Goal: Task Accomplishment & Management: Manage account settings

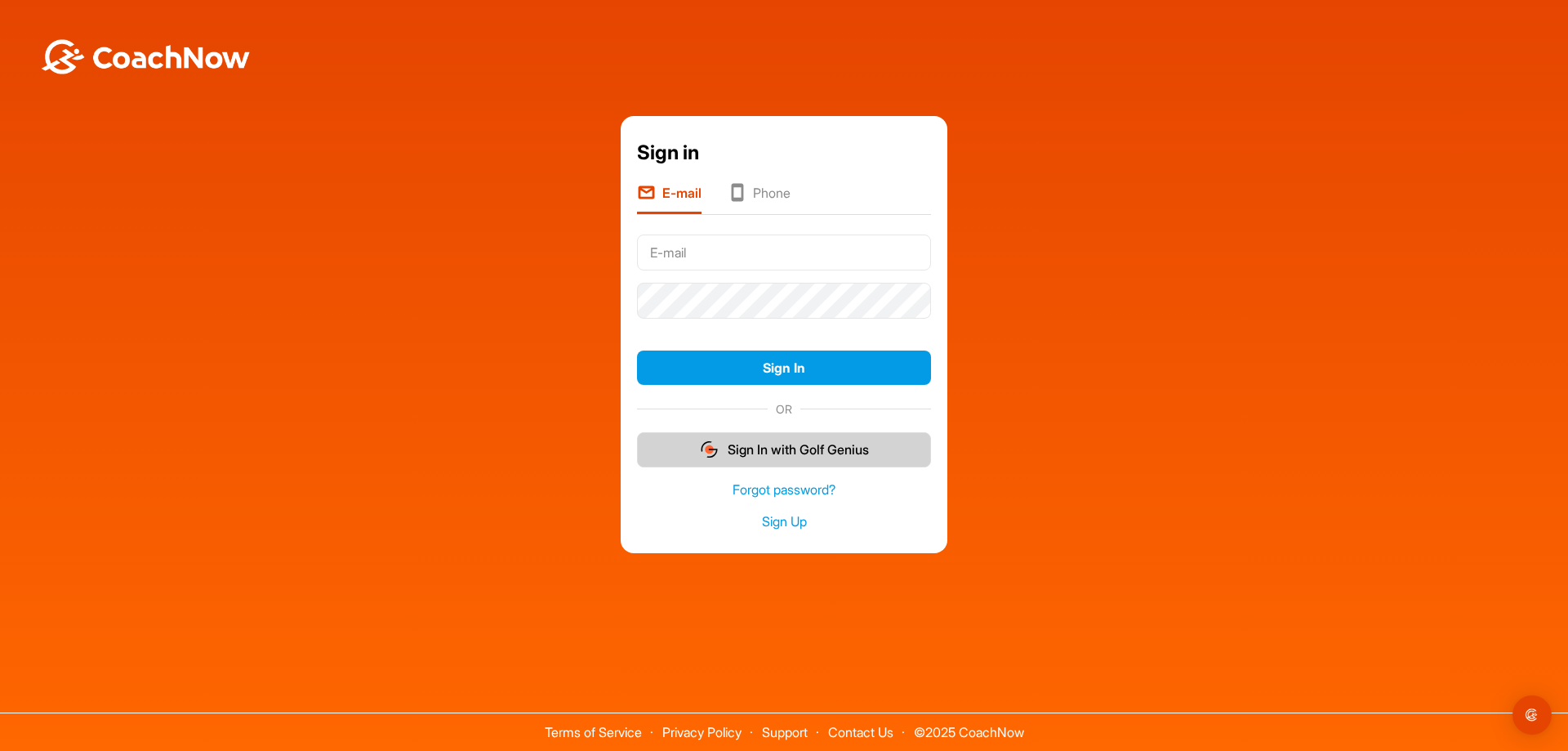
click at [825, 452] on button "Sign In with Golf Genius" at bounding box center [784, 450] width 294 height 35
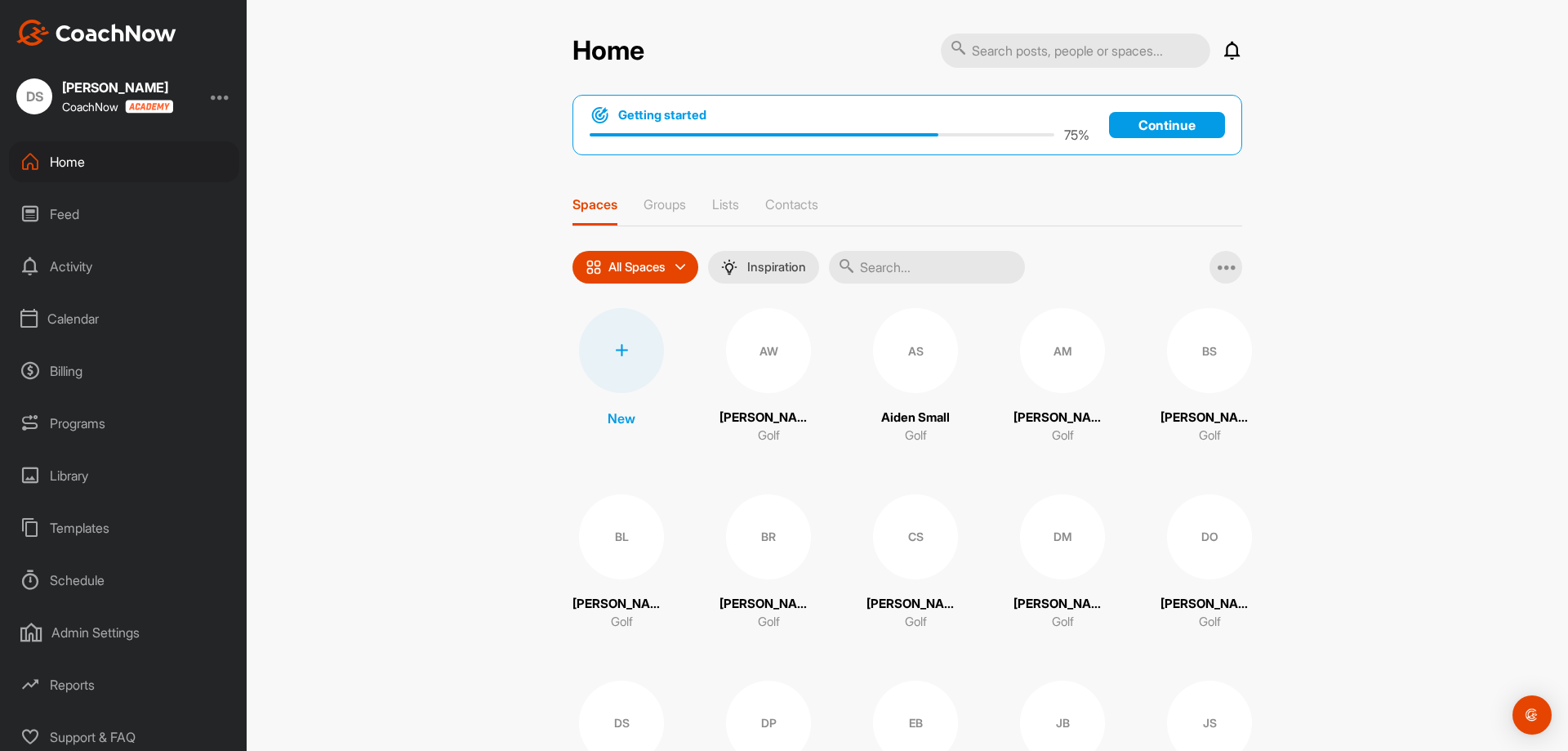
click at [1189, 125] on p "Continue" at bounding box center [1166, 125] width 116 height 26
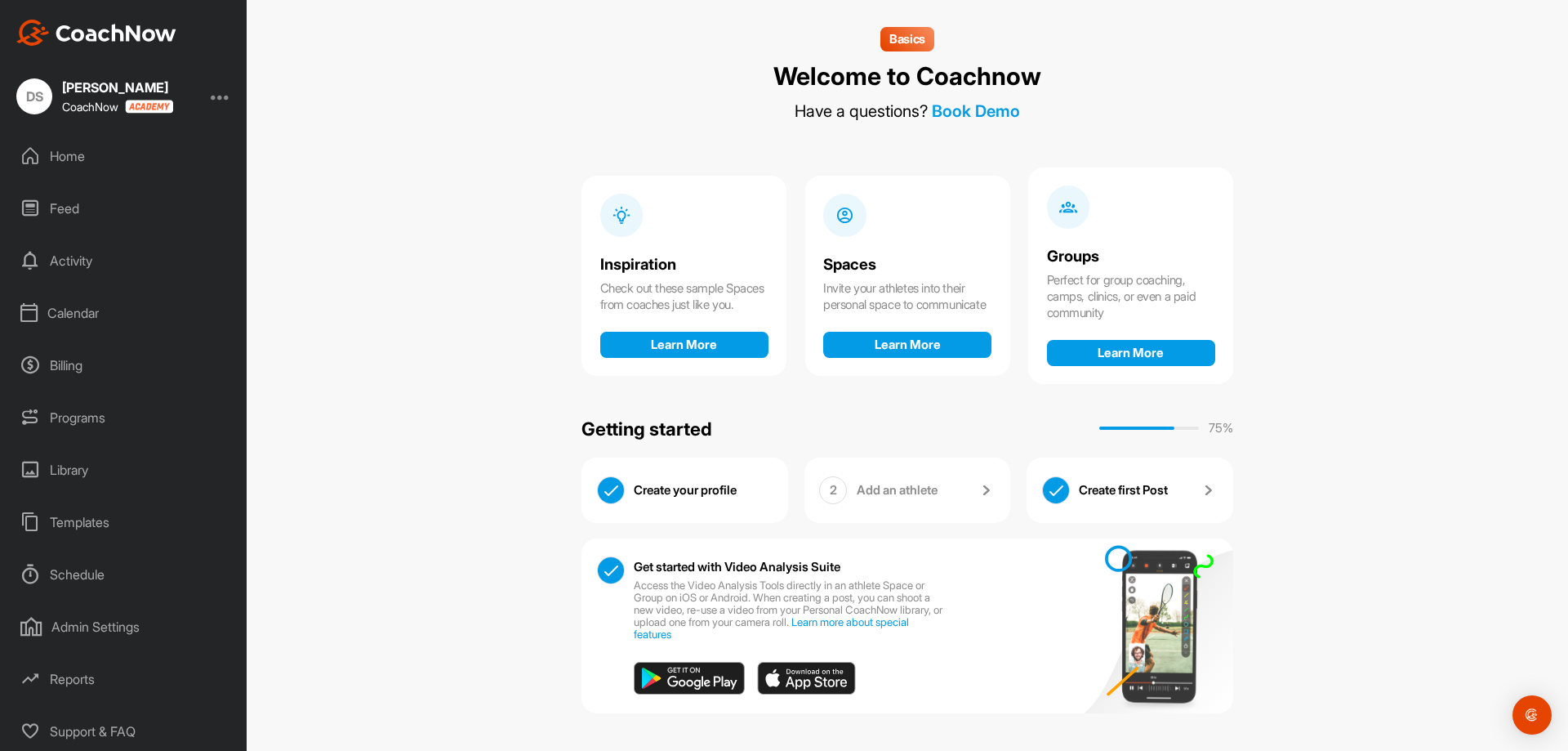
scroll to position [7, 0]
click at [116, 627] on div "Admin Settings" at bounding box center [124, 625] width 230 height 41
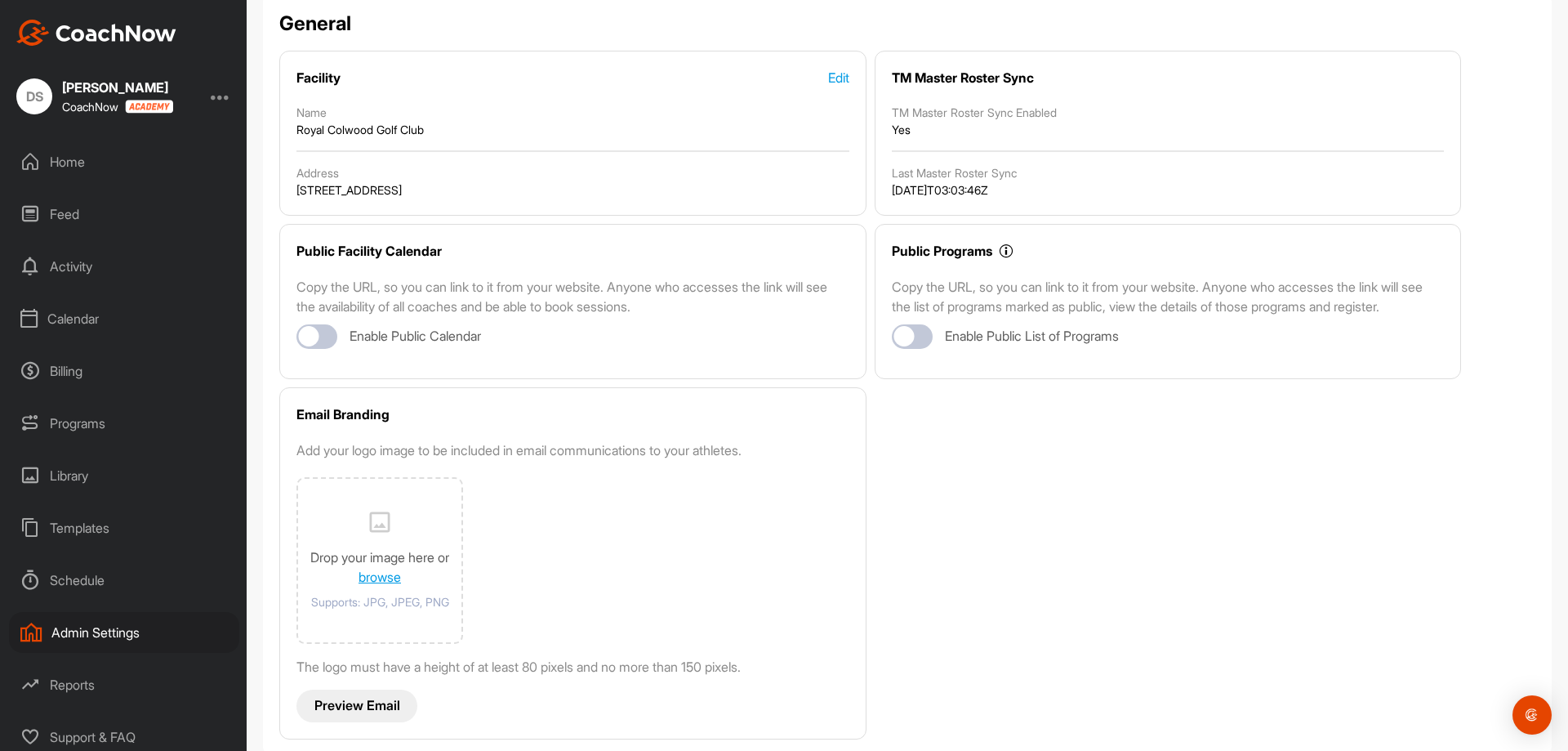
scroll to position [170, 0]
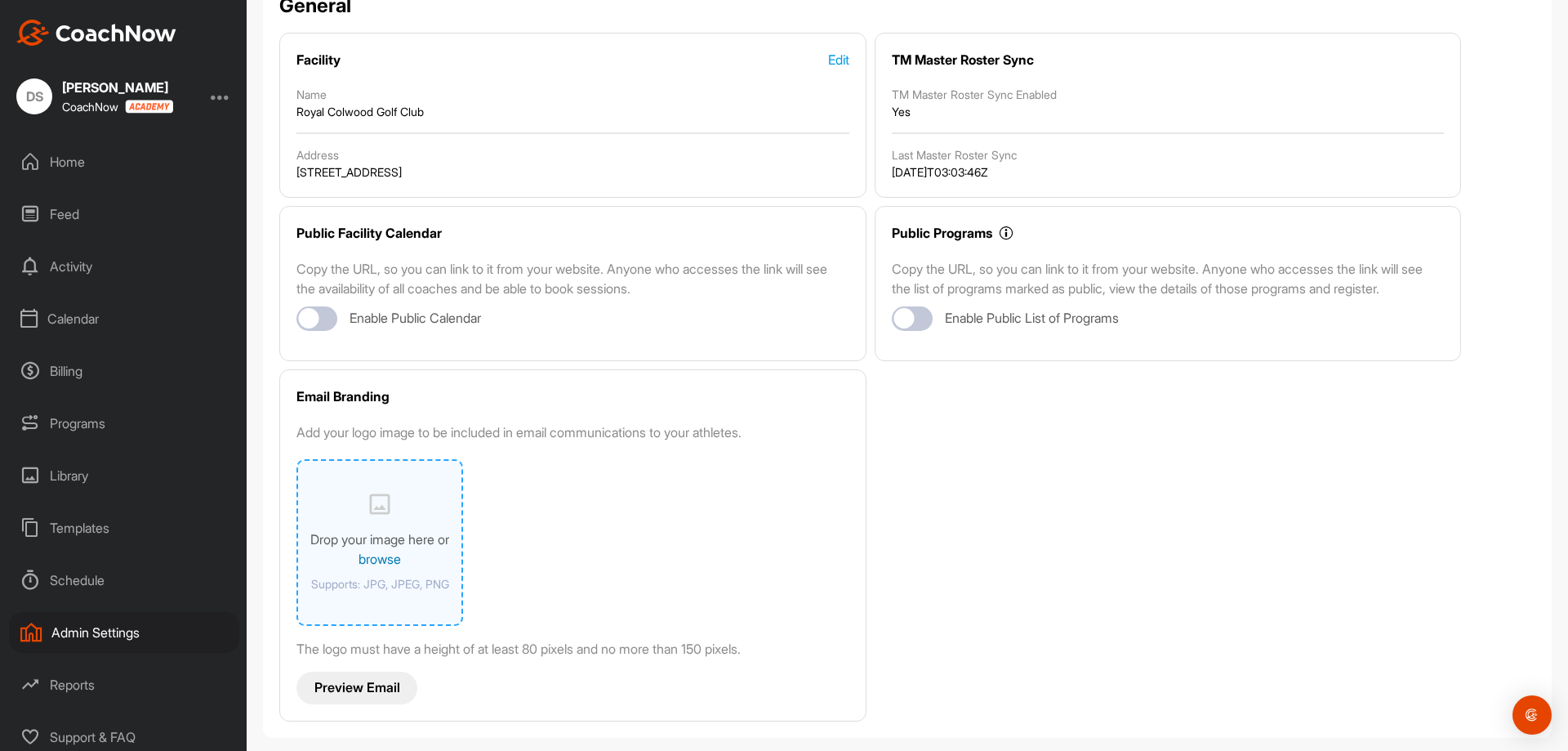
click at [372, 561] on link "browse" at bounding box center [379, 559] width 42 height 17
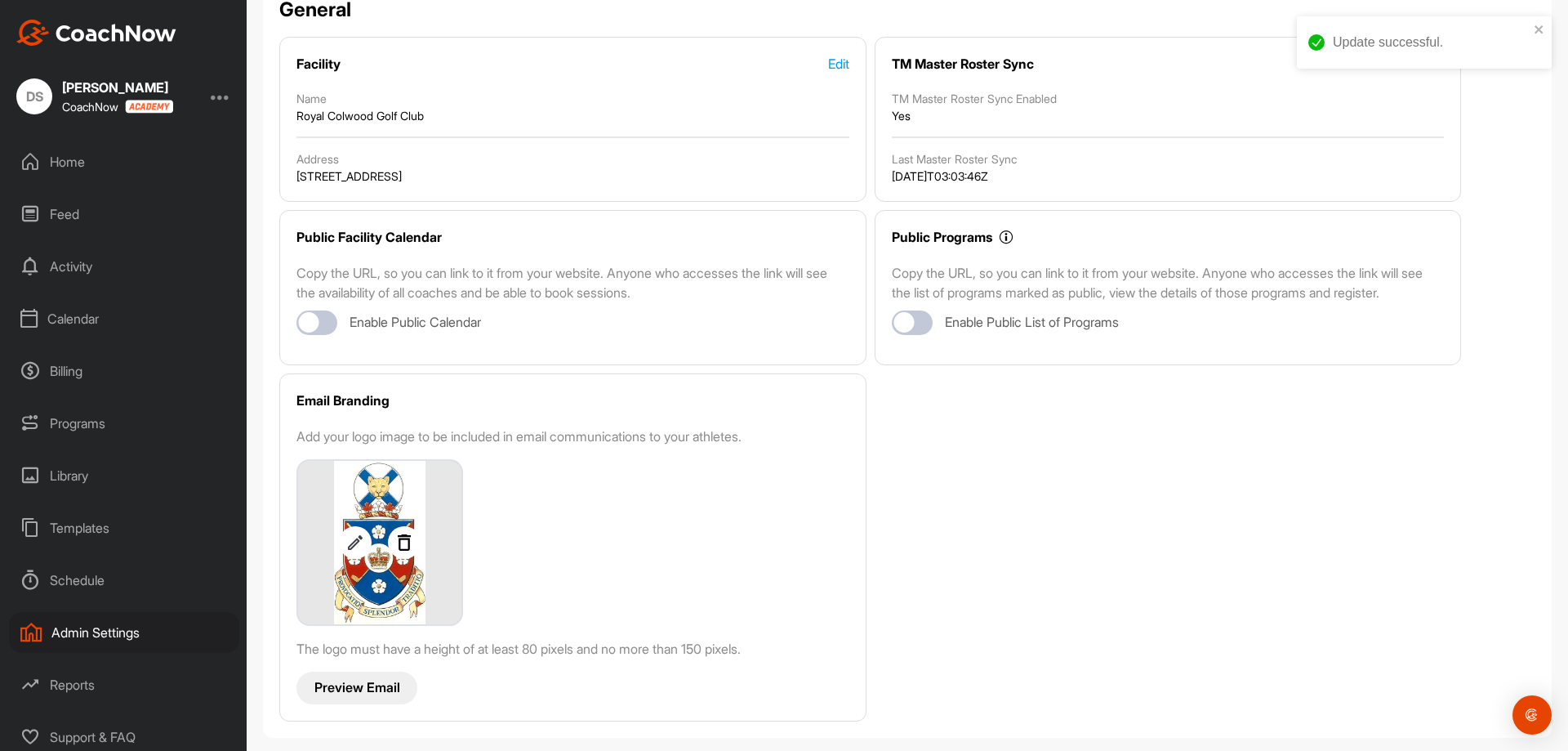
click at [366, 684] on p "Preview Email" at bounding box center [357, 687] width 86 height 17
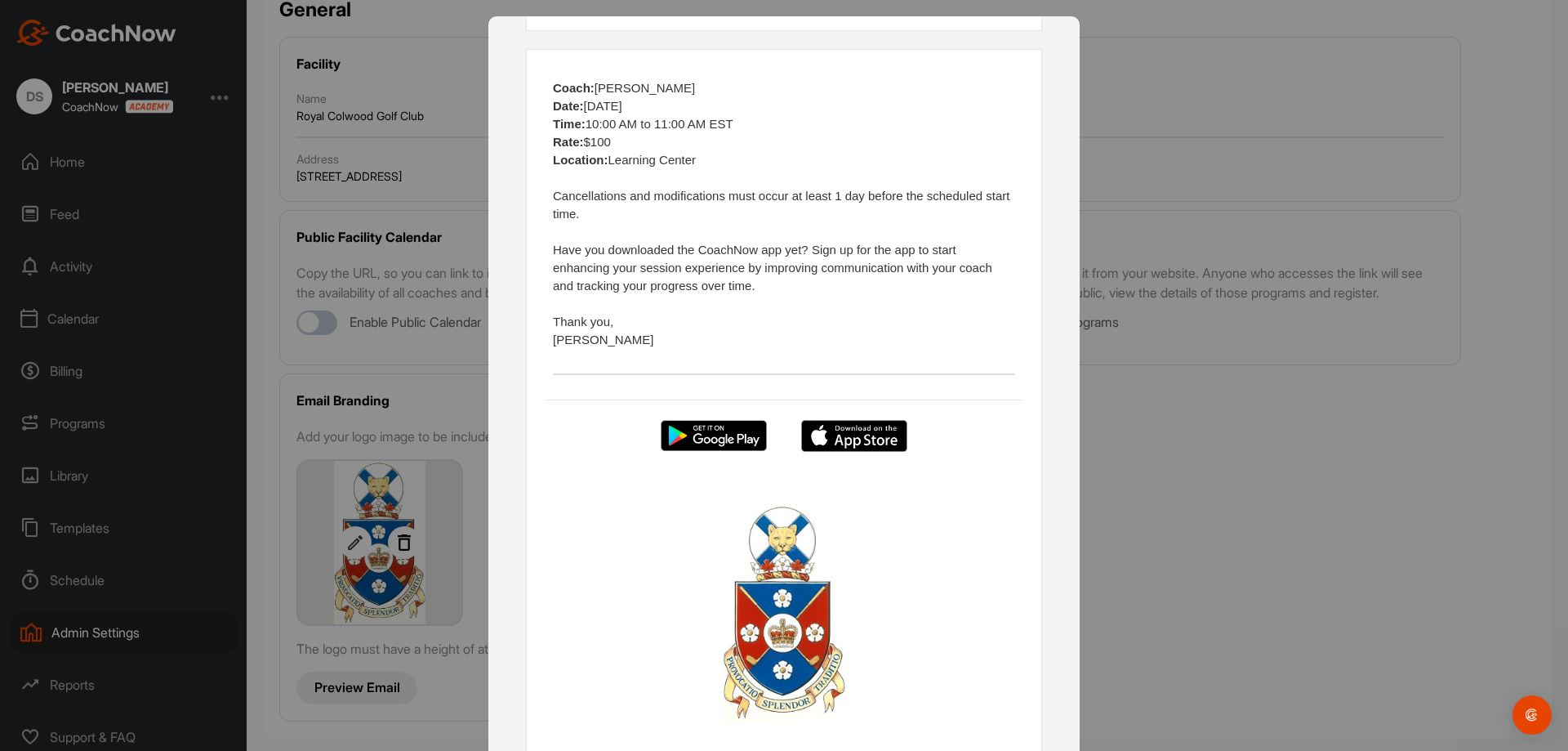
scroll to position [66, 0]
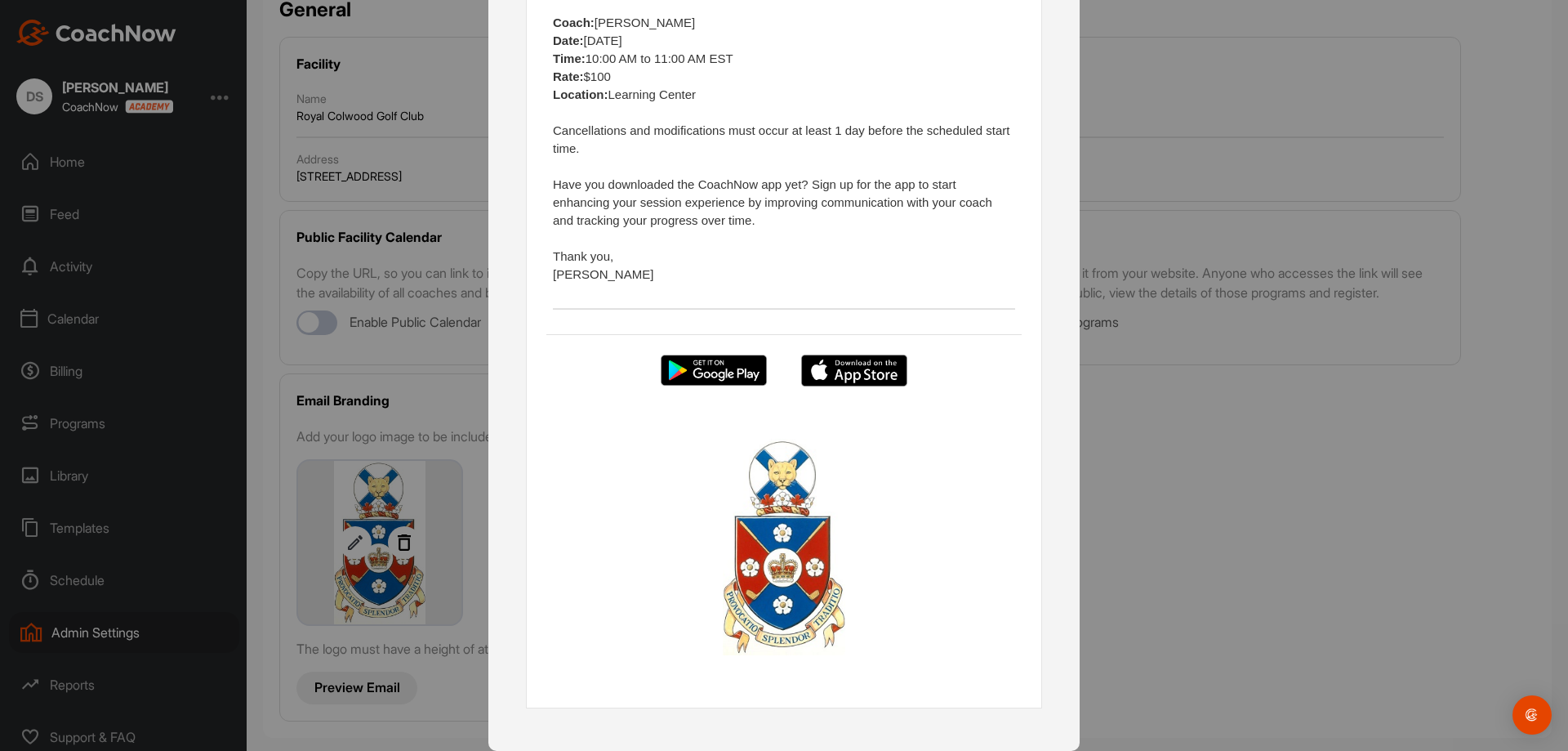
click at [1283, 521] on div at bounding box center [784, 375] width 1568 height 751
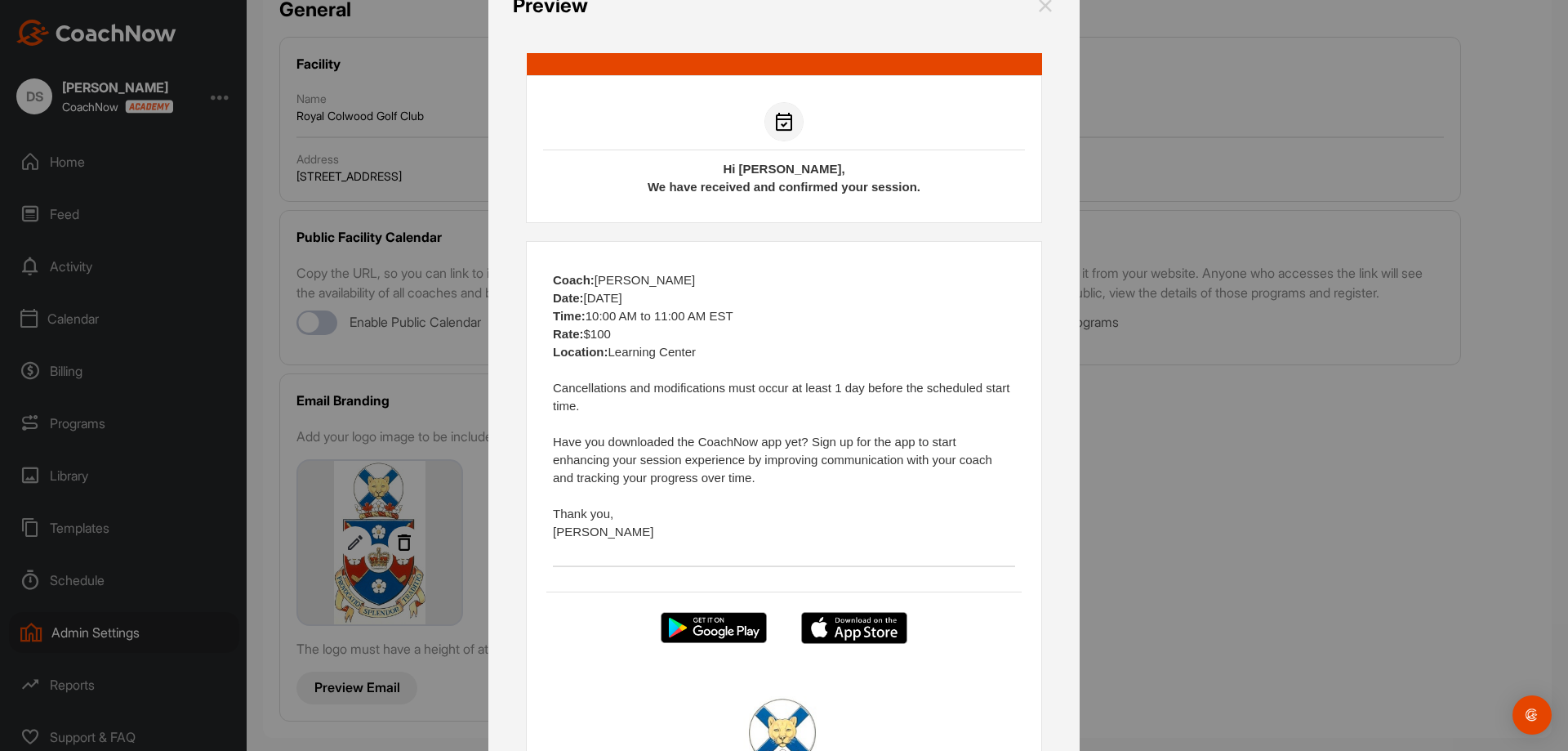
scroll to position [45, 0]
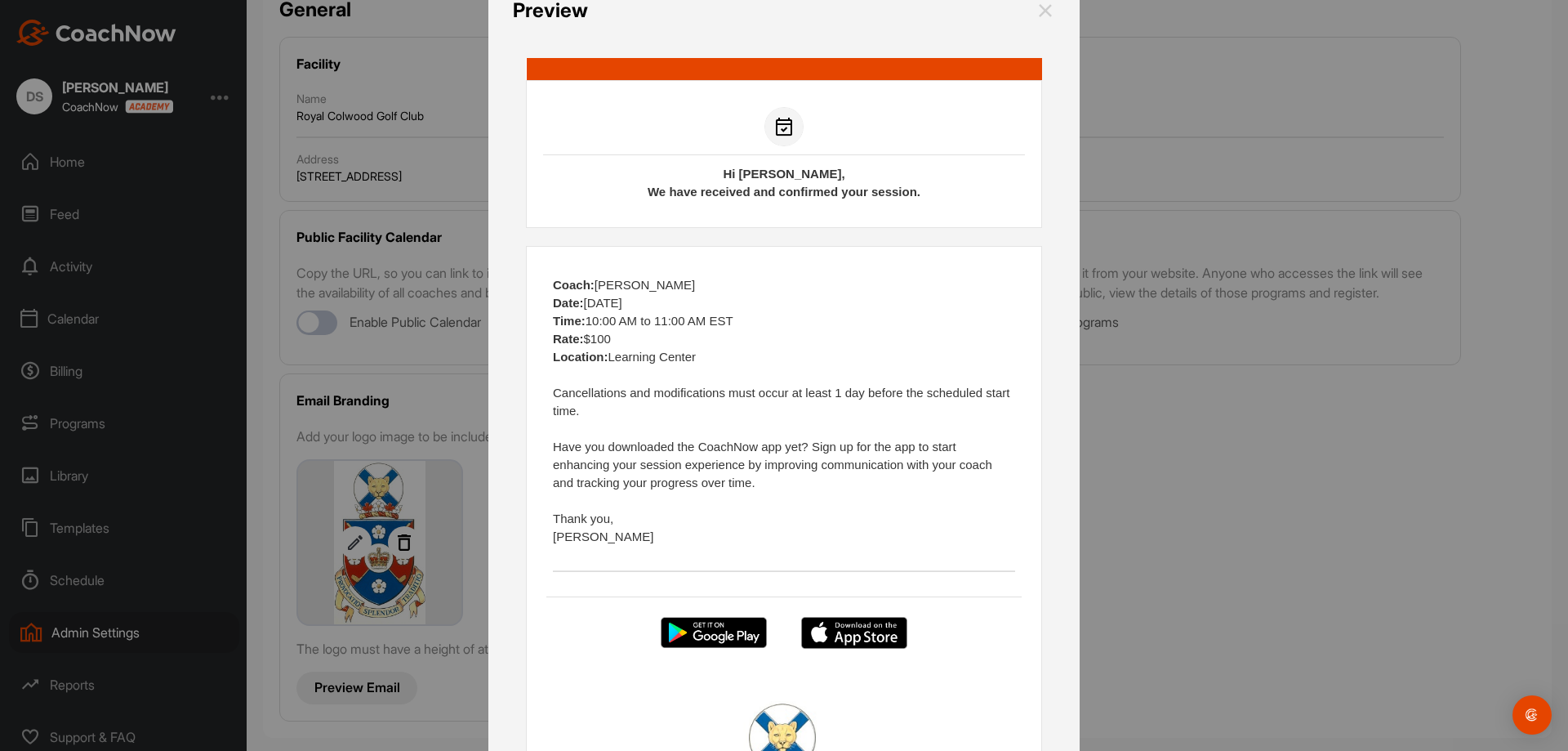
click at [1427, 490] on div at bounding box center [784, 375] width 1568 height 751
drag, startPoint x: 1362, startPoint y: 688, endPoint x: 925, endPoint y: 626, distance: 441.4
click at [1361, 688] on div at bounding box center [784, 375] width 1568 height 751
drag, startPoint x: 392, startPoint y: 653, endPoint x: 487, endPoint y: 584, distance: 117.4
click at [393, 647] on div at bounding box center [784, 375] width 1568 height 751
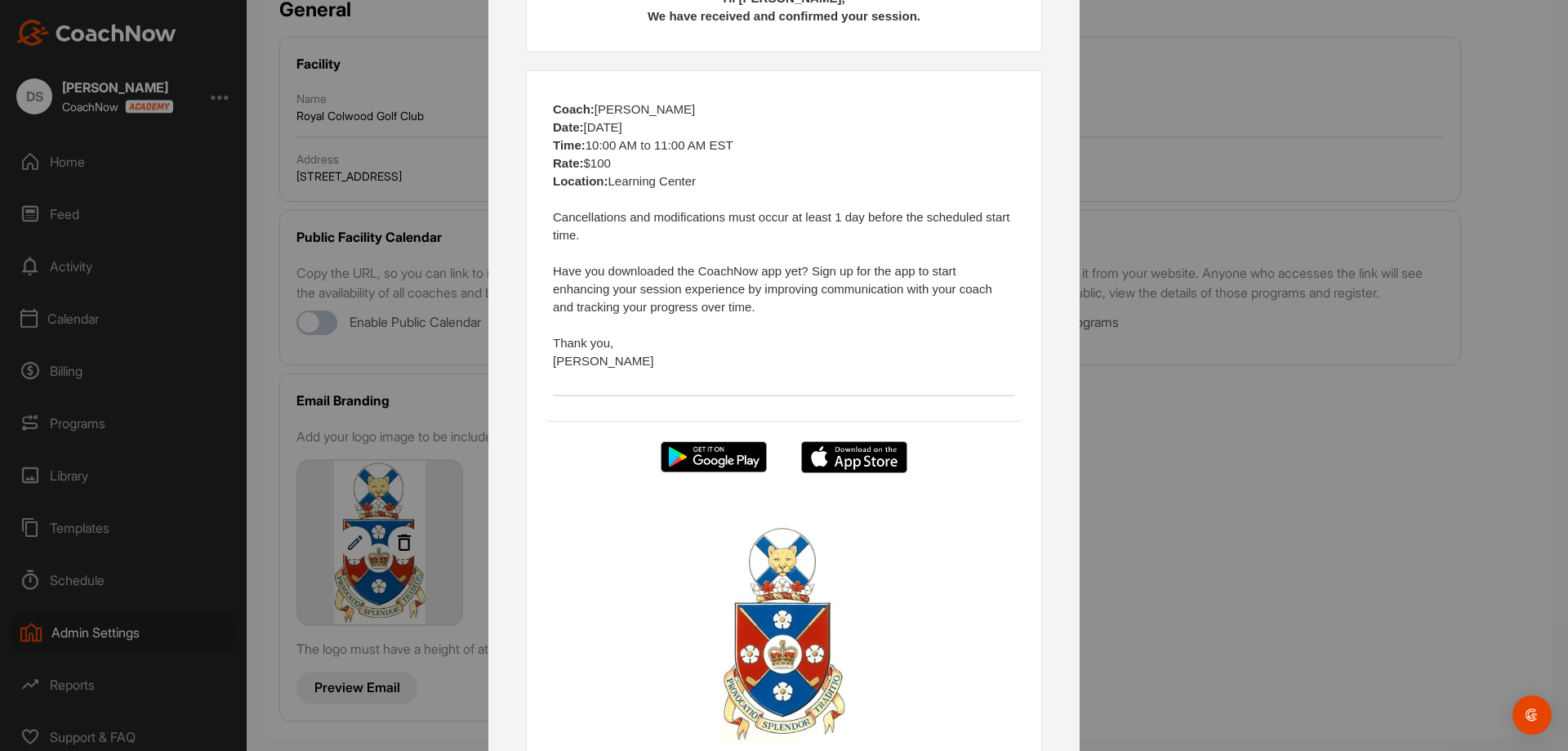
scroll to position [0, 0]
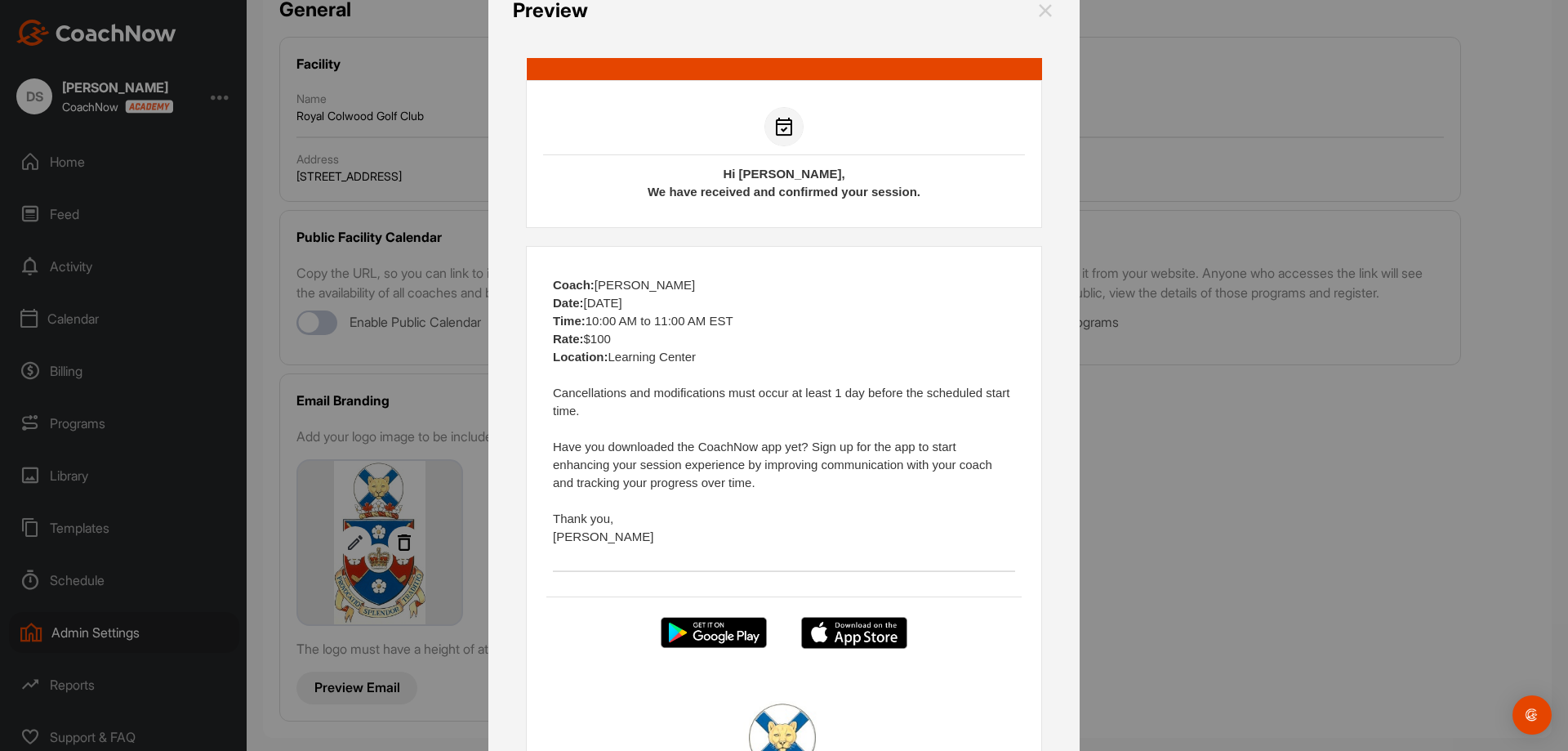
click at [1036, 12] on img at bounding box center [1046, 10] width 20 height 29
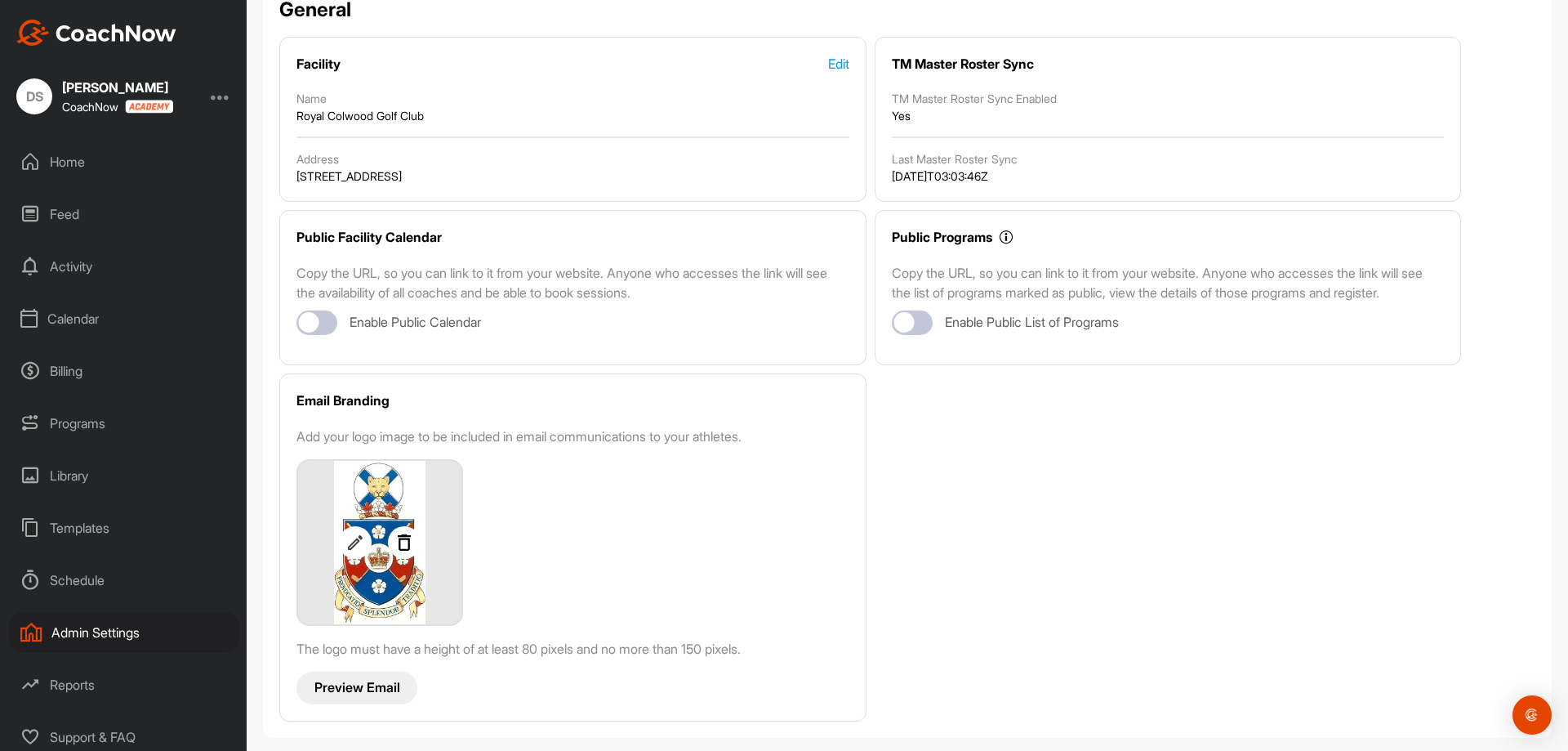
click at [99, 578] on div "Schedule" at bounding box center [124, 580] width 230 height 41
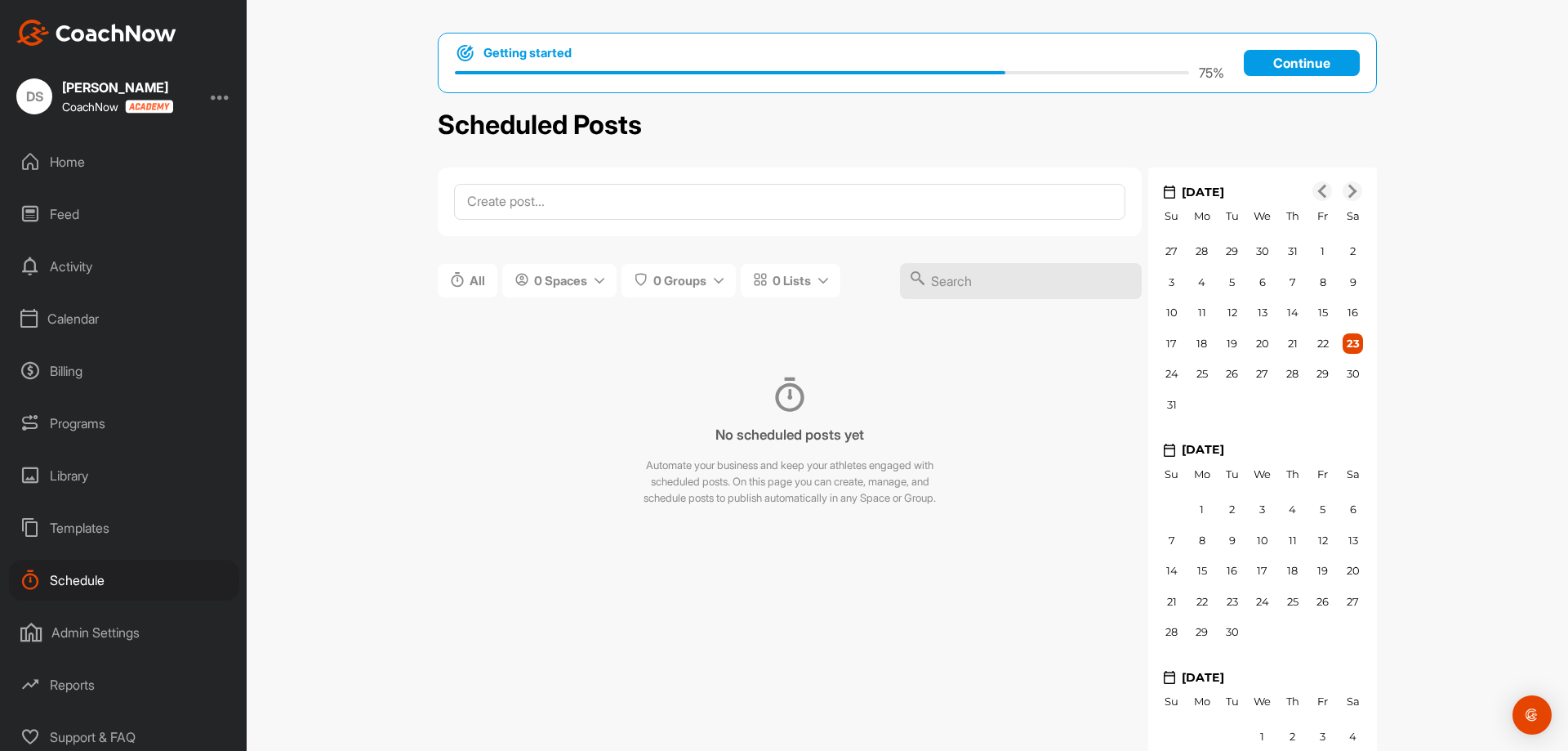
click at [82, 524] on div "Templates" at bounding box center [124, 527] width 230 height 41
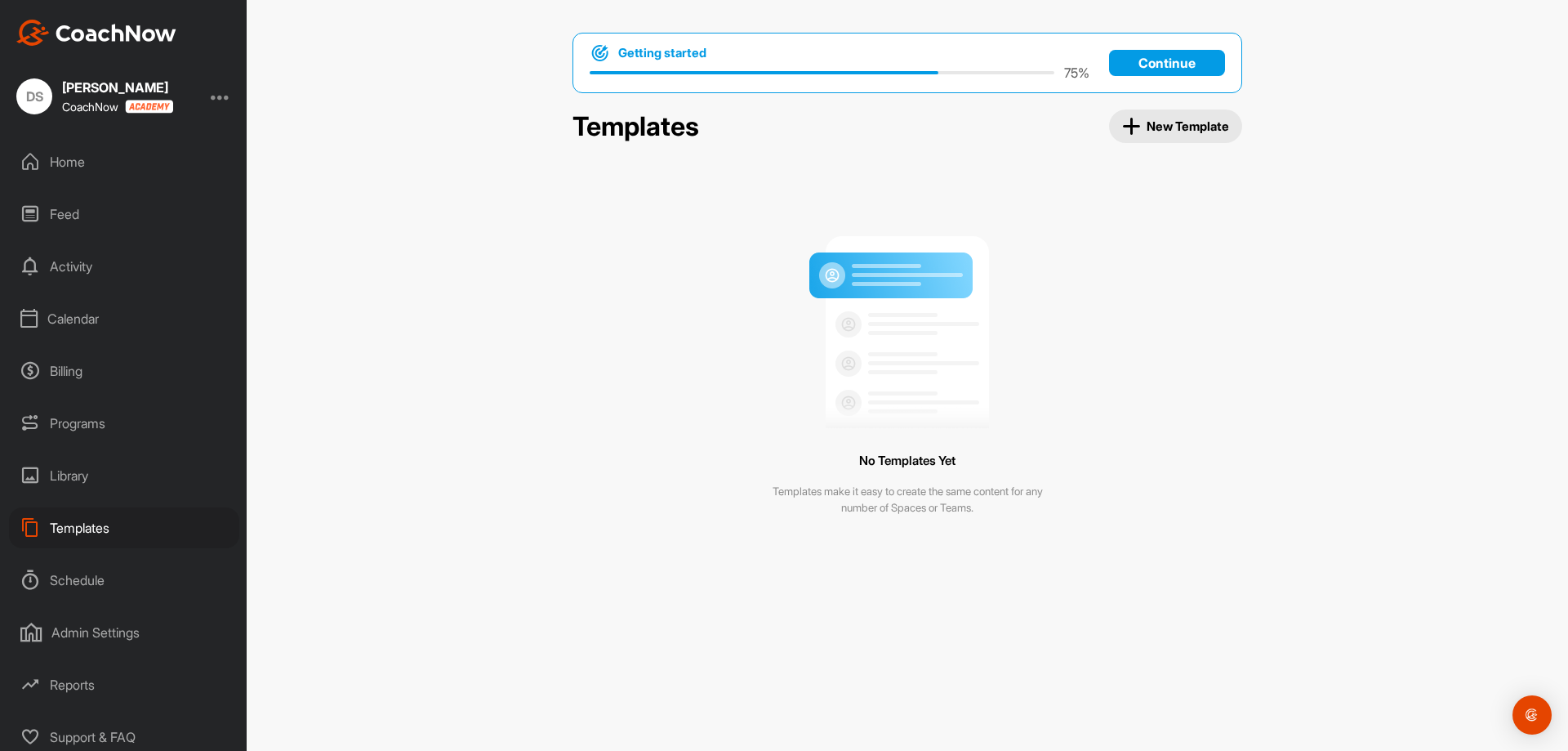
click at [74, 487] on div "Library" at bounding box center [124, 475] width 230 height 41
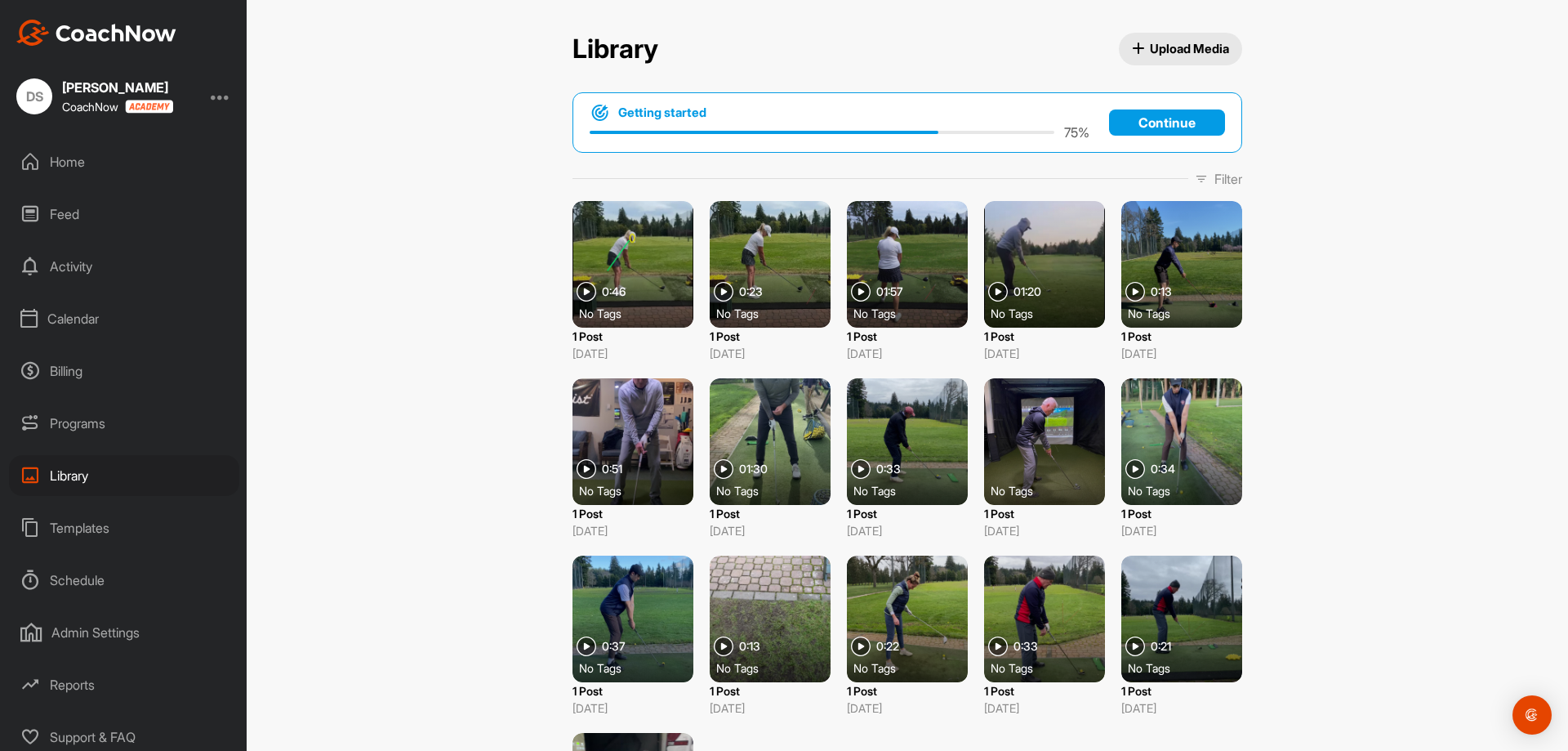
click at [67, 427] on div "Programs" at bounding box center [124, 422] width 230 height 41
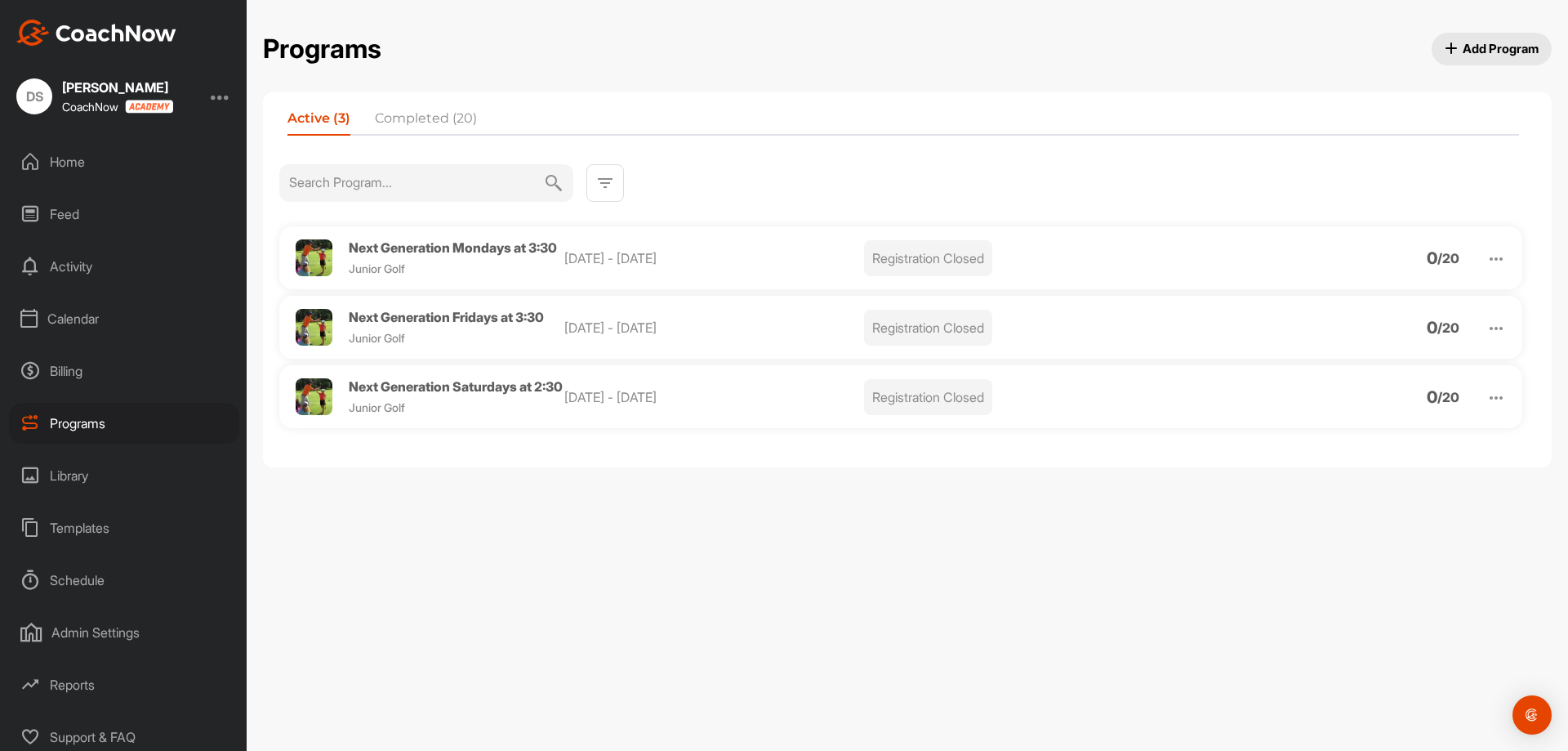
click at [86, 318] on div "Calendar" at bounding box center [124, 319] width 230 height 41
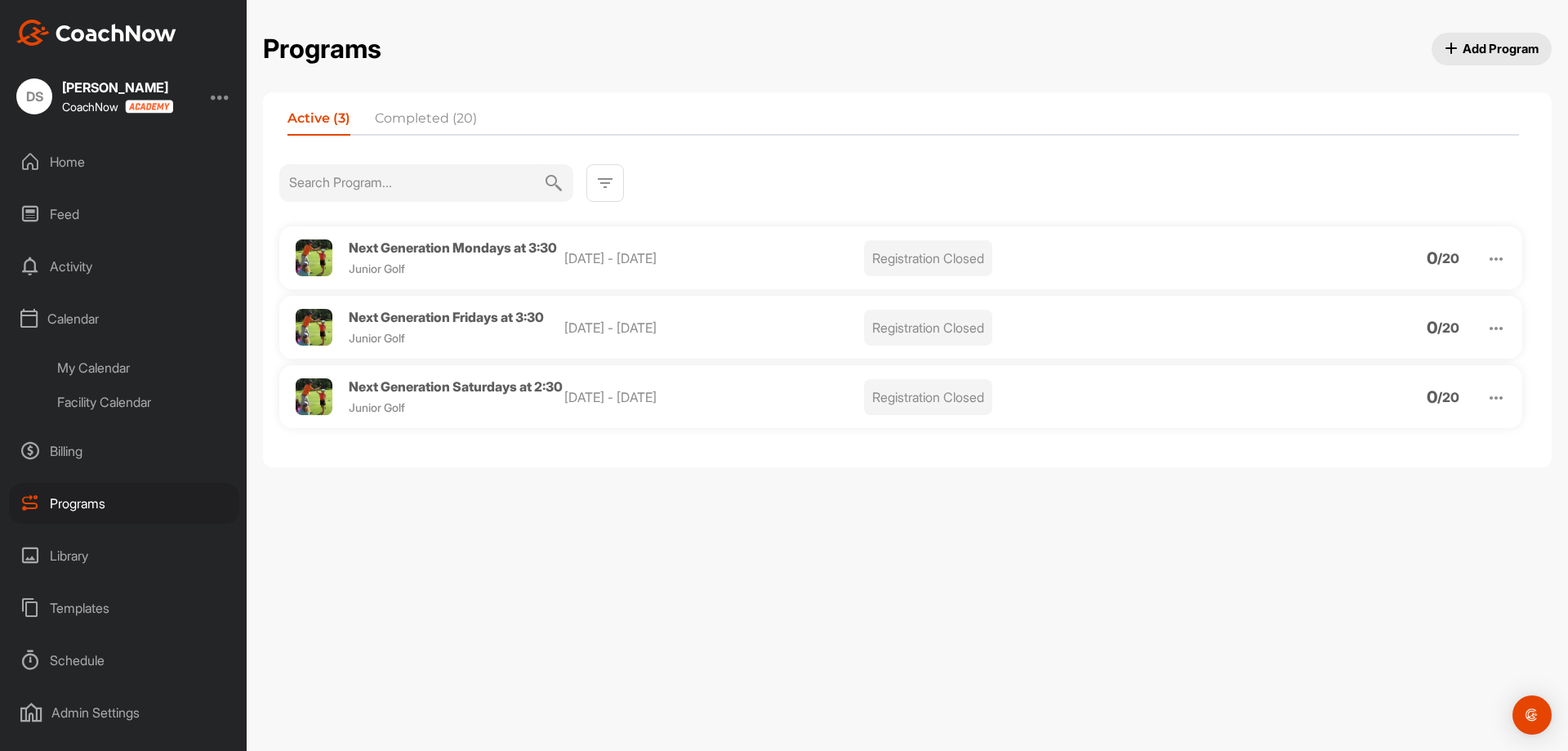
click at [81, 363] on div "My Calendar" at bounding box center [142, 367] width 194 height 34
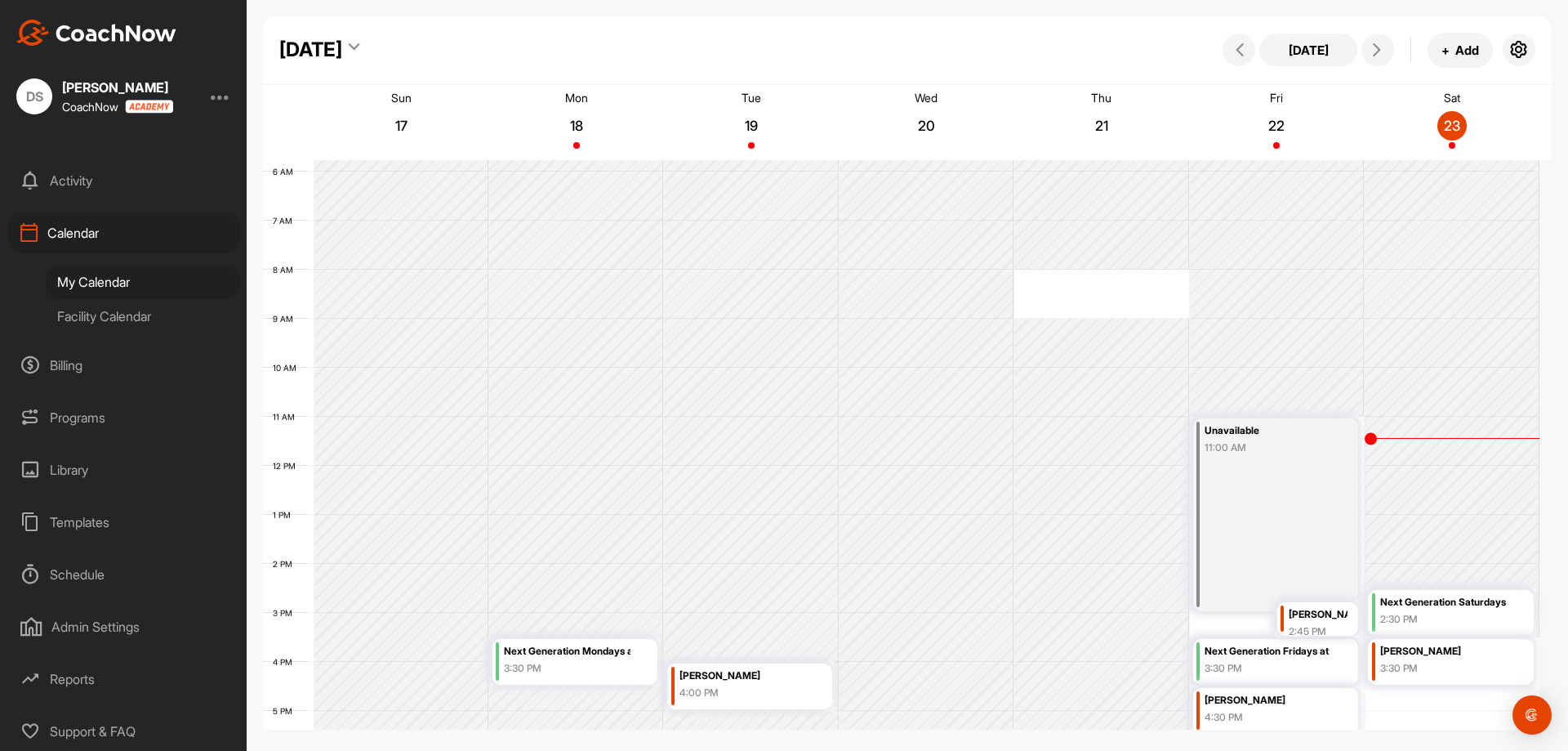
scroll to position [86, 0]
click at [119, 631] on div "Admin Settings" at bounding box center [124, 625] width 230 height 41
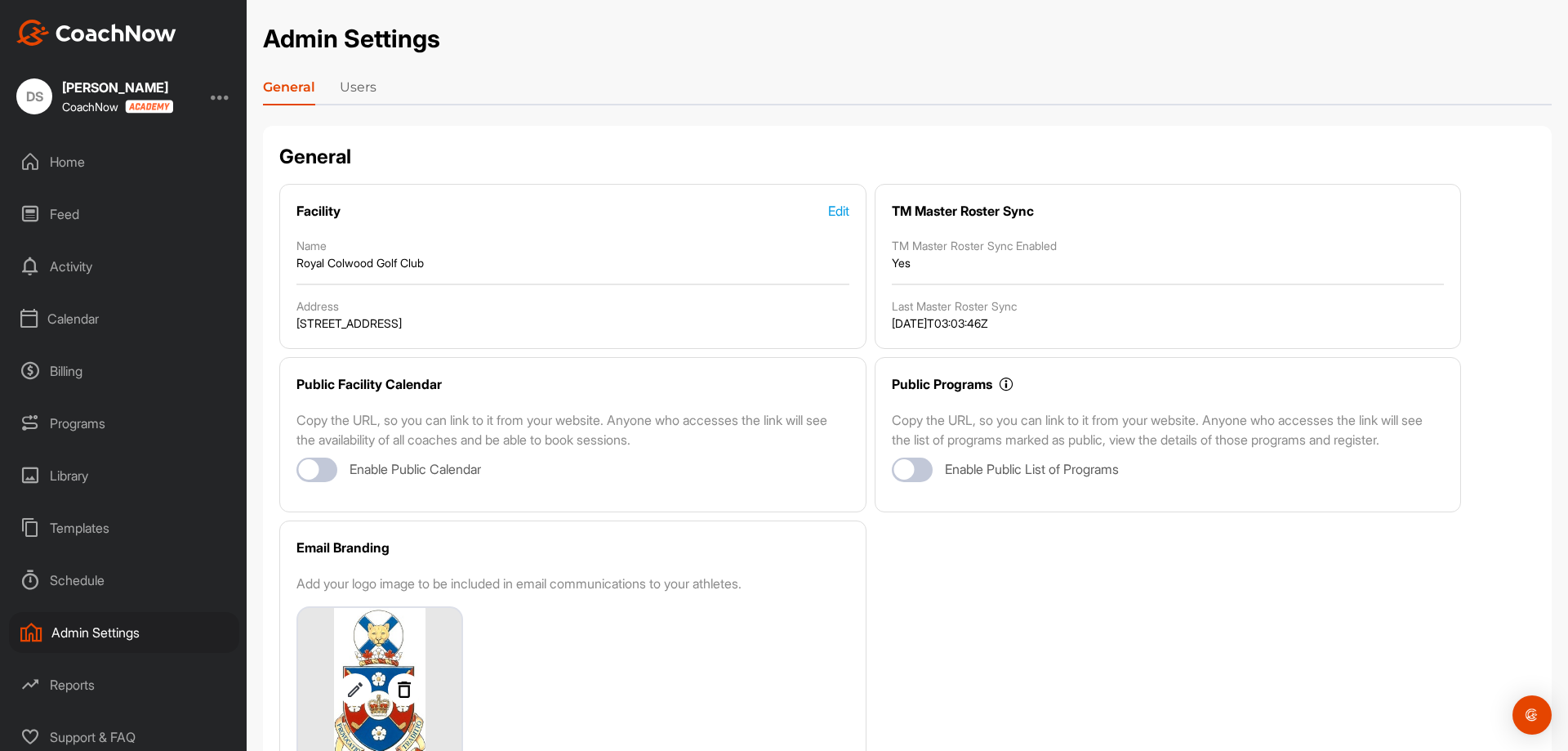
click at [371, 82] on link "Users" at bounding box center [358, 90] width 37 height 26
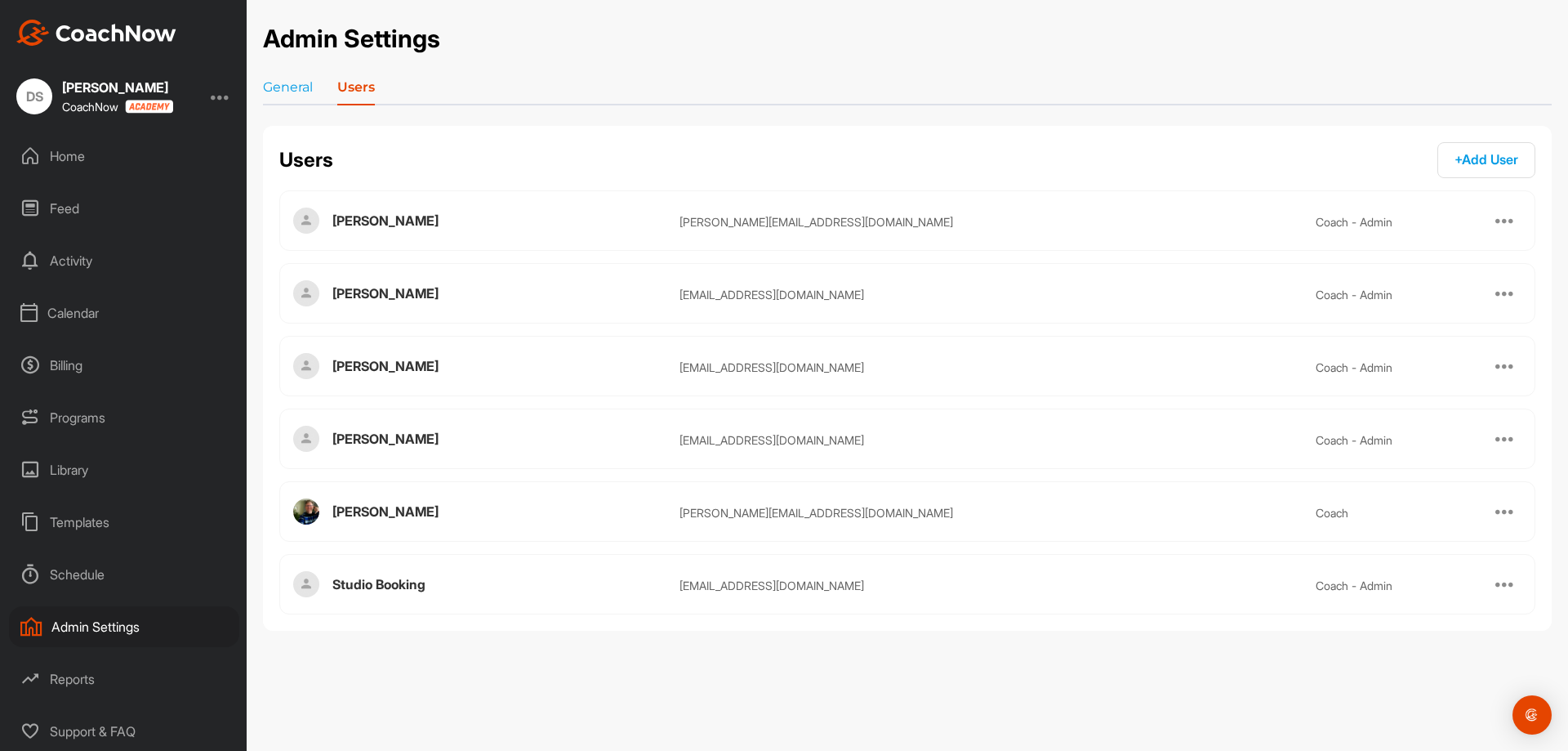
scroll to position [7, 0]
click at [66, 576] on div "Schedule" at bounding box center [124, 573] width 230 height 41
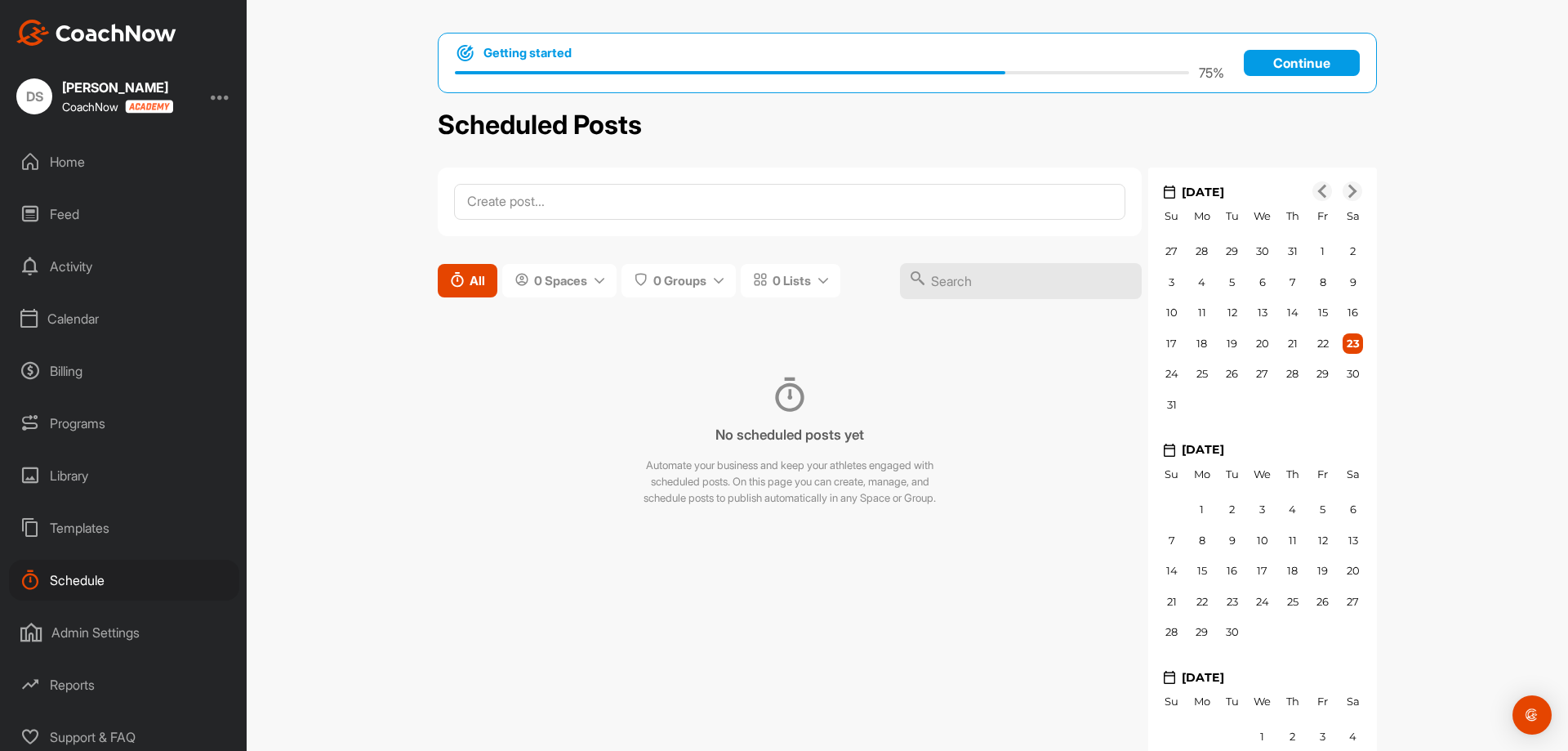
click at [438, 283] on button "All" at bounding box center [468, 280] width 60 height 33
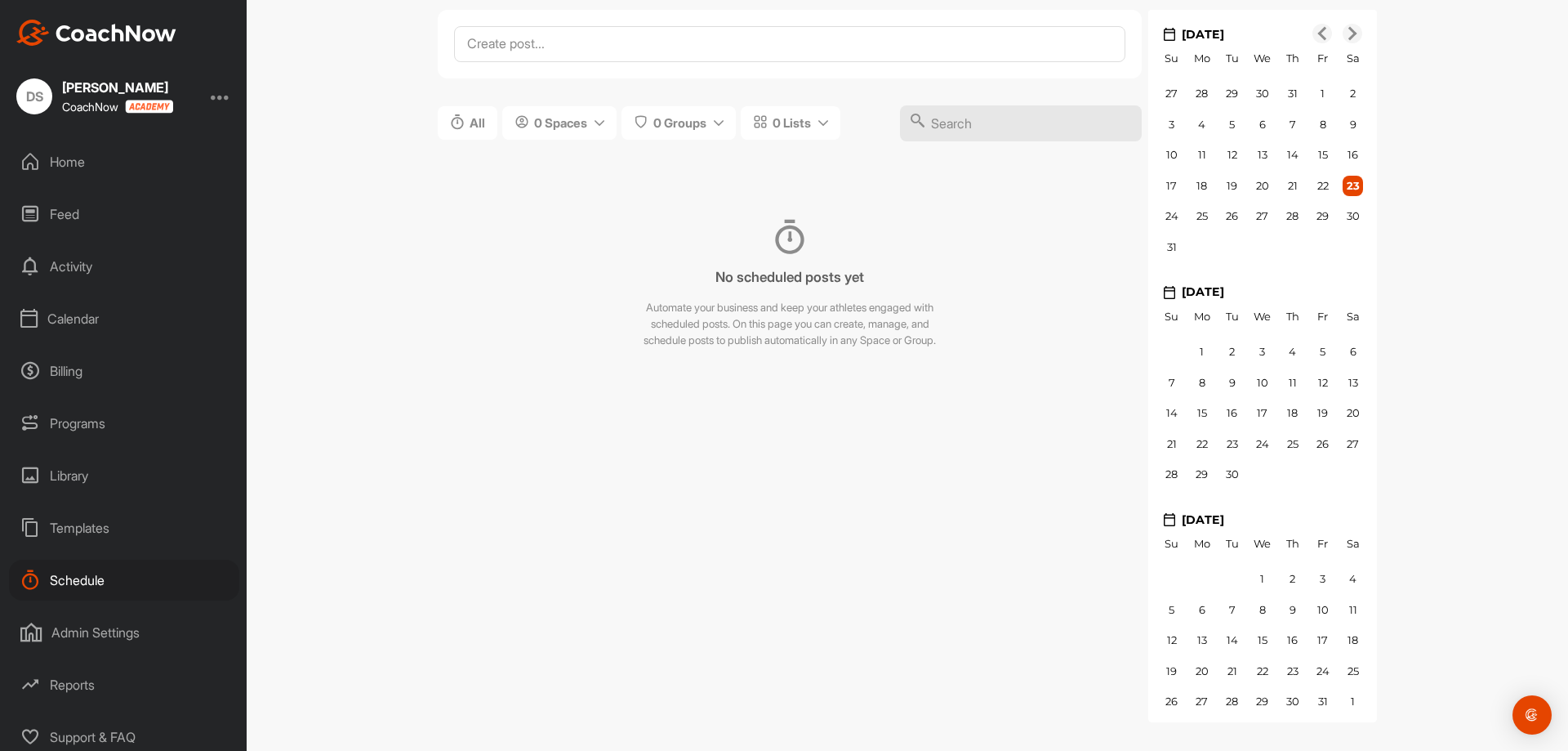
scroll to position [166, 0]
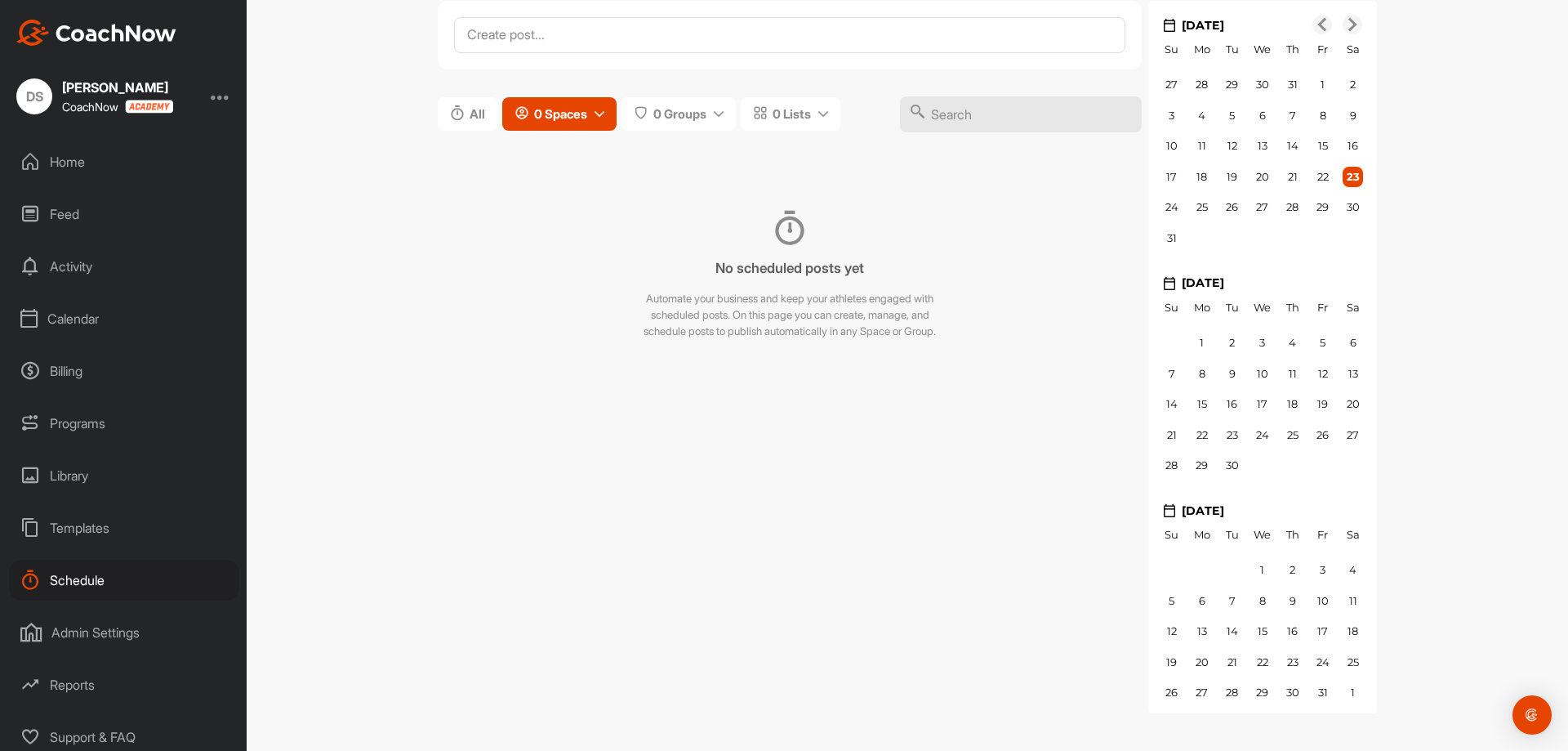
click at [527, 121] on button "0 Spaces" at bounding box center [560, 114] width 115 height 33
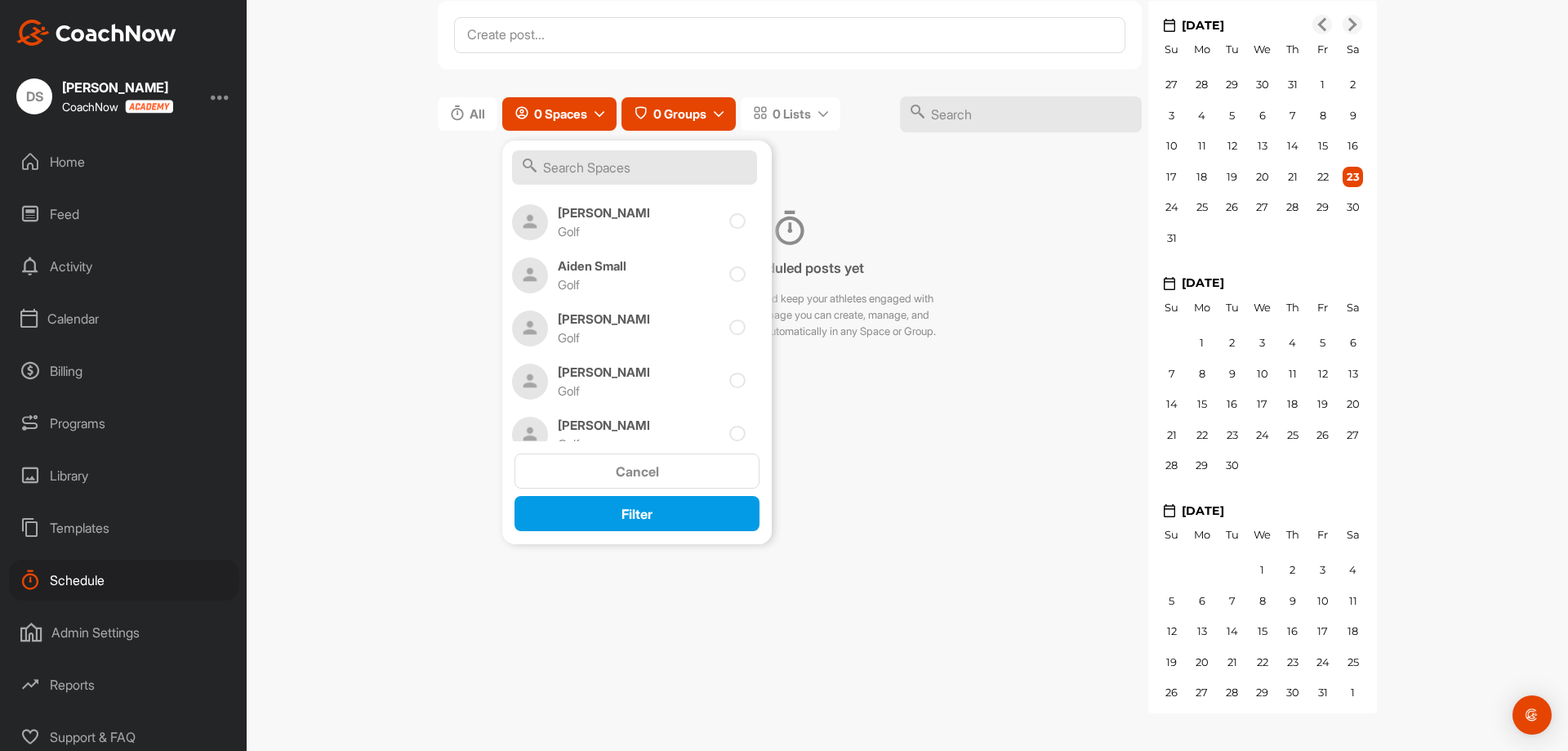
click at [710, 121] on button "0 Groups" at bounding box center [679, 114] width 115 height 33
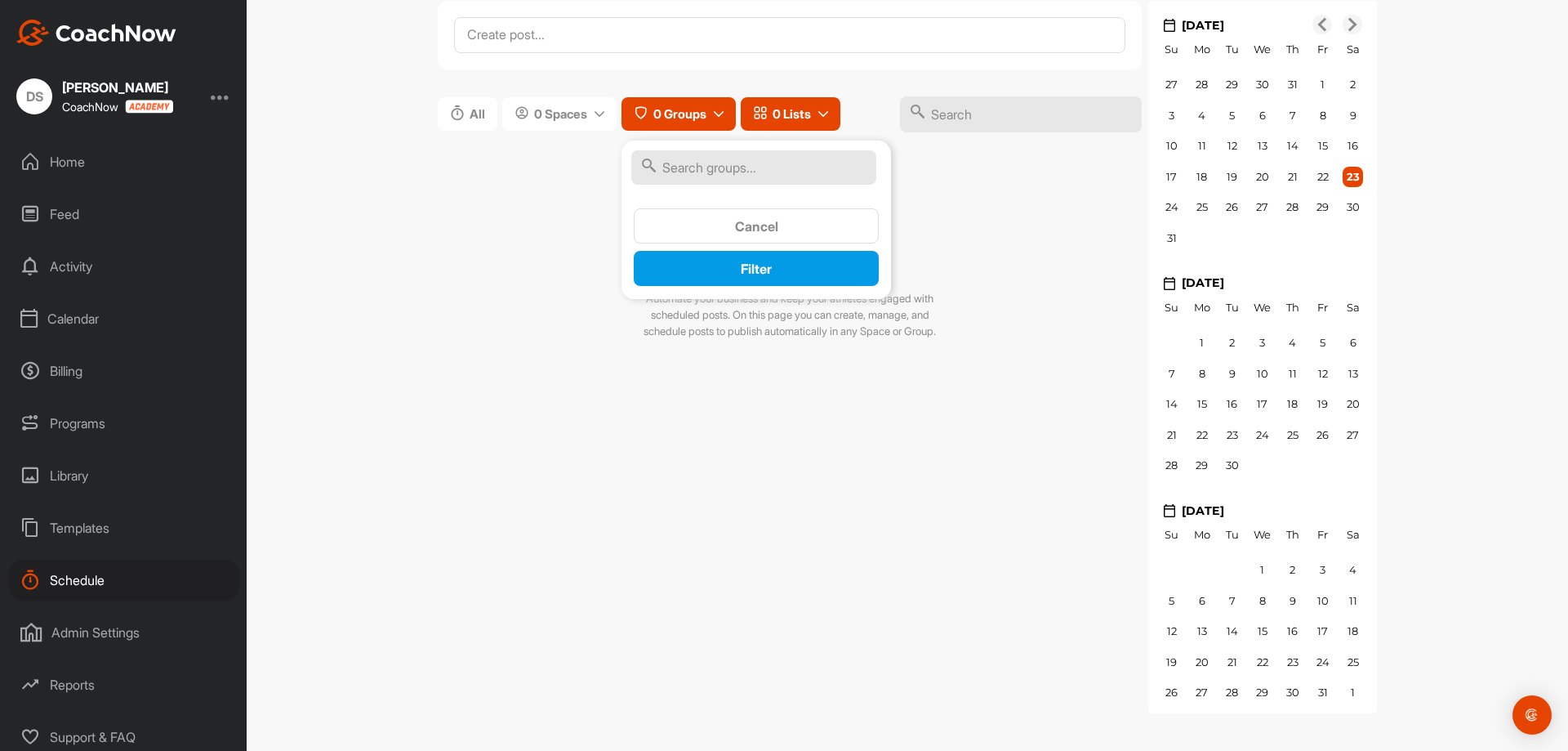
click at [802, 104] on button "0 Lists" at bounding box center [791, 114] width 100 height 33
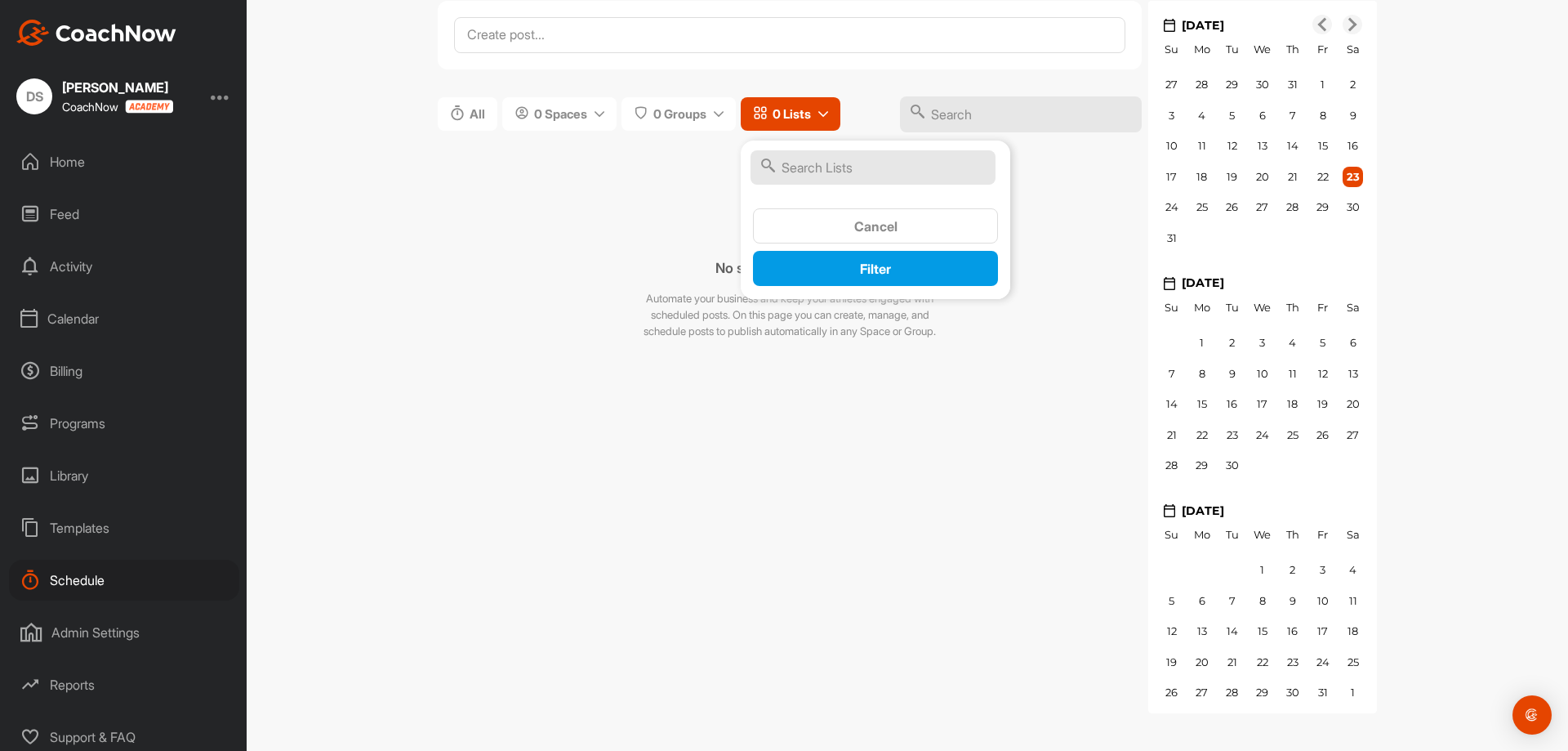
click at [449, 279] on div "No scheduled posts yet Automate your business and keep your athletes engaged wi…" at bounding box center [790, 275] width 704 height 203
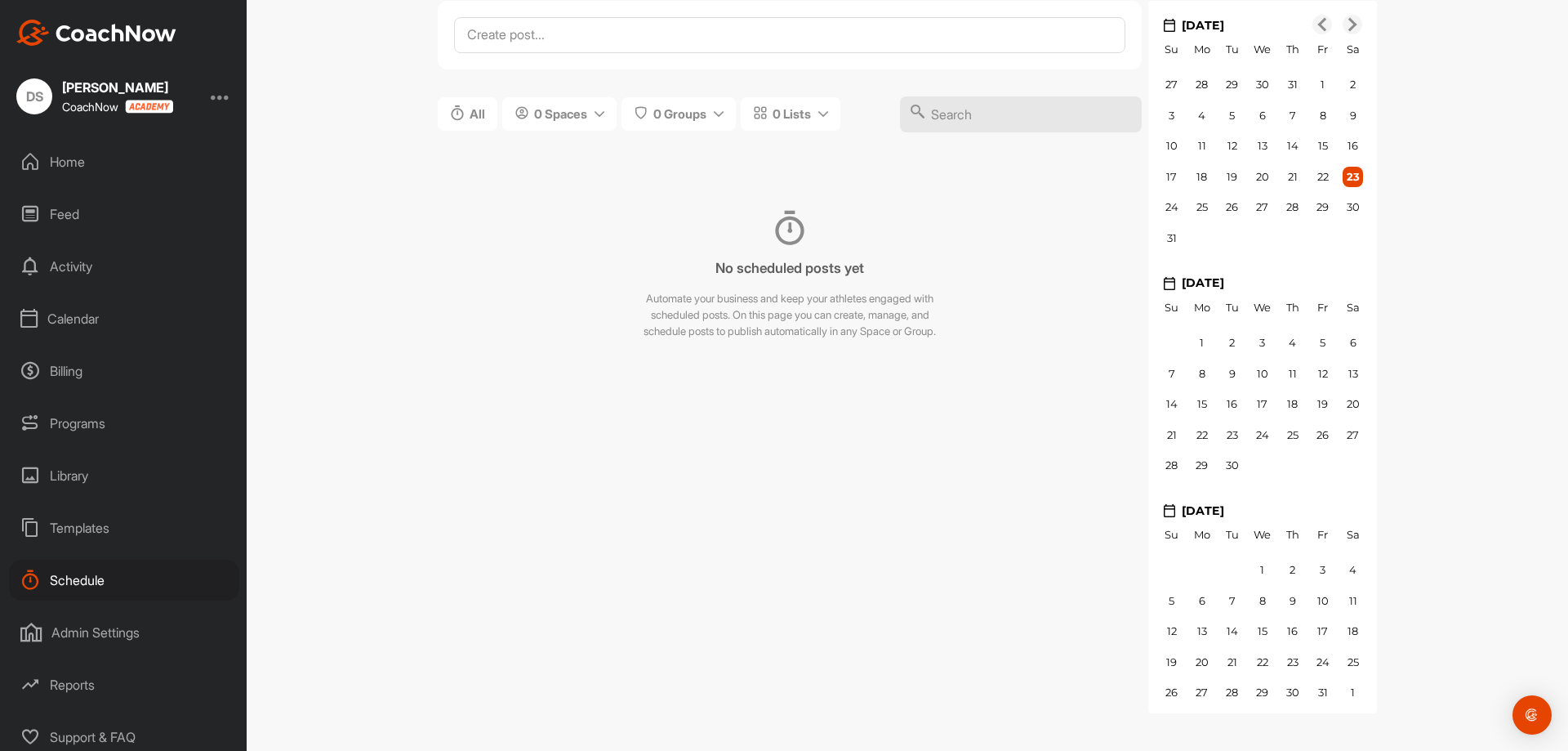
click at [81, 261] on div "Activity" at bounding box center [124, 266] width 230 height 41
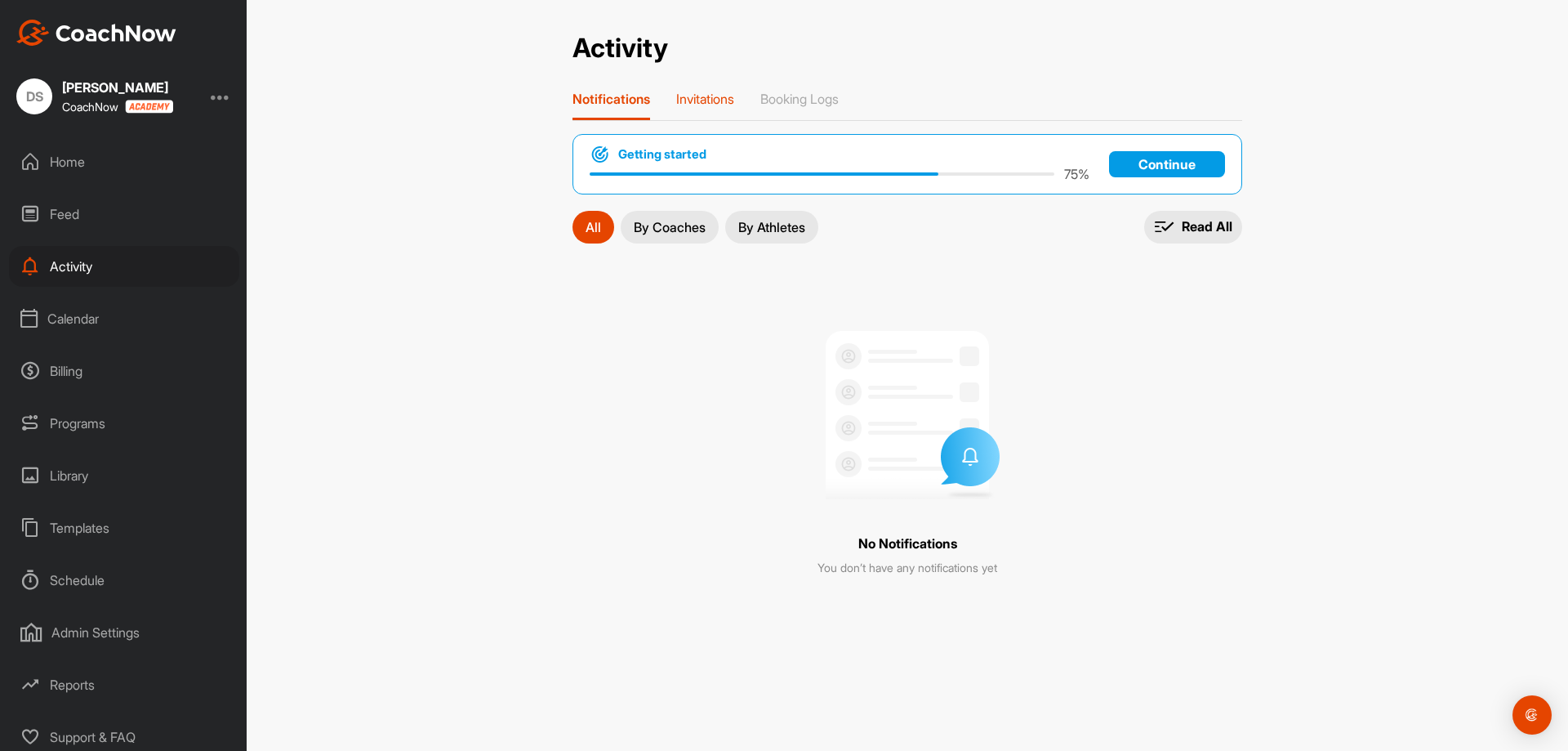
click at [732, 100] on p "Invitations" at bounding box center [705, 99] width 58 height 17
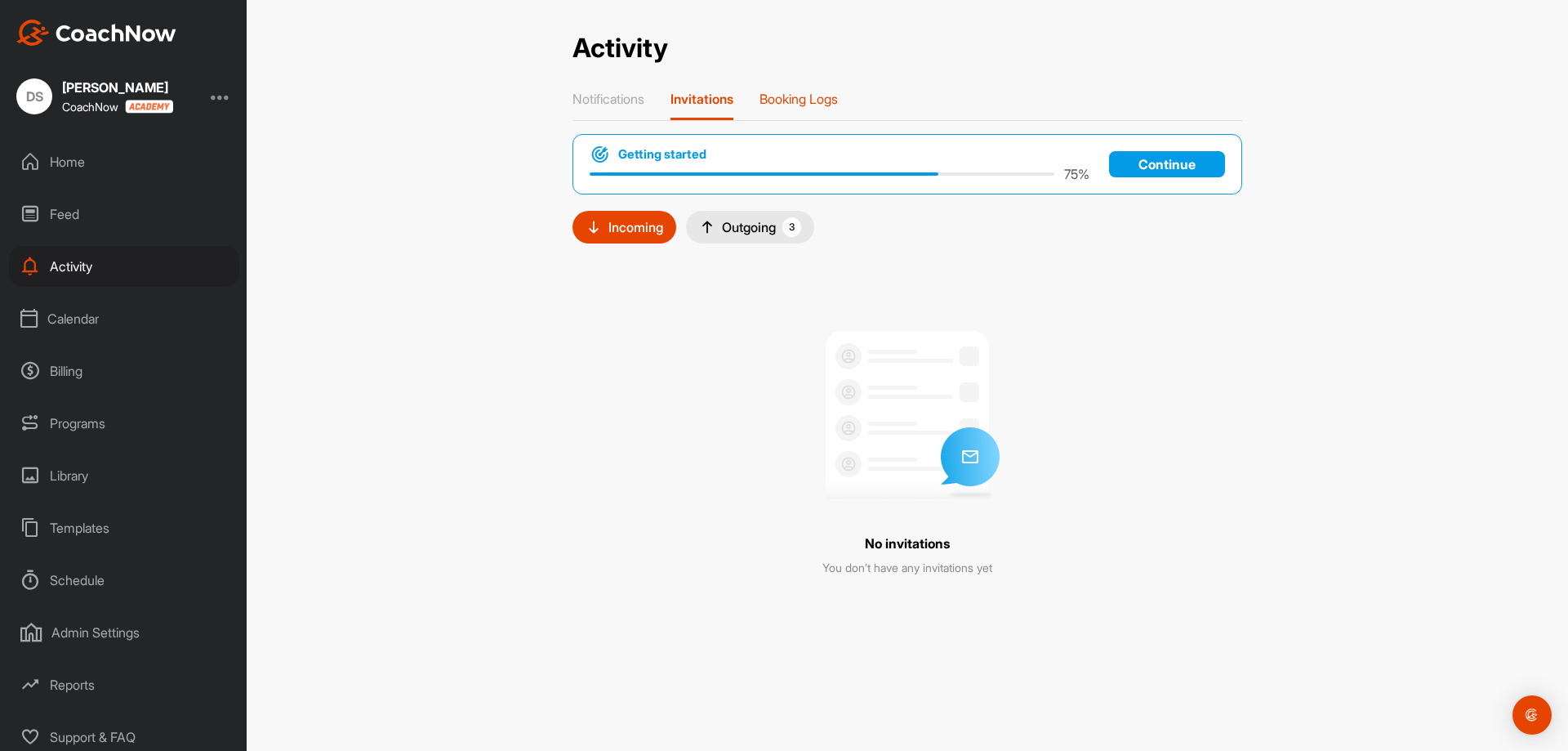
click at [828, 98] on p "Booking Logs" at bounding box center [799, 99] width 78 height 17
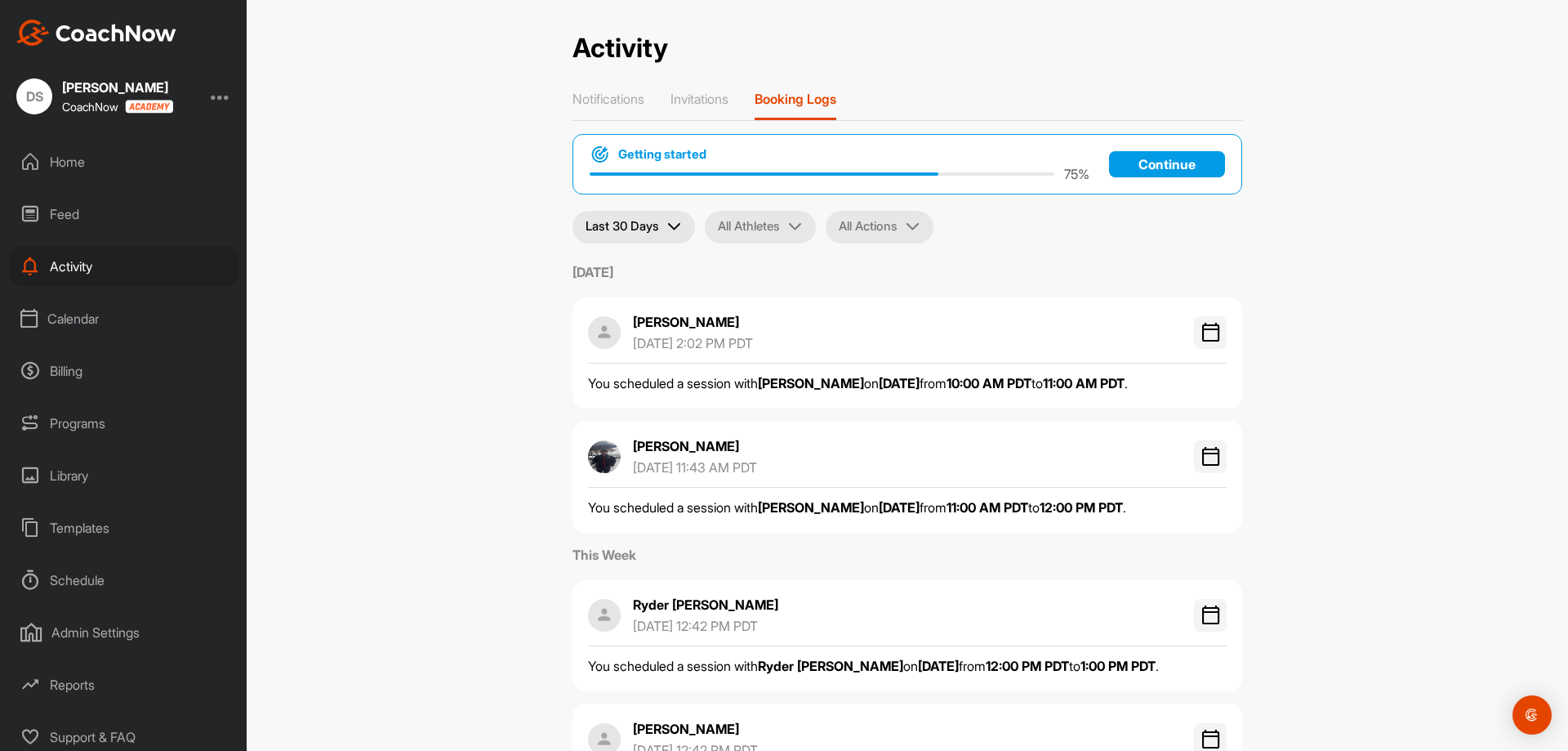
click at [72, 164] on div "Home" at bounding box center [124, 161] width 230 height 41
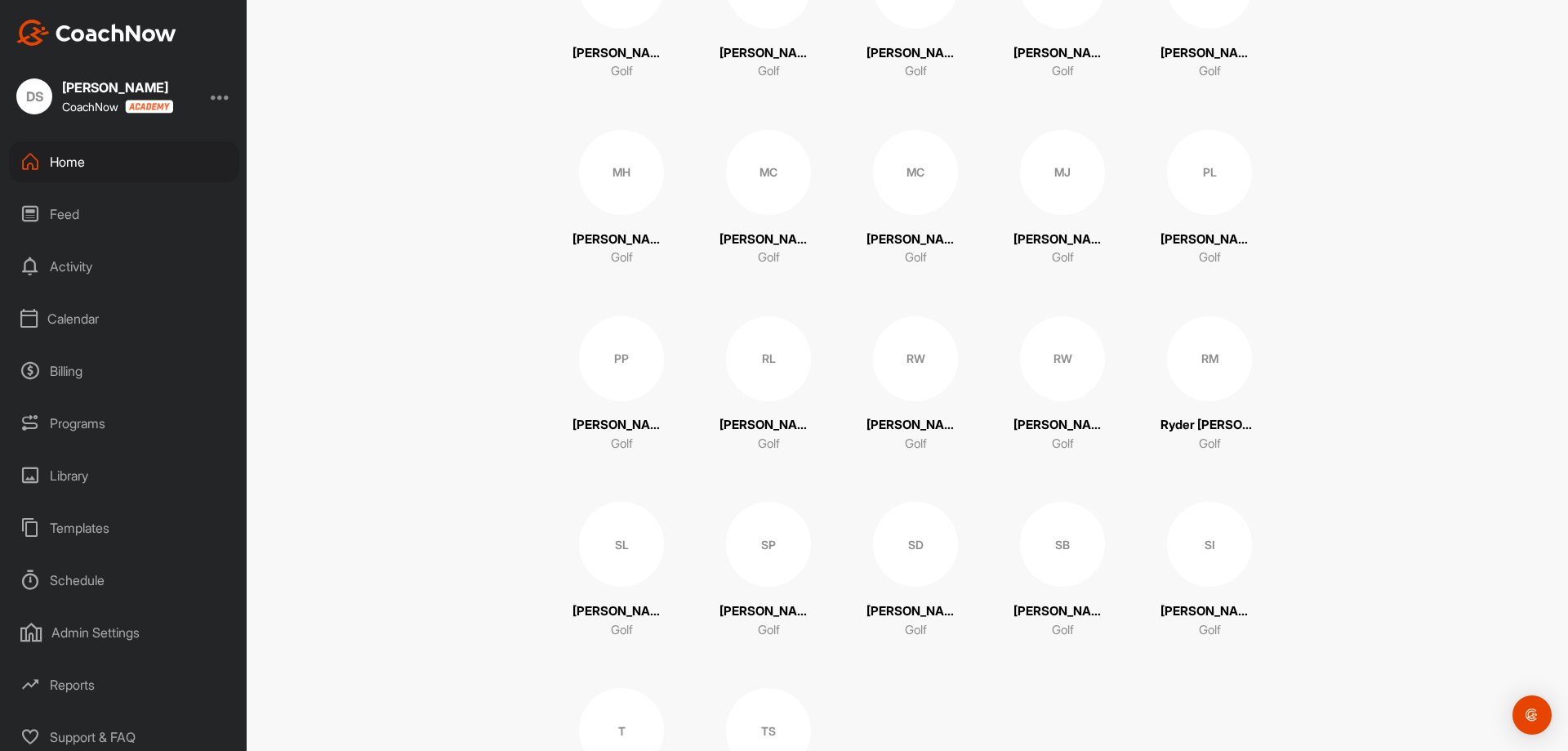
scroll to position [1237, 0]
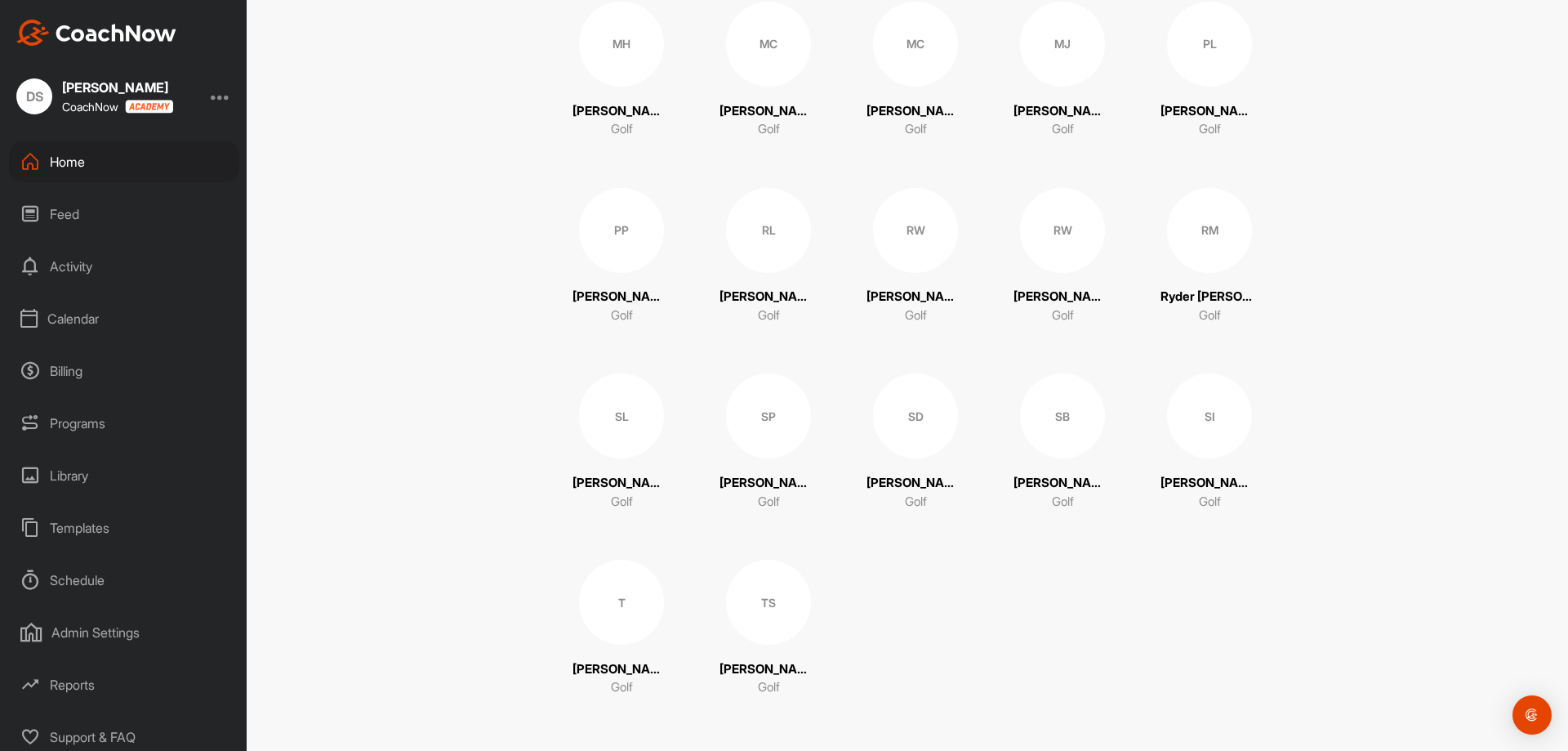
click at [71, 370] on div "Billing" at bounding box center [124, 370] width 230 height 41
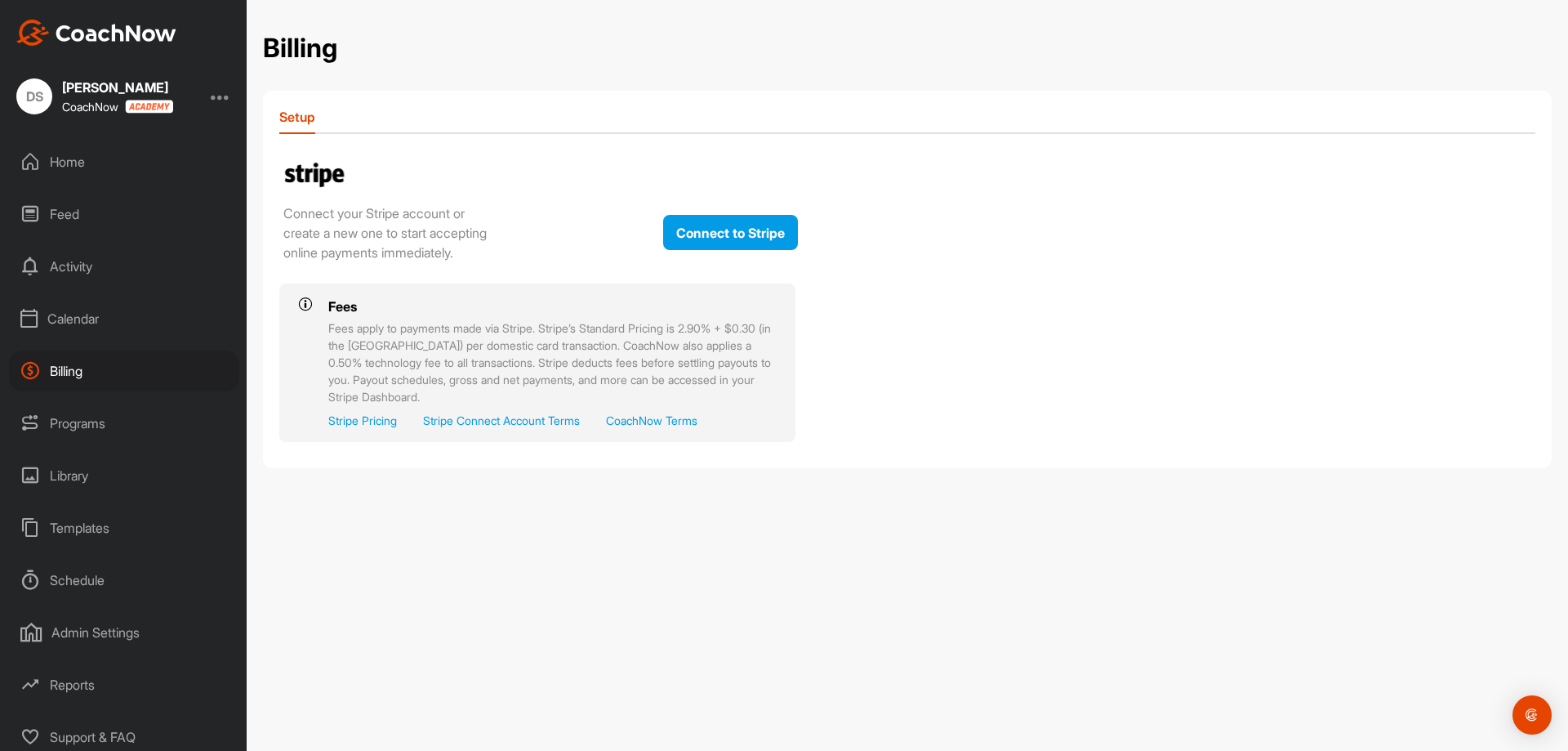
click at [65, 319] on div "Calendar" at bounding box center [124, 319] width 230 height 41
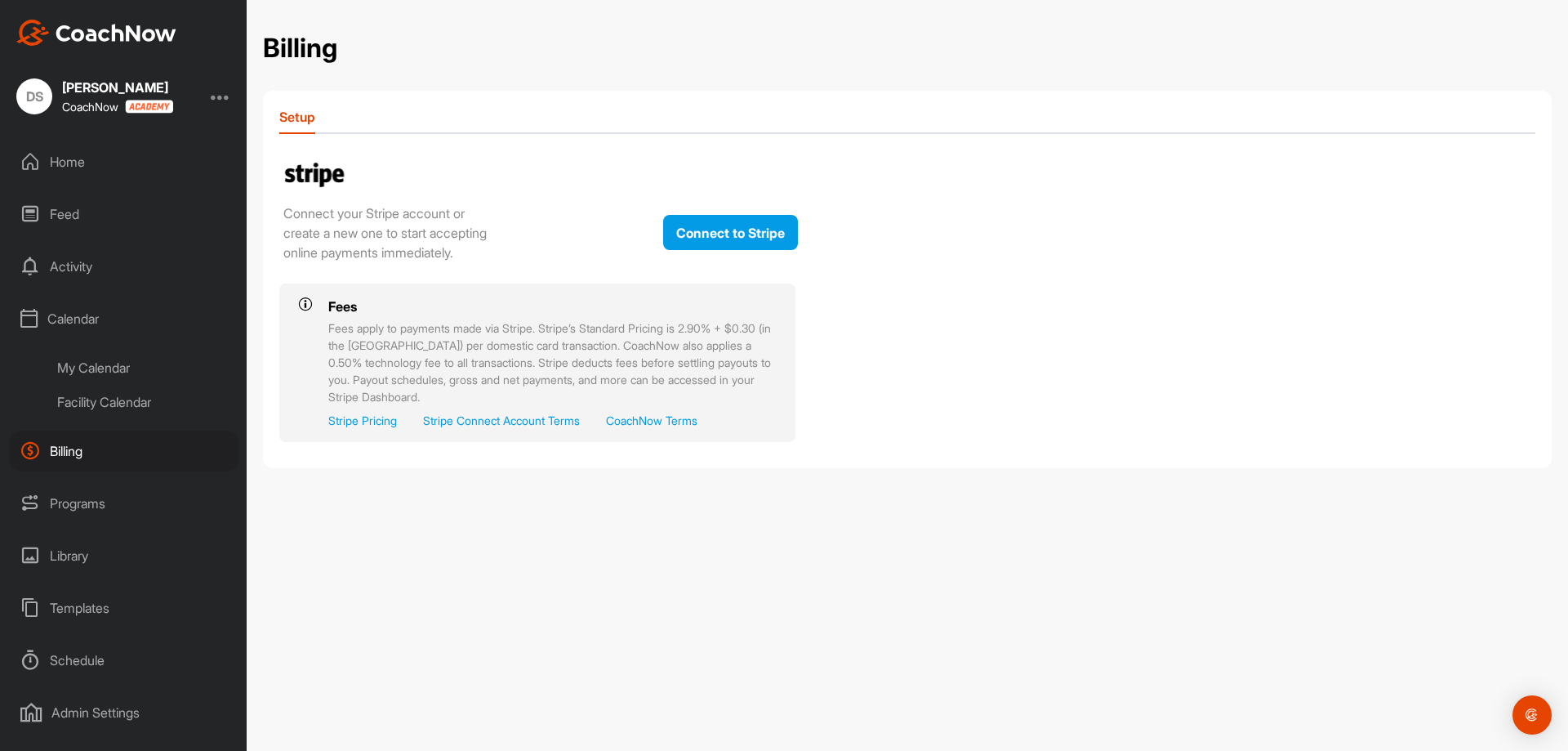
click at [112, 368] on div "My Calendar" at bounding box center [142, 367] width 194 height 34
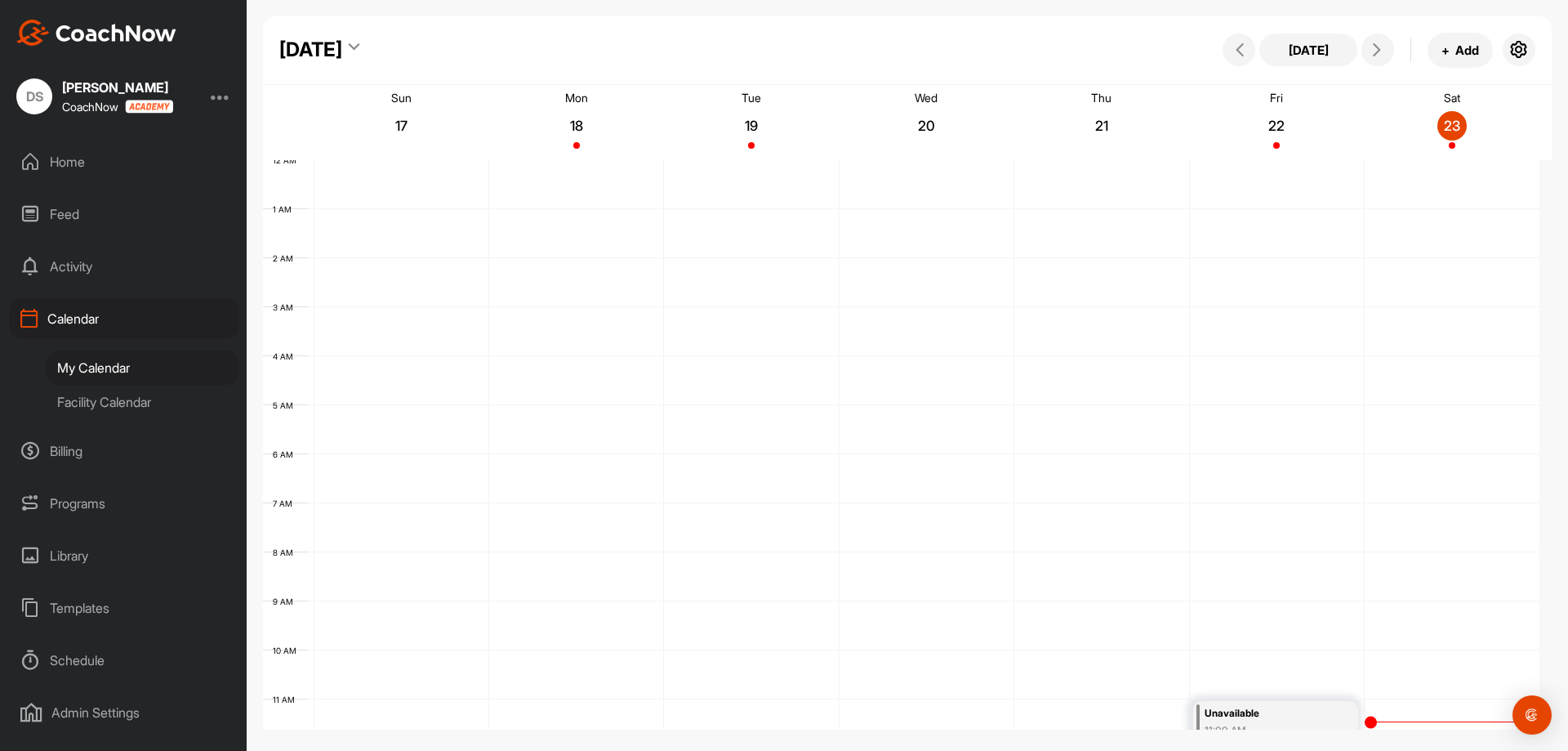
scroll to position [283, 0]
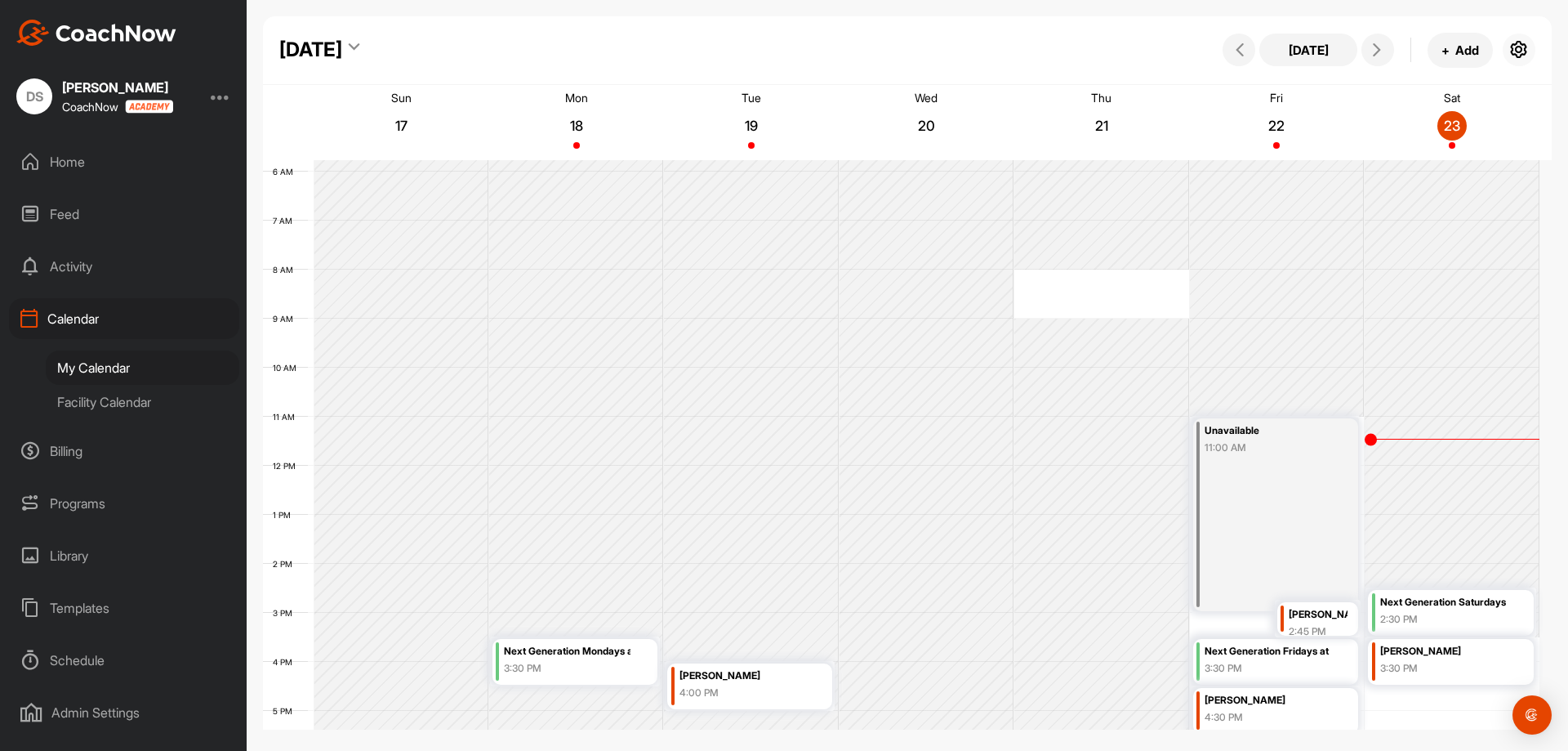
click at [1522, 52] on icon "button" at bounding box center [1519, 50] width 20 height 20
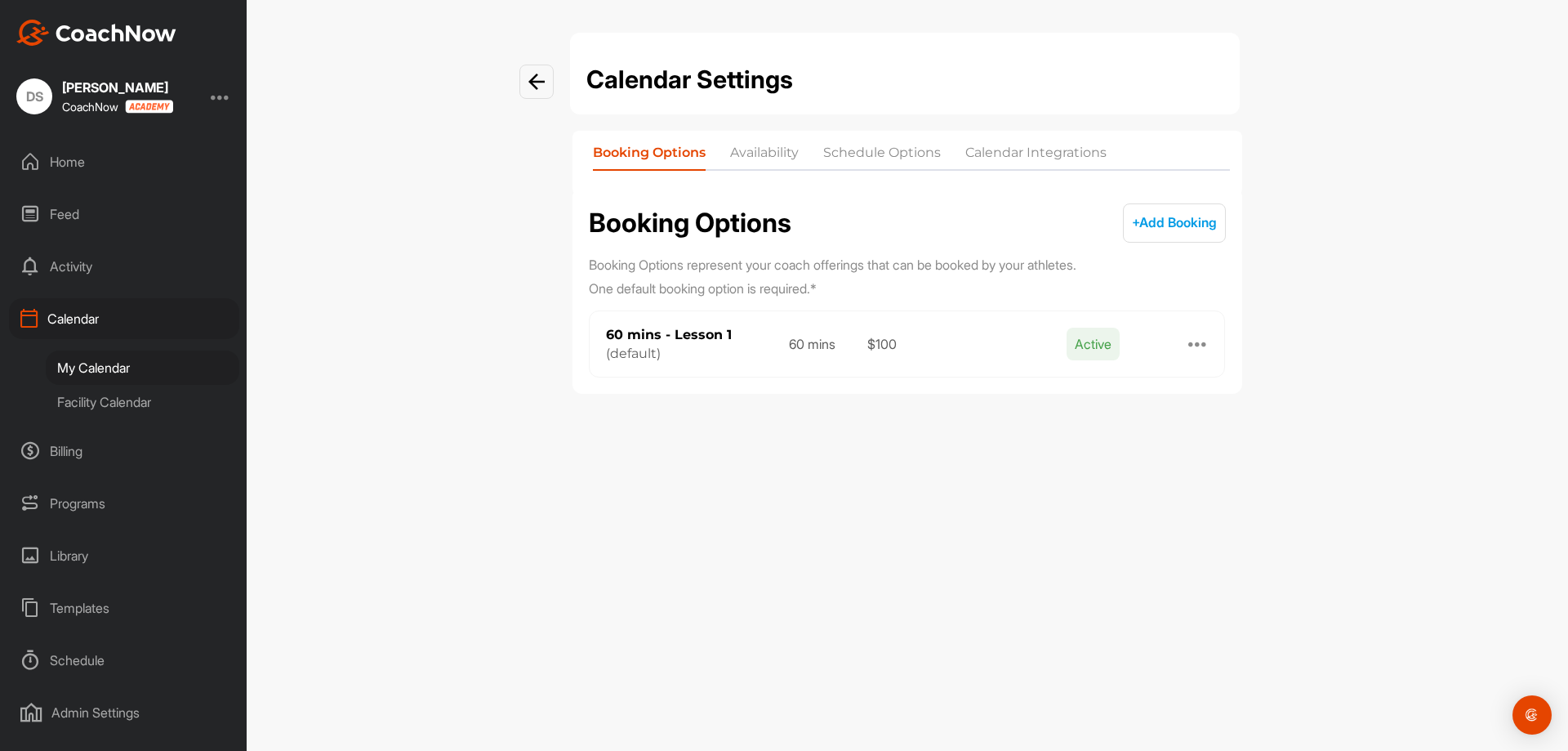
click at [1201, 344] on div at bounding box center [1198, 344] width 20 height 20
click at [1019, 367] on div "Edit" at bounding box center [1013, 362] width 24 height 17
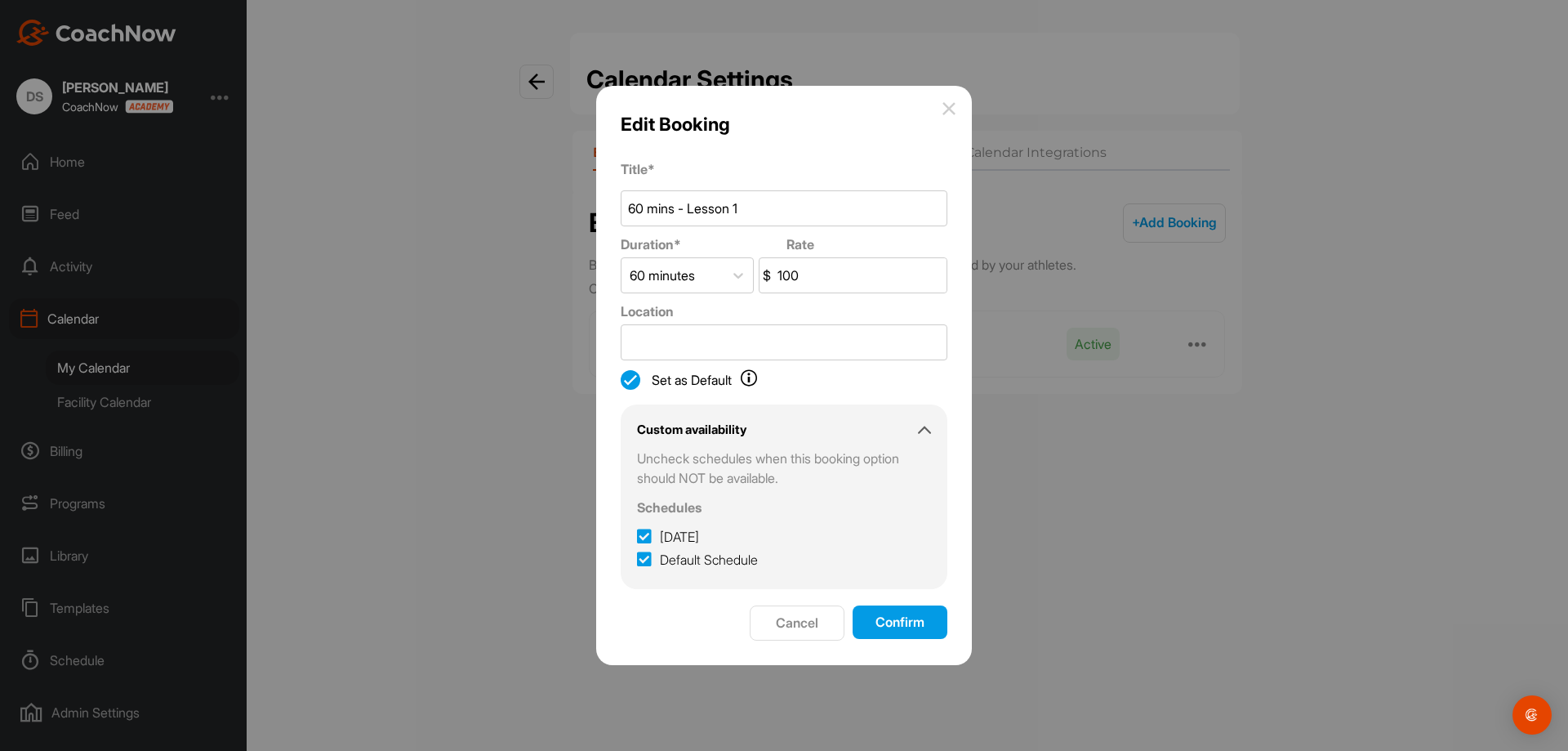
click at [819, 276] on input "100" at bounding box center [860, 274] width 172 height 34
type input "110"
drag, startPoint x: 920, startPoint y: 374, endPoint x: 832, endPoint y: 294, distance: 118.9
click at [902, 339] on form "Title * 60 mins - Lesson 1 Duration * Rate 60 minutes $ 110 Location Set as Def…" at bounding box center [784, 401] width 327 height 482
click at [812, 208] on input "60 mins - Lesson 1" at bounding box center [784, 208] width 327 height 36
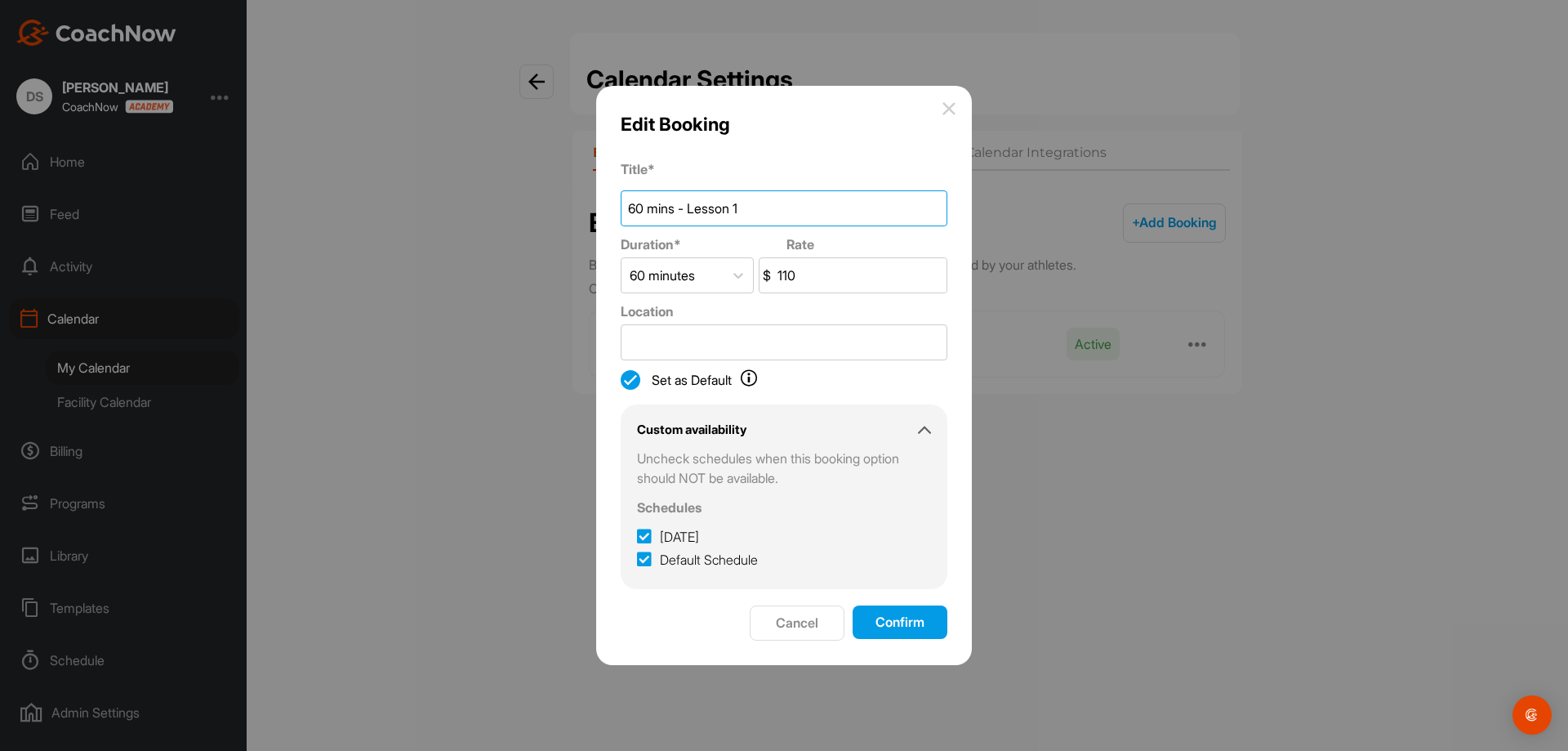
click at [824, 201] on input "60 mins - Lesson 1" at bounding box center [784, 208] width 327 height 36
click at [645, 537] on icon at bounding box center [644, 537] width 15 height 17
click at [645, 537] on input "july 28" at bounding box center [642, 532] width 11 height 11
checkbox input "false"
click at [643, 556] on icon at bounding box center [644, 560] width 15 height 17
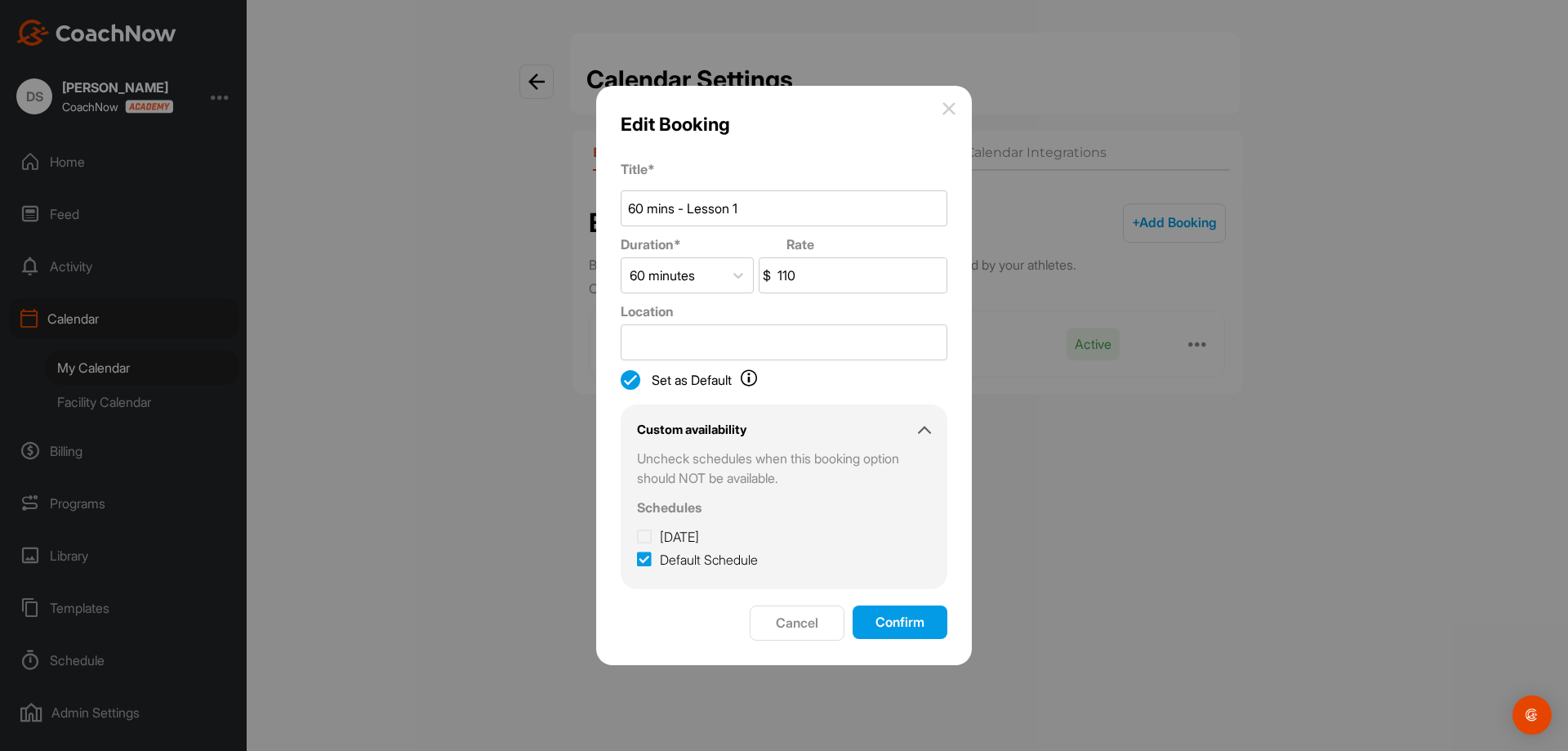
click at [643, 556] on input "Default Schedule" at bounding box center [642, 555] width 11 height 11
checkbox input "false"
click at [647, 532] on icon at bounding box center [644, 537] width 15 height 17
click at [647, 532] on input "july 28" at bounding box center [642, 532] width 11 height 11
checkbox input "true"
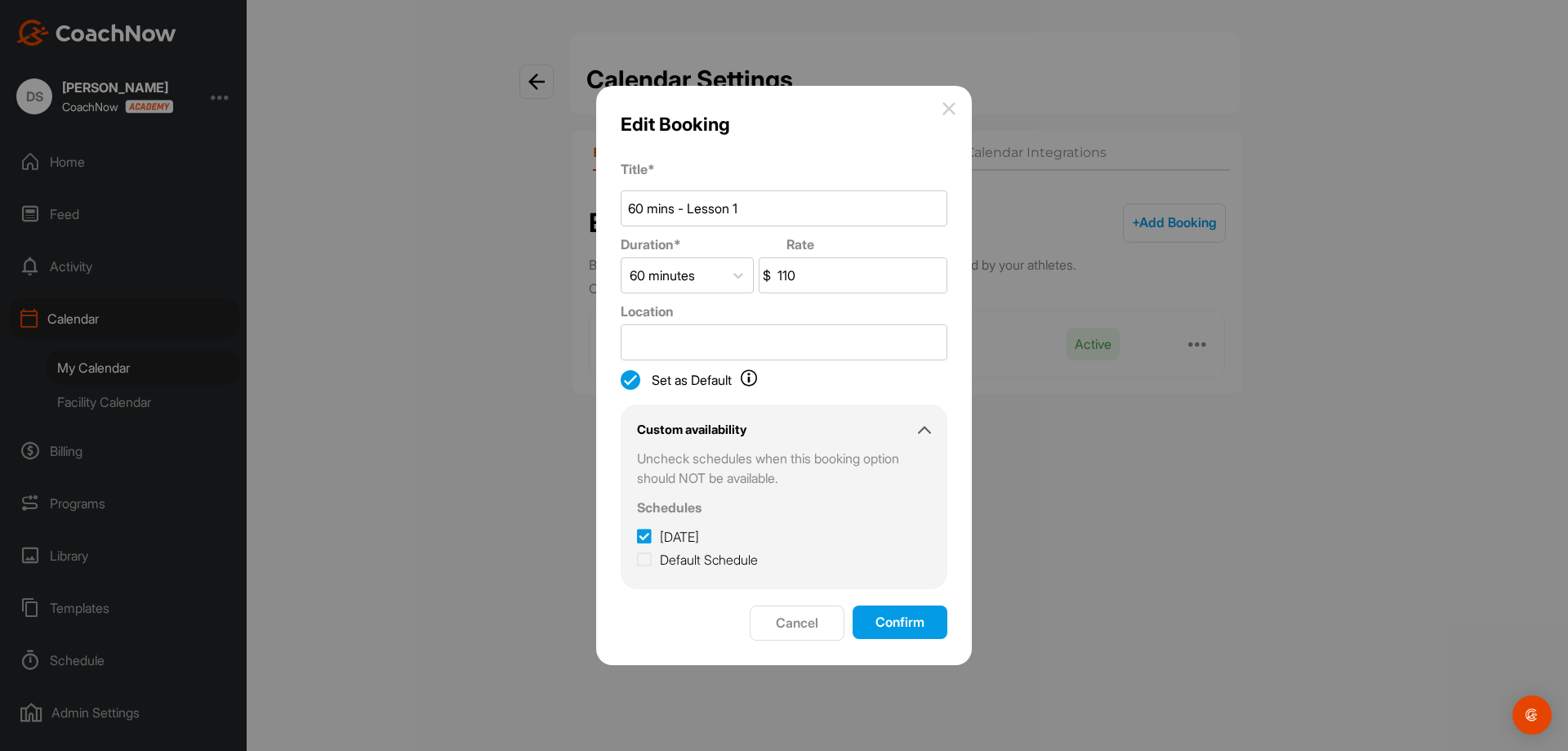
click at [645, 556] on icon at bounding box center [644, 560] width 15 height 17
click at [645, 556] on input "Default Schedule" at bounding box center [642, 555] width 11 height 11
checkbox input "true"
click at [920, 631] on button "Confirm" at bounding box center [900, 622] width 95 height 33
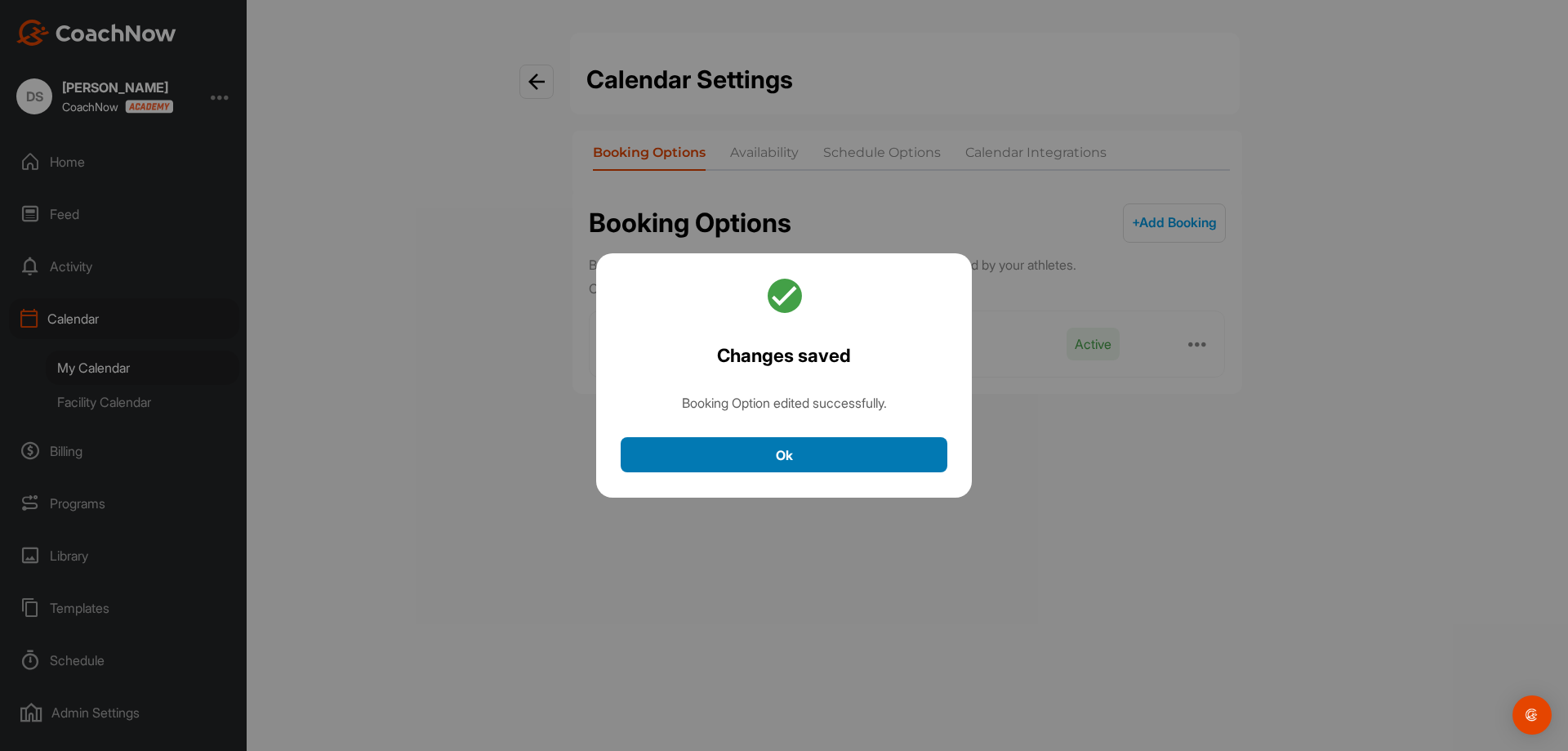
click at [816, 449] on button "Ok" at bounding box center [784, 455] width 327 height 35
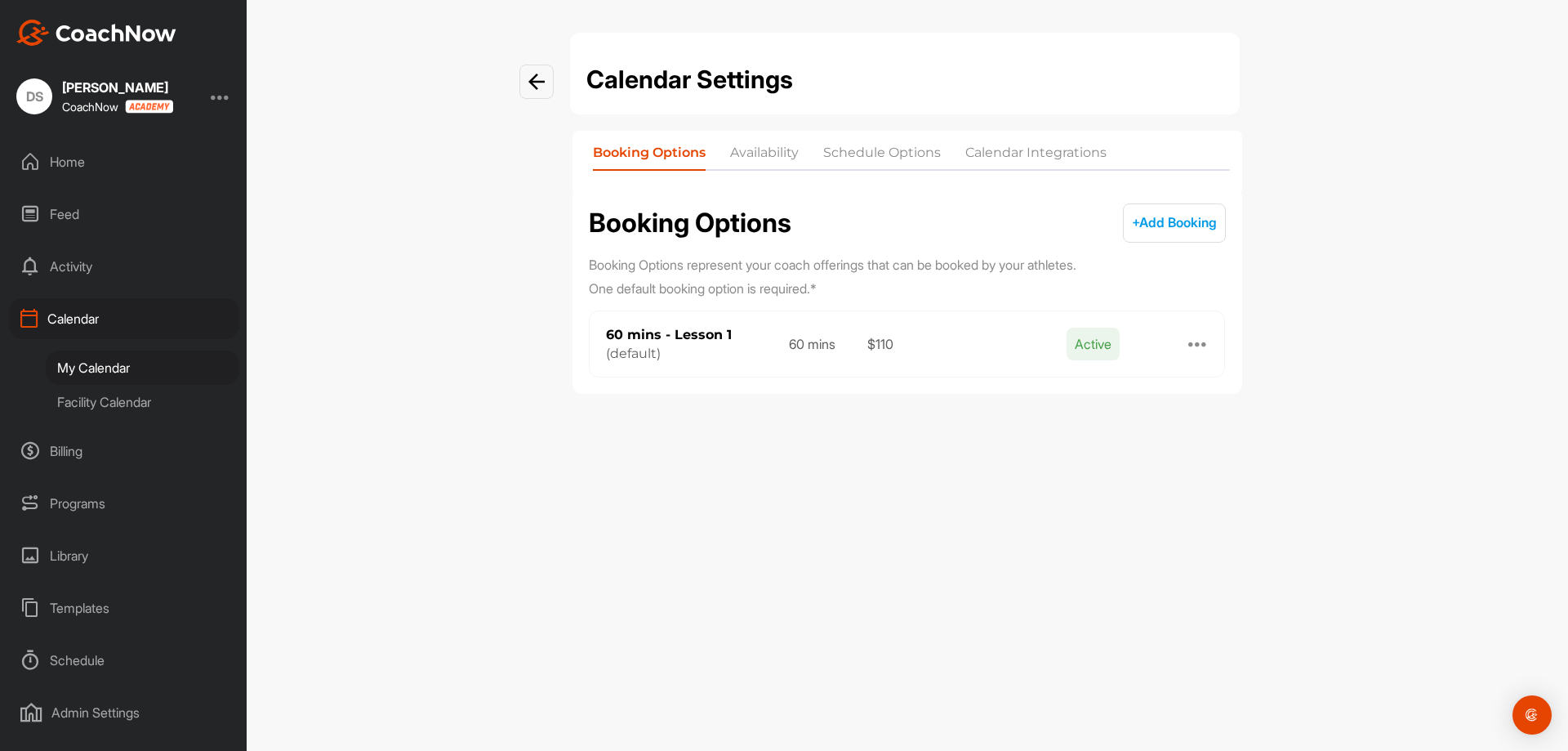
click at [766, 156] on li "Availability" at bounding box center [764, 156] width 69 height 26
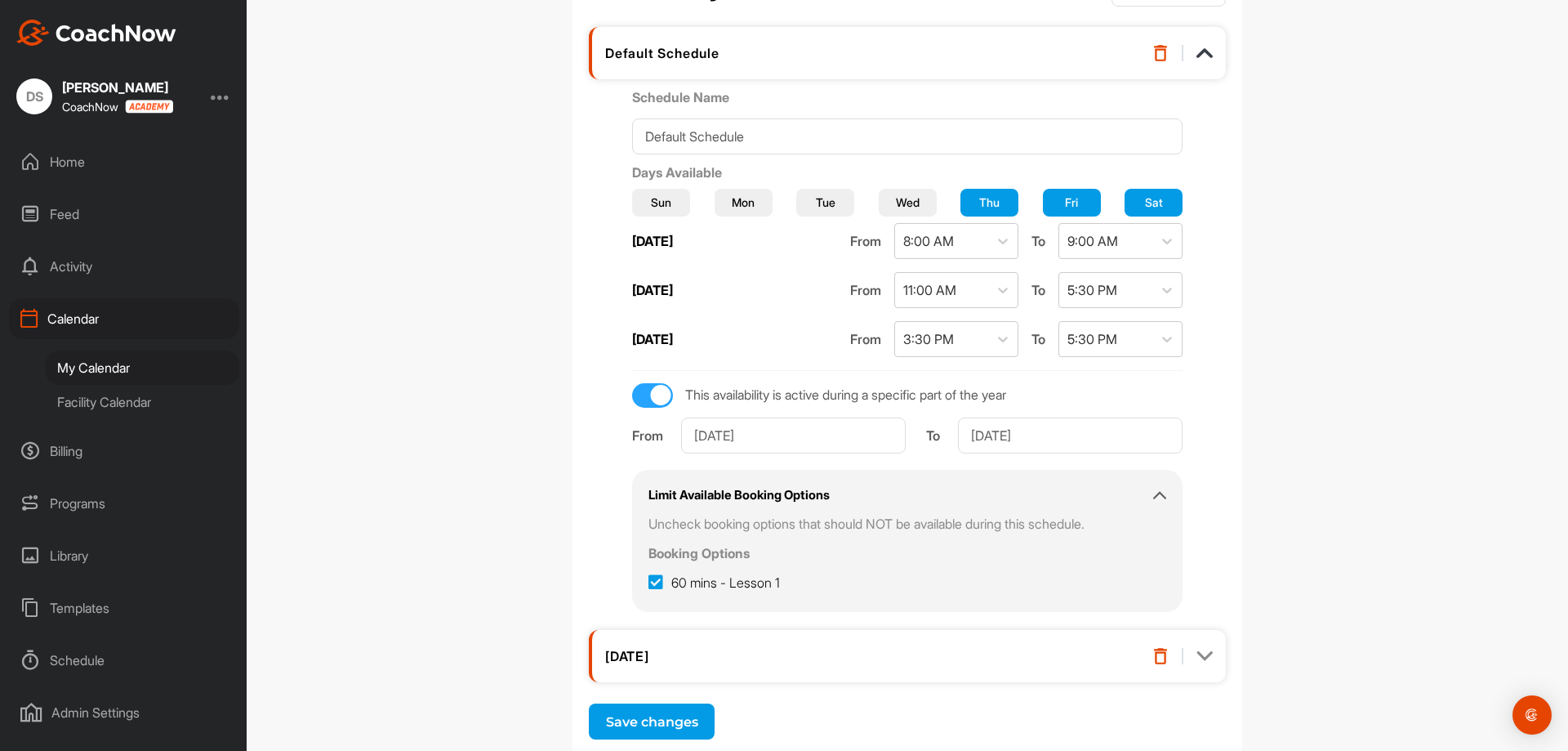
scroll to position [245, 0]
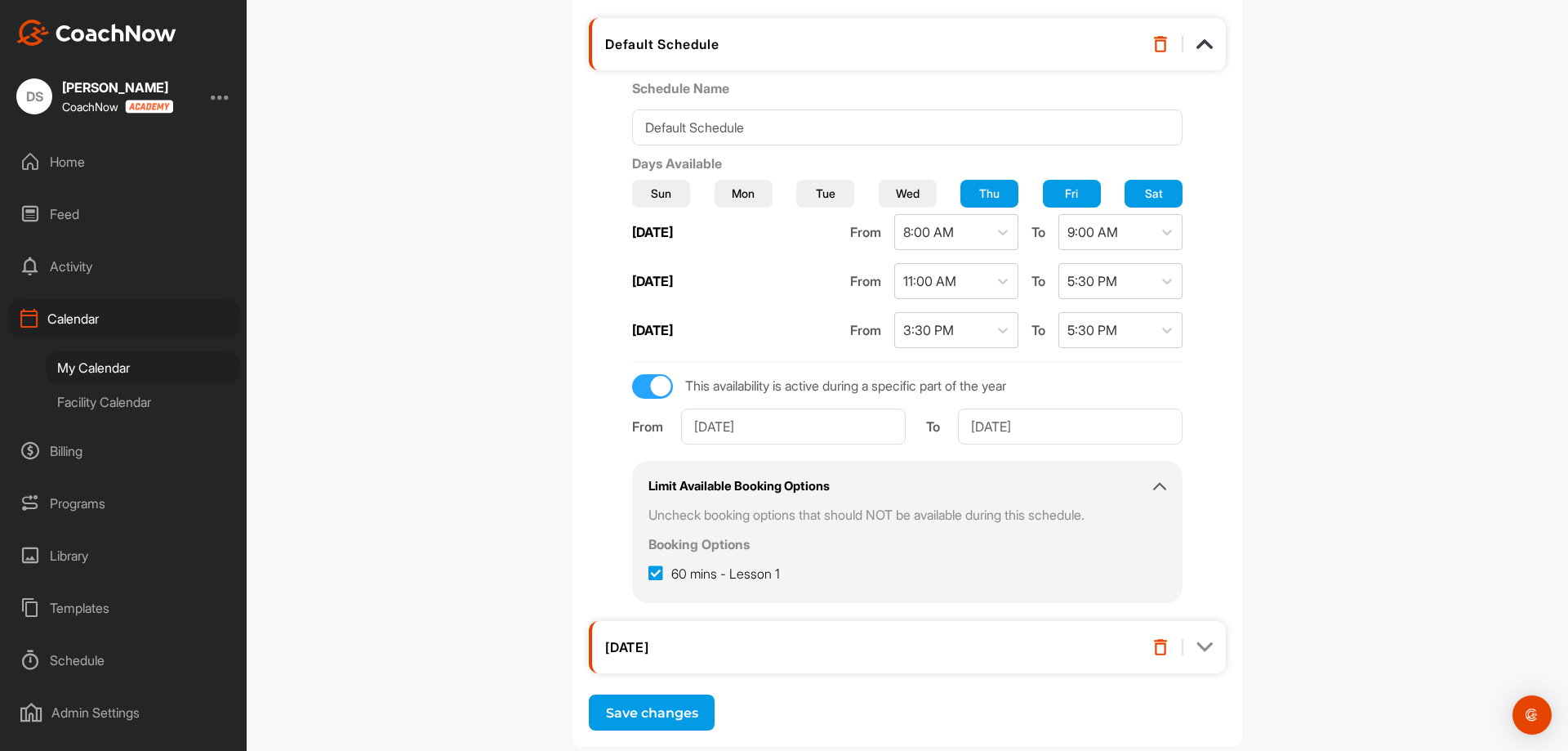
click at [1152, 647] on img at bounding box center [1161, 647] width 17 height 17
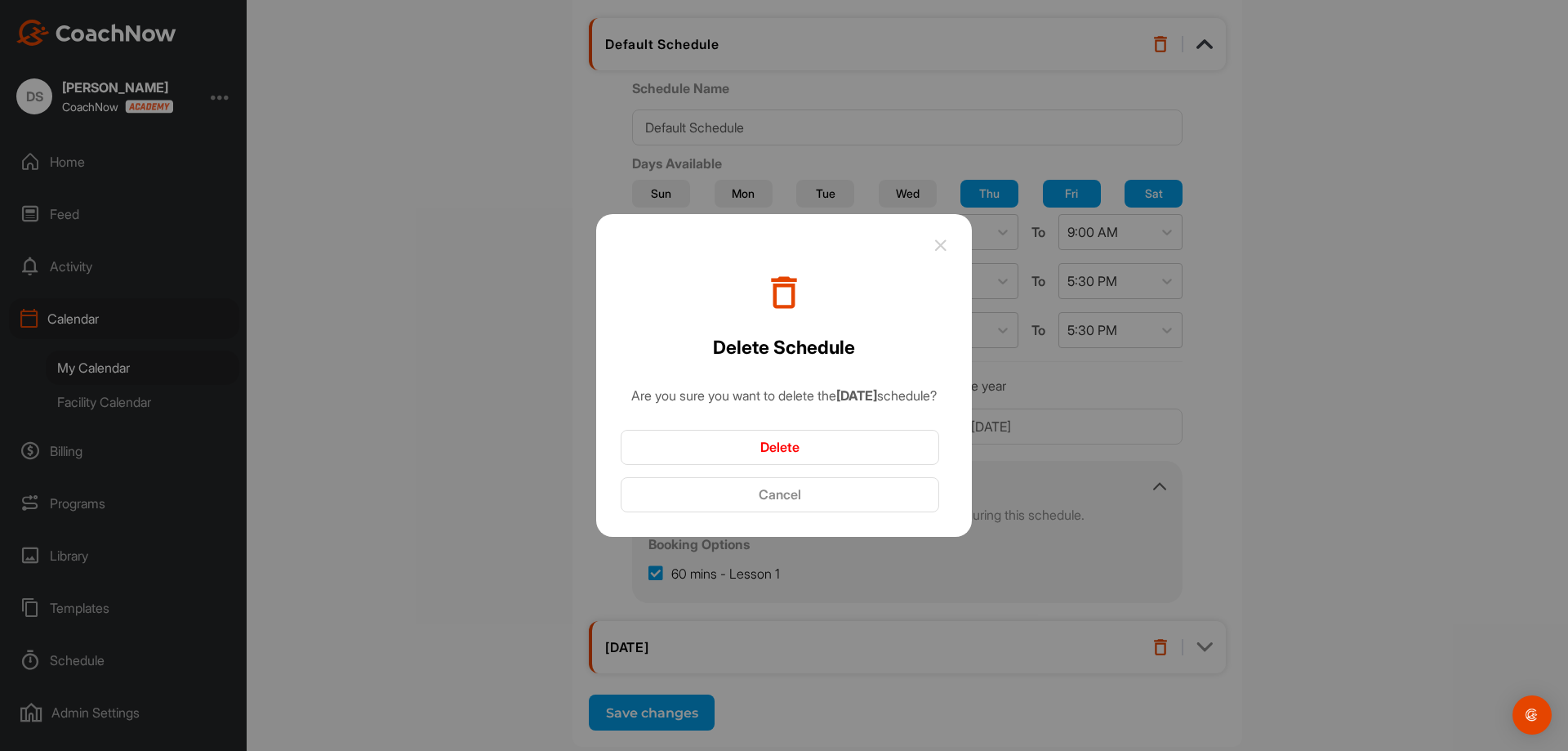
click at [851, 453] on button "Delete" at bounding box center [780, 447] width 318 height 35
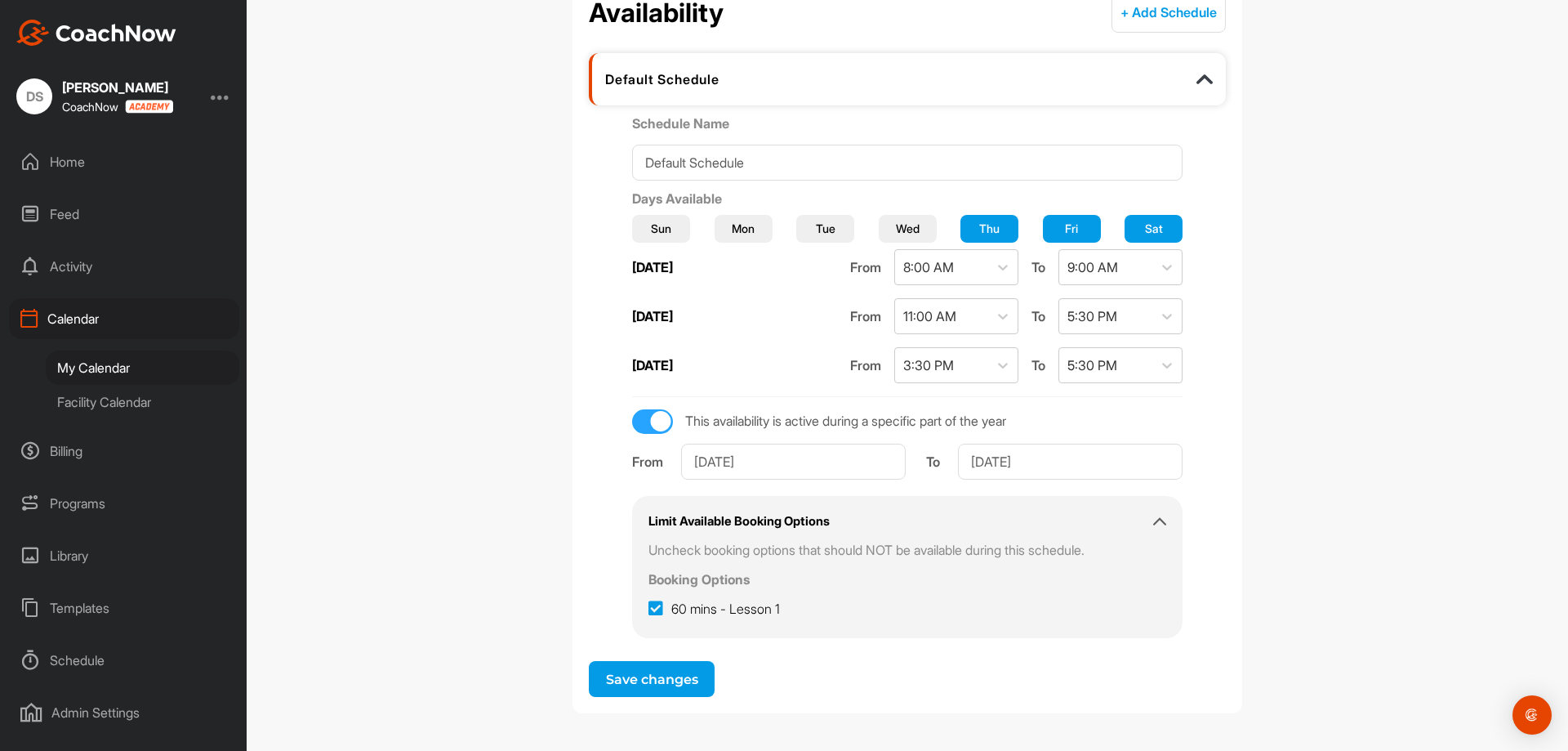
scroll to position [210, 0]
click at [830, 467] on input "Jul 1, 2025" at bounding box center [793, 461] width 224 height 36
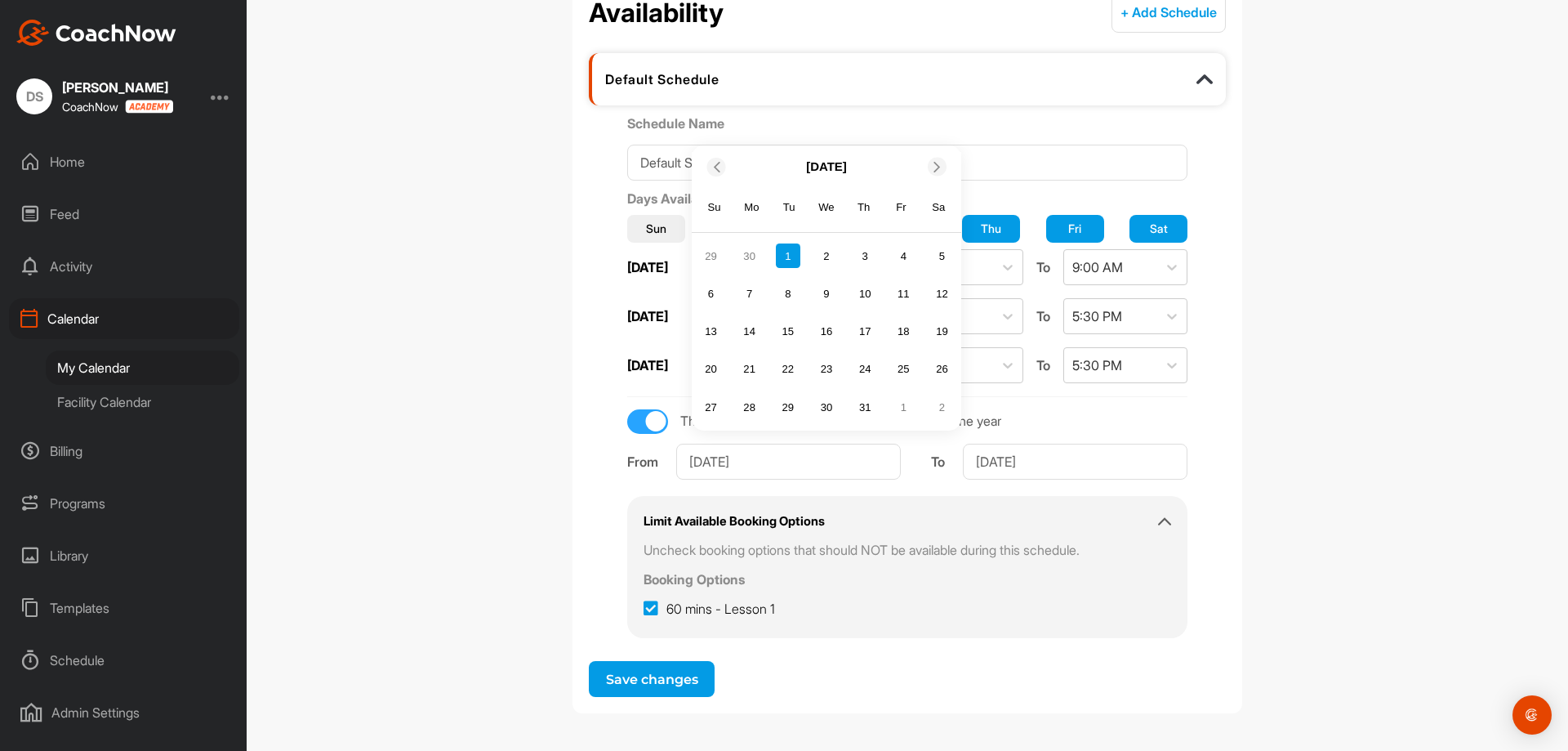
click at [932, 164] on icon at bounding box center [937, 166] width 11 height 11
click at [746, 406] on div "1" at bounding box center [749, 406] width 24 height 24
type input "[DATE]"
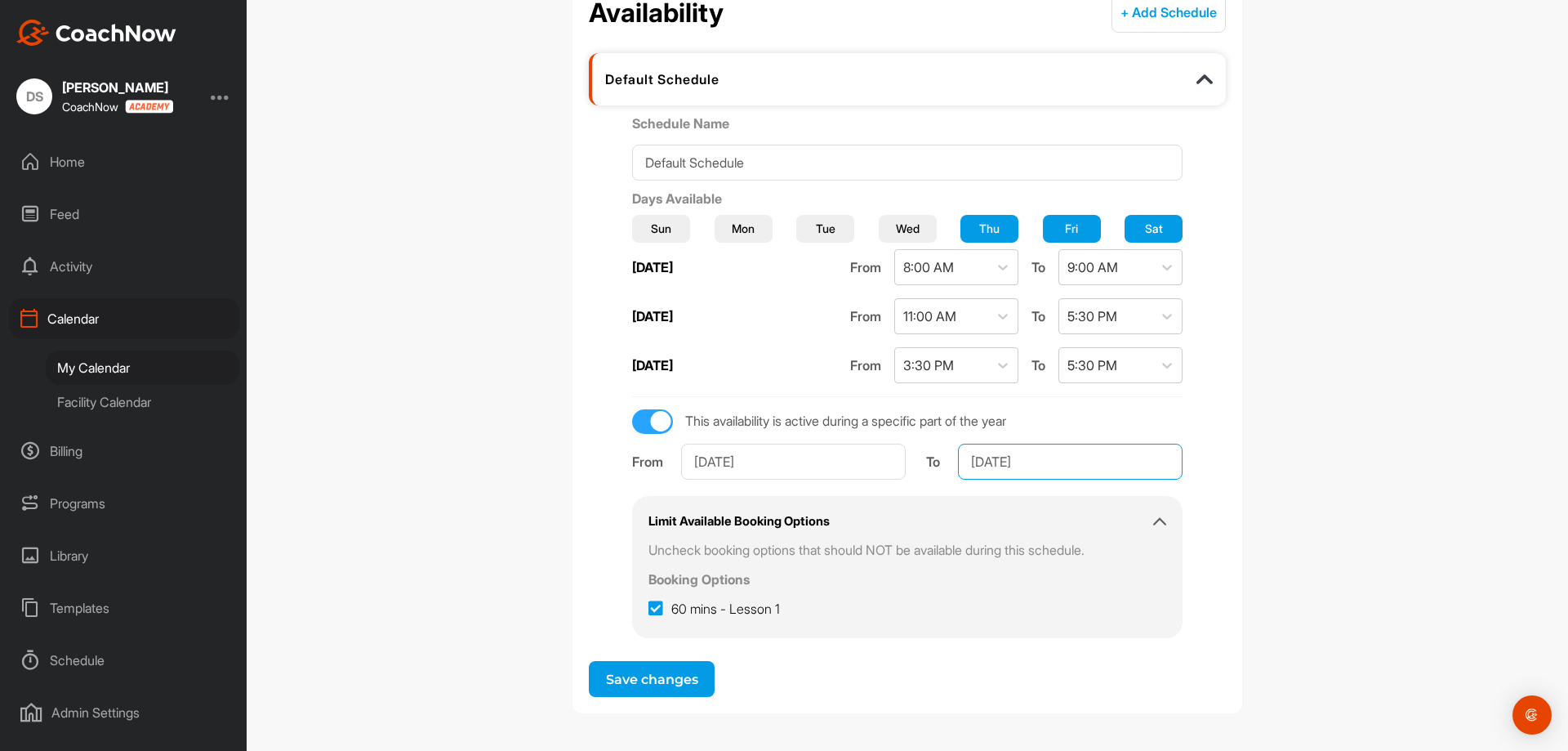
click at [993, 459] on input "Aug 31, 2025" at bounding box center [1070, 461] width 224 height 36
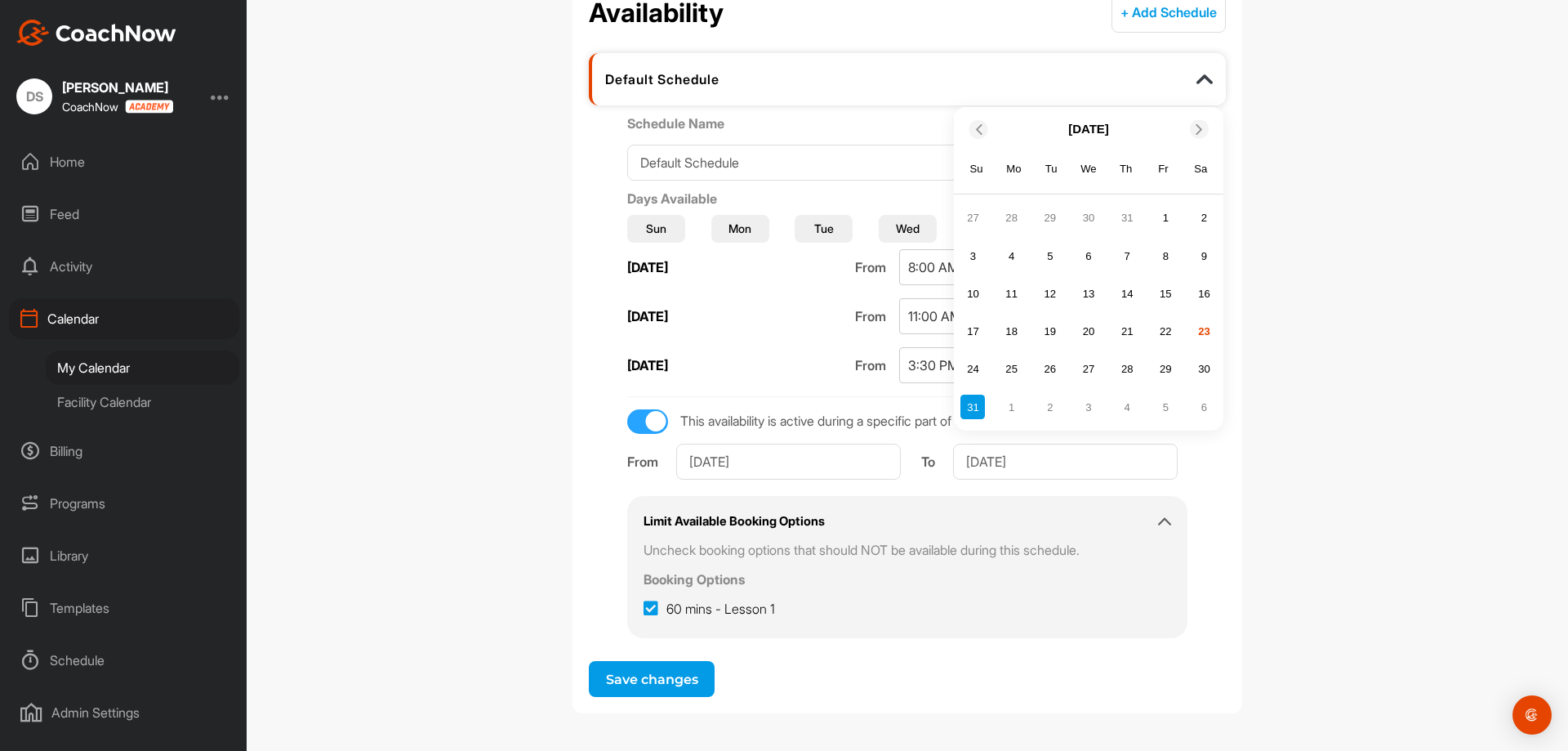
click at [1194, 133] on icon at bounding box center [1199, 129] width 11 height 11
click at [1194, 168] on icon at bounding box center [1199, 166] width 11 height 11
click at [1199, 124] on span at bounding box center [1201, 129] width 17 height 11
click at [1165, 334] on div "19" at bounding box center [1165, 331] width 24 height 24
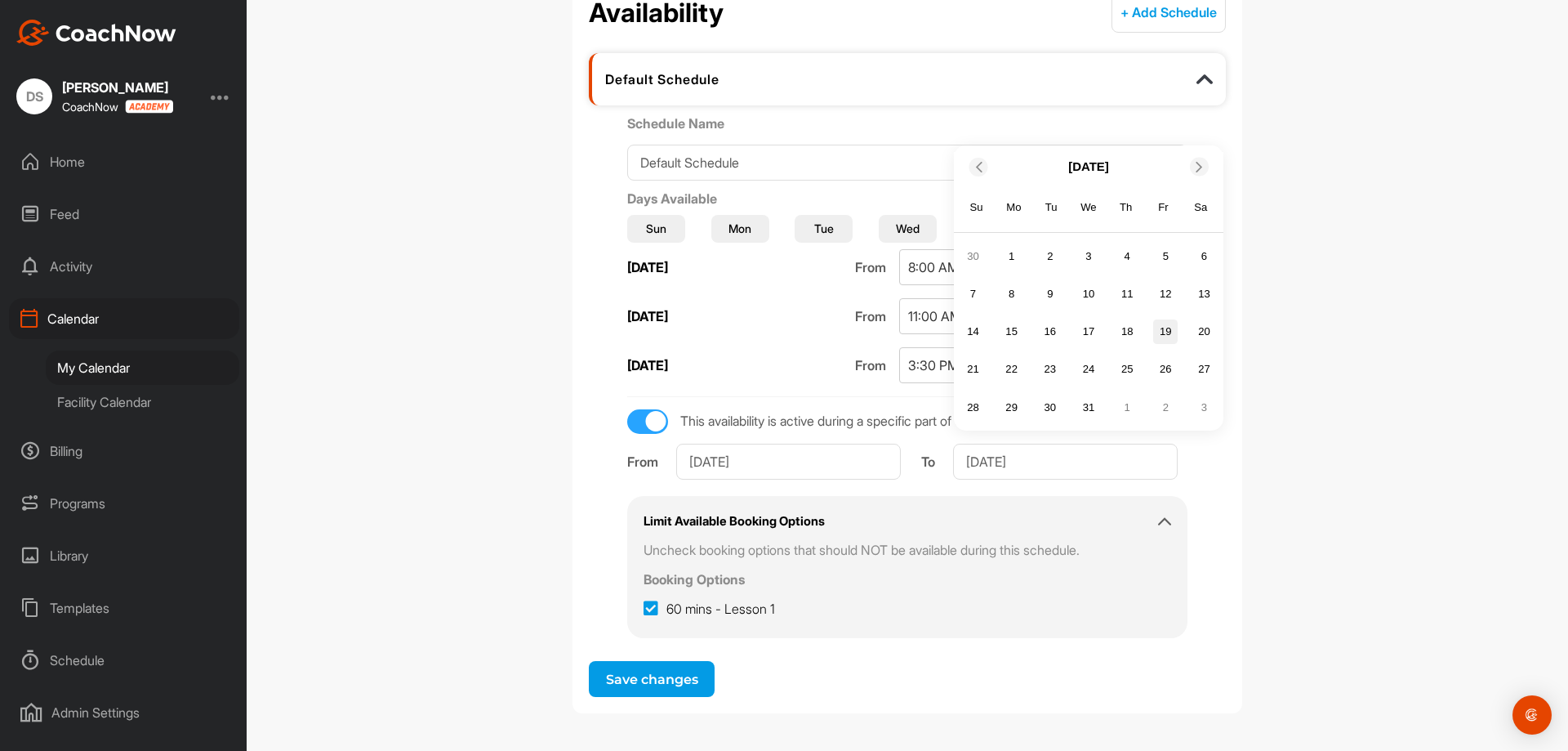
type input "[DATE]"
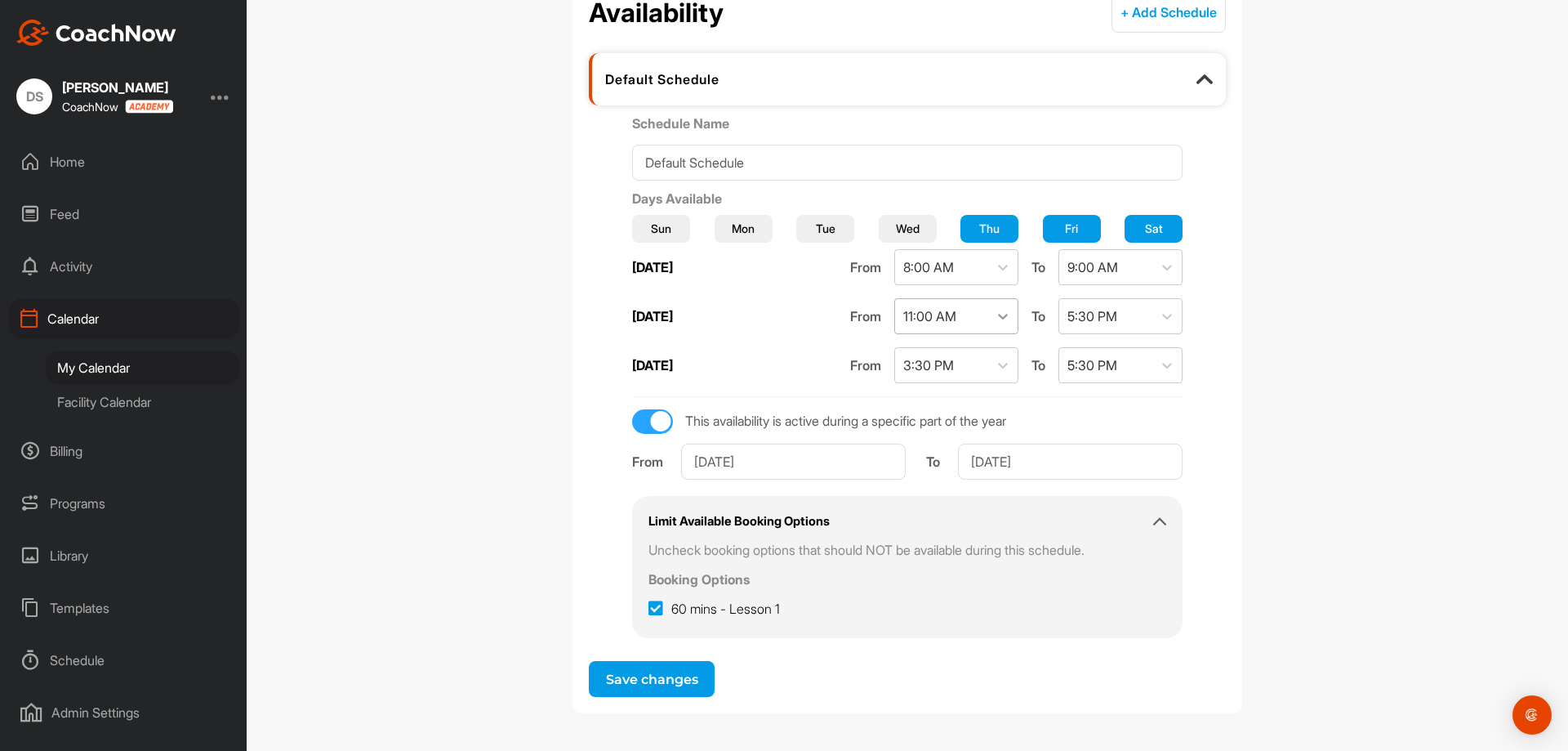
click at [994, 320] on icon at bounding box center [1003, 316] width 17 height 17
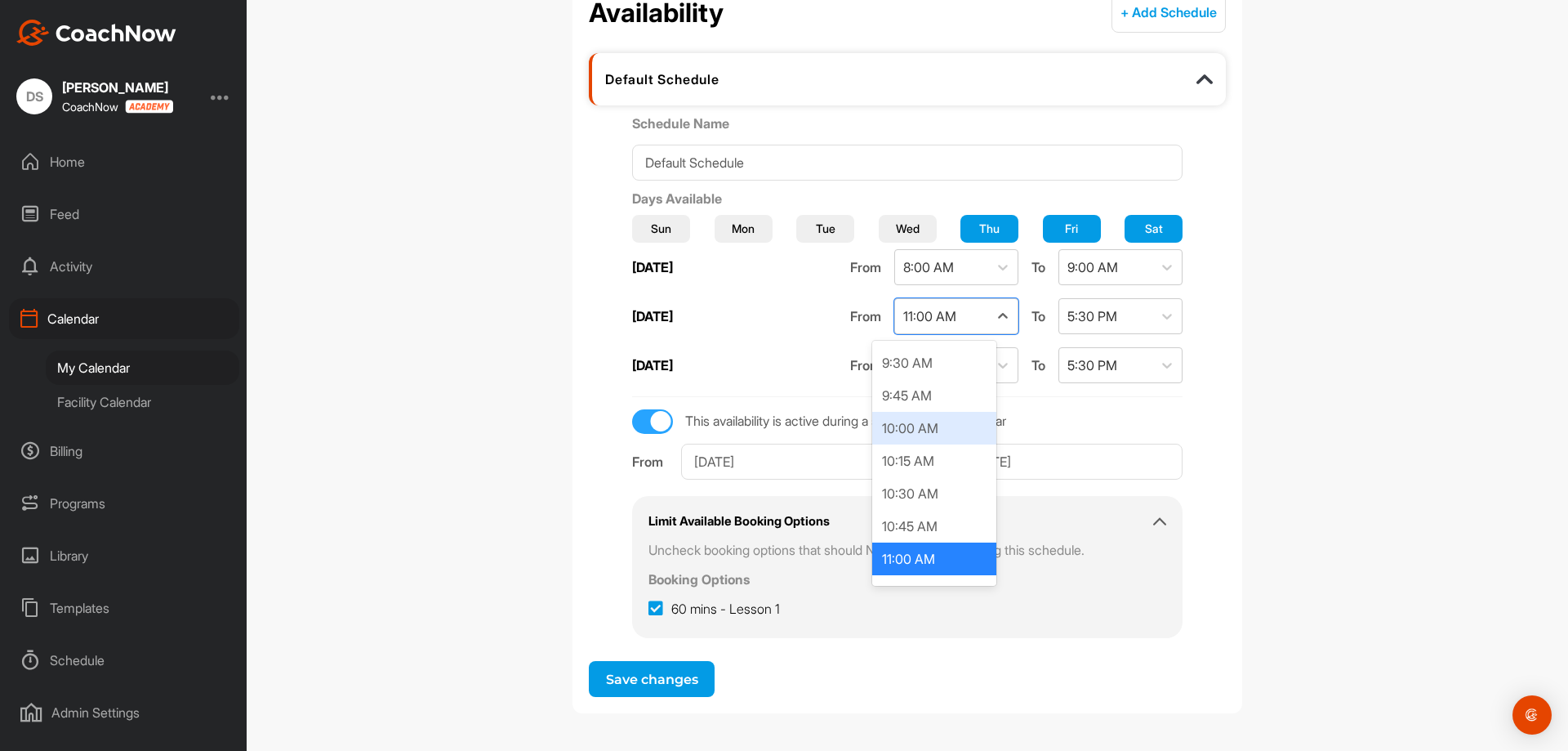
click at [914, 429] on div "10:00 AM" at bounding box center [934, 427] width 124 height 32
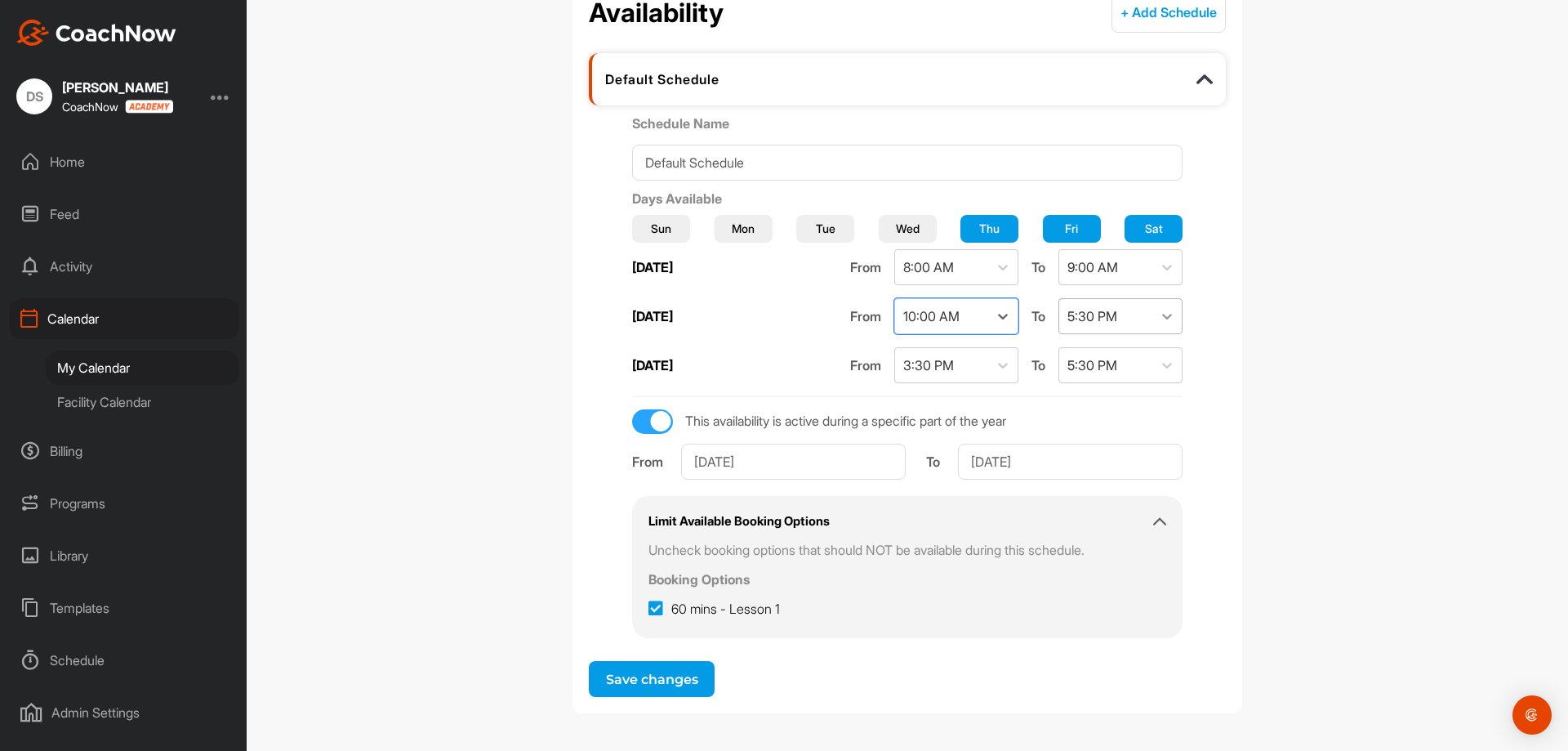
click at [1159, 313] on icon at bounding box center [1167, 316] width 17 height 17
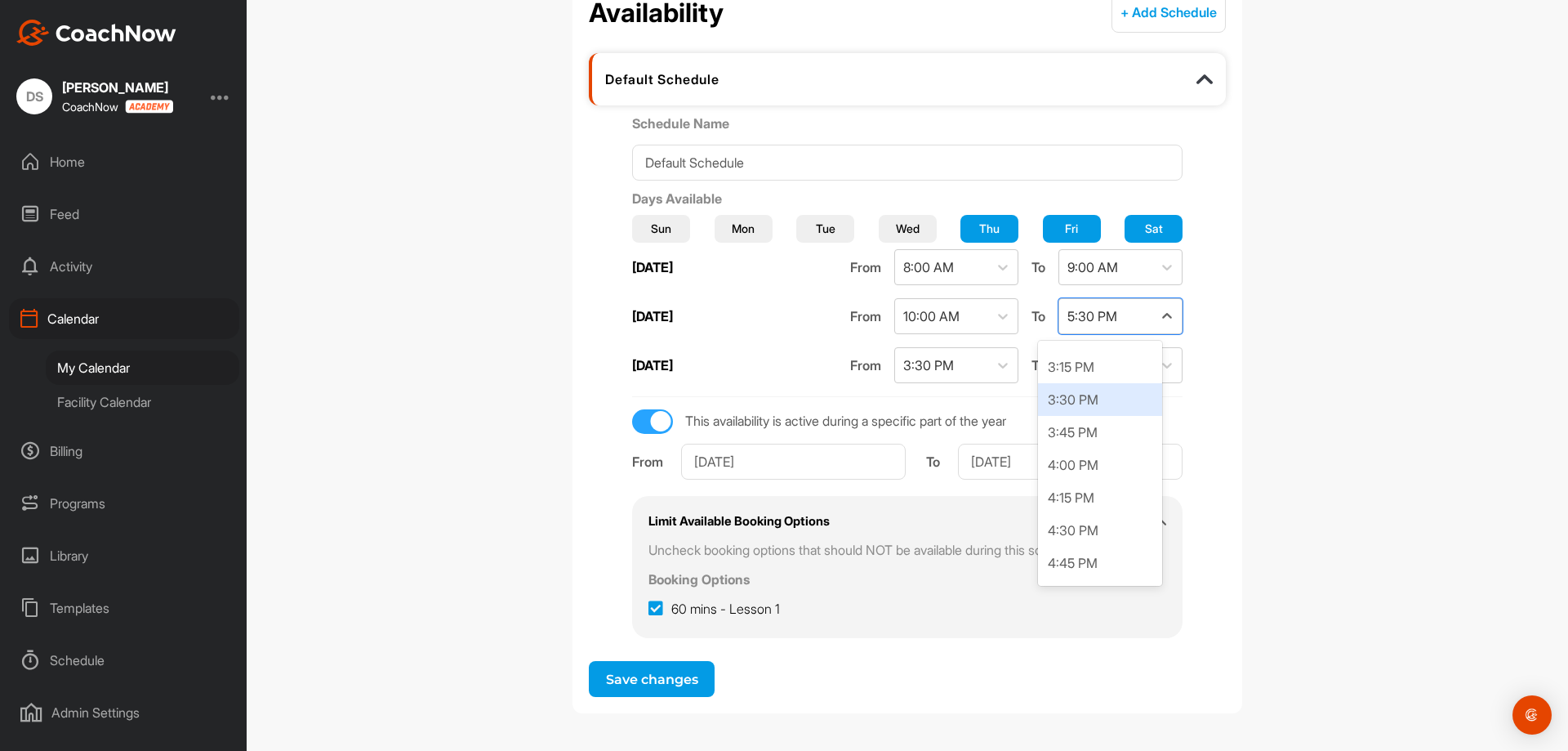
click at [1125, 396] on div "3:30 PM" at bounding box center [1099, 399] width 124 height 32
click at [823, 231] on span "Tue" at bounding box center [826, 228] width 20 height 17
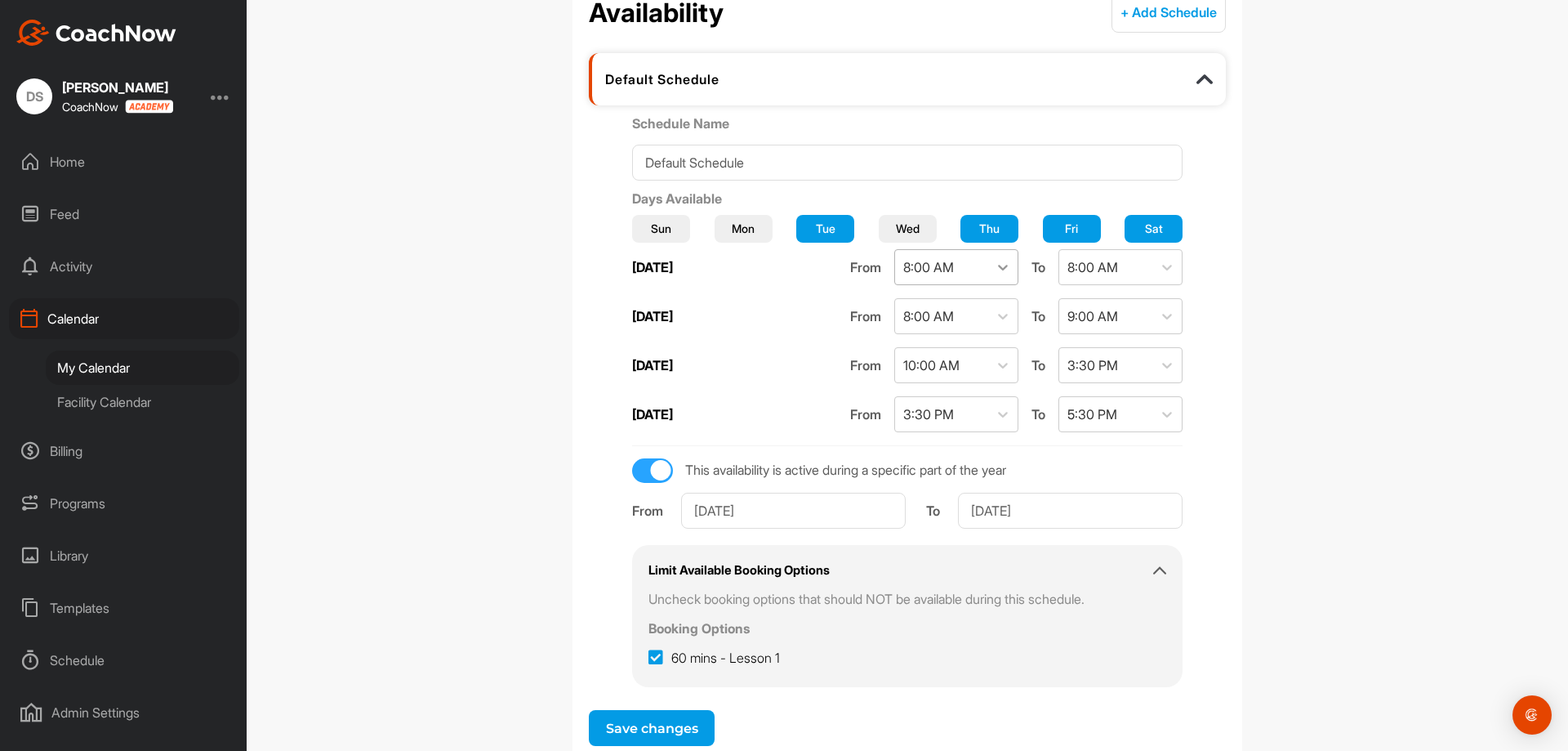
click at [989, 266] on div at bounding box center [1003, 267] width 29 height 29
click at [924, 440] on div "4:00 PM" at bounding box center [934, 452] width 124 height 32
click at [1152, 258] on div at bounding box center [1166, 267] width 29 height 29
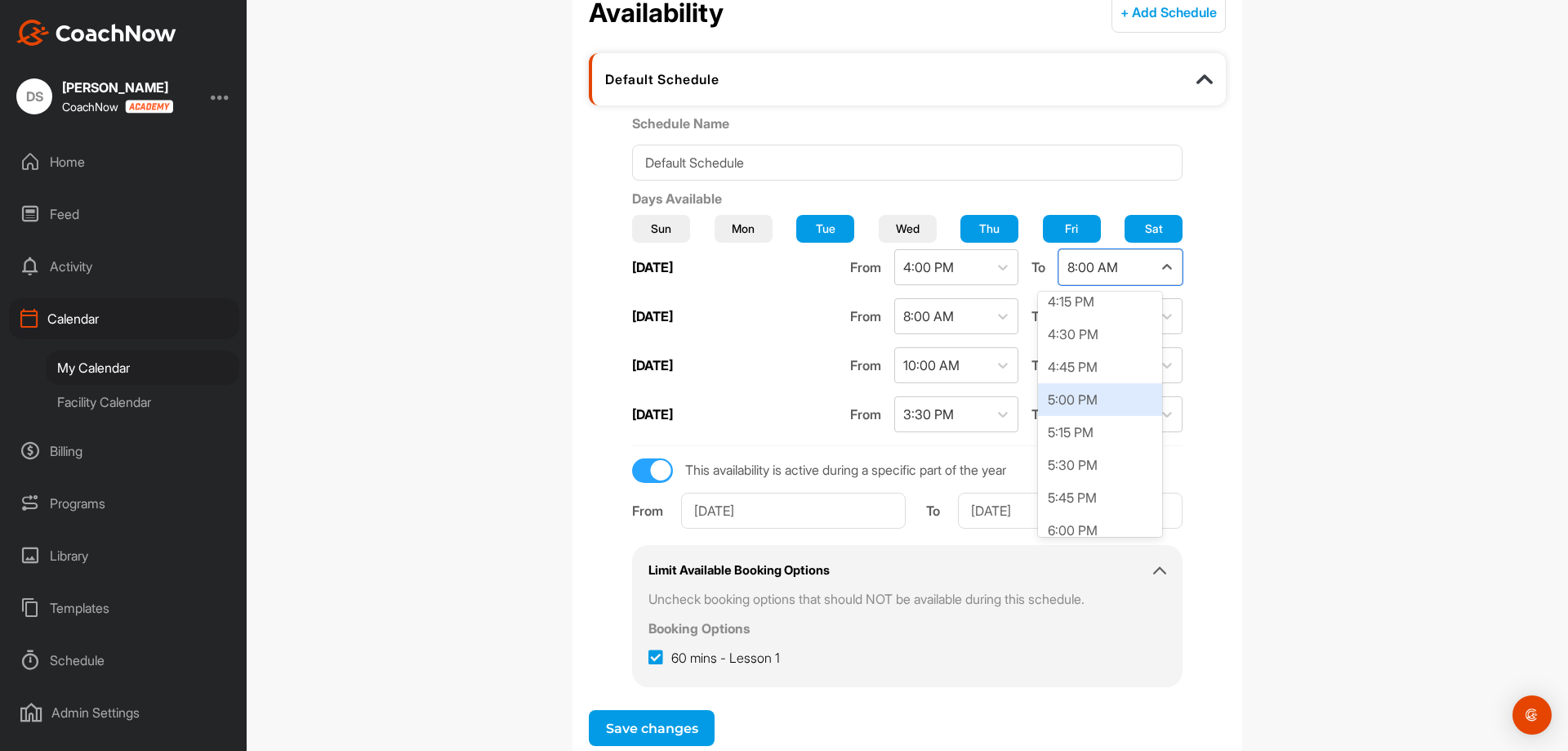
click at [1092, 390] on div "5:00 PM" at bounding box center [1099, 399] width 124 height 32
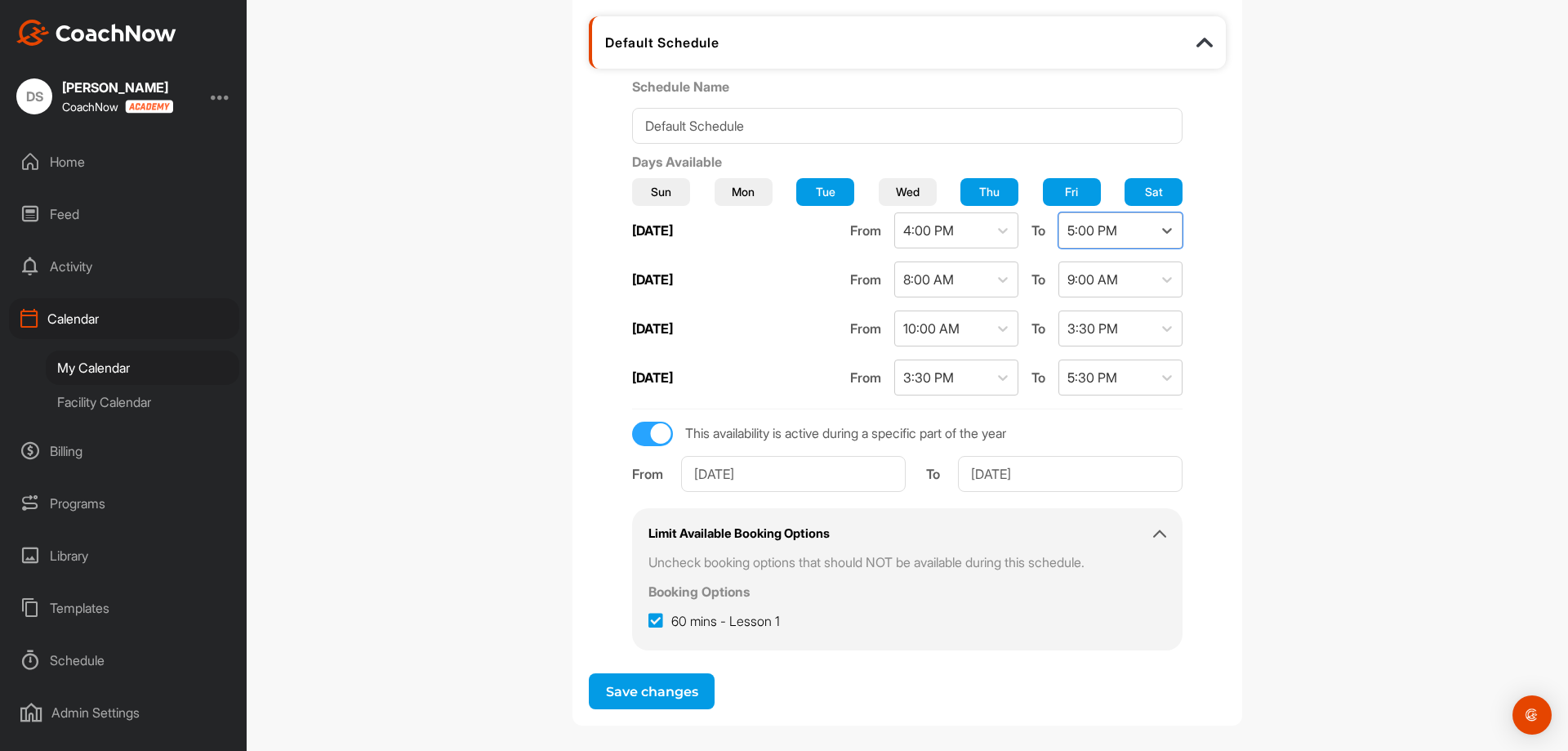
scroll to position [259, 0]
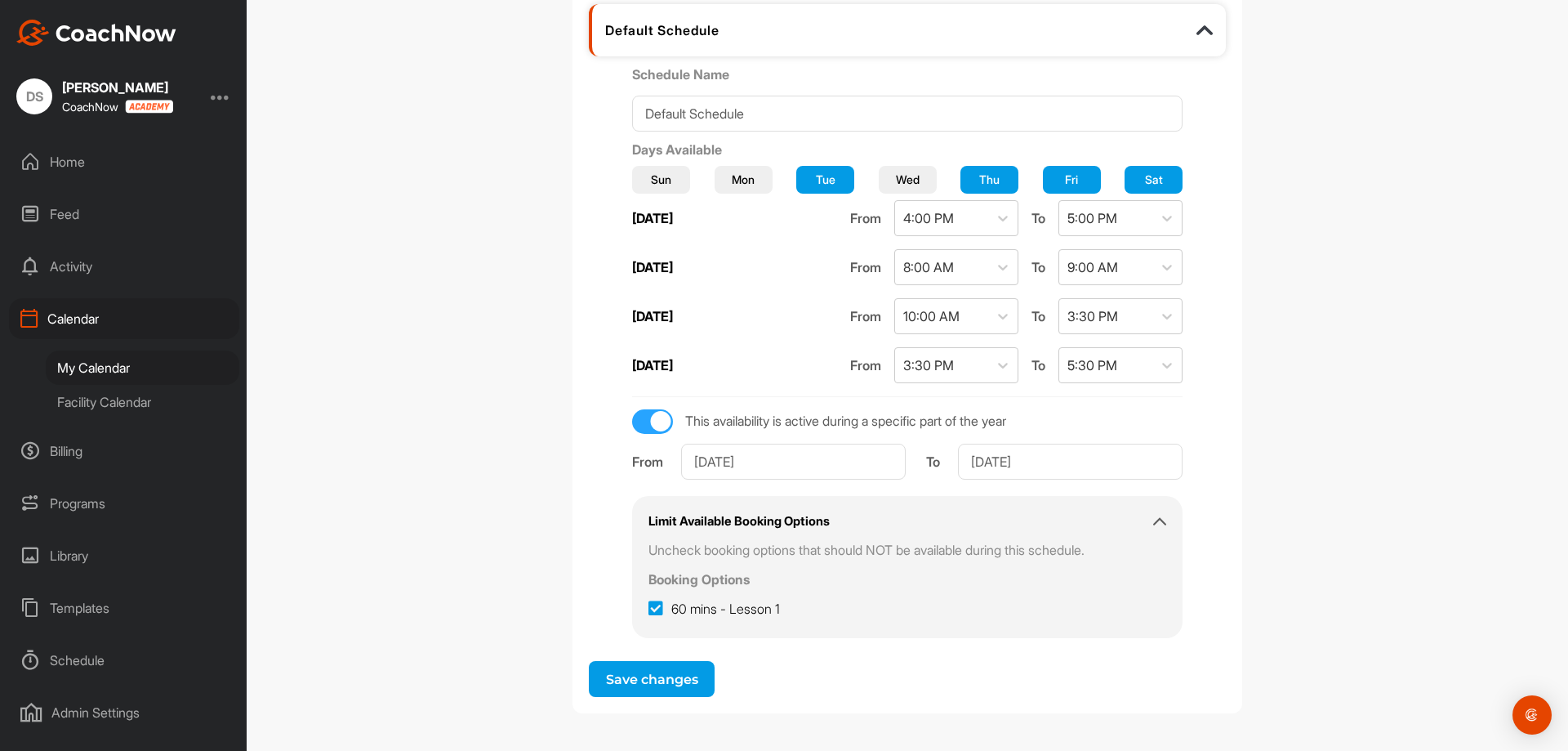
click at [658, 665] on button "Save changes" at bounding box center [651, 679] width 126 height 36
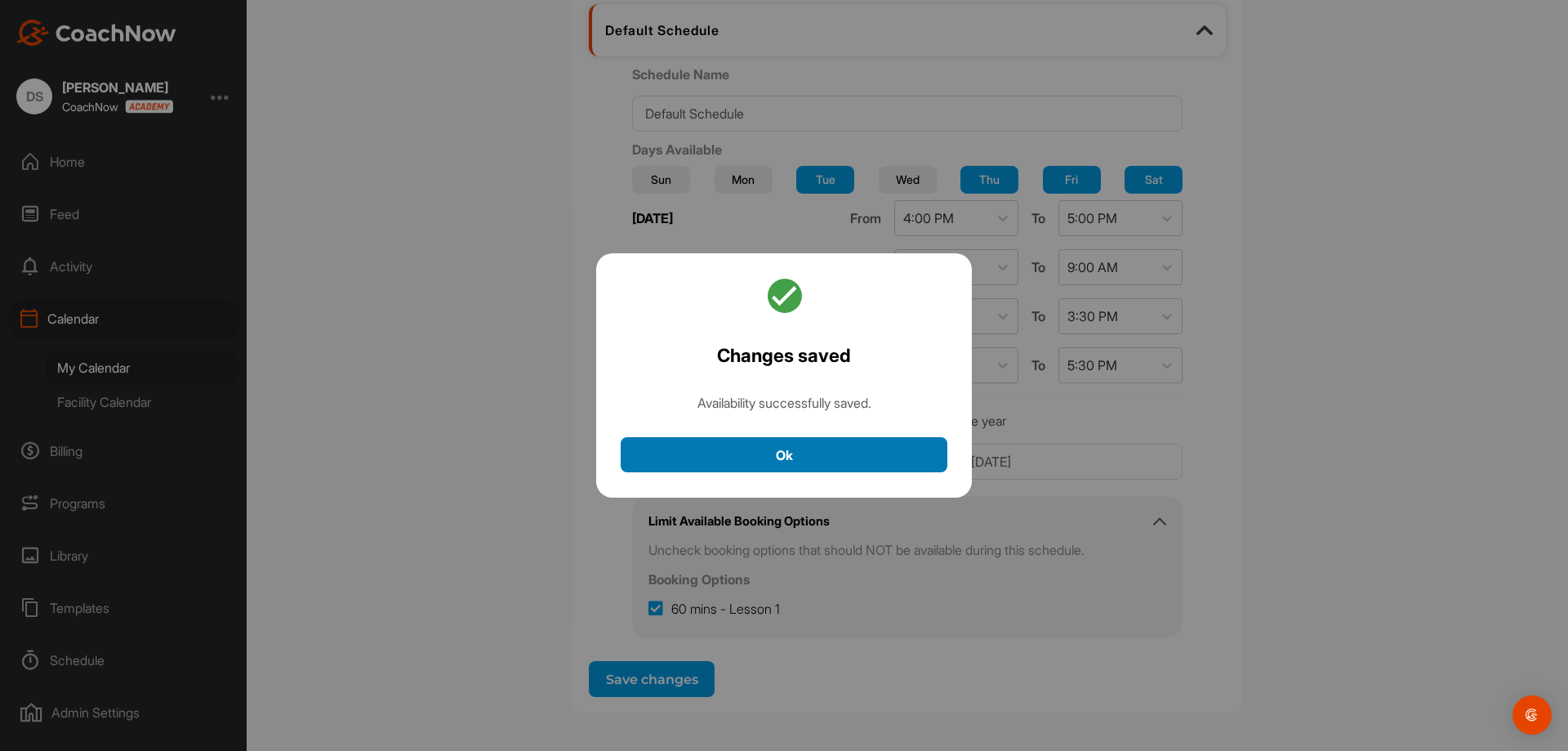
click at [821, 447] on button "Ok" at bounding box center [784, 455] width 327 height 35
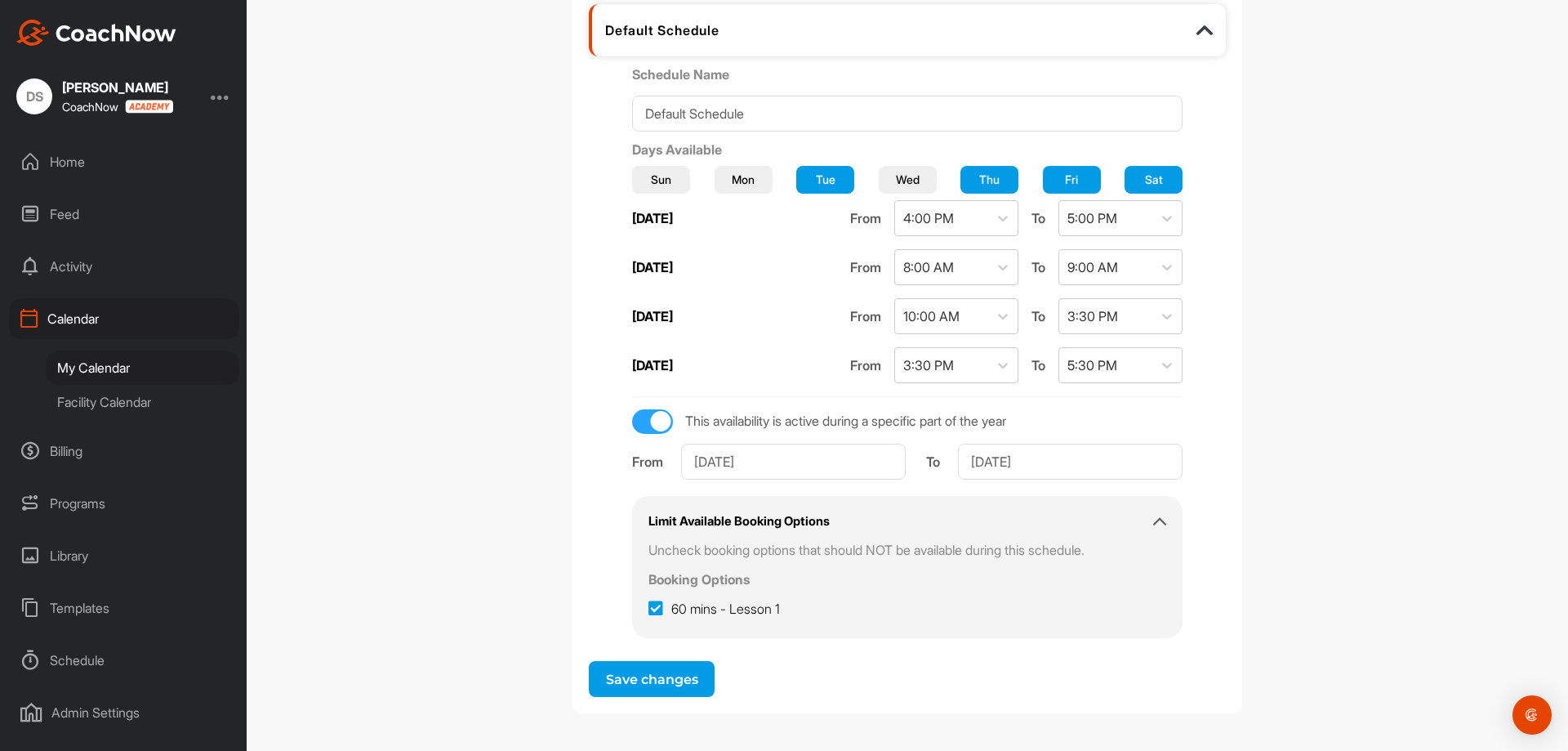
click at [665, 685] on button "Save changes" at bounding box center [651, 679] width 126 height 36
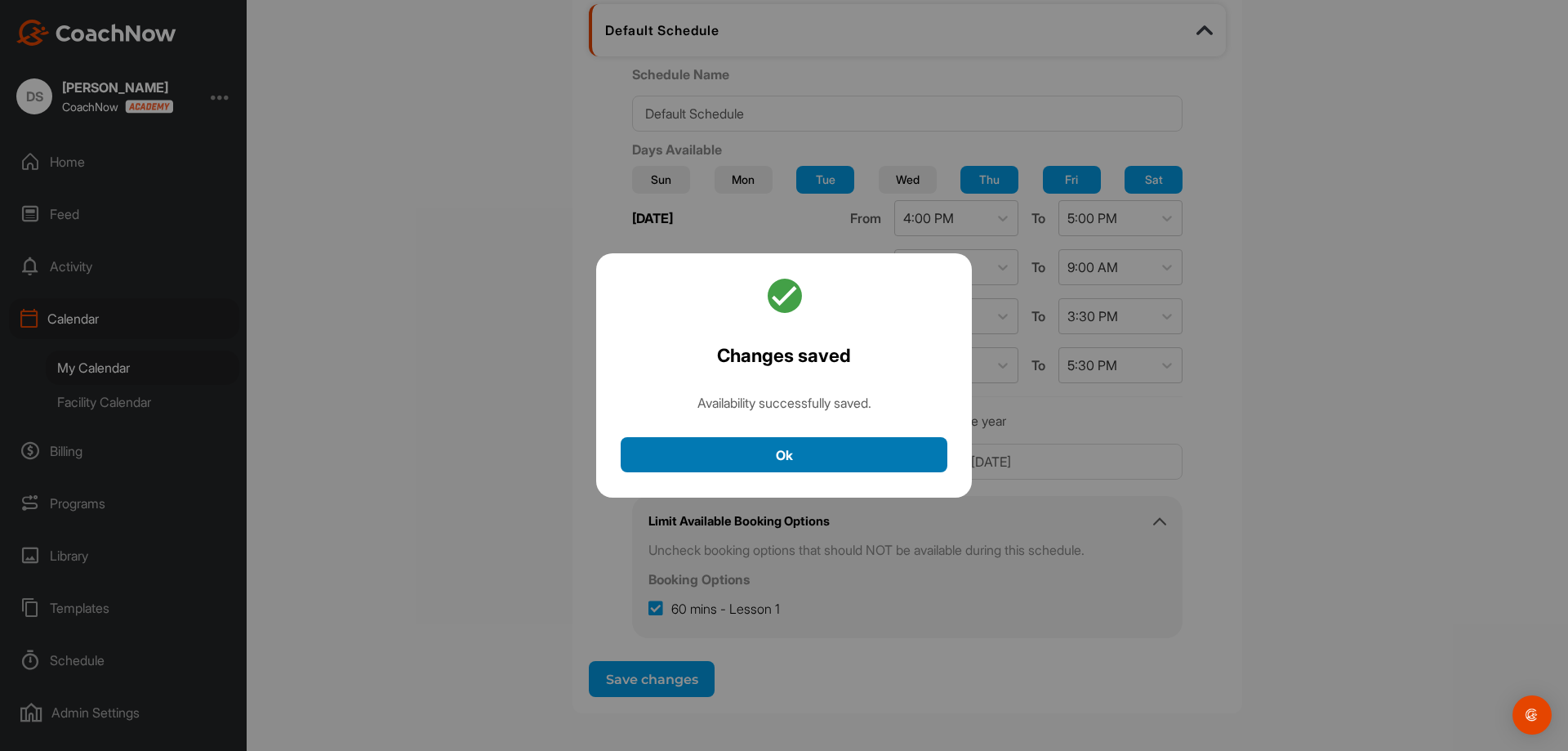
click at [804, 452] on button "Ok" at bounding box center [784, 455] width 327 height 35
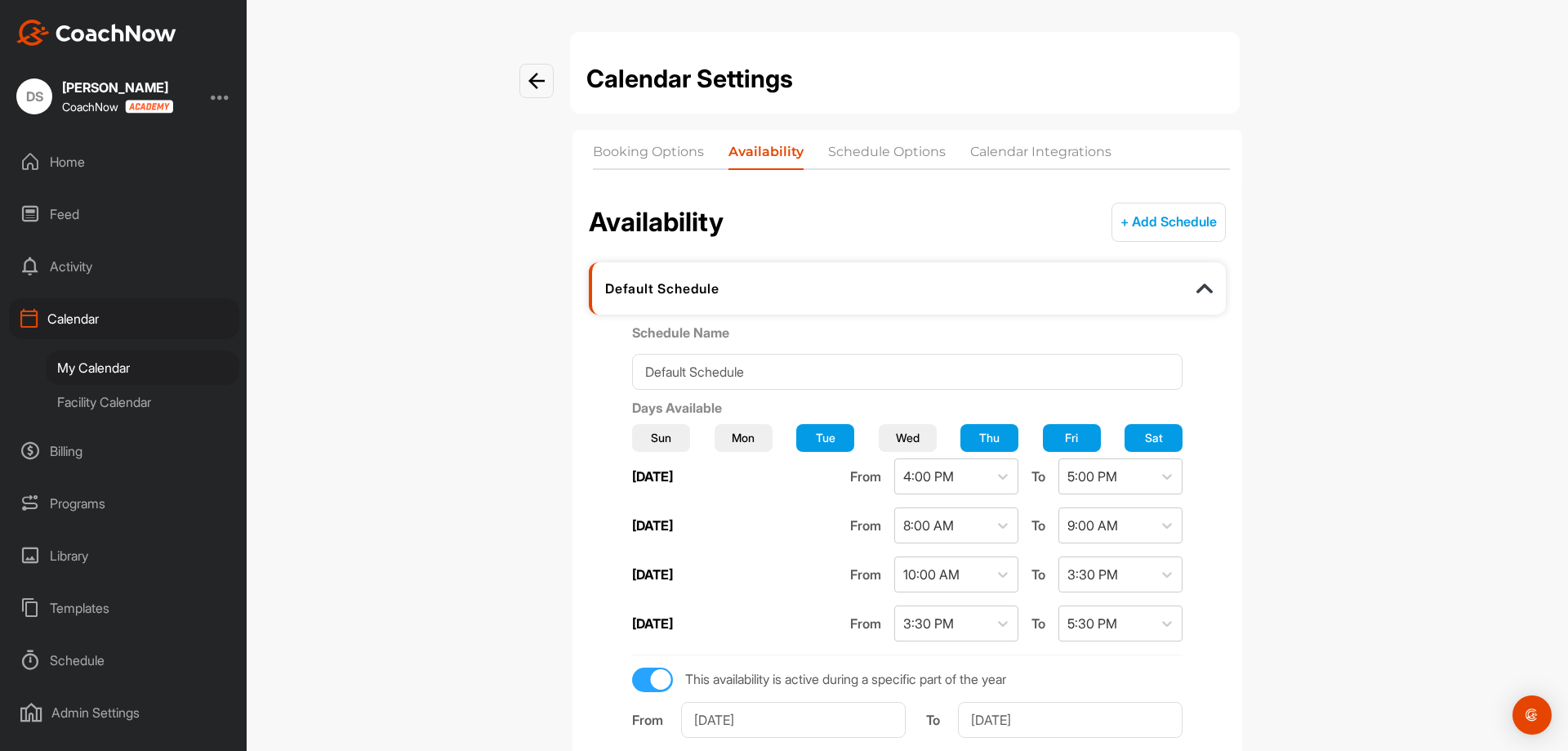
scroll to position [0, 0]
click at [914, 154] on li "Schedule Options" at bounding box center [886, 156] width 117 height 26
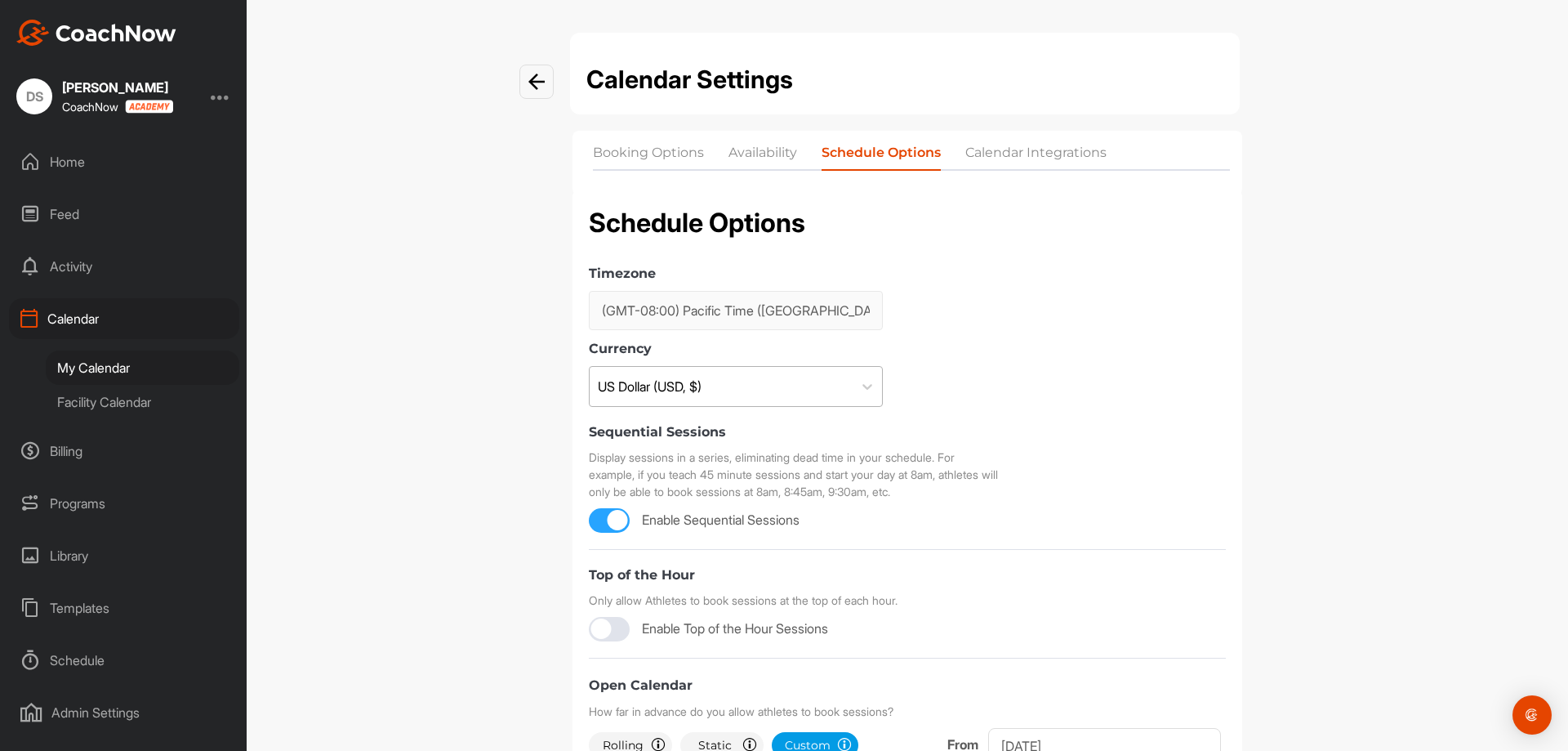
click at [769, 388] on div "US Dollar (USD, $)" at bounding box center [721, 386] width 263 height 39
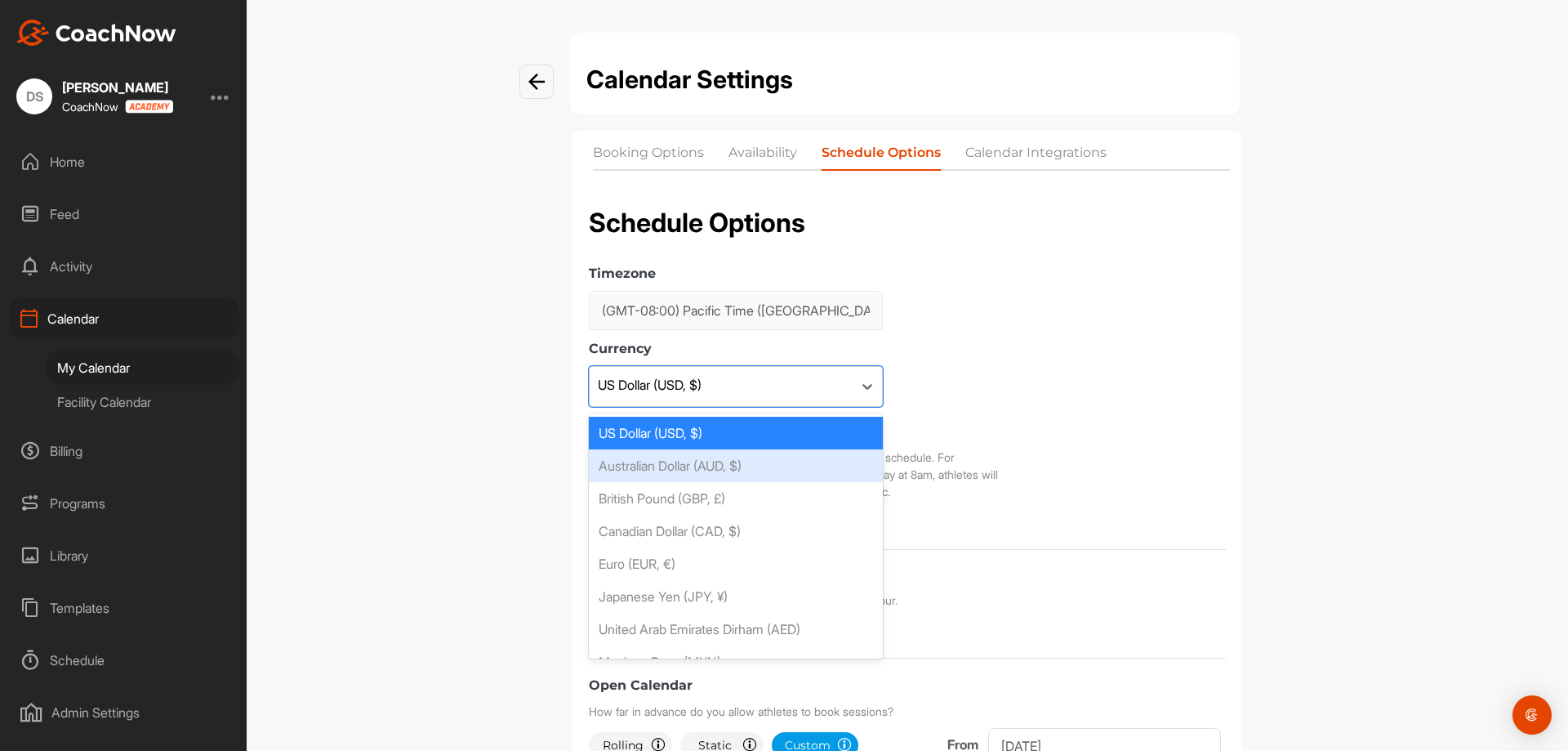
scroll to position [41, 0]
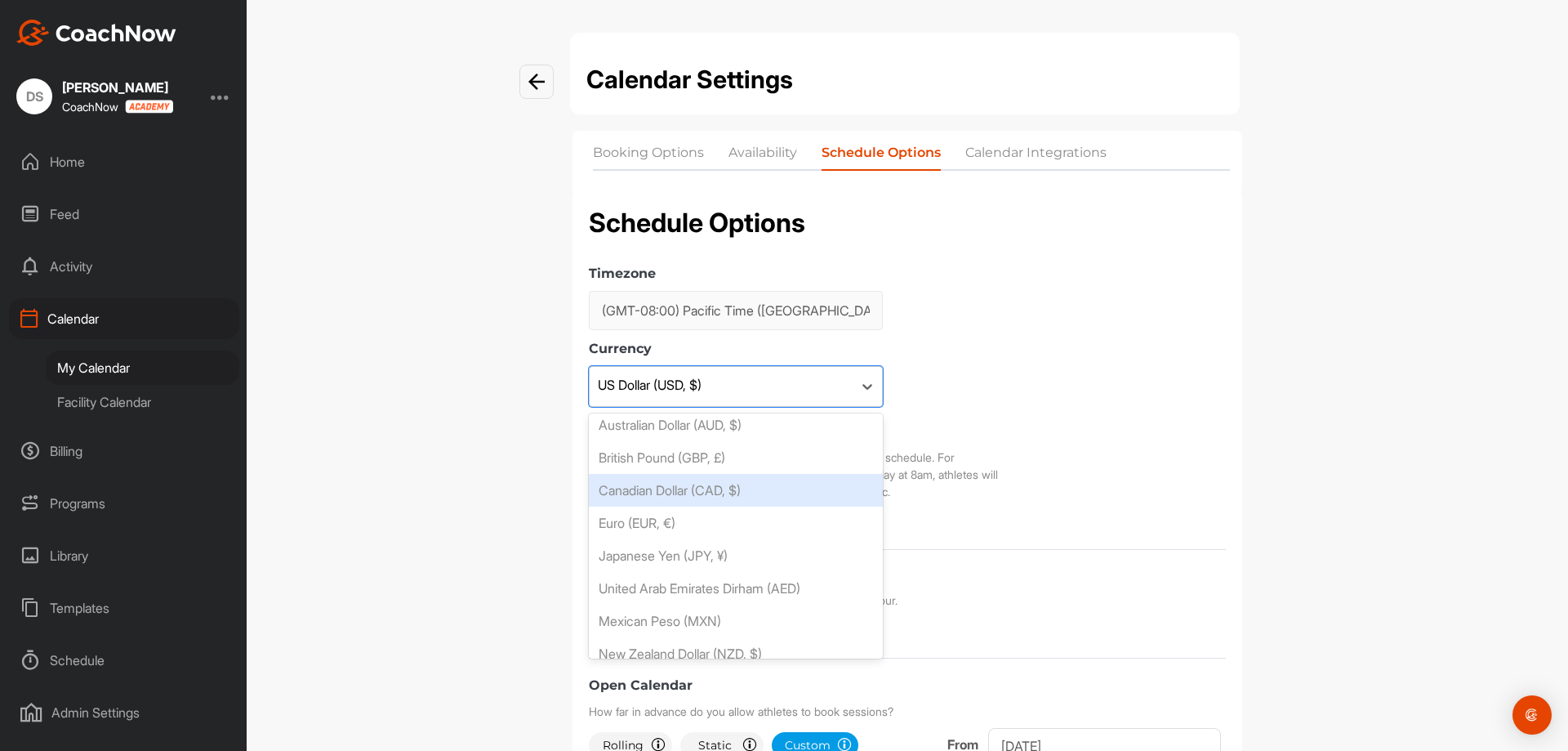
click at [765, 484] on div "Canadian Dollar (CAD, $)" at bounding box center [736, 490] width 294 height 32
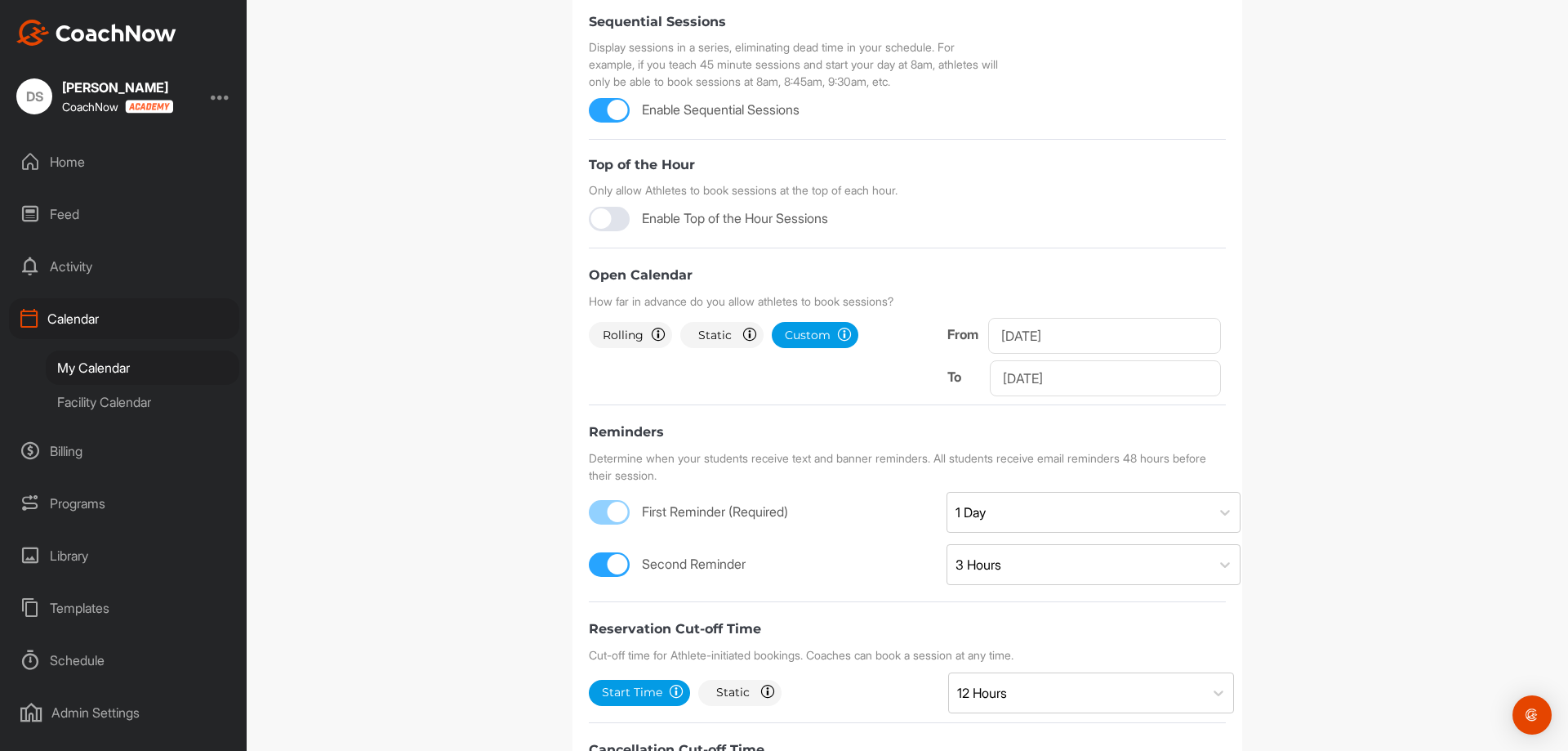
scroll to position [429, 0]
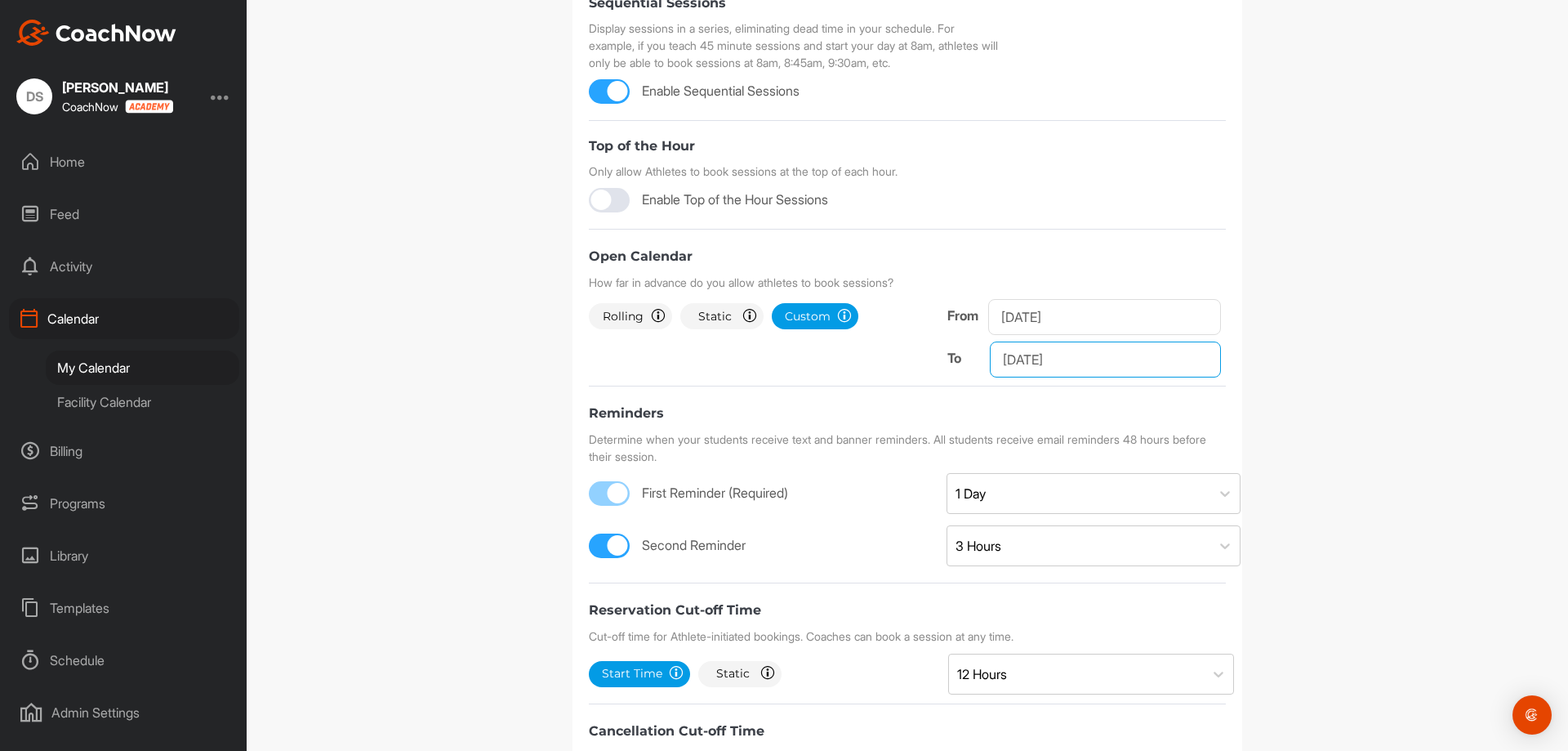
click at [1113, 359] on input "Aug 17, 2025" at bounding box center [1106, 359] width 231 height 36
click at [1245, 407] on icon at bounding box center [1250, 407] width 11 height 11
click at [1246, 406] on icon at bounding box center [1250, 407] width 11 height 11
click at [1248, 406] on icon at bounding box center [1250, 407] width 11 height 11
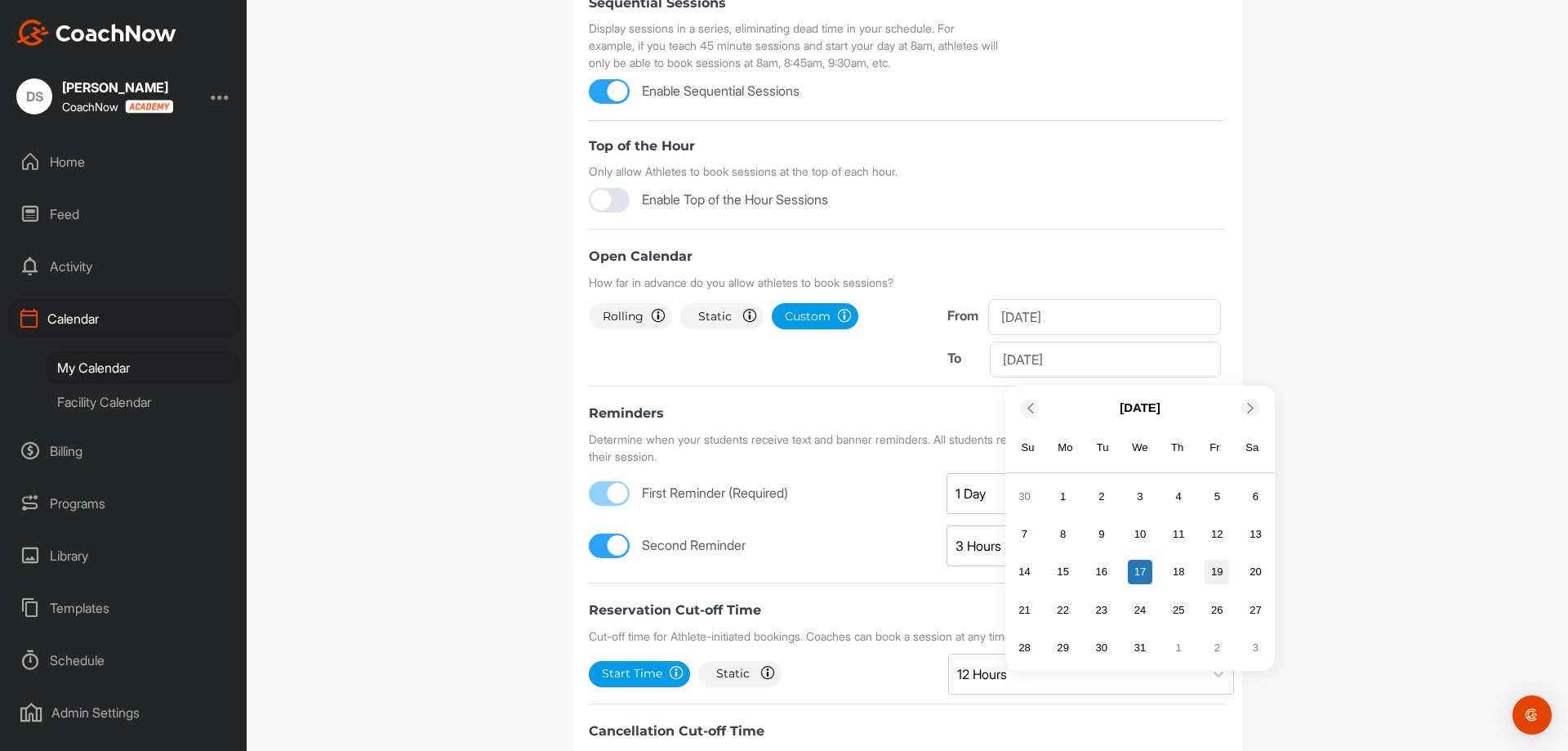
click at [1214, 569] on div "19" at bounding box center [1216, 571] width 24 height 24
type input "Dec 19, 2025"
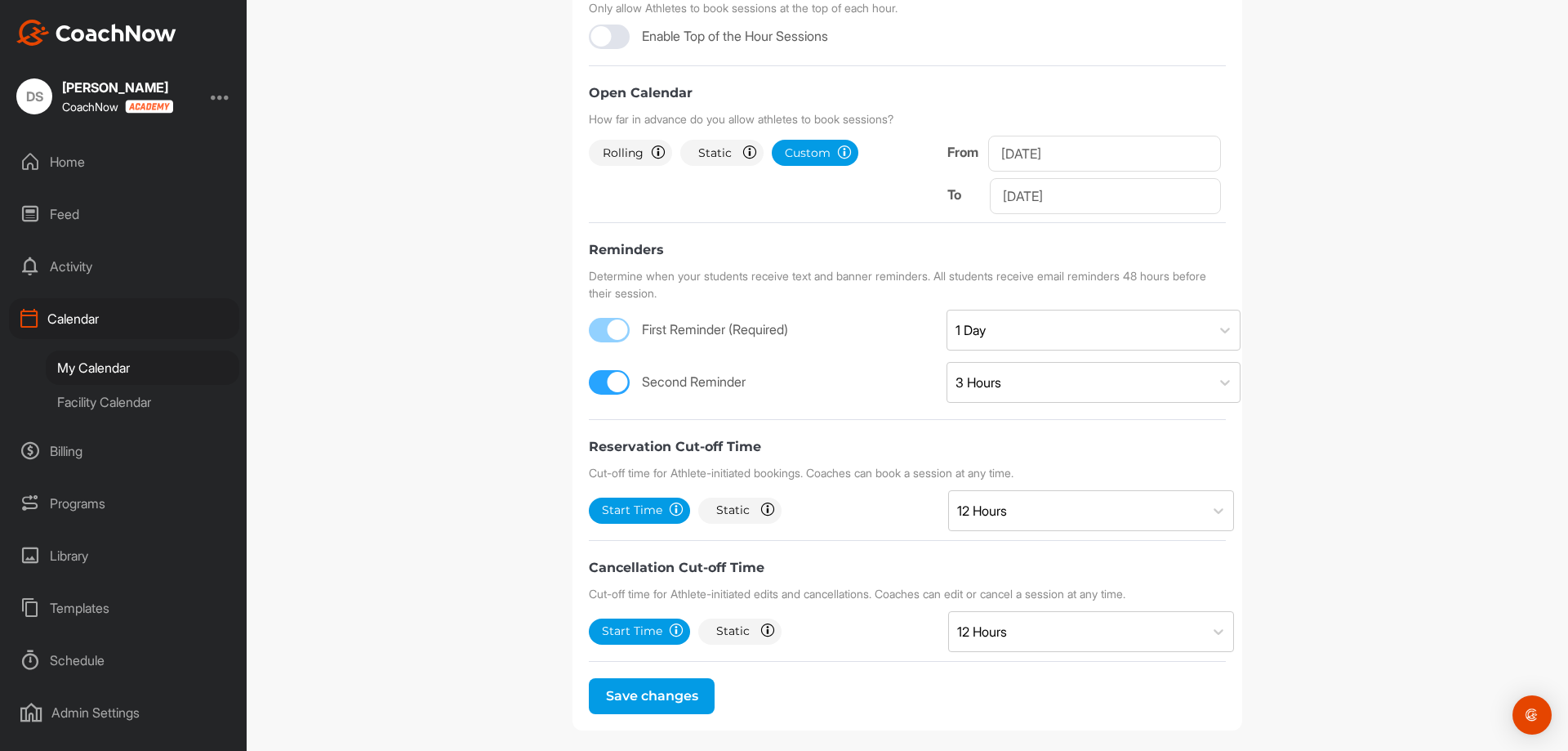
scroll to position [610, 0]
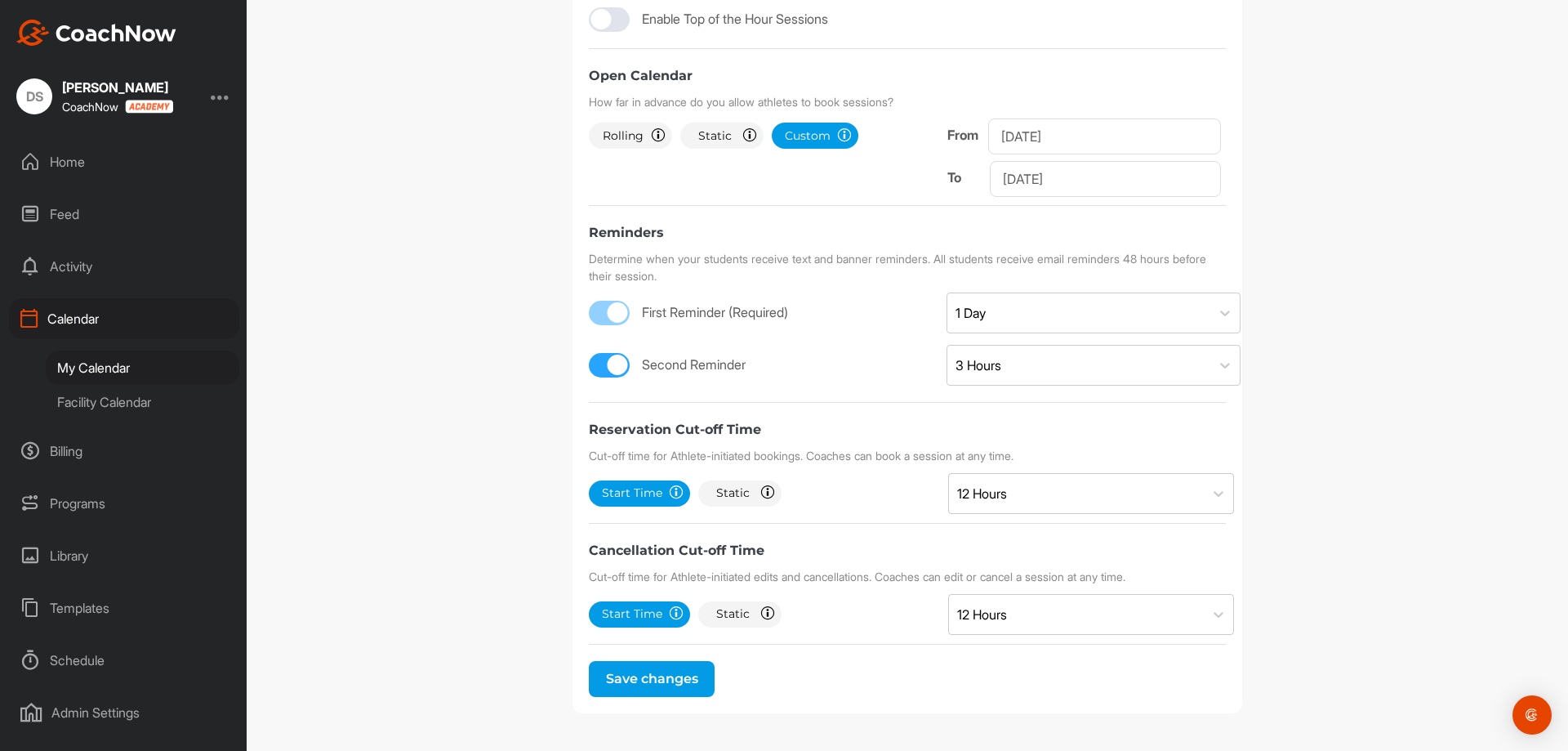
click at [678, 675] on button "Save changes" at bounding box center [651, 679] width 126 height 36
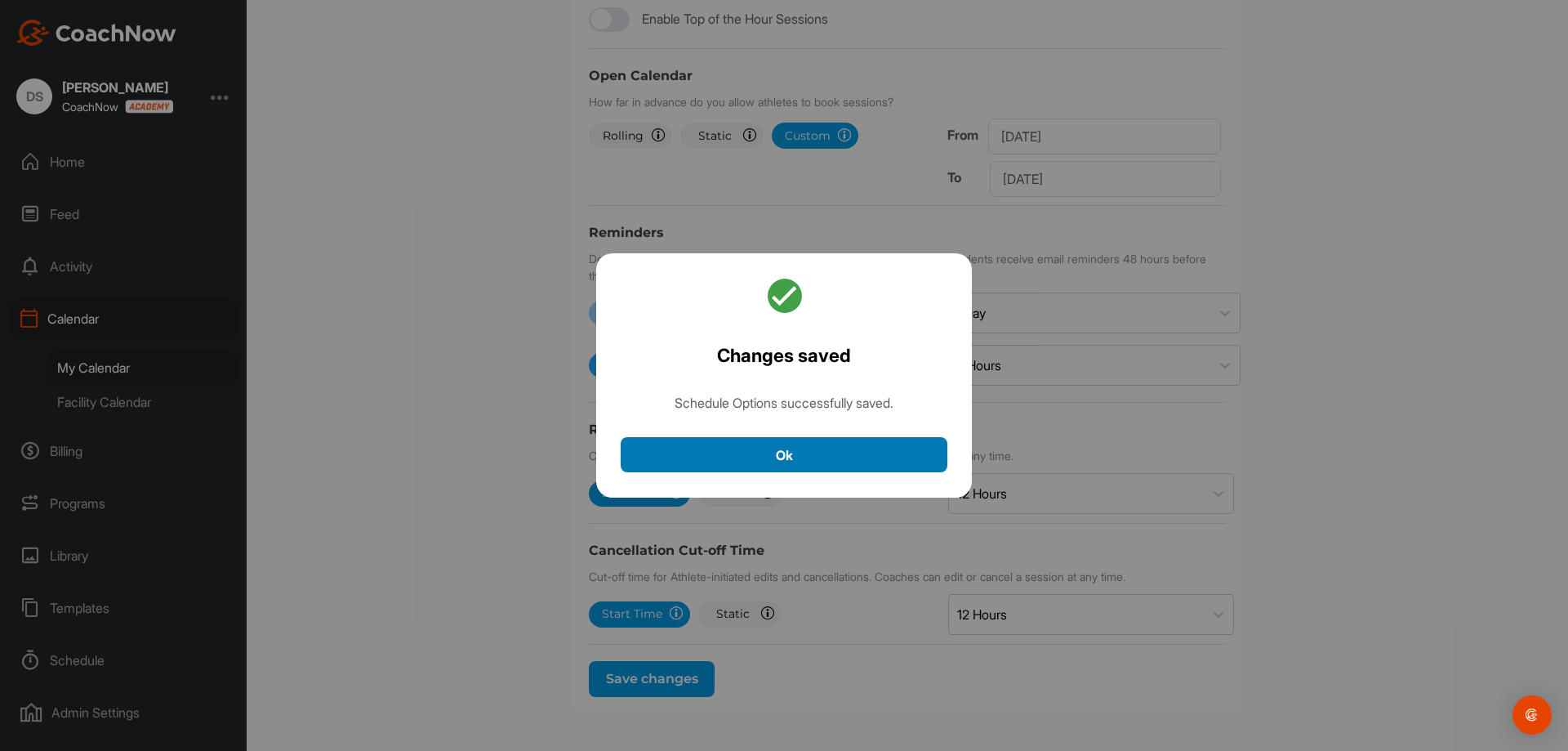
click at [855, 469] on button "Ok" at bounding box center [784, 455] width 327 height 35
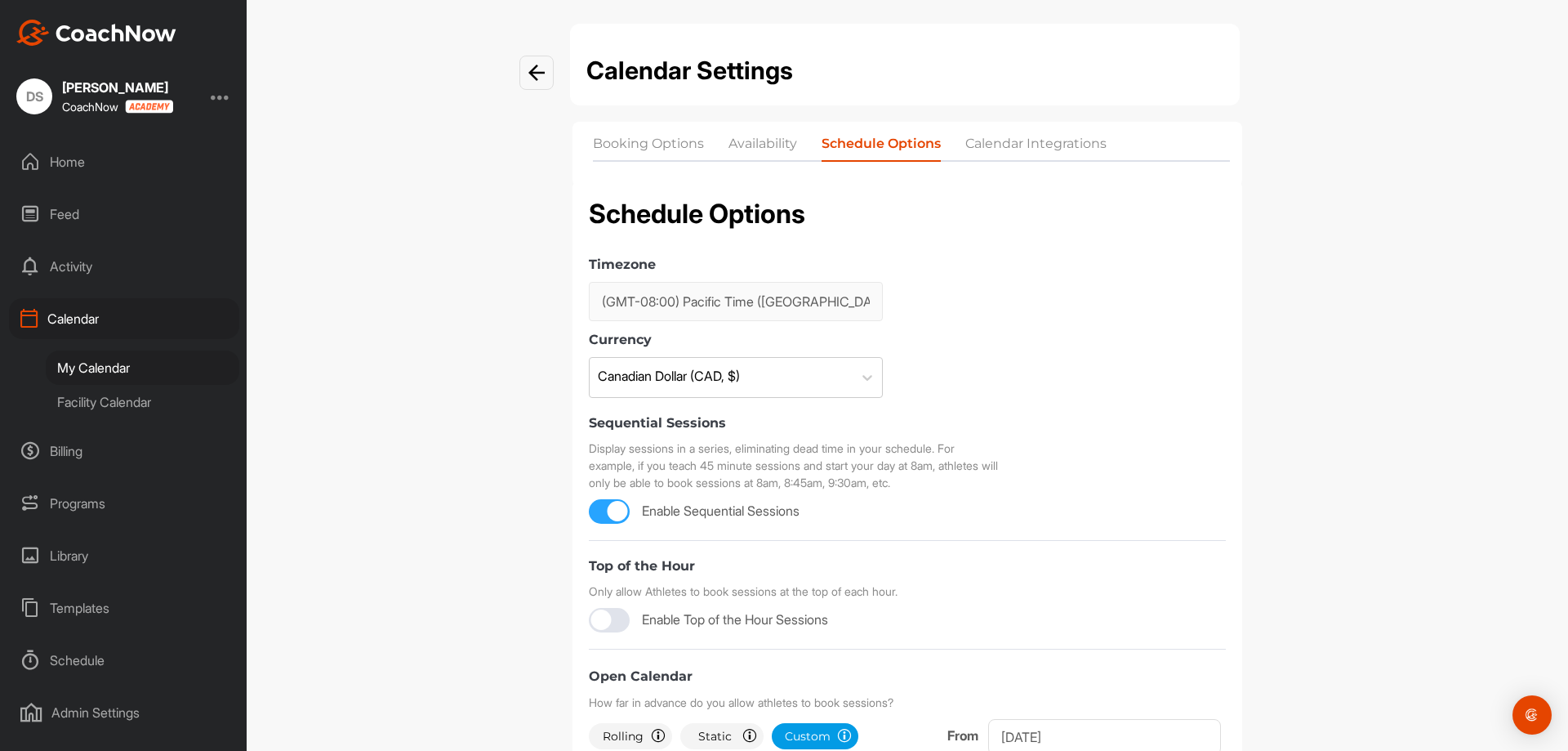
scroll to position [0, 0]
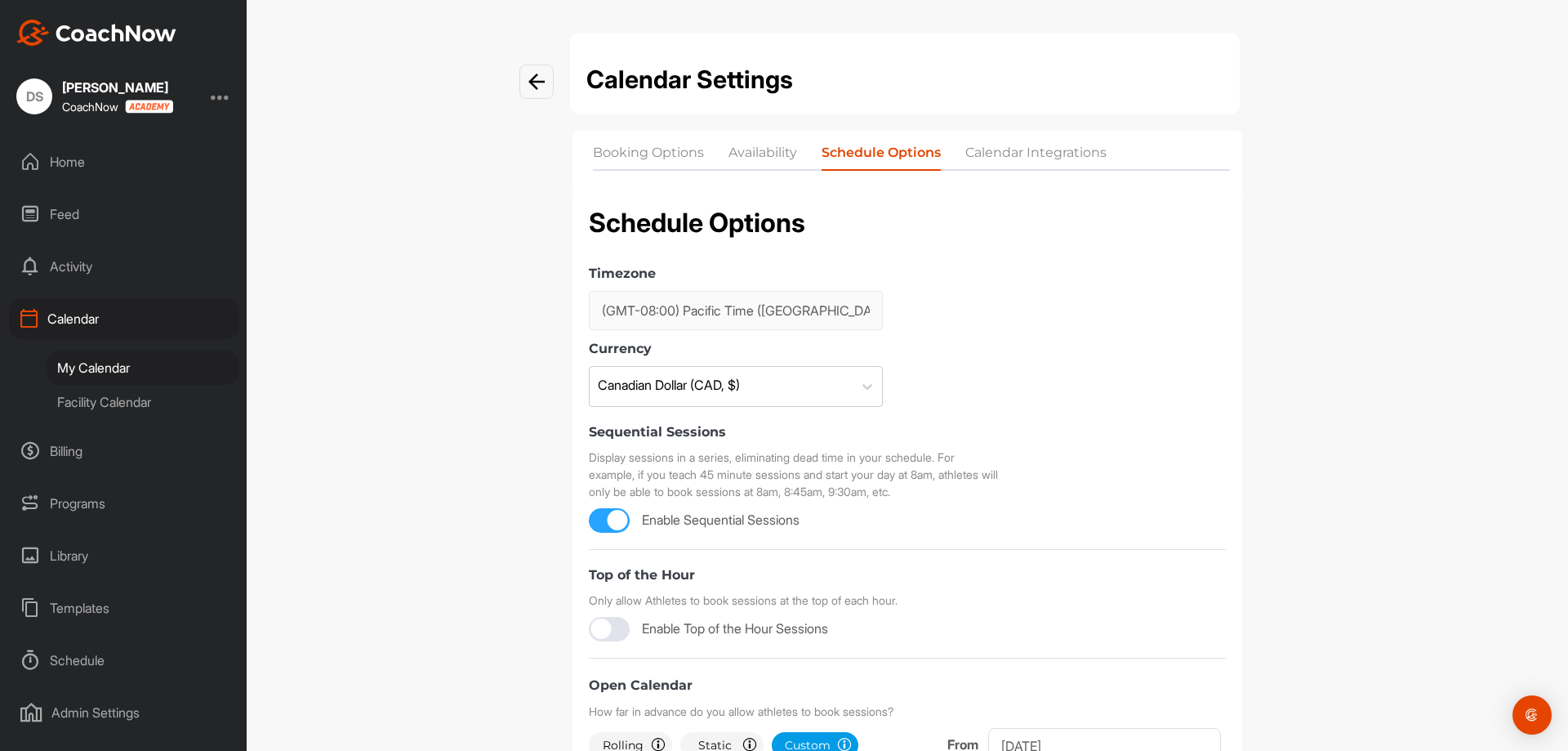
click at [1032, 153] on li "Calendar Integrations" at bounding box center [1036, 156] width 141 height 26
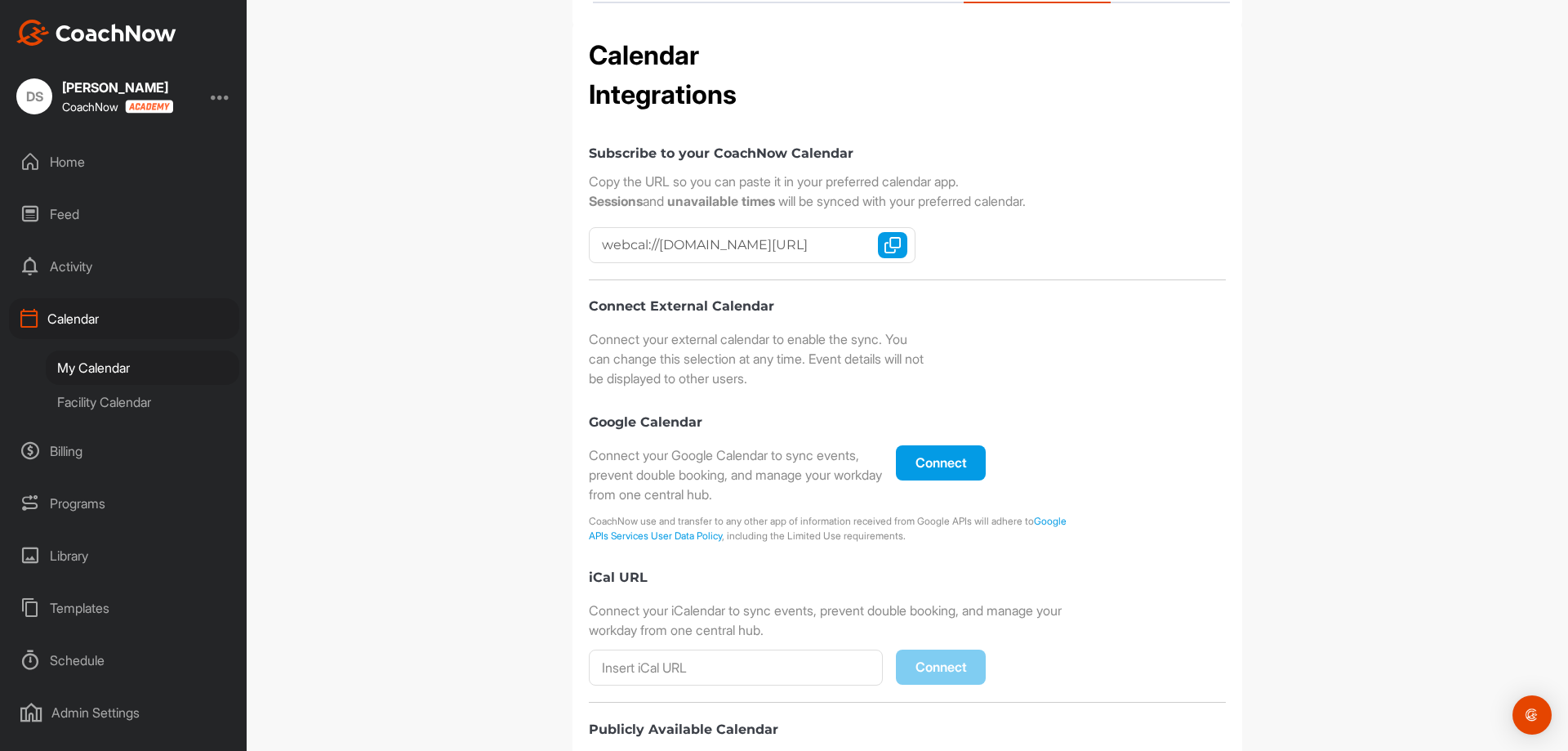
scroll to position [163, 0]
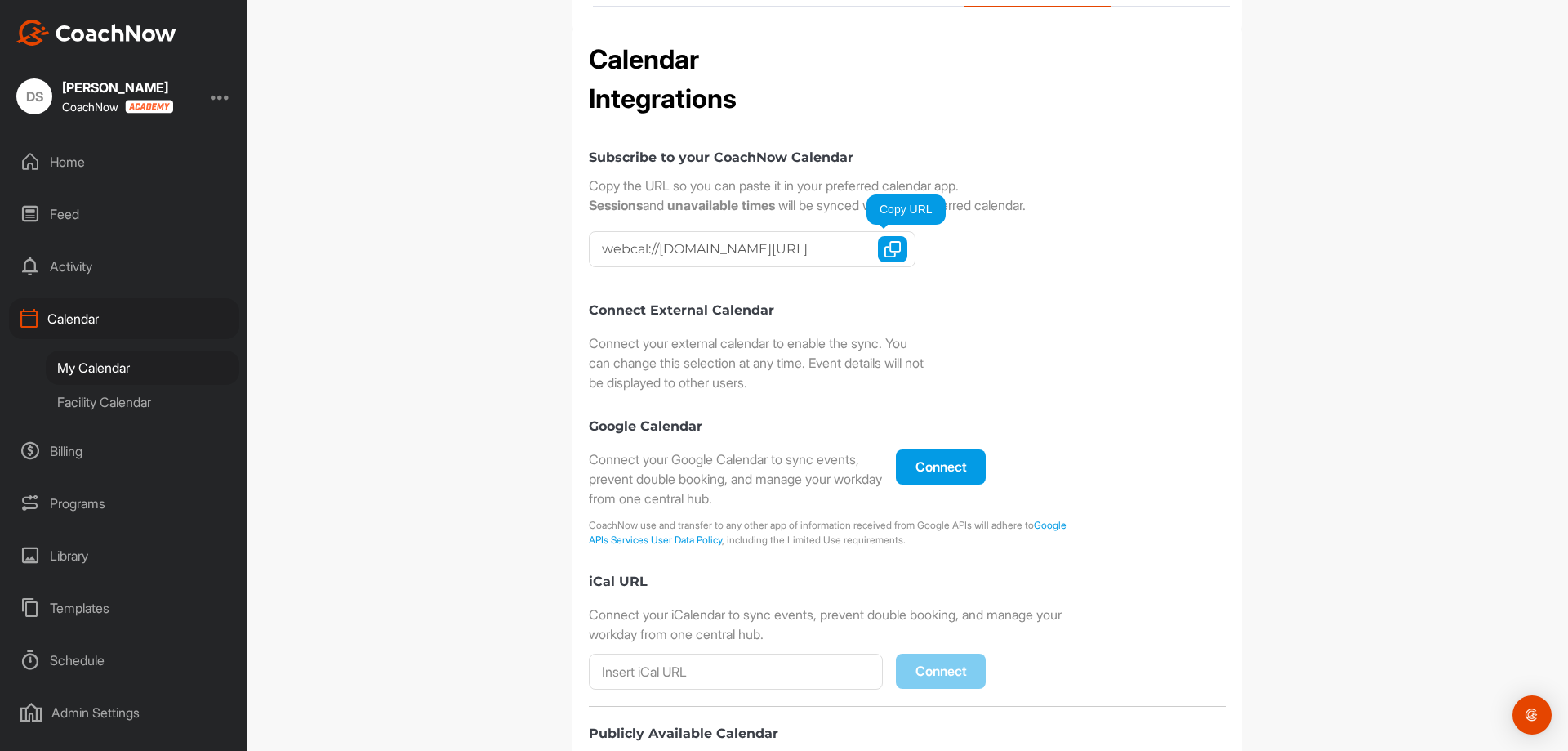
click at [892, 250] on img "button" at bounding box center [893, 250] width 17 height 17
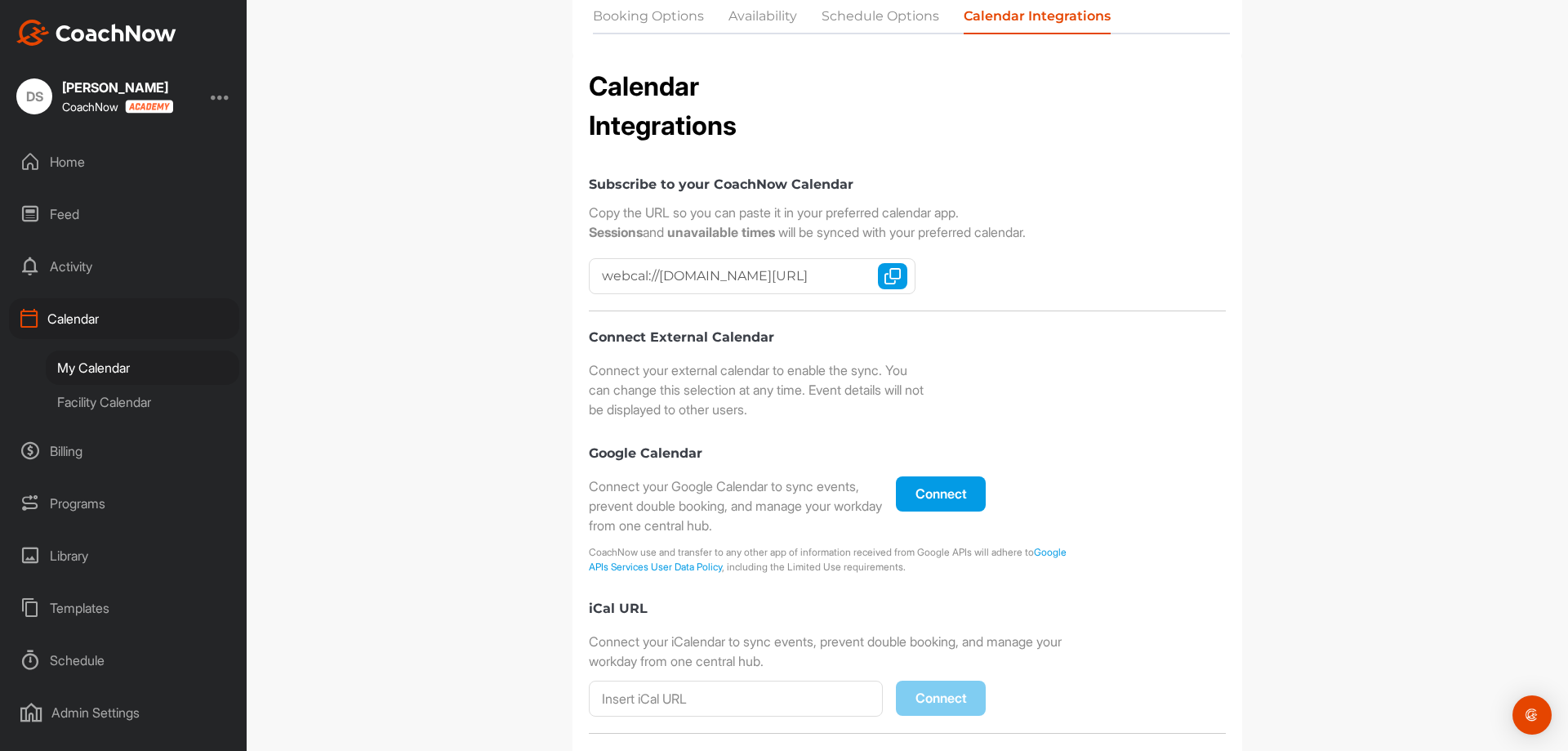
scroll to position [306, 0]
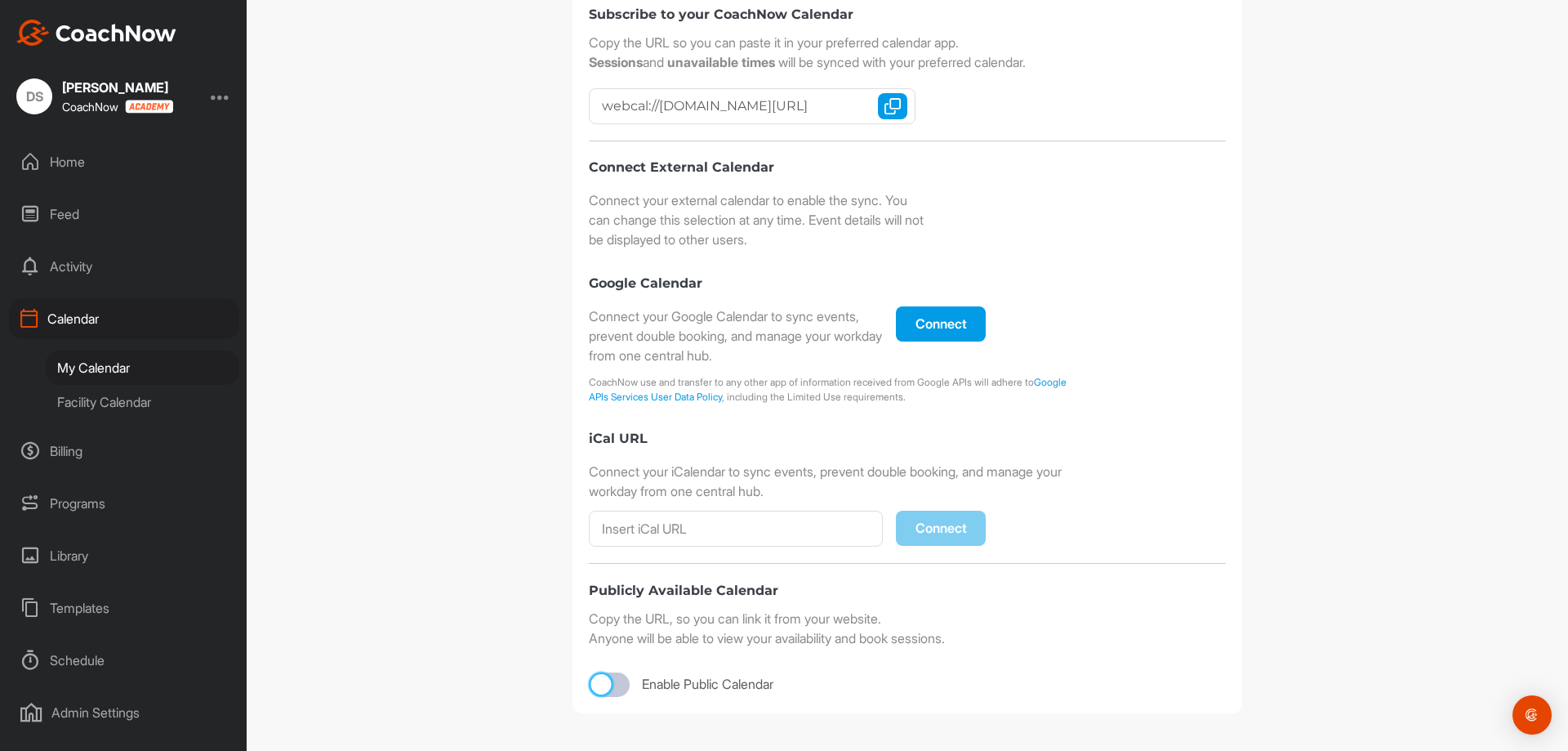
click at [597, 678] on div at bounding box center [601, 684] width 21 height 21
checkbox input "true"
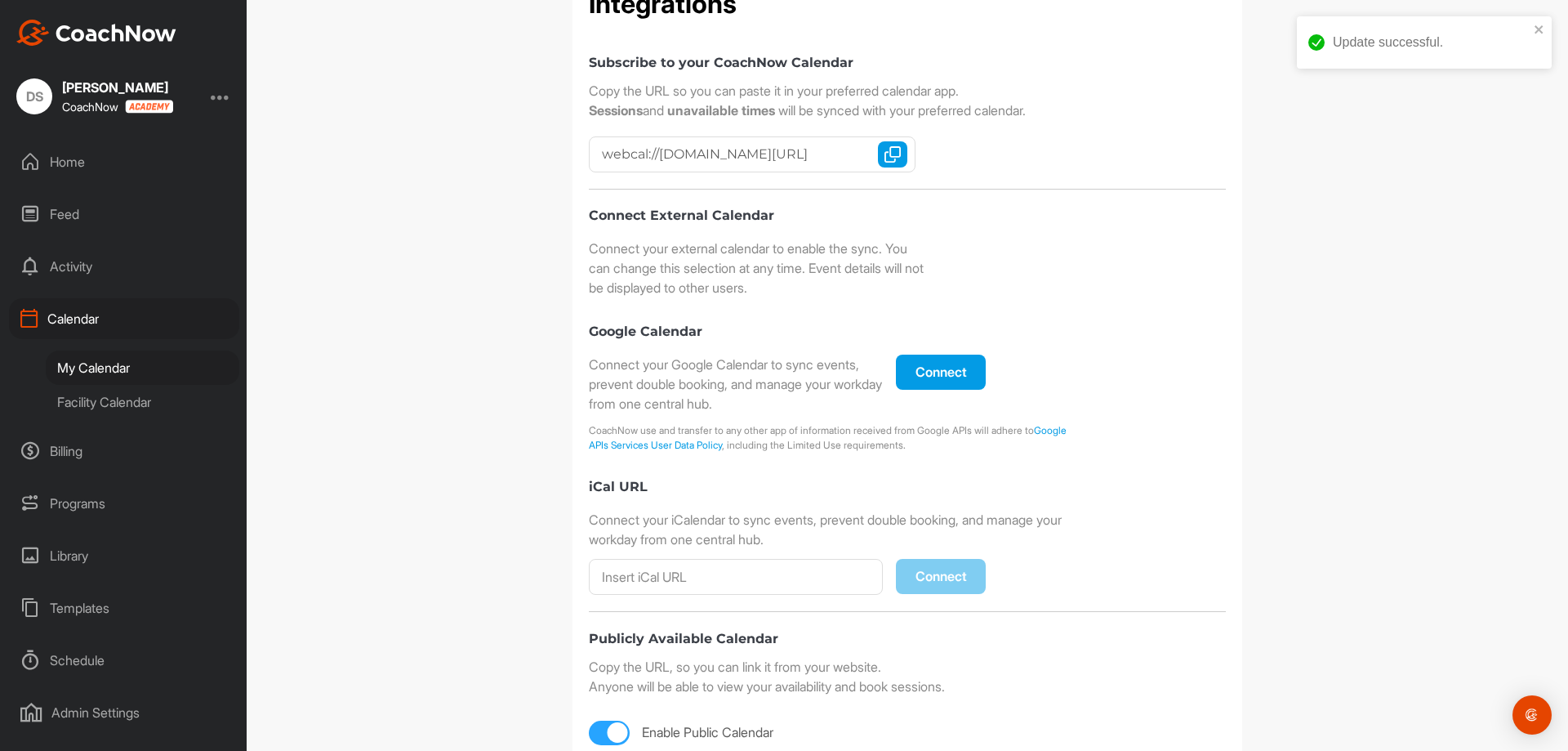
scroll to position [0, 0]
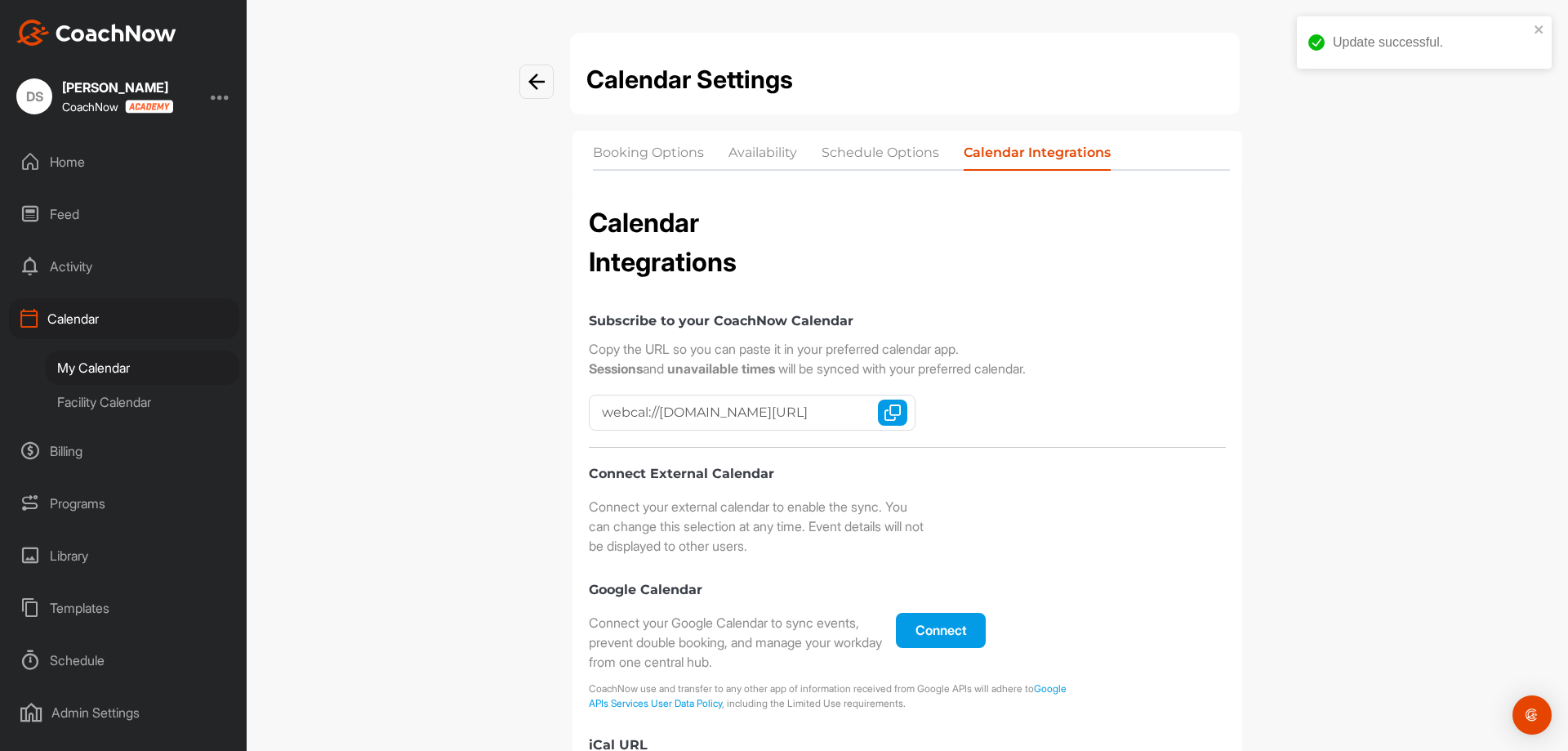
click at [891, 157] on li "Schedule Options" at bounding box center [880, 156] width 117 height 26
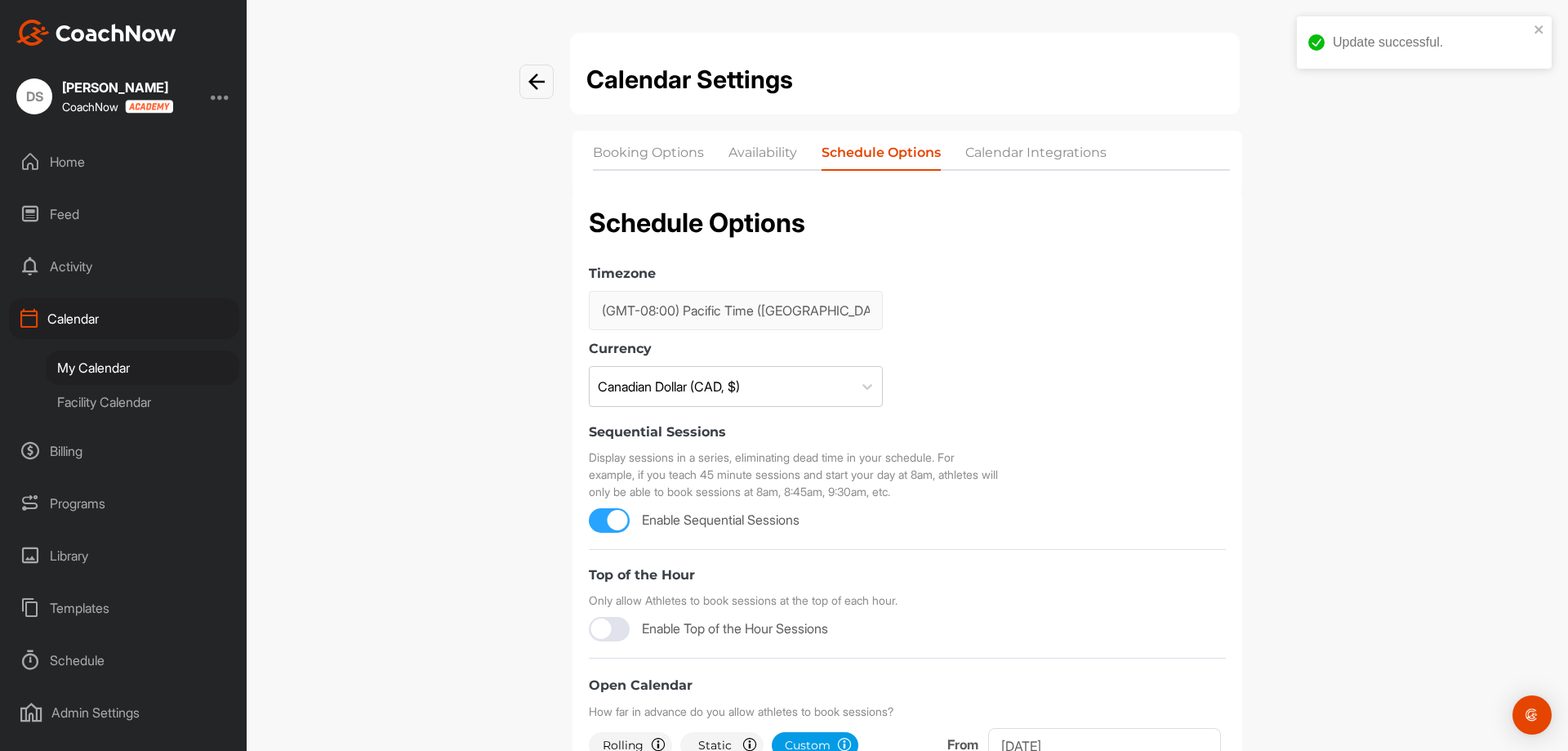
click at [782, 156] on li "Availability" at bounding box center [762, 156] width 69 height 26
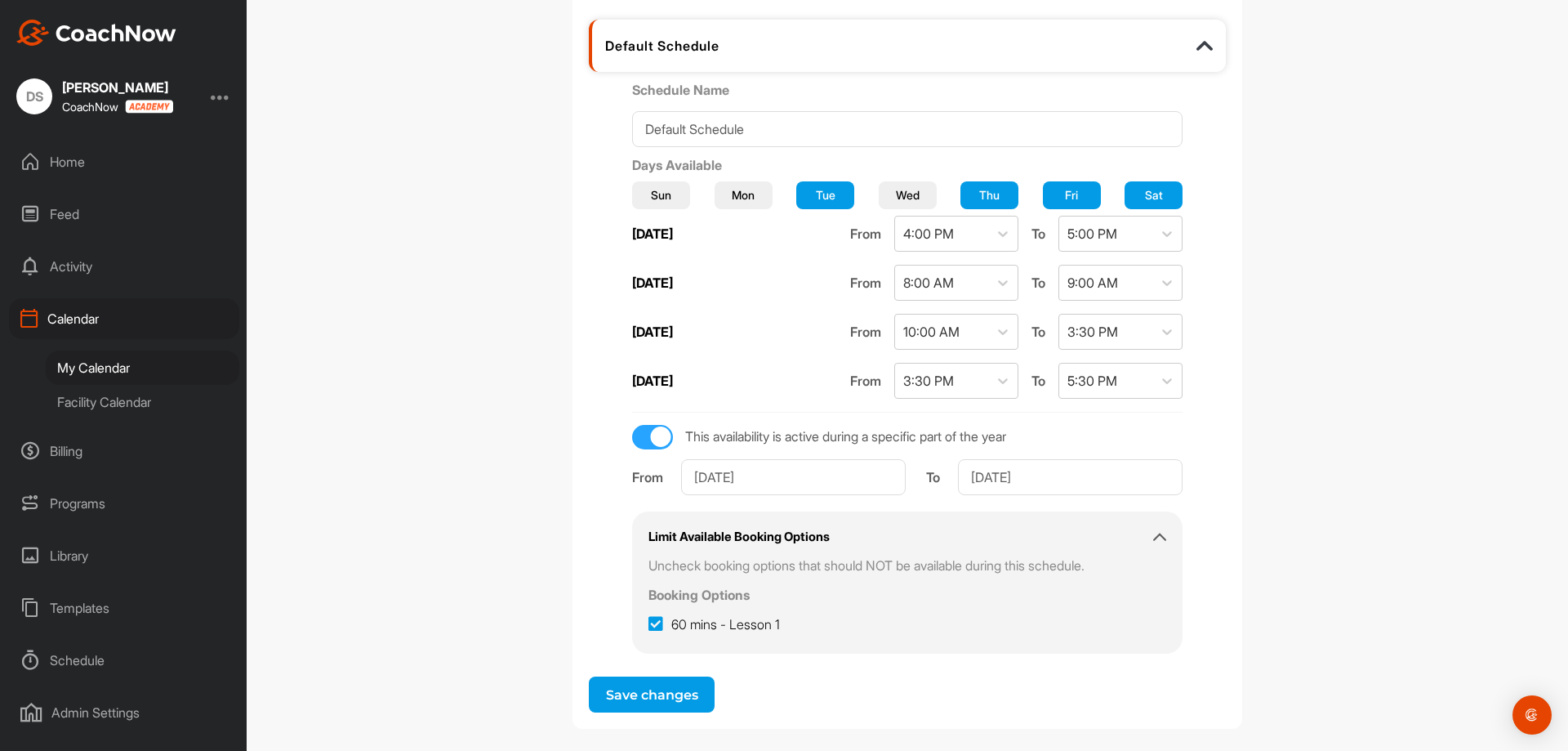
scroll to position [259, 0]
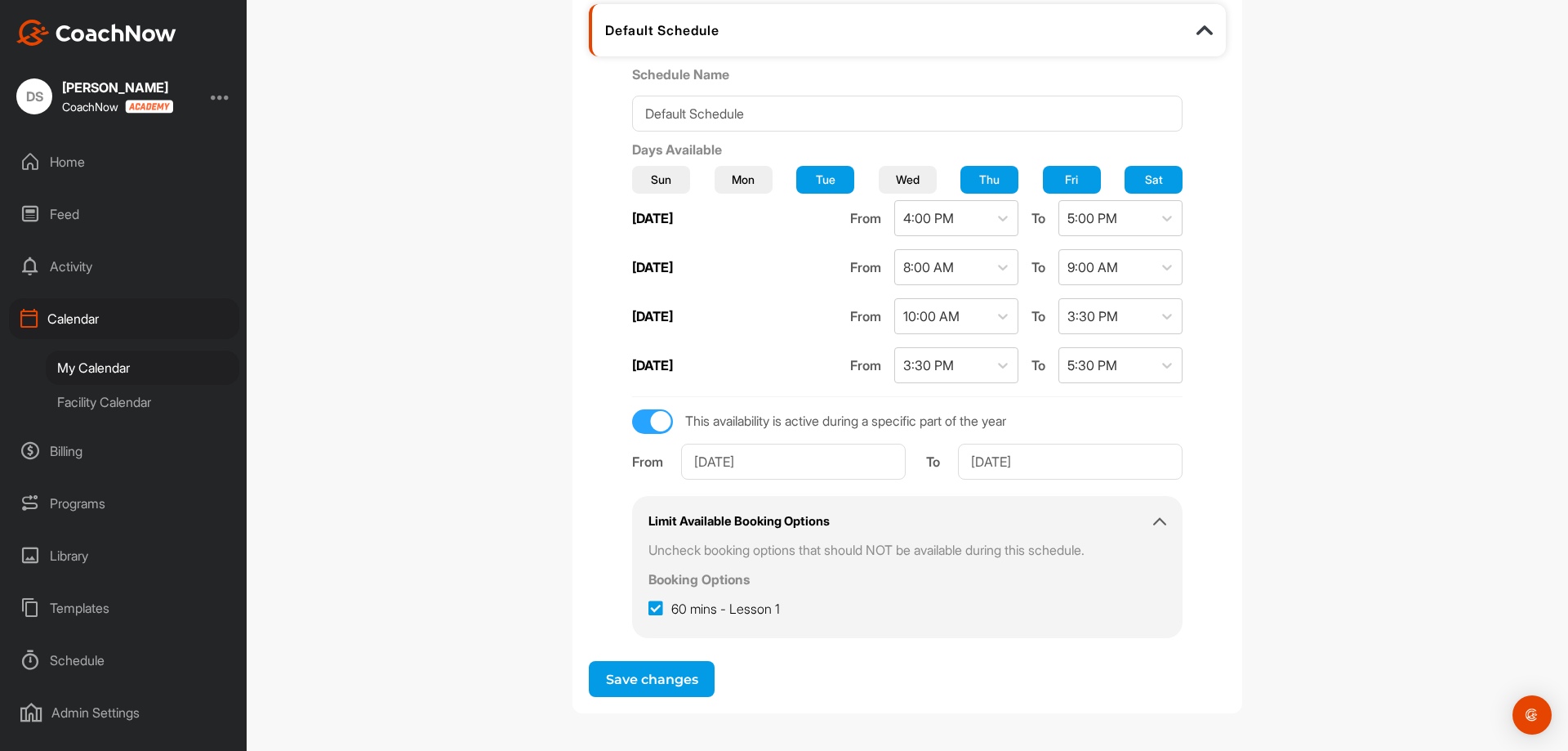
click at [645, 675] on button "Save changes" at bounding box center [651, 679] width 126 height 36
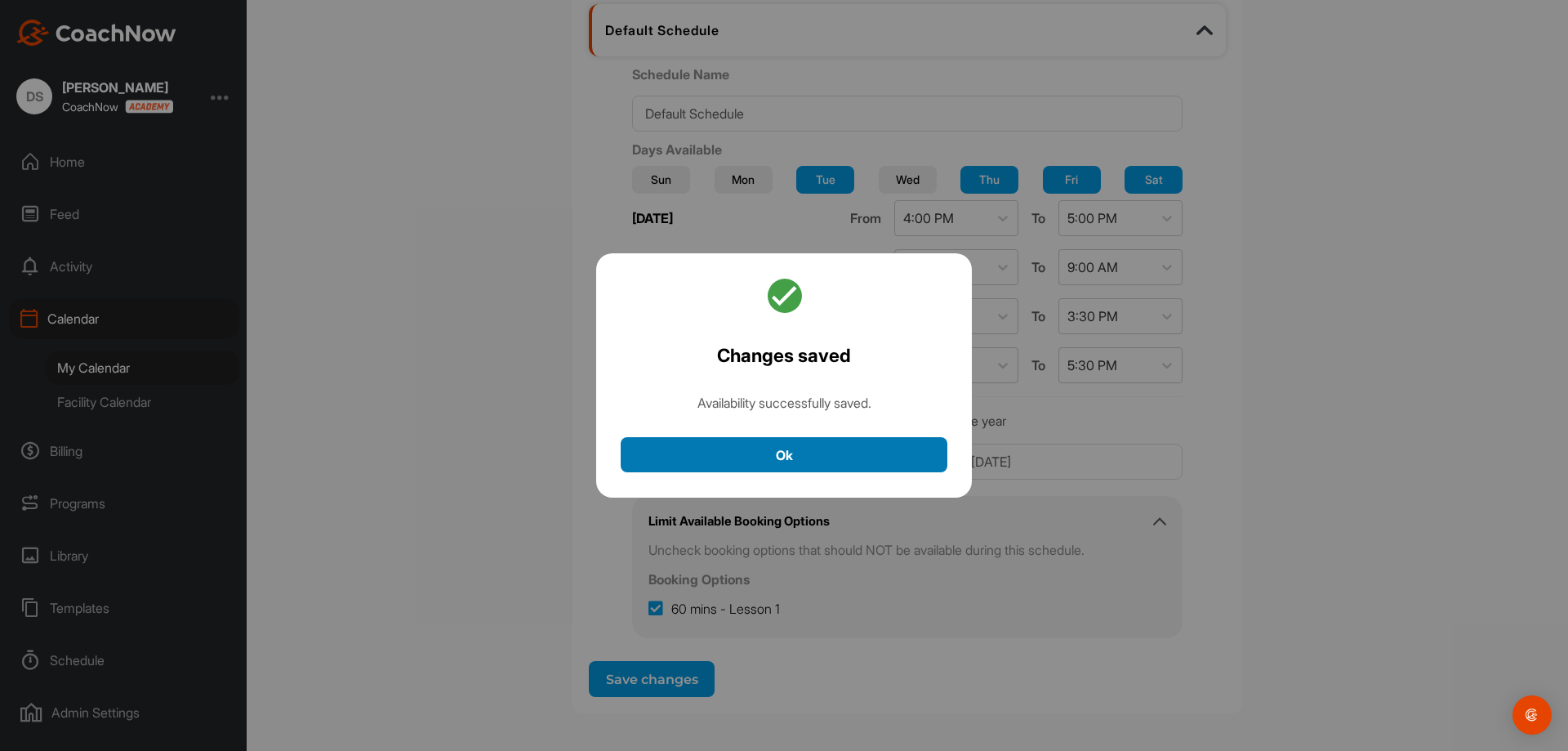
click at [742, 463] on button "Ok" at bounding box center [784, 455] width 327 height 35
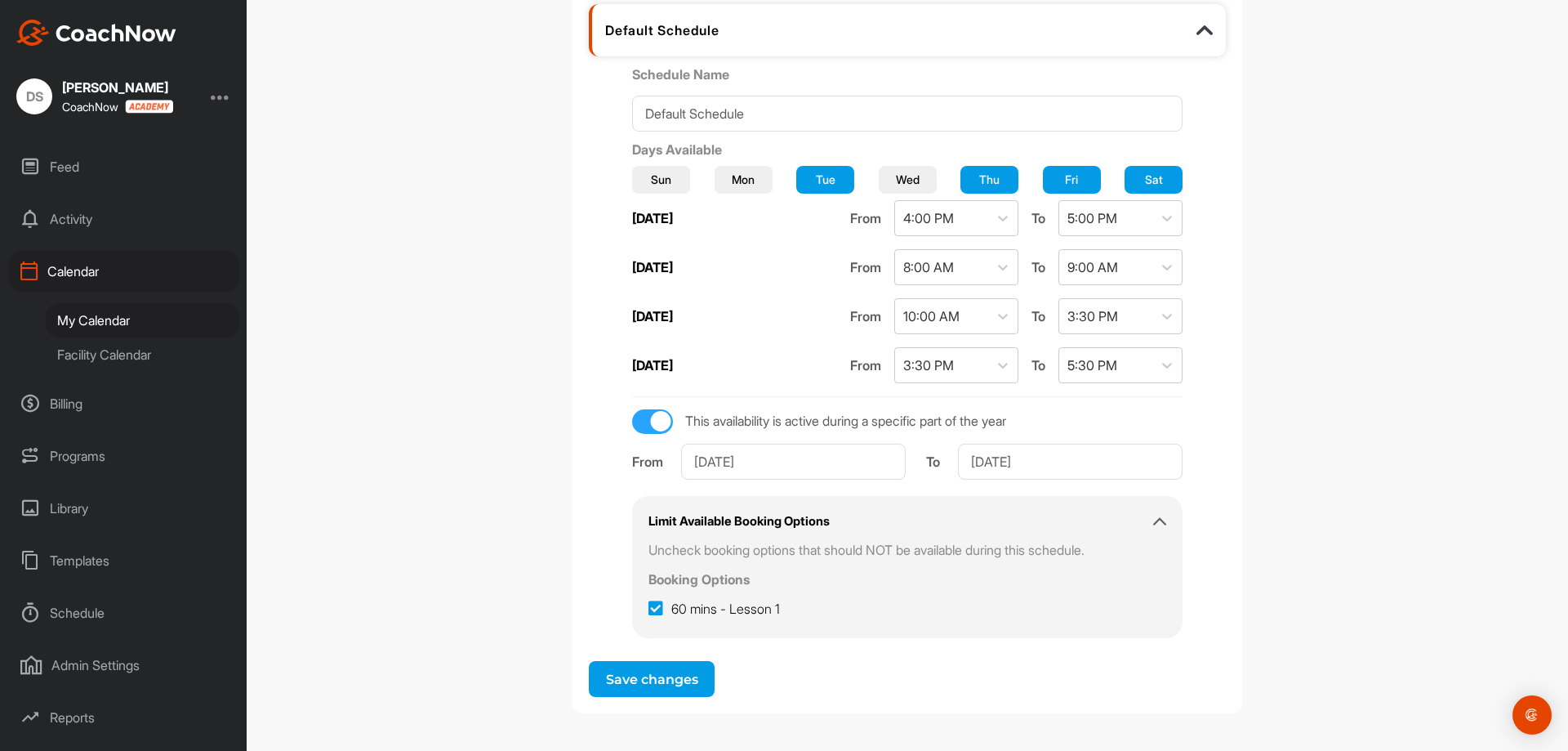
scroll to position [62, 0]
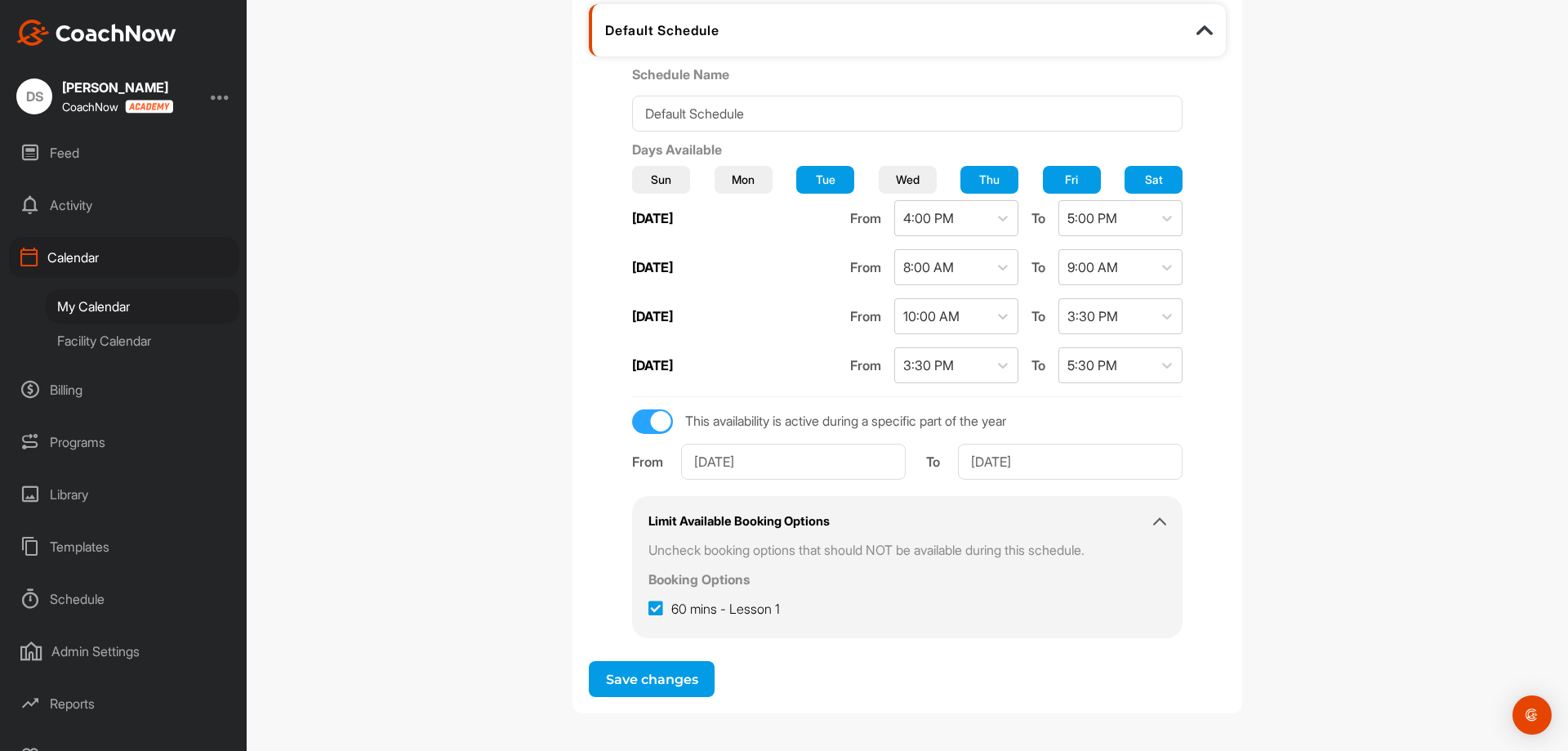
click at [99, 448] on div "Programs" at bounding box center [124, 442] width 230 height 41
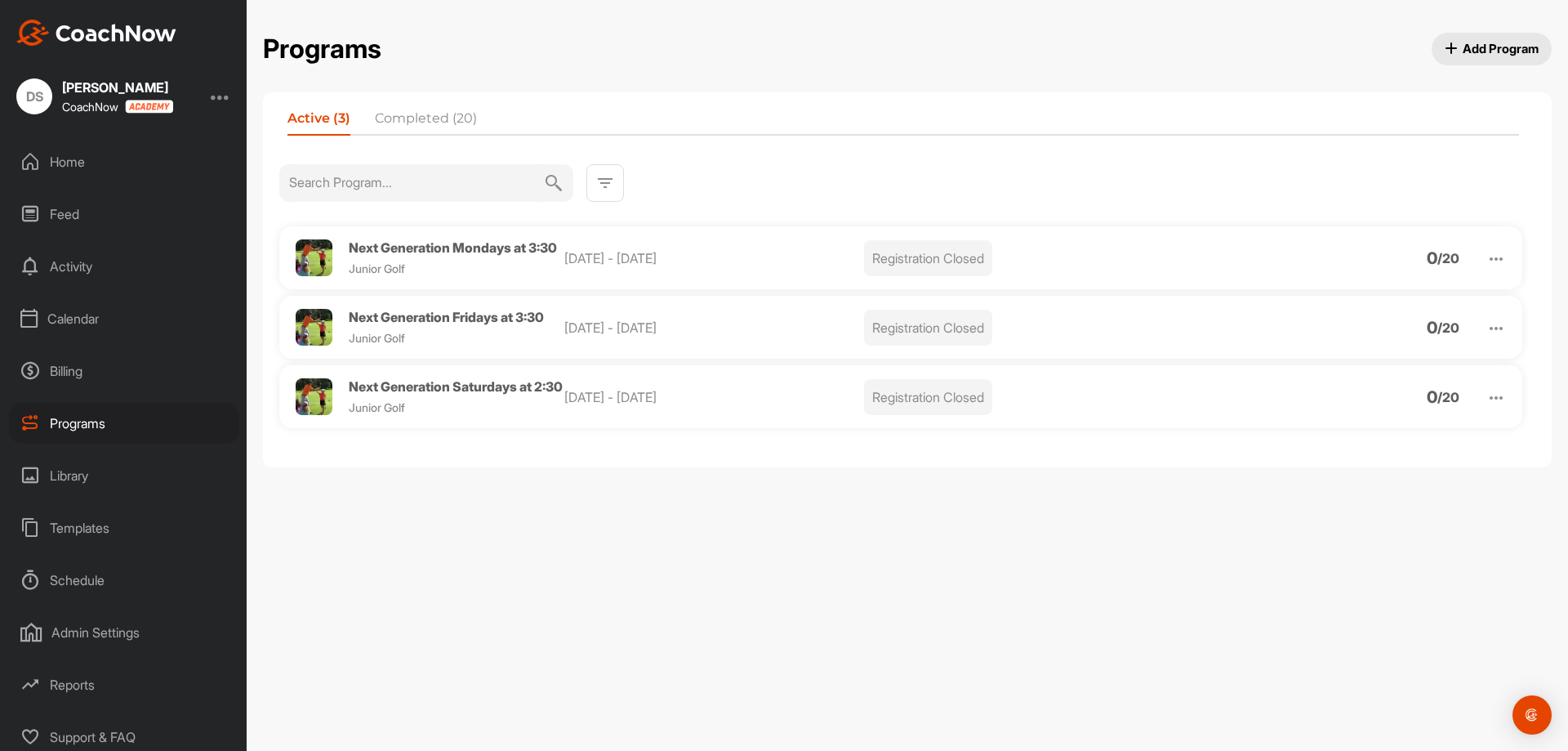
click at [1501, 264] on img at bounding box center [1497, 259] width 20 height 20
click at [1336, 349] on li "Edit" at bounding box center [1403, 343] width 201 height 26
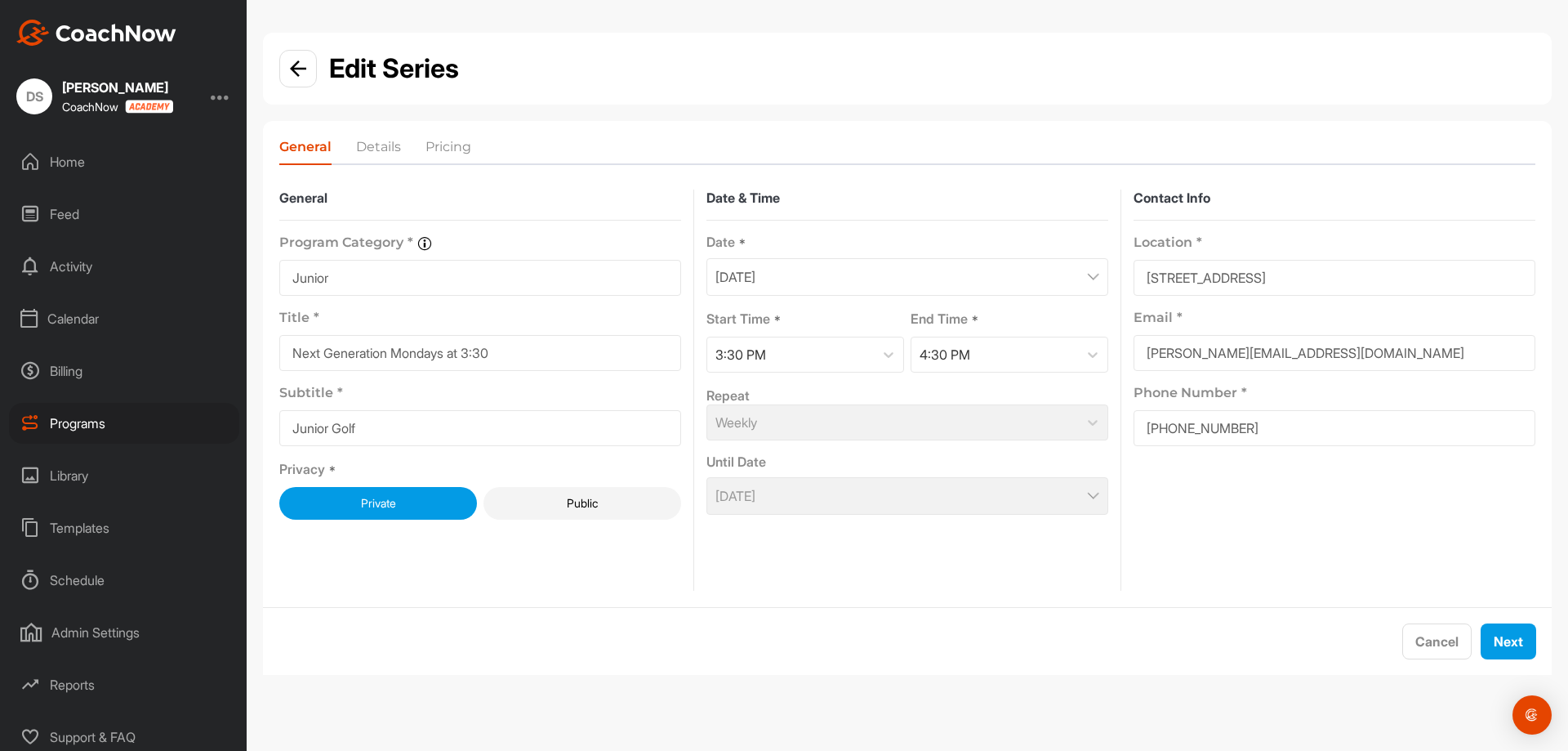
click at [558, 353] on input "Next Generation Mondays at 3:30" at bounding box center [480, 353] width 402 height 36
type input "Next Generation Mondays at 4pm Ages 12 and up"
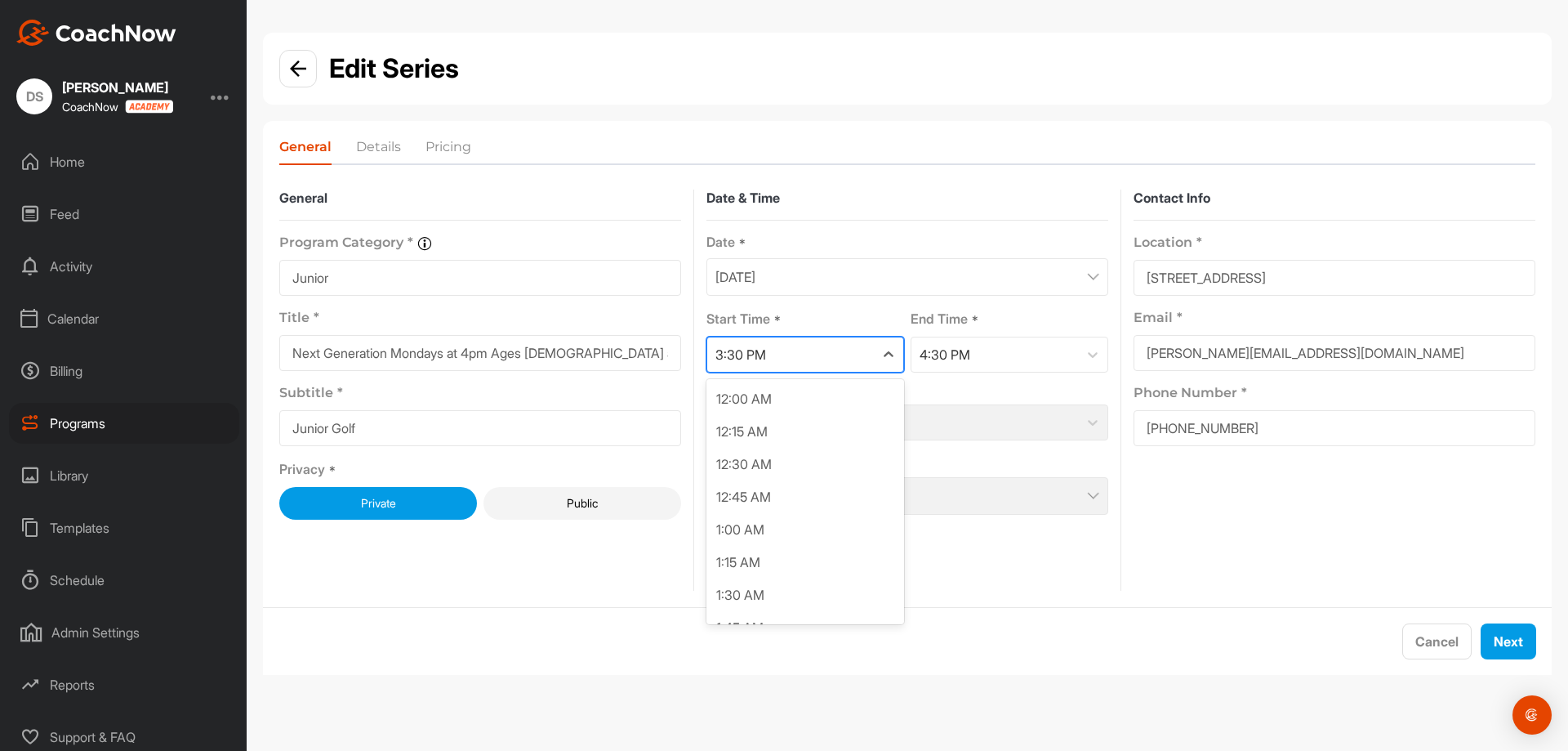
click at [717, 354] on div "3:30 PM" at bounding box center [740, 355] width 51 height 20
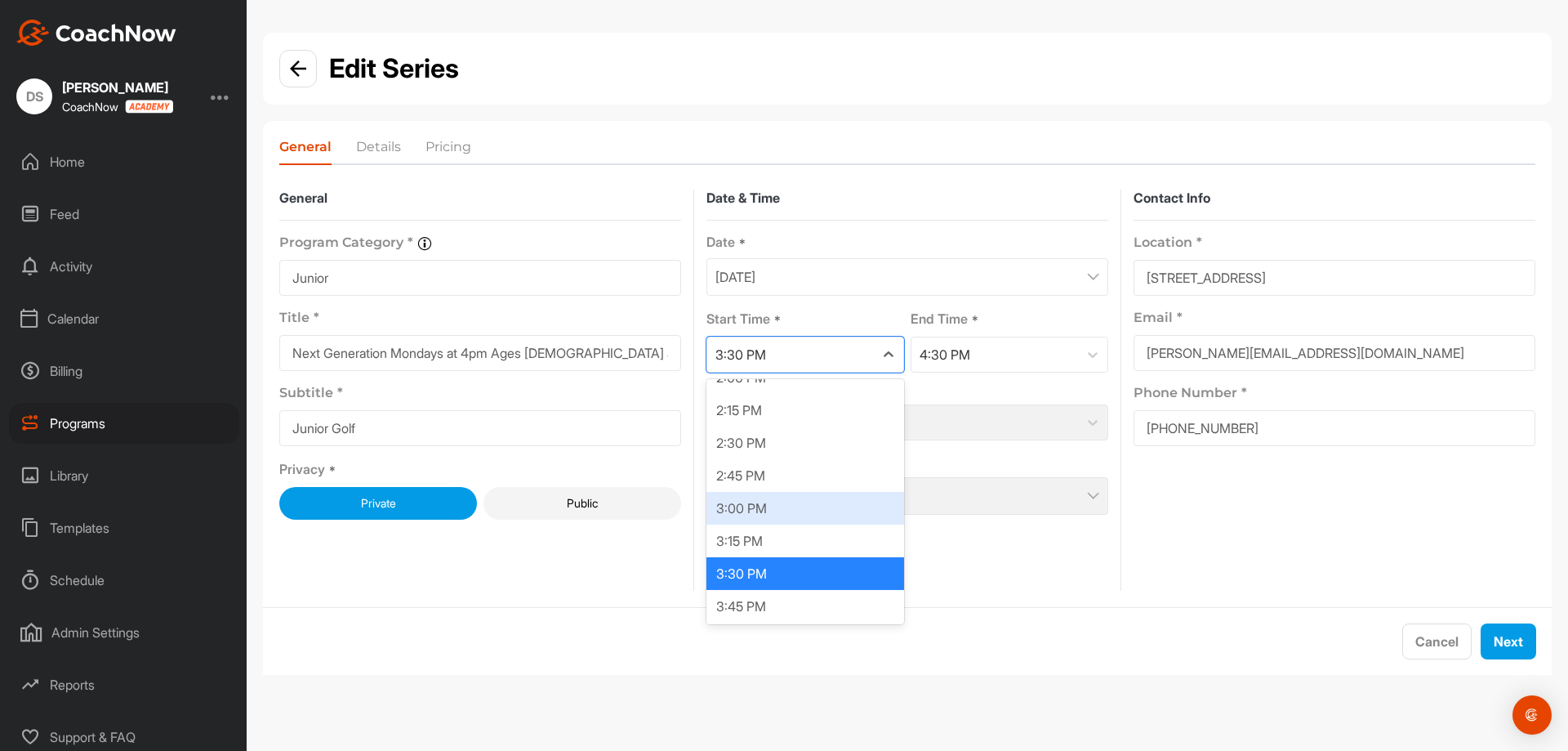
scroll to position [1918, 0]
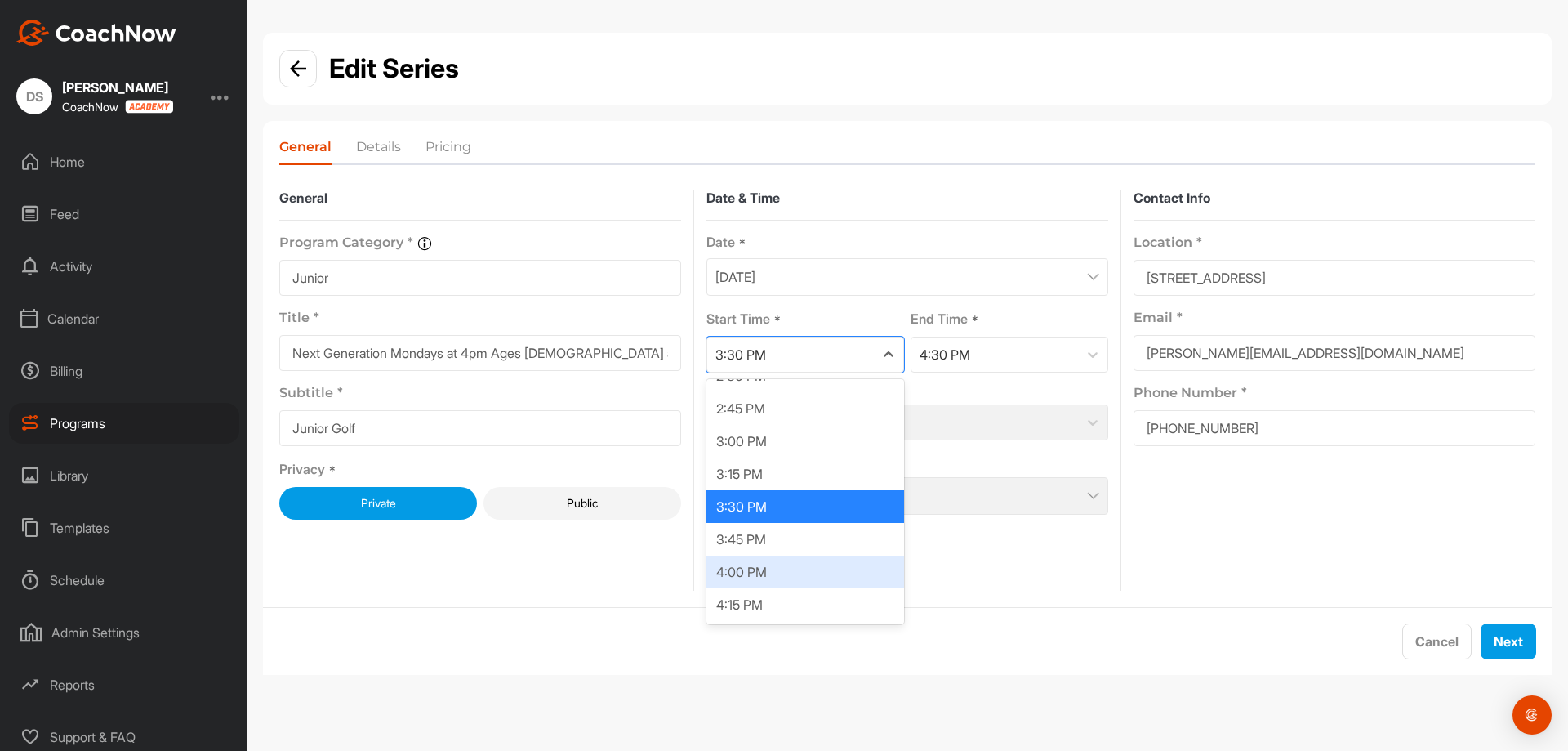
drag, startPoint x: 762, startPoint y: 577, endPoint x: 772, endPoint y: 565, distance: 15.6
click at [763, 576] on div "4:00 PM" at bounding box center [806, 571] width 198 height 32
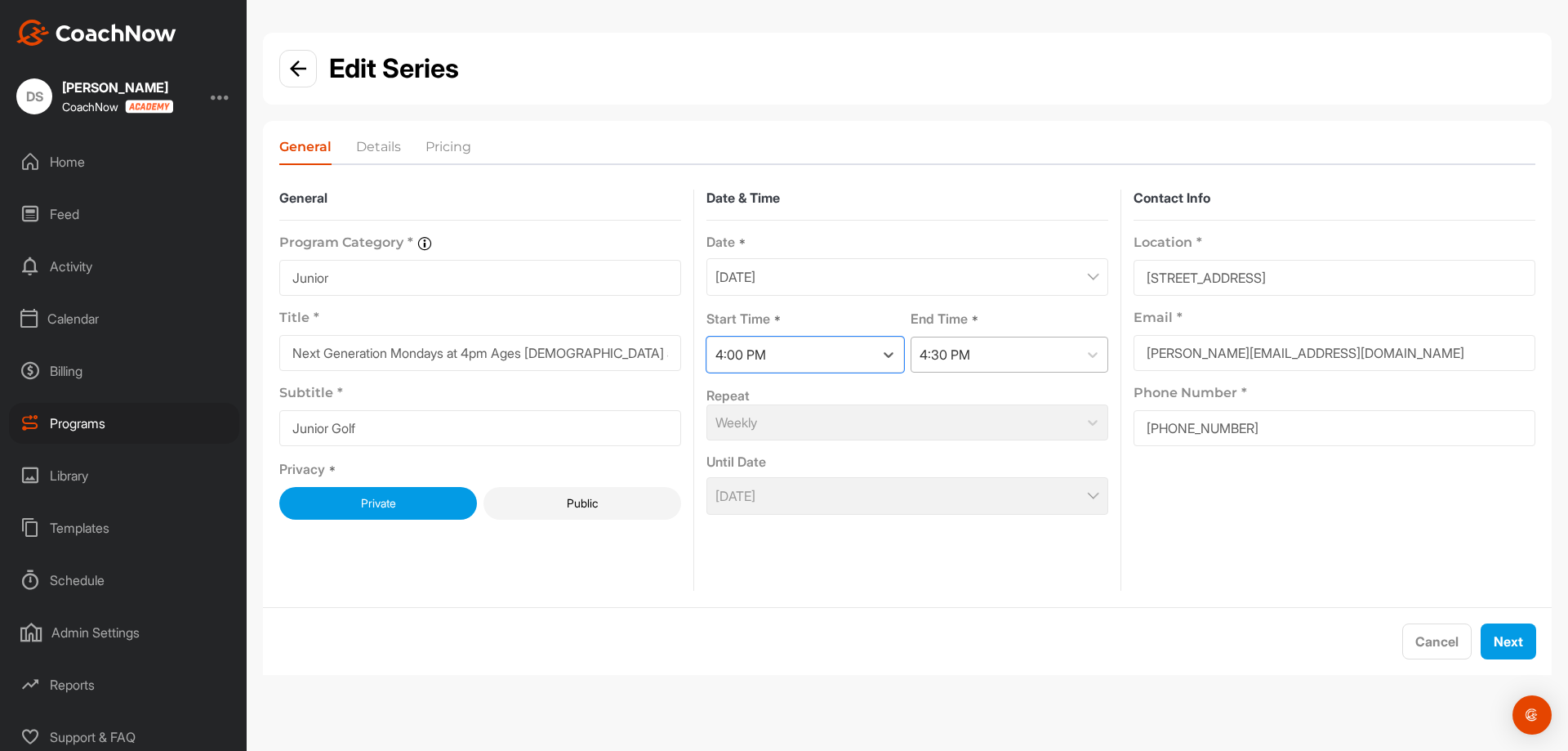
click at [928, 356] on div "4:30 PM" at bounding box center [944, 355] width 51 height 20
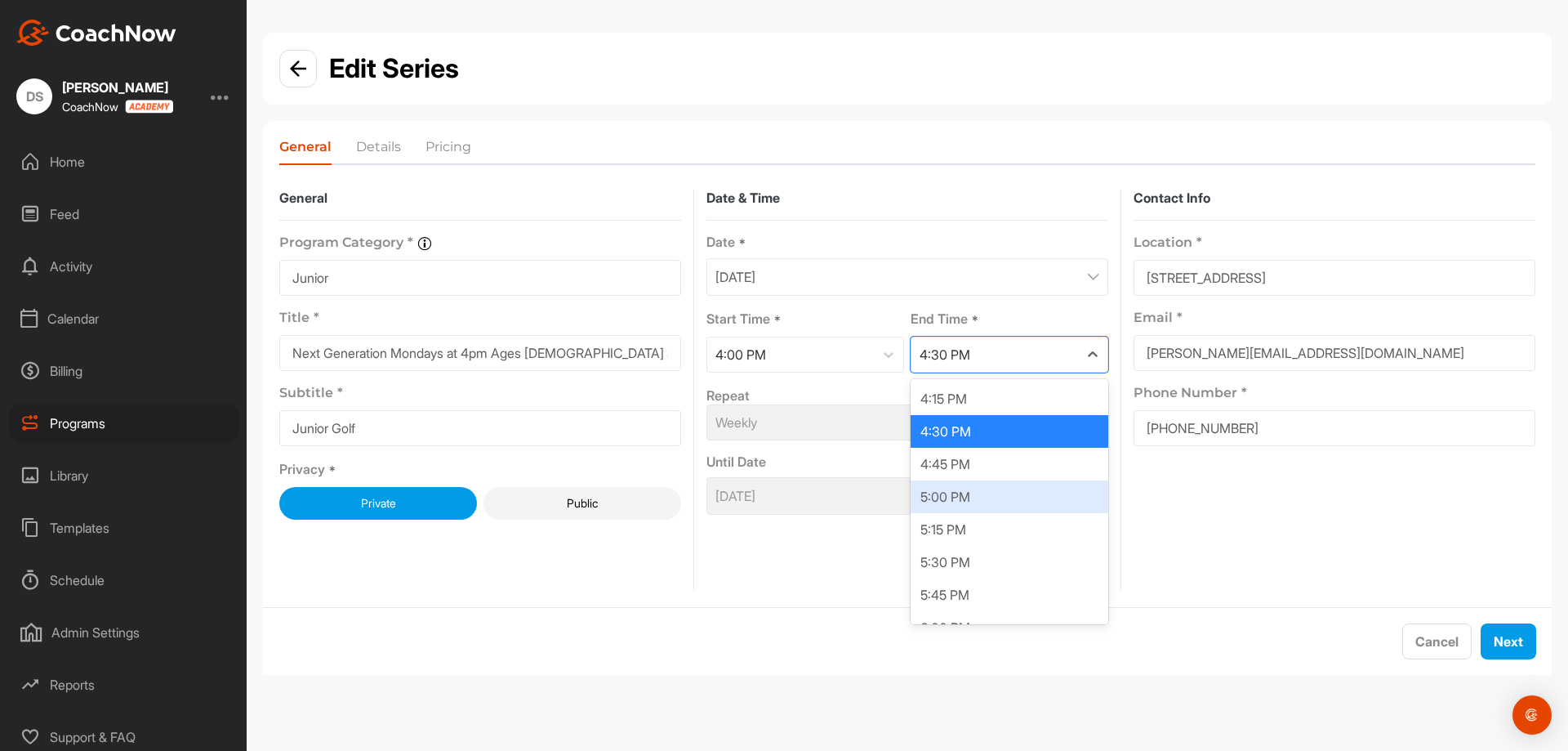
click at [997, 496] on div "5:00 PM" at bounding box center [1009, 497] width 198 height 32
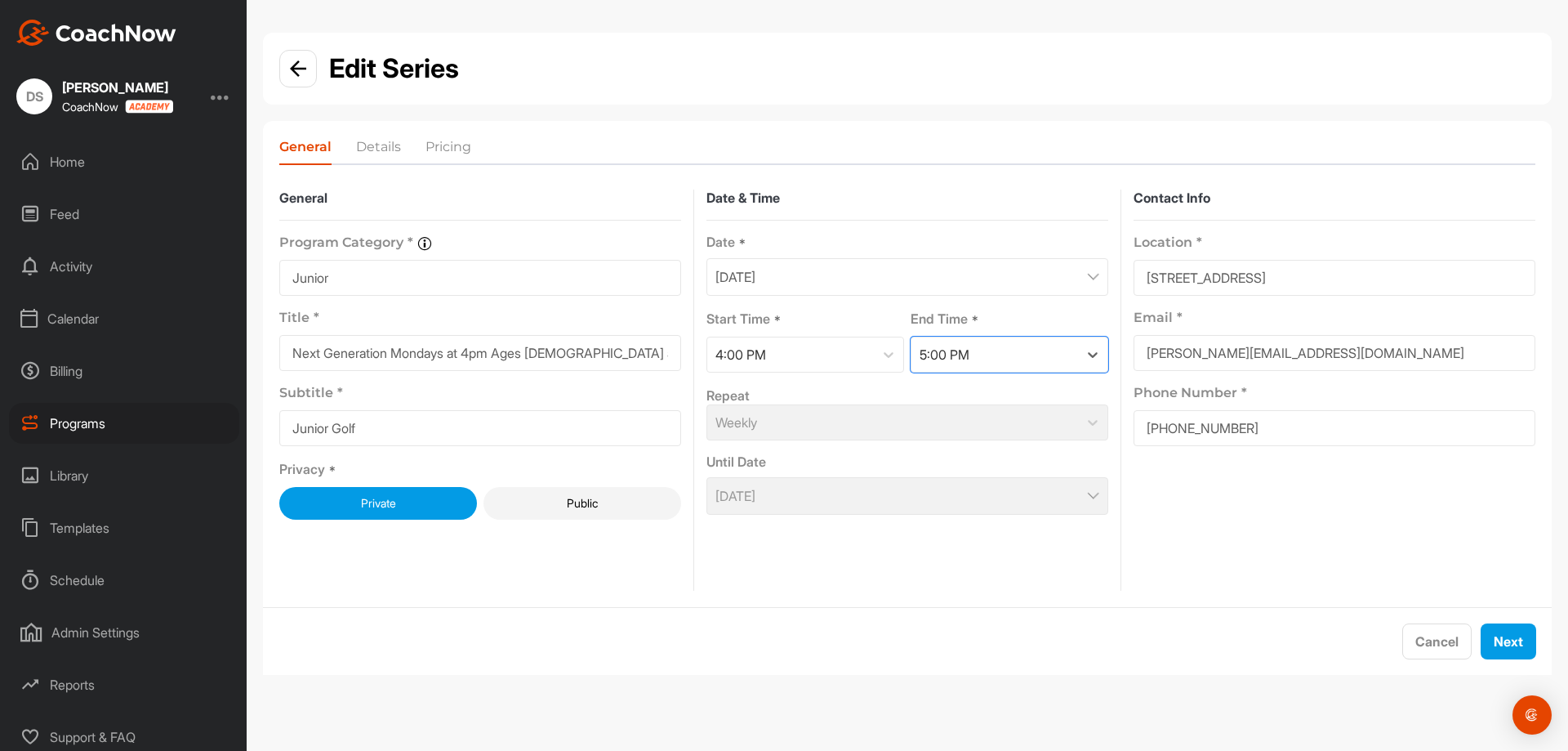
click at [1055, 279] on div "April 14, 2025" at bounding box center [907, 276] width 402 height 37
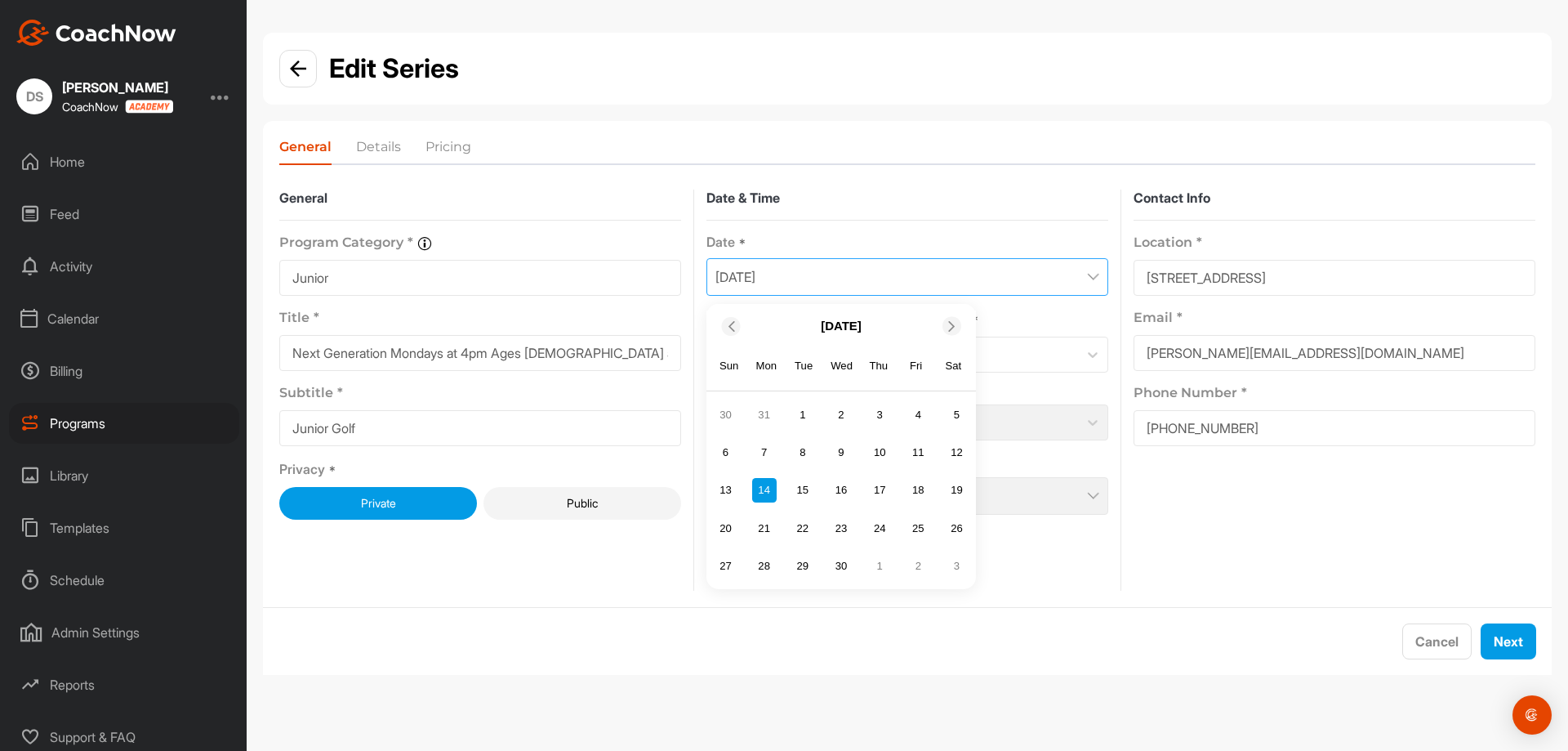
click at [951, 326] on icon at bounding box center [951, 325] width 11 height 11
click at [951, 327] on icon at bounding box center [951, 325] width 11 height 11
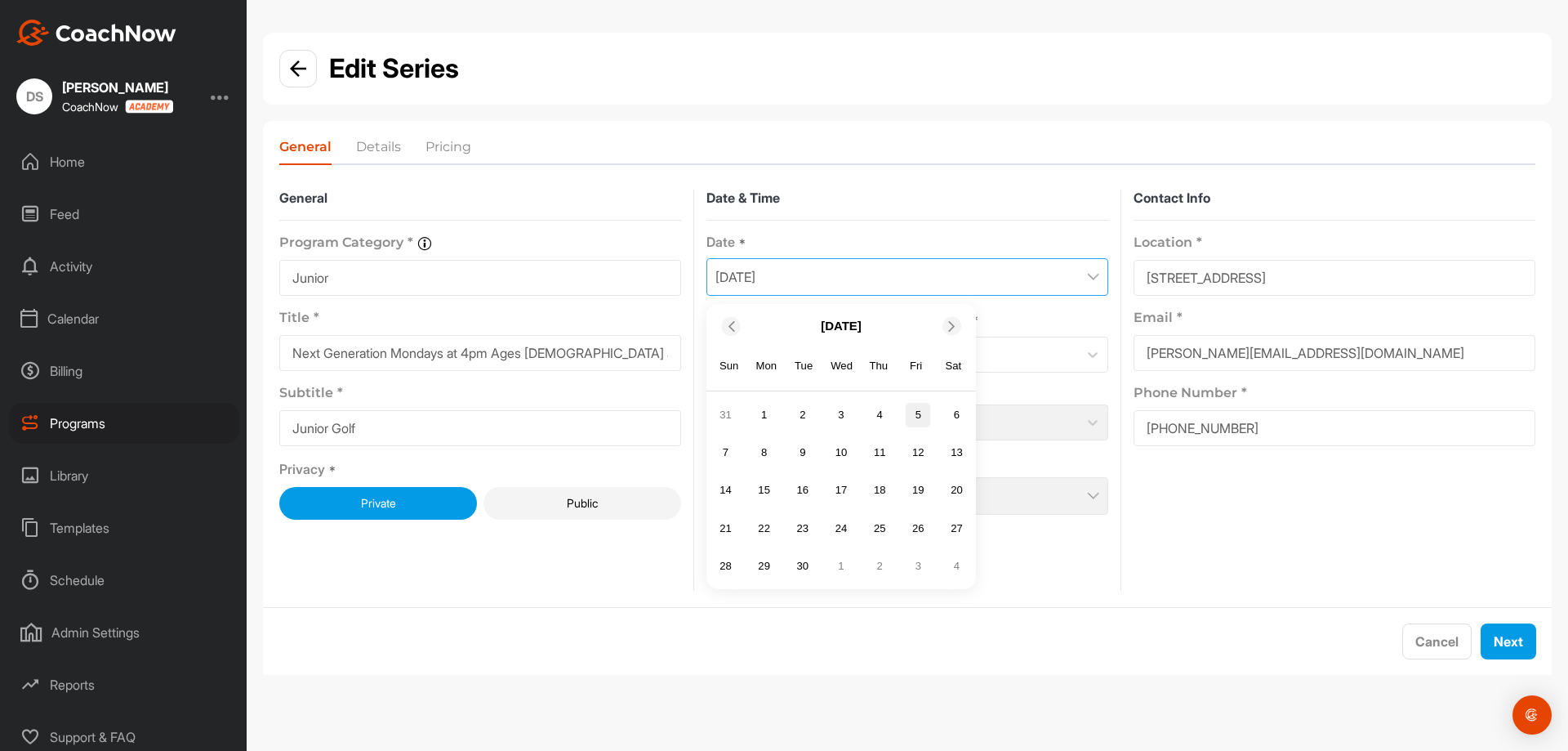
click at [919, 409] on div "5" at bounding box center [917, 414] width 24 height 24
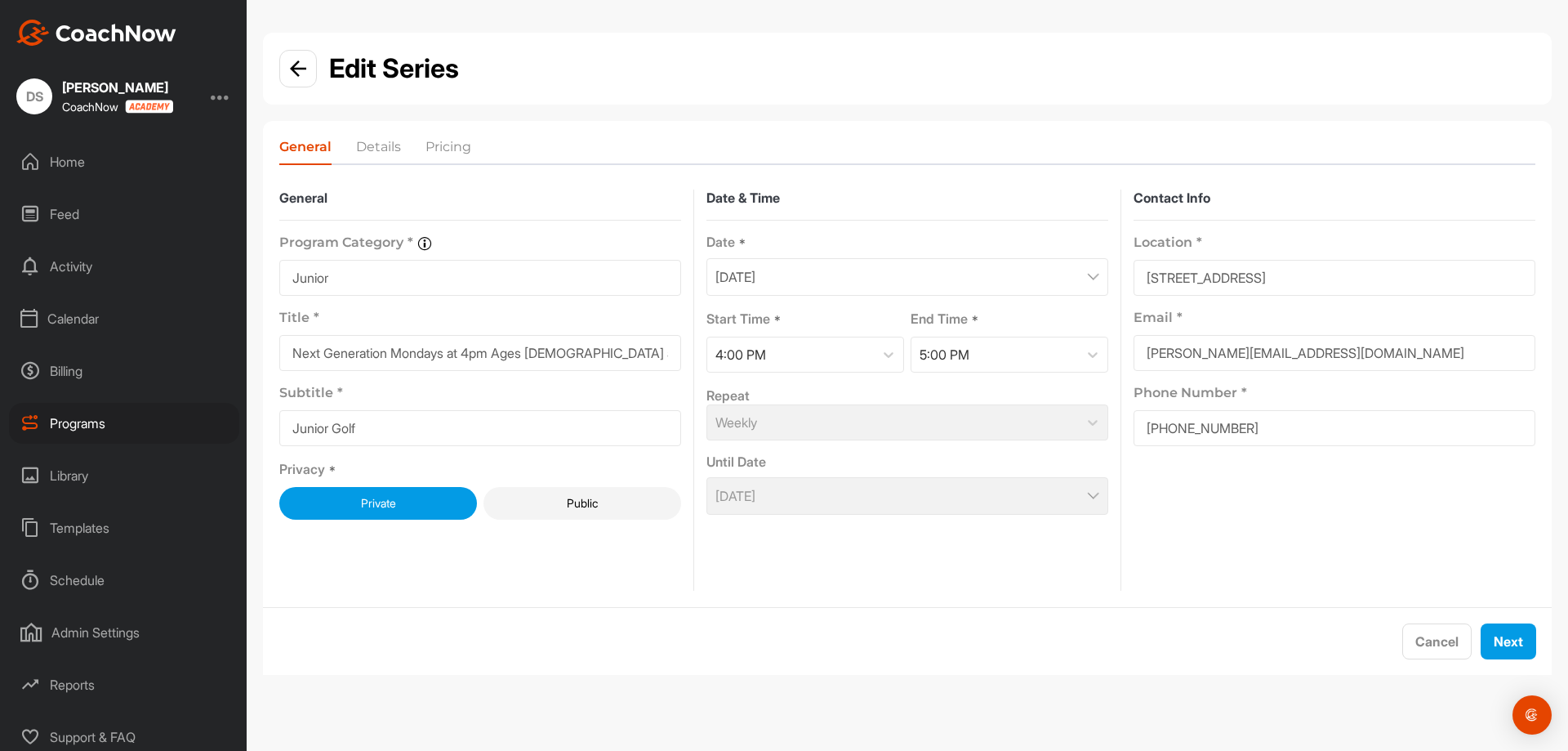
click at [1061, 496] on div "[DATE]" at bounding box center [907, 496] width 402 height 37
click at [1070, 493] on div "[DATE]" at bounding box center [907, 496] width 402 height 37
click at [1087, 430] on div "Weekly" at bounding box center [907, 422] width 402 height 36
click at [1094, 413] on div "Weekly" at bounding box center [907, 422] width 402 height 36
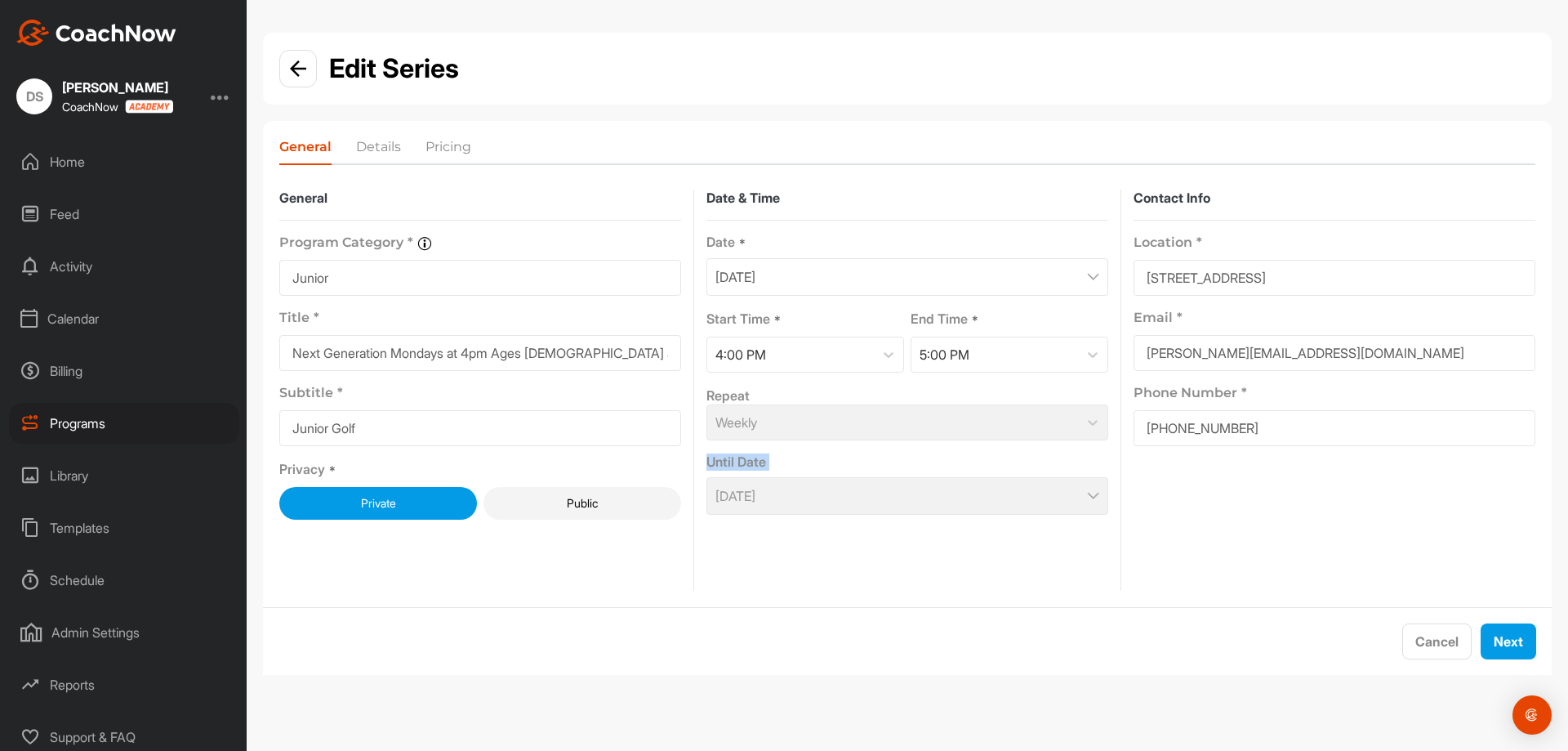
click at [1095, 413] on div "Weekly" at bounding box center [907, 422] width 402 height 36
click at [1042, 463] on div "Until Date" at bounding box center [907, 462] width 402 height 17
click at [1049, 501] on div "[DATE]" at bounding box center [907, 496] width 402 height 37
click at [1053, 494] on div "[DATE]" at bounding box center [907, 496] width 402 height 37
click at [1070, 449] on div "Repeat Weekly Until Date August 25, 2025" at bounding box center [907, 450] width 402 height 129
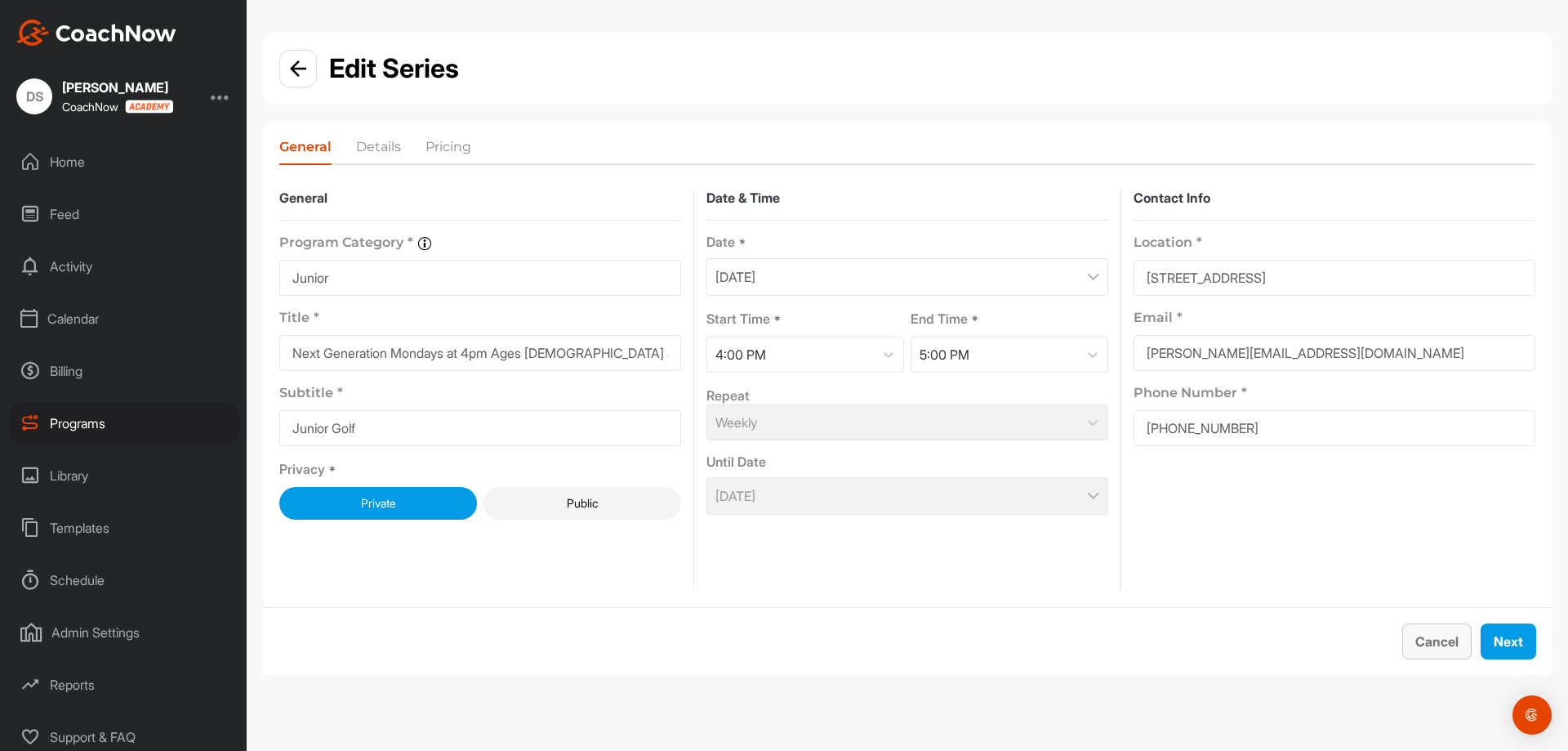
click at [1417, 654] on button "Cancel" at bounding box center [1437, 640] width 69 height 36
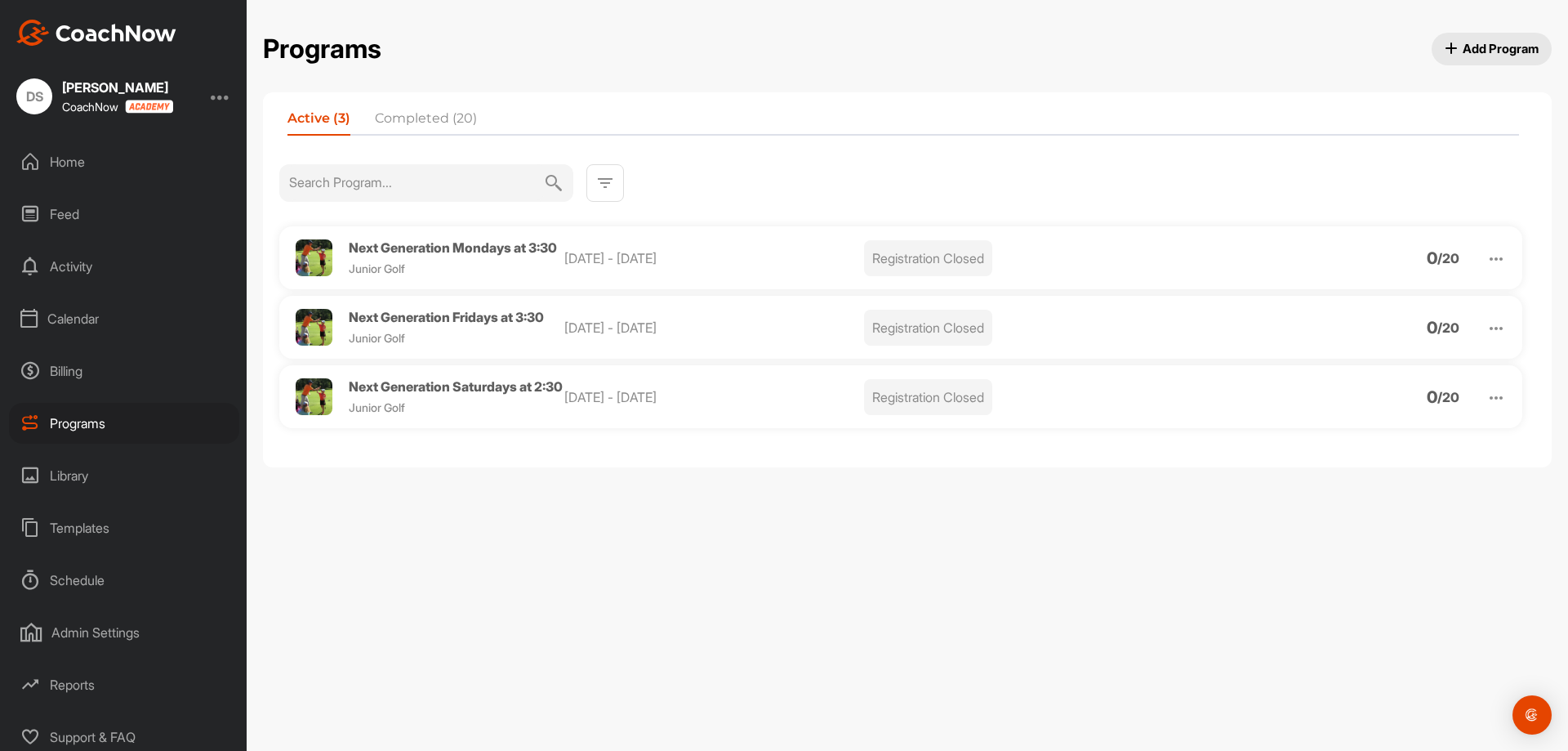
click at [1487, 40] on span "Add Program" at bounding box center [1492, 48] width 95 height 17
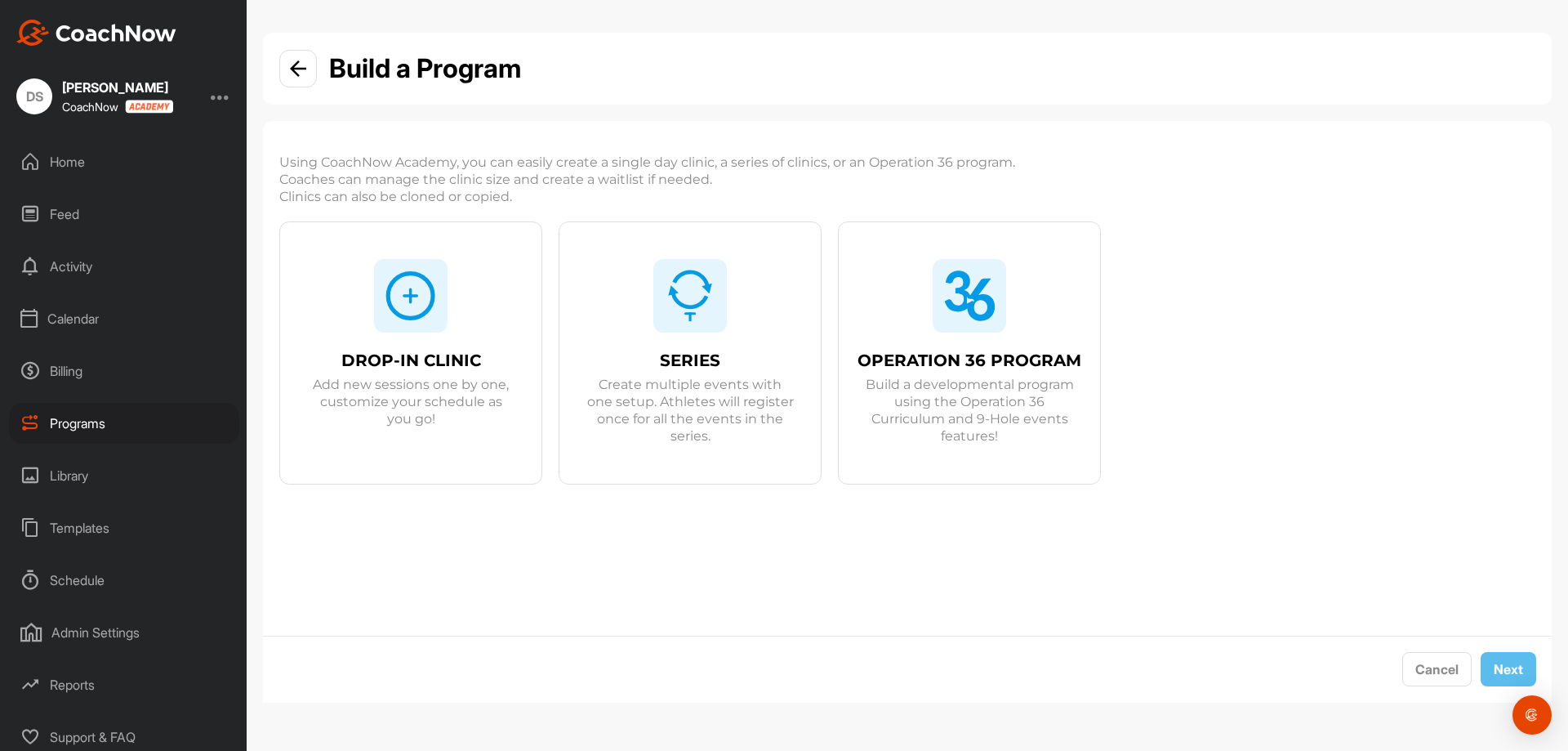
click at [705, 290] on img at bounding box center [690, 295] width 52 height 52
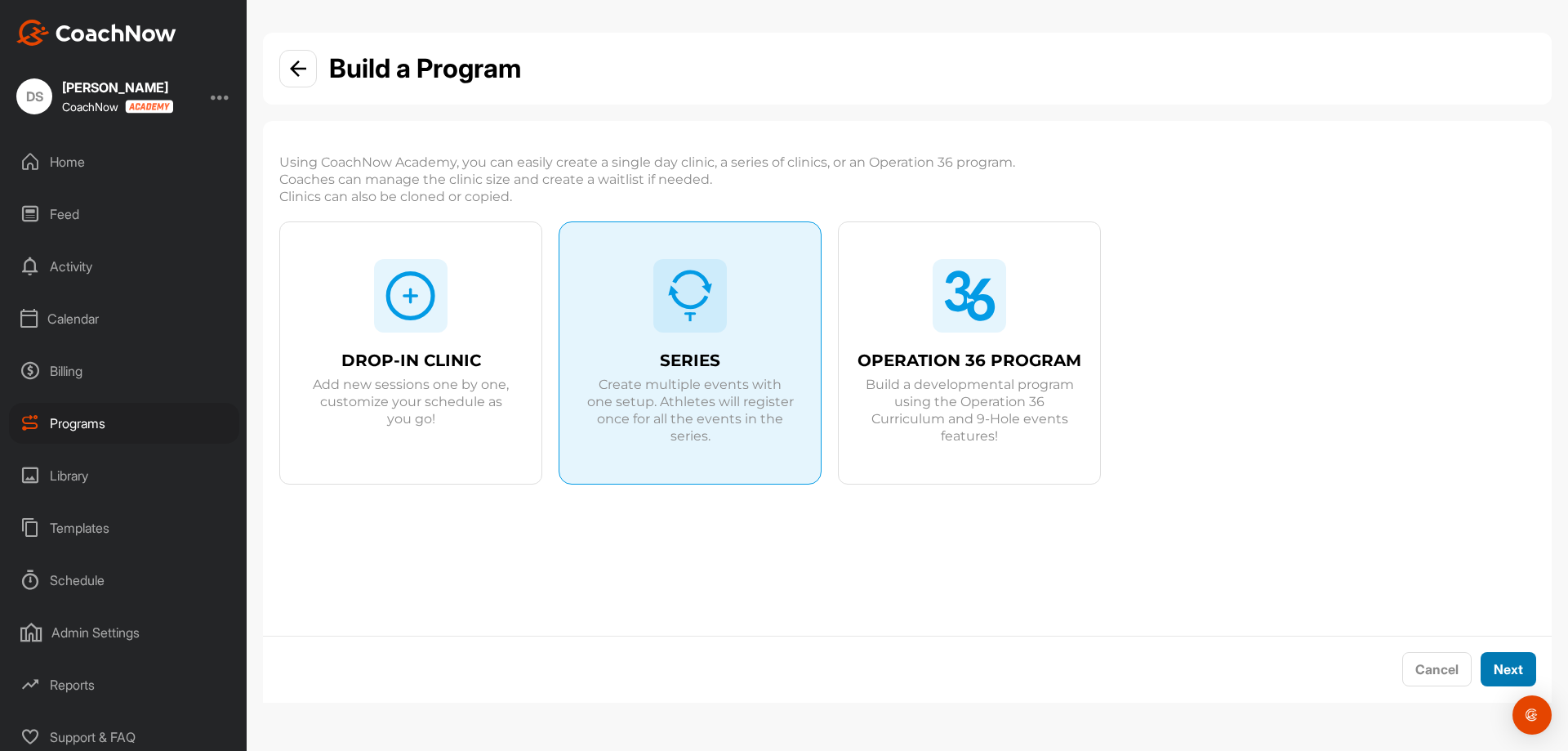
click at [1511, 665] on button "Next" at bounding box center [1508, 669] width 56 height 35
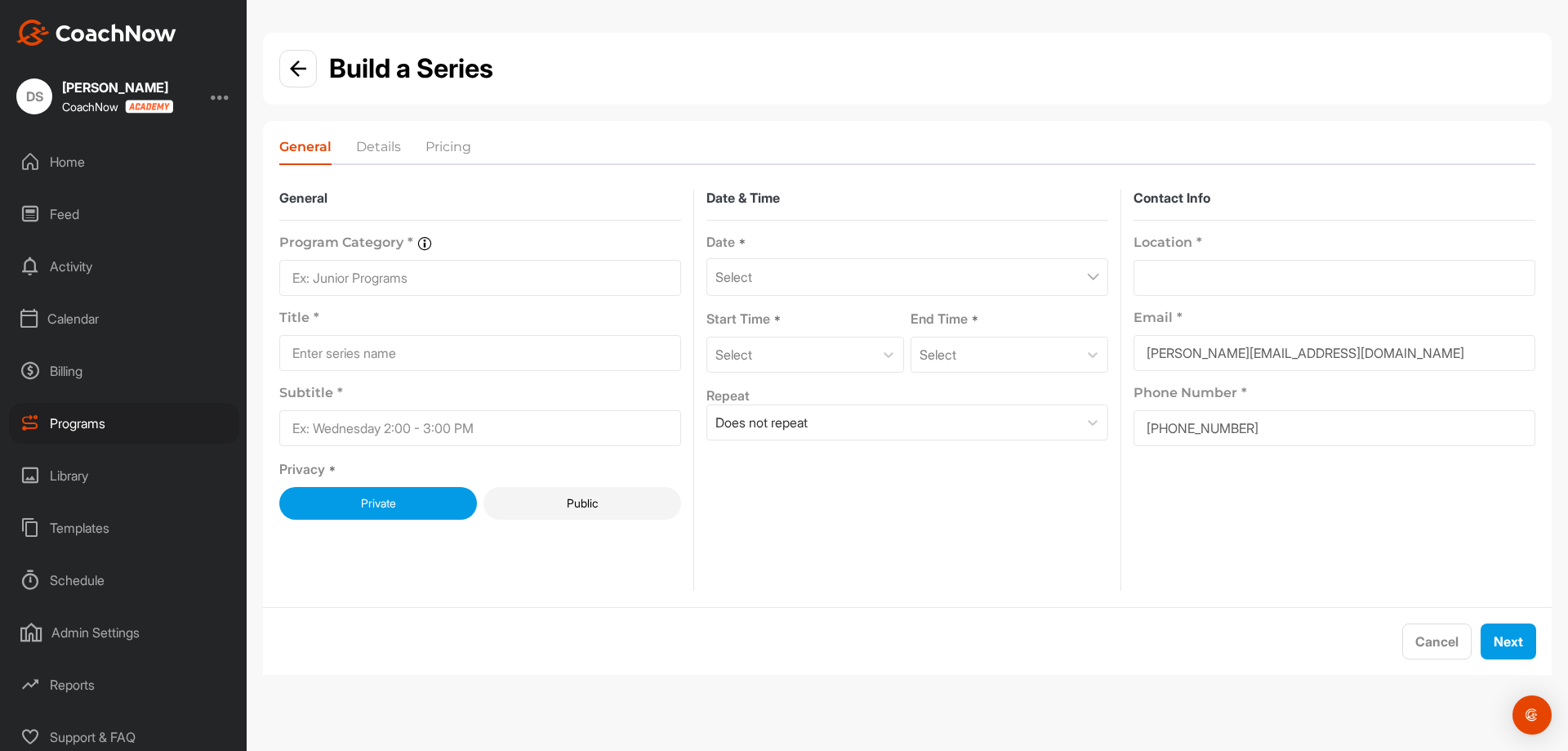
click at [564, 283] on input at bounding box center [480, 277] width 402 height 36
type input "Junior Programming"
click at [446, 363] on input at bounding box center [480, 353] width 402 height 36
click at [427, 429] on input at bounding box center [480, 427] width 402 height 36
drag, startPoint x: 522, startPoint y: 351, endPoint x: 362, endPoint y: 354, distance: 160.0
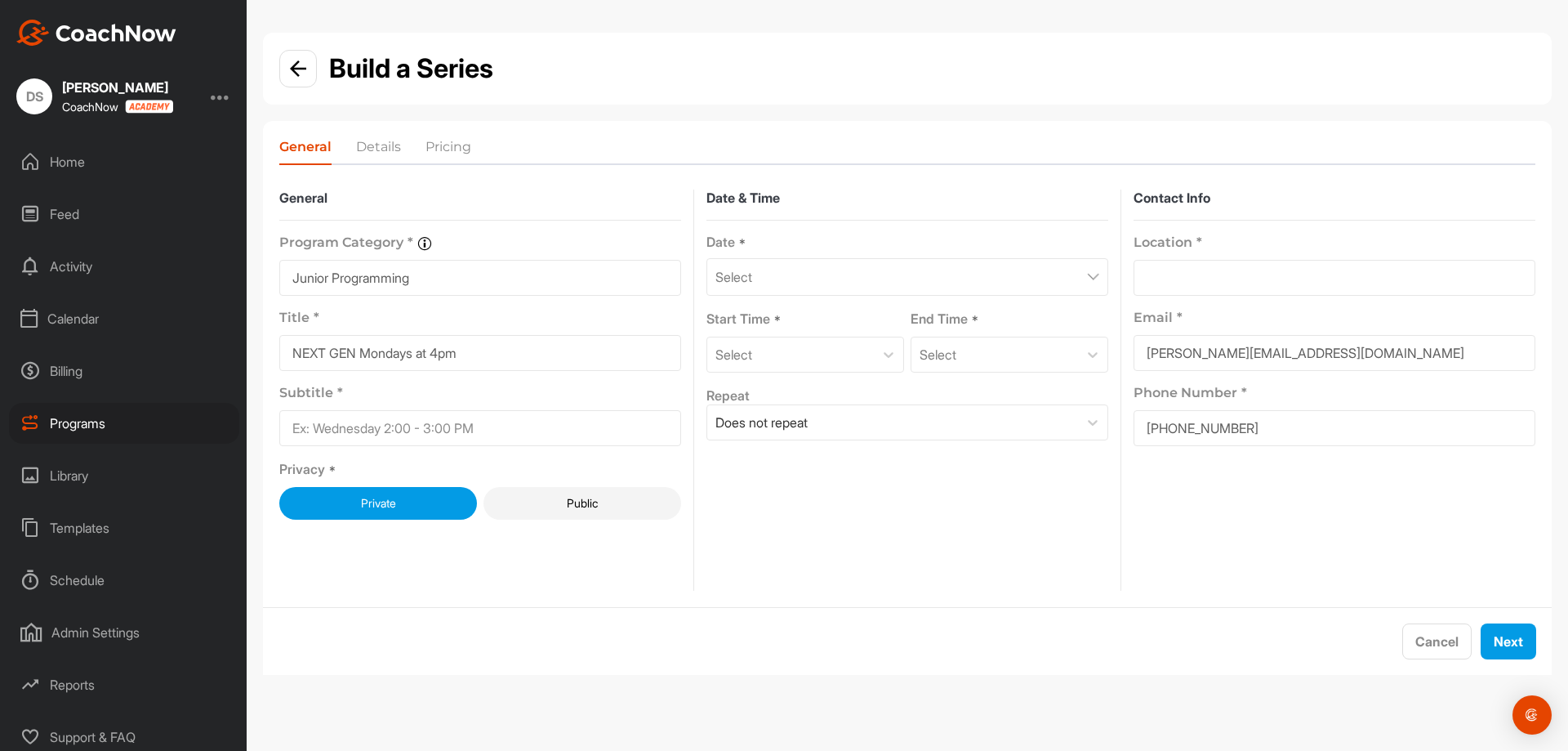
click at [362, 354] on input "NEXT GEN Mondays at 4pm" at bounding box center [480, 353] width 402 height 36
type input "NEXT GEN"
drag, startPoint x: 417, startPoint y: 423, endPoint x: 432, endPoint y: 427, distance: 15.5
click at [418, 423] on input at bounding box center [480, 427] width 402 height 36
type input "Mondays at 4pm"
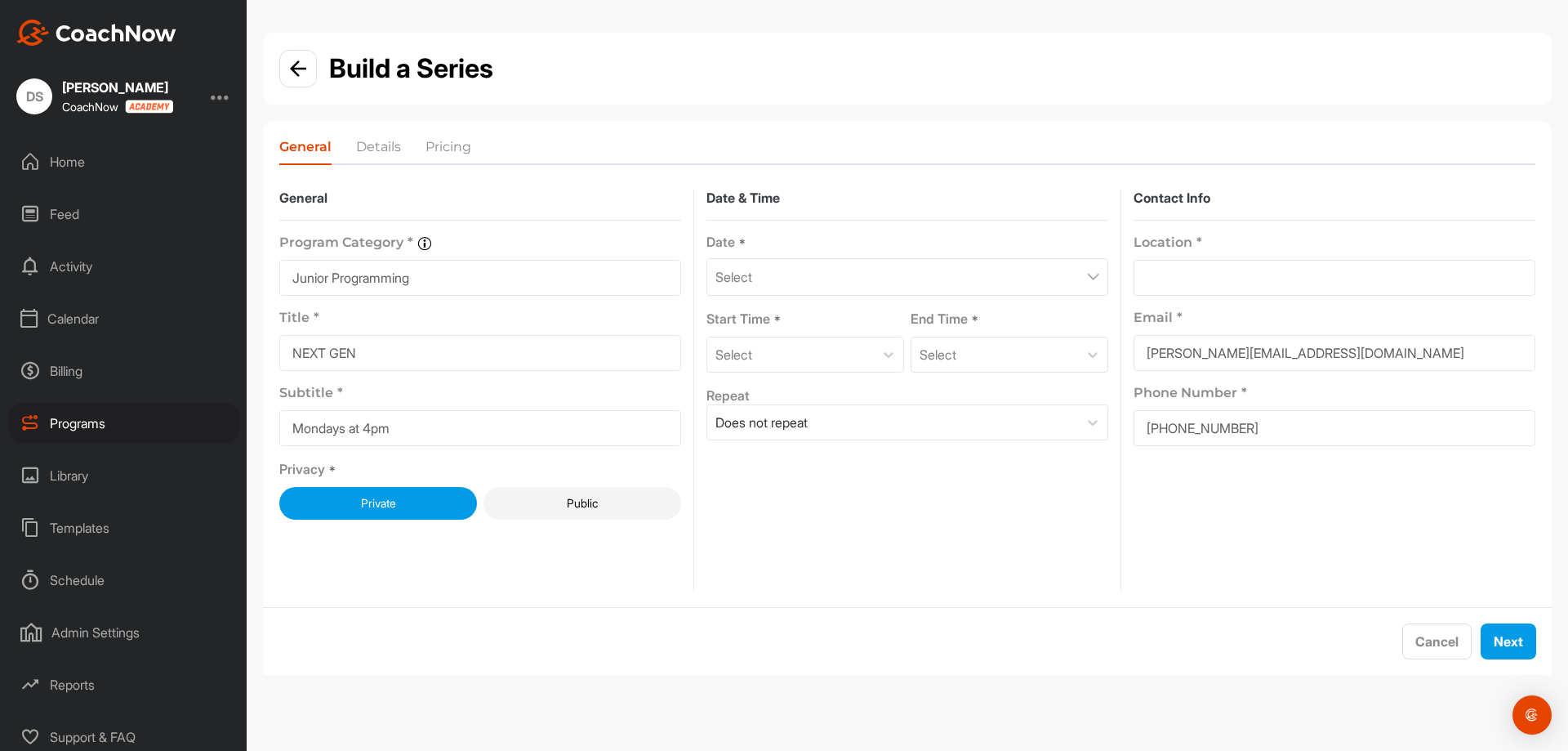
click at [1067, 264] on div "Select" at bounding box center [907, 276] width 402 height 37
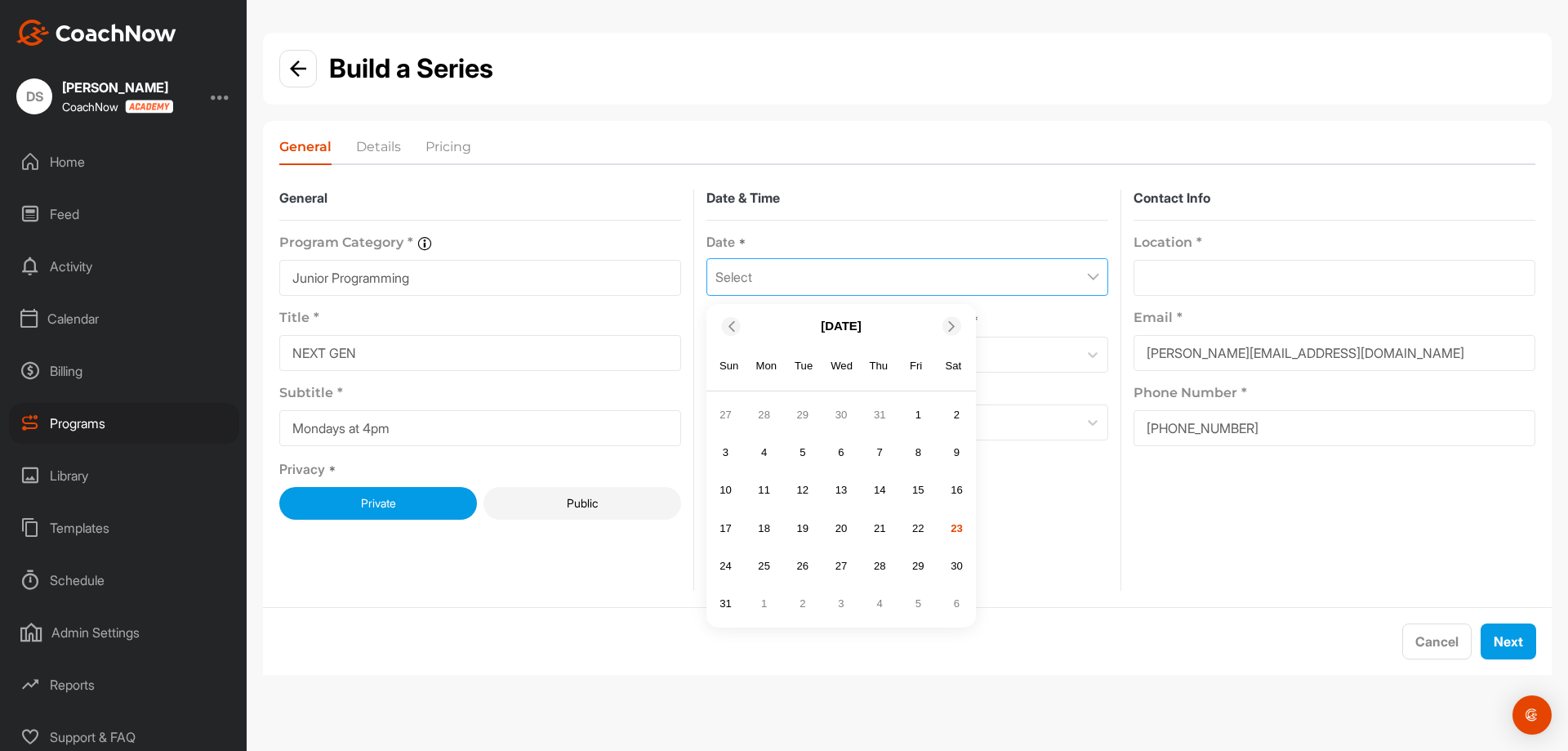
click at [954, 329] on icon at bounding box center [951, 325] width 11 height 11
click at [766, 450] on div "8" at bounding box center [764, 452] width 24 height 24
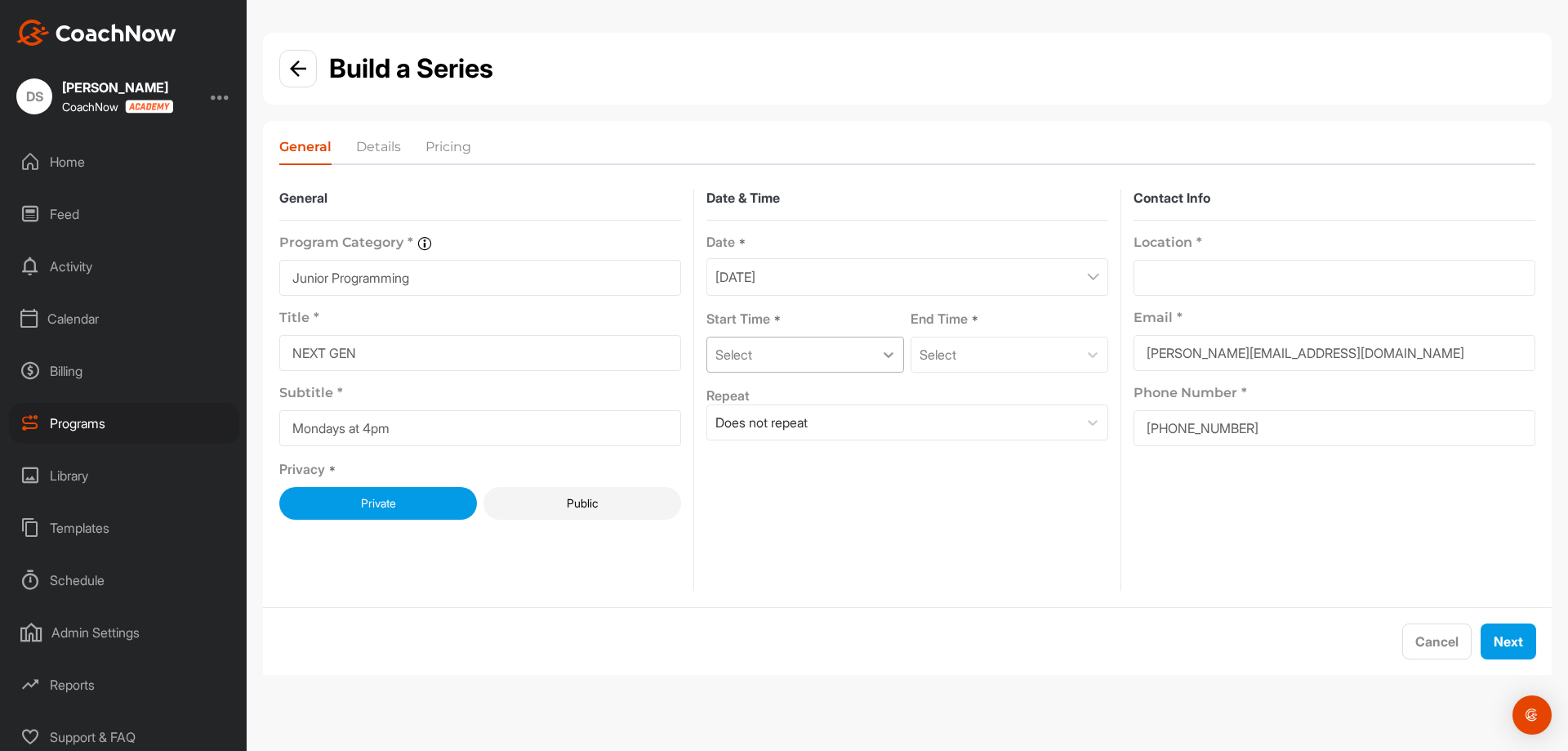
click at [881, 356] on icon at bounding box center [889, 354] width 17 height 17
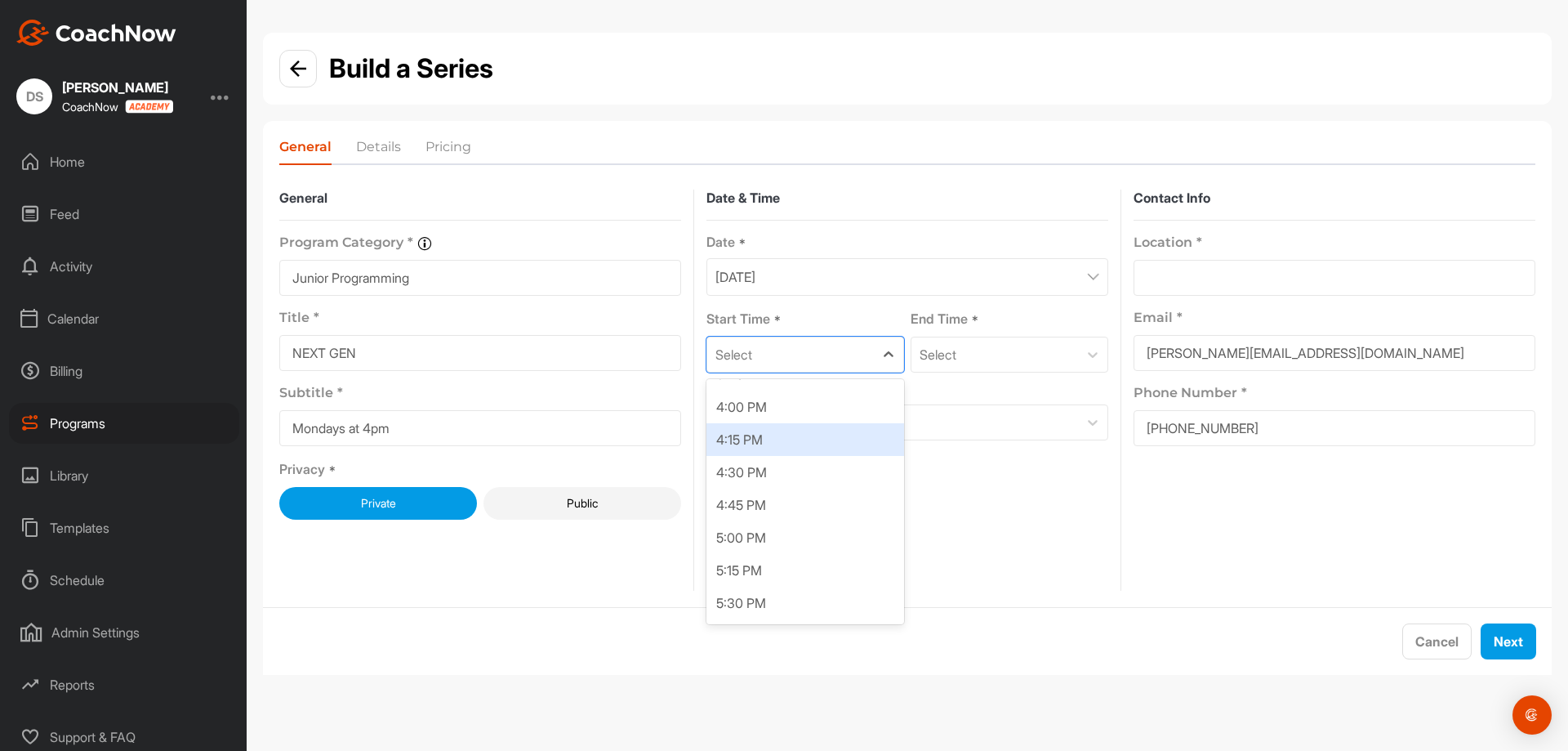
click at [810, 411] on div "4:00 PM" at bounding box center [806, 407] width 198 height 32
click at [1053, 353] on div "Select" at bounding box center [994, 354] width 166 height 34
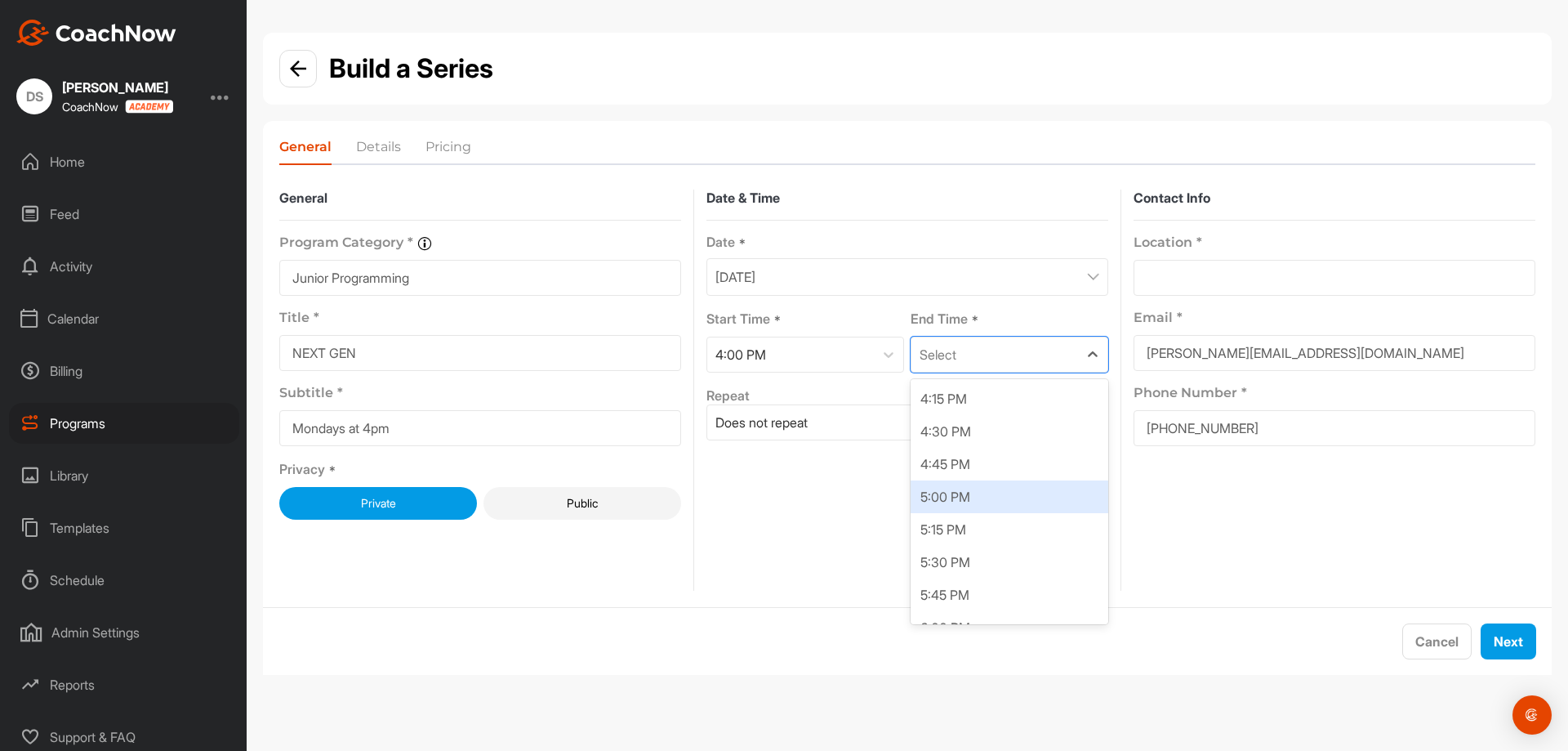
click at [952, 492] on div "5:00 PM" at bounding box center [1009, 497] width 198 height 32
click at [1016, 419] on div "Does not repeat" at bounding box center [893, 422] width 371 height 34
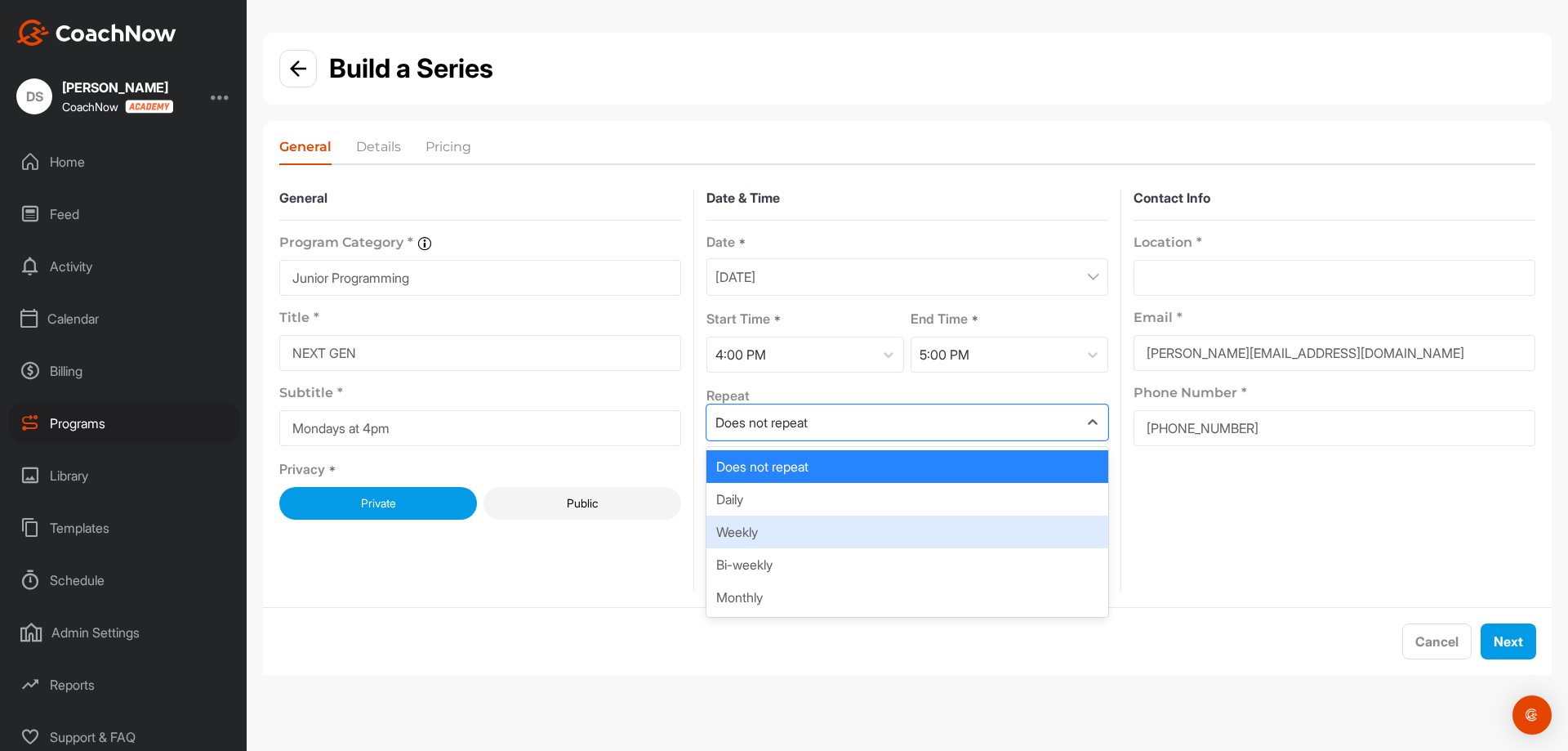
click at [931, 526] on div "Weekly" at bounding box center [907, 531] width 402 height 32
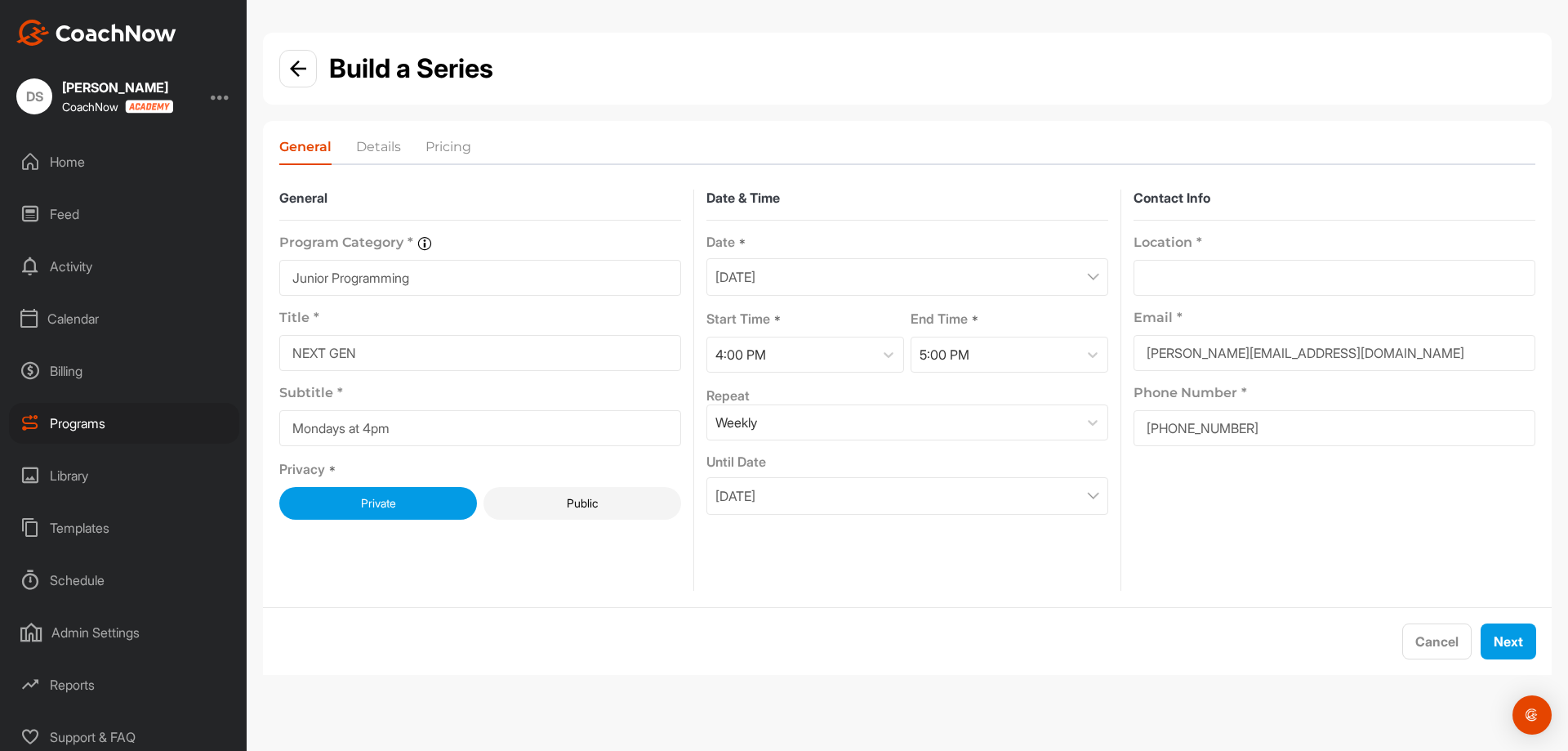
click at [1058, 499] on div "October 8, 2025" at bounding box center [907, 496] width 402 height 37
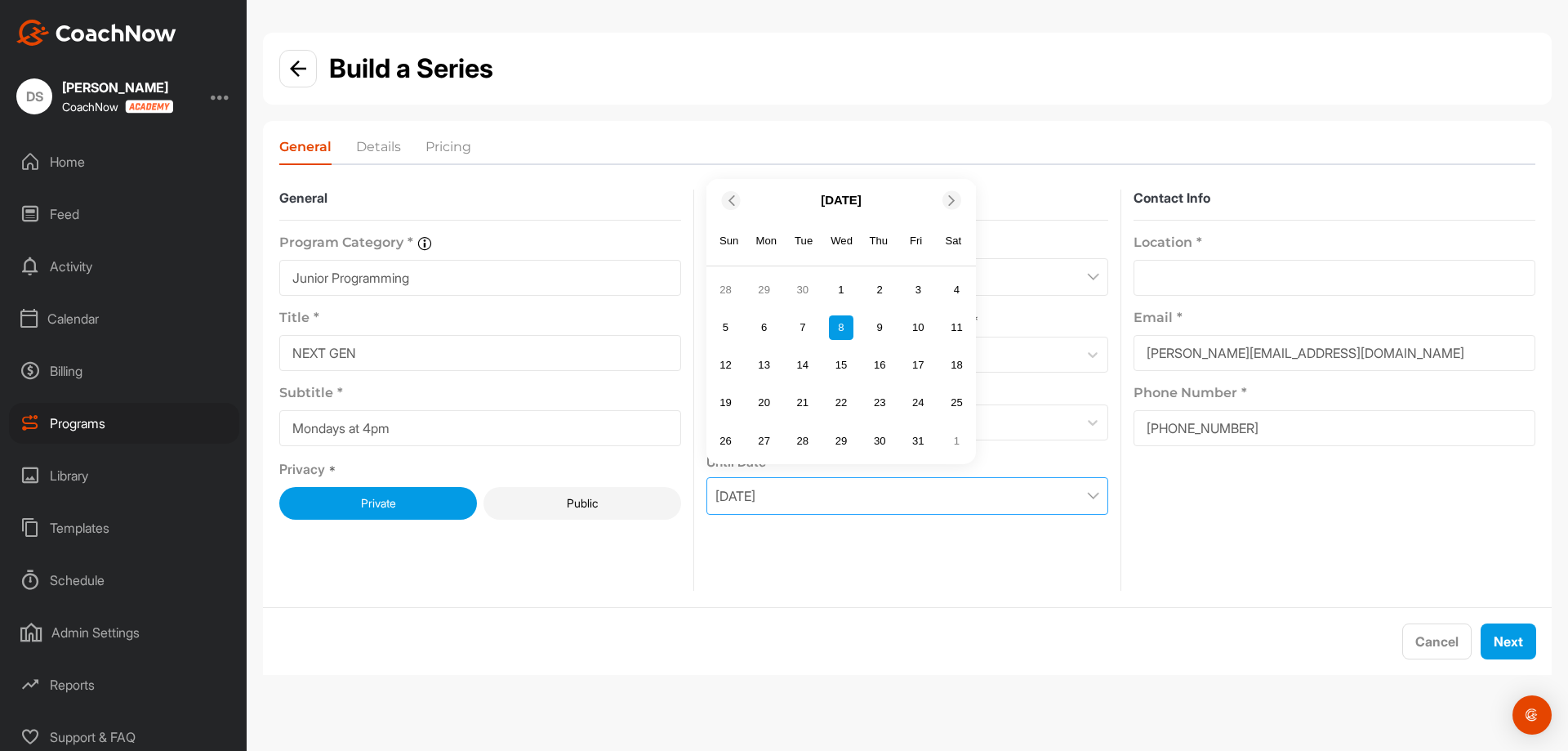
click at [945, 200] on span at bounding box center [953, 200] width 17 height 11
click at [961, 322] on div "15" at bounding box center [956, 327] width 24 height 24
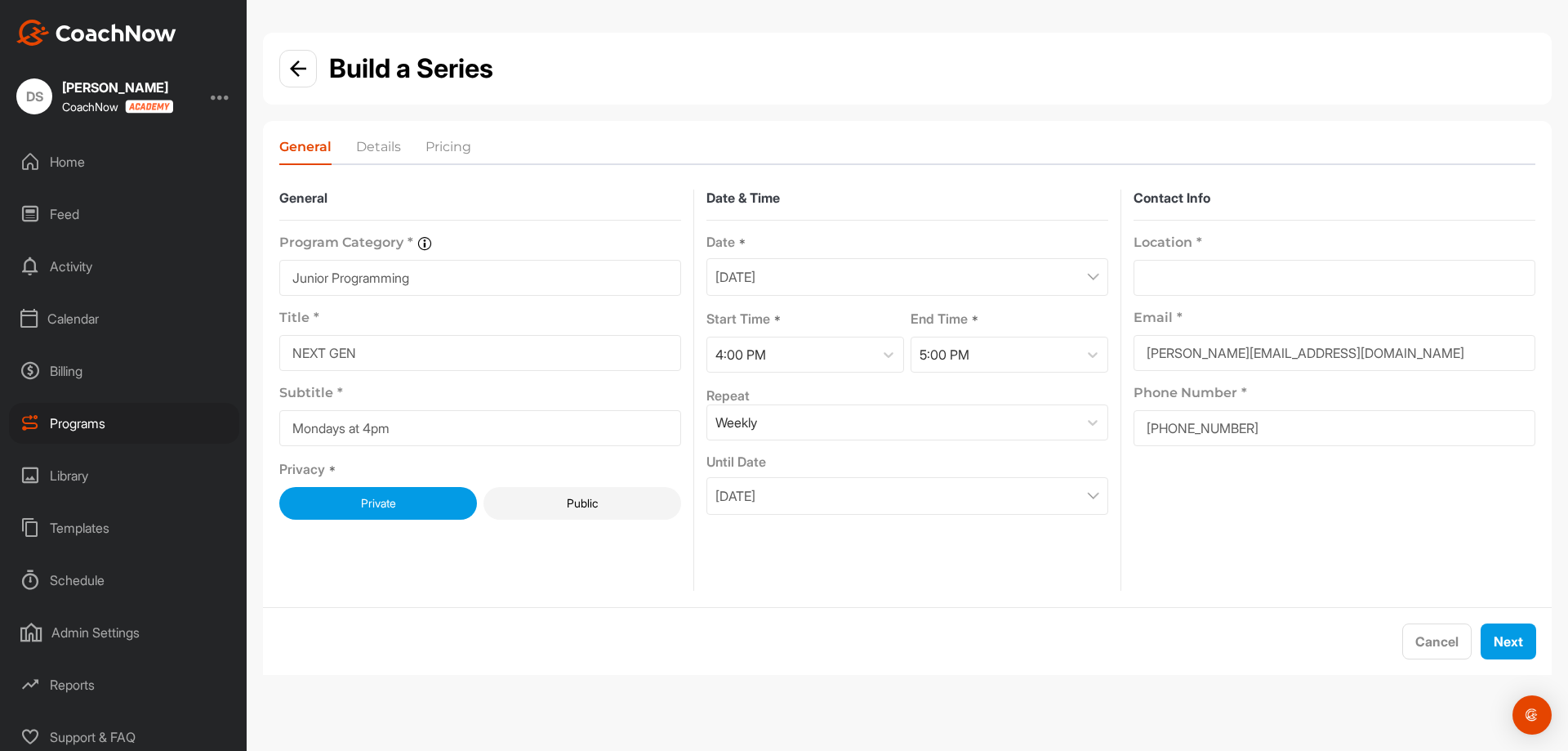
click at [1316, 296] on div "Email *" at bounding box center [1334, 311] width 402 height 30
click at [1323, 279] on input at bounding box center [1334, 277] width 402 height 36
type input "629 Goldstream Ave, Victoria, BC , Victoria, British Columbia, V9B2W9, CA"
click at [1499, 645] on button "Next" at bounding box center [1508, 640] width 56 height 36
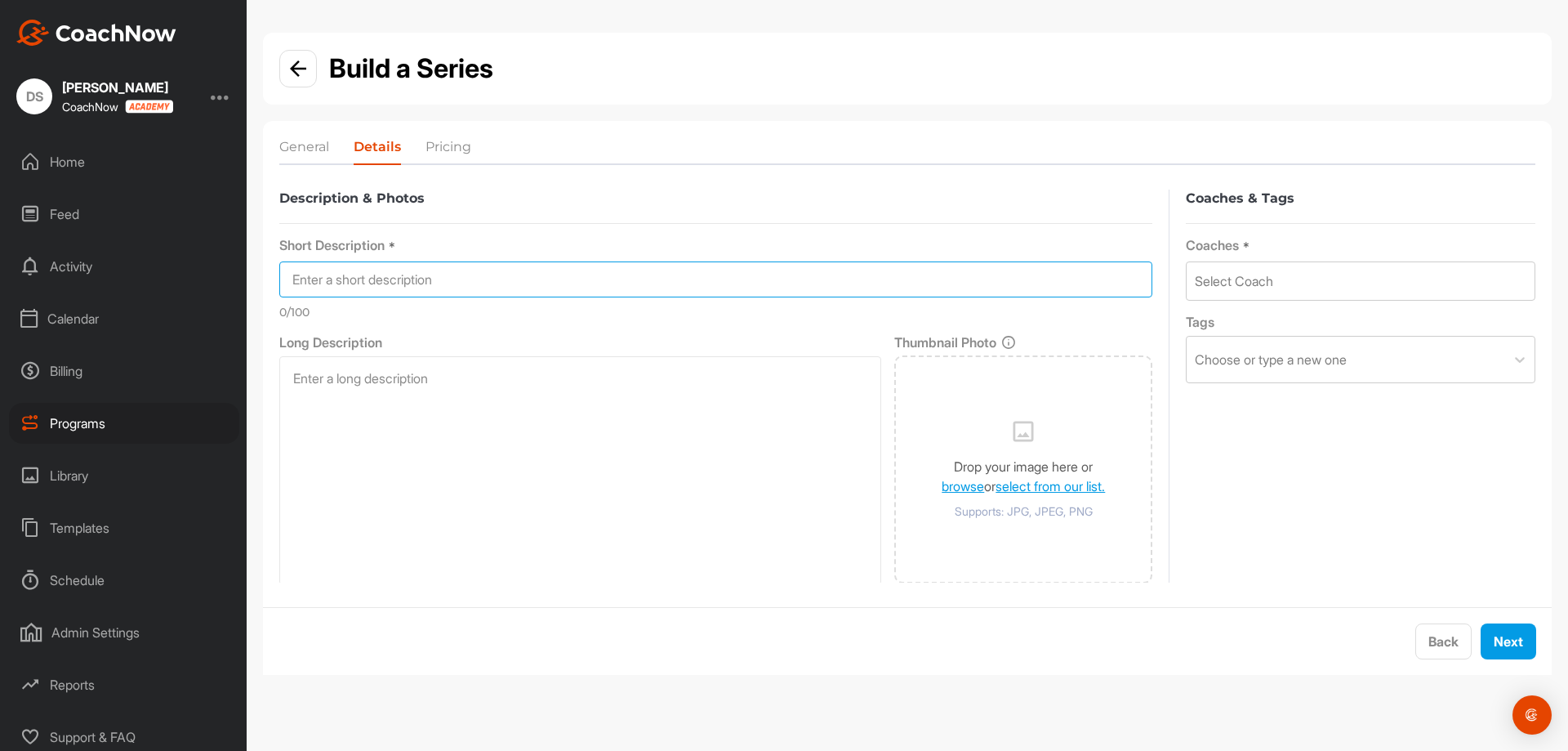
click at [579, 289] on input at bounding box center [716, 279] width 873 height 36
type input "NEXT GEN 12 and up"
click at [301, 153] on li "General" at bounding box center [304, 150] width 50 height 26
click at [471, 190] on label "Description & Photos" at bounding box center [716, 198] width 873 height 17
click at [305, 70] on img at bounding box center [298, 69] width 17 height 17
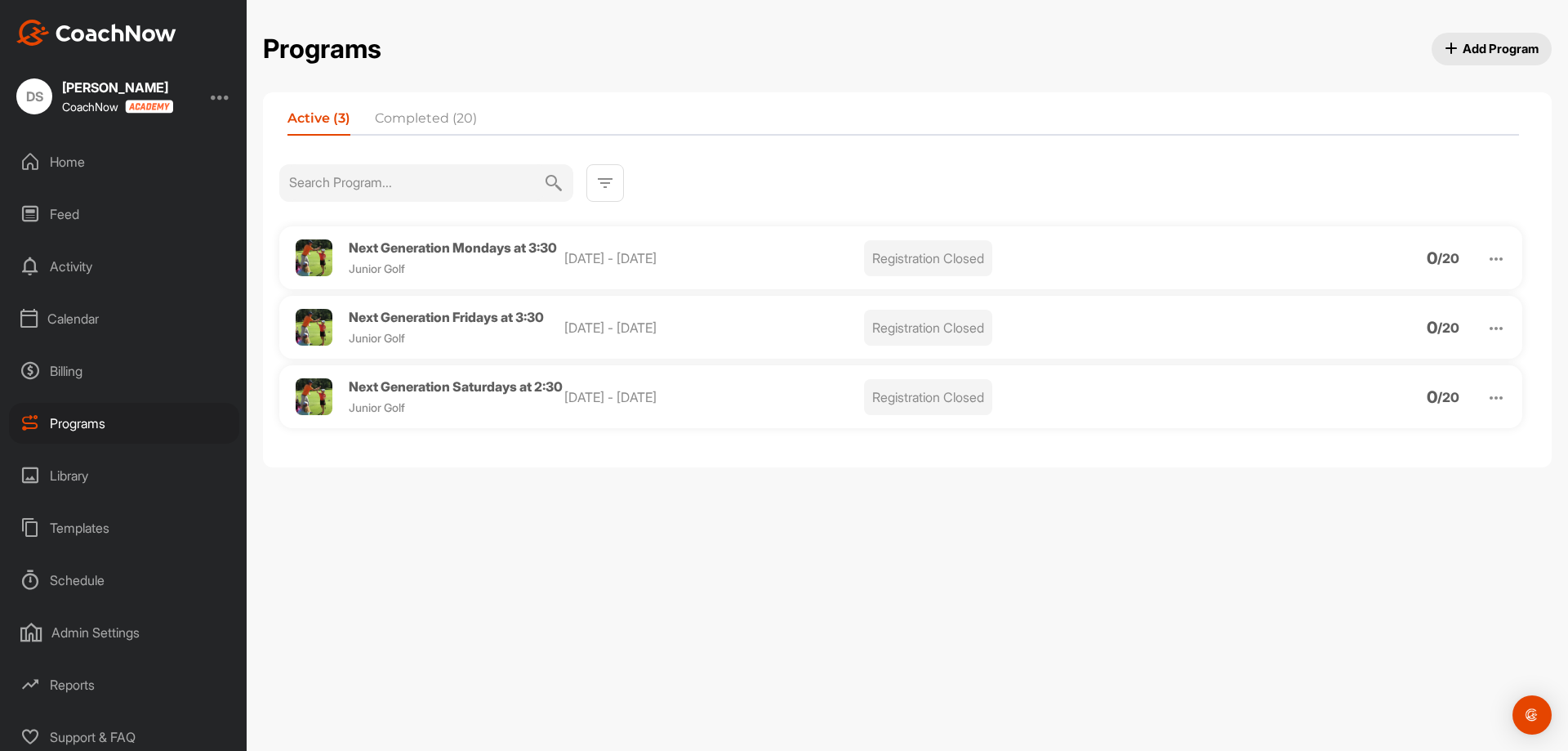
click at [1492, 49] on span "Add Program" at bounding box center [1492, 48] width 95 height 17
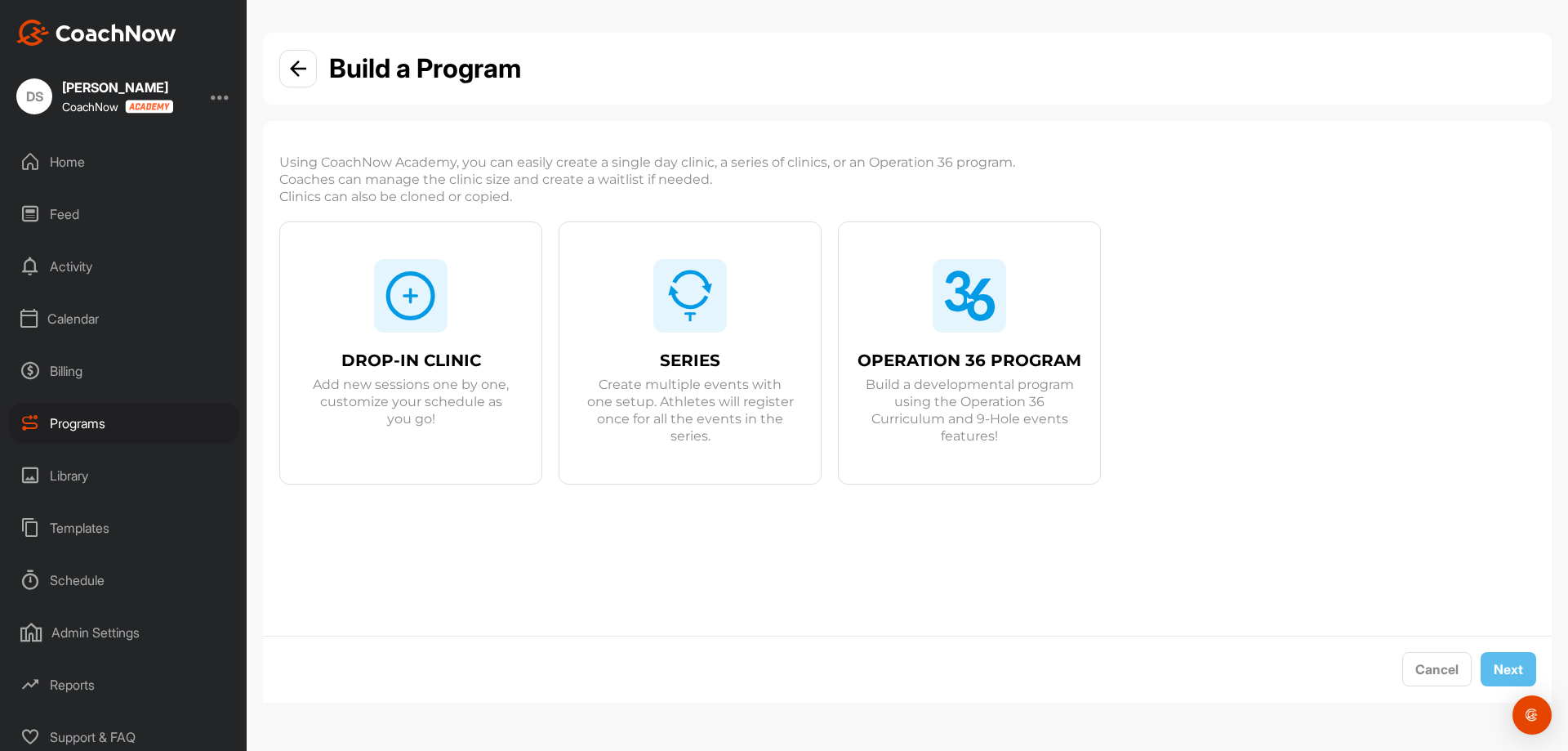
click at [691, 414] on span "Create multiple events with one setup. Athletes will register once for all the …" at bounding box center [689, 410] width 209 height 69
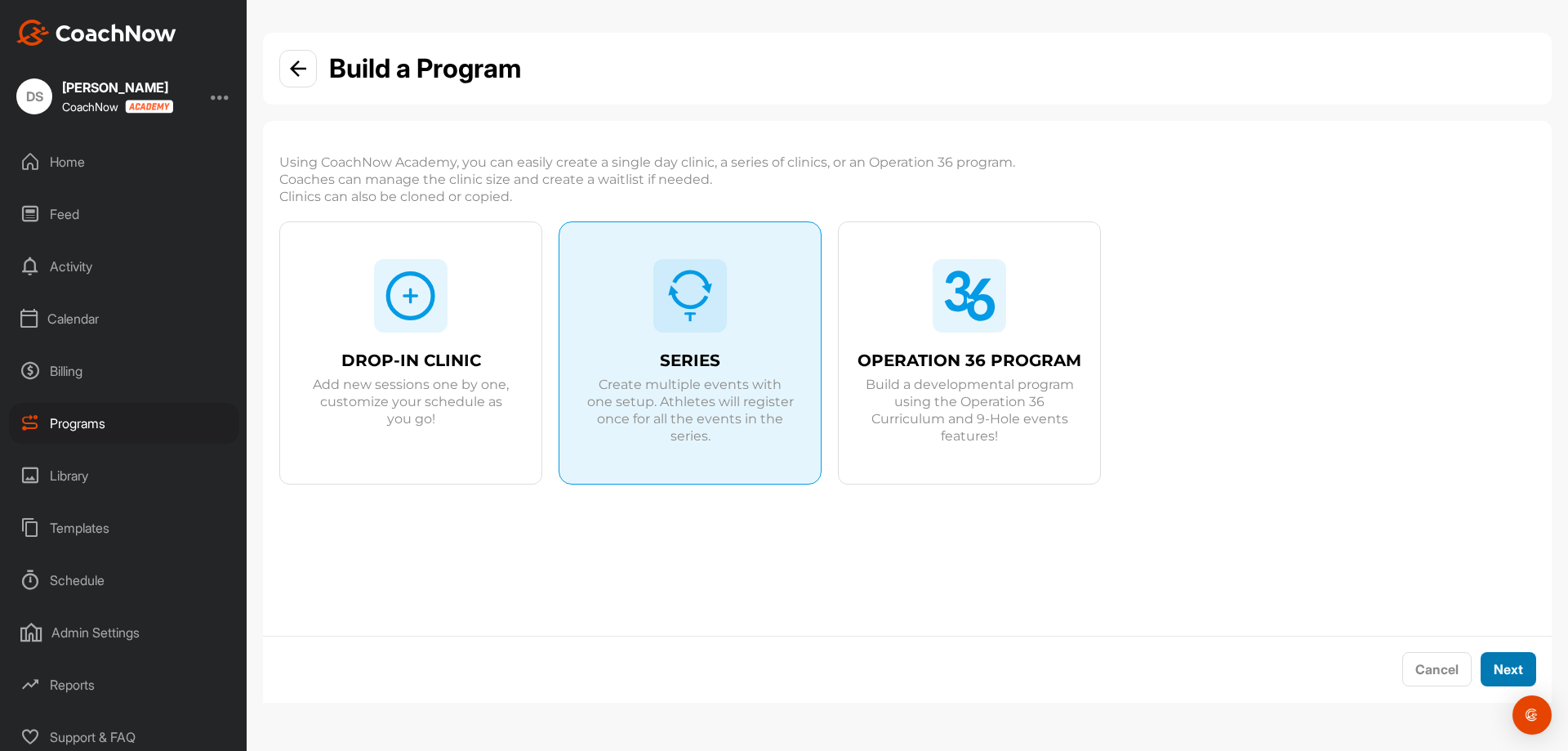
click at [1528, 675] on button "Next" at bounding box center [1508, 669] width 56 height 35
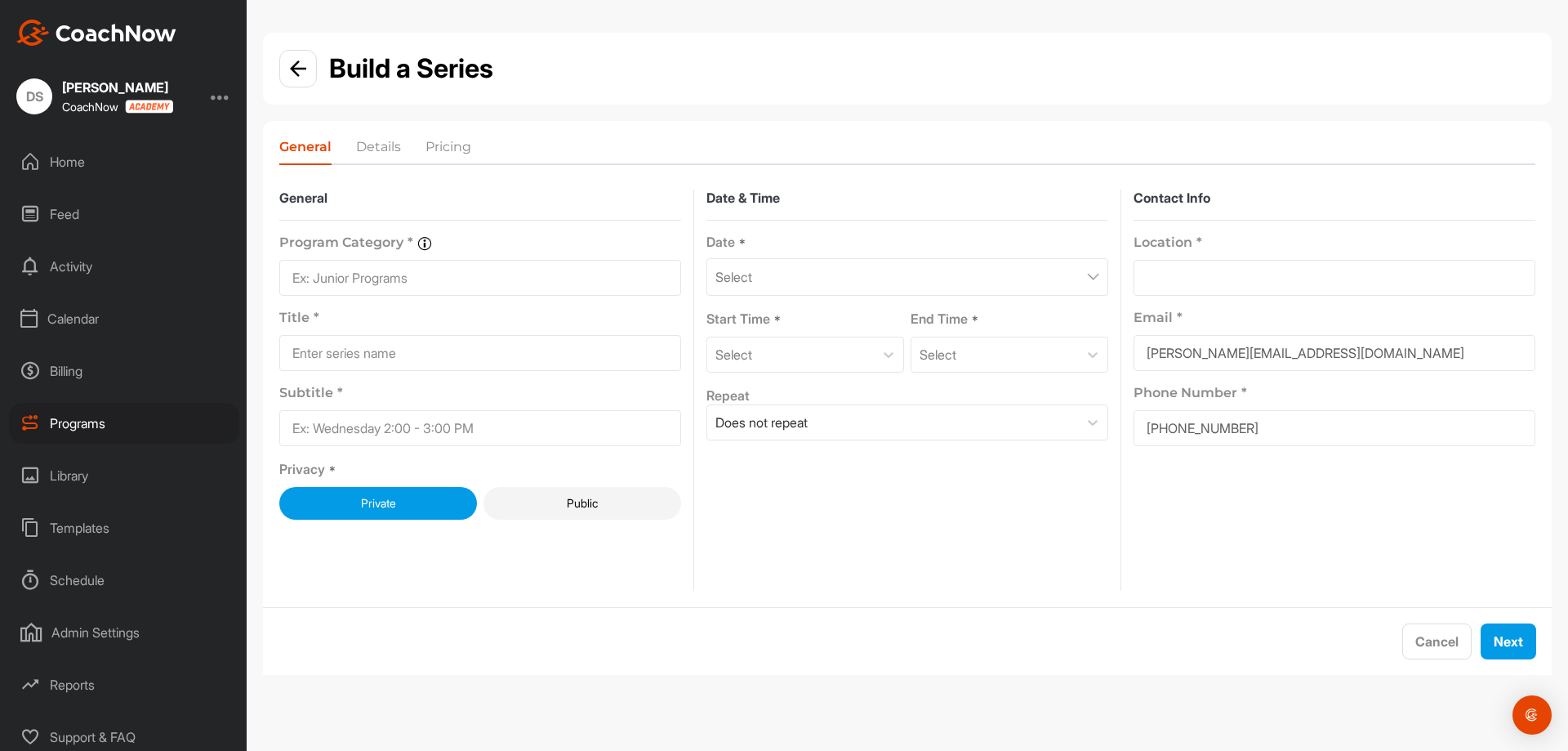
click at [416, 279] on input at bounding box center [480, 277] width 402 height 36
type input "Junior Programming"
click at [462, 353] on input at bounding box center [480, 353] width 402 height 36
type input "NEXT GEN 12+"
click at [528, 424] on input at bounding box center [480, 427] width 402 height 36
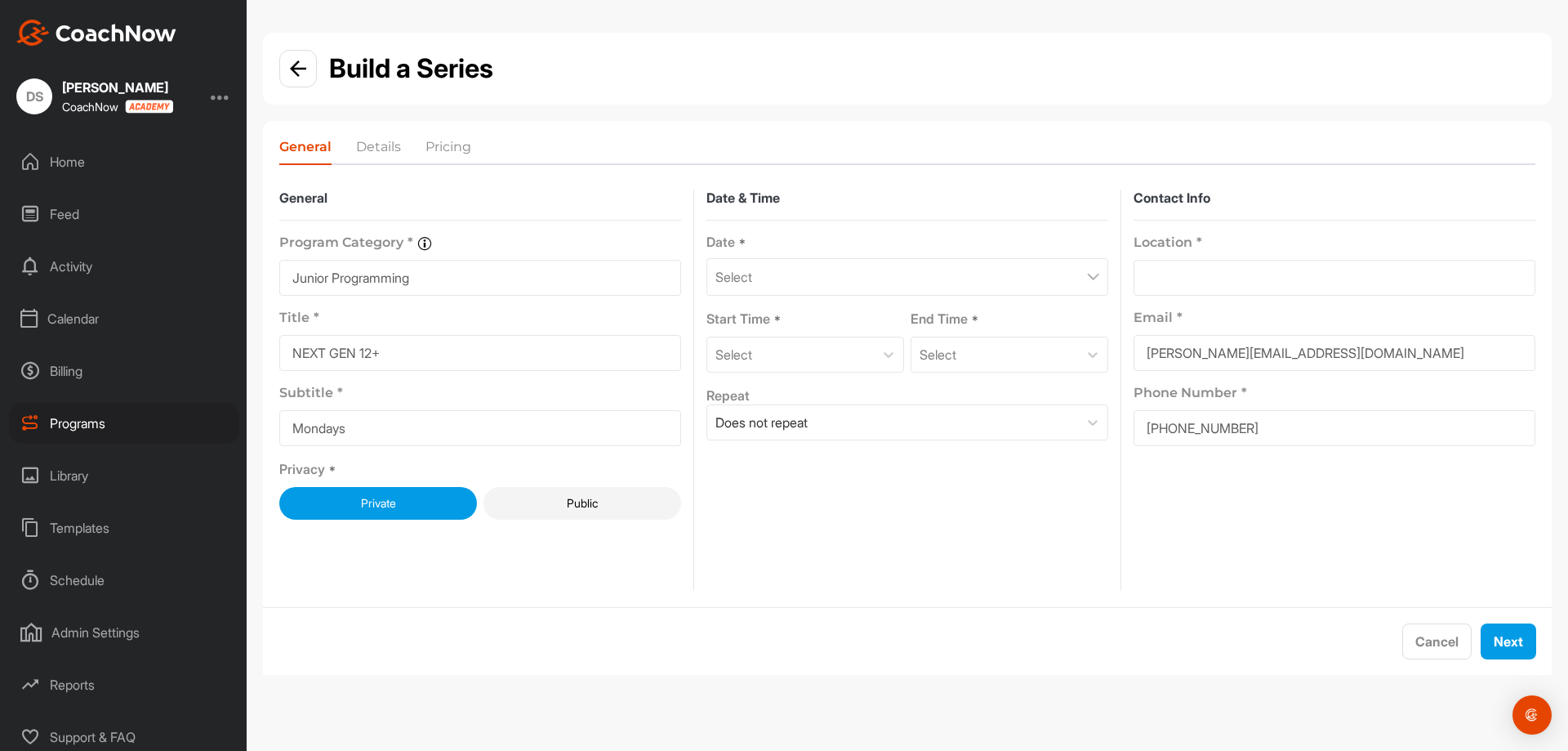
type input "Mondays at 4pm"
click at [978, 274] on div "Select" at bounding box center [907, 276] width 402 height 37
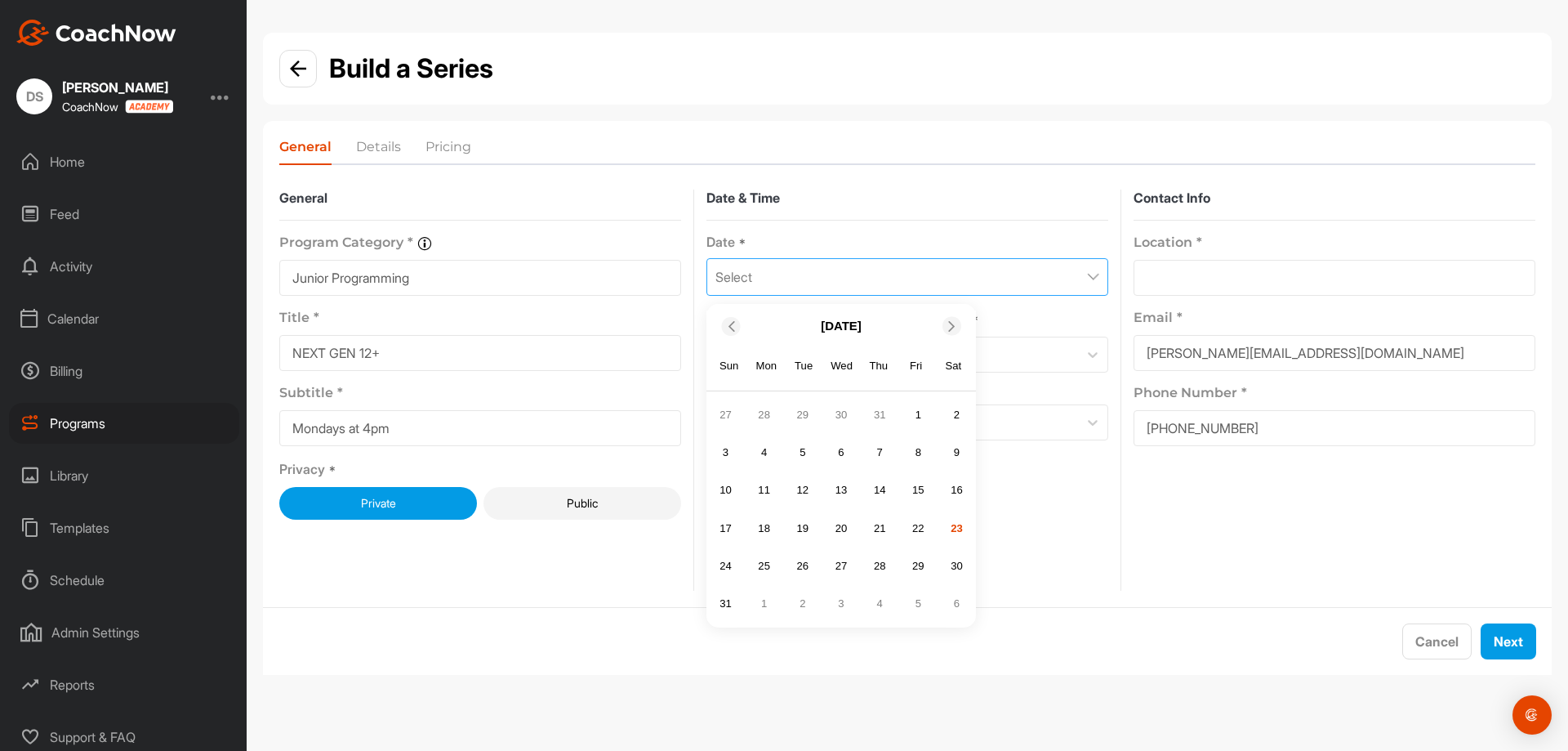
click at [954, 324] on icon at bounding box center [951, 325] width 11 height 11
click at [749, 447] on div "7 8 9 10 11 12 13" at bounding box center [841, 452] width 259 height 28
click at [756, 451] on div "8" at bounding box center [764, 452] width 24 height 24
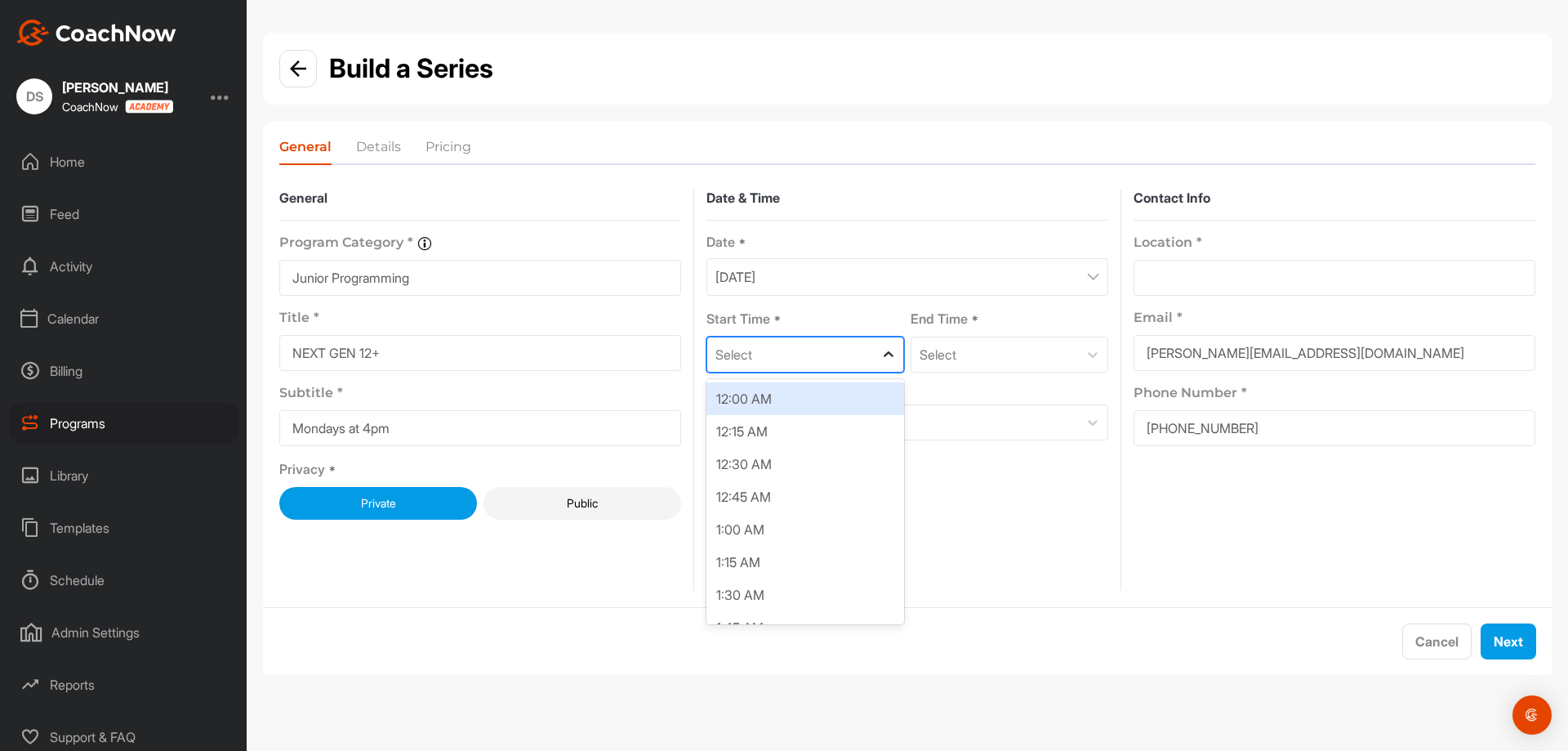
click at [889, 358] on icon at bounding box center [889, 354] width 17 height 17
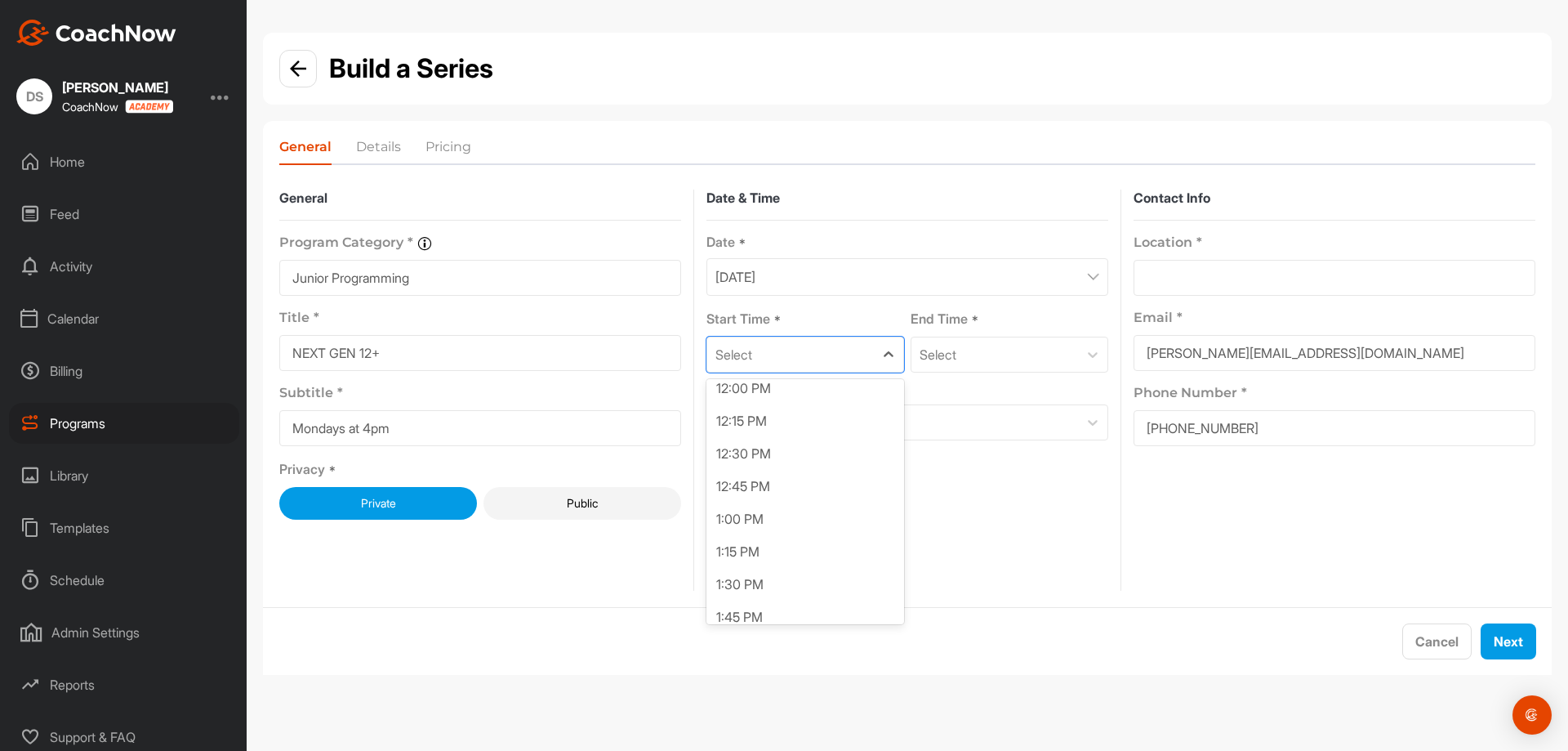
scroll to position [2002, 0]
click at [811, 487] on div "4:00 PM" at bounding box center [806, 488] width 198 height 32
click at [1089, 351] on icon at bounding box center [1092, 354] width 17 height 17
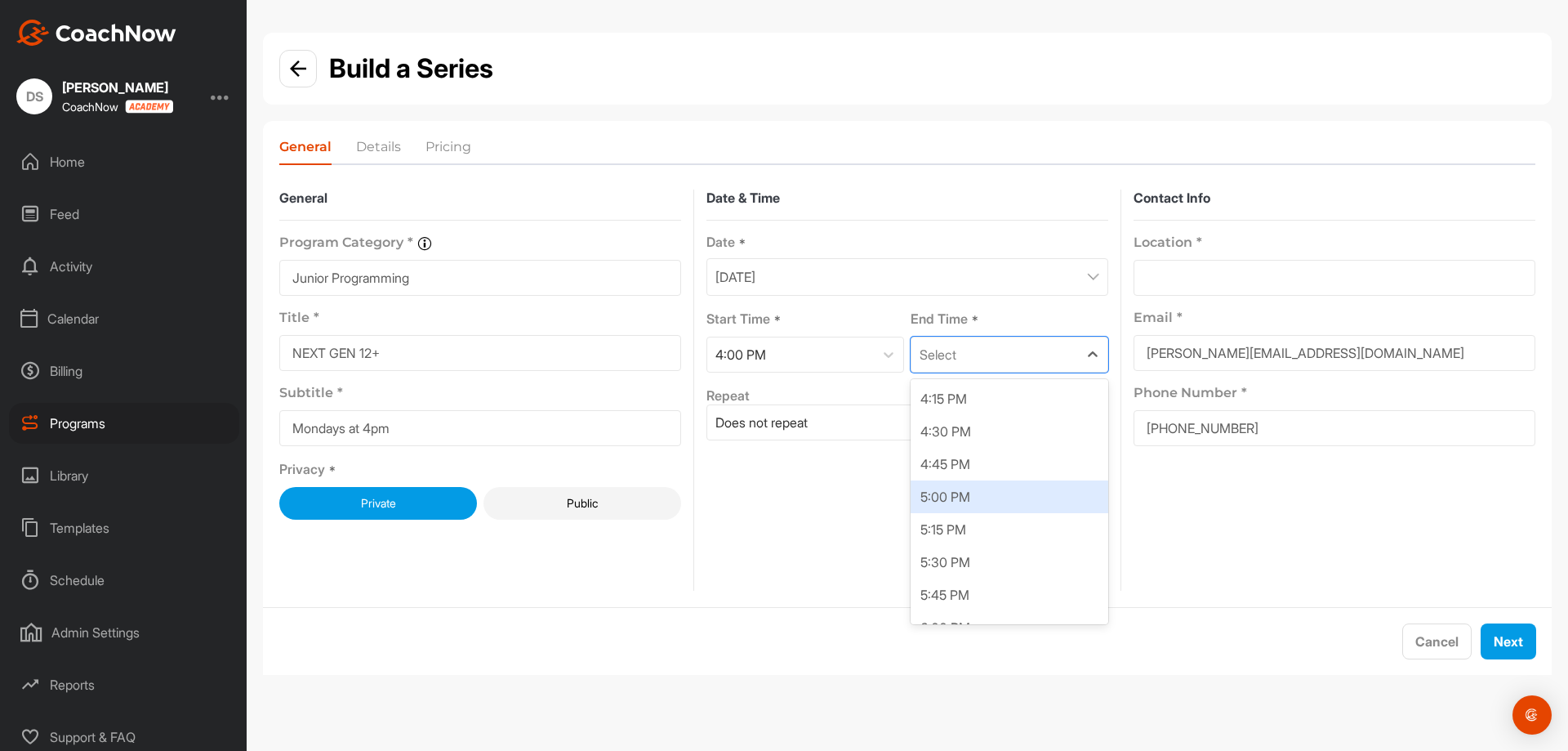
click at [1059, 487] on div "5:00 PM" at bounding box center [1009, 497] width 198 height 32
click at [1021, 409] on div "Does not repeat" at bounding box center [893, 422] width 371 height 34
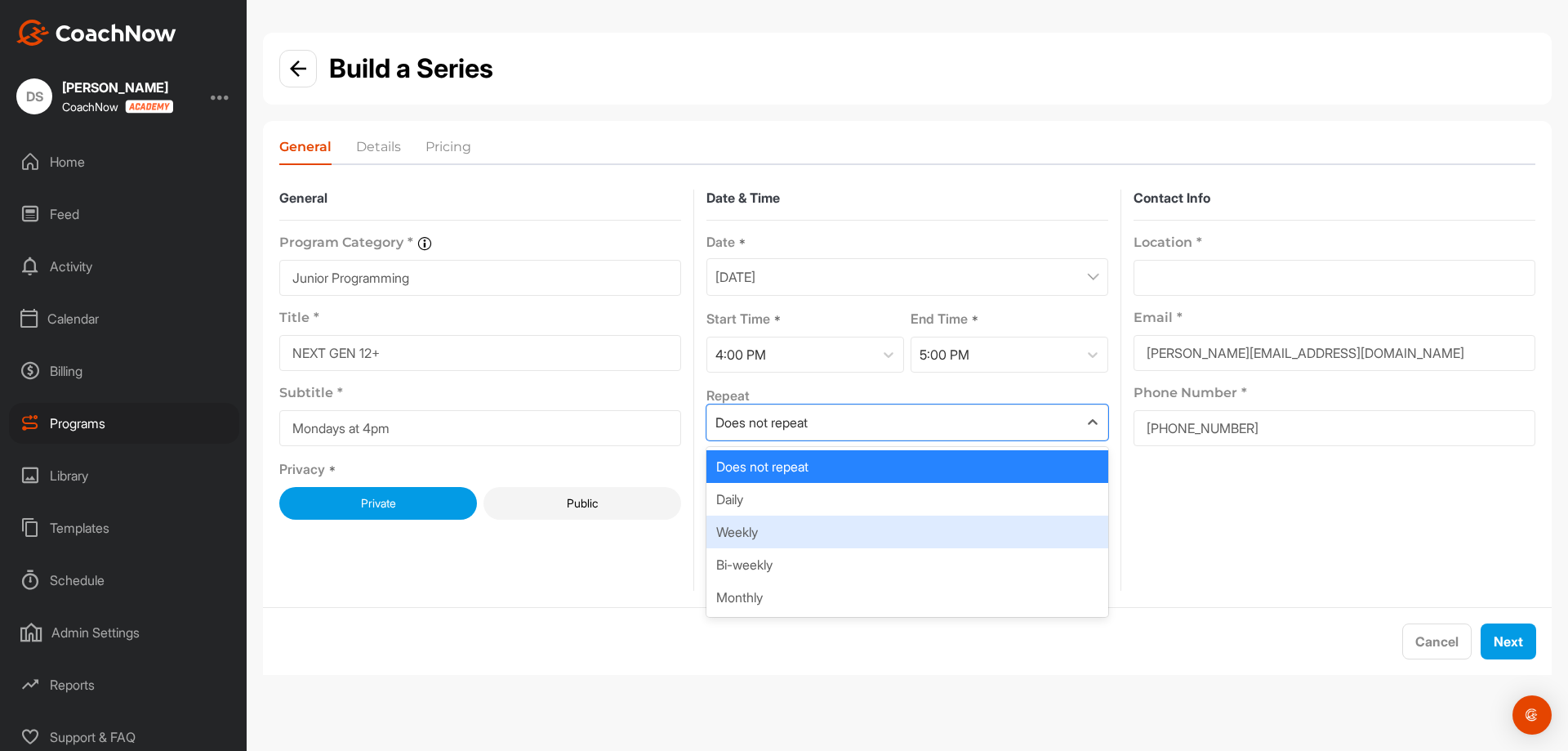
click at [917, 539] on div "Weekly" at bounding box center [907, 531] width 402 height 32
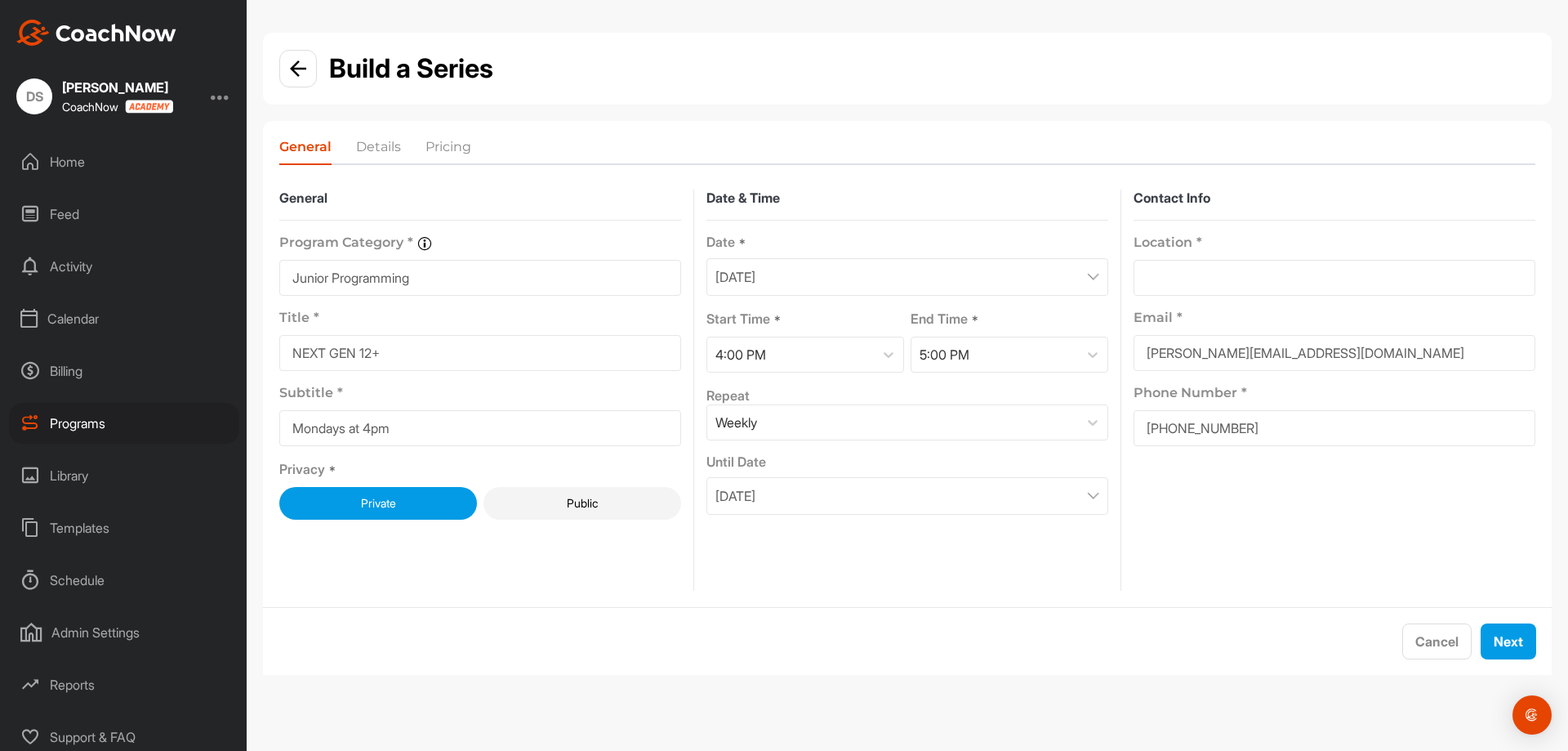
click at [1294, 269] on input at bounding box center [1334, 277] width 402 height 36
type input "629 Goldstream Ave, Victoria, BC , Victoria, British Columbia, V9B2W9, CA"
click at [1508, 641] on button "Next" at bounding box center [1508, 640] width 56 height 36
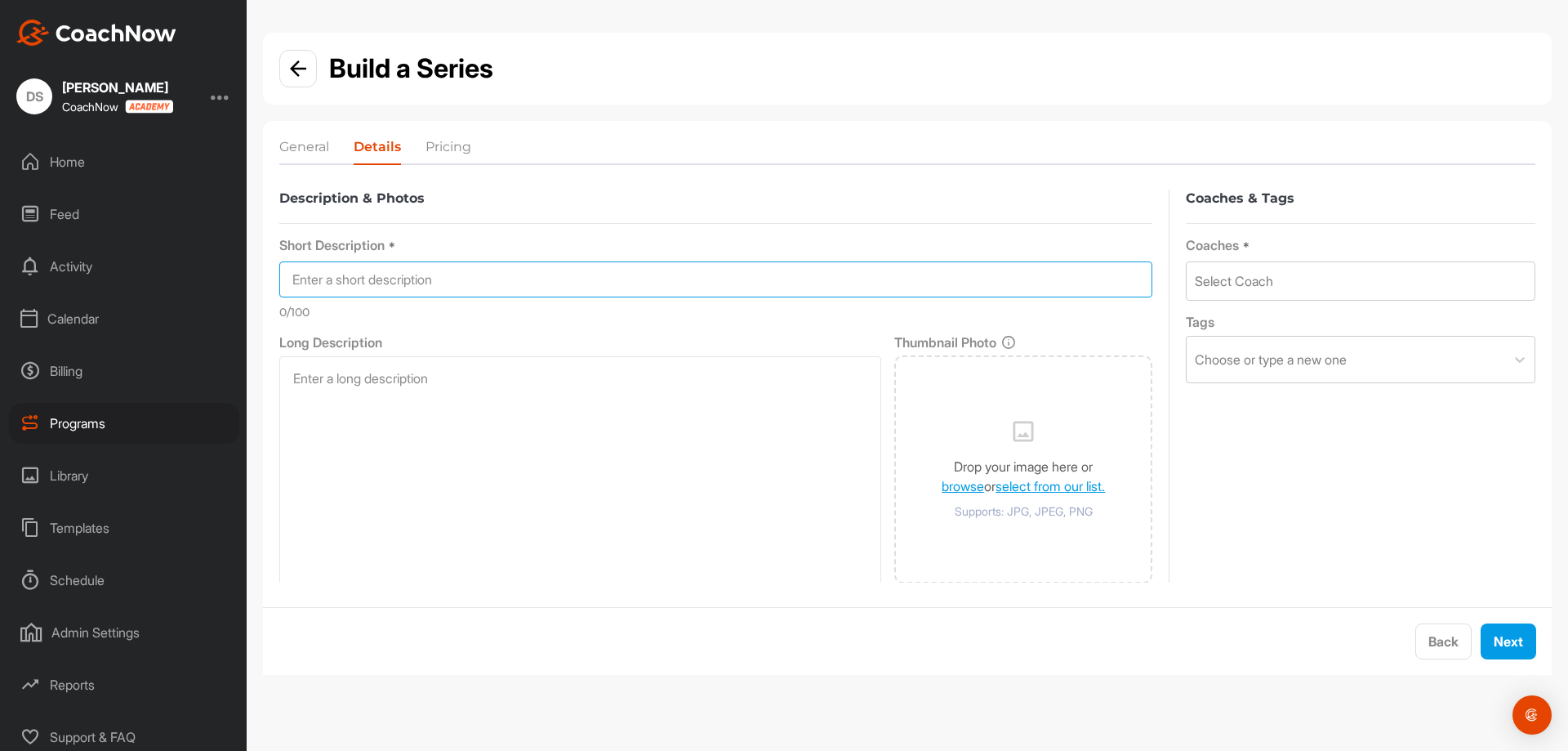
click at [607, 278] on input at bounding box center [716, 279] width 873 height 36
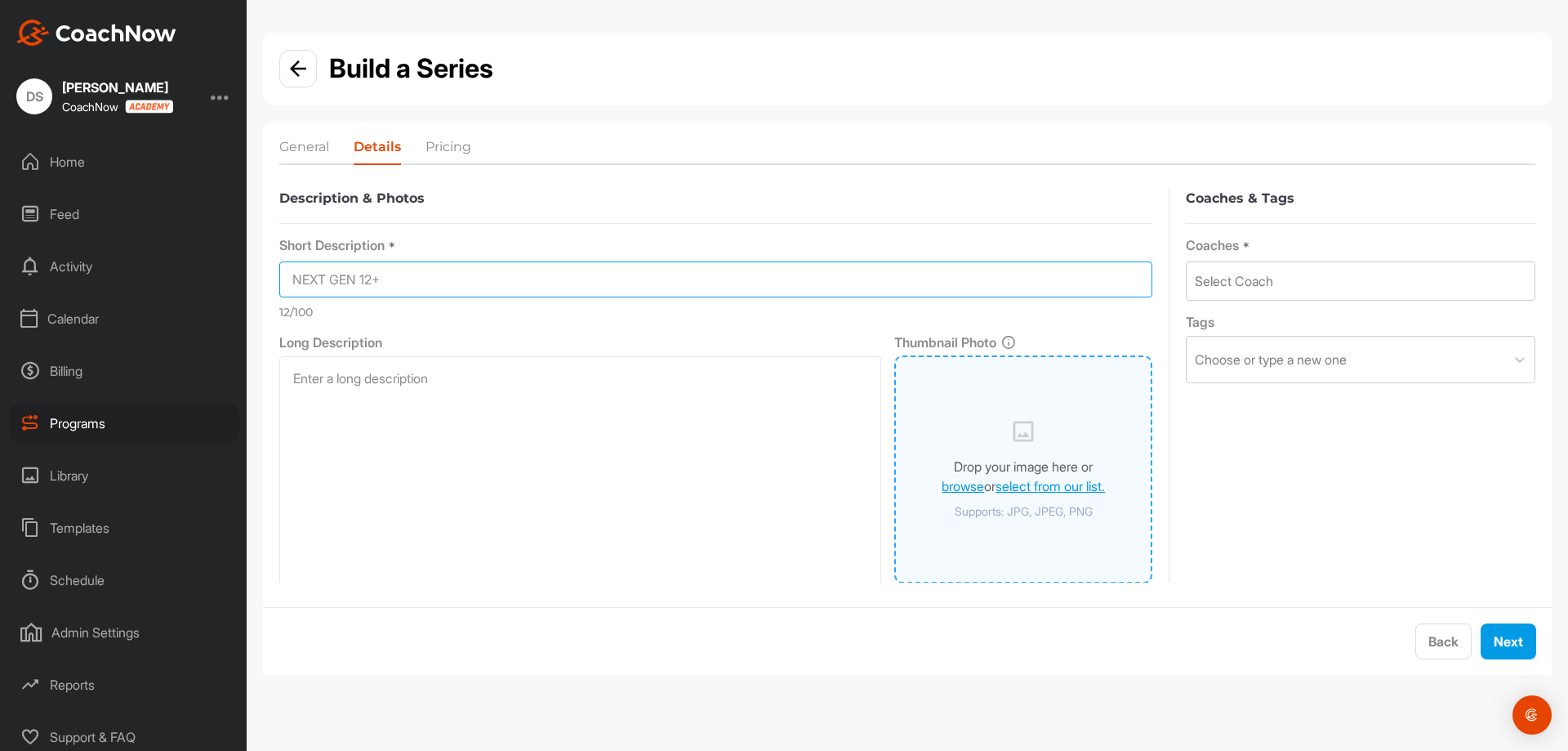
type input "NEXT GEN 12+"
click at [1014, 444] on img at bounding box center [1023, 437] width 24 height 37
click at [1003, 486] on link "select from our list." at bounding box center [1050, 487] width 110 height 17
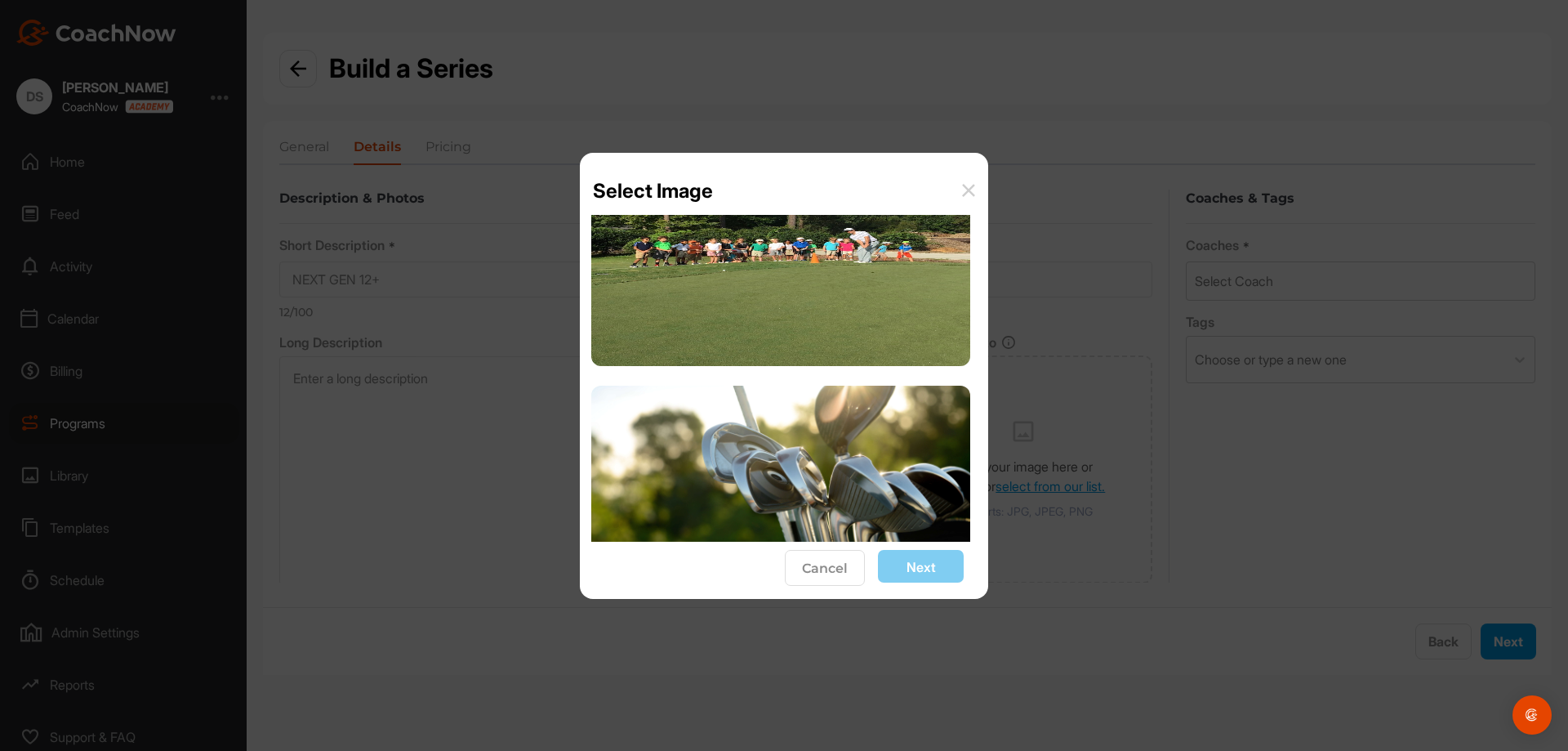
scroll to position [2470, 0]
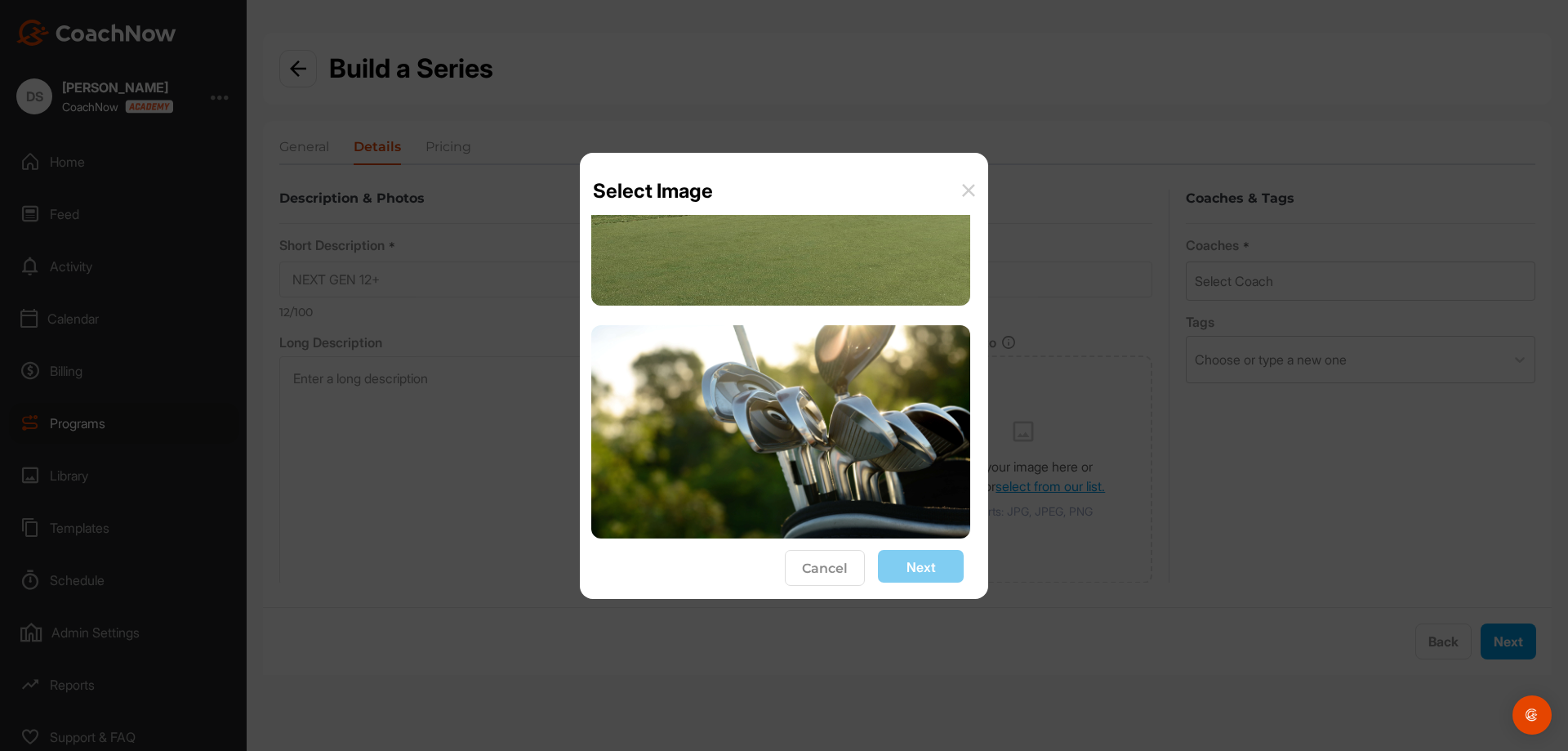
click at [830, 571] on button "Cancel" at bounding box center [825, 567] width 80 height 36
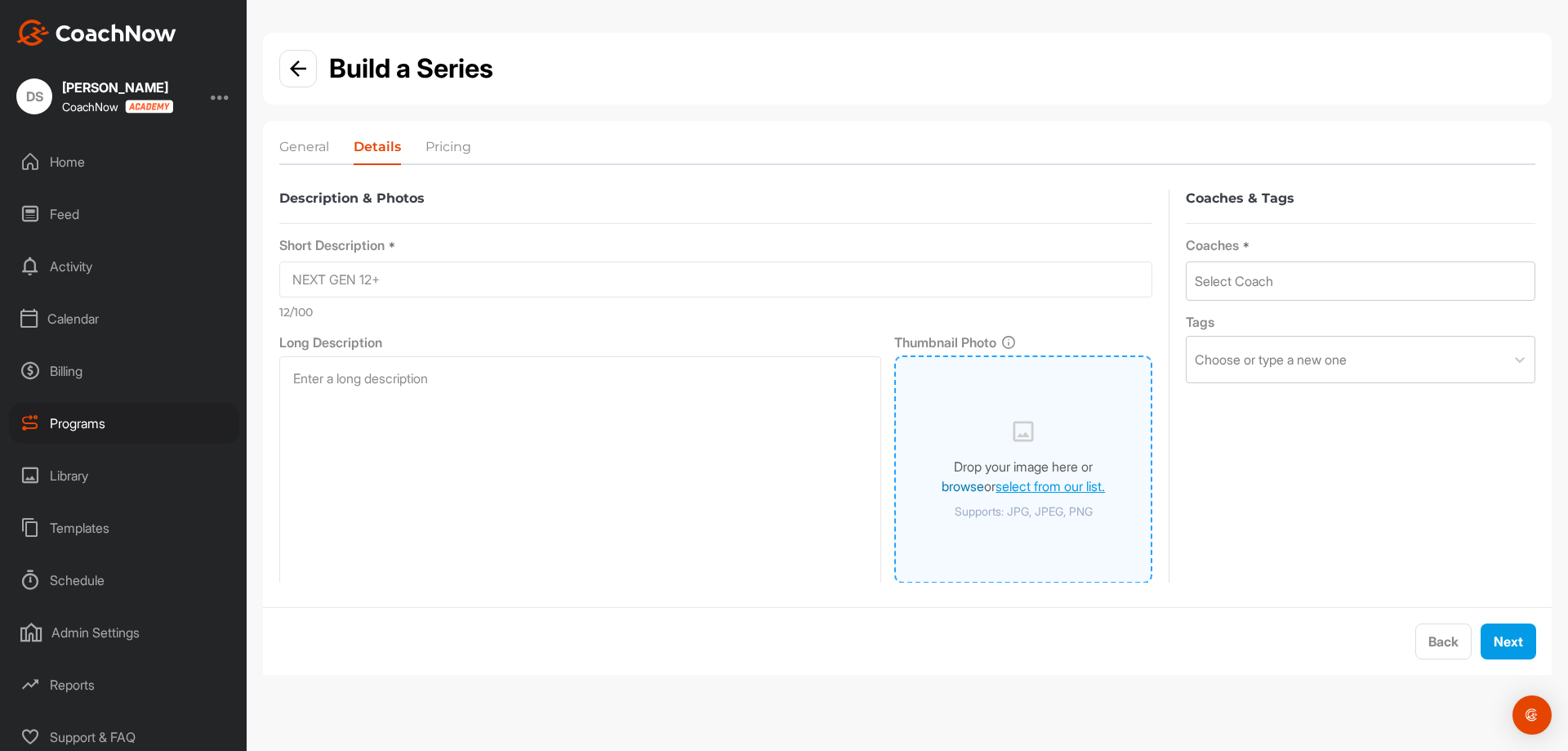
click at [942, 482] on link "browse" at bounding box center [963, 487] width 42 height 17
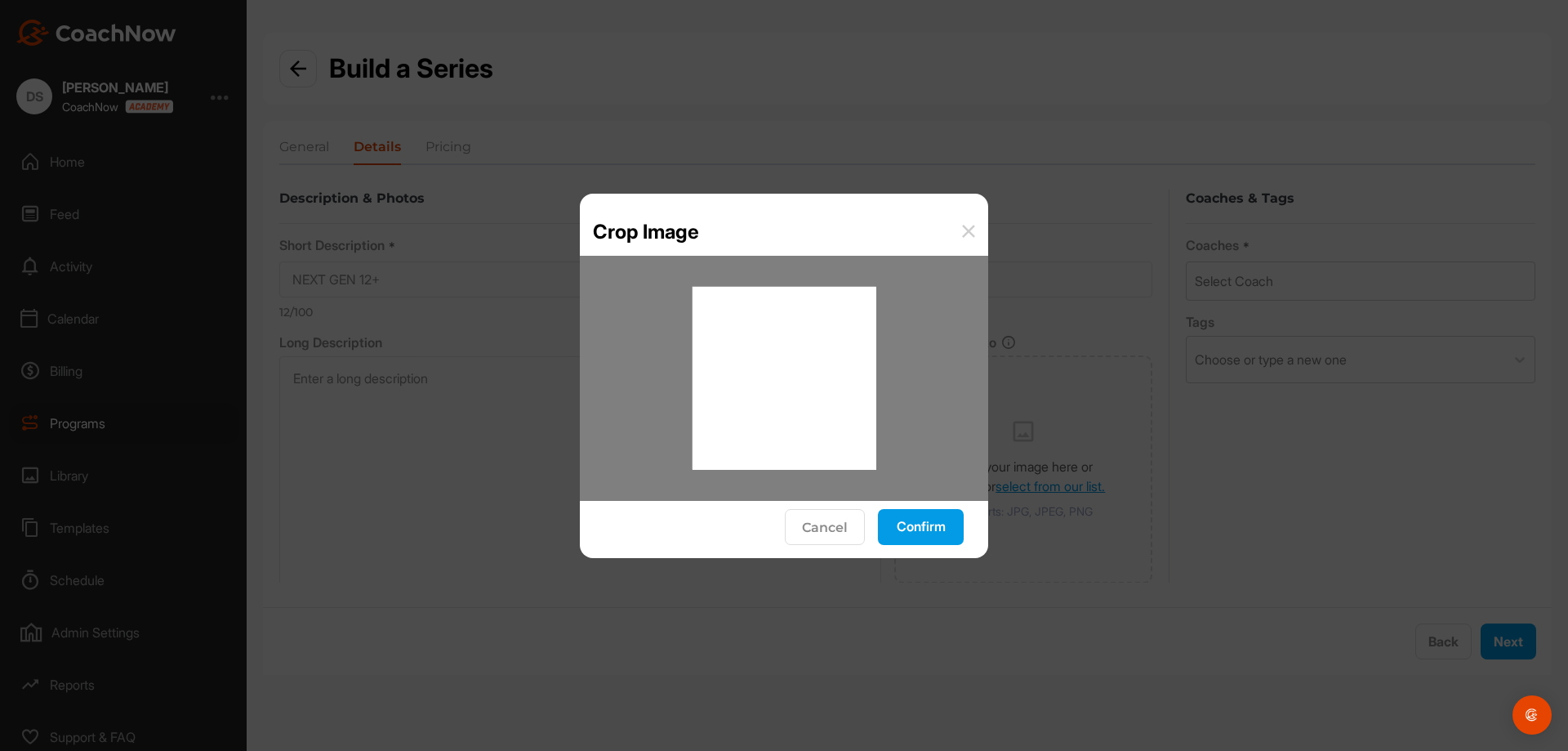
drag, startPoint x: 808, startPoint y: 403, endPoint x: 838, endPoint y: 388, distance: 33.5
click at [838, 388] on div at bounding box center [784, 378] width 184 height 184
click at [940, 530] on button "Confirm" at bounding box center [920, 526] width 86 height 36
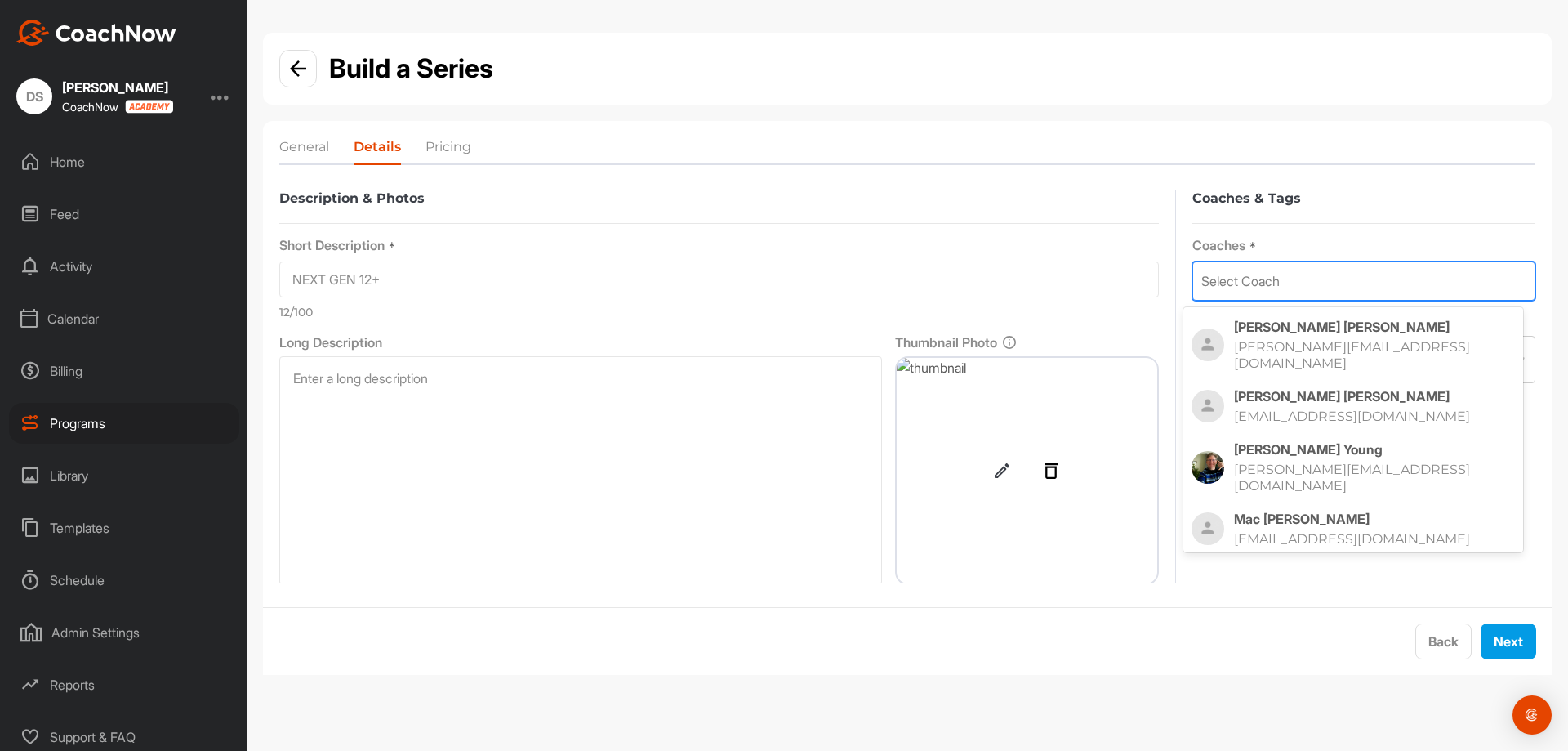
click at [1401, 282] on div "Select Coach" at bounding box center [1363, 280] width 342 height 37
click at [1376, 347] on p "dereks@royalcolwood.org" at bounding box center [1358, 355] width 249 height 32
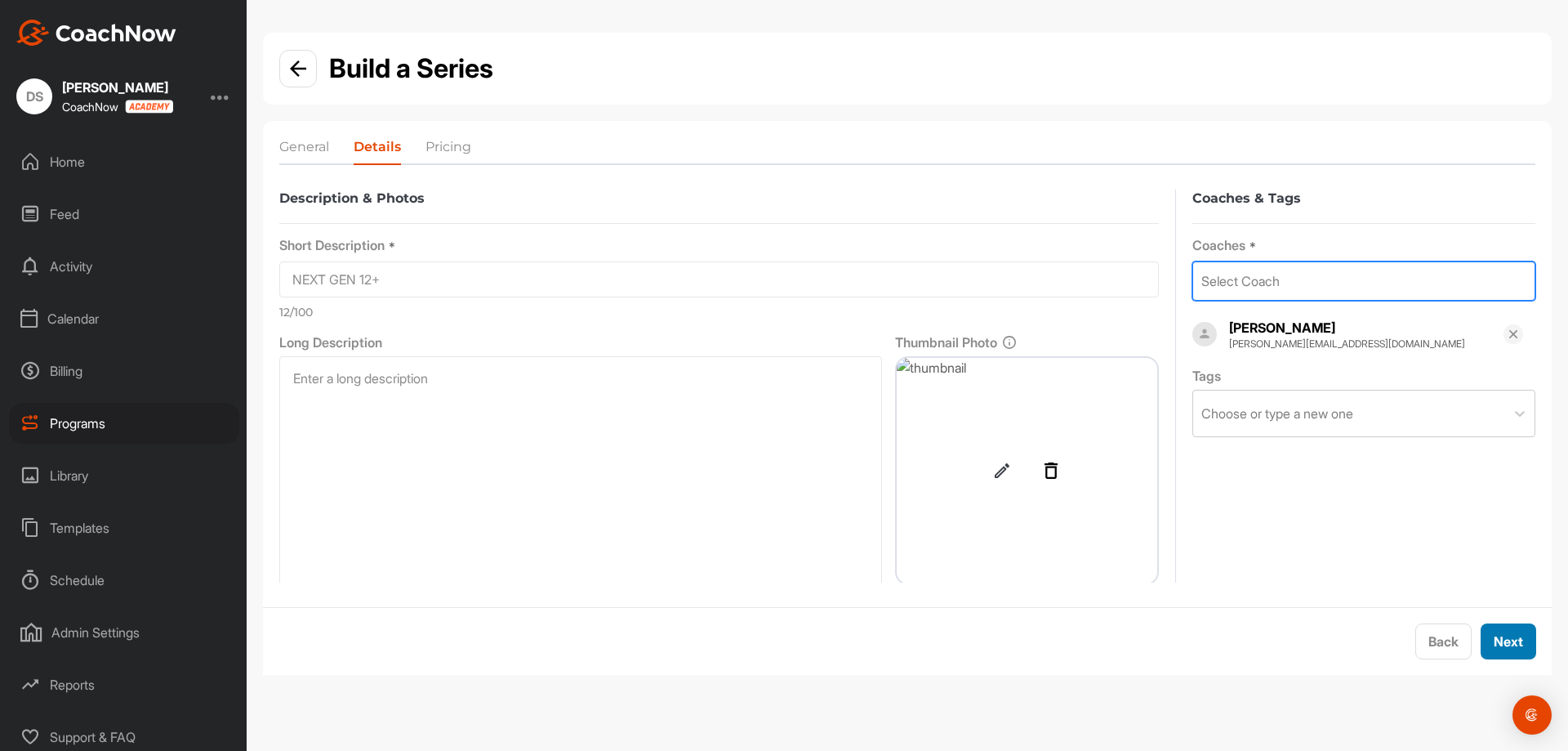
click at [1515, 644] on button "Next" at bounding box center [1508, 640] width 56 height 36
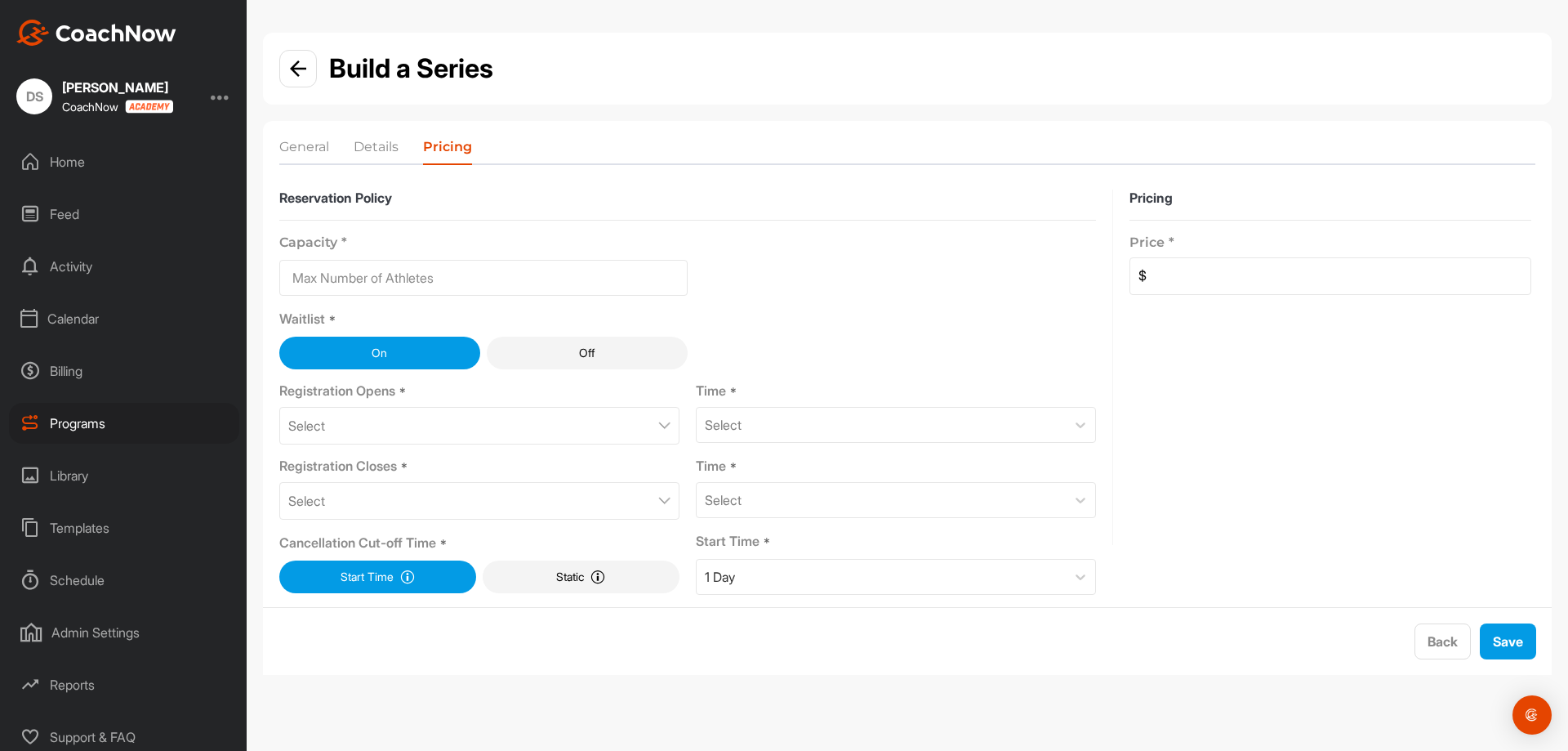
click at [521, 277] on input at bounding box center [483, 277] width 408 height 36
type input "20"
click at [619, 420] on div "Select" at bounding box center [479, 425] width 400 height 37
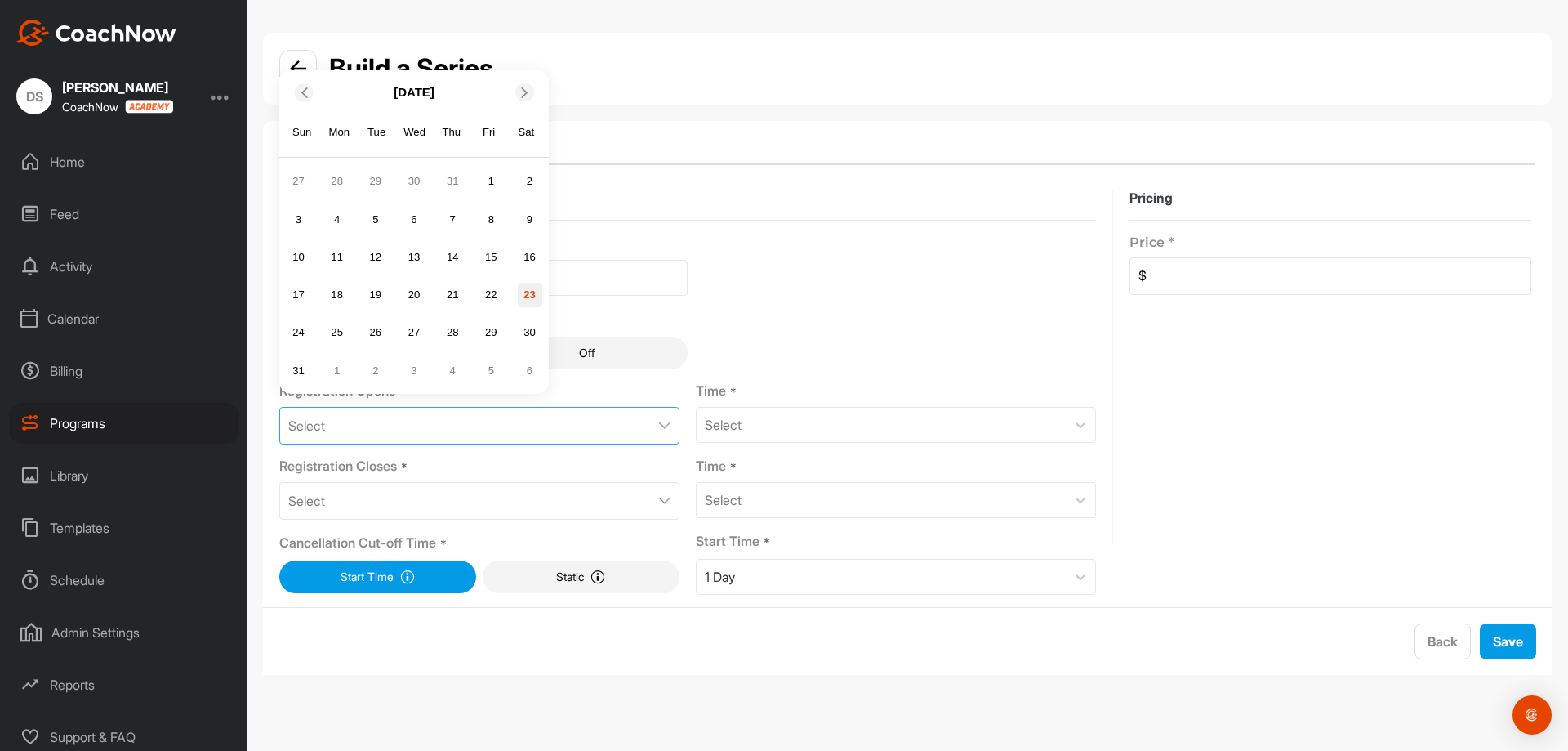
click at [522, 299] on div "23" at bounding box center [530, 294] width 24 height 24
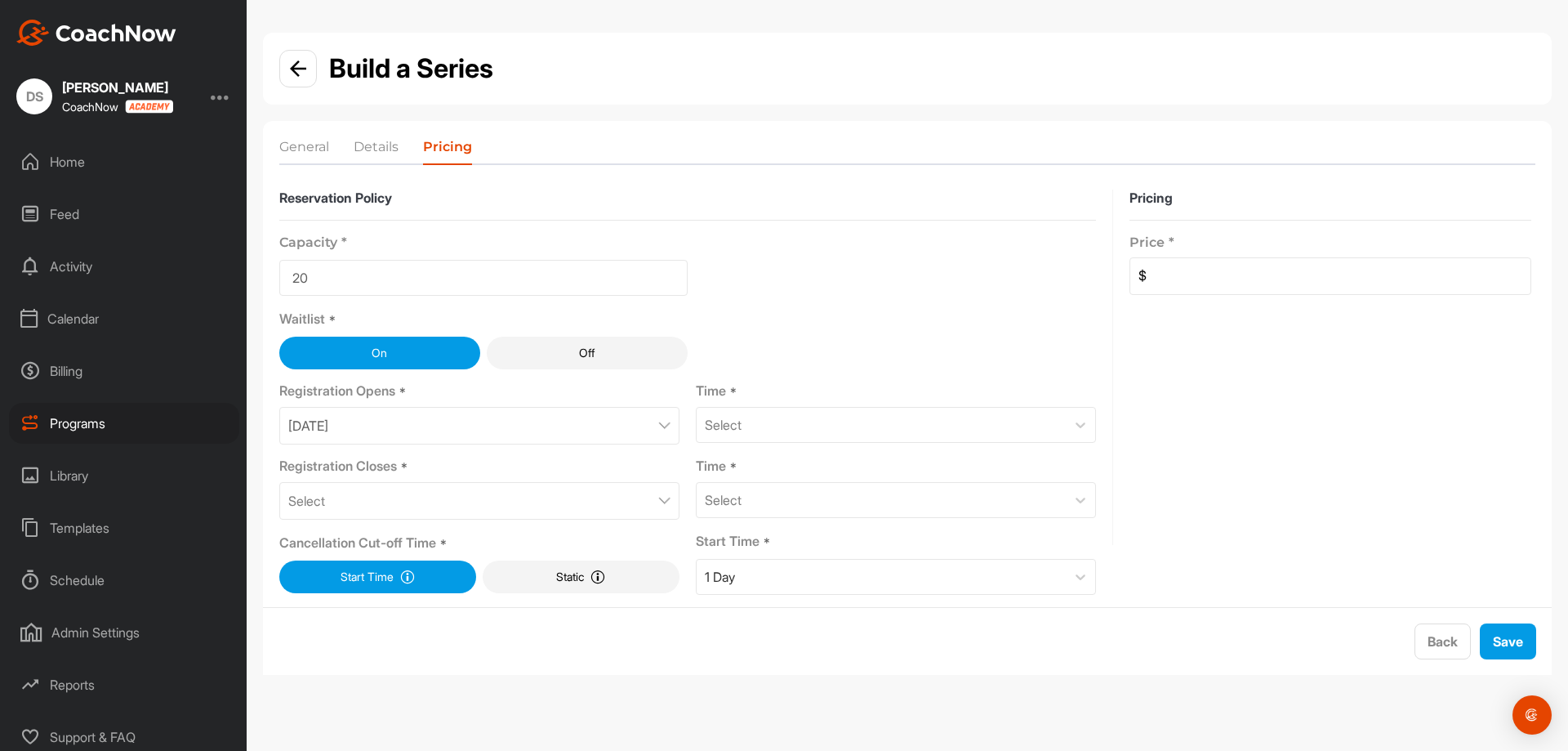
click at [593, 502] on div "Select" at bounding box center [479, 501] width 400 height 37
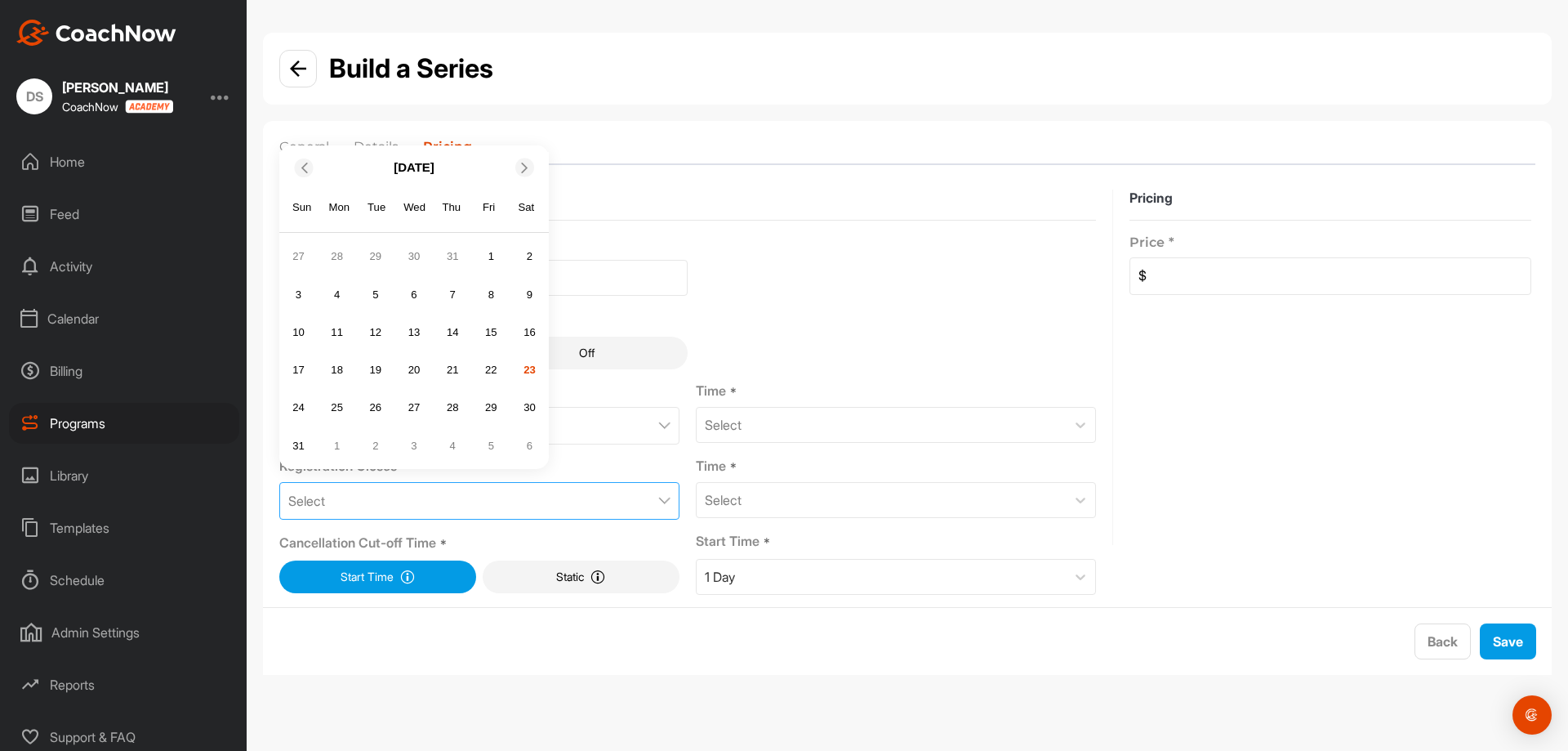
click at [530, 371] on div "23" at bounding box center [530, 369] width 24 height 24
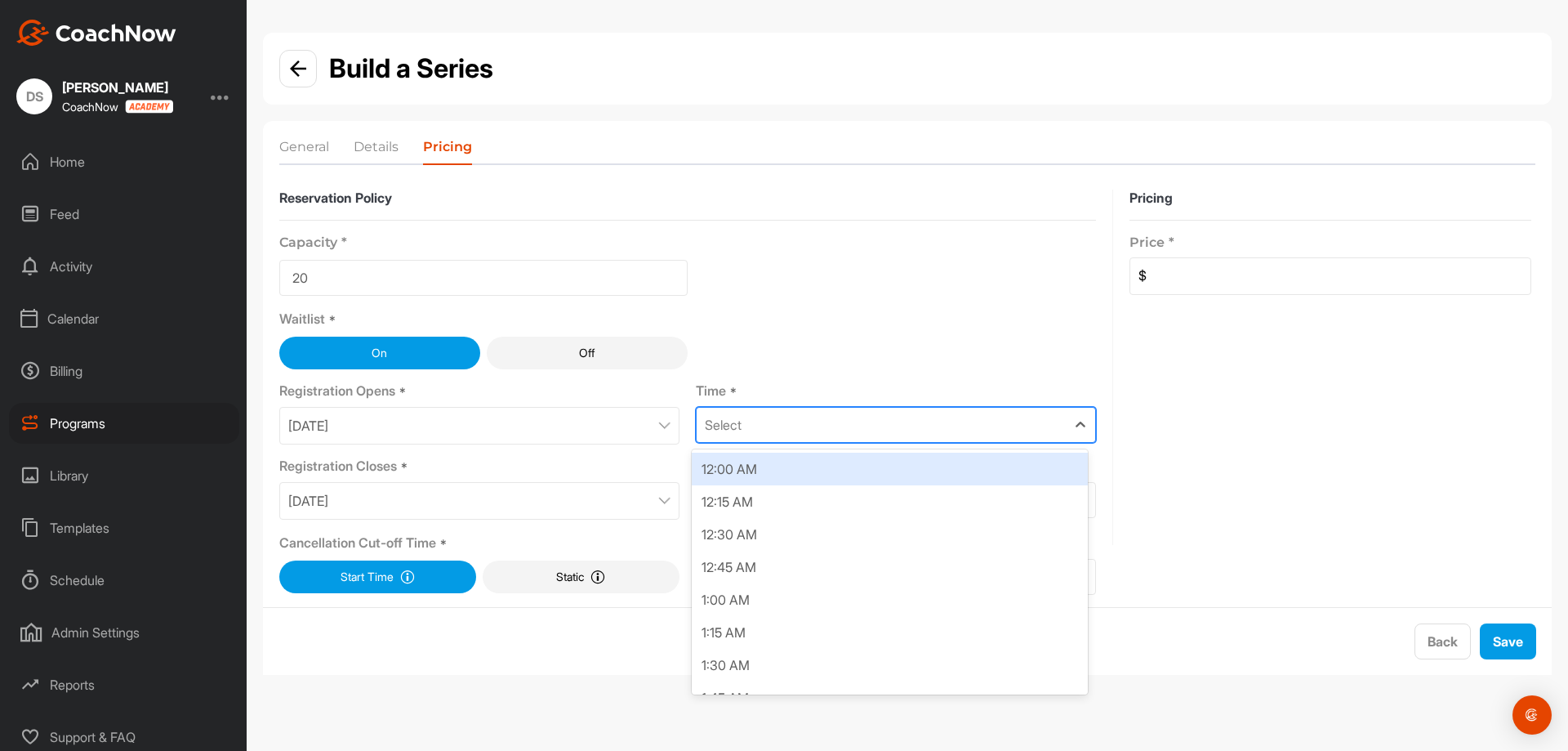
click at [1028, 420] on div "Select" at bounding box center [881, 424] width 369 height 34
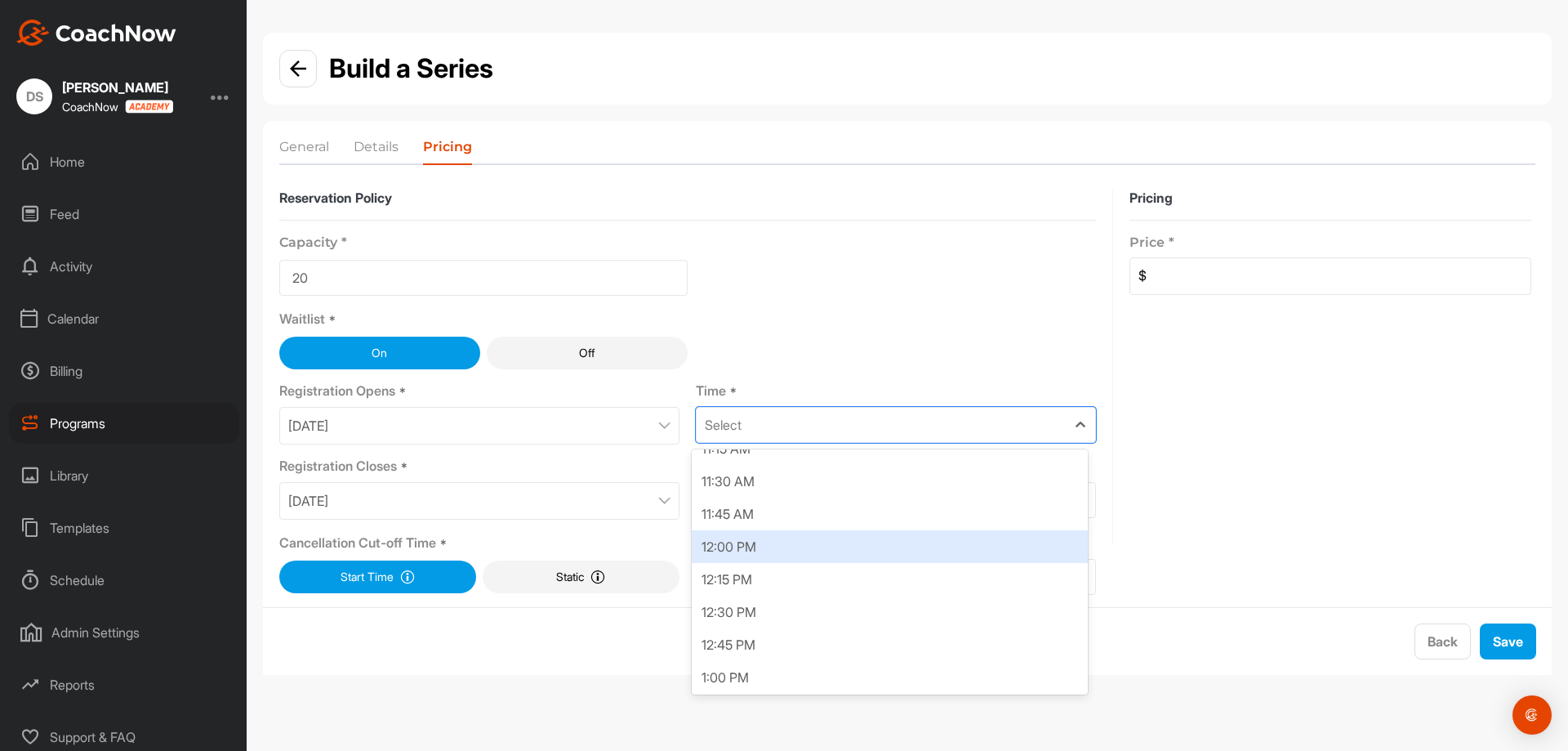
click at [897, 544] on div "12:00 PM" at bounding box center [890, 546] width 396 height 32
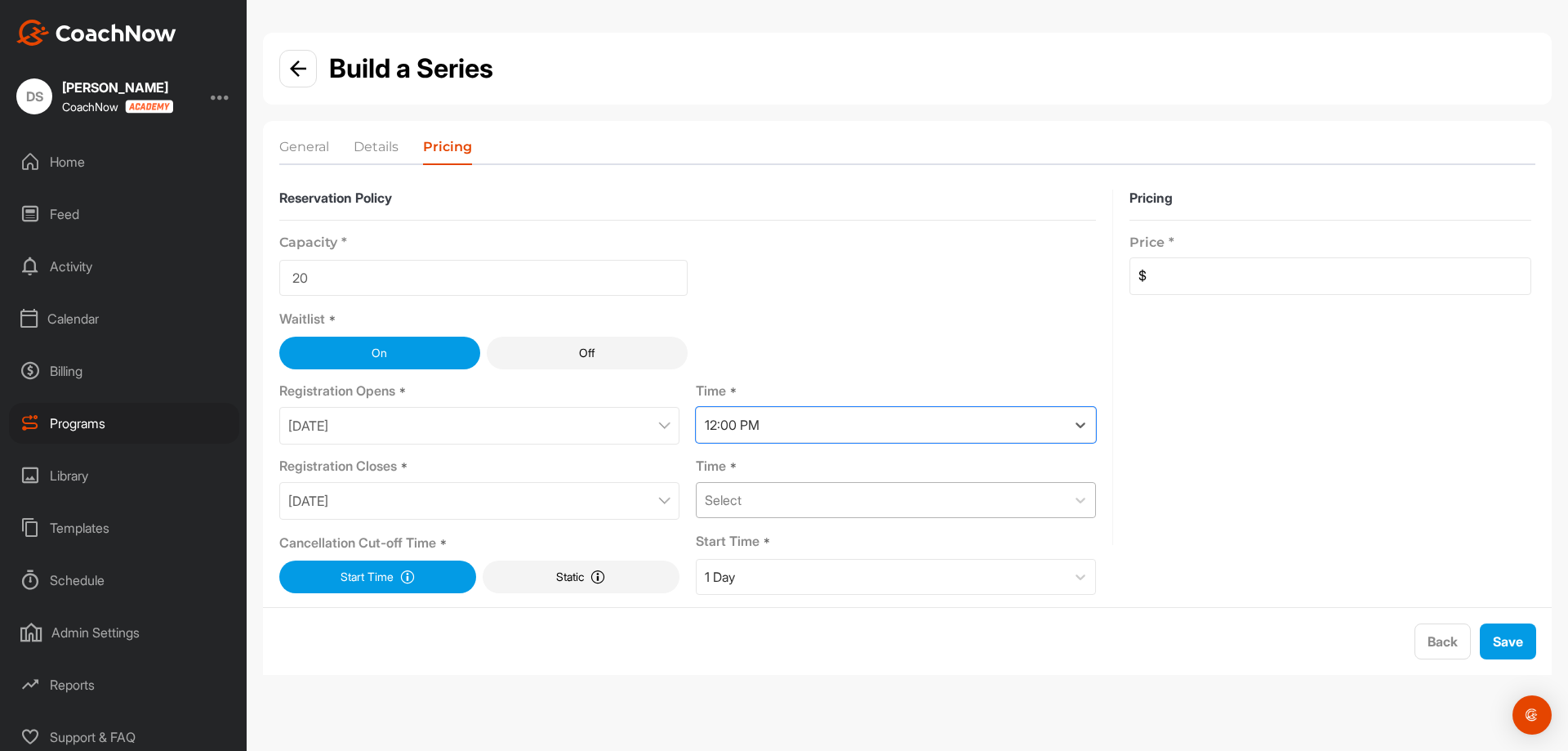
click at [920, 486] on div "Select" at bounding box center [881, 500] width 369 height 34
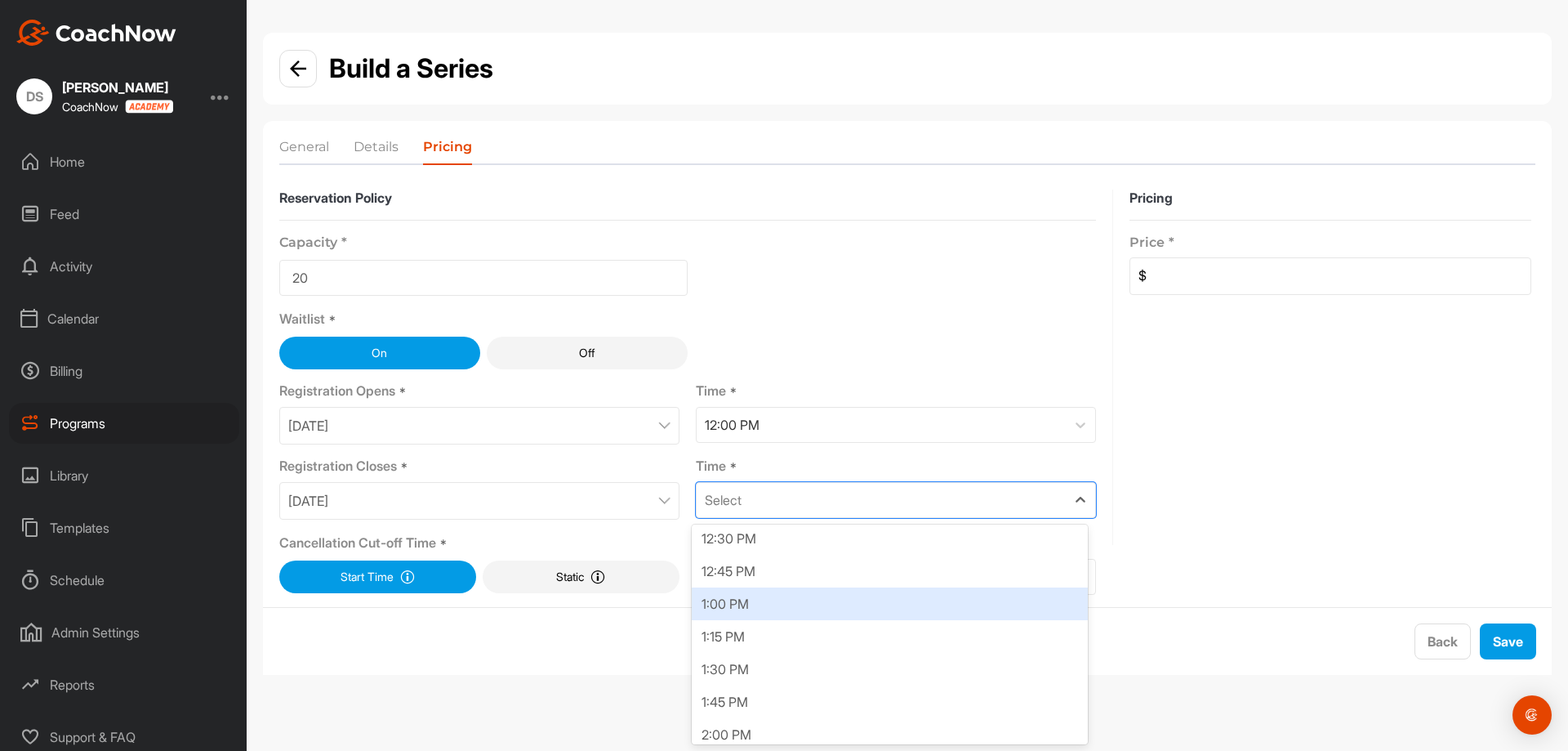
scroll to position [1634, 0]
click at [810, 612] on div "1:00 PM" at bounding box center [890, 609] width 396 height 32
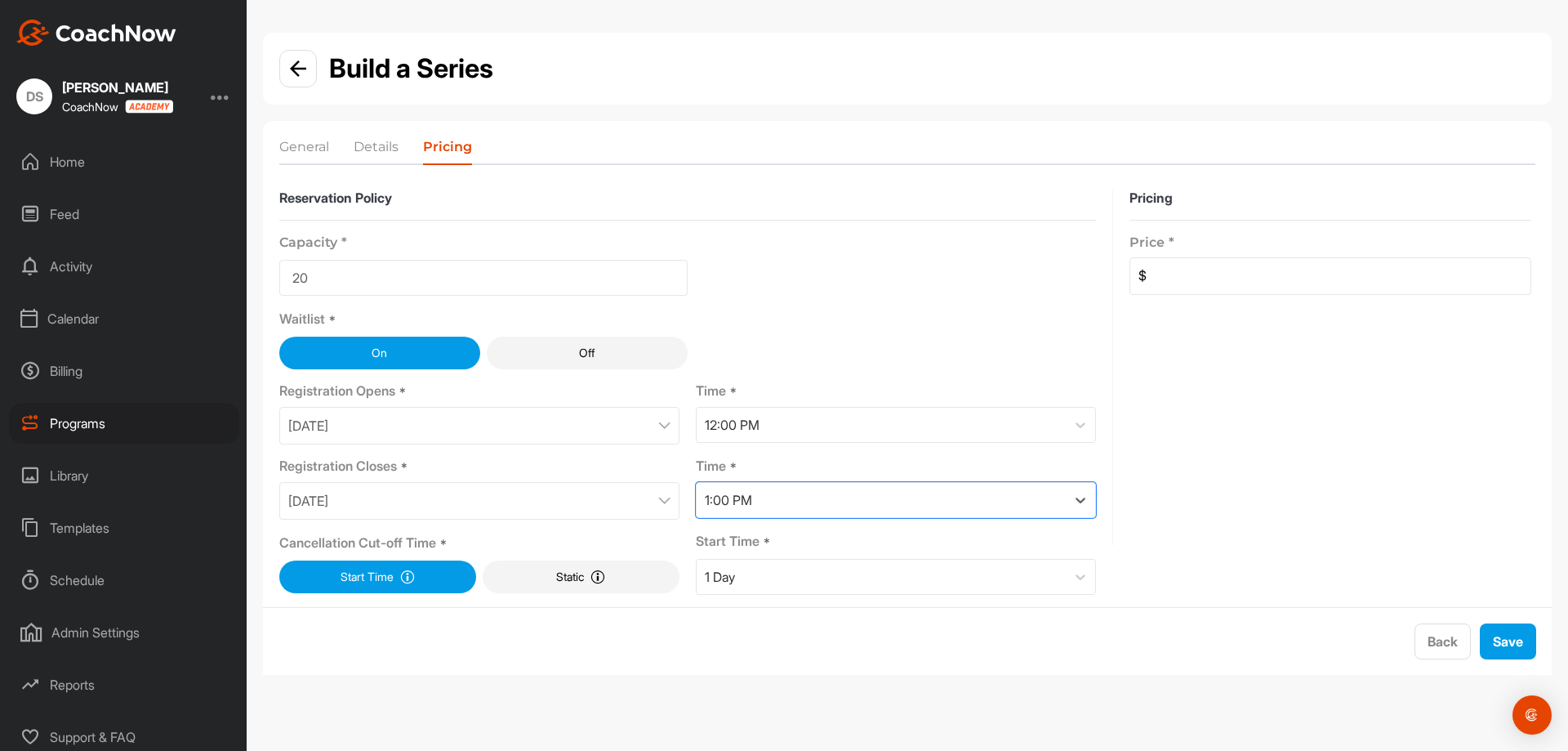
click at [1246, 277] on input at bounding box center [1339, 275] width 384 height 36
type input "0"
click at [1508, 649] on button "Save" at bounding box center [1508, 640] width 57 height 36
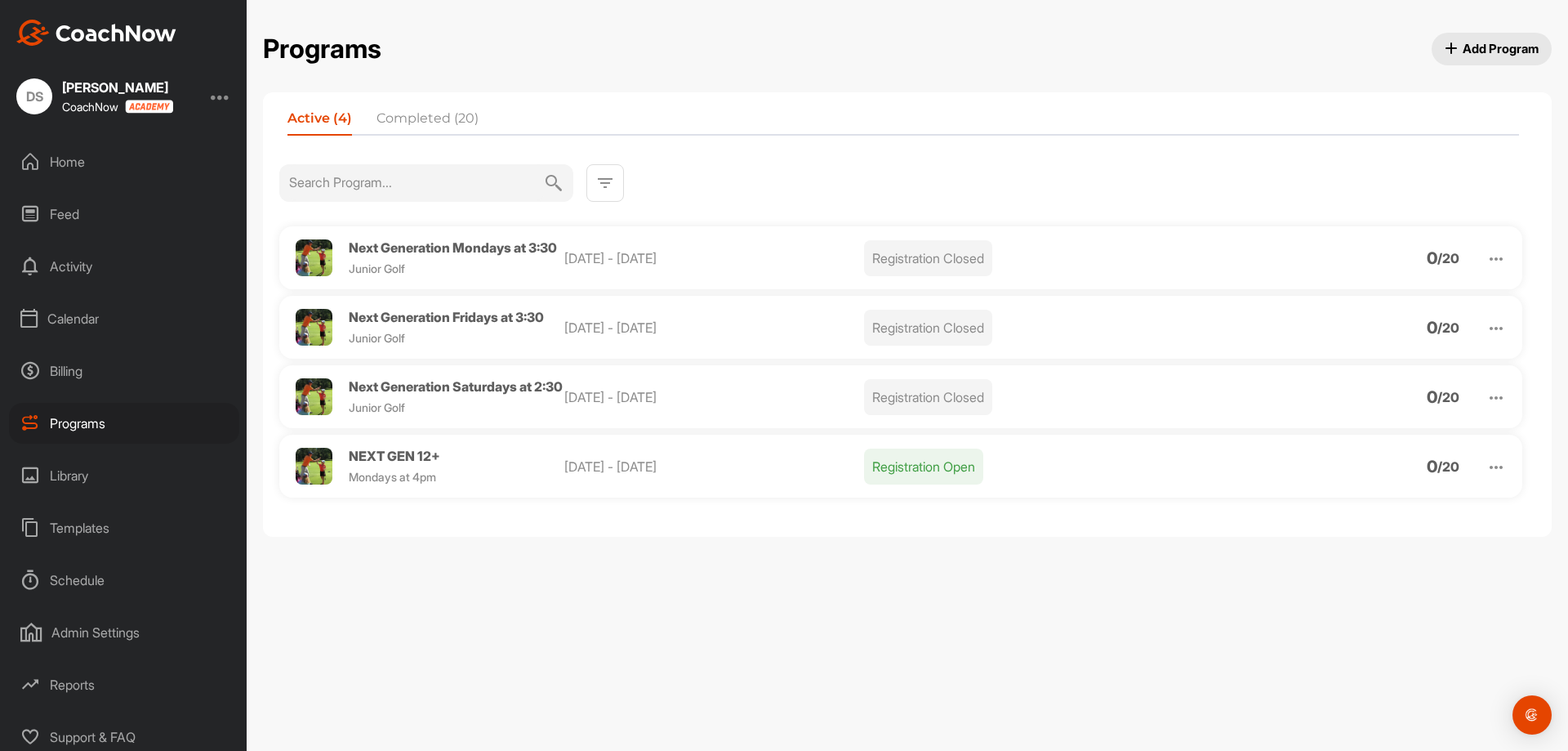
click at [1511, 491] on div "NEXT GEN 12+ Mondays at 4pm Sep 8 - Oct 6, 2025 Registration Open 0 / 20" at bounding box center [900, 467] width 1243 height 63
click at [1500, 477] on img at bounding box center [1497, 467] width 20 height 20
click at [1345, 607] on li "Clone" at bounding box center [1403, 593] width 201 height 26
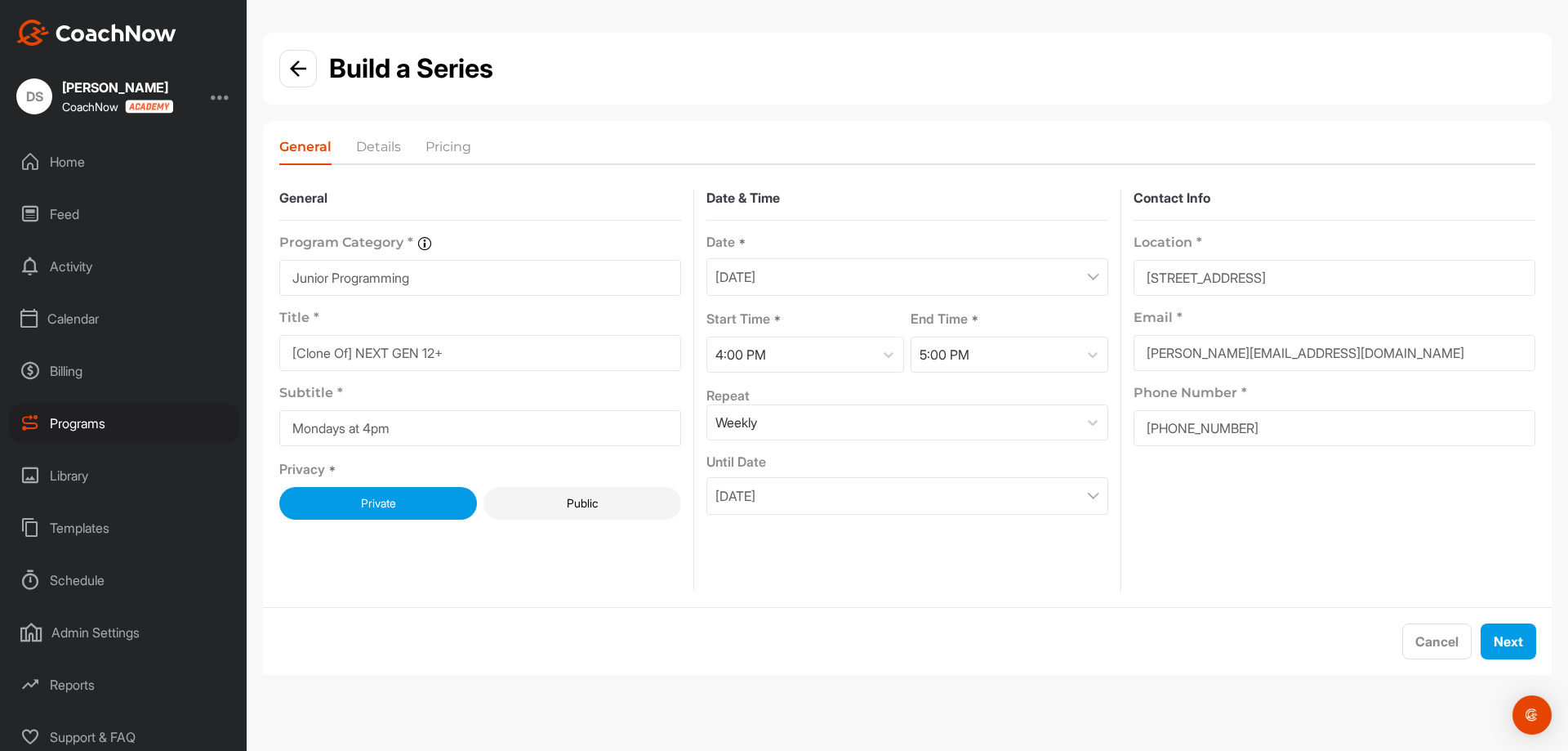
drag, startPoint x: 511, startPoint y: 347, endPoint x: 114, endPoint y: 291, distance: 400.9
click at [114, 291] on div "DS Derek Senft CoachNow Home Feed Activity Calendar Billing Programs Library Te…" at bounding box center [784, 375] width 1568 height 751
click at [372, 350] on input "[Clone Of] NEXT GEN 12+" at bounding box center [480, 353] width 402 height 36
drag, startPoint x: 362, startPoint y: 353, endPoint x: 235, endPoint y: 341, distance: 127.6
click at [235, 341] on div "DS Derek Senft CoachNow Home Feed Activity Calendar Billing Programs Library Te…" at bounding box center [784, 375] width 1568 height 751
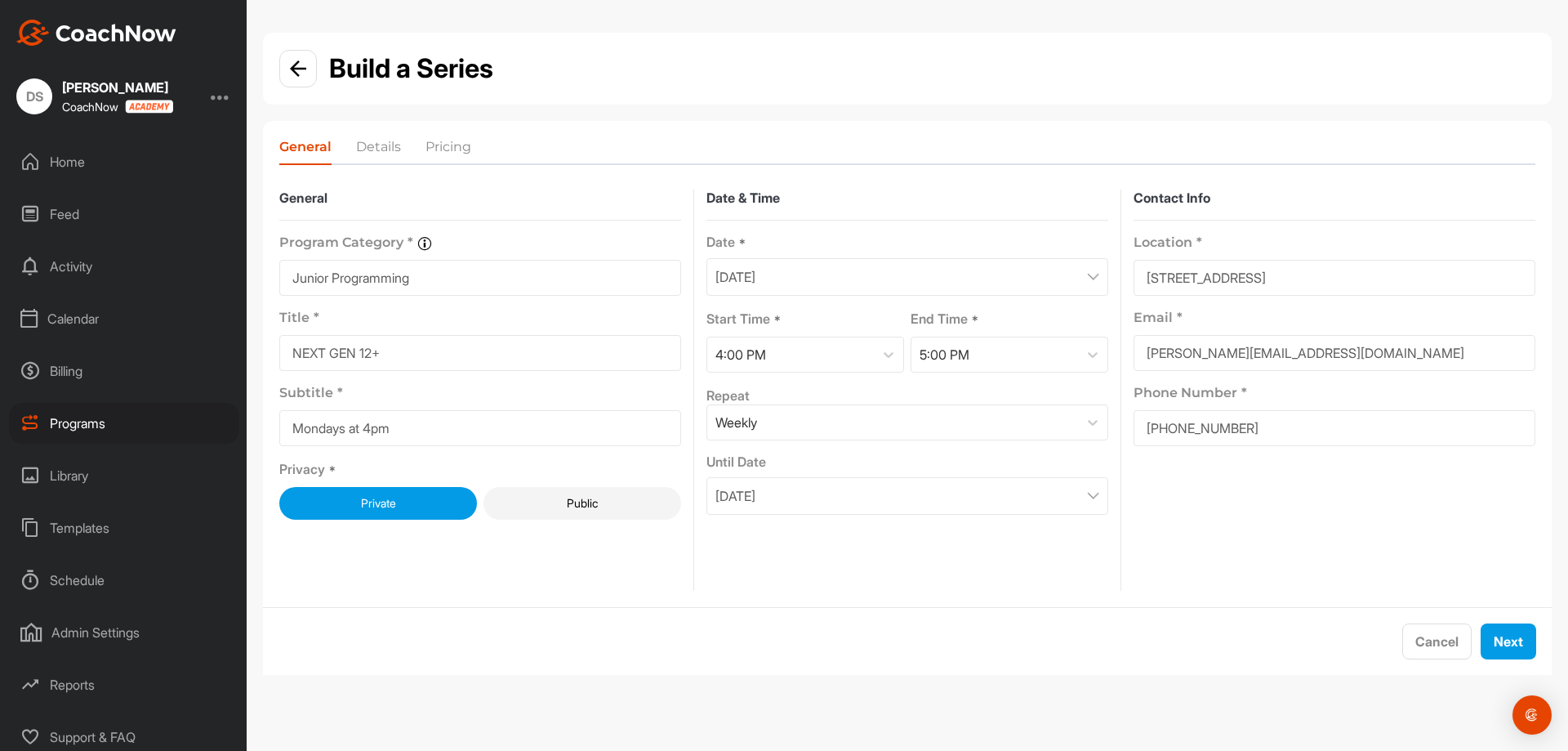
drag, startPoint x: 438, startPoint y: 357, endPoint x: 361, endPoint y: 346, distance: 77.8
click at [361, 346] on input "NEXT GEN 12+" at bounding box center [480, 353] width 402 height 36
type input "NEXT GEN 11-"
drag, startPoint x: 449, startPoint y: 413, endPoint x: 213, endPoint y: 405, distance: 236.1
click at [181, 399] on div "DS Derek Senft CoachNow Home Feed Activity Calendar Billing Programs Library Te…" at bounding box center [784, 375] width 1568 height 751
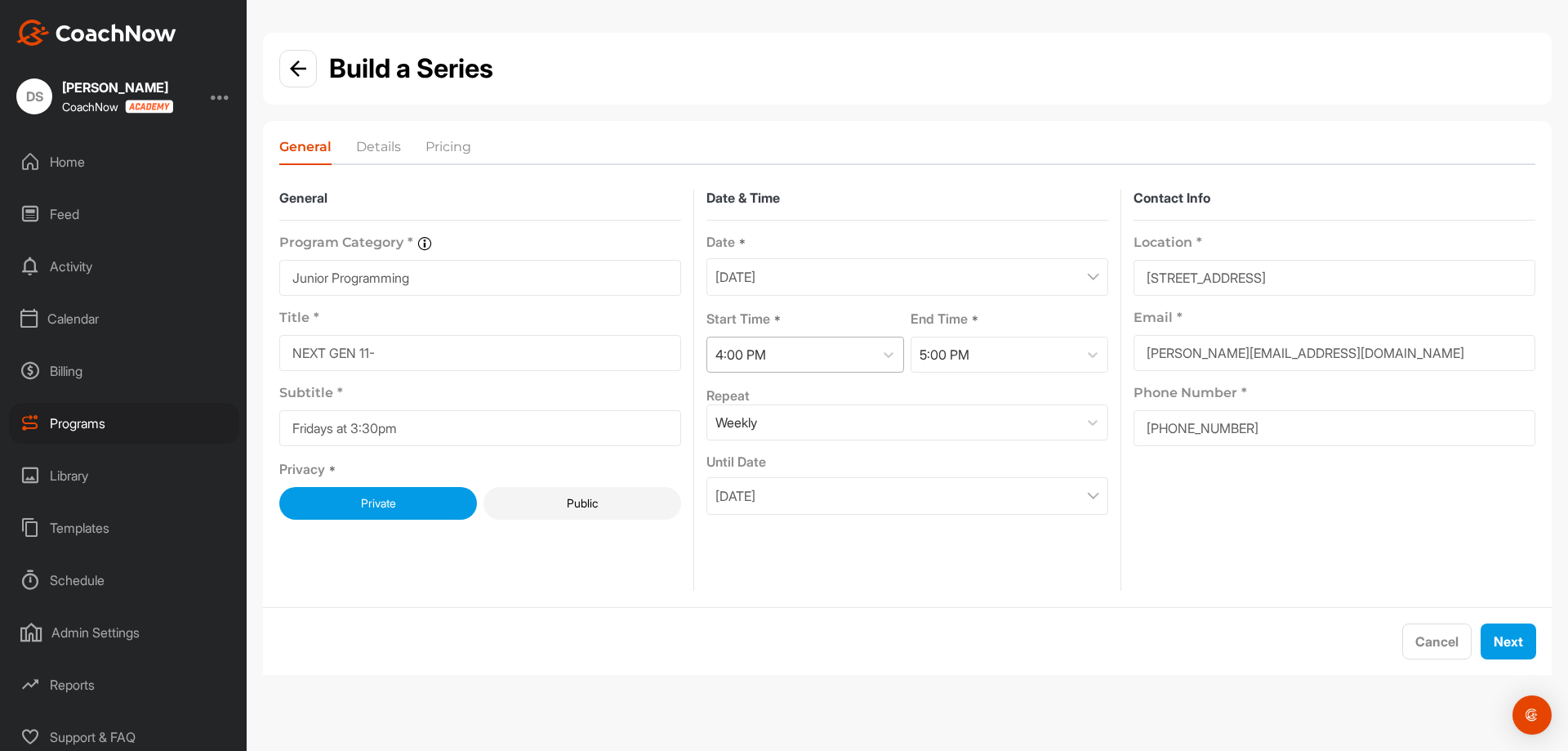
type input "Fridays at 3:30pm"
click at [841, 371] on div "4:00 PM" at bounding box center [791, 354] width 166 height 34
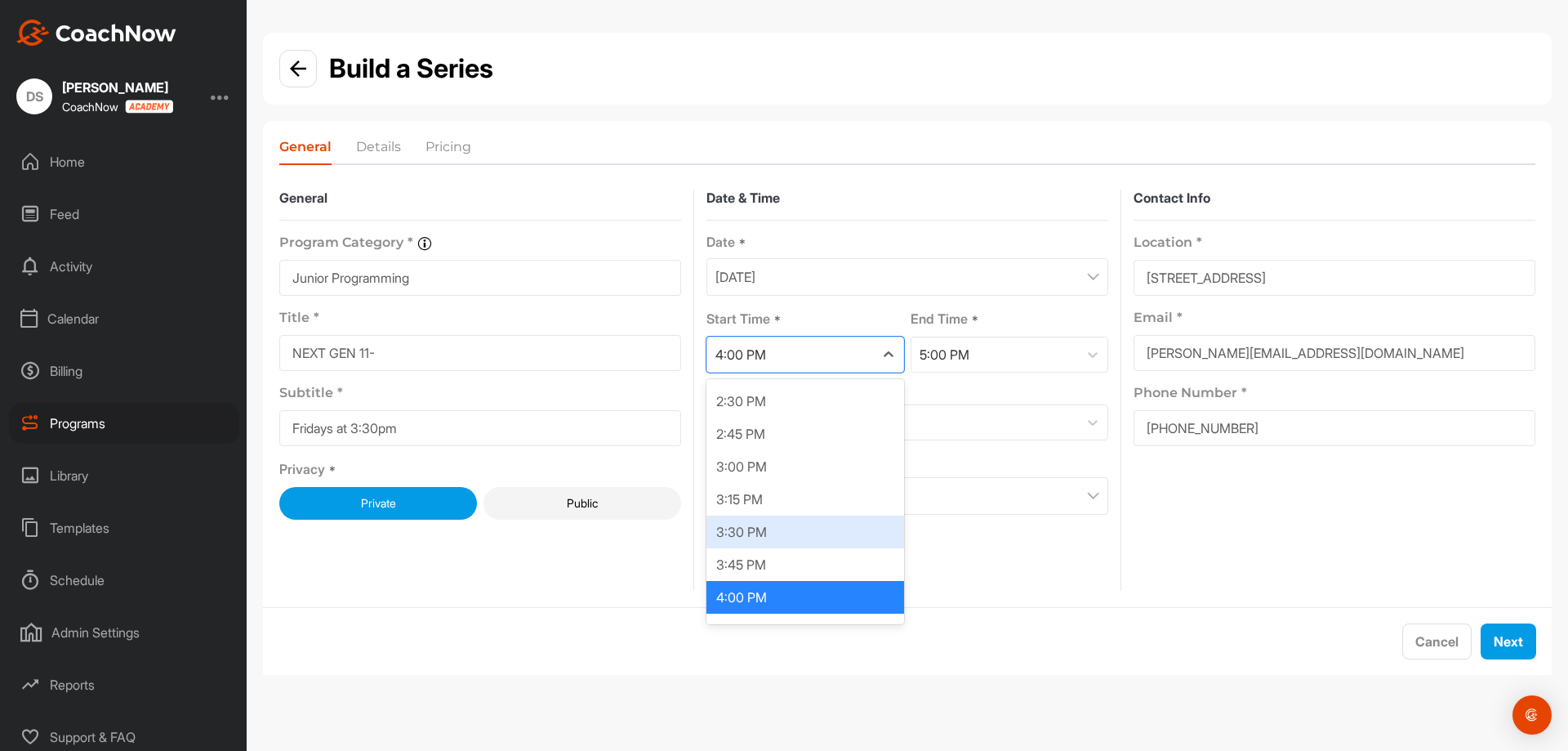
click at [849, 535] on div "3:30 PM" at bounding box center [806, 531] width 198 height 32
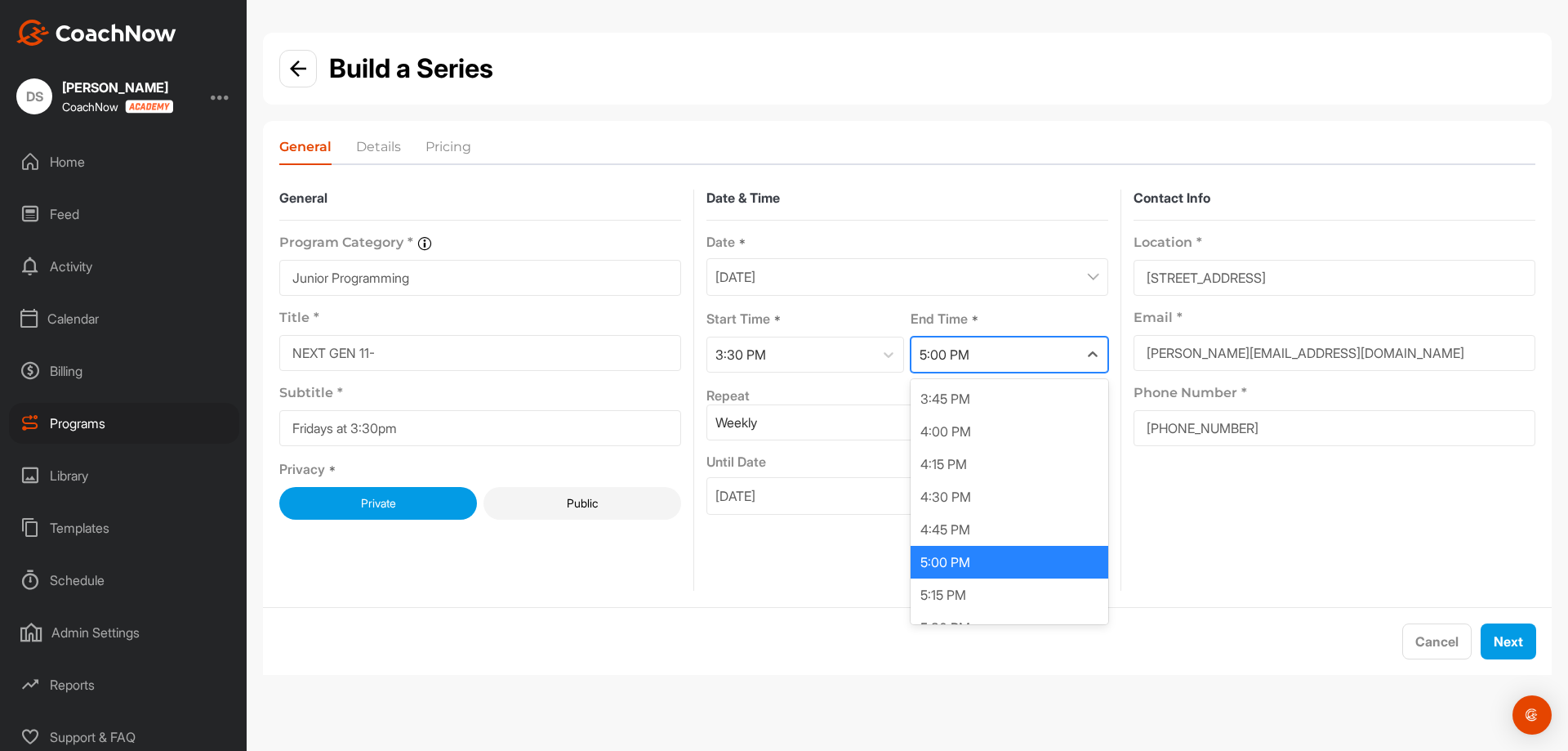
click at [1007, 356] on div "5:00 PM" at bounding box center [994, 354] width 166 height 34
click at [998, 494] on div "4:30 PM" at bounding box center [1009, 497] width 198 height 32
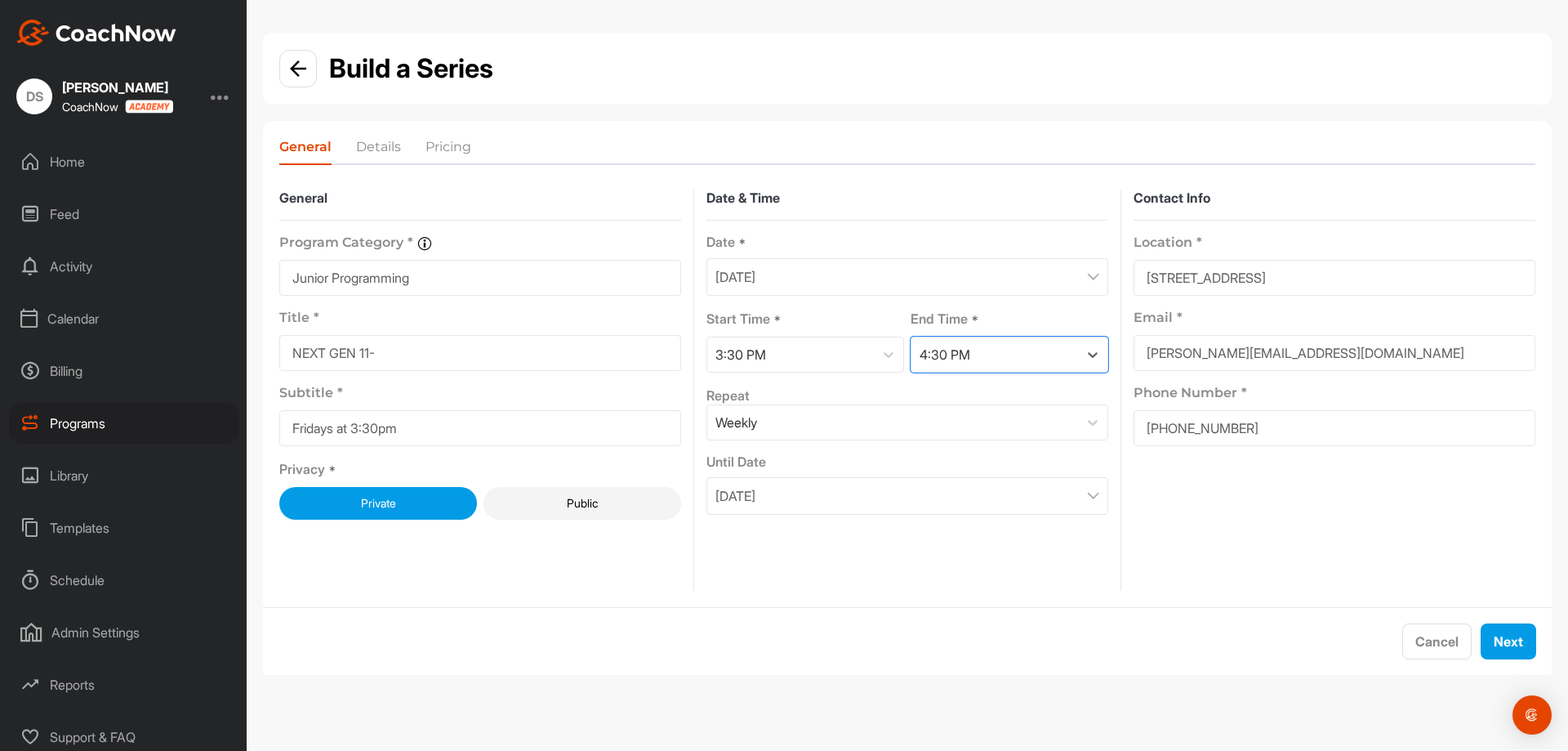
click at [986, 505] on div "October 6, 2025" at bounding box center [907, 496] width 402 height 37
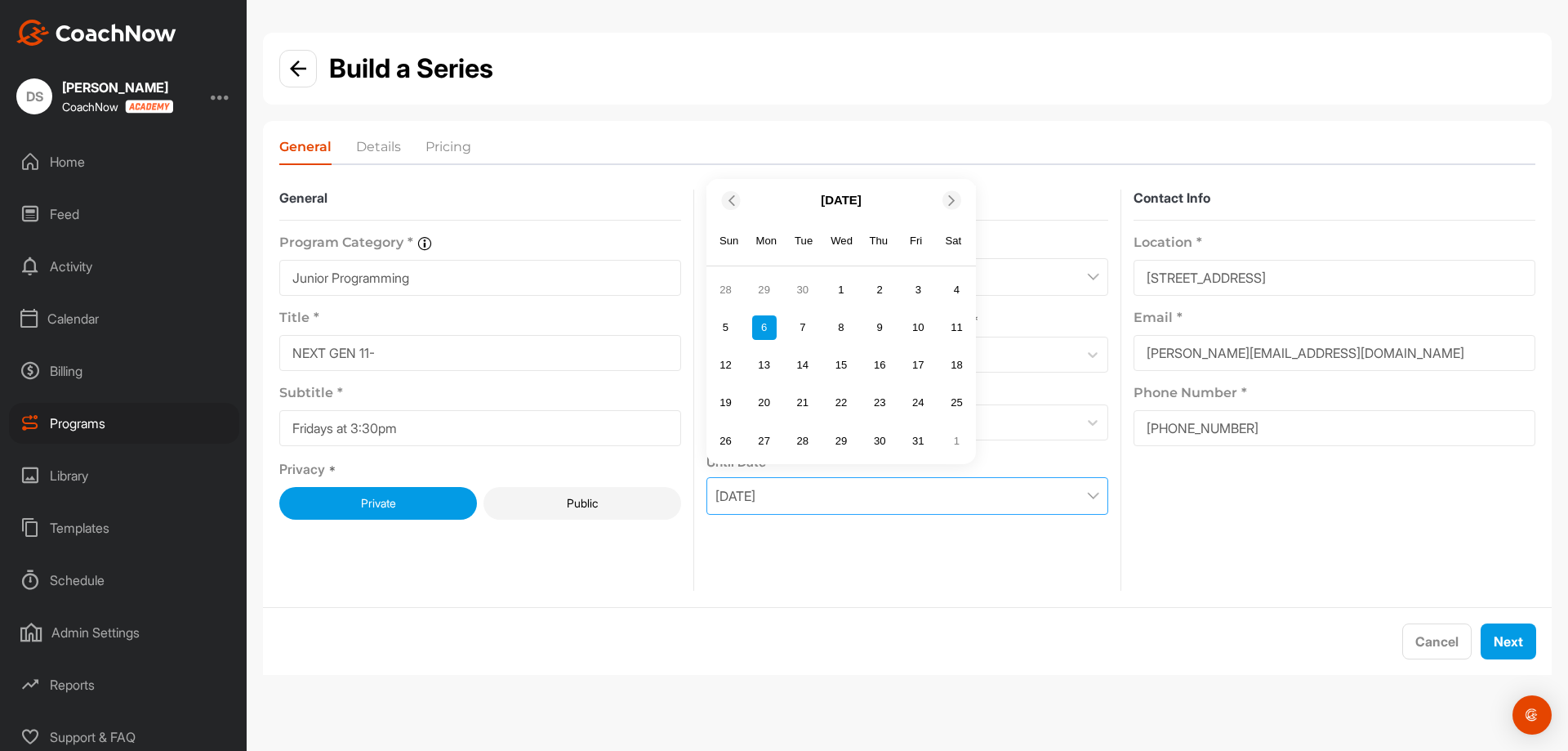
click at [953, 206] on div at bounding box center [952, 200] width 19 height 19
click at [953, 332] on div "15" at bounding box center [956, 327] width 24 height 24
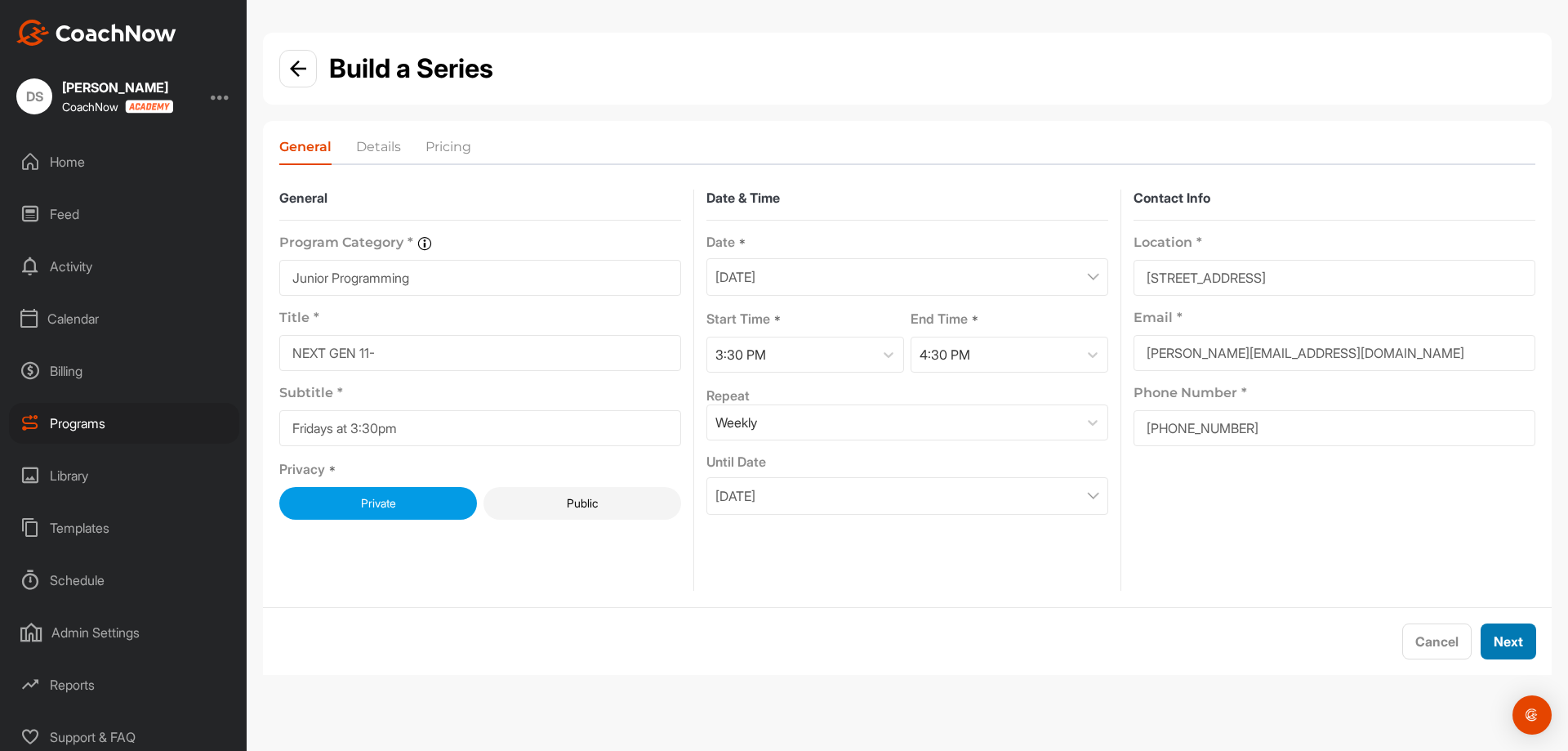
click at [1511, 643] on button "Next" at bounding box center [1508, 640] width 56 height 36
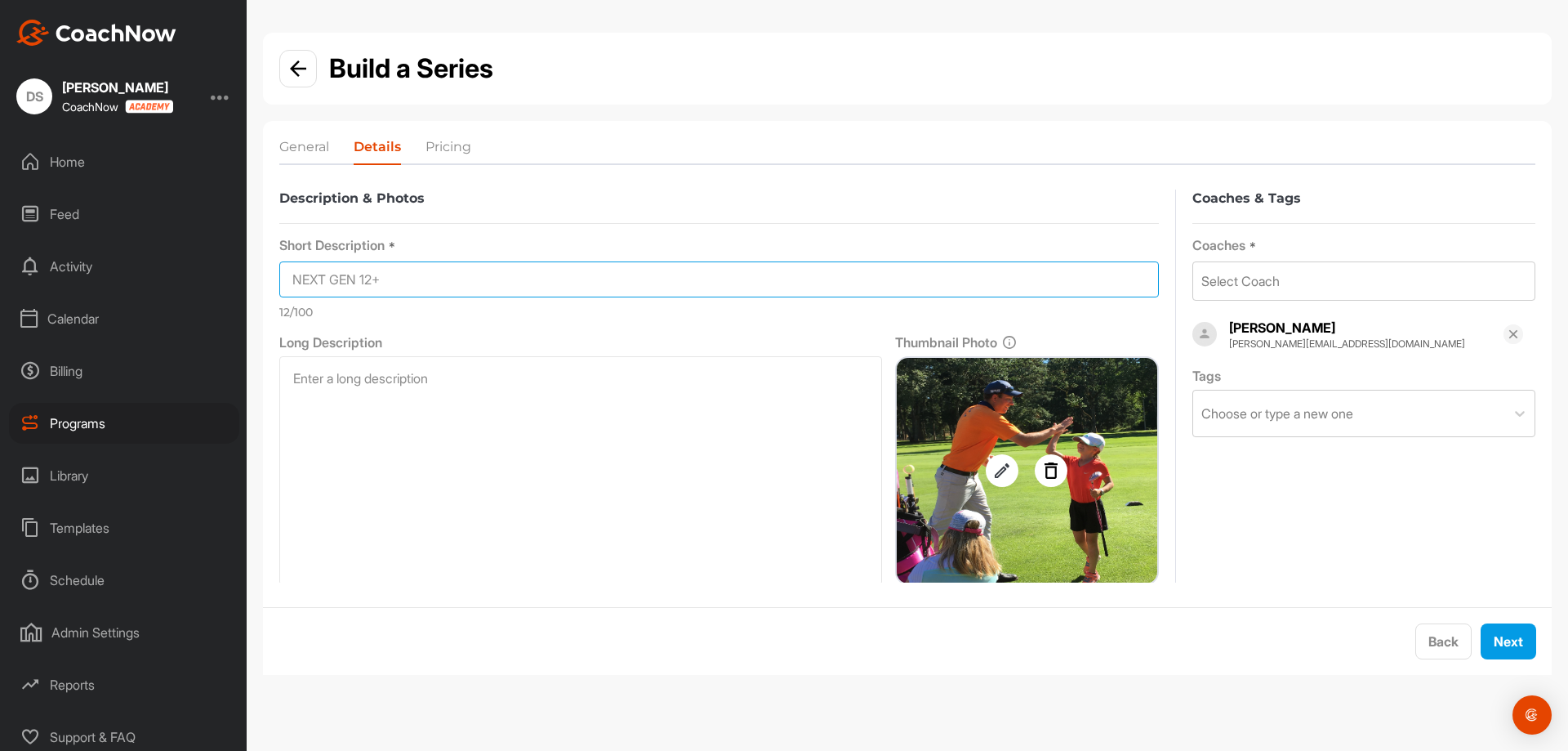
drag, startPoint x: 461, startPoint y: 281, endPoint x: 367, endPoint y: 277, distance: 94.1
click at [367, 277] on input "NEXT GEN 12+" at bounding box center [719, 279] width 880 height 36
type input "NEXT GEN 11-"
click at [1377, 287] on div "Select Coach" at bounding box center [1363, 280] width 342 height 37
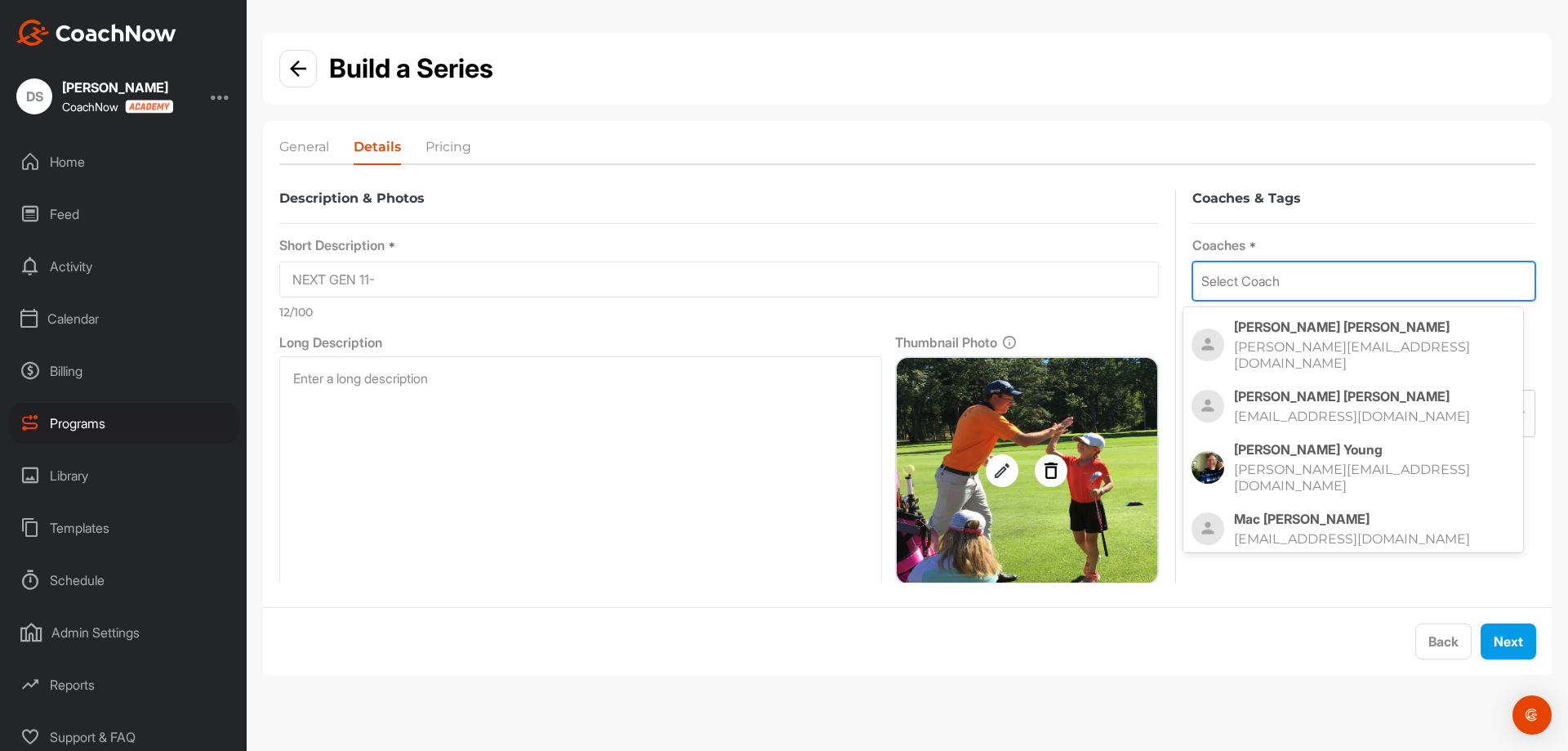
click at [1346, 339] on p "dereks@royalcolwood.org" at bounding box center [1358, 355] width 249 height 32
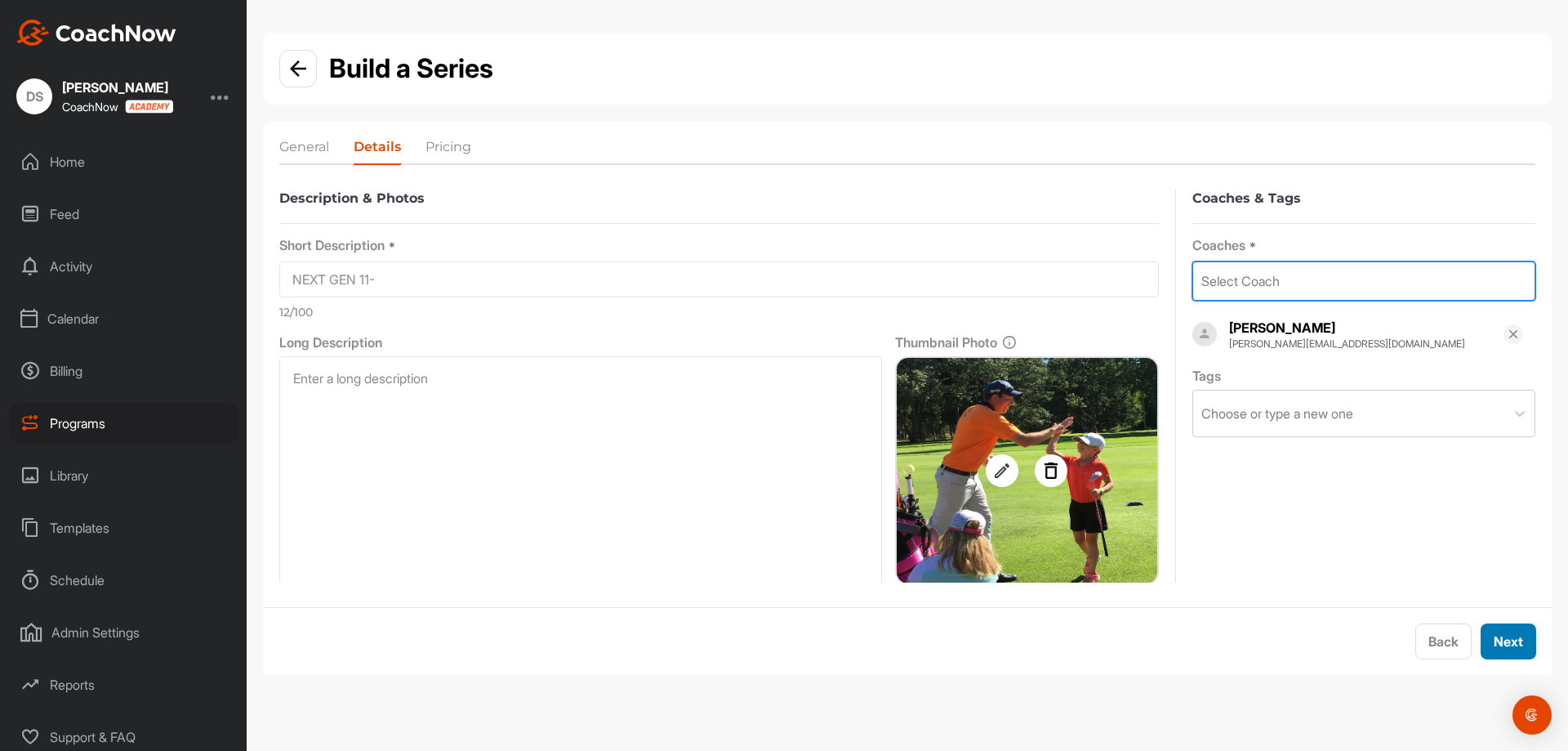
click at [1502, 640] on button "Next" at bounding box center [1508, 640] width 56 height 36
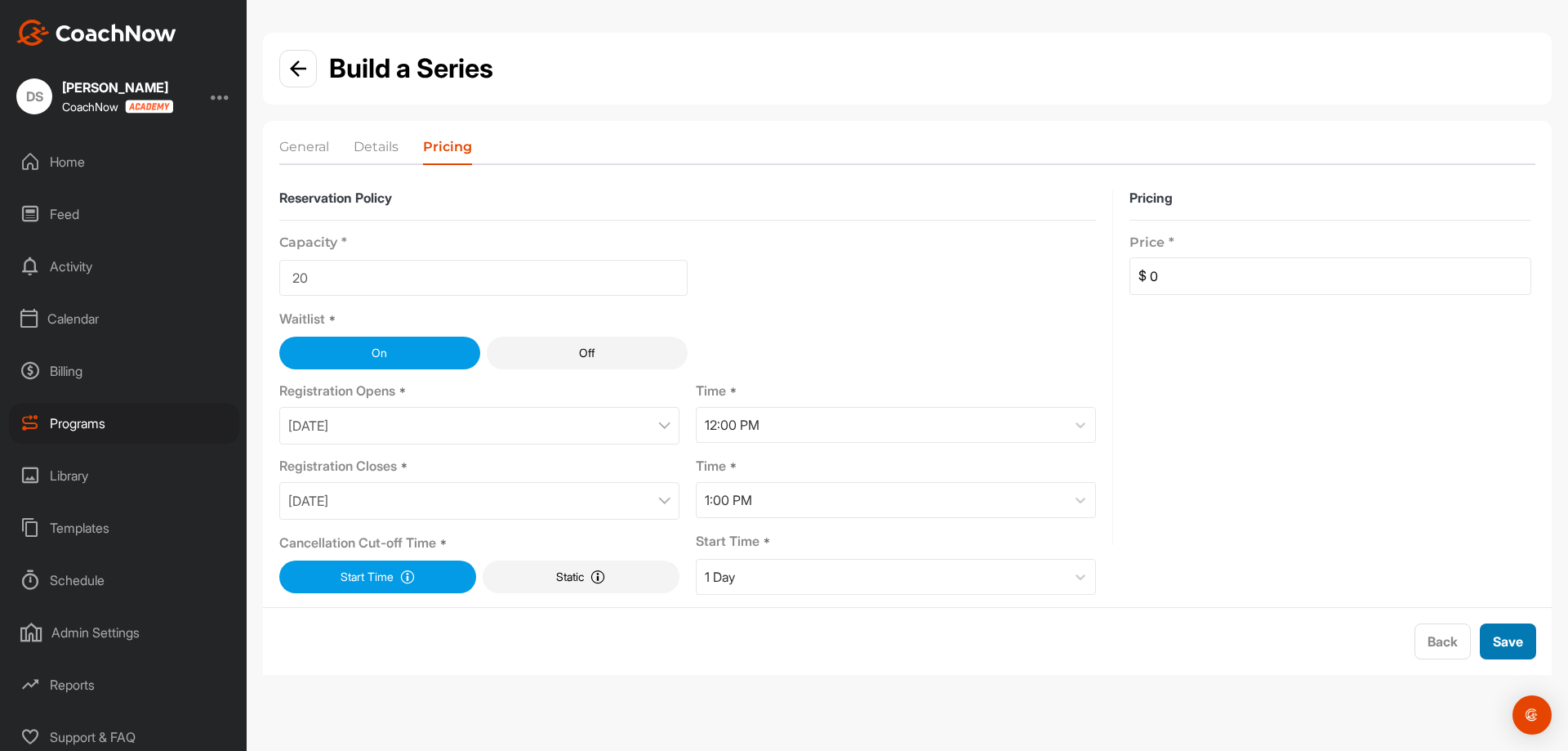
click at [1518, 641] on button "Save" at bounding box center [1508, 640] width 57 height 36
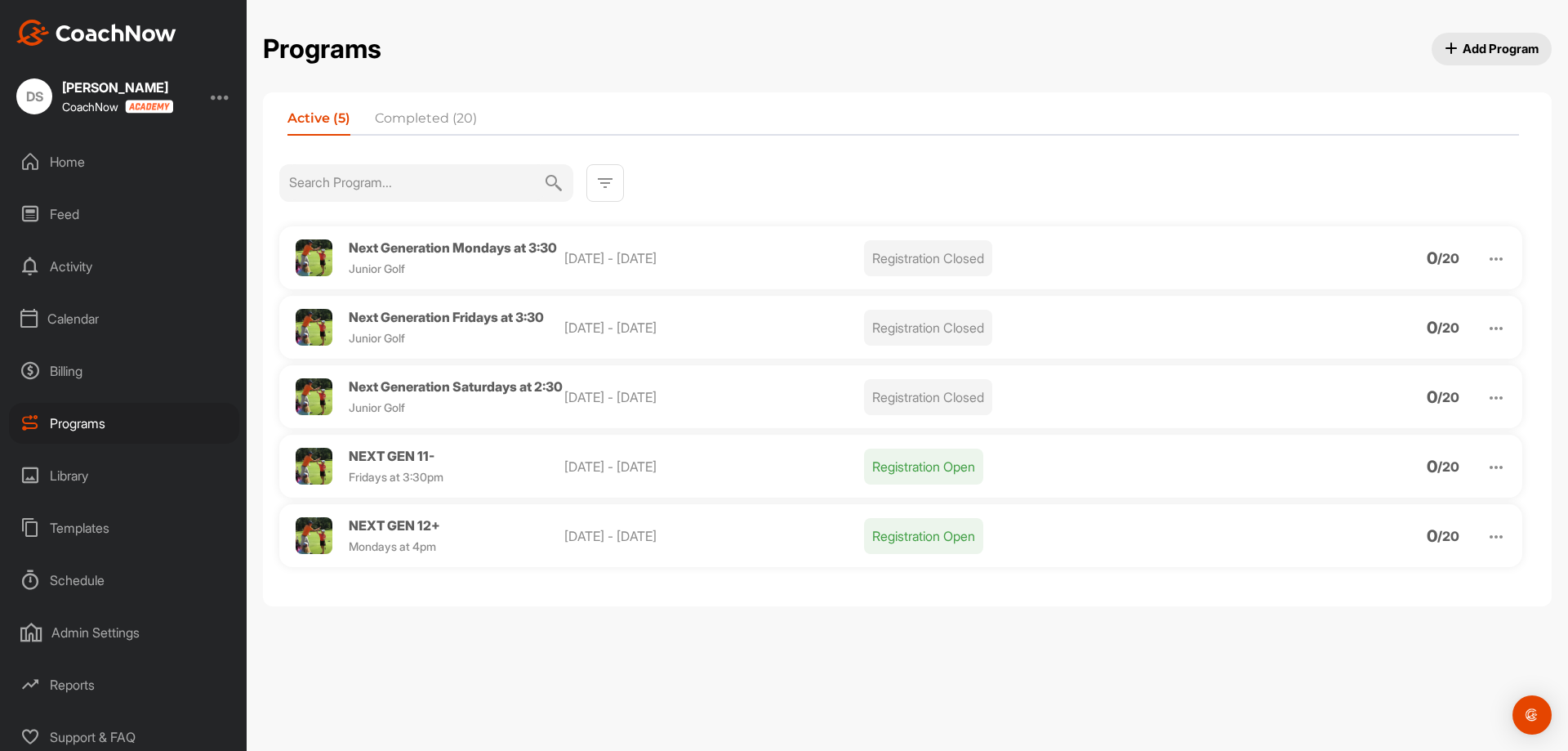
click at [1492, 546] on img at bounding box center [1497, 537] width 20 height 20
click at [1339, 676] on li "Clone" at bounding box center [1403, 663] width 201 height 26
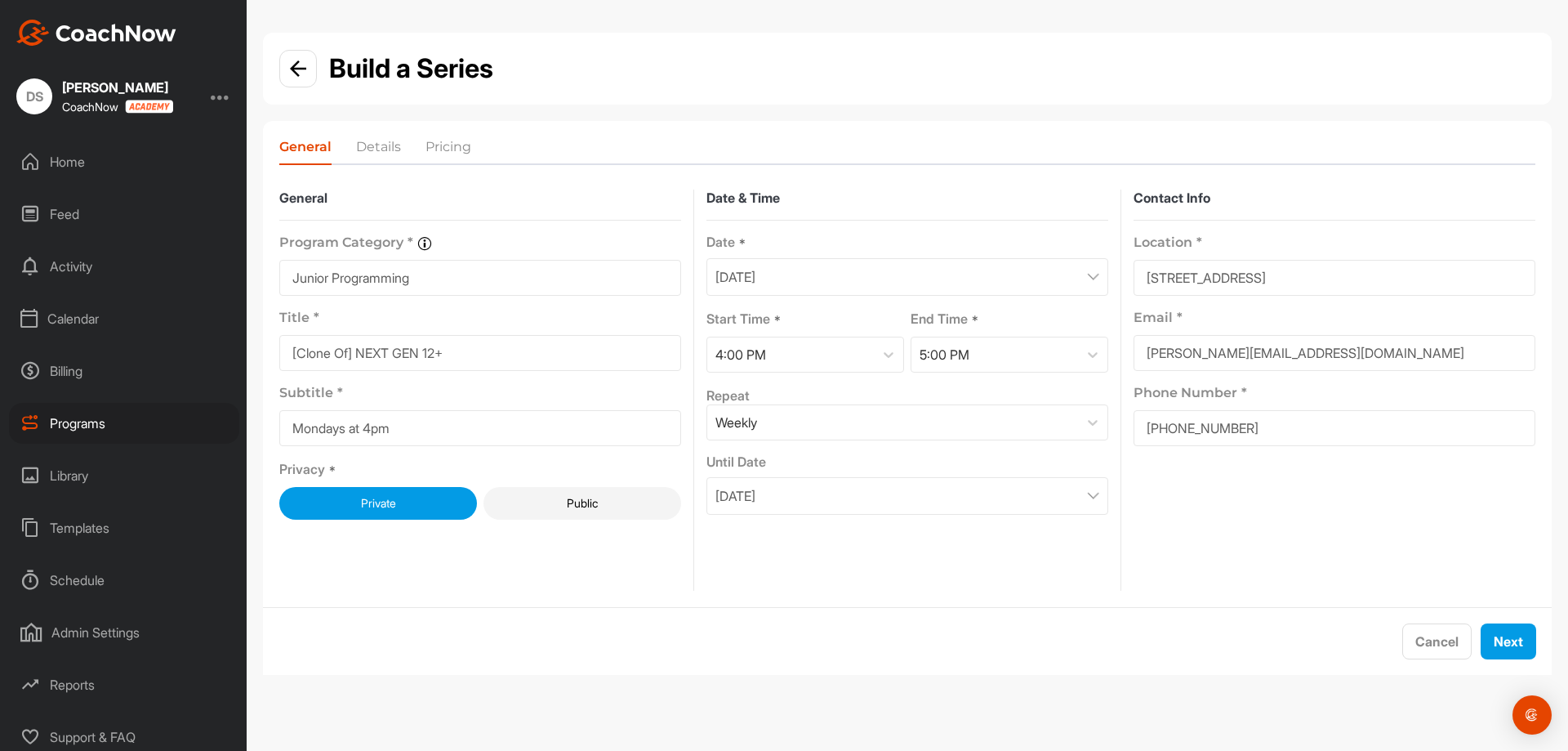
drag, startPoint x: 515, startPoint y: 346, endPoint x: 431, endPoint y: 352, distance: 84.2
click at [431, 352] on input "[Clone Of] NEXT GEN 12+" at bounding box center [480, 353] width 402 height 36
drag, startPoint x: 359, startPoint y: 348, endPoint x: 234, endPoint y: 350, distance: 125.0
click at [234, 350] on div "DS Derek Senft CoachNow Home Feed Activity Calendar Billing Programs Library Te…" at bounding box center [784, 375] width 1568 height 751
type input "NEXT GEN All ages"
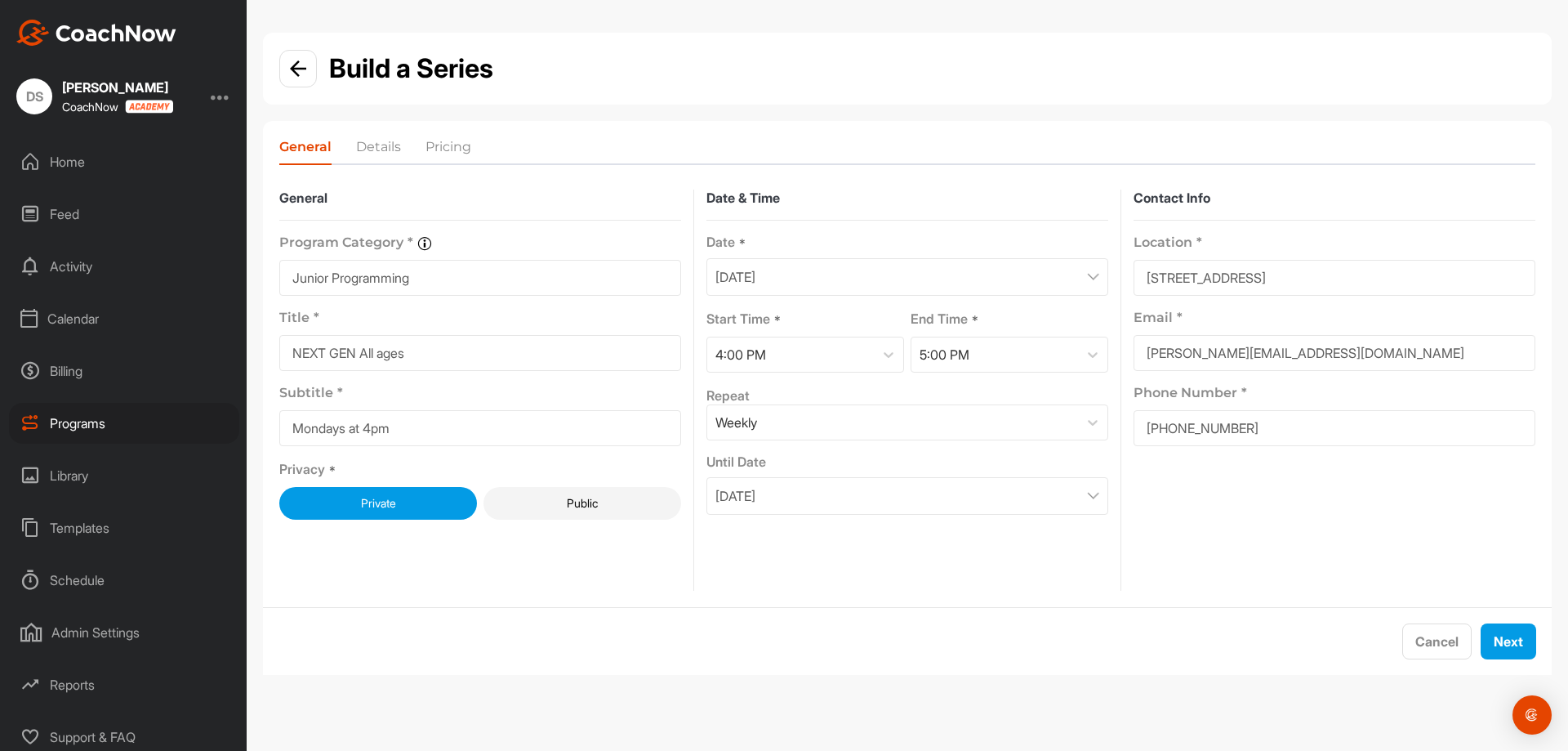
drag, startPoint x: 430, startPoint y: 419, endPoint x: 251, endPoint y: 432, distance: 179.5
click at [251, 432] on div "Build a Series General Details Pricing General Program Category * Organize your…" at bounding box center [907, 360] width 1321 height 655
type input "Saturdays at 2:30pm"
click at [793, 353] on div "4:00 PM" at bounding box center [791, 354] width 166 height 34
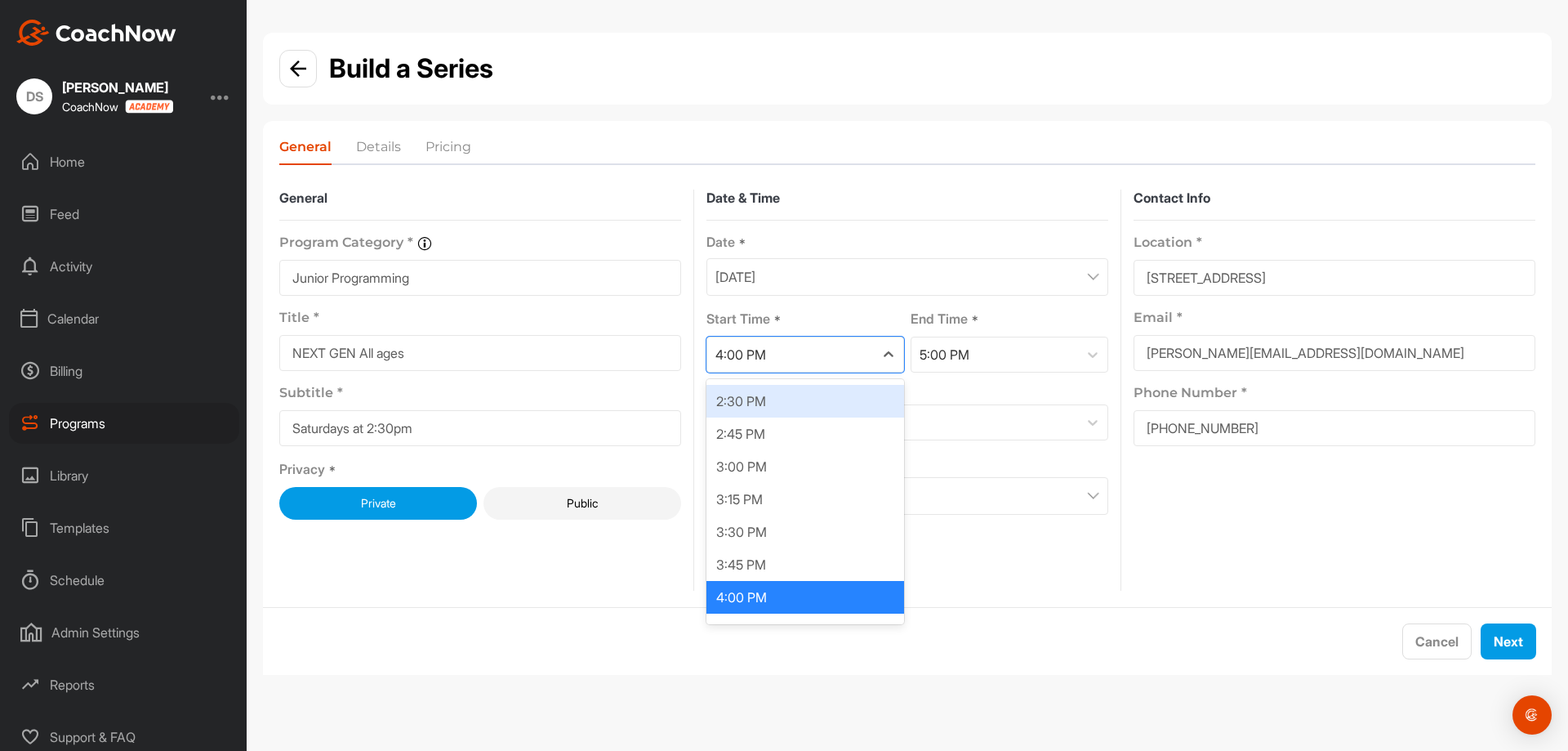
drag, startPoint x: 800, startPoint y: 397, endPoint x: 841, endPoint y: 388, distance: 42.0
click at [800, 396] on div "2:30 PM" at bounding box center [806, 401] width 198 height 32
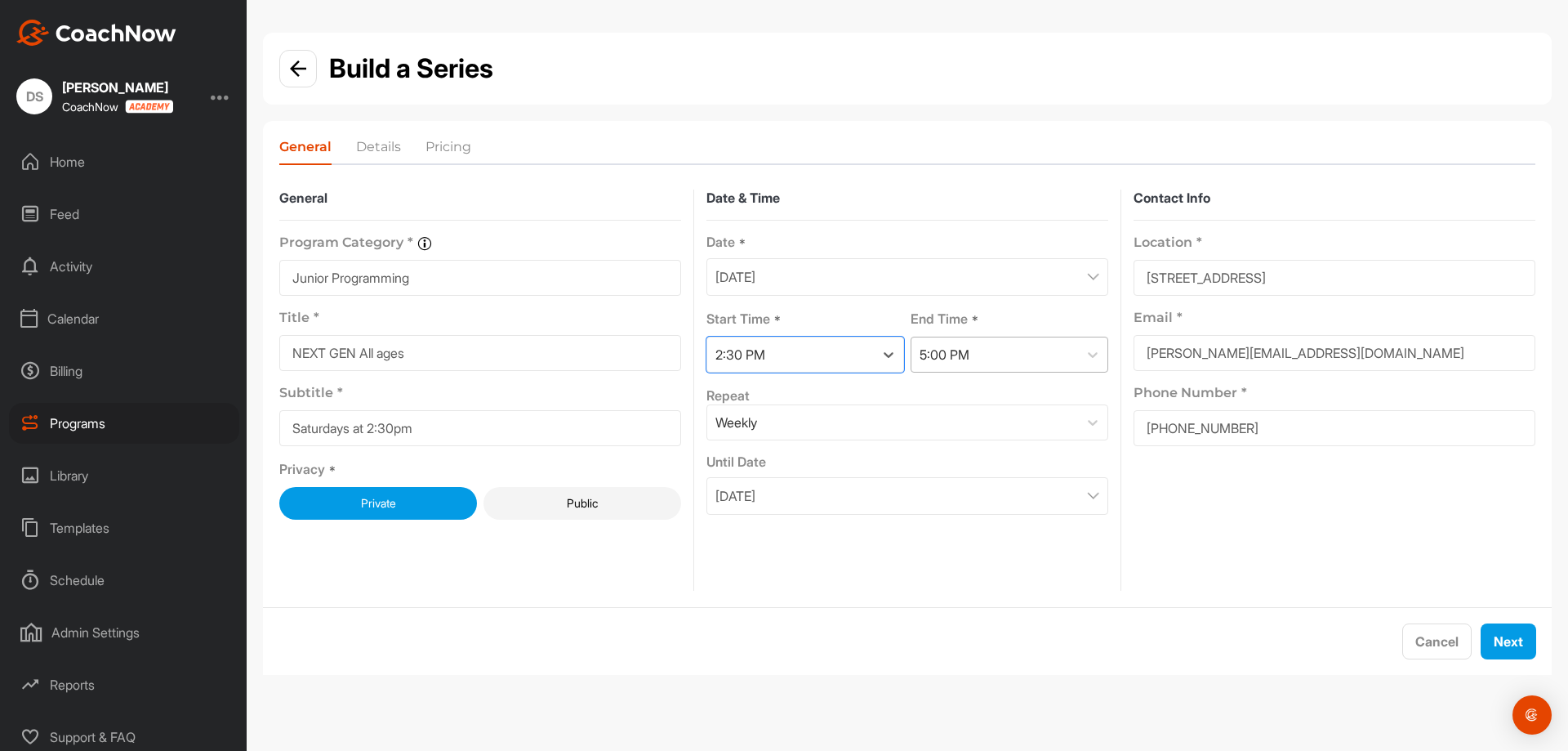
click at [1028, 345] on div "5:00 PM" at bounding box center [994, 354] width 166 height 34
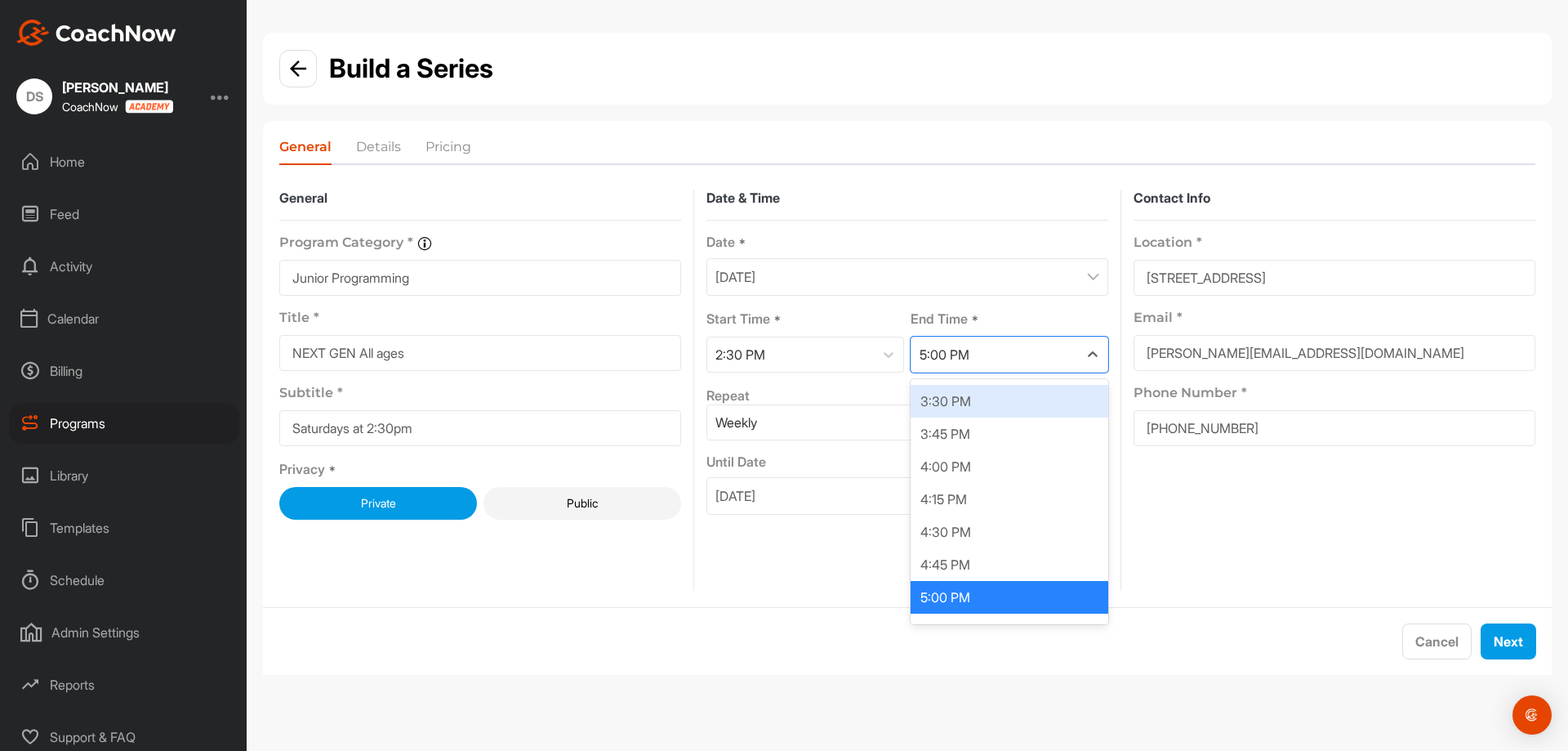
click at [1000, 395] on div "3:30 PM" at bounding box center [1009, 401] width 198 height 32
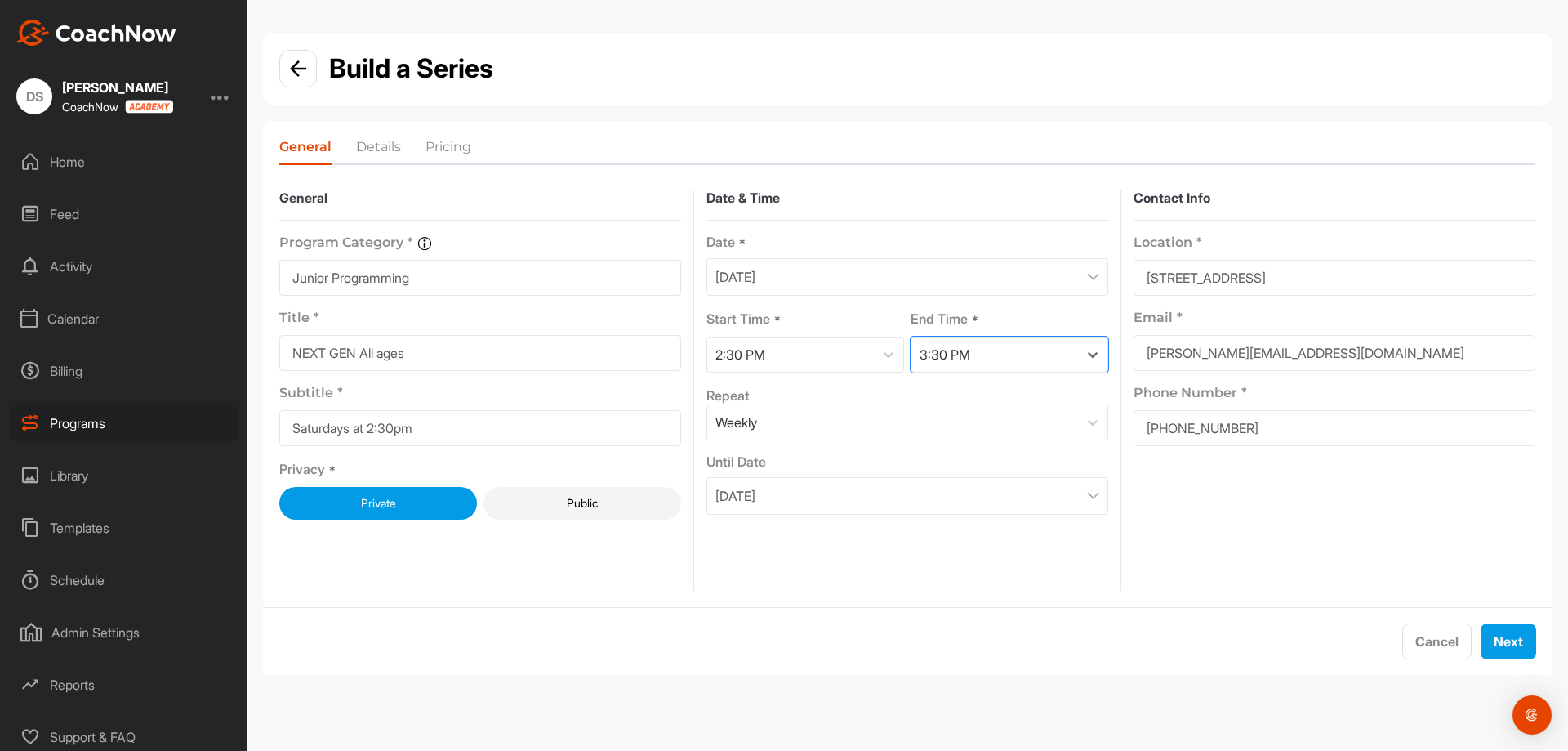
click at [1059, 497] on div "October 6, 2025" at bounding box center [907, 496] width 402 height 37
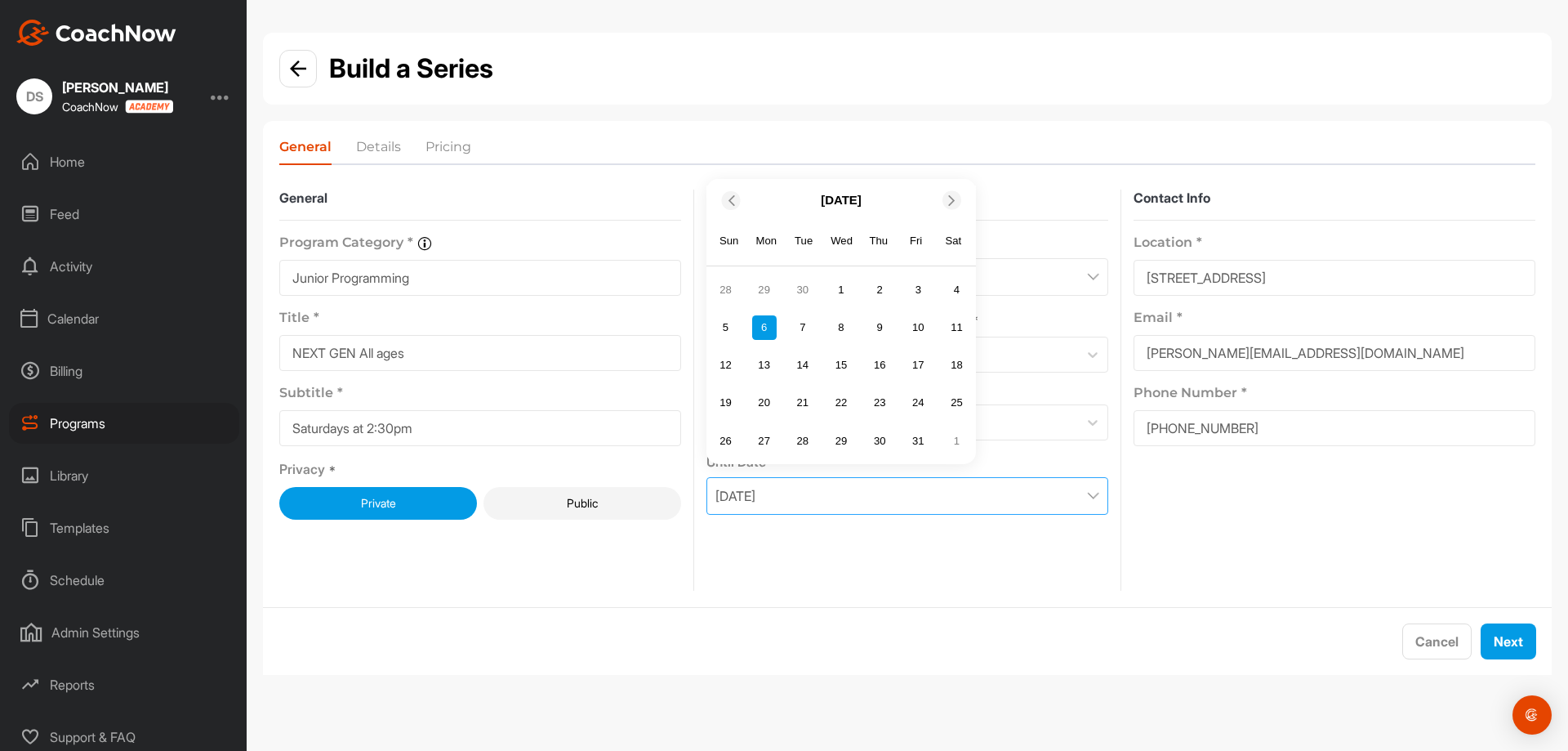
click at [730, 197] on icon at bounding box center [730, 200] width 11 height 11
click at [962, 293] on div "6" at bounding box center [956, 289] width 24 height 24
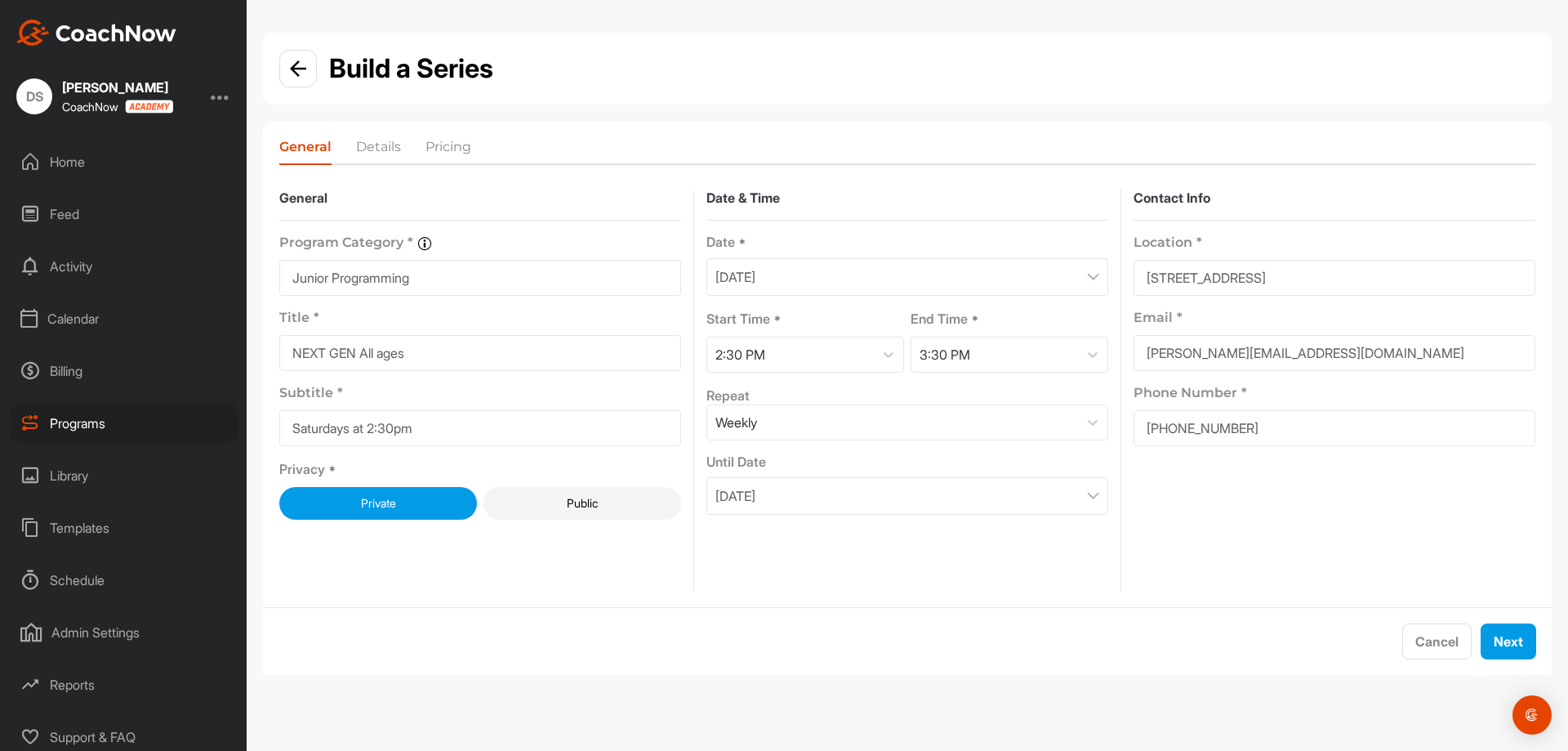
click at [974, 494] on div "September 6, 2025" at bounding box center [907, 496] width 402 height 37
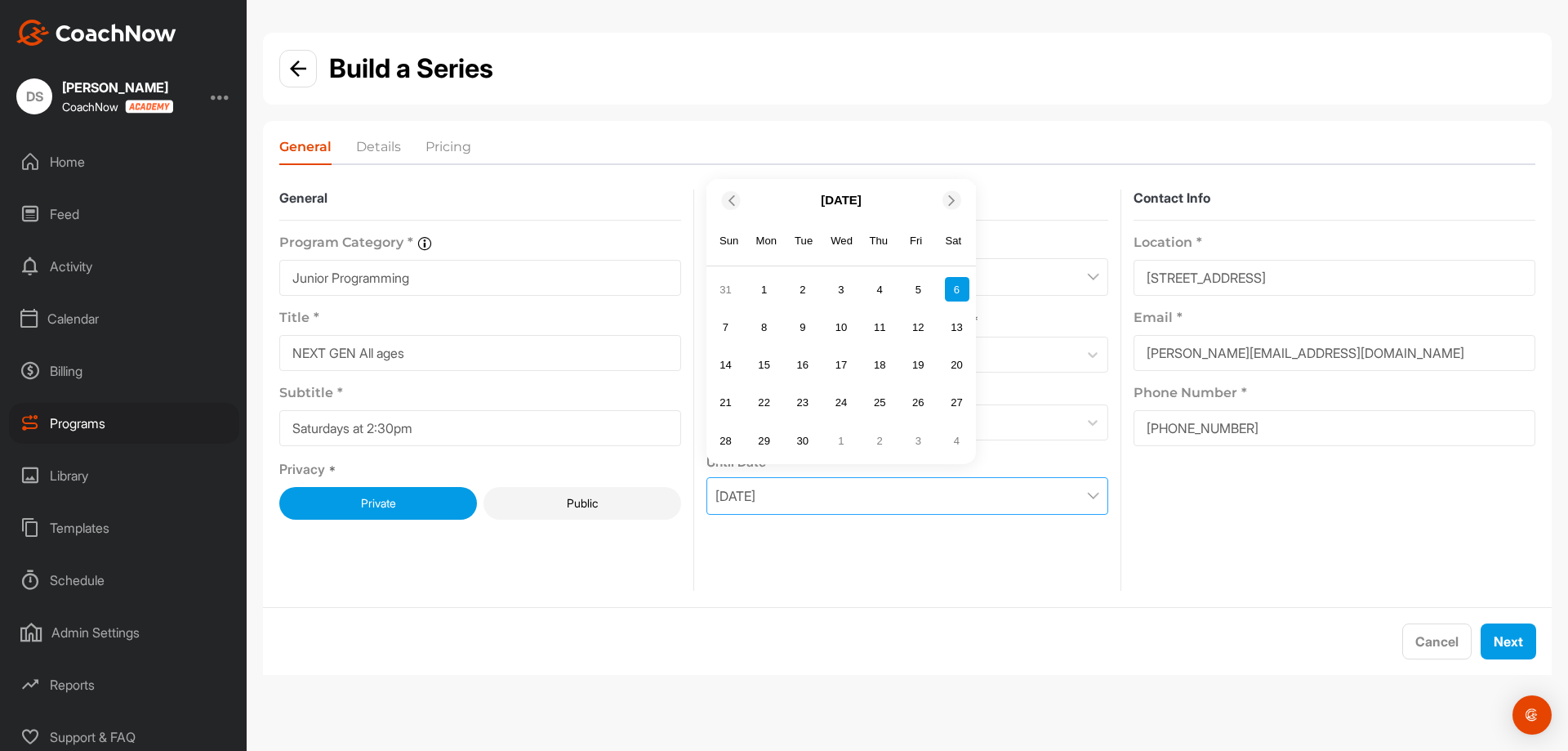
click at [952, 209] on div at bounding box center [952, 200] width 19 height 19
click at [952, 207] on div at bounding box center [952, 200] width 19 height 19
click at [963, 322] on div "15" at bounding box center [956, 327] width 24 height 24
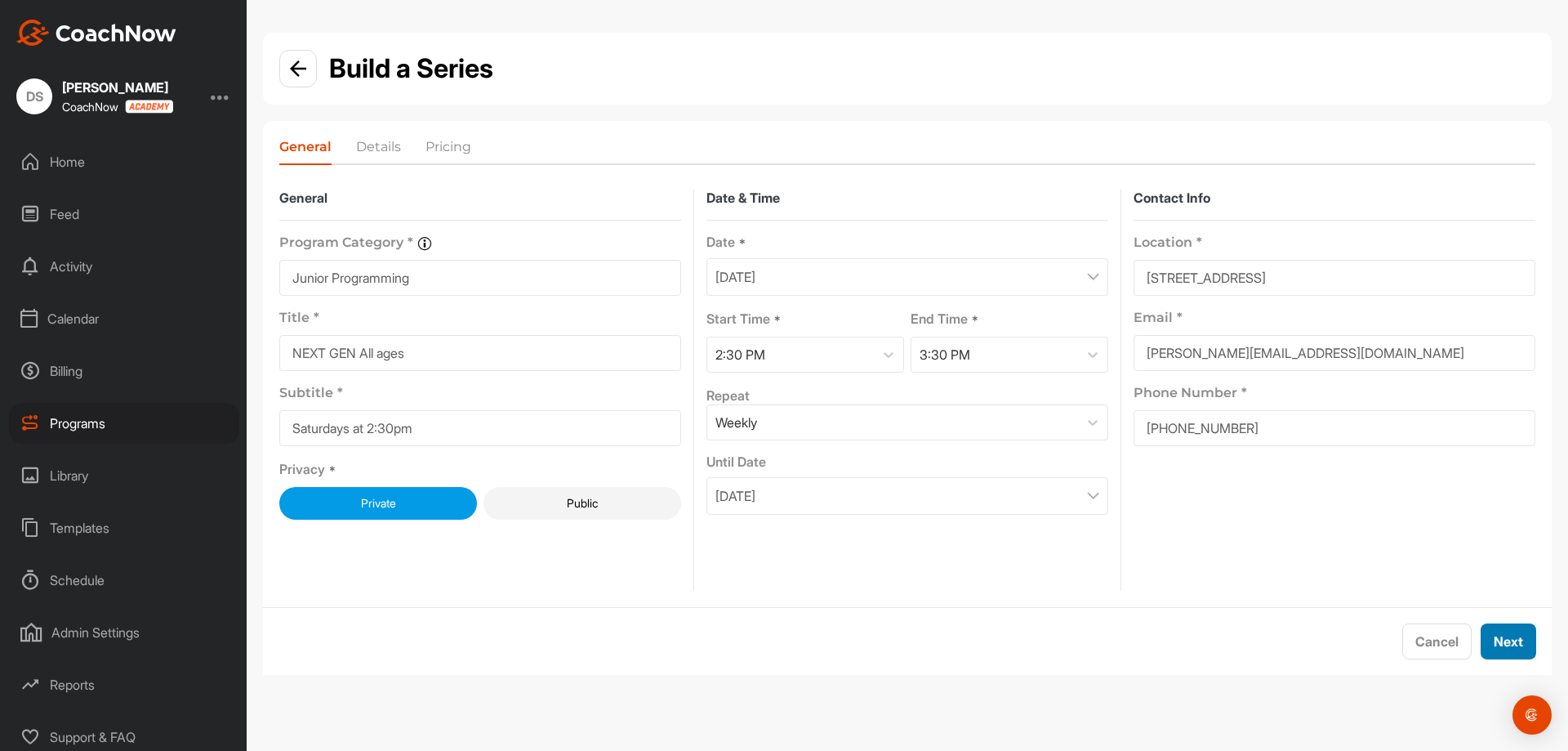
click at [1508, 638] on button "Next" at bounding box center [1508, 640] width 56 height 36
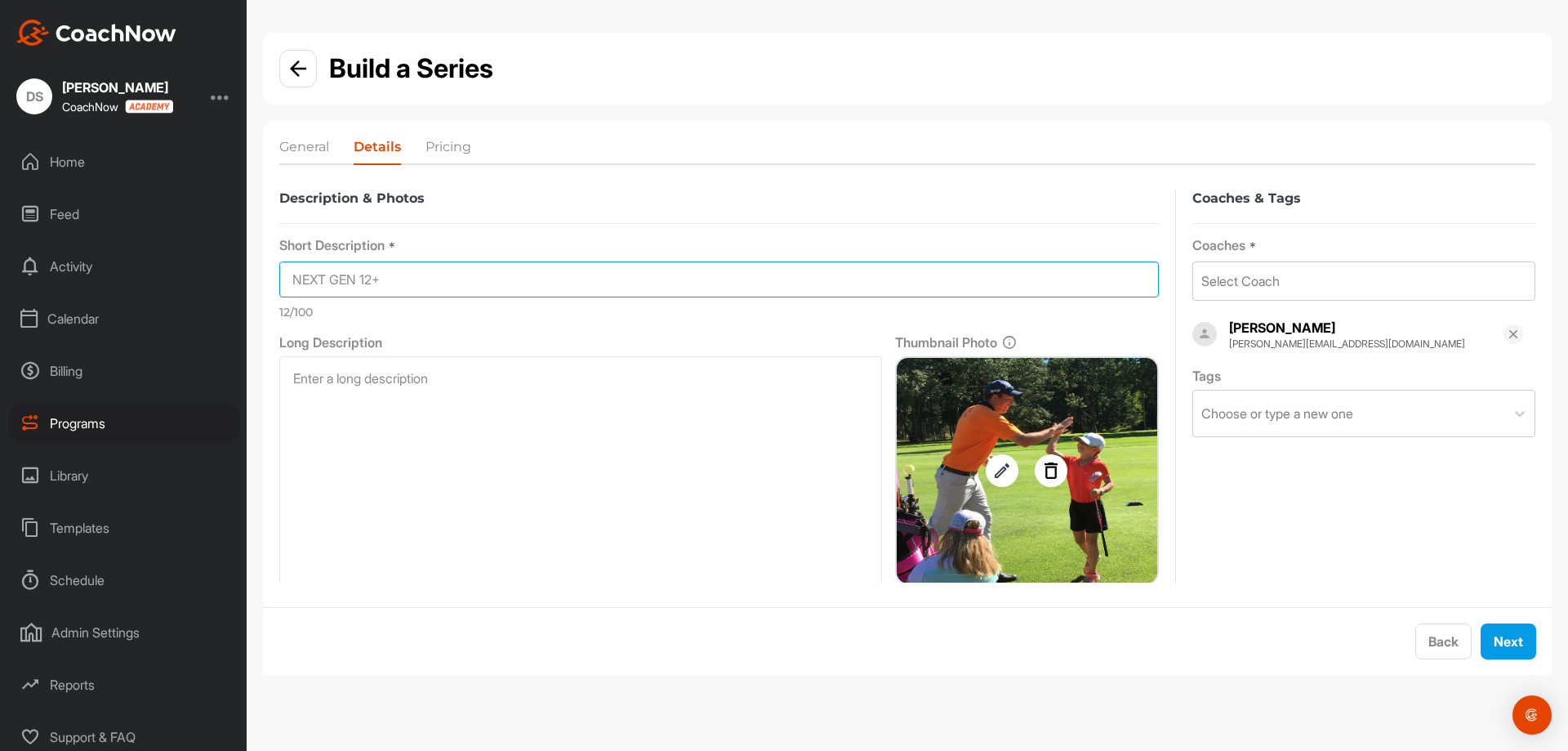
drag, startPoint x: 386, startPoint y: 280, endPoint x: 361, endPoint y: 282, distance: 25.1
click at [361, 282] on input "NEXT GEN 12+" at bounding box center [719, 279] width 880 height 36
type input "NEXT GEN All Ages"
click at [1433, 281] on div "Select Coach" at bounding box center [1363, 280] width 342 height 37
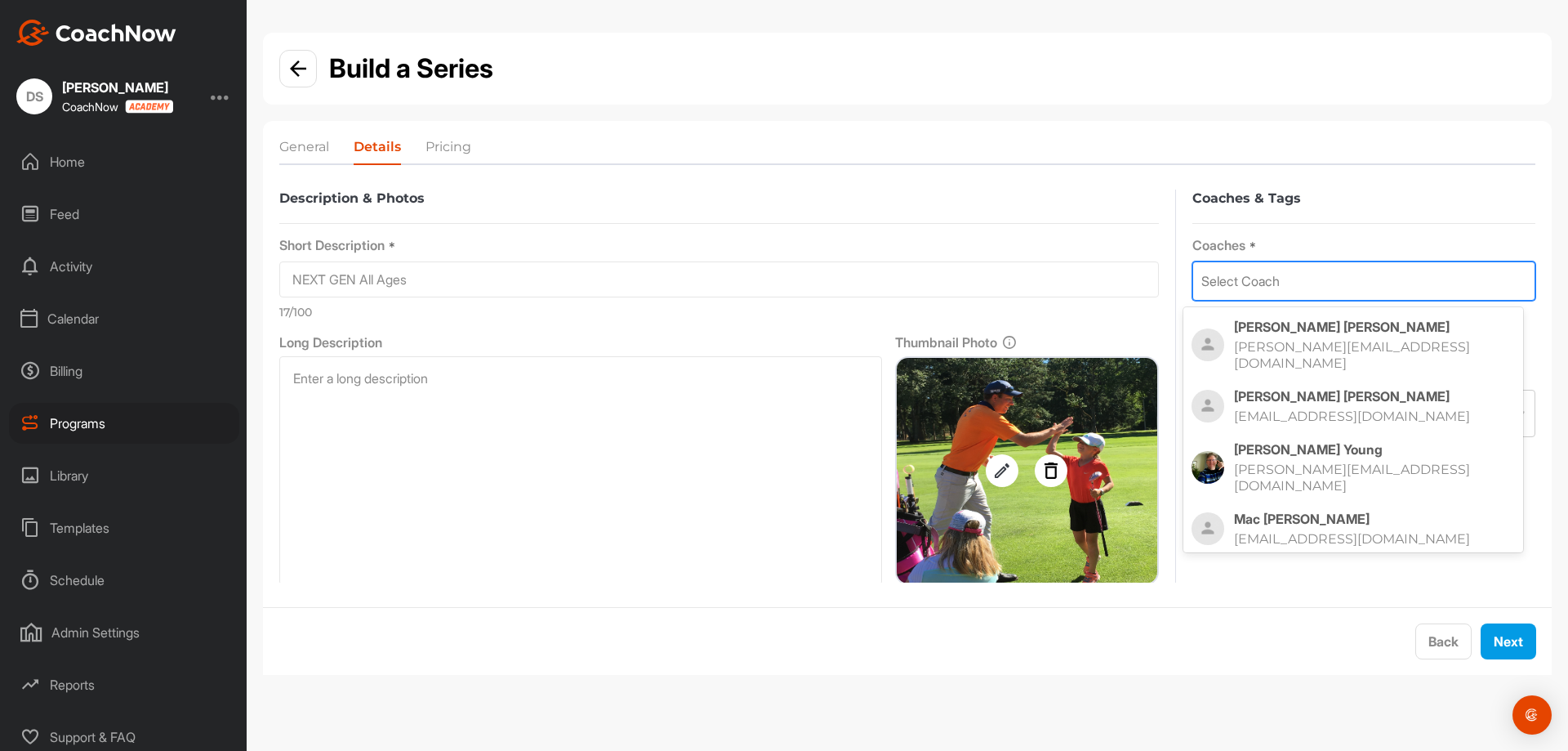
click at [1330, 339] on p "dereks@royalcolwood.org" at bounding box center [1358, 355] width 249 height 32
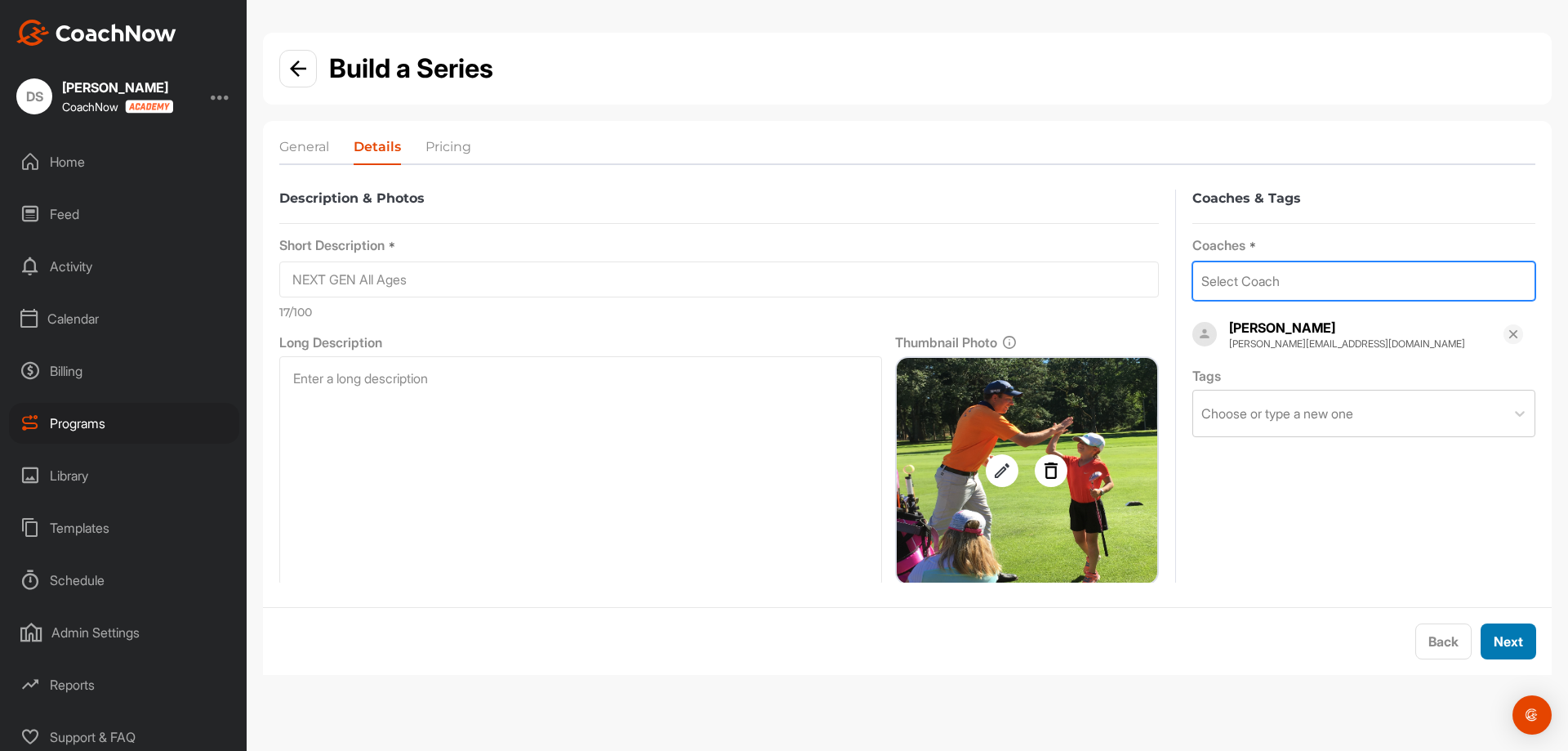
click at [1526, 642] on button "Next" at bounding box center [1508, 640] width 56 height 36
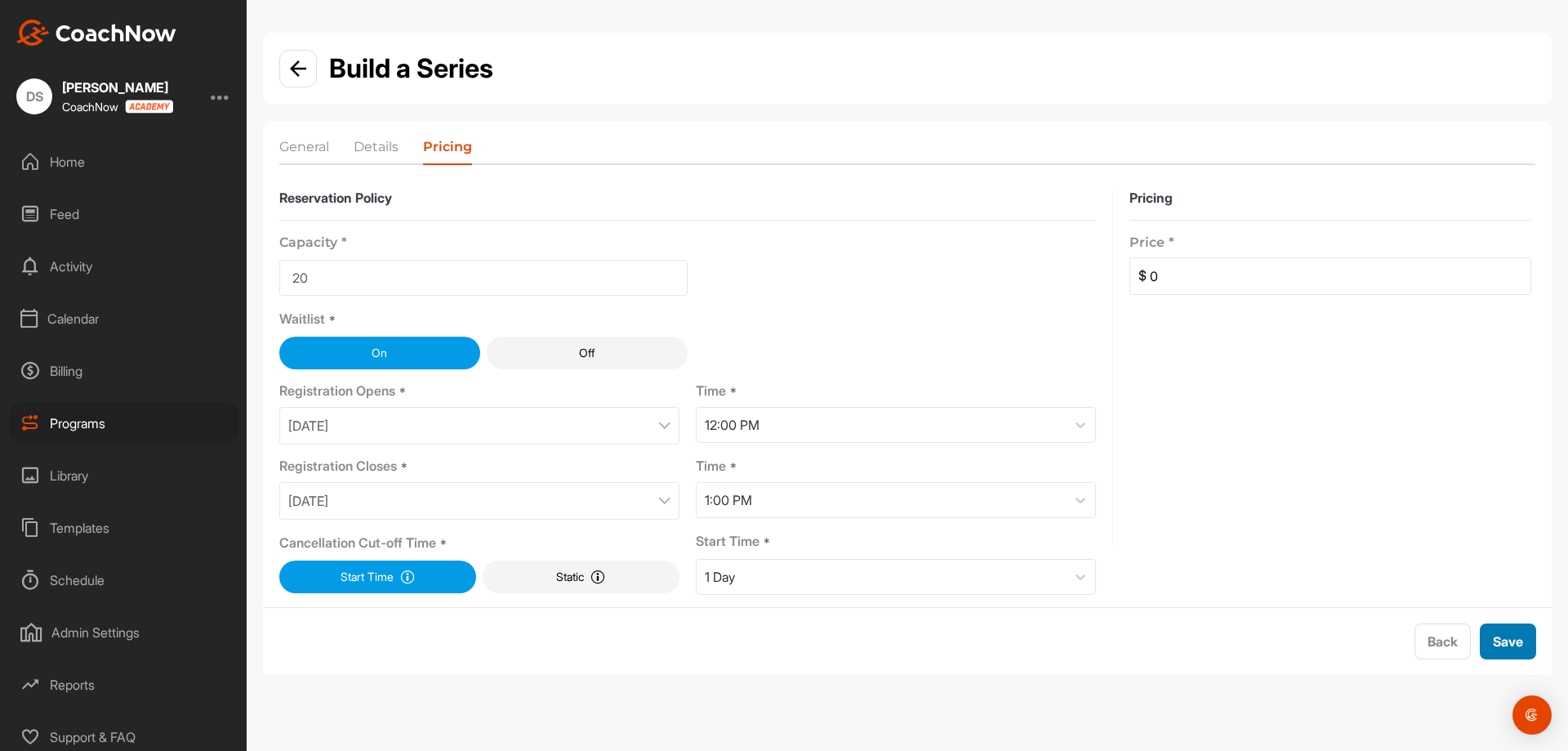
click at [1526, 642] on button "Save" at bounding box center [1508, 640] width 57 height 36
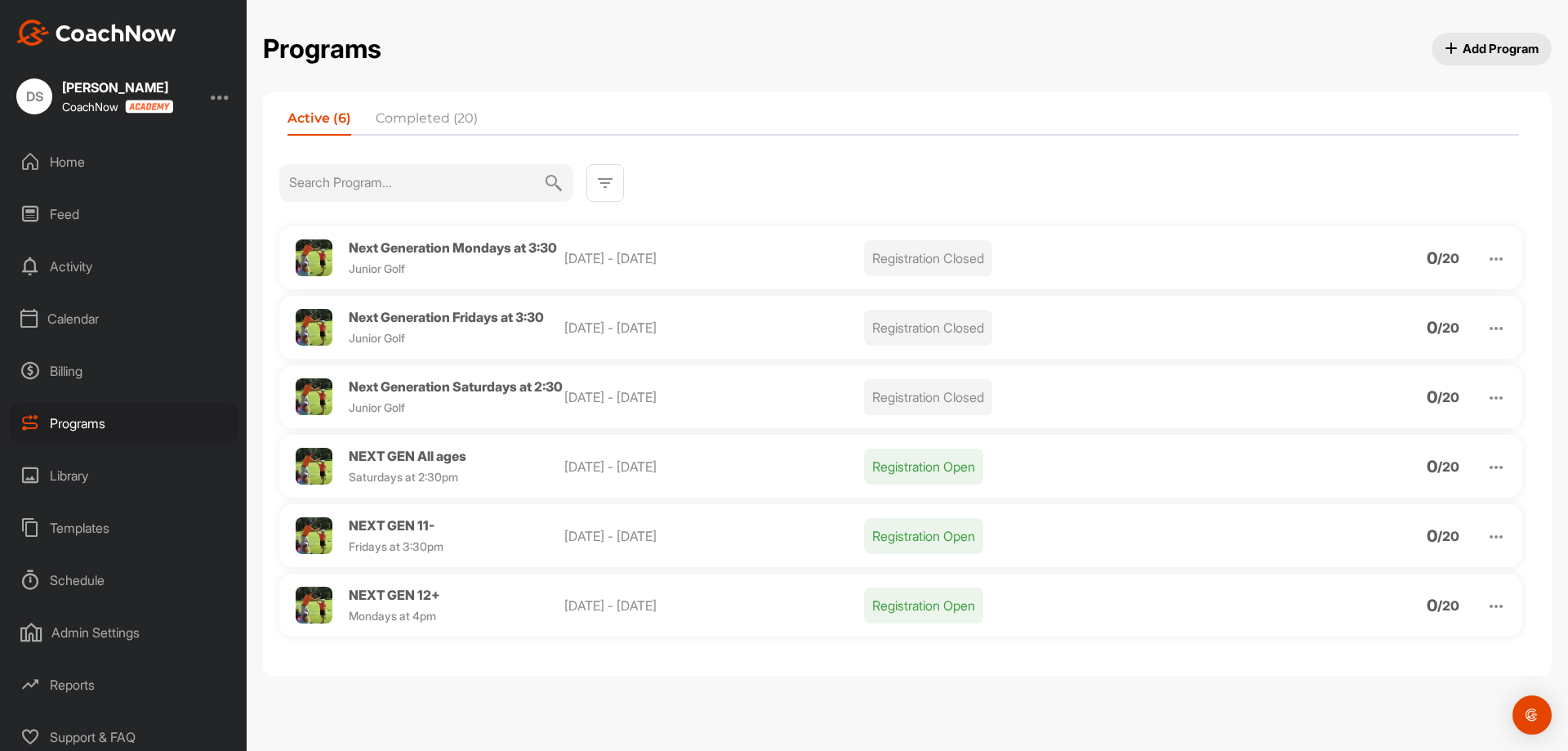
click at [1468, 42] on span "Add Program" at bounding box center [1492, 48] width 95 height 17
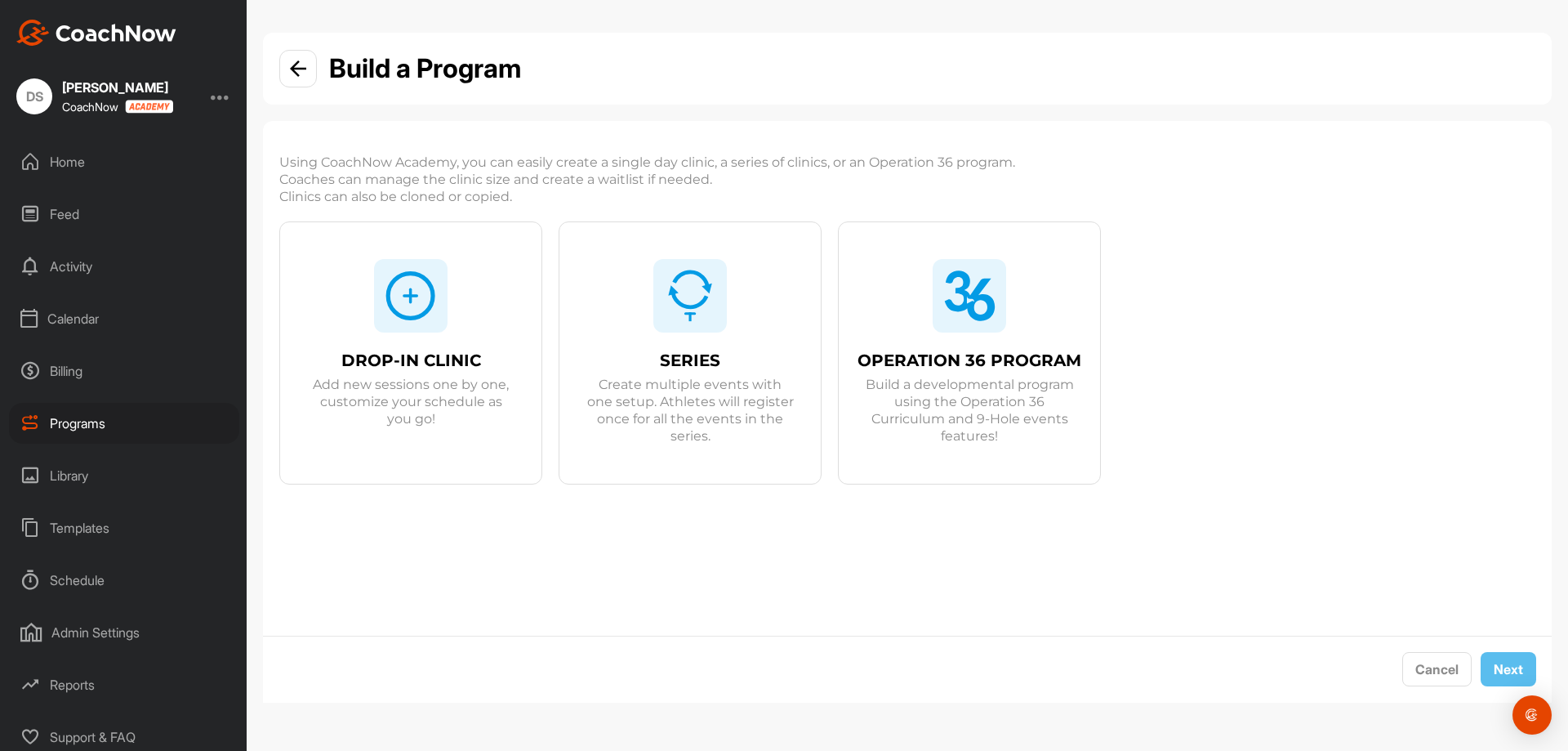
click at [688, 296] on img at bounding box center [690, 295] width 52 height 52
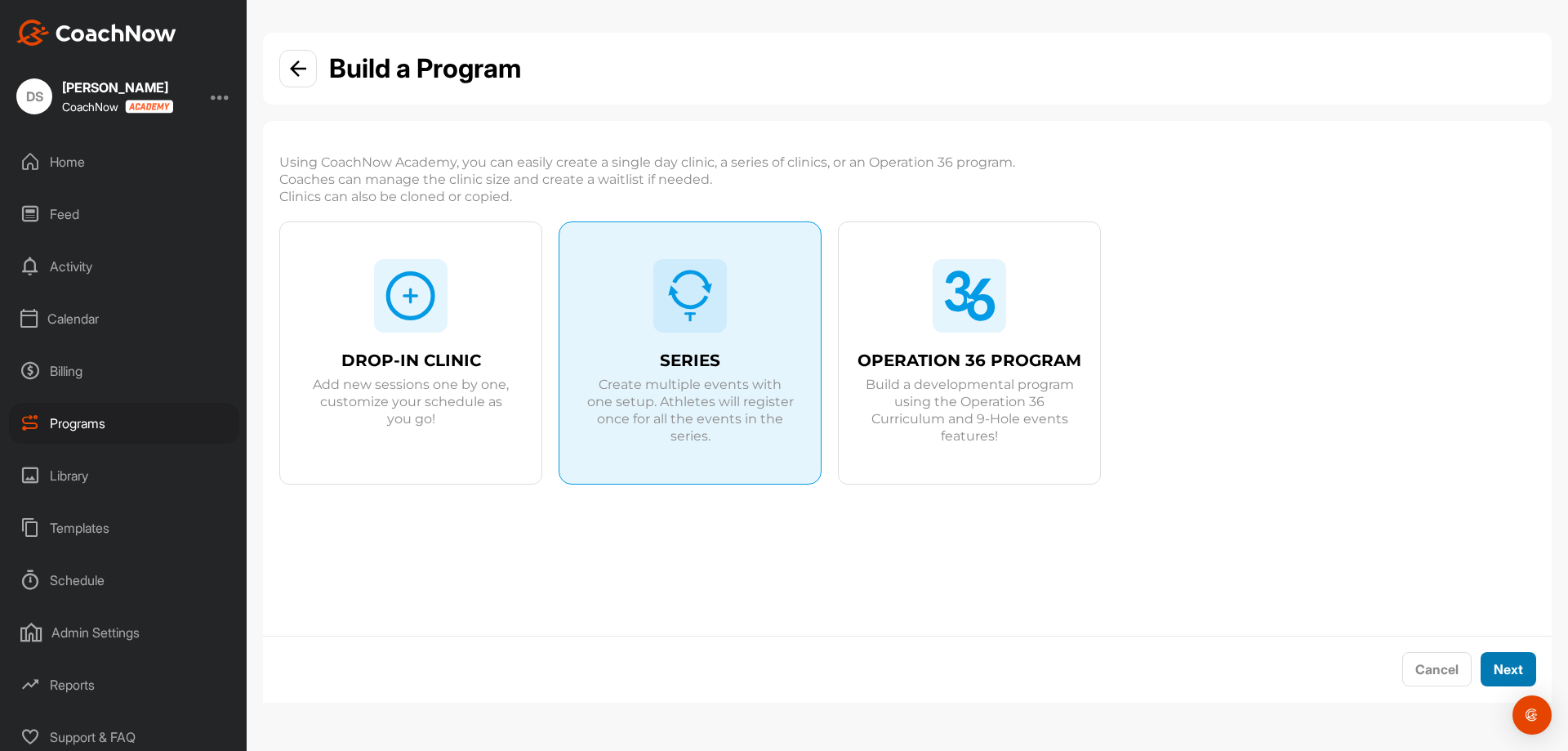
click at [1497, 665] on button "Next" at bounding box center [1508, 669] width 56 height 35
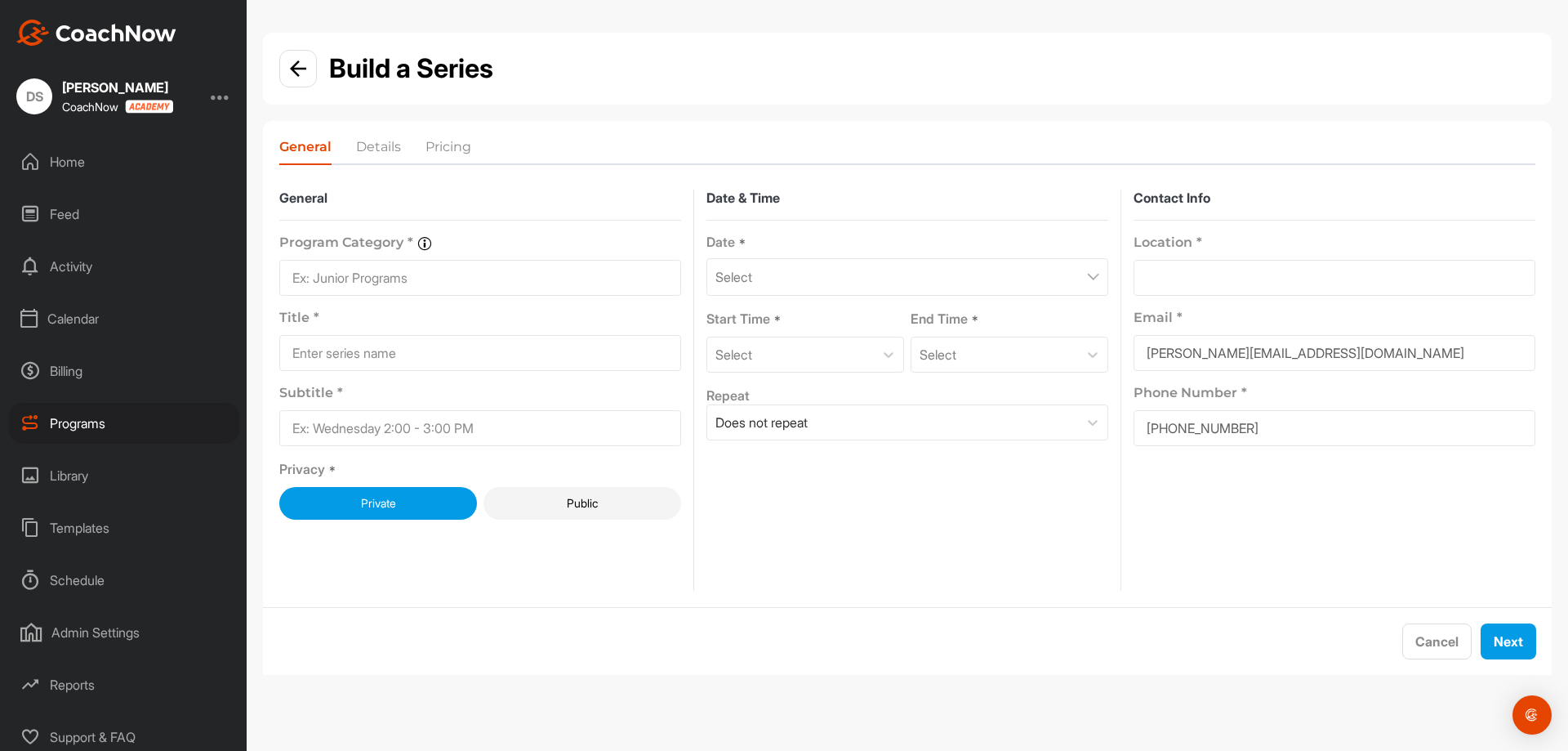
click at [484, 278] on input at bounding box center [480, 277] width 402 height 36
type input "Women's"
click at [400, 352] on input at bounding box center [480, 353] width 402 height 36
type input ":"
type input "Ladies Links"
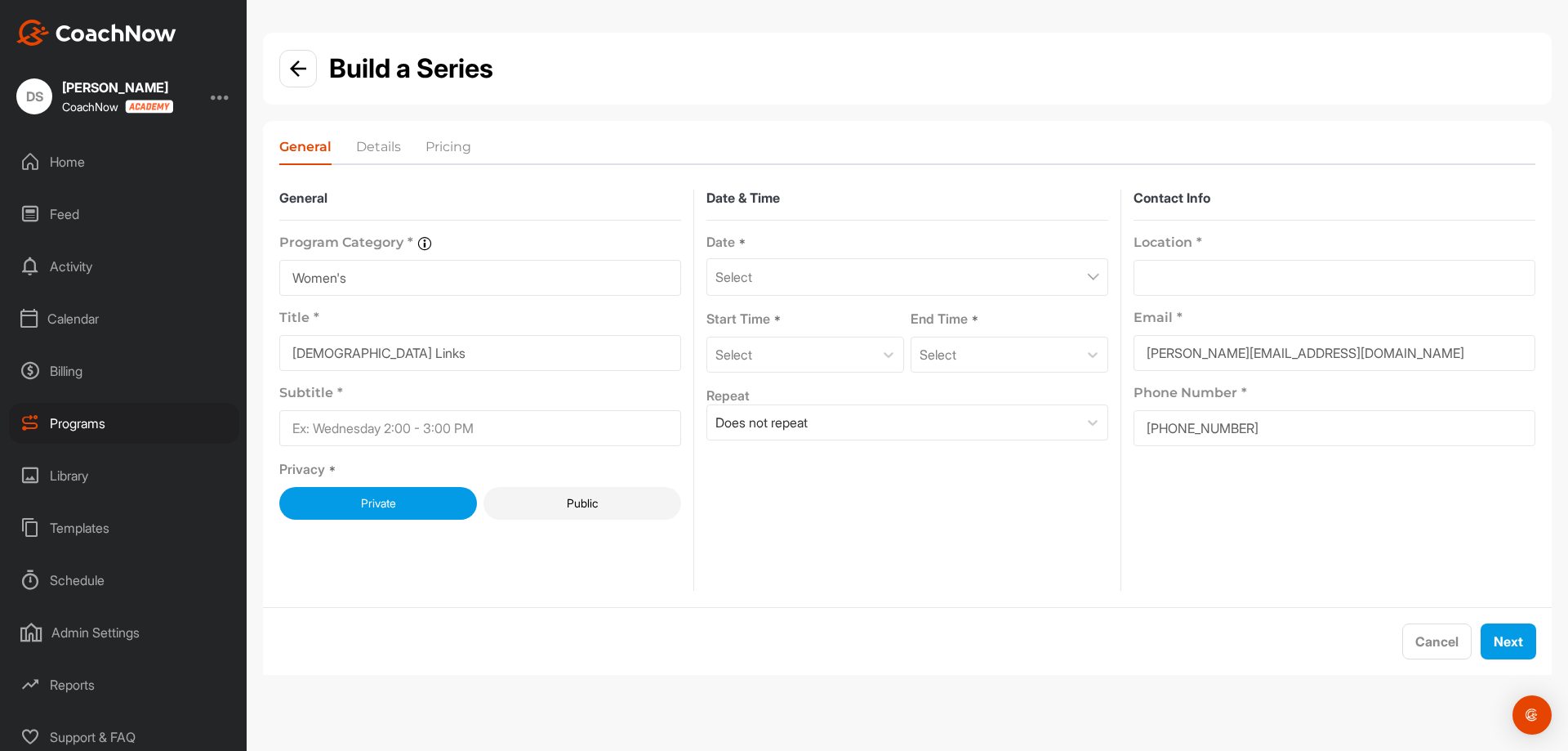
click at [407, 417] on input at bounding box center [480, 427] width 402 height 36
type input "Fridays at 5pm"
click at [1070, 289] on div "Select" at bounding box center [907, 276] width 402 height 37
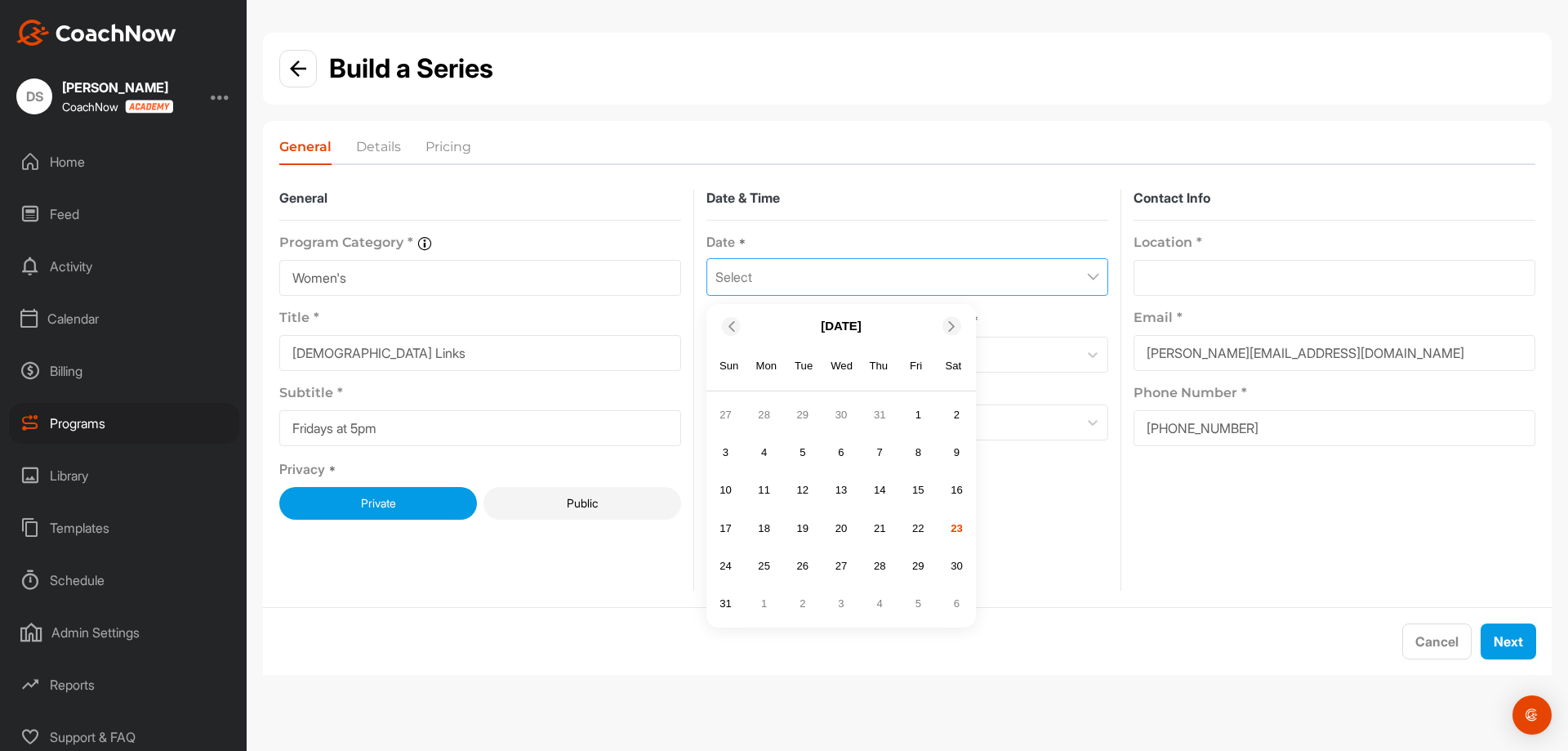
click at [958, 325] on span at bounding box center [953, 325] width 17 height 11
click at [958, 417] on div "6" at bounding box center [956, 414] width 24 height 24
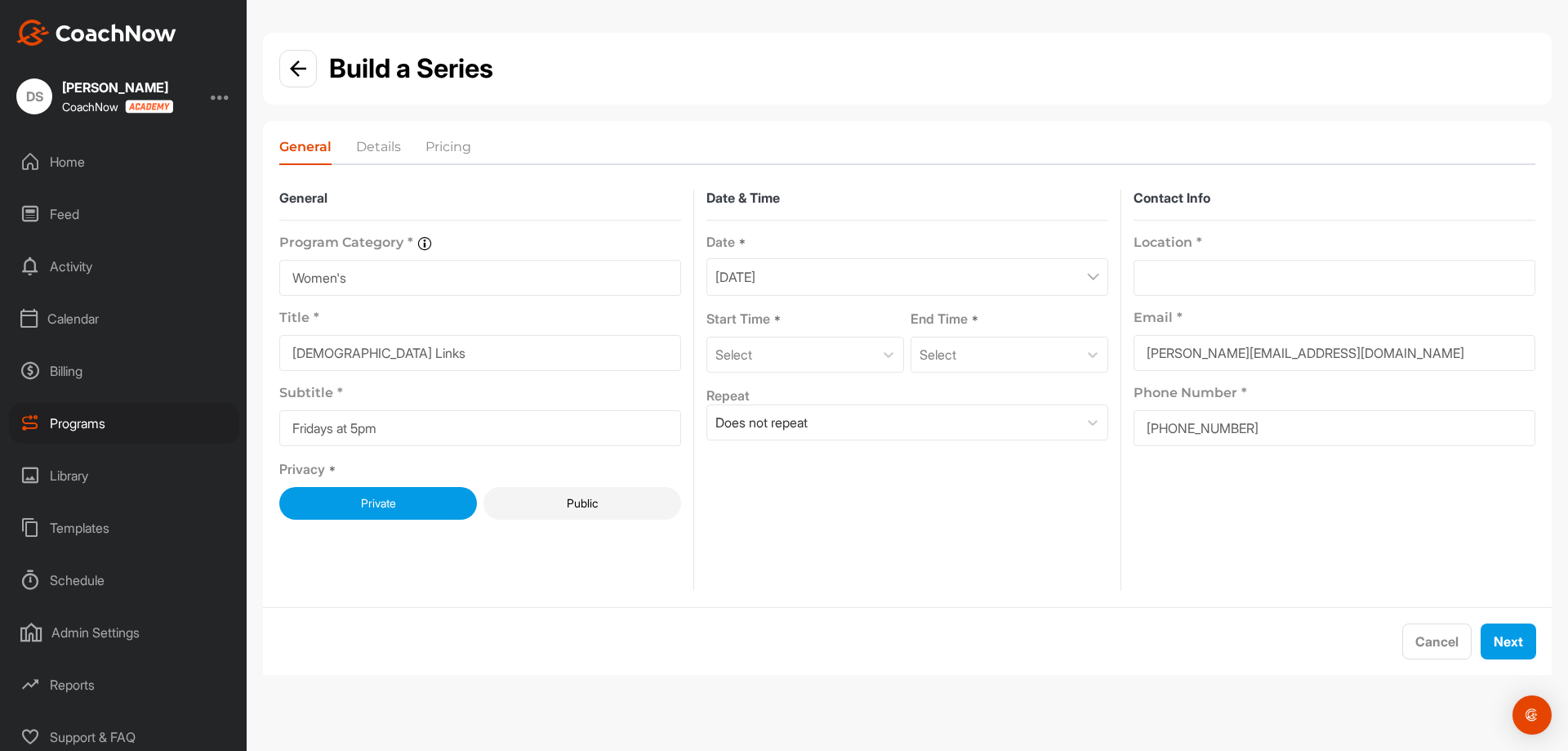
click at [1005, 261] on div "September 6, 2025" at bounding box center [907, 276] width 402 height 37
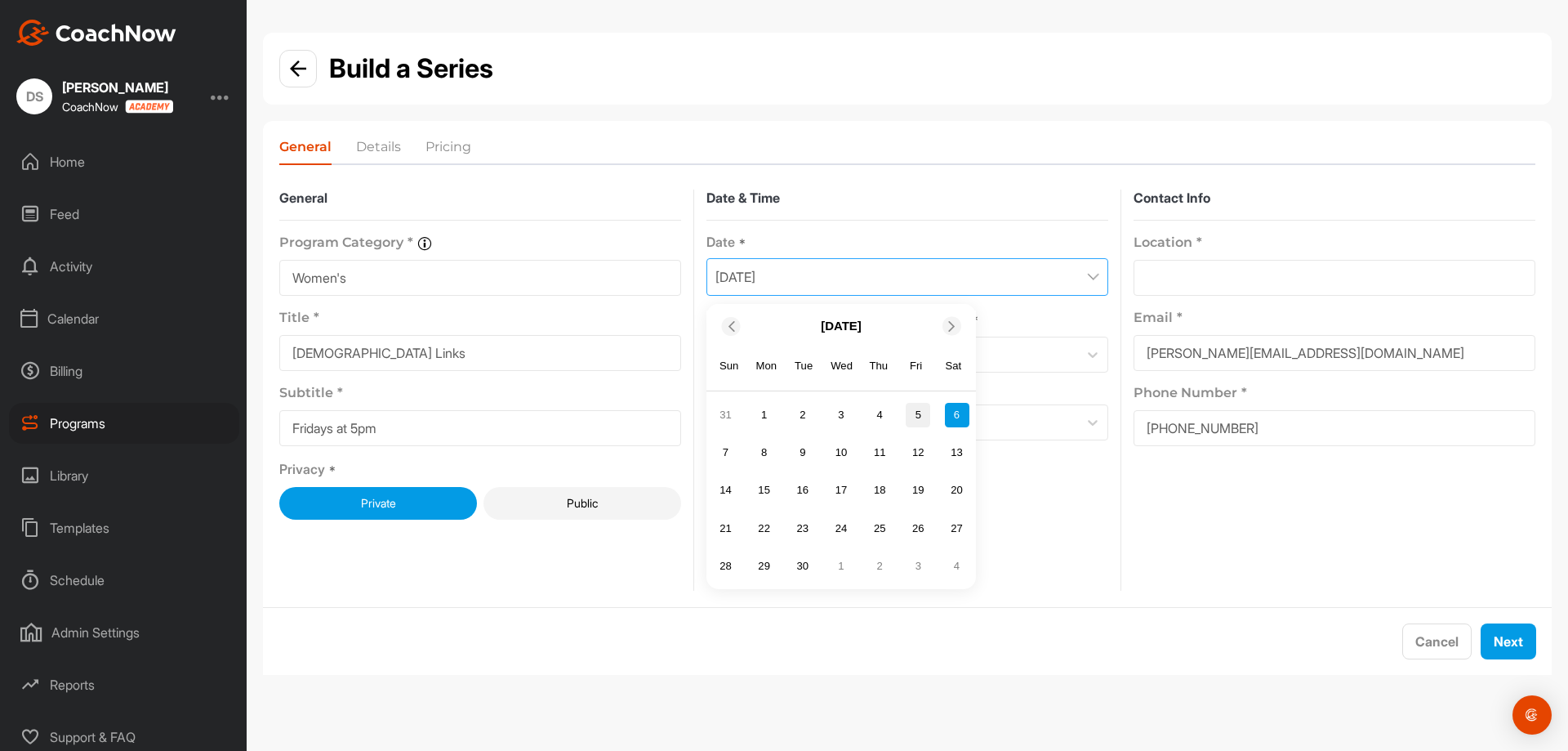
click at [929, 413] on div "5" at bounding box center [917, 414] width 24 height 24
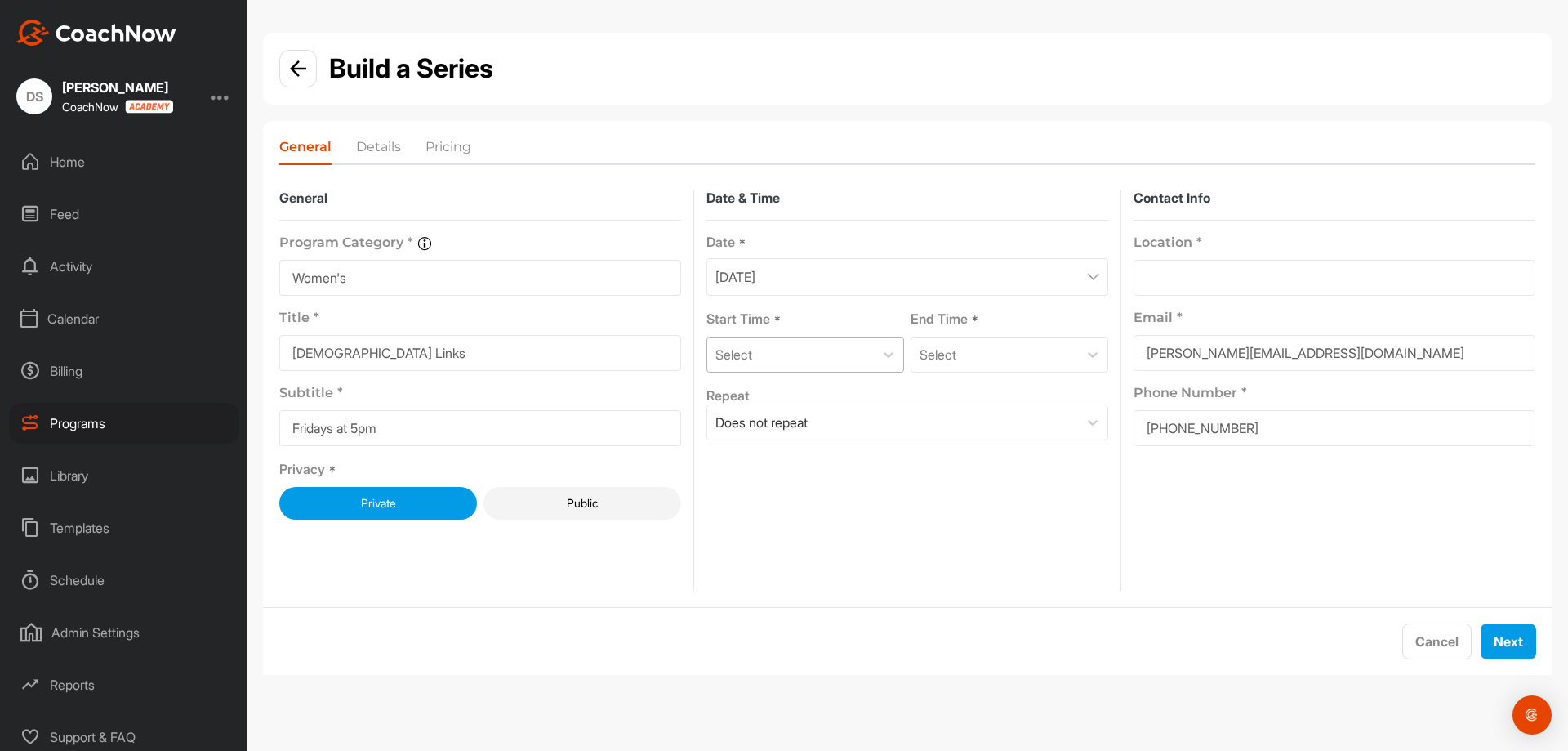
click at [866, 356] on div "Select" at bounding box center [791, 354] width 166 height 34
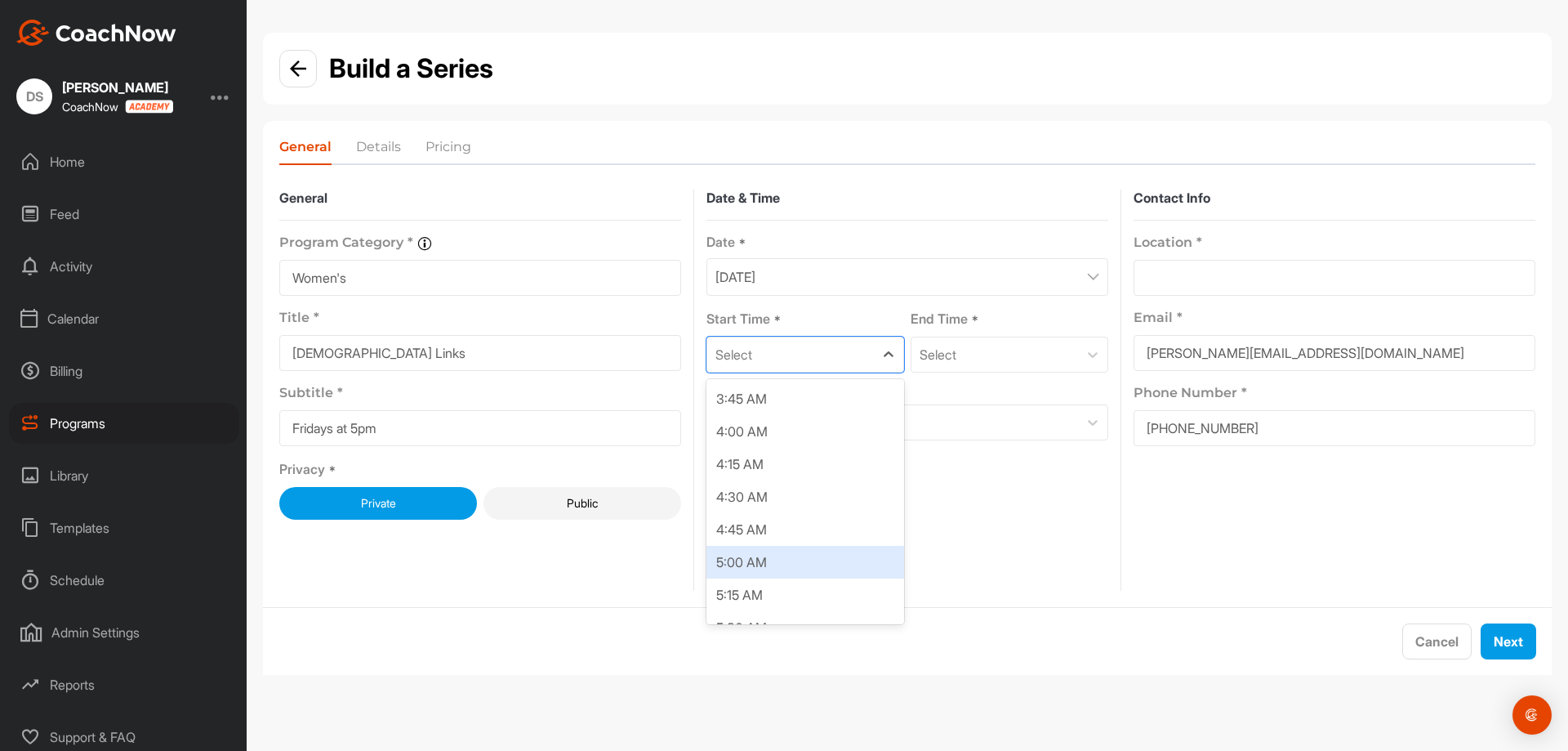
click at [797, 551] on div "5:00 AM" at bounding box center [806, 561] width 198 height 32
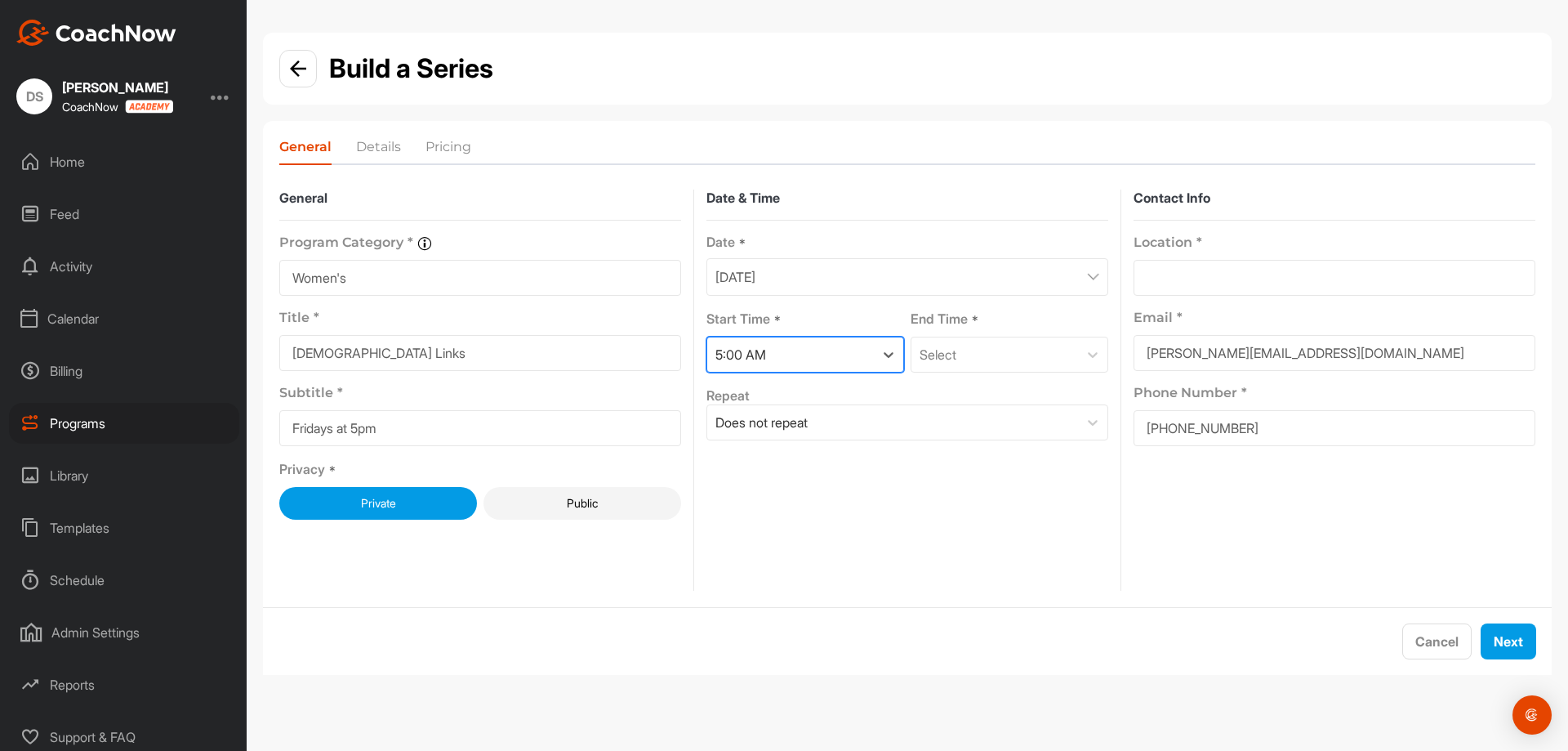
click at [839, 355] on div "5:00 AM" at bounding box center [791, 354] width 166 height 34
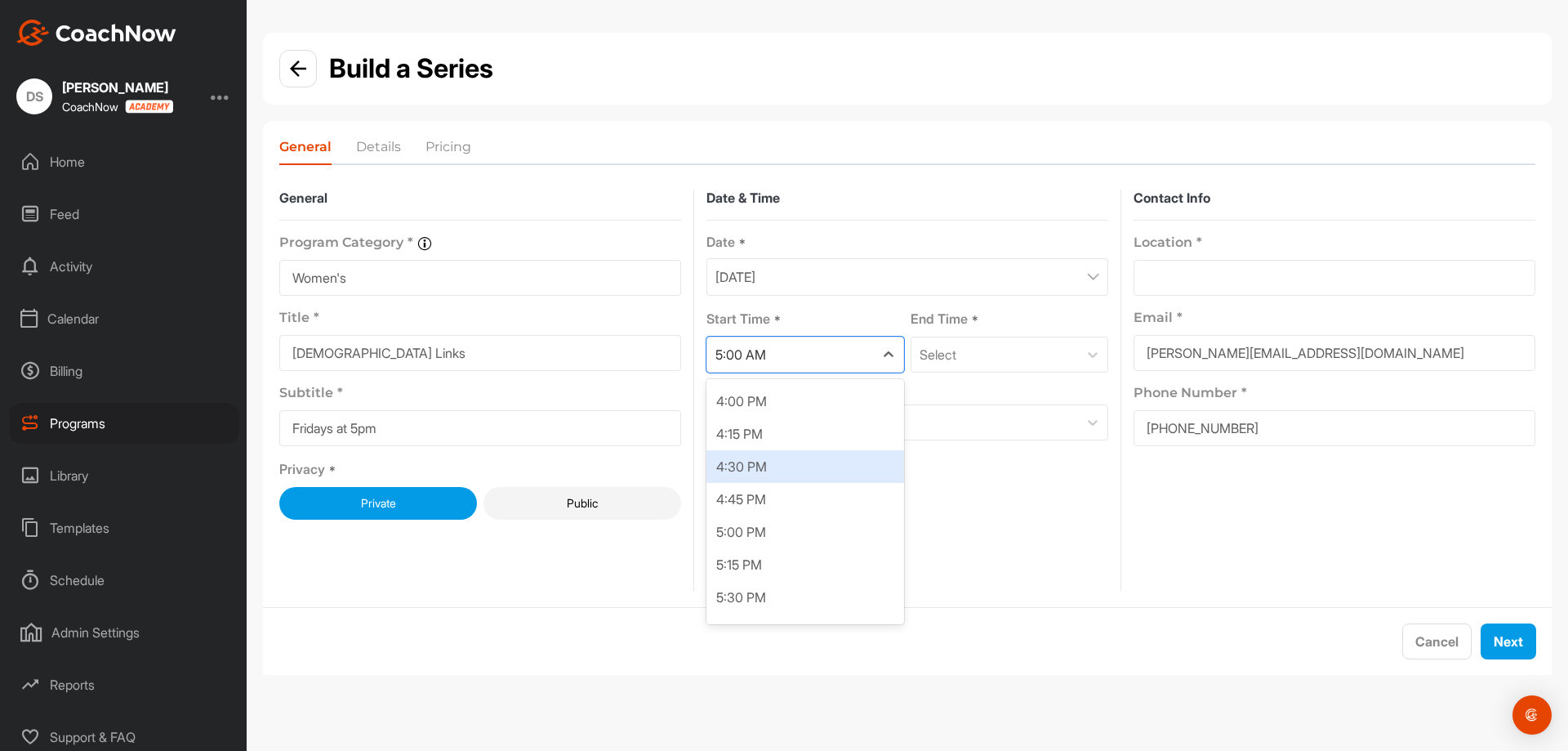
scroll to position [2130, 0]
click at [836, 492] on div "5:00 PM" at bounding box center [806, 491] width 198 height 32
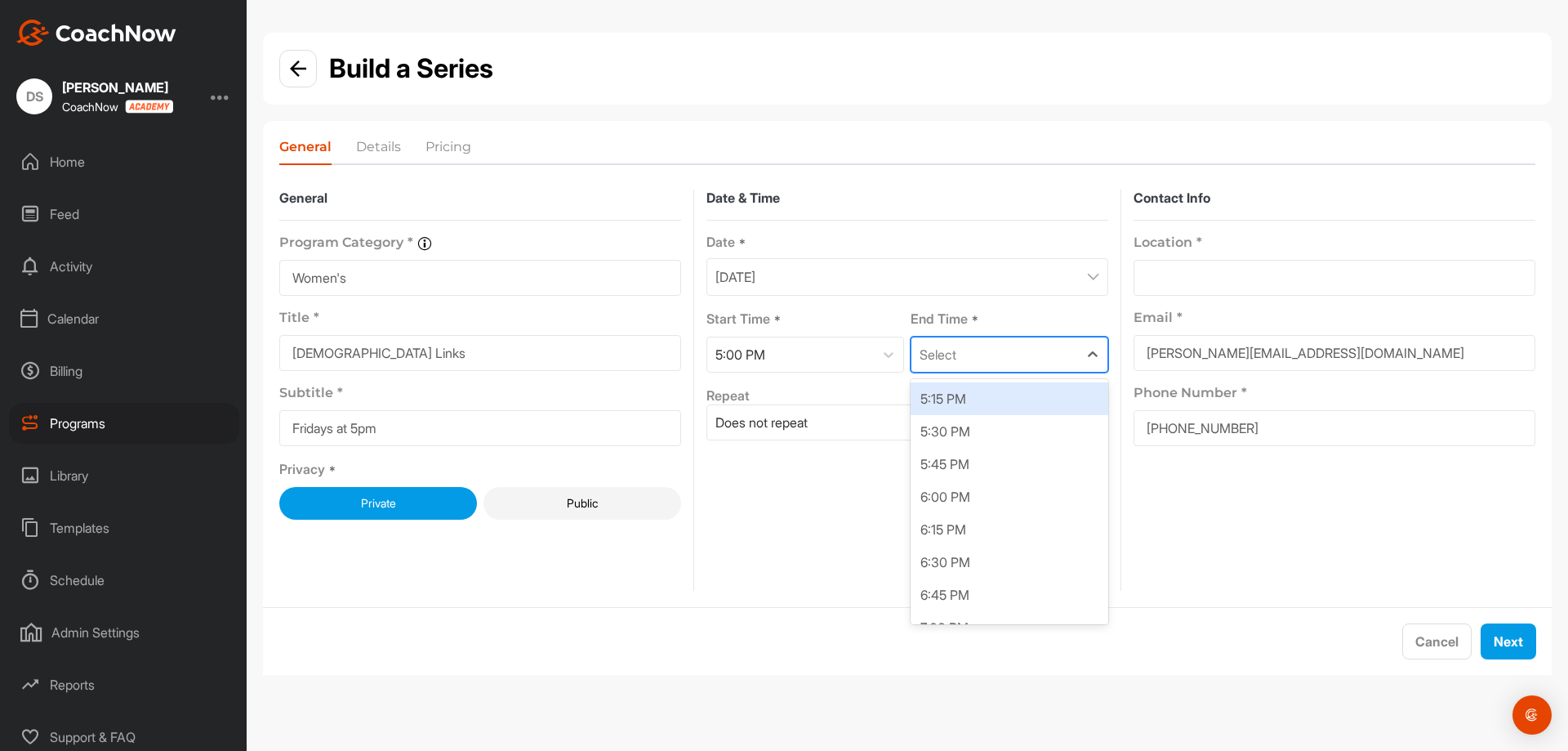
click at [1071, 337] on div "Select" at bounding box center [1009, 354] width 198 height 36
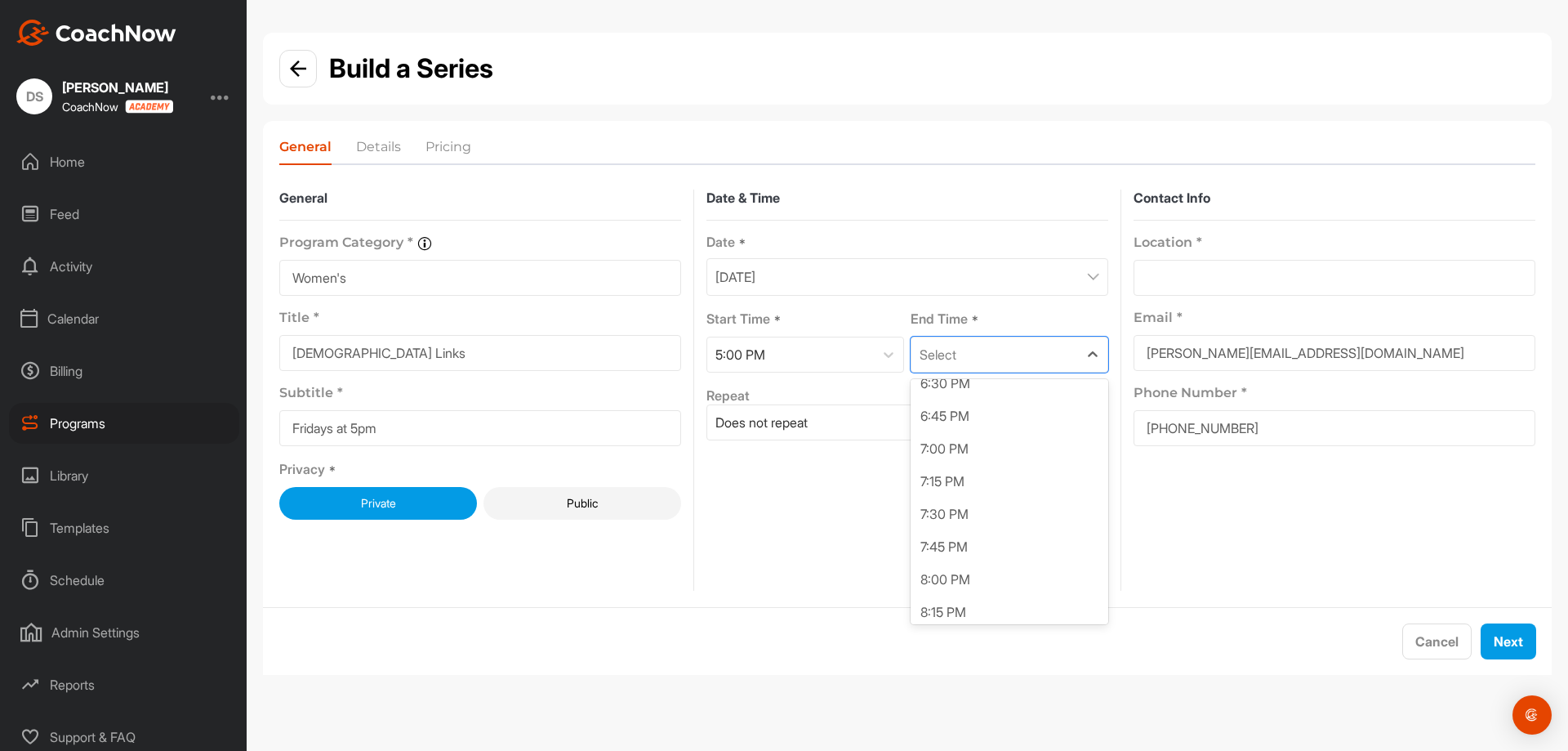
scroll to position [225, 0]
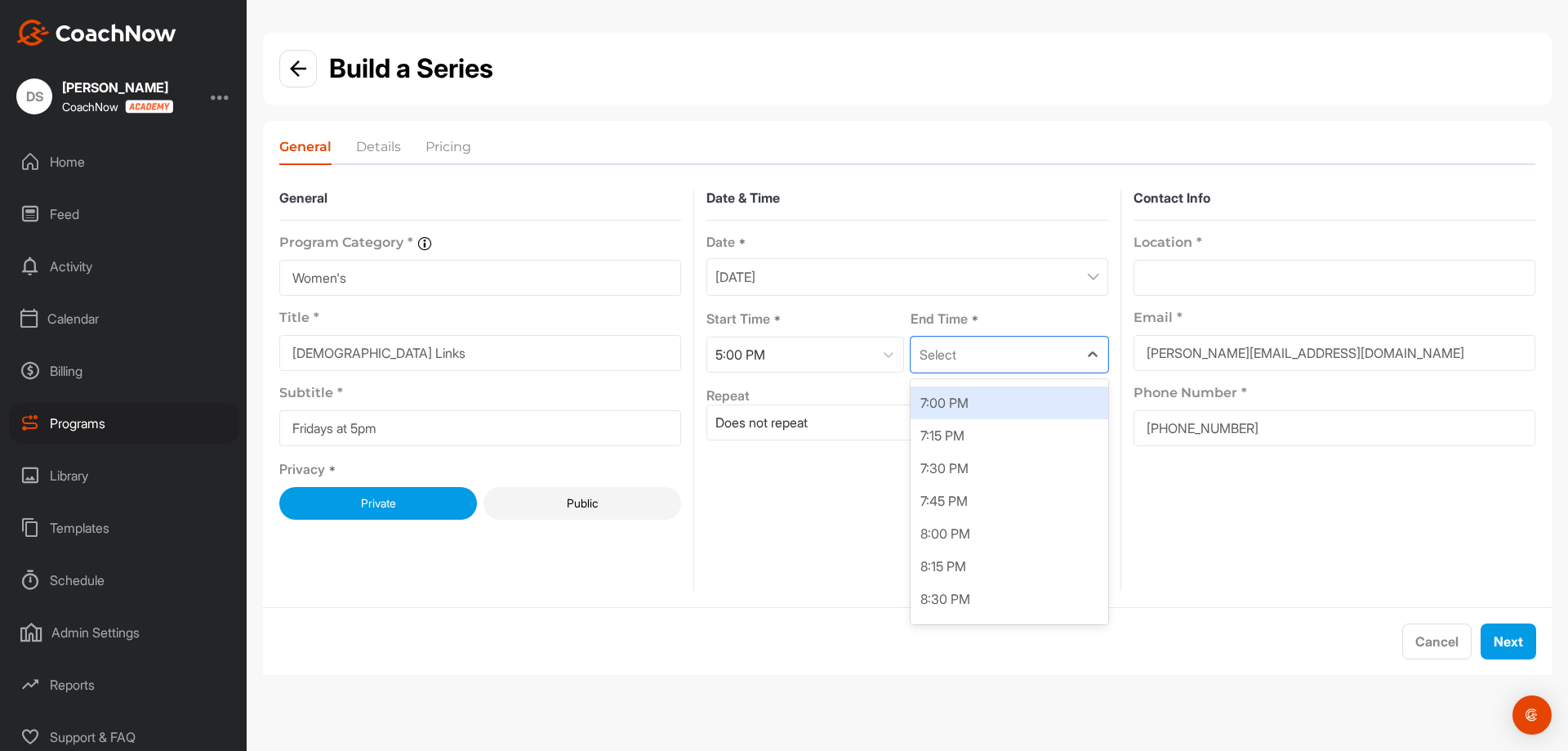
click at [981, 408] on div "7:00 PM" at bounding box center [1009, 403] width 198 height 32
click at [944, 430] on div "Does not repeat" at bounding box center [893, 422] width 371 height 34
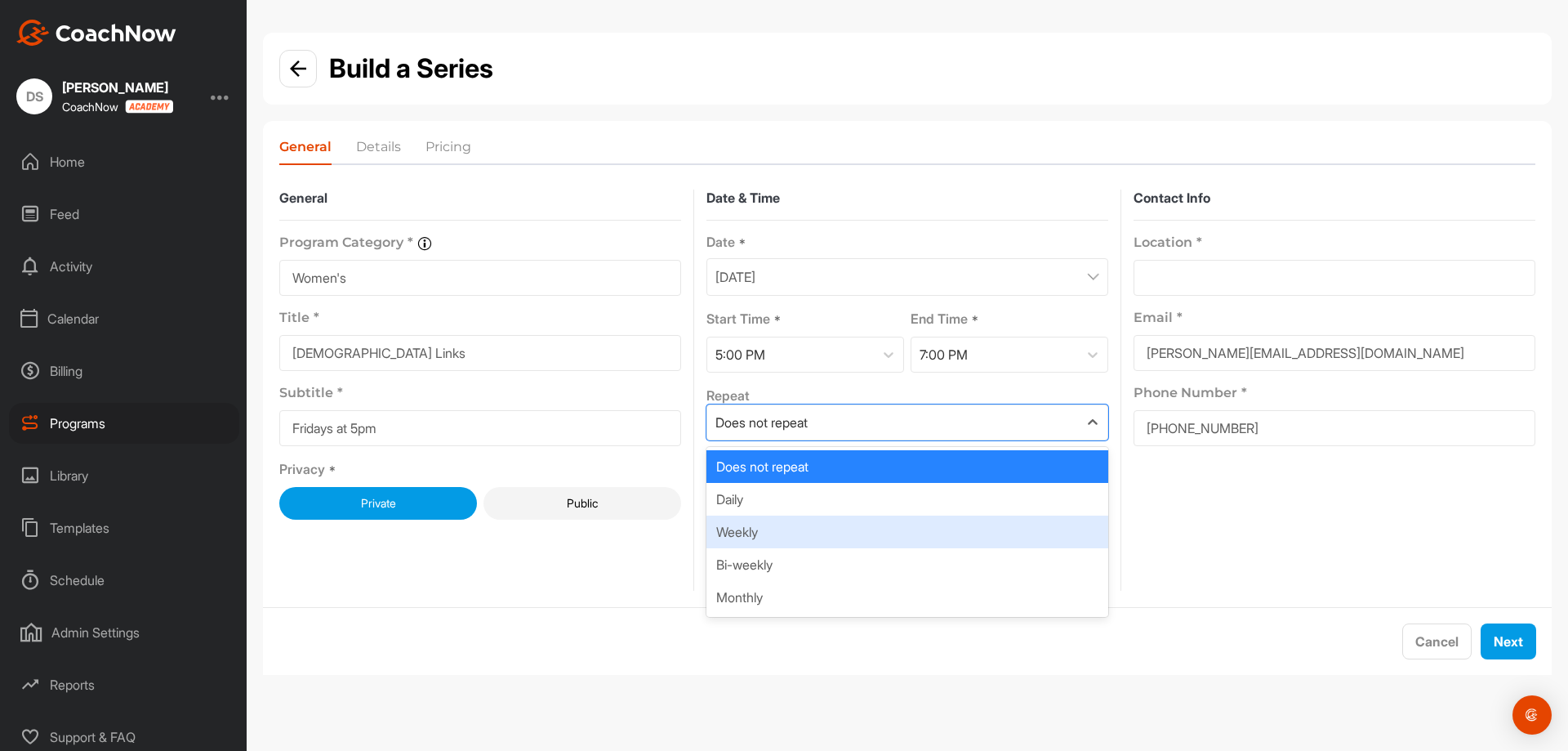
click at [924, 527] on div "Weekly" at bounding box center [907, 531] width 402 height 32
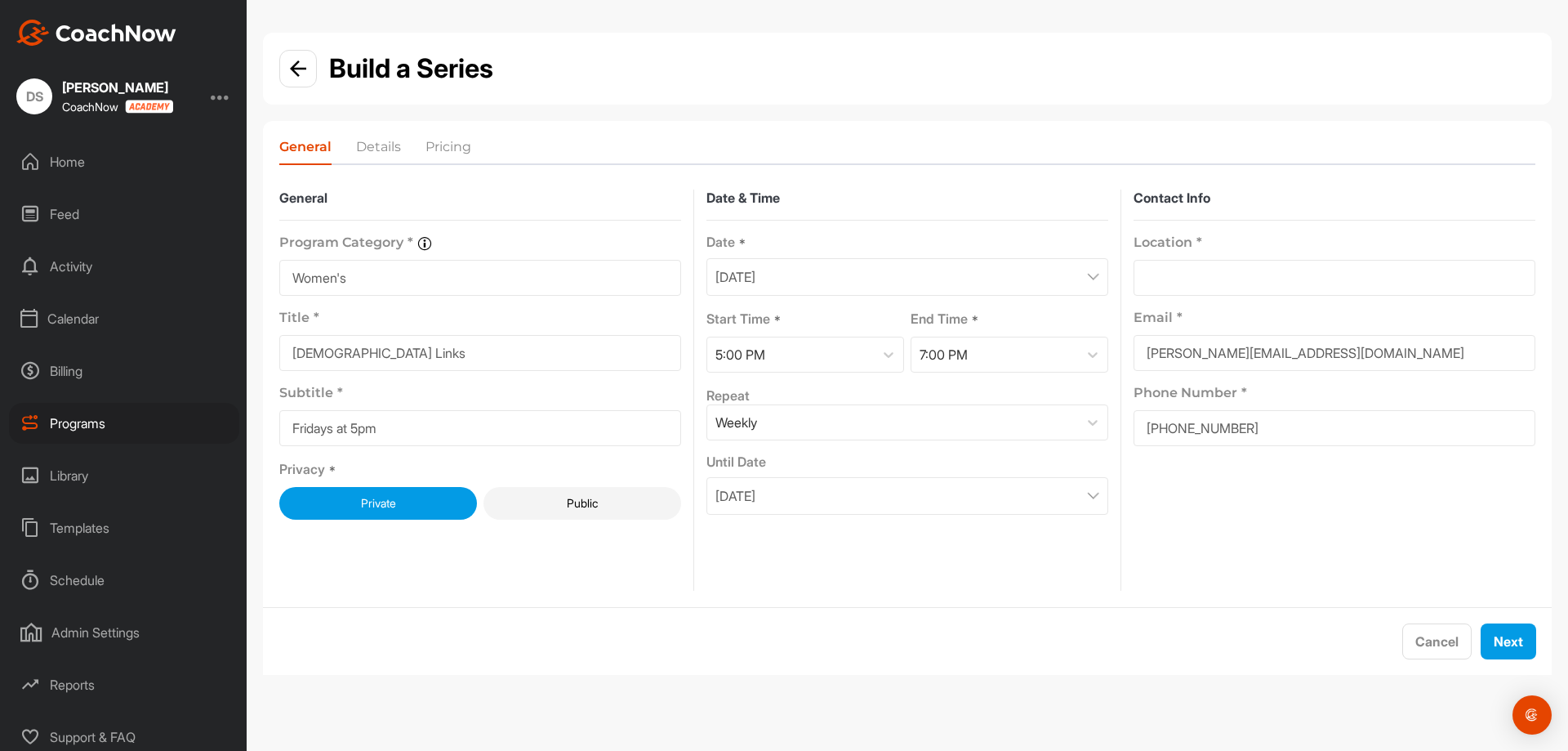
click at [1245, 283] on input at bounding box center [1334, 277] width 402 height 36
type input "629 Goldstream Ave, Victoria, BC , Victoria, British Columbia, V9B2W9, CA"
click at [1519, 648] on button "Next" at bounding box center [1508, 640] width 56 height 36
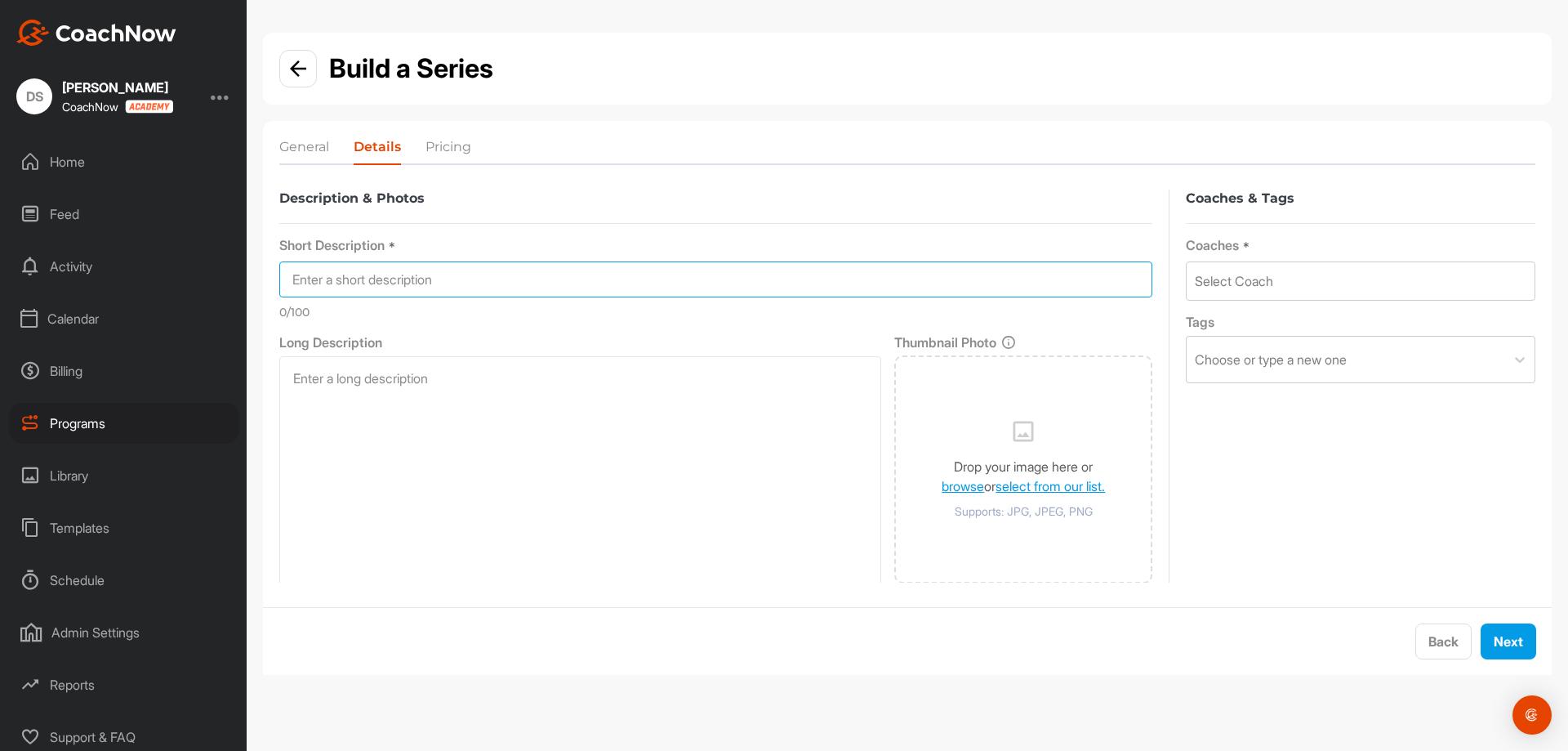
click at [570, 280] on input at bounding box center [716, 279] width 873 height 36
type input "Ladies Links"
click at [1234, 287] on div "Select Coach" at bounding box center [1234, 281] width 78 height 20
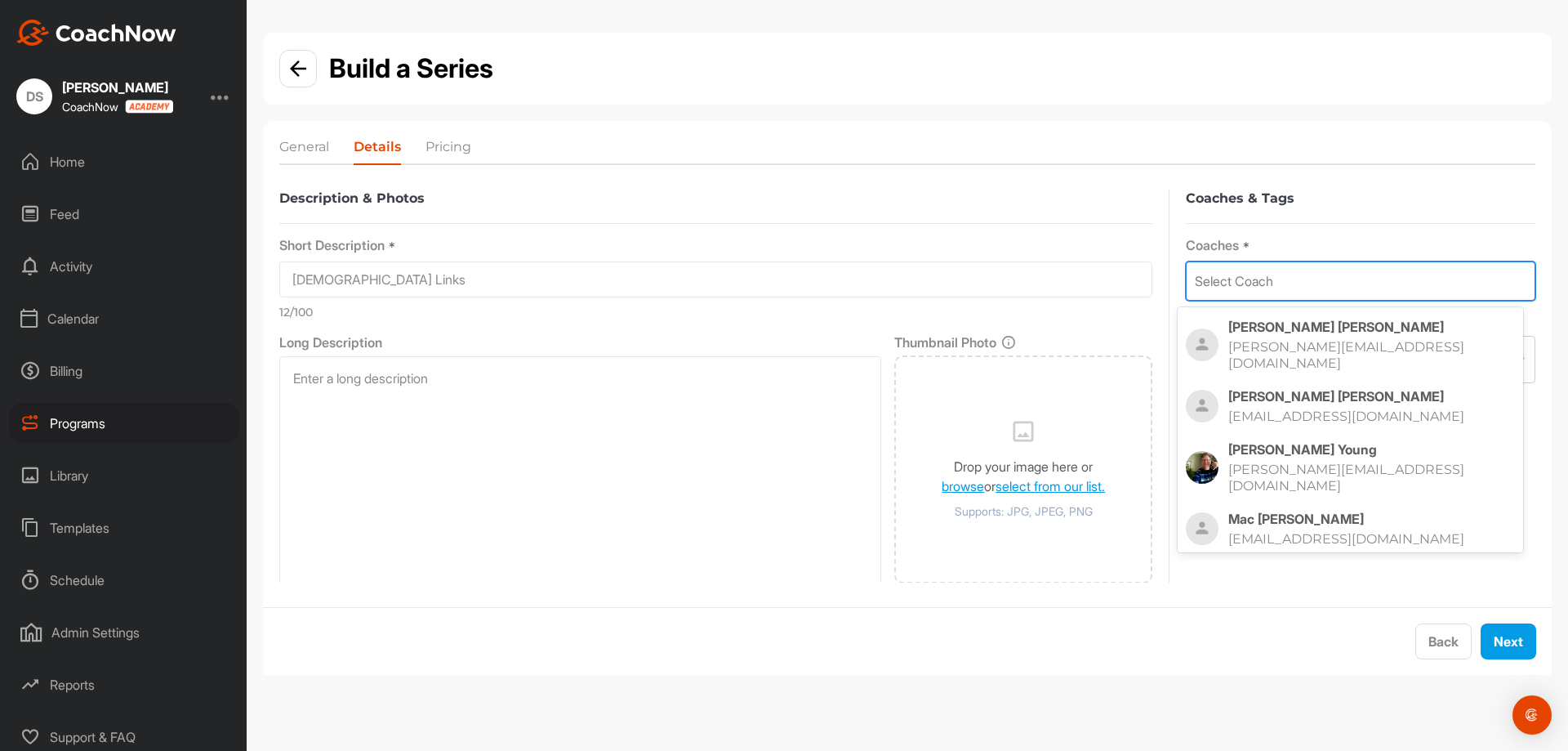
click at [1262, 335] on div "Derek Senft dereks@royalcolwood.org" at bounding box center [1371, 345] width 287 height 53
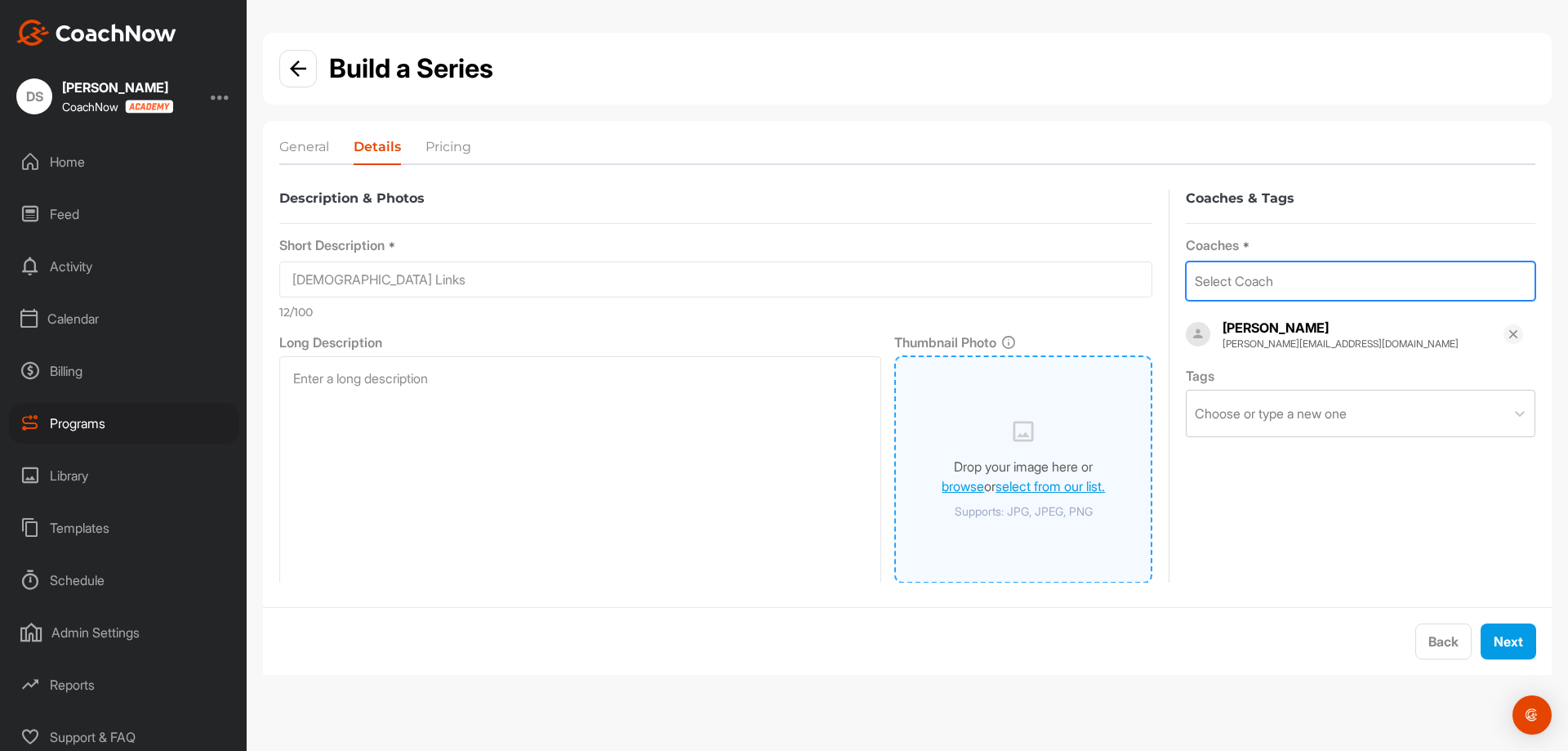
click at [1033, 442] on div "Drop your image here or browse or select from our list. Supports: JPG, JPEG, PNG" at bounding box center [1023, 469] width 163 height 101
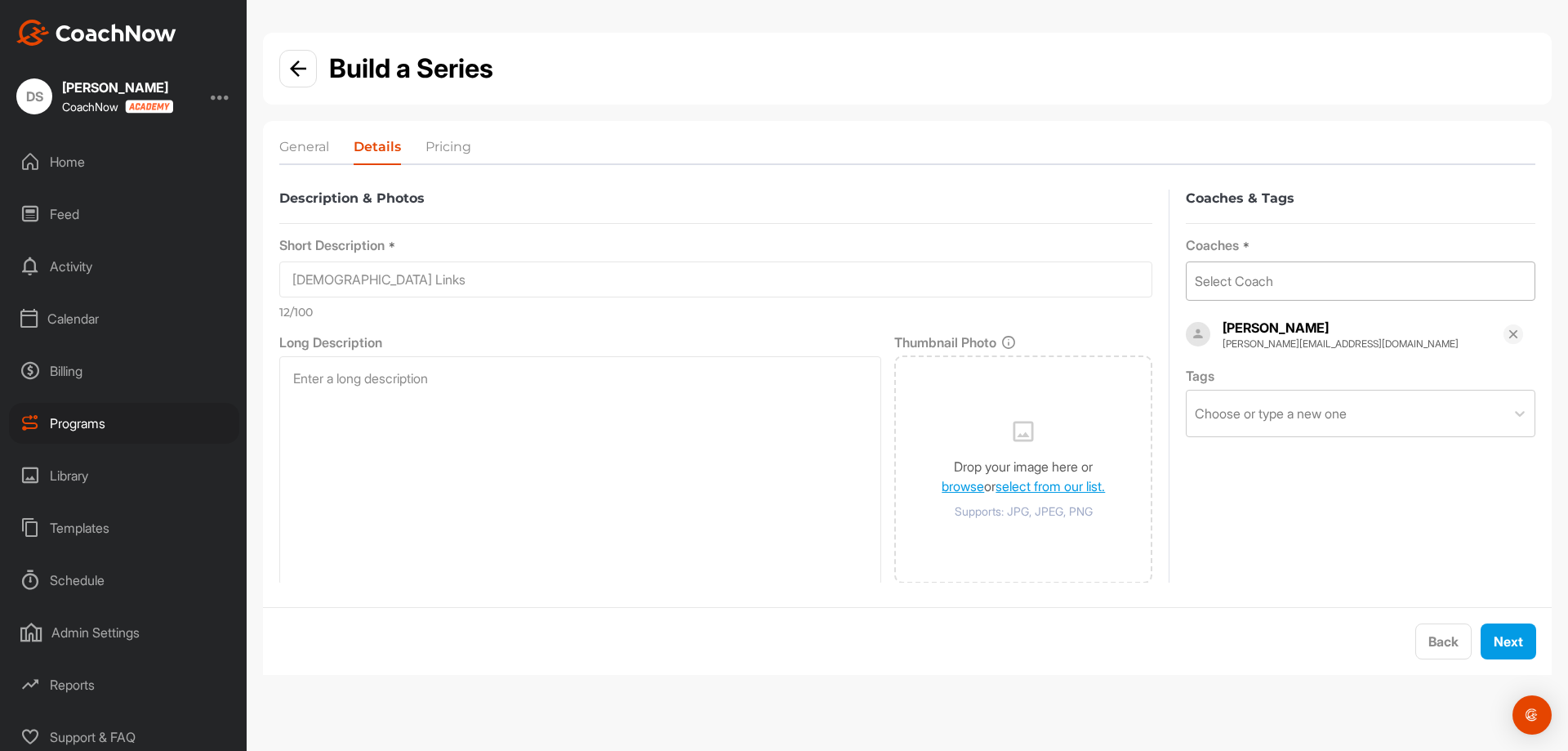
click at [1283, 296] on div "Select Coach" at bounding box center [1360, 280] width 348 height 37
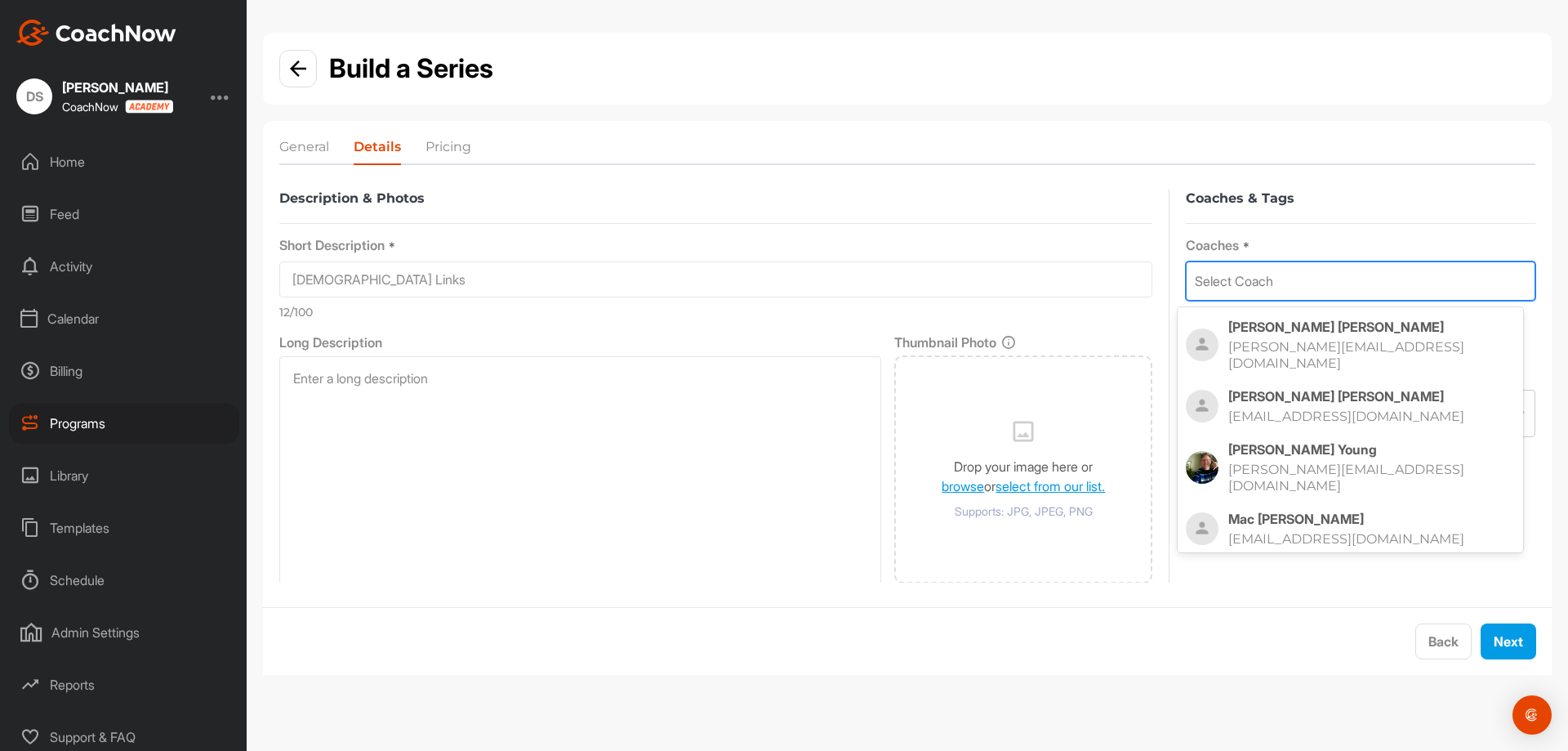
click at [1283, 295] on div "Select Coach" at bounding box center [1360, 280] width 348 height 37
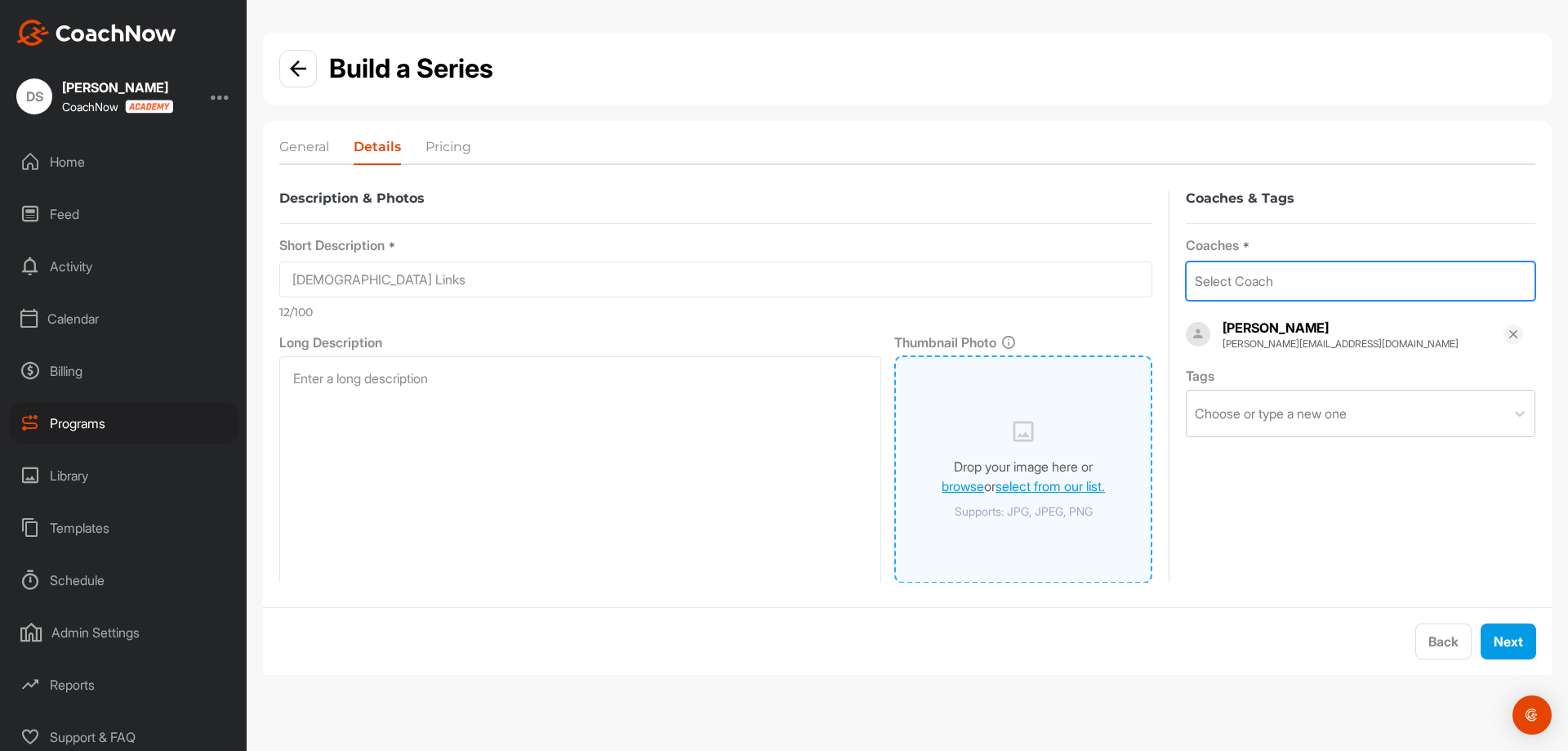
click at [1003, 498] on div "Drop your image here or browse or select from our list. Supports: JPG, JPEG, PNG" at bounding box center [1023, 469] width 163 height 101
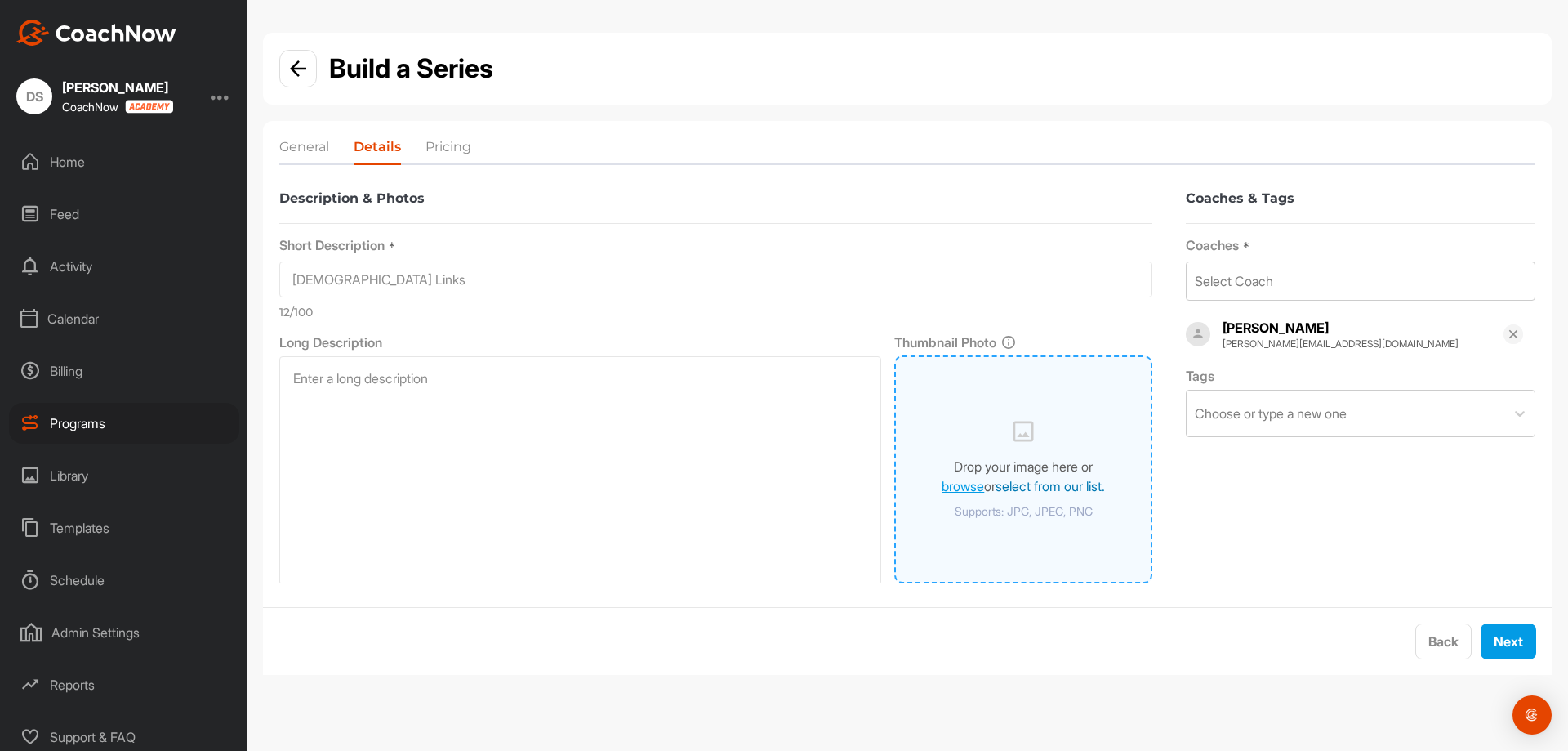
click at [1007, 488] on link "select from our list." at bounding box center [1050, 487] width 110 height 17
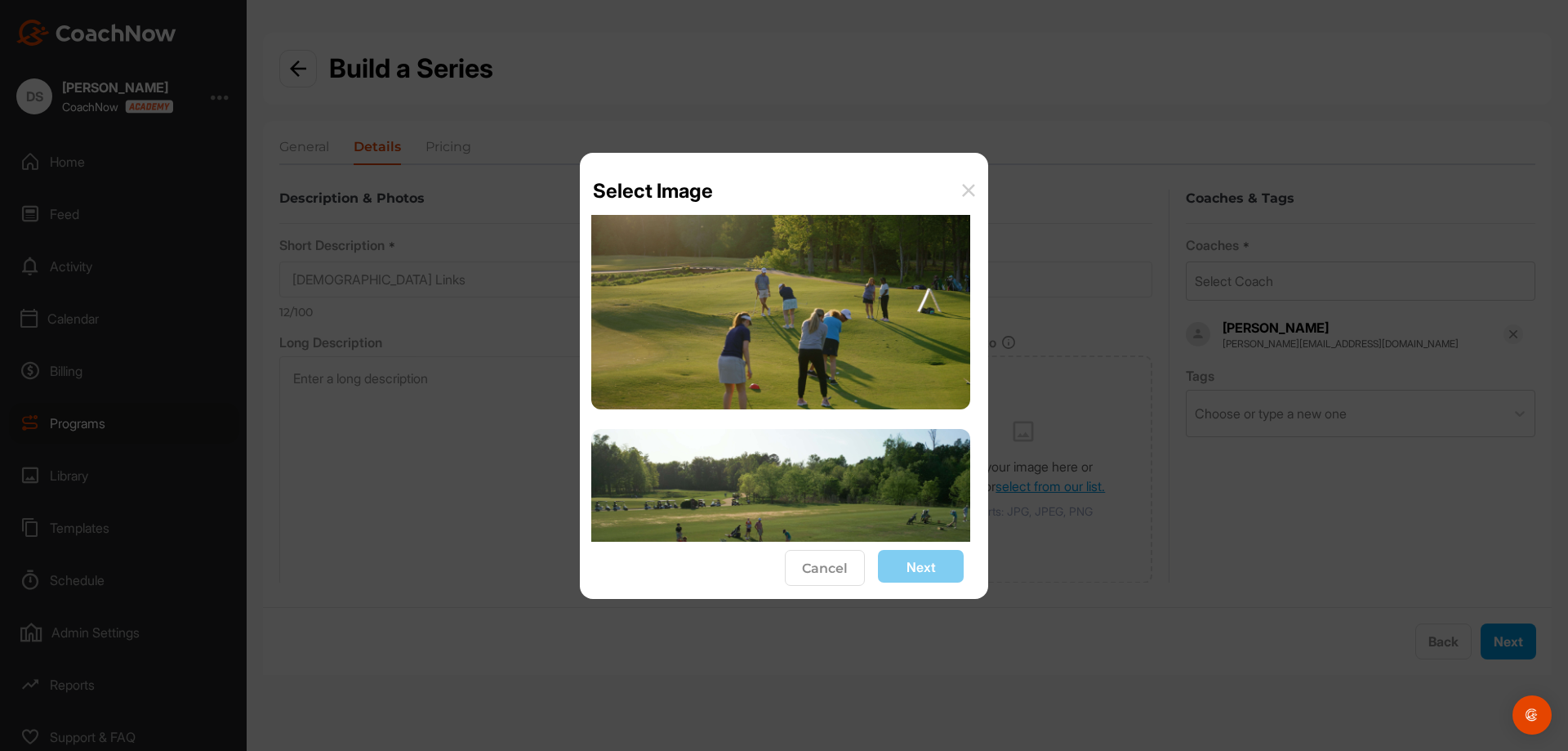
scroll to position [735, 0]
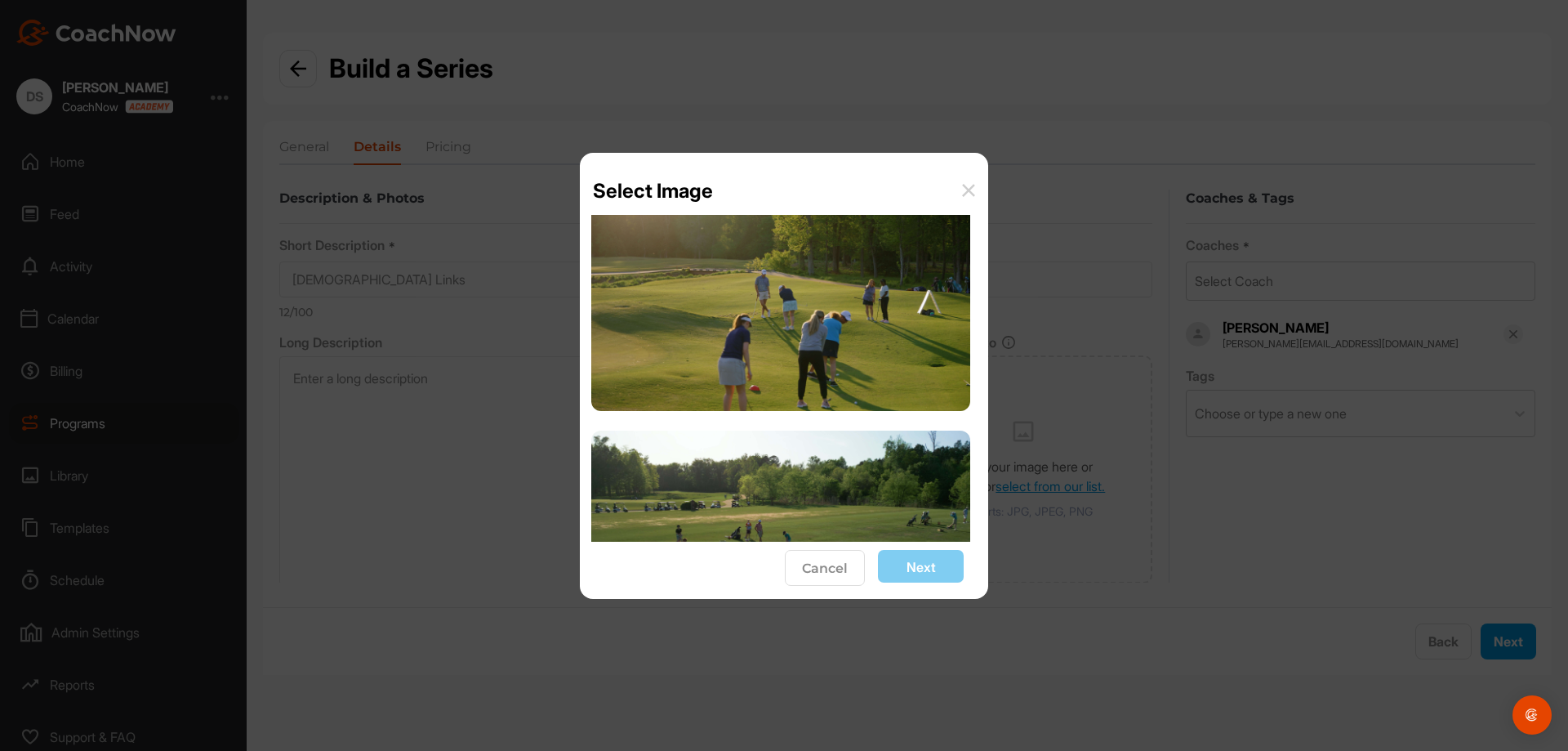
click at [845, 369] on img at bounding box center [781, 304] width 379 height 213
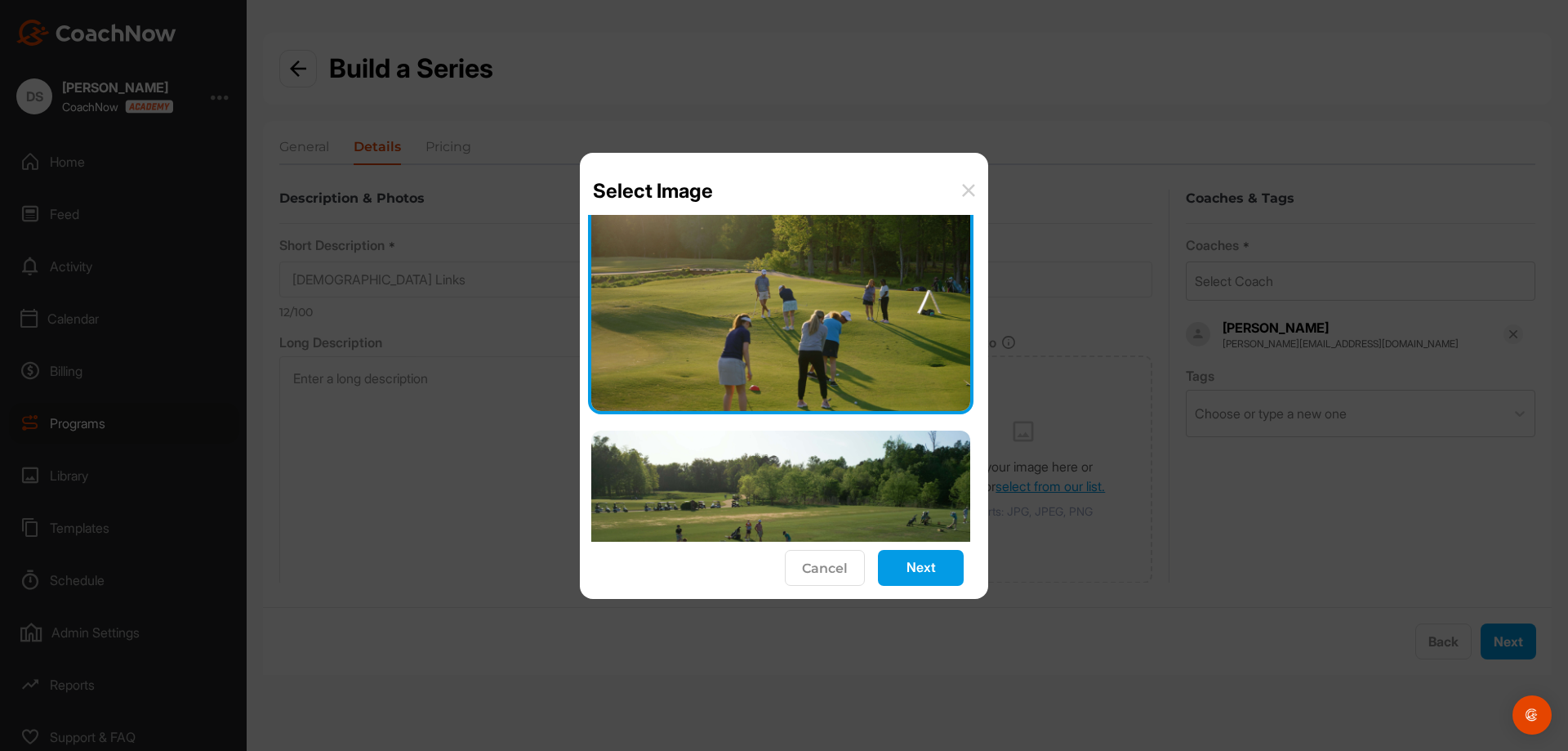
click at [934, 571] on button "Next" at bounding box center [920, 567] width 86 height 36
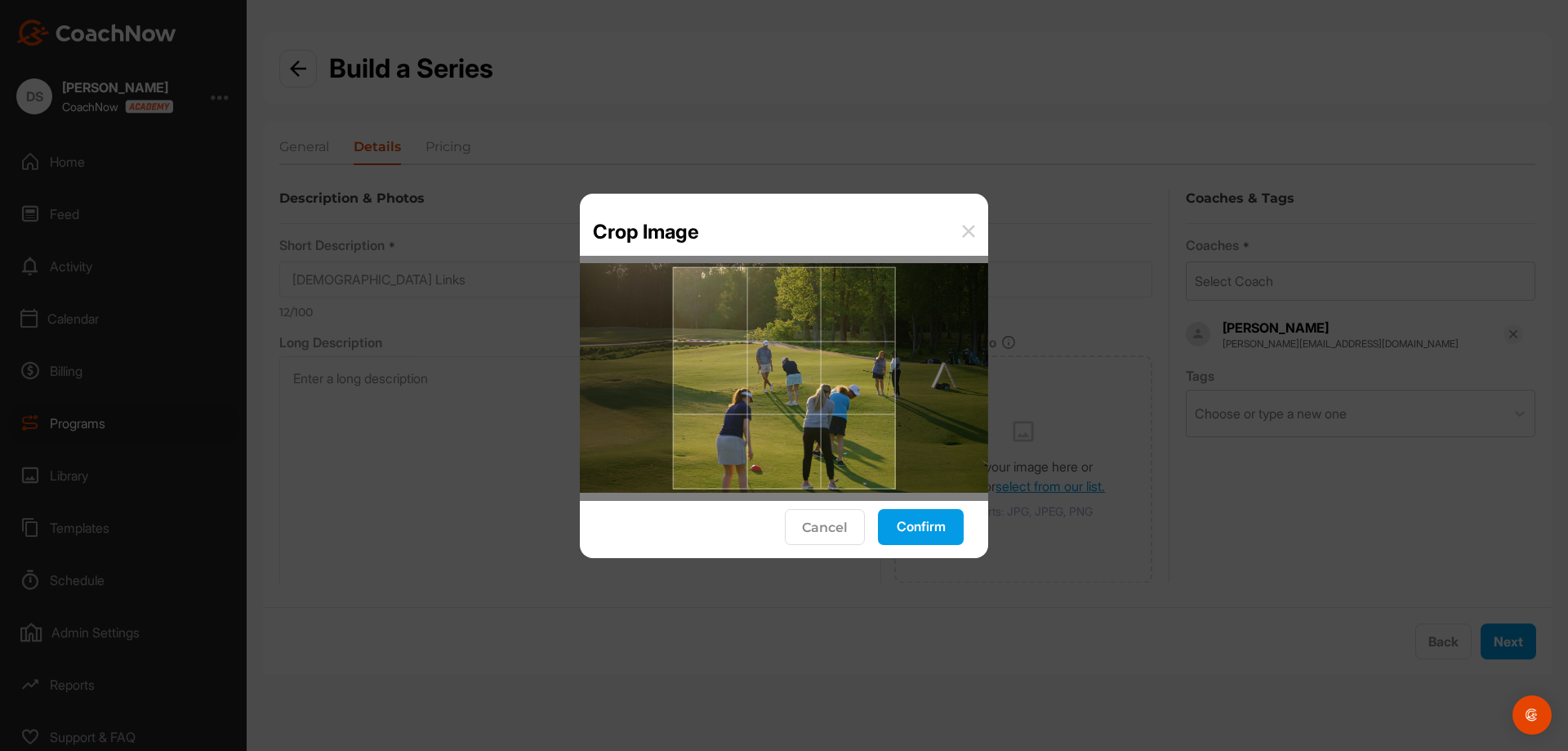
click at [965, 537] on div "Cancel Confirm" at bounding box center [783, 529] width 408 height 57
click at [939, 536] on button "Confirm" at bounding box center [920, 526] width 86 height 36
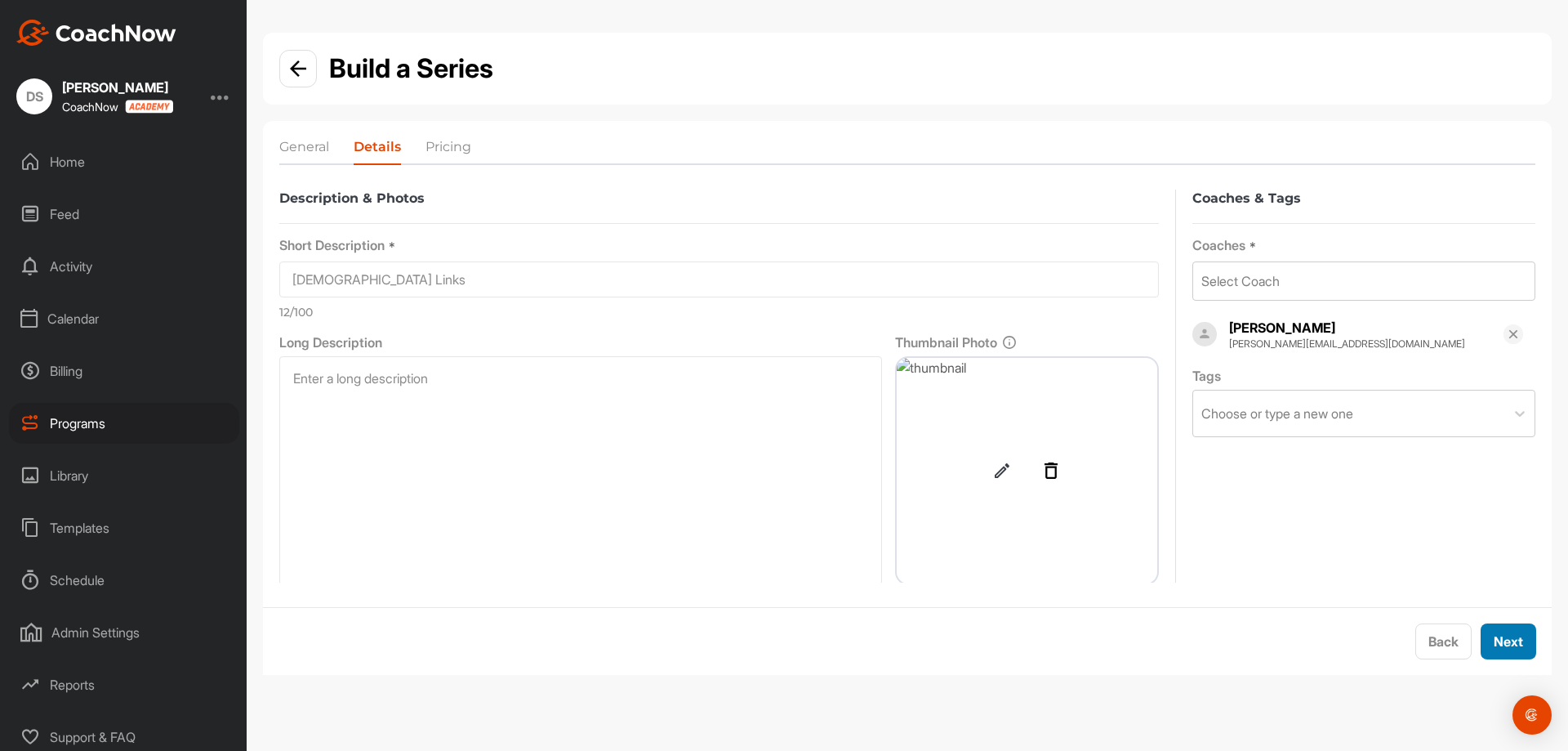
click at [1531, 649] on button "Next" at bounding box center [1508, 640] width 56 height 36
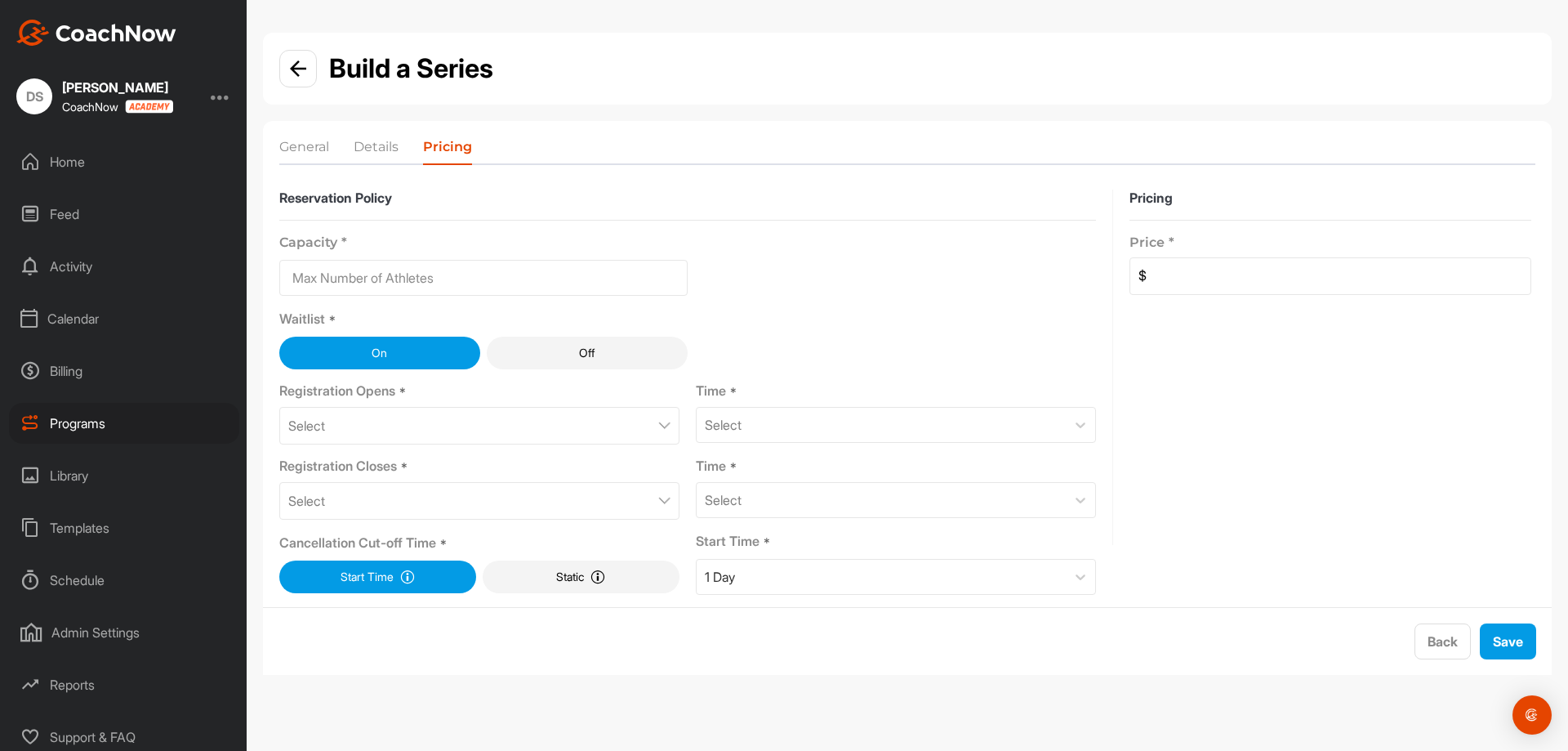
click at [544, 281] on input at bounding box center [483, 277] width 408 height 36
type input "16"
click at [903, 307] on div "Capacity * 16 Waitlist * On Off Registration Opens * Select Time * Select Regis…" at bounding box center [688, 408] width 816 height 374
click at [618, 425] on div "Select" at bounding box center [479, 425] width 400 height 37
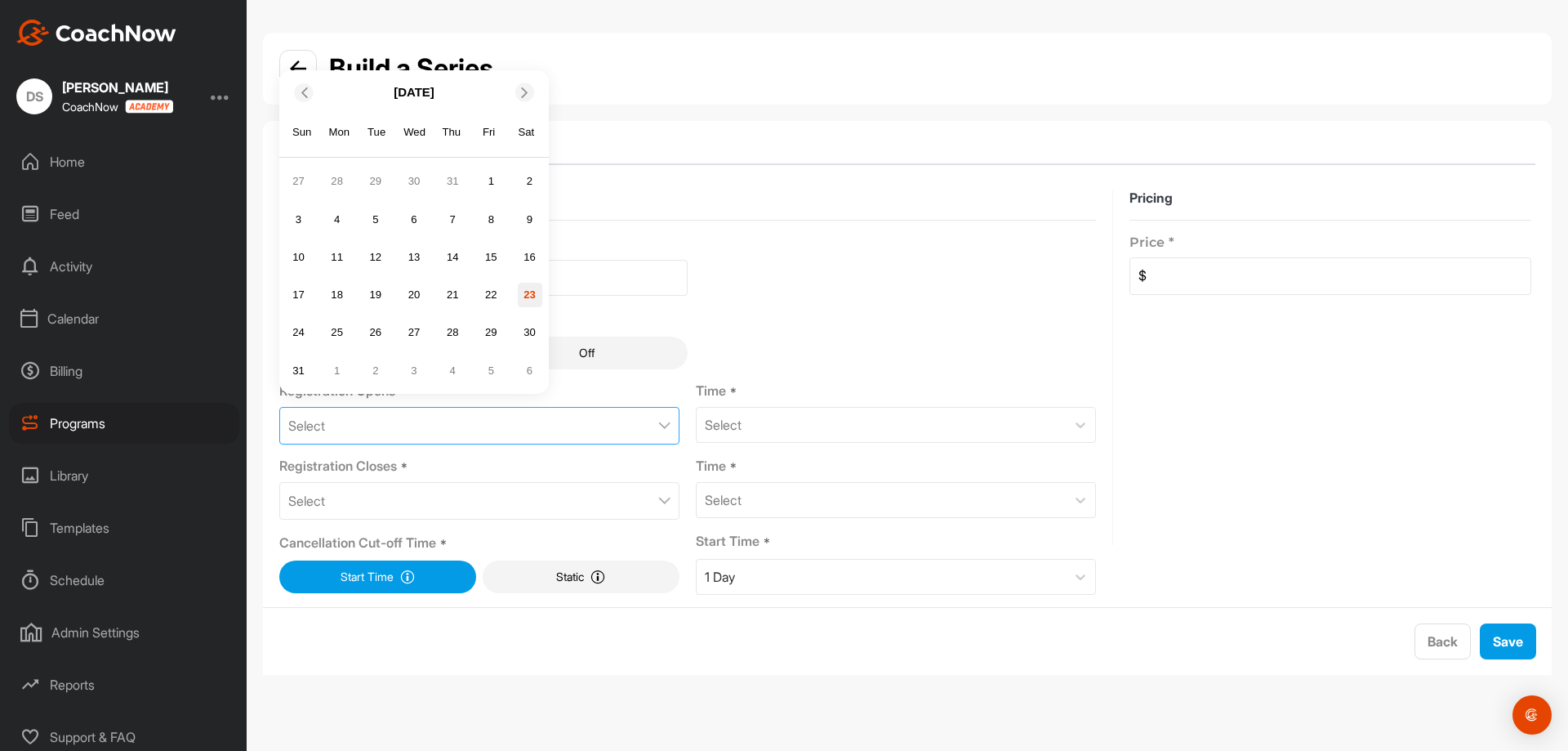
click at [523, 294] on div "23" at bounding box center [530, 294] width 24 height 24
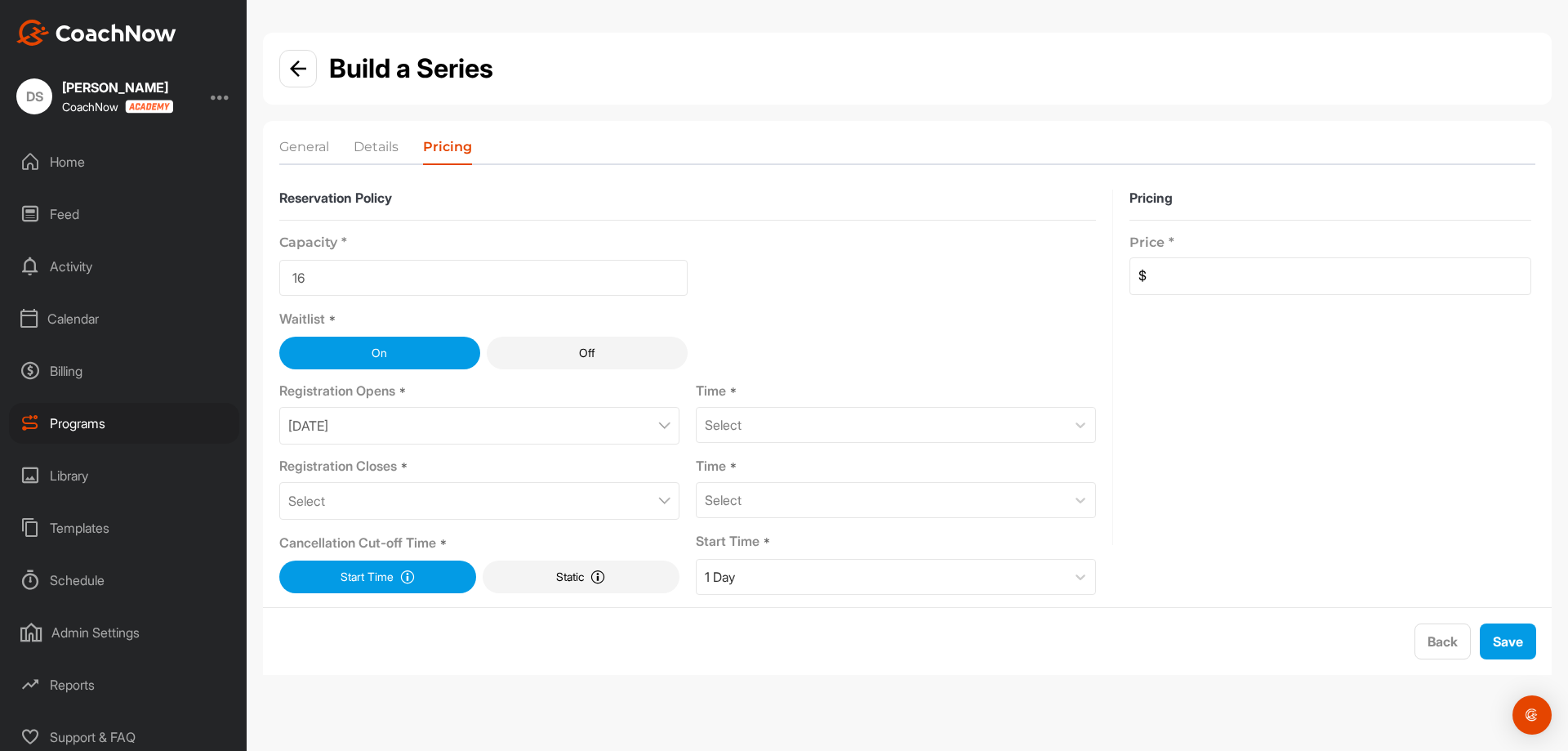
click at [581, 502] on div "Select" at bounding box center [479, 501] width 400 height 37
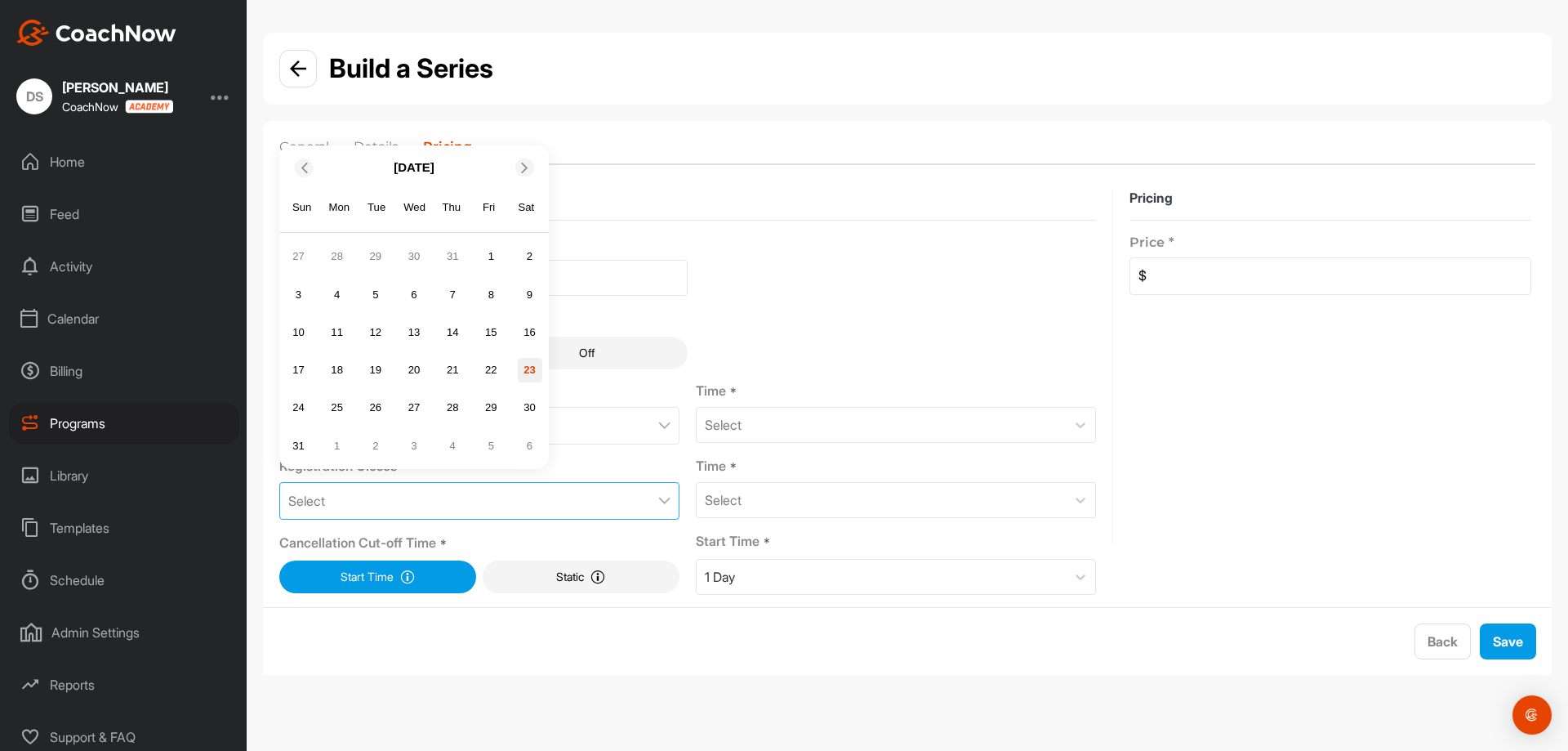
click at [520, 365] on div "23" at bounding box center [530, 369] width 24 height 24
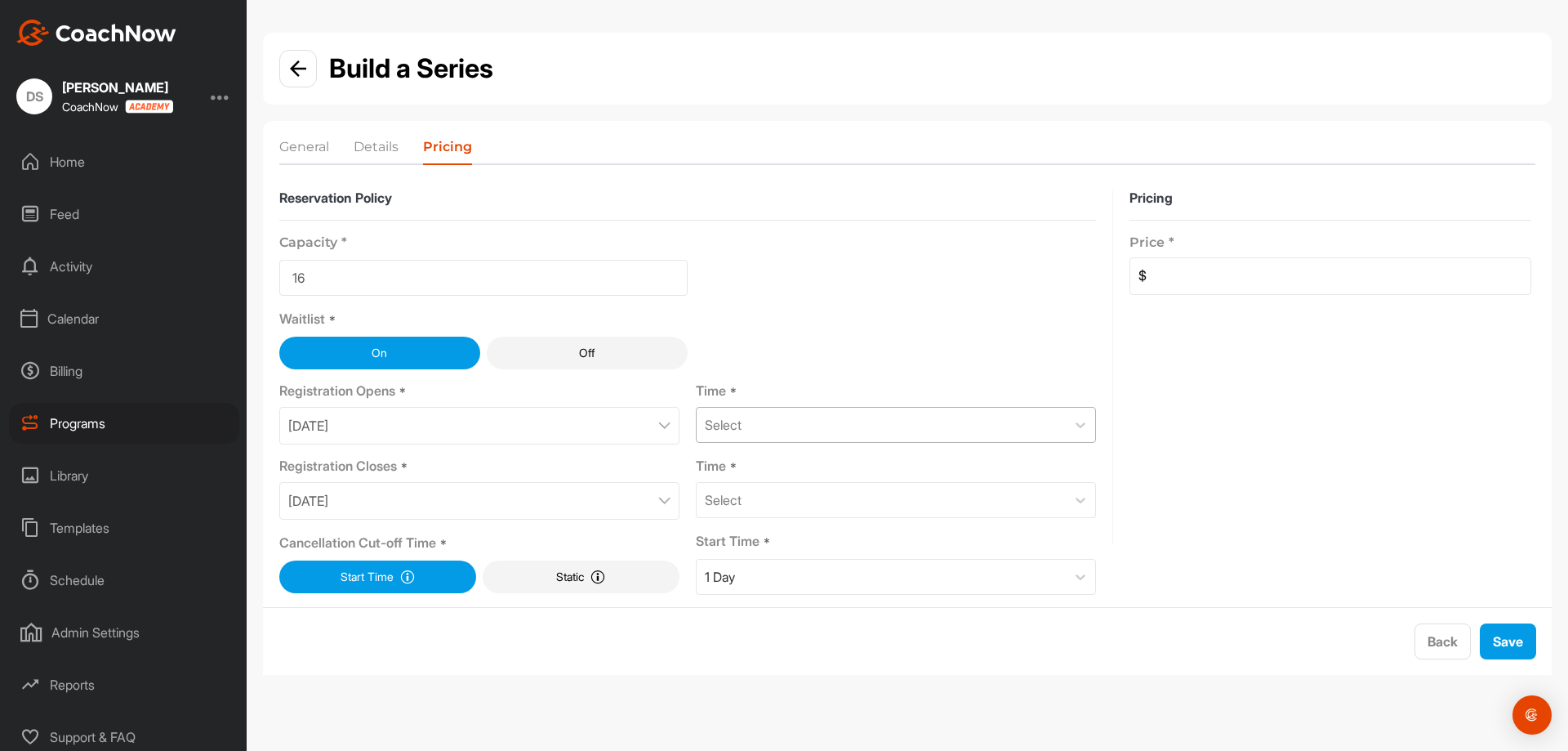
click at [858, 438] on div "Select" at bounding box center [881, 424] width 369 height 34
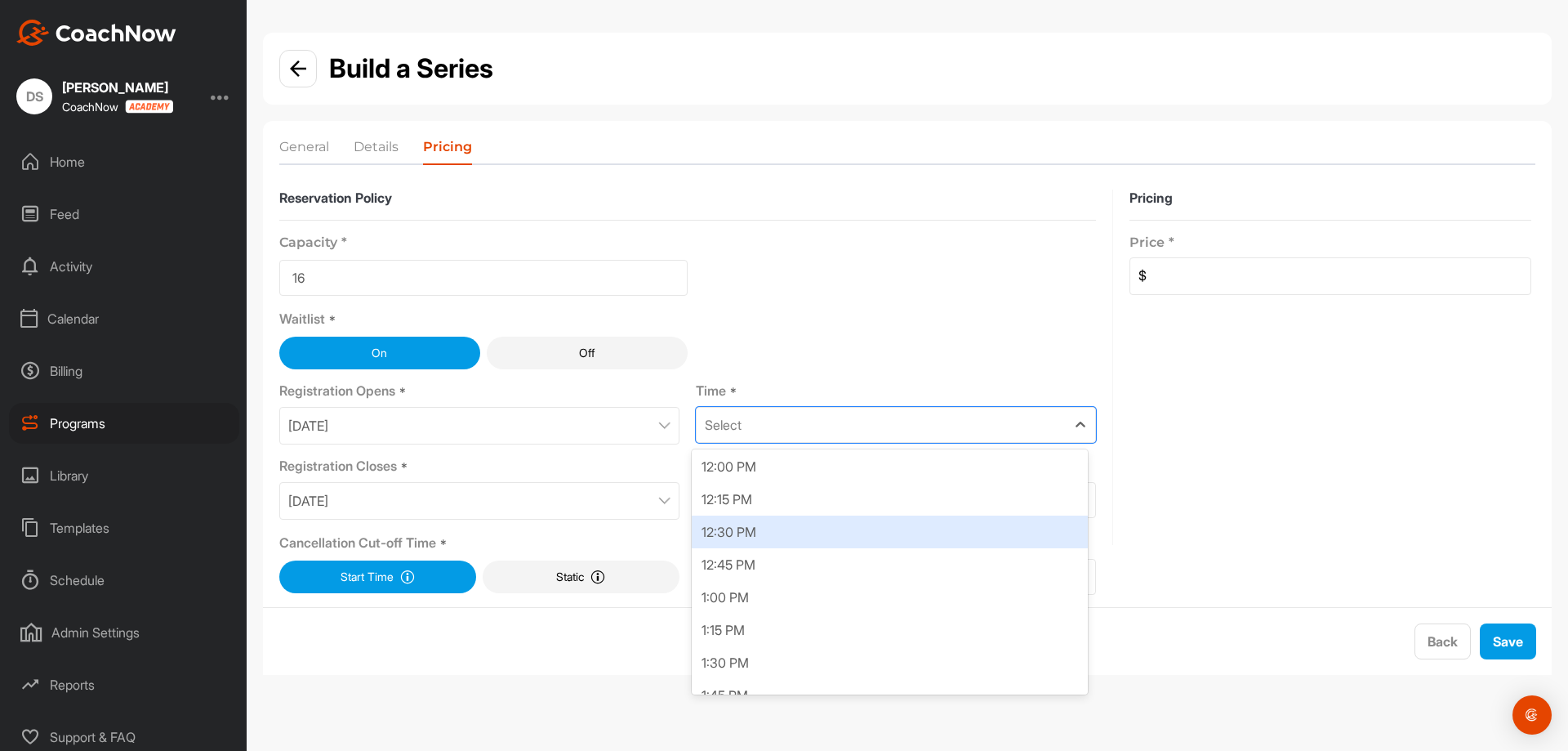
scroll to position [1511, 0]
click at [860, 515] on div "12:00 PM" at bounding box center [890, 526] width 396 height 32
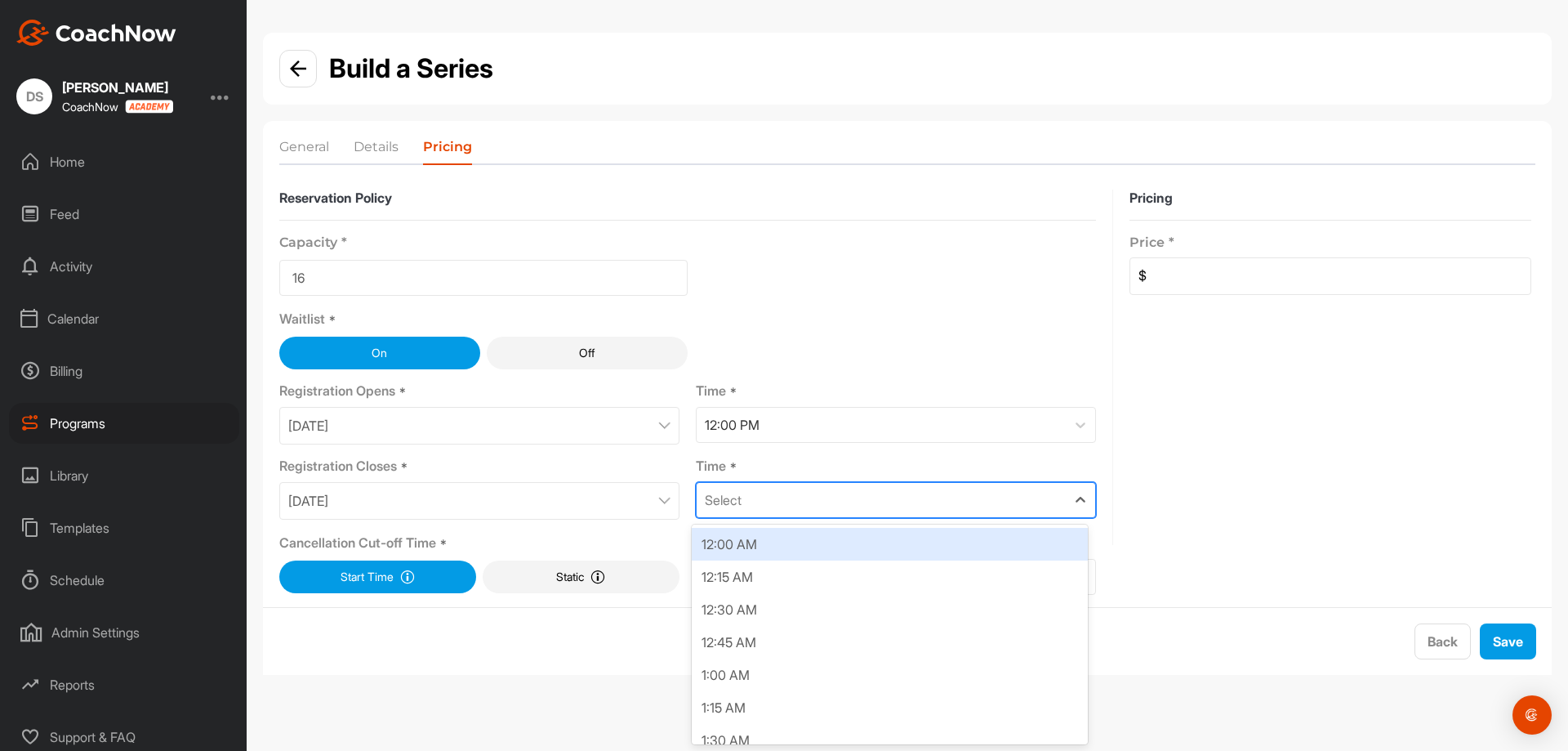
click at [867, 502] on div "Select" at bounding box center [881, 500] width 369 height 34
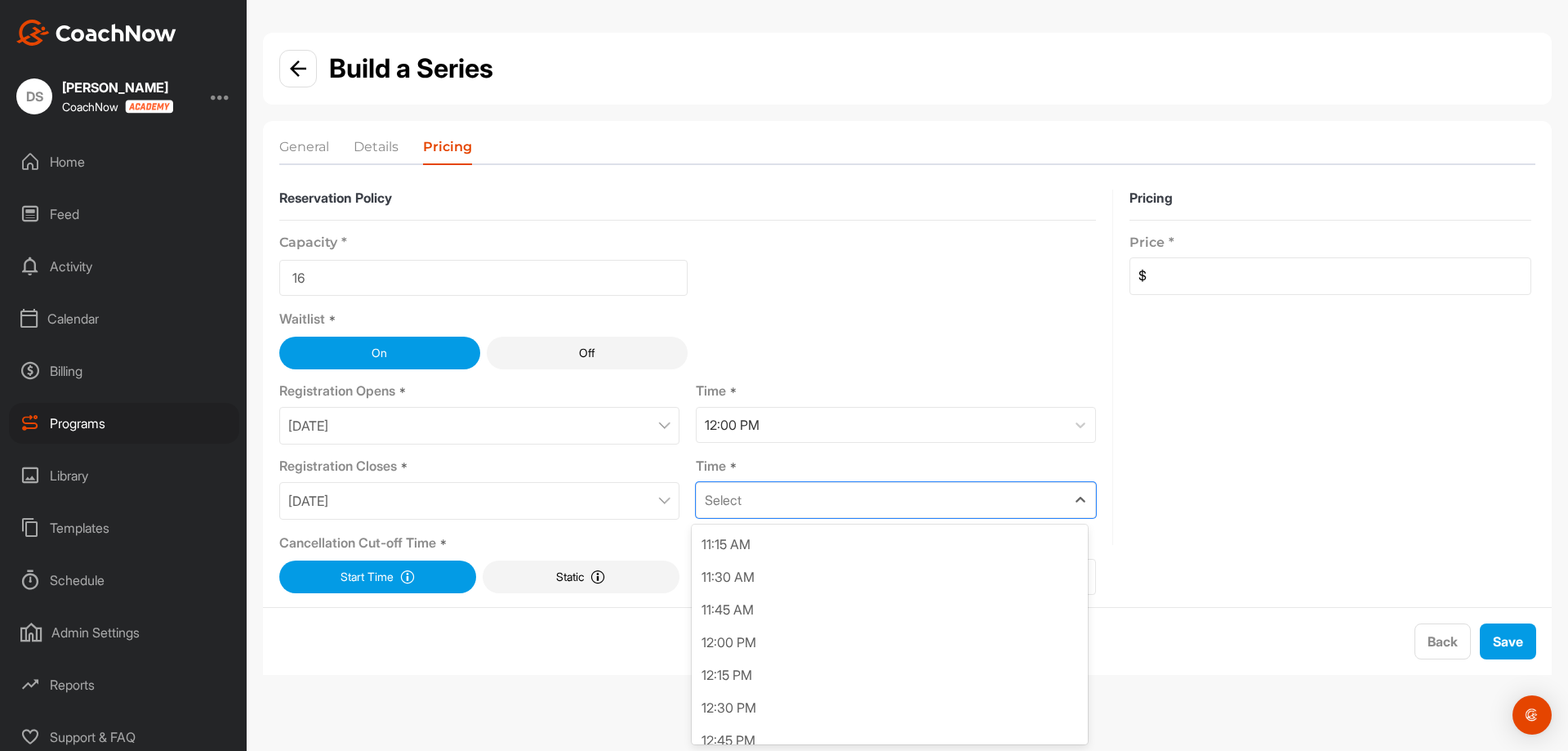
scroll to position [1613, 0]
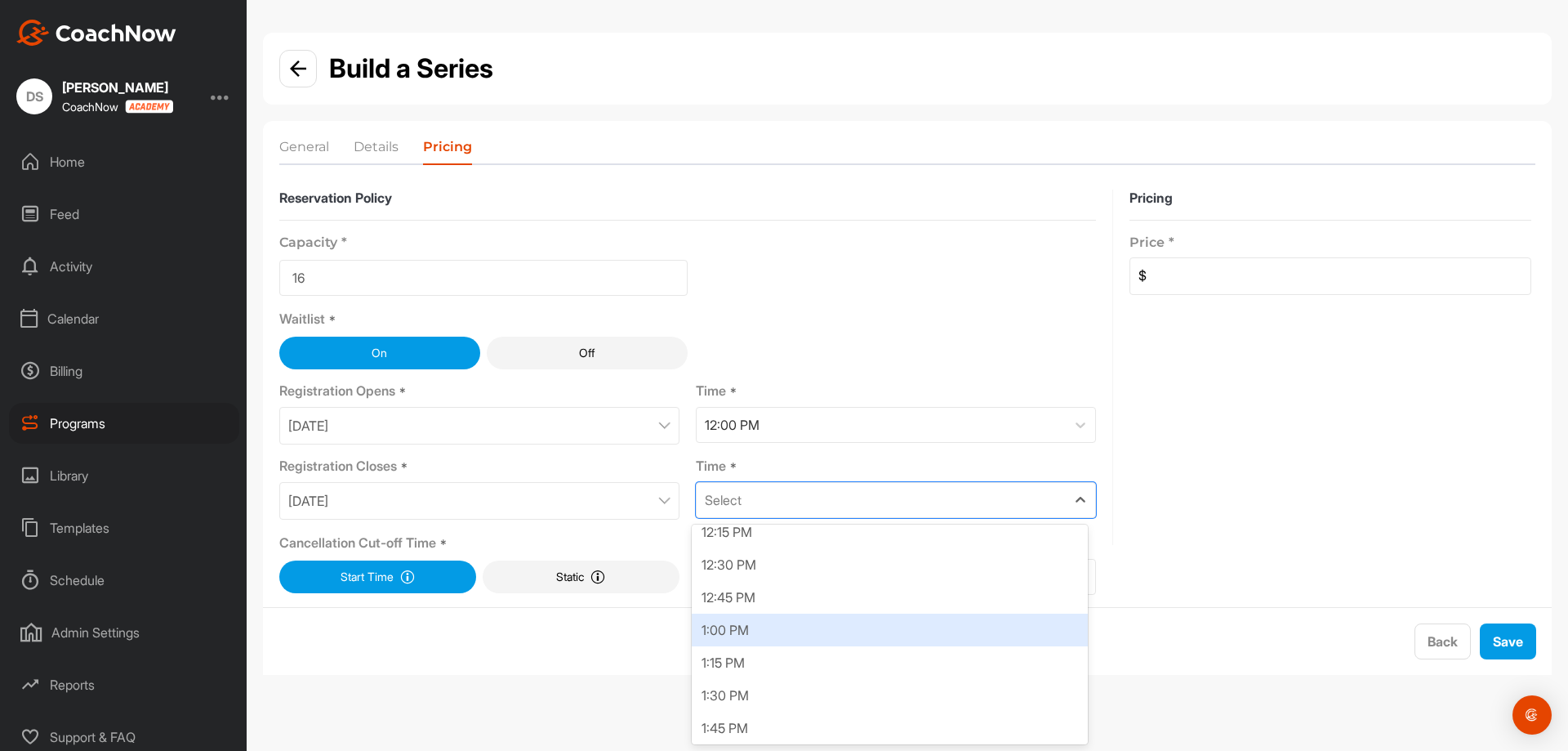
click at [804, 630] on div "1:00 PM" at bounding box center [890, 630] width 396 height 32
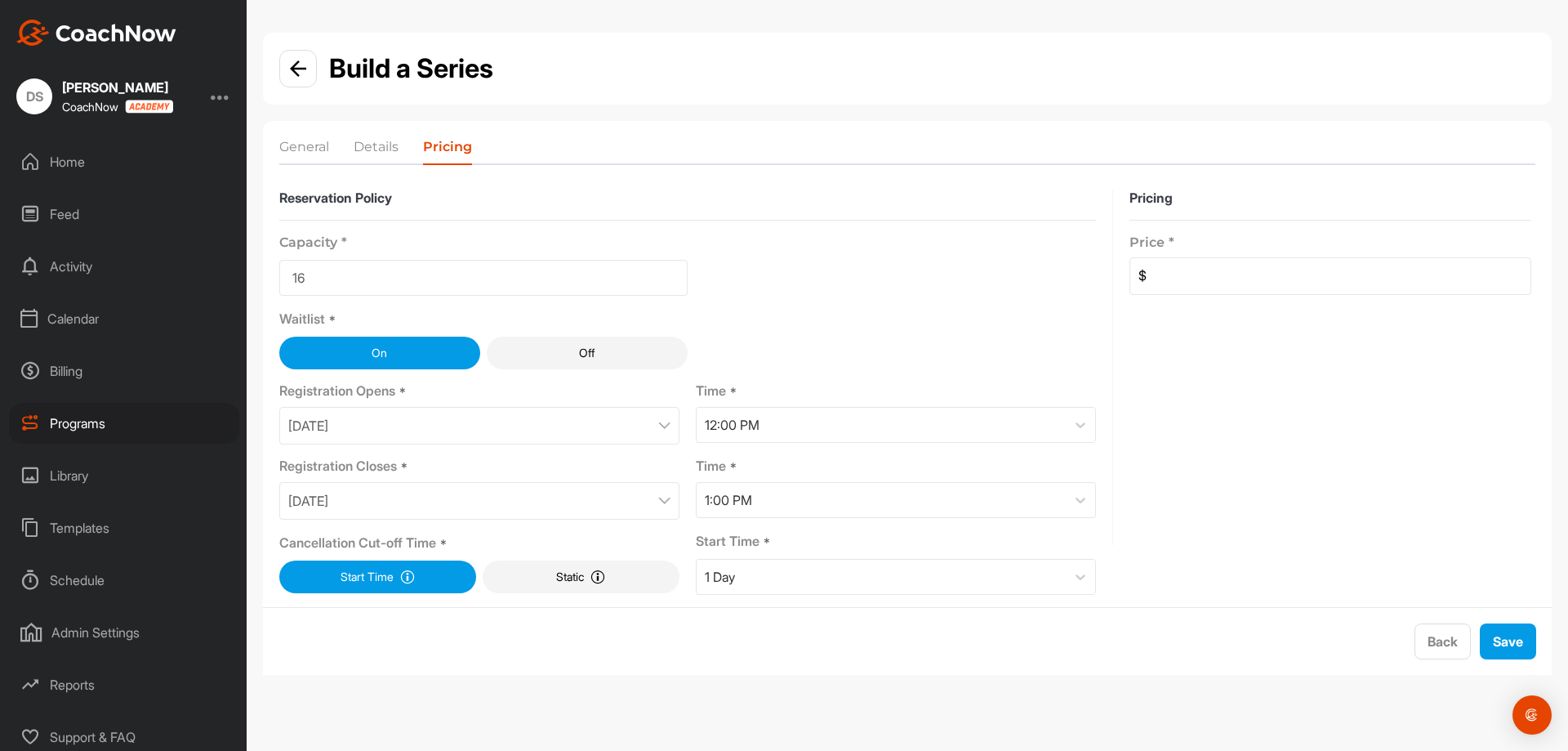
click at [1299, 277] on input at bounding box center [1339, 275] width 384 height 36
type input "250"
click at [1511, 651] on button "Save" at bounding box center [1508, 640] width 57 height 36
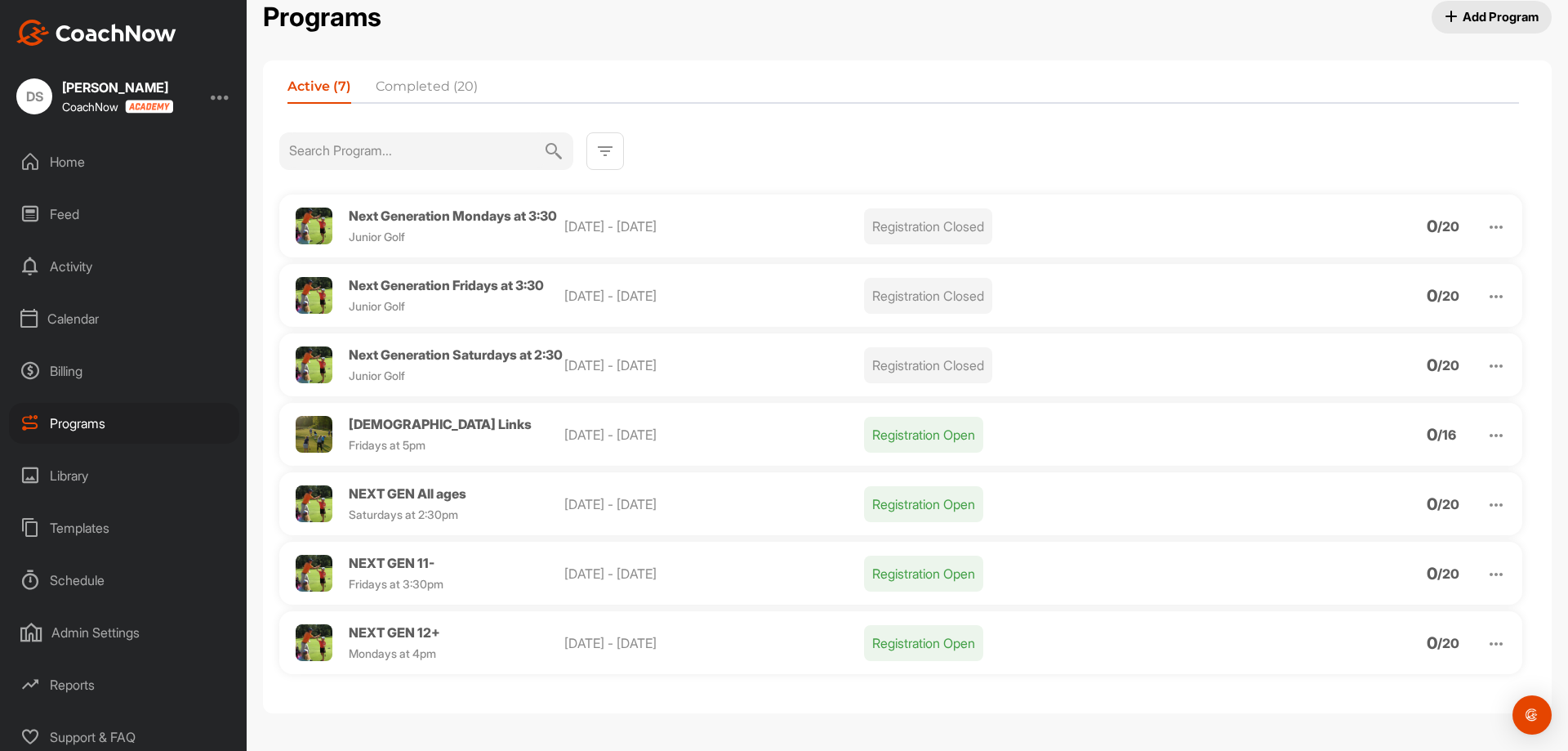
scroll to position [53, 0]
click at [1488, 506] on img at bounding box center [1497, 505] width 20 height 20
click at [1161, 495] on div "Registration Open" at bounding box center [1145, 503] width 563 height 36
click at [339, 496] on div "NEXT GEN All ages Saturdays at 2:30pm" at bounding box center [448, 503] width 232 height 34
click at [384, 491] on span "NEXT GEN All ages" at bounding box center [407, 493] width 117 height 17
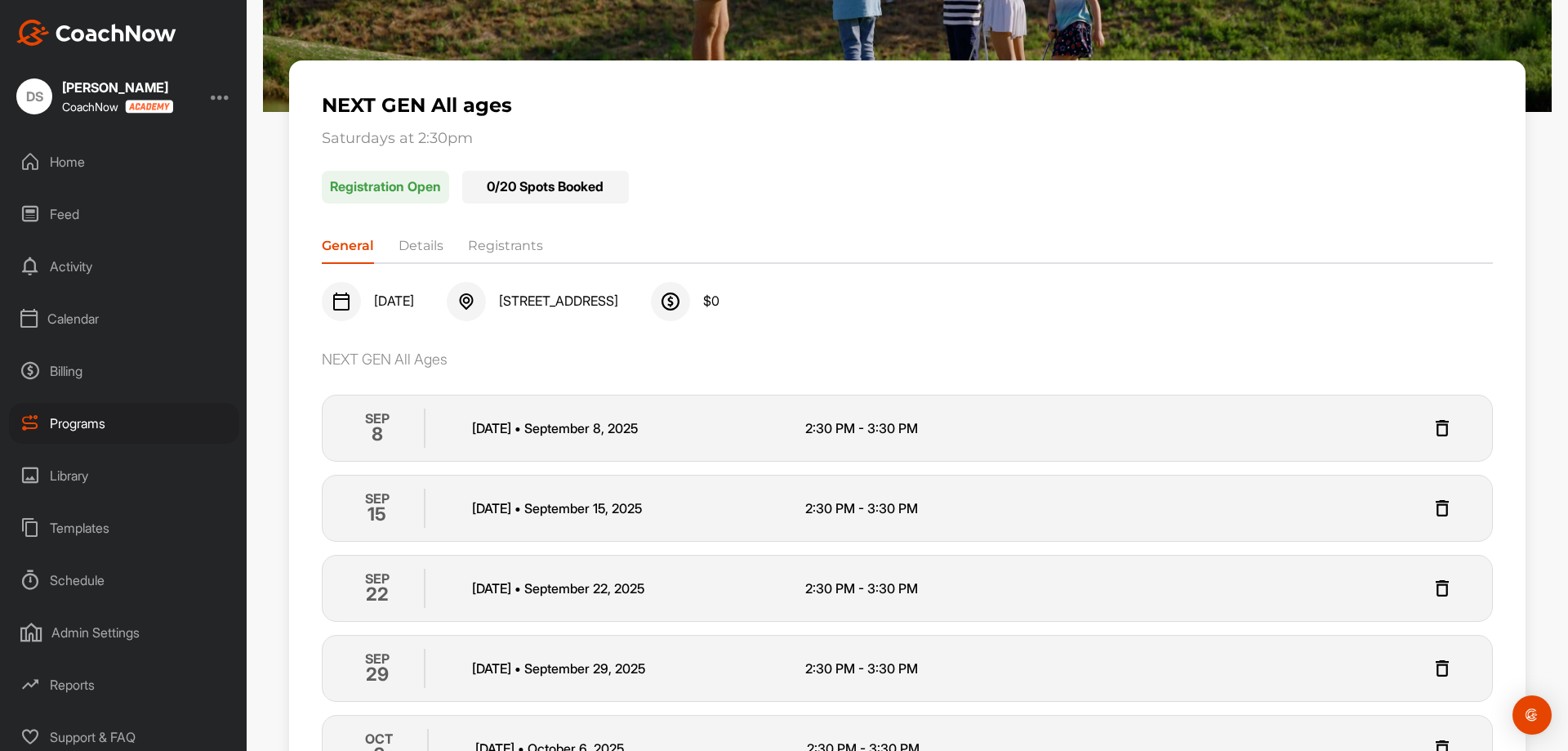
scroll to position [265, 0]
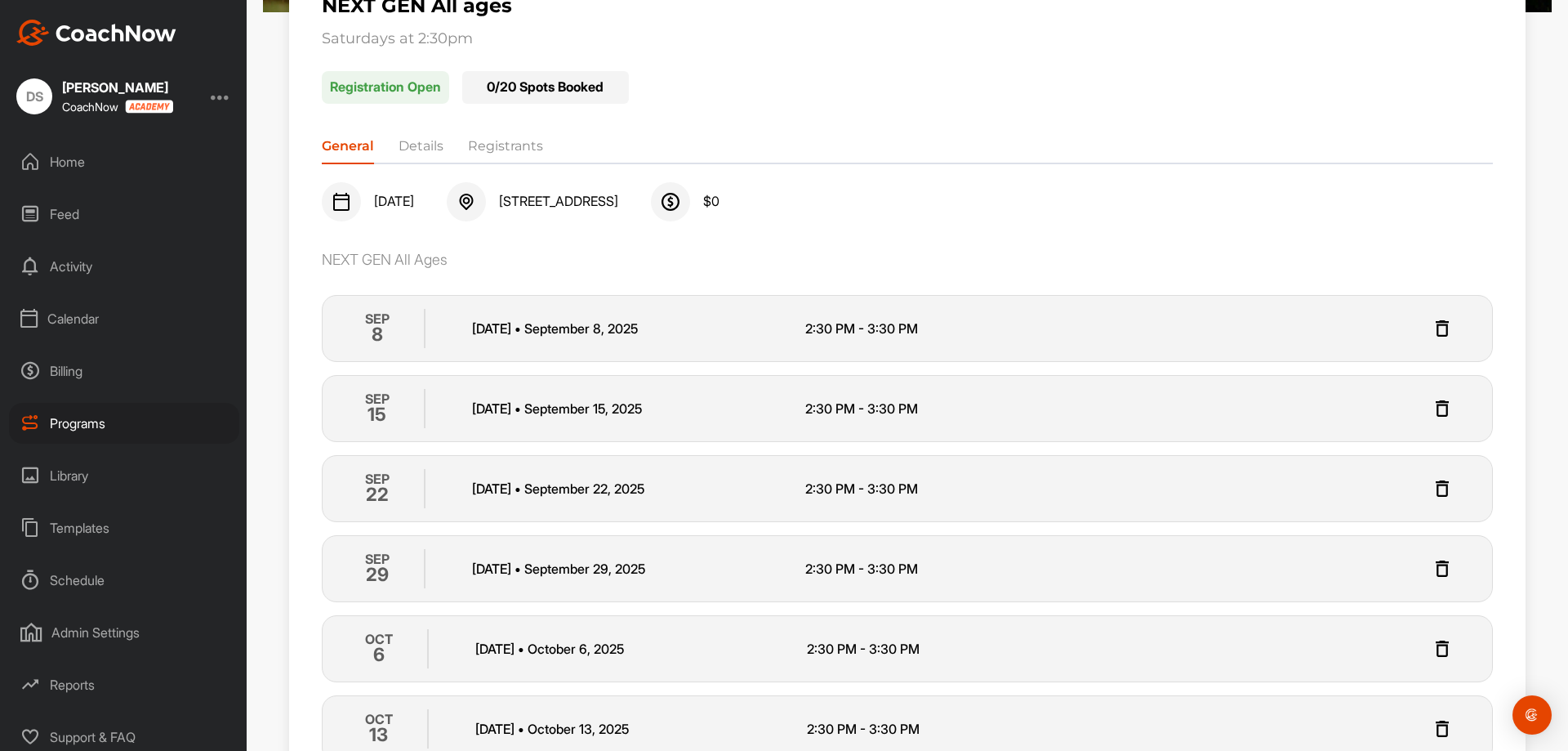
click at [1434, 327] on img at bounding box center [1442, 329] width 20 height 20
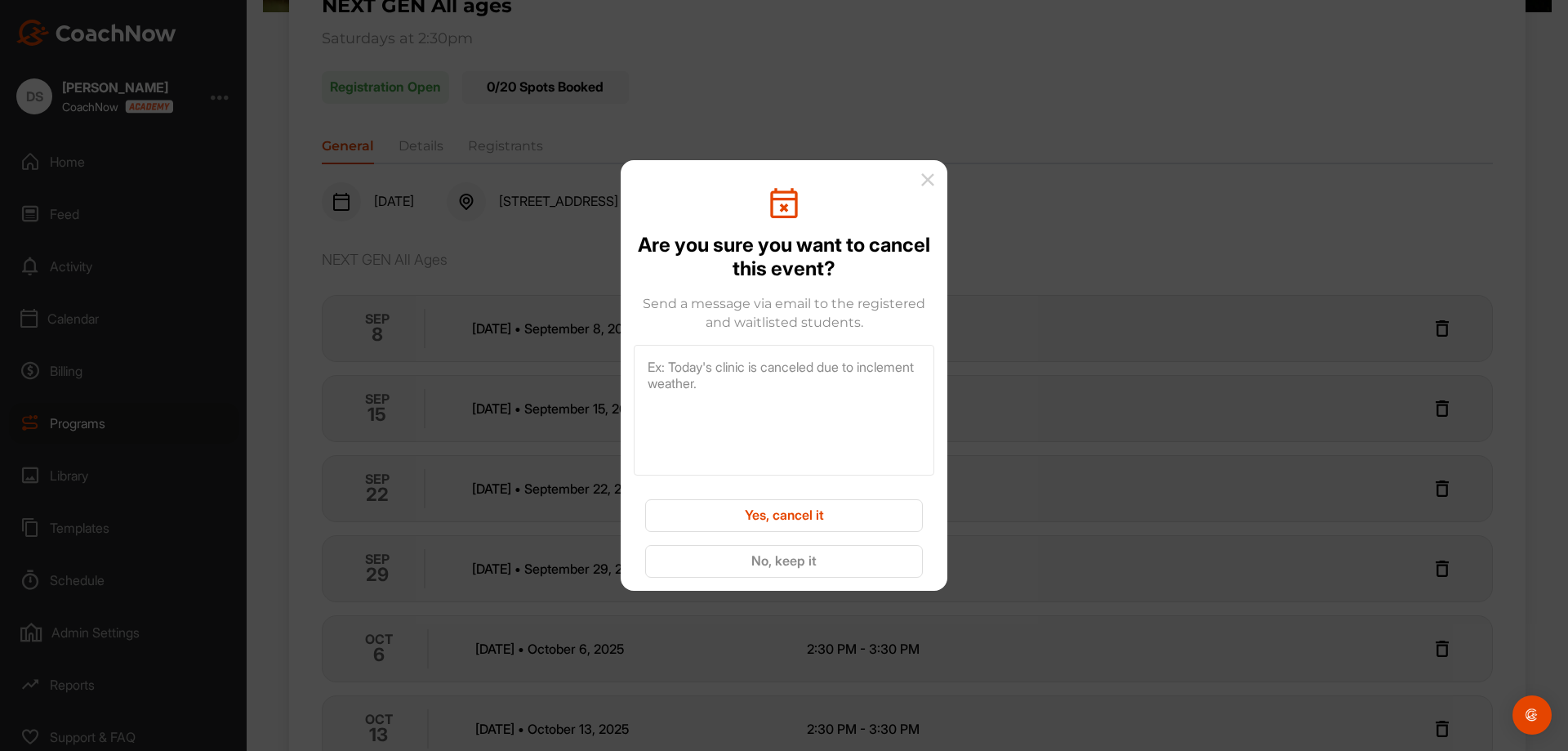
click at [816, 509] on button "Yes, cancel it" at bounding box center [784, 515] width 278 height 32
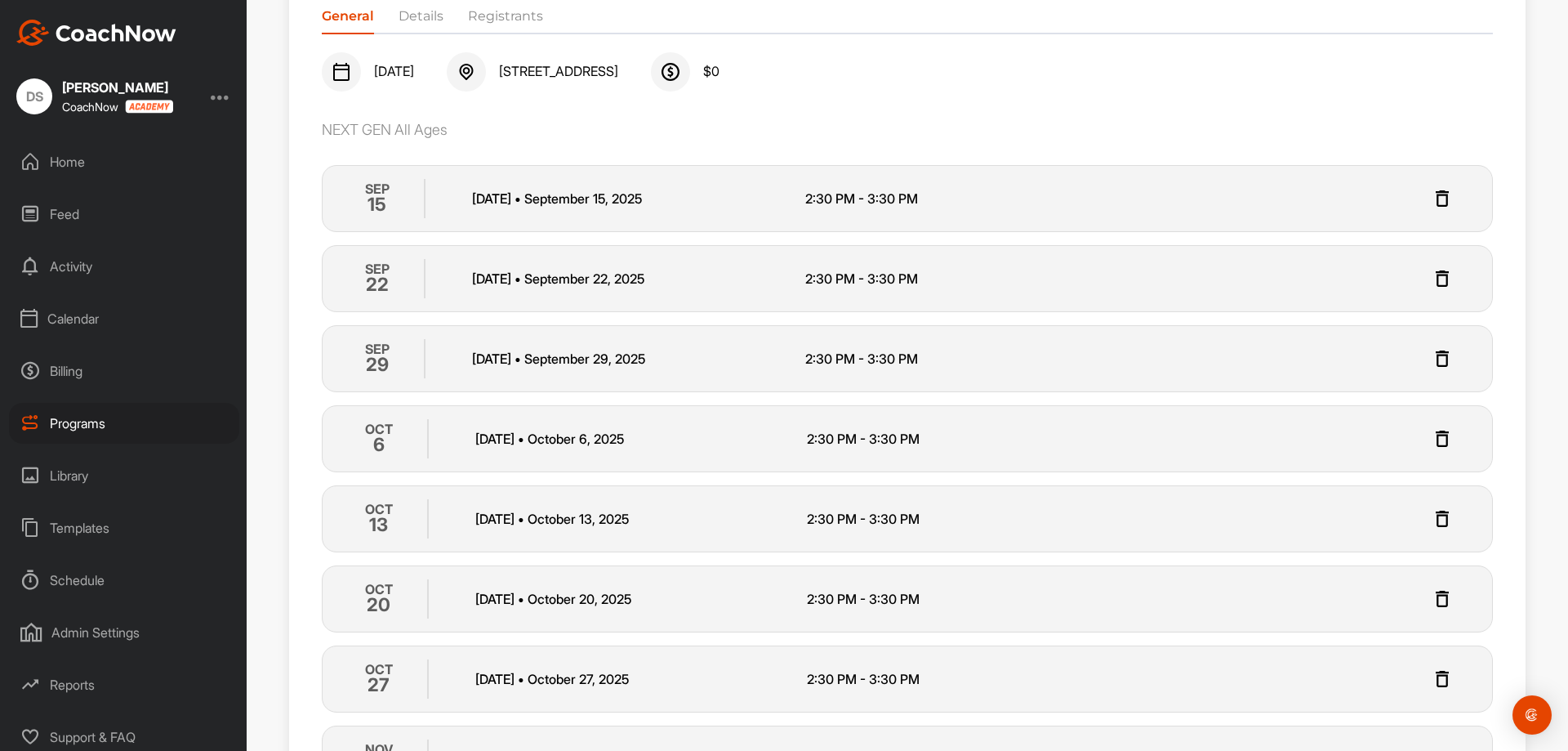
scroll to position [408, 0]
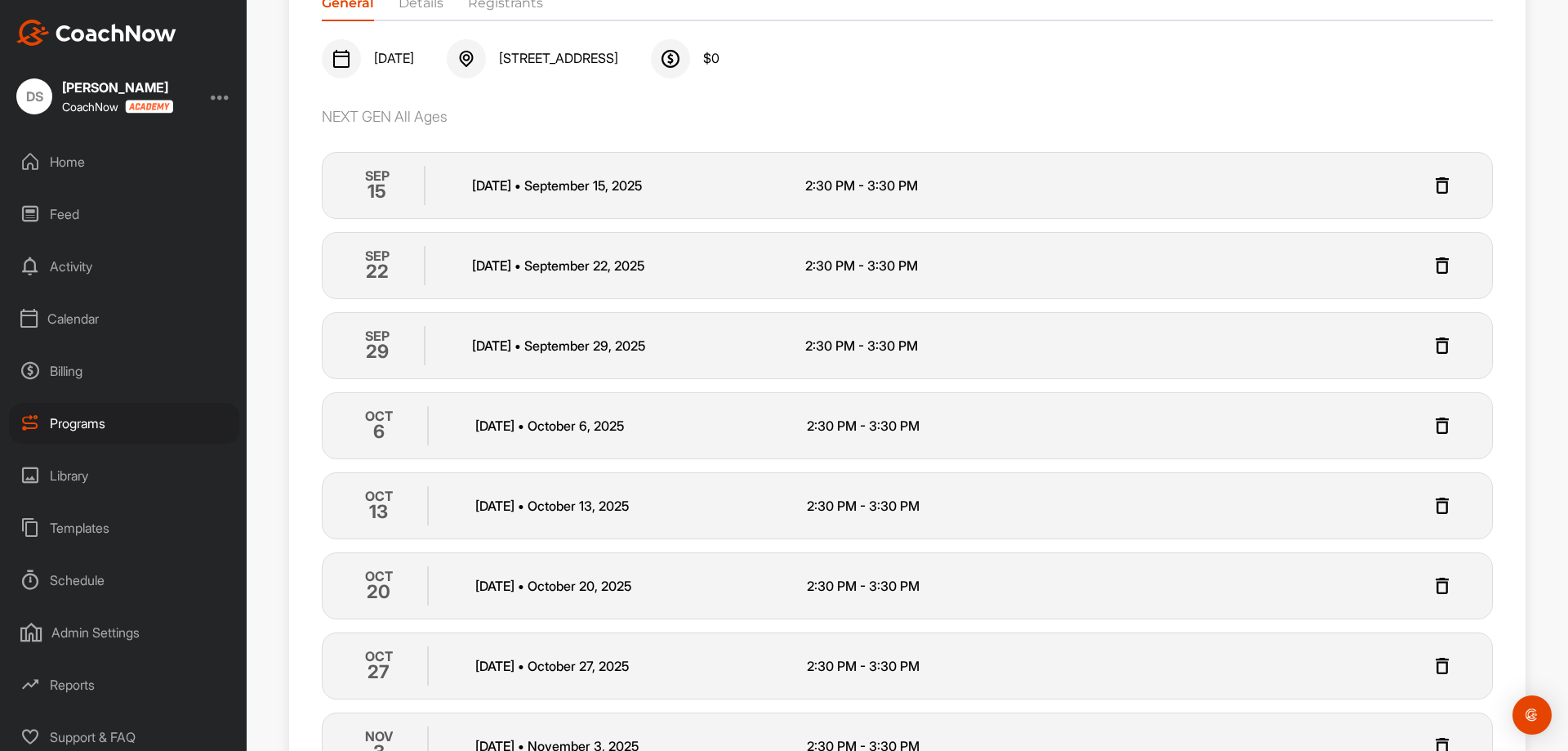
click at [1432, 432] on img at bounding box center [1442, 426] width 20 height 20
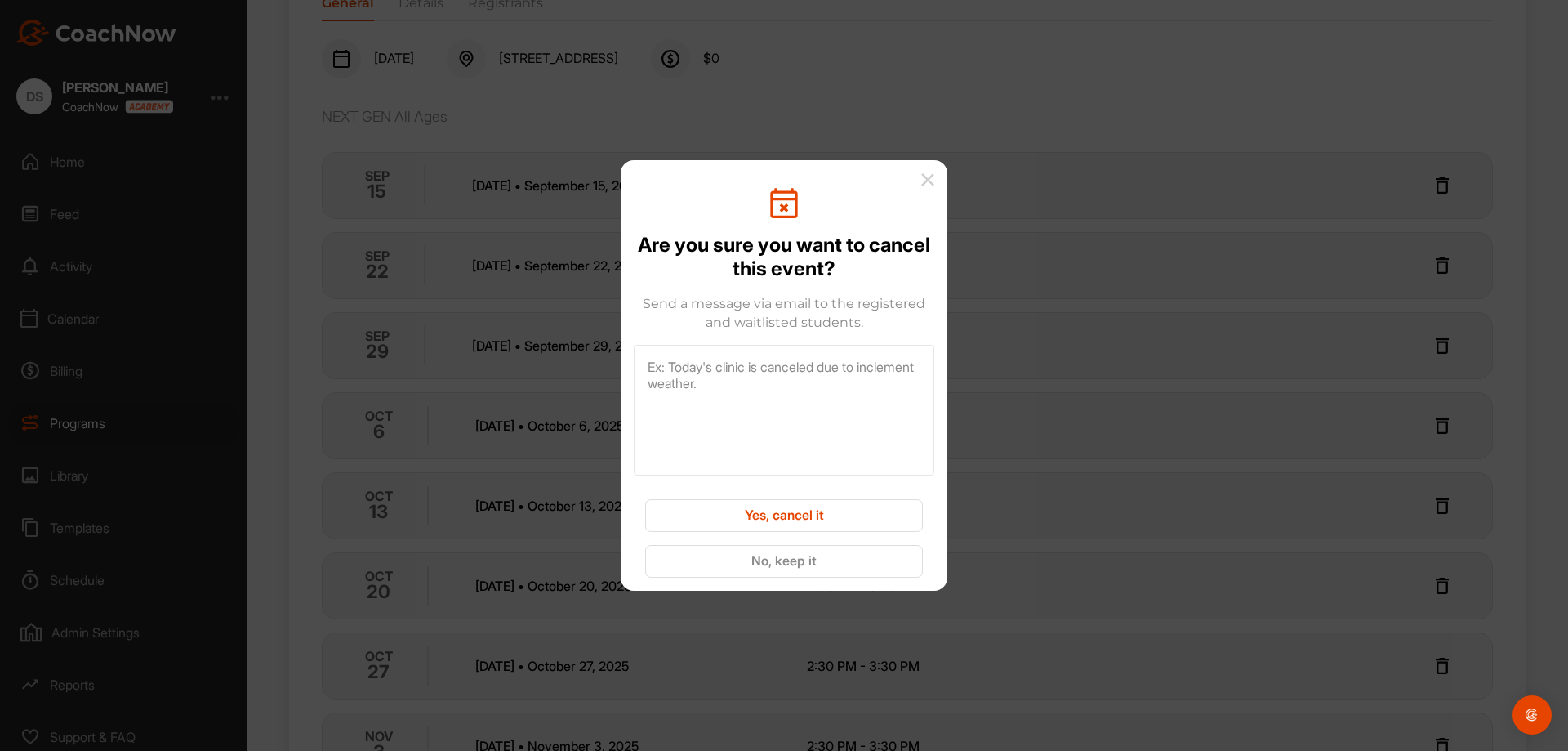
click at [820, 520] on button "Yes, cancel it" at bounding box center [784, 515] width 278 height 32
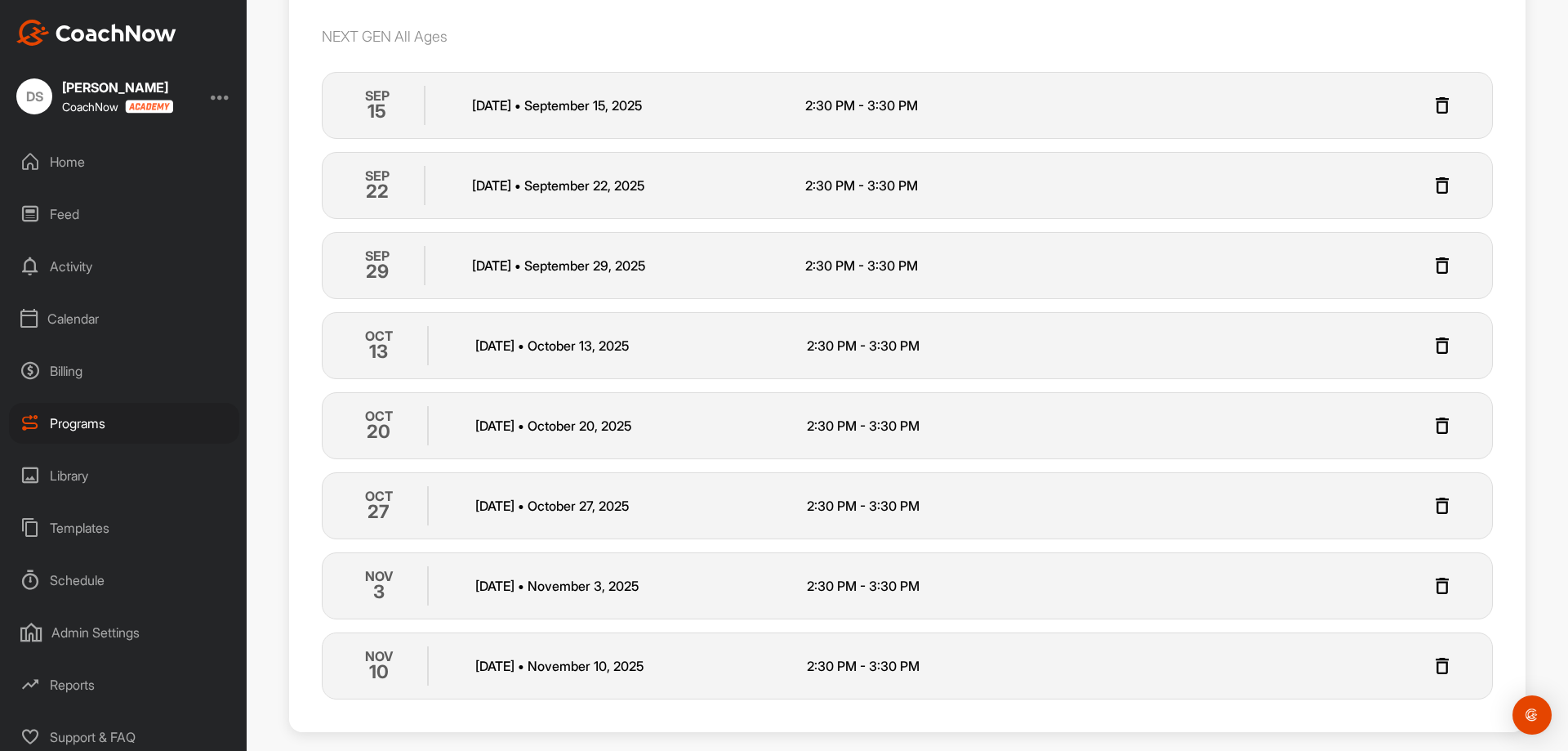
scroll to position [507, 0]
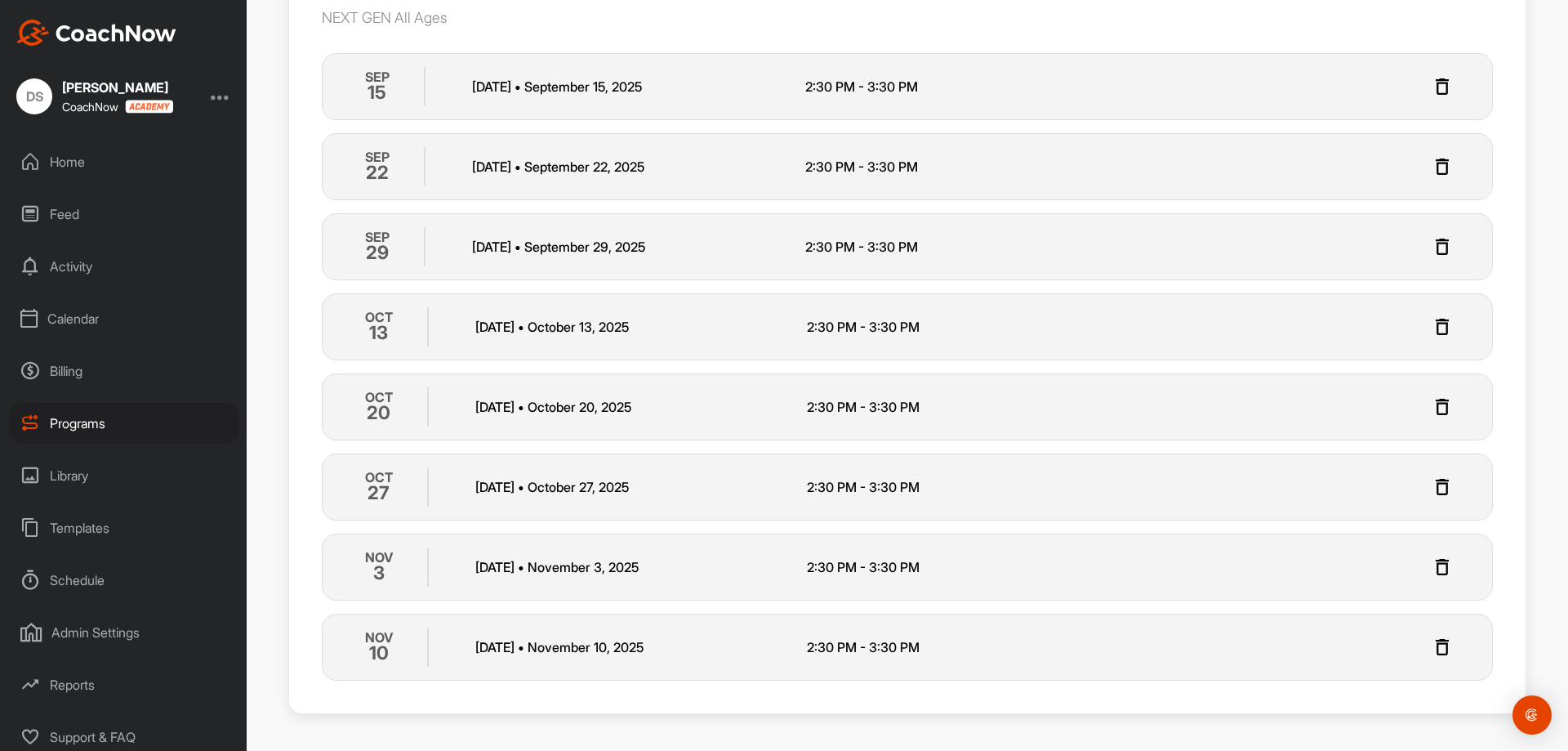
click at [1432, 329] on img at bounding box center [1442, 327] width 20 height 20
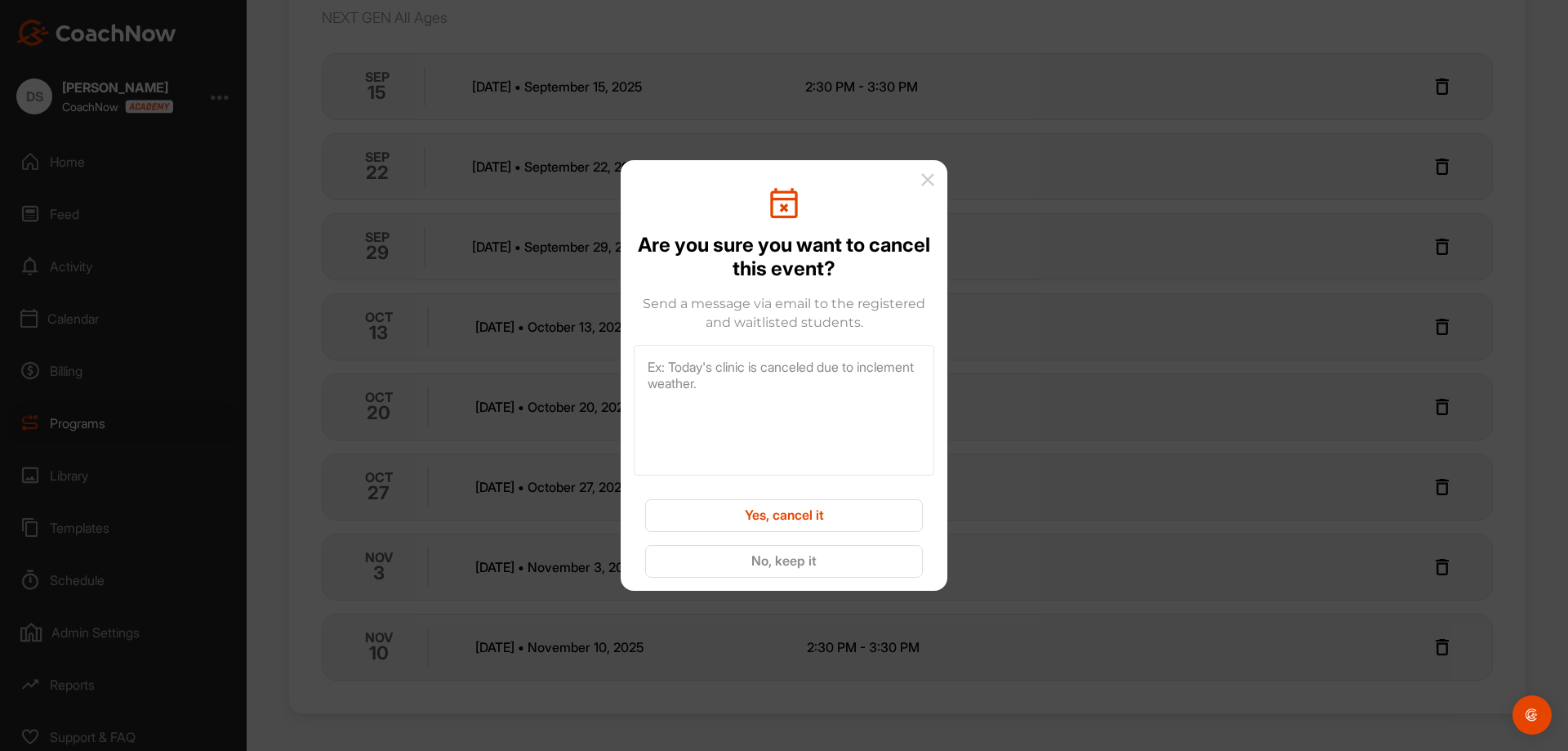
click at [786, 521] on button "Yes, cancel it" at bounding box center [784, 515] width 278 height 32
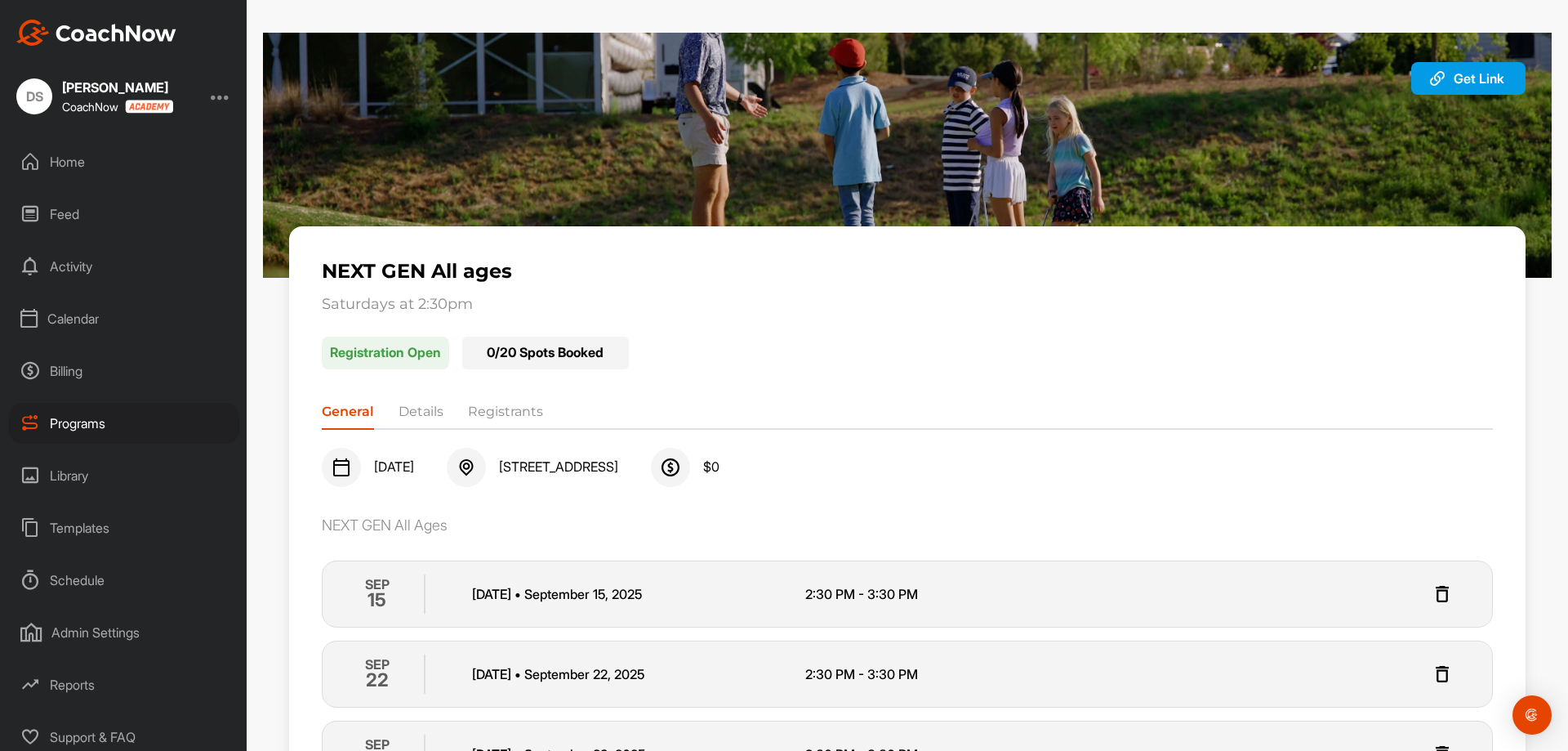
click at [91, 414] on div "Programs" at bounding box center [124, 422] width 230 height 41
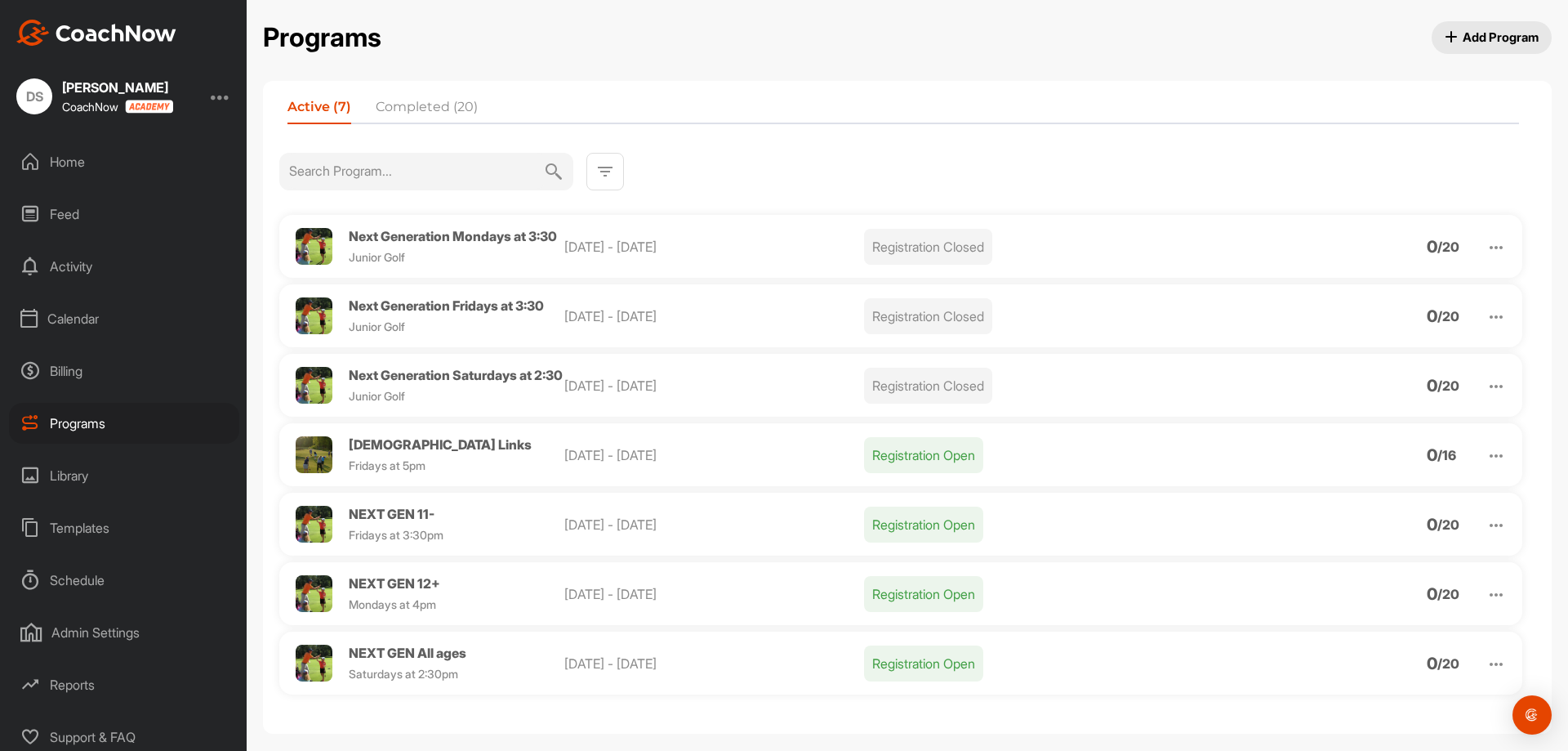
scroll to position [21, 0]
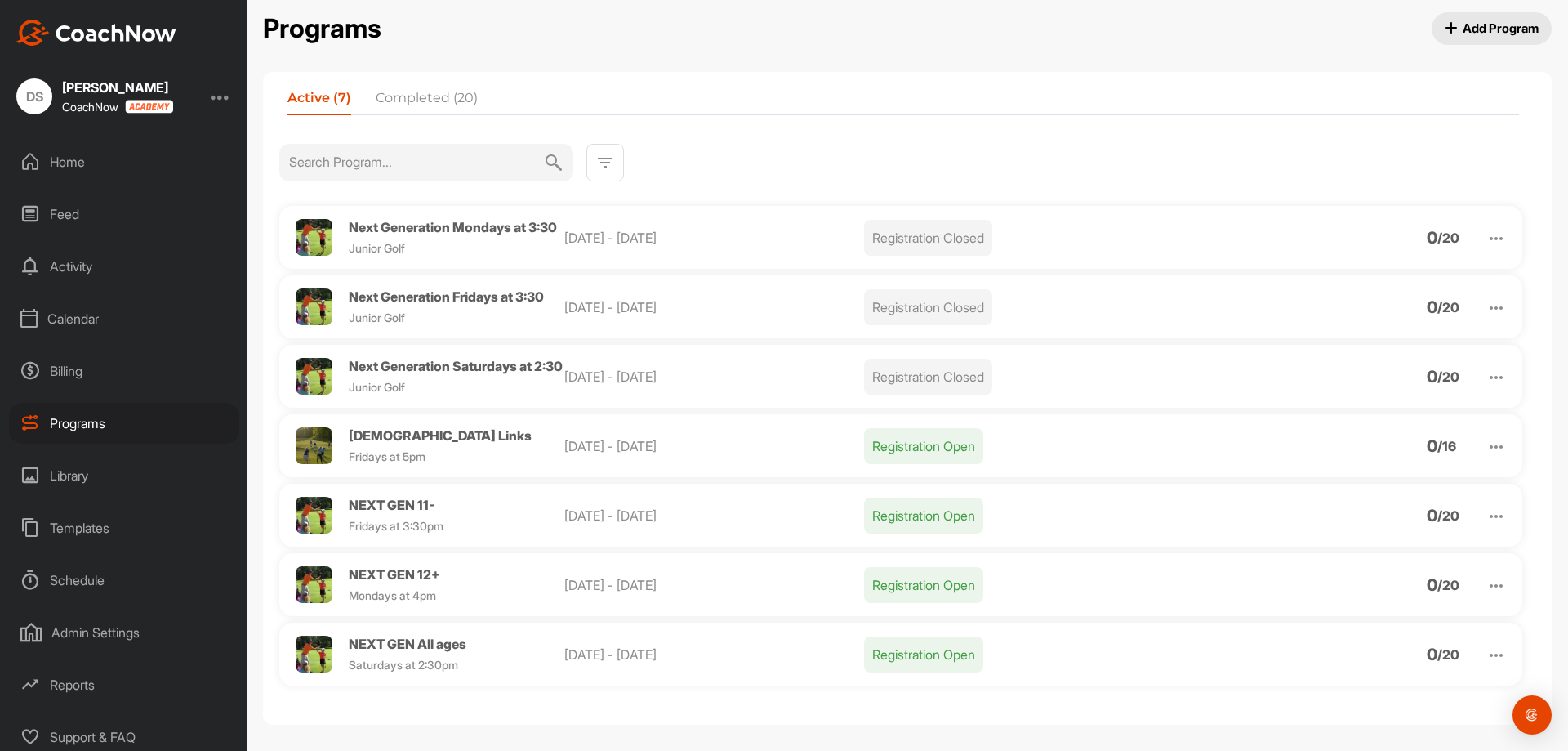
click at [401, 513] on span "NEXT GEN 11-" at bounding box center [391, 505] width 86 height 17
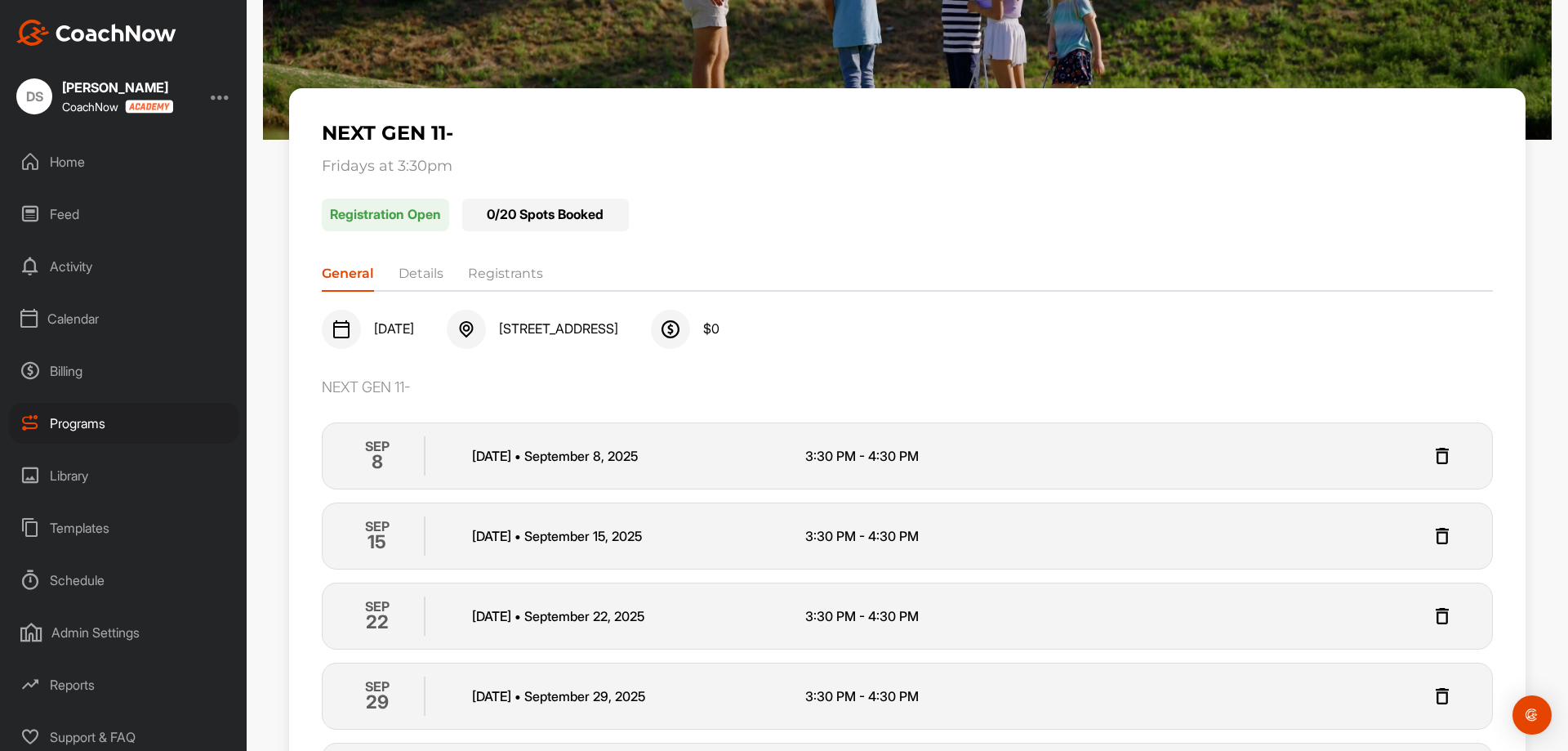
scroll to position [122, 0]
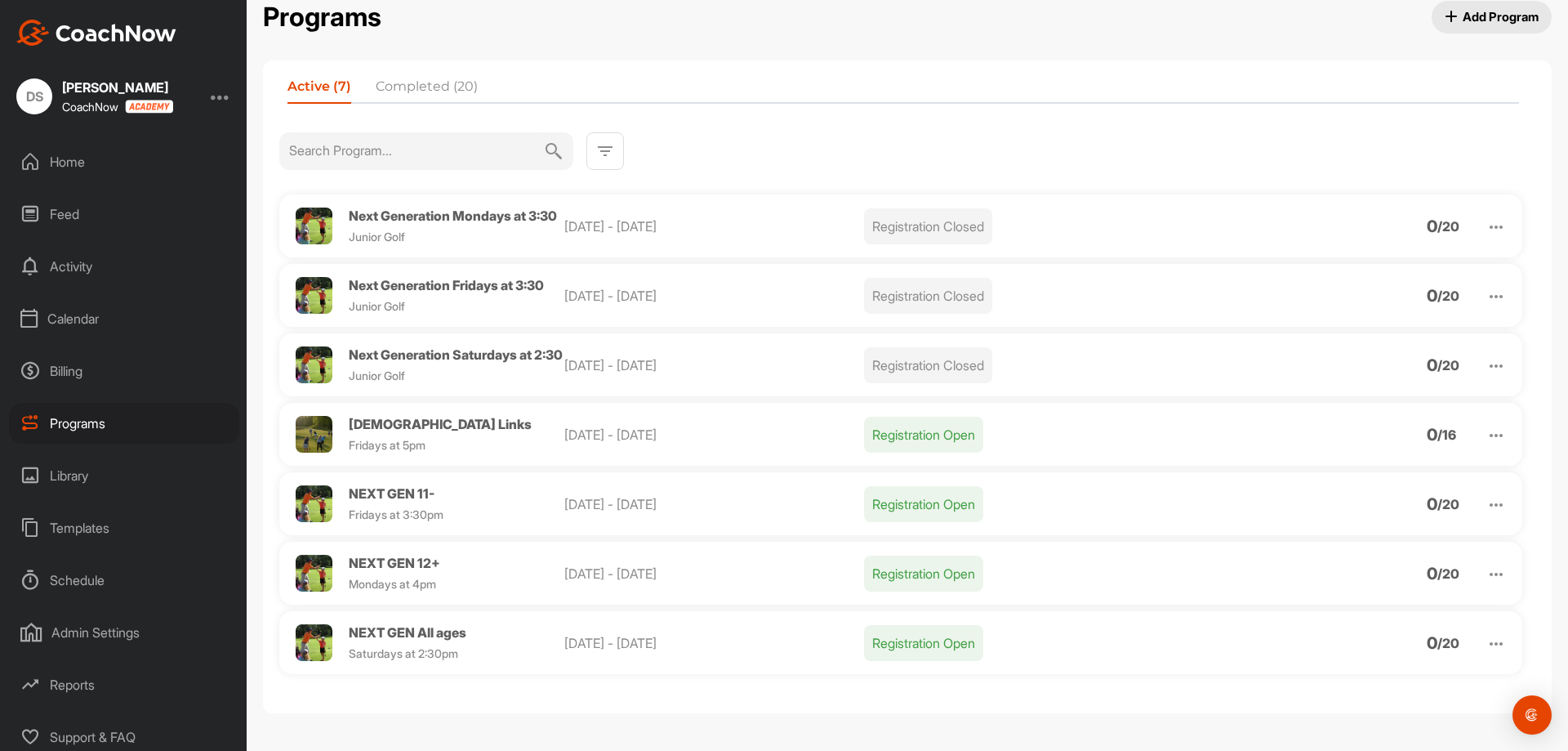
scroll to position [53, 0]
click at [1487, 643] on img at bounding box center [1497, 644] width 20 height 20
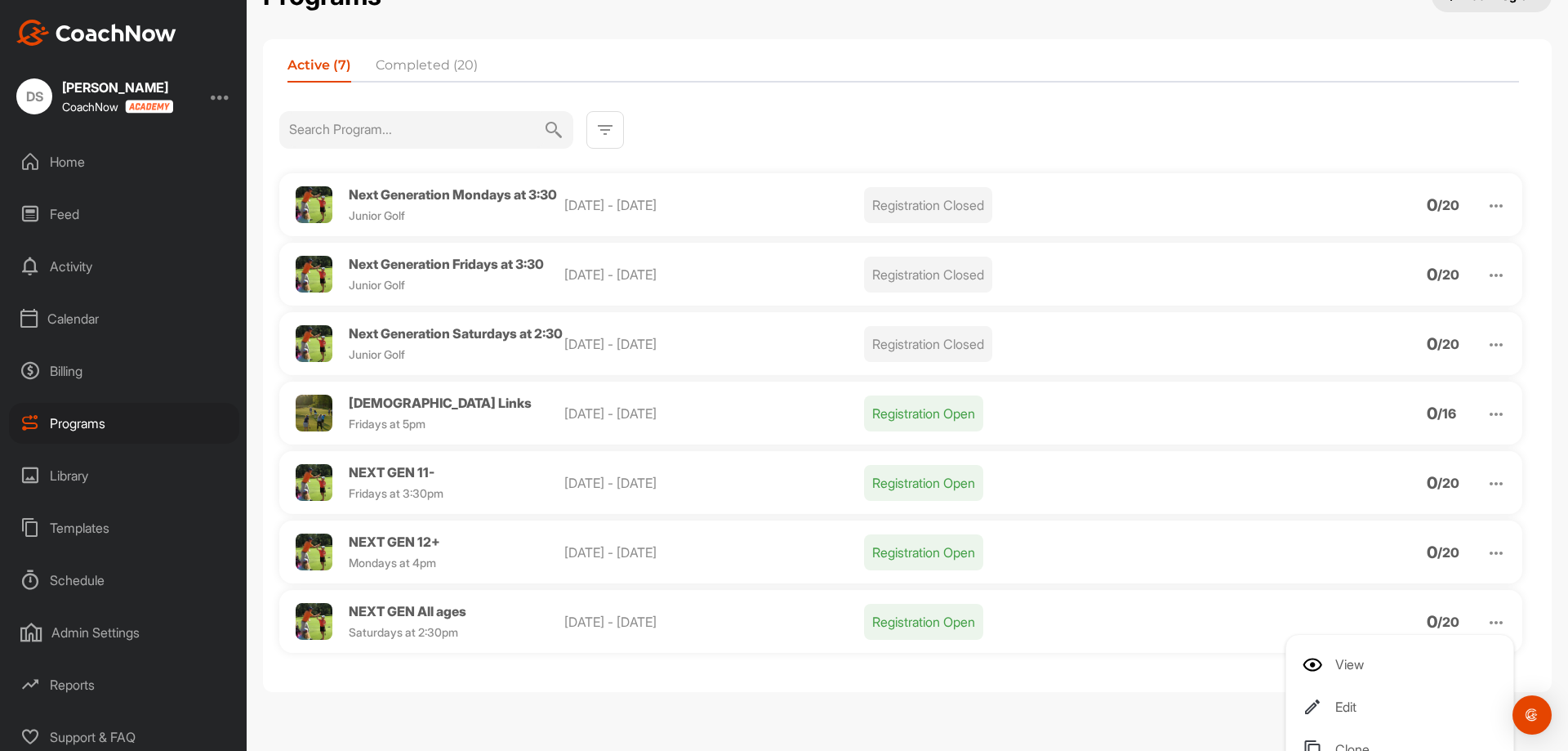
click at [1331, 719] on li "Edit" at bounding box center [1403, 706] width 201 height 26
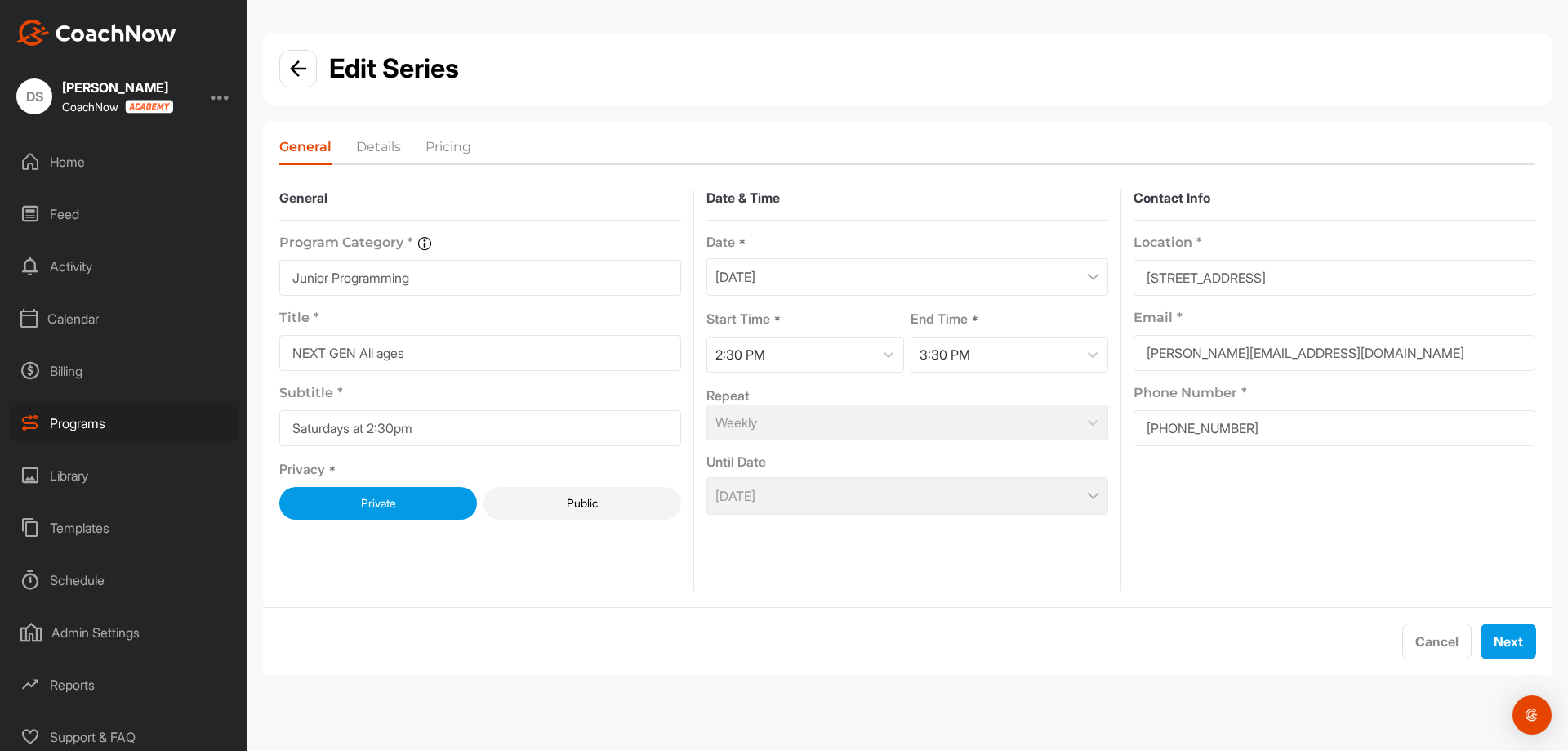
click at [756, 272] on p "[DATE]" at bounding box center [735, 277] width 40 height 20
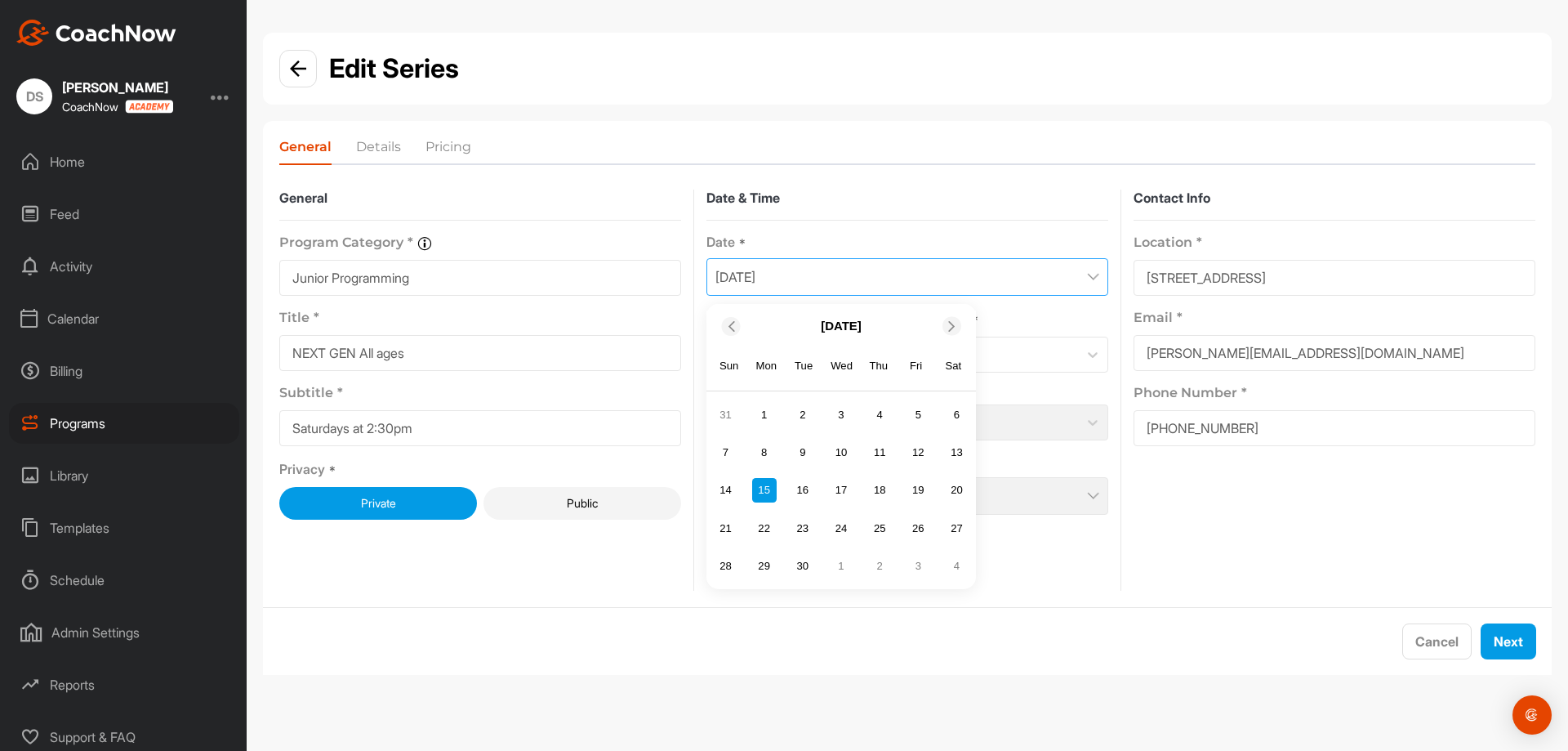
click at [952, 408] on div "6" at bounding box center [956, 414] width 24 height 24
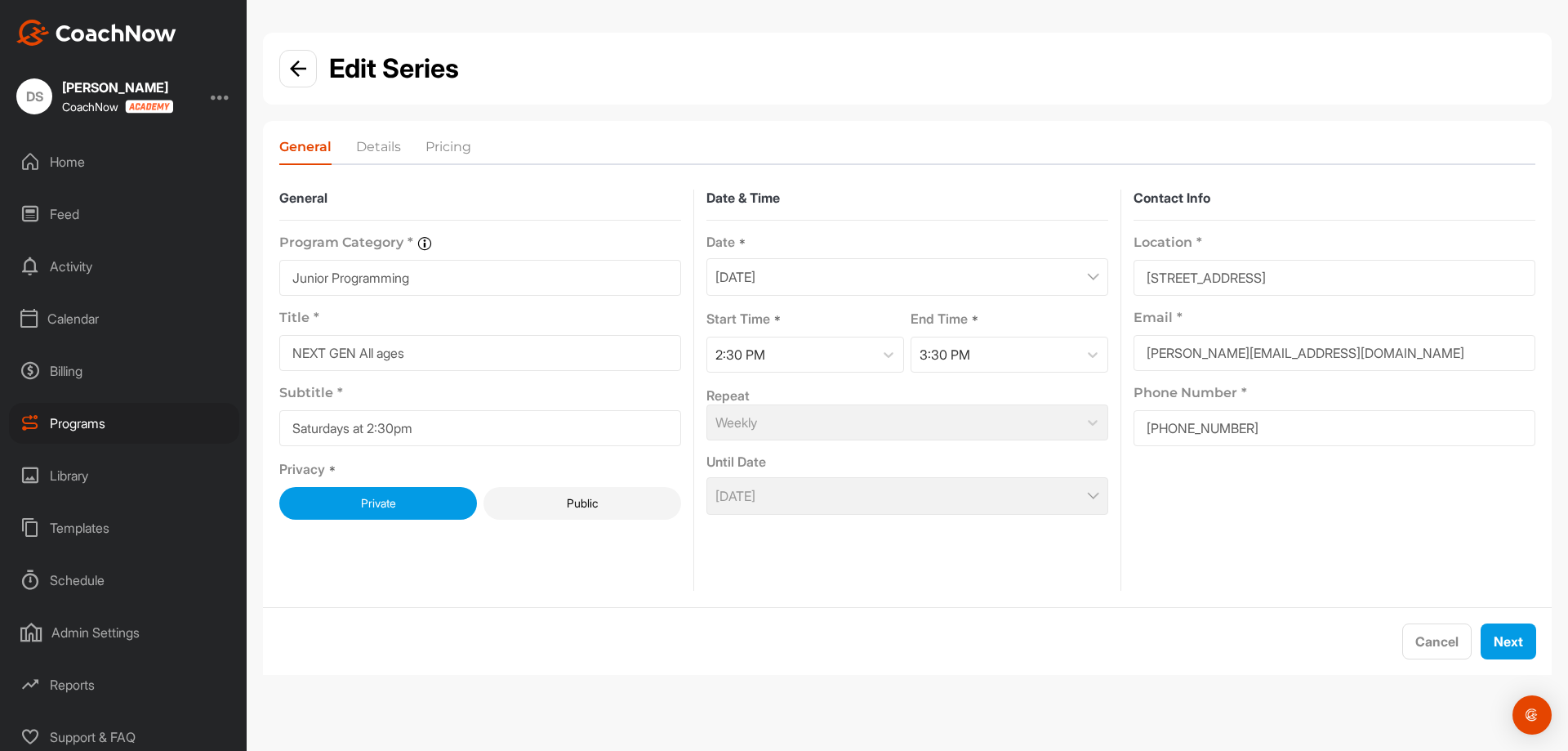
click at [1013, 497] on div "November 10, 2025" at bounding box center [907, 496] width 402 height 37
click at [1526, 647] on button "Next" at bounding box center [1508, 640] width 56 height 36
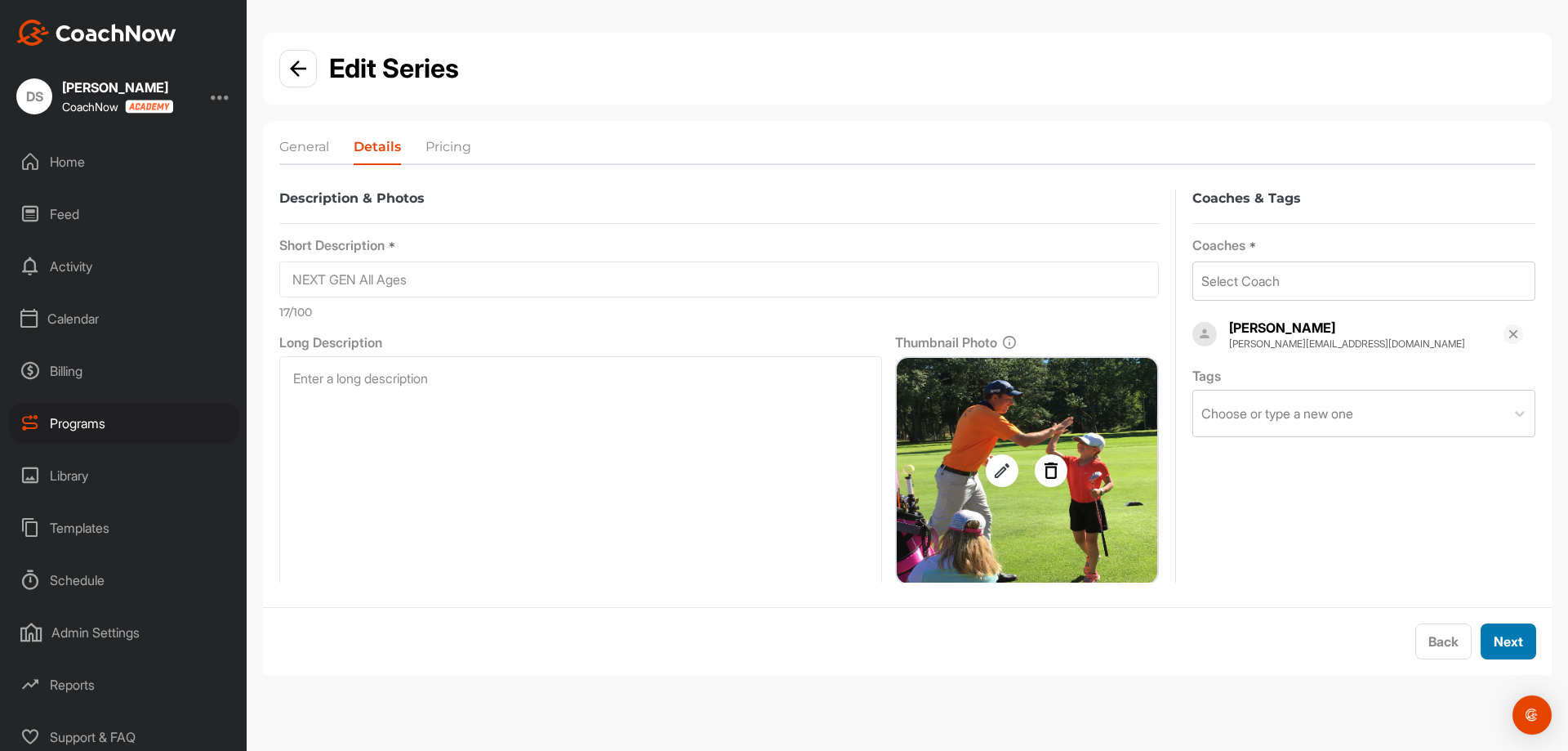
click at [1512, 631] on button "Next" at bounding box center [1508, 640] width 56 height 36
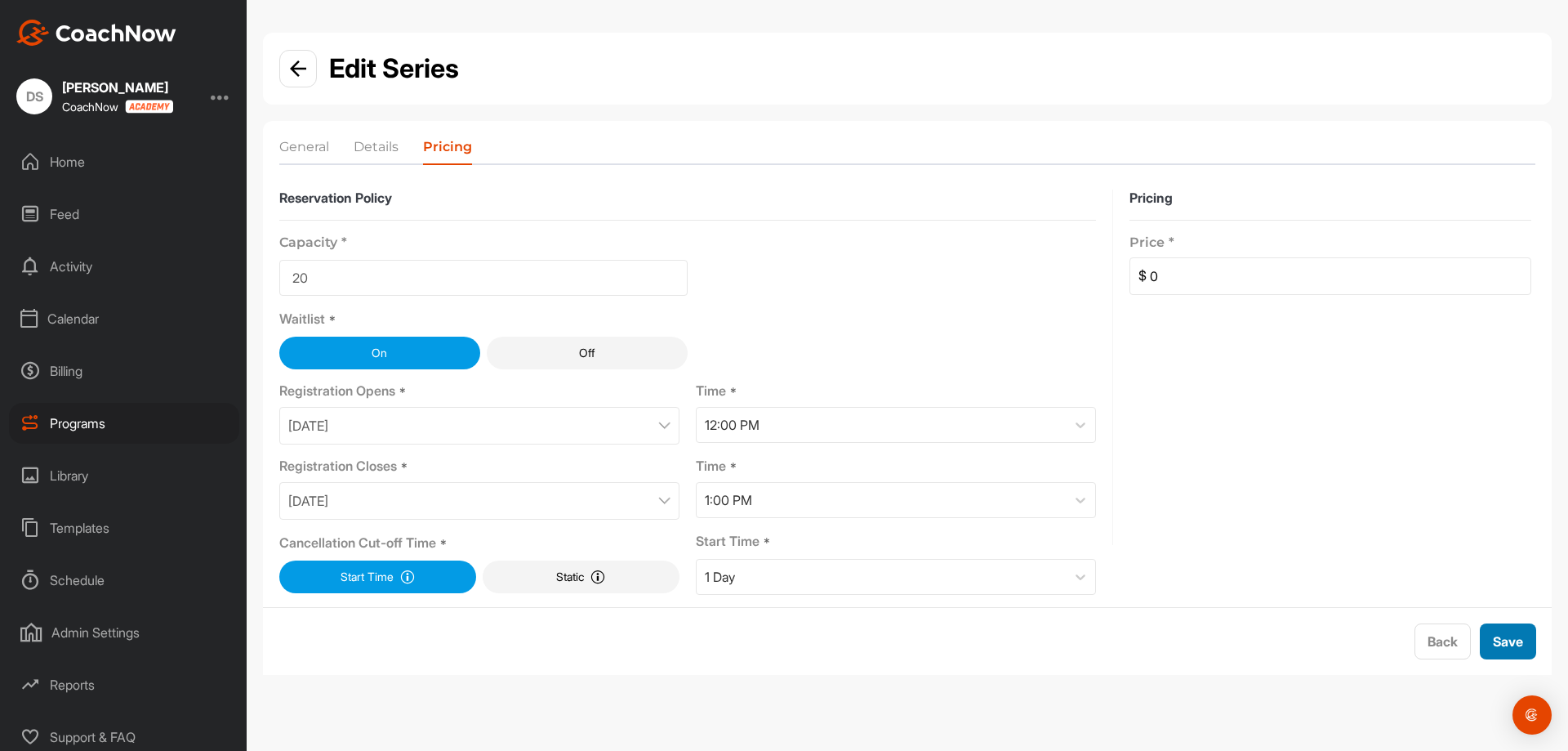
click at [1518, 640] on button "Save" at bounding box center [1508, 640] width 57 height 36
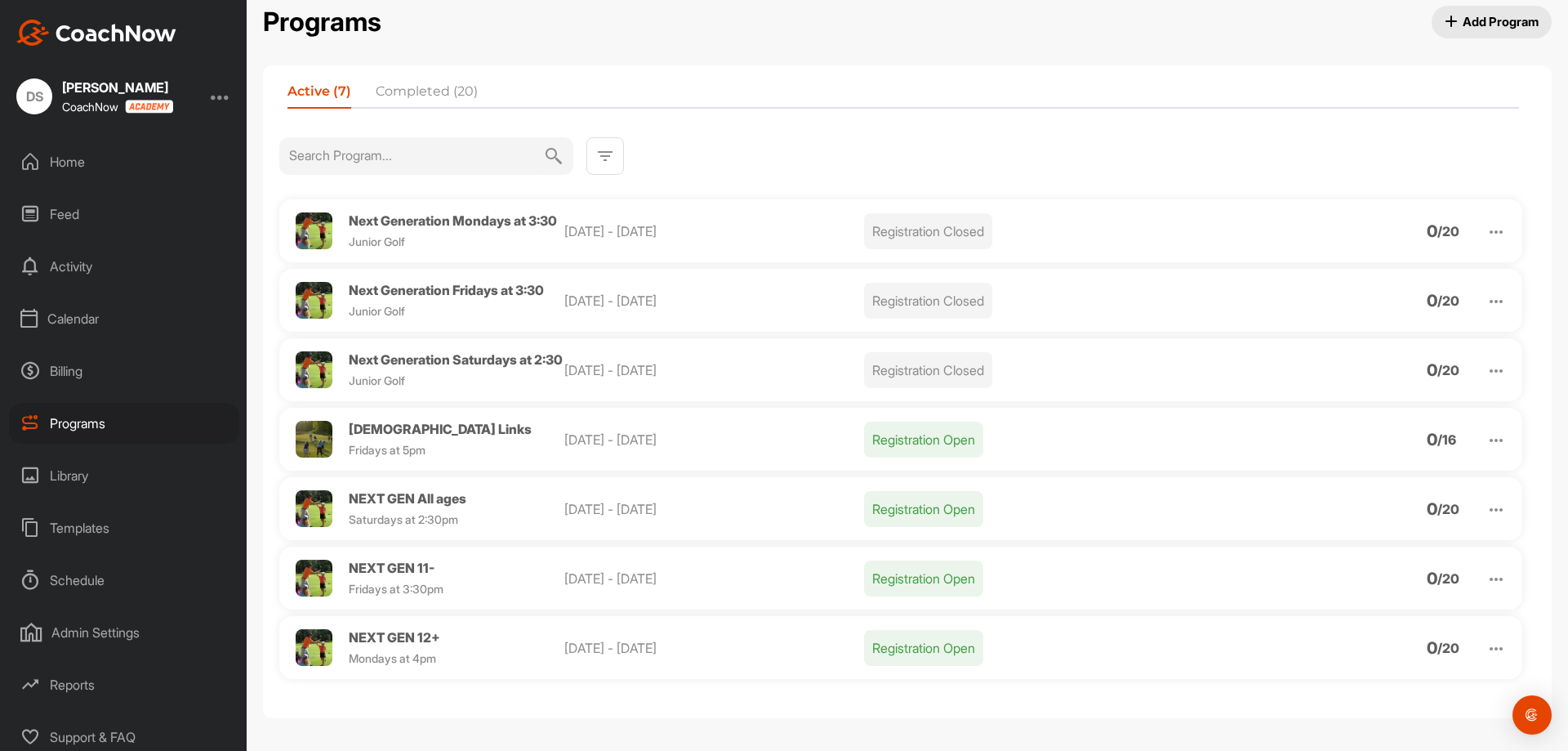
scroll to position [53, 0]
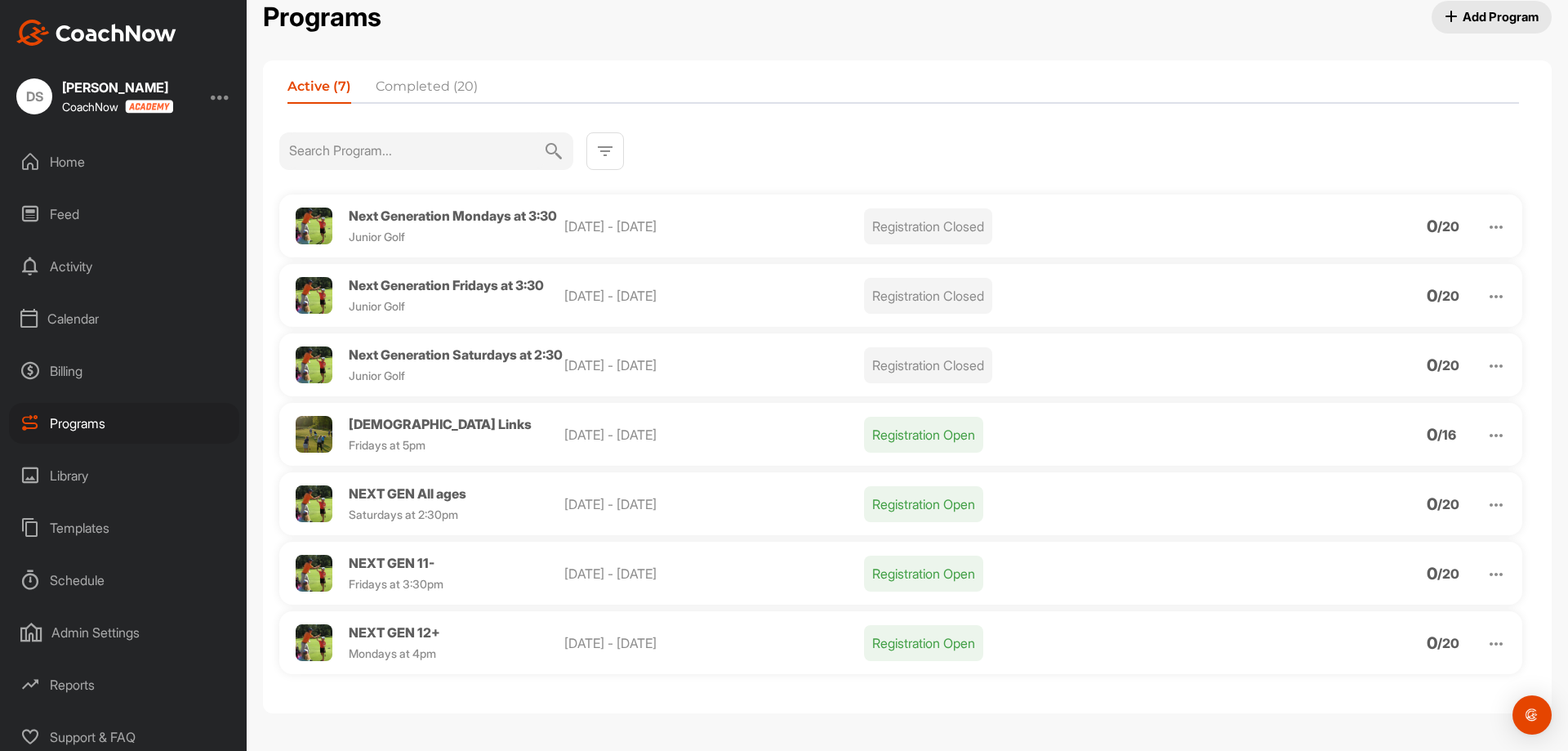
click at [431, 493] on span "NEXT GEN All ages" at bounding box center [407, 493] width 117 height 17
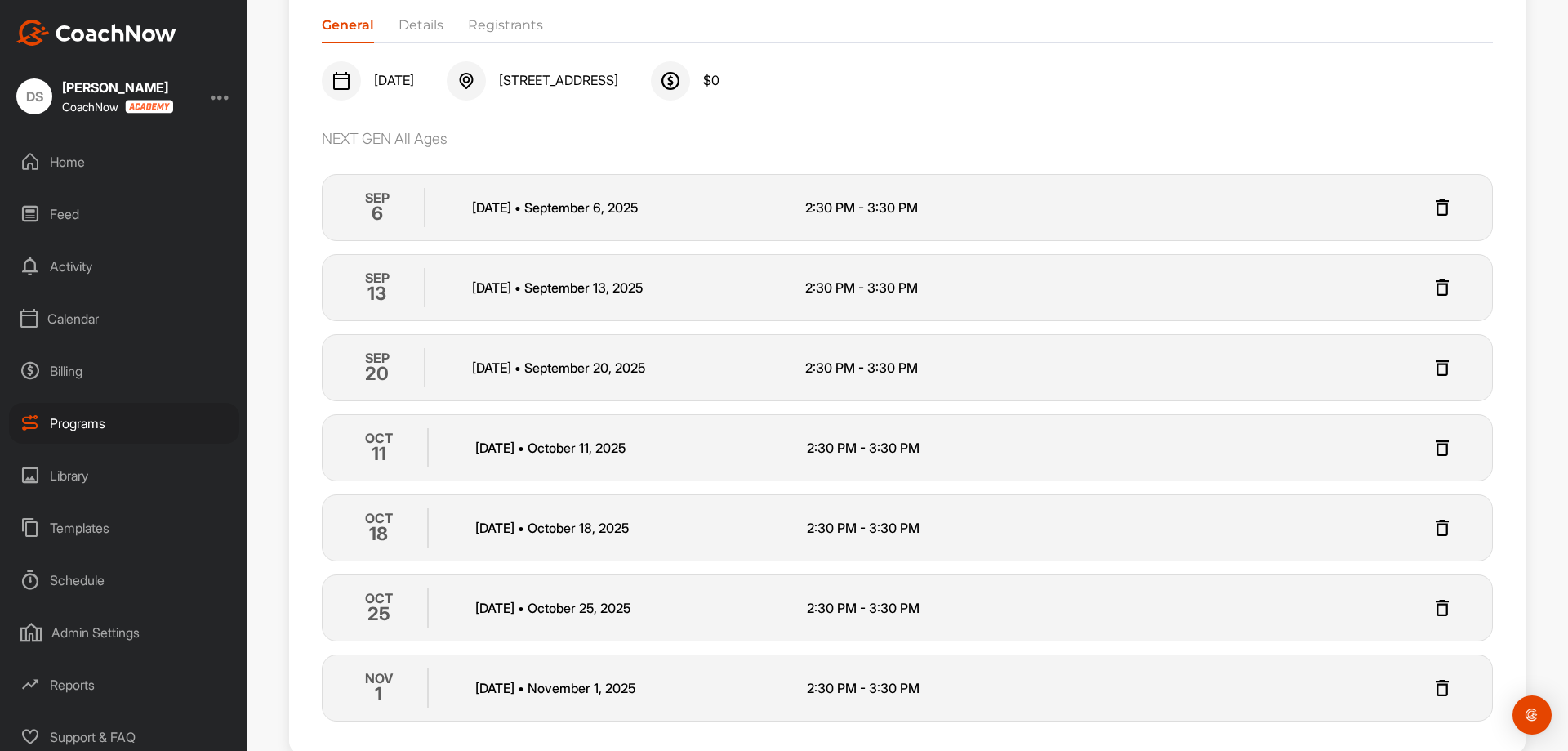
scroll to position [427, 0]
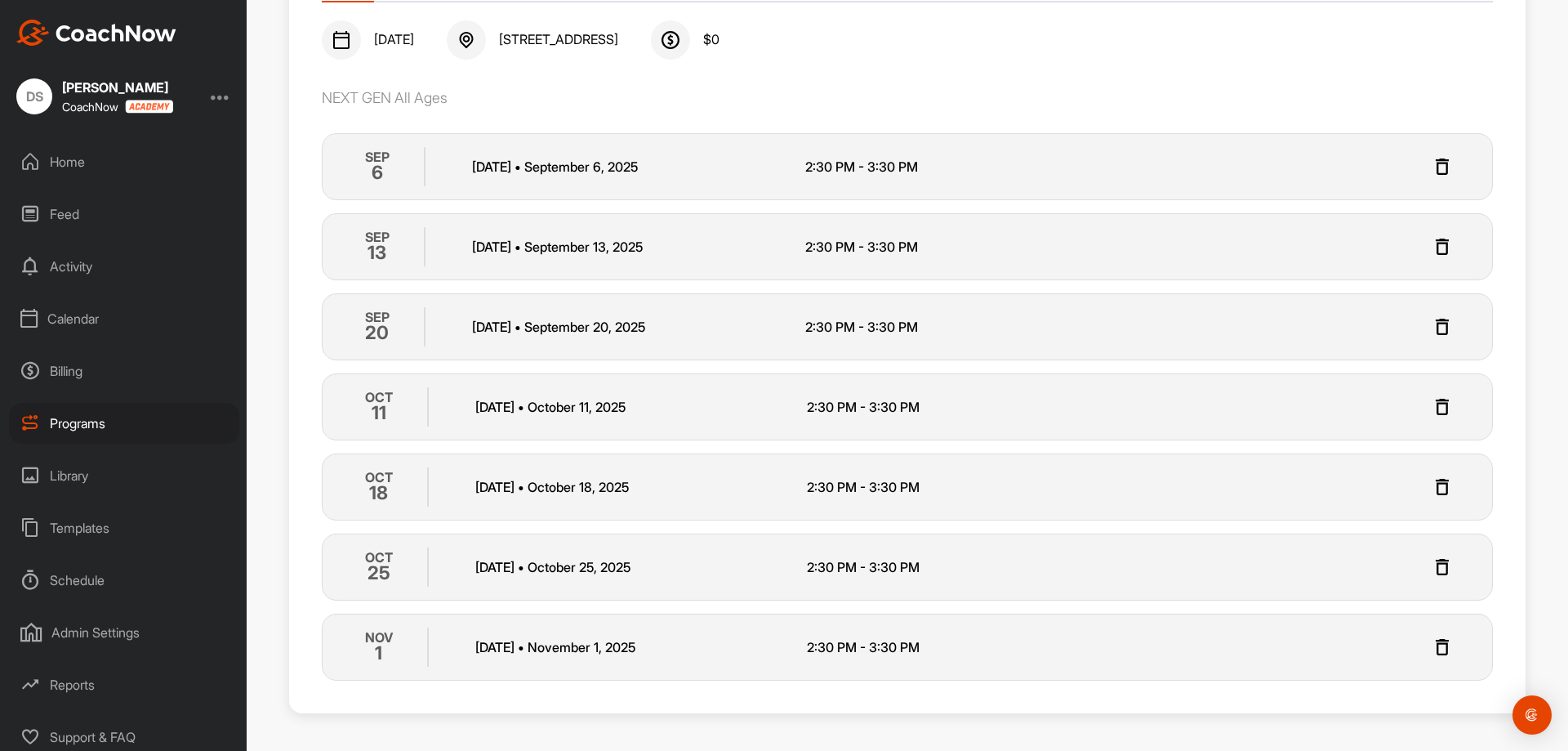
click at [120, 422] on div "Programs" at bounding box center [124, 422] width 230 height 41
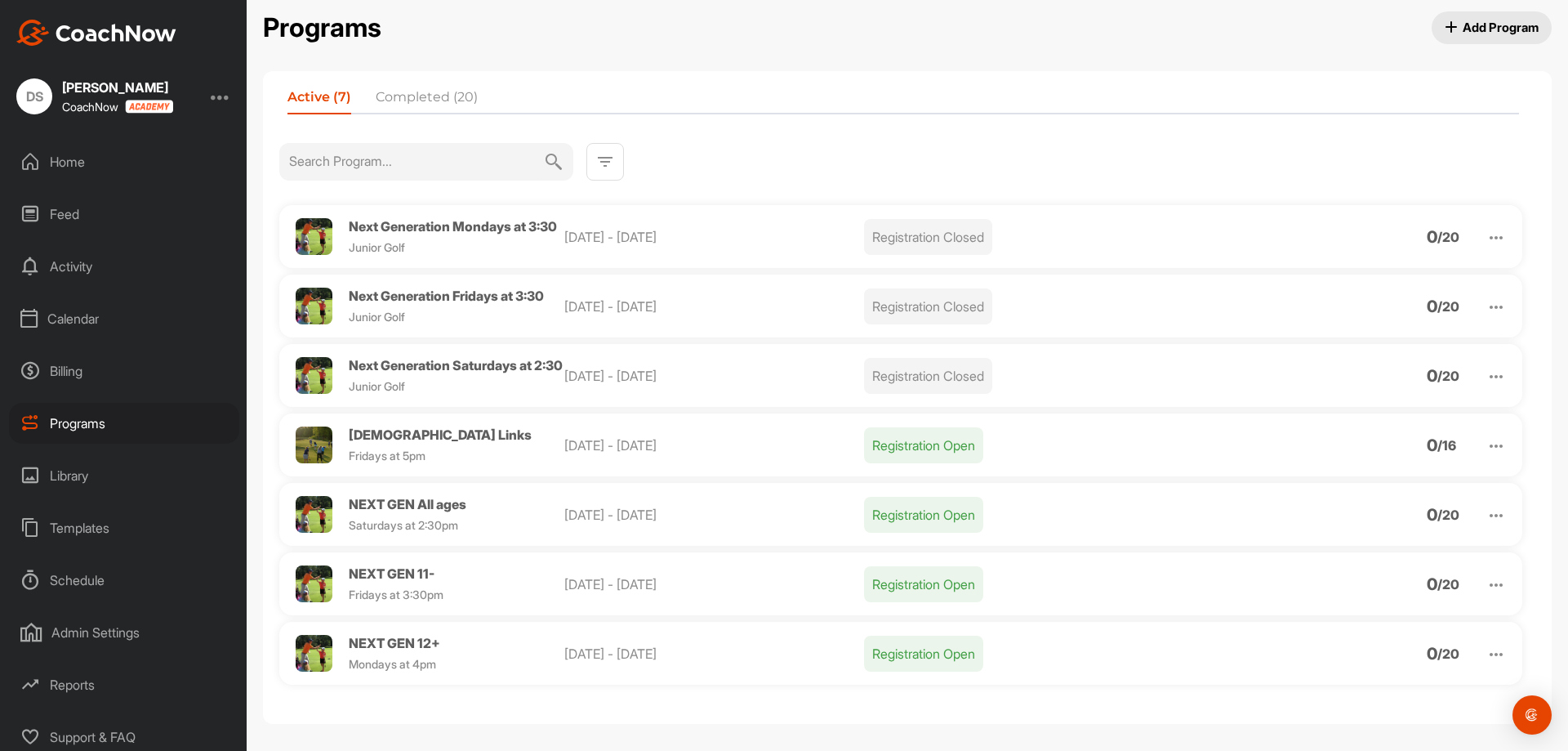
scroll to position [53, 0]
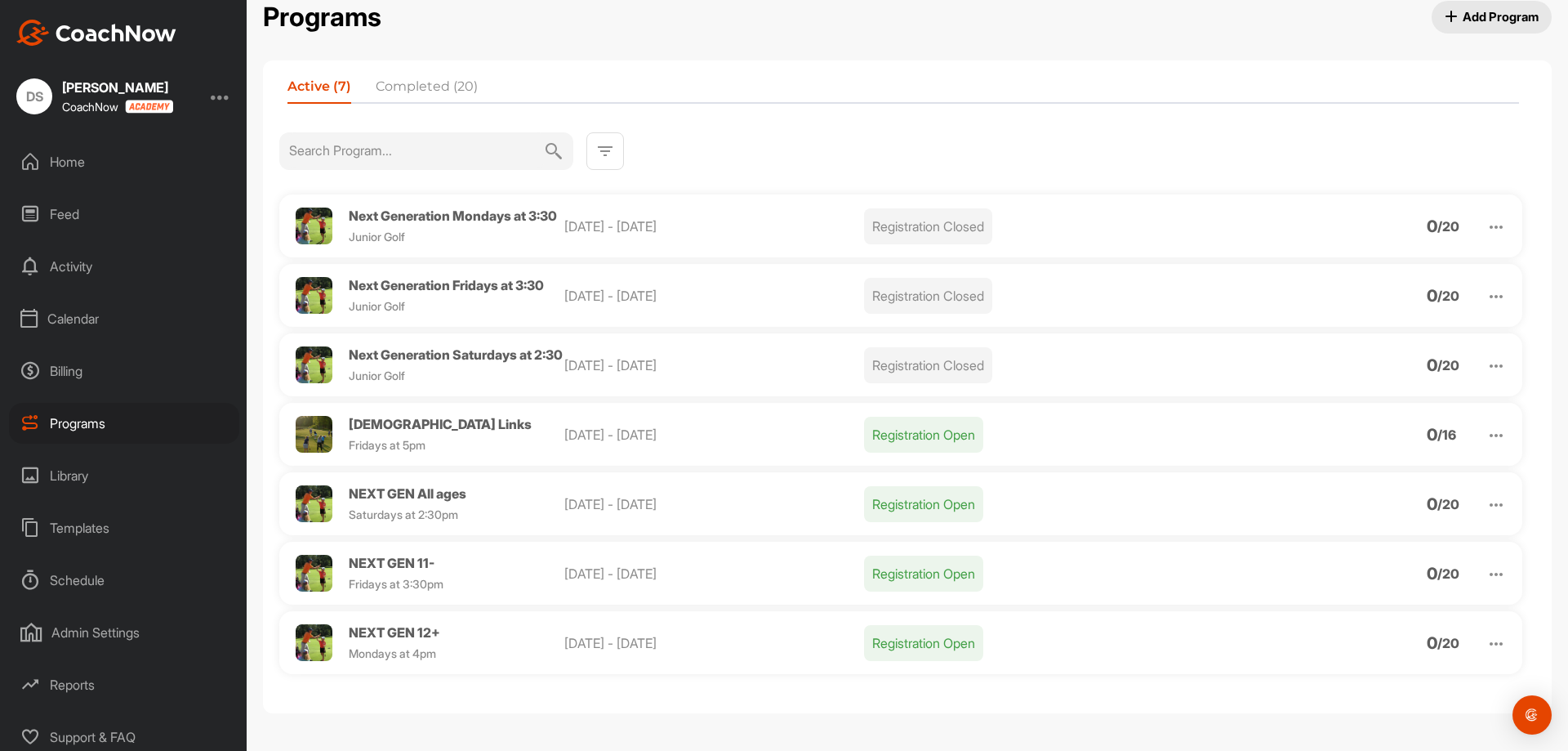
click at [1487, 506] on img at bounding box center [1497, 505] width 20 height 20
click at [1361, 677] on span "Delete" at bounding box center [1354, 674] width 37 height 13
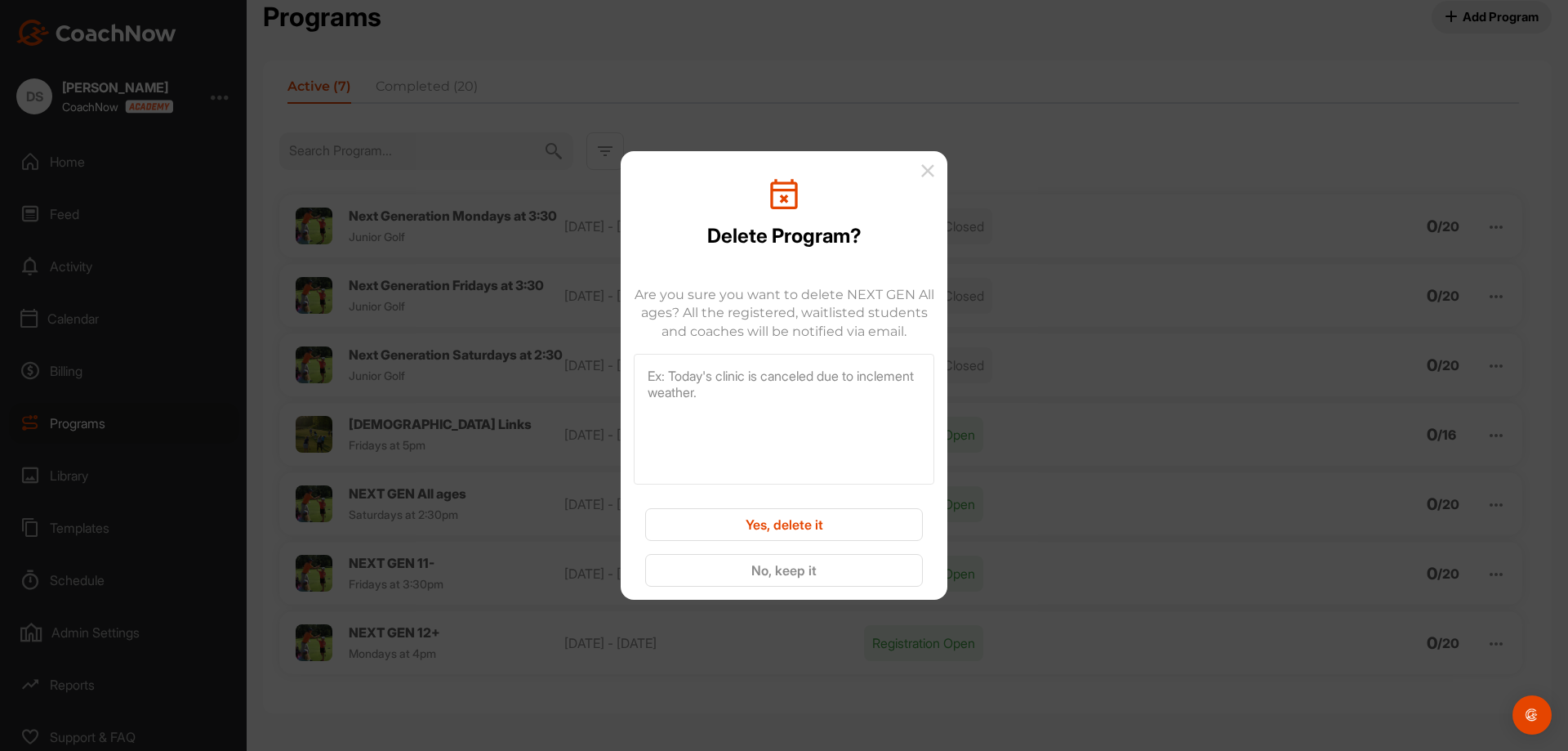
click at [809, 530] on button "Yes, delete it" at bounding box center [784, 524] width 278 height 32
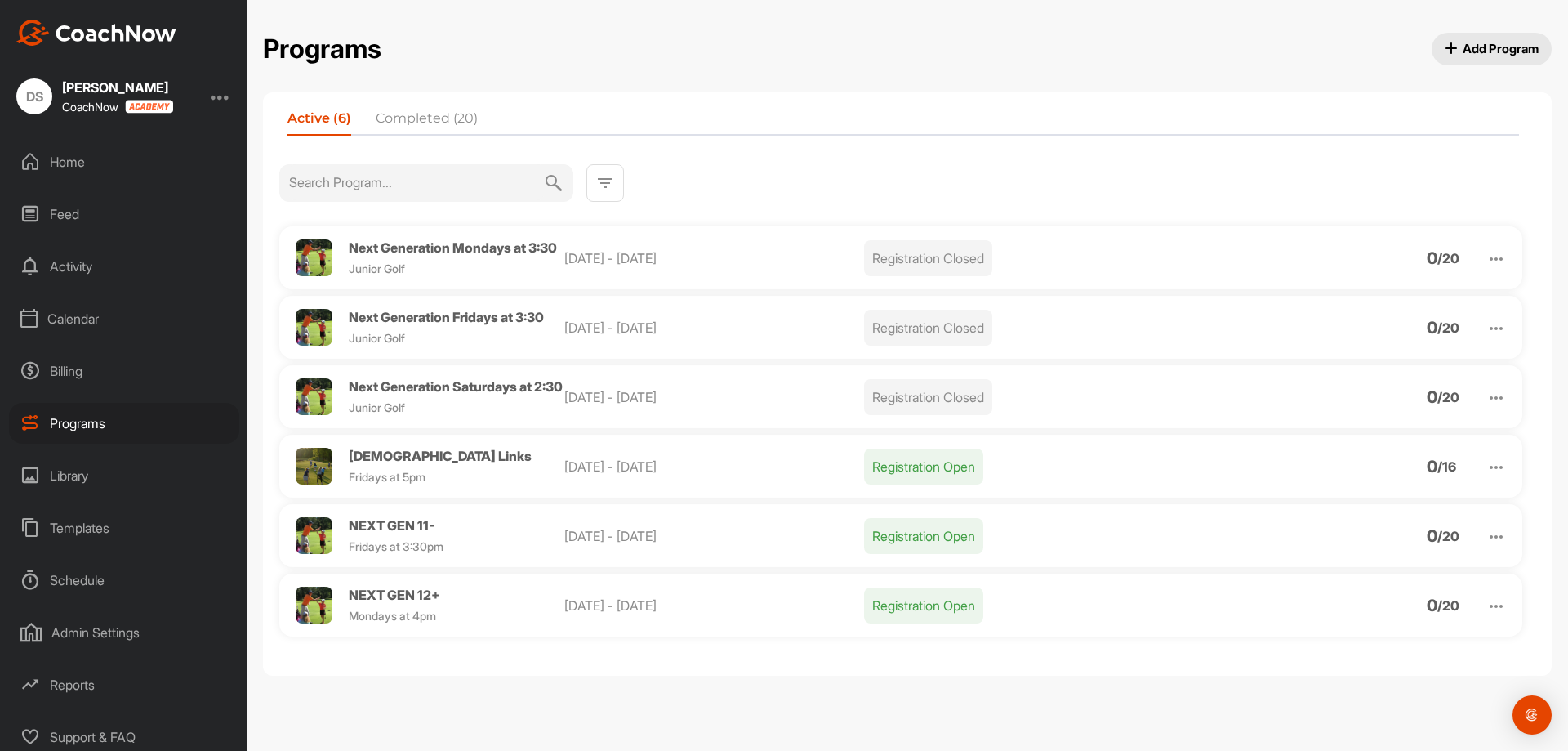
click at [1489, 546] on img at bounding box center [1497, 537] width 20 height 20
click at [1335, 713] on span "Delete" at bounding box center [1354, 706] width 37 height 13
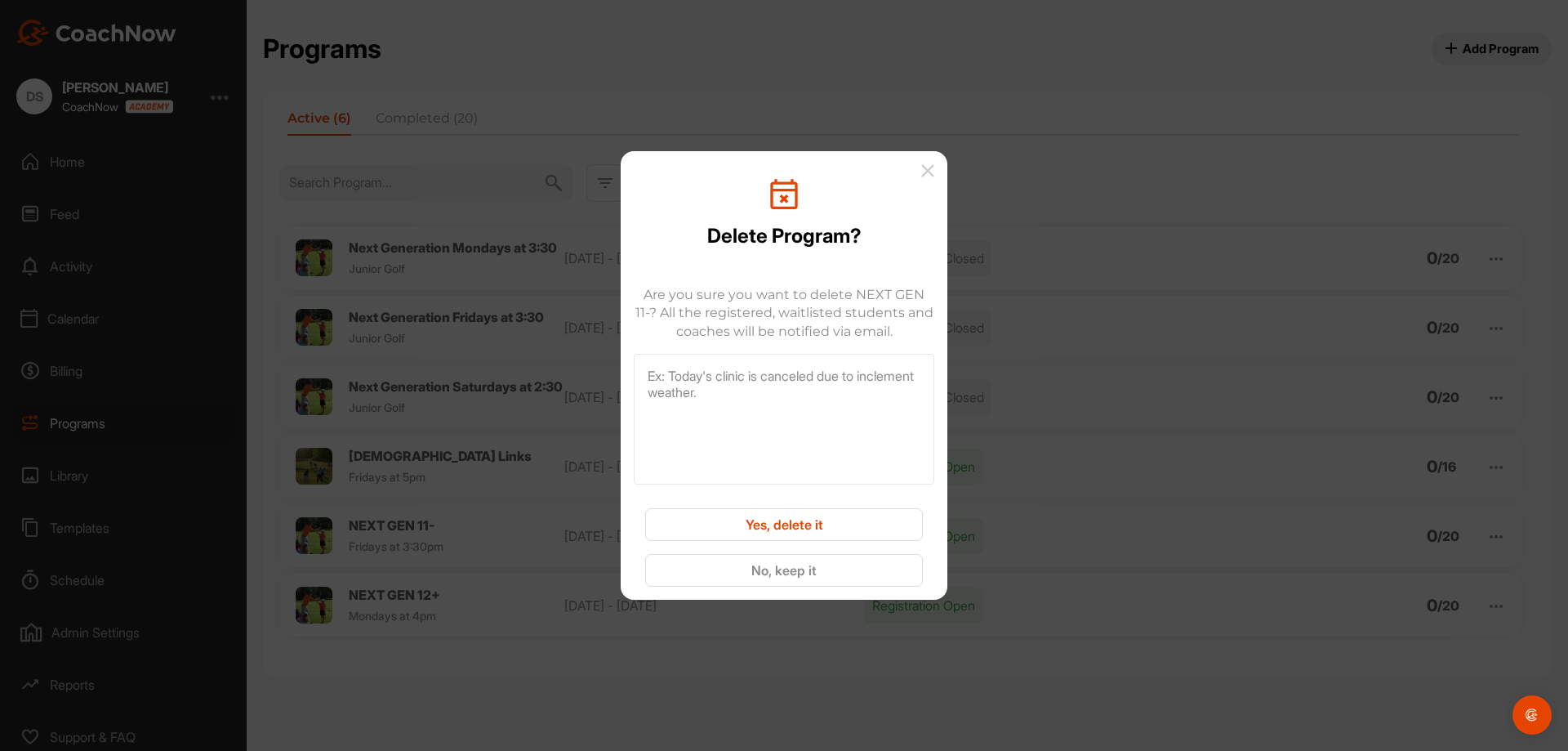
click at [851, 531] on button "Yes, delete it" at bounding box center [784, 524] width 278 height 32
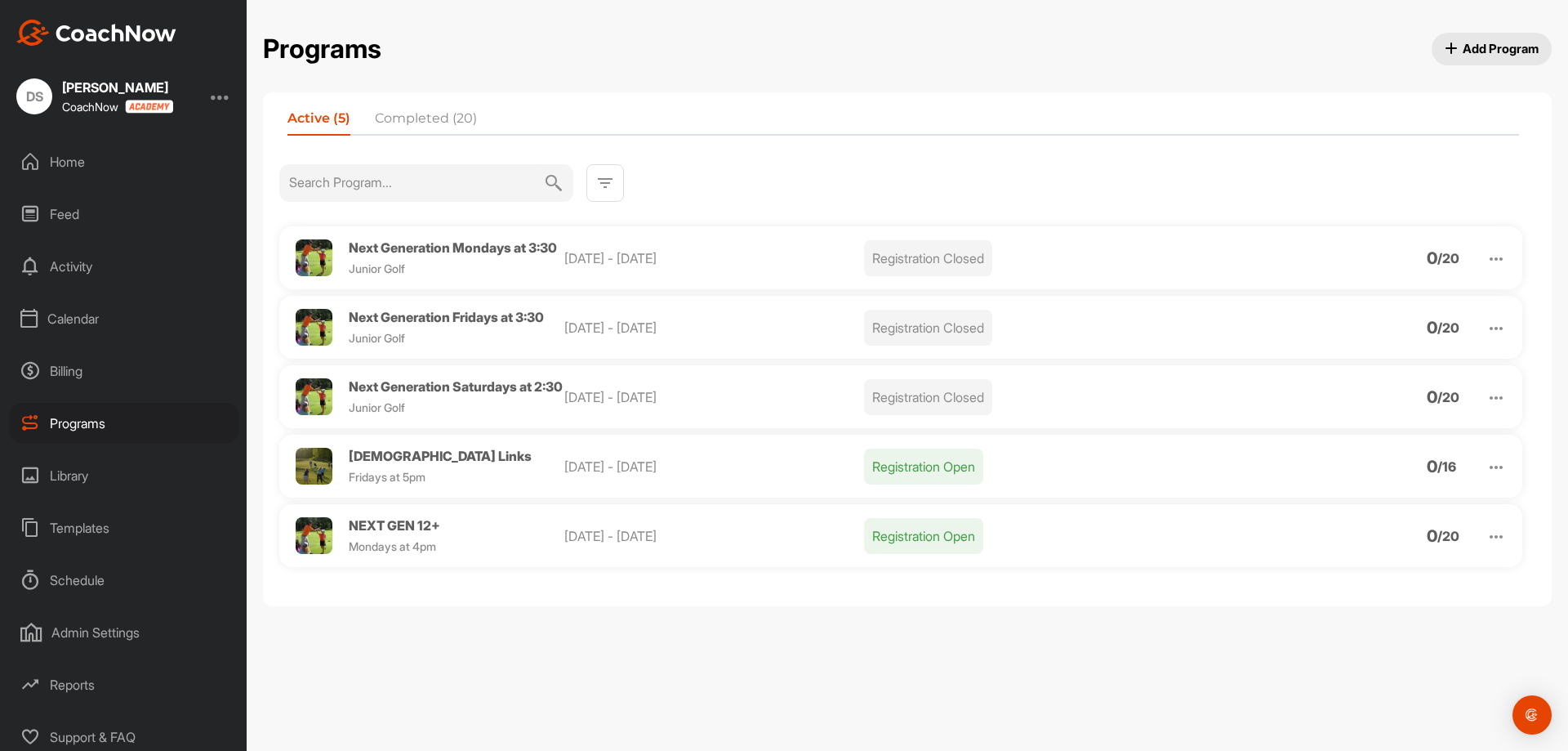
click at [1501, 546] on img at bounding box center [1497, 537] width 20 height 20
click at [1347, 713] on span "Delete" at bounding box center [1354, 706] width 37 height 13
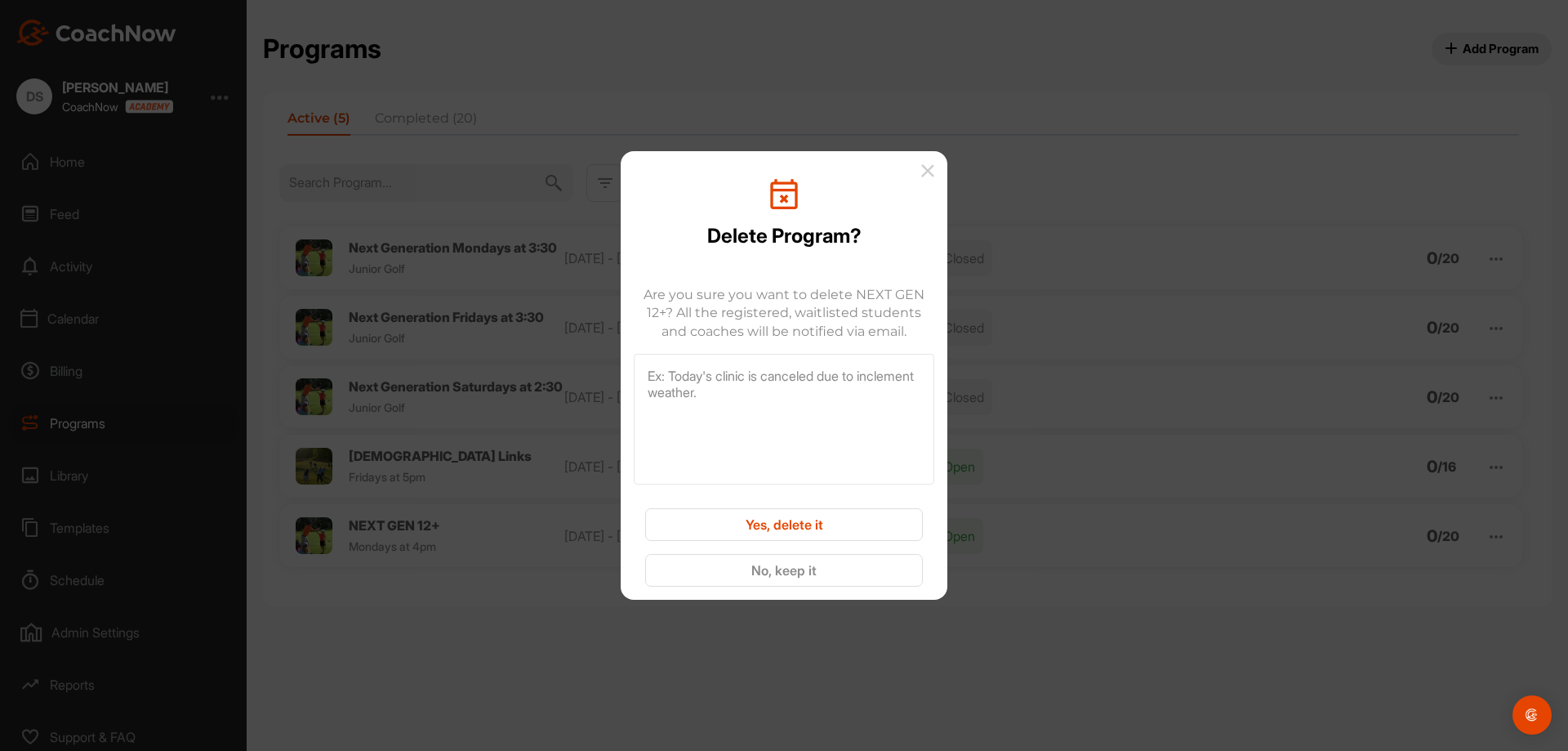
click at [767, 513] on button "Yes, delete it" at bounding box center [784, 524] width 278 height 32
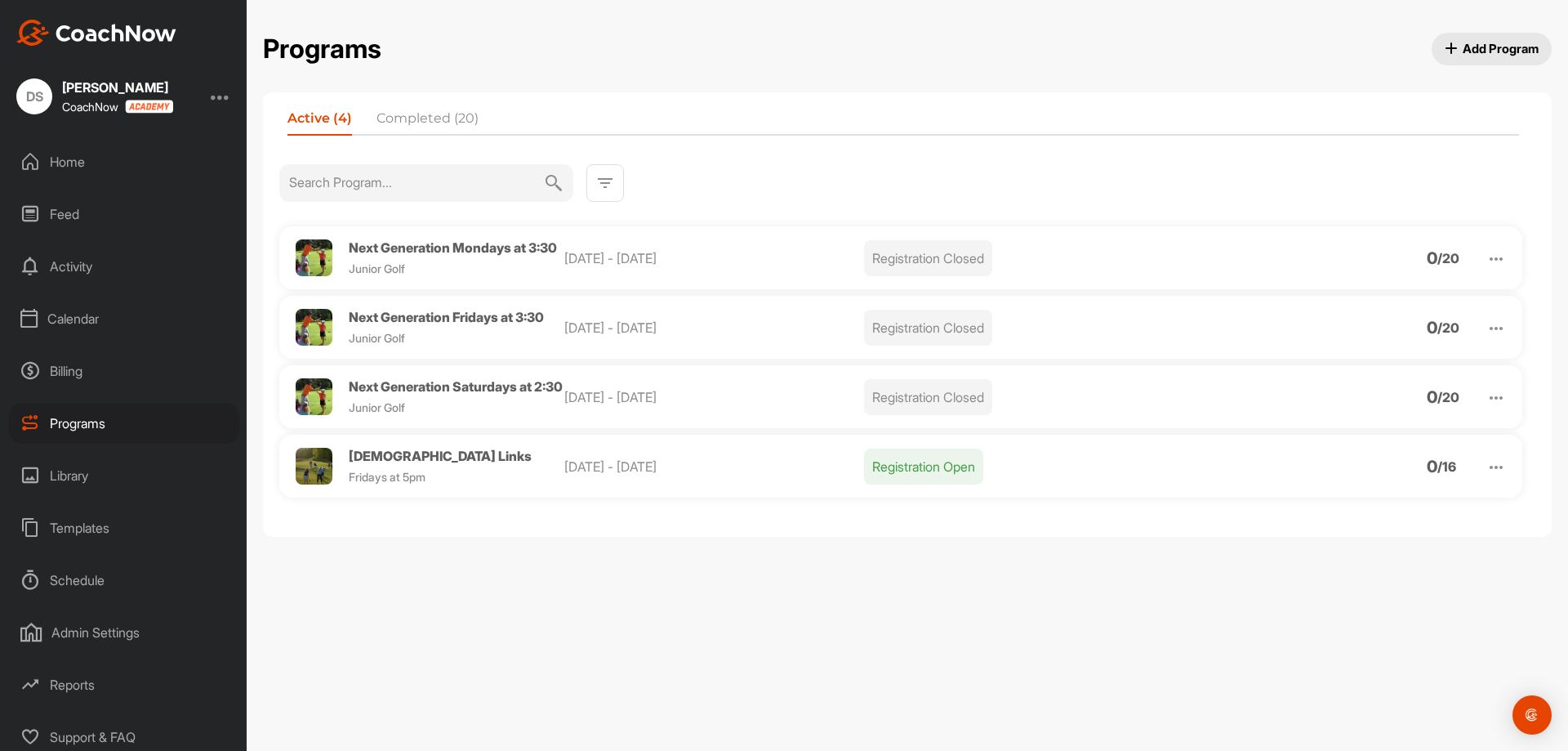
click at [385, 464] on span "[DEMOGRAPHIC_DATA] Links" at bounding box center [440, 456] width 183 height 17
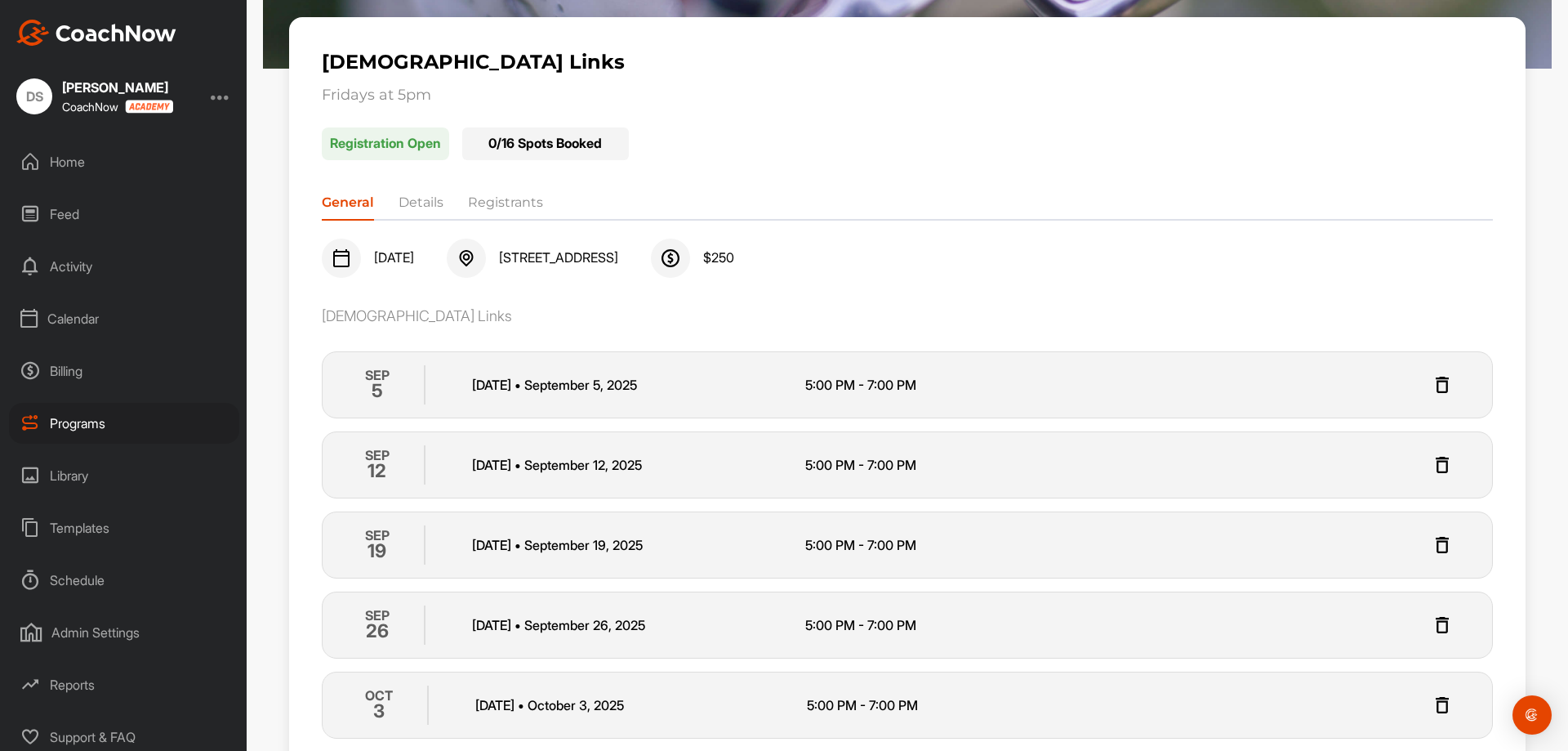
scroll to position [267, 0]
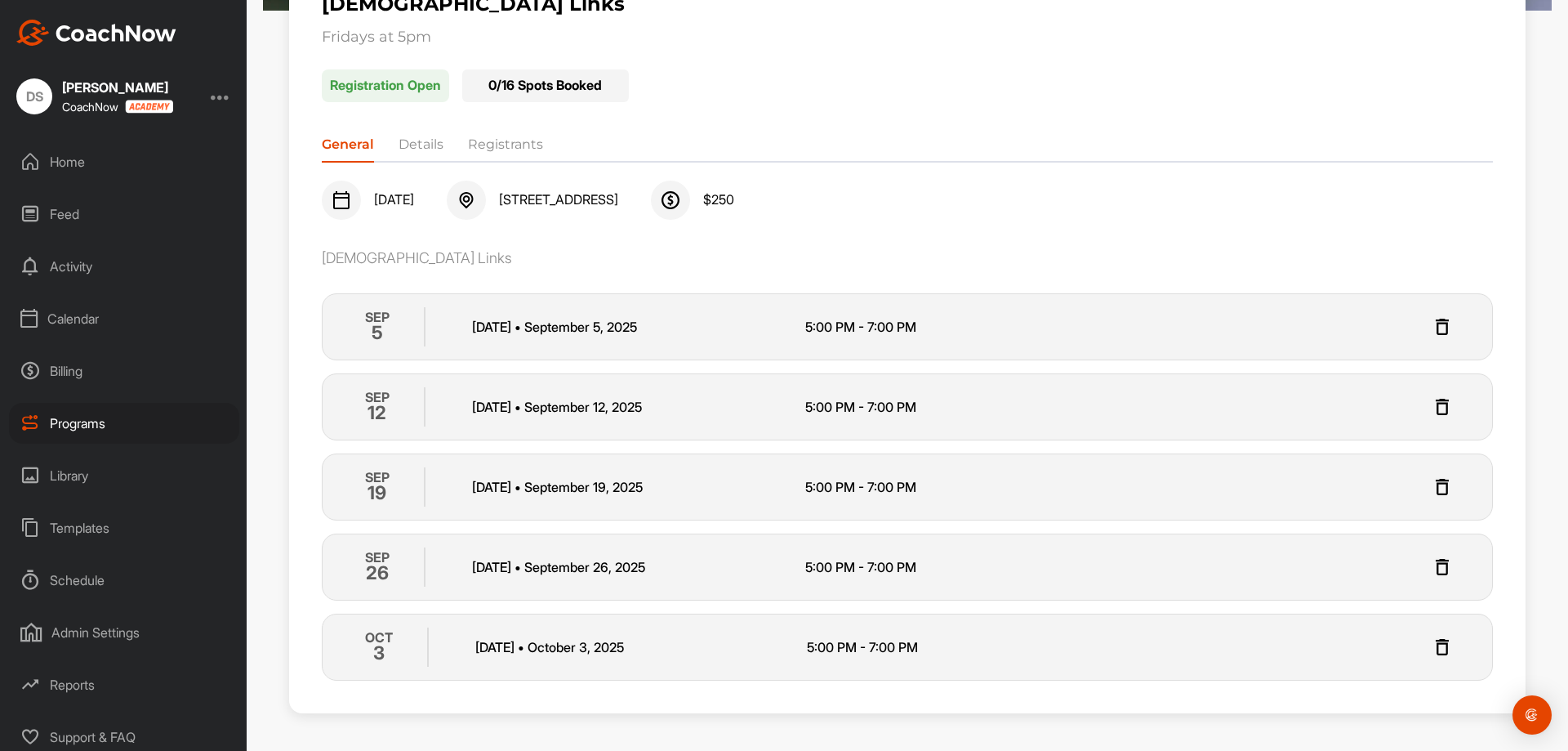
click at [1433, 486] on img at bounding box center [1442, 487] width 20 height 20
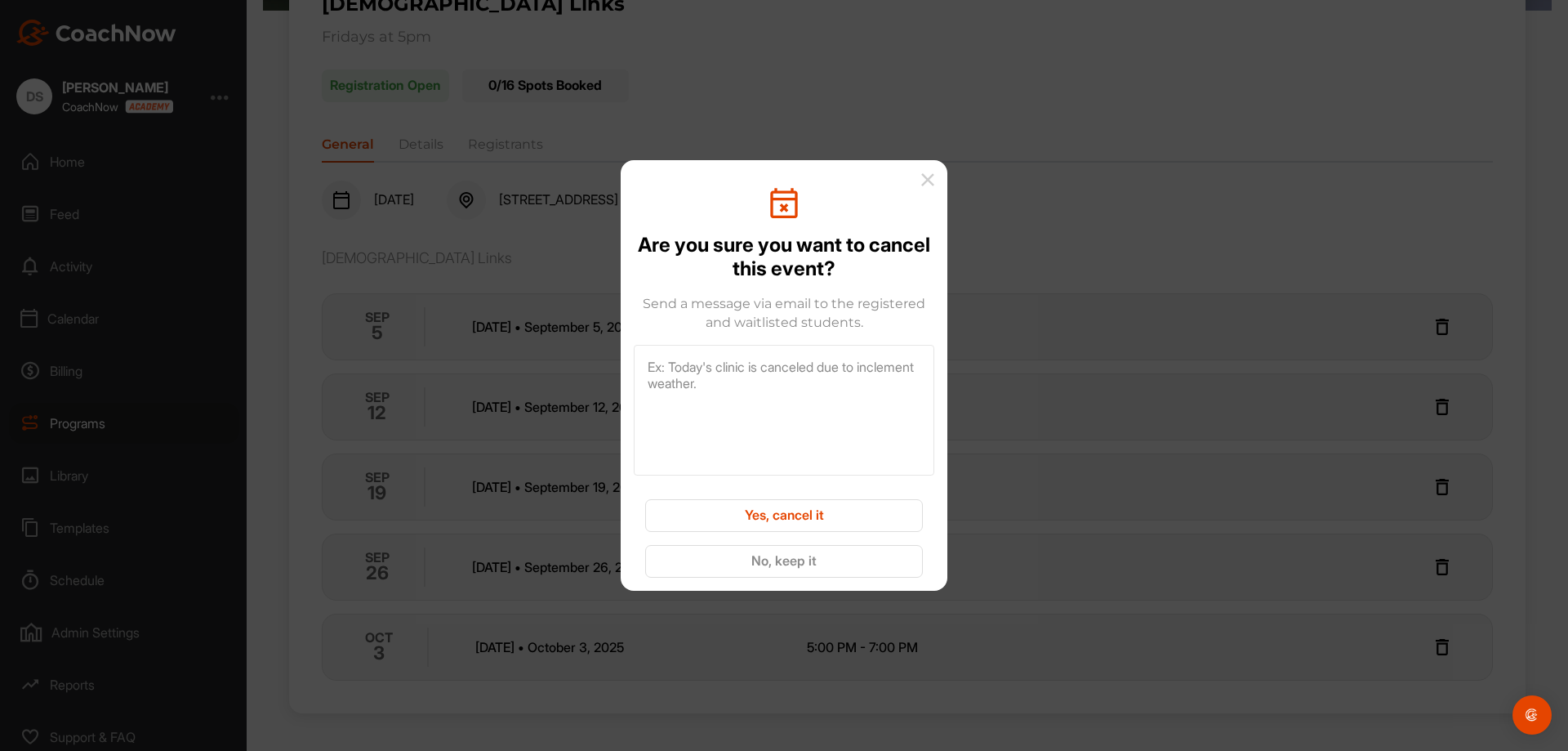
click at [852, 499] on button "Yes, cancel it" at bounding box center [784, 515] width 278 height 32
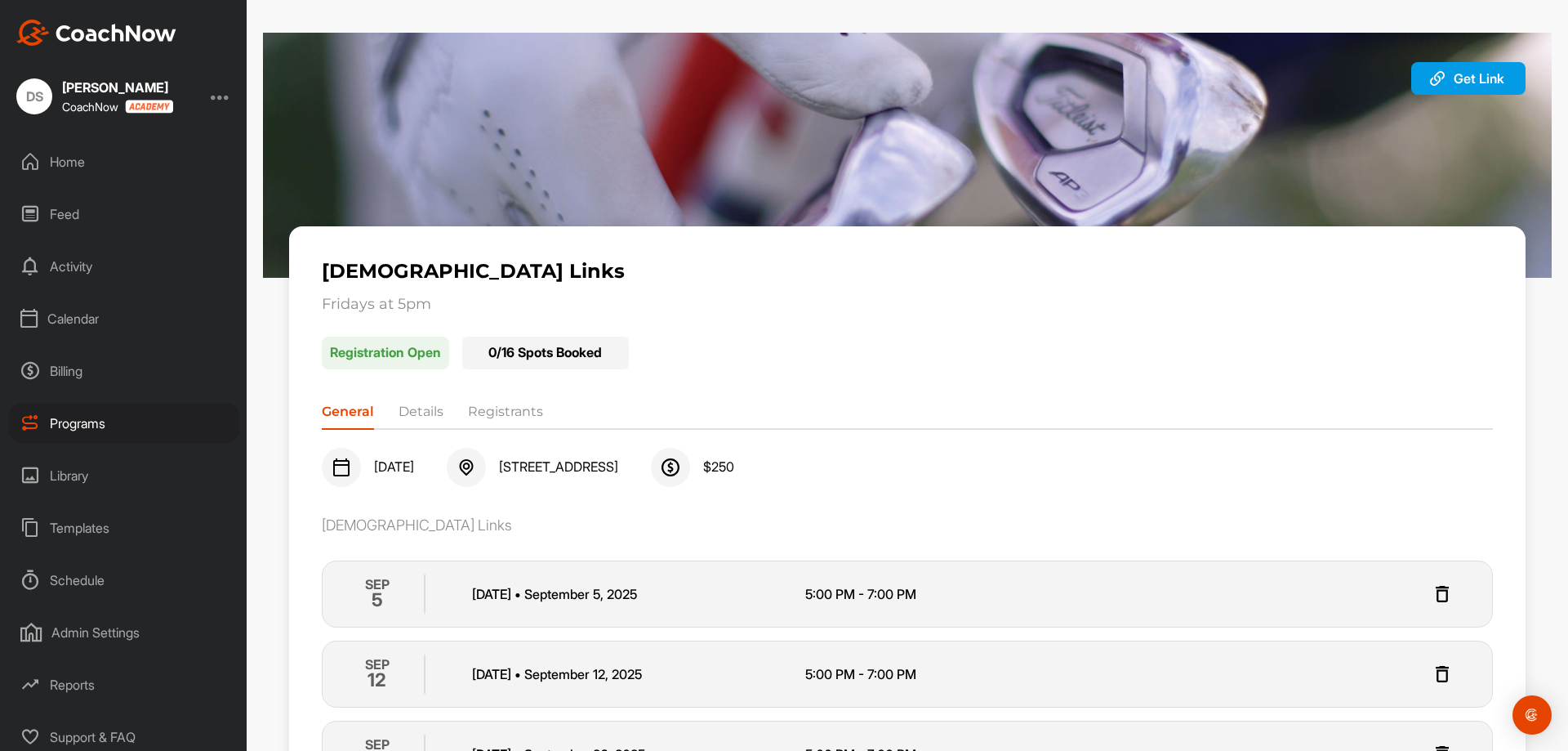
scroll to position [187, 0]
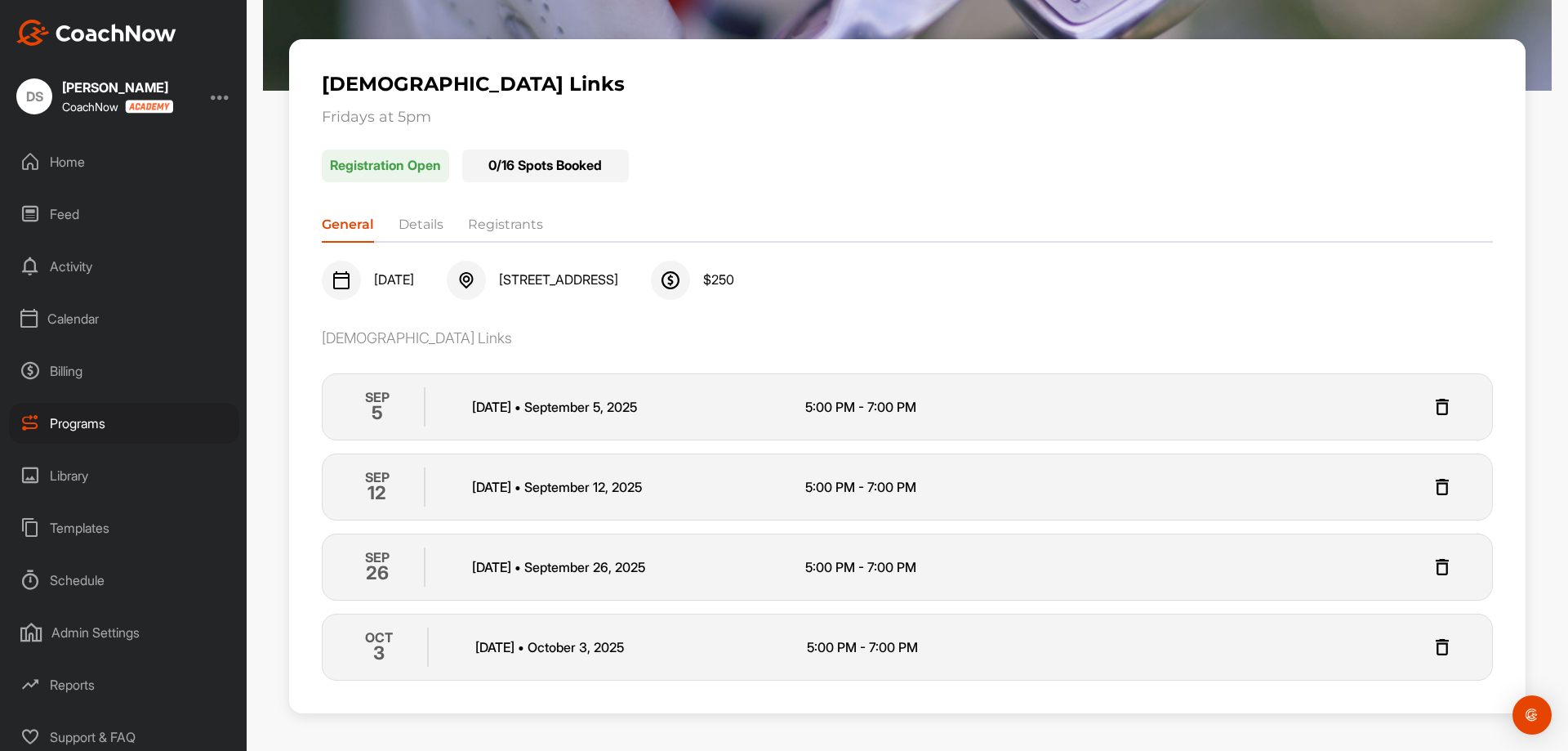
click at [85, 422] on div "Programs" at bounding box center [124, 422] width 230 height 41
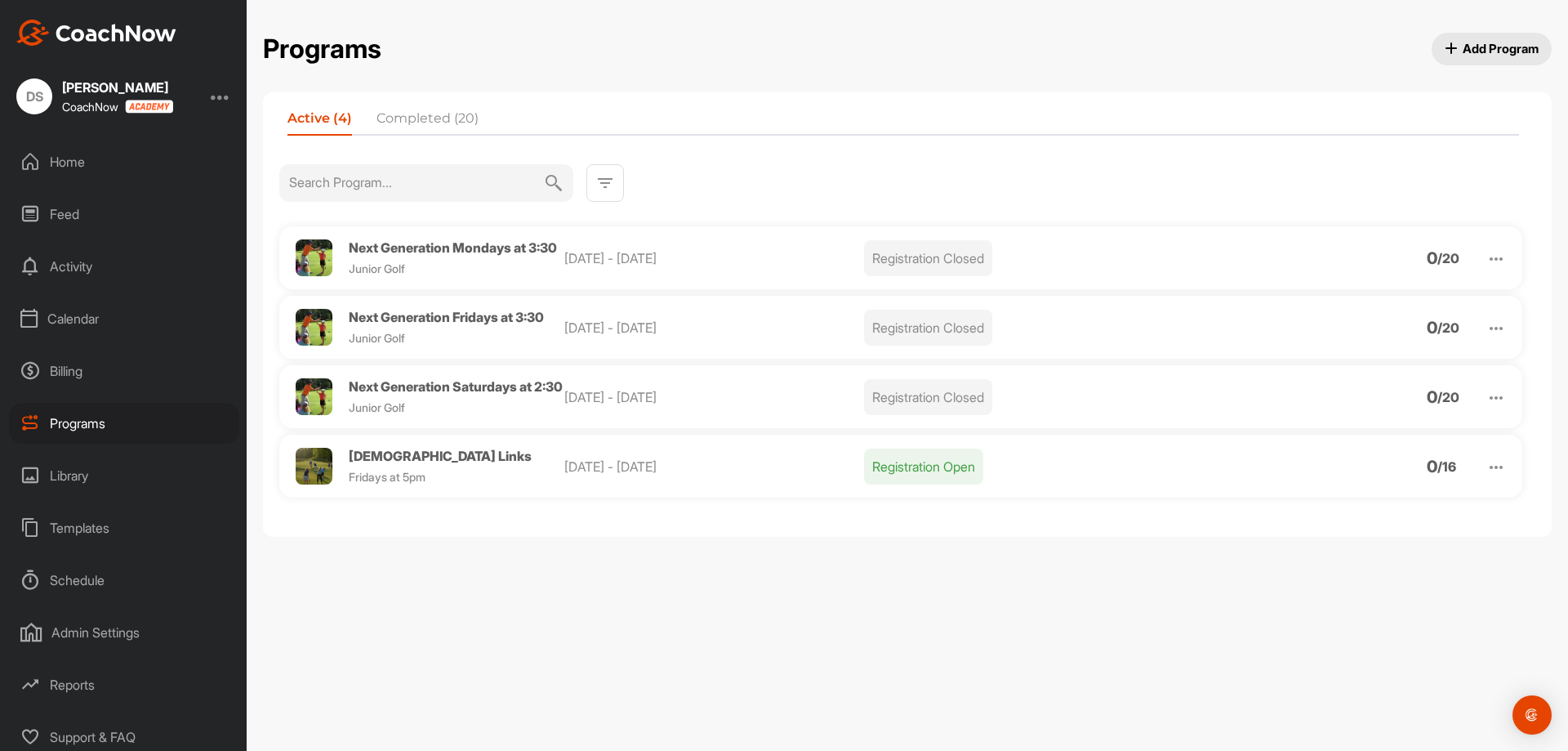
click at [1475, 41] on span "Add Program" at bounding box center [1492, 48] width 95 height 17
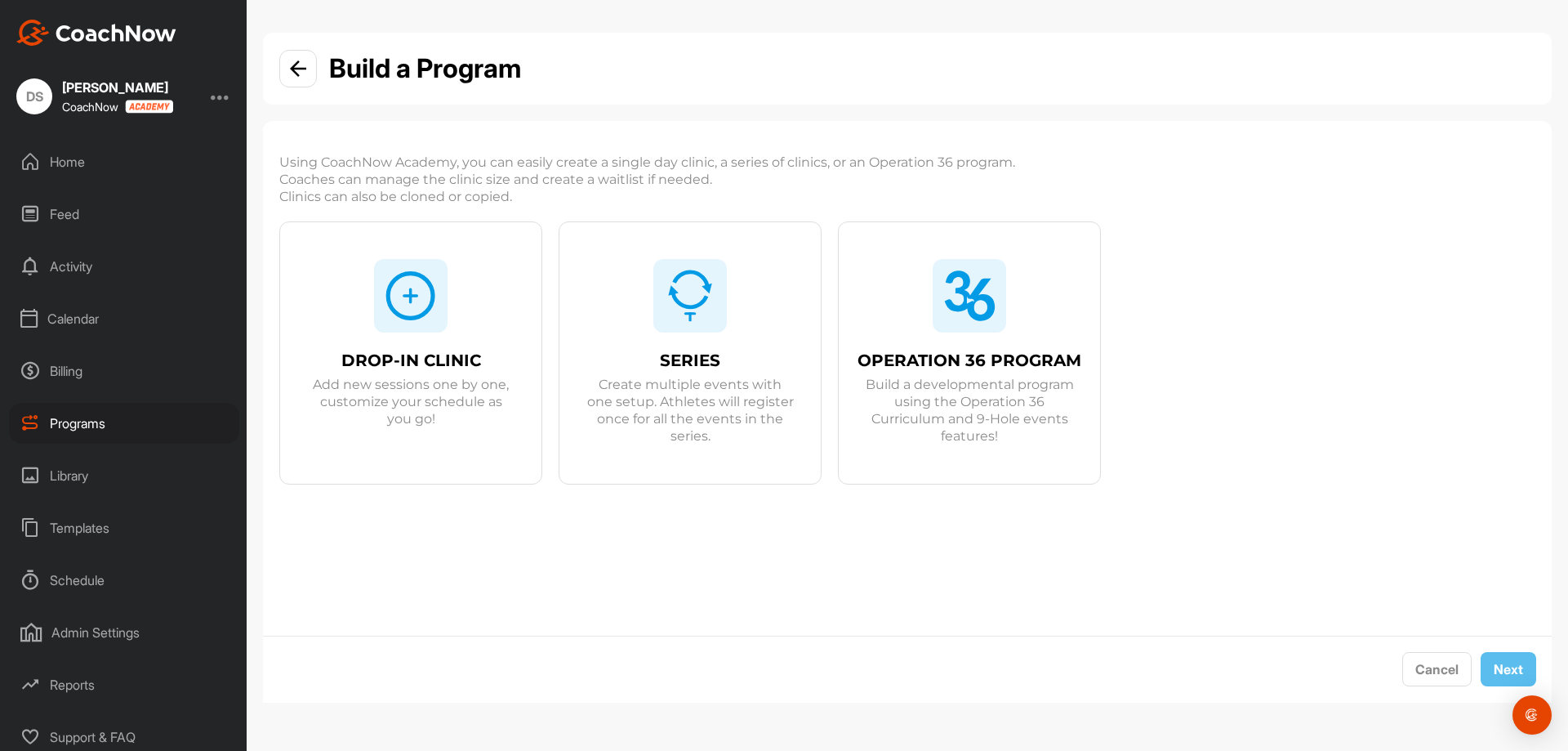
click at [712, 314] on img at bounding box center [690, 295] width 52 height 52
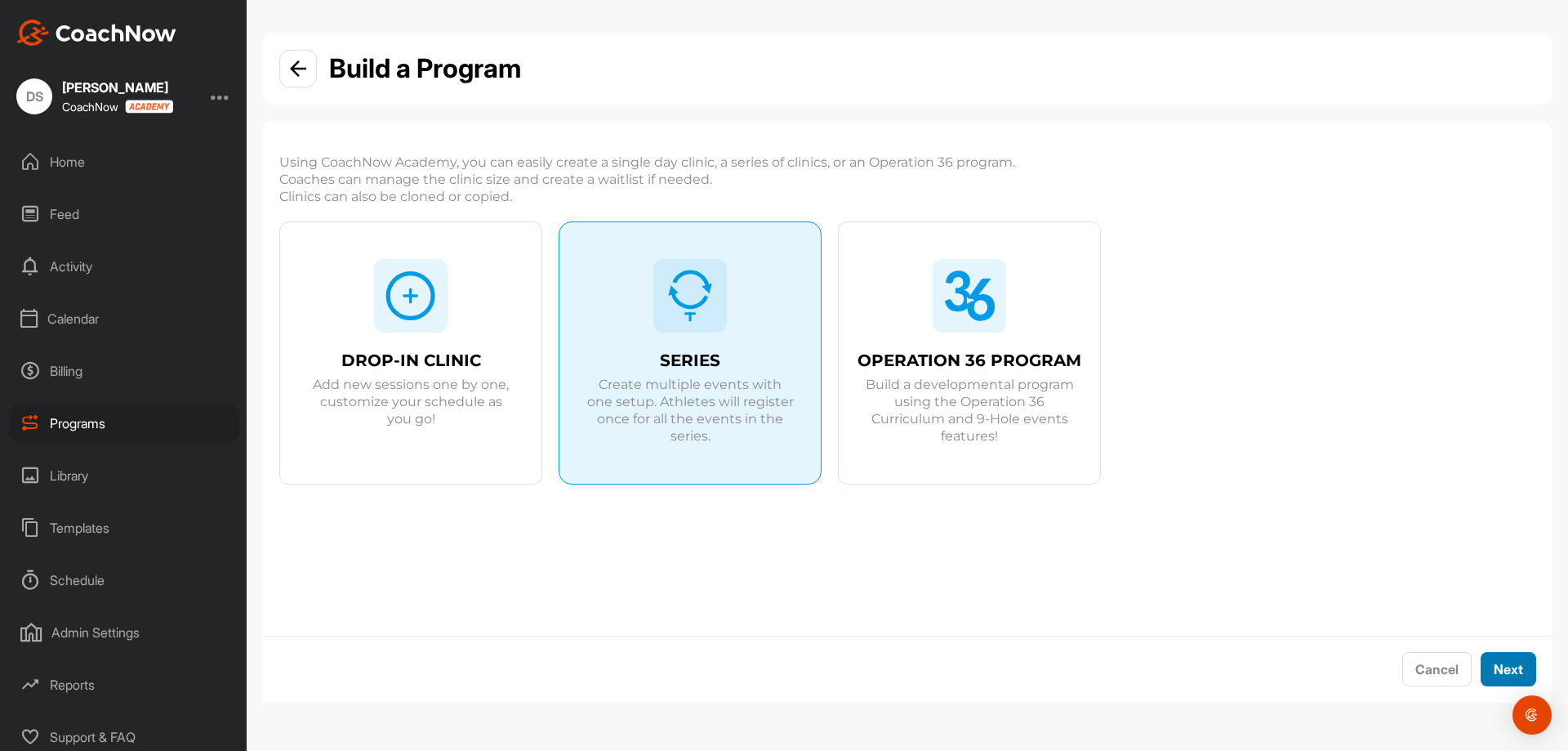
click at [1513, 669] on button "Next" at bounding box center [1508, 669] width 56 height 35
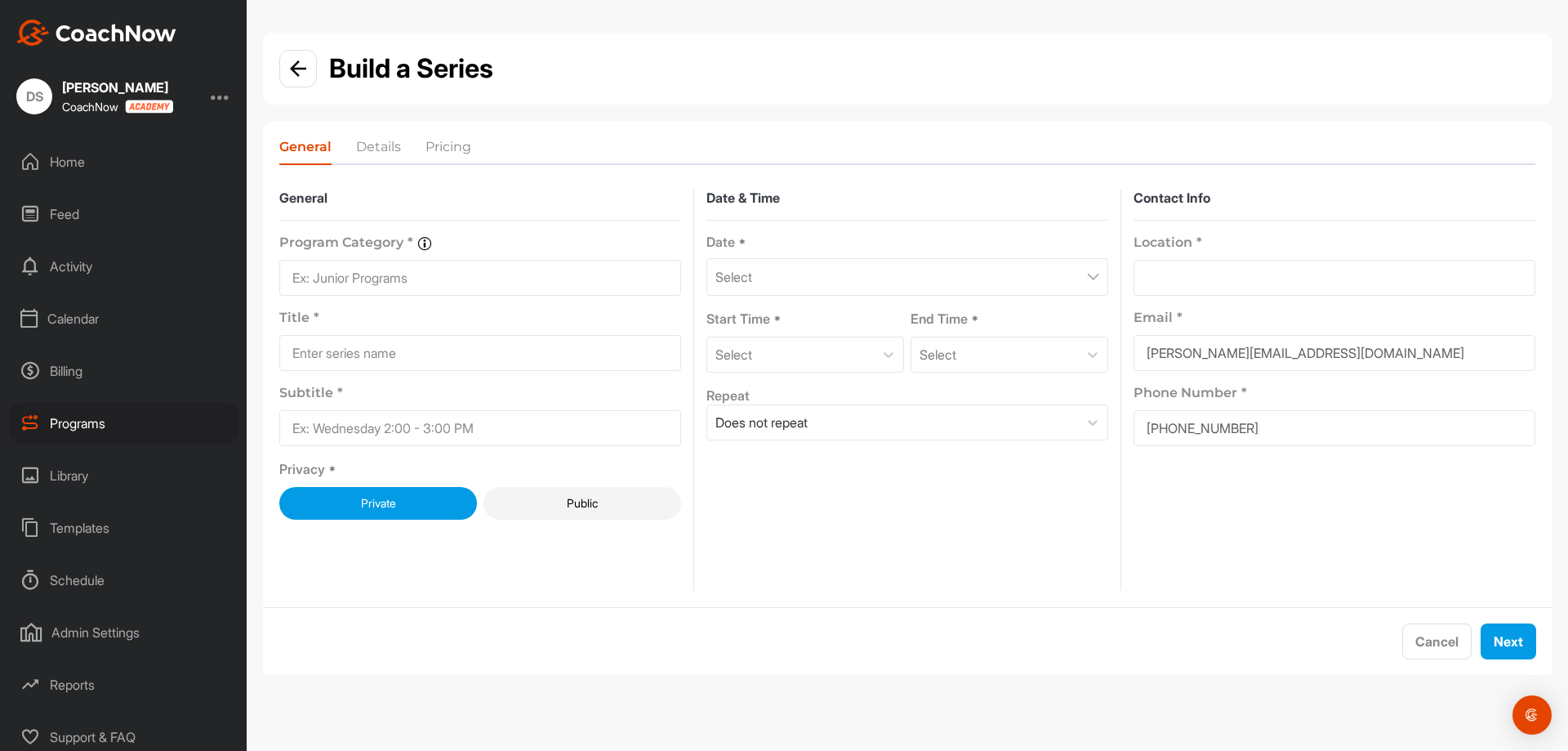
click at [436, 270] on input at bounding box center [480, 277] width 402 height 36
type input "Junior Programming"
click at [427, 346] on input at bounding box center [480, 353] width 402 height 36
type input "Next Gen 12+"
click at [555, 417] on input at bounding box center [480, 427] width 402 height 36
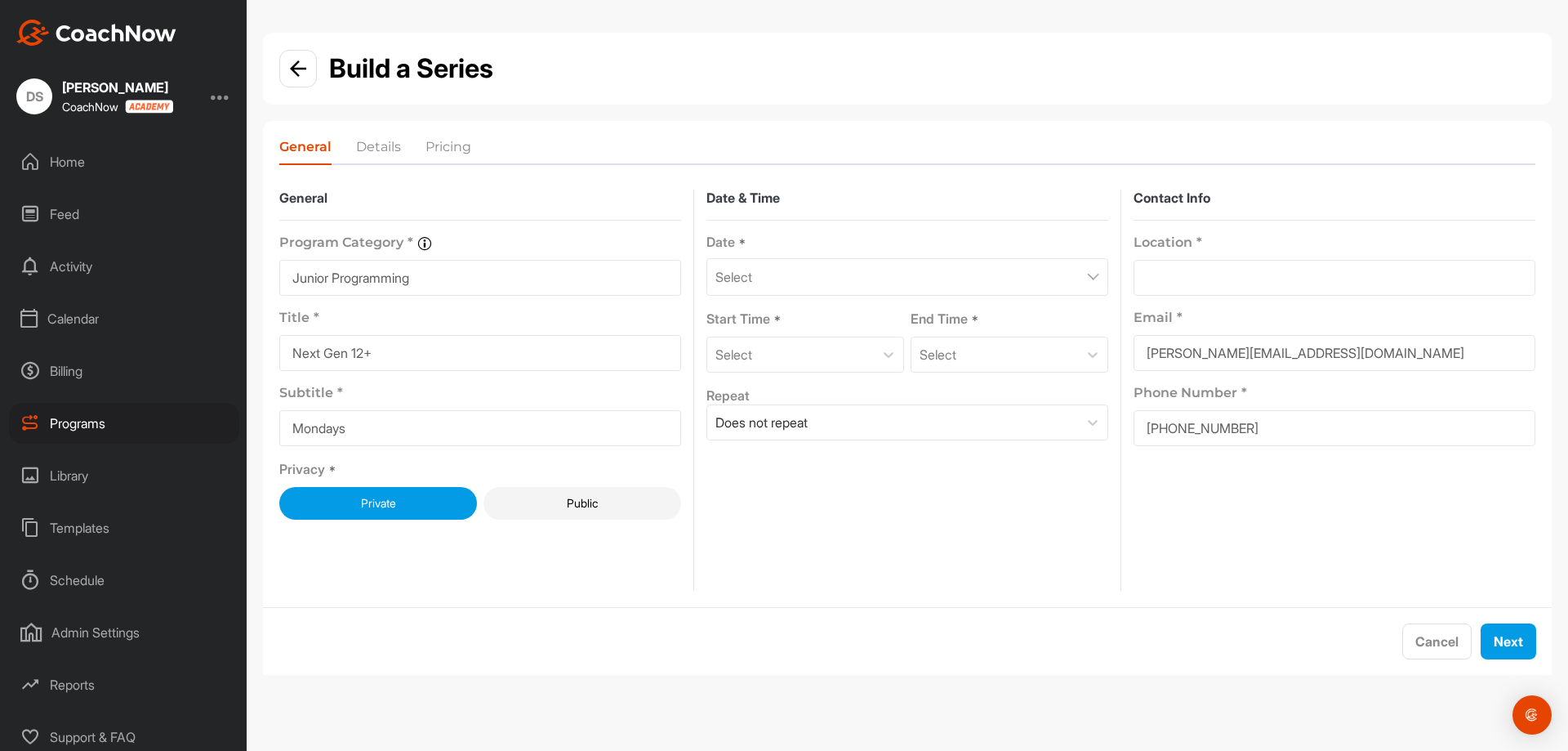
type input "Mondays at 4pm"
click at [991, 281] on div "Select" at bounding box center [907, 276] width 402 height 37
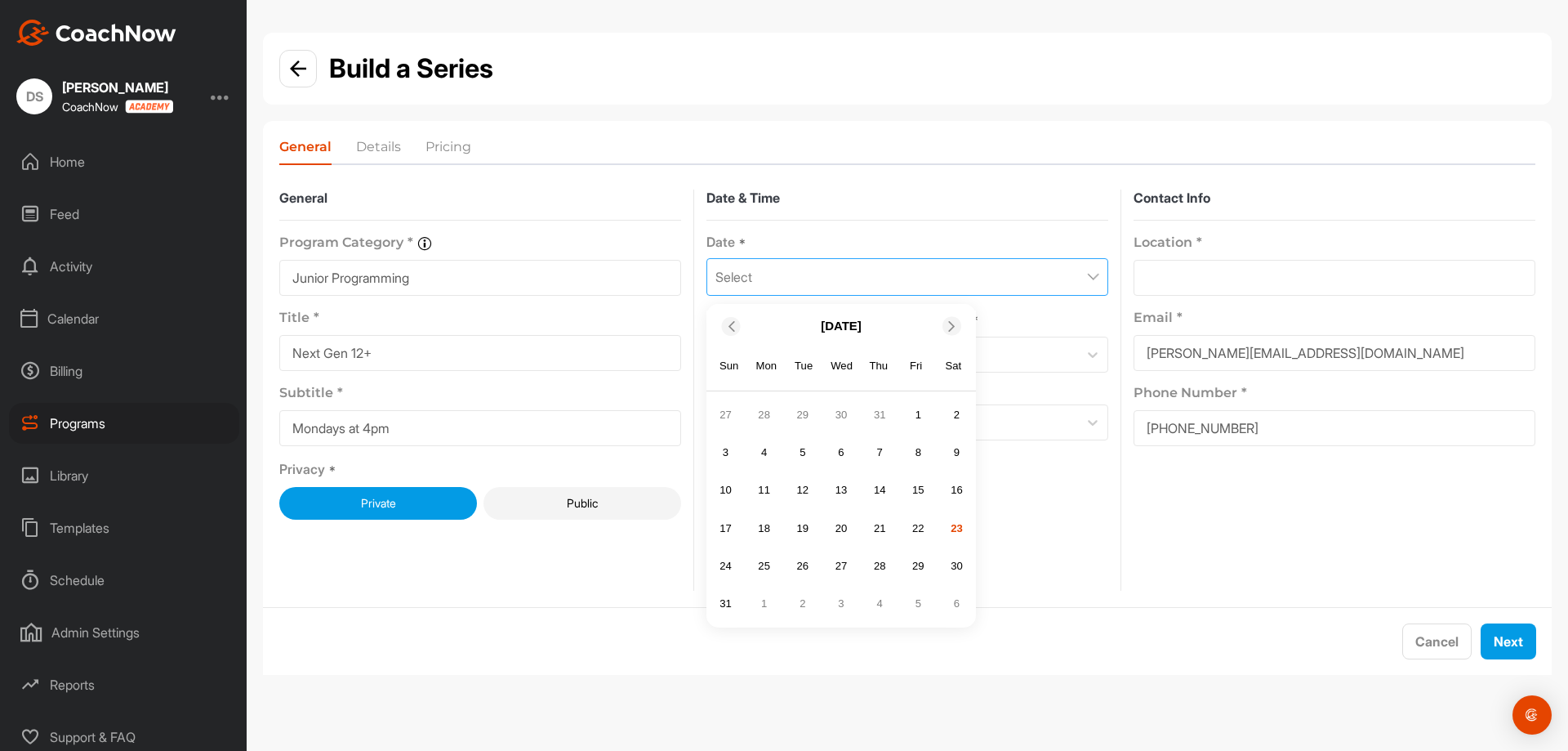
click at [959, 323] on span at bounding box center [953, 325] width 17 height 11
click at [767, 487] on div "15" at bounding box center [764, 490] width 24 height 24
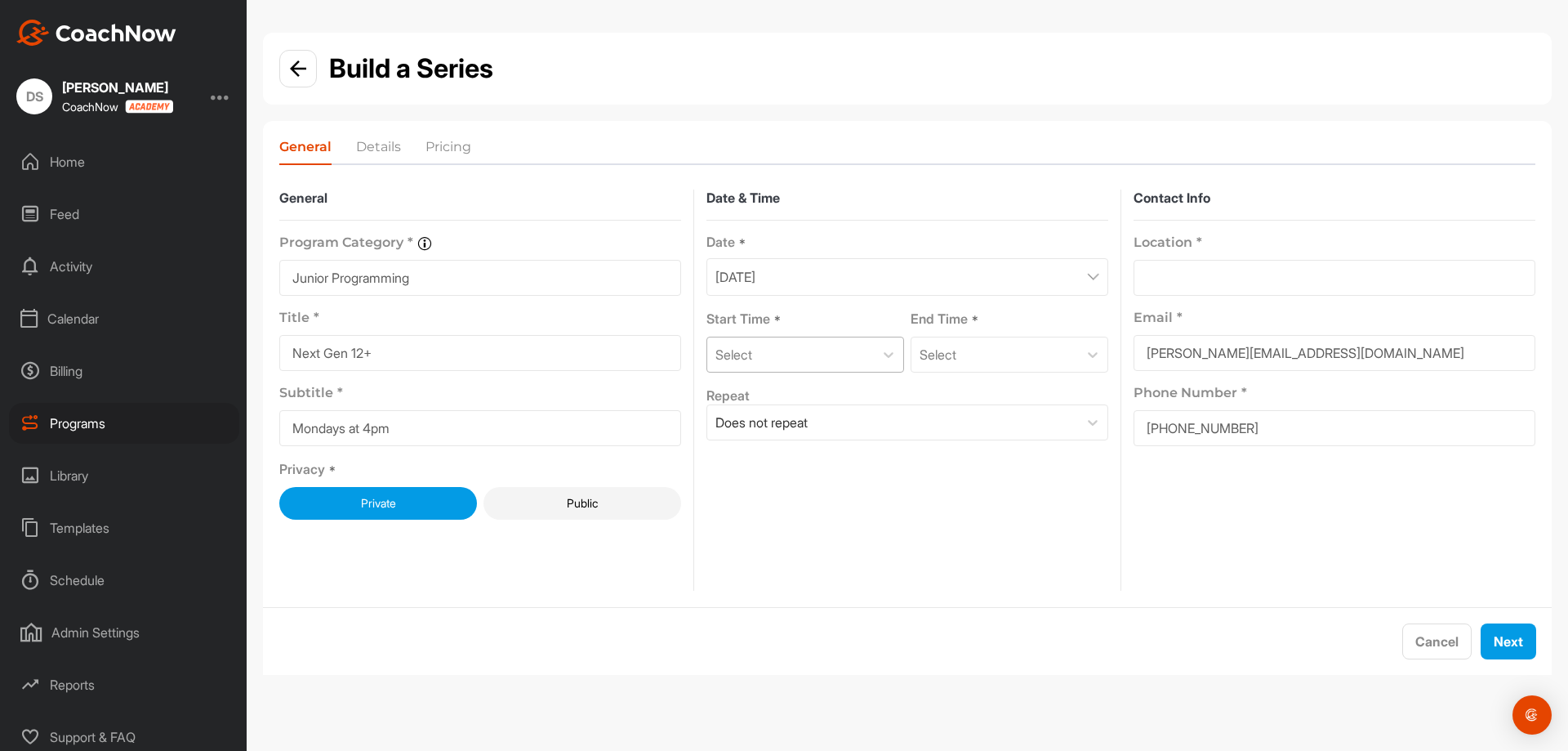
click at [867, 361] on div "Select" at bounding box center [791, 354] width 166 height 34
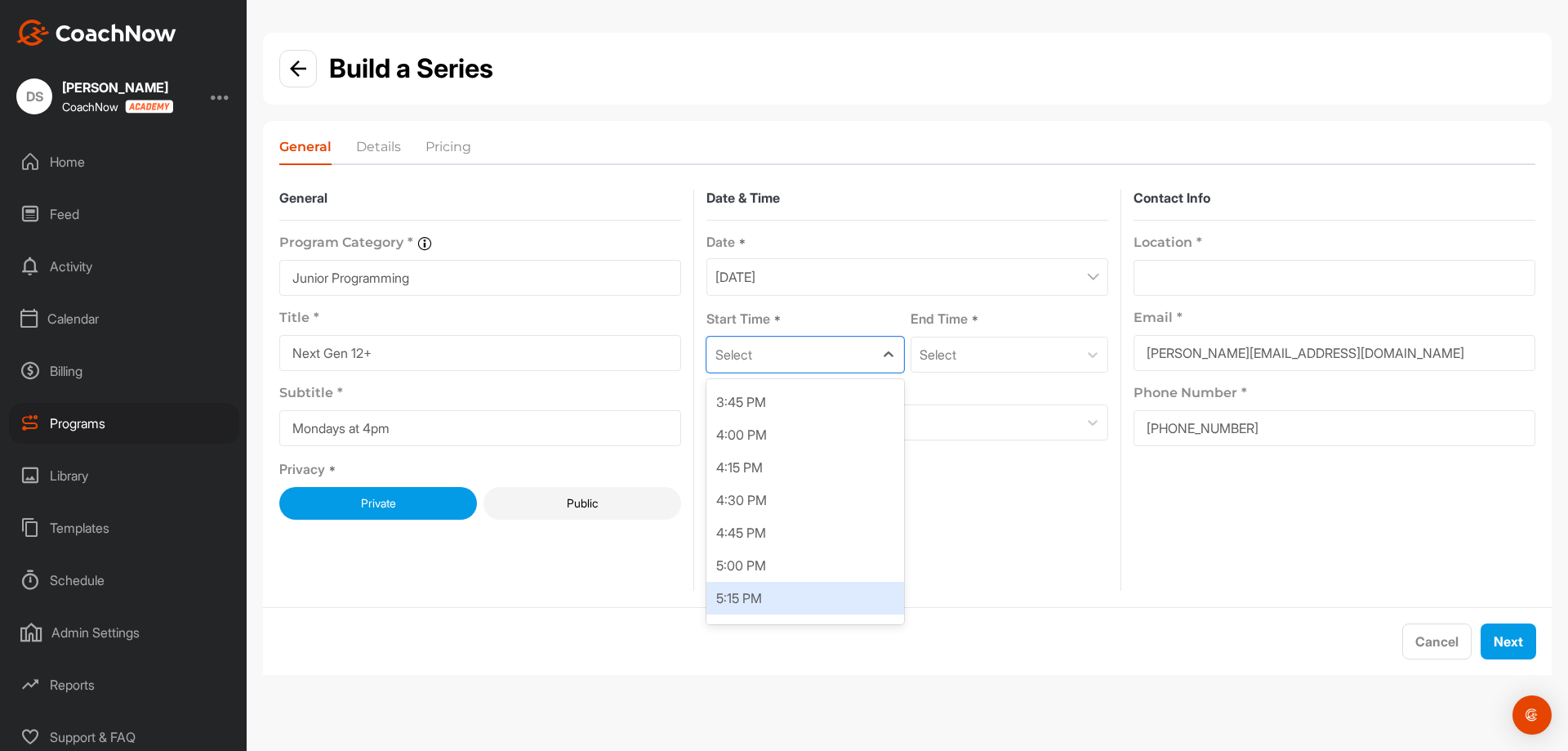
scroll to position [2043, 0]
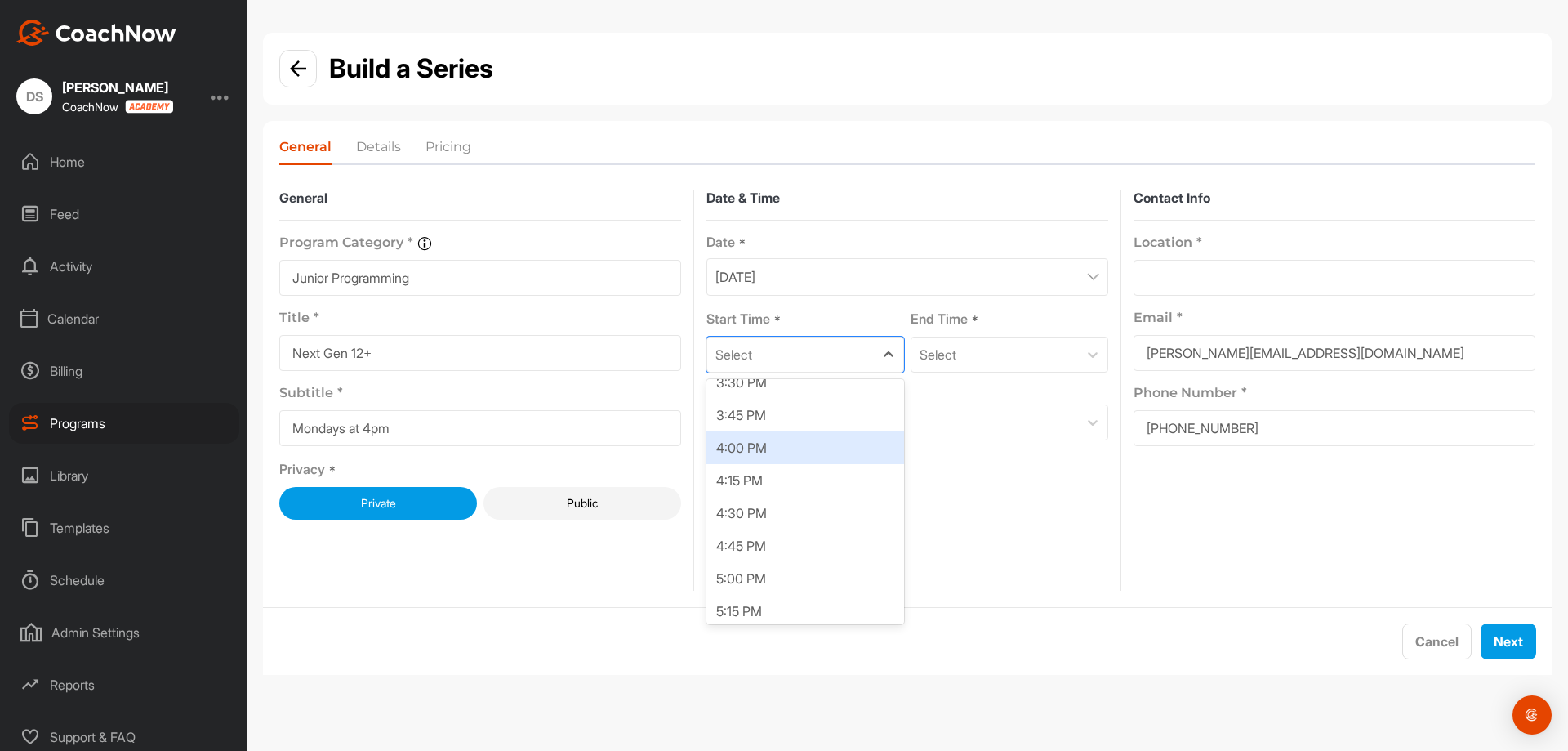
click at [801, 452] on div "4:00 PM" at bounding box center [806, 447] width 198 height 32
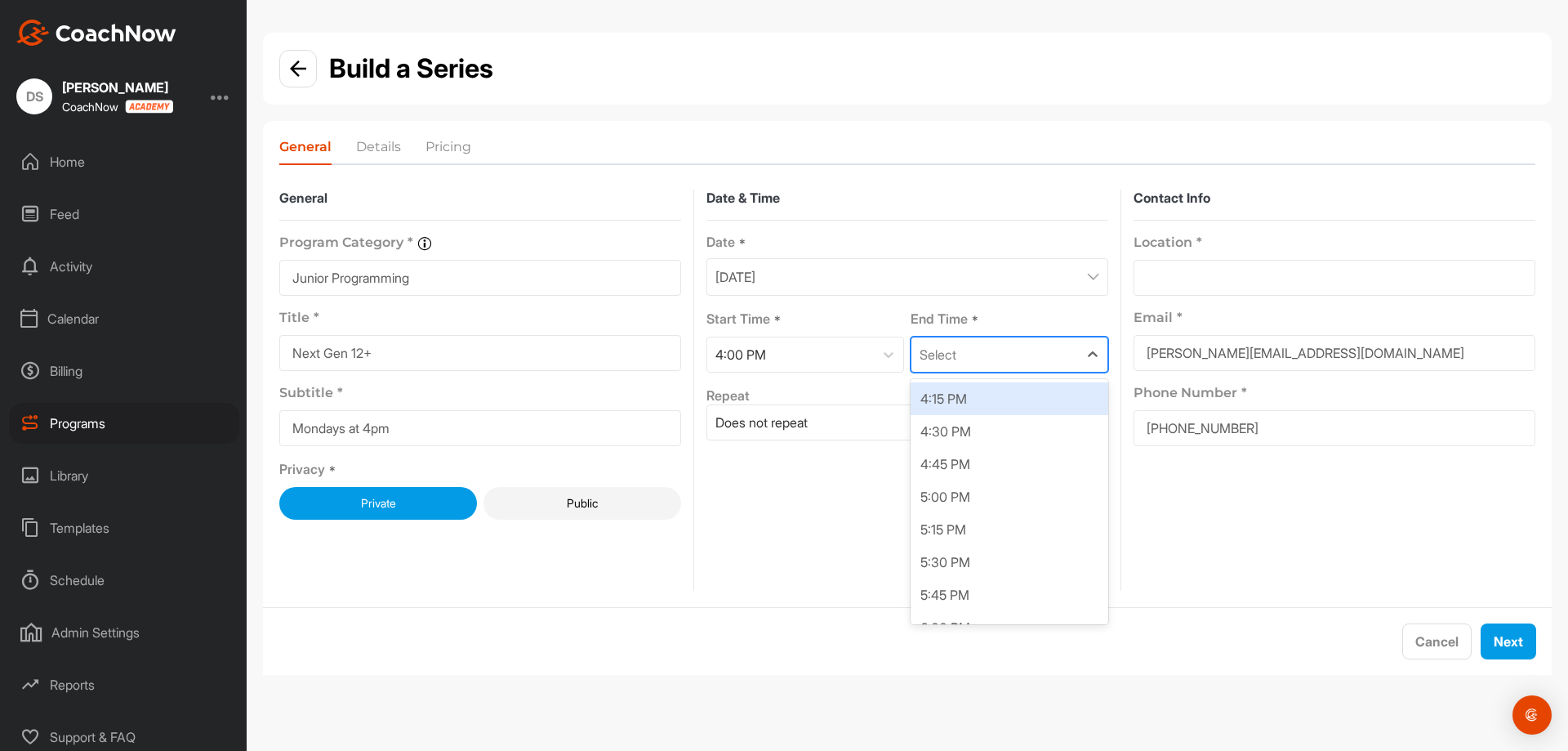
click at [989, 351] on div "Select" at bounding box center [994, 354] width 166 height 34
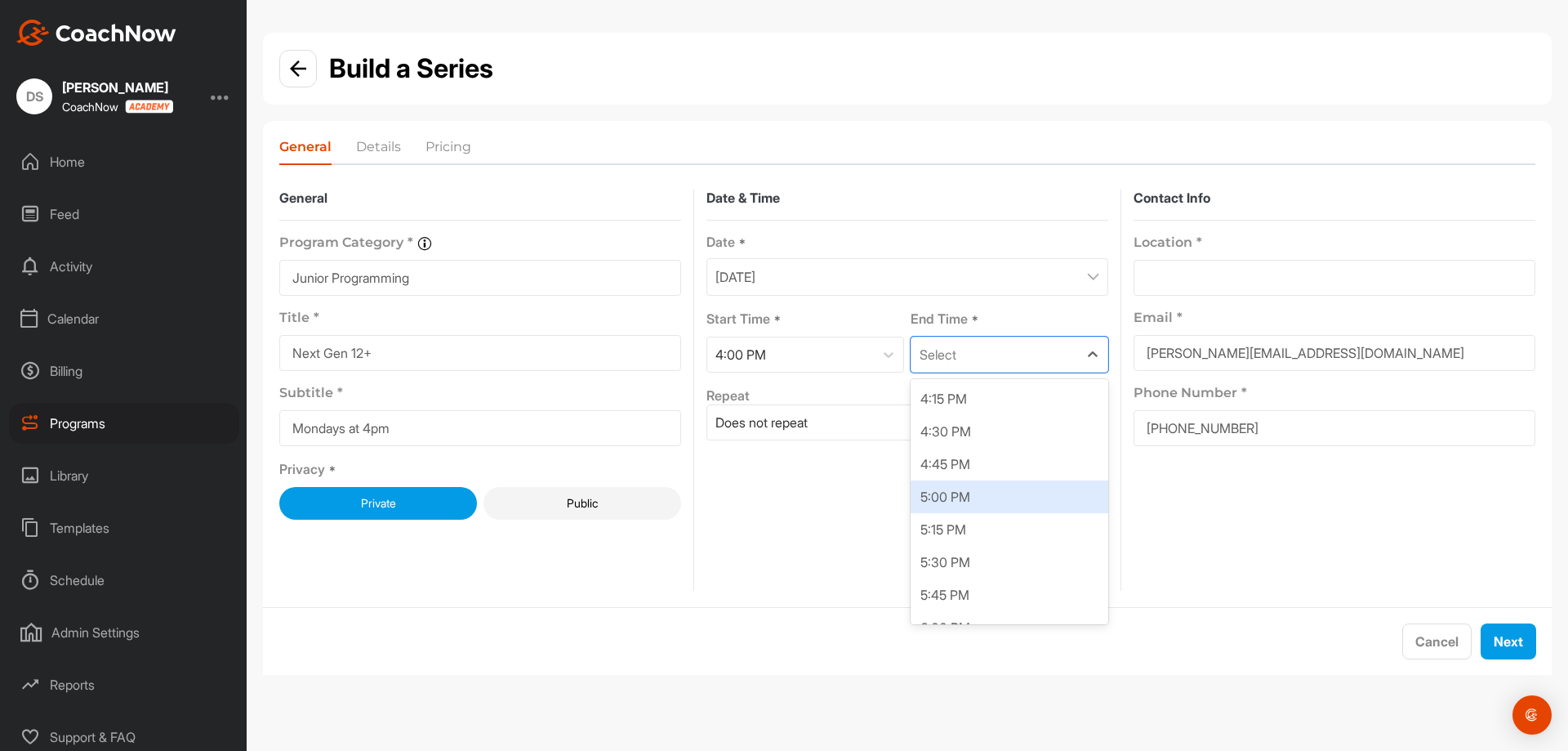
click at [966, 509] on div "5:00 PM" at bounding box center [1009, 497] width 198 height 32
click at [939, 432] on div "Does not repeat" at bounding box center [893, 422] width 371 height 34
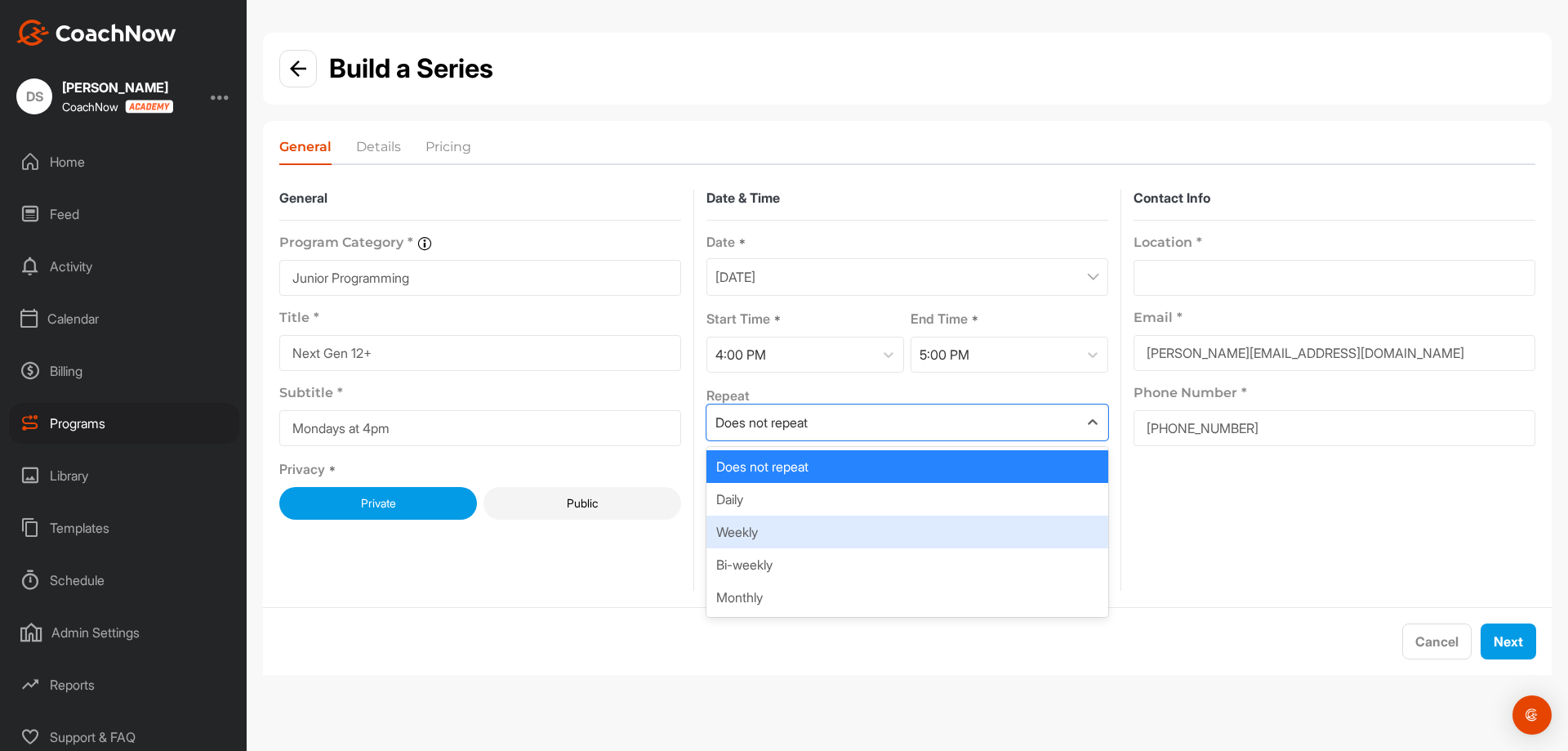
click at [821, 521] on div "Weekly" at bounding box center [907, 531] width 402 height 32
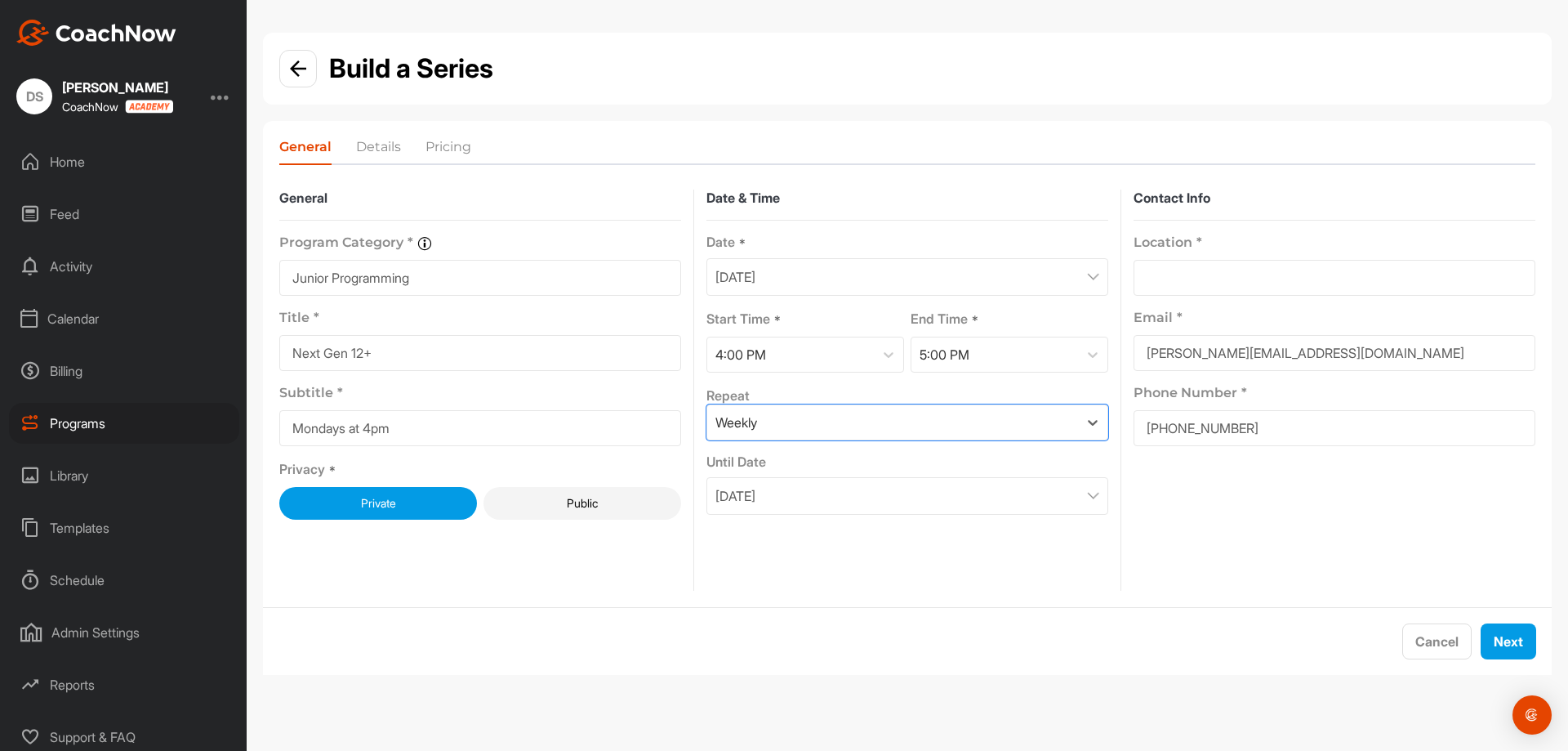
click at [1193, 269] on input at bounding box center [1334, 277] width 402 height 36
type input "[STREET_ADDRESS]"
click at [1517, 640] on button "Next" at bounding box center [1508, 640] width 56 height 36
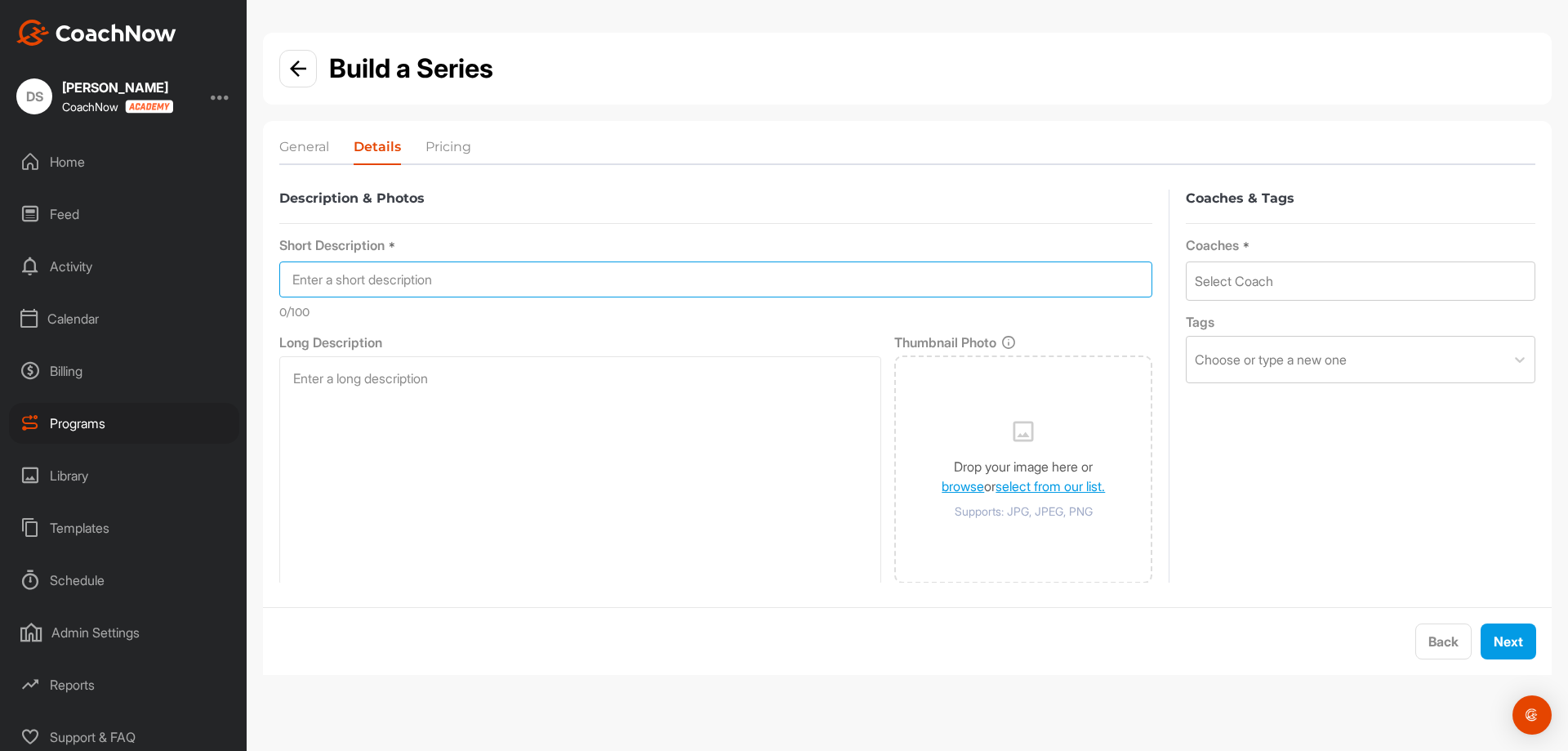
click at [429, 276] on input at bounding box center [716, 279] width 873 height 36
type input "Next Gen 12+"
click at [1338, 284] on div "Select Coach" at bounding box center [1360, 280] width 348 height 37
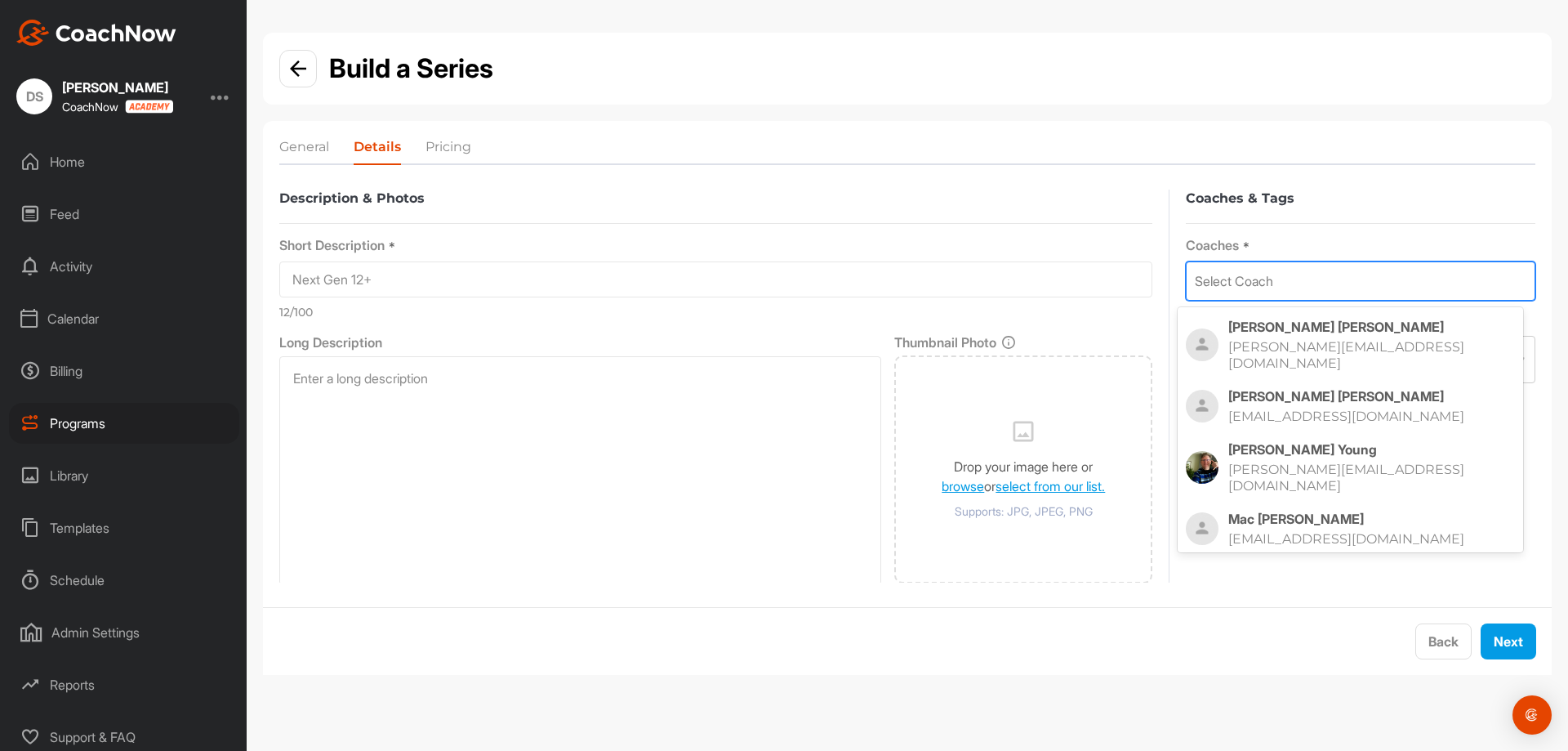
click at [1314, 333] on p "Derek Senft" at bounding box center [1371, 327] width 287 height 17
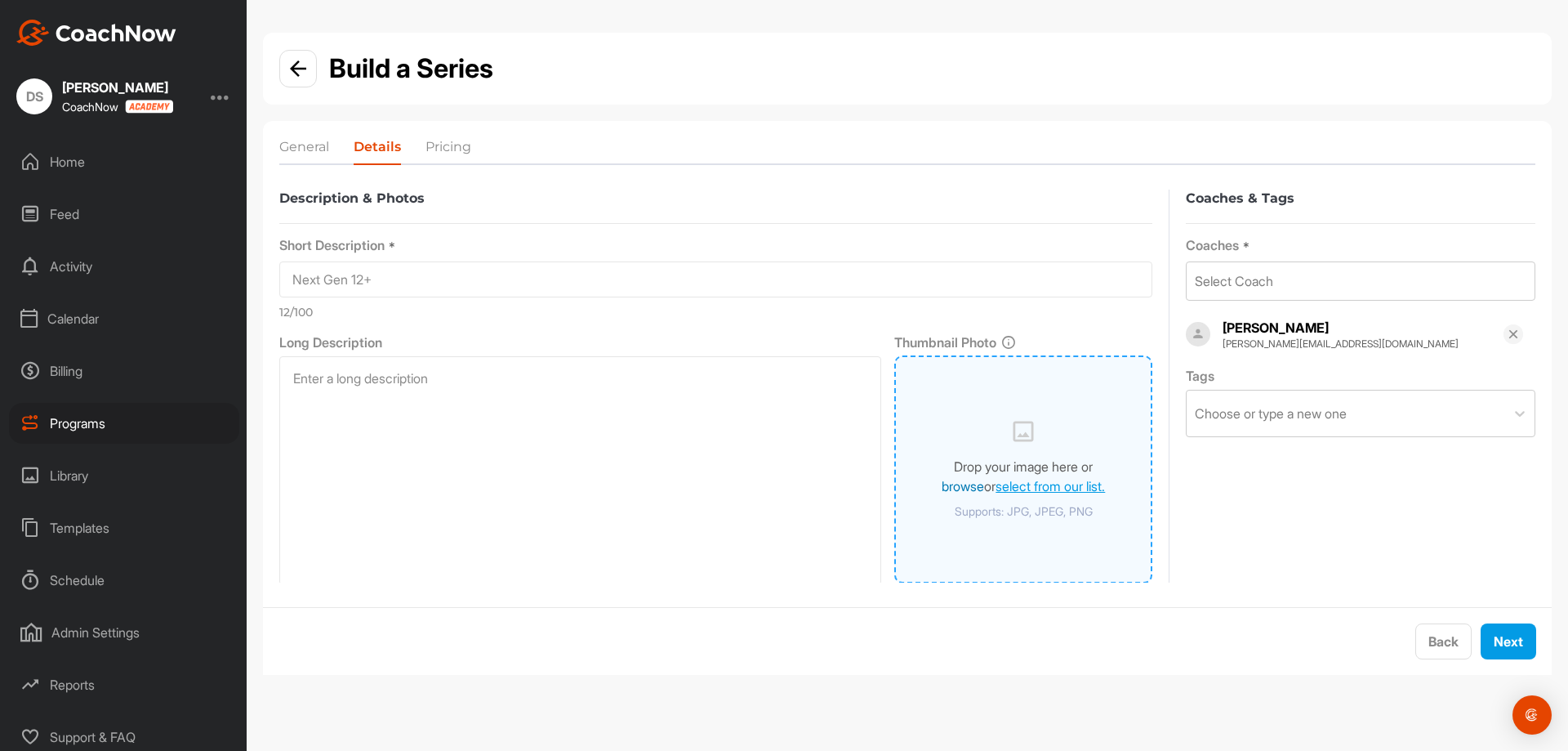
click at [942, 484] on link "browse" at bounding box center [963, 487] width 42 height 17
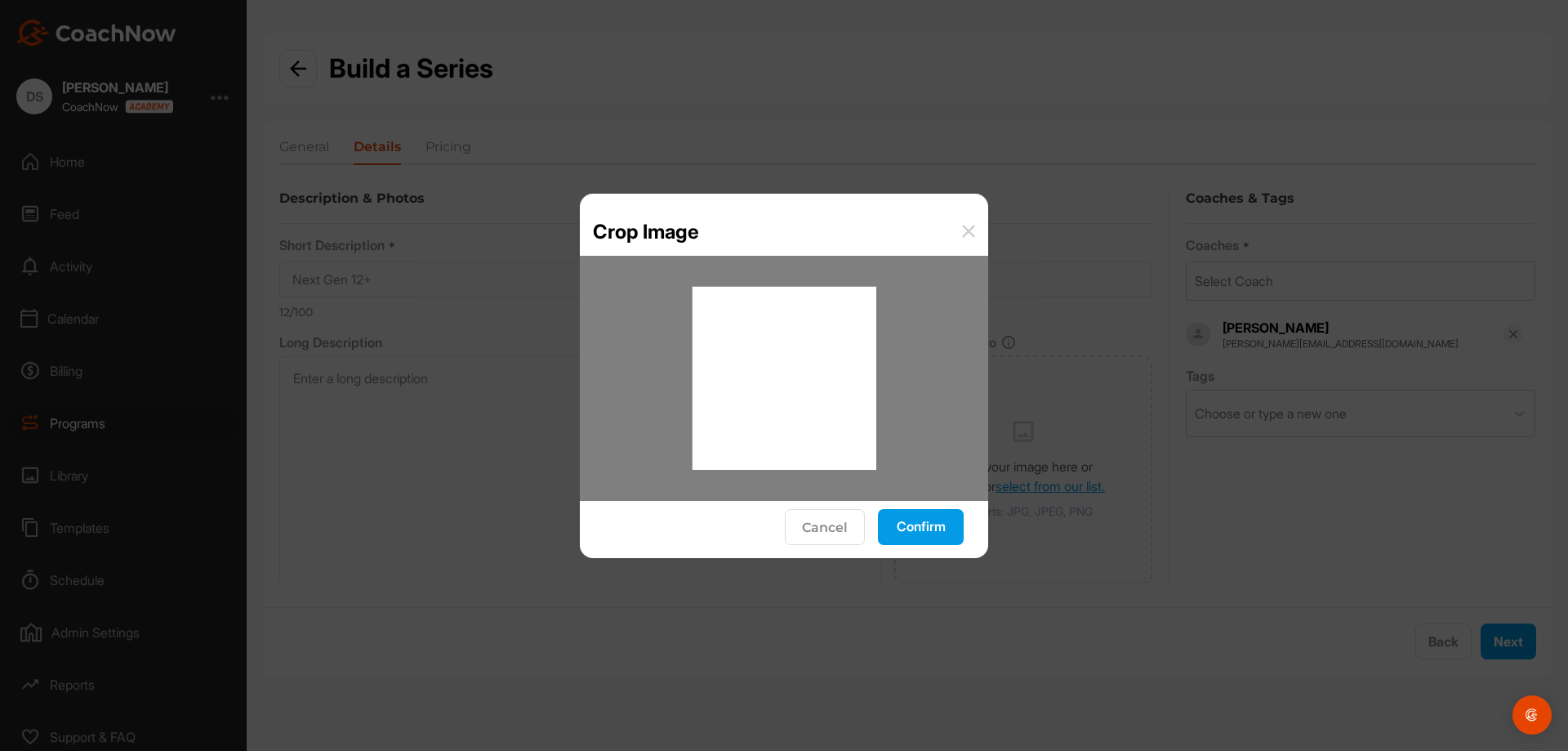
click at [951, 536] on button "Confirm" at bounding box center [920, 526] width 86 height 36
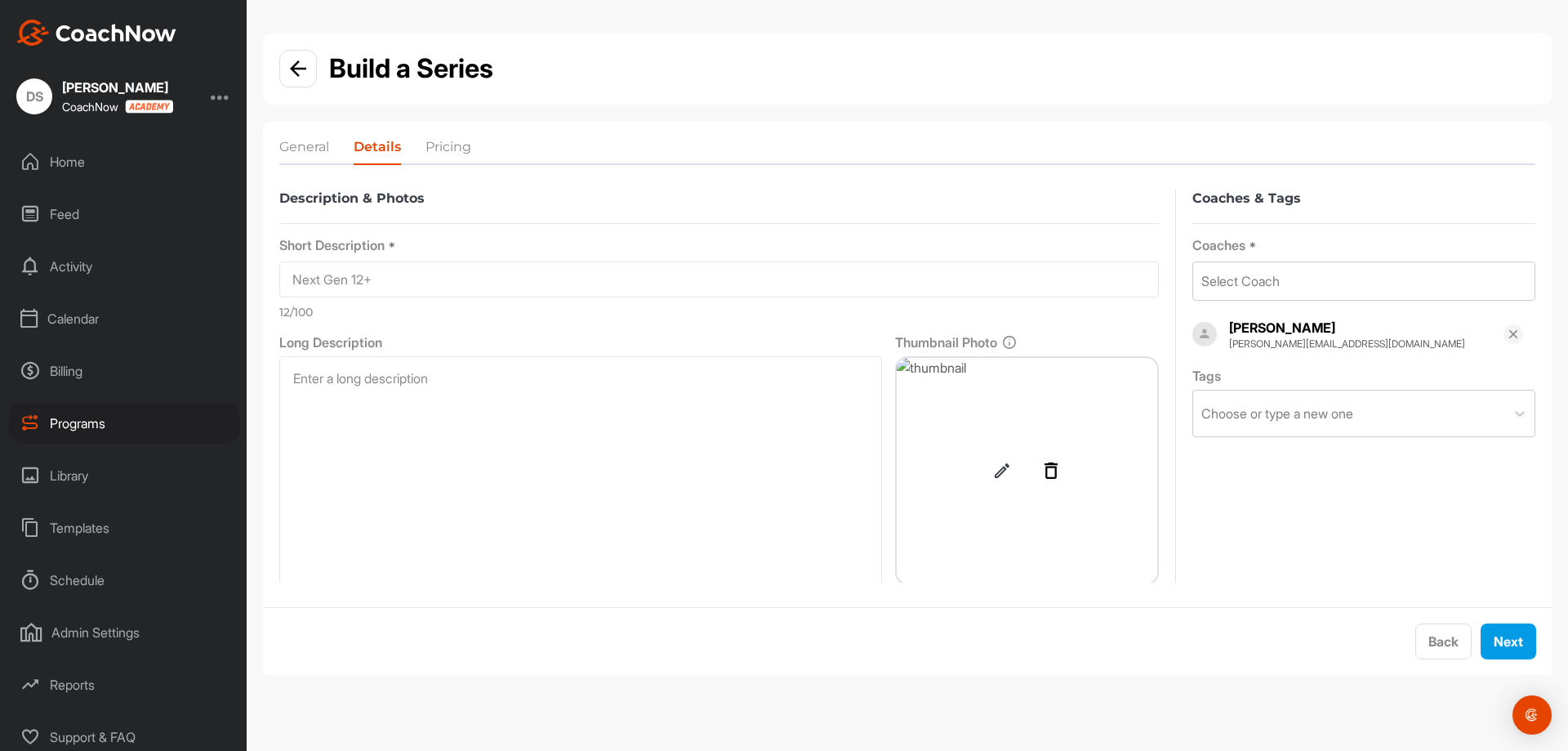
click at [1517, 621] on div "Back Next" at bounding box center [907, 640] width 1289 height 67
click at [1519, 637] on button "Next" at bounding box center [1508, 640] width 56 height 36
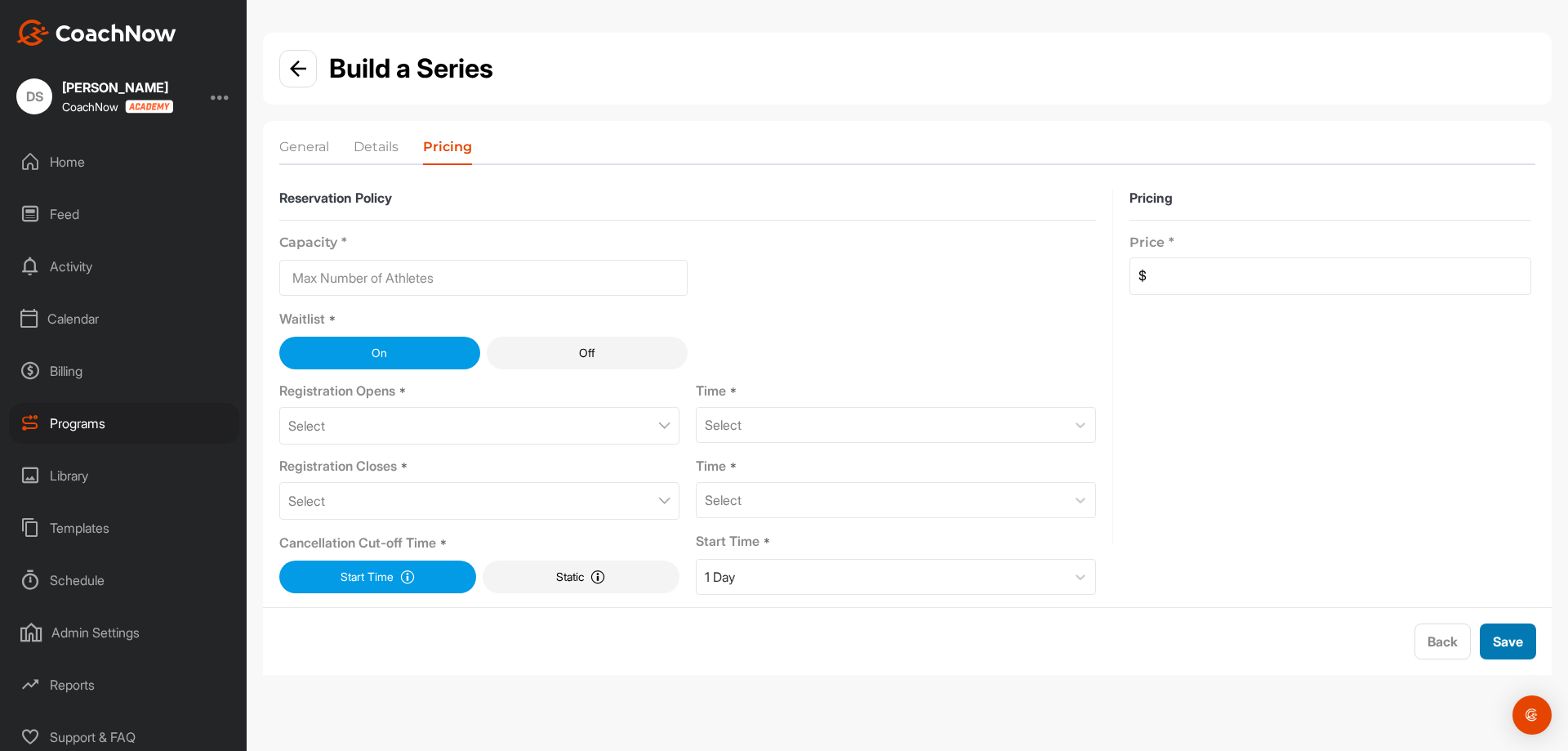
click at [1507, 643] on button "Save" at bounding box center [1508, 640] width 57 height 36
type input "2"
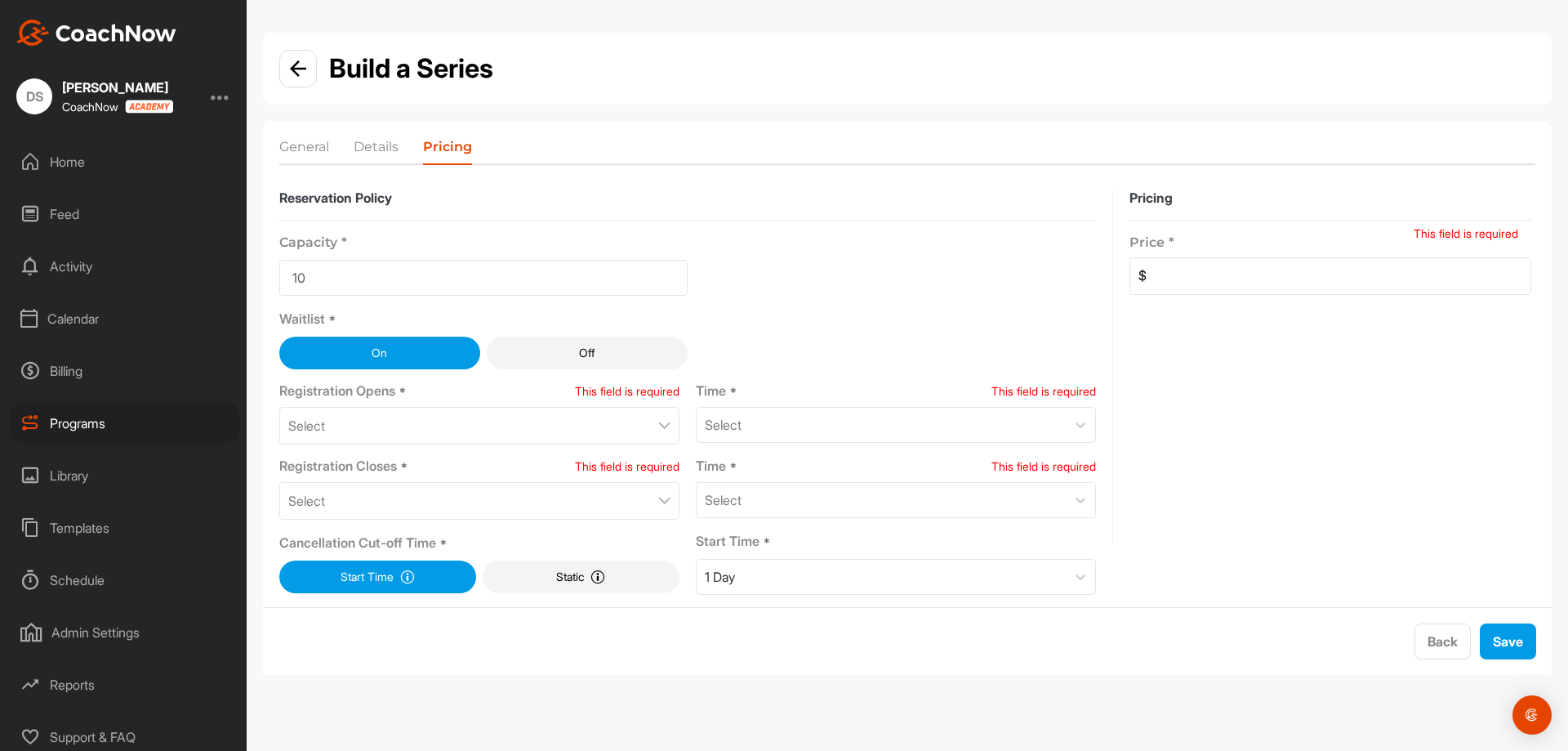
type input "10"
click at [563, 443] on div "Select" at bounding box center [479, 425] width 400 height 37
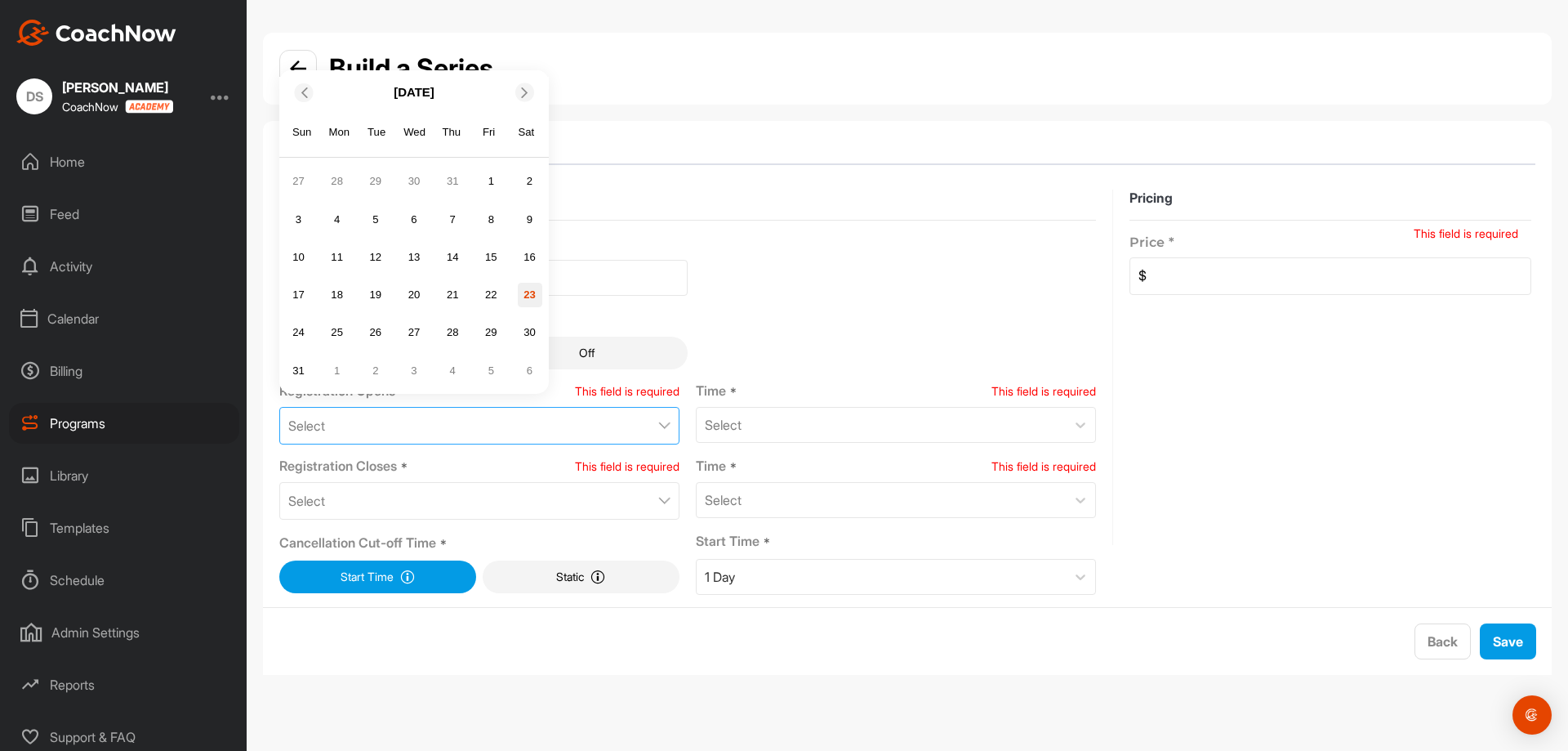
click at [534, 304] on div "23" at bounding box center [530, 294] width 24 height 24
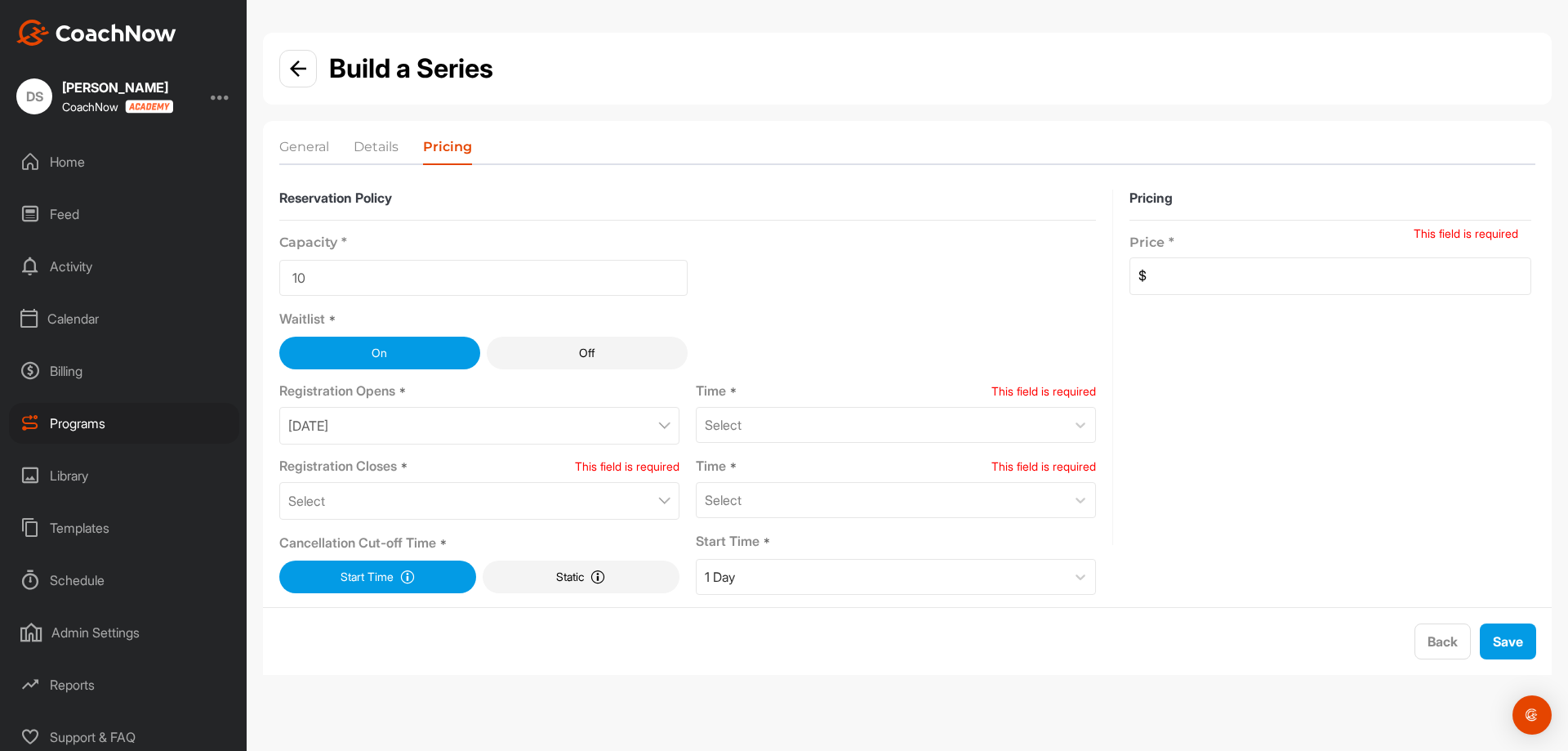
click at [626, 501] on div "Select" at bounding box center [479, 501] width 400 height 37
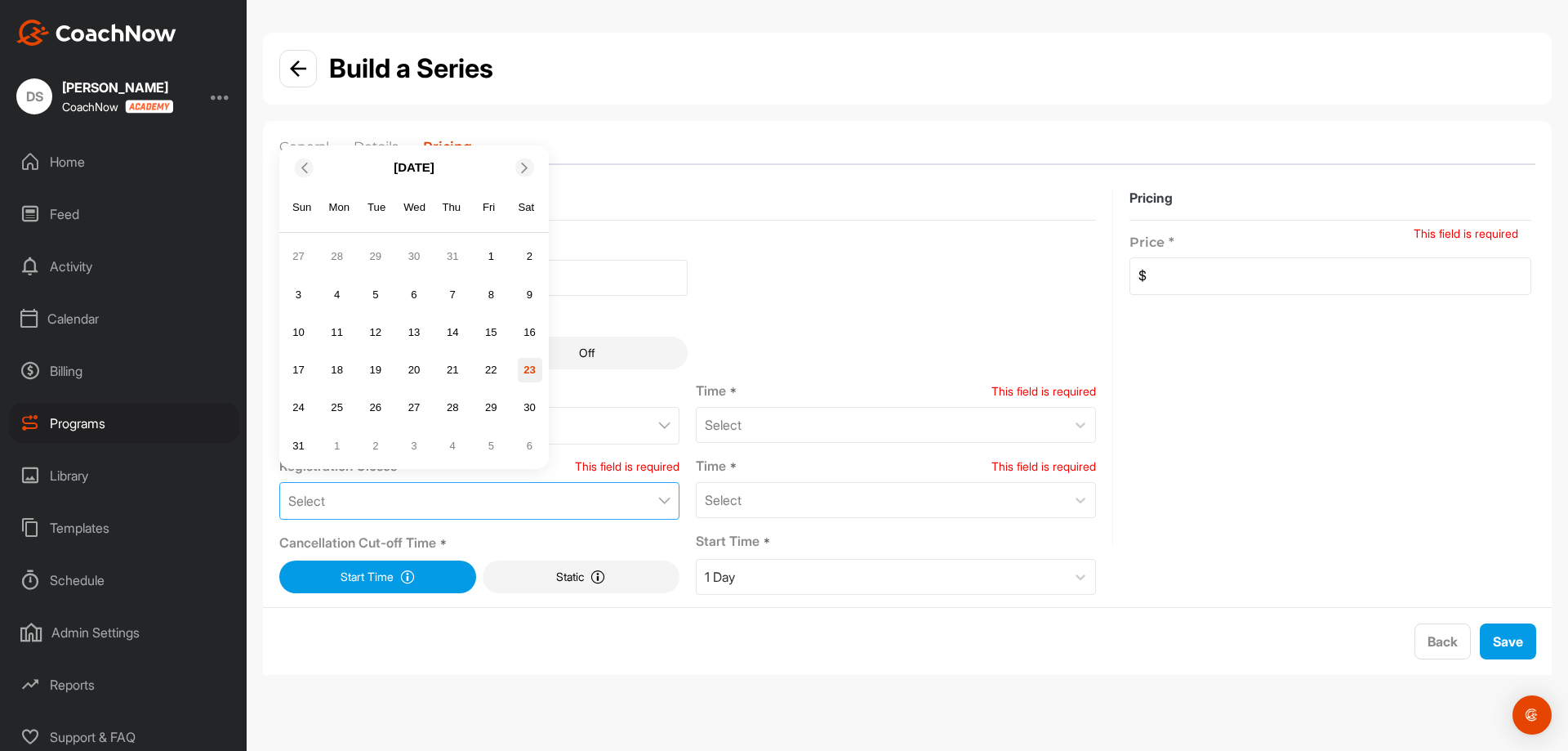
click at [530, 364] on div "23" at bounding box center [530, 369] width 24 height 24
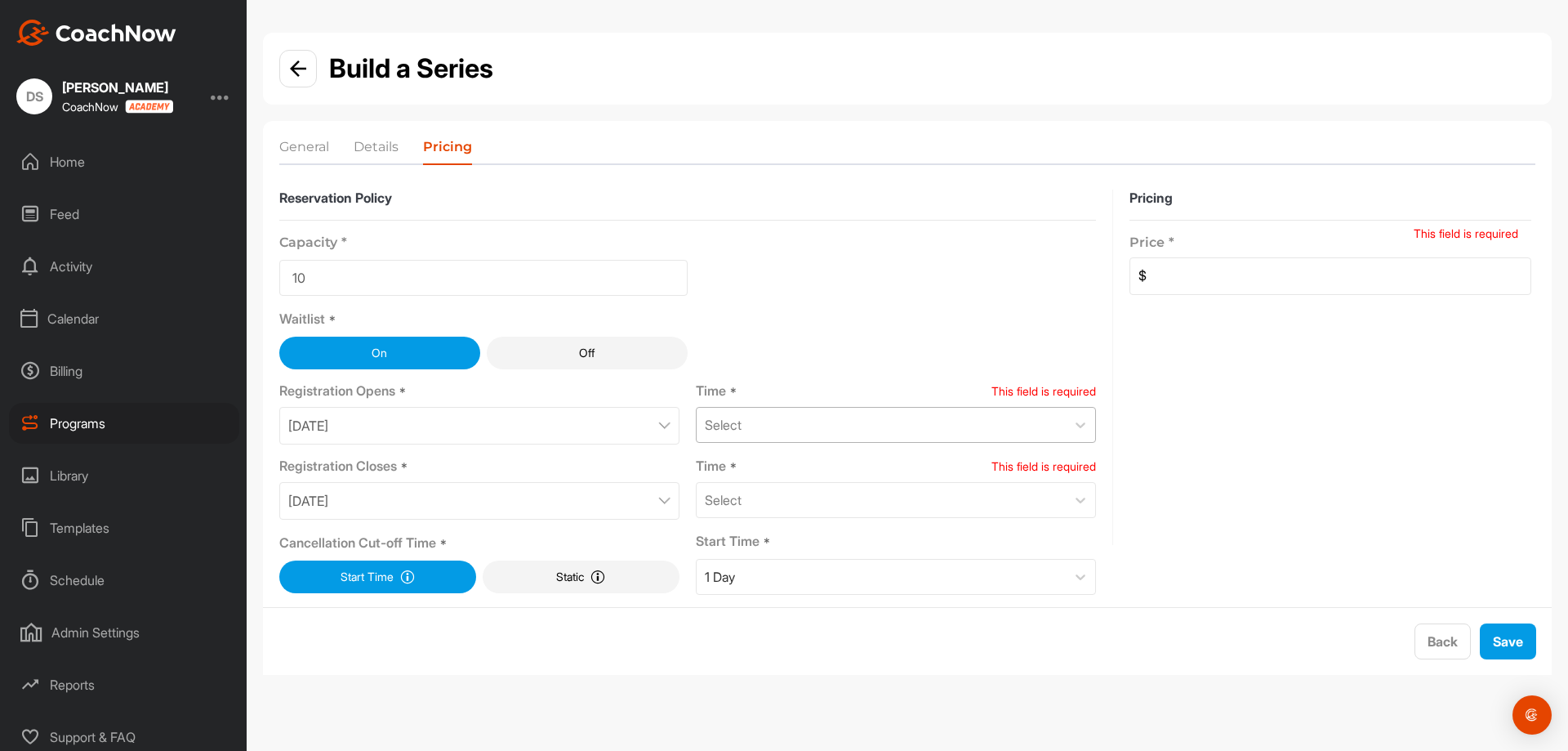
click at [942, 432] on div "Select" at bounding box center [881, 424] width 369 height 34
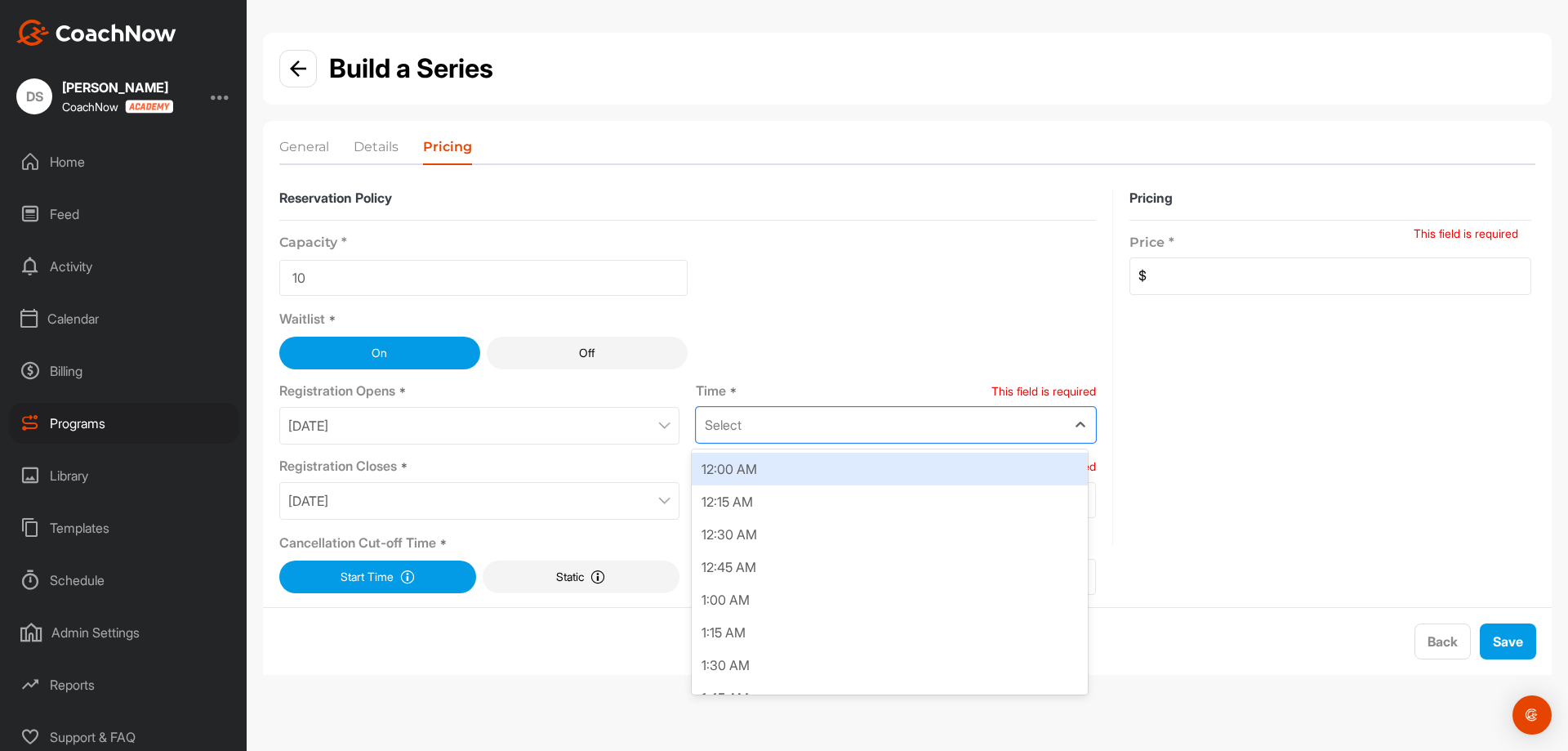
click at [884, 462] on div "12:00 AM" at bounding box center [890, 468] width 396 height 32
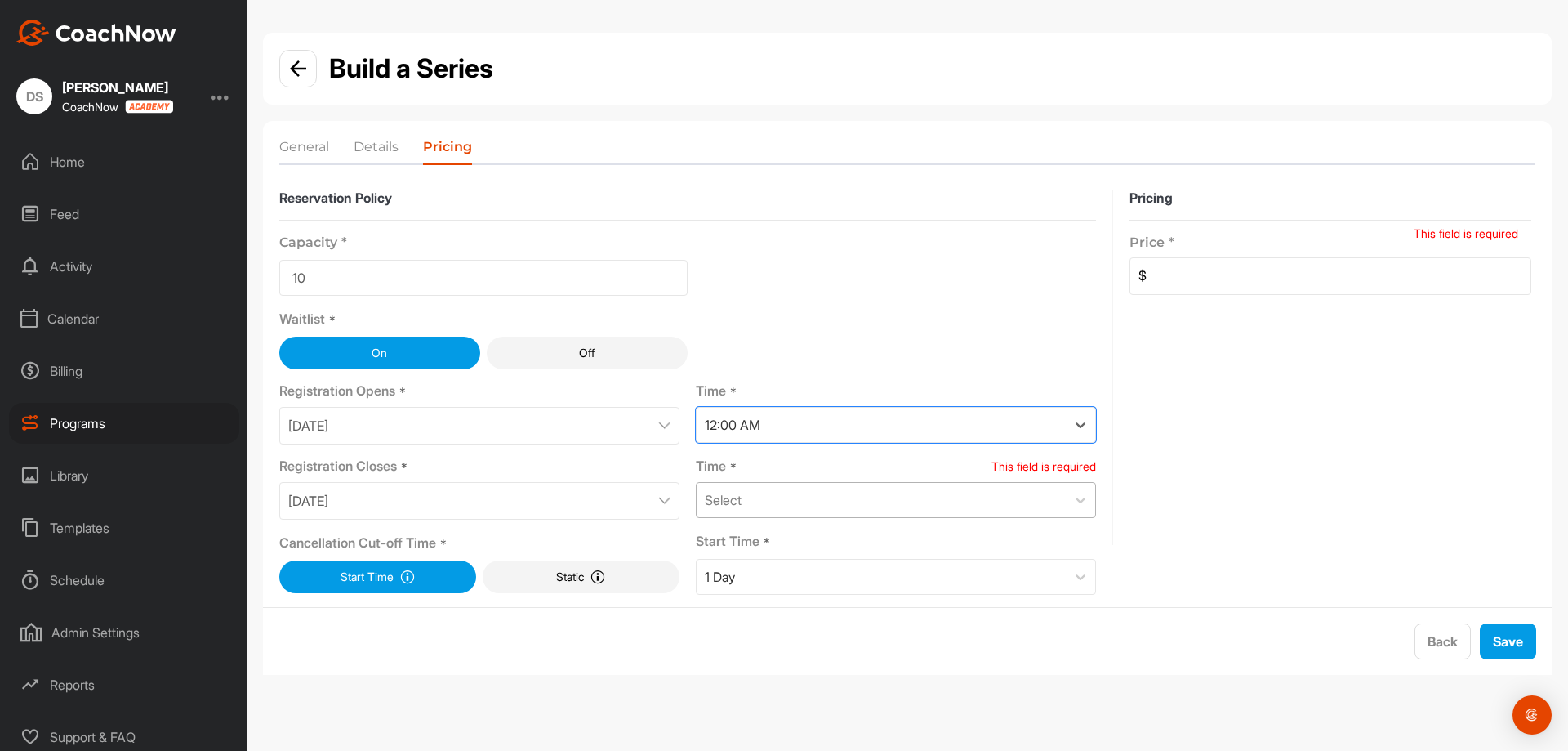
click at [919, 485] on div "Select" at bounding box center [881, 500] width 369 height 34
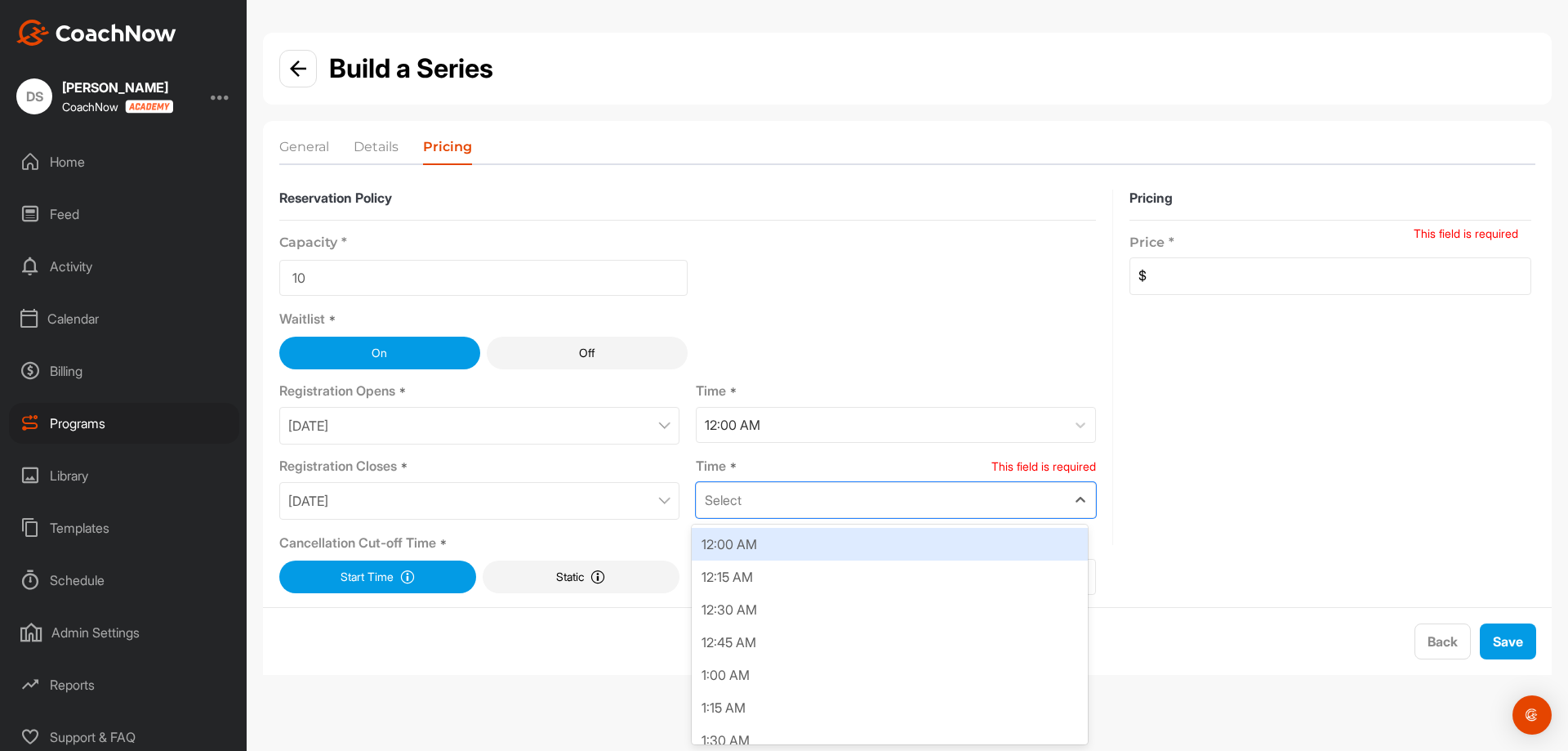
click at [885, 546] on div "12:00 AM" at bounding box center [890, 544] width 396 height 32
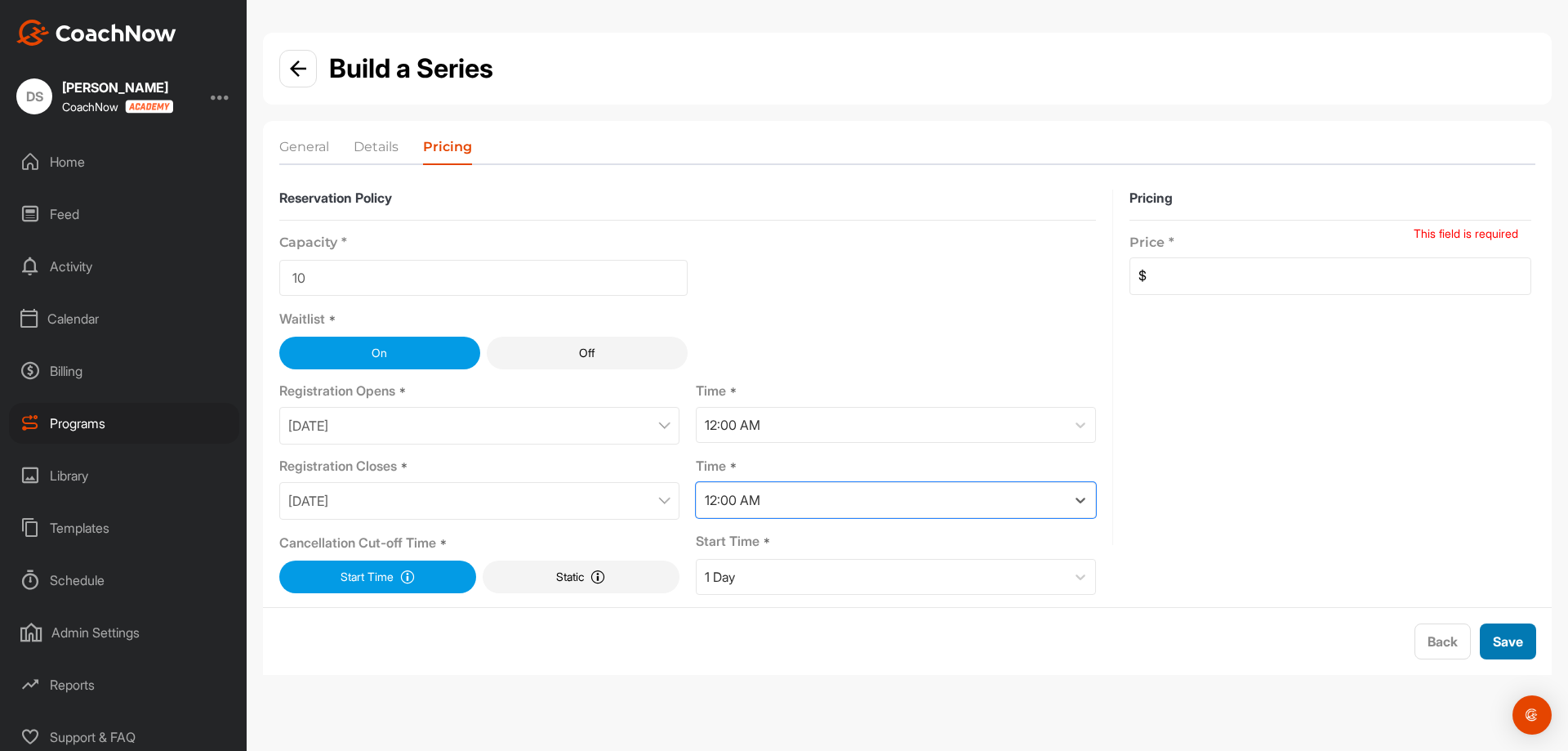
click at [1510, 635] on button "Save" at bounding box center [1508, 640] width 57 height 36
click at [1378, 296] on div "Pricing Price * $" at bounding box center [1329, 392] width 402 height 405
drag, startPoint x: 1260, startPoint y: 282, endPoint x: 1265, endPoint y: 294, distance: 13.0
click at [1260, 282] on input at bounding box center [1339, 275] width 384 height 36
type input "0"
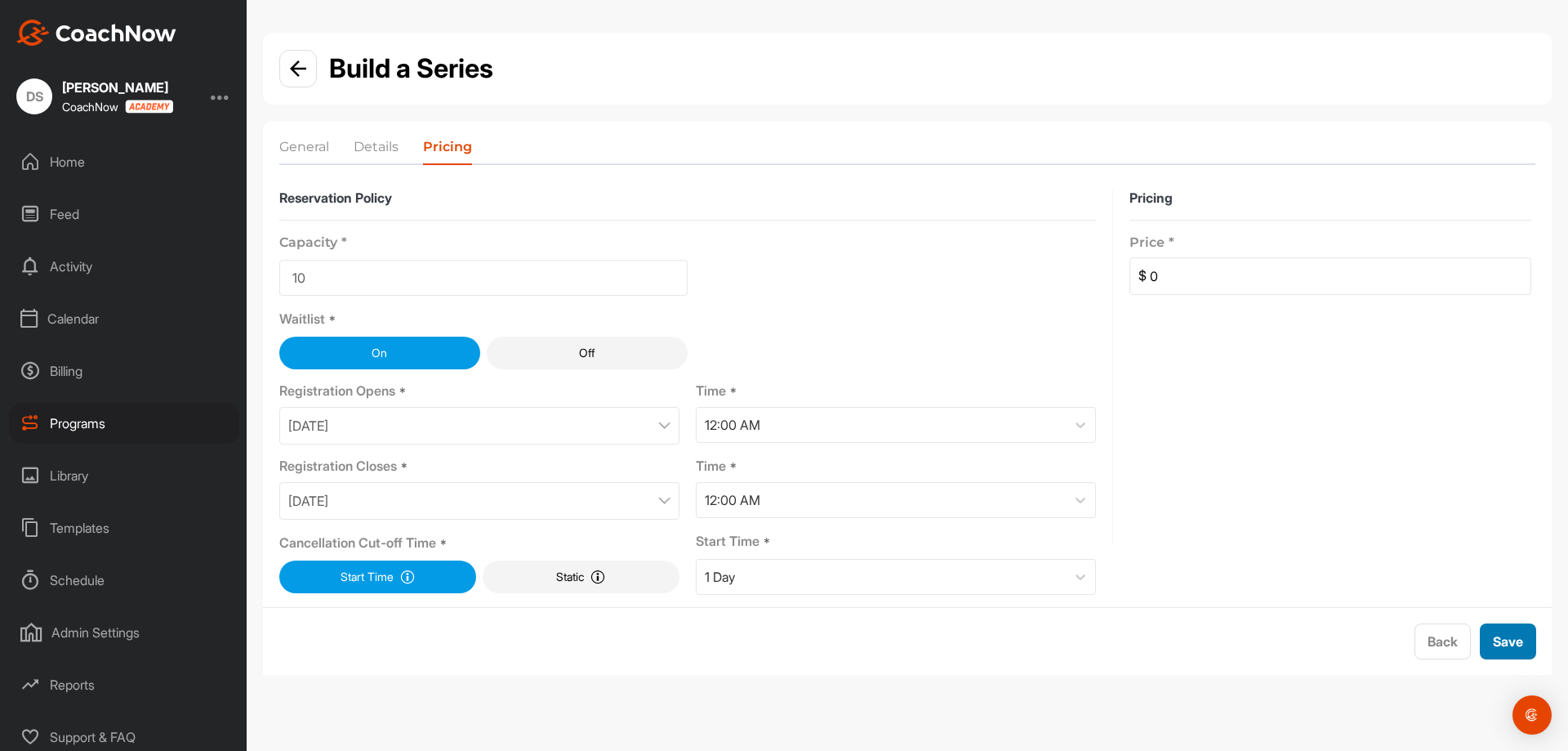
click at [1492, 653] on button "Save" at bounding box center [1508, 640] width 57 height 36
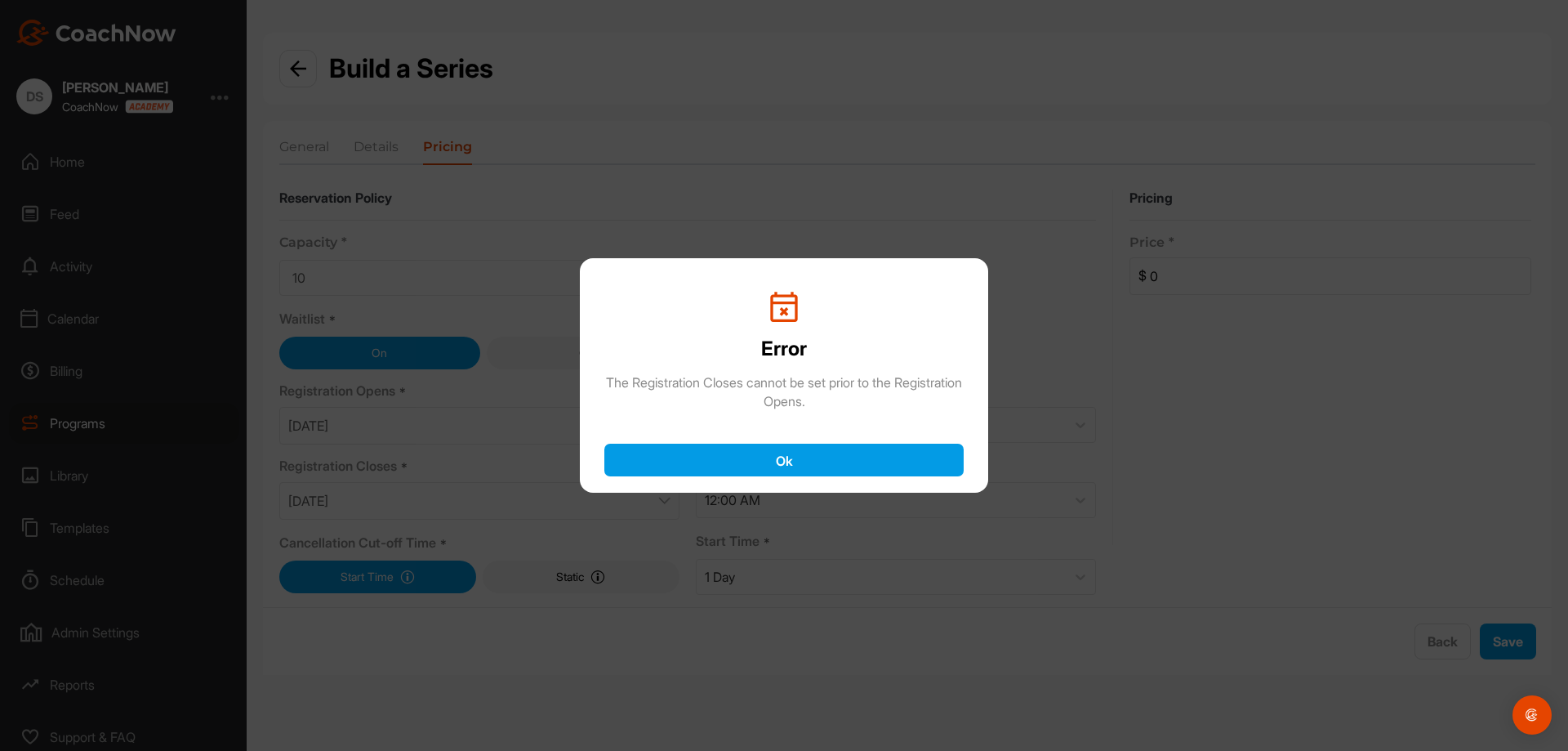
click at [858, 462] on button "Ok" at bounding box center [784, 459] width 359 height 32
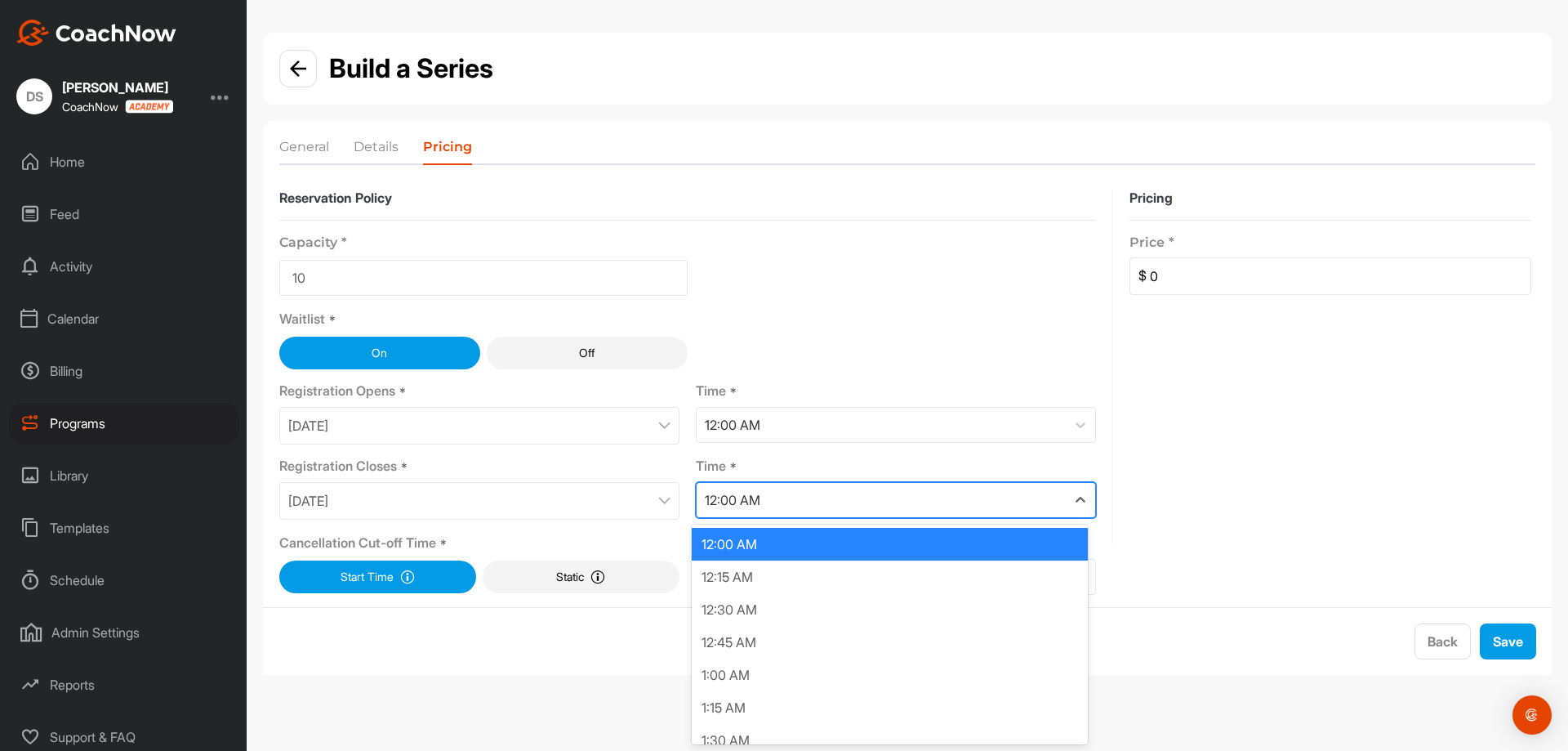
click at [859, 504] on div "12:00 AM" at bounding box center [881, 500] width 369 height 34
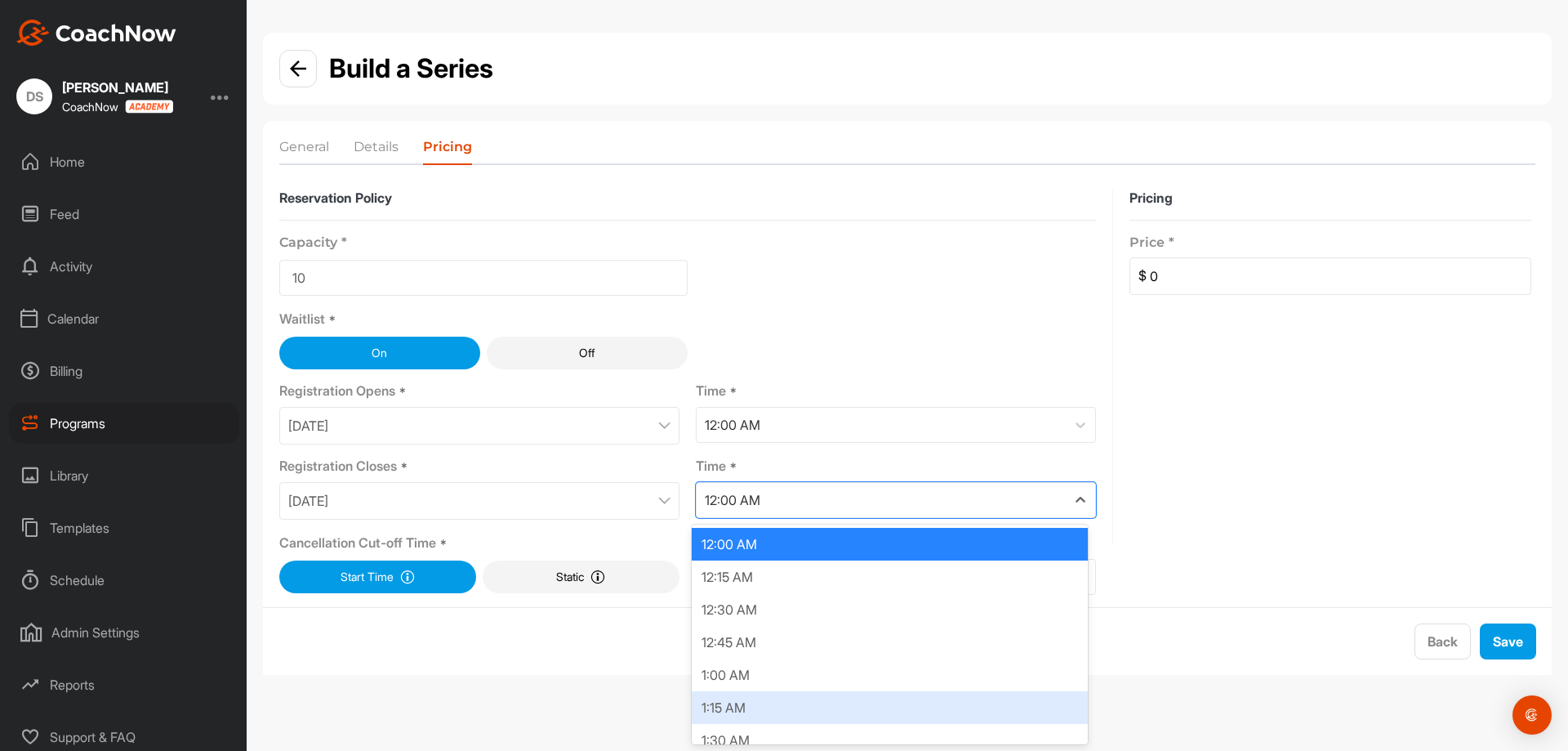
click at [818, 683] on div "1:00 AM" at bounding box center [890, 674] width 396 height 32
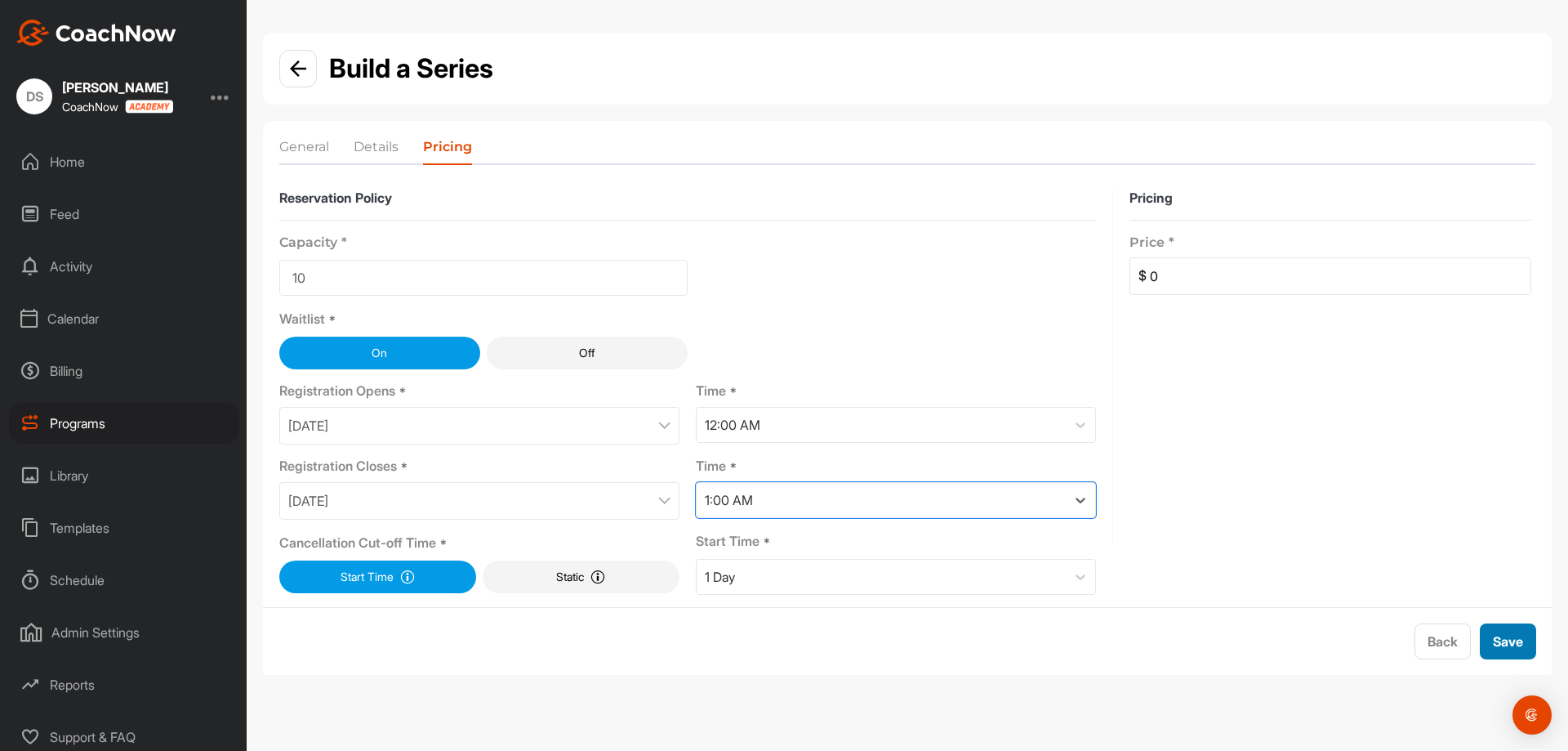
click at [1495, 650] on button "Save" at bounding box center [1508, 640] width 57 height 36
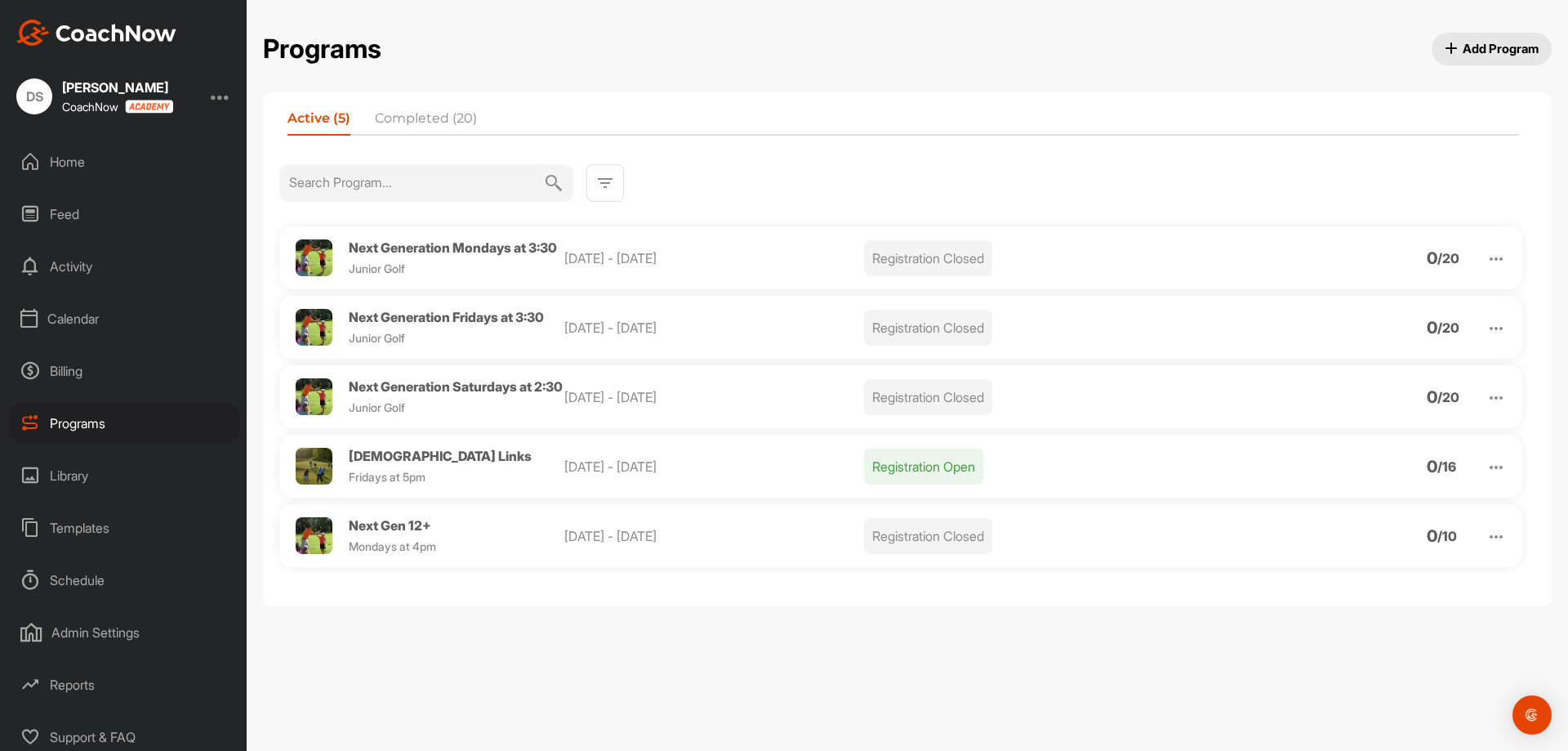
click at [1515, 54] on span "Add Program" at bounding box center [1492, 48] width 95 height 17
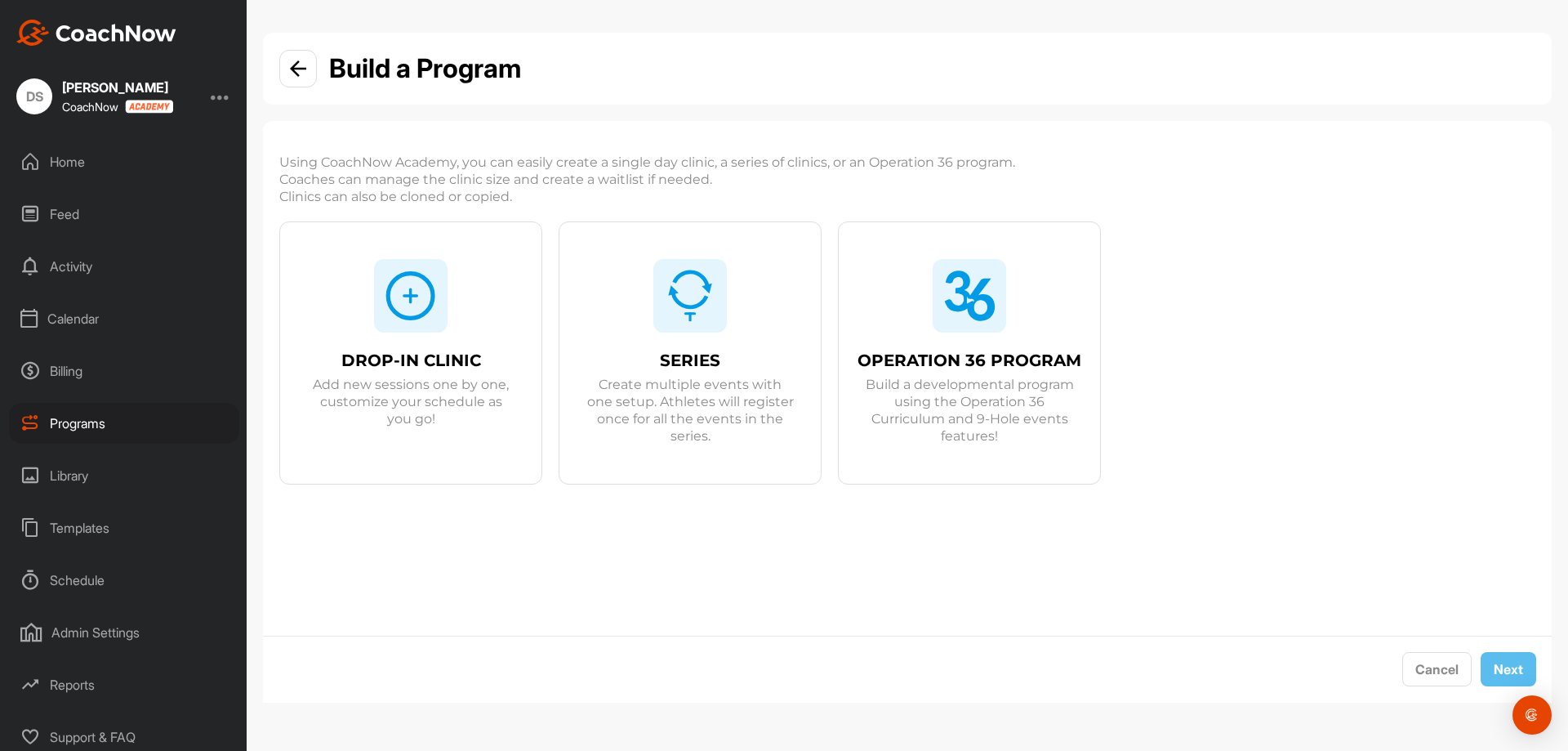
click at [676, 358] on span "SERIES" at bounding box center [690, 360] width 61 height 17
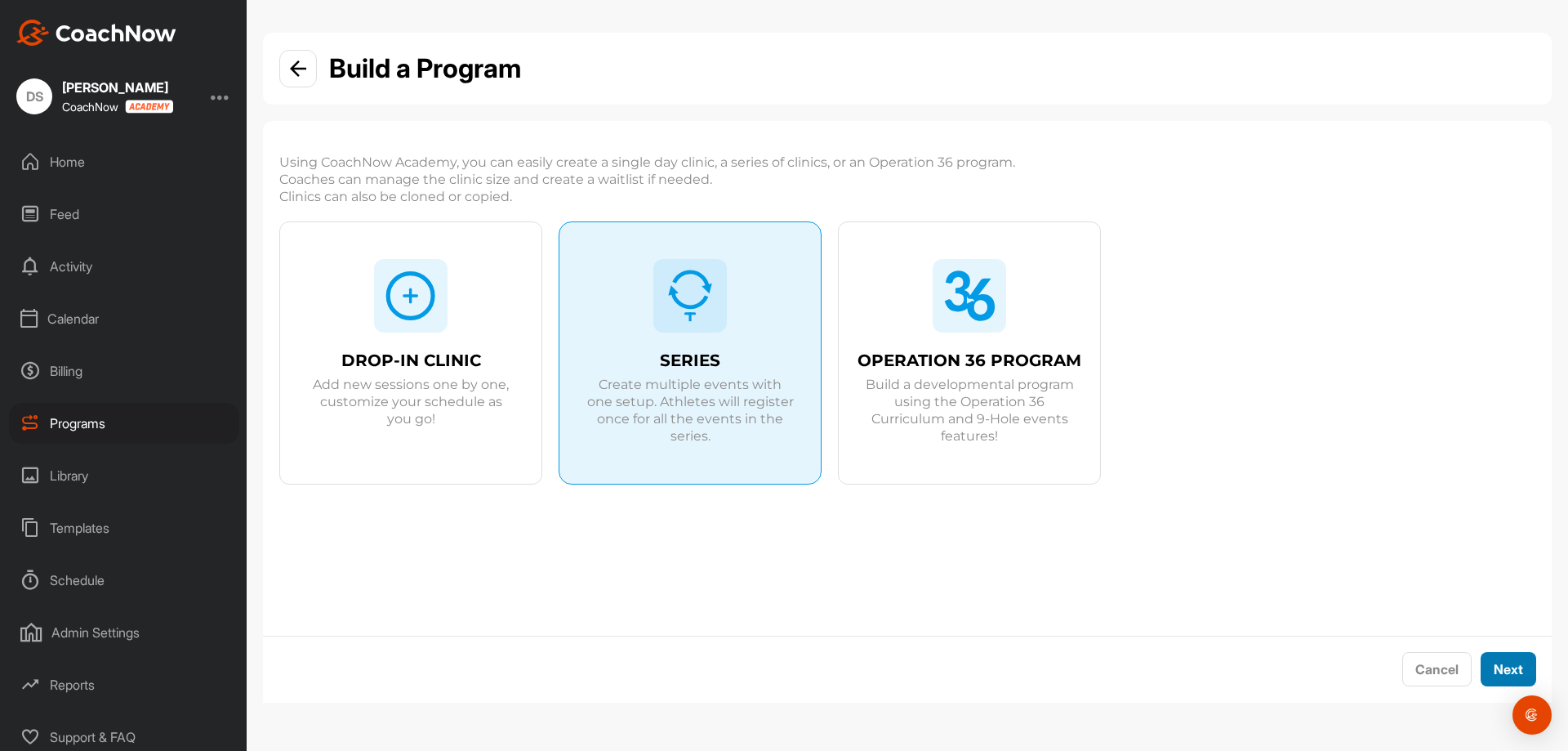
click at [1517, 669] on button "Next" at bounding box center [1508, 669] width 56 height 35
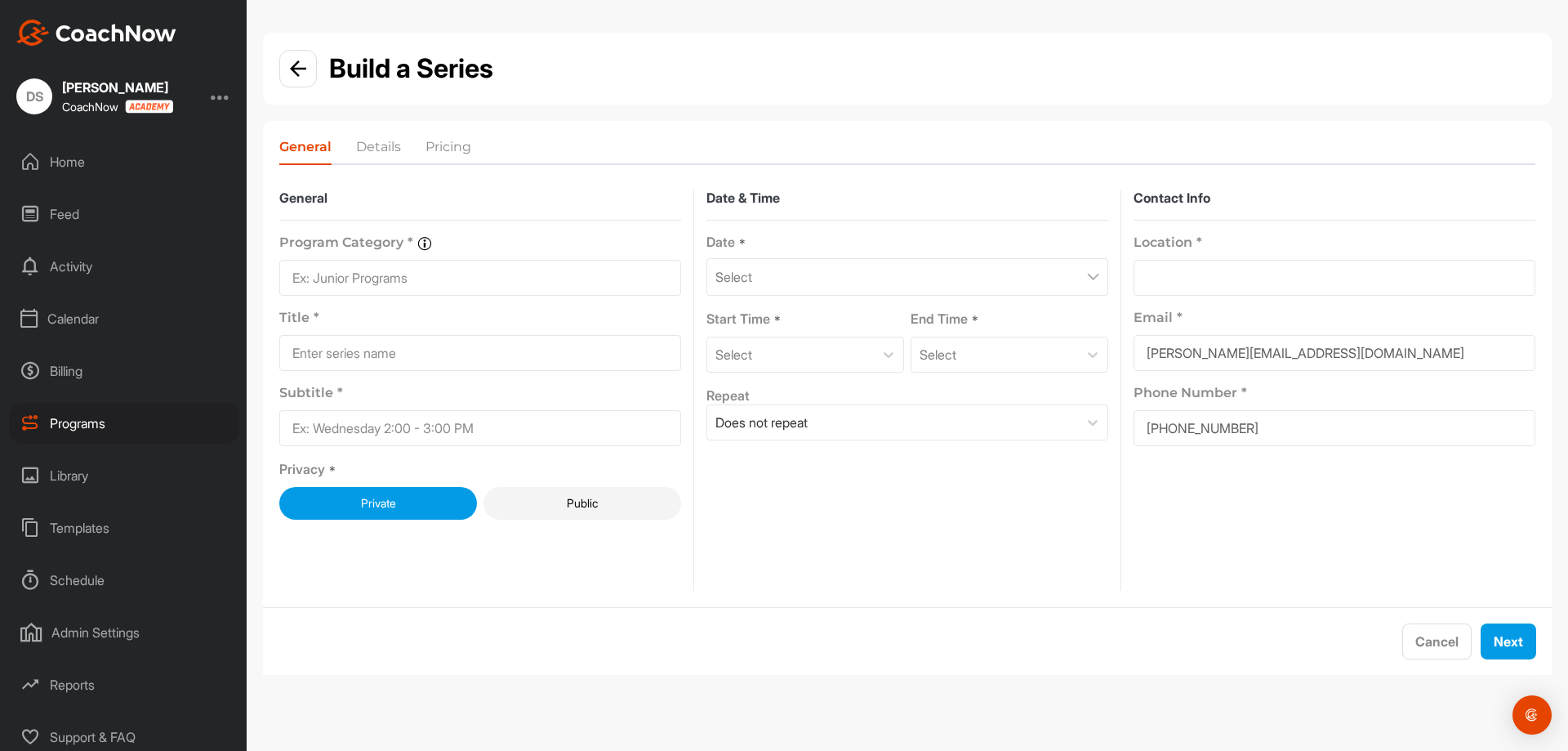
click at [415, 292] on input at bounding box center [480, 277] width 402 height 36
drag, startPoint x: 432, startPoint y: 277, endPoint x: 51, endPoint y: 261, distance: 381.3
click at [51, 261] on div "DS Derek Senft CoachNow Home Feed Activity Calendar Billing Programs Library Te…" at bounding box center [784, 375] width 1568 height 751
type input "Junior Programming"
click at [366, 354] on input at bounding box center [480, 353] width 402 height 36
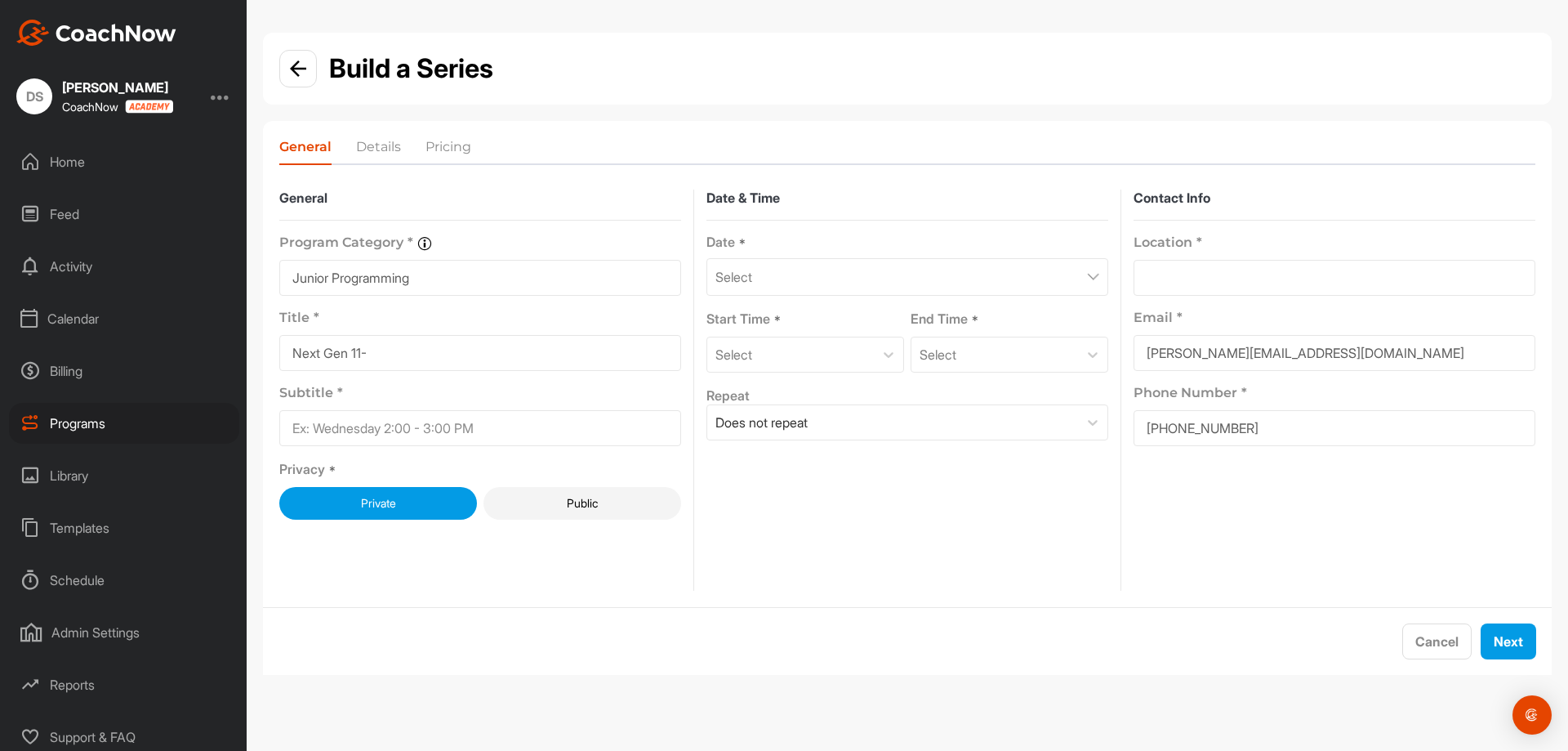
type input "Next Gen 11-"
click at [555, 433] on input at bounding box center [480, 427] width 402 height 36
type input "Fridays at 3:30pm"
click at [992, 270] on div "Select" at bounding box center [907, 276] width 402 height 37
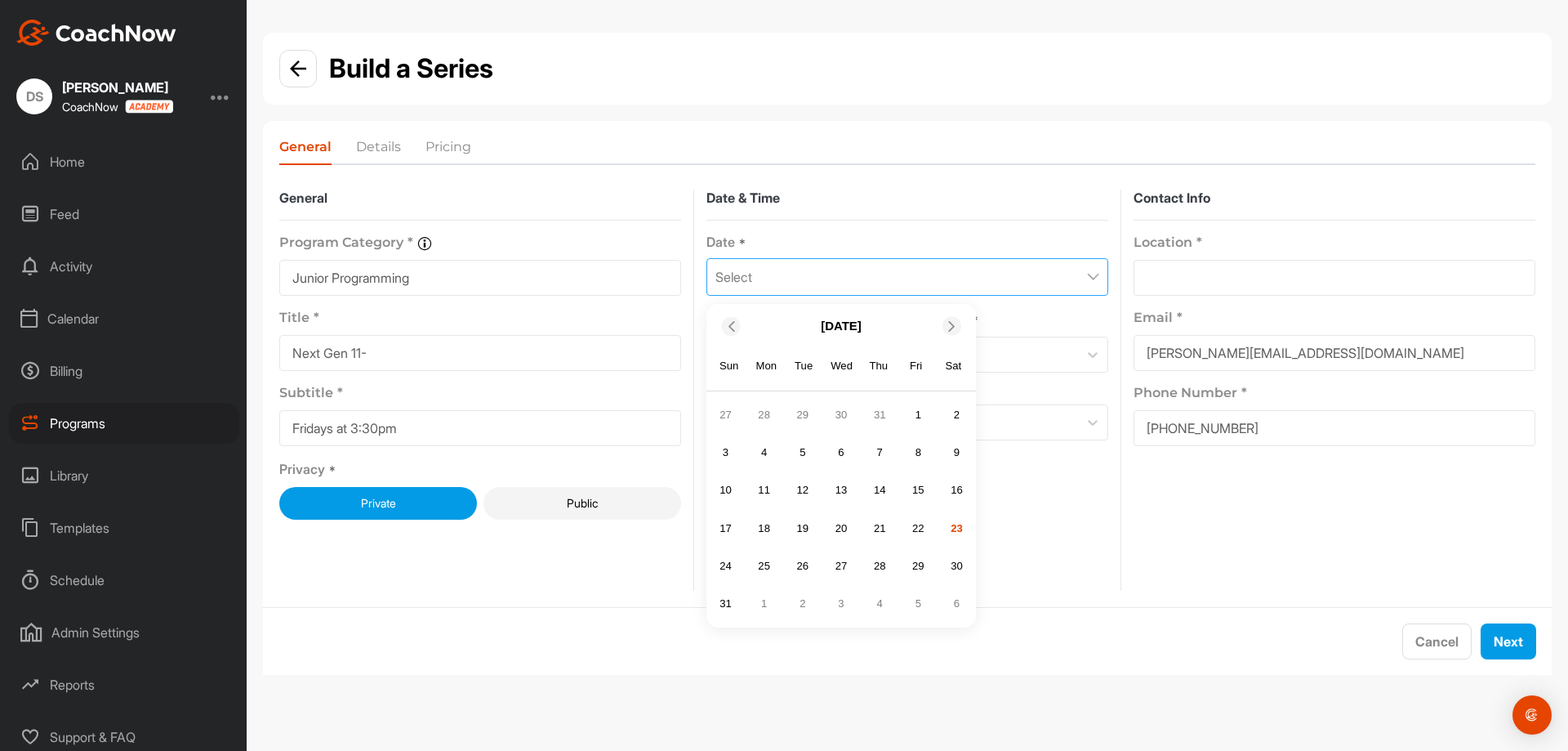
click at [964, 340] on div "[DATE]" at bounding box center [841, 325] width 269 height 31
click at [960, 331] on span at bounding box center [953, 325] width 17 height 11
click at [917, 416] on div "5" at bounding box center [917, 414] width 24 height 24
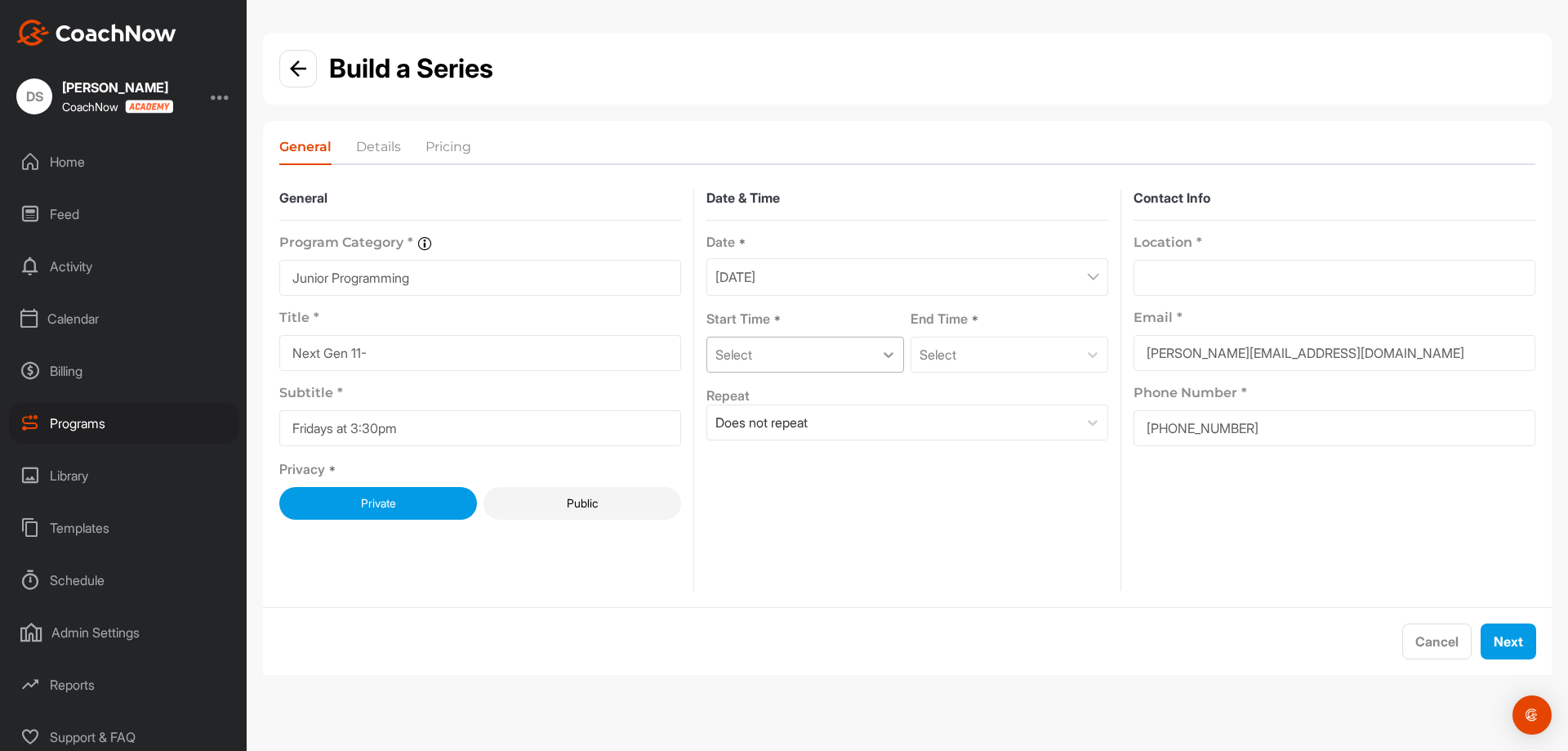
click at [899, 365] on div at bounding box center [888, 354] width 29 height 29
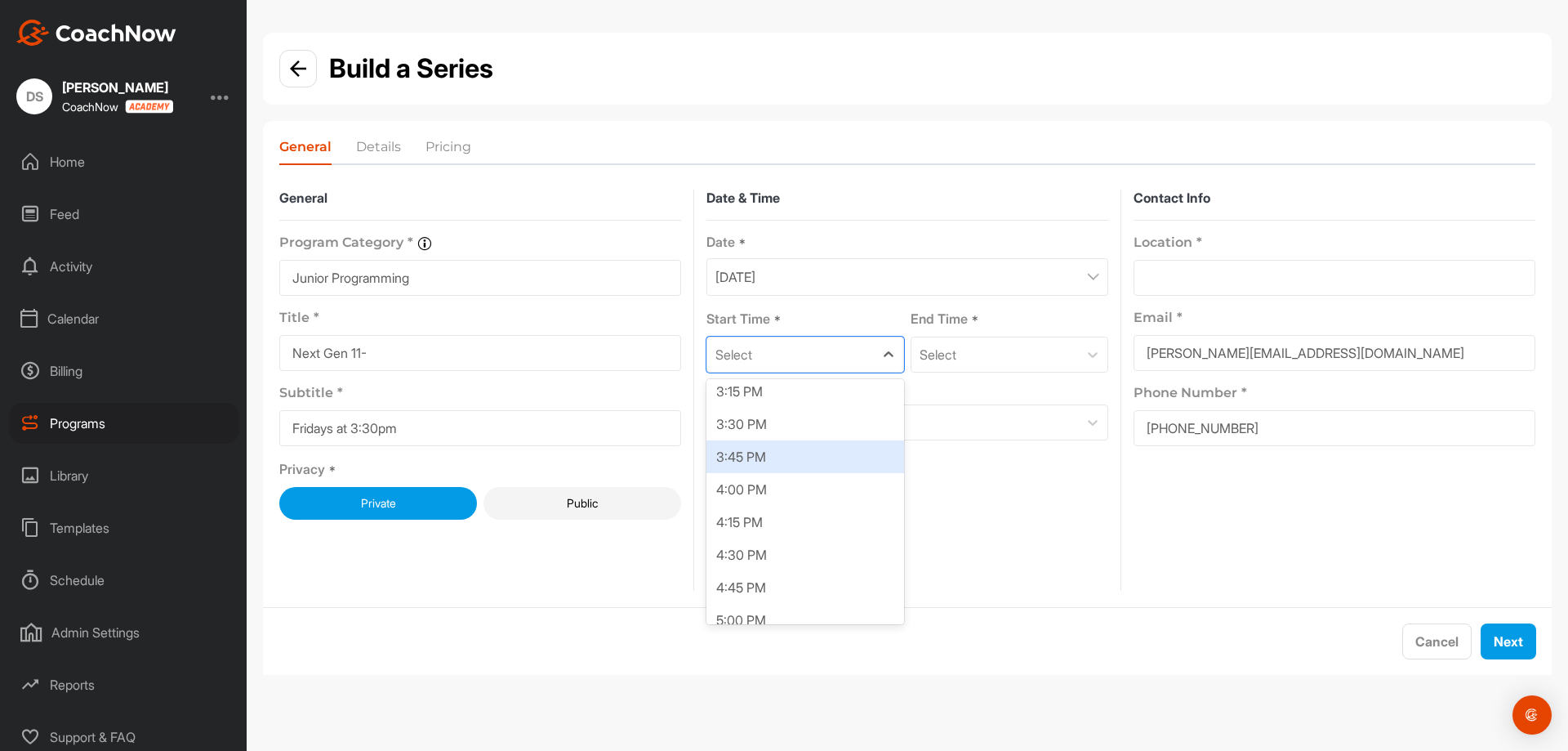
scroll to position [1960, 0]
click at [846, 453] on div "3:30 PM" at bounding box center [806, 463] width 198 height 32
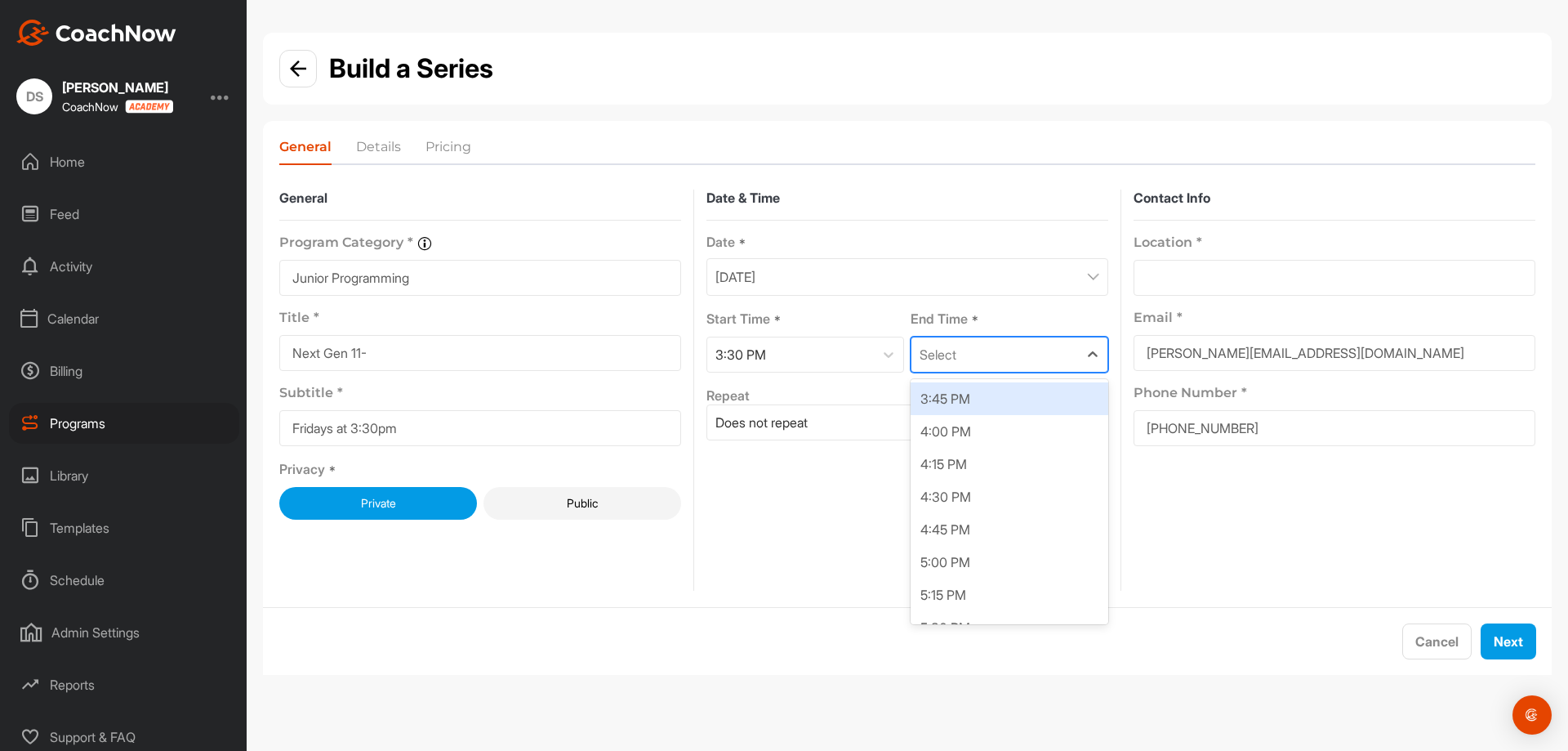
click at [979, 354] on div "Select" at bounding box center [994, 354] width 166 height 34
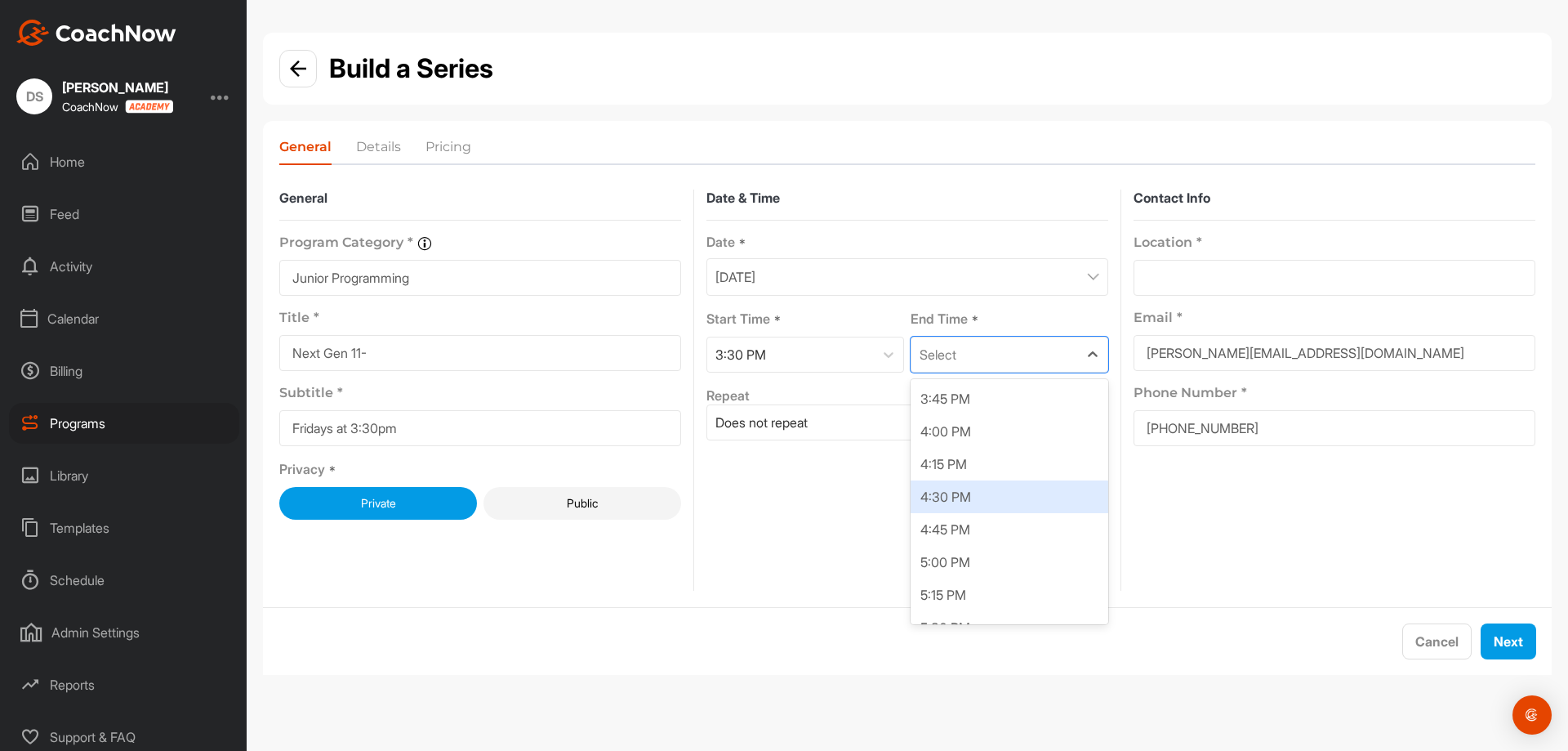
click at [965, 494] on div "4:30 PM" at bounding box center [1009, 497] width 198 height 32
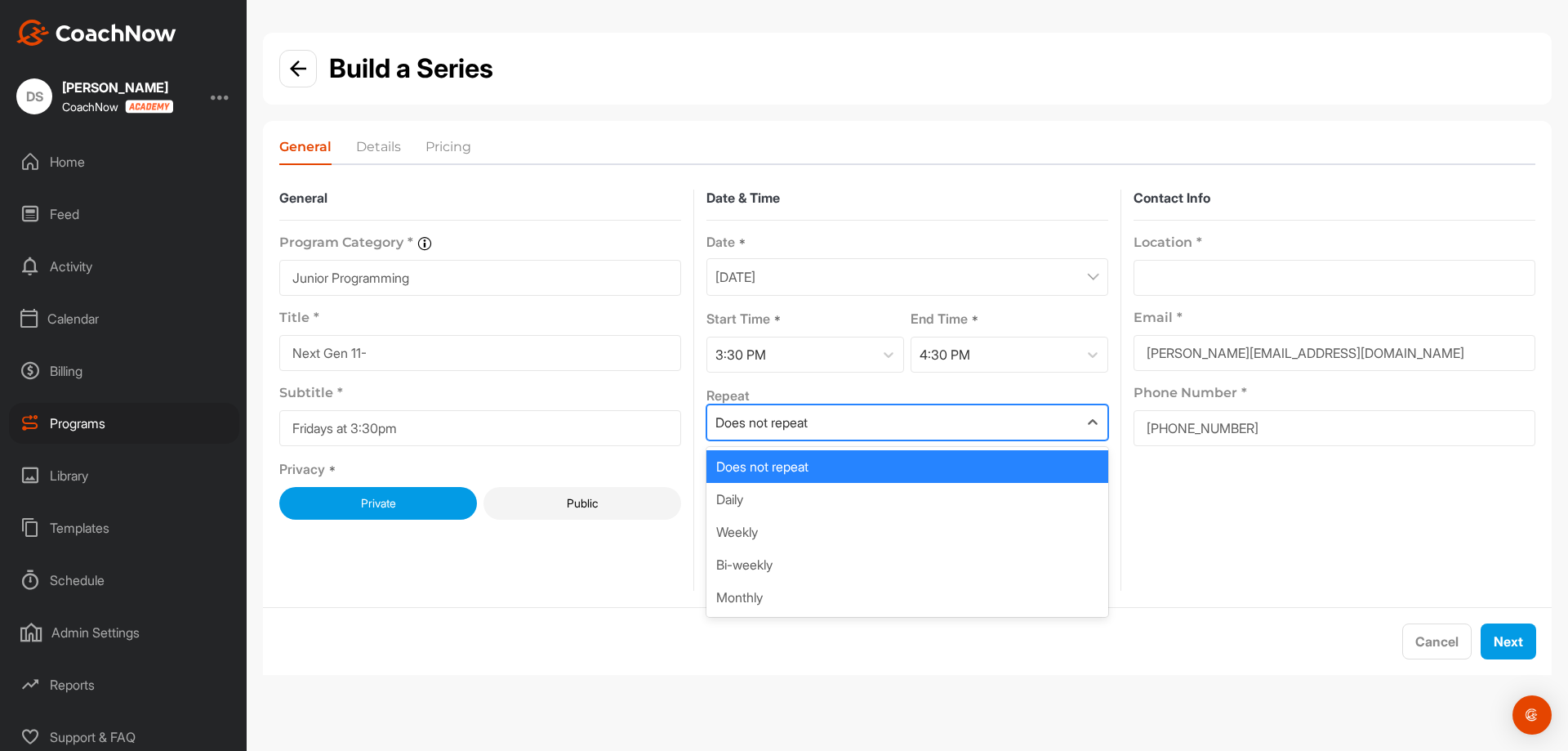
click at [967, 417] on div "Does not repeat" at bounding box center [893, 422] width 371 height 34
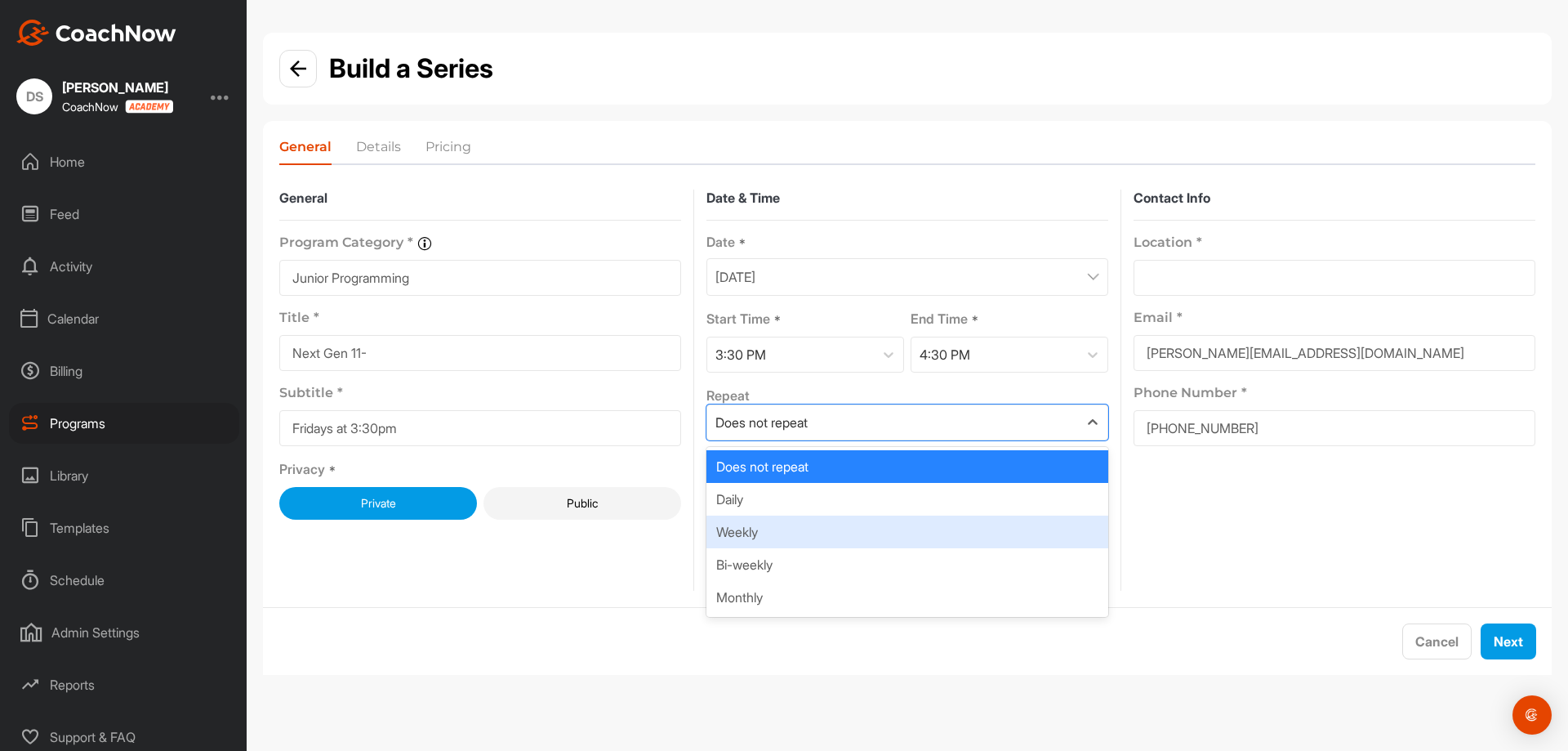
click at [908, 518] on div "Weekly" at bounding box center [907, 531] width 402 height 32
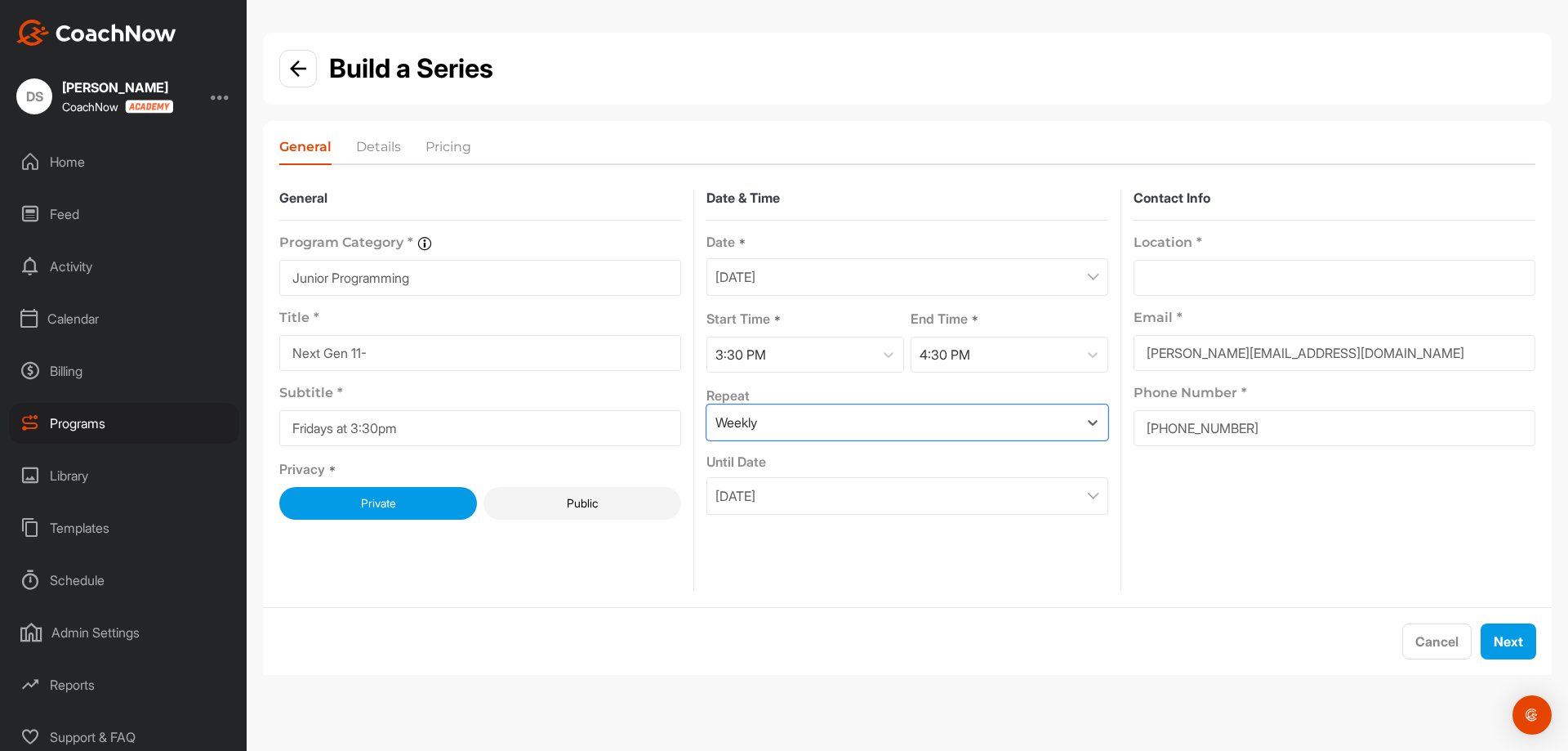
click at [1303, 277] on input at bounding box center [1334, 277] width 402 height 36
click at [1505, 647] on button "Next" at bounding box center [1508, 640] width 56 height 36
click at [1350, 280] on input at bounding box center [1334, 277] width 402 height 36
type input "629 Goldstream Ave, Victoria, BC , Victoria, British Columbia, V9B2W9, CA"
click at [1512, 640] on button "Next" at bounding box center [1508, 640] width 56 height 36
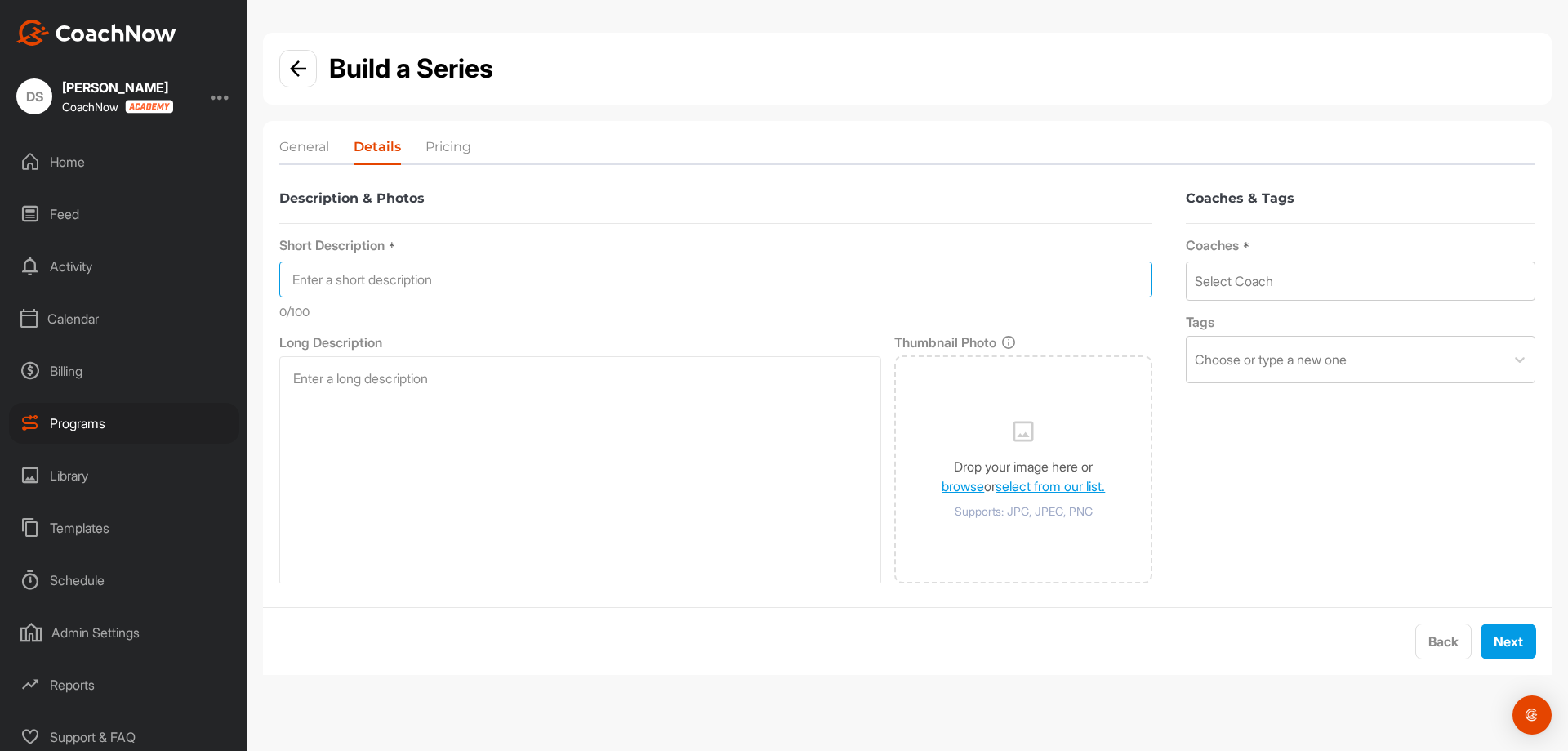
click at [508, 284] on input at bounding box center [716, 279] width 873 height 36
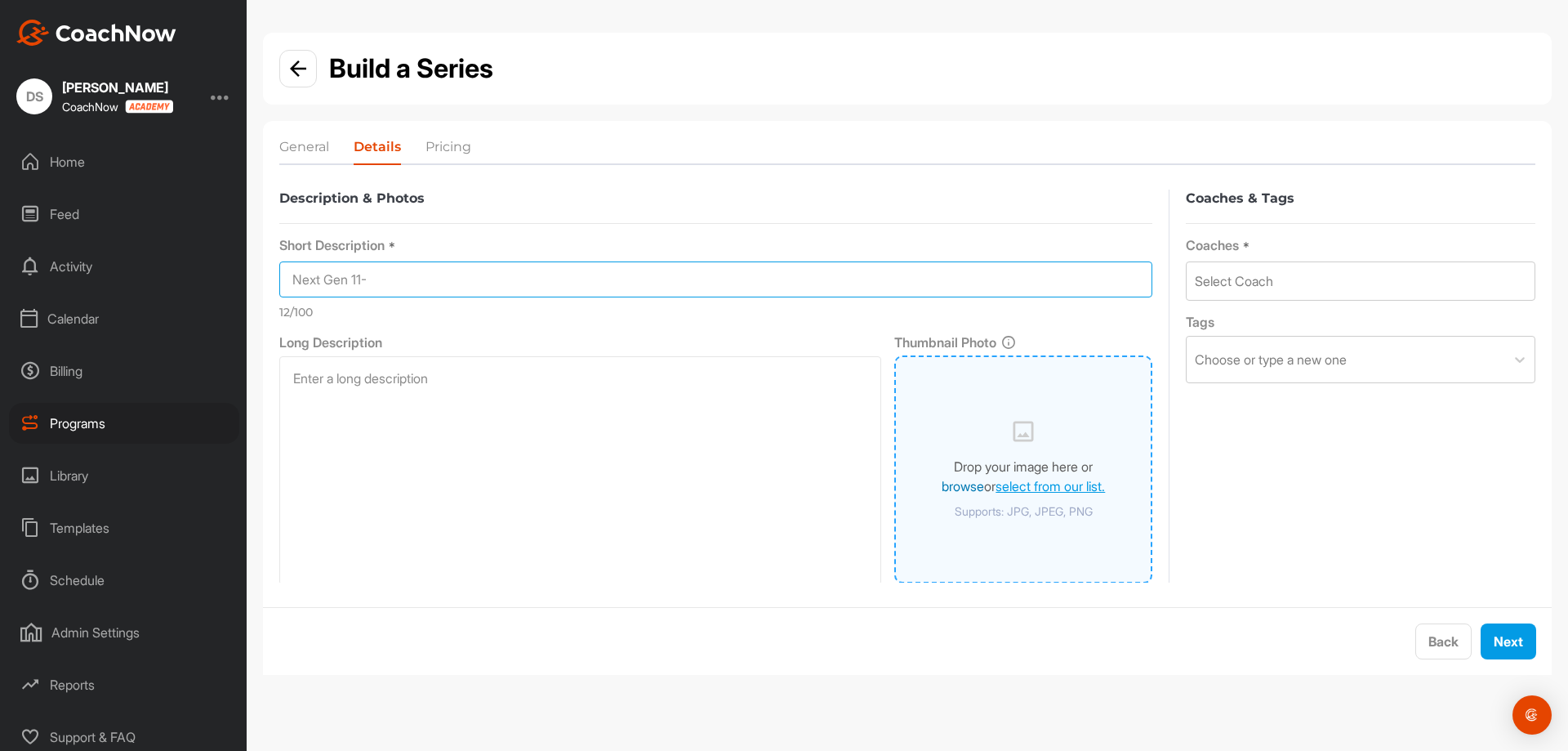
type input "Next Gen 11-"
click at [945, 488] on link "browse" at bounding box center [963, 487] width 42 height 17
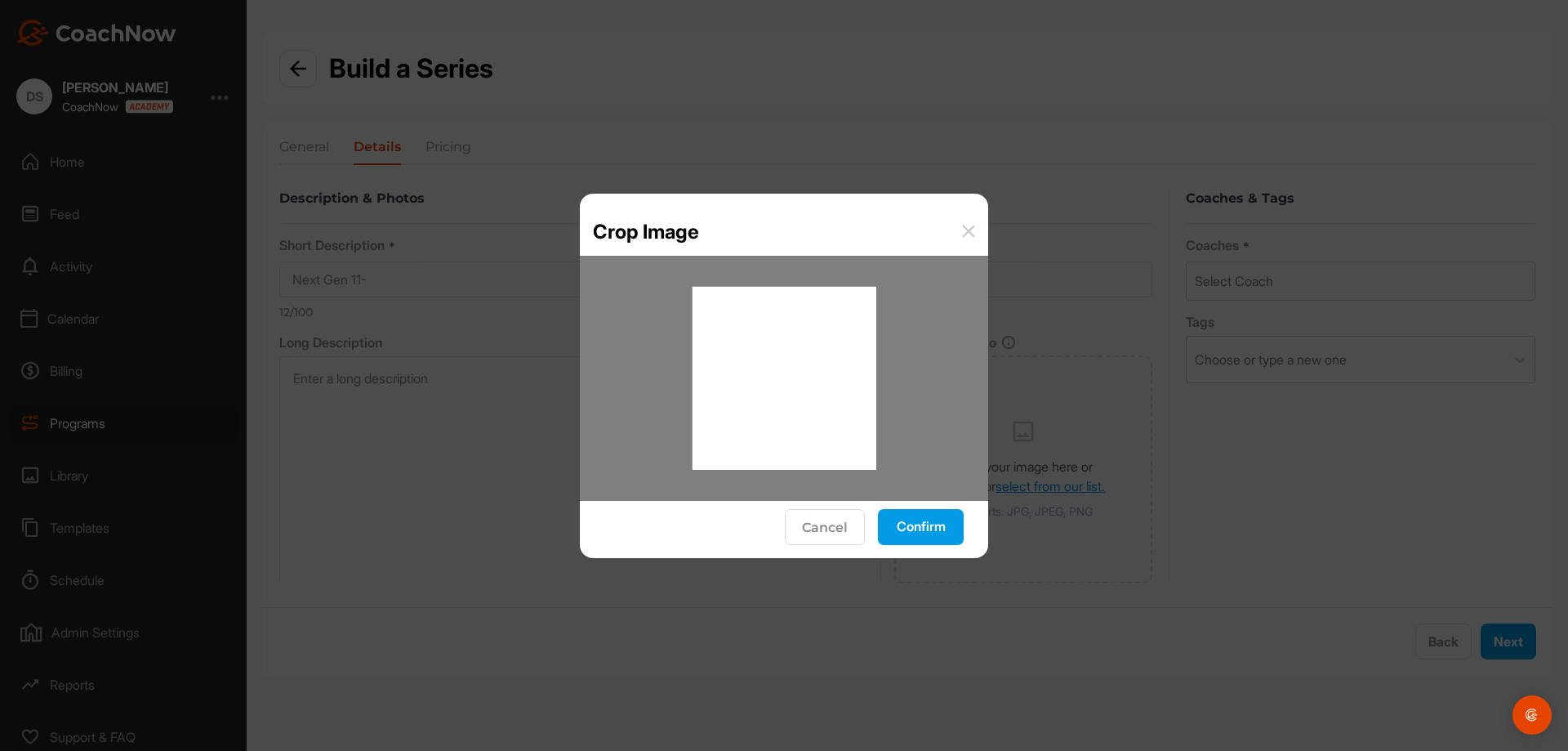
click at [926, 519] on button "Confirm" at bounding box center [920, 526] width 86 height 36
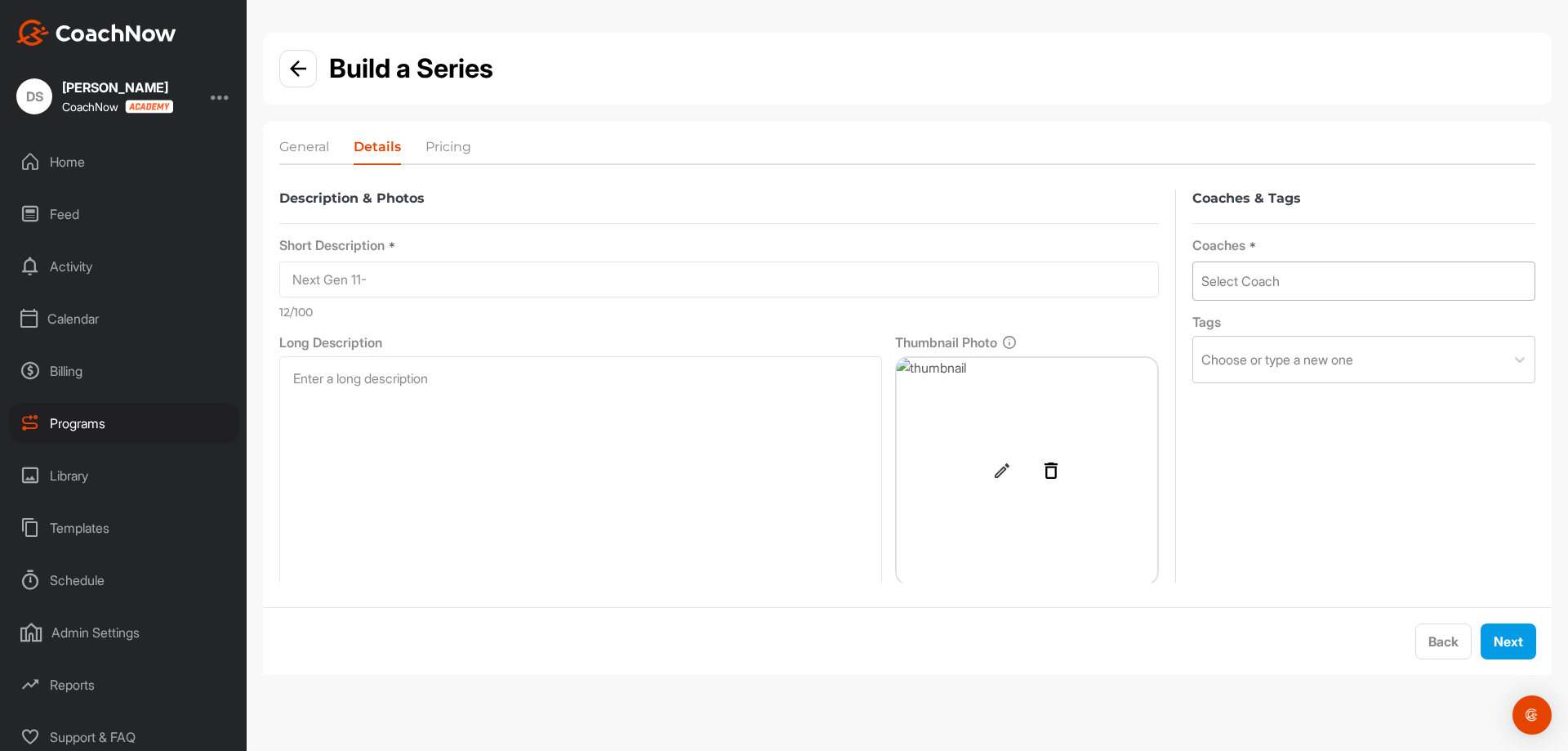
click at [1304, 280] on div "Select Coach" at bounding box center [1363, 280] width 342 height 37
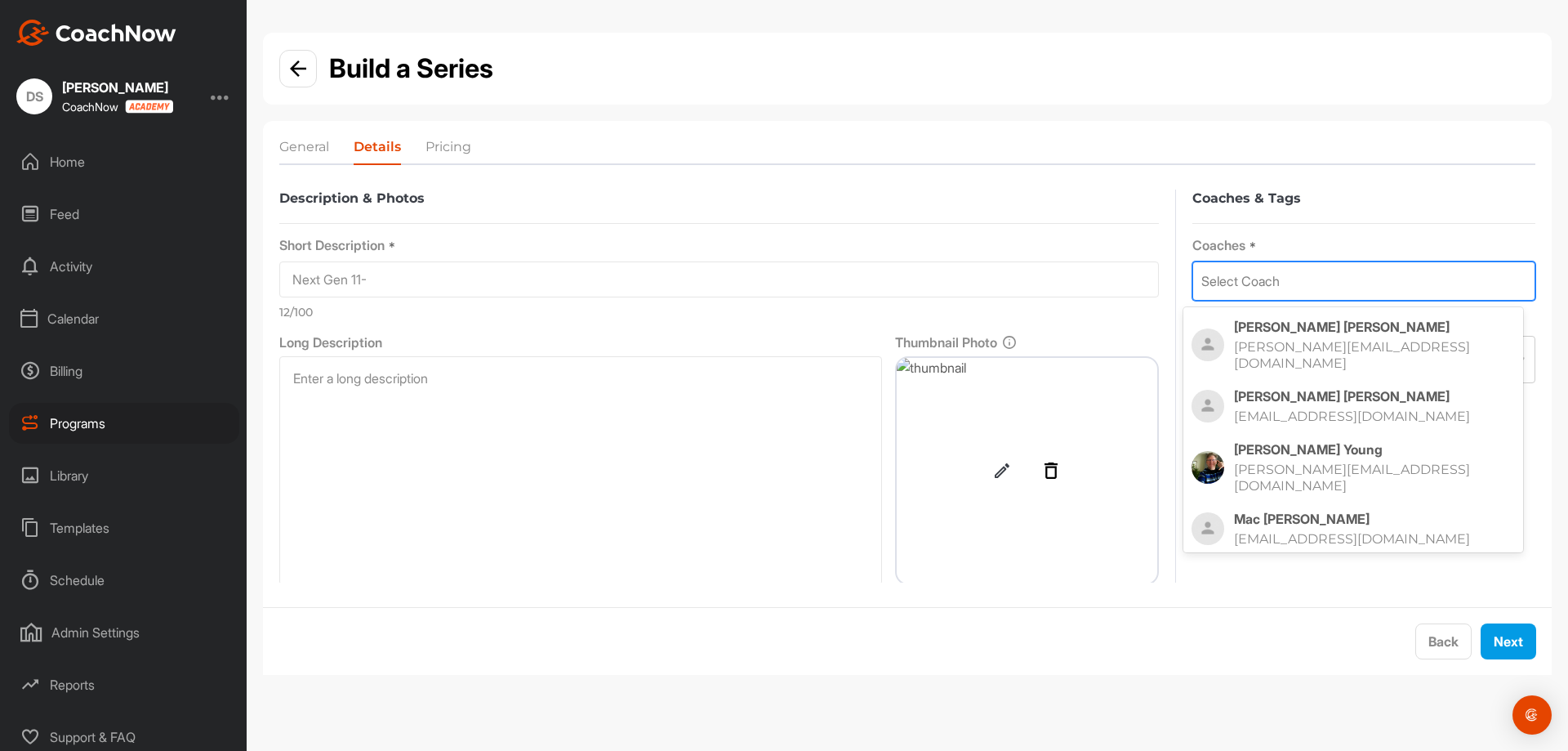
click at [1293, 340] on p "dereks@royalcolwood.org" at bounding box center [1358, 355] width 249 height 32
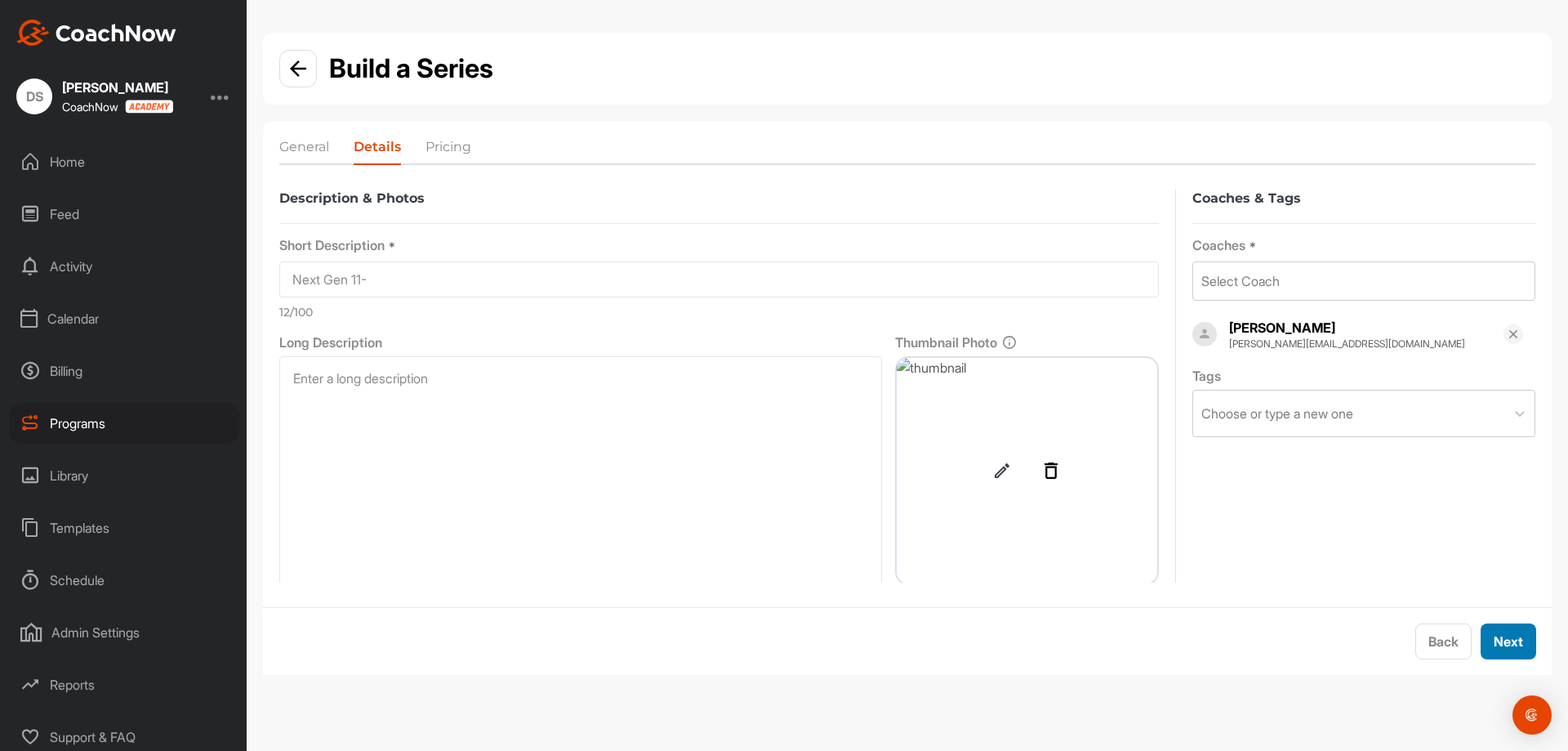
click at [1516, 642] on button "Next" at bounding box center [1508, 640] width 56 height 36
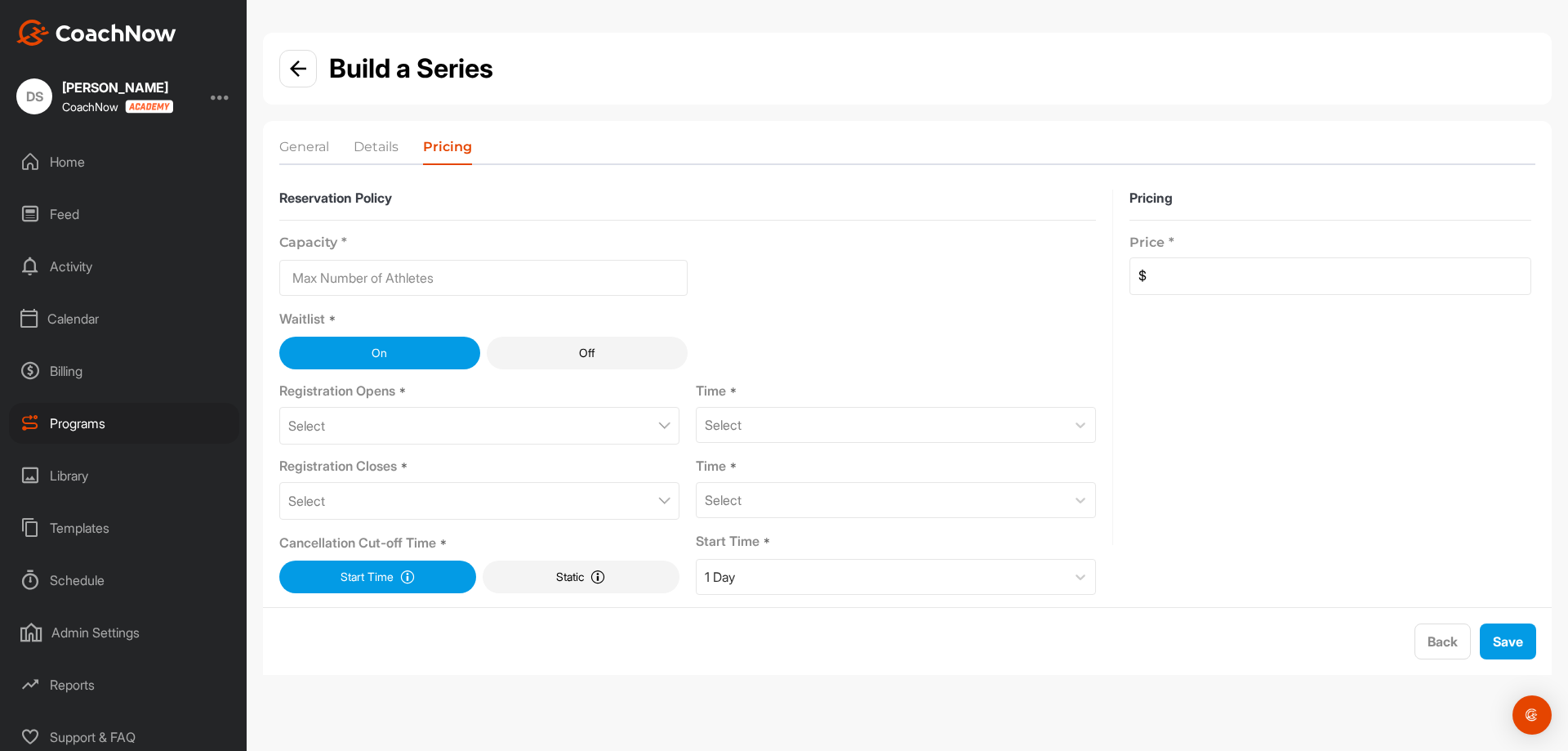
click at [463, 274] on input at bounding box center [483, 277] width 408 height 36
type input "10"
click at [418, 438] on div "Select" at bounding box center [479, 425] width 400 height 37
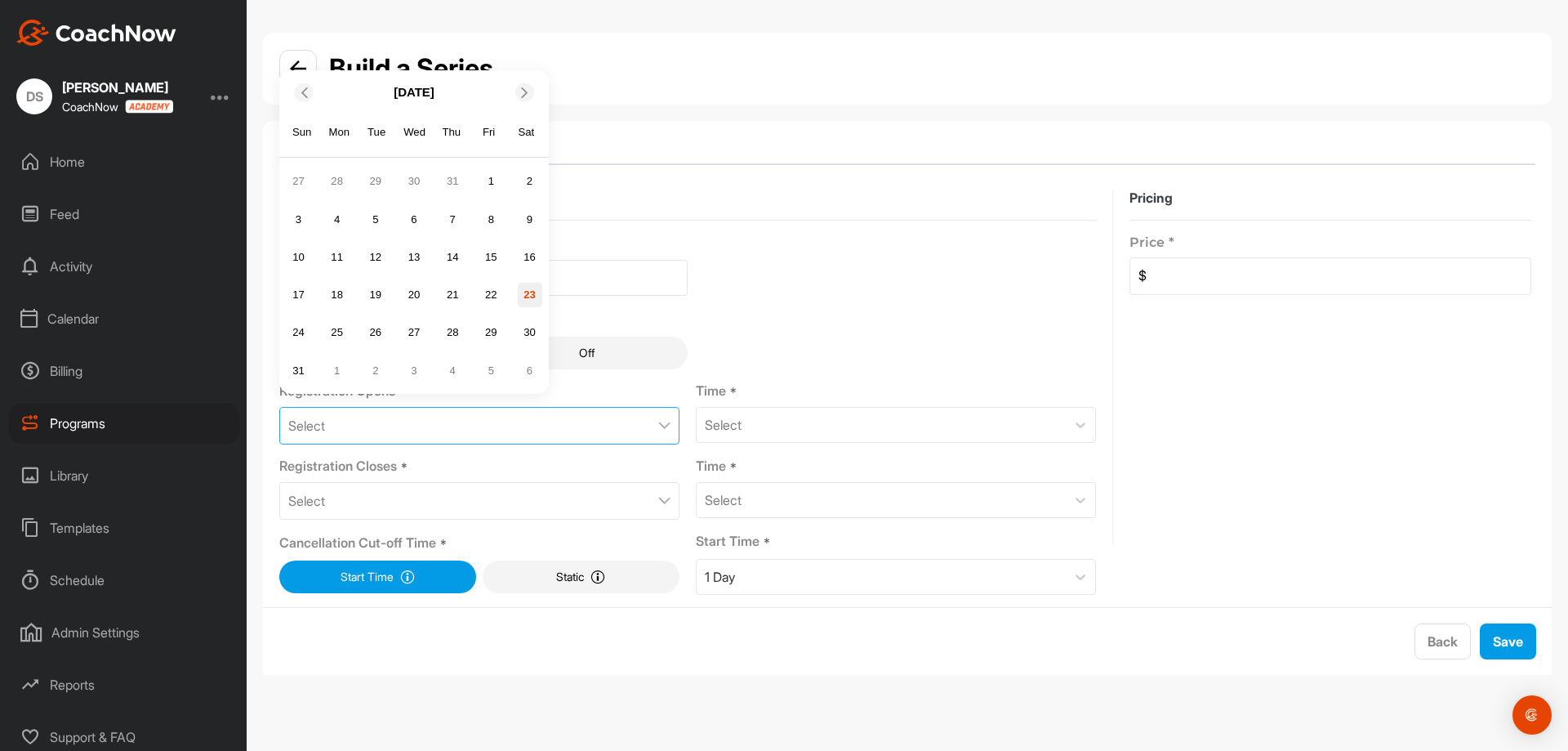
click at [533, 288] on div "23" at bounding box center [530, 294] width 24 height 24
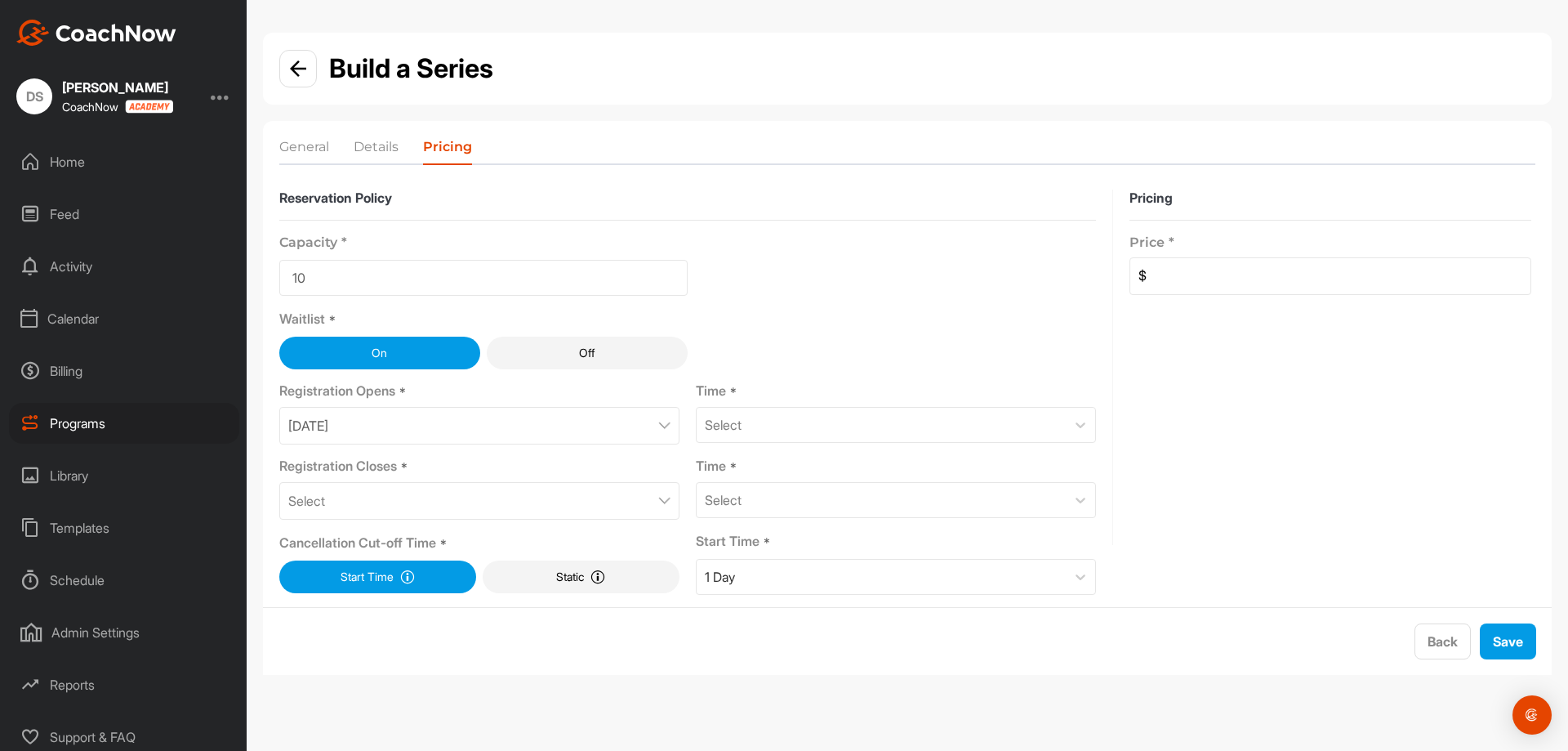
click at [514, 504] on div "Select" at bounding box center [479, 501] width 400 height 37
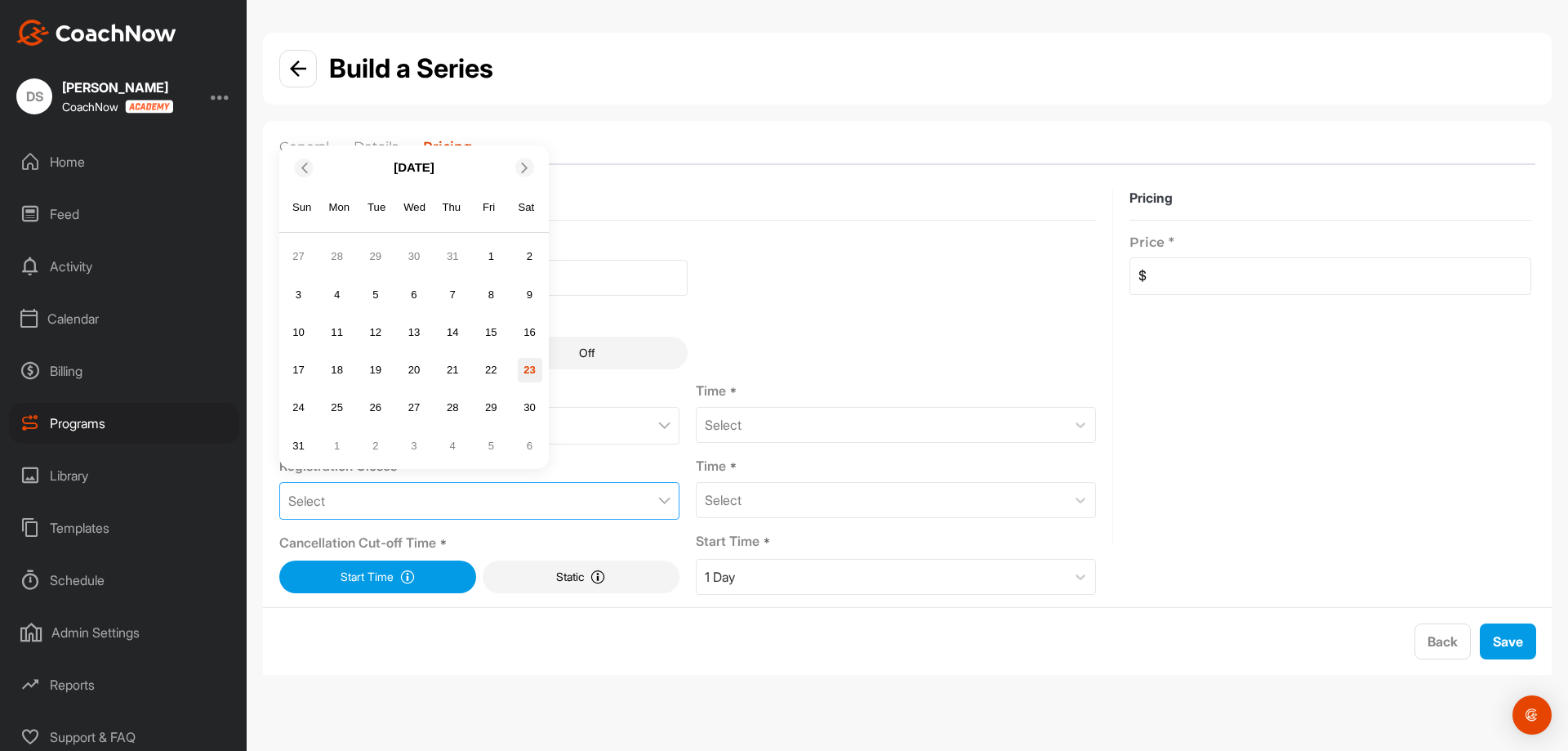
click at [525, 378] on div "23" at bounding box center [530, 369] width 24 height 24
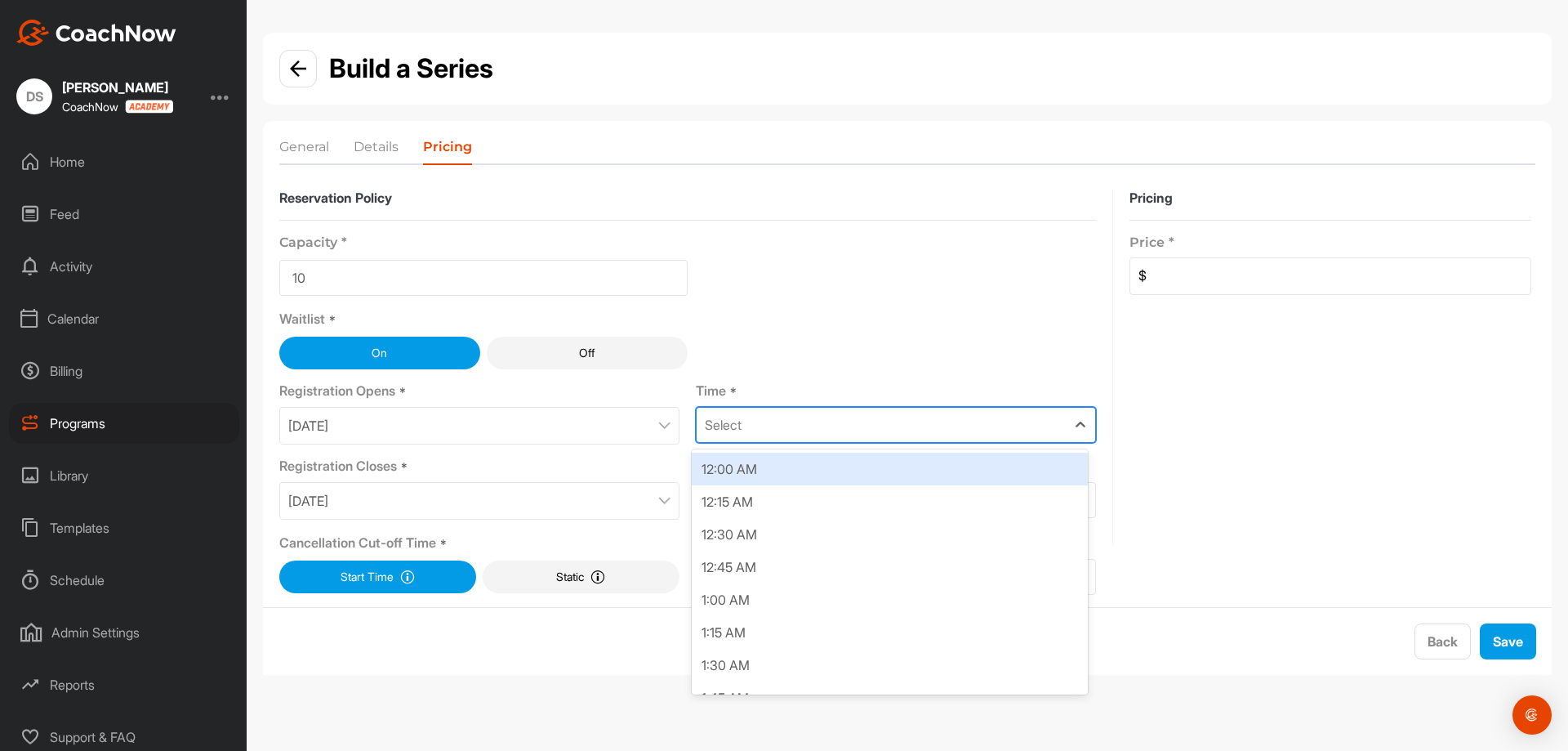
click at [856, 428] on div "Select" at bounding box center [881, 424] width 369 height 34
click at [836, 469] on div "12:00 AM" at bounding box center [890, 468] width 396 height 32
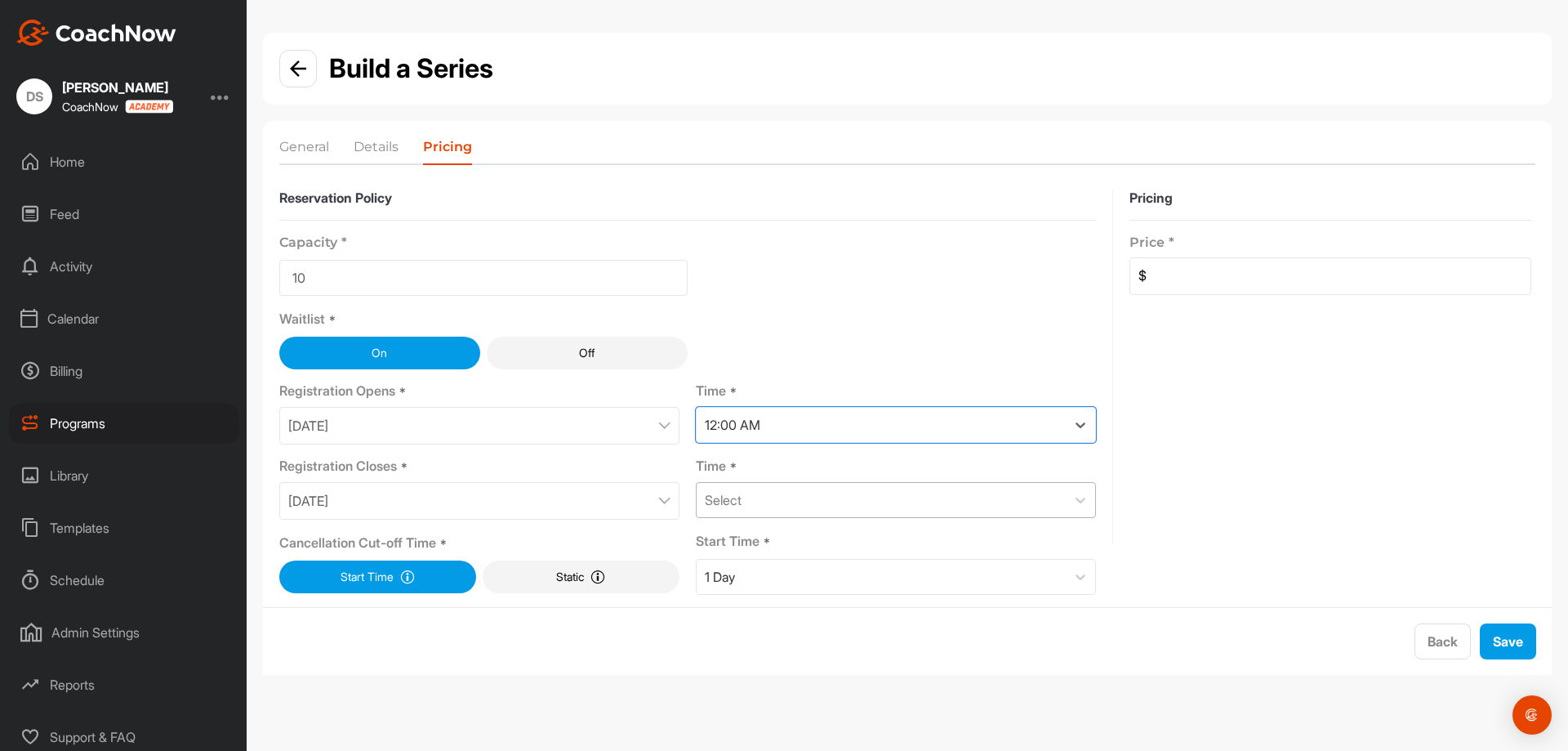
click at [984, 498] on div "Select" at bounding box center [881, 500] width 369 height 34
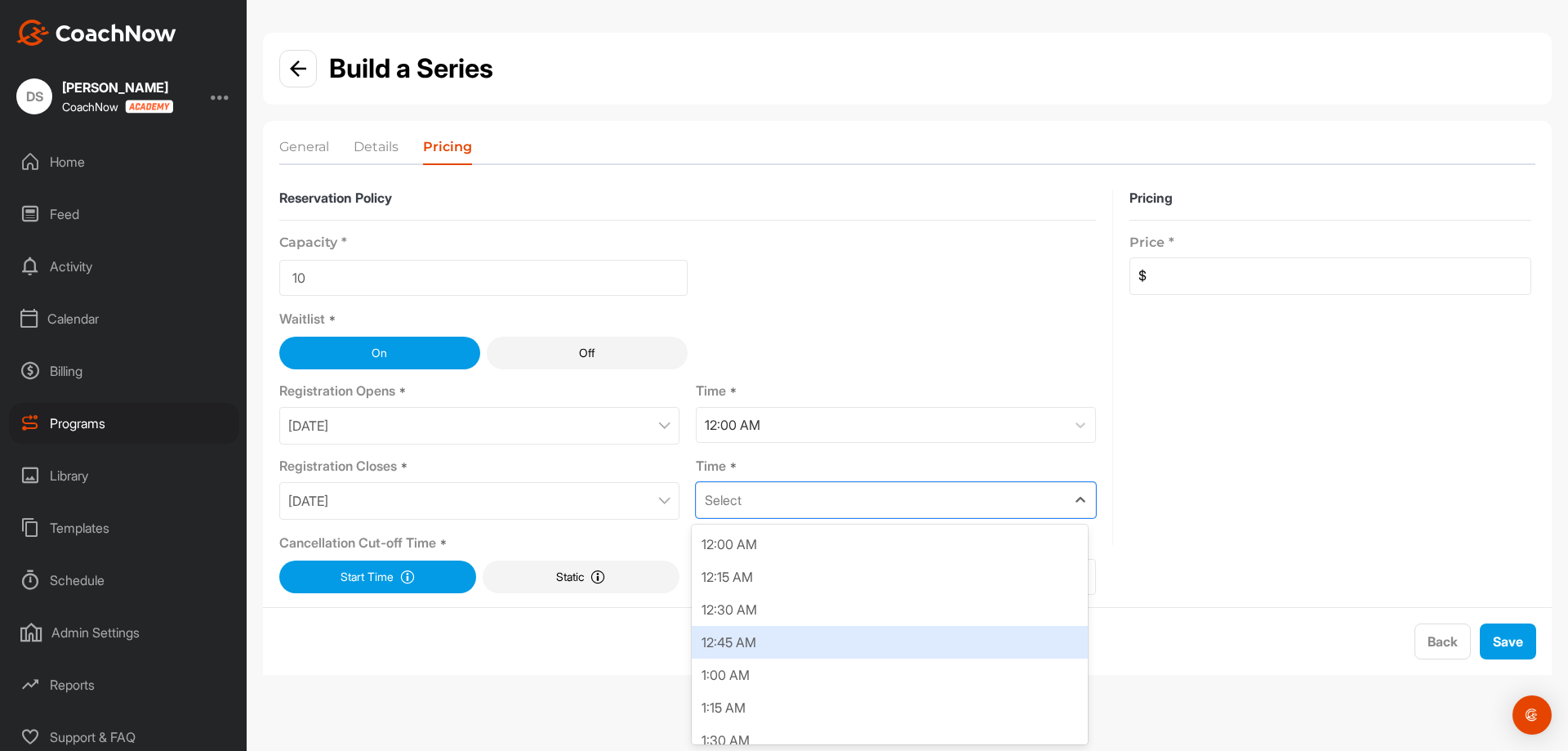
click at [895, 655] on div "12:45 AM" at bounding box center [890, 641] width 396 height 32
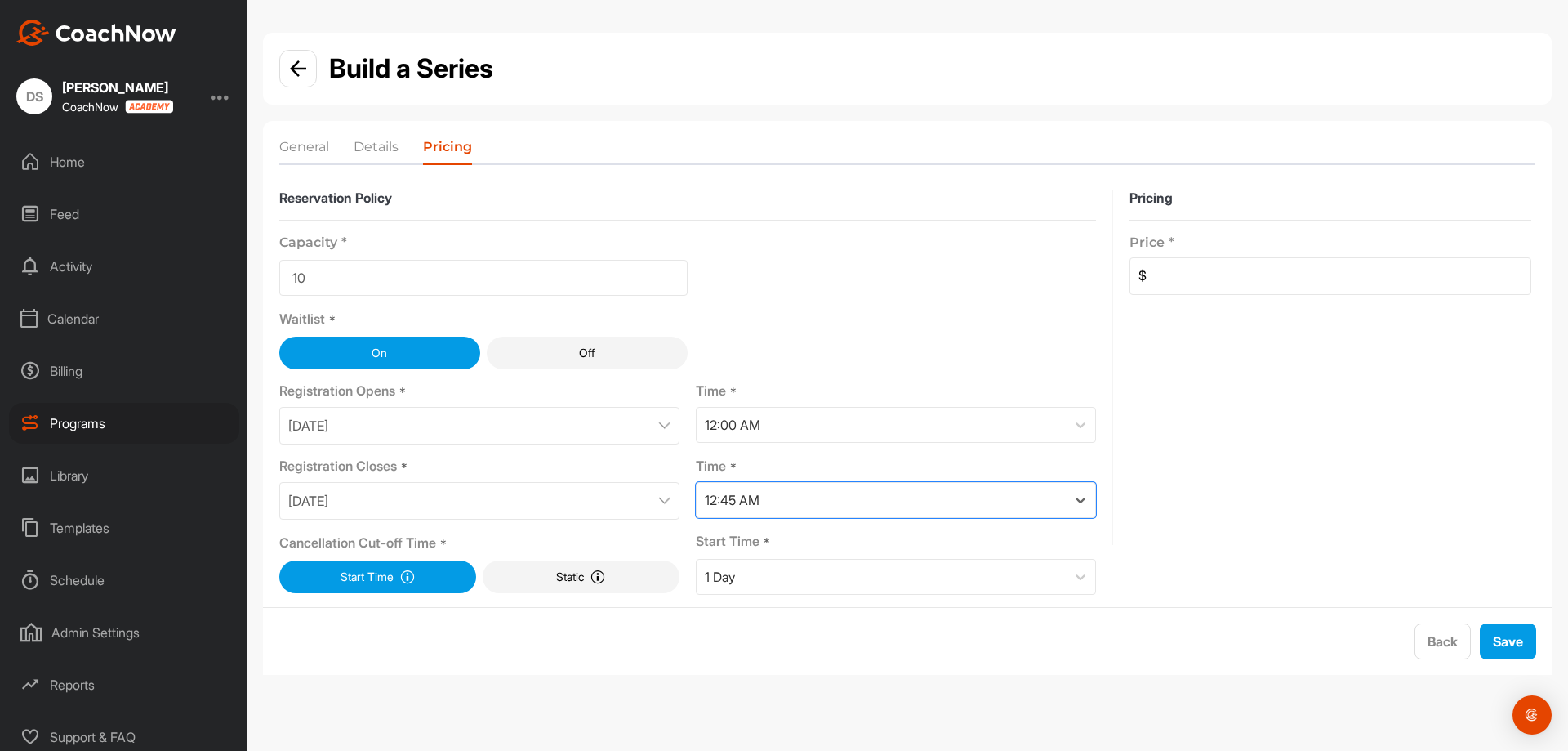
click at [1348, 250] on div "Price *" at bounding box center [1329, 235] width 402 height 30
click at [1352, 277] on input at bounding box center [1339, 275] width 384 height 36
type input "0"
click at [1527, 635] on button "Save" at bounding box center [1508, 640] width 57 height 36
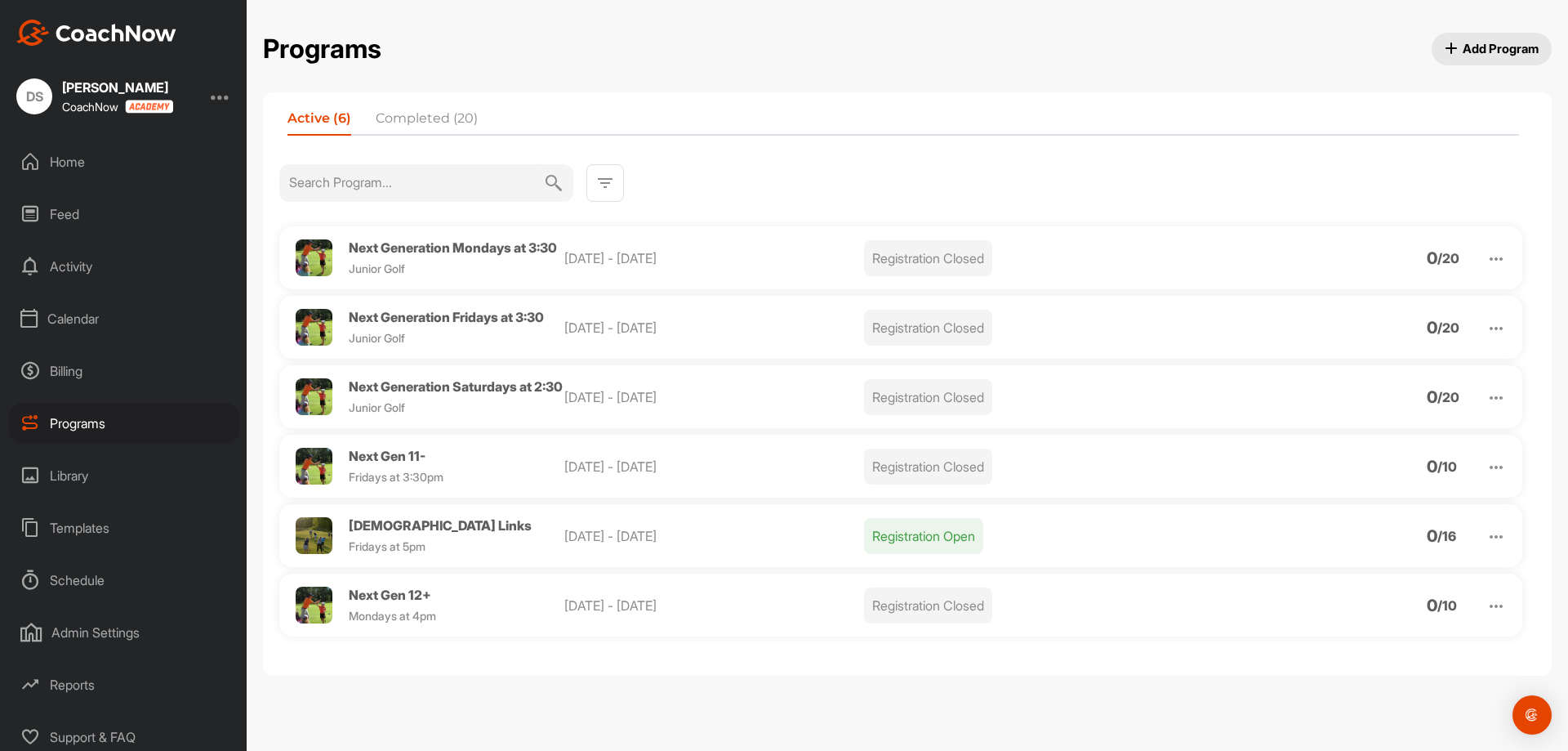
click at [1509, 60] on button "Add Program" at bounding box center [1492, 48] width 121 height 32
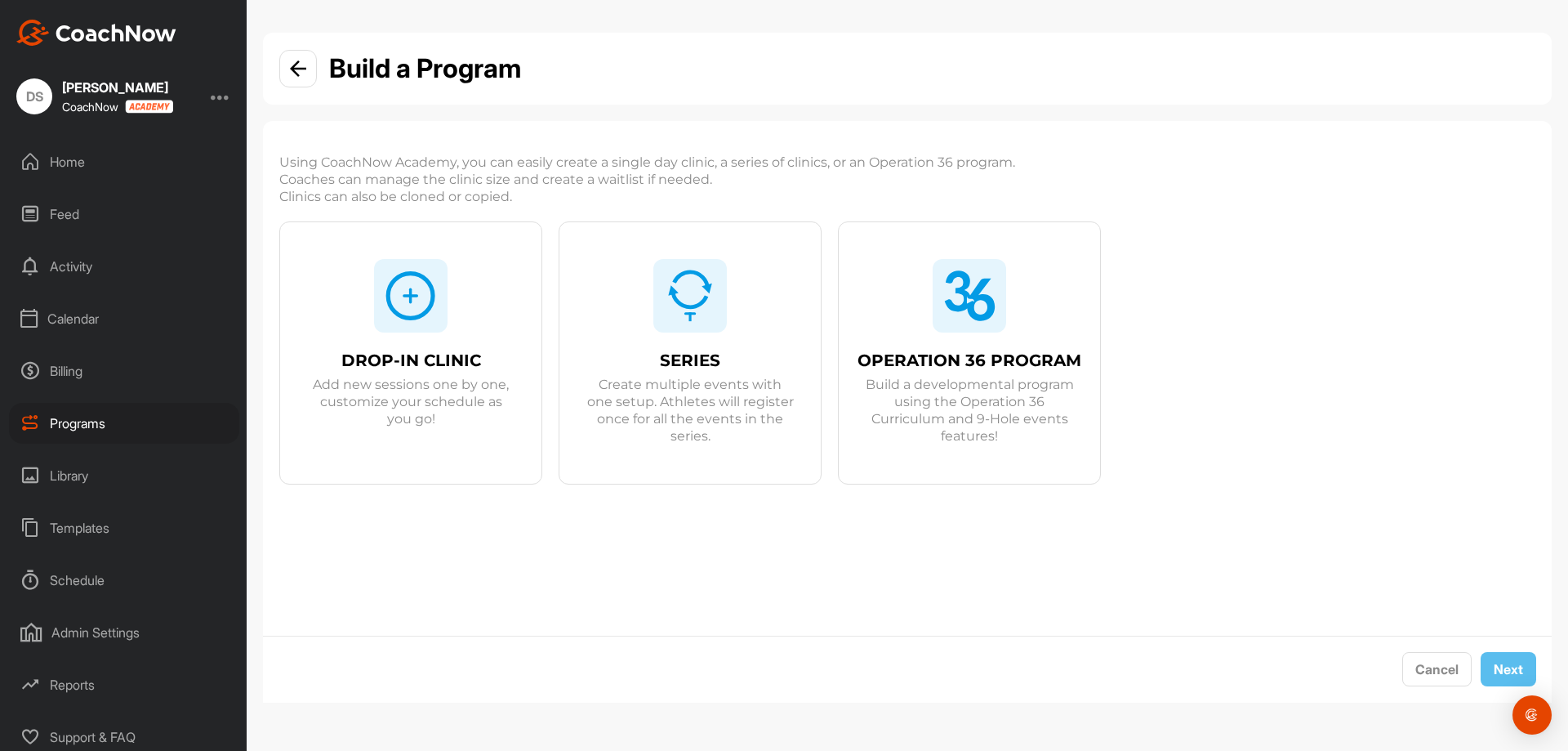
click at [740, 328] on div "SERIES Create multiple events with one setup. Athletes will register once for a…" at bounding box center [690, 371] width 261 height 299
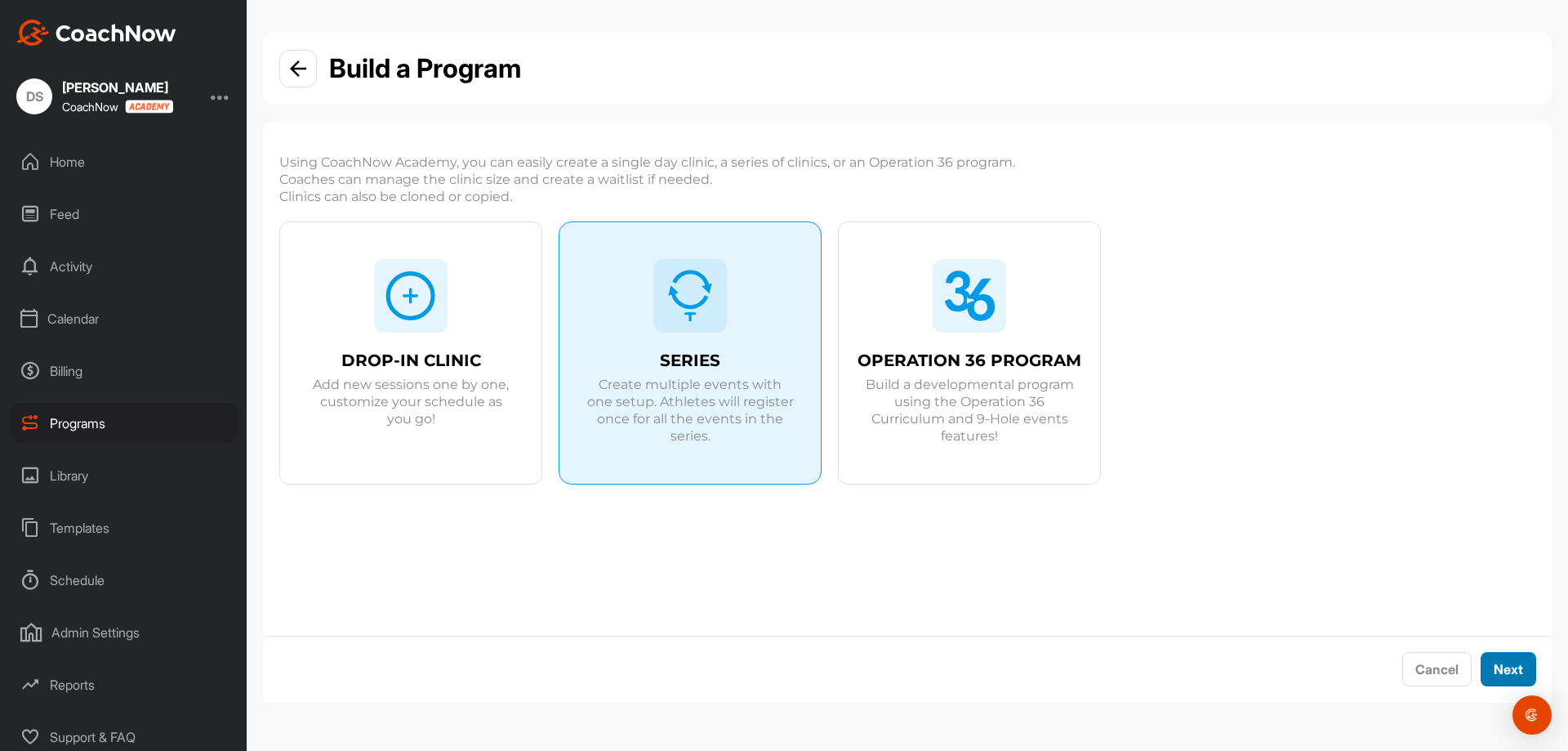
click at [1531, 669] on button "Next" at bounding box center [1508, 669] width 56 height 35
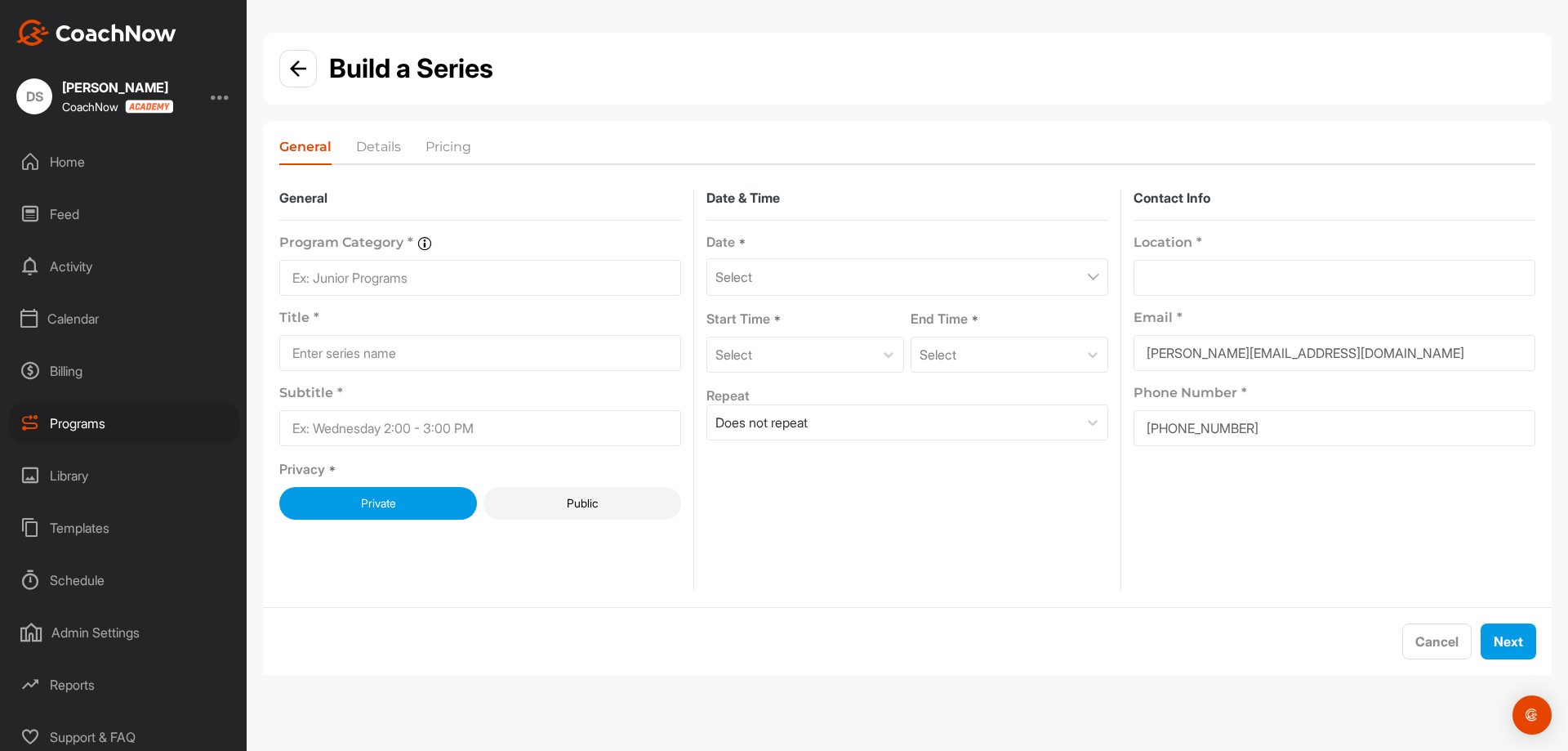
click at [539, 277] on input at bounding box center [480, 277] width 402 height 36
type input "Junior"
click at [434, 353] on input at bounding box center [480, 353] width 402 height 36
type input "?"
type input "Next Gen All Ages"
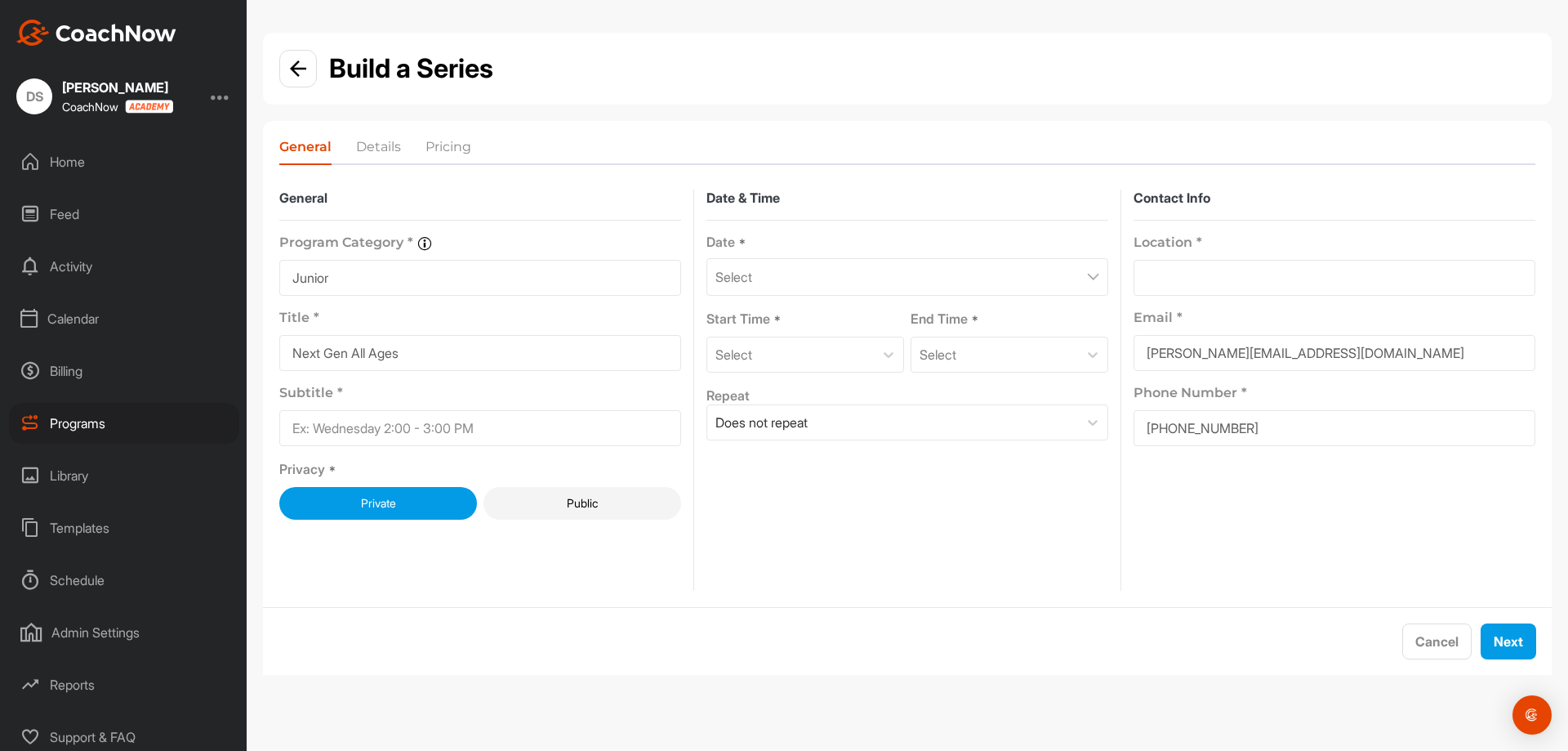
click at [448, 419] on input at bounding box center [480, 427] width 402 height 36
type input "Saturdays at 2:30pm"
click at [1068, 274] on div "Select" at bounding box center [907, 276] width 402 height 37
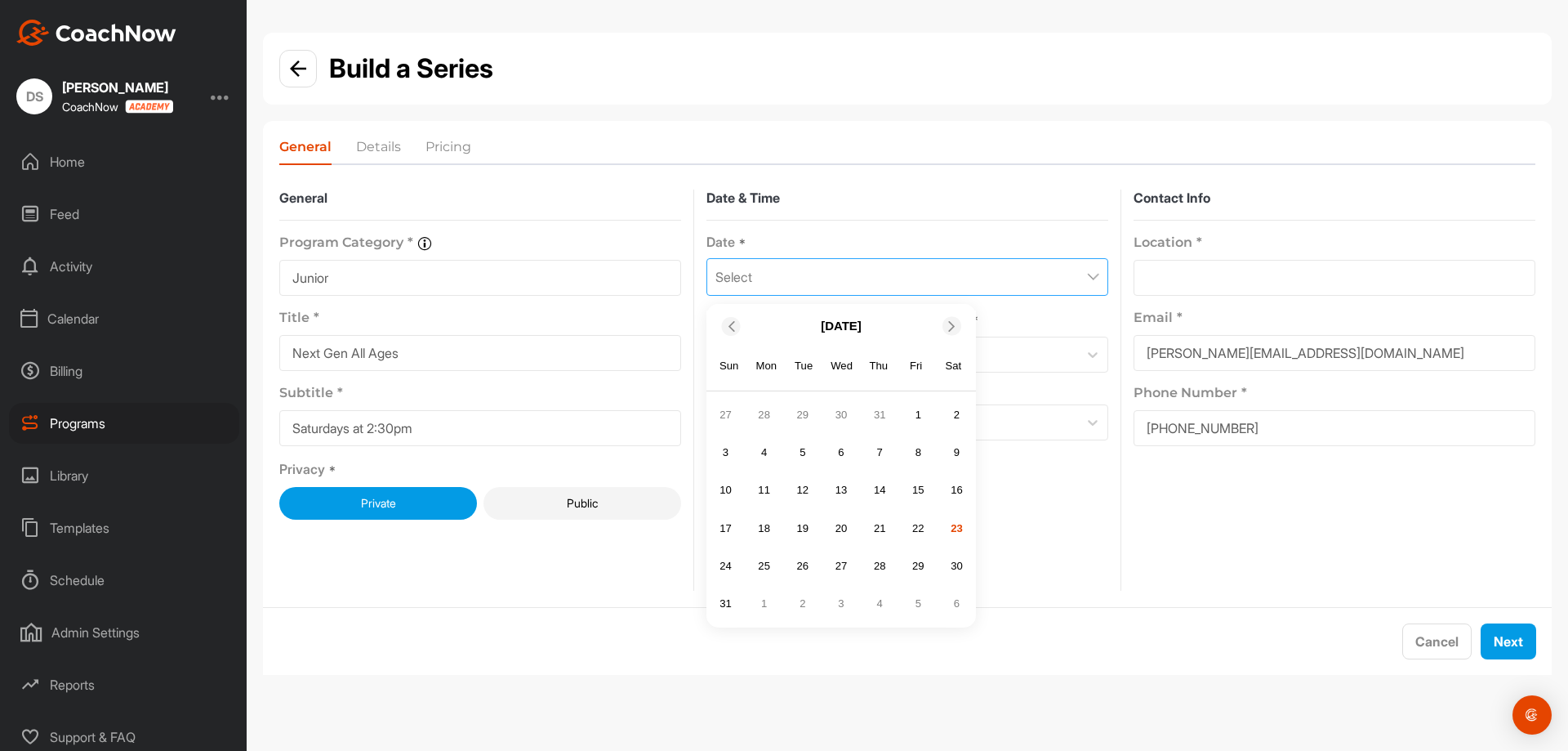
click at [956, 338] on div "[DATE]" at bounding box center [841, 325] width 269 height 31
click at [950, 324] on icon at bounding box center [951, 325] width 11 height 11
click at [951, 408] on div "6" at bounding box center [956, 414] width 24 height 24
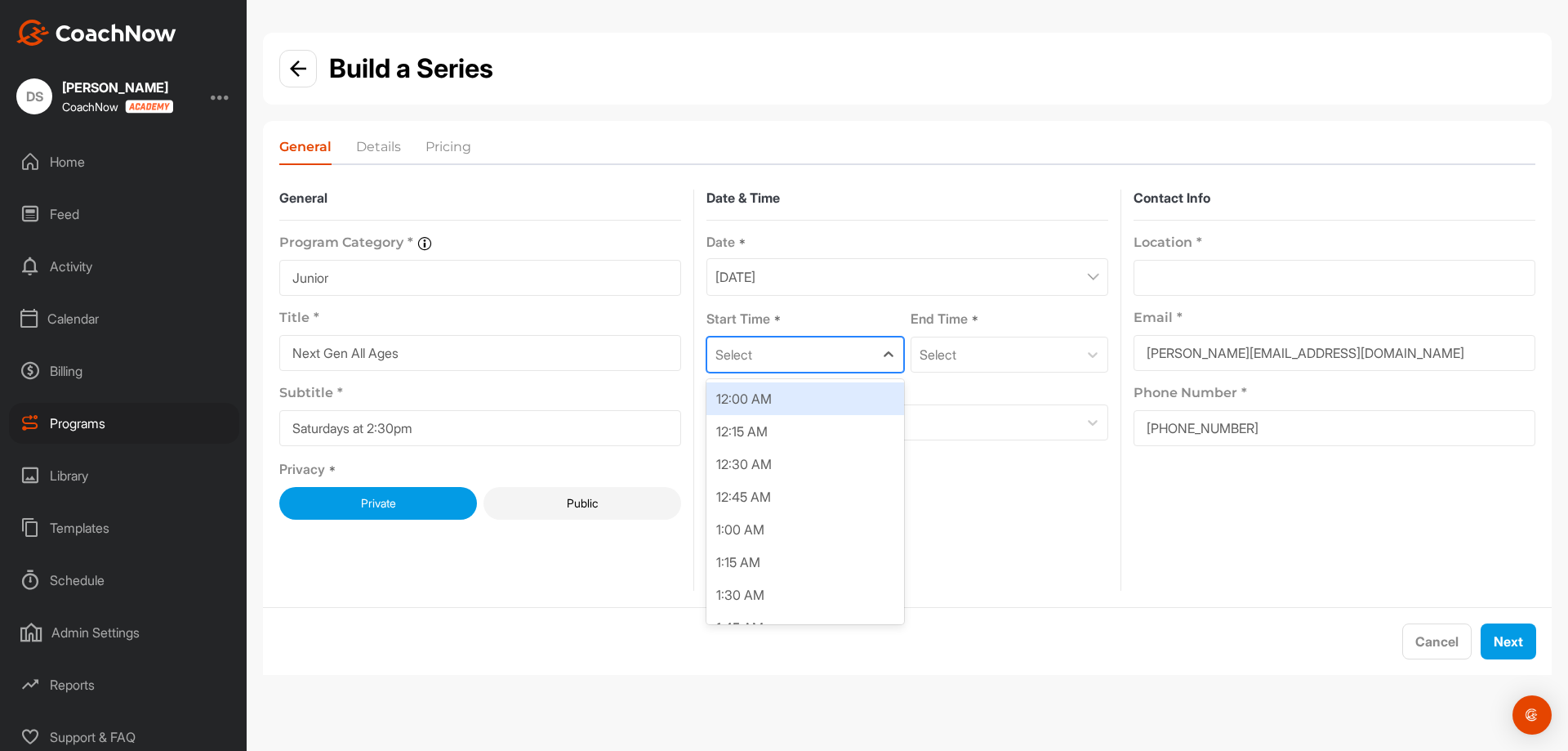
click at [848, 345] on div "Select" at bounding box center [791, 354] width 166 height 34
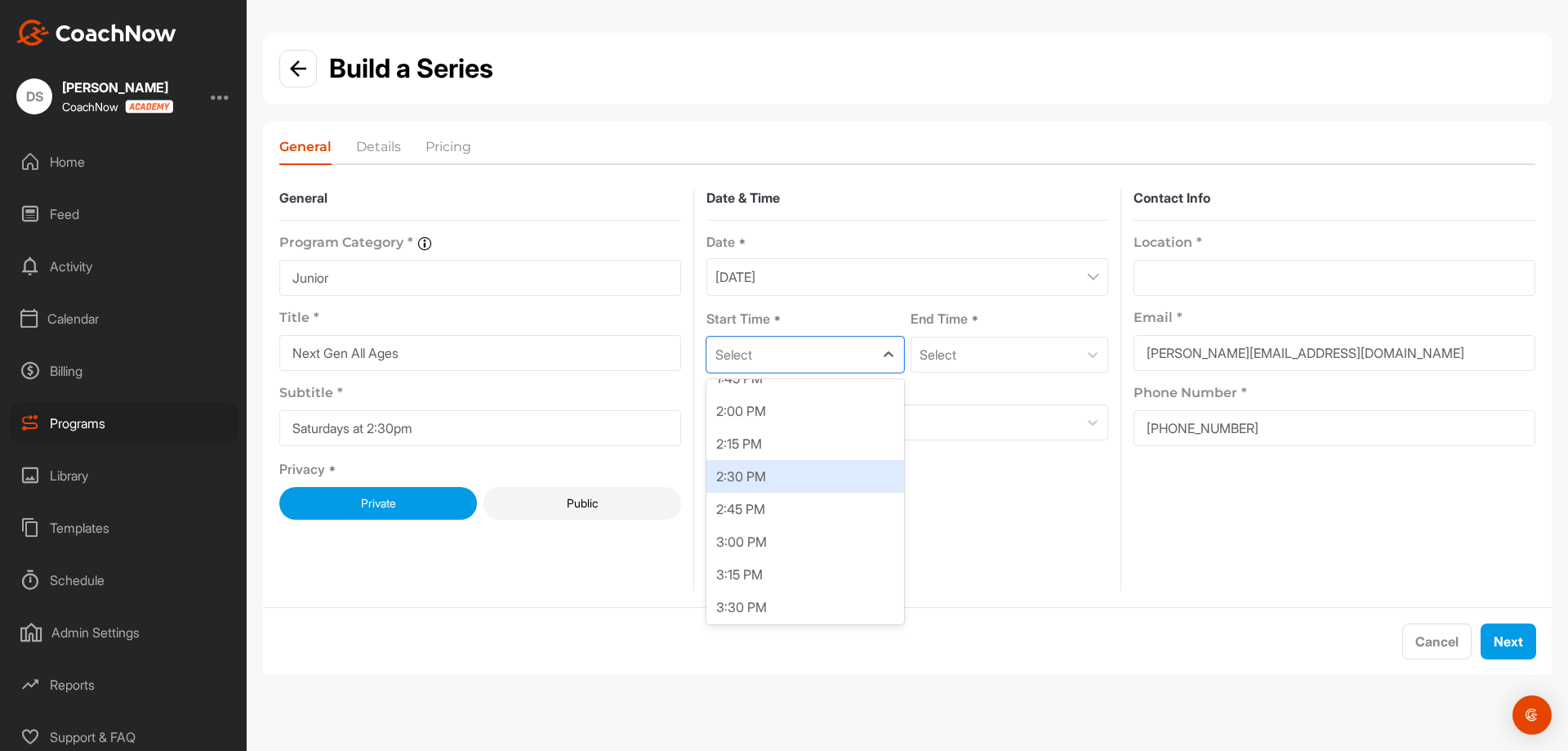
click at [827, 477] on div "2:30 PM" at bounding box center [806, 476] width 198 height 32
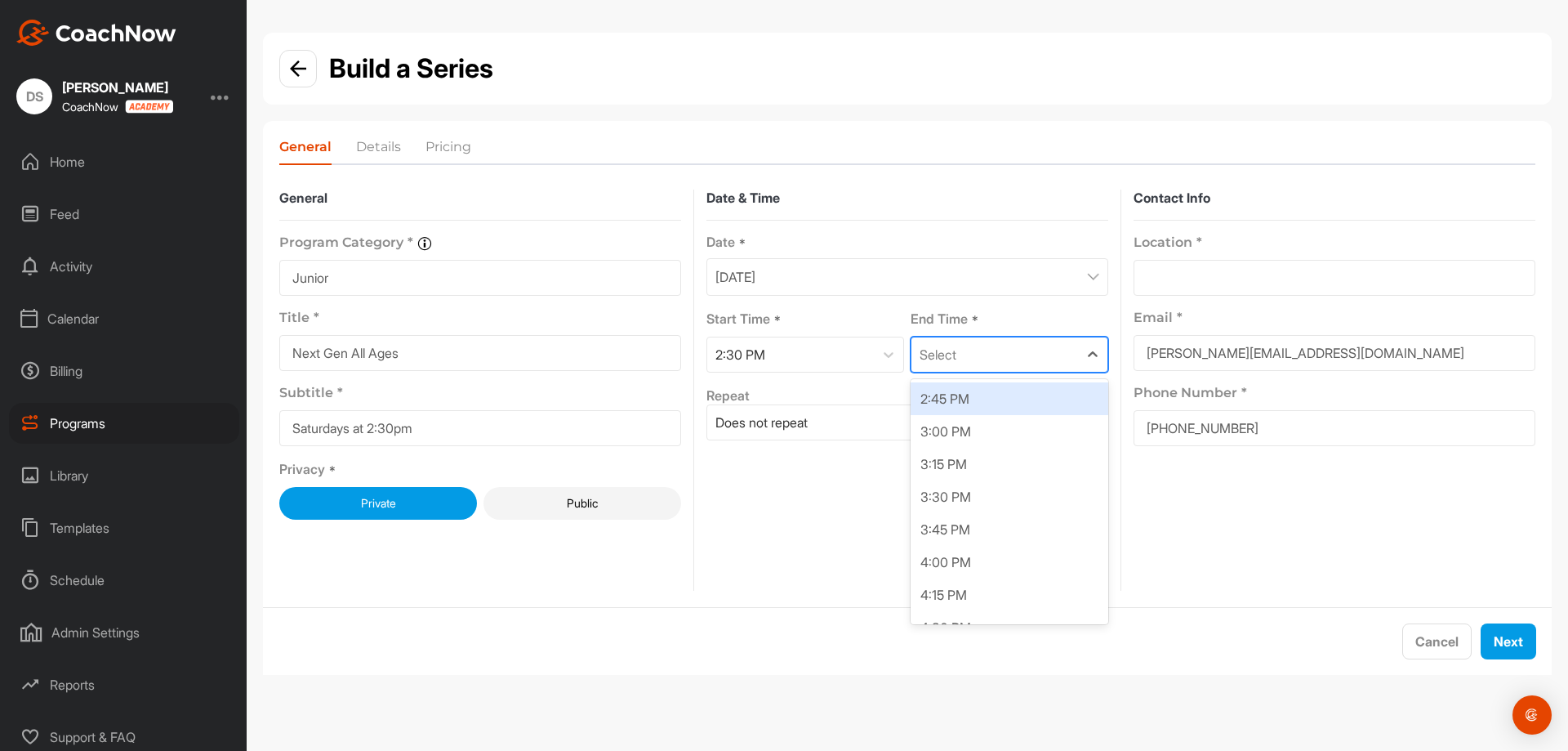
click at [954, 353] on div "Select" at bounding box center [938, 355] width 37 height 20
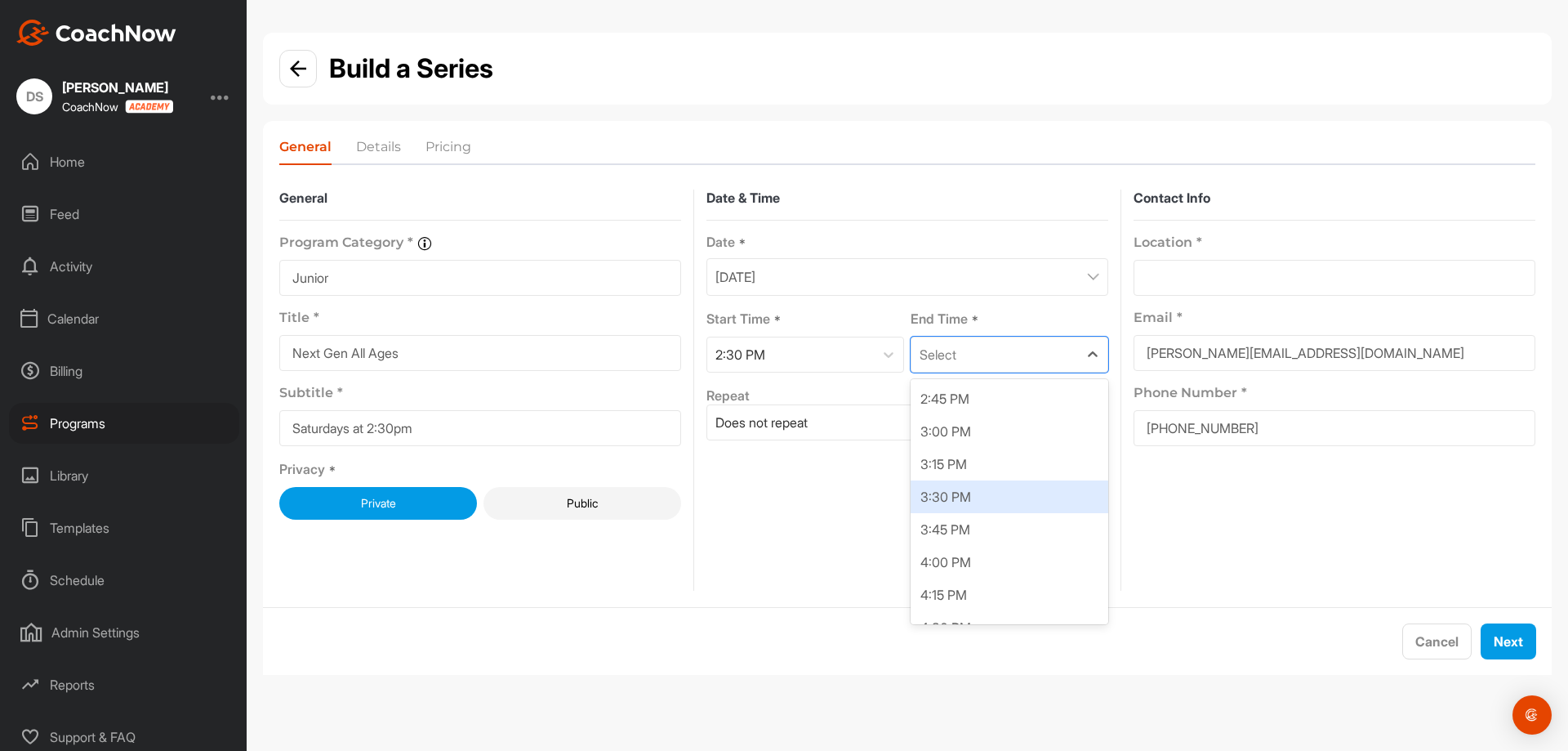
click at [973, 489] on div "3:30 PM" at bounding box center [1009, 497] width 198 height 32
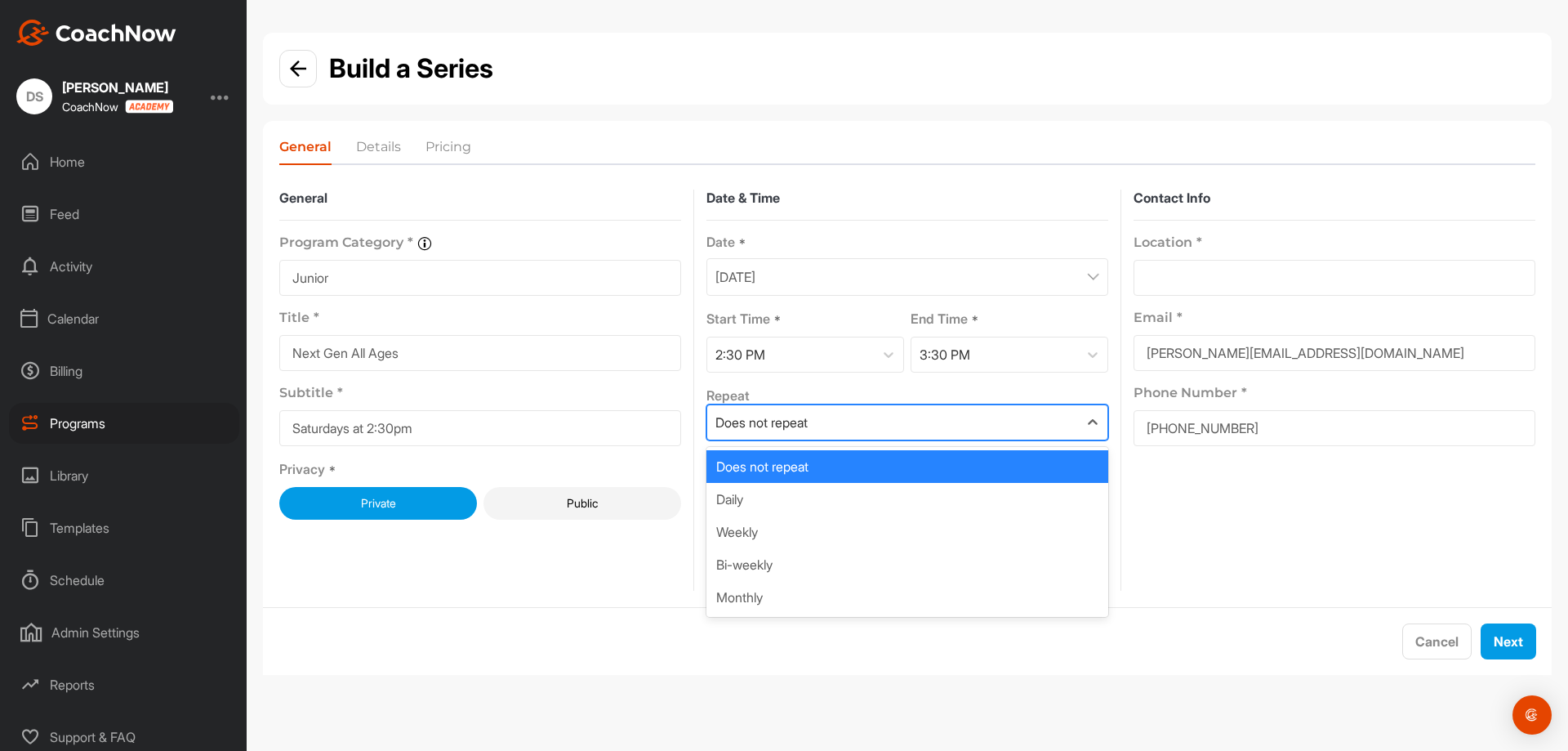
click at [964, 412] on div "Does not repeat" at bounding box center [893, 422] width 371 height 34
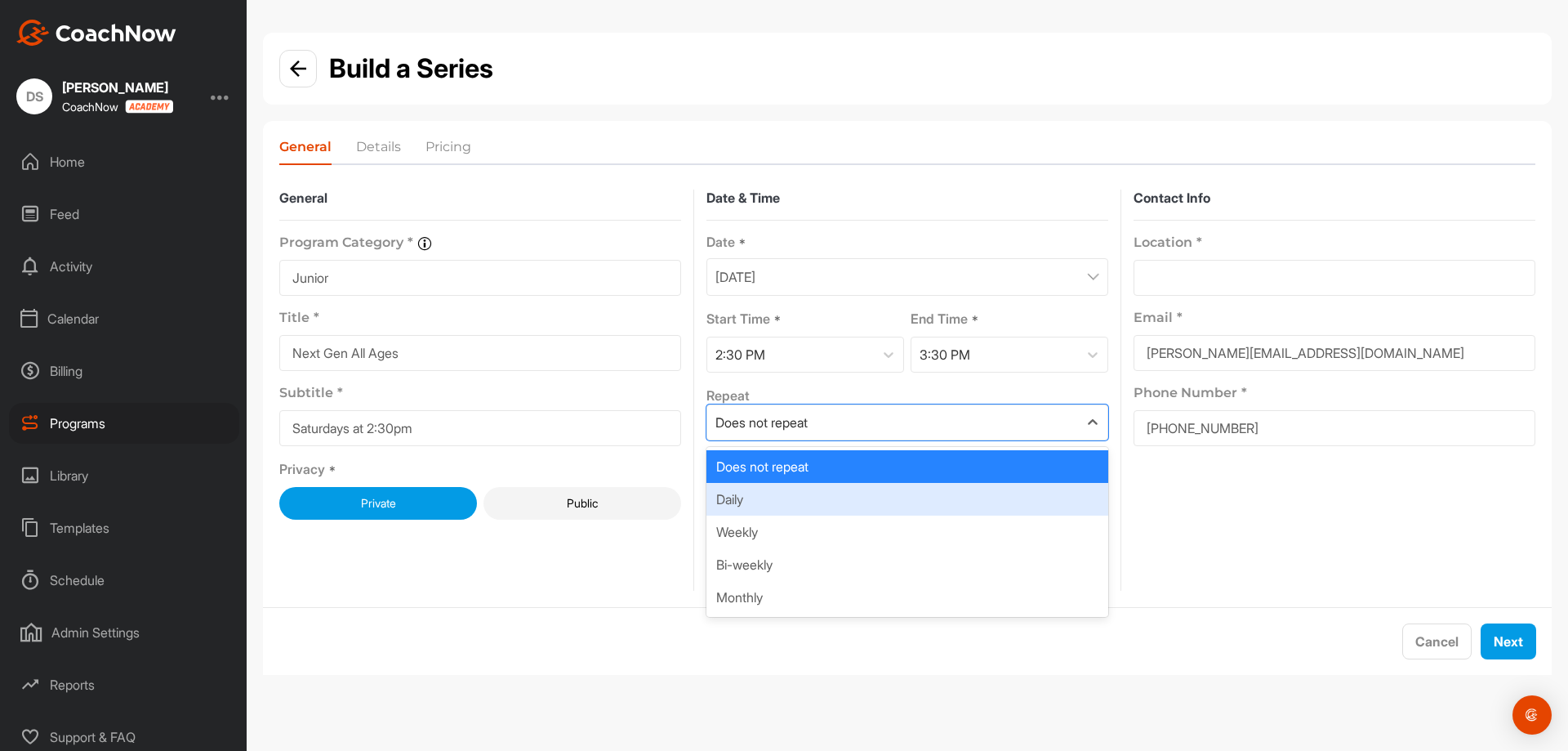
click at [887, 506] on div "Daily" at bounding box center [907, 499] width 402 height 32
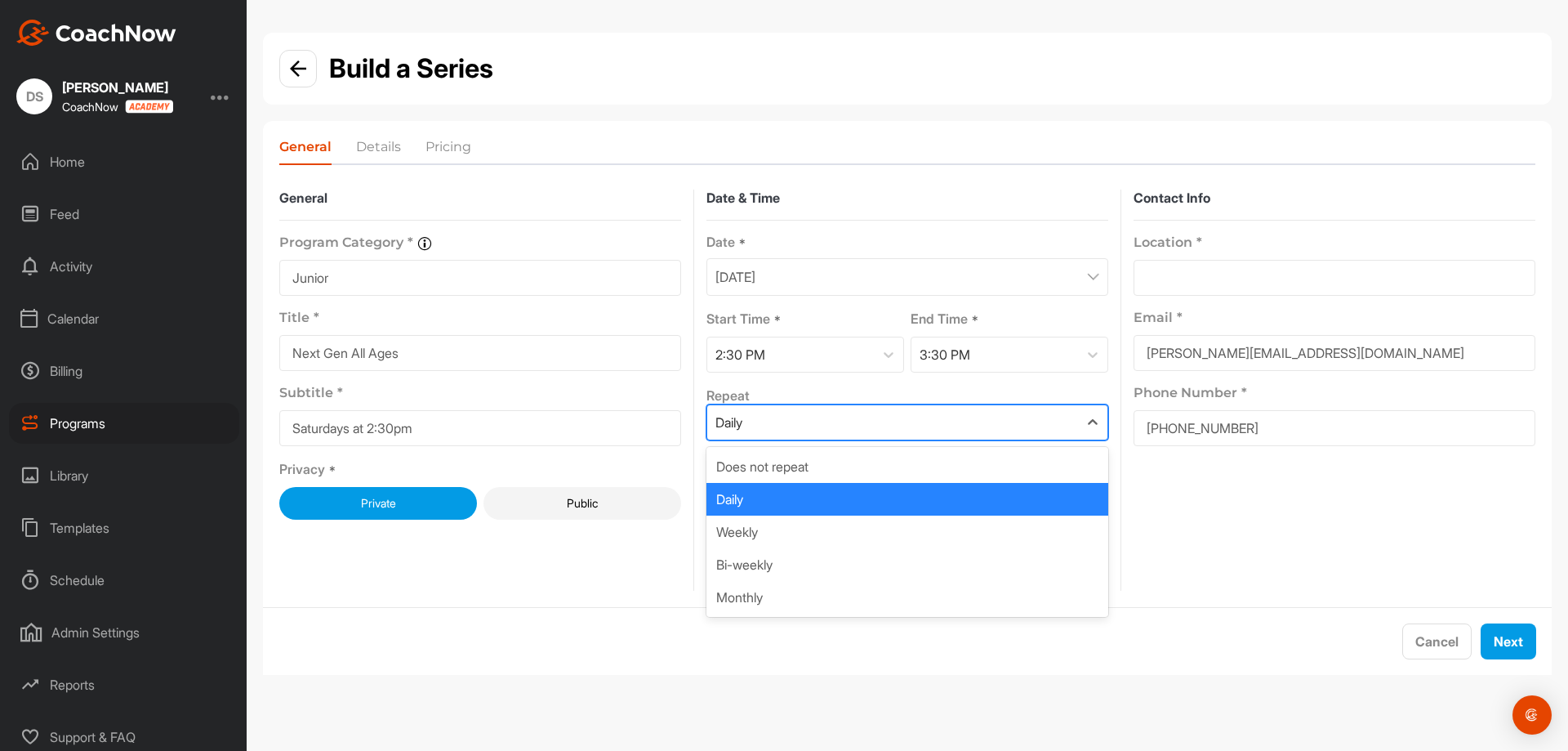
click at [927, 428] on div "Daily" at bounding box center [893, 422] width 371 height 34
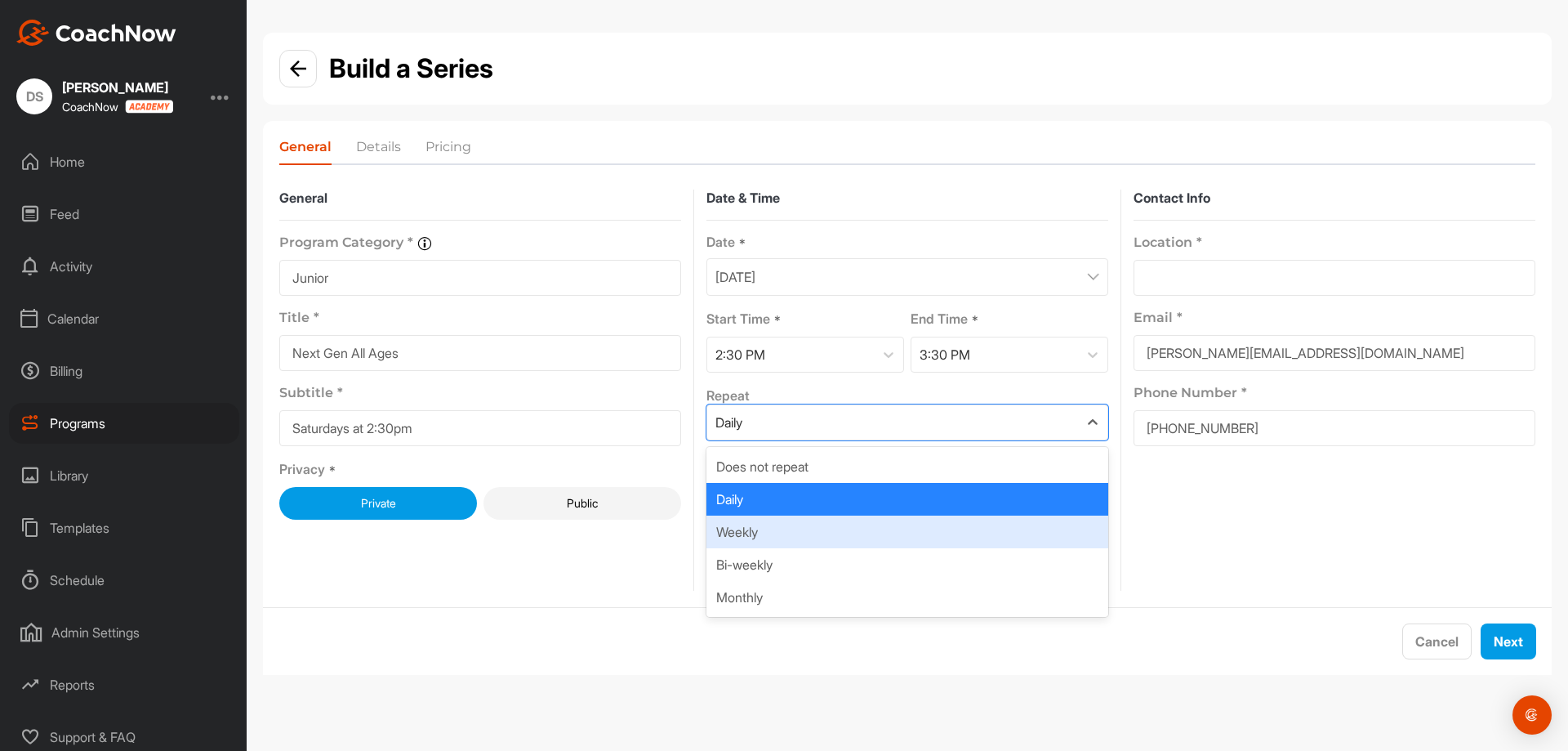
click at [877, 536] on div "Weekly" at bounding box center [907, 531] width 402 height 32
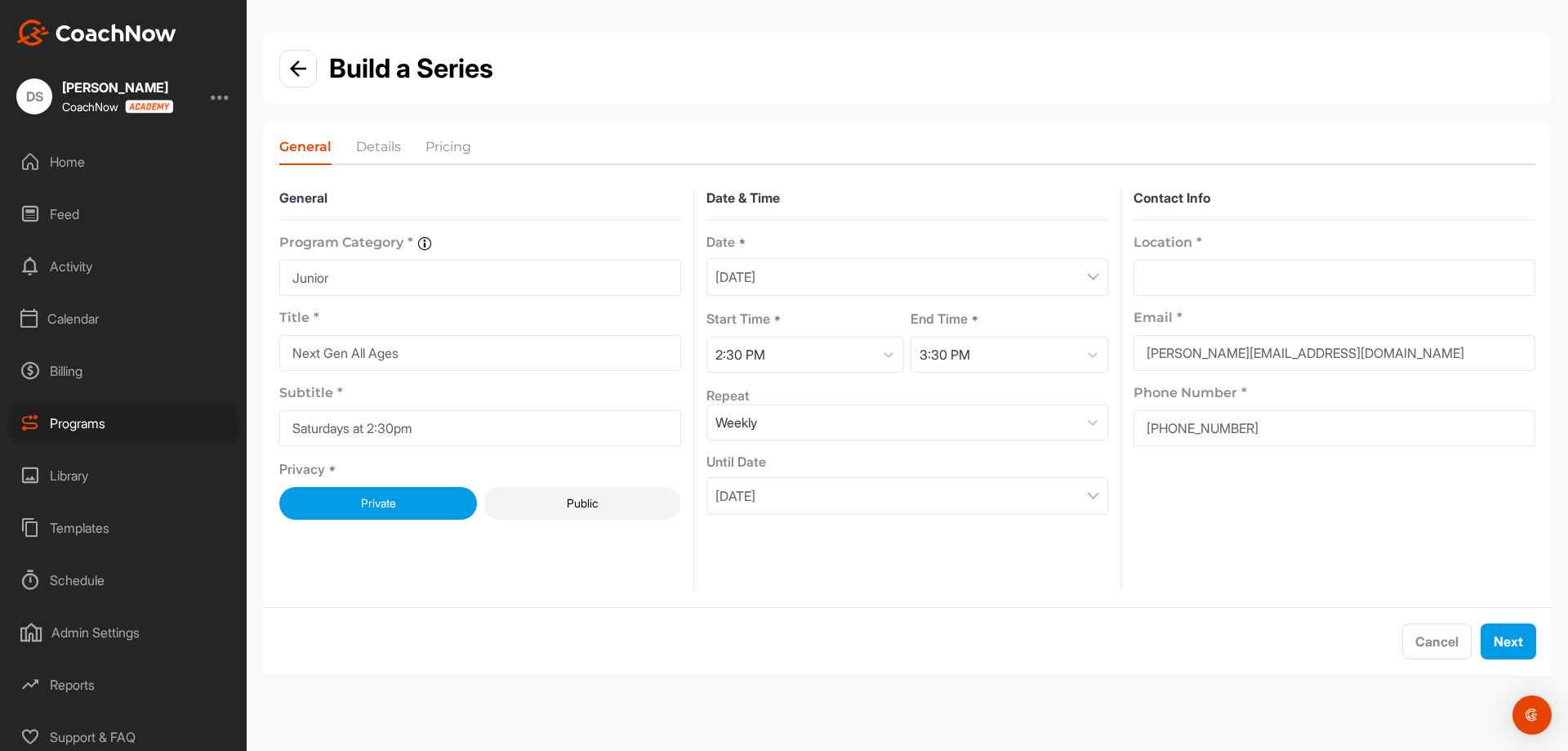
click at [943, 496] on div "October 6, 2025" at bounding box center [907, 496] width 402 height 37
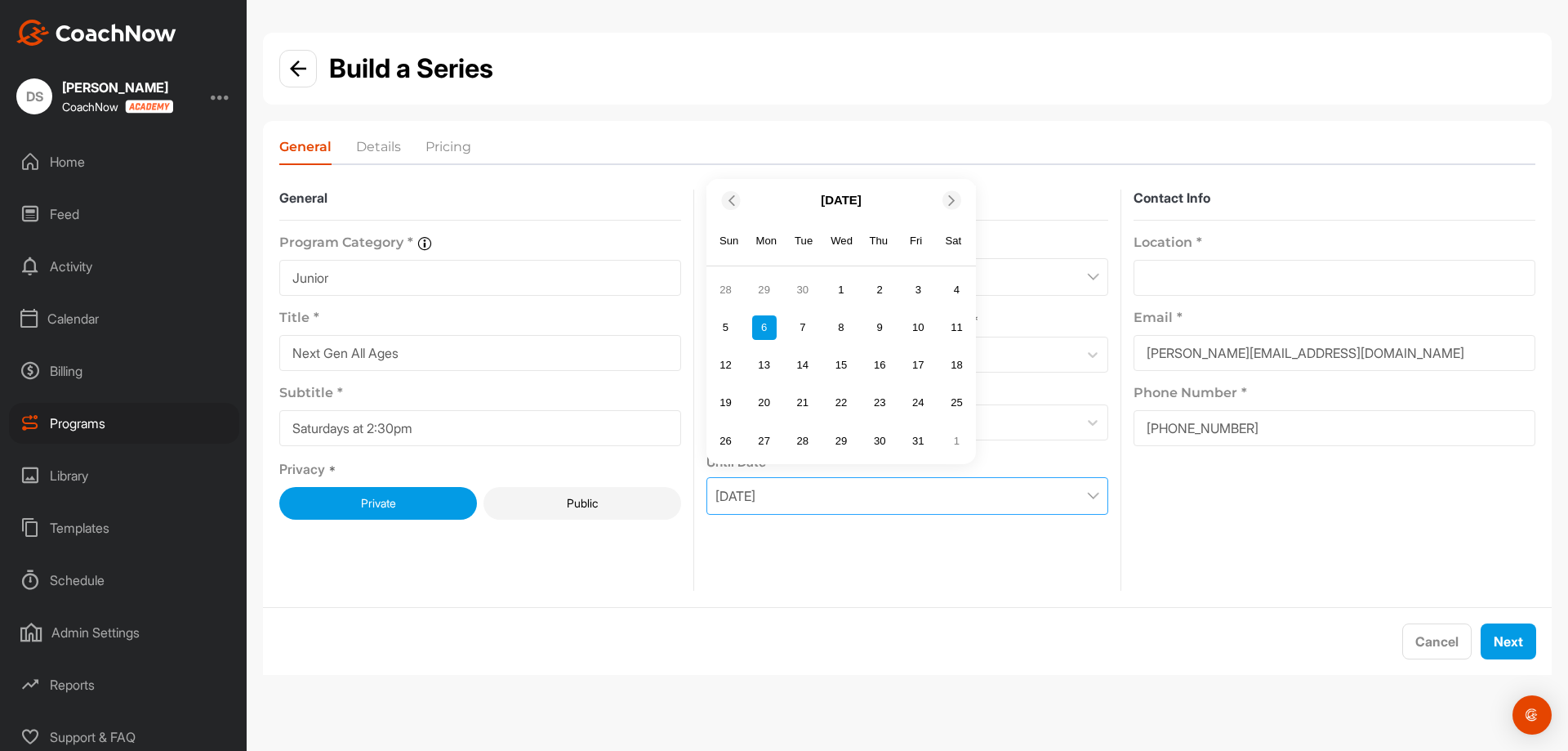
click at [949, 200] on icon at bounding box center [951, 200] width 11 height 11
click at [959, 330] on div "15" at bounding box center [956, 327] width 24 height 24
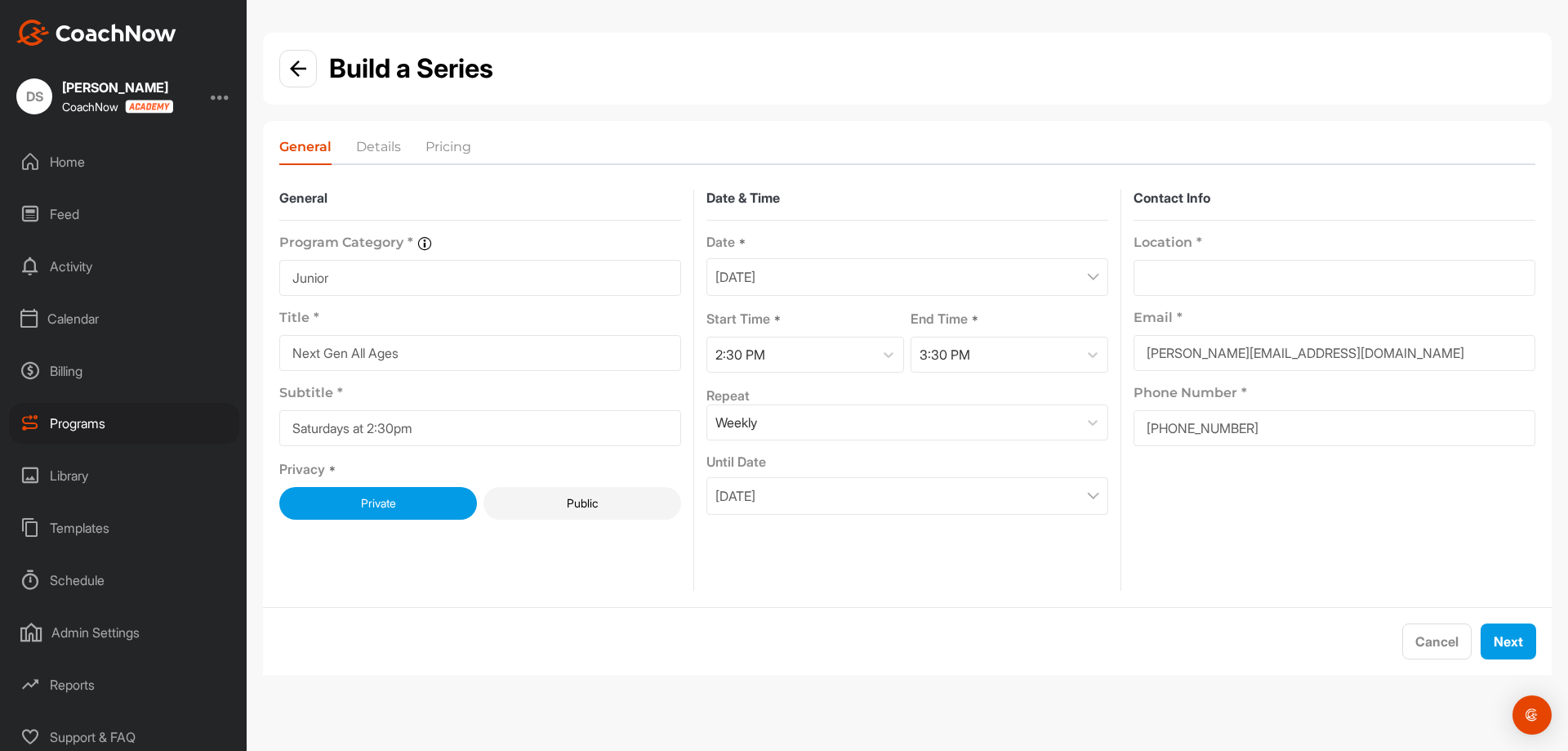
drag, startPoint x: 1255, startPoint y: 238, endPoint x: 1256, endPoint y: 260, distance: 22.0
click at [1256, 238] on div "Location *" at bounding box center [1334, 235] width 402 height 30
click at [1252, 276] on input at bounding box center [1334, 277] width 402 height 36
type input "629 Goldstream Ave, Victoria, BC , Victoria, British Columbia, V9B2W9, CA"
click at [1504, 655] on button "Next" at bounding box center [1508, 640] width 56 height 36
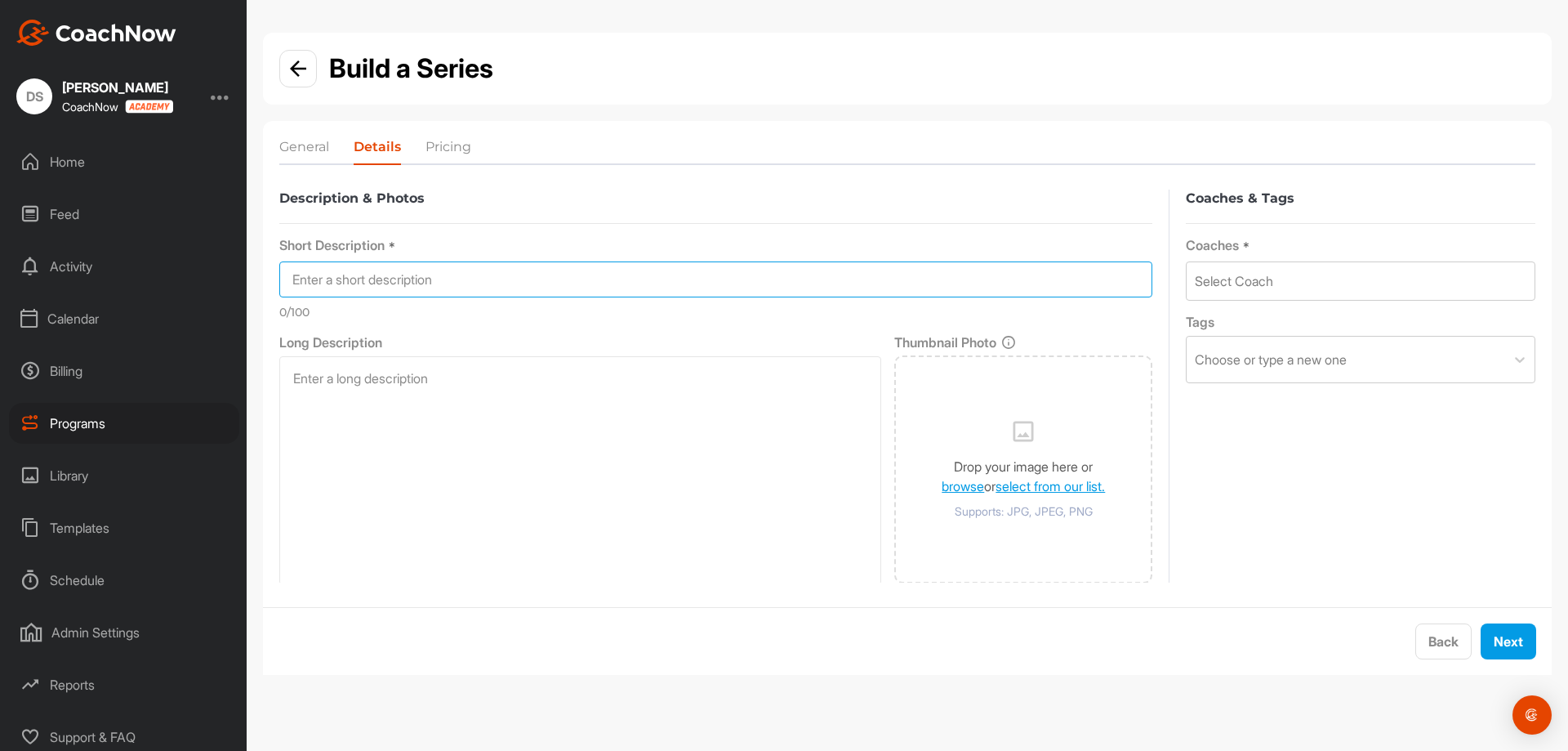
click at [648, 262] on input at bounding box center [716, 279] width 873 height 36
type input "Next Gen All Ages"
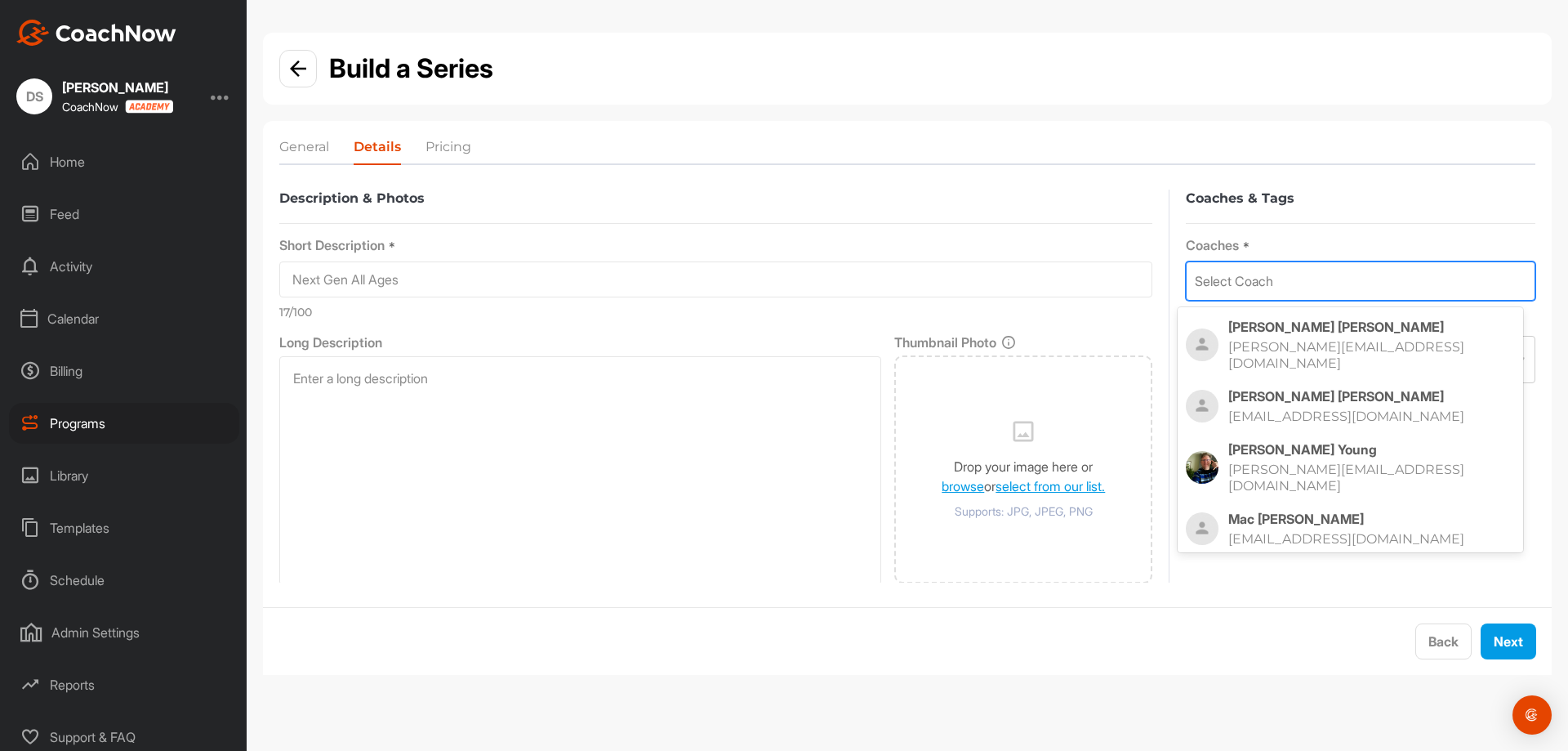
drag, startPoint x: 1254, startPoint y: 274, endPoint x: 1247, endPoint y: 293, distance: 20.2
click at [1254, 274] on div "Select Coach" at bounding box center [1234, 281] width 78 height 20
click at [1240, 331] on p "Derek Senft" at bounding box center [1371, 327] width 287 height 17
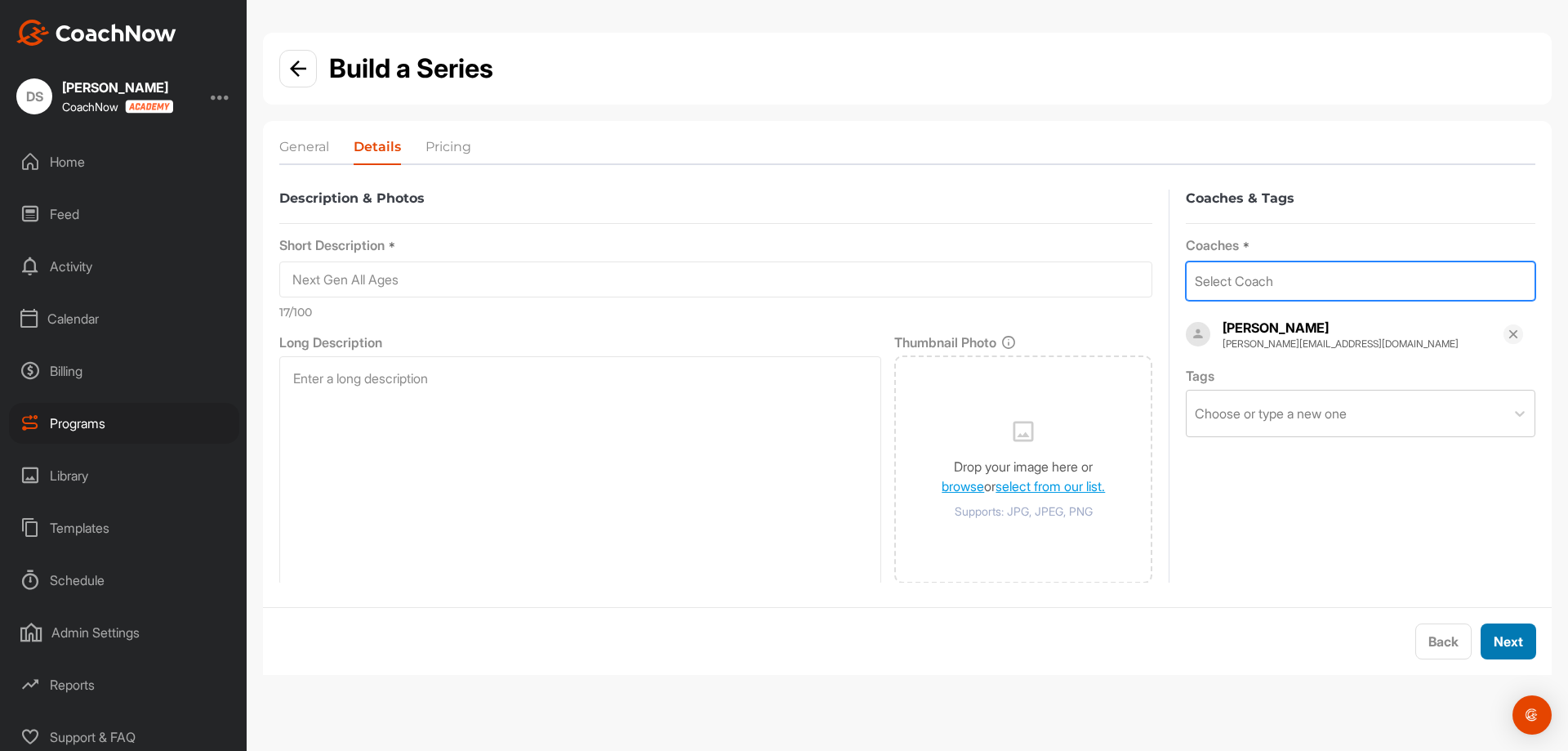
click at [1510, 645] on button "Next" at bounding box center [1508, 640] width 56 height 36
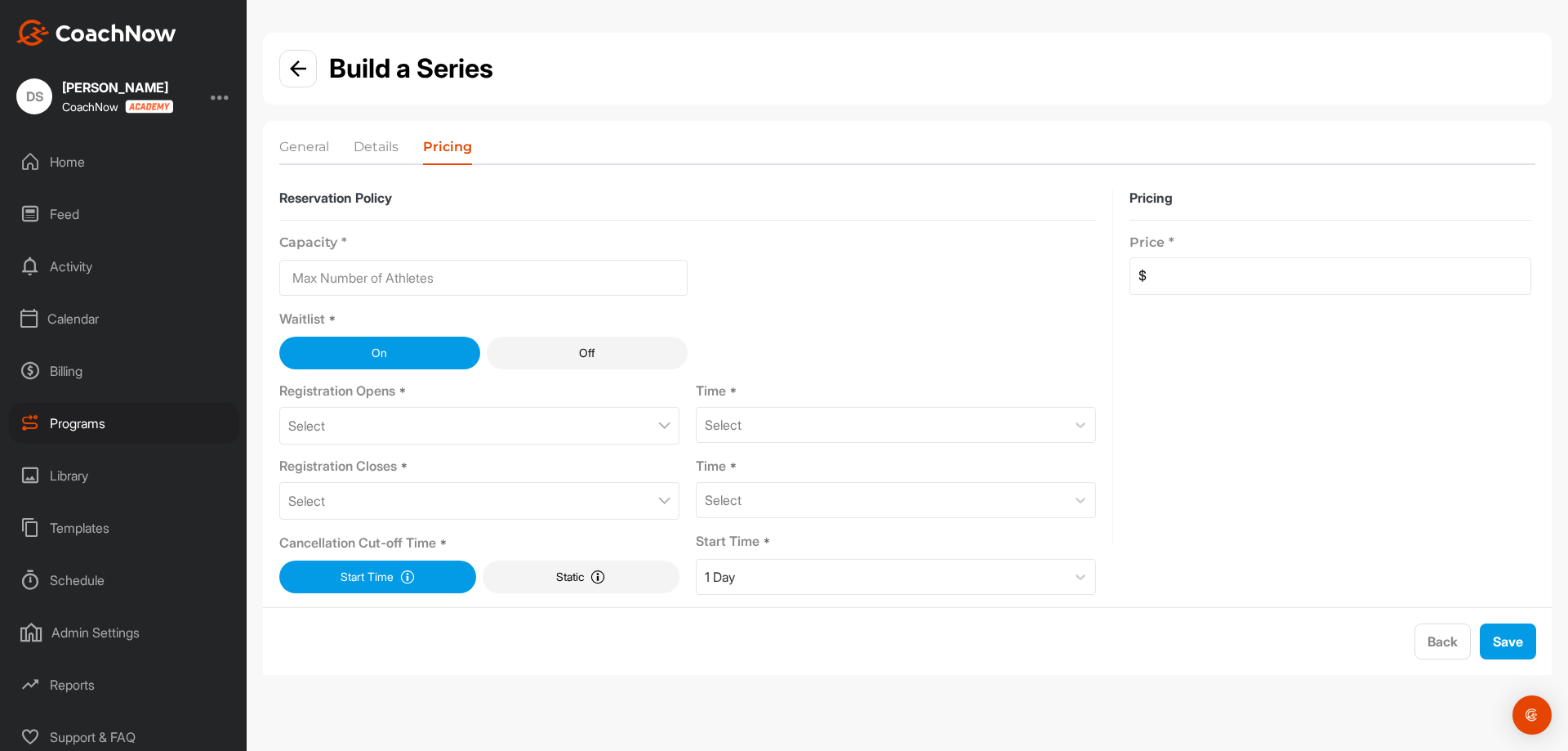
click at [414, 271] on input at bounding box center [483, 277] width 408 height 36
type input "10"
click at [377, 438] on div "Select" at bounding box center [479, 425] width 400 height 37
click at [825, 387] on div "Time *" at bounding box center [895, 393] width 400 height 20
click at [611, 422] on div "Select" at bounding box center [479, 425] width 400 height 37
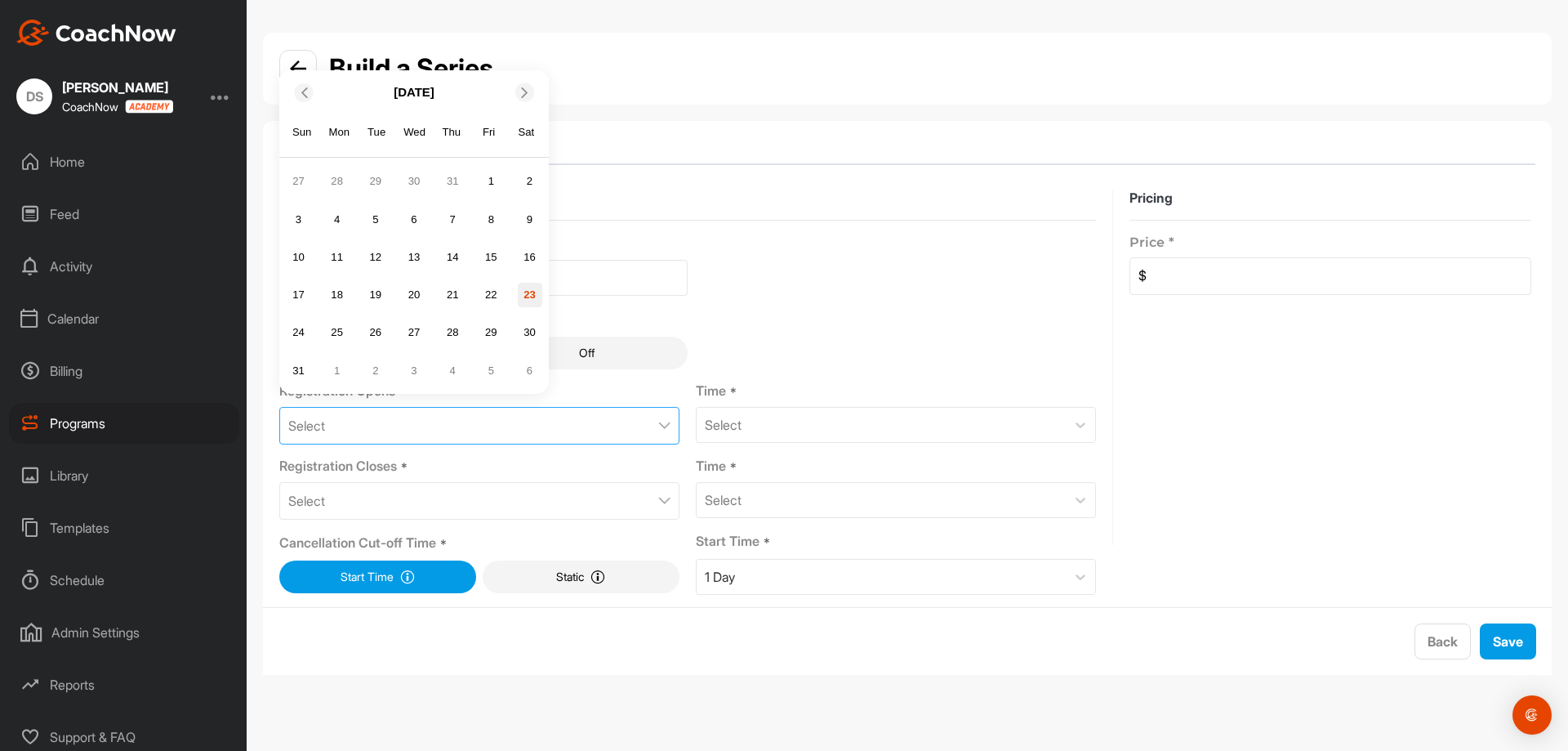
click at [526, 299] on div "23" at bounding box center [530, 294] width 24 height 24
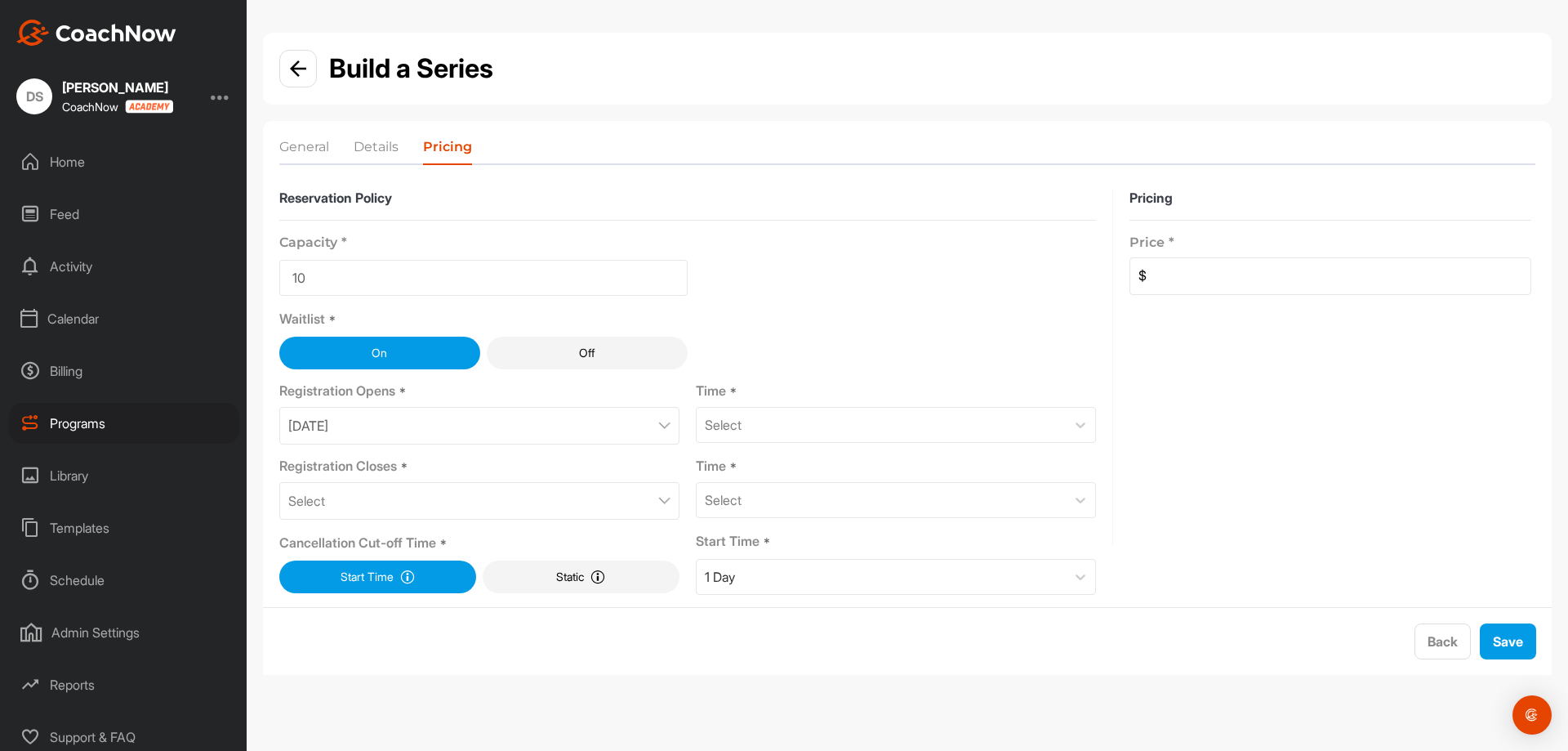
click at [610, 497] on div "Select" at bounding box center [479, 501] width 400 height 37
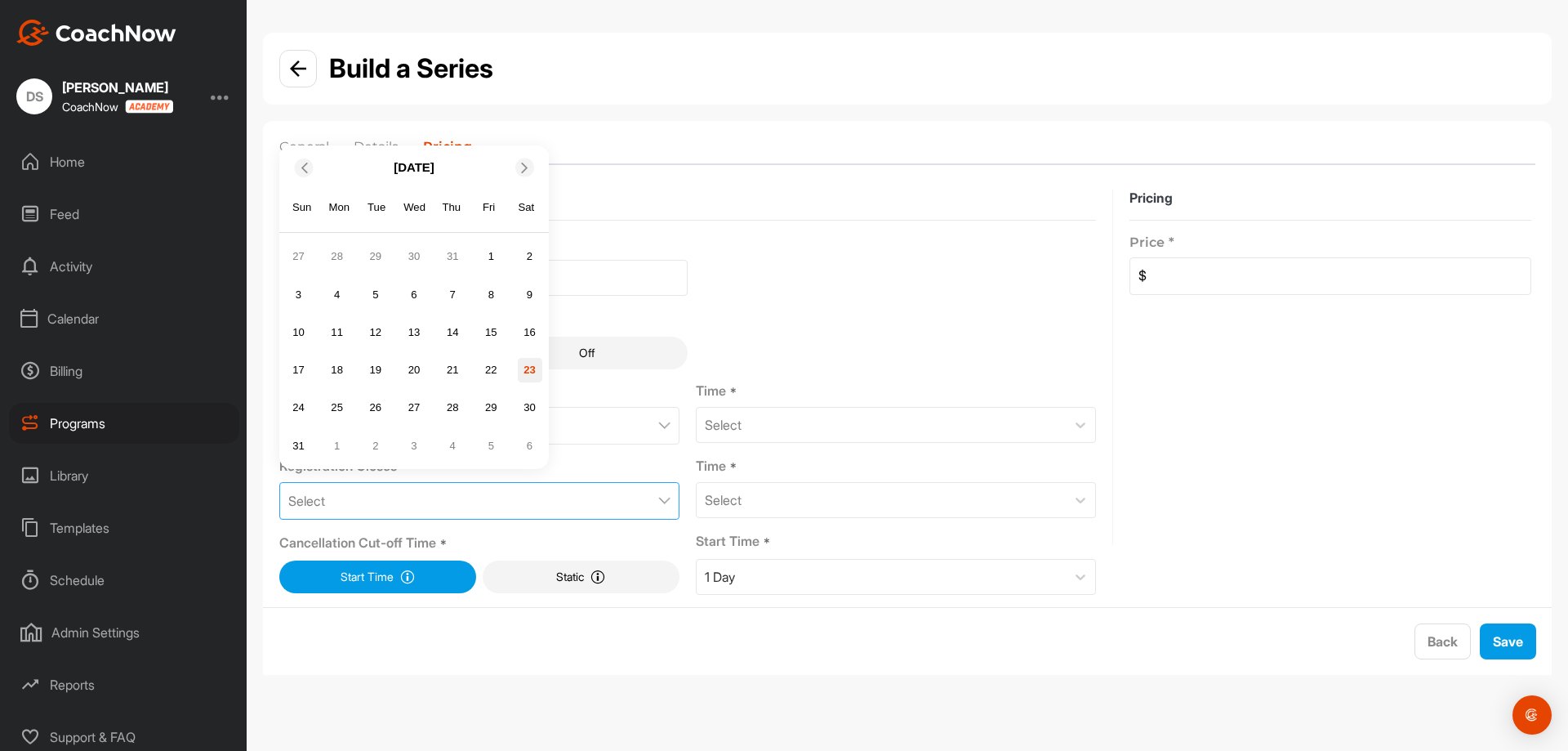
click at [529, 374] on div "23" at bounding box center [530, 369] width 24 height 24
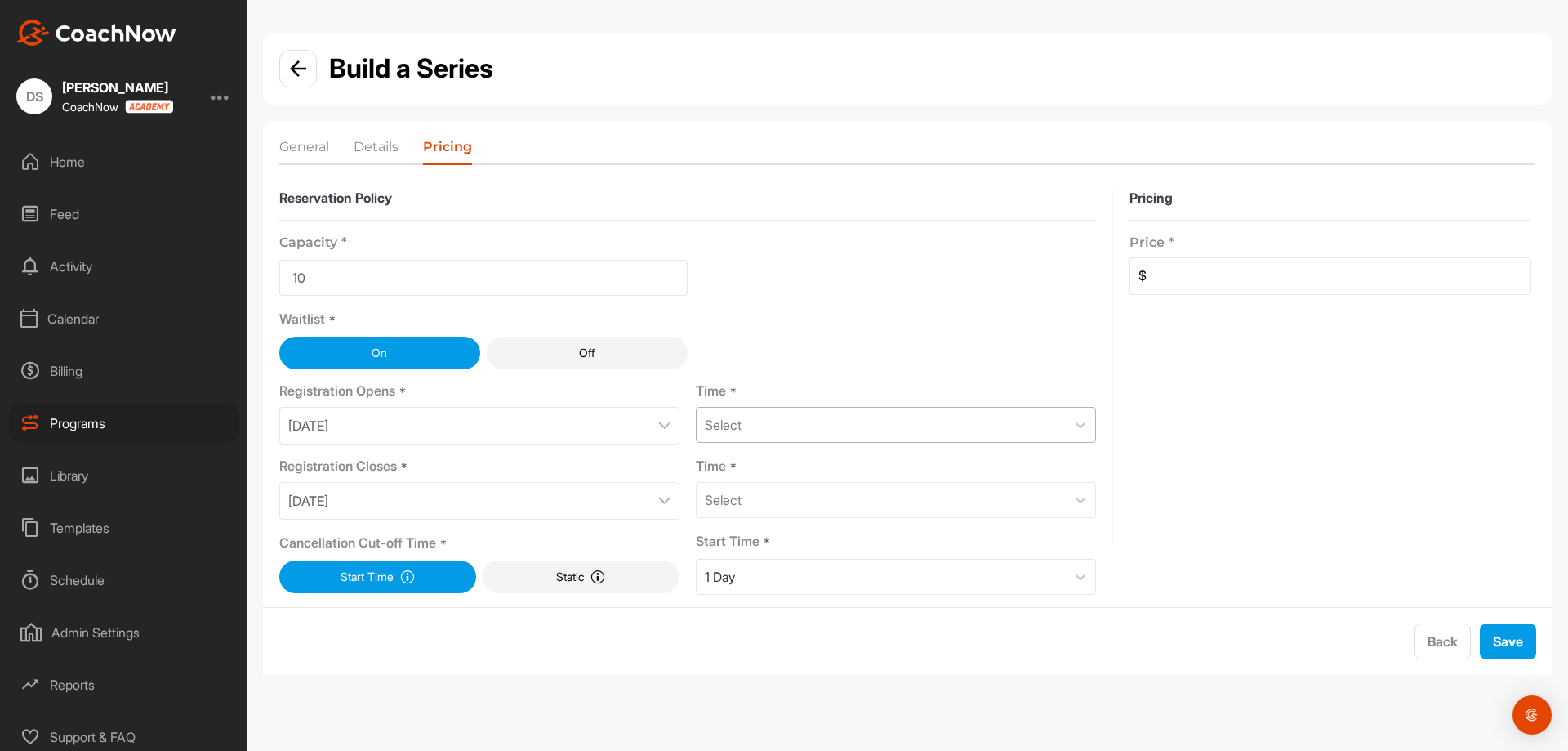
click at [910, 415] on div "Select" at bounding box center [881, 424] width 369 height 34
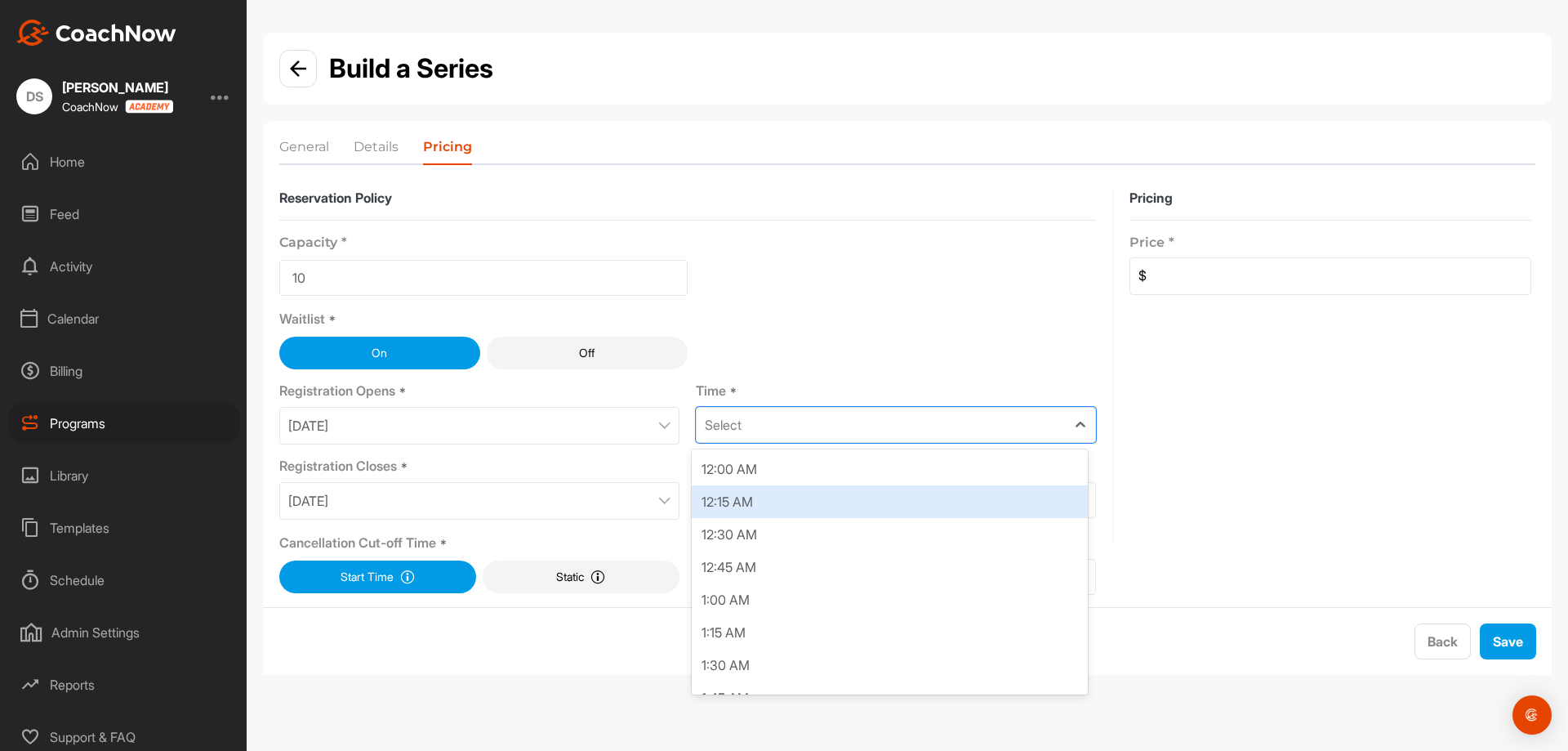
click at [865, 463] on div "12:00 AM" at bounding box center [890, 468] width 396 height 32
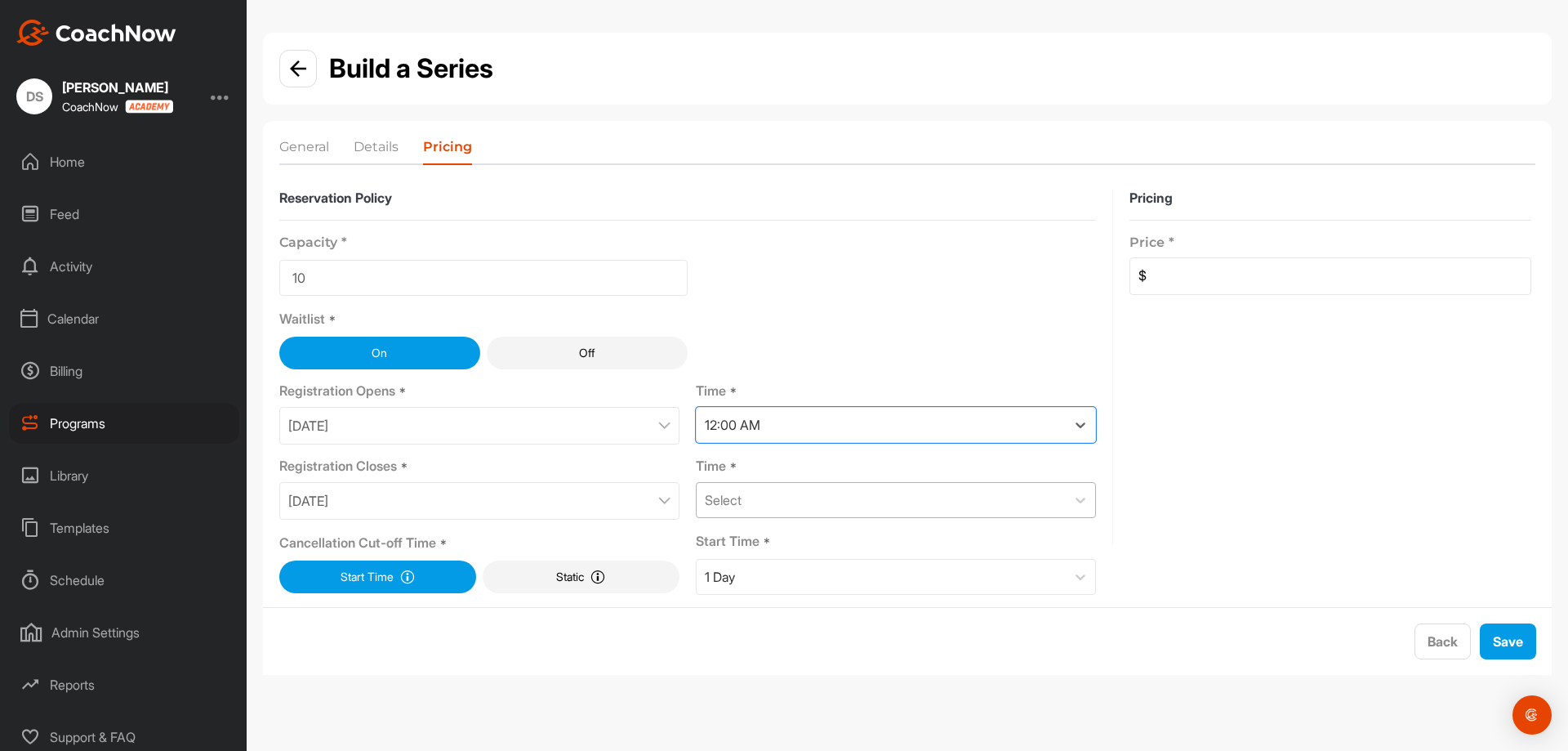
drag, startPoint x: 985, startPoint y: 522, endPoint x: 981, endPoint y: 514, distance: 8.9
click at [988, 522] on div "Capacity * 10 Waitlist * On Off Registration Opens * August 23, 2025 Time * opt…" at bounding box center [688, 408] width 816 height 374
click at [972, 506] on div "Select" at bounding box center [881, 500] width 369 height 34
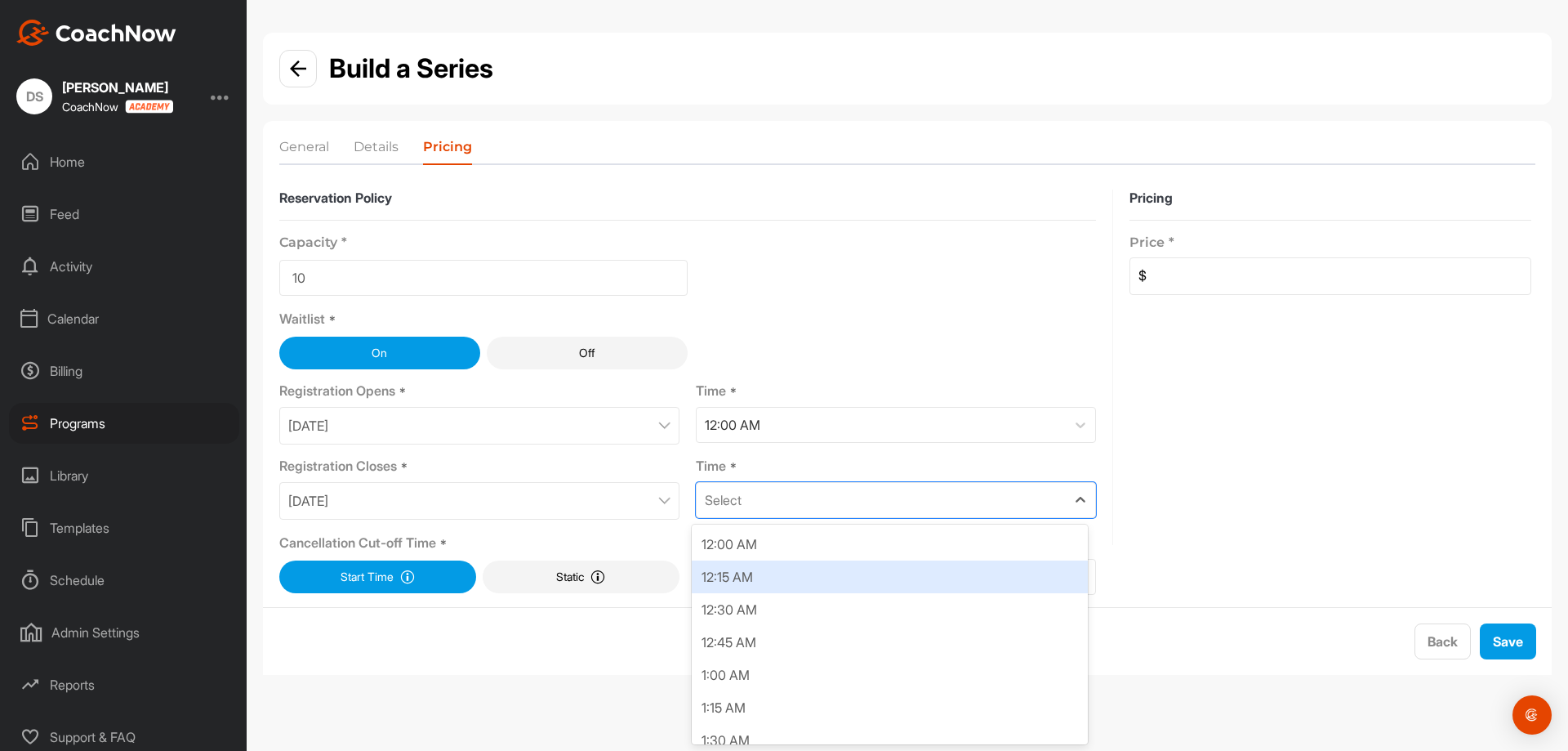
click at [806, 587] on div "12:15 AM" at bounding box center [890, 576] width 396 height 32
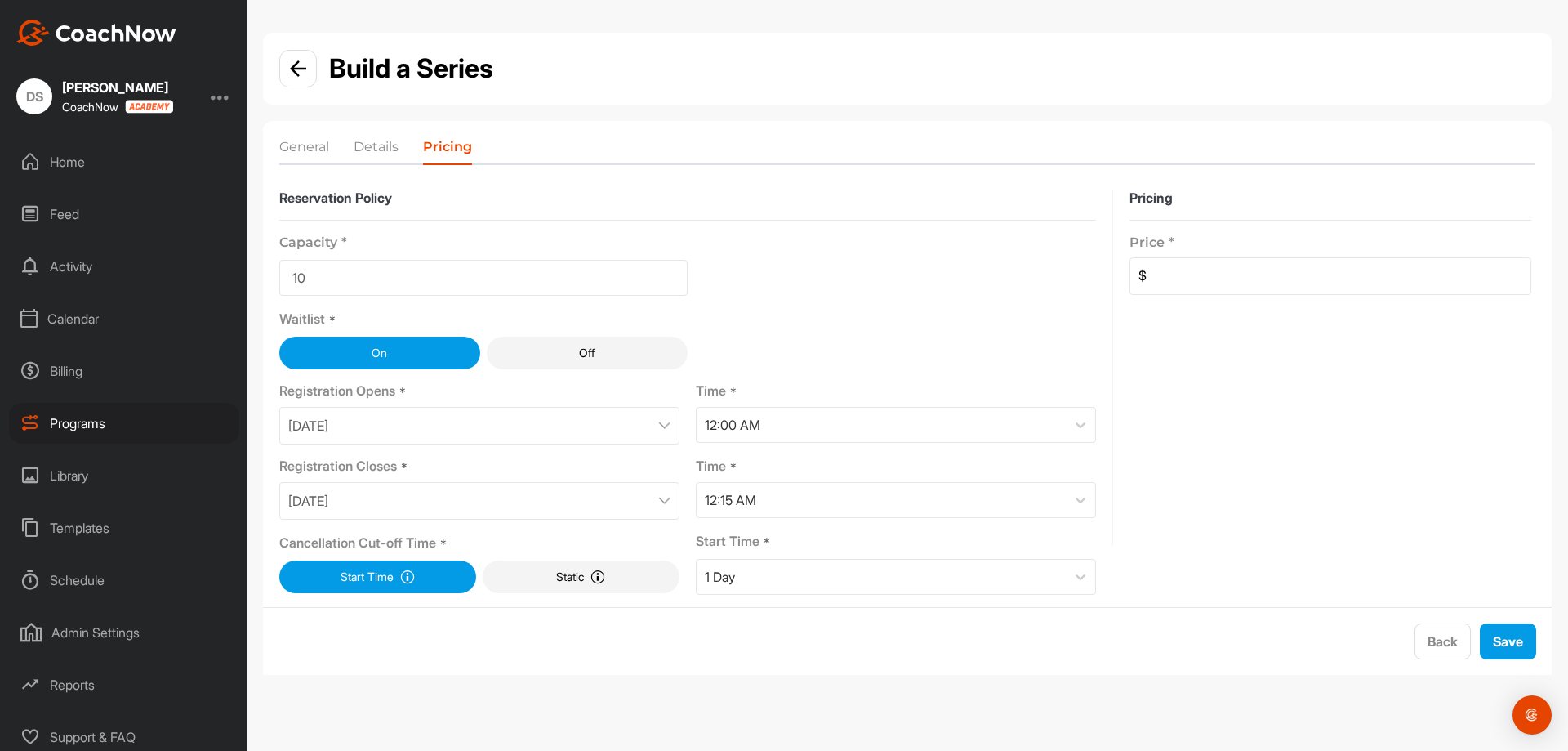
click at [1322, 293] on input at bounding box center [1339, 275] width 384 height 36
type input "0"
click at [1500, 632] on button "Save" at bounding box center [1508, 640] width 57 height 36
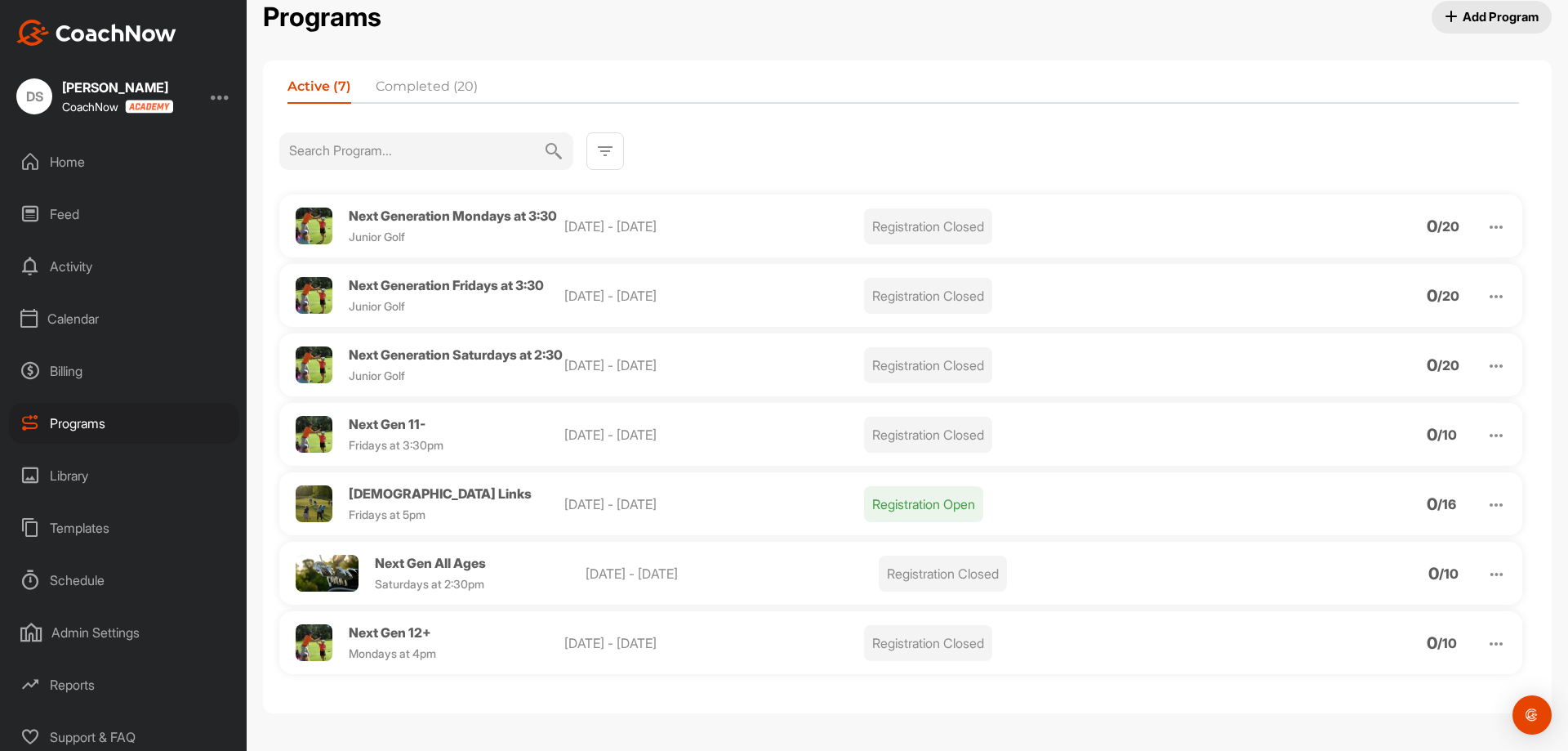
scroll to position [53, 0]
click at [372, 423] on span "Next Gen 11-" at bounding box center [387, 424] width 76 height 17
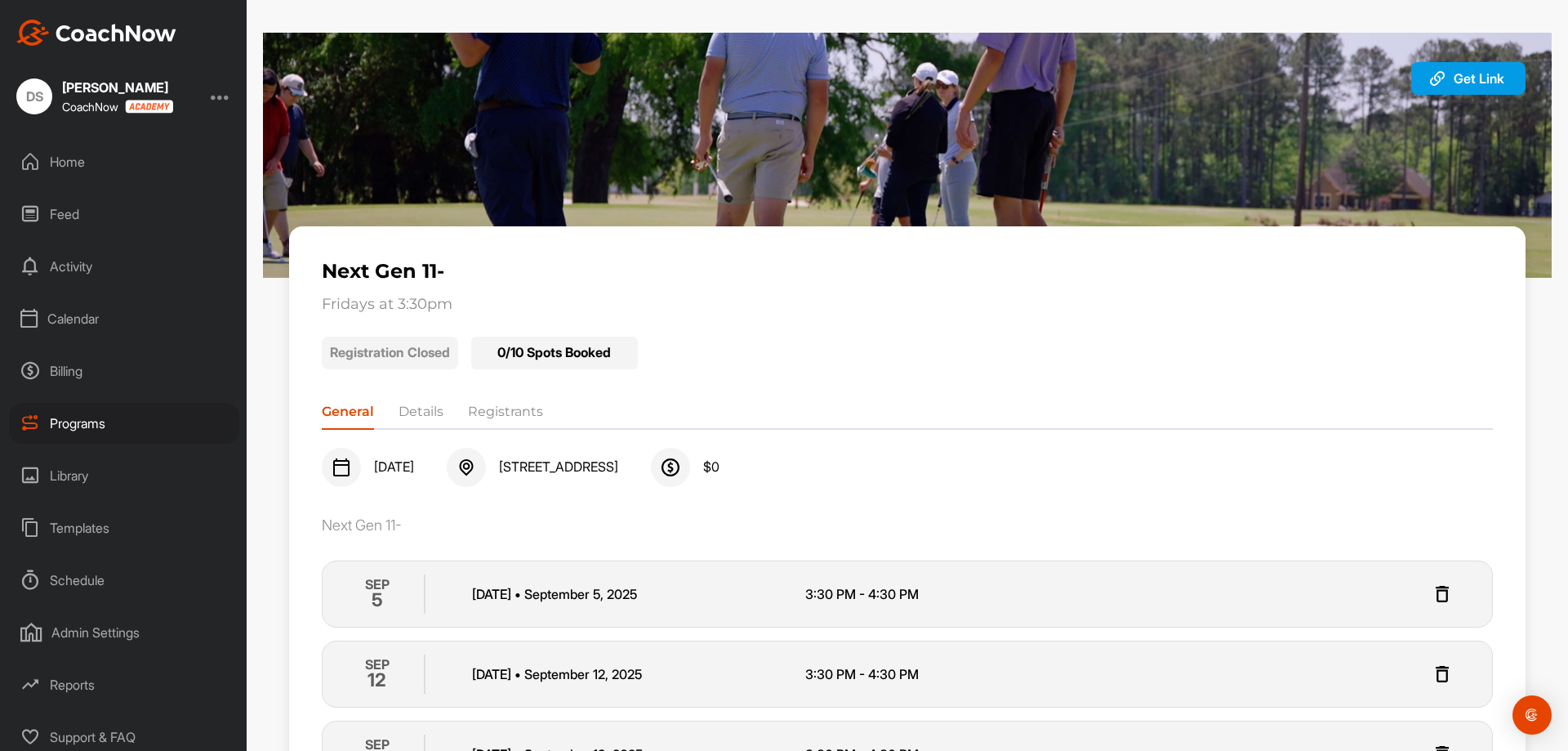
click at [116, 411] on div "Programs" at bounding box center [124, 422] width 230 height 41
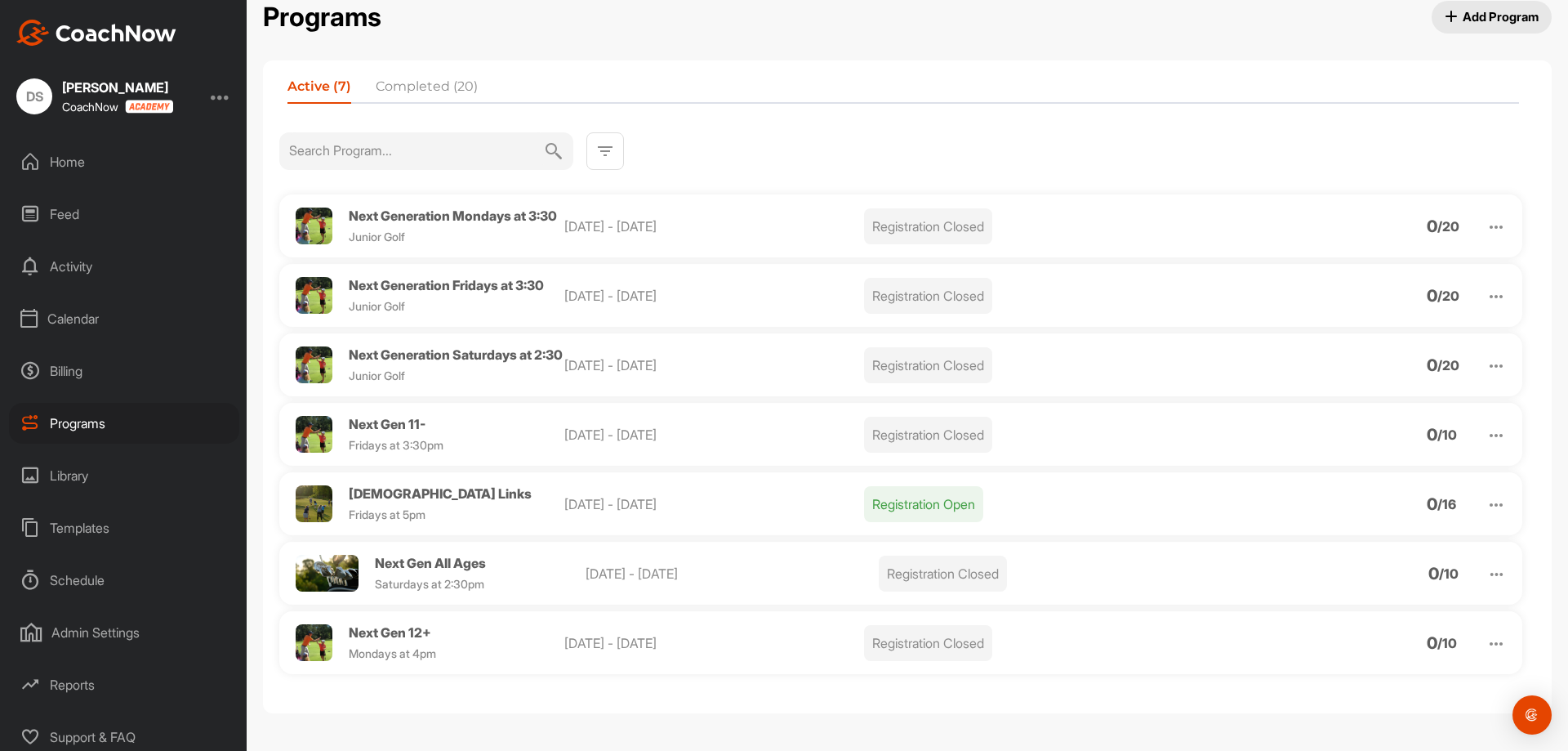
scroll to position [53, 0]
click at [1487, 433] on img at bounding box center [1497, 436] width 20 height 20
click at [1361, 526] on li "Edit" at bounding box center [1403, 519] width 201 height 26
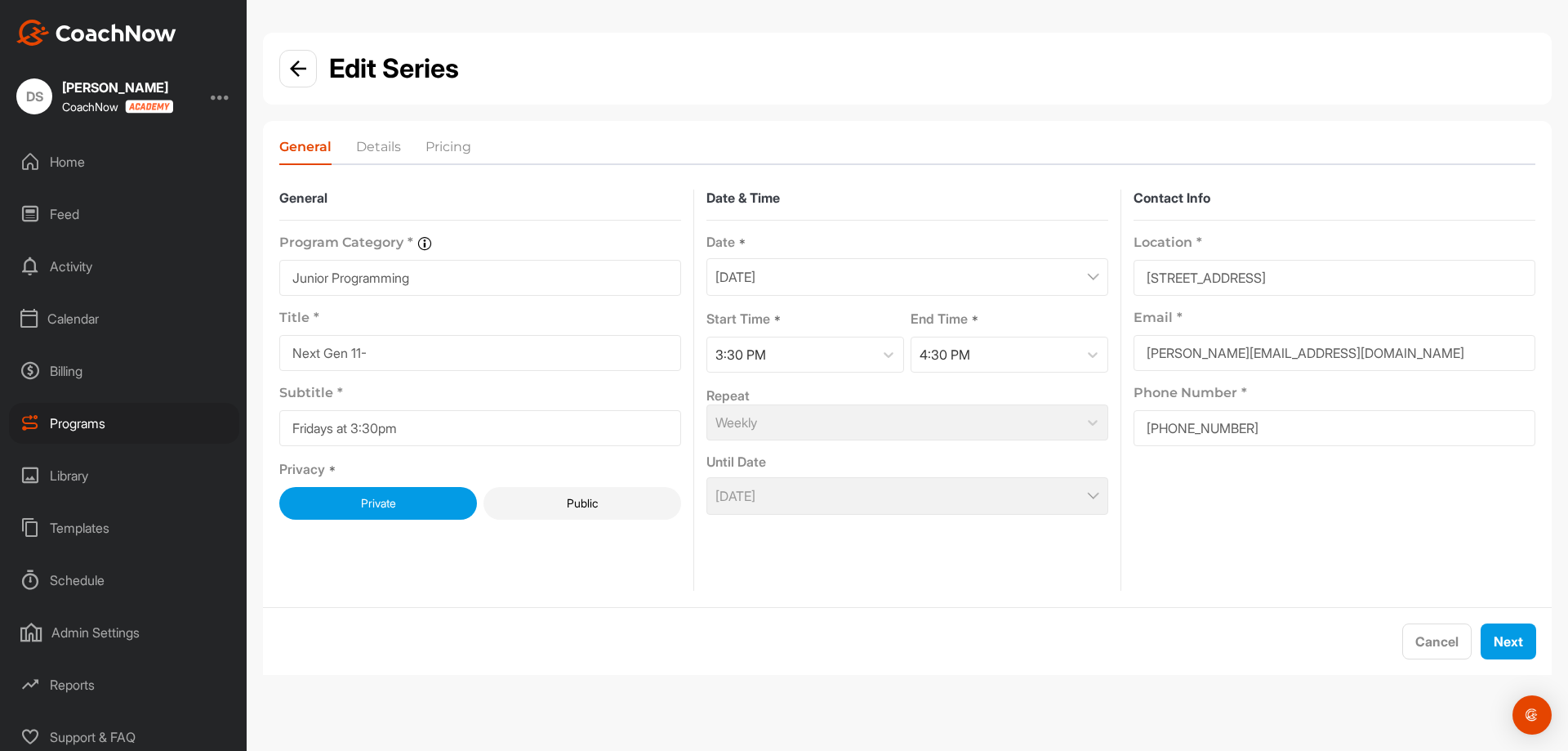
click at [972, 506] on div "October 3, 2025" at bounding box center [907, 496] width 402 height 37
click at [972, 503] on div "October 3, 2025" at bounding box center [907, 496] width 402 height 37
click at [978, 493] on div "October 3, 2025" at bounding box center [907, 496] width 402 height 37
click at [980, 484] on div "October 3, 2025" at bounding box center [907, 496] width 402 height 37
click at [979, 415] on div "Weekly" at bounding box center [907, 422] width 402 height 36
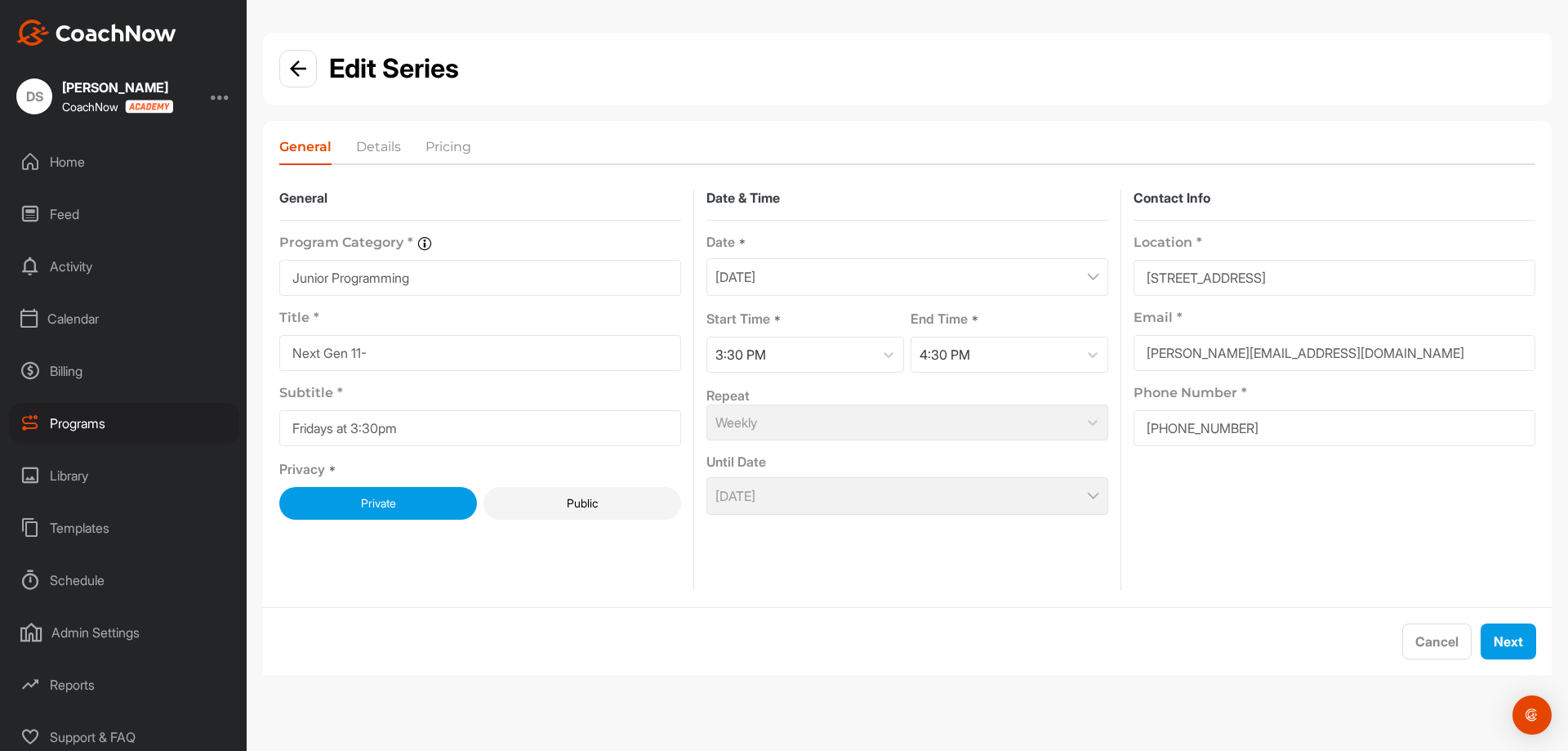
click at [944, 291] on div "September 5, 2025" at bounding box center [907, 276] width 402 height 37
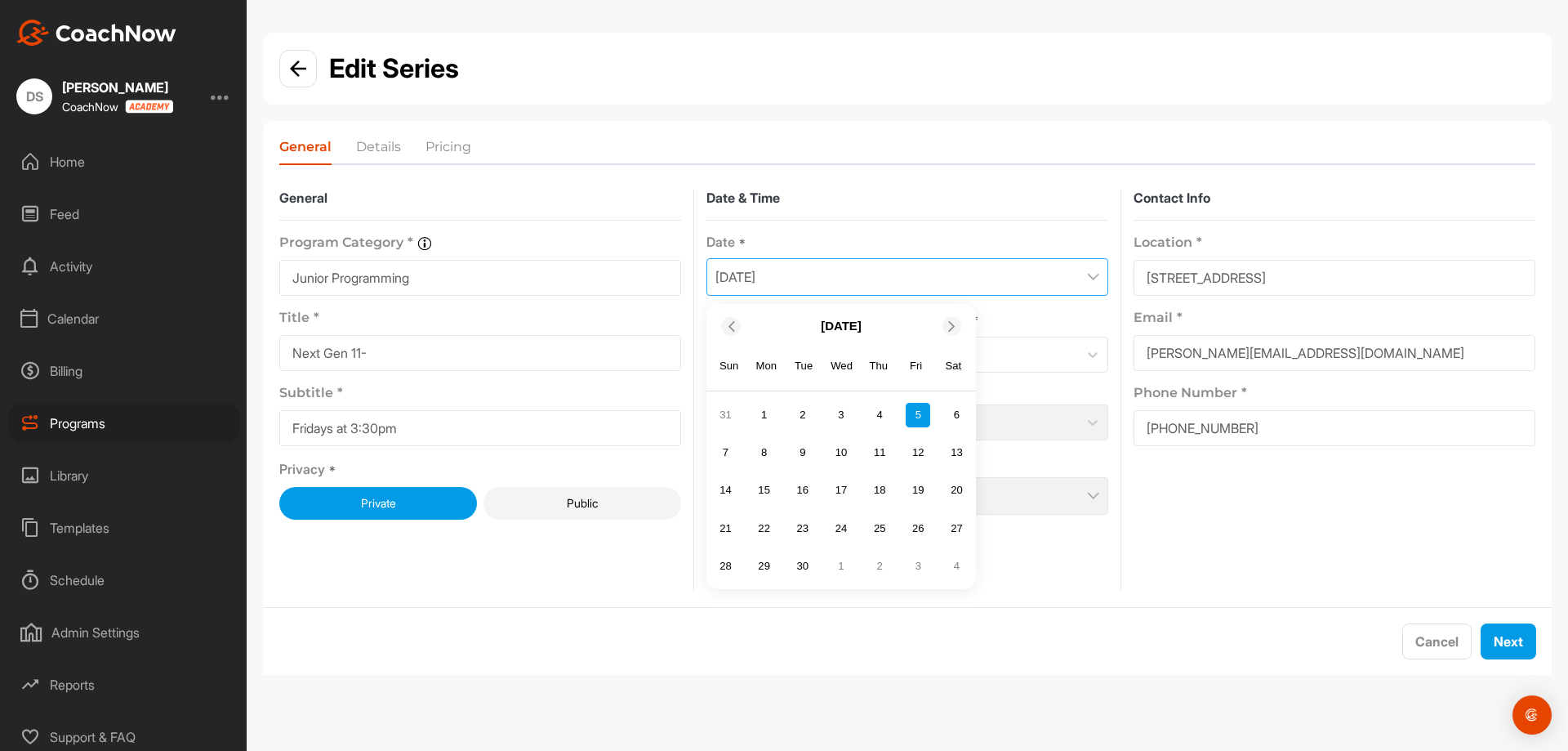
click at [925, 417] on div "5" at bounding box center [917, 414] width 24 height 24
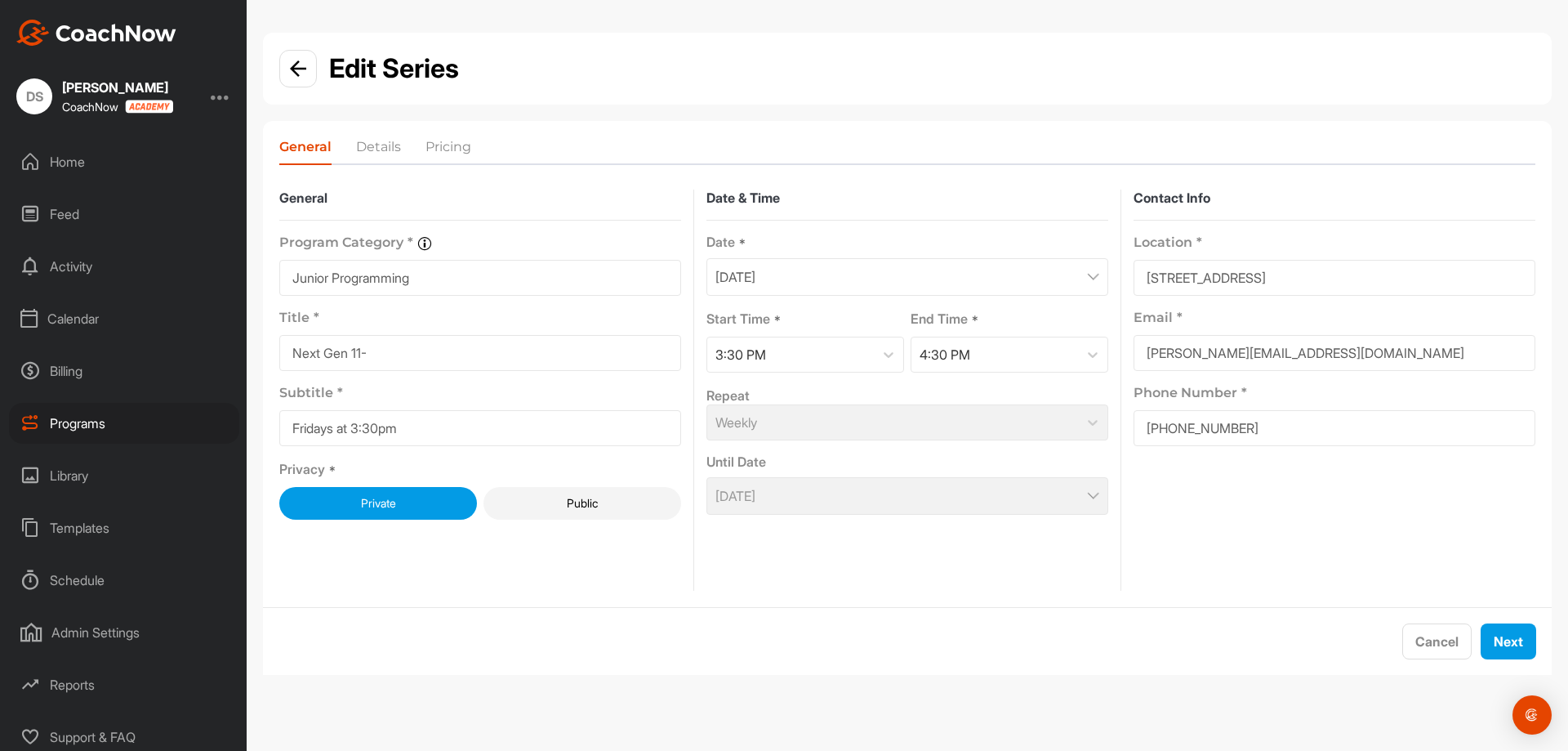
click at [998, 282] on div "September 5, 2025" at bounding box center [907, 276] width 402 height 37
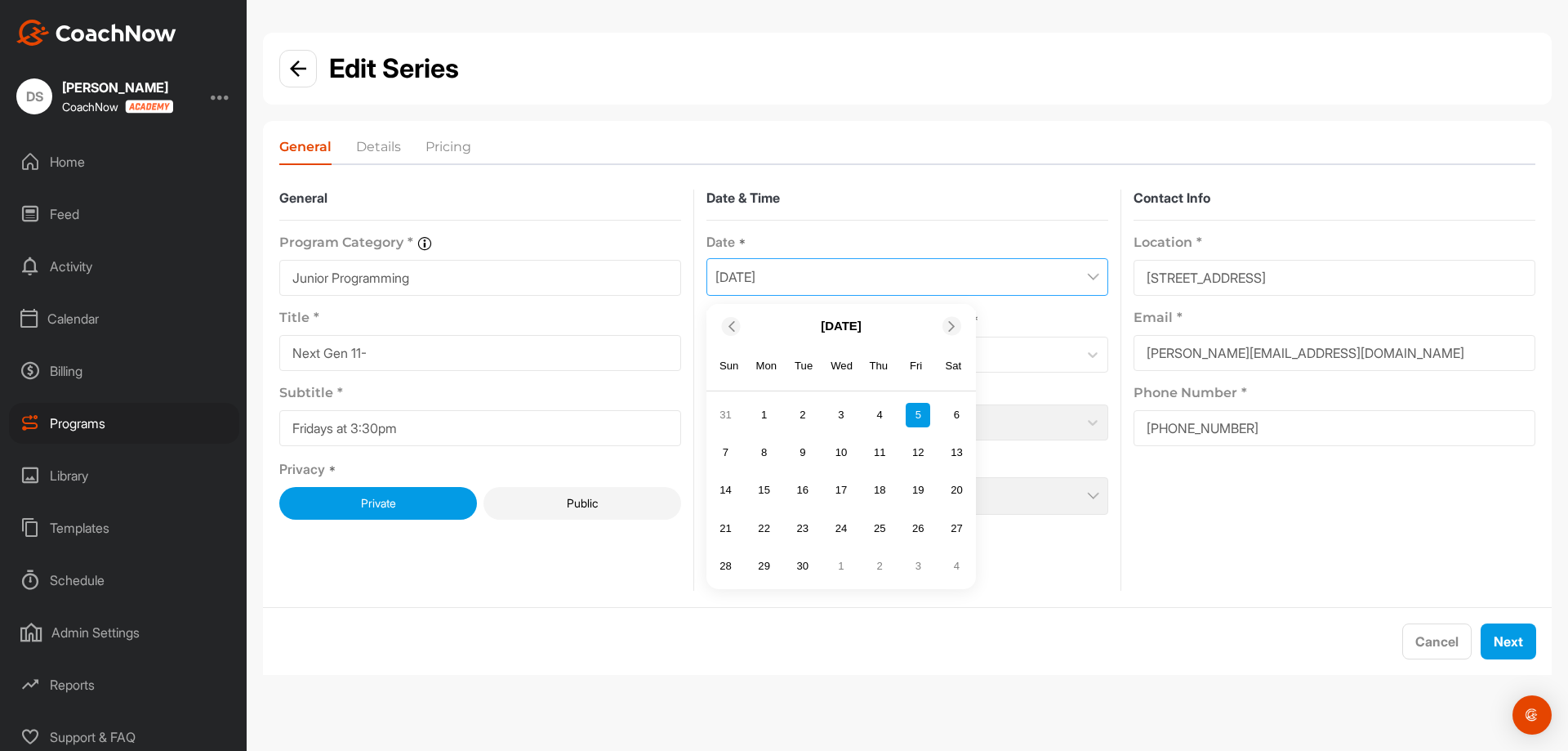
click at [956, 421] on div "6" at bounding box center [956, 414] width 24 height 24
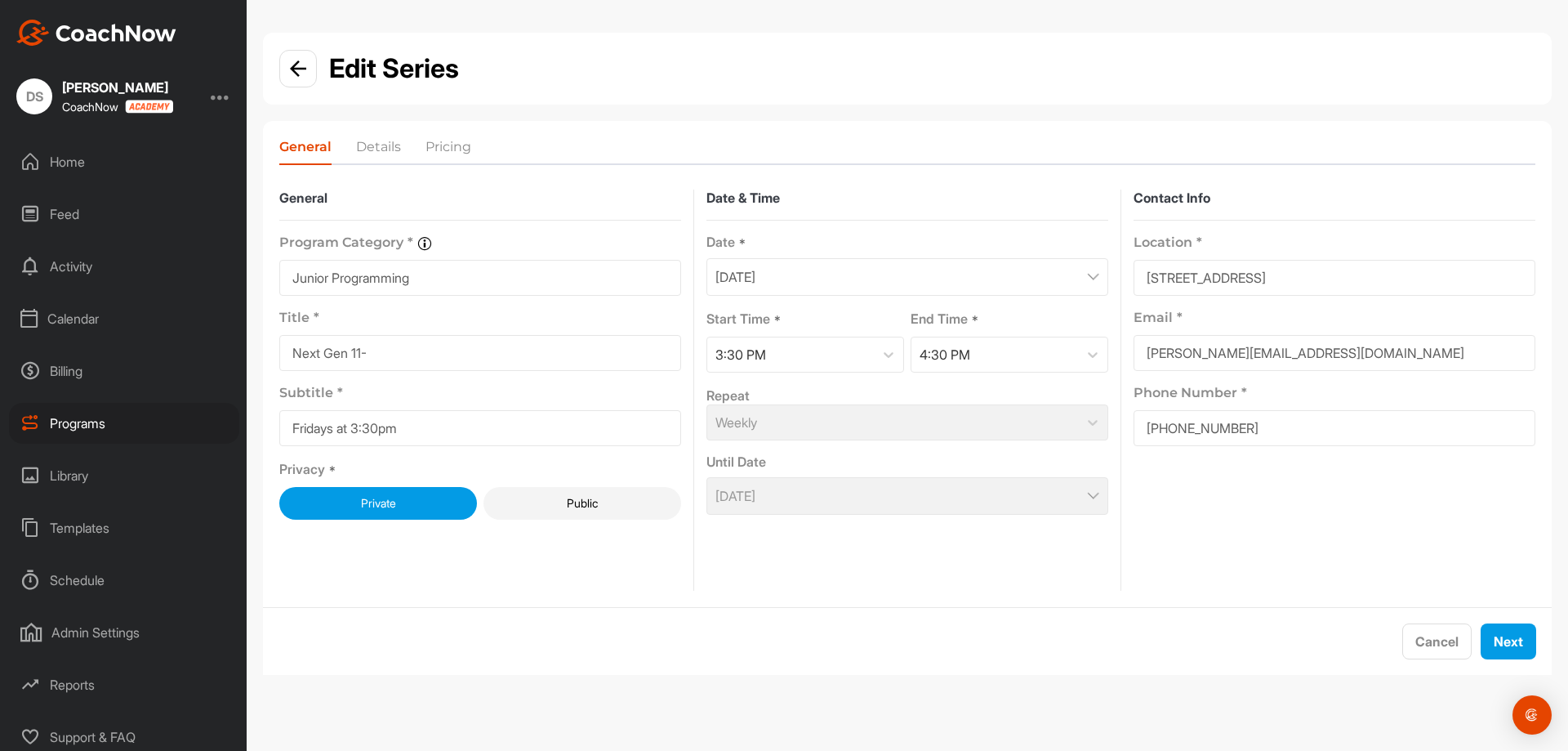
click at [920, 269] on div "September 6, 2025" at bounding box center [907, 276] width 402 height 37
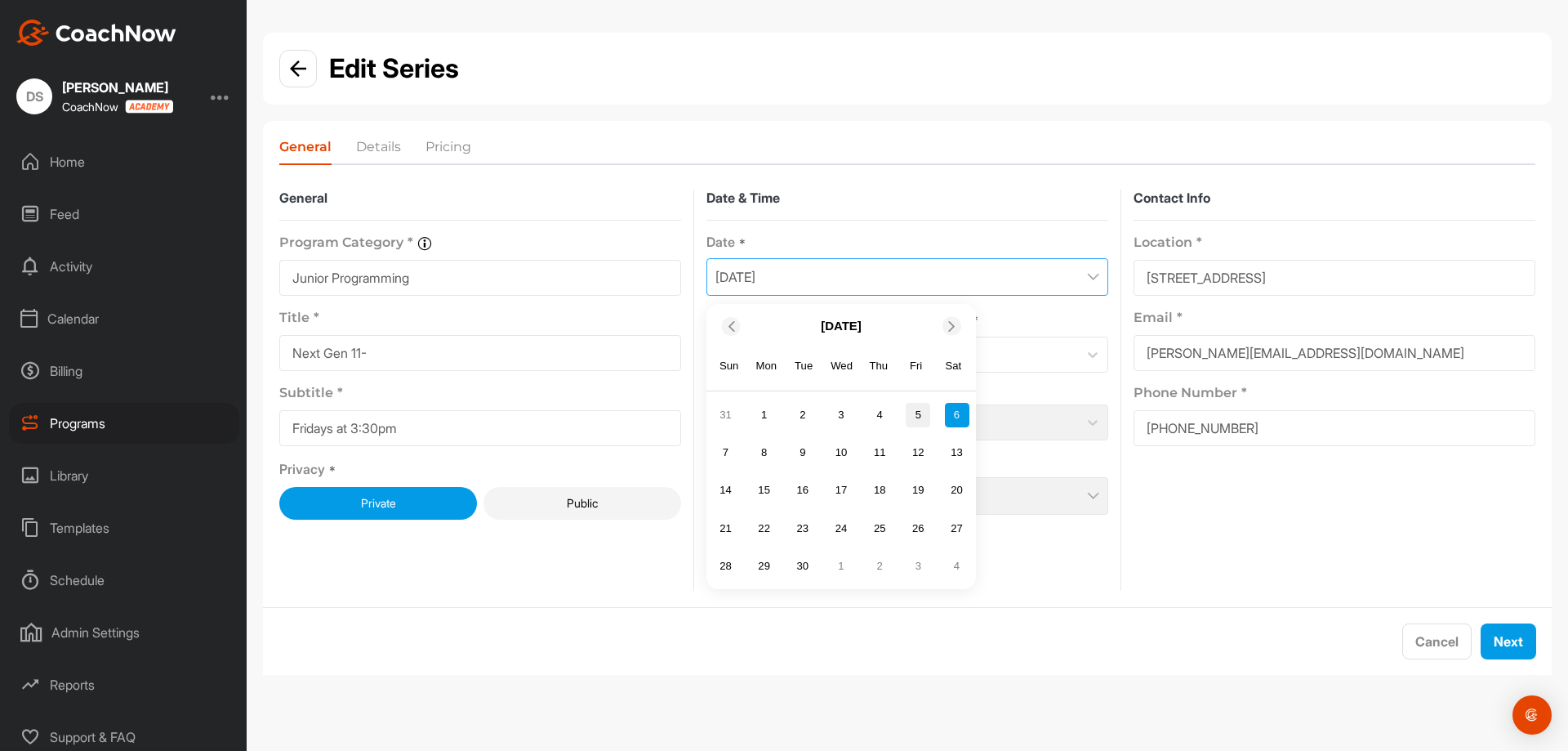
click at [921, 414] on div "5" at bounding box center [917, 414] width 24 height 24
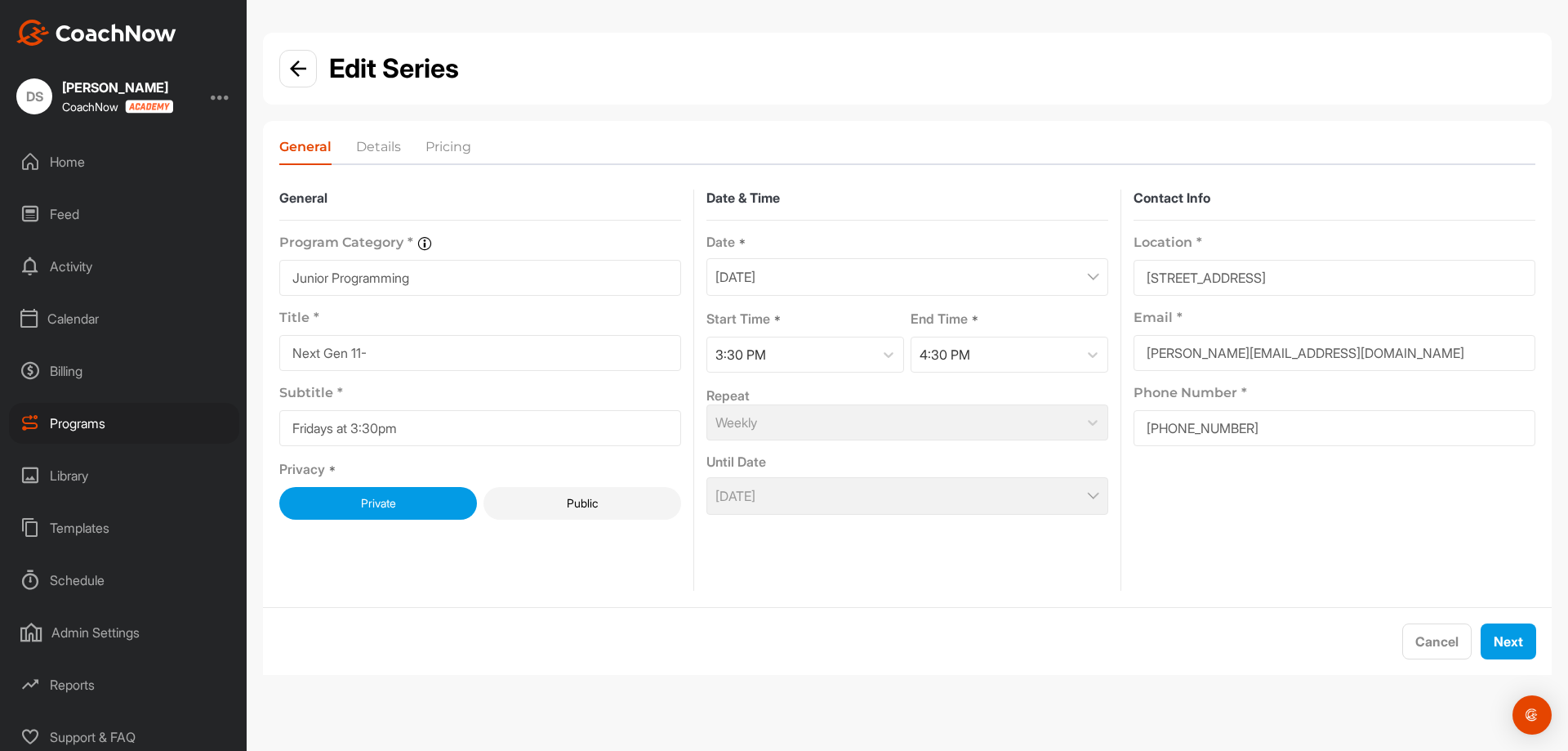
click at [811, 428] on div "Weekly" at bounding box center [907, 422] width 402 height 36
click at [812, 428] on div "Weekly" at bounding box center [907, 422] width 402 height 36
click at [814, 428] on div "Weekly" at bounding box center [907, 422] width 402 height 36
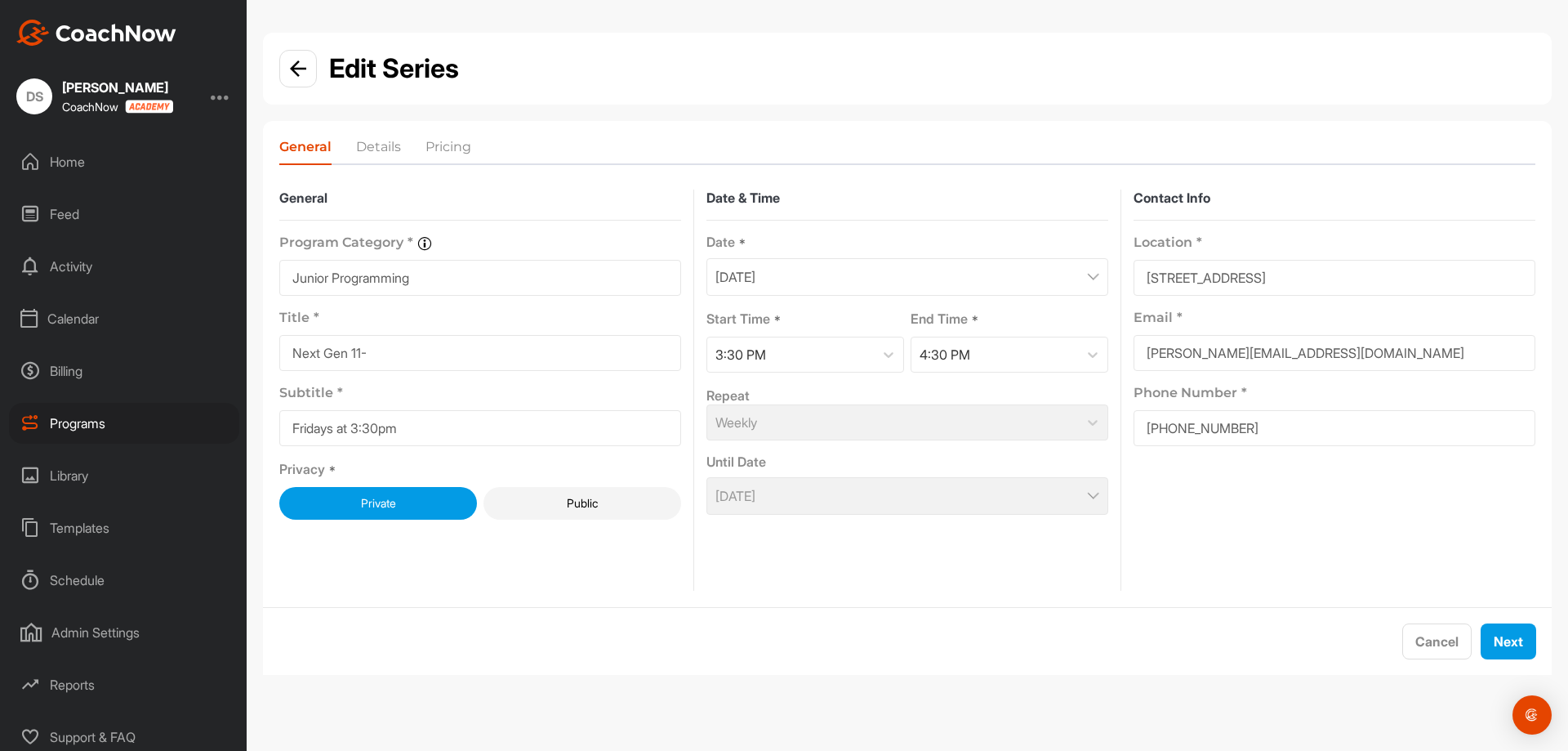
drag, startPoint x: 820, startPoint y: 427, endPoint x: 817, endPoint y: 438, distance: 11.4
click at [818, 427] on div "Weekly" at bounding box center [907, 422] width 402 height 36
click at [831, 482] on div "October 3, 2025" at bounding box center [907, 496] width 402 height 37
drag, startPoint x: 841, startPoint y: 524, endPoint x: 838, endPoint y: 516, distance: 8.5
click at [838, 524] on div "Date & Time Date * September 5, 2025 Start Time * 3:30 PM End Time * 4:30 PM Re…" at bounding box center [907, 390] width 402 height 402
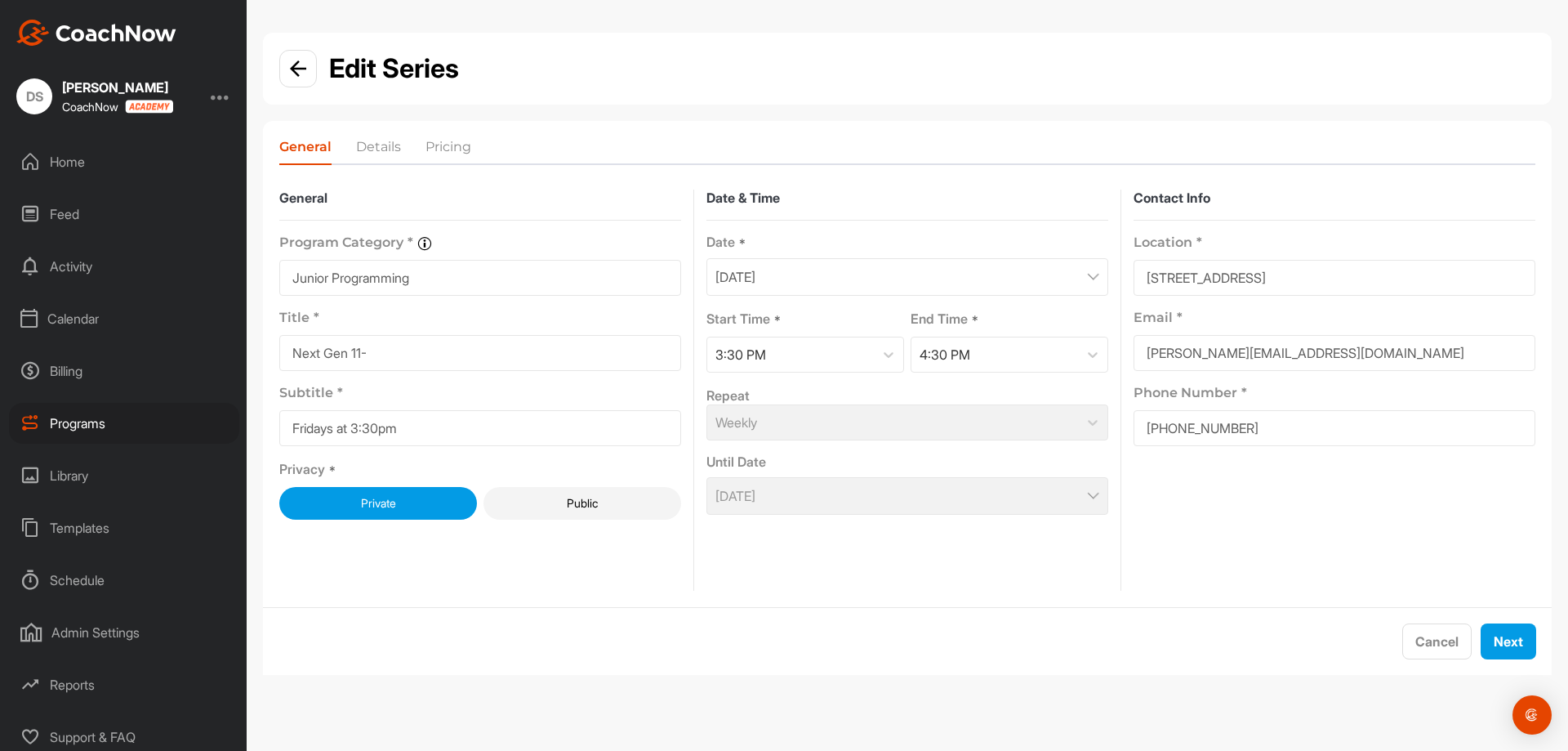
drag, startPoint x: 838, startPoint y: 516, endPoint x: 841, endPoint y: 495, distance: 21.2
click at [843, 511] on div "Date & Time Date * September 5, 2025 Start Time * 3:30 PM End Time * 4:30 PM Re…" at bounding box center [907, 390] width 402 height 402
drag, startPoint x: 841, startPoint y: 495, endPoint x: 851, endPoint y: 471, distance: 26.0
click at [849, 492] on div "October 3, 2025" at bounding box center [907, 496] width 402 height 37
click at [870, 436] on div "Repeat Weekly Until Date October 3, 2025" at bounding box center [907, 450] width 402 height 129
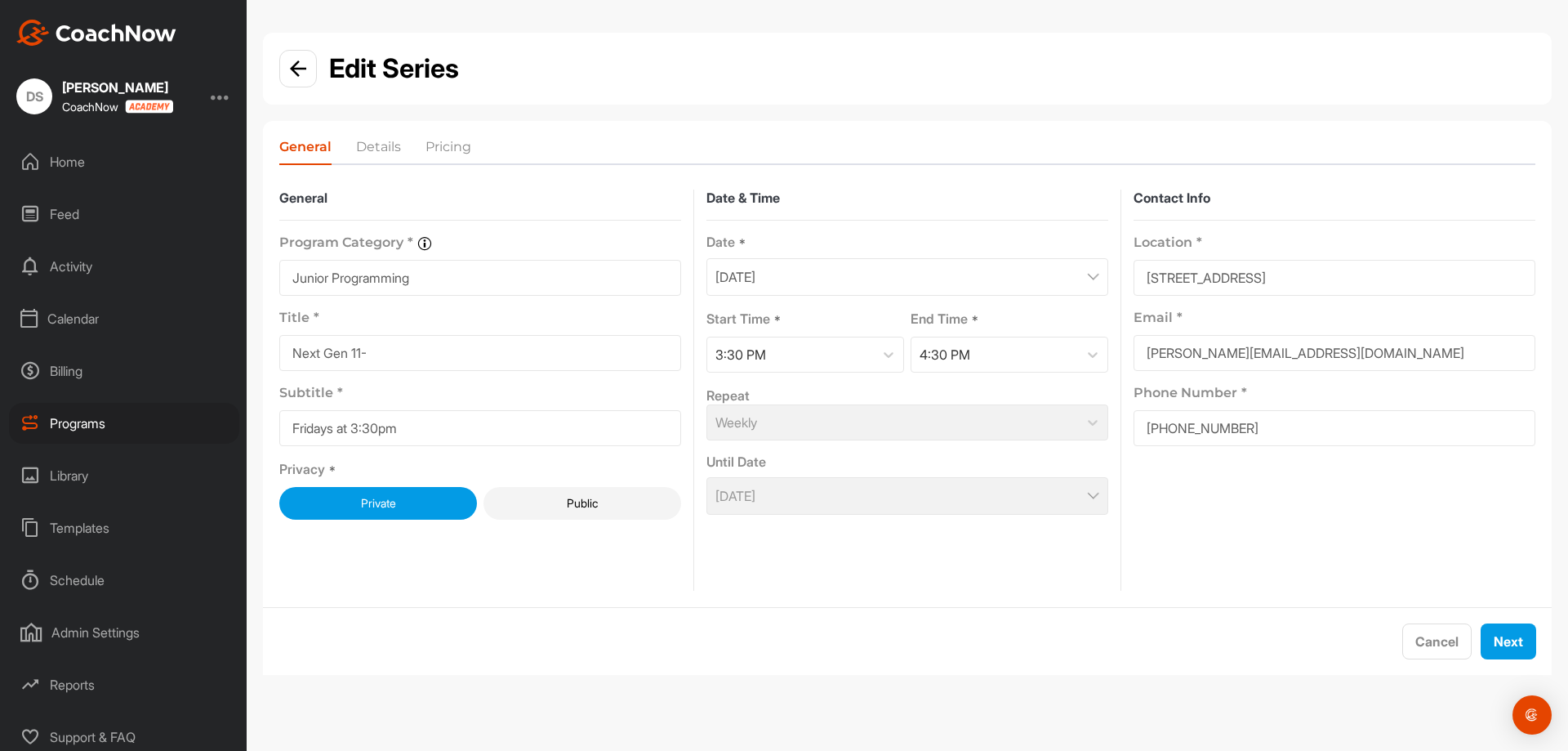
click at [905, 388] on div "Repeat" at bounding box center [907, 396] width 402 height 17
click at [897, 522] on div "Date & Time Date * September 5, 2025 Start Time * 3:30 PM End Time * 4:30 PM Re…" at bounding box center [907, 390] width 402 height 402
click at [1084, 505] on div "October 3, 2025" at bounding box center [907, 496] width 402 height 37
click at [1115, 504] on div "General Program Category * Organize your programs into categories for custom re…" at bounding box center [907, 390] width 1256 height 402
drag, startPoint x: 1102, startPoint y: 495, endPoint x: 1033, endPoint y: 494, distance: 69.0
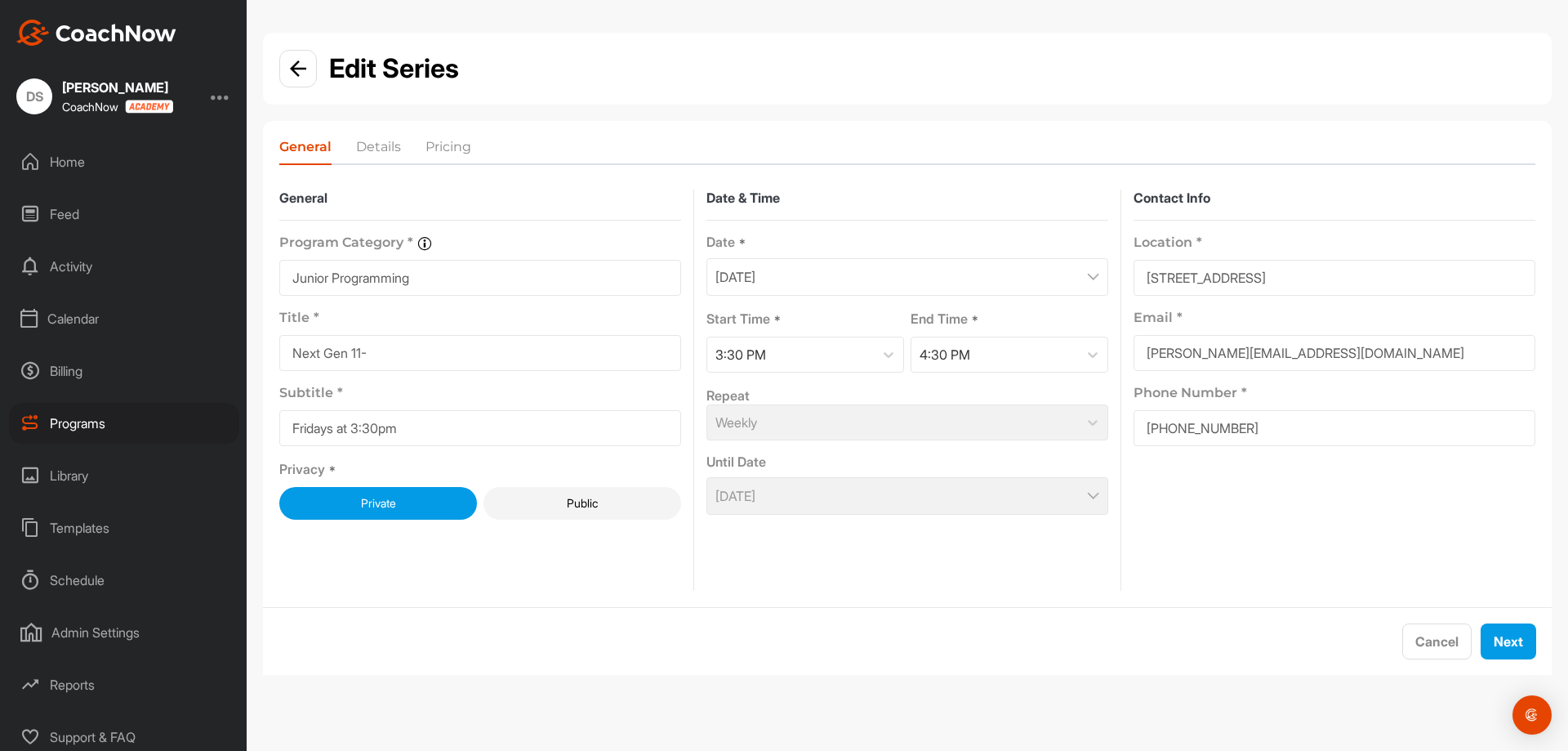
click at [1101, 495] on div "October 3, 2025" at bounding box center [907, 496] width 402 height 37
drag, startPoint x: 1033, startPoint y: 494, endPoint x: 998, endPoint y: 500, distance: 35.5
click at [1028, 494] on div "October 3, 2025" at bounding box center [907, 496] width 402 height 37
click at [1000, 500] on div "October 3, 2025" at bounding box center [907, 496] width 402 height 37
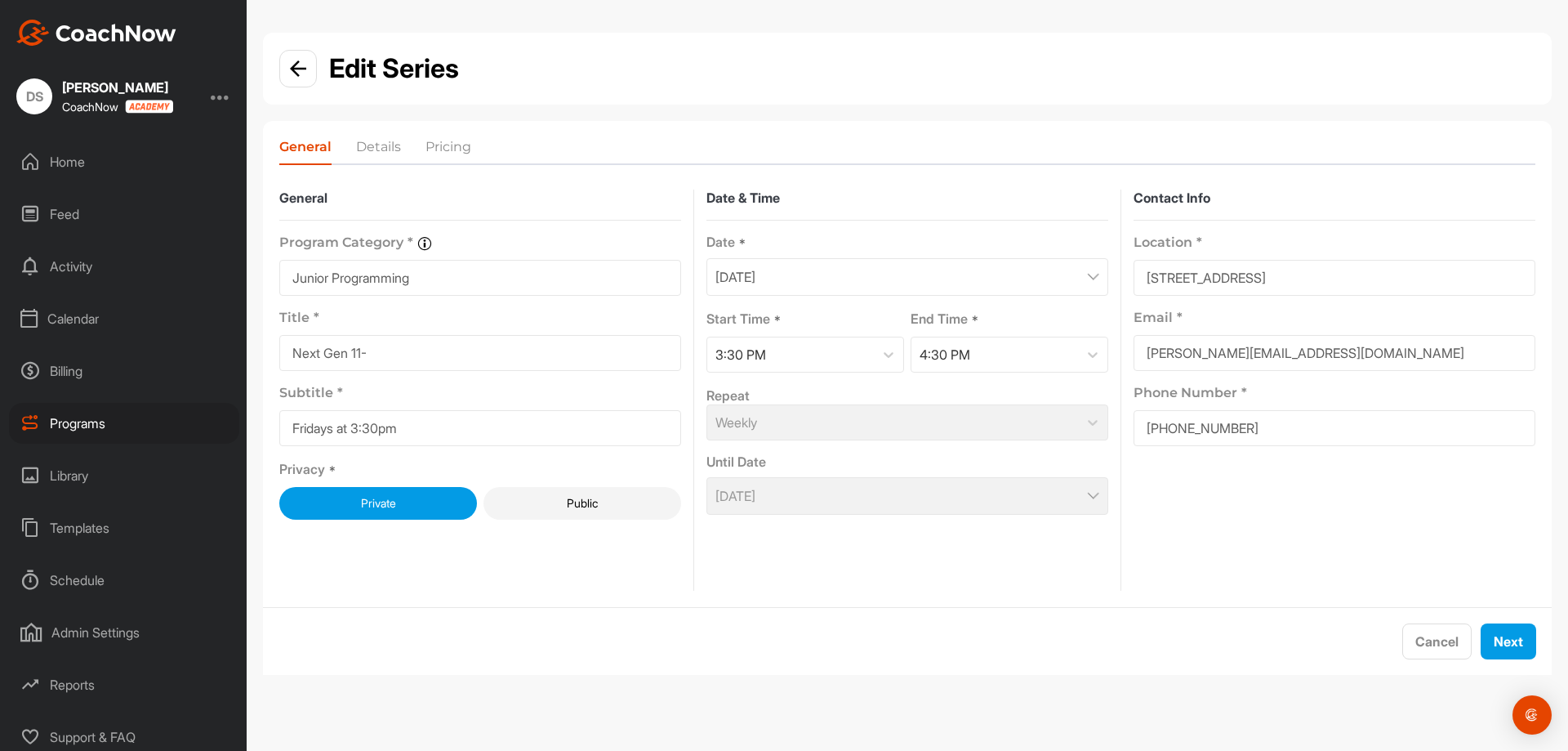
click at [1002, 483] on div "October 3, 2025" at bounding box center [907, 496] width 402 height 37
click at [1009, 482] on div "October 3, 2025" at bounding box center [907, 496] width 402 height 37
click at [1004, 482] on div "October 3, 2025" at bounding box center [907, 496] width 402 height 37
click at [1003, 481] on div "October 3, 2025" at bounding box center [907, 496] width 402 height 37
click at [1435, 640] on button "Cancel" at bounding box center [1437, 640] width 69 height 36
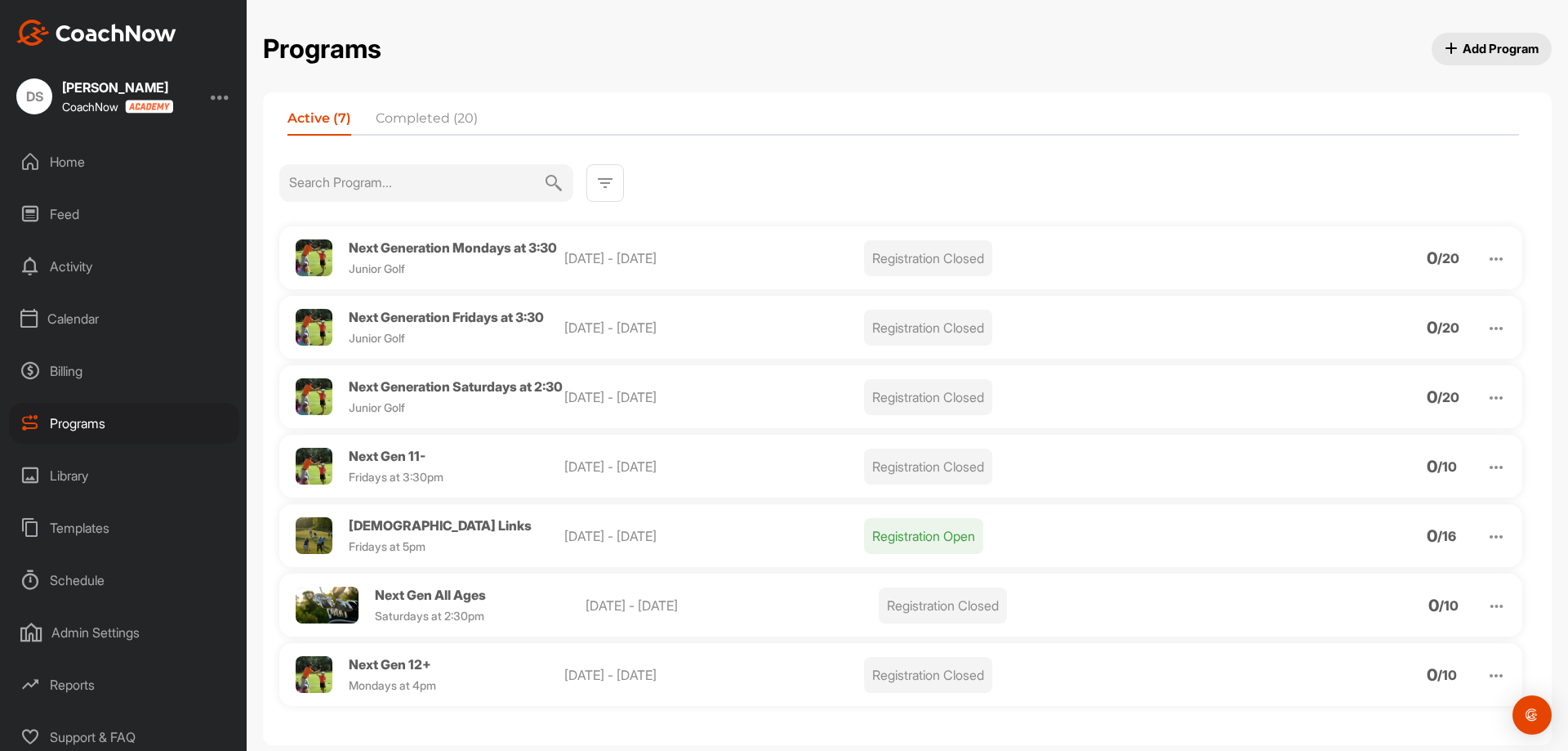
click at [1487, 477] on img at bounding box center [1497, 467] width 20 height 20
click at [1355, 643] on span "Delete" at bounding box center [1354, 636] width 37 height 13
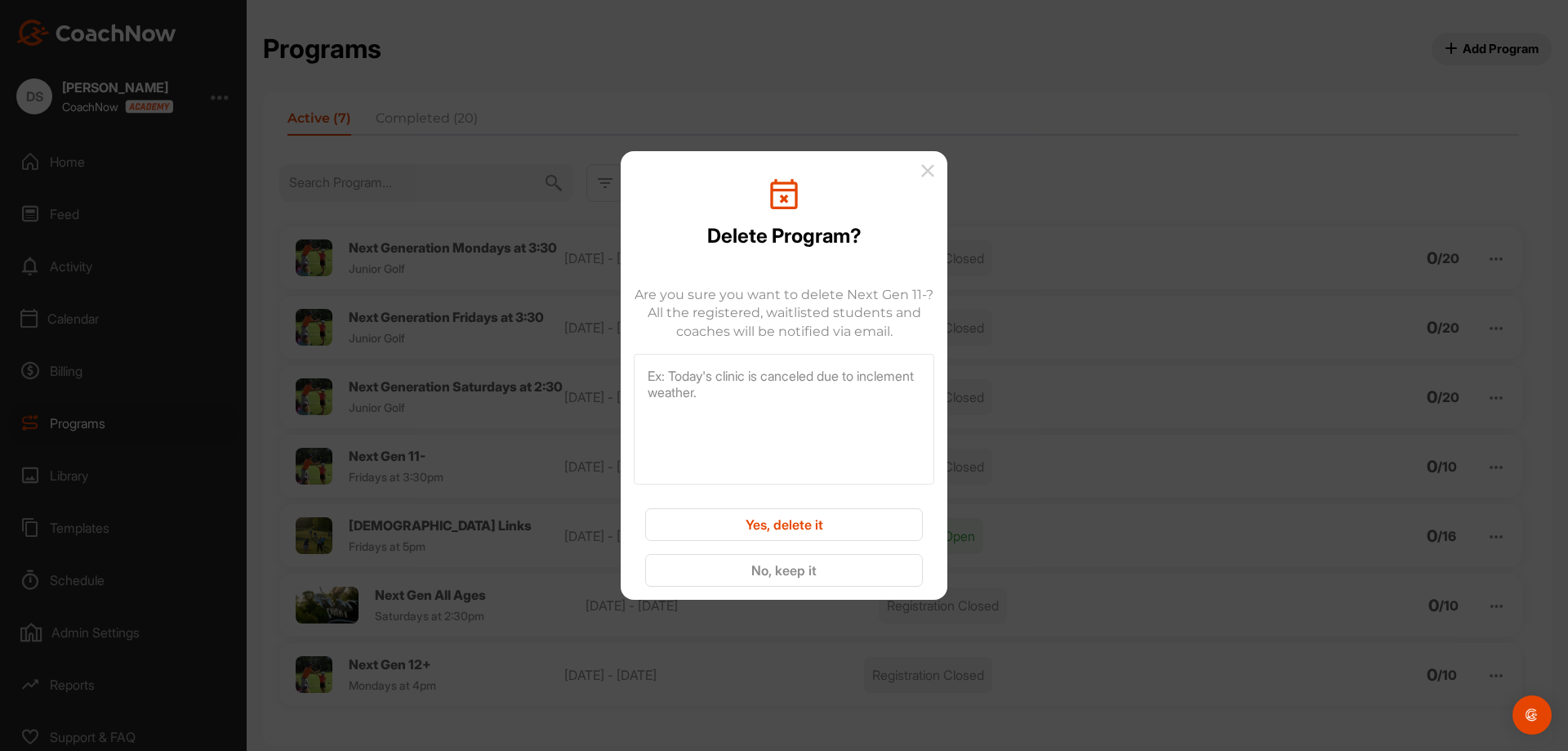
click at [808, 530] on button "Yes, delete it" at bounding box center [784, 524] width 278 height 32
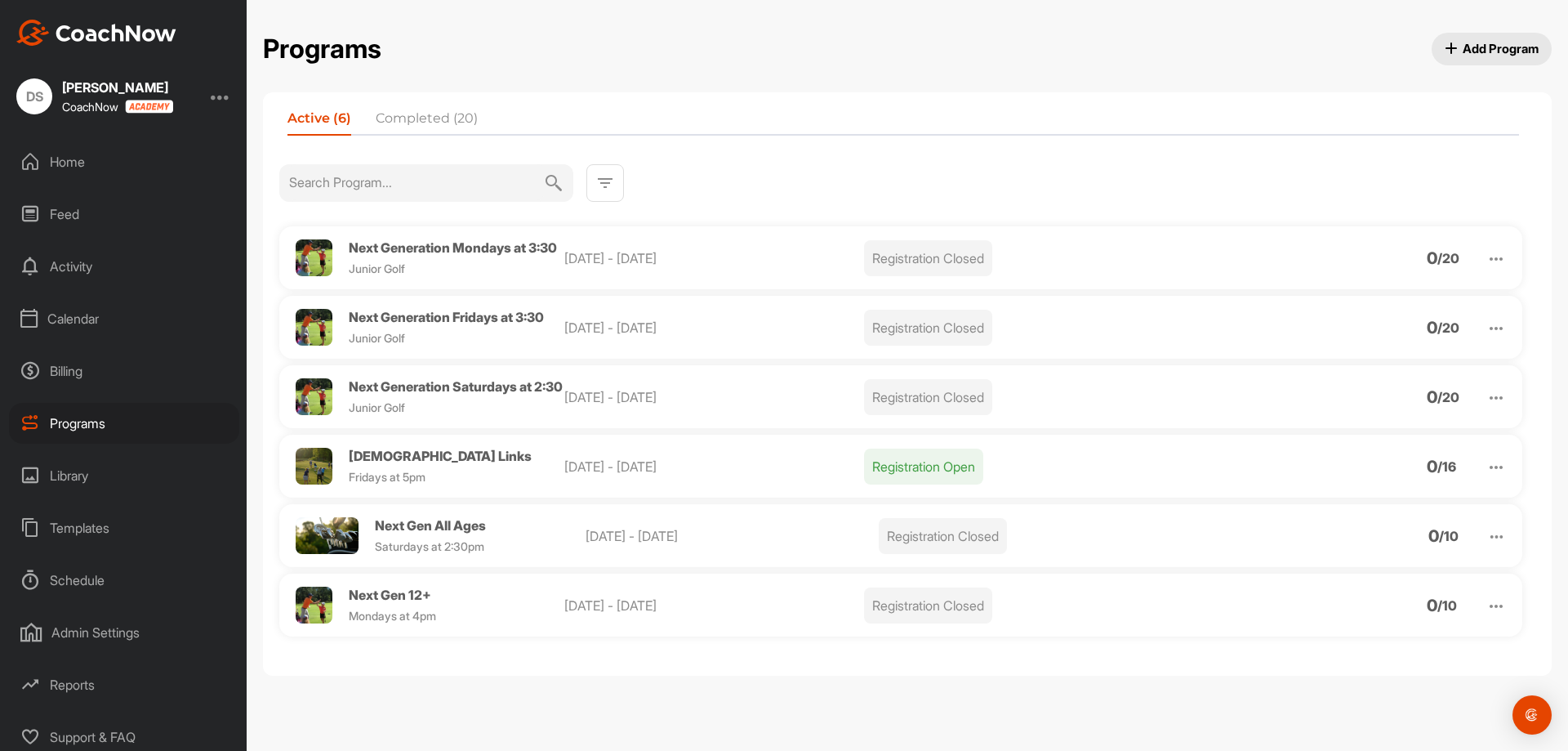
click at [323, 554] on img at bounding box center [328, 536] width 63 height 37
click at [312, 623] on img at bounding box center [314, 605] width 37 height 37
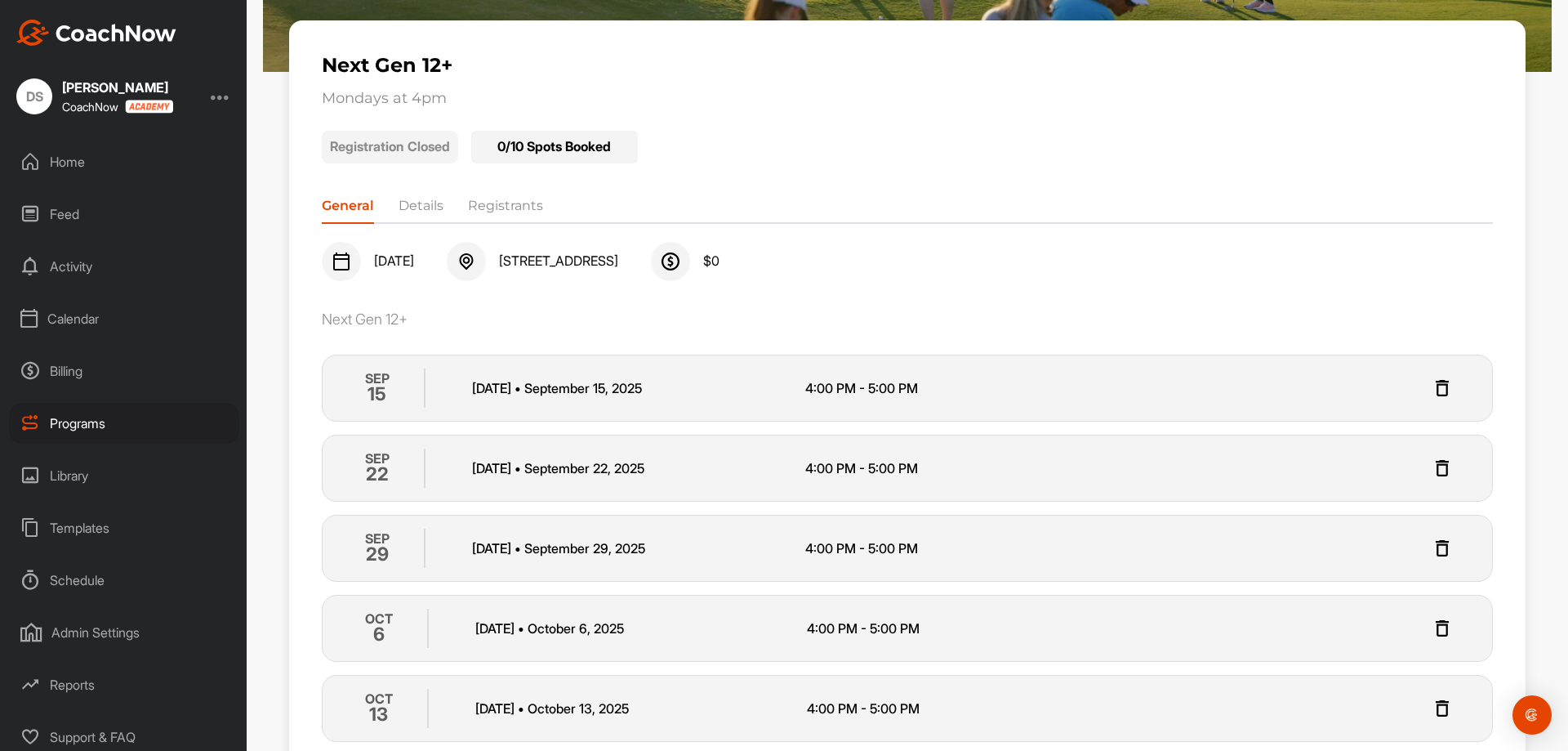
scroll to position [165, 0]
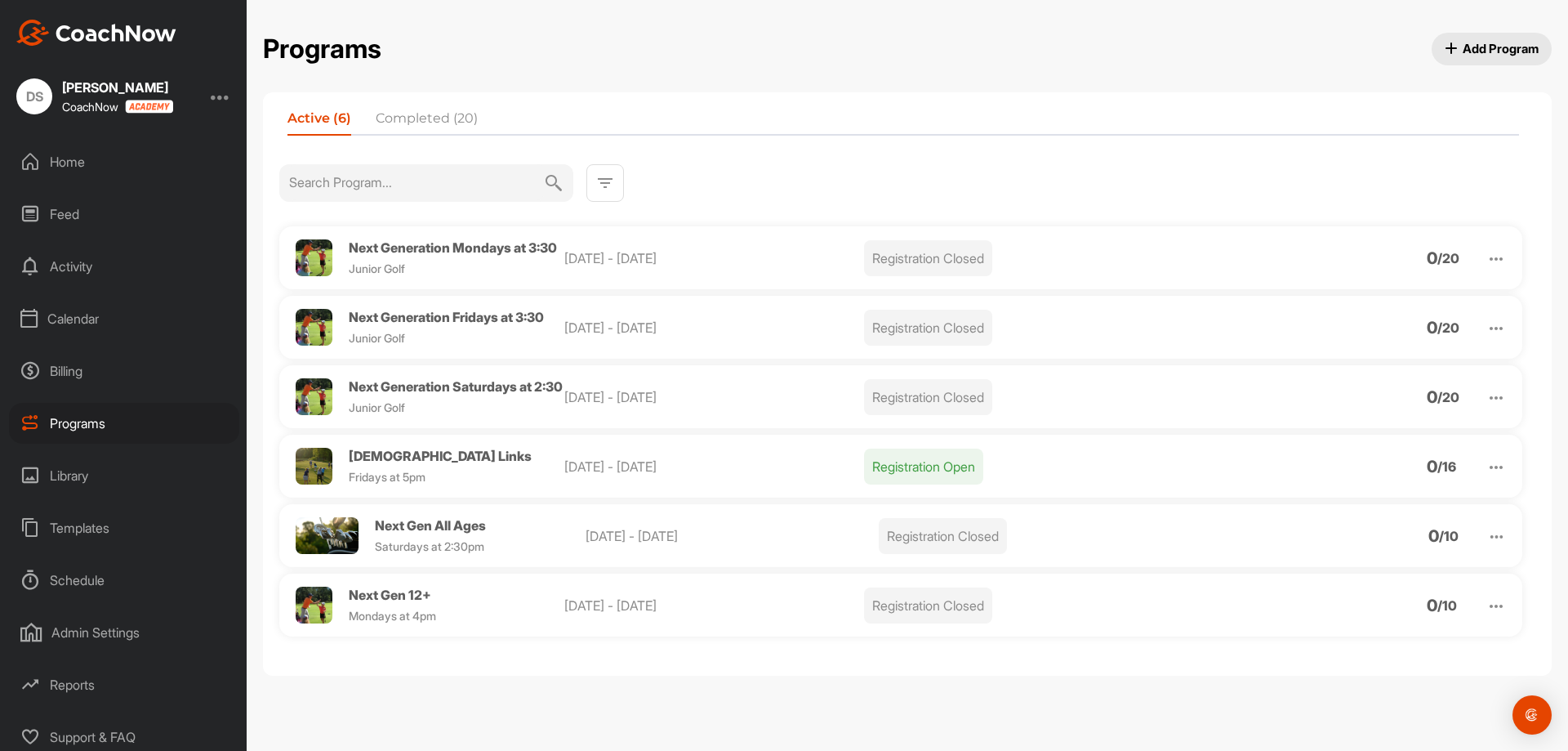
click at [1477, 636] on div "Next Gen 12+ Mondays at 4pm Sep 15 - Oct 13, 2025 Registration Closed 0 / 10" at bounding box center [900, 605] width 1243 height 63
click at [1498, 616] on img at bounding box center [1497, 606] width 20 height 20
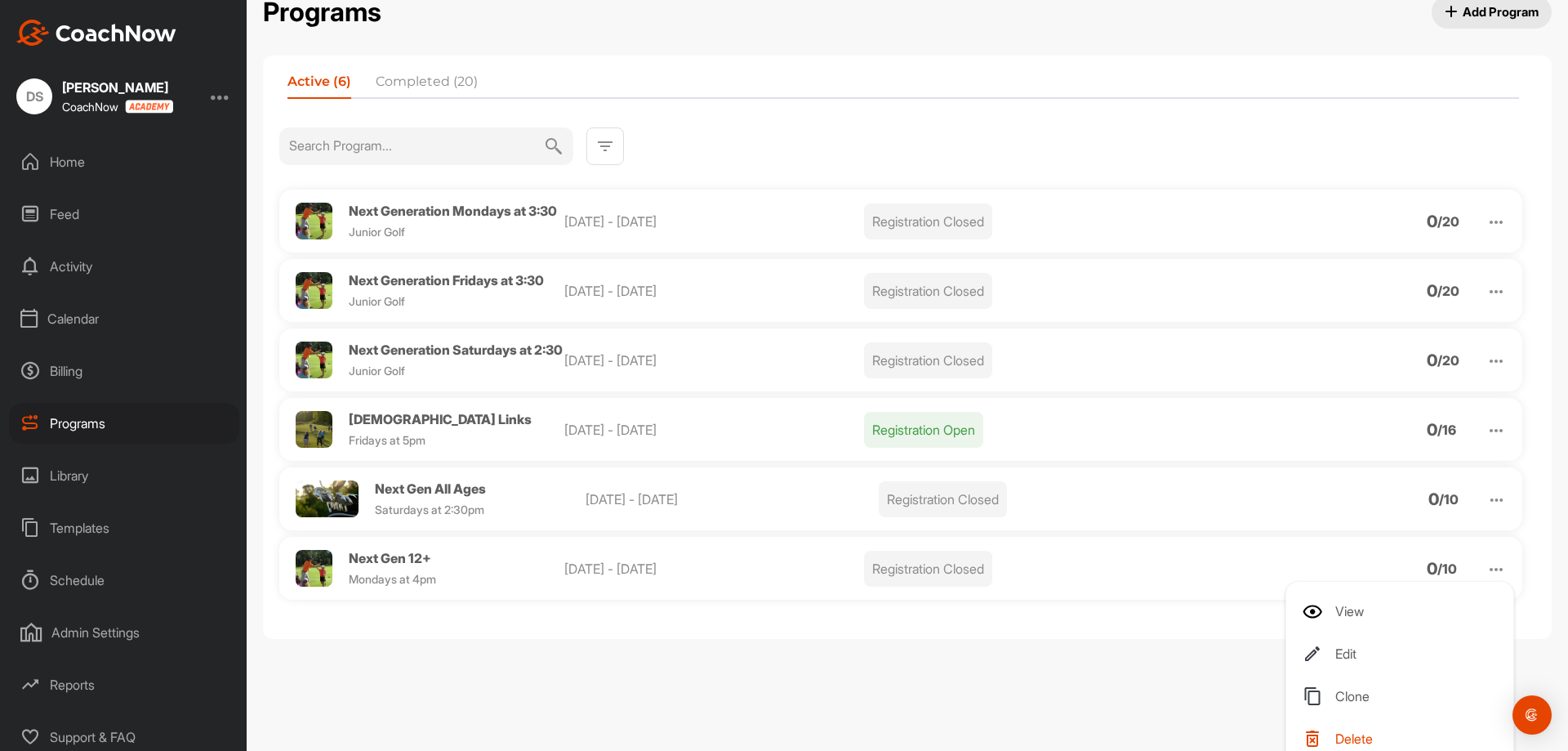
scroll to position [76, 0]
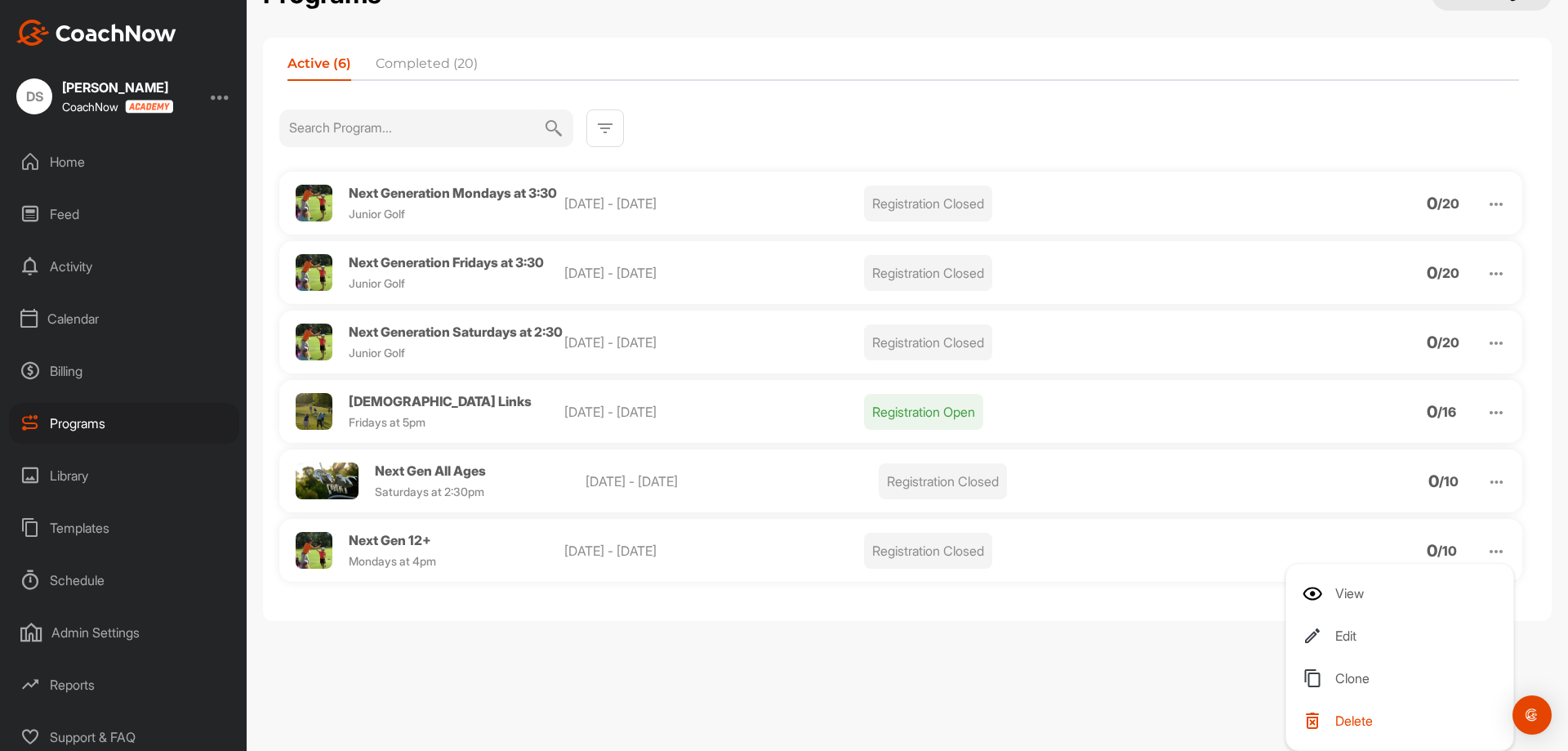
click at [1345, 719] on span "Delete" at bounding box center [1354, 721] width 37 height 13
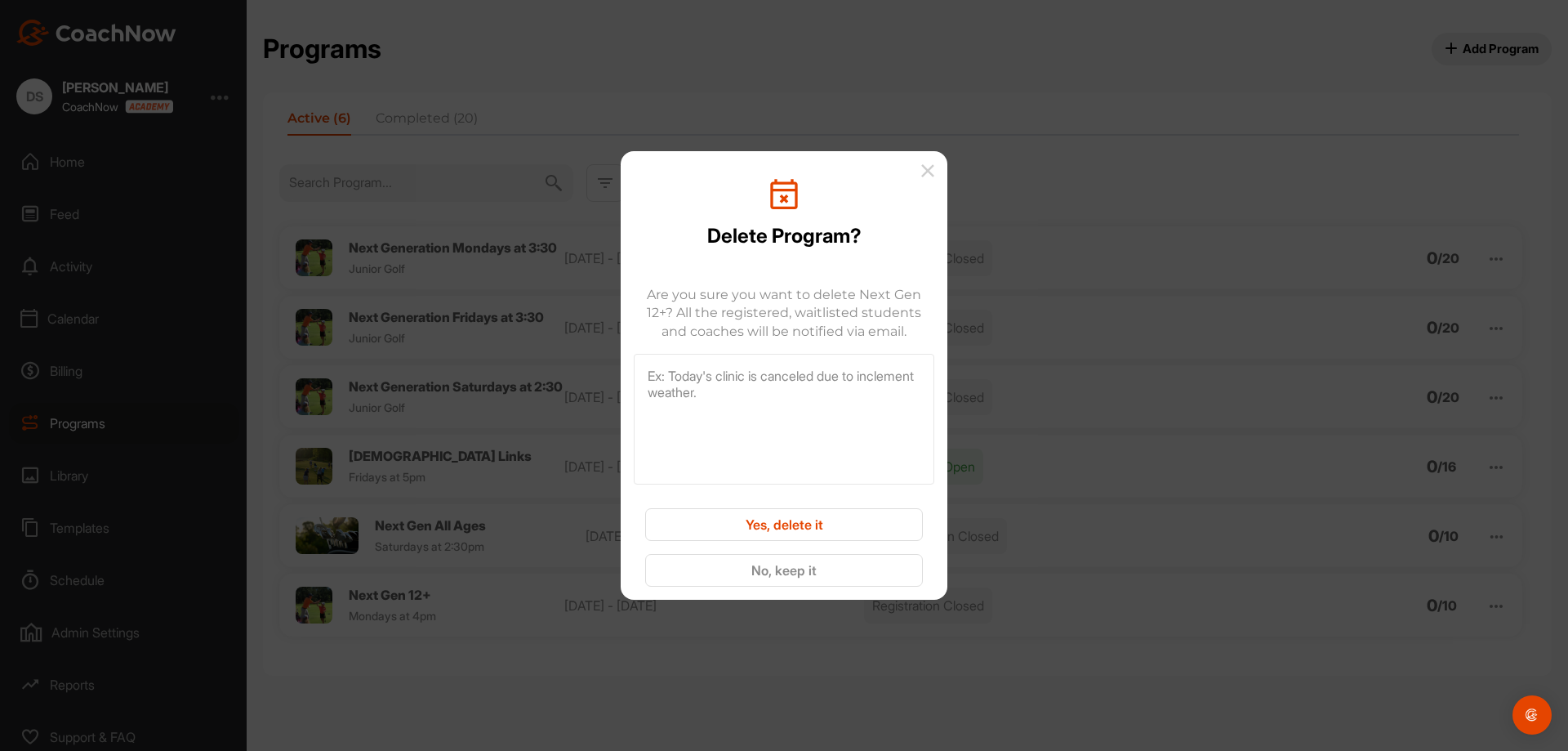
click at [840, 529] on button "Yes, delete it" at bounding box center [784, 524] width 278 height 32
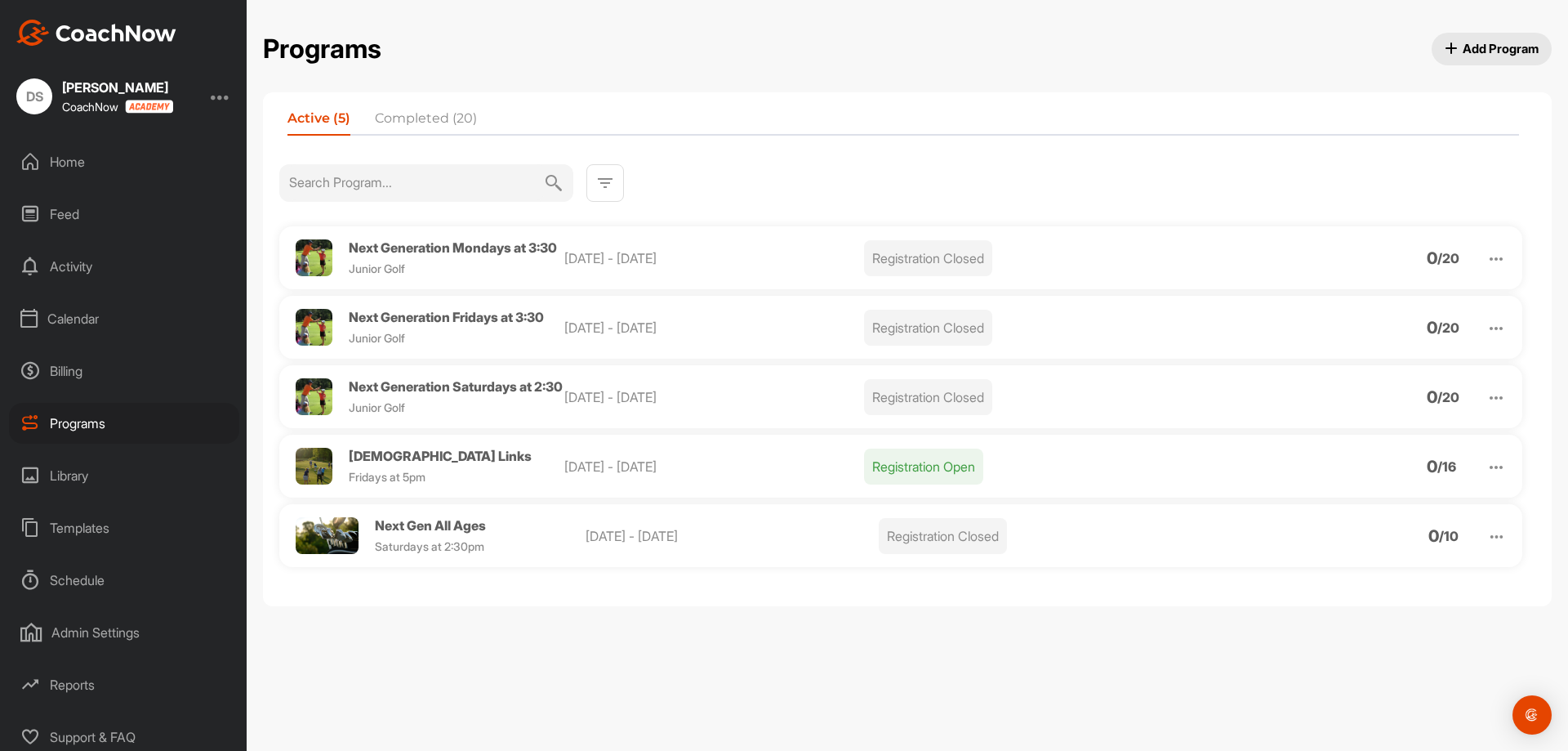
click at [465, 553] on div "Next Gen All Ages Saturdays at 2:30pm" at bounding box center [431, 536] width 111 height 34
click at [471, 533] on span "Next Gen All Ages" at bounding box center [431, 526] width 111 height 17
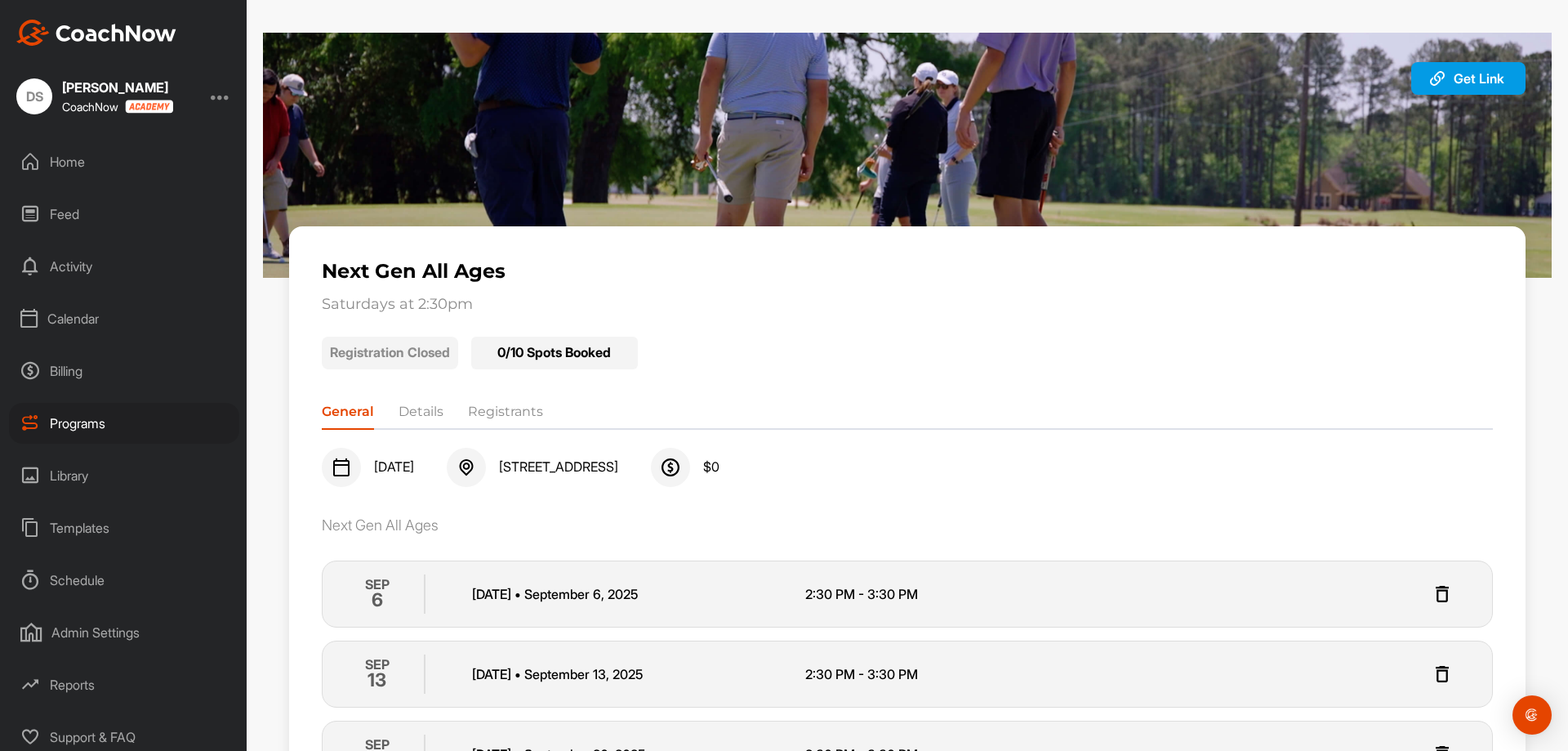
click at [97, 425] on div "Programs" at bounding box center [124, 422] width 230 height 41
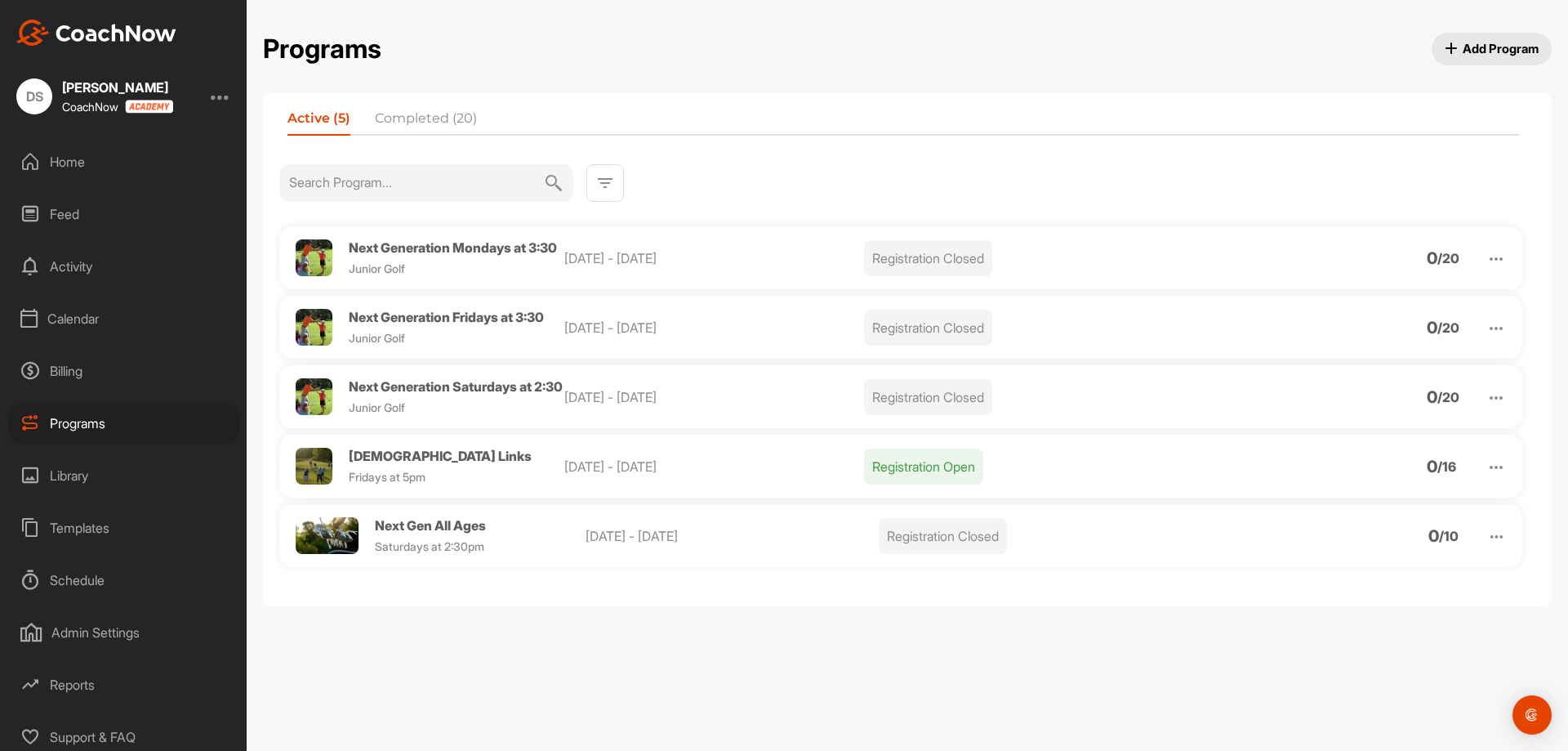
click at [1489, 45] on span "Add Program" at bounding box center [1492, 48] width 95 height 17
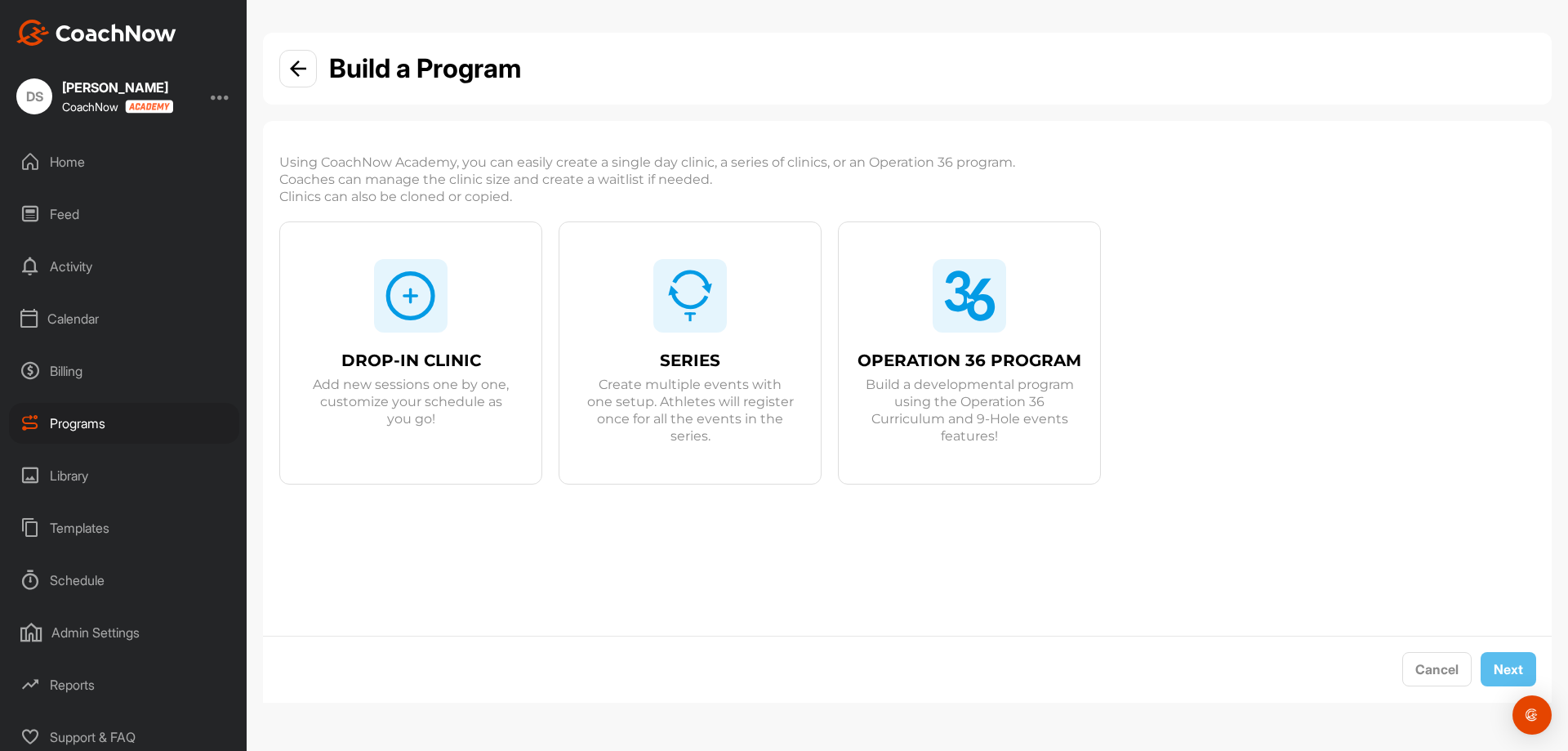
click at [686, 339] on div "SERIES Create multiple events with one setup. Athletes will register once for a…" at bounding box center [690, 392] width 261 height 106
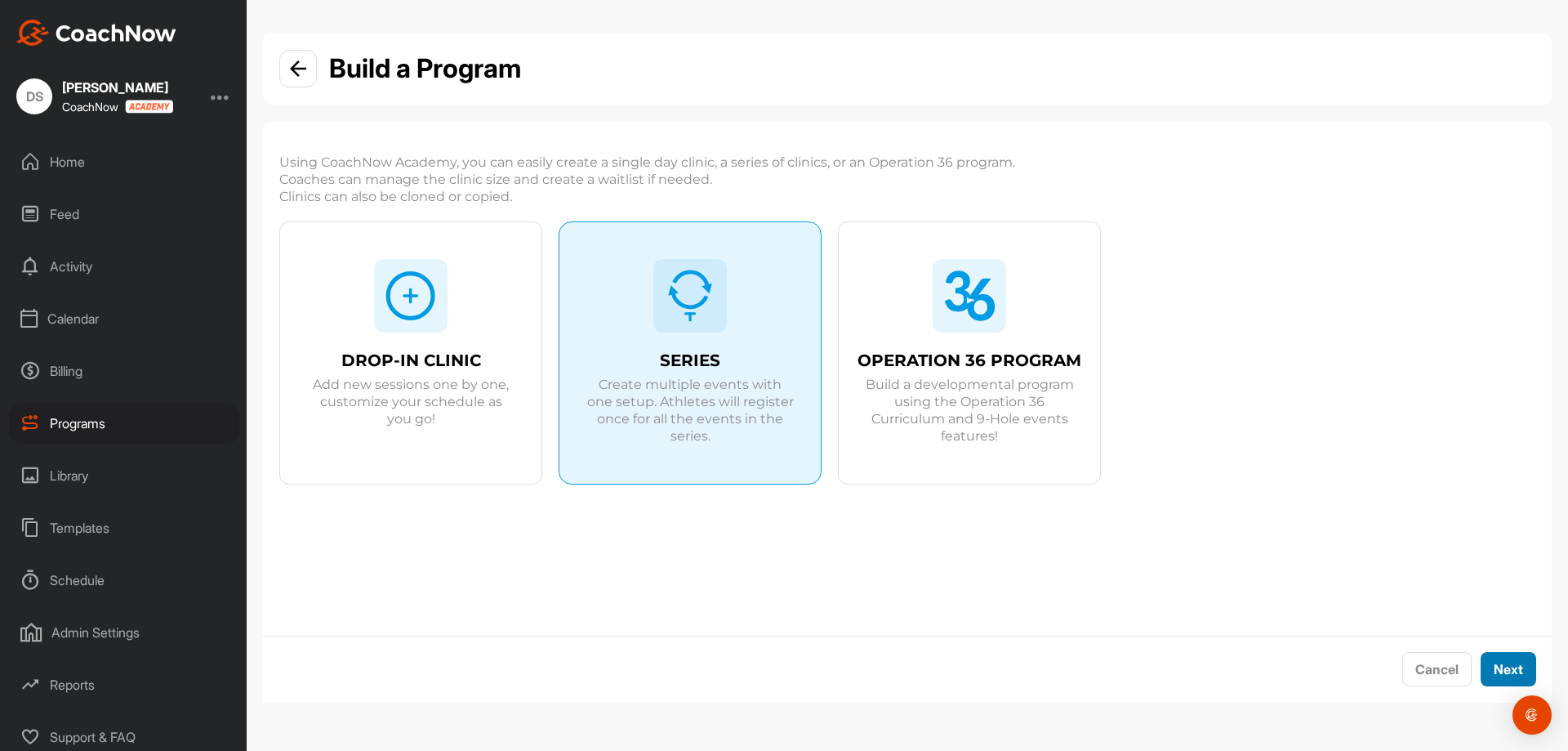
click at [1510, 672] on button "Next" at bounding box center [1508, 669] width 56 height 35
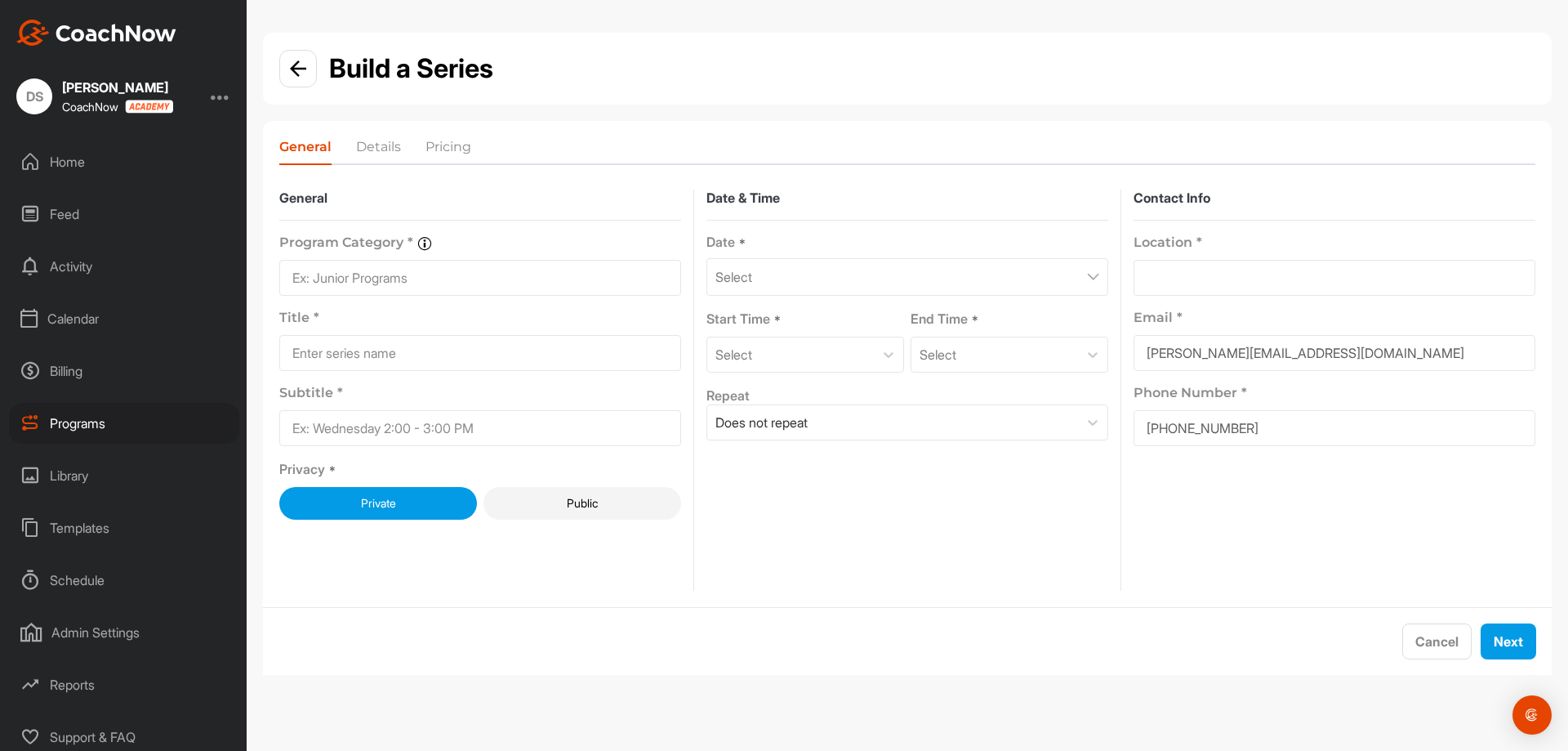
click at [533, 285] on input at bounding box center [480, 277] width 402 height 36
type input "Junior"
click at [444, 348] on input at bounding box center [480, 353] width 402 height 36
type input "Next Gen 12+"
click at [441, 426] on input at bounding box center [480, 427] width 402 height 36
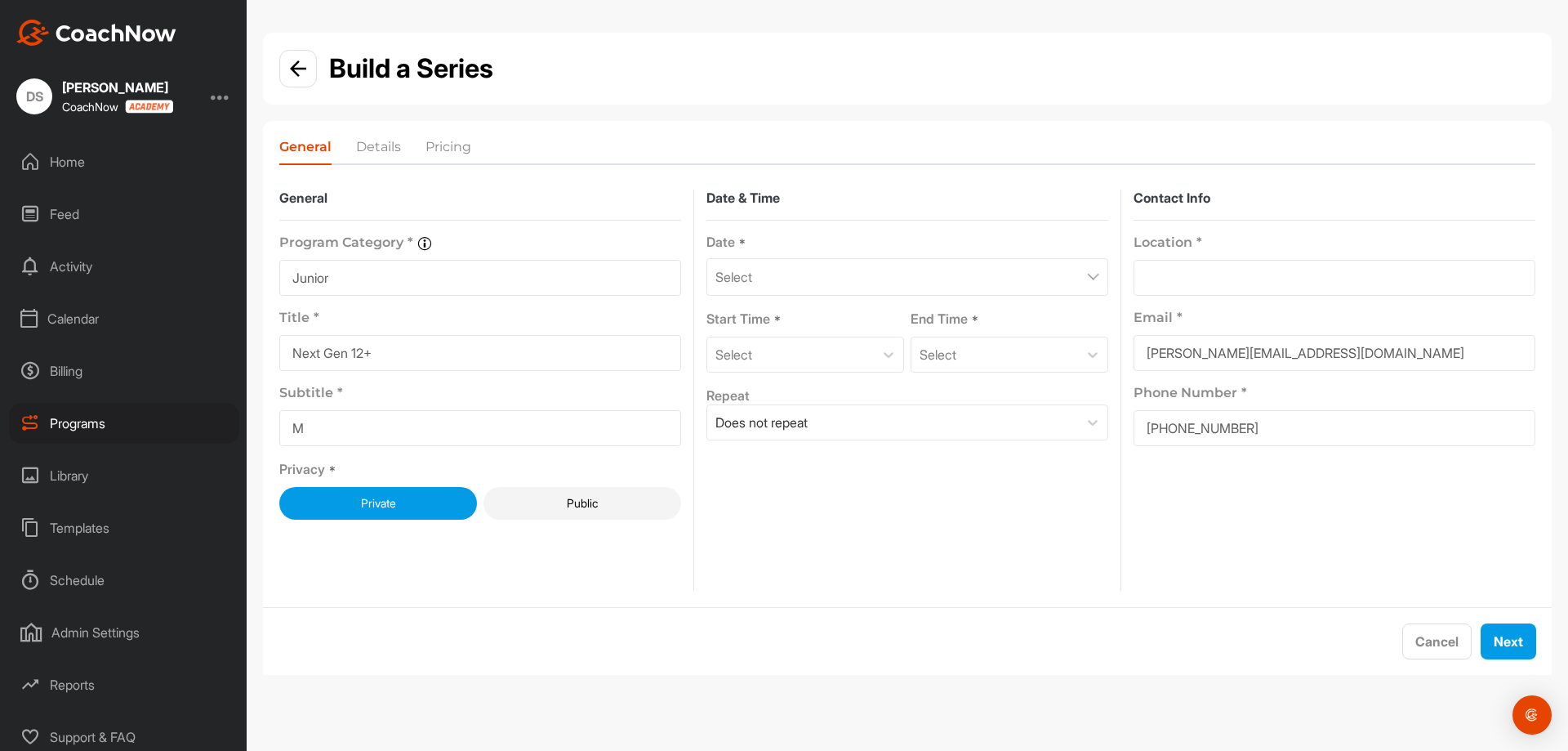
type input "Mondays at 4pm"
click at [871, 292] on div "Select" at bounding box center [907, 276] width 402 height 37
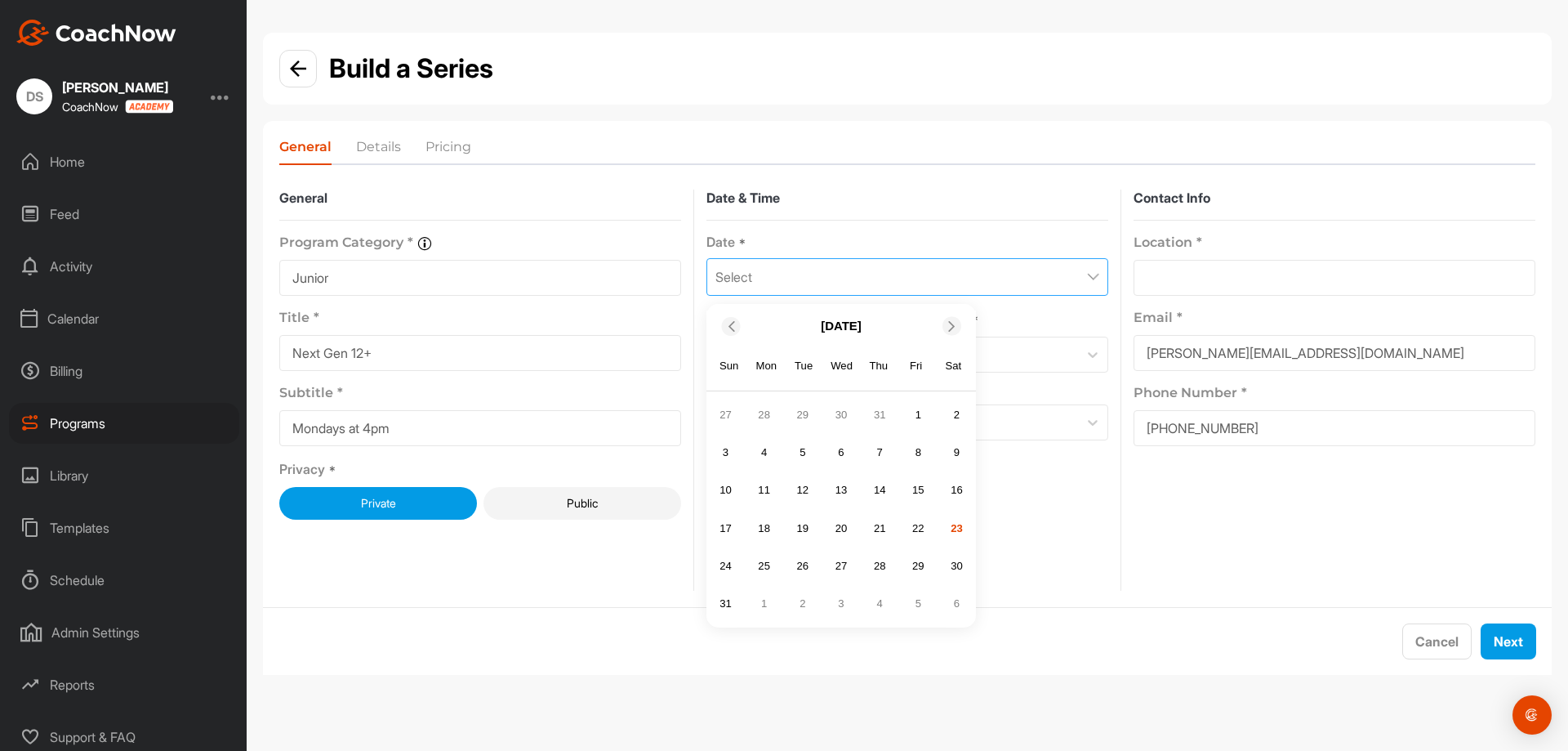
click at [944, 321] on div at bounding box center [952, 326] width 19 height 19
click at [960, 324] on span at bounding box center [953, 325] width 17 height 11
click at [726, 323] on icon at bounding box center [730, 325] width 11 height 11
click at [759, 493] on div "15" at bounding box center [764, 490] width 24 height 24
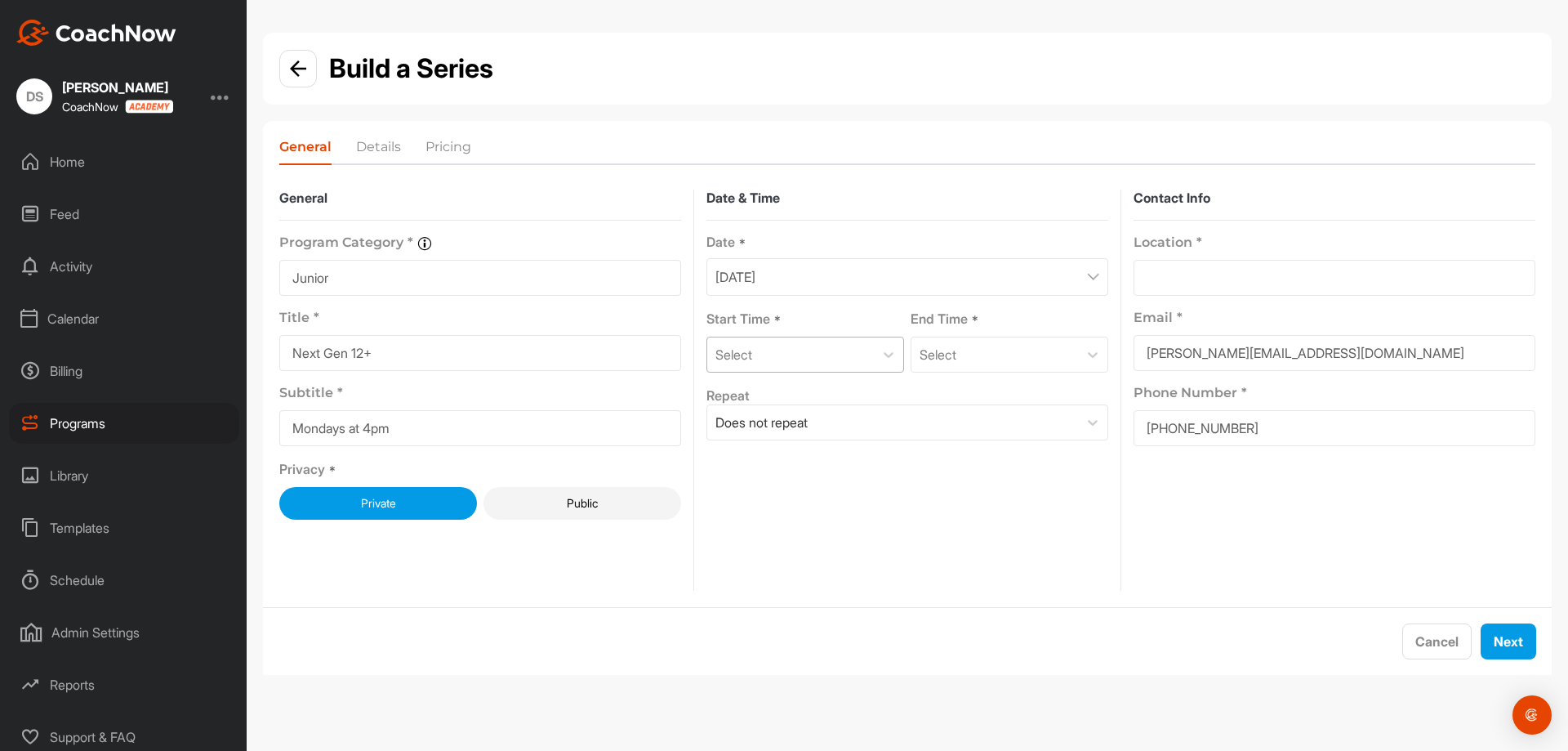
click at [824, 358] on div "Select" at bounding box center [791, 354] width 166 height 34
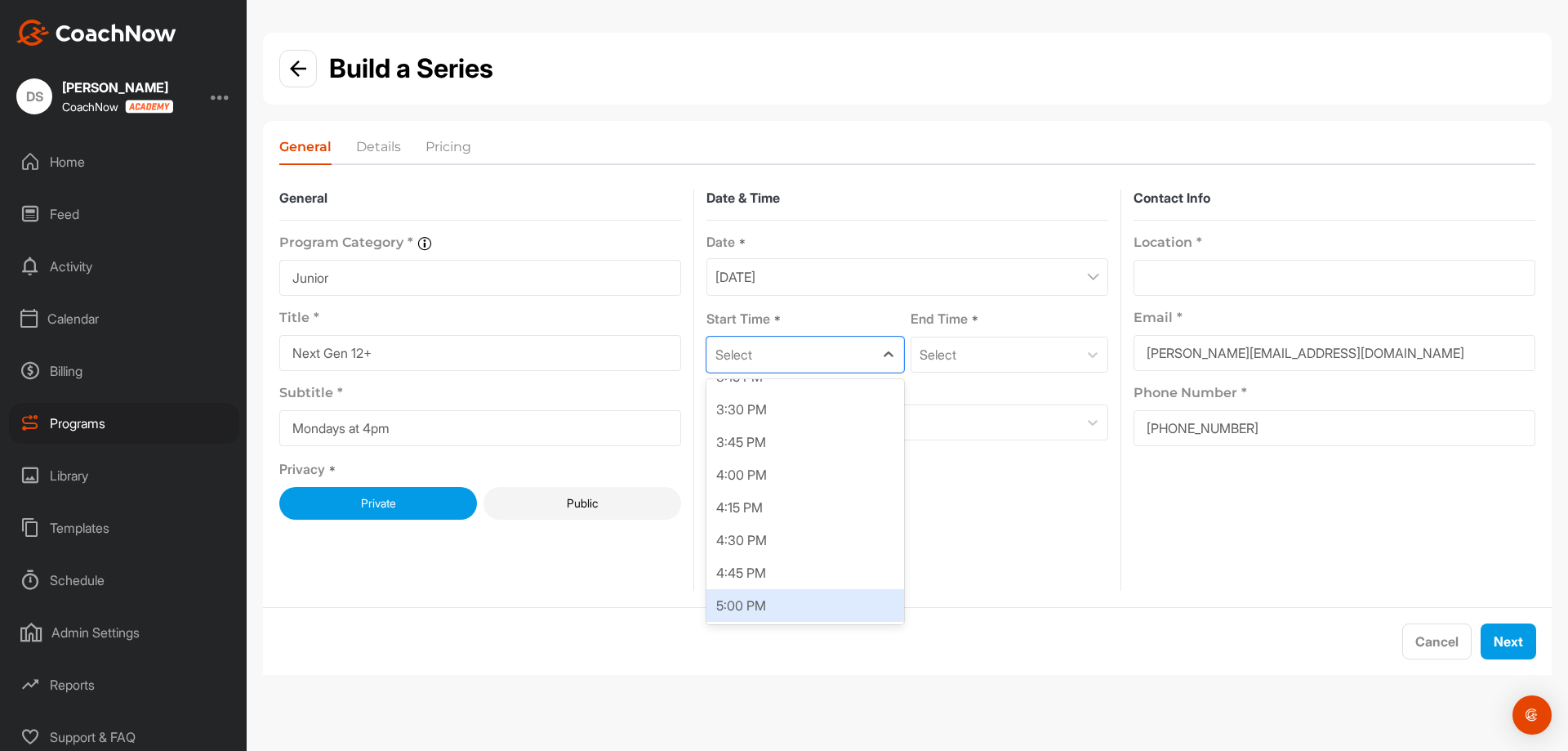
scroll to position [2002, 0]
click at [812, 482] on div "4:00 PM" at bounding box center [806, 488] width 198 height 32
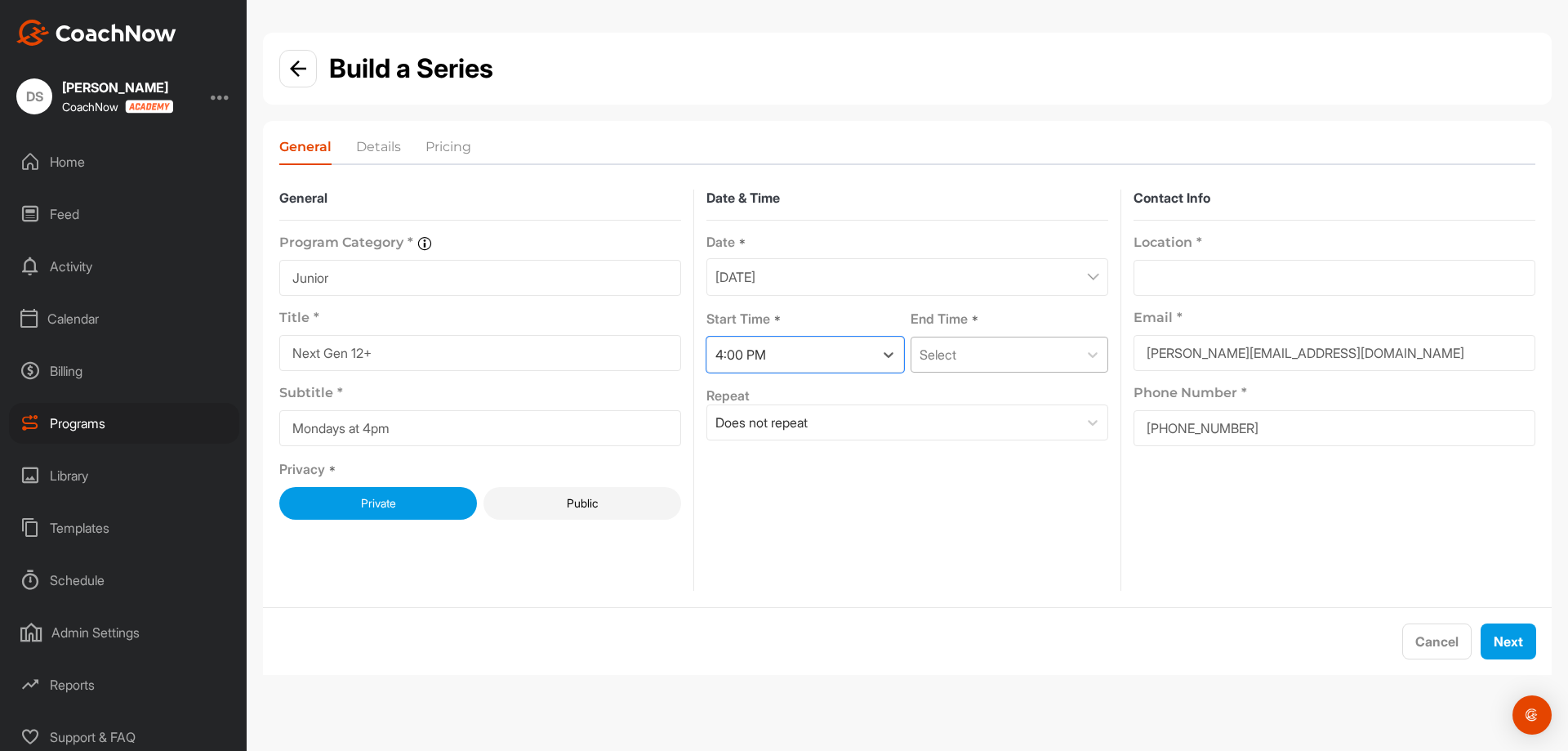
click at [1048, 350] on div "Select" at bounding box center [994, 354] width 166 height 34
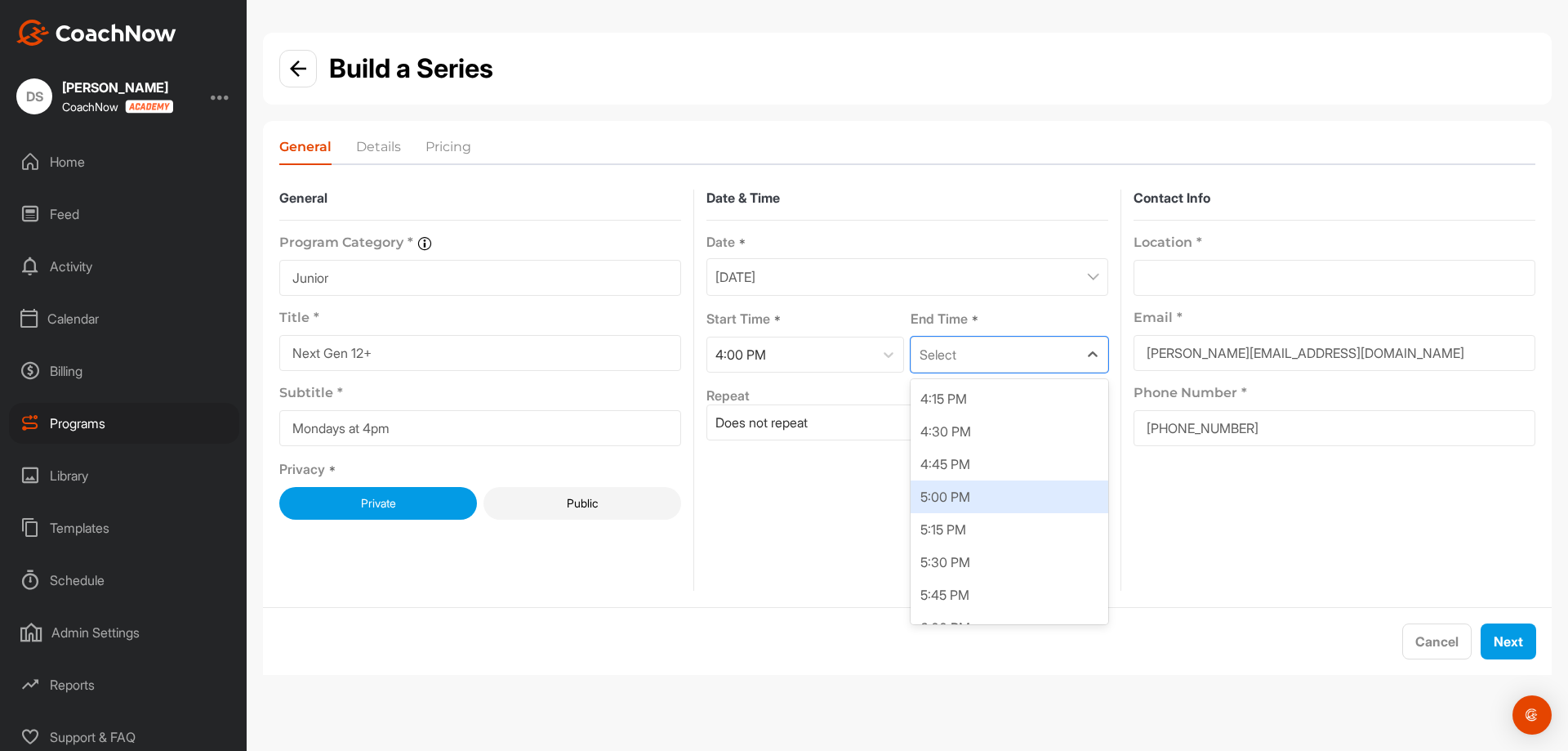
click at [1004, 495] on div "5:00 PM" at bounding box center [1009, 497] width 198 height 32
click at [984, 422] on div "Does not repeat" at bounding box center [893, 422] width 371 height 34
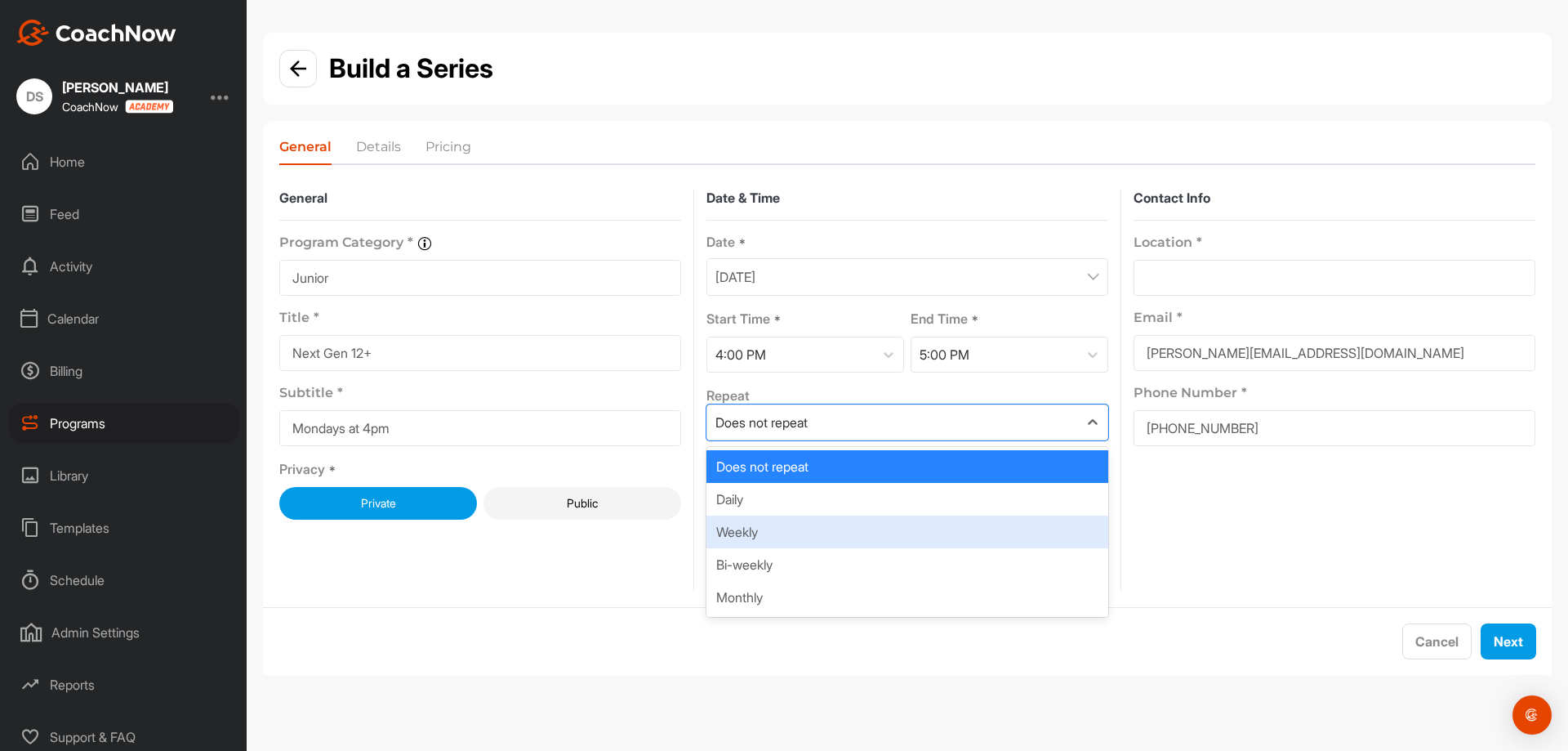
click at [899, 526] on div "Weekly" at bounding box center [907, 531] width 402 height 32
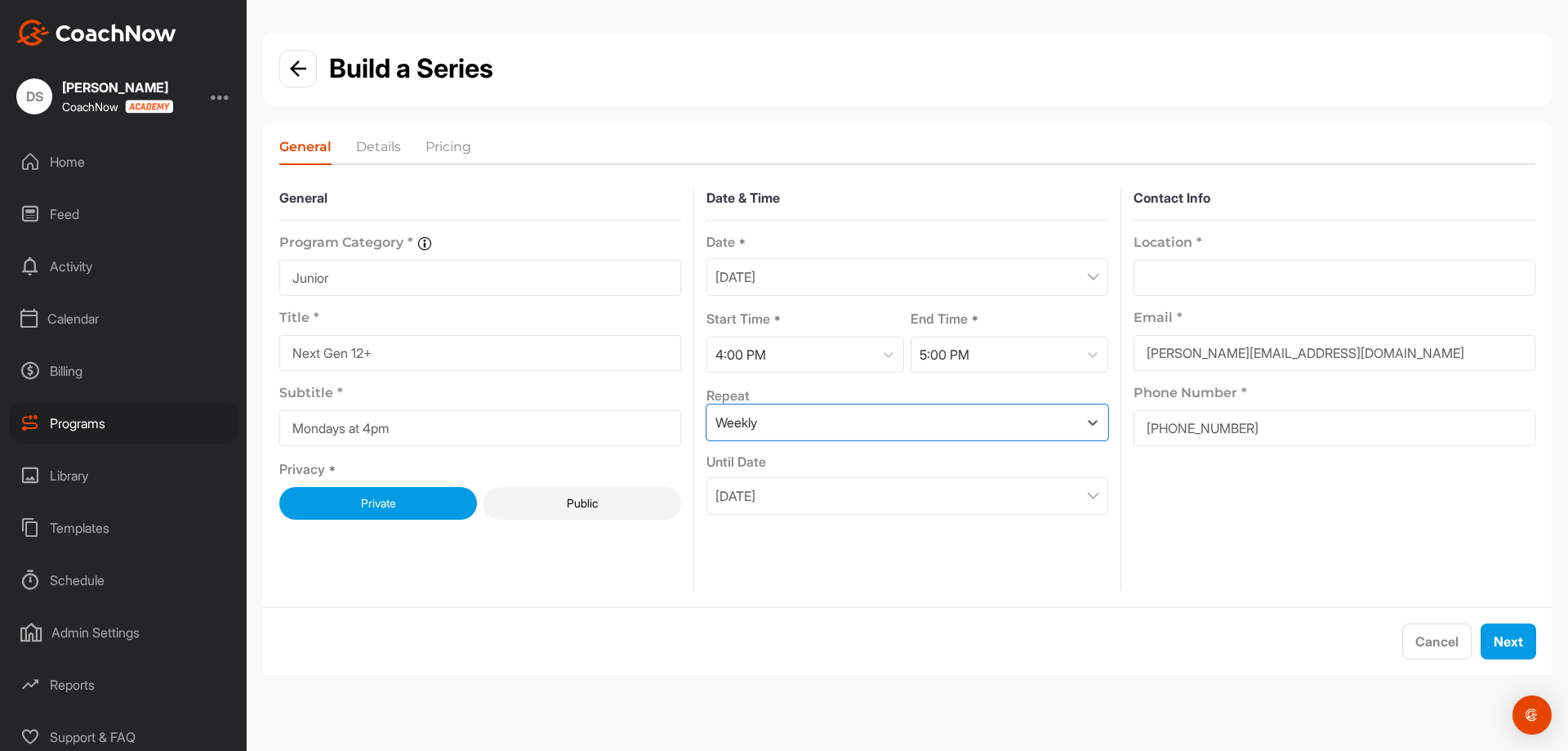
click at [899, 494] on div "October 15, 2025" at bounding box center [907, 496] width 402 height 37
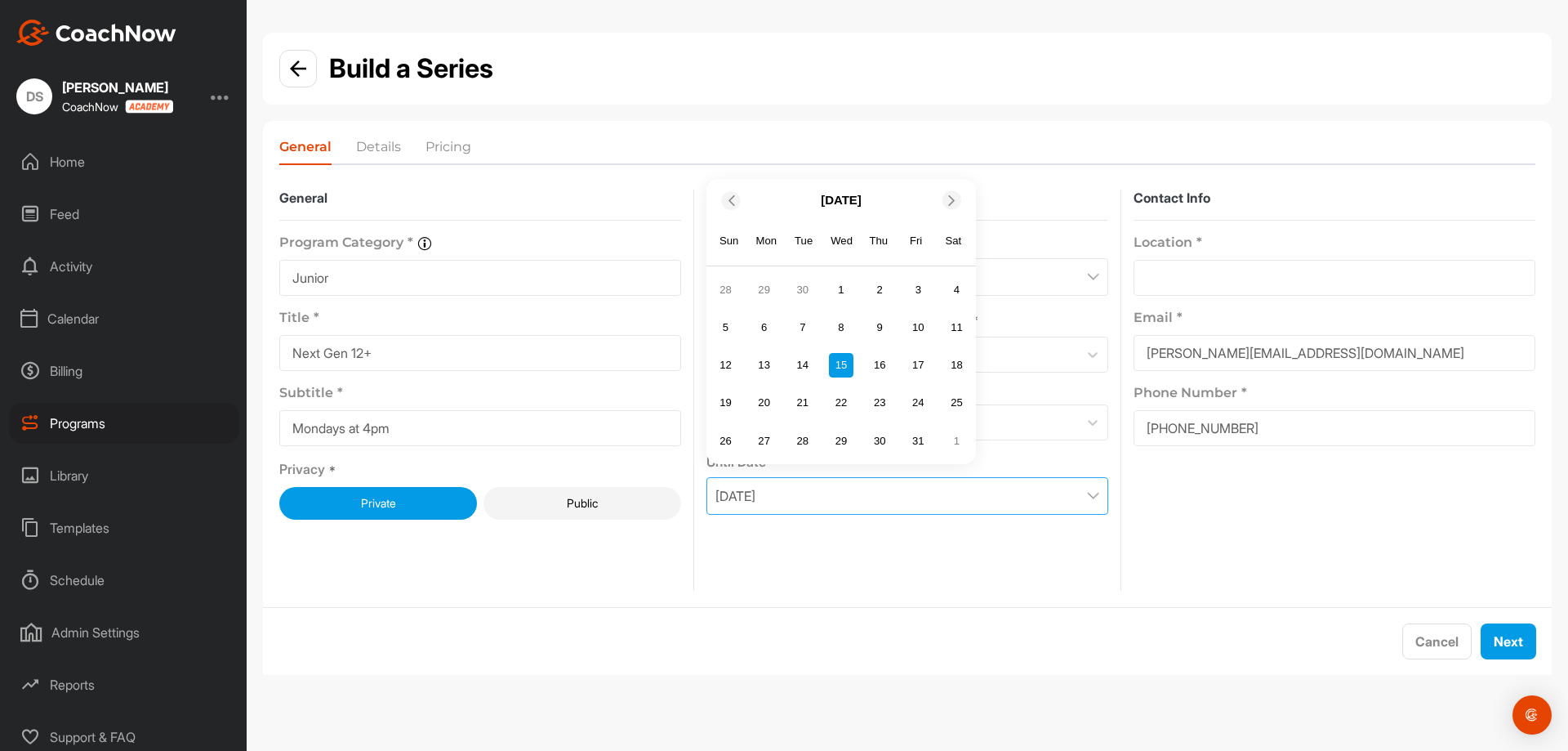
click at [954, 205] on icon at bounding box center [951, 200] width 11 height 11
click at [949, 328] on div "15" at bounding box center [956, 327] width 24 height 24
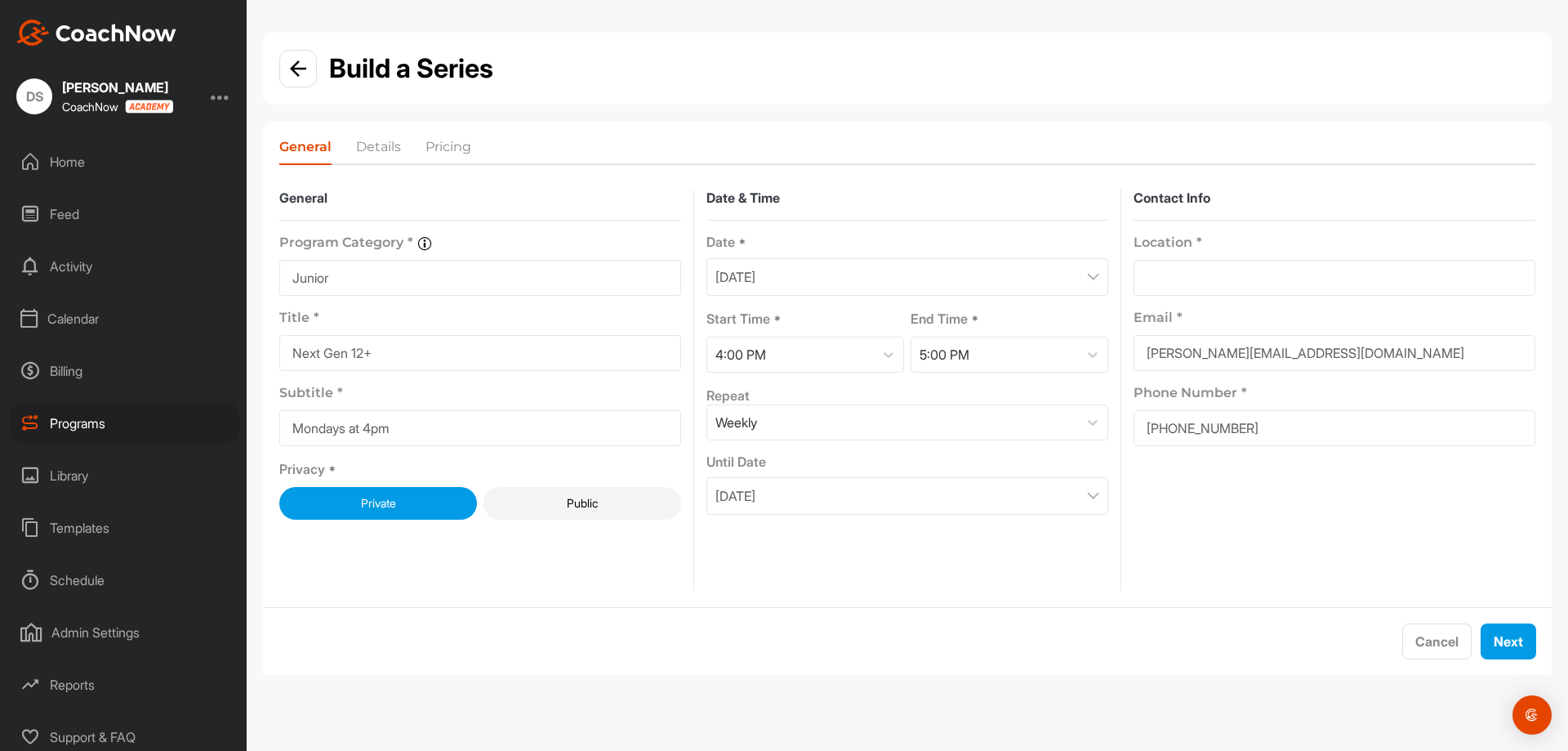
click at [1252, 285] on input at bounding box center [1334, 277] width 402 height 36
type input "[STREET_ADDRESS]"
click at [1509, 630] on button "Next" at bounding box center [1508, 640] width 56 height 36
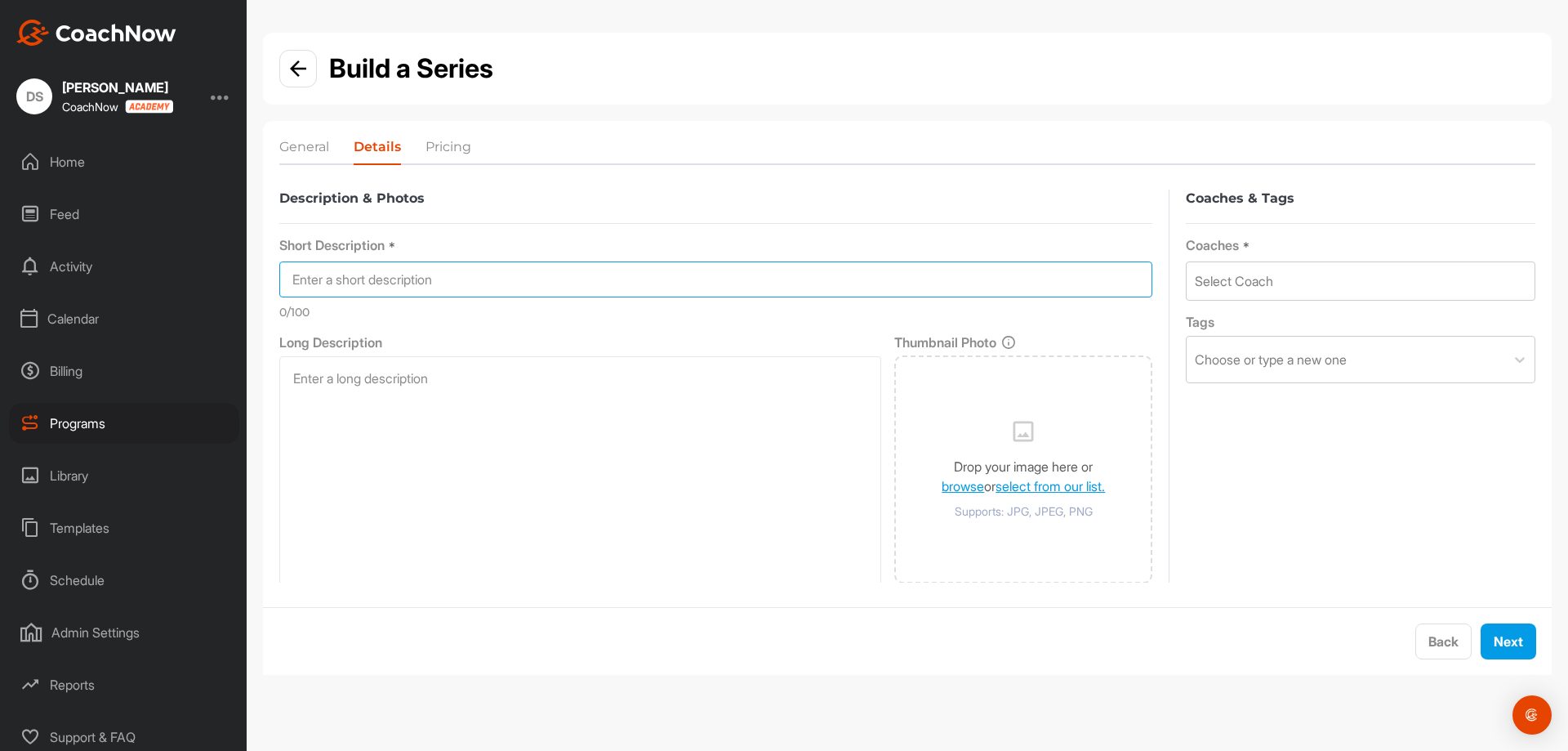
click at [411, 280] on input at bounding box center [716, 279] width 873 height 36
type input "Next Gen 12+"
click at [1385, 274] on div "Select Coach" at bounding box center [1360, 280] width 348 height 37
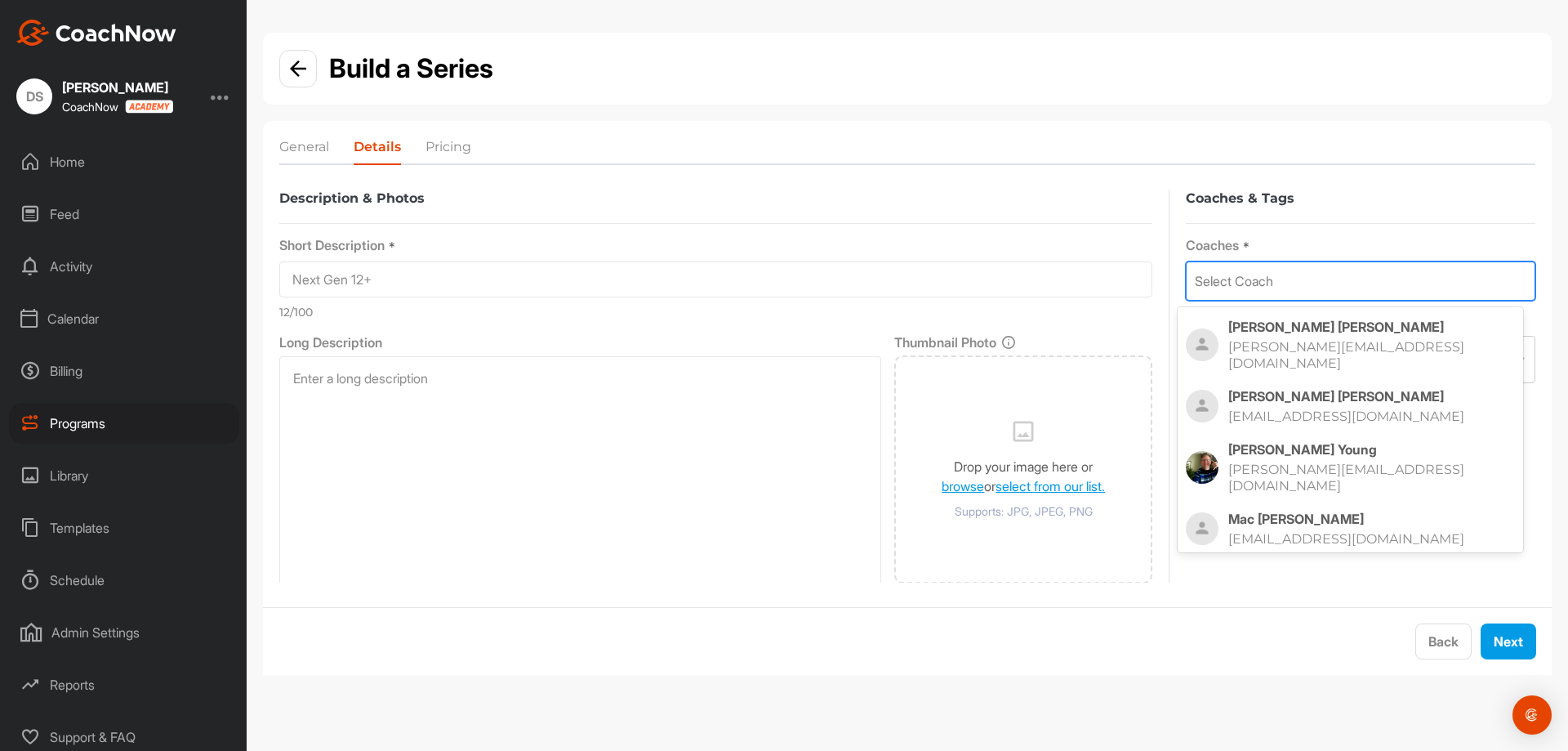
click at [1334, 333] on p "Derek Senft" at bounding box center [1371, 327] width 287 height 17
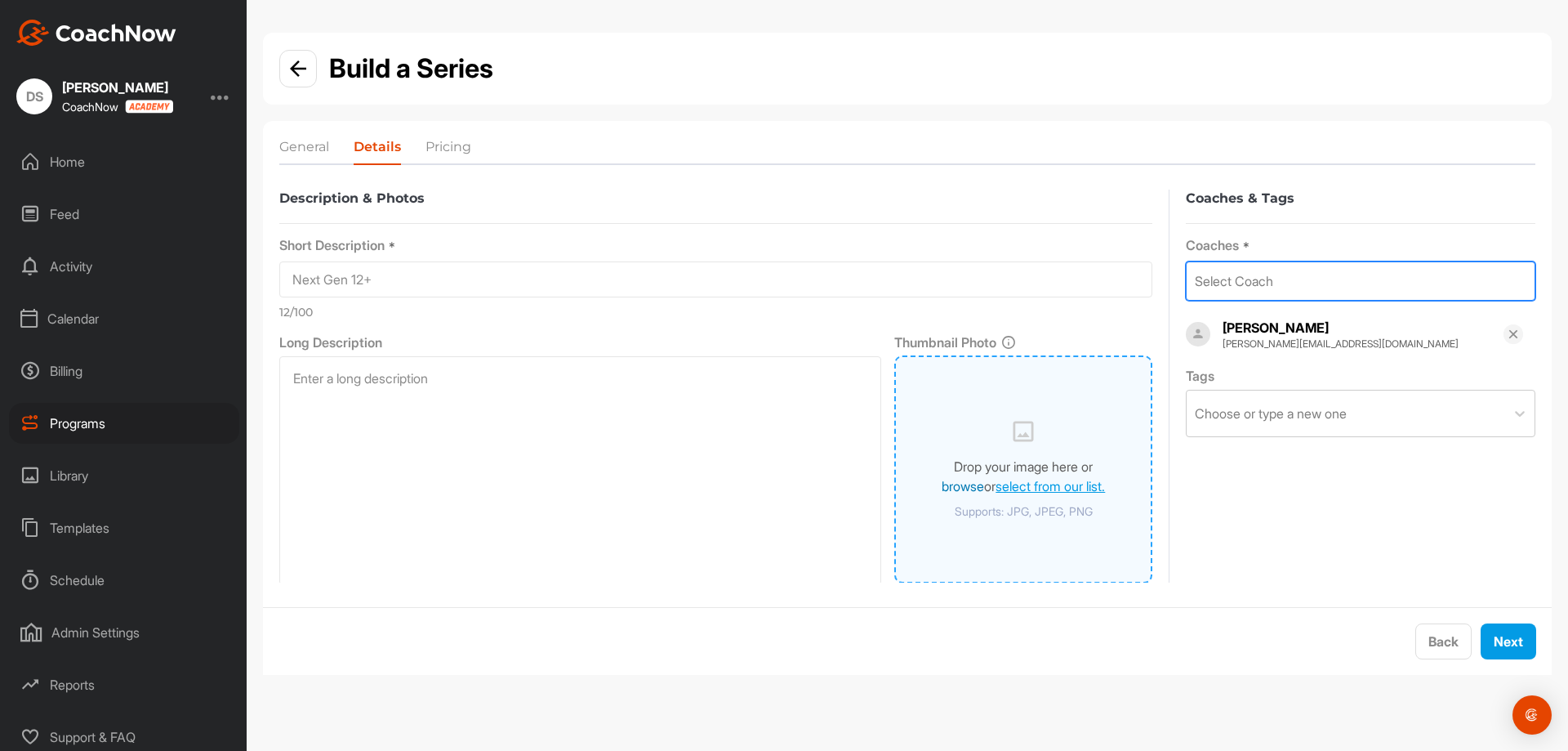
click at [965, 493] on link "browse" at bounding box center [963, 487] width 42 height 17
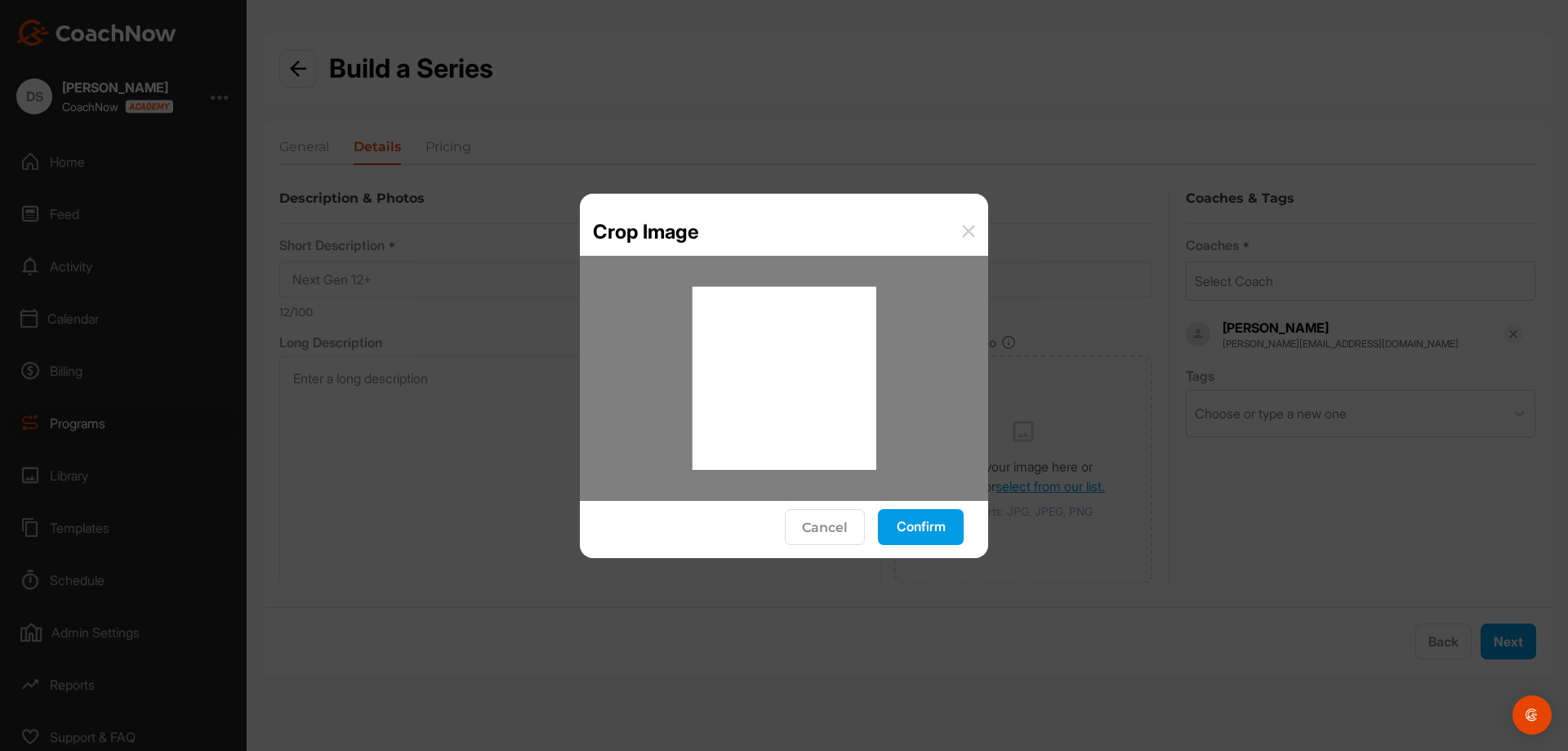
click at [926, 526] on button "Confirm" at bounding box center [920, 526] width 86 height 36
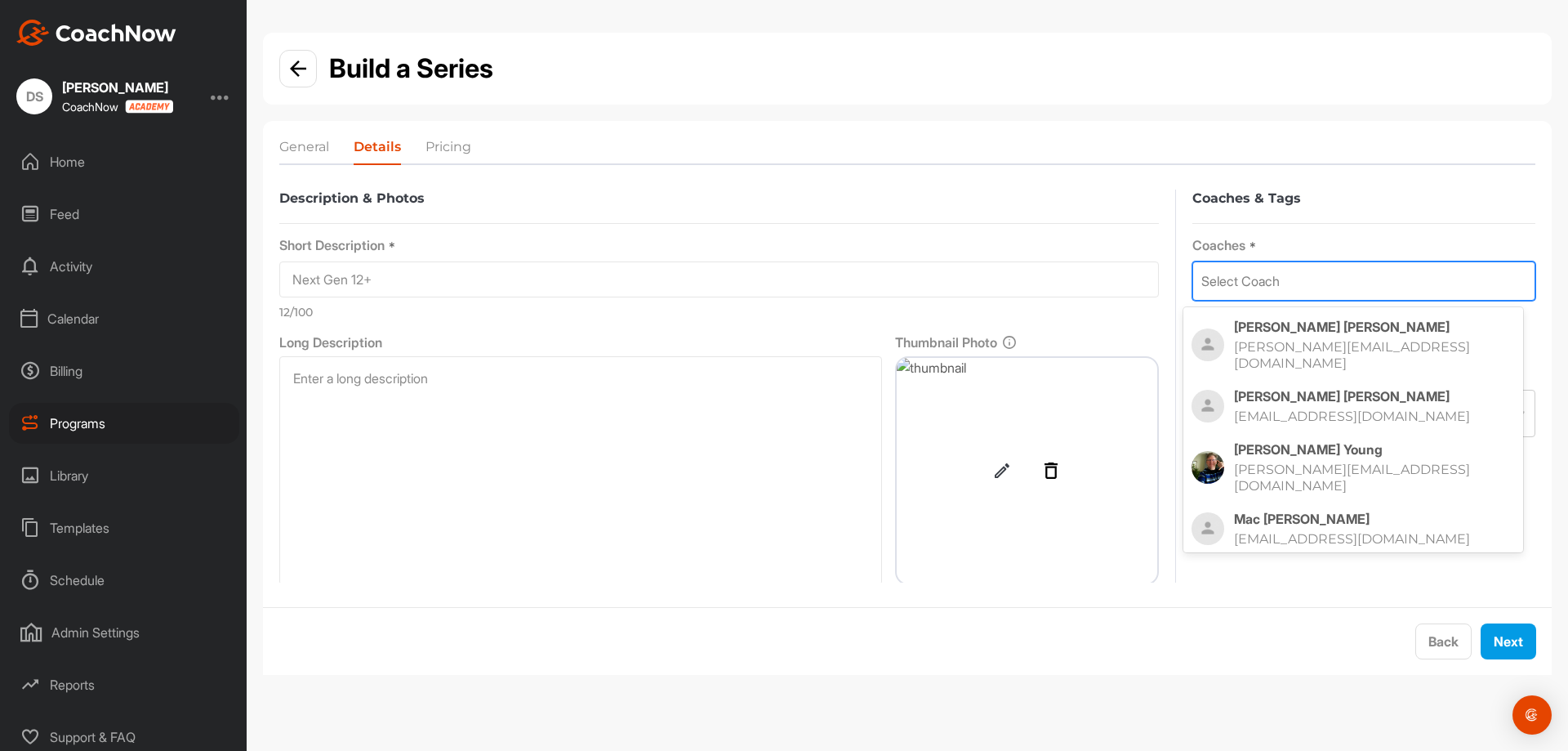
click at [1455, 284] on div "Select Coach" at bounding box center [1363, 280] width 342 height 37
click at [1349, 332] on p "Derek Senft" at bounding box center [1374, 327] width 281 height 17
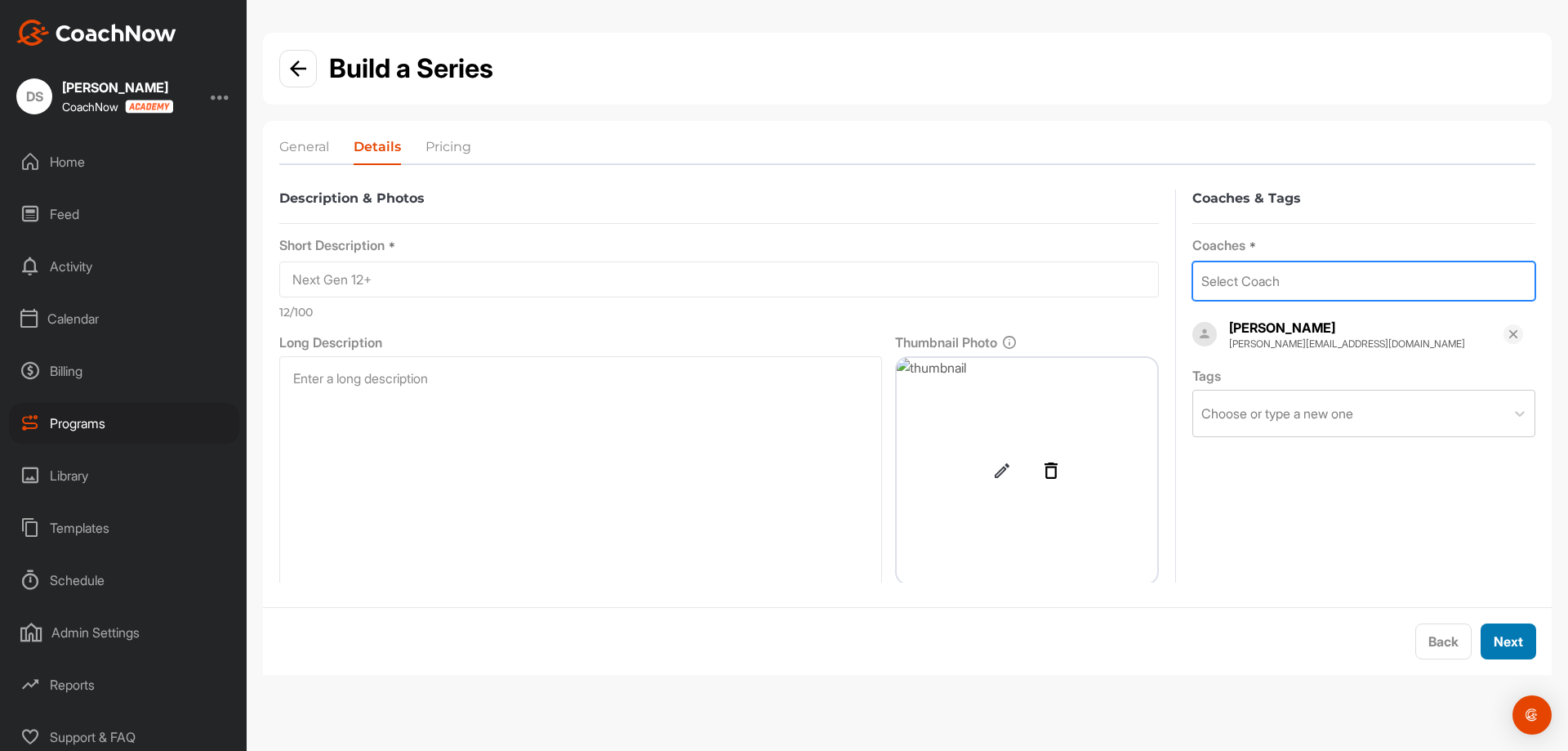
click at [1526, 645] on button "Next" at bounding box center [1508, 640] width 56 height 36
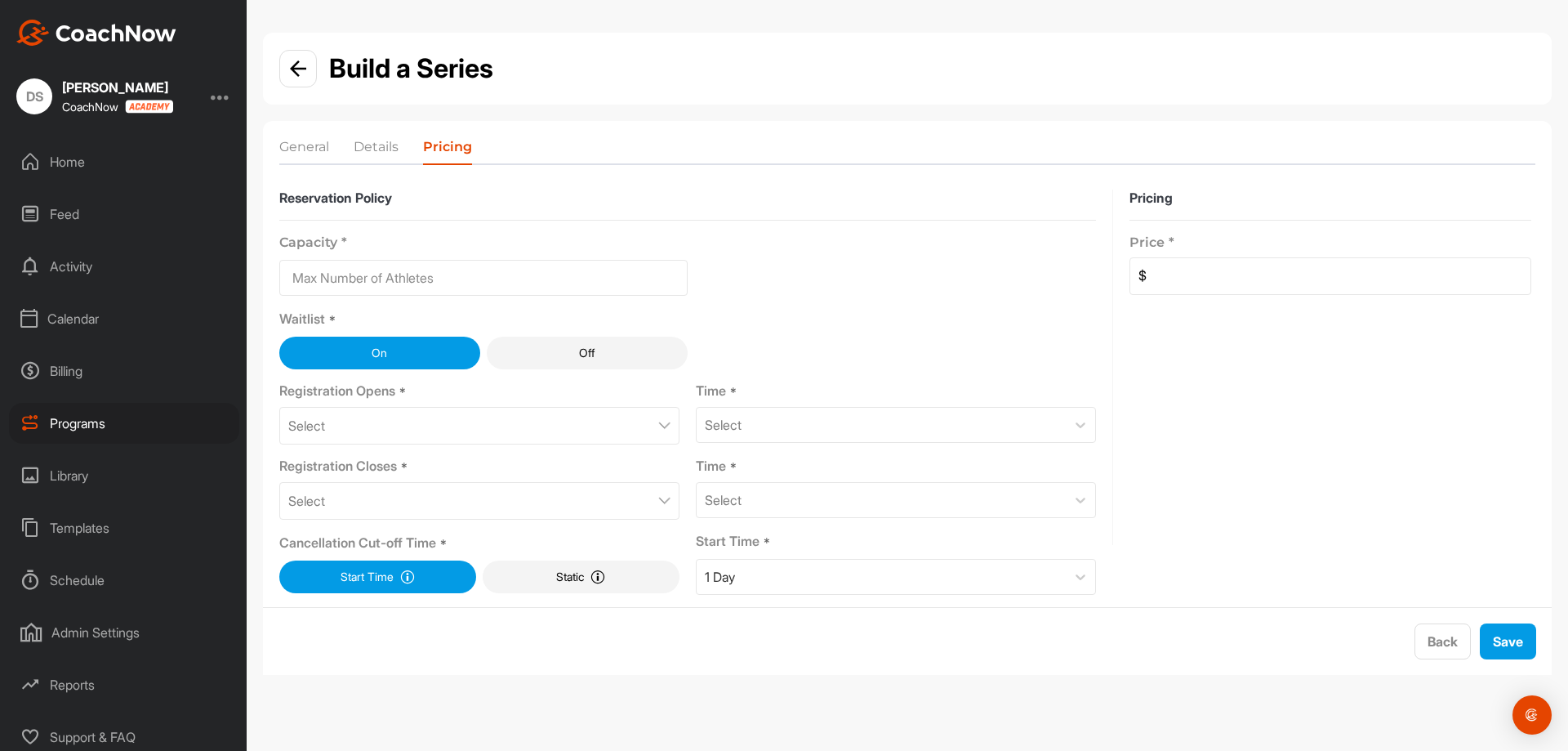
click at [441, 276] on input at bounding box center [483, 277] width 408 height 36
type input "10"
click at [387, 427] on div "Select" at bounding box center [479, 425] width 400 height 37
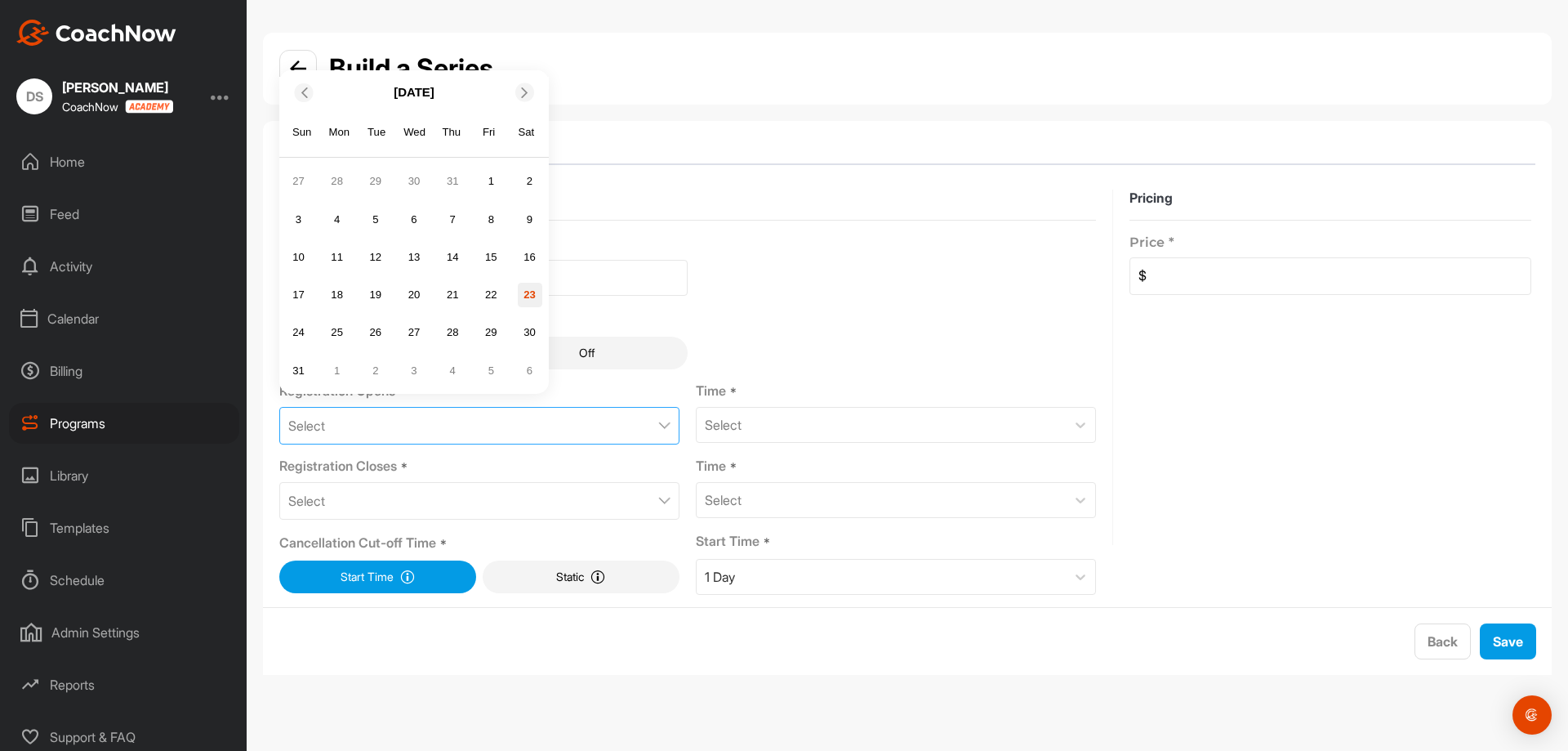
click at [530, 288] on div "23" at bounding box center [530, 294] width 24 height 24
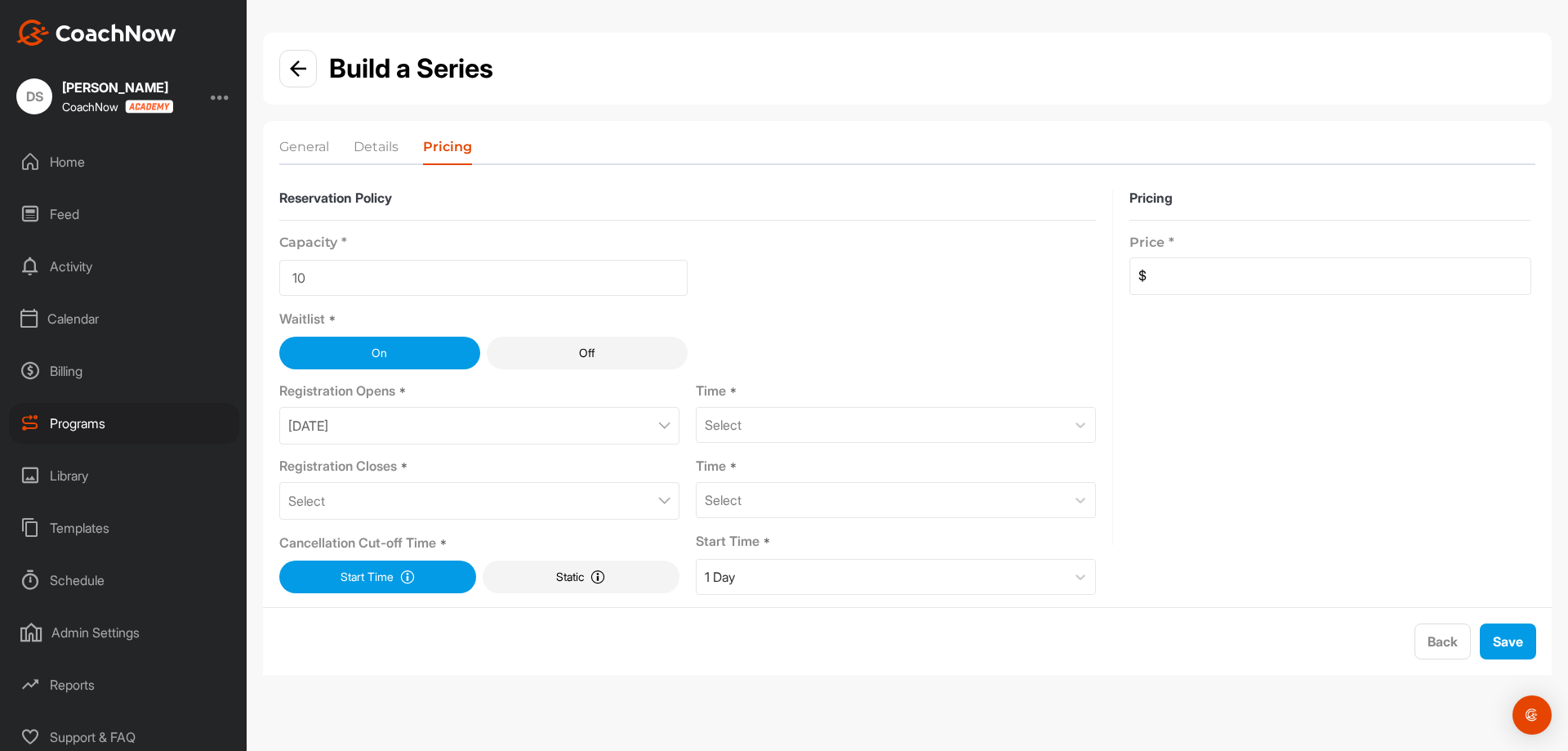
click at [538, 488] on div "Select" at bounding box center [479, 501] width 400 height 37
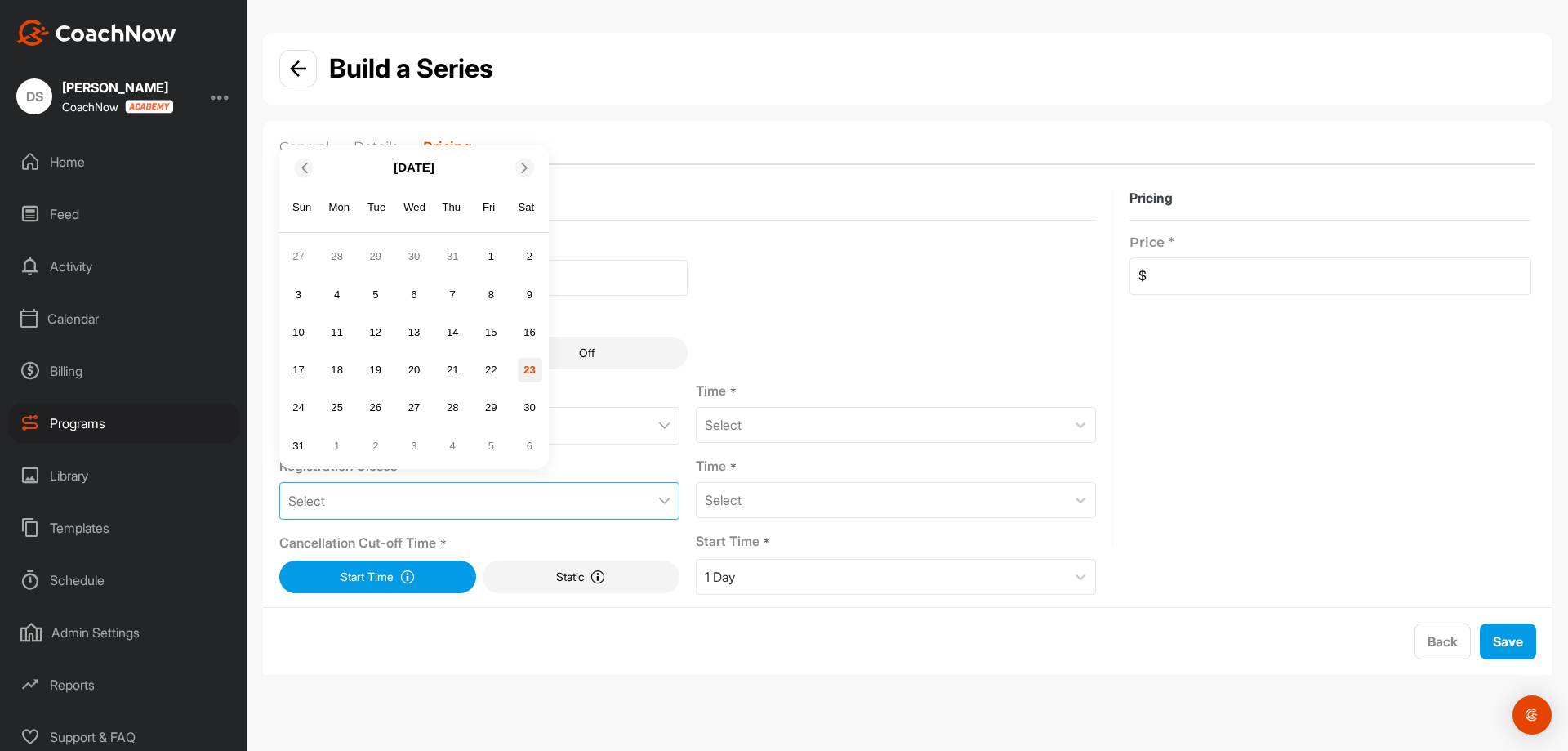
click at [527, 363] on div "23" at bounding box center [530, 369] width 24 height 24
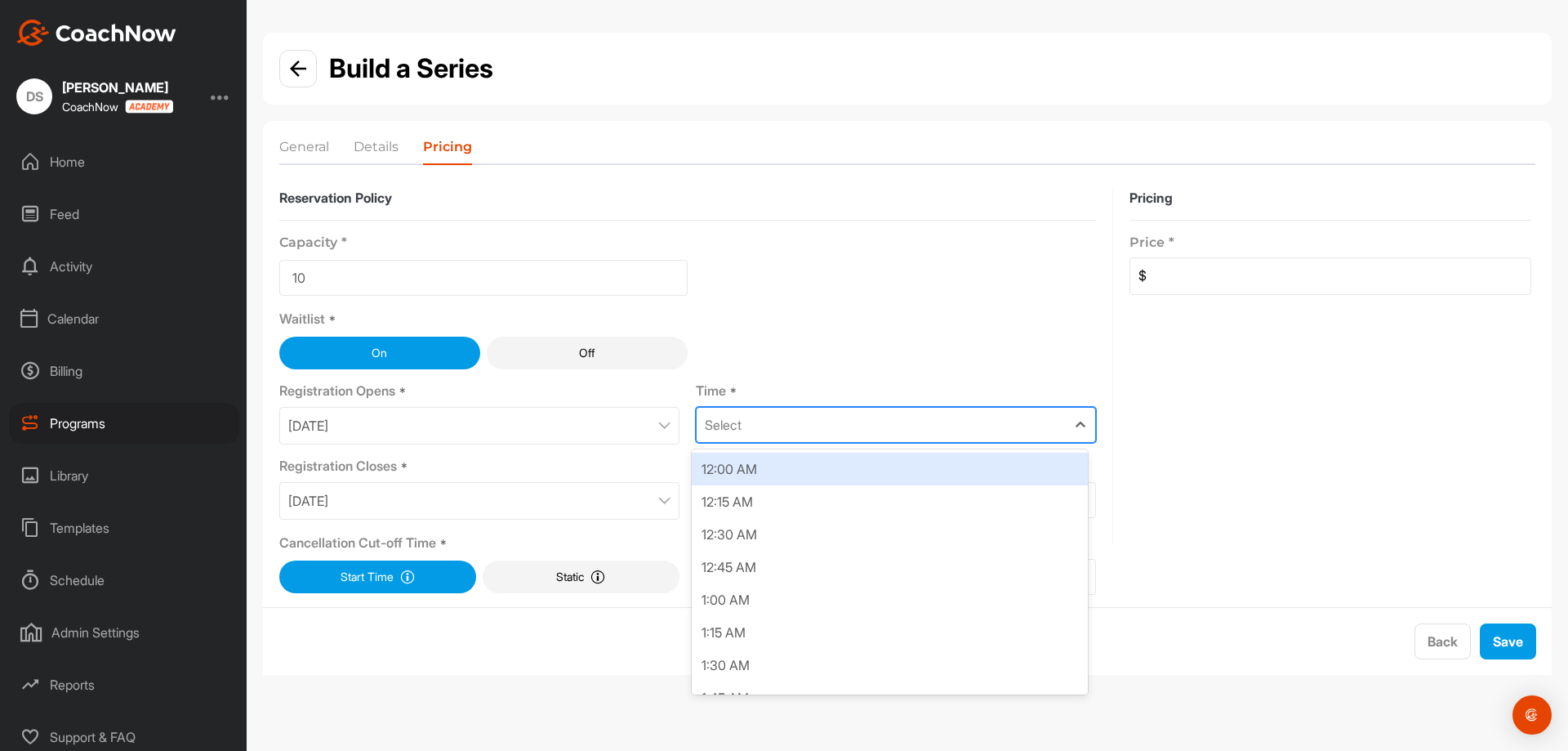
click at [960, 424] on div "Select" at bounding box center [881, 424] width 369 height 34
click at [910, 484] on div "12:00 AM" at bounding box center [890, 468] width 396 height 32
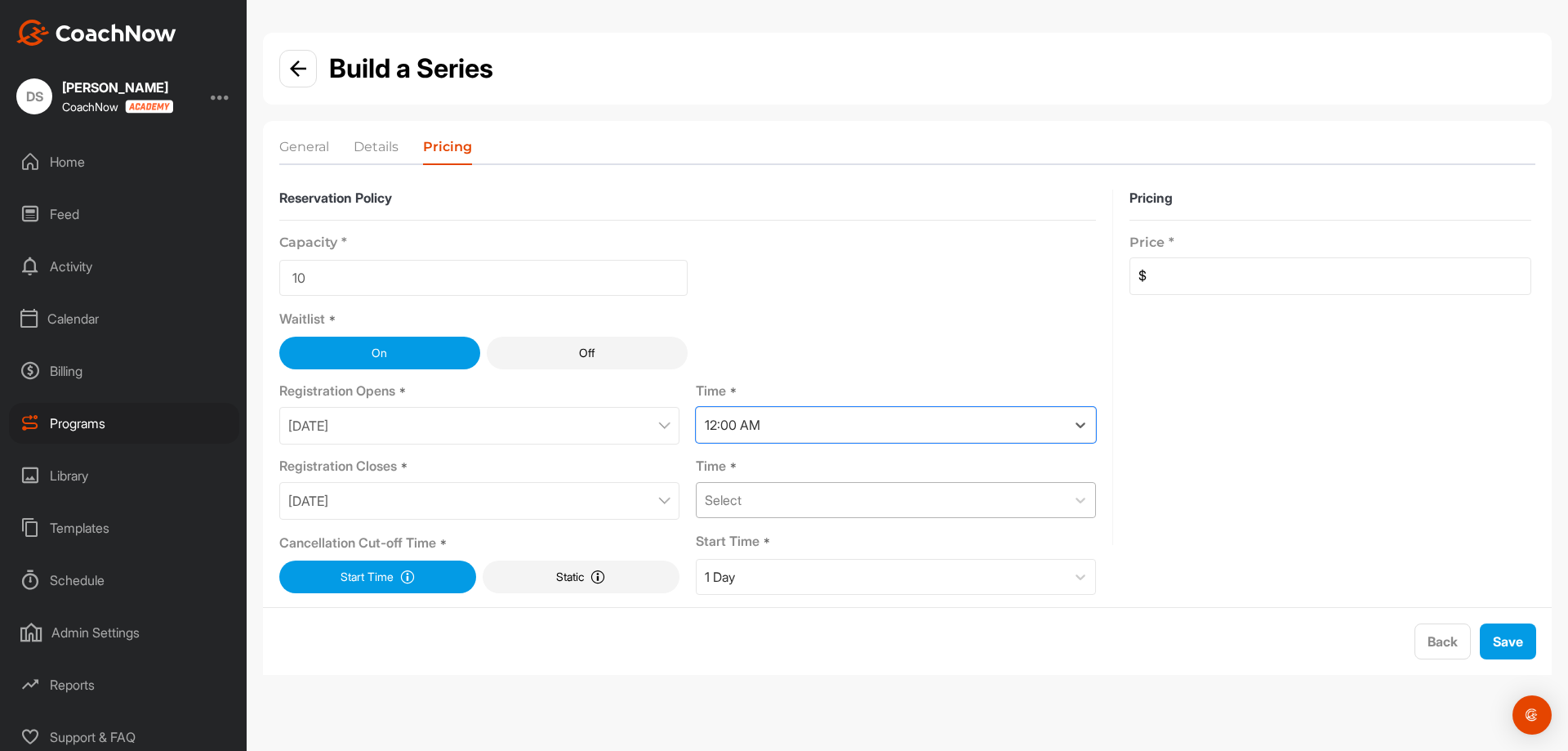
click at [920, 494] on div "Select" at bounding box center [881, 500] width 369 height 34
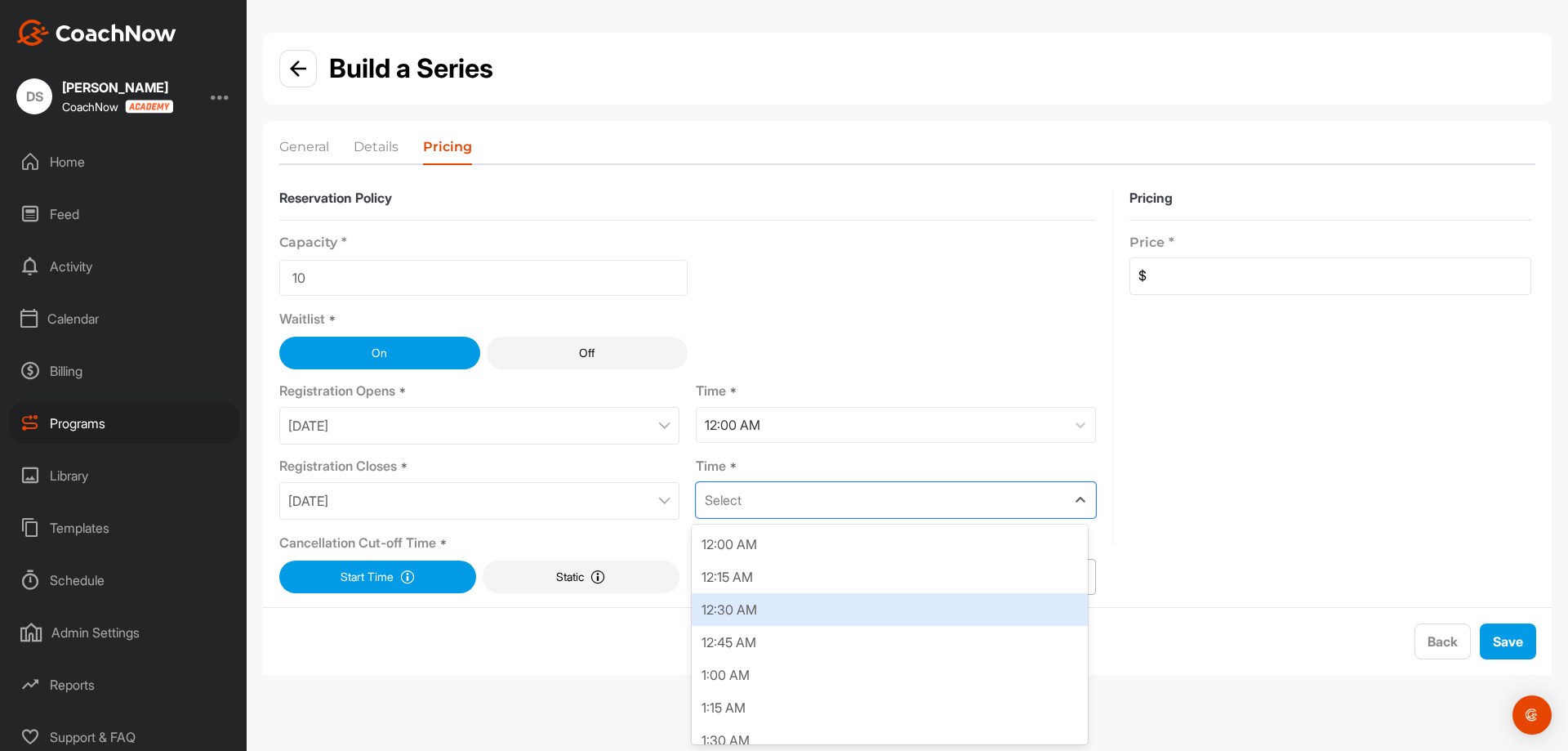
click at [862, 596] on div "12:30 AM" at bounding box center [890, 609] width 396 height 32
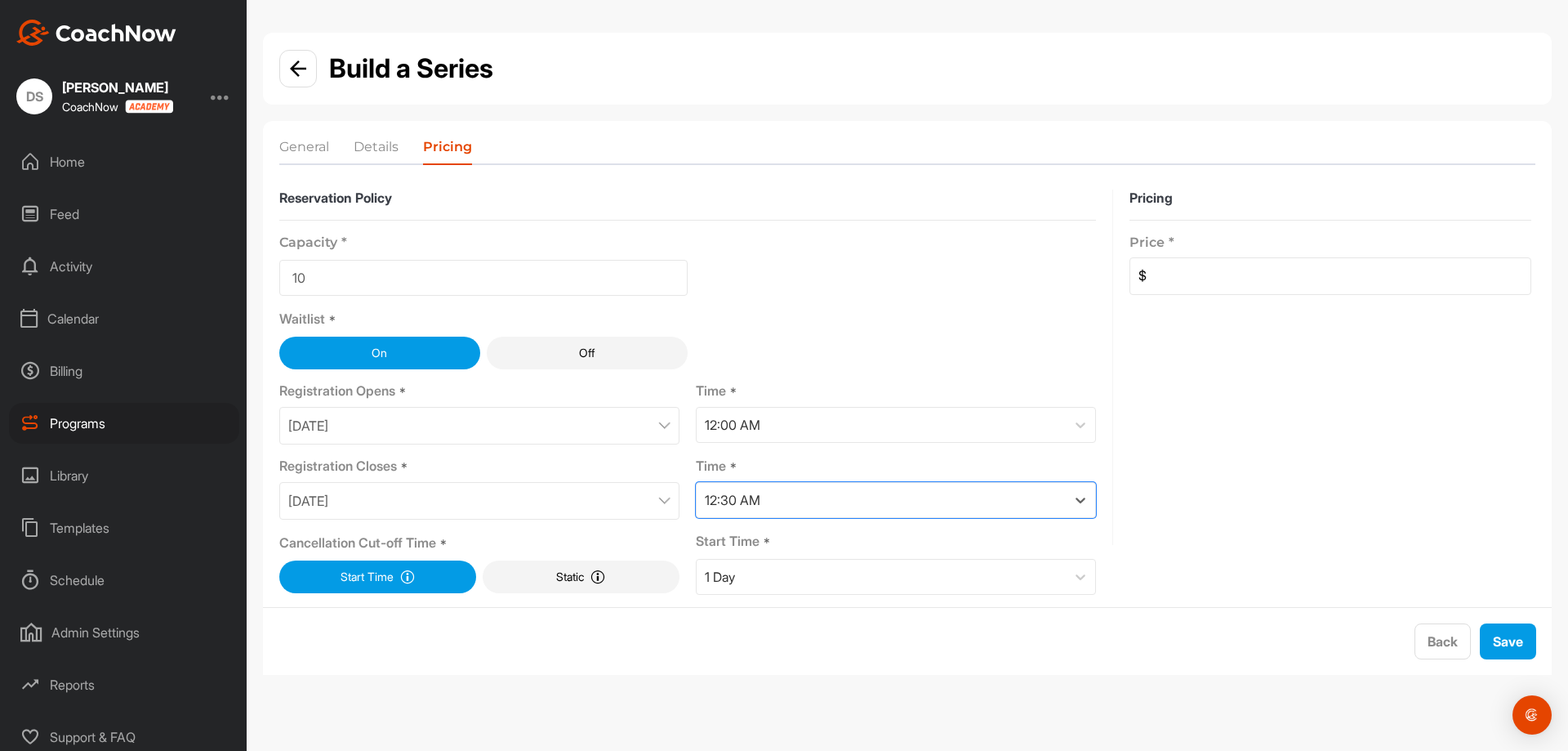
drag, startPoint x: 1319, startPoint y: 269, endPoint x: 1327, endPoint y: 290, distance: 22.5
click at [1319, 269] on input at bounding box center [1339, 275] width 384 height 36
type input "0"
click at [1516, 655] on button "Save" at bounding box center [1508, 640] width 57 height 36
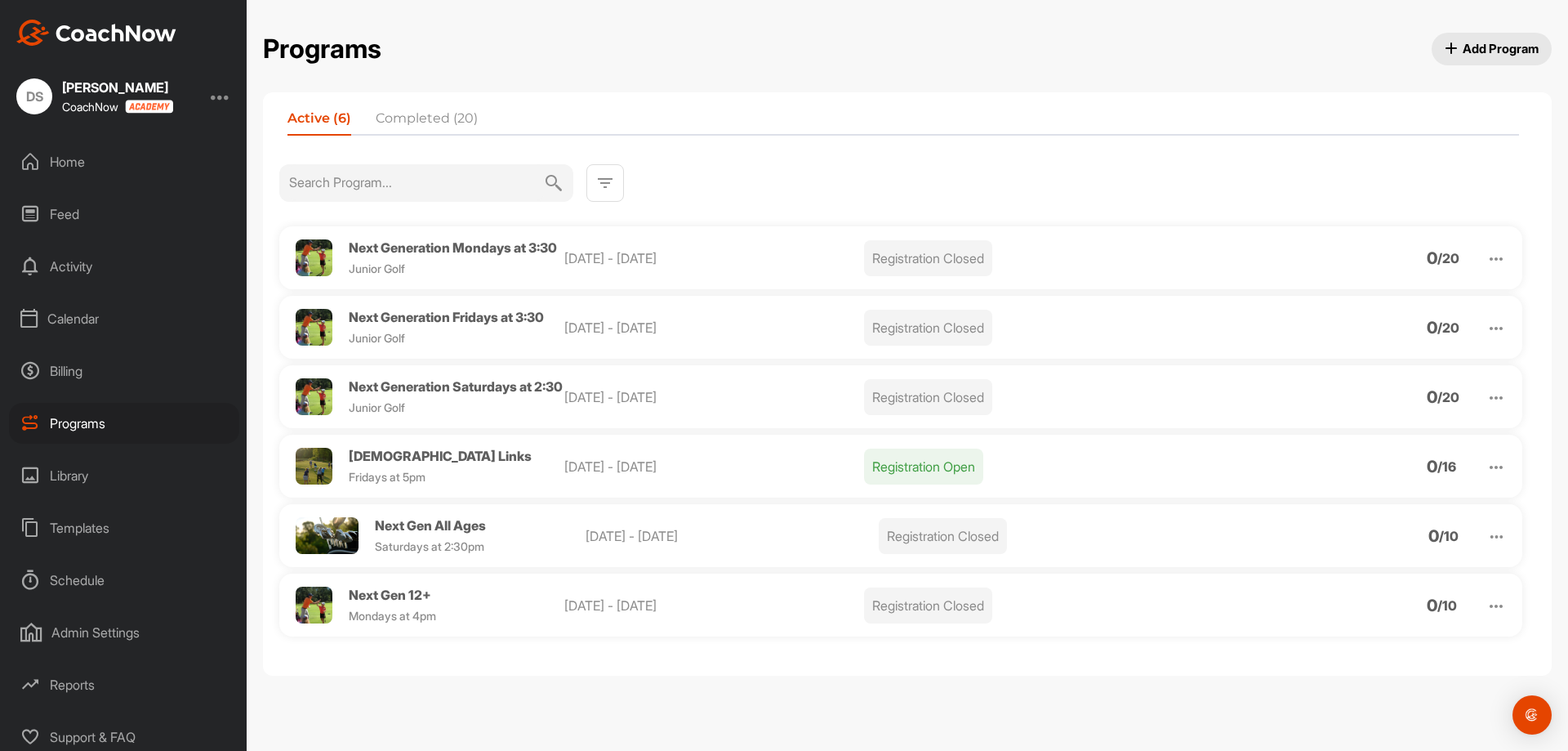
click at [1487, 64] on button "Add Program" at bounding box center [1492, 48] width 121 height 32
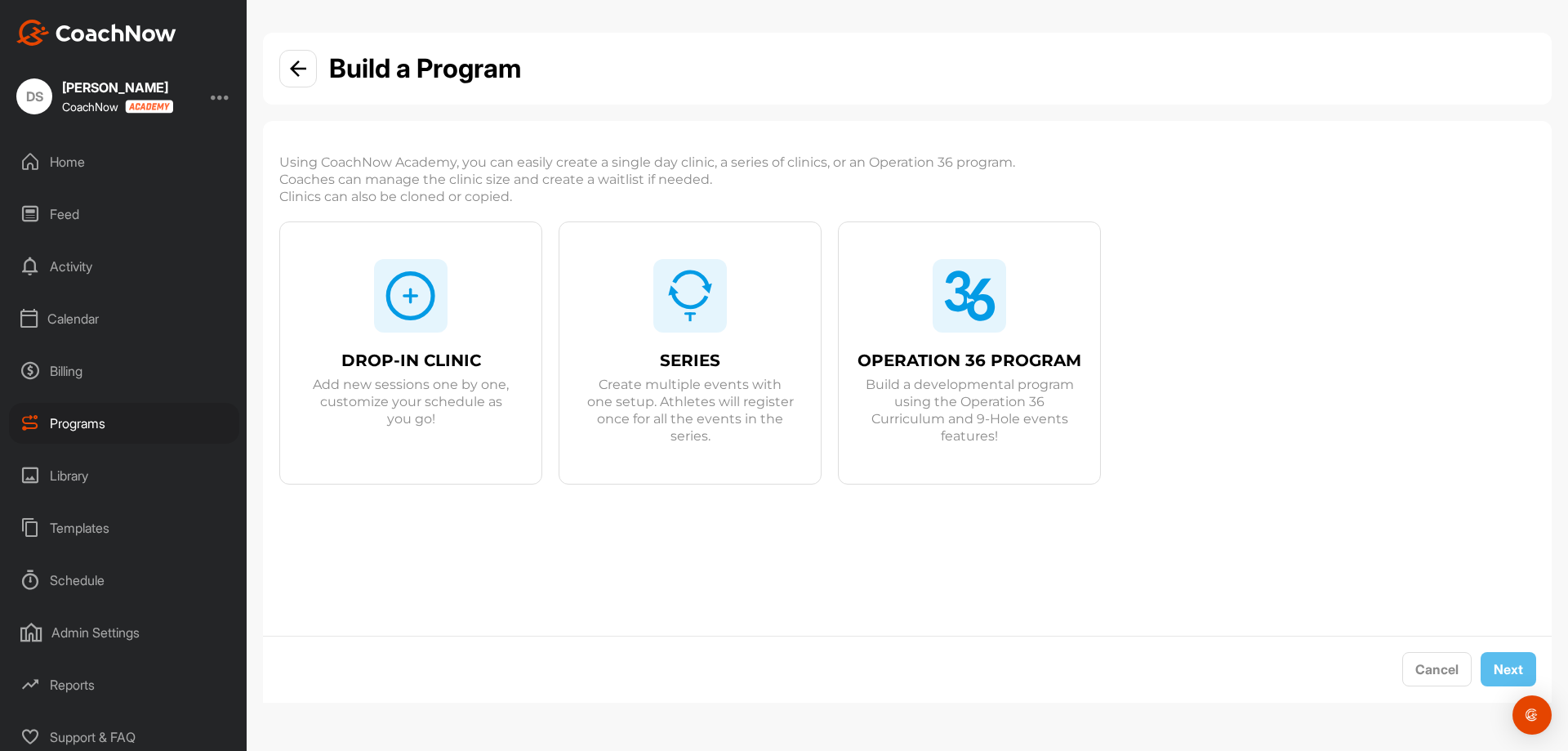
click at [769, 293] on div "SERIES Create multiple events with one setup. Athletes will register once for a…" at bounding box center [690, 371] width 261 height 299
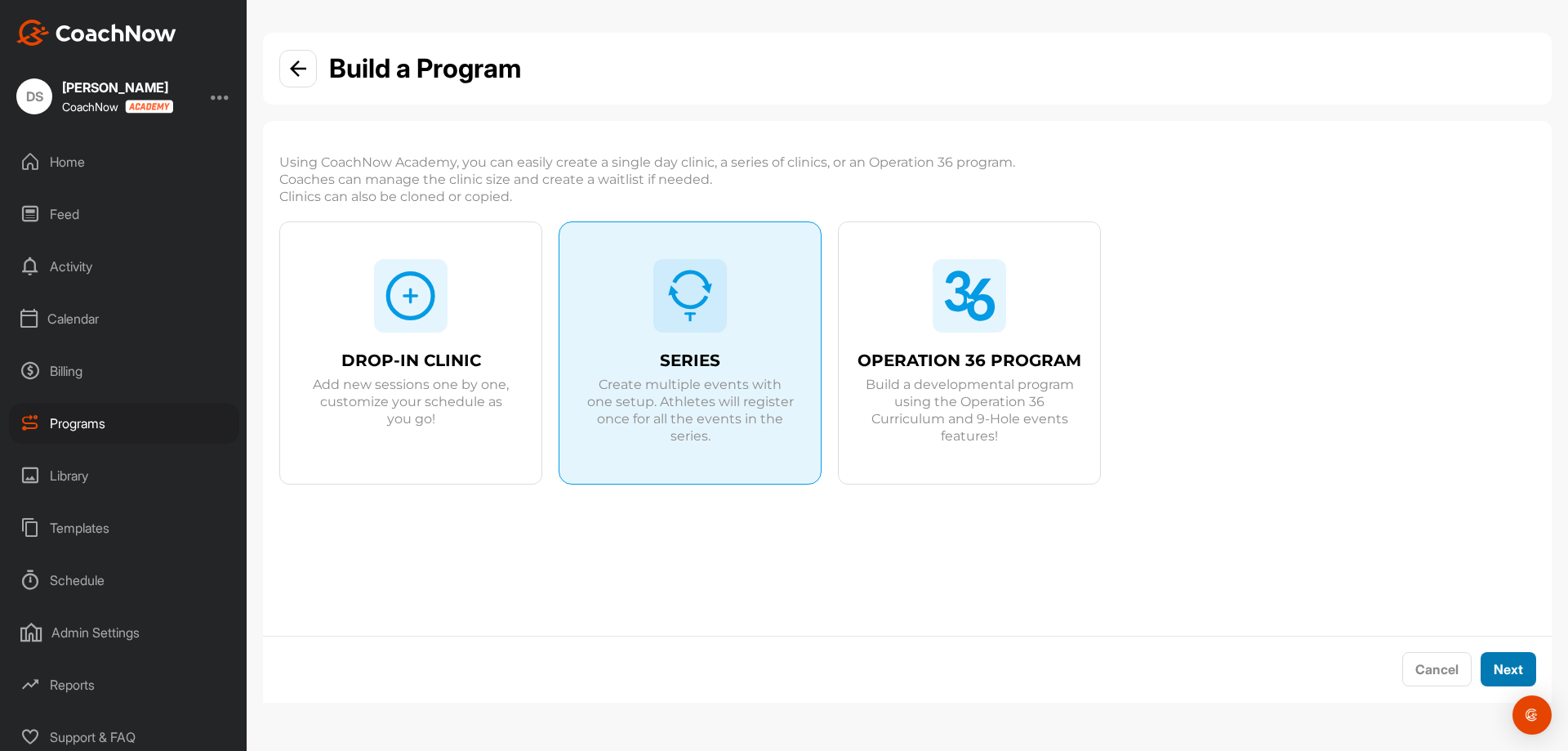
click at [1527, 672] on button "Next" at bounding box center [1508, 669] width 56 height 35
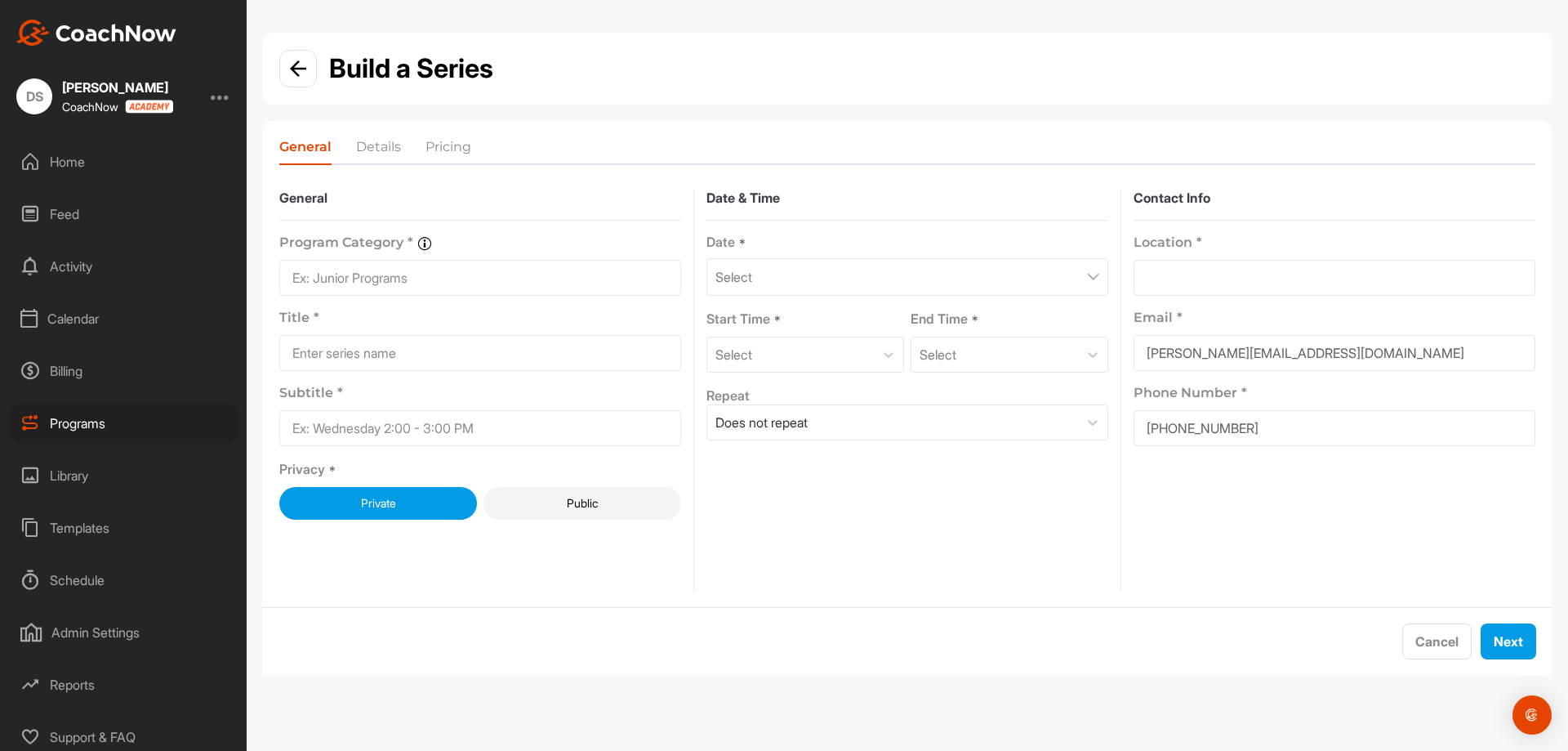
click at [378, 280] on input at bounding box center [480, 277] width 402 height 36
type input "Junior"
click at [406, 349] on input at bounding box center [480, 353] width 402 height 36
type input "Next Gen 11-"
click at [433, 437] on input at bounding box center [480, 427] width 402 height 36
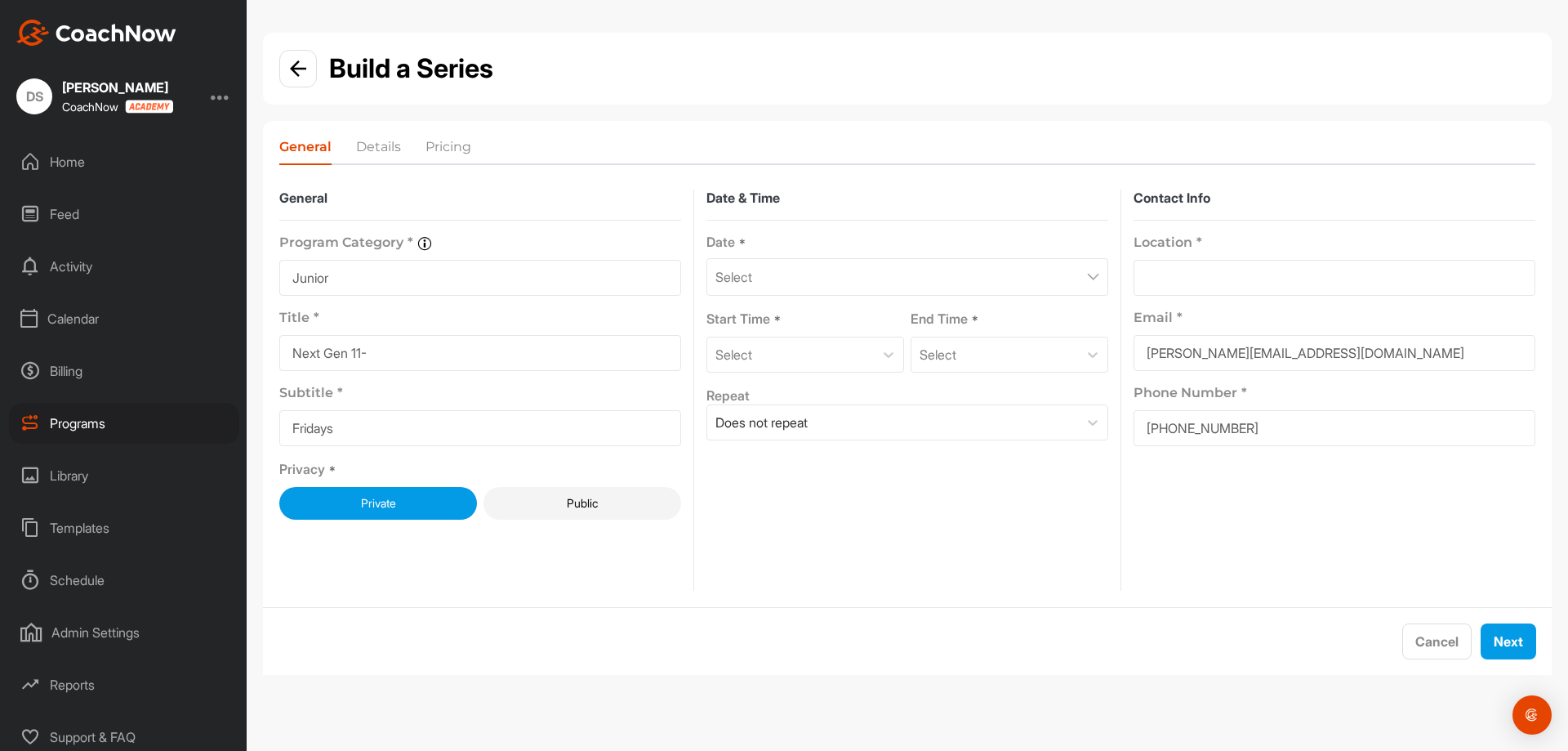
type input "Fridays at 3:30pm"
click at [962, 262] on div "Select" at bounding box center [907, 276] width 402 height 37
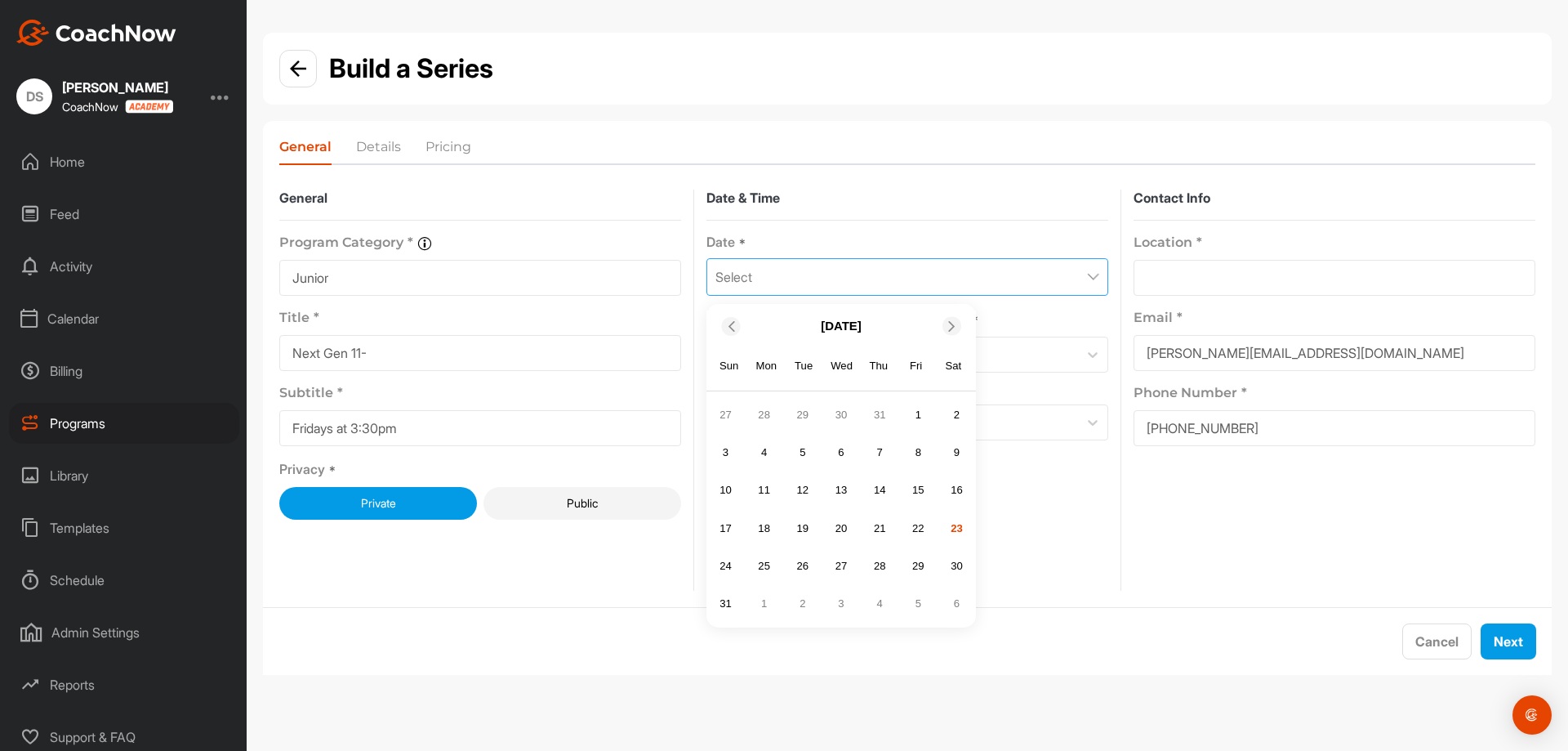
click at [957, 332] on div at bounding box center [952, 326] width 19 height 19
click at [915, 417] on div "5" at bounding box center [917, 414] width 24 height 24
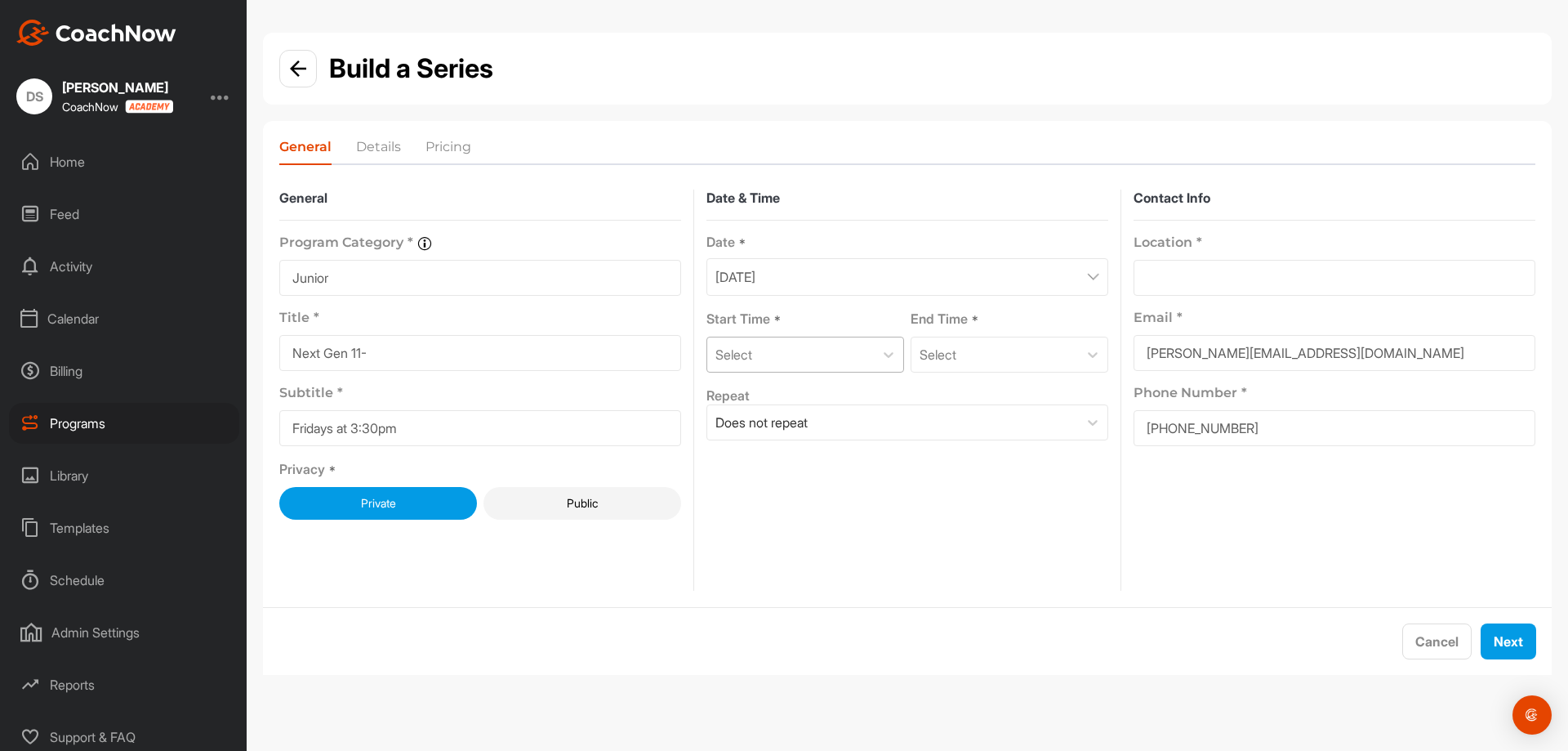
click at [825, 370] on div "Select" at bounding box center [791, 354] width 166 height 34
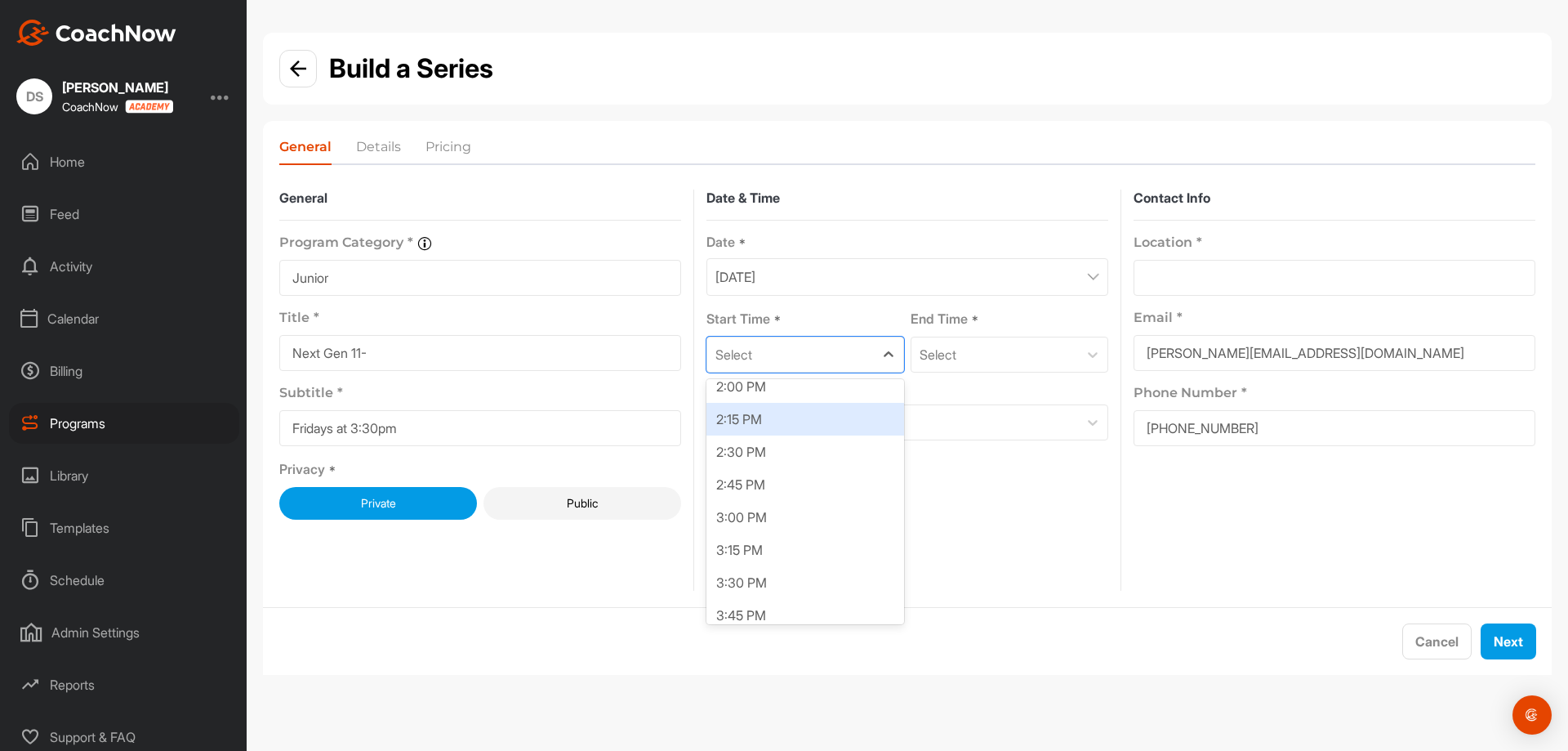
scroll to position [1838, 0]
click at [811, 444] on div "2:30 PM" at bounding box center [806, 455] width 198 height 32
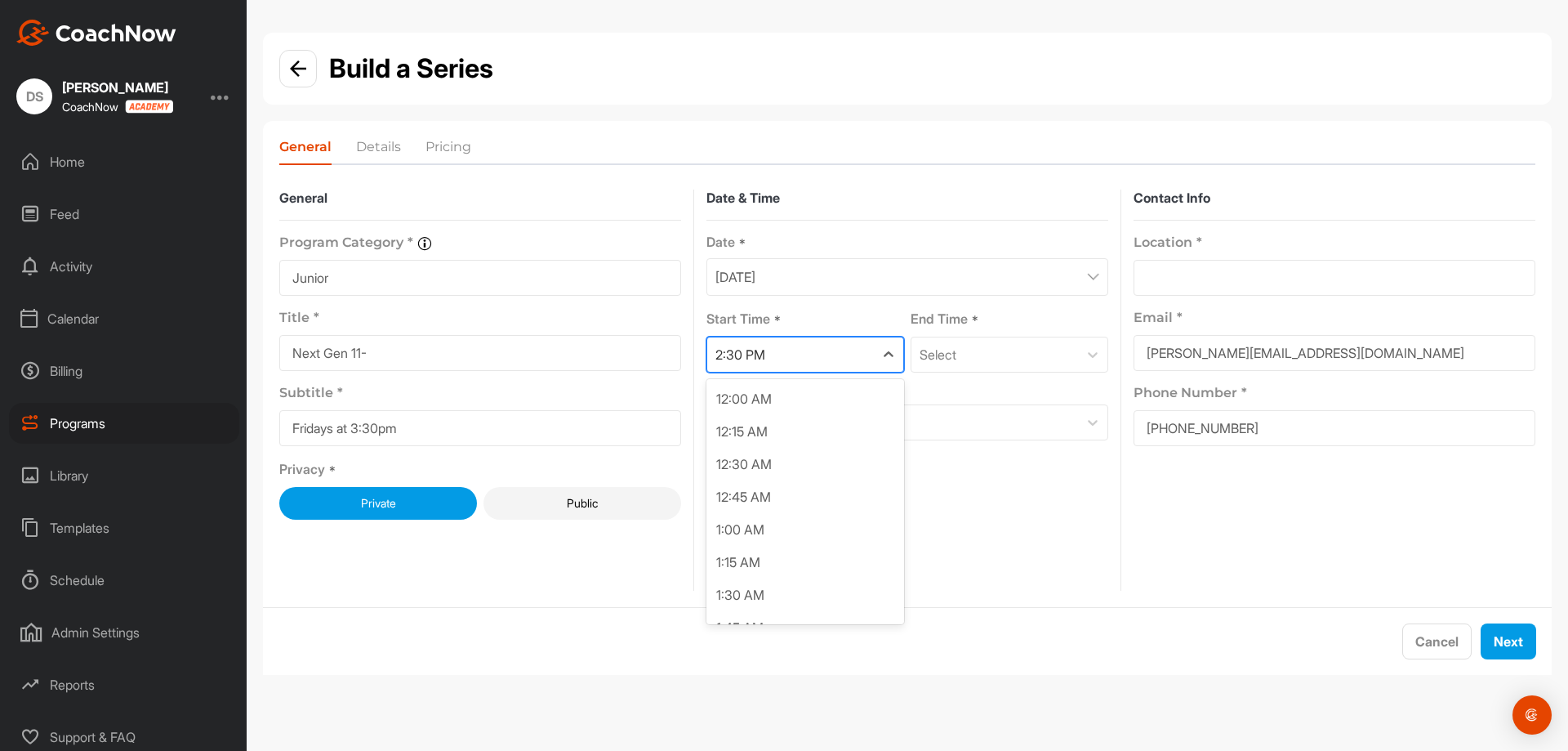
click at [868, 354] on div "2:30 PM" at bounding box center [791, 354] width 166 height 34
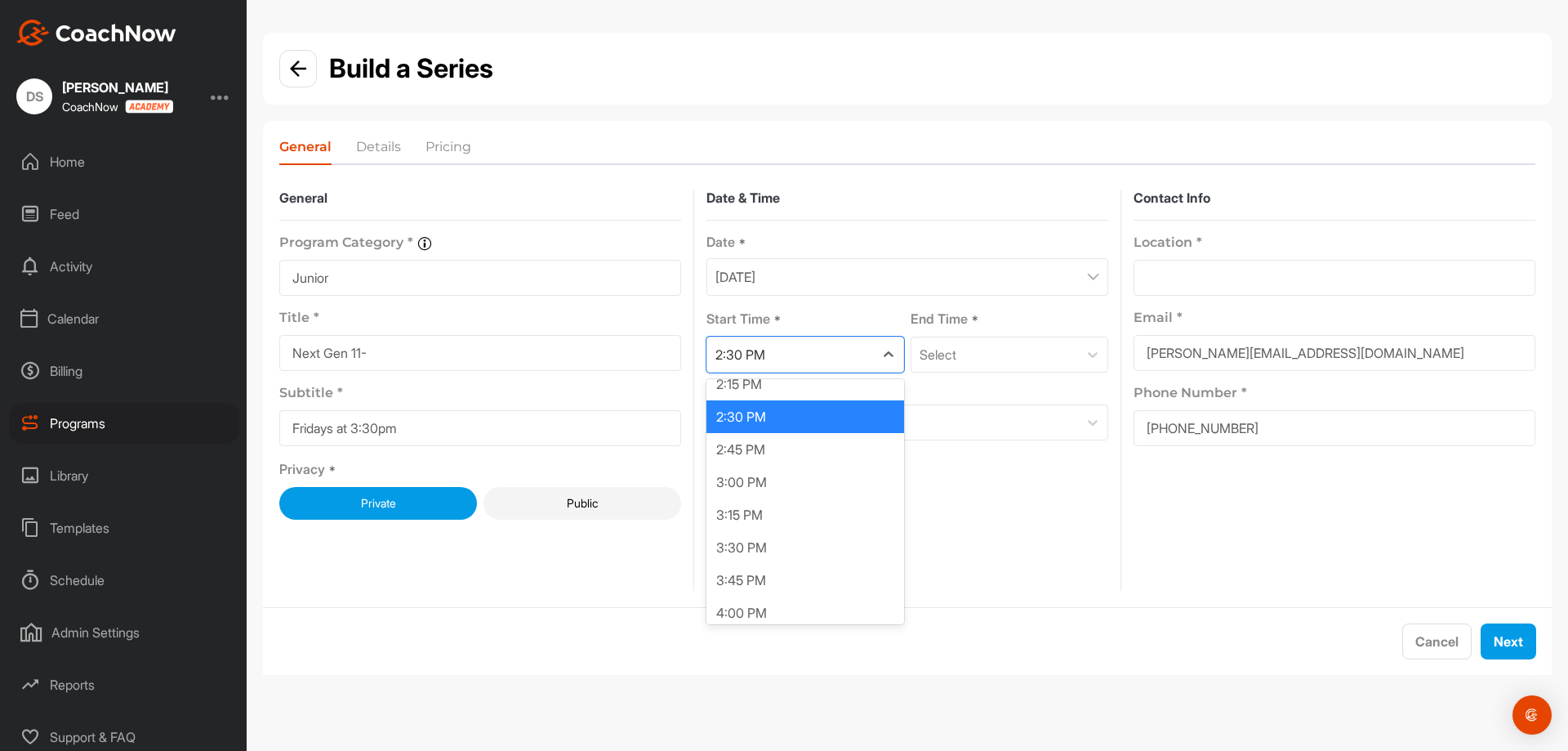
scroll to position [1901, 0]
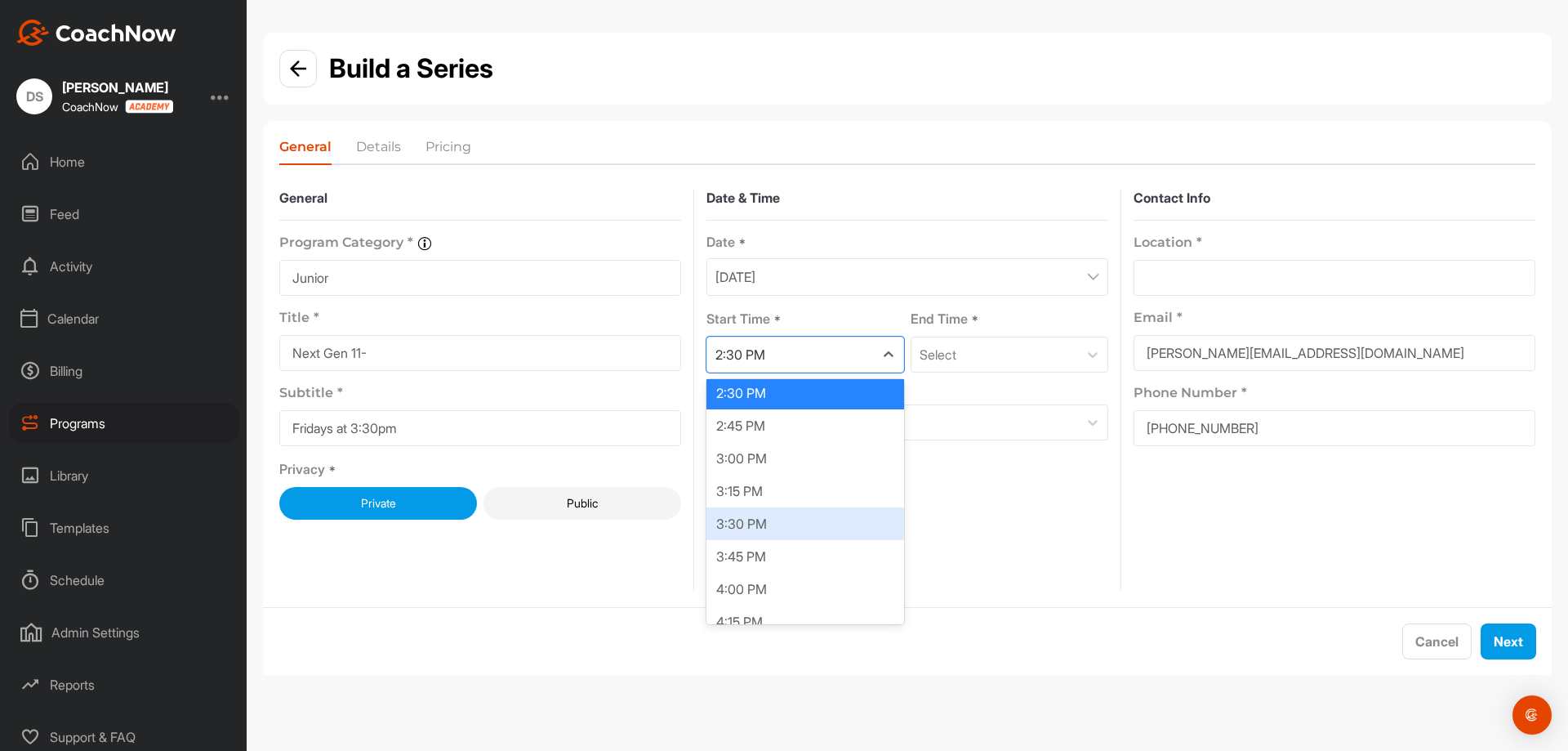
click at [789, 526] on div "3:30 PM" at bounding box center [806, 523] width 198 height 32
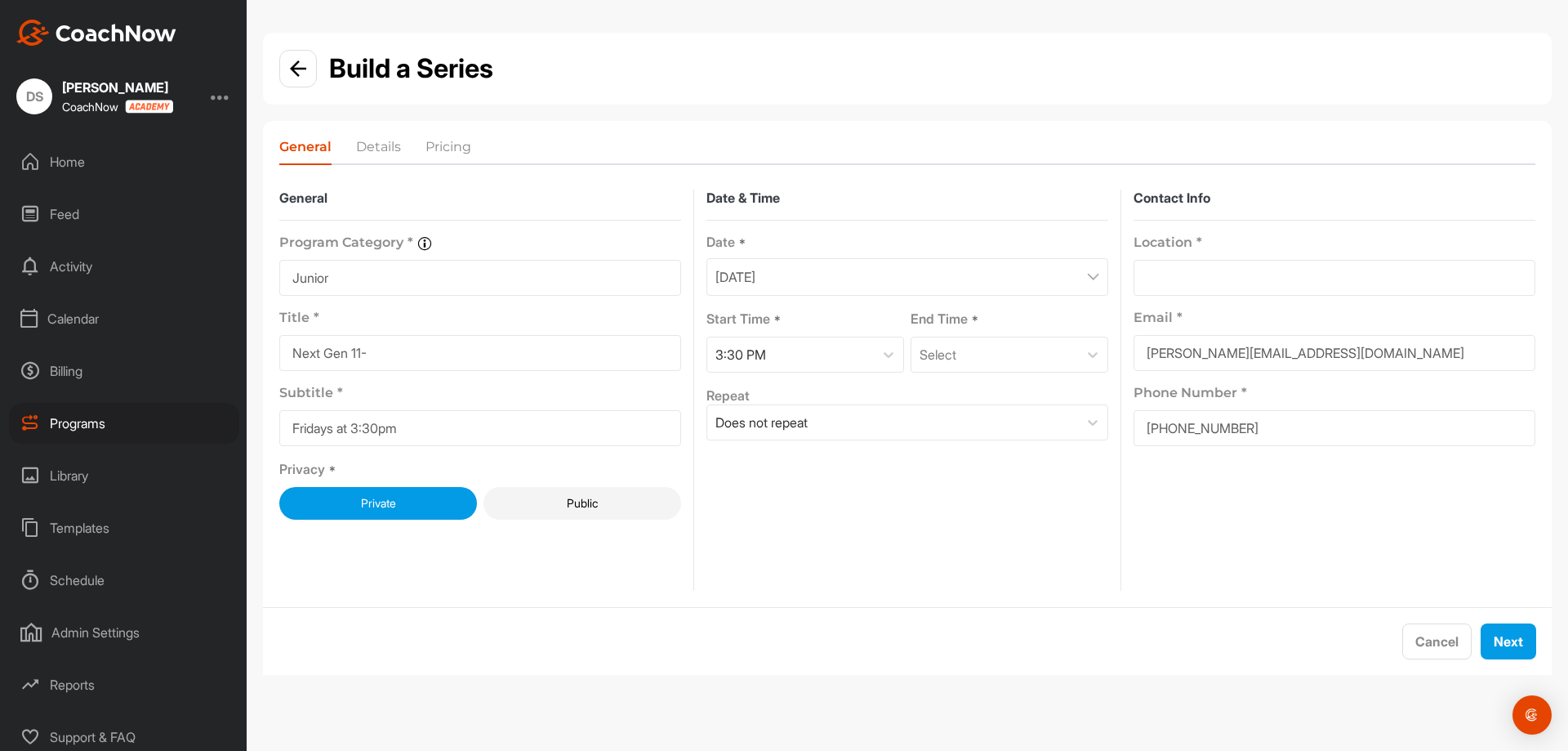
click at [1010, 373] on div "Date * September 5, 2025 Start Time * 3:30 PM End Time * Select Repeat Does not…" at bounding box center [907, 337] width 402 height 207
click at [1021, 355] on div "Select" at bounding box center [994, 354] width 166 height 34
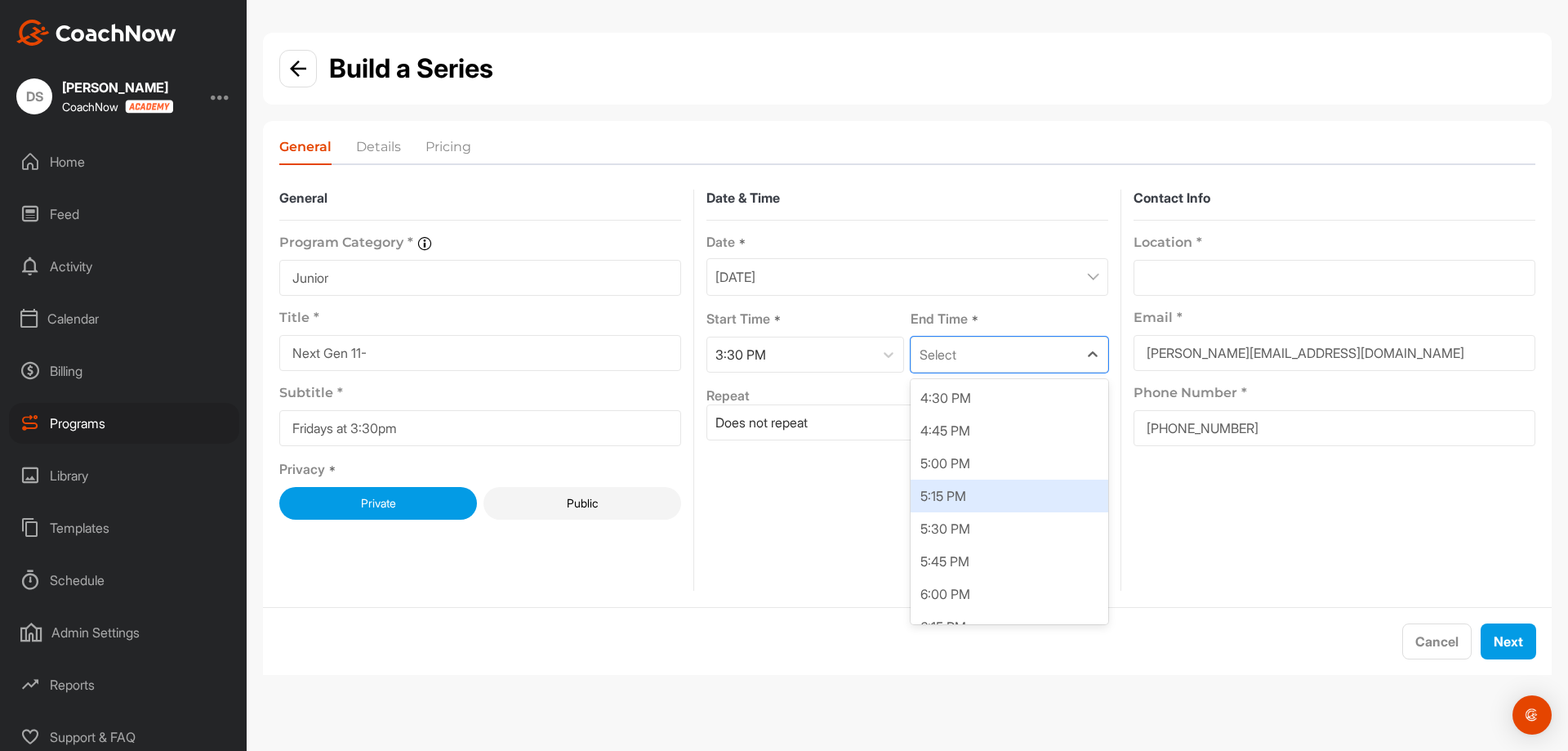
scroll to position [62, 0]
click at [976, 434] on div "4:30 PM" at bounding box center [1009, 435] width 198 height 32
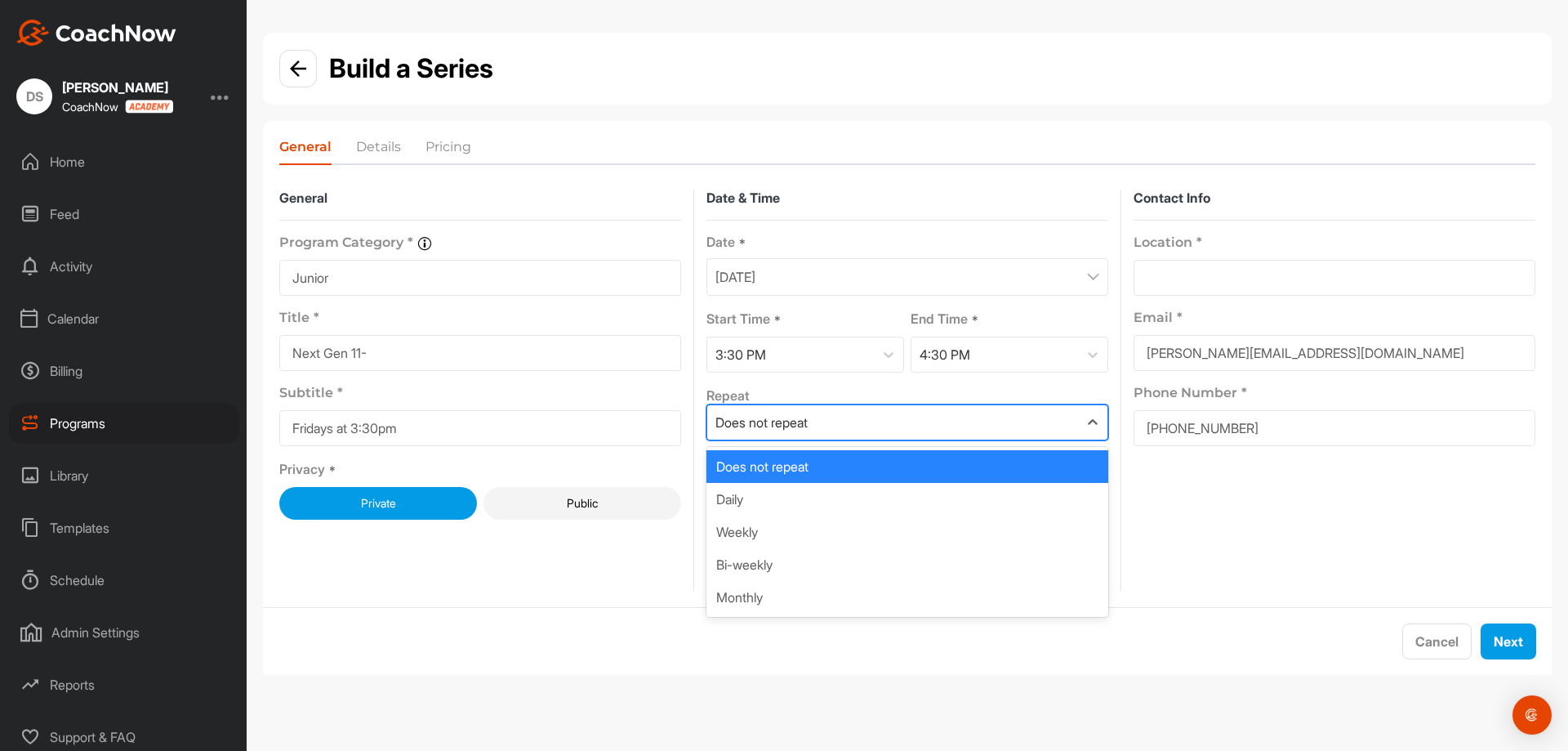
click at [926, 427] on div "Does not repeat" at bounding box center [893, 422] width 371 height 34
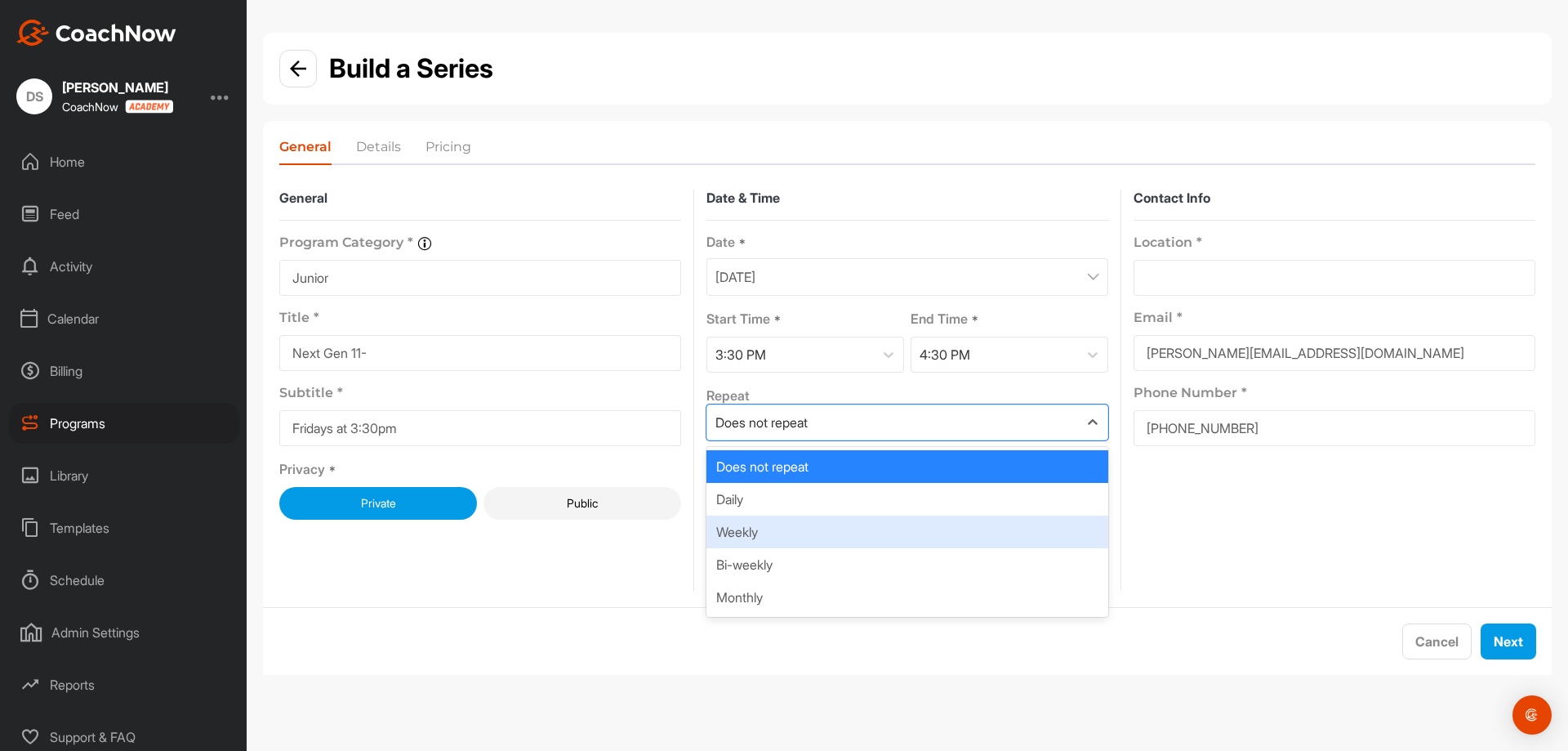
click at [779, 530] on div "Weekly" at bounding box center [907, 531] width 402 height 32
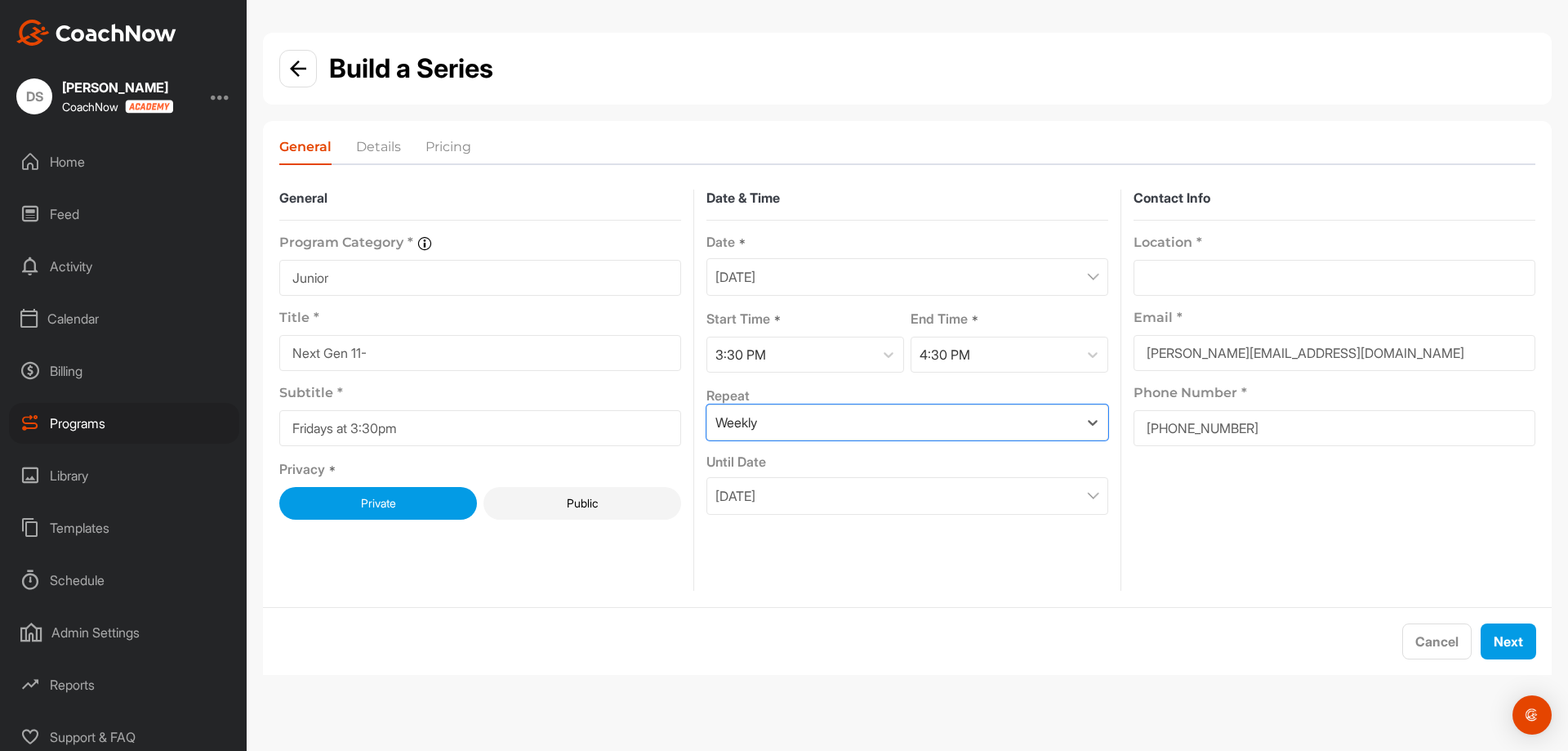
click at [756, 503] on p "October 5, 2025" at bounding box center [735, 496] width 40 height 20
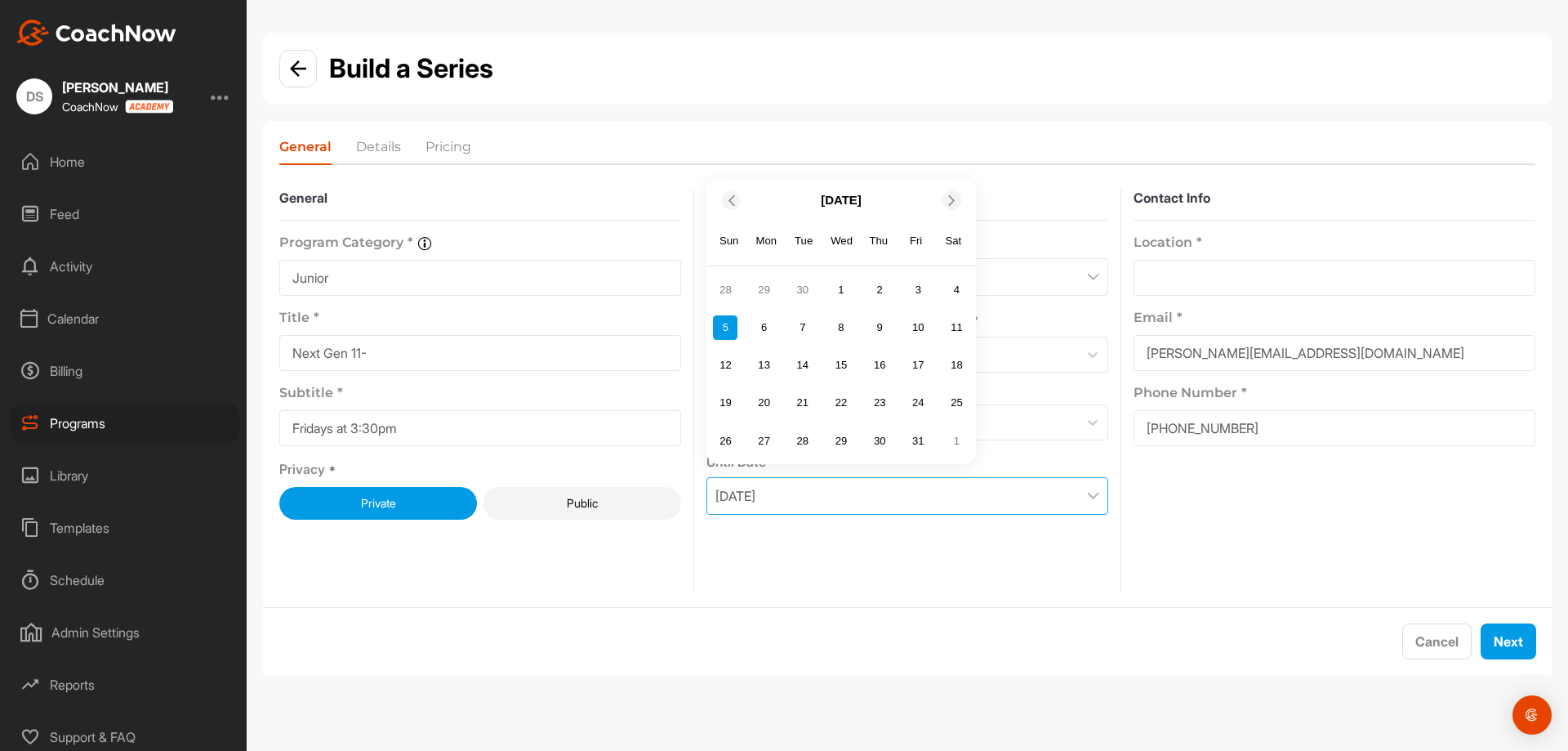
click at [963, 195] on div "October 2025" at bounding box center [841, 200] width 269 height 31
click at [963, 200] on div "October 2025" at bounding box center [841, 200] width 269 height 31
click at [941, 200] on div "October 2025" at bounding box center [841, 200] width 269 height 31
click at [951, 198] on icon at bounding box center [951, 200] width 11 height 11
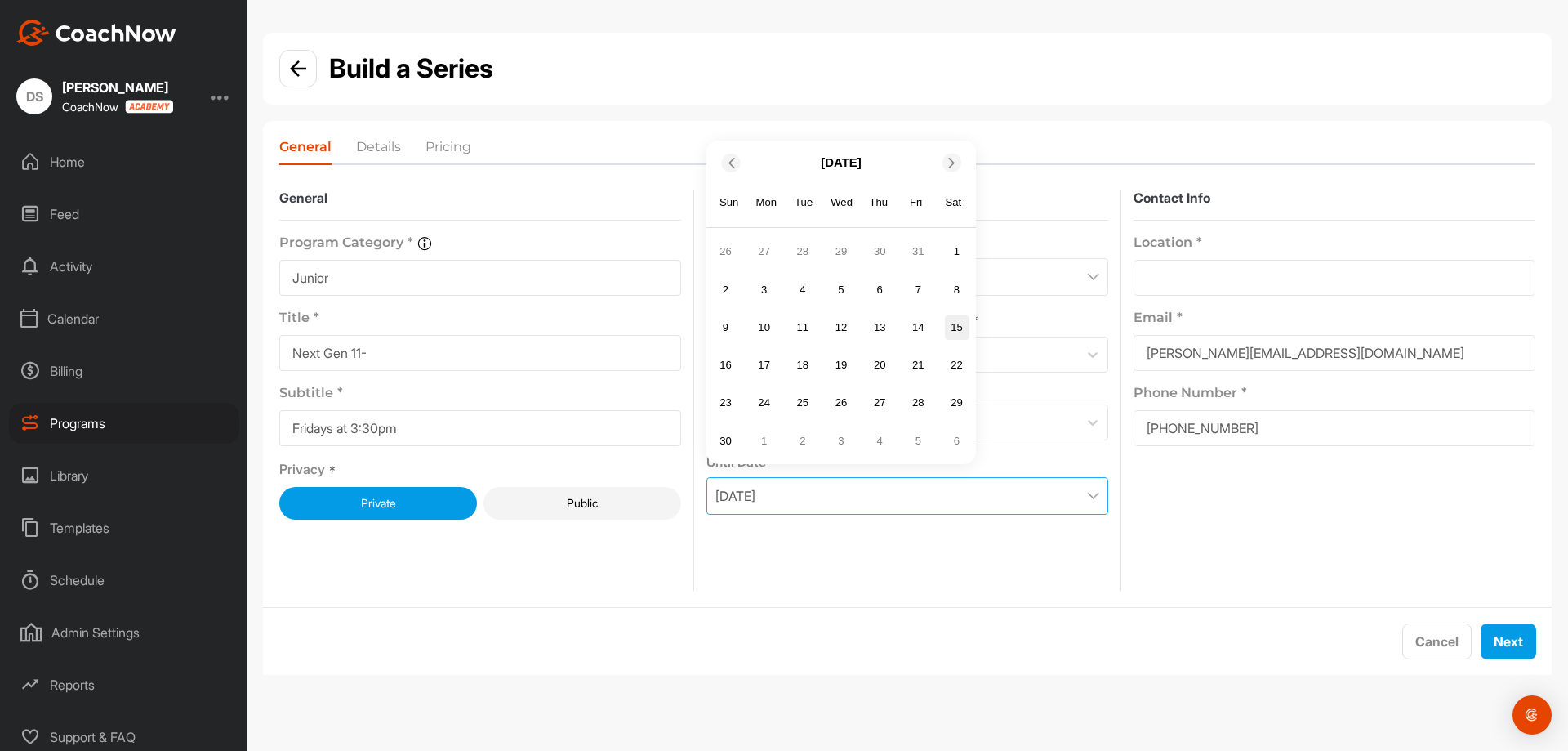
click at [949, 321] on div "15" at bounding box center [956, 327] width 24 height 24
click at [1249, 288] on input at bounding box center [1334, 277] width 402 height 36
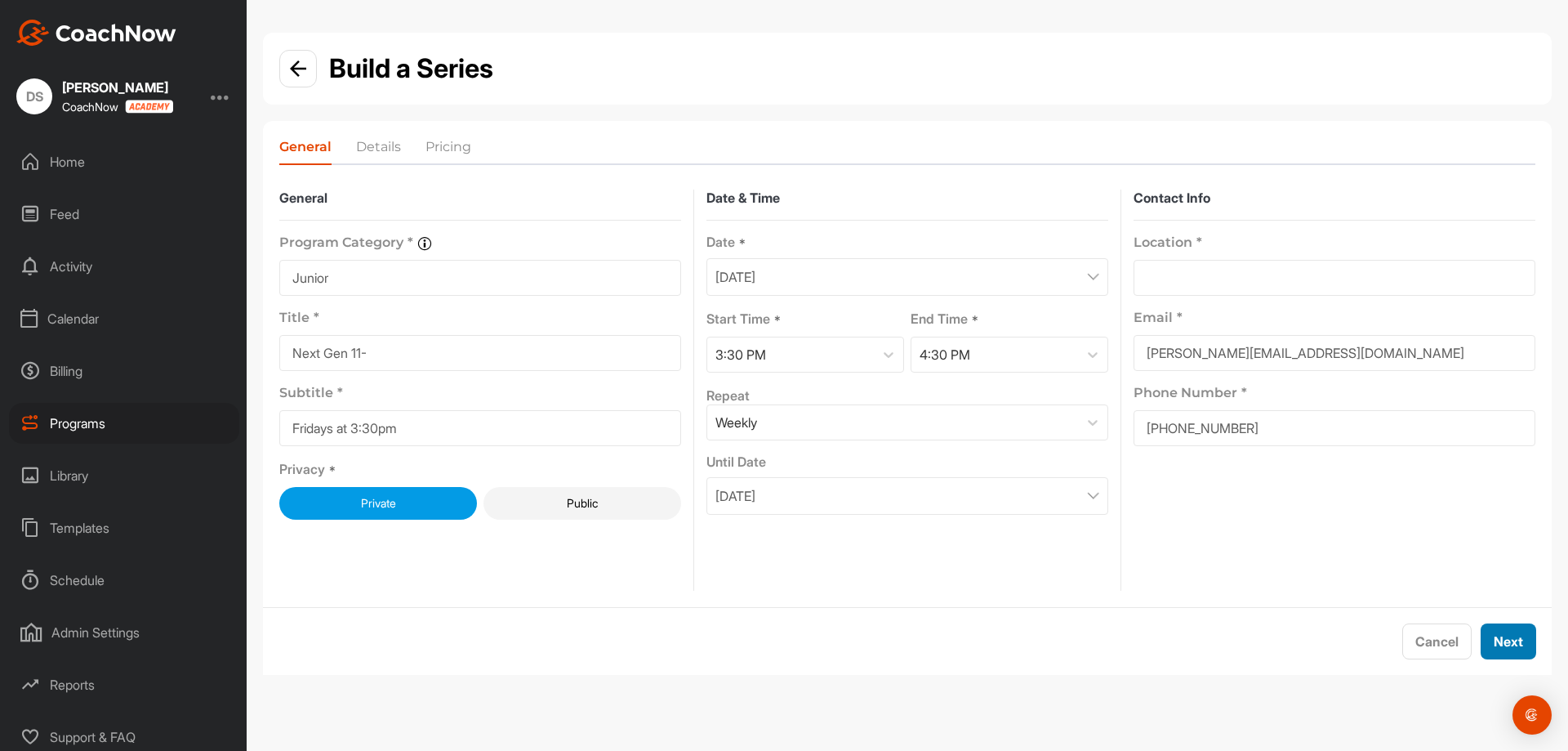
click at [1508, 649] on button "Next" at bounding box center [1508, 640] width 56 height 36
click at [1287, 290] on input at bounding box center [1334, 277] width 402 height 36
type input "[STREET_ADDRESS]"
click at [1520, 643] on button "Next" at bounding box center [1508, 640] width 56 height 36
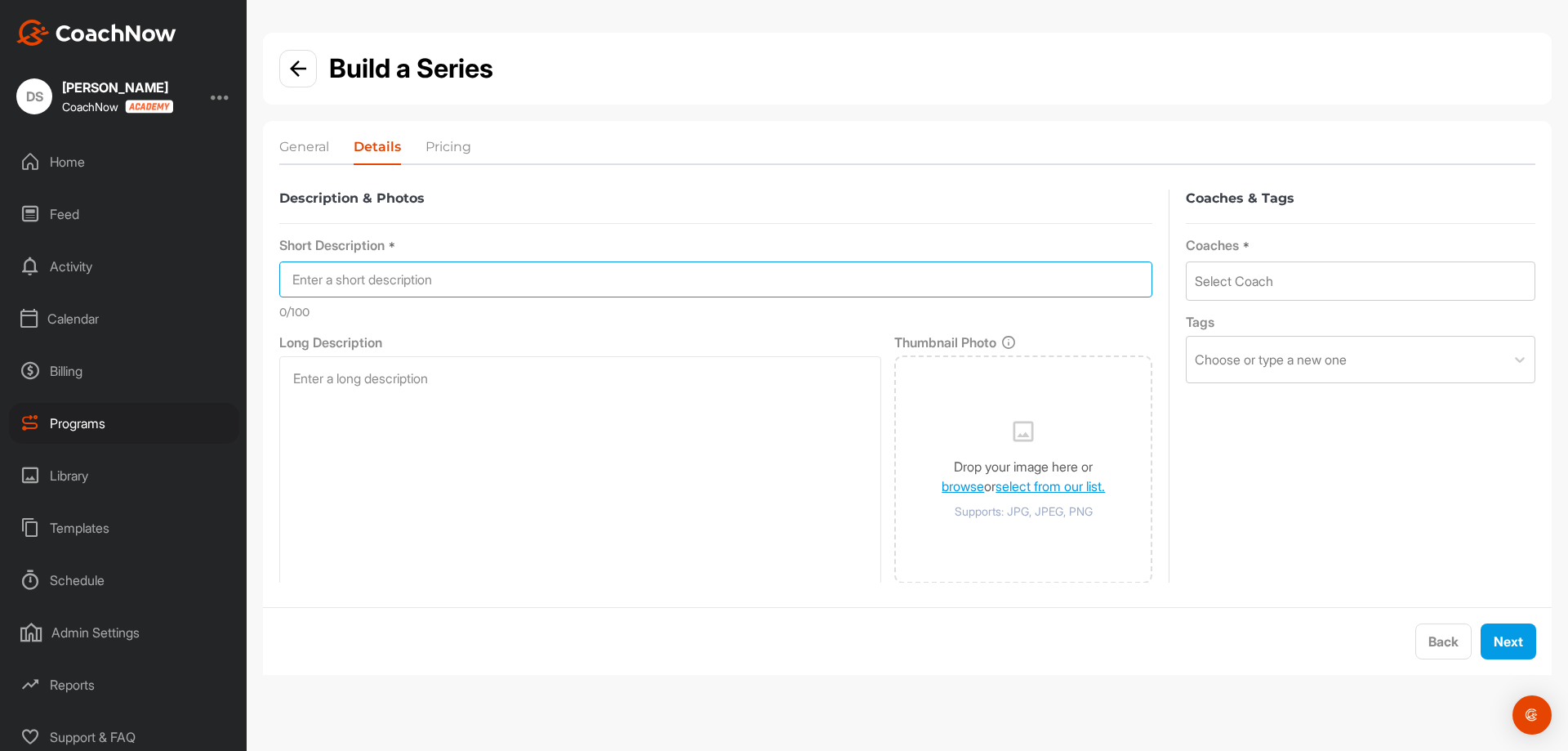
drag, startPoint x: 624, startPoint y: 274, endPoint x: 630, endPoint y: 290, distance: 17.1
click at [625, 275] on input at bounding box center [716, 279] width 873 height 36
type input "Next Gen 11-"
click at [1289, 276] on div "Select Coach" at bounding box center [1360, 280] width 348 height 37
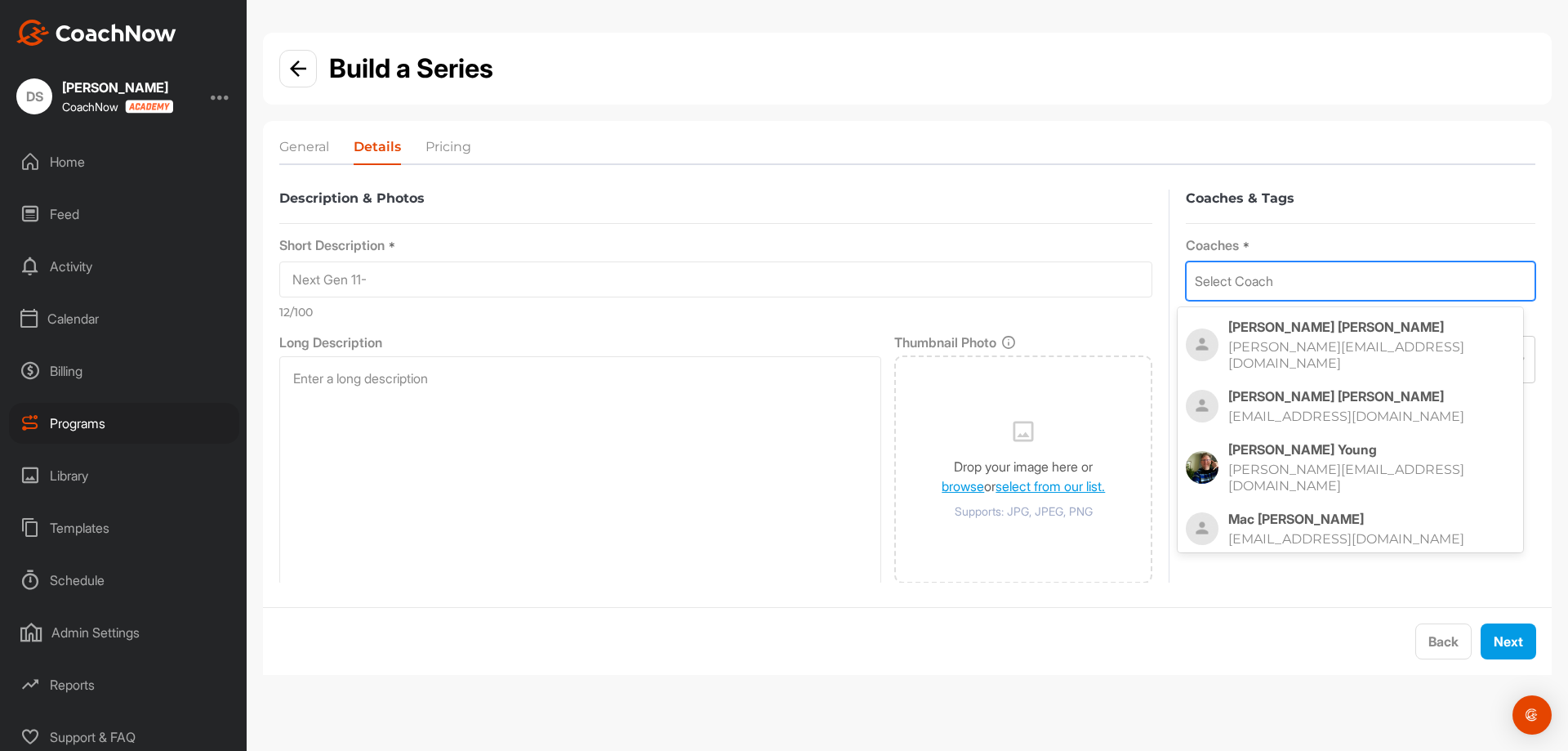
click at [1272, 333] on p "Derek Senft" at bounding box center [1371, 327] width 287 height 17
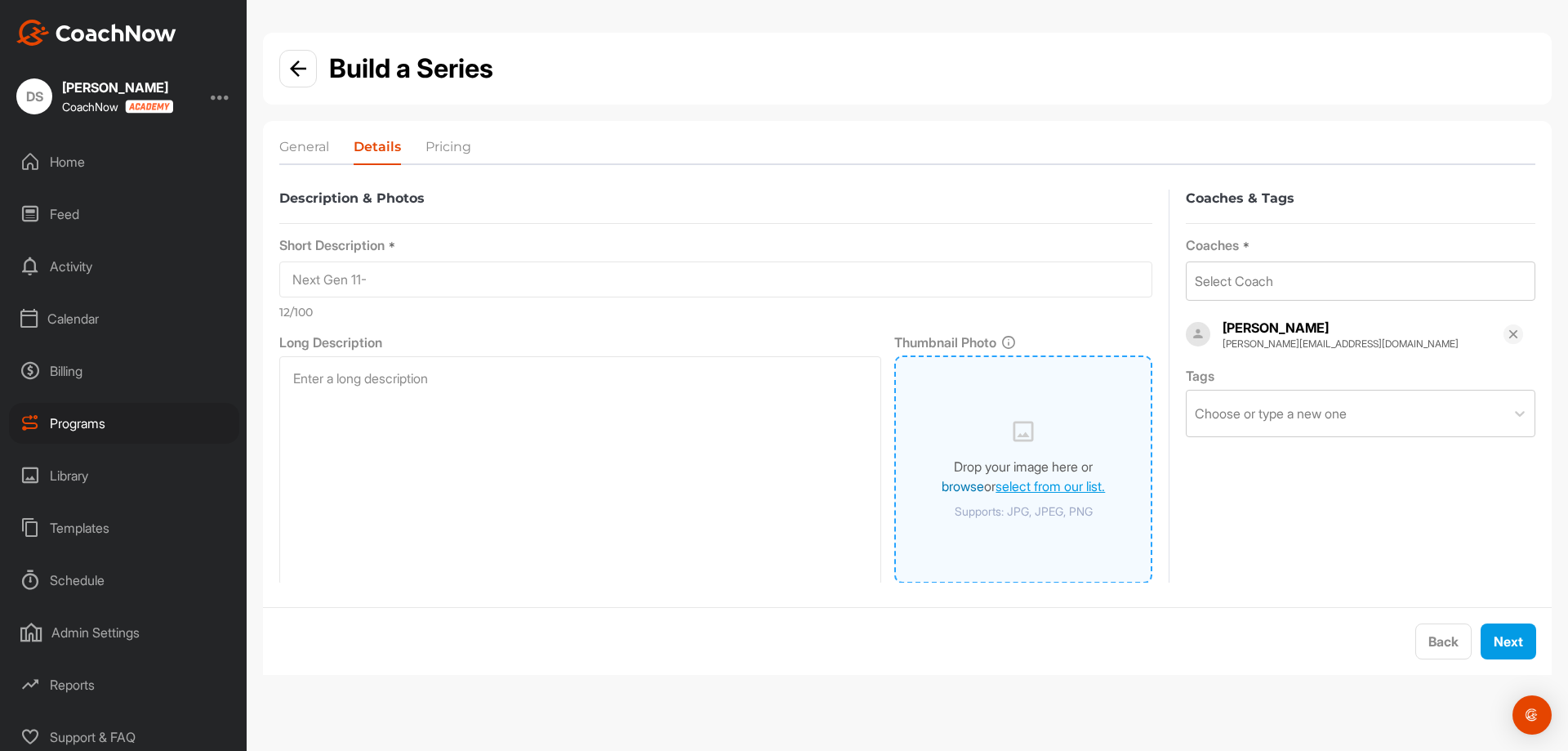
click at [944, 491] on link "browse" at bounding box center [963, 487] width 42 height 17
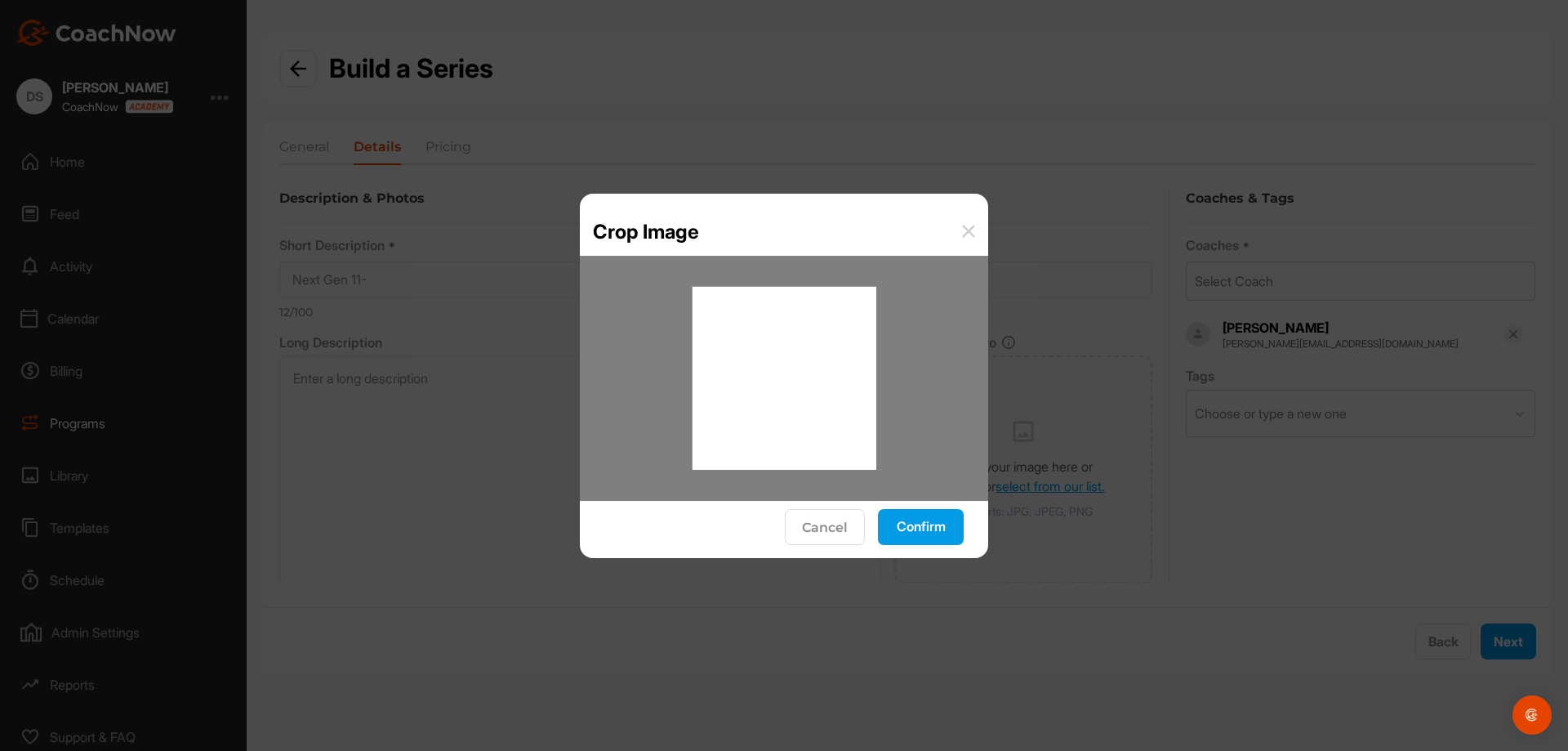
click at [920, 521] on button "Confirm" at bounding box center [920, 526] width 86 height 36
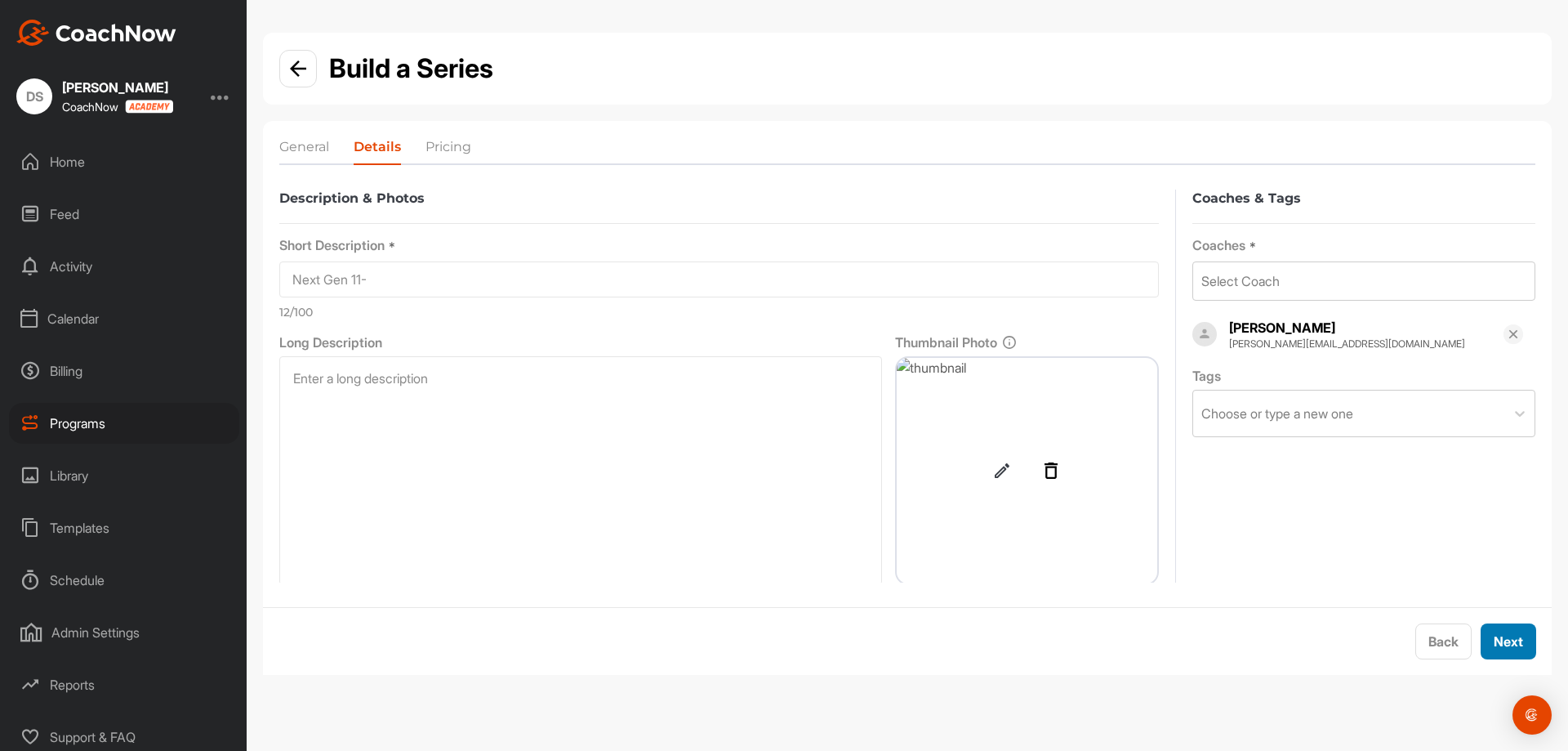
click at [1517, 644] on button "Next" at bounding box center [1508, 640] width 56 height 36
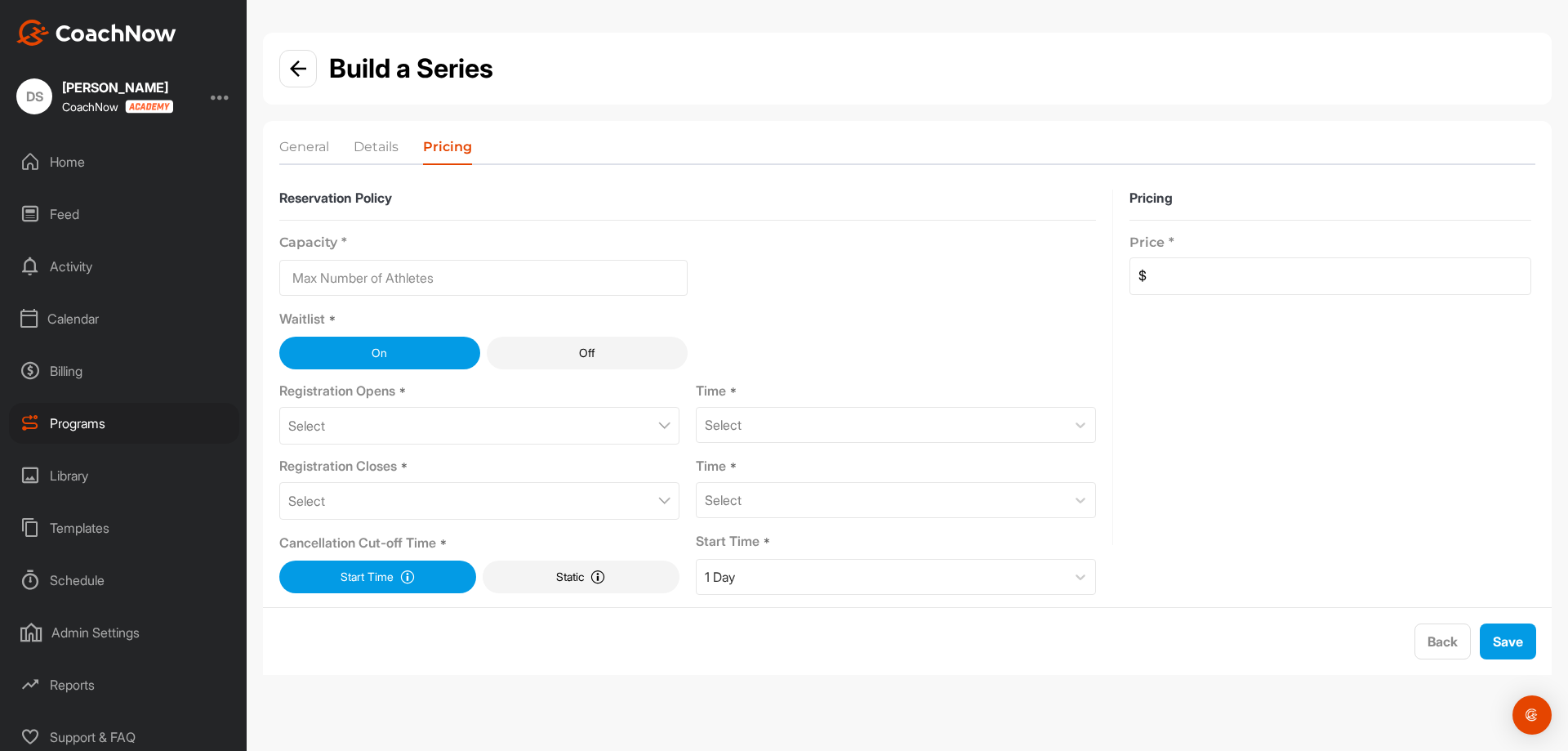
click at [342, 260] on input at bounding box center [483, 277] width 408 height 36
type input "10"
click at [392, 427] on div "Select" at bounding box center [479, 425] width 400 height 37
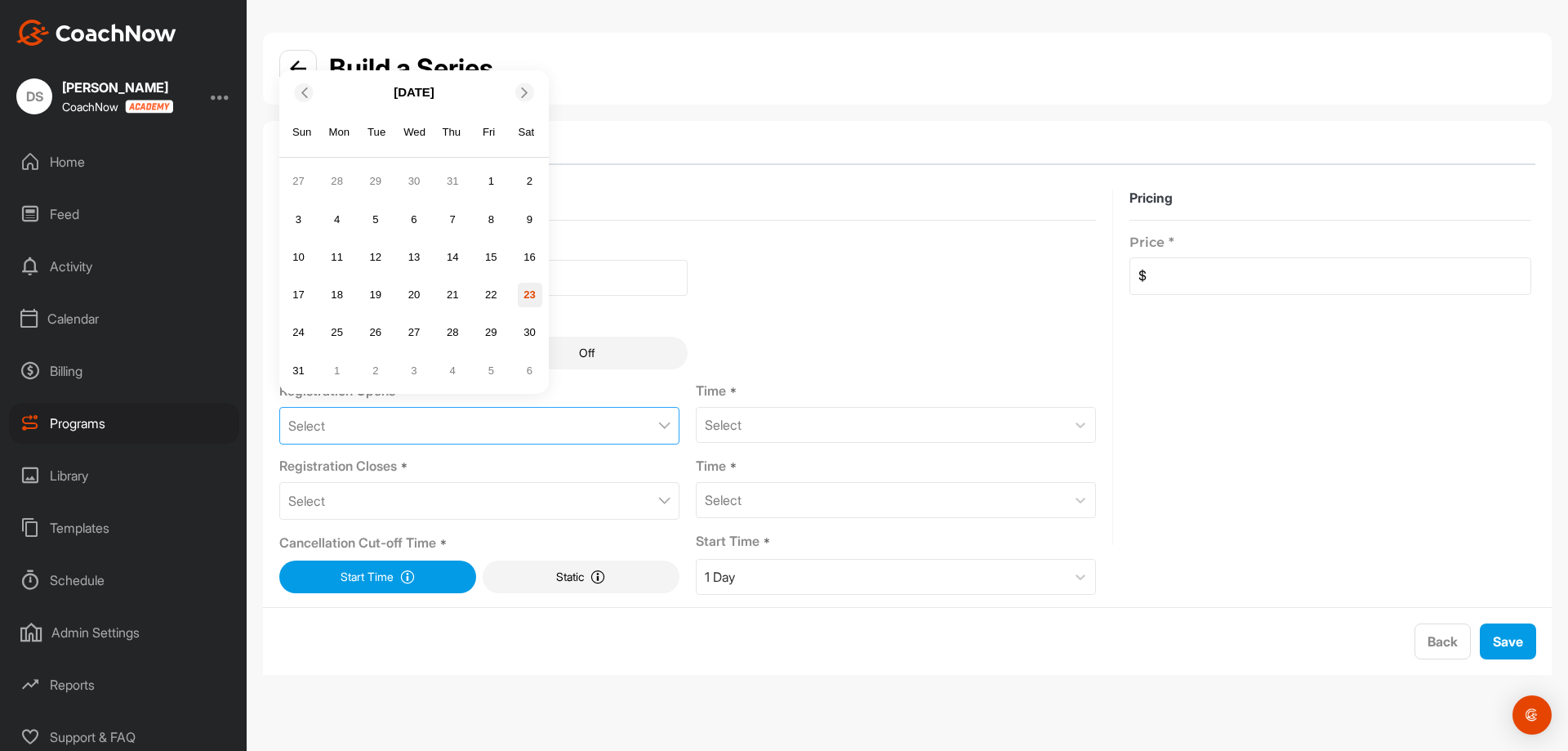
click at [522, 287] on div "23" at bounding box center [530, 294] width 24 height 24
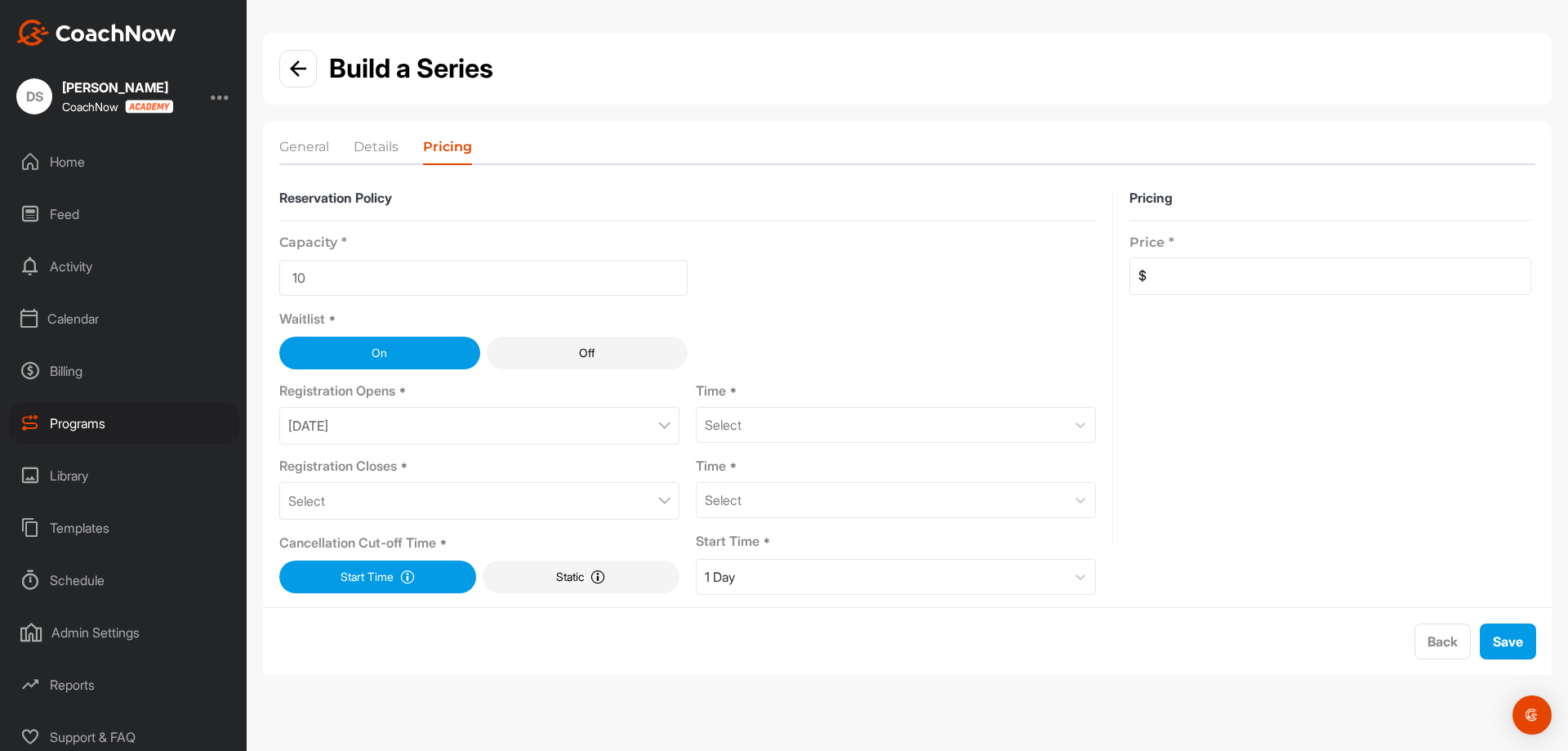
click at [570, 517] on div "Select" at bounding box center [479, 501] width 400 height 37
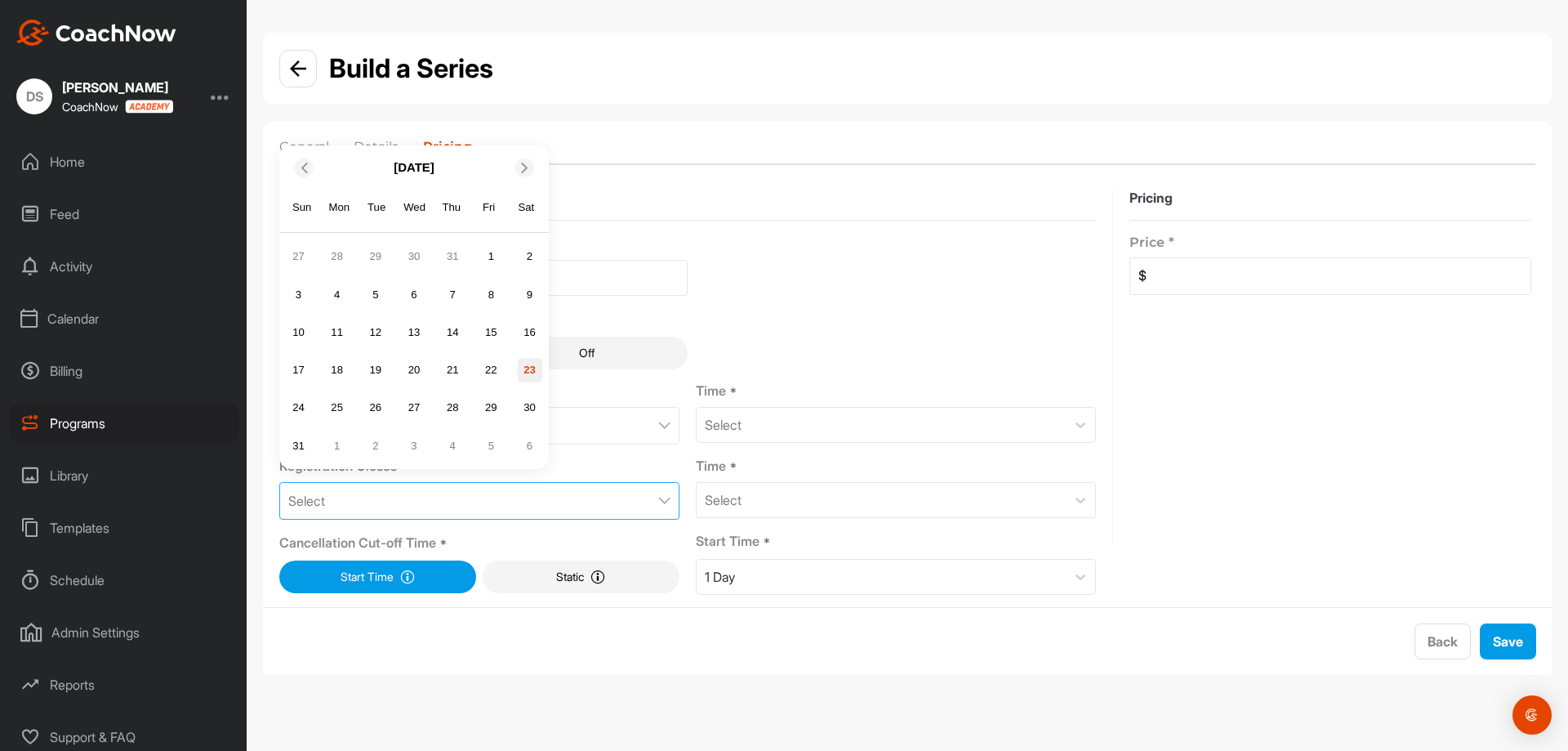
click at [530, 368] on div "23" at bounding box center [530, 369] width 24 height 24
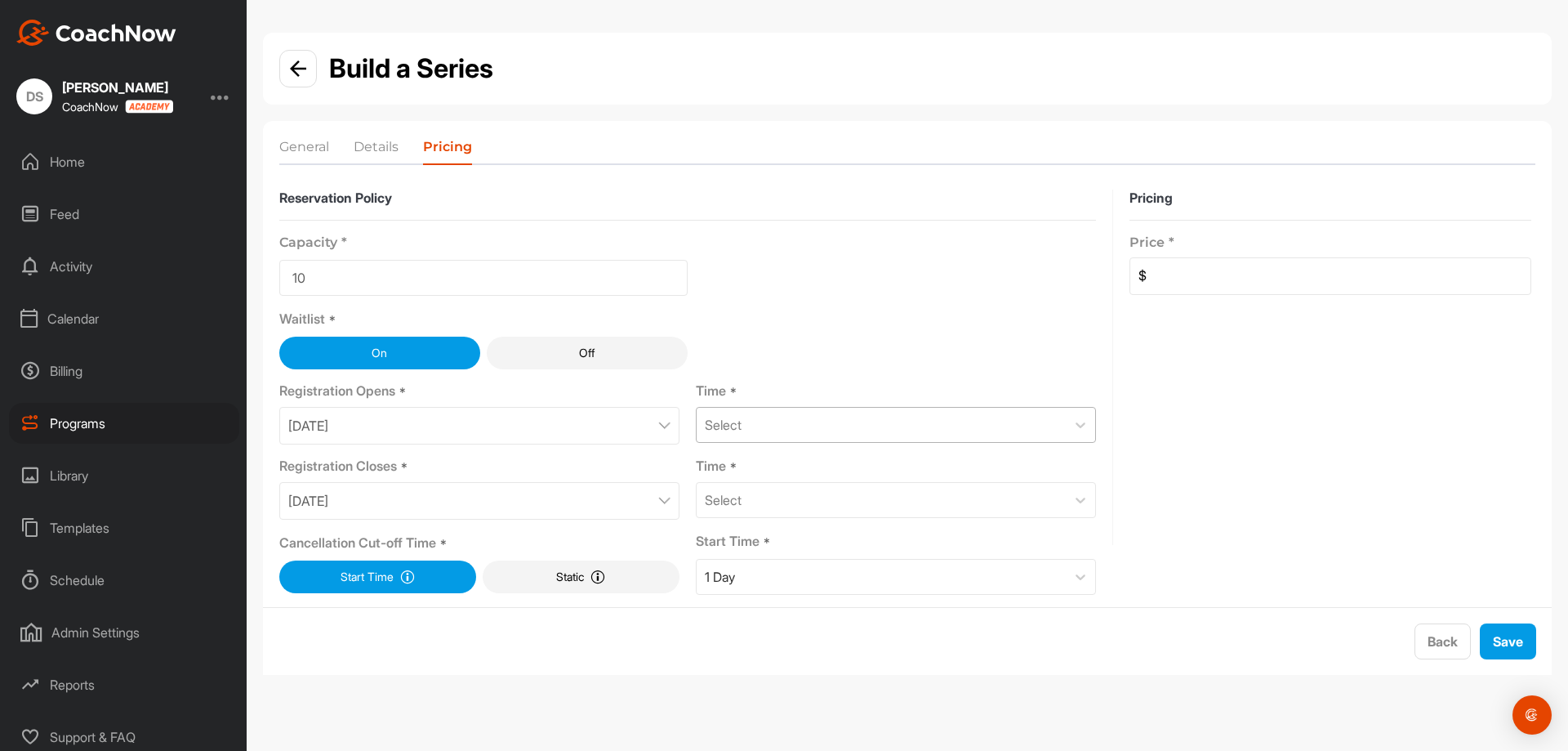
click at [846, 433] on div "Select" at bounding box center [881, 424] width 369 height 34
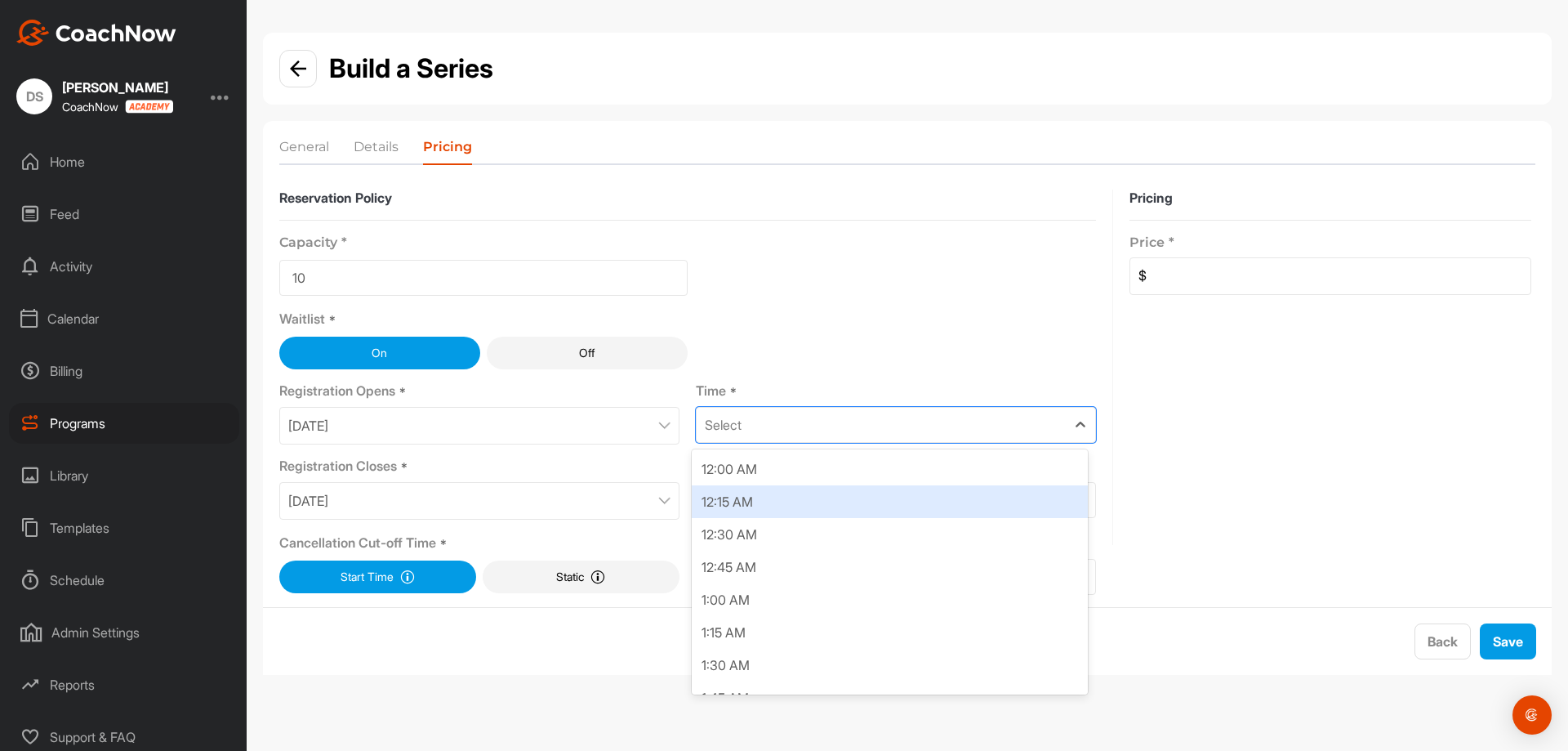
click at [850, 497] on div "12:15 AM" at bounding box center [890, 501] width 396 height 32
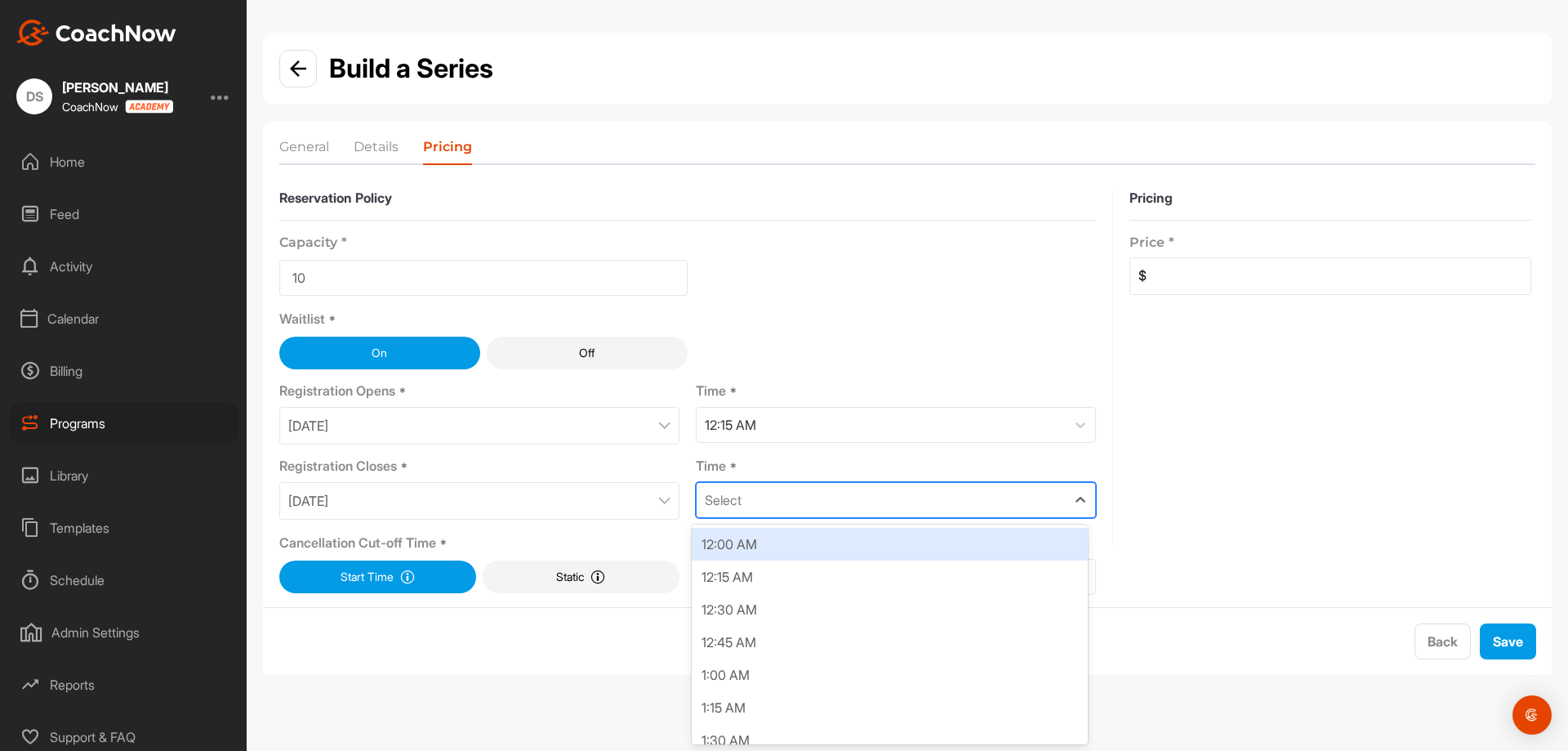
click at [954, 504] on div "Select" at bounding box center [881, 500] width 369 height 34
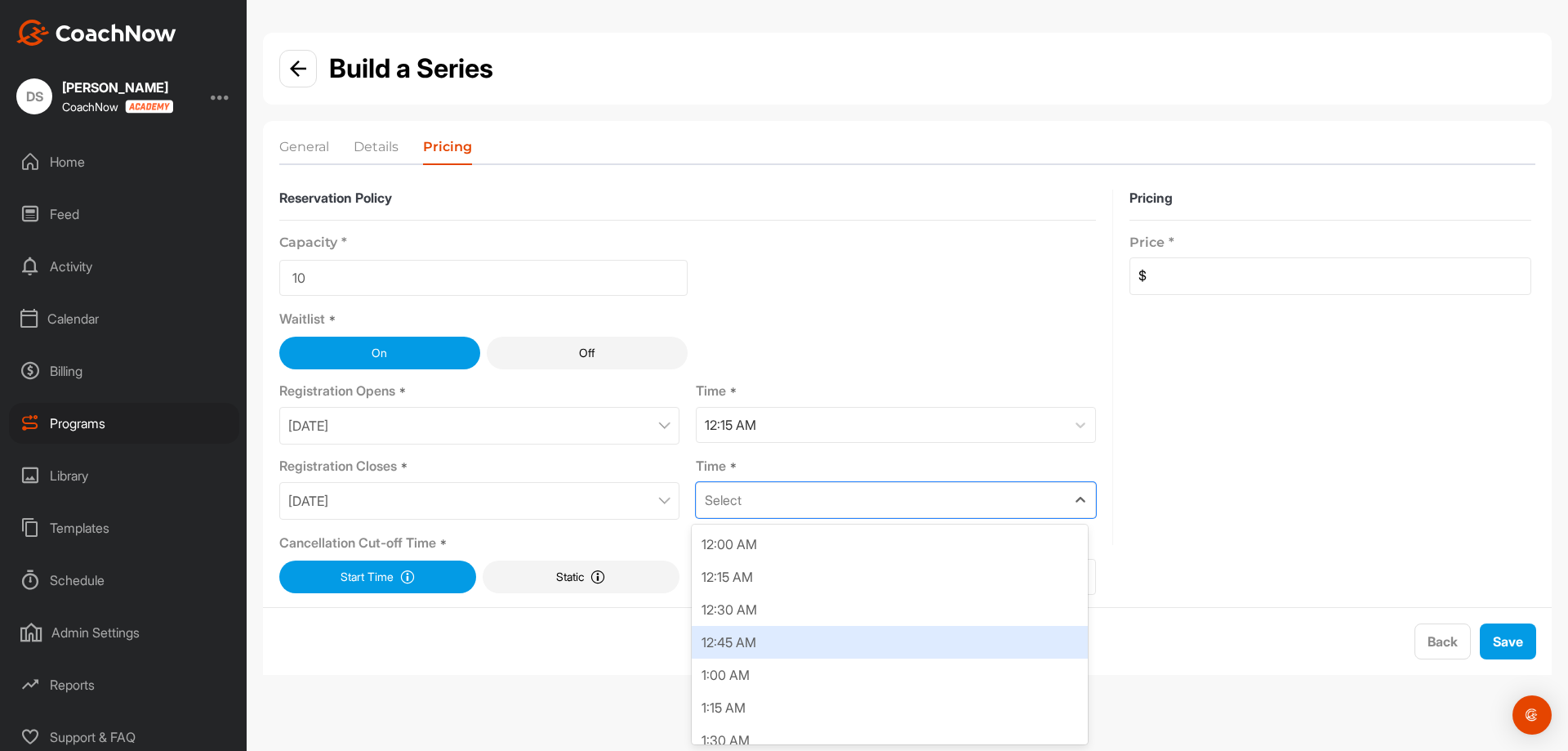
click at [904, 610] on div "12:30 AM" at bounding box center [890, 609] width 396 height 32
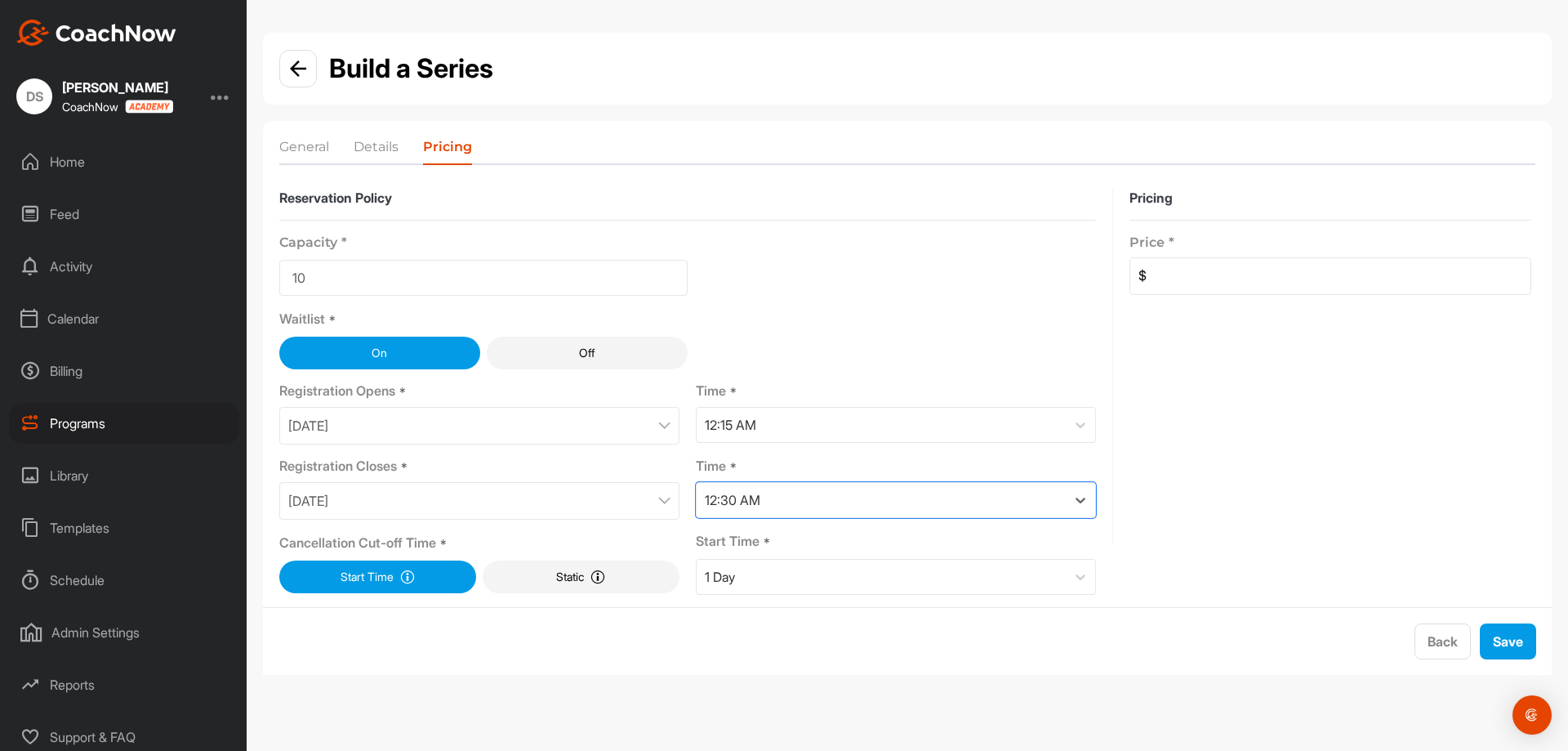
drag, startPoint x: 1377, startPoint y: 278, endPoint x: 1393, endPoint y: 304, distance: 30.5
click at [1377, 278] on input at bounding box center [1339, 275] width 384 height 36
type input "0"
click at [1496, 630] on button "Save" at bounding box center [1508, 640] width 57 height 36
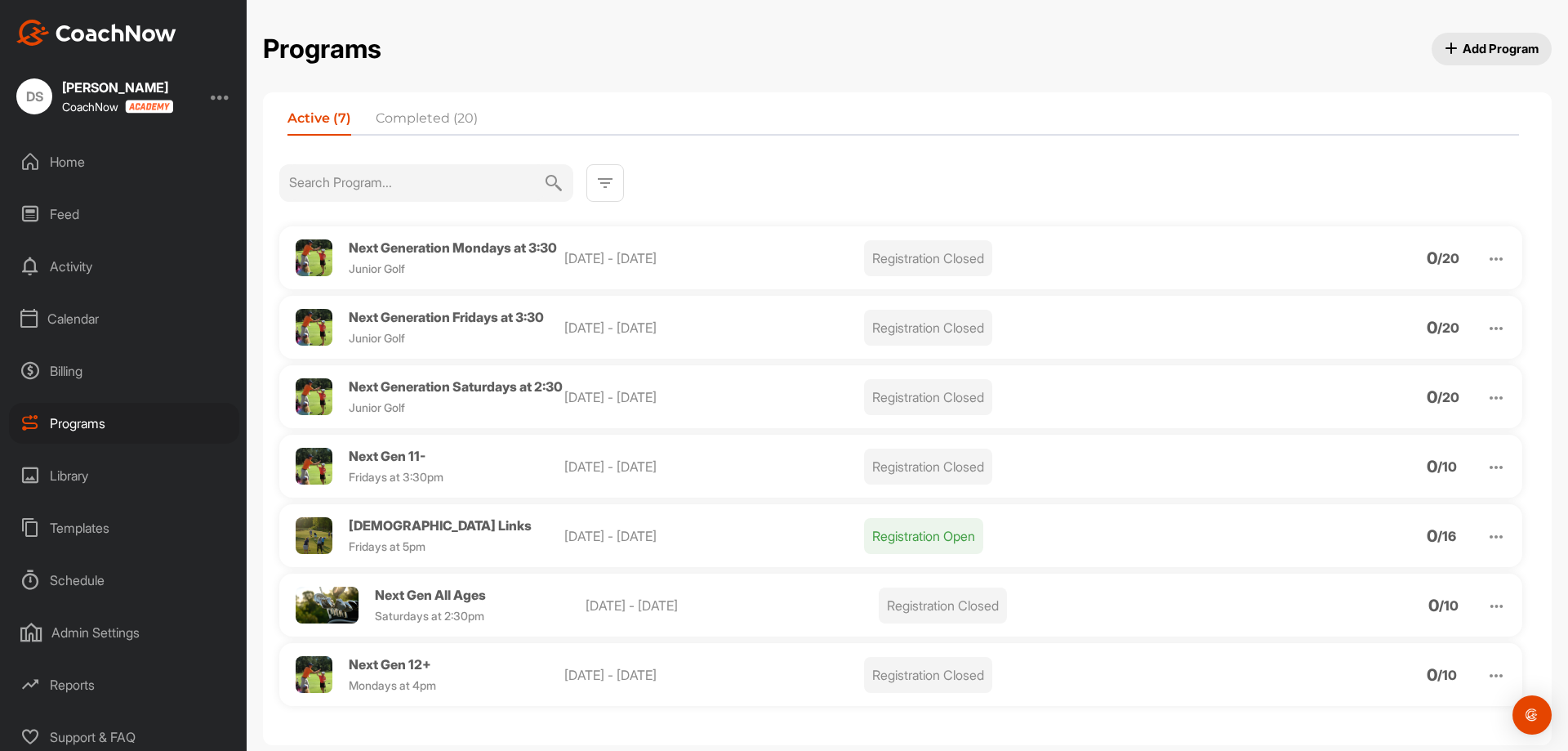
click at [392, 464] on span "Next Gen 11-" at bounding box center [387, 456] width 76 height 17
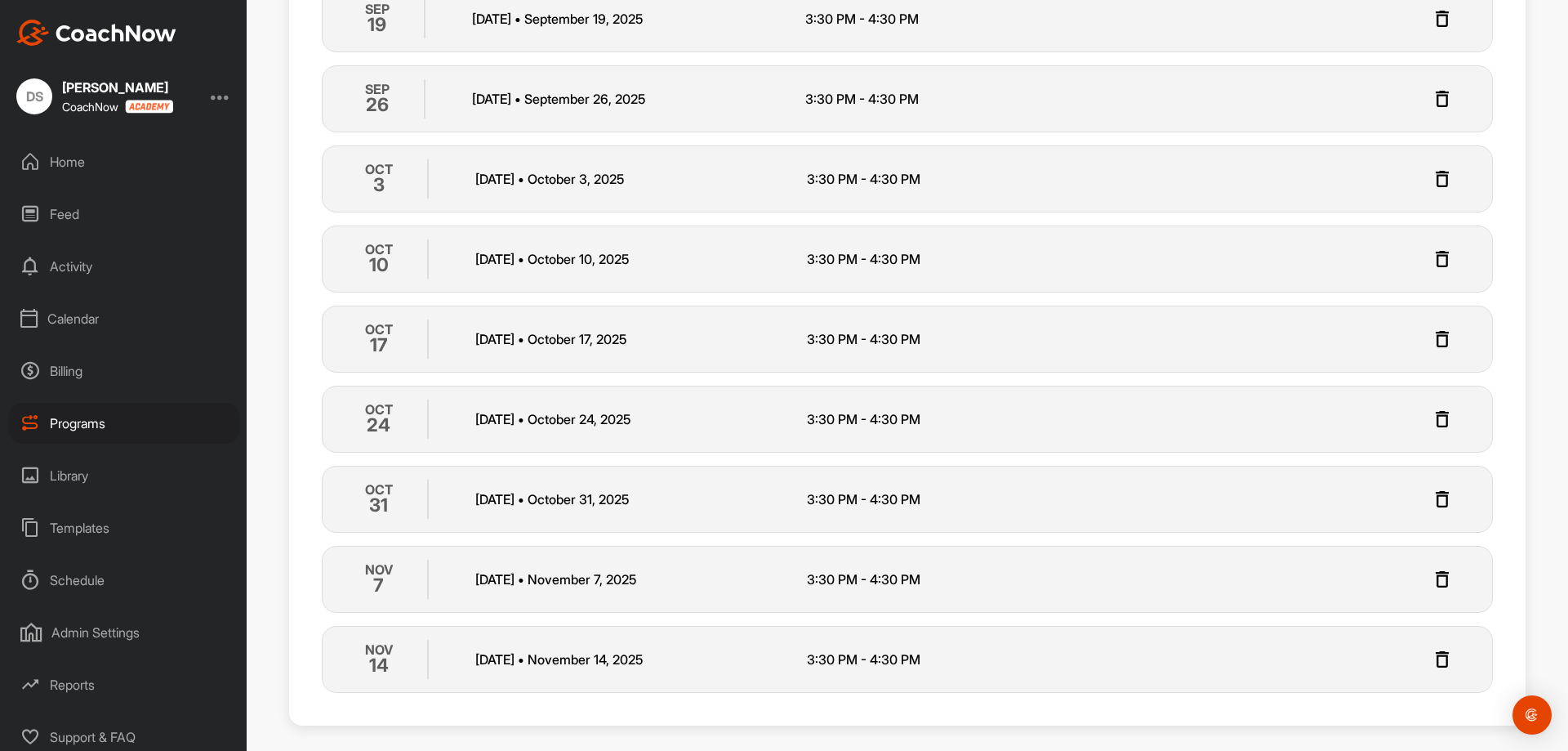
scroll to position [748, 0]
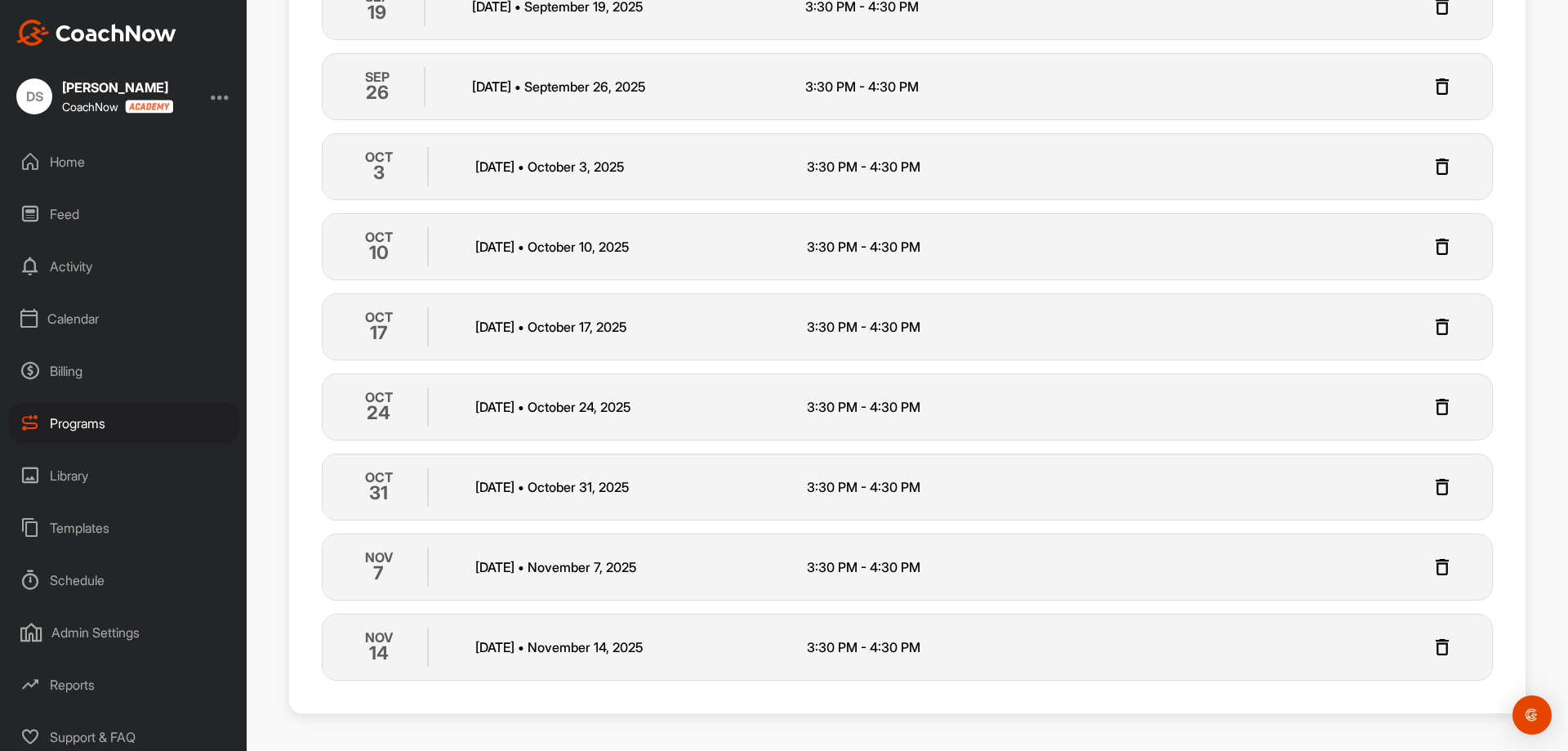
click at [1053, 699] on div "Next Gen 11- Fridays at 3:30pm Registration Closed 0 / 10 Spots Booked General …" at bounding box center [908, 96] width 1237 height 1234
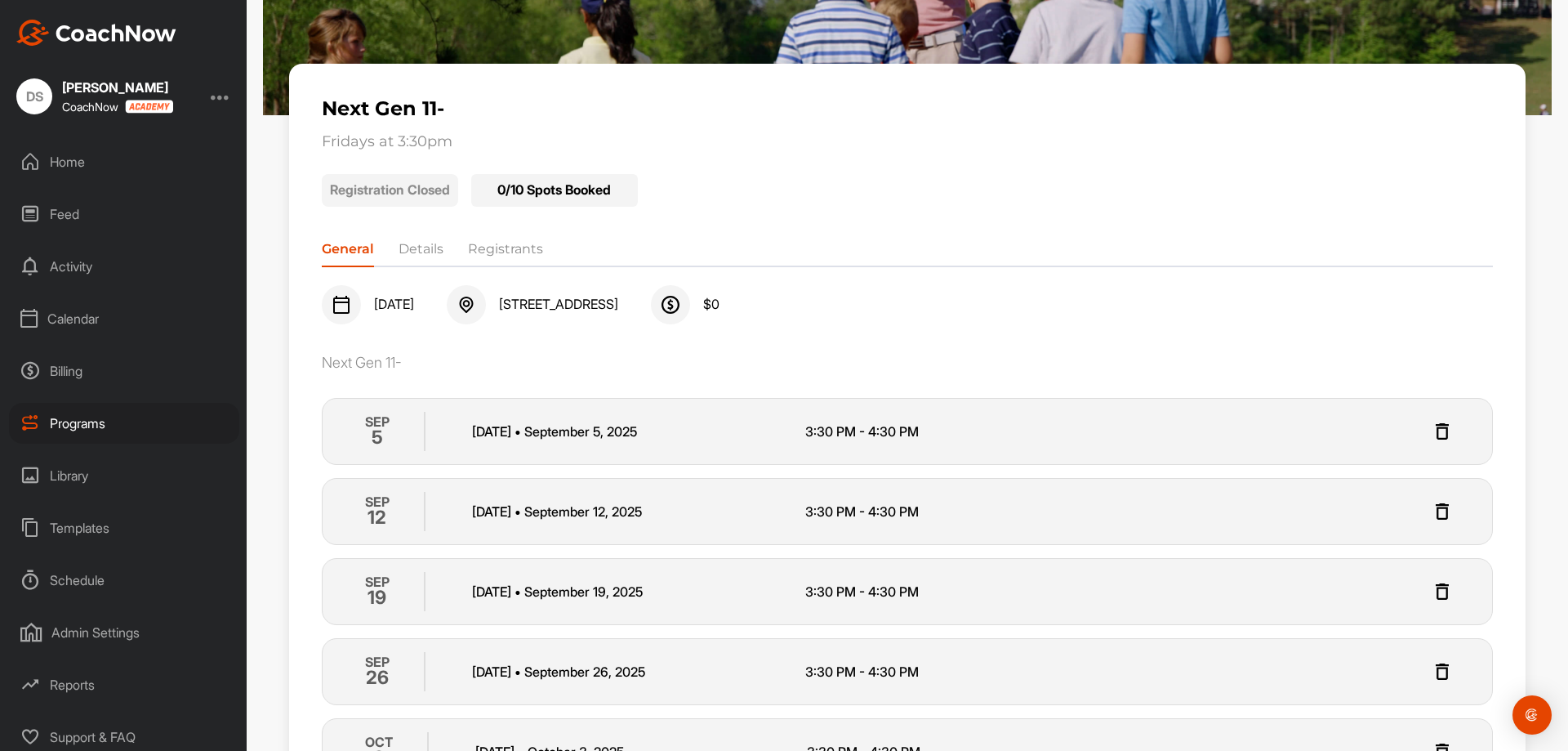
scroll to position [0, 0]
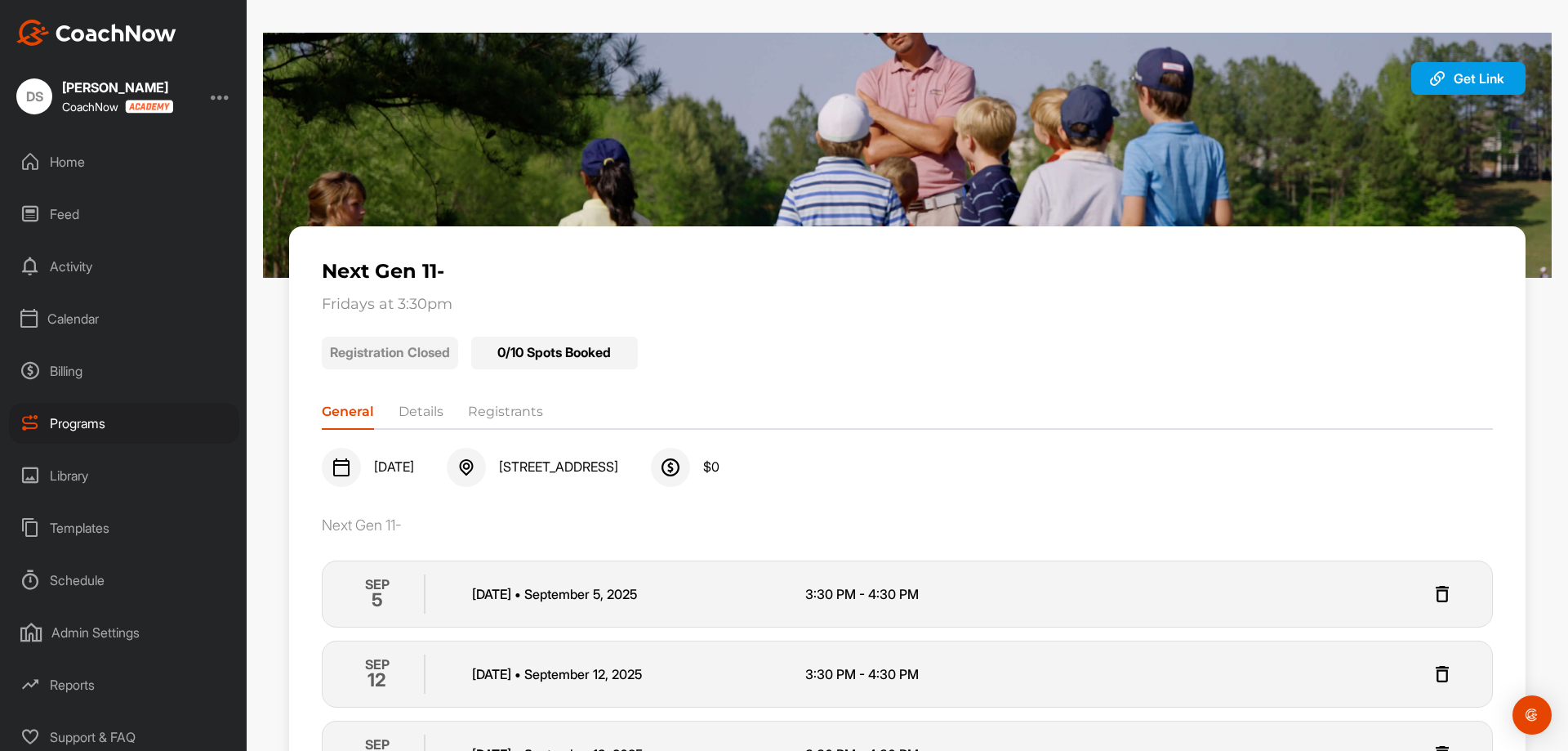
click at [78, 425] on div "Programs" at bounding box center [124, 422] width 230 height 41
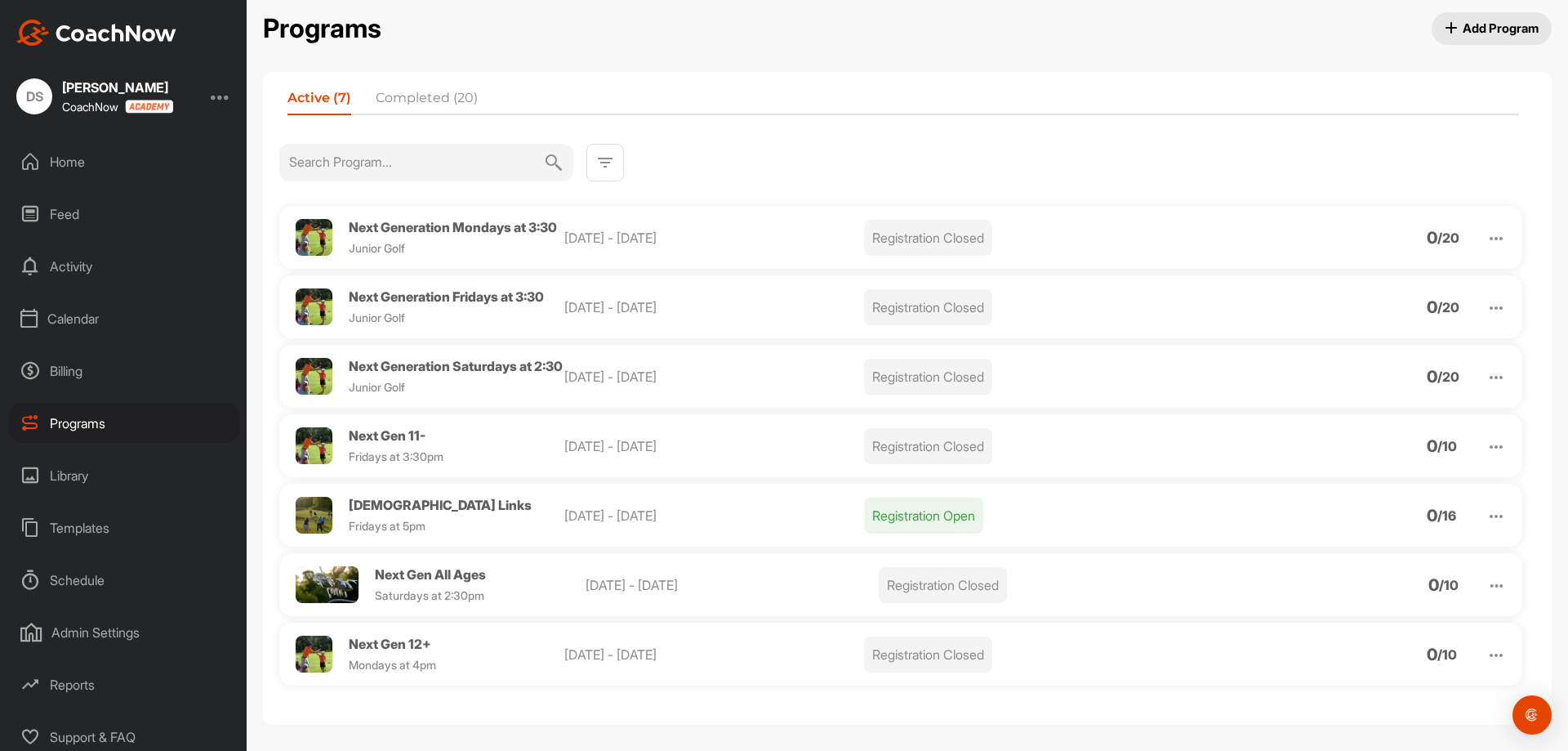
scroll to position [53, 0]
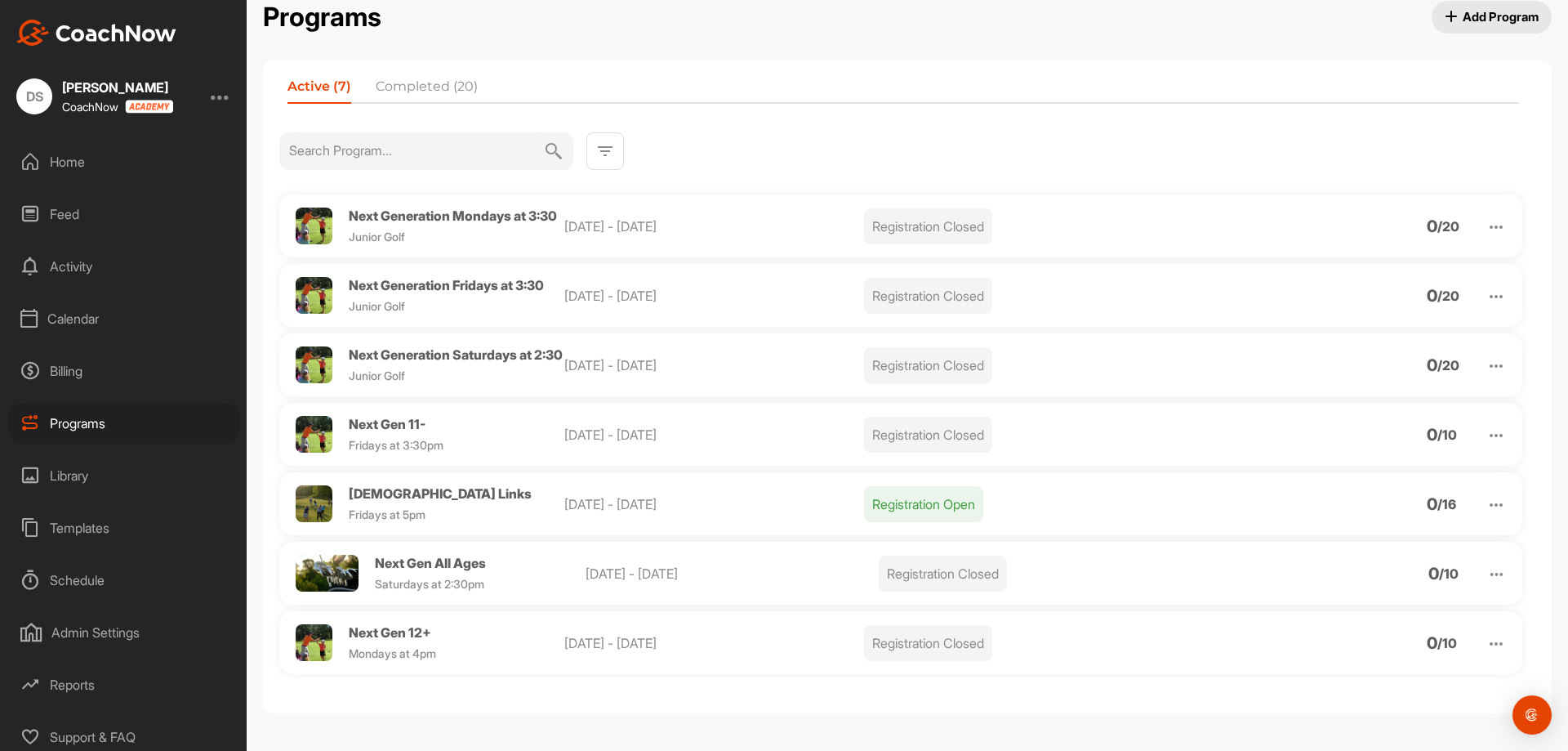
click at [389, 631] on span "Next Gen 12+" at bounding box center [389, 632] width 82 height 17
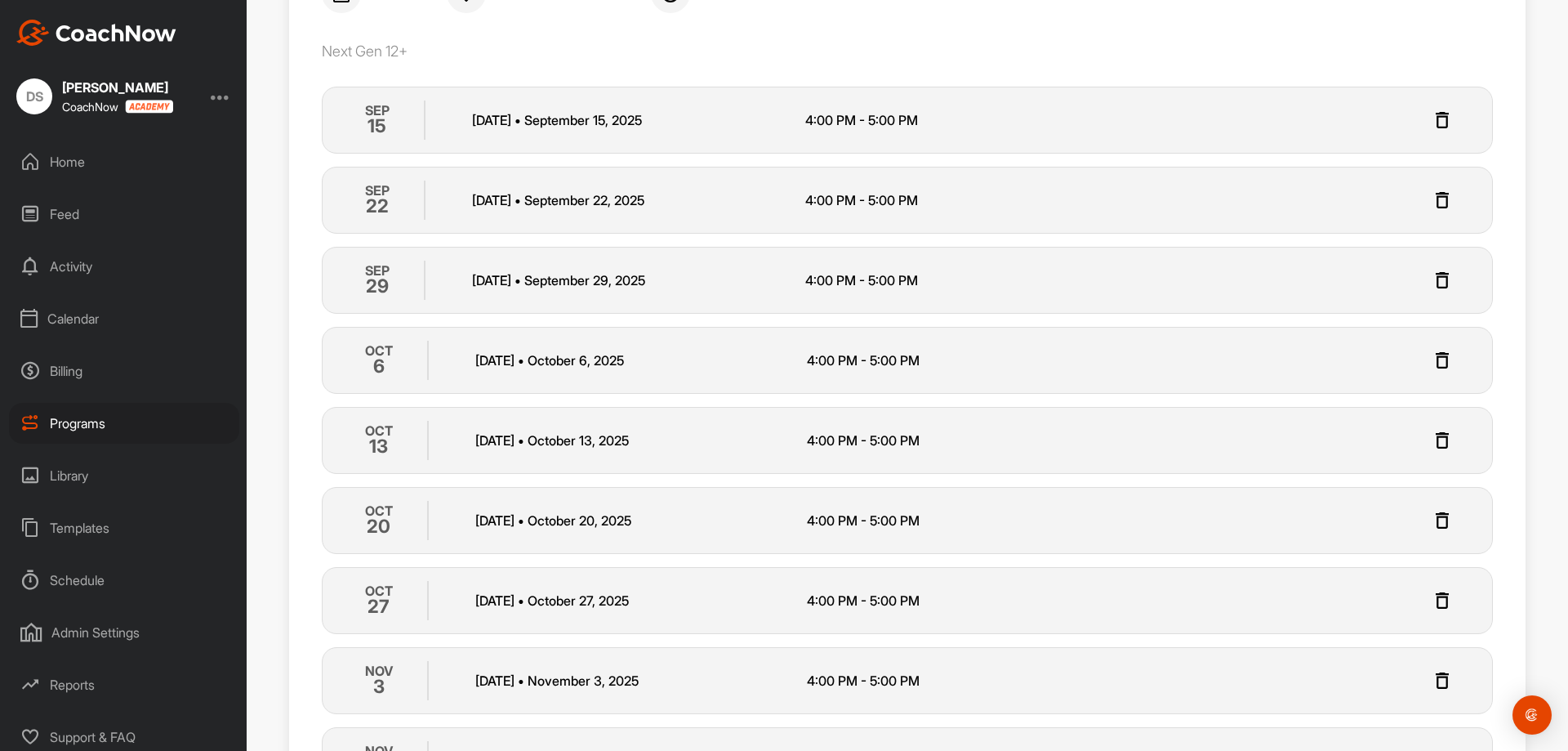
scroll to position [470, 0]
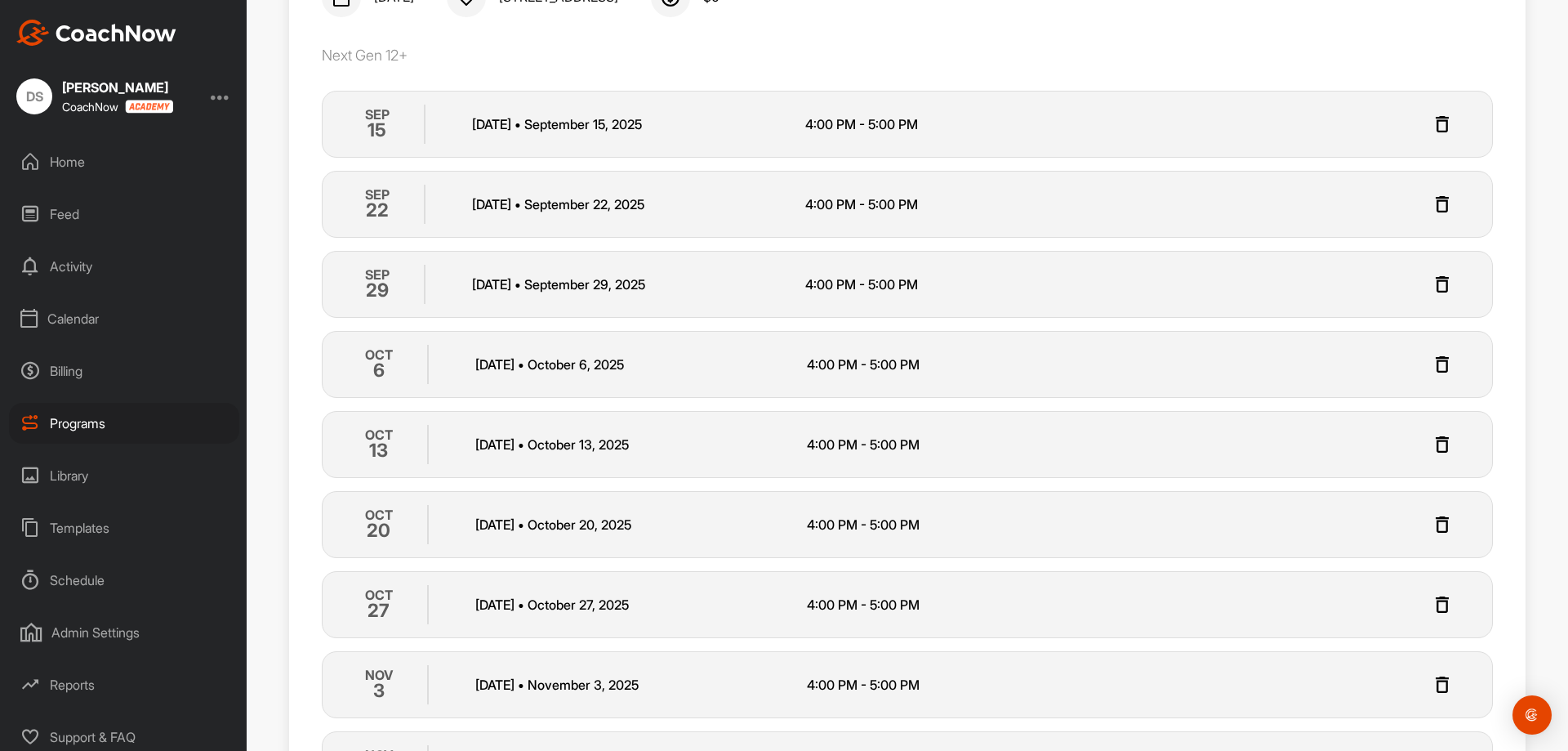
click at [1433, 445] on img at bounding box center [1442, 445] width 20 height 20
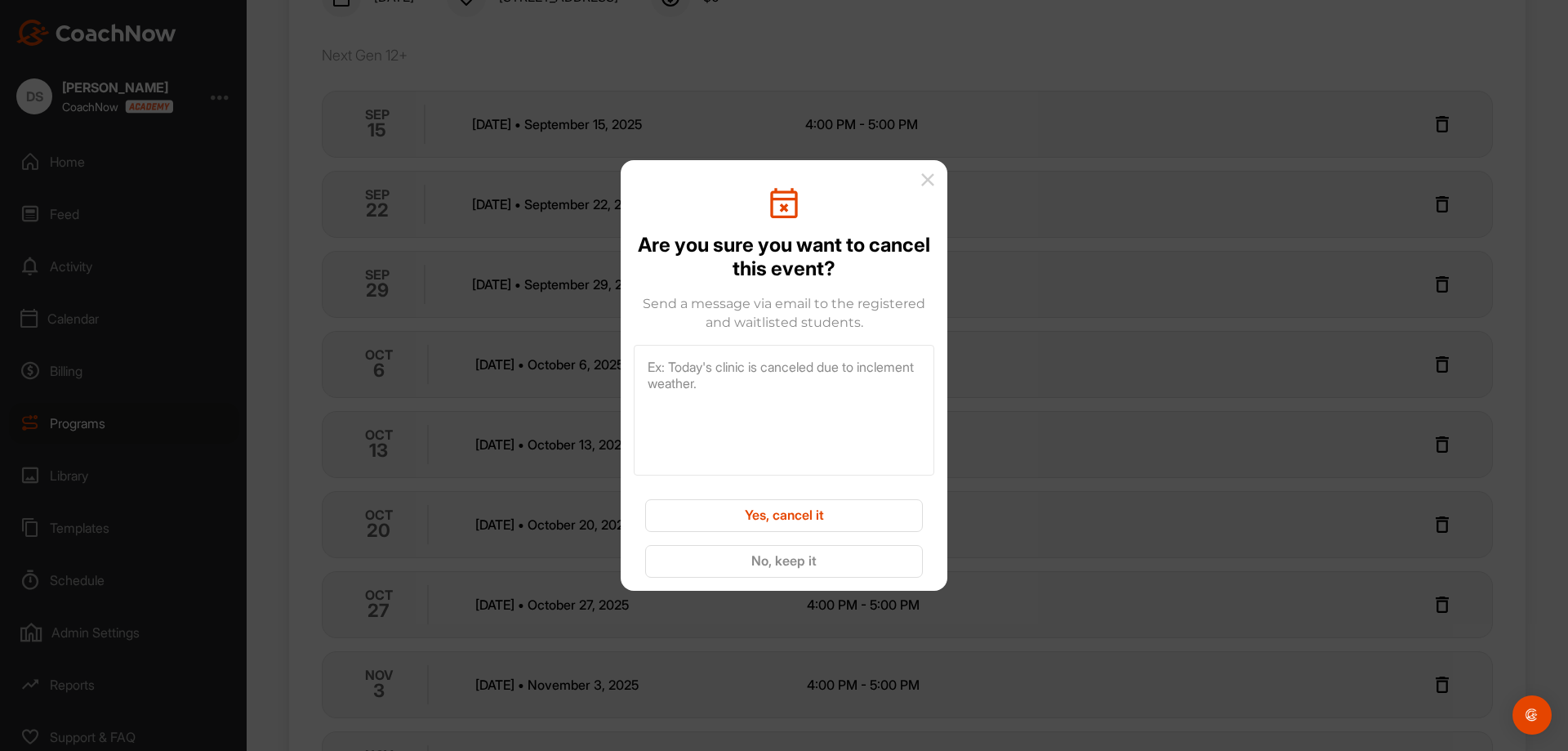
click at [718, 506] on button "Yes, cancel it" at bounding box center [784, 515] width 278 height 32
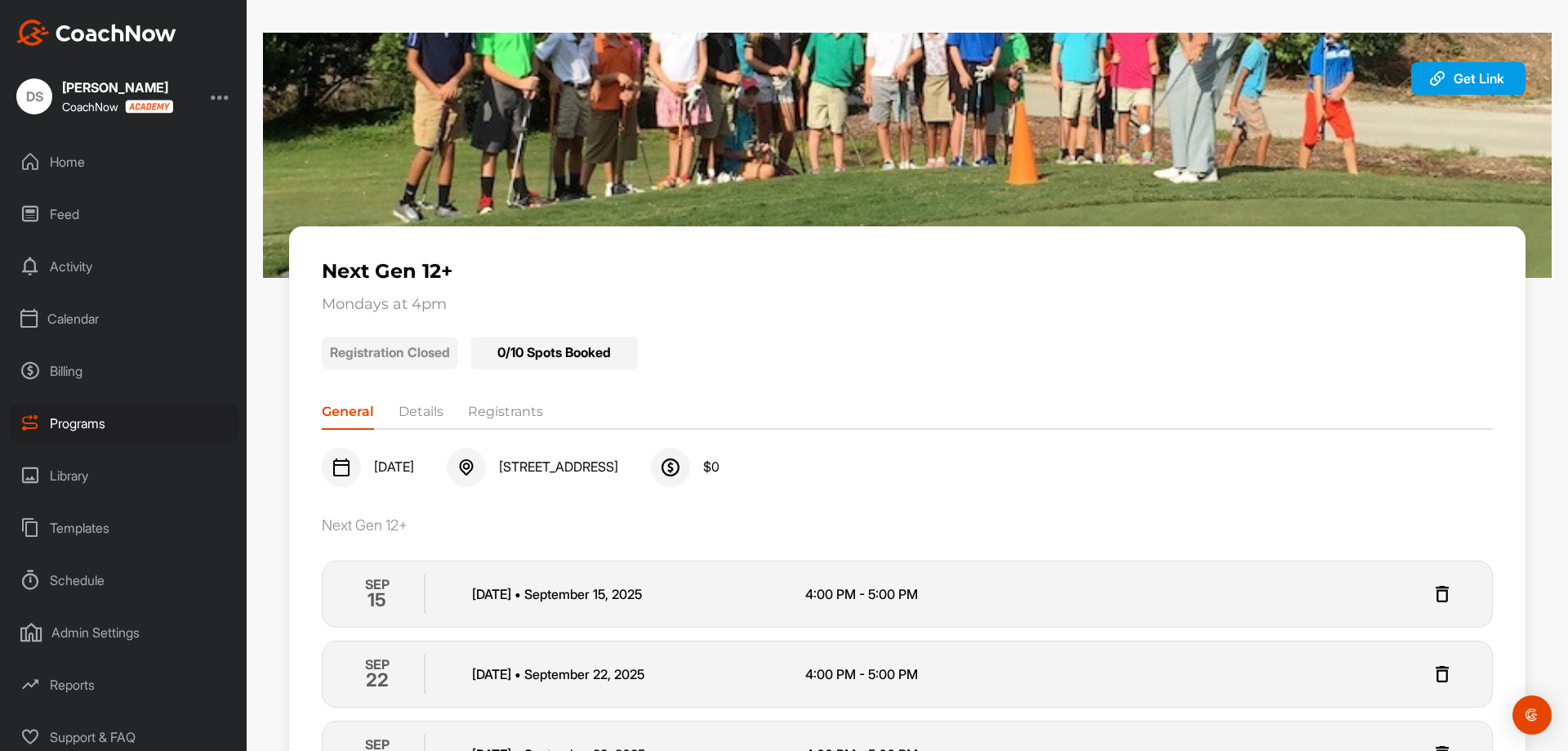
click at [118, 415] on div "Programs" at bounding box center [124, 422] width 230 height 41
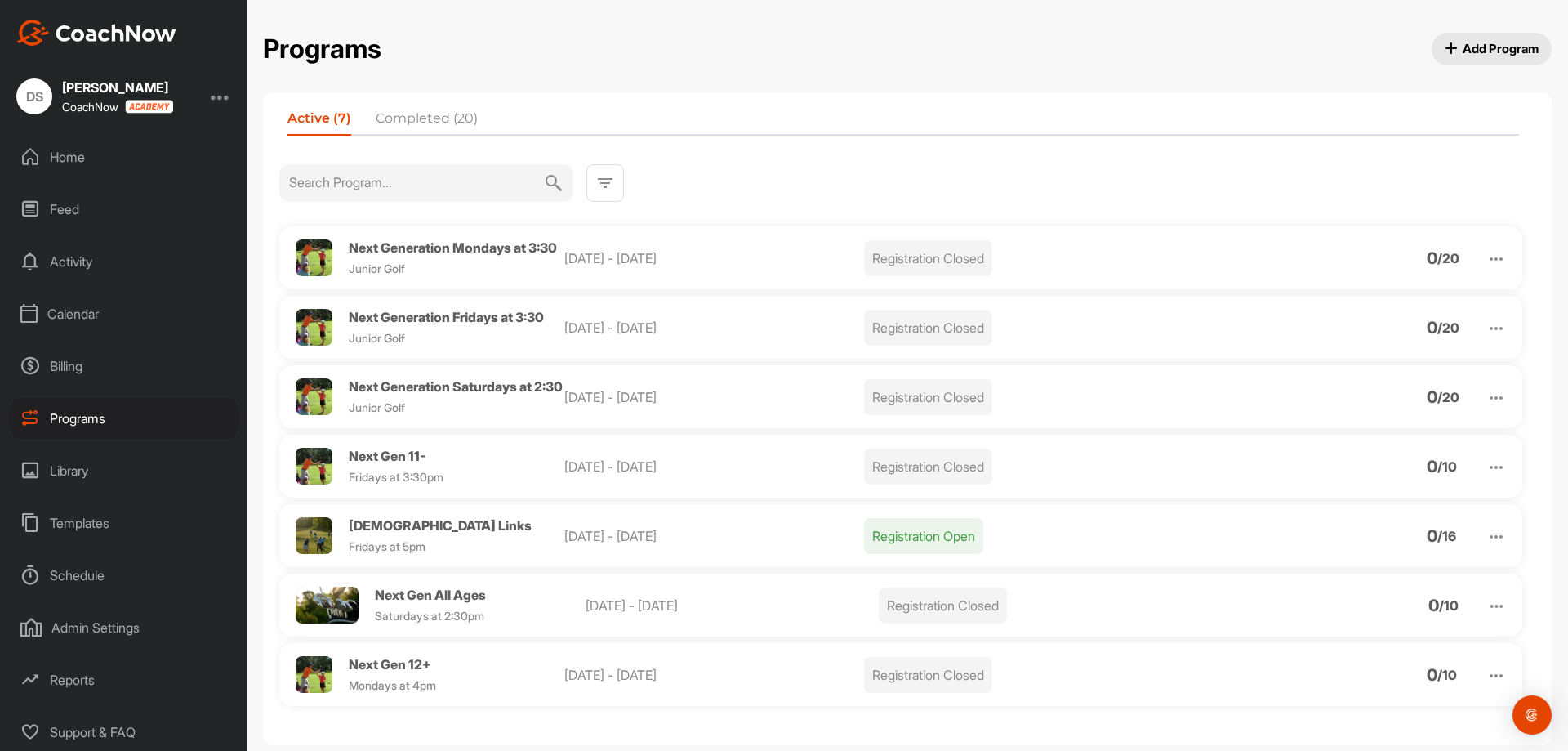
scroll to position [7, 0]
click at [69, 310] on div "Calendar" at bounding box center [124, 312] width 230 height 41
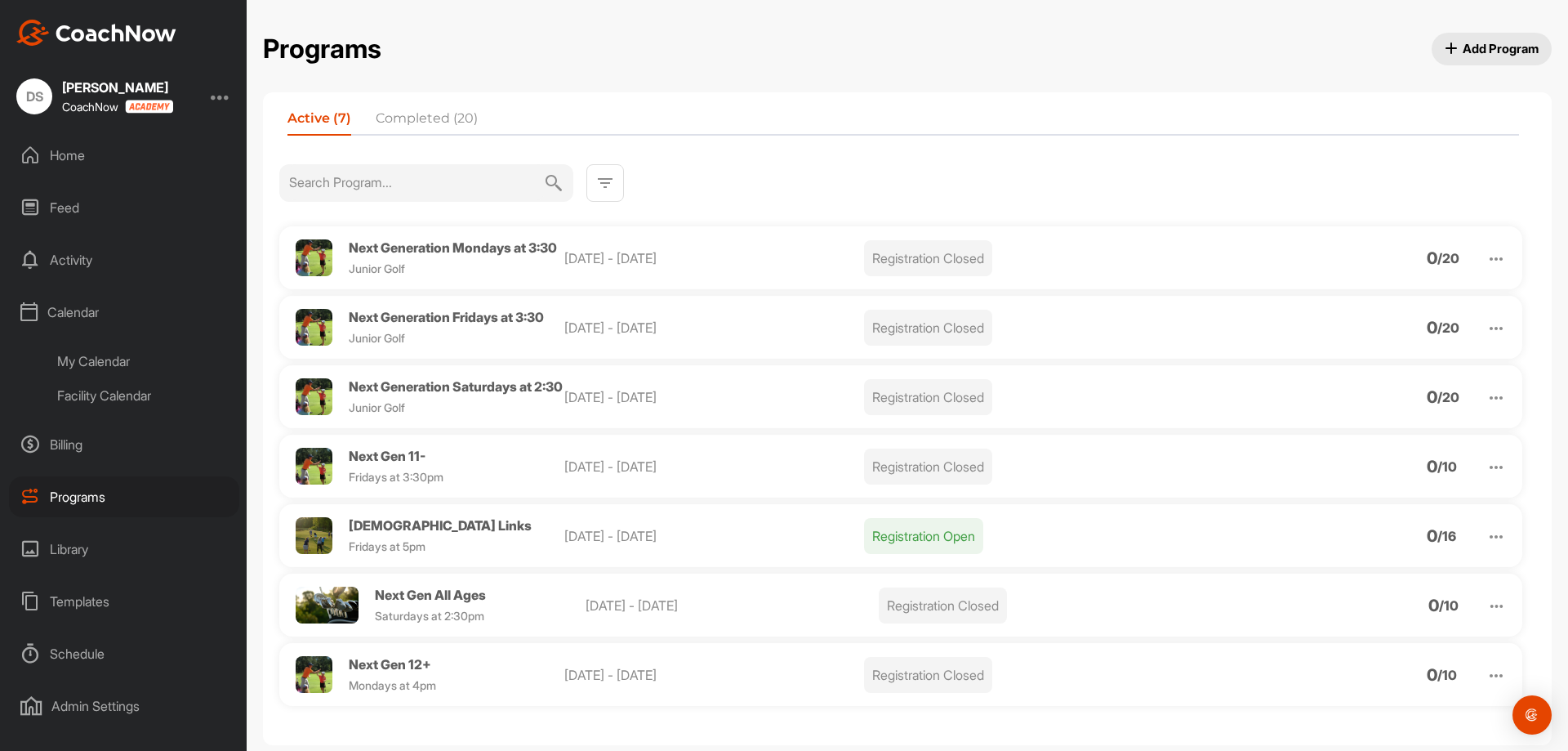
click at [128, 366] on div "My Calendar" at bounding box center [142, 361] width 194 height 34
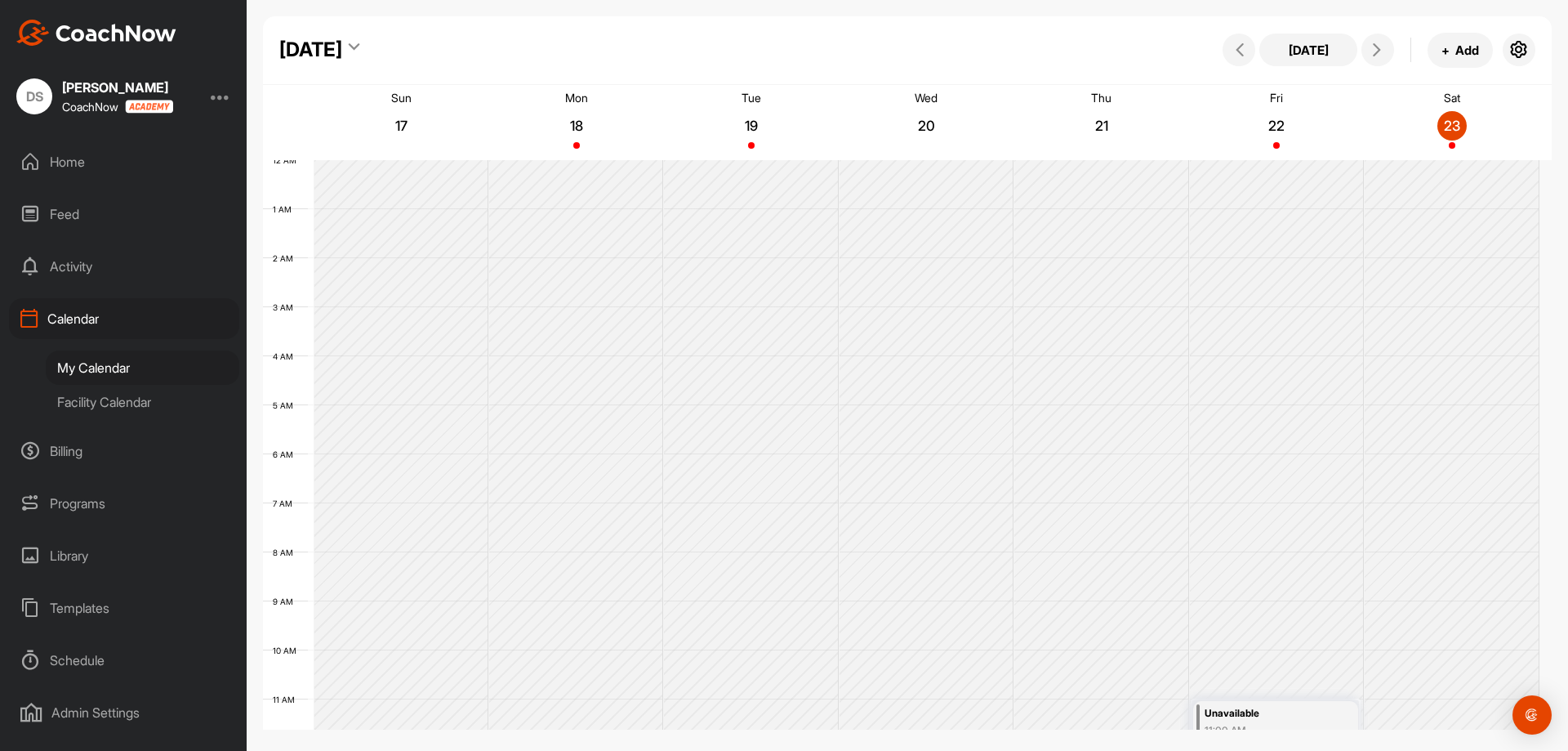
scroll to position [283, 0]
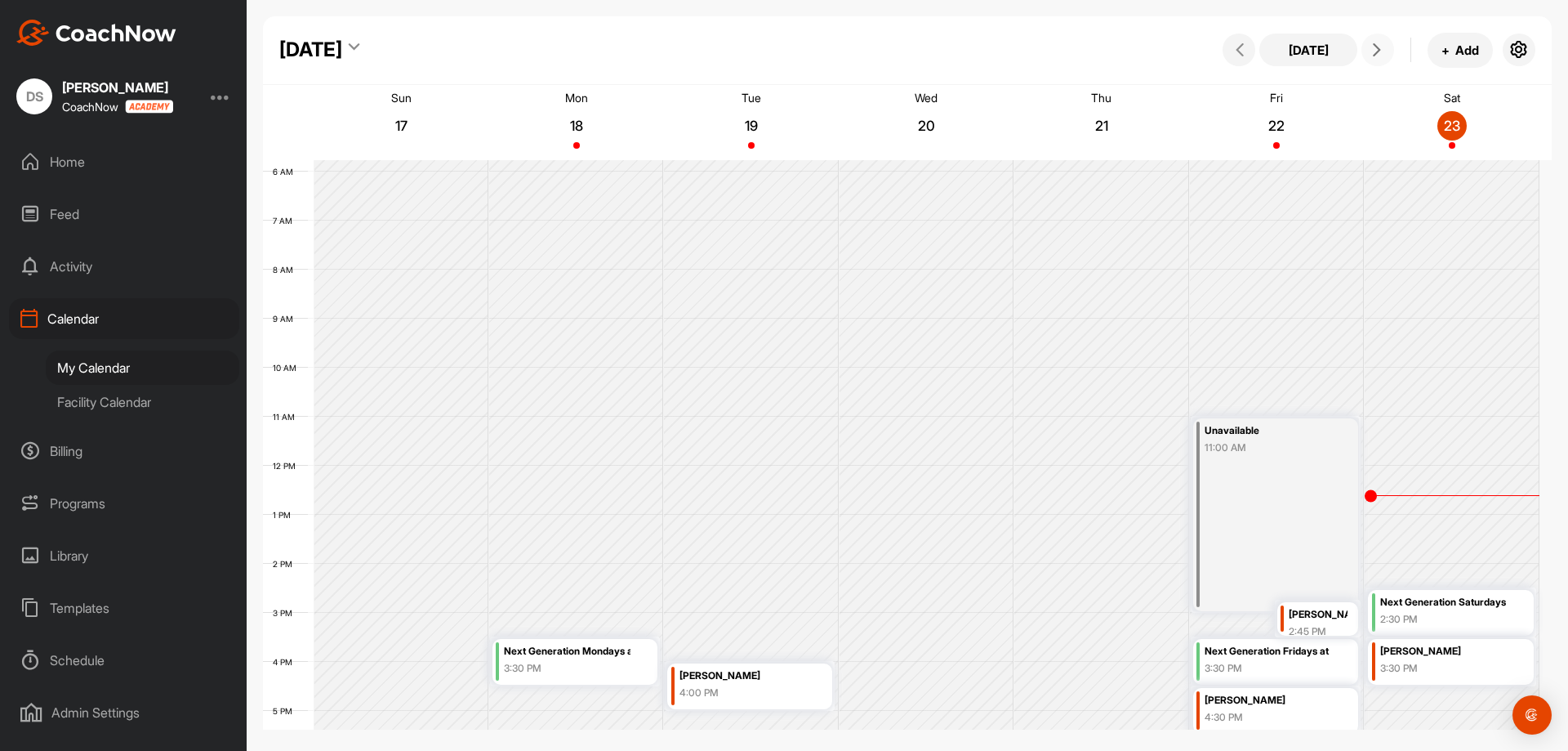
click at [1387, 51] on span at bounding box center [1378, 50] width 20 height 13
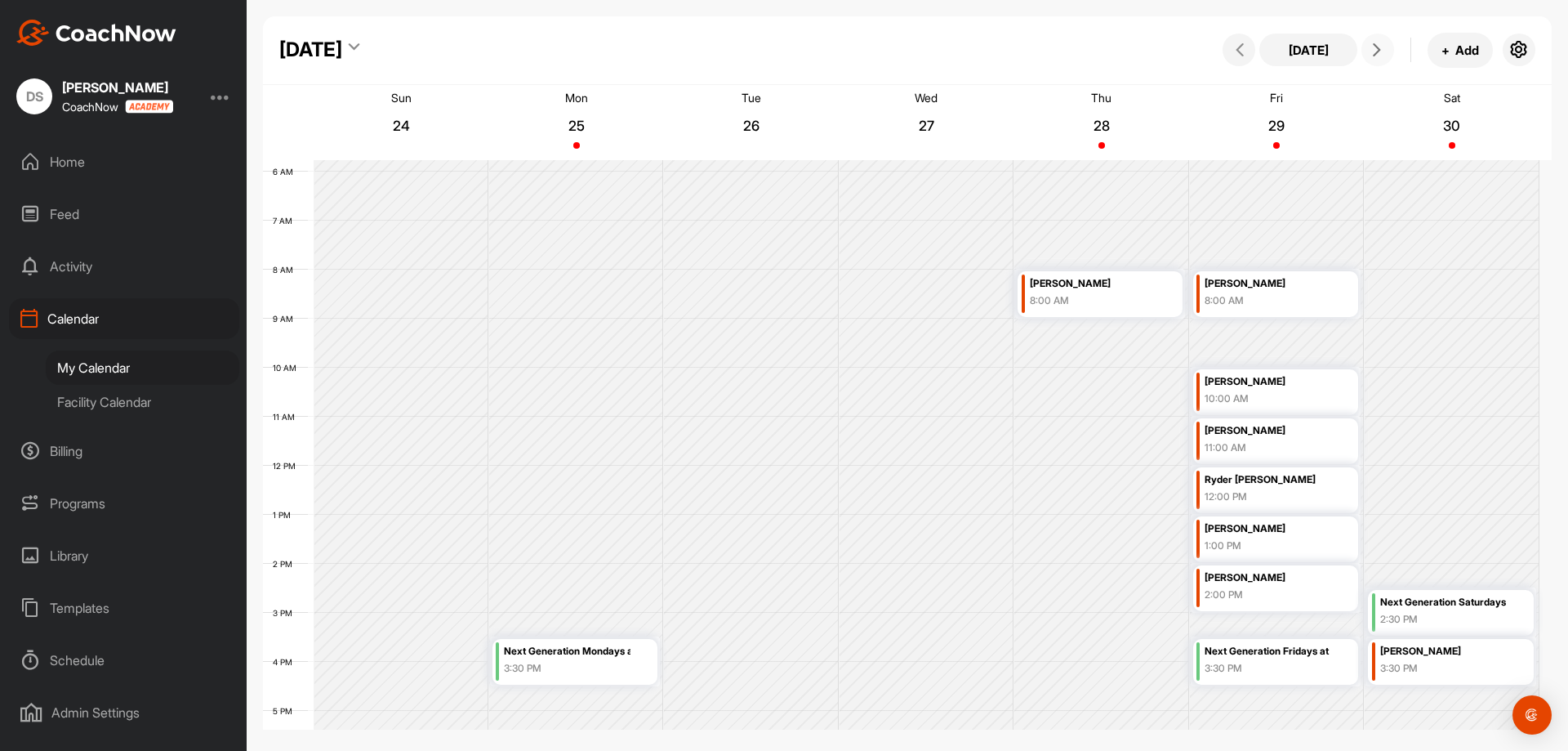
click at [1387, 51] on span at bounding box center [1378, 50] width 20 height 13
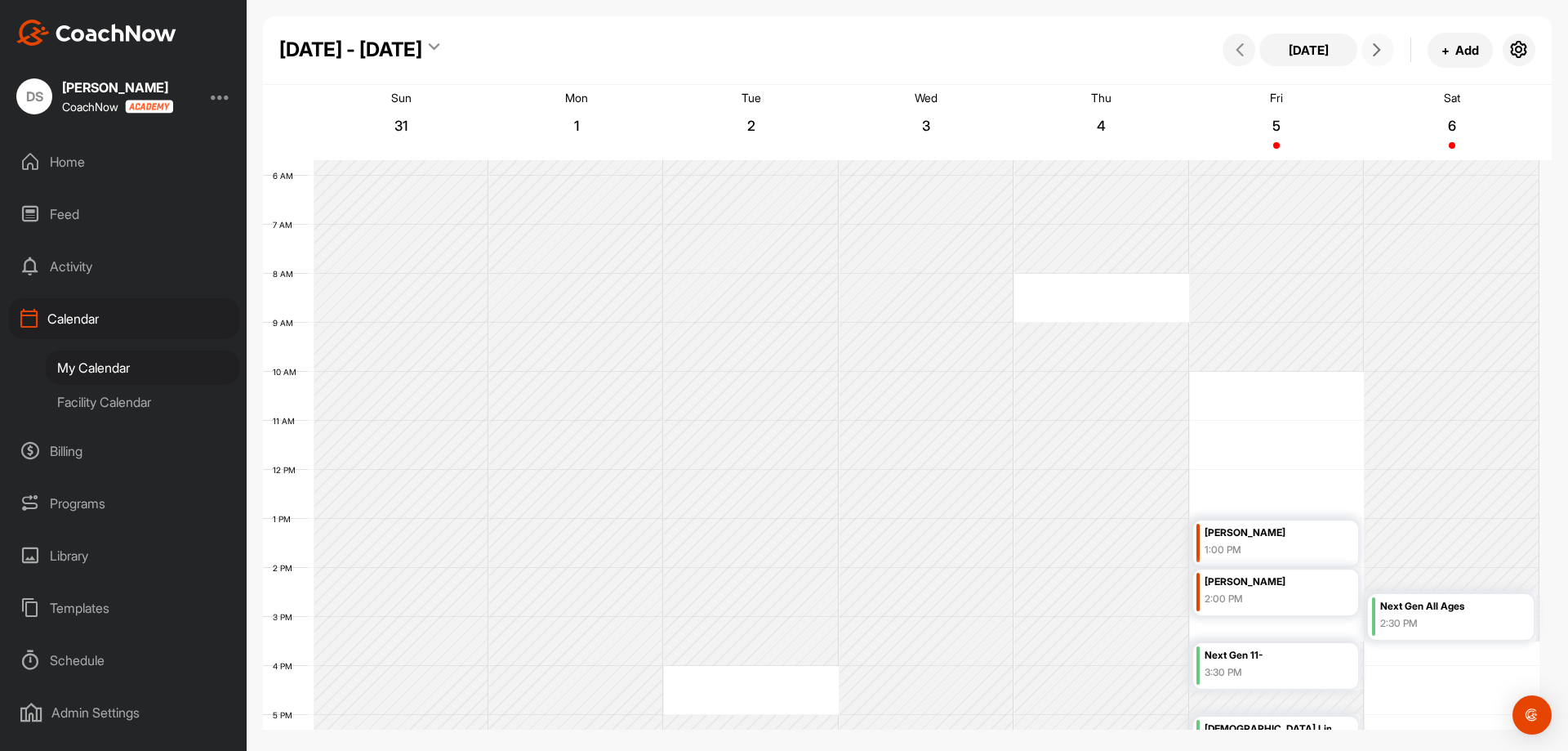
scroll to position [262, 0]
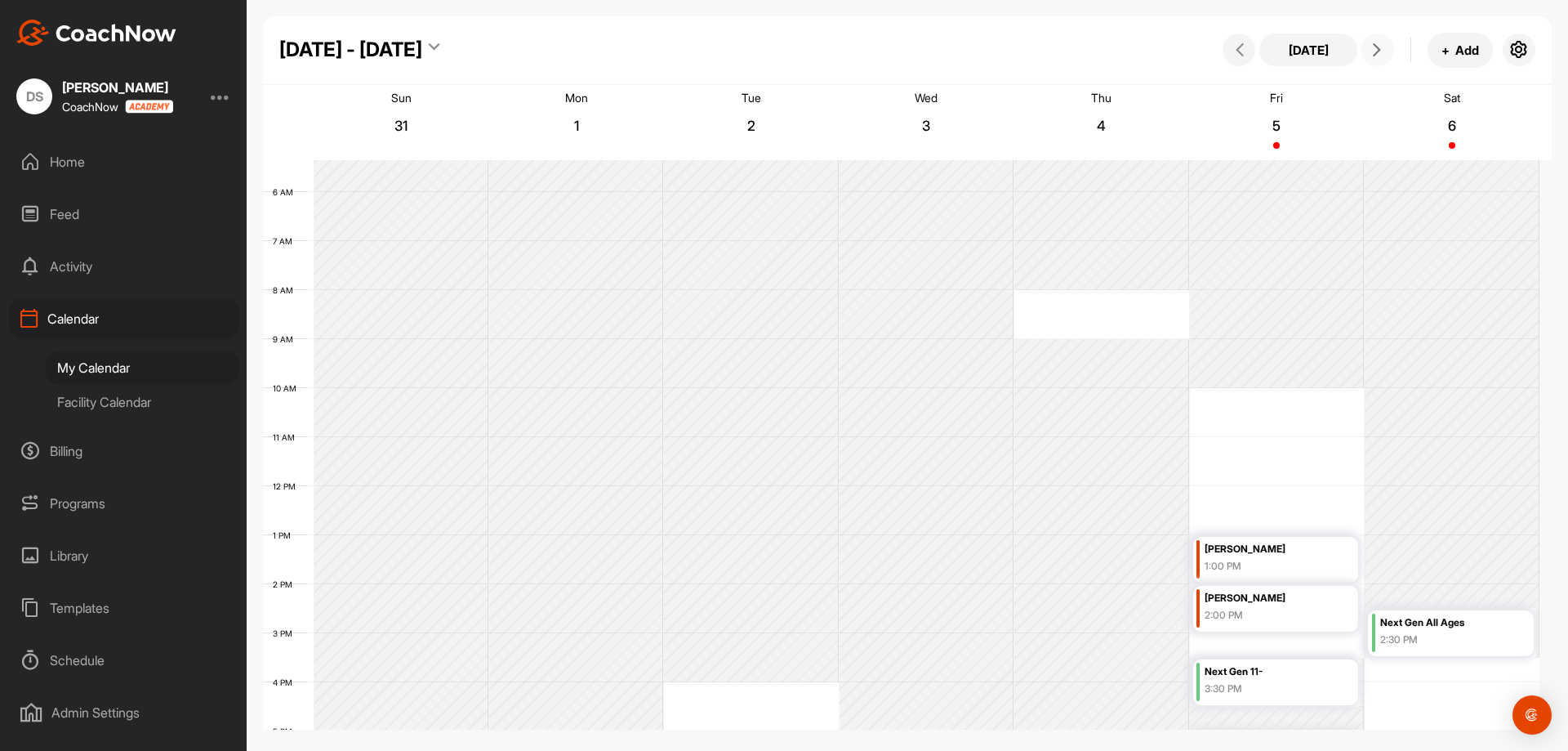
click at [1377, 44] on icon at bounding box center [1377, 50] width 13 height 13
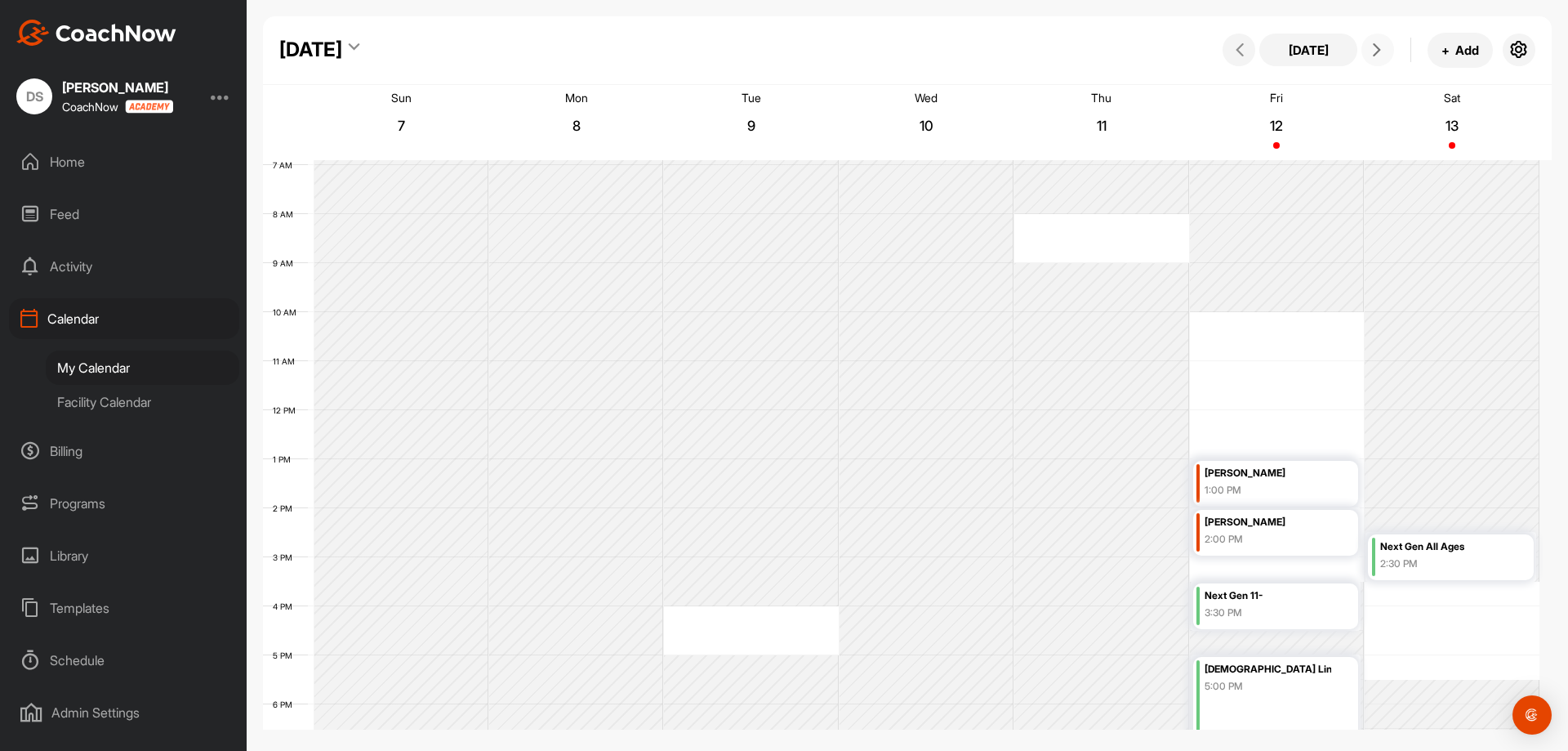
scroll to position [528, 0]
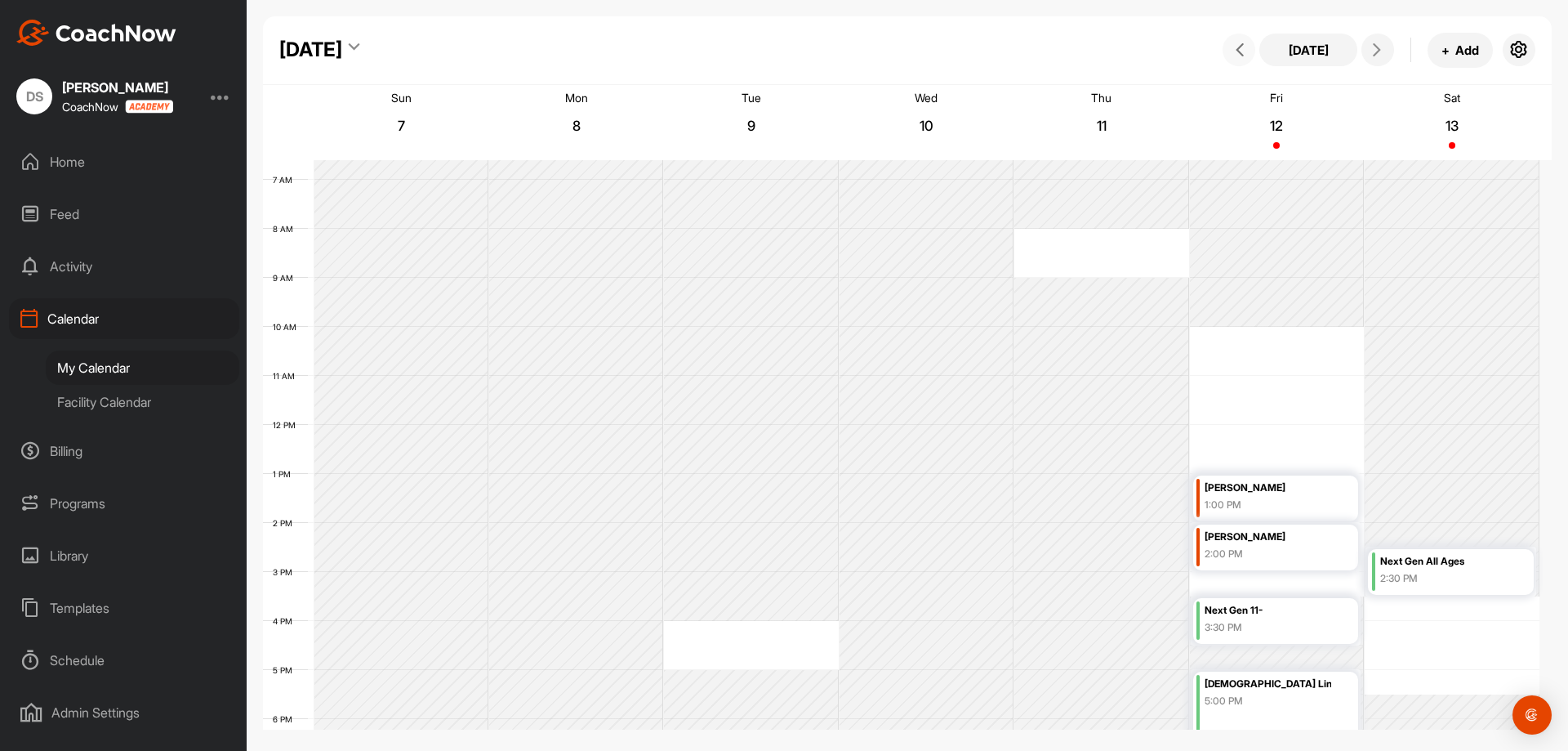
click at [1236, 38] on button at bounding box center [1238, 49] width 32 height 32
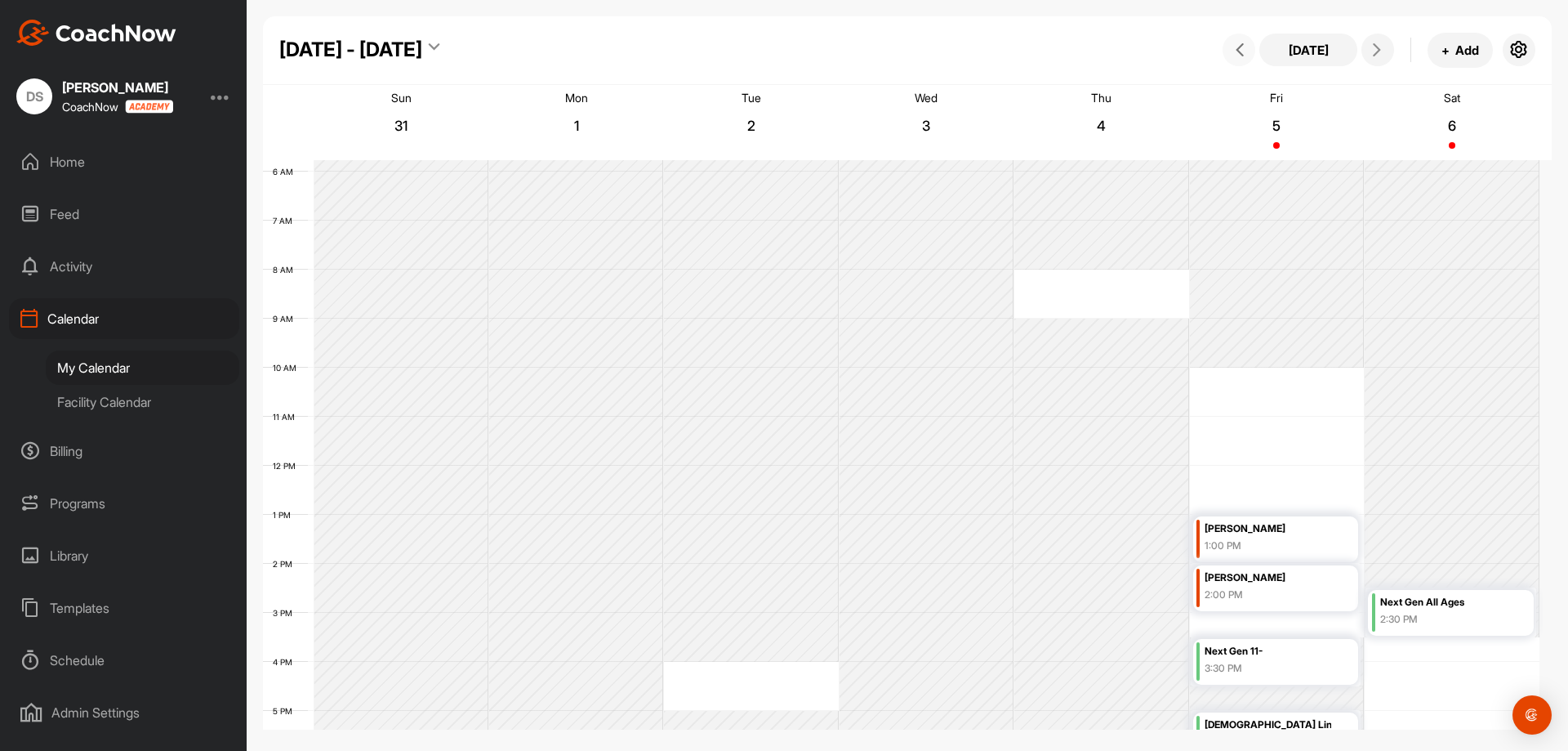
click at [1236, 38] on button at bounding box center [1238, 49] width 32 height 32
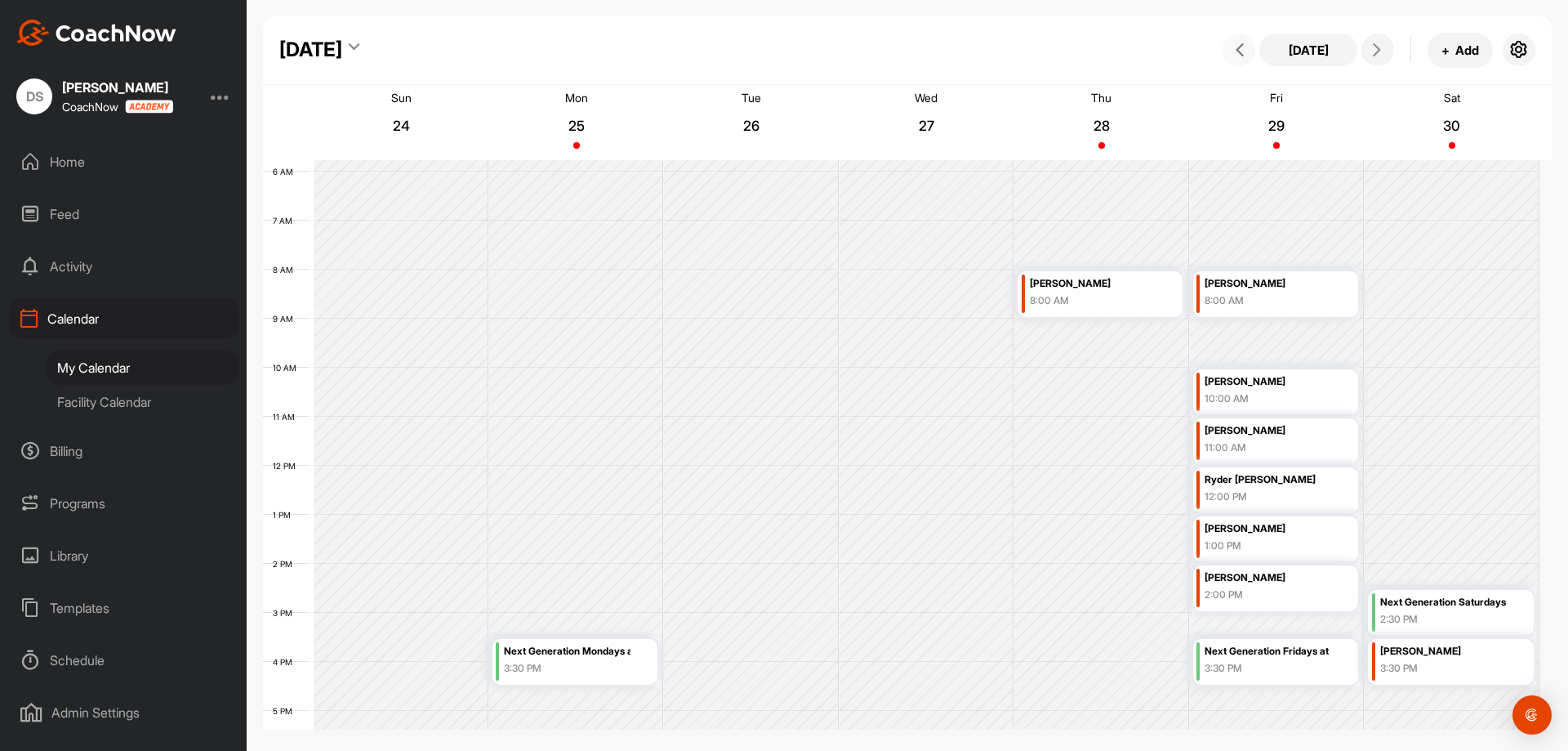
click at [1236, 38] on button at bounding box center [1238, 49] width 32 height 32
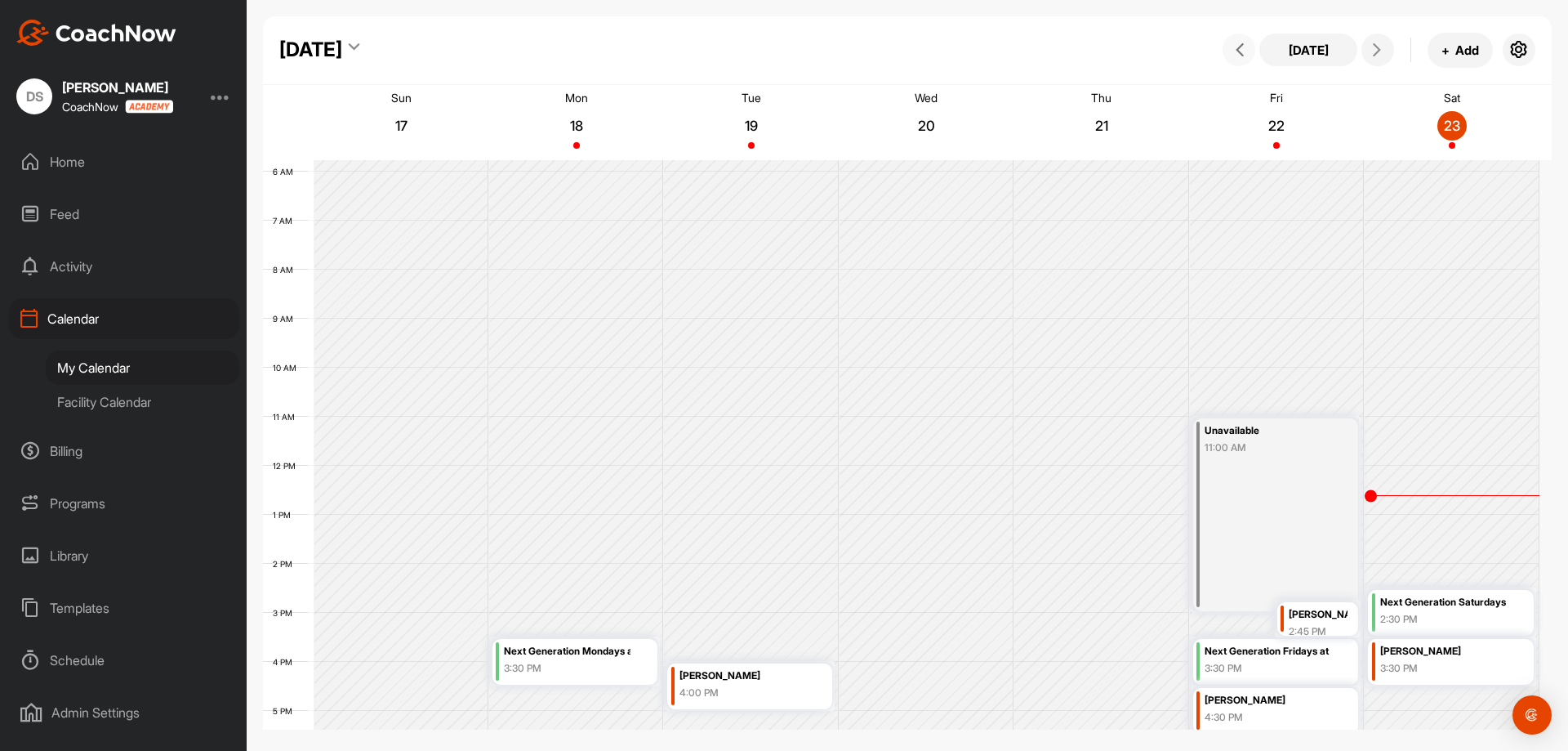
scroll to position [607, 0]
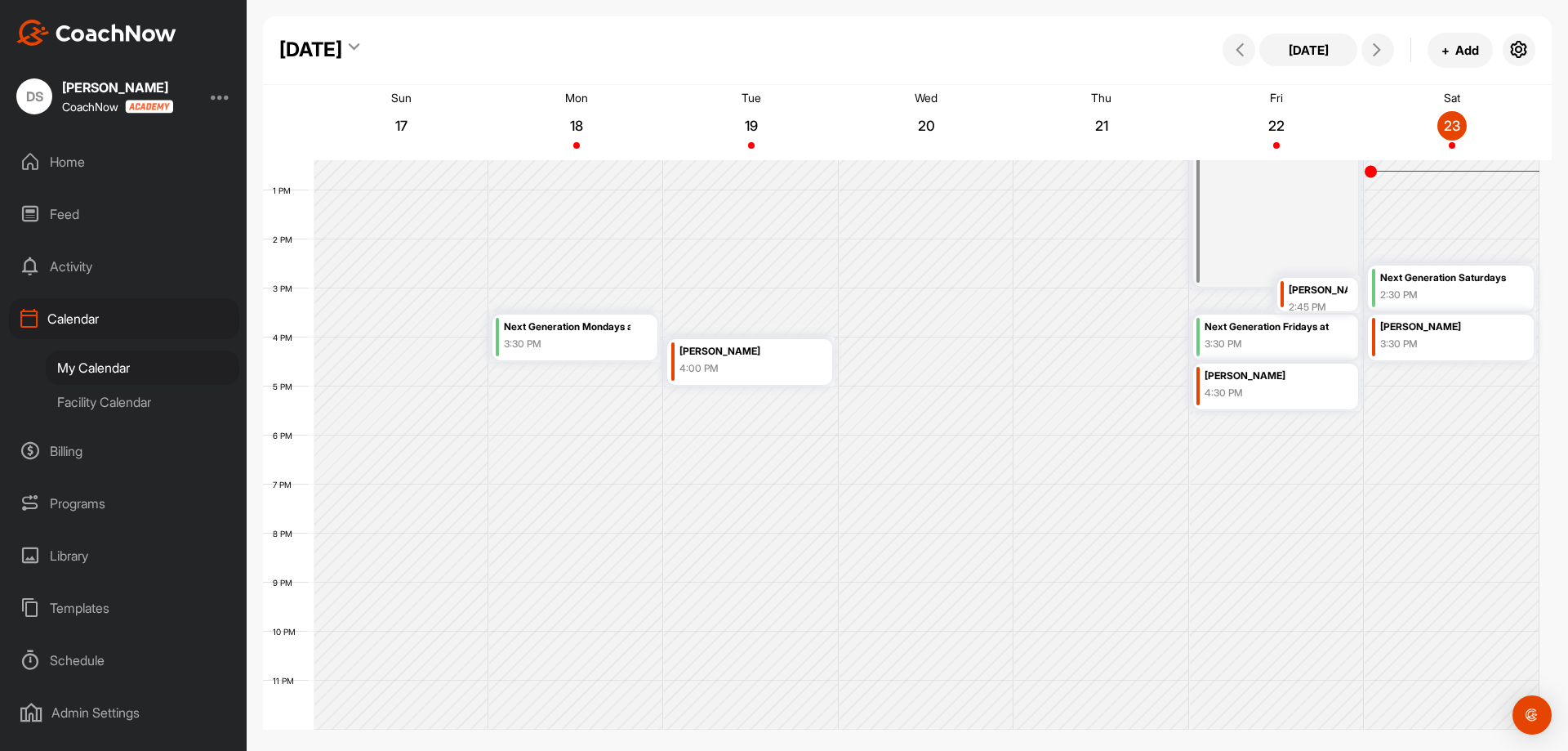
click at [62, 156] on div "Home" at bounding box center [124, 161] width 230 height 41
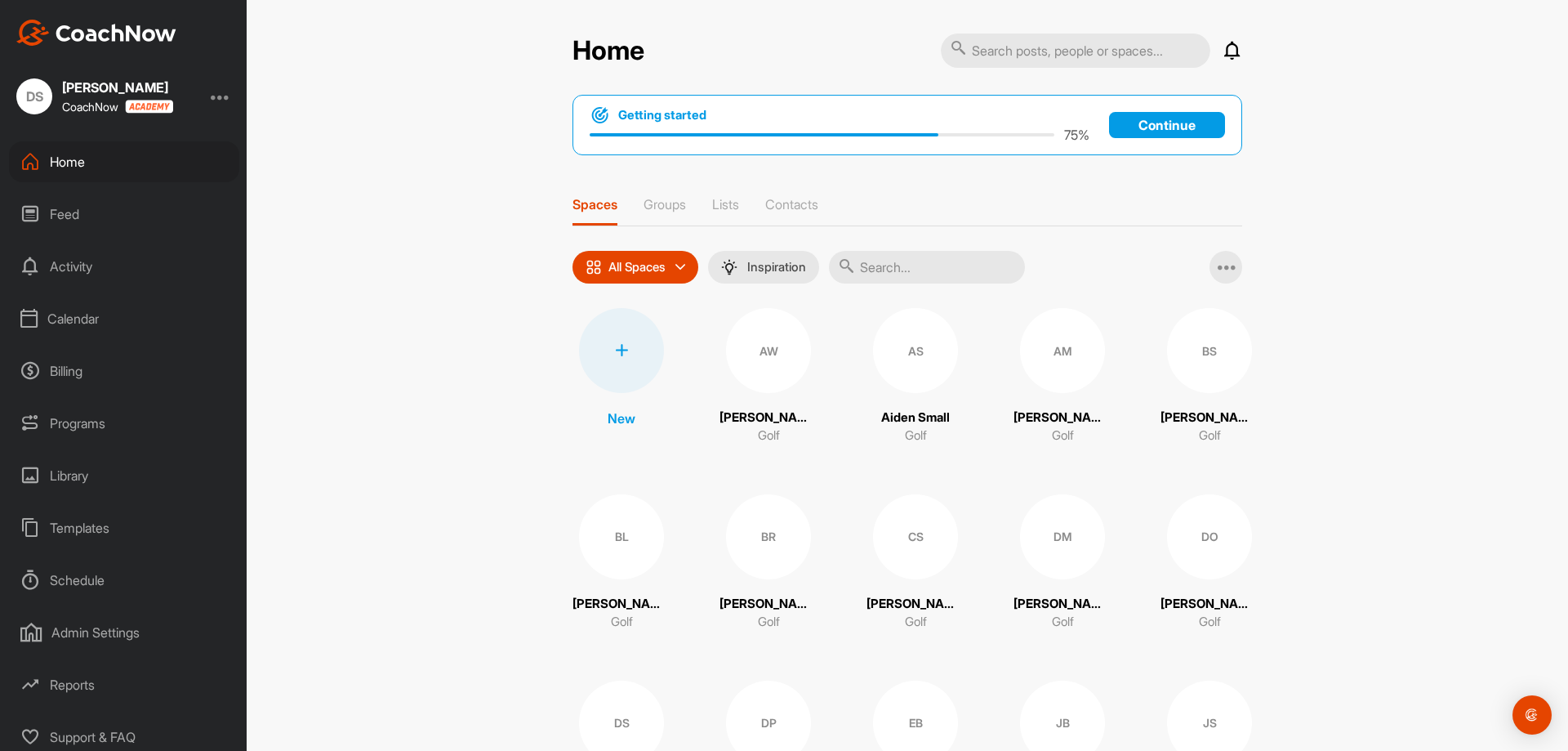
click at [69, 322] on div "Calendar" at bounding box center [124, 319] width 230 height 41
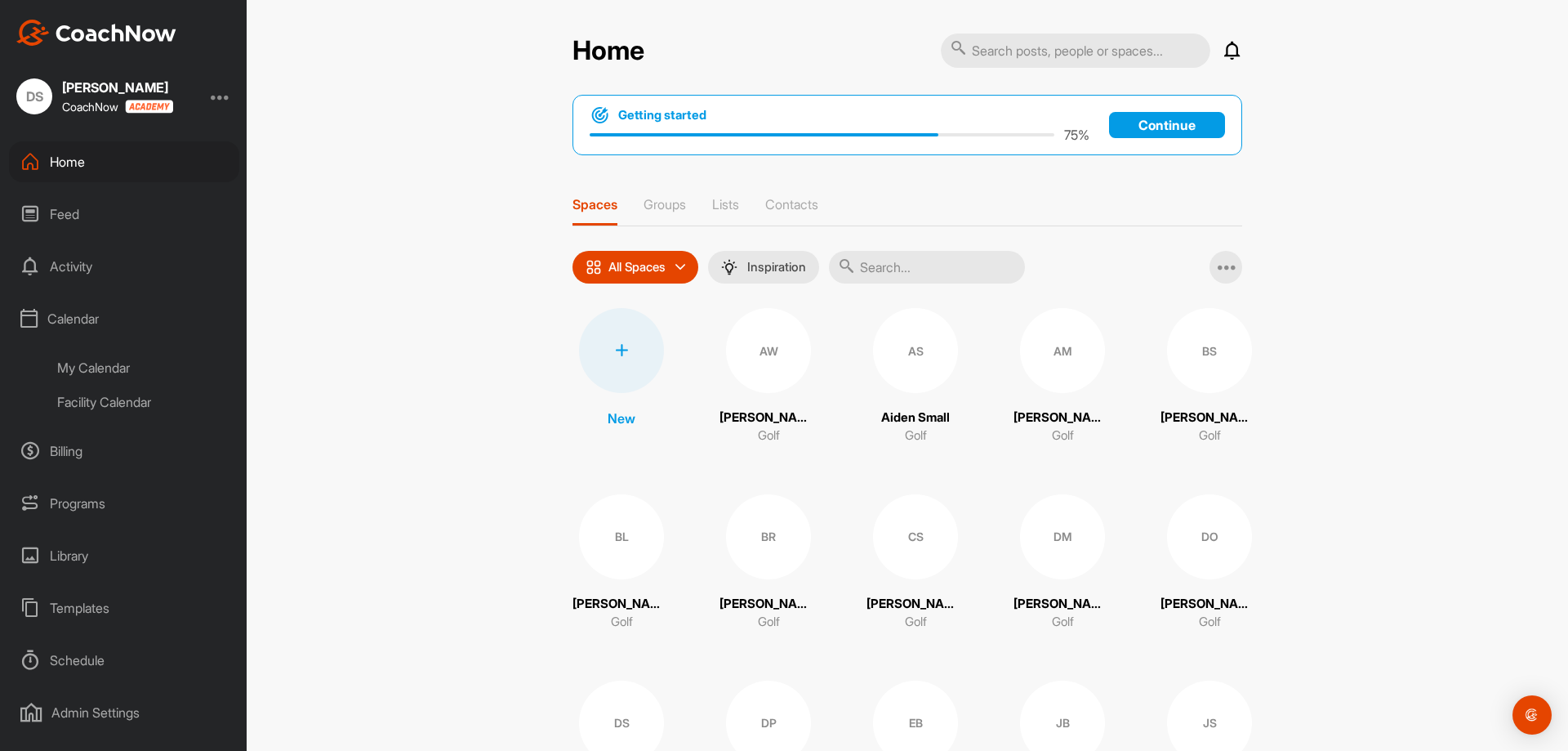
click at [114, 368] on div "My Calendar" at bounding box center [142, 367] width 194 height 34
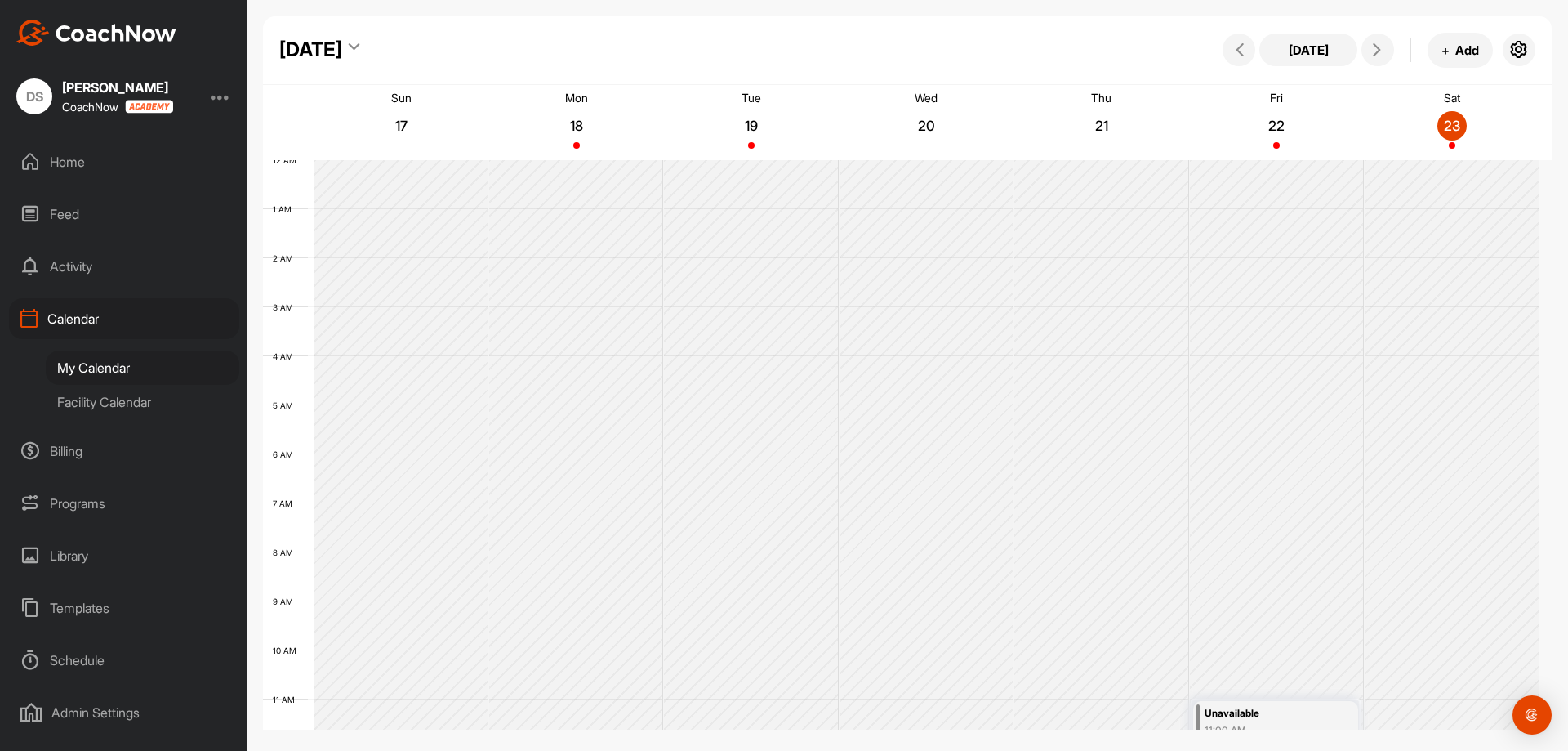
scroll to position [283, 0]
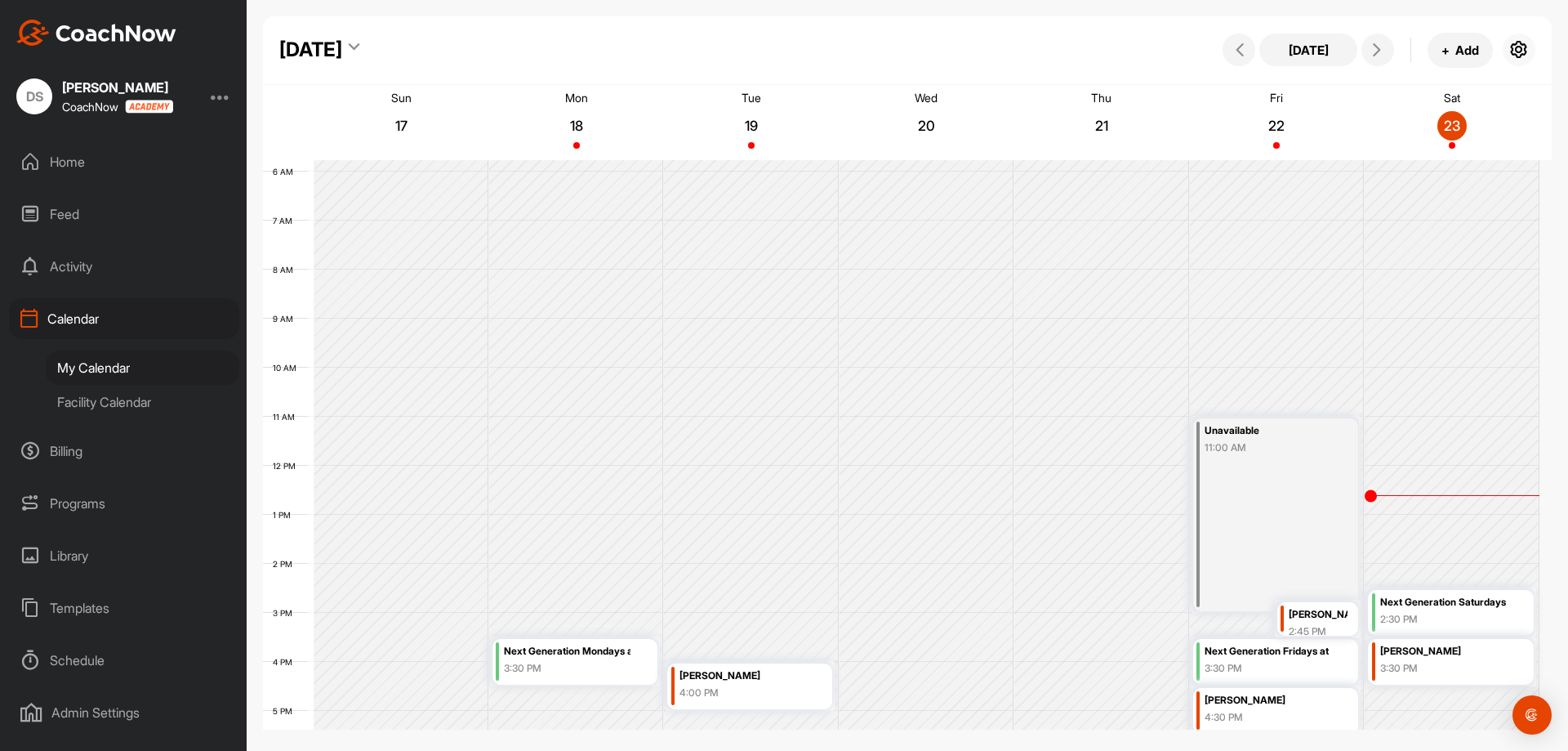
click at [1516, 53] on icon "button" at bounding box center [1519, 50] width 20 height 20
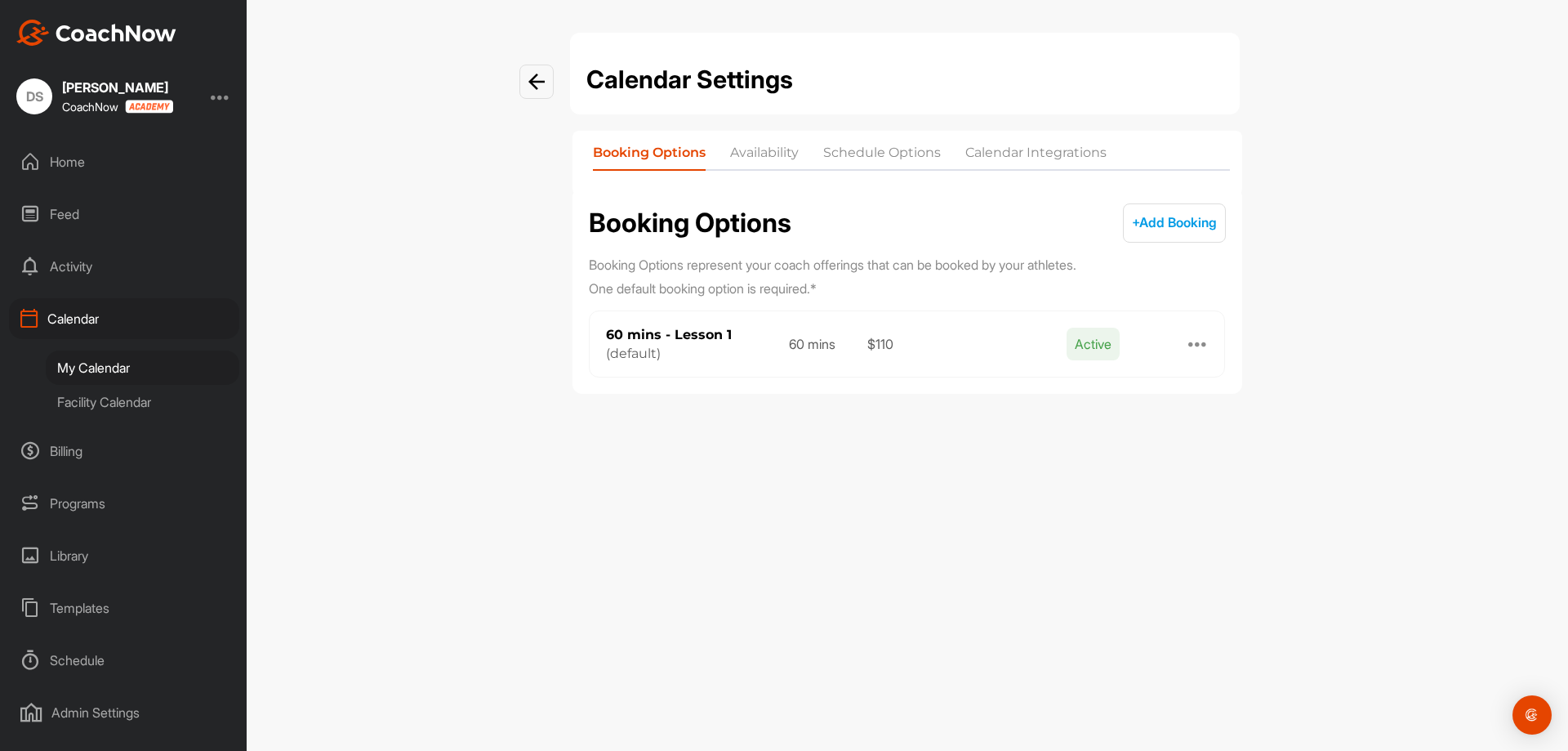
click at [743, 154] on li "Availability" at bounding box center [764, 156] width 69 height 26
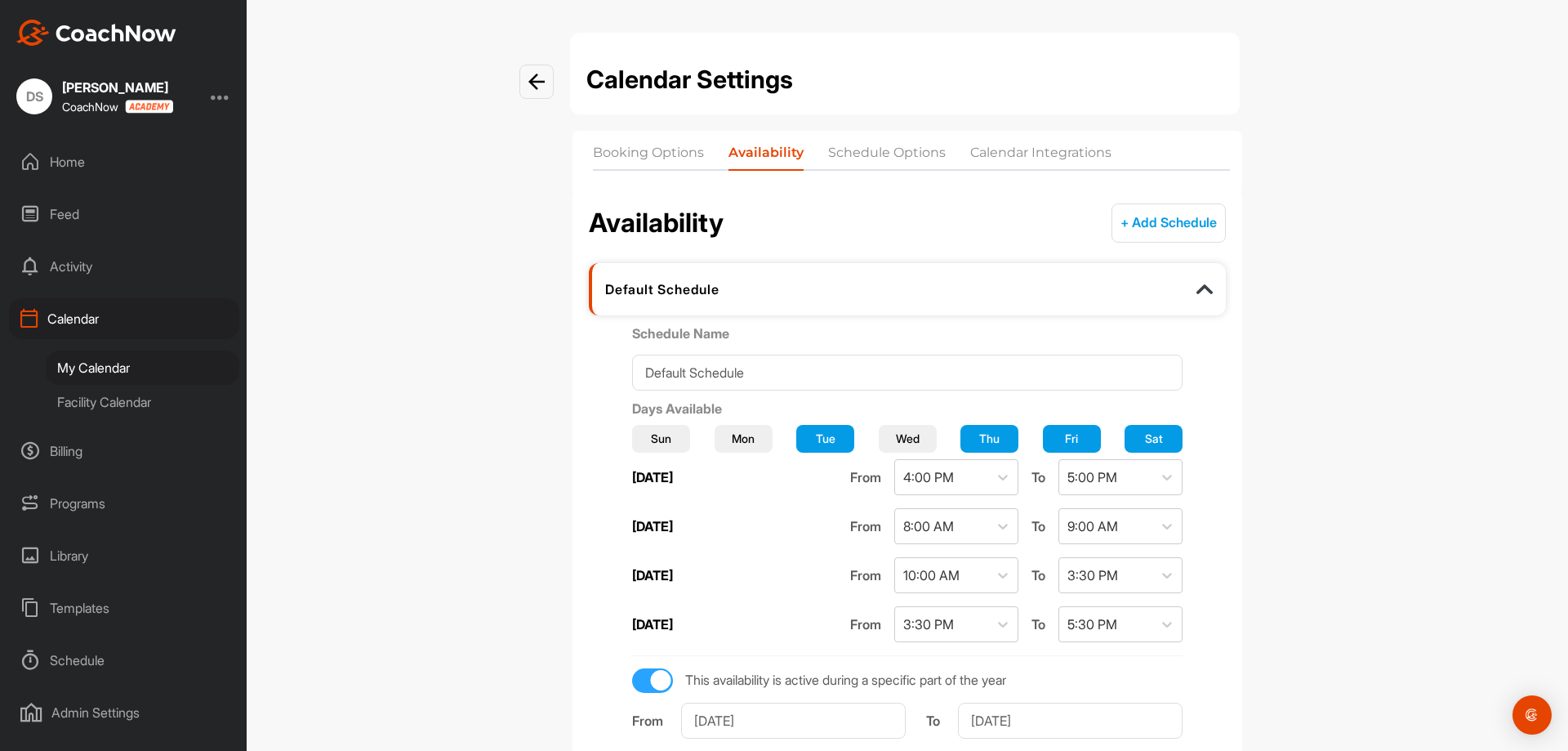
click at [1031, 147] on li "Calendar Integrations" at bounding box center [1041, 156] width 141 height 26
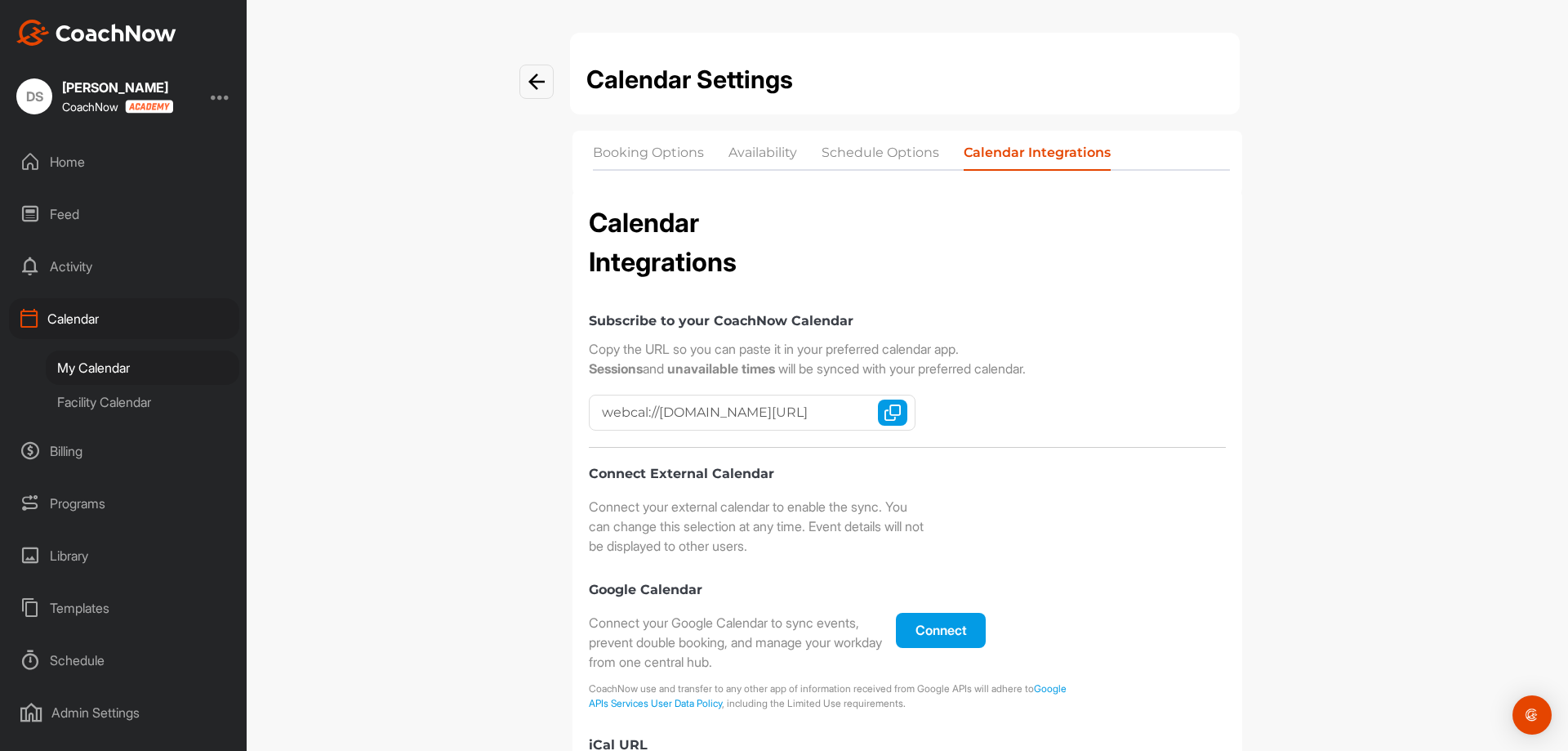
checkbox input "true"
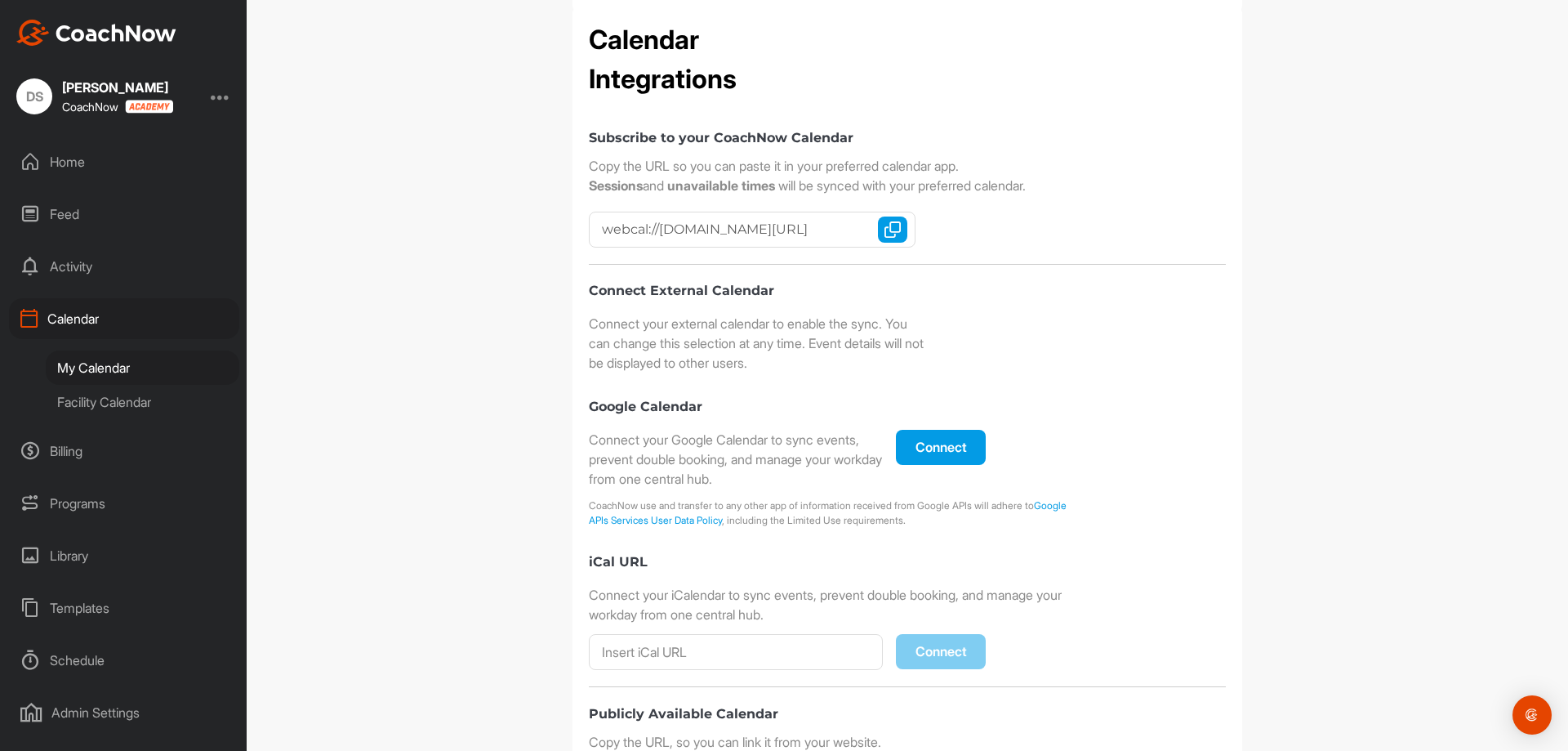
scroll to position [358, 0]
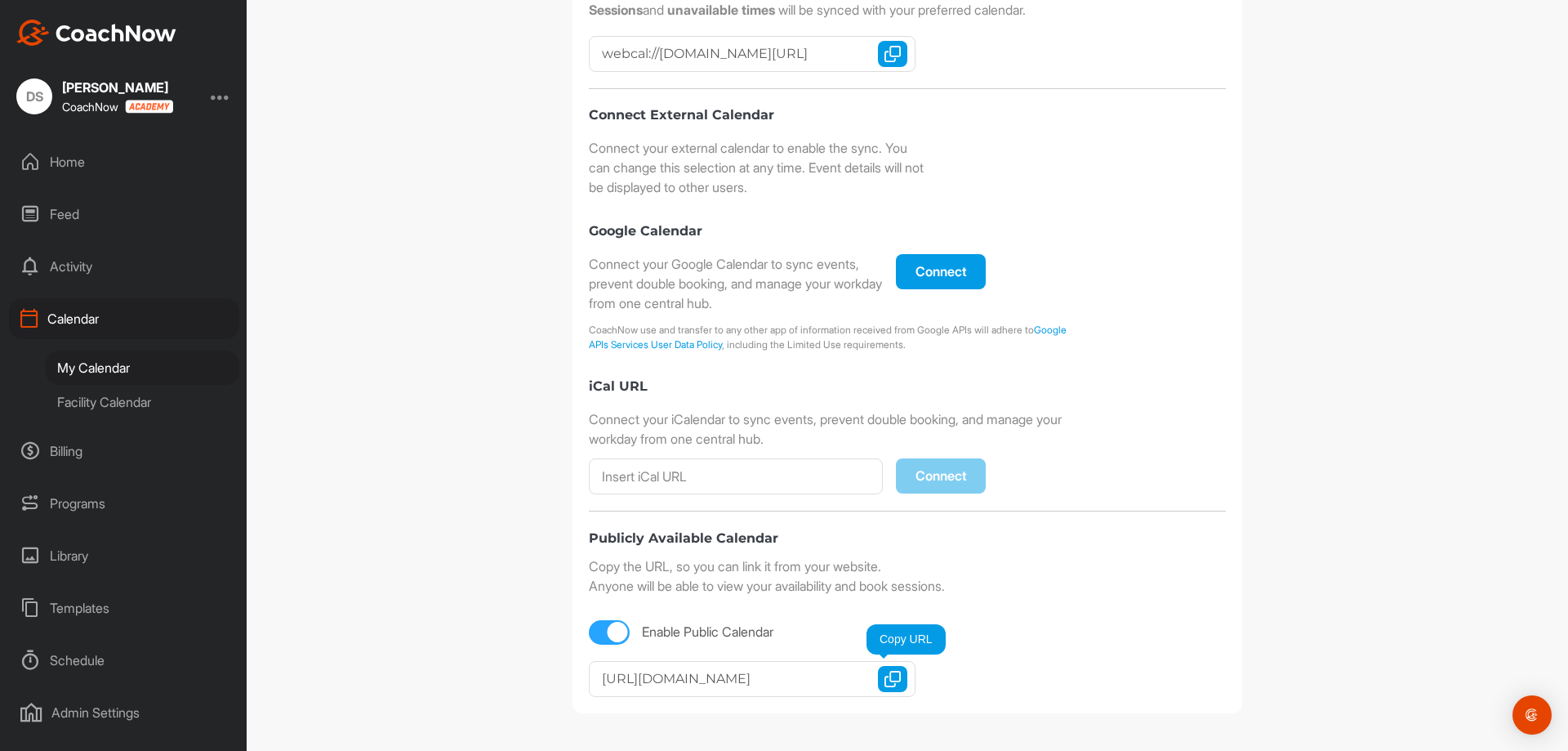
click at [891, 679] on img "button" at bounding box center [893, 679] width 17 height 17
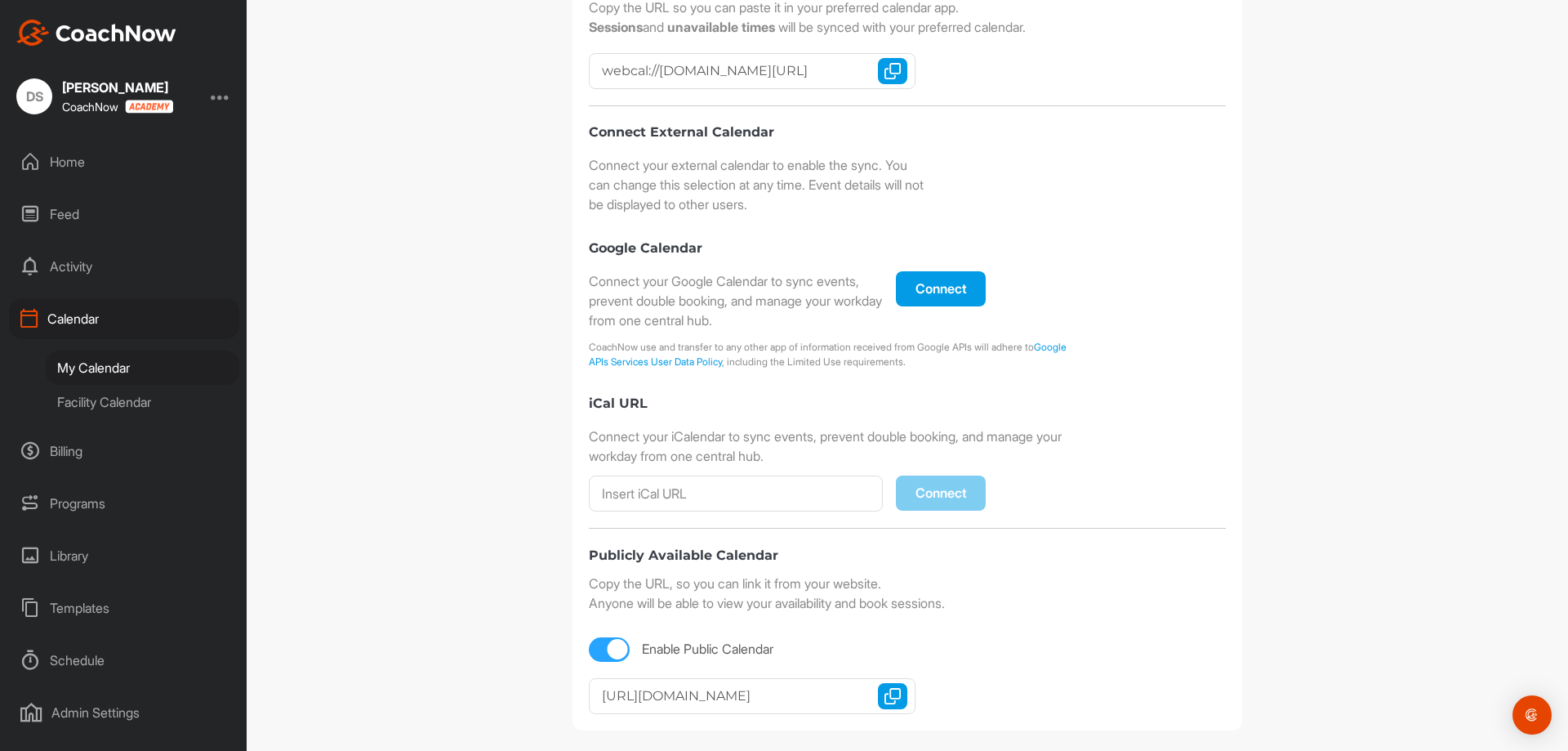
scroll to position [338, 0]
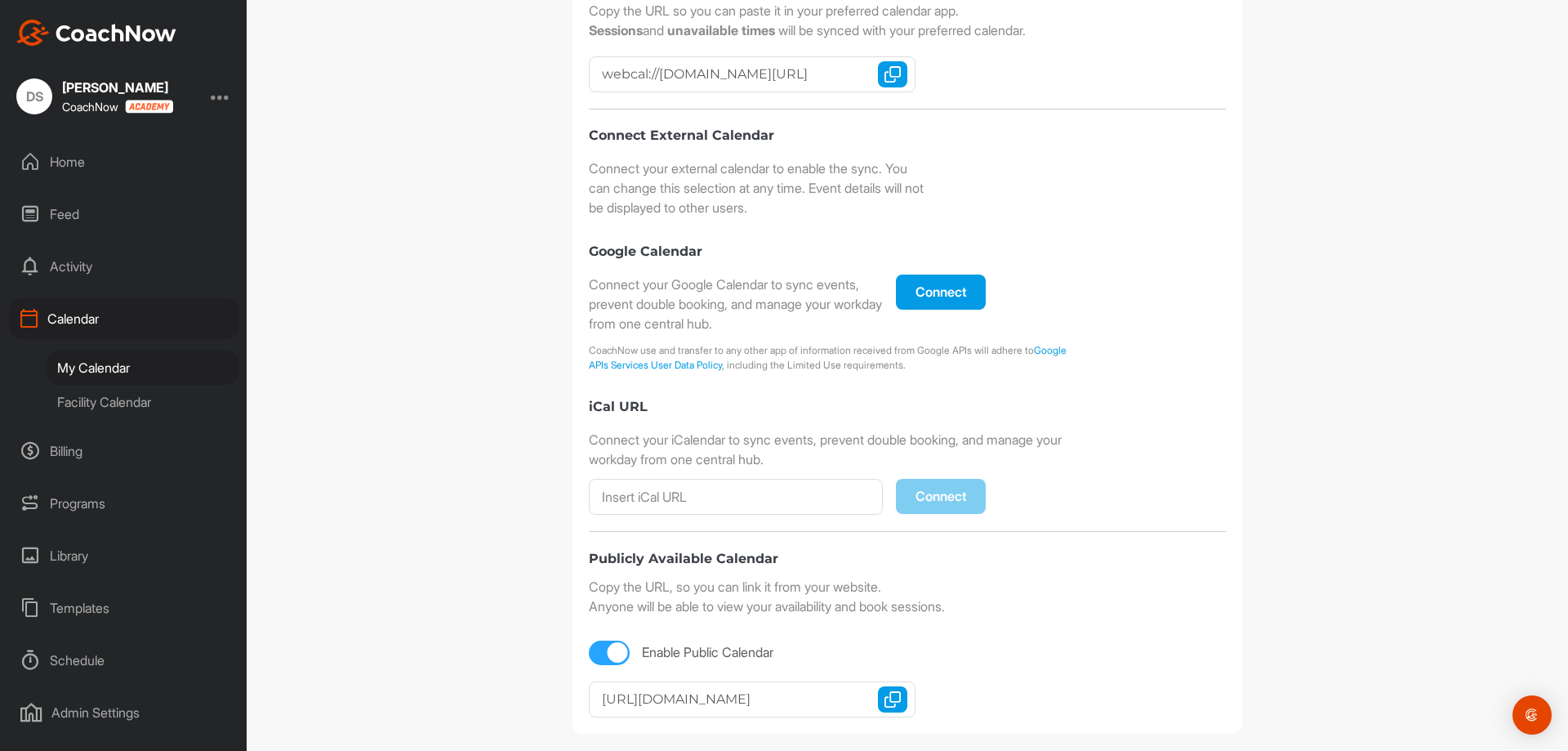
click at [101, 158] on div "Home" at bounding box center [124, 161] width 230 height 41
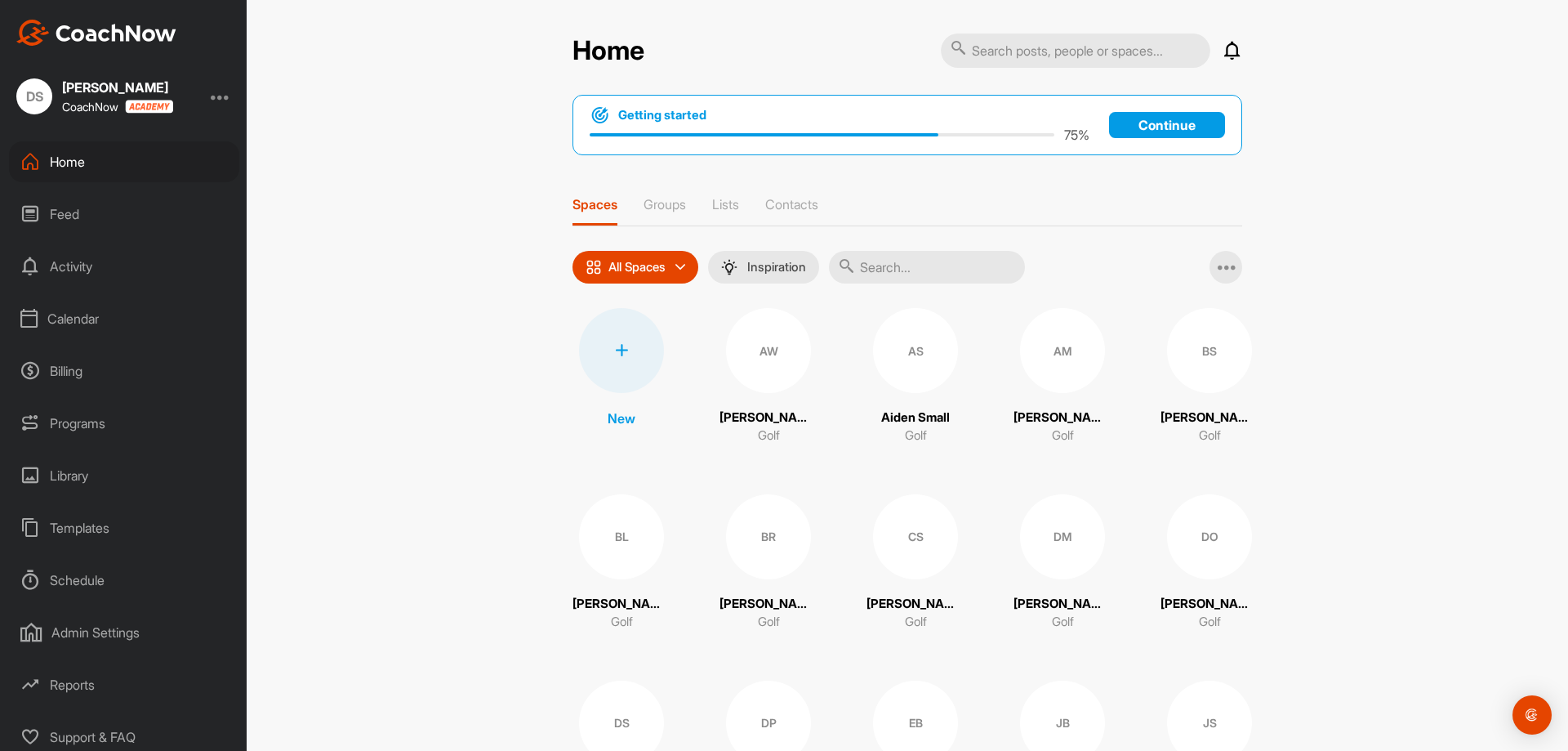
click at [1211, 115] on p "Continue" at bounding box center [1166, 125] width 116 height 26
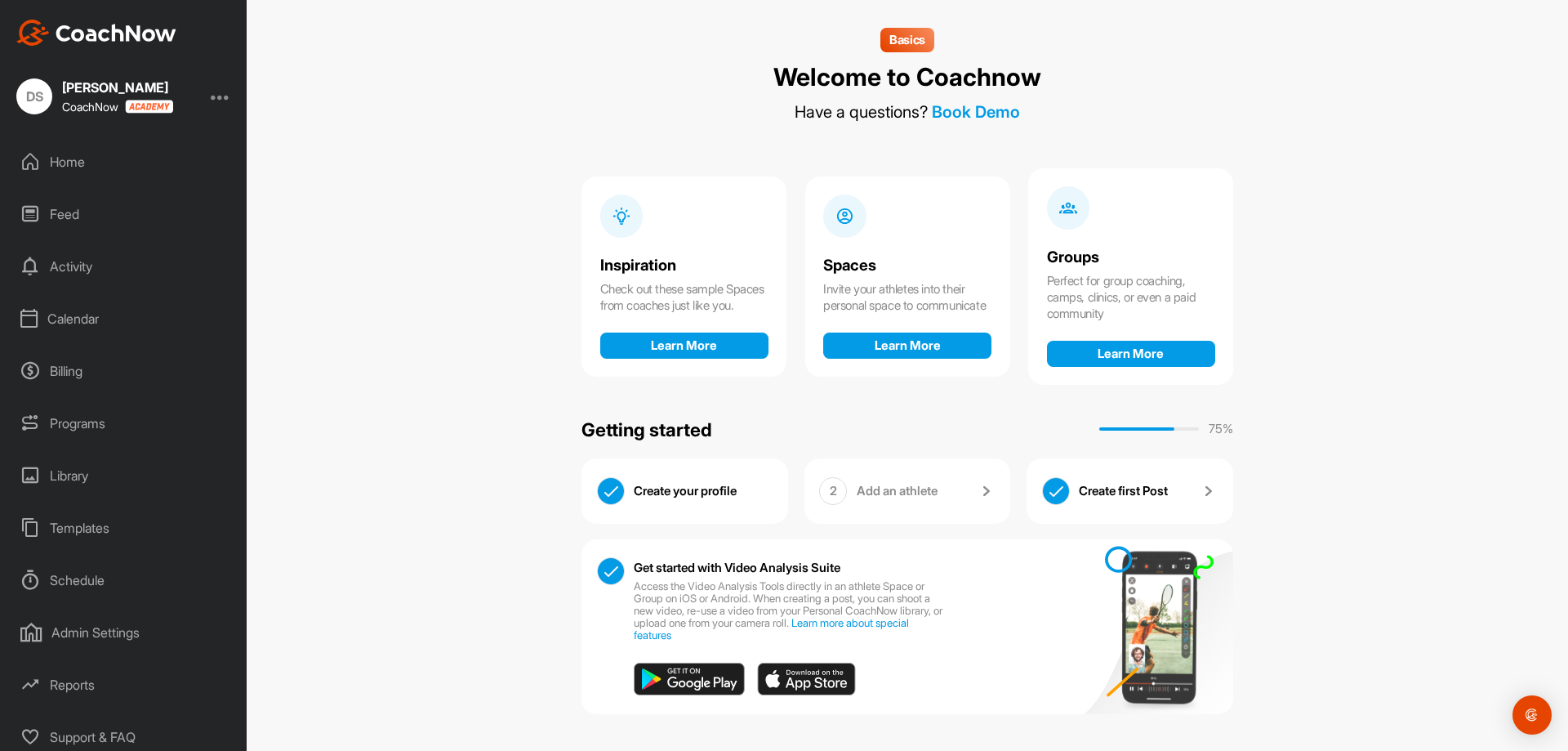
scroll to position [6, 0]
click at [73, 167] on div "Home" at bounding box center [124, 161] width 230 height 41
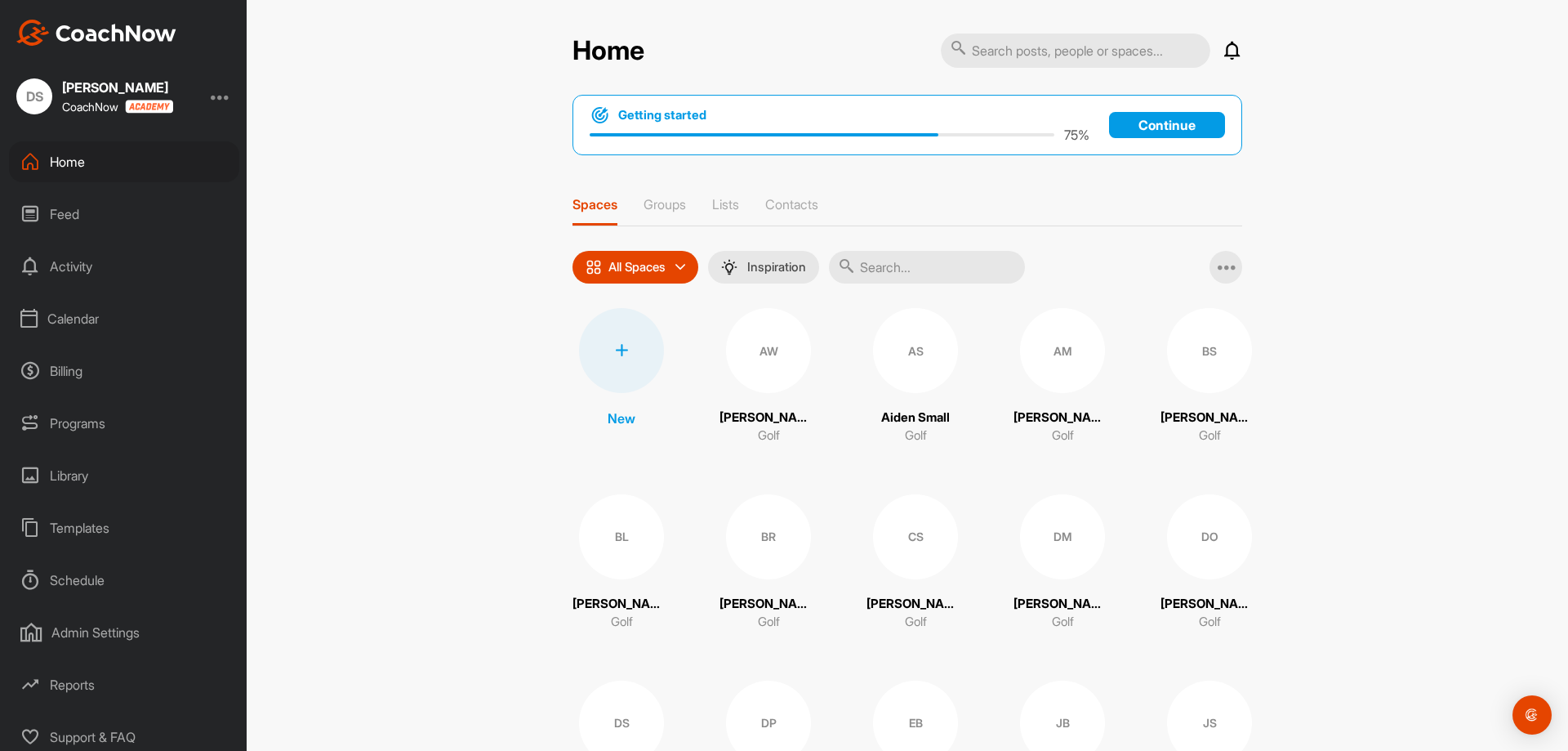
click at [92, 323] on div "Calendar" at bounding box center [124, 319] width 230 height 41
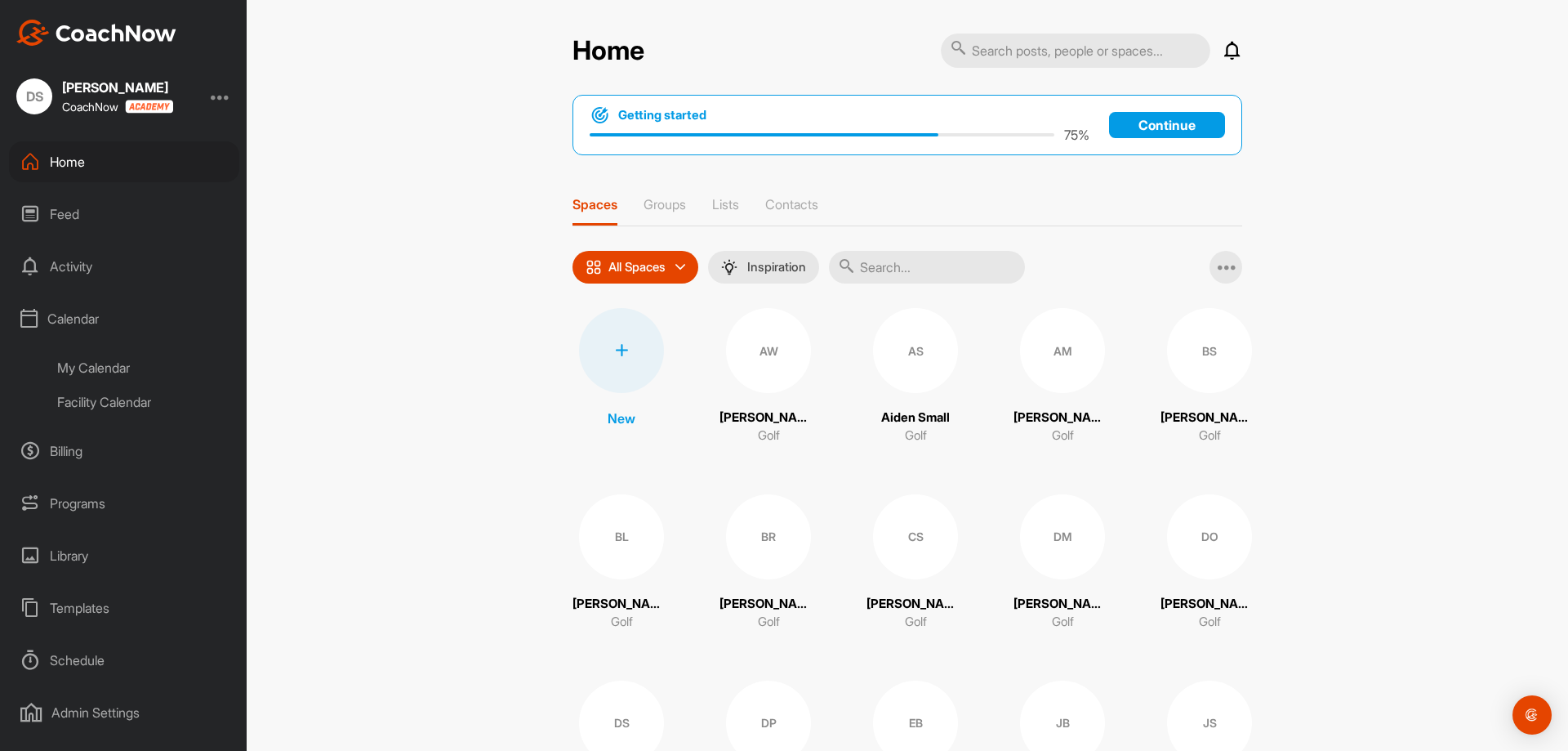
click at [116, 370] on div "My Calendar" at bounding box center [142, 367] width 194 height 34
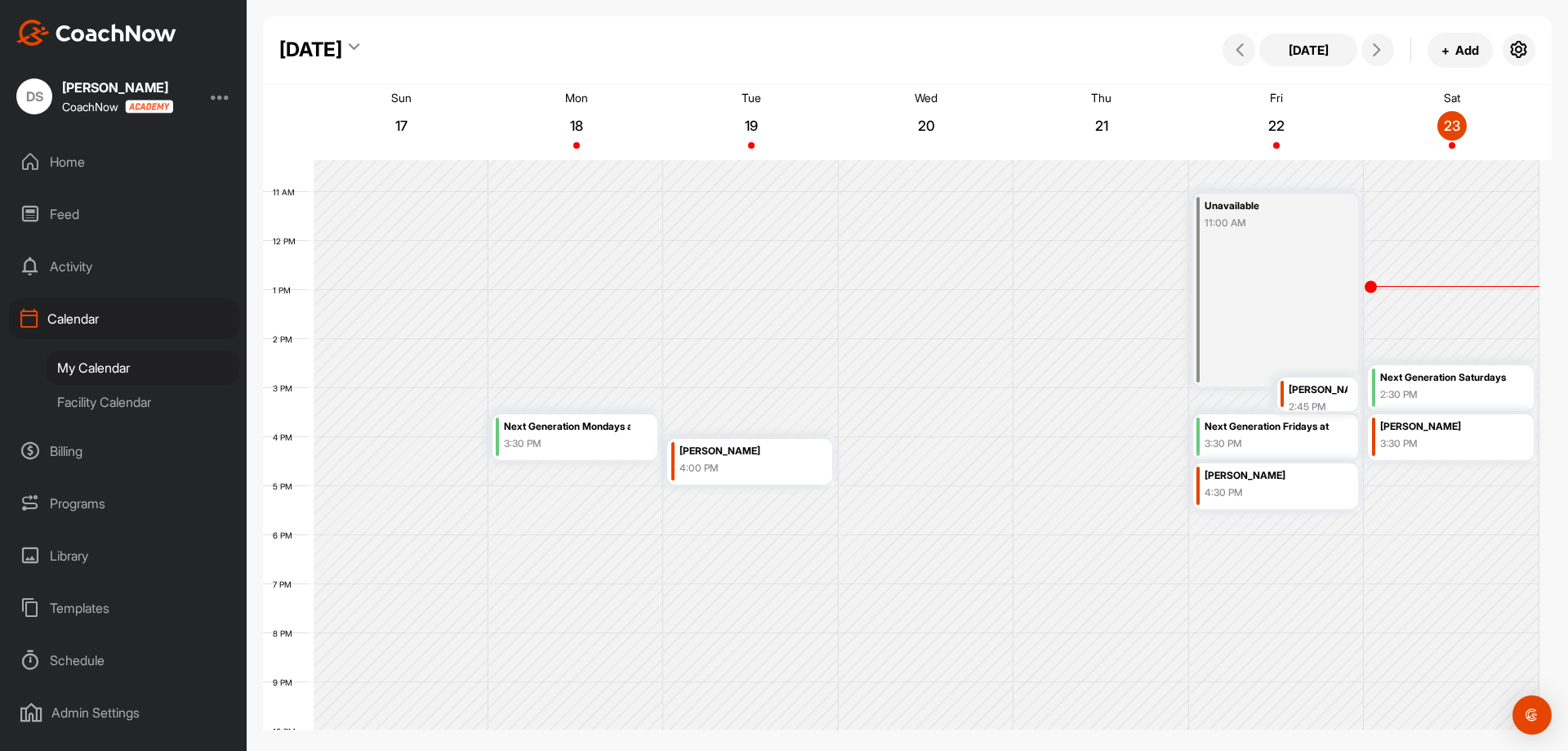
scroll to position [505, 0]
click at [1377, 52] on icon at bounding box center [1377, 50] width 13 height 13
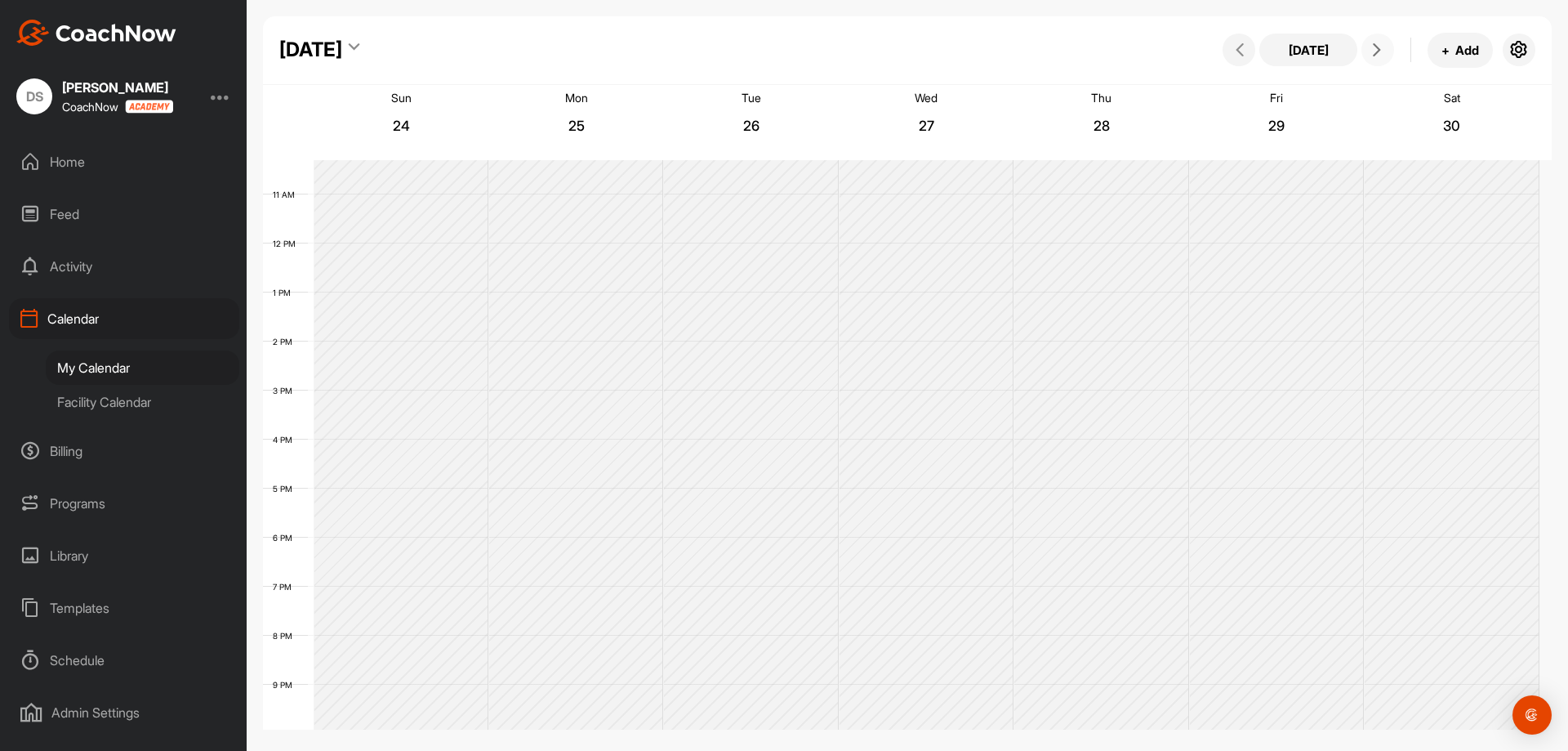
scroll to position [283, 0]
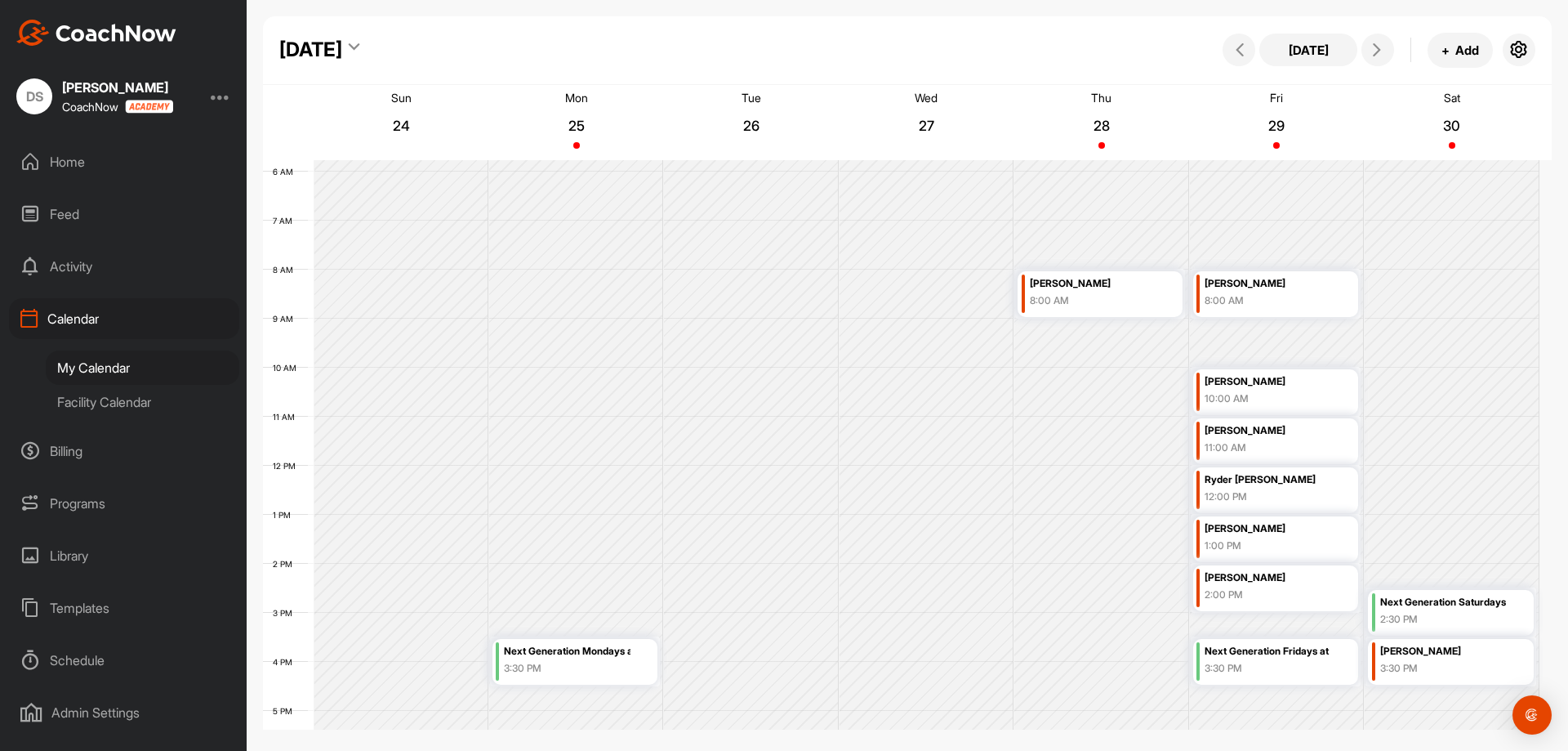
click at [1368, 33] on div "[DATE] + Add" at bounding box center [1377, 50] width 317 height 35
click at [1373, 46] on icon at bounding box center [1377, 50] width 13 height 13
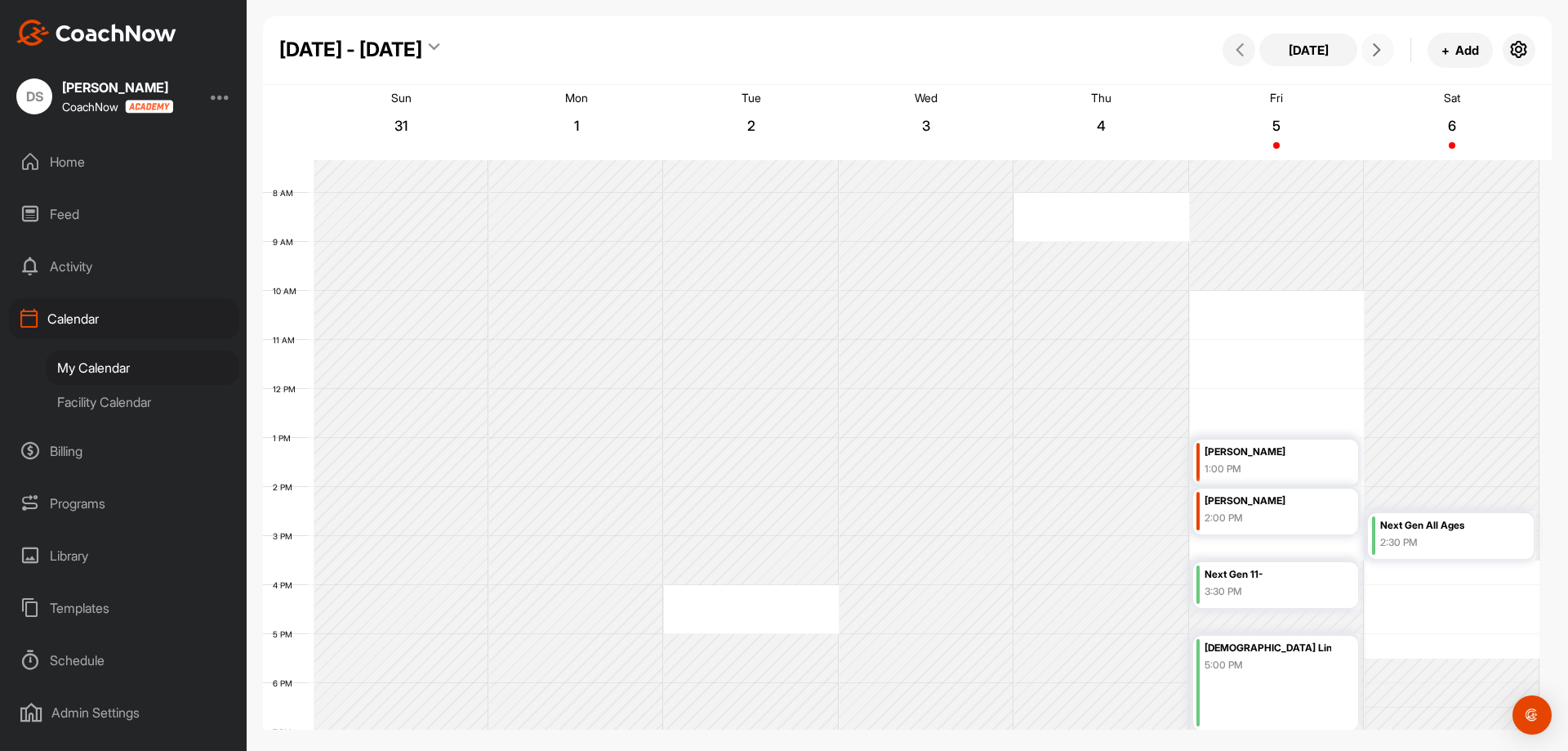
scroll to position [385, 0]
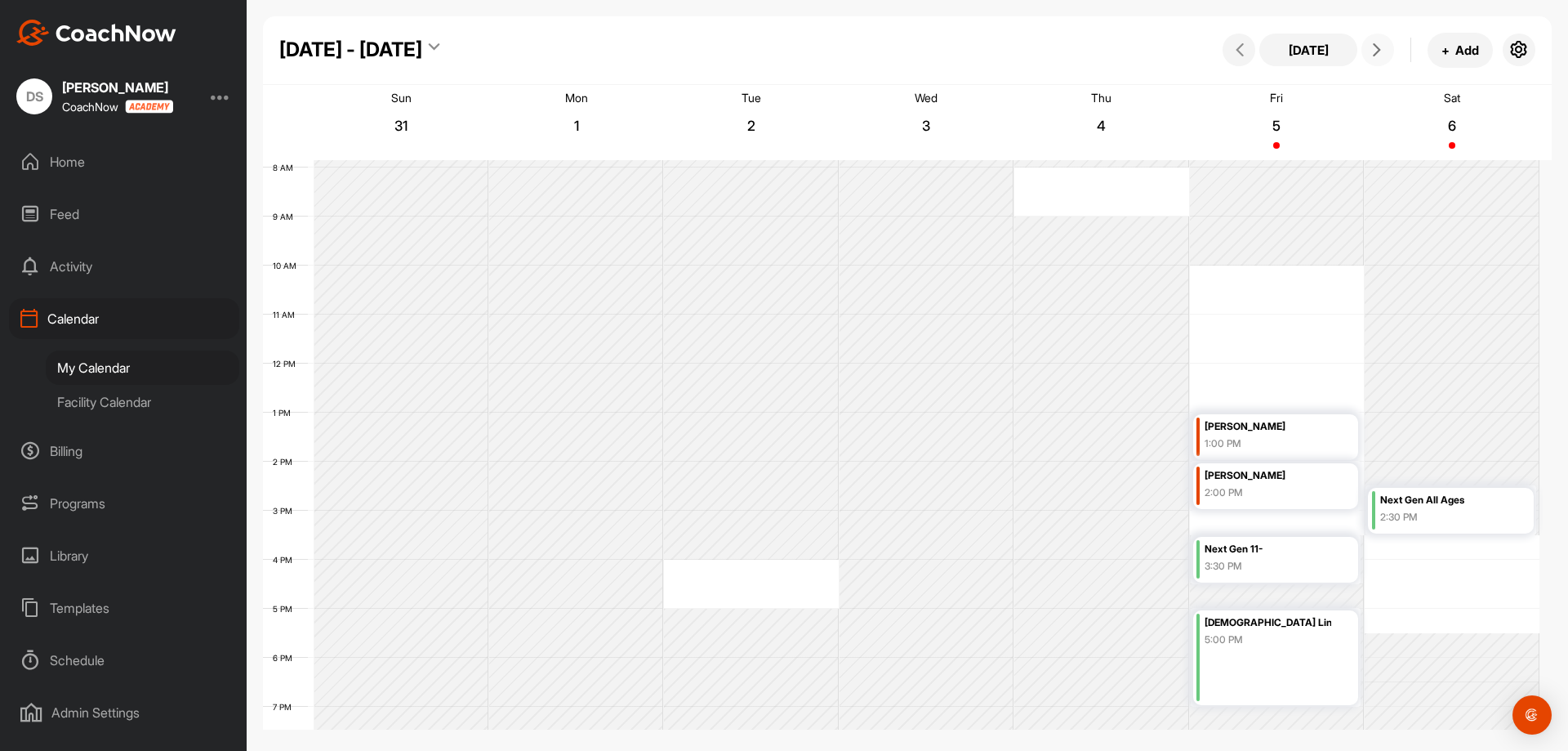
click at [1378, 51] on icon at bounding box center [1377, 50] width 13 height 13
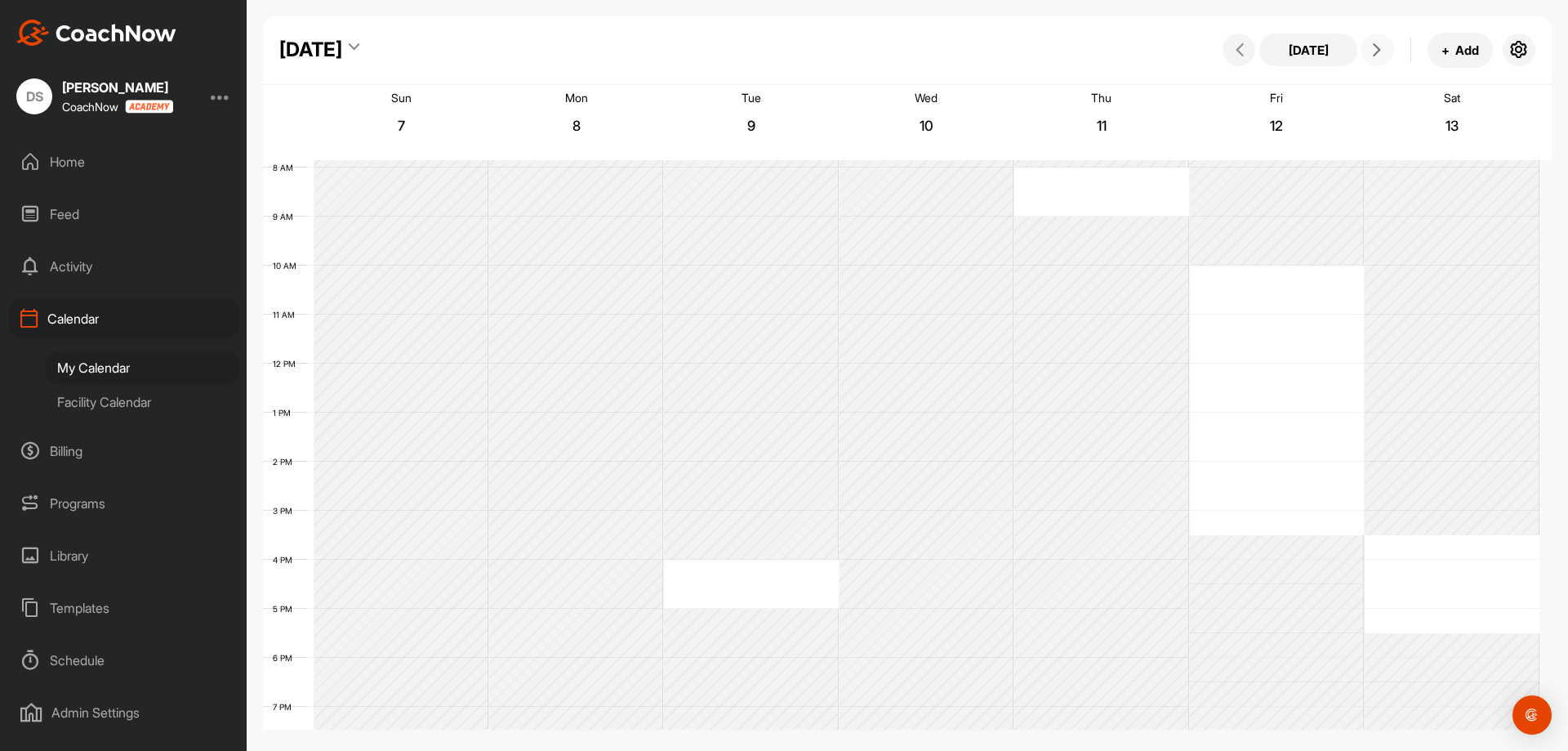
scroll to position [283, 0]
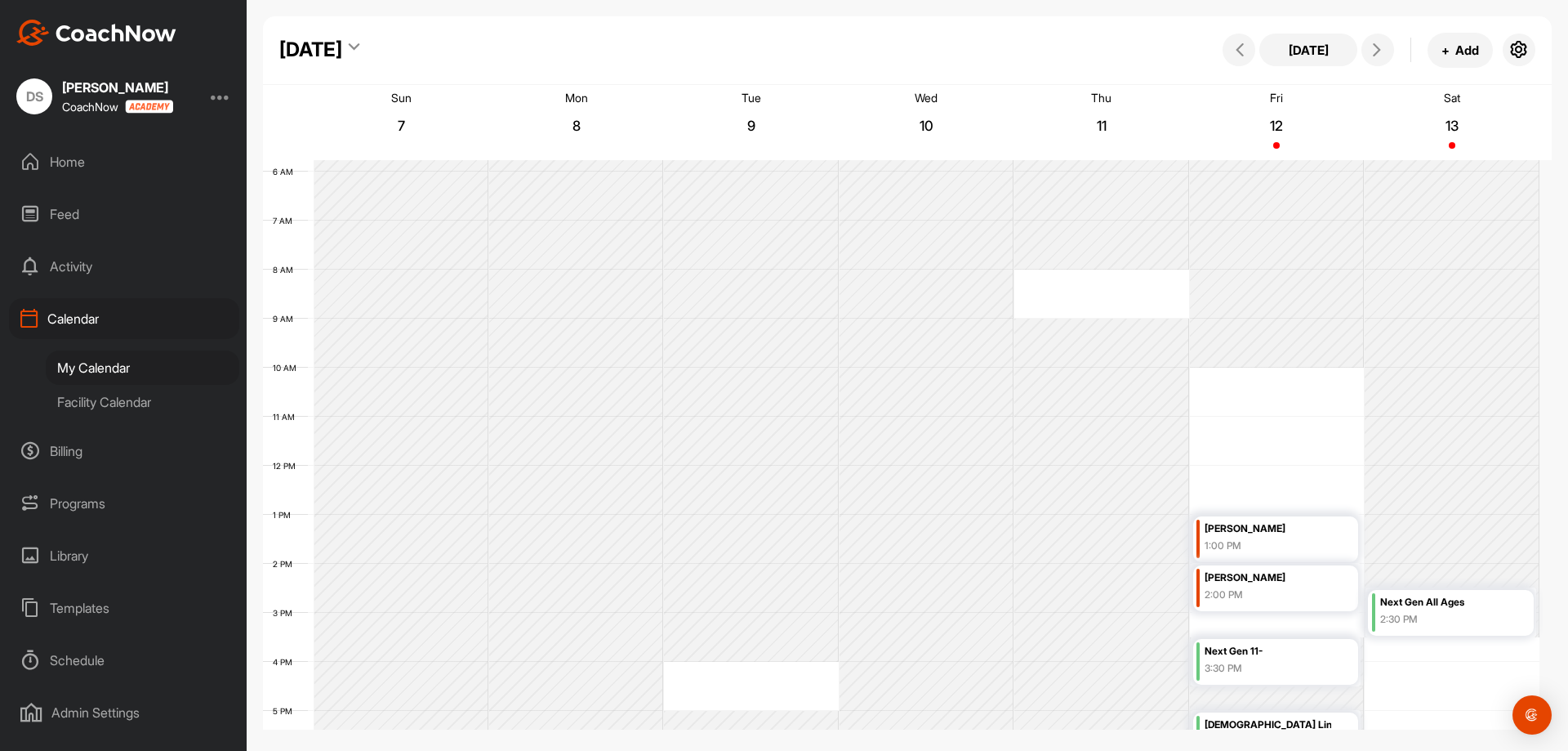
click at [61, 169] on div "Home" at bounding box center [124, 161] width 230 height 41
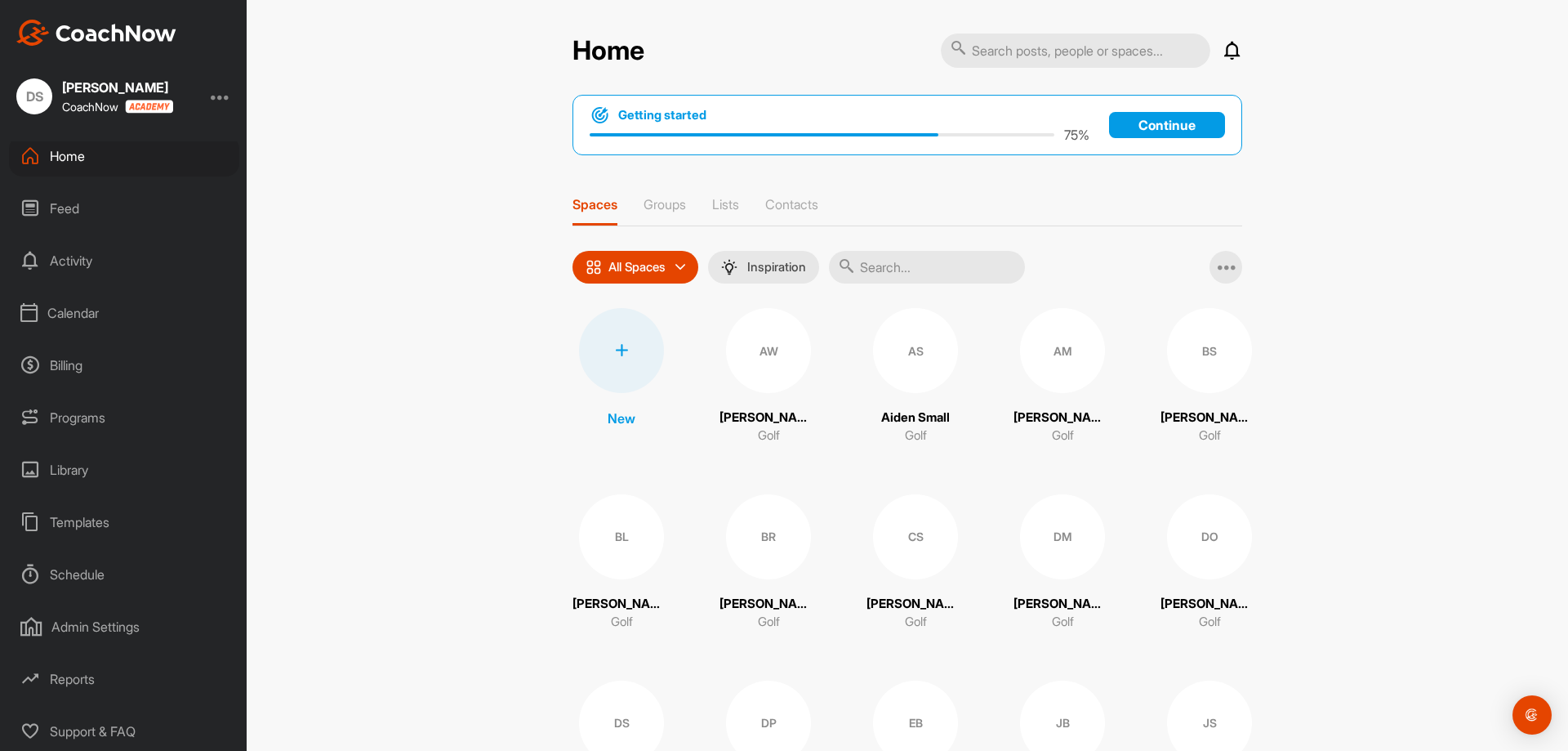
scroll to position [7, 0]
click at [223, 95] on div at bounding box center [220, 96] width 20 height 20
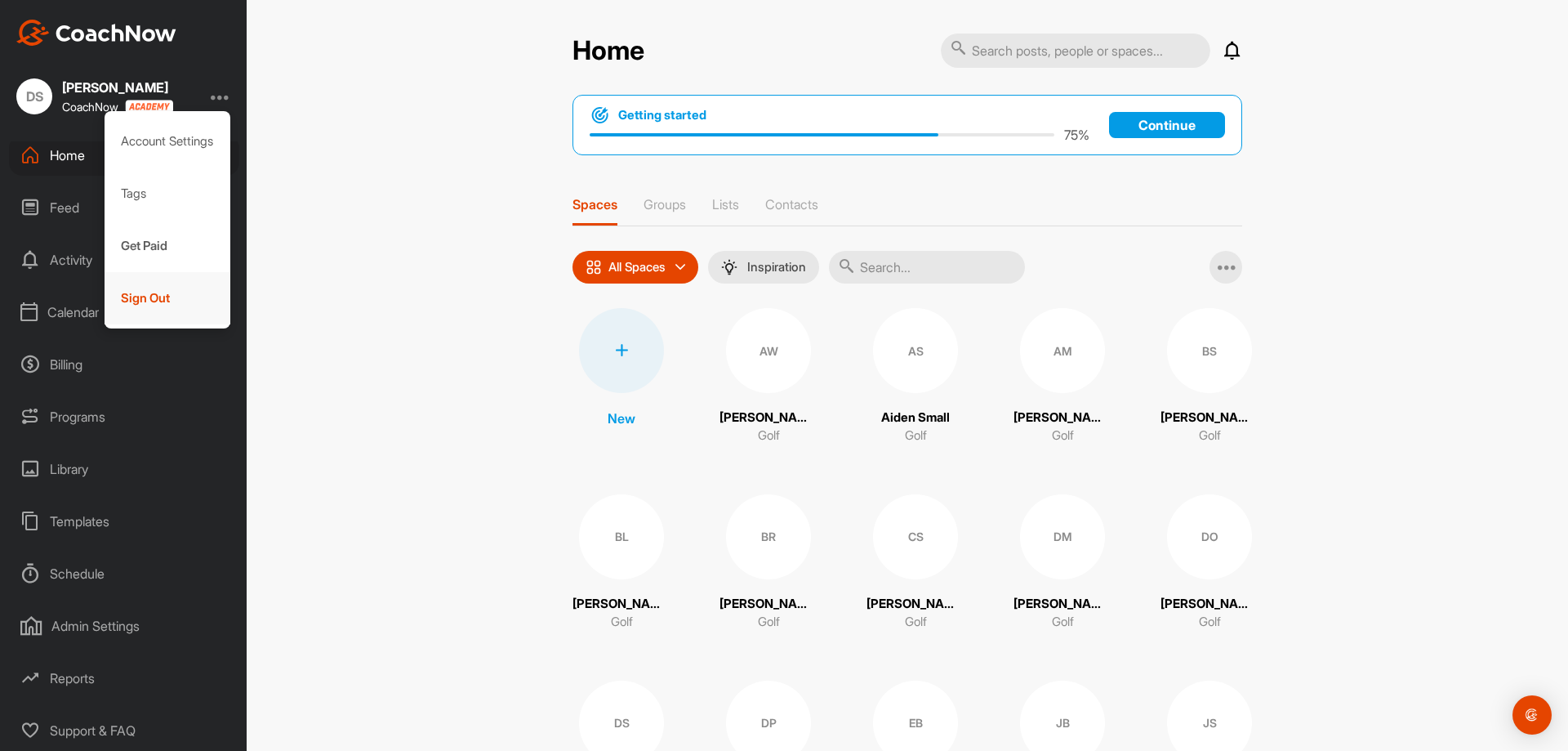
click at [152, 299] on div "Sign Out" at bounding box center [168, 298] width 126 height 52
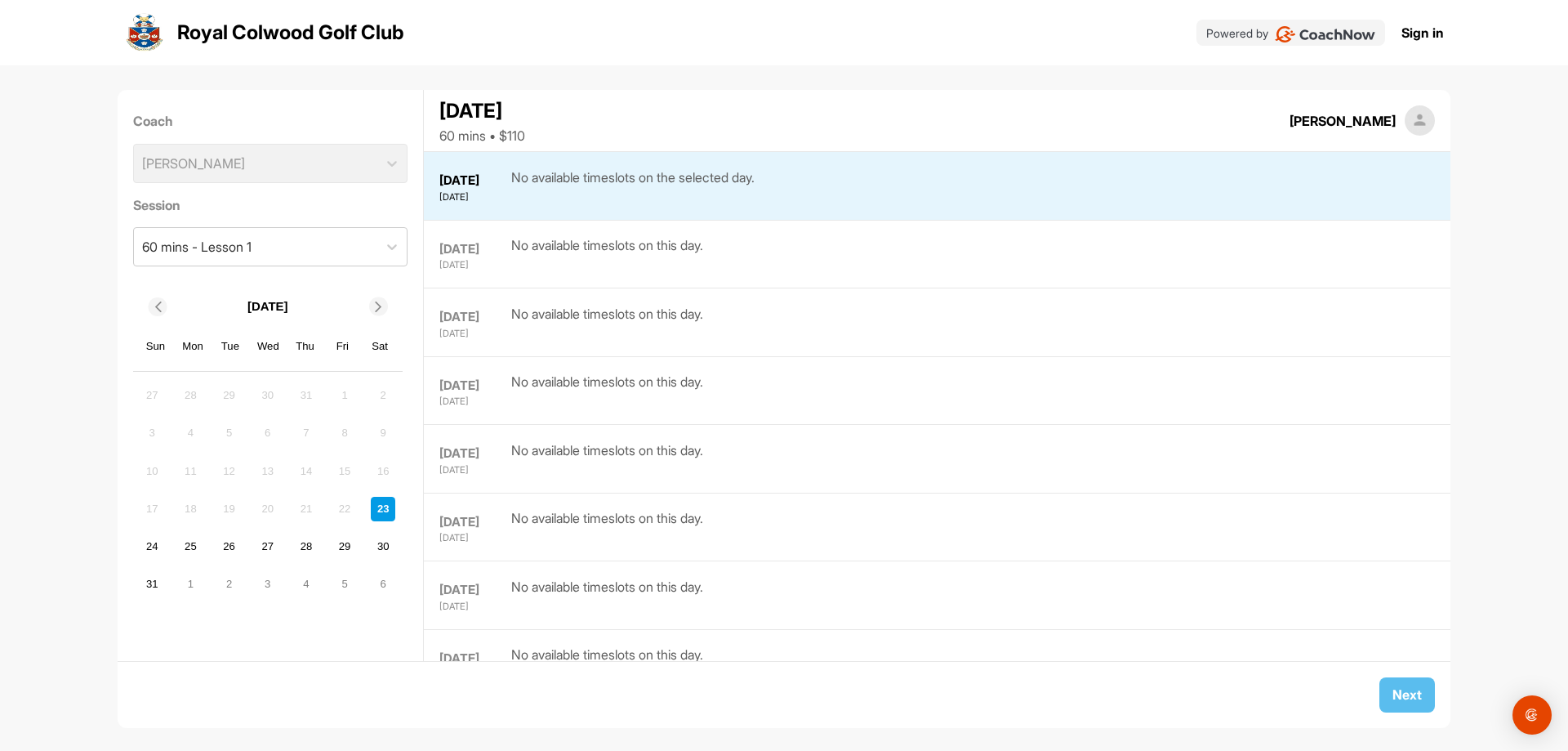
click at [645, 260] on div "No available timeslots on this day." at bounding box center [607, 254] width 192 height 37
click at [182, 534] on div "25" at bounding box center [190, 546] width 24 height 24
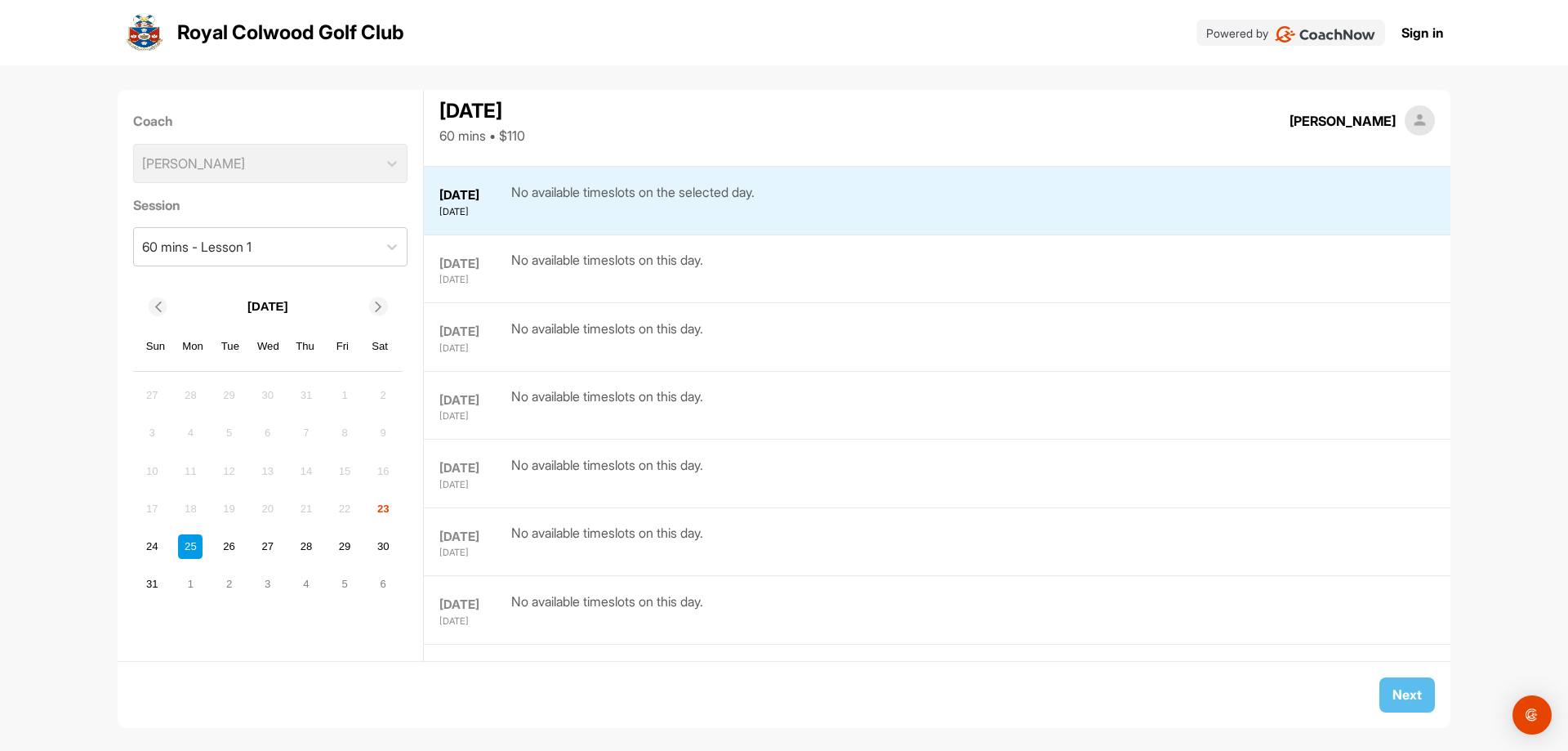
scroll to position [136, 0]
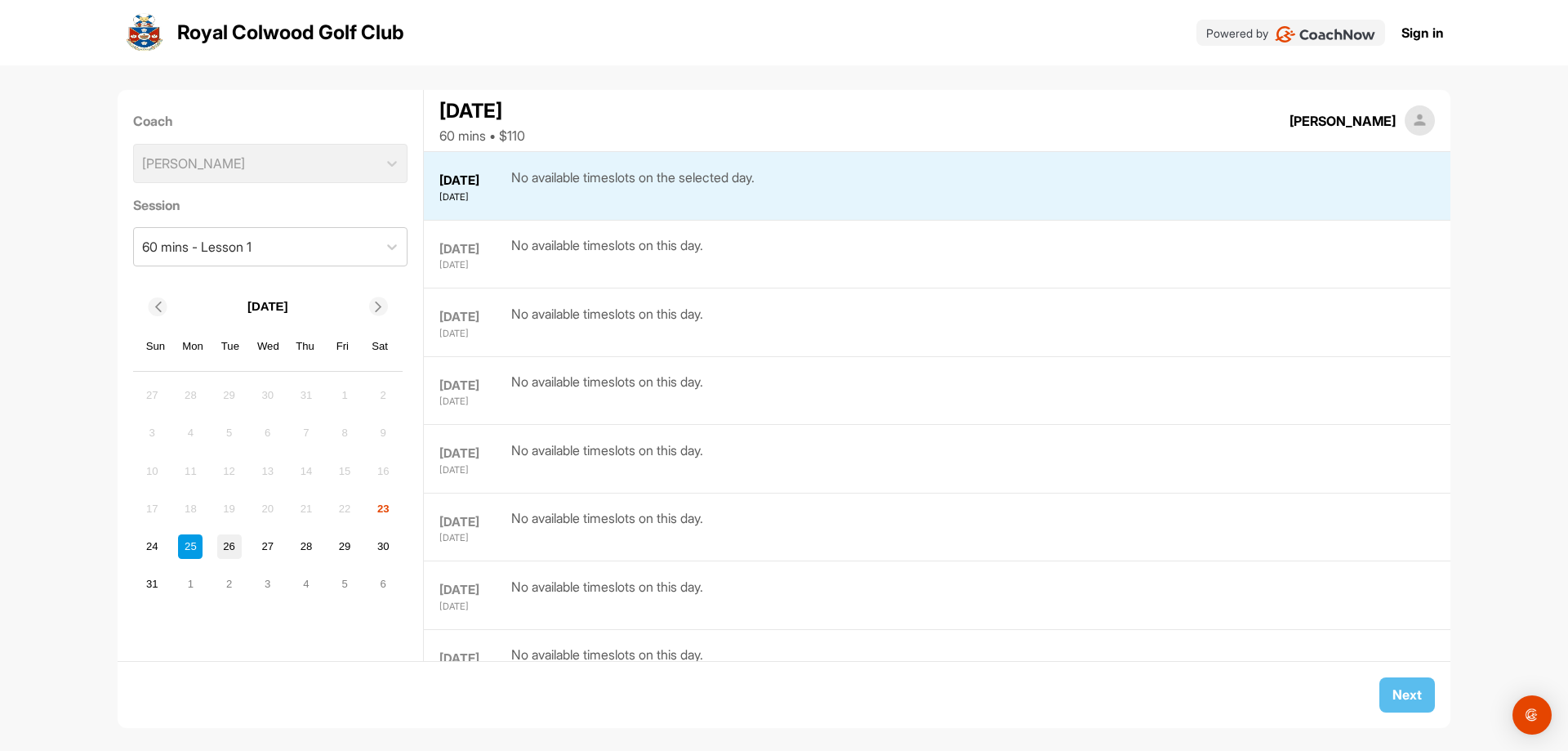
click at [227, 547] on div "26" at bounding box center [229, 546] width 24 height 24
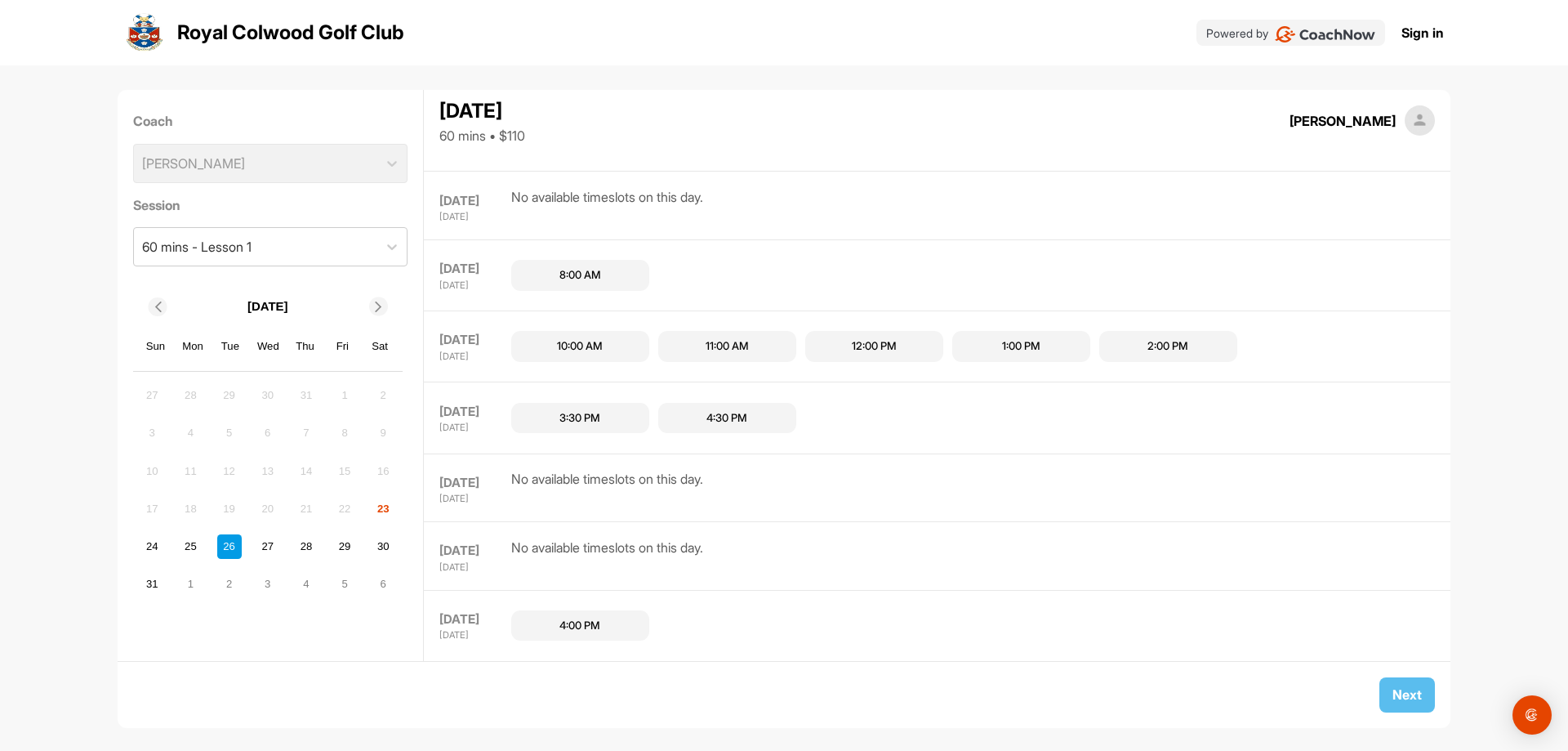
scroll to position [4444, 0]
